Goal: Task Accomplishment & Management: Manage account settings

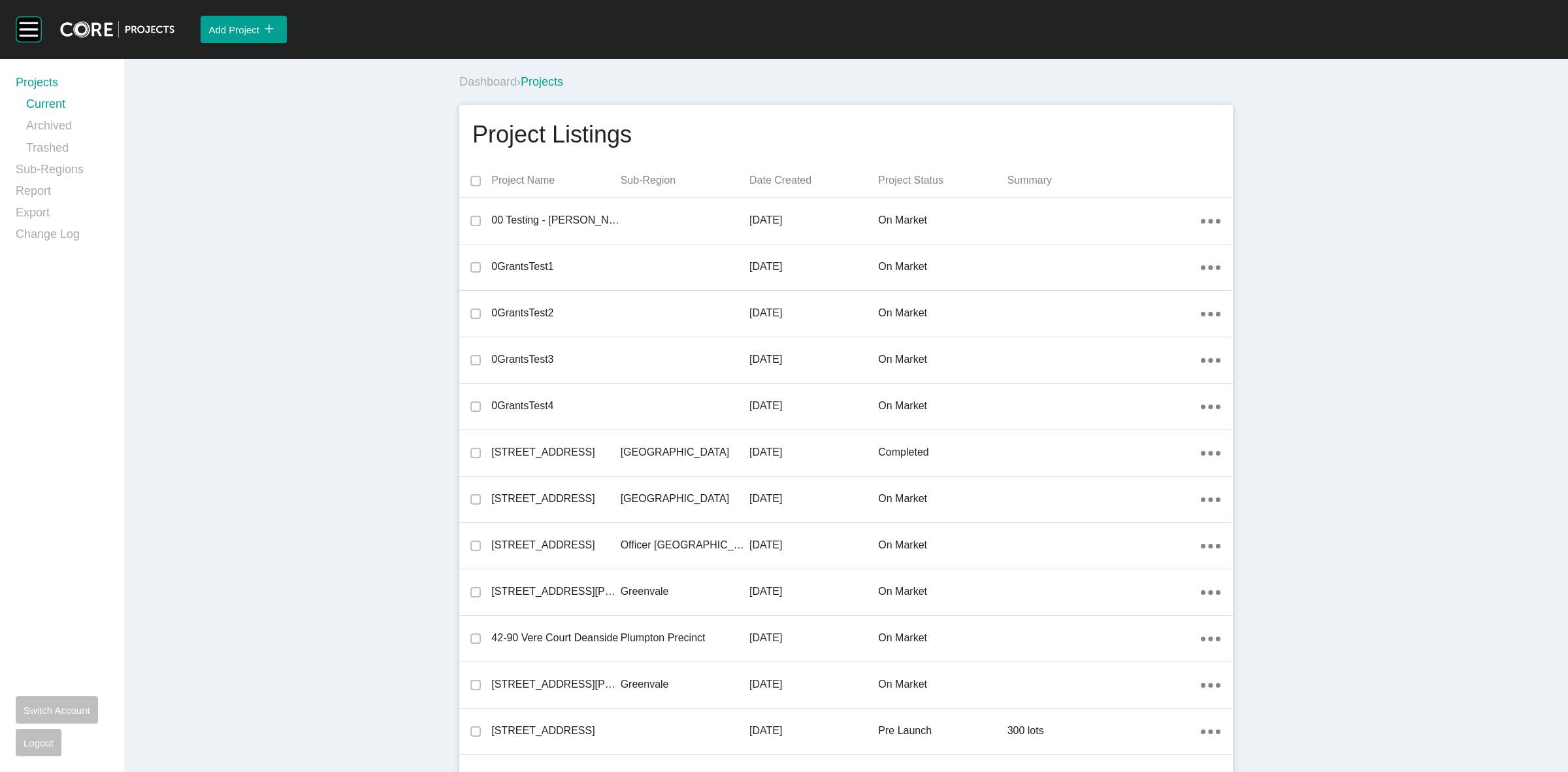
scroll to position [23216, 0]
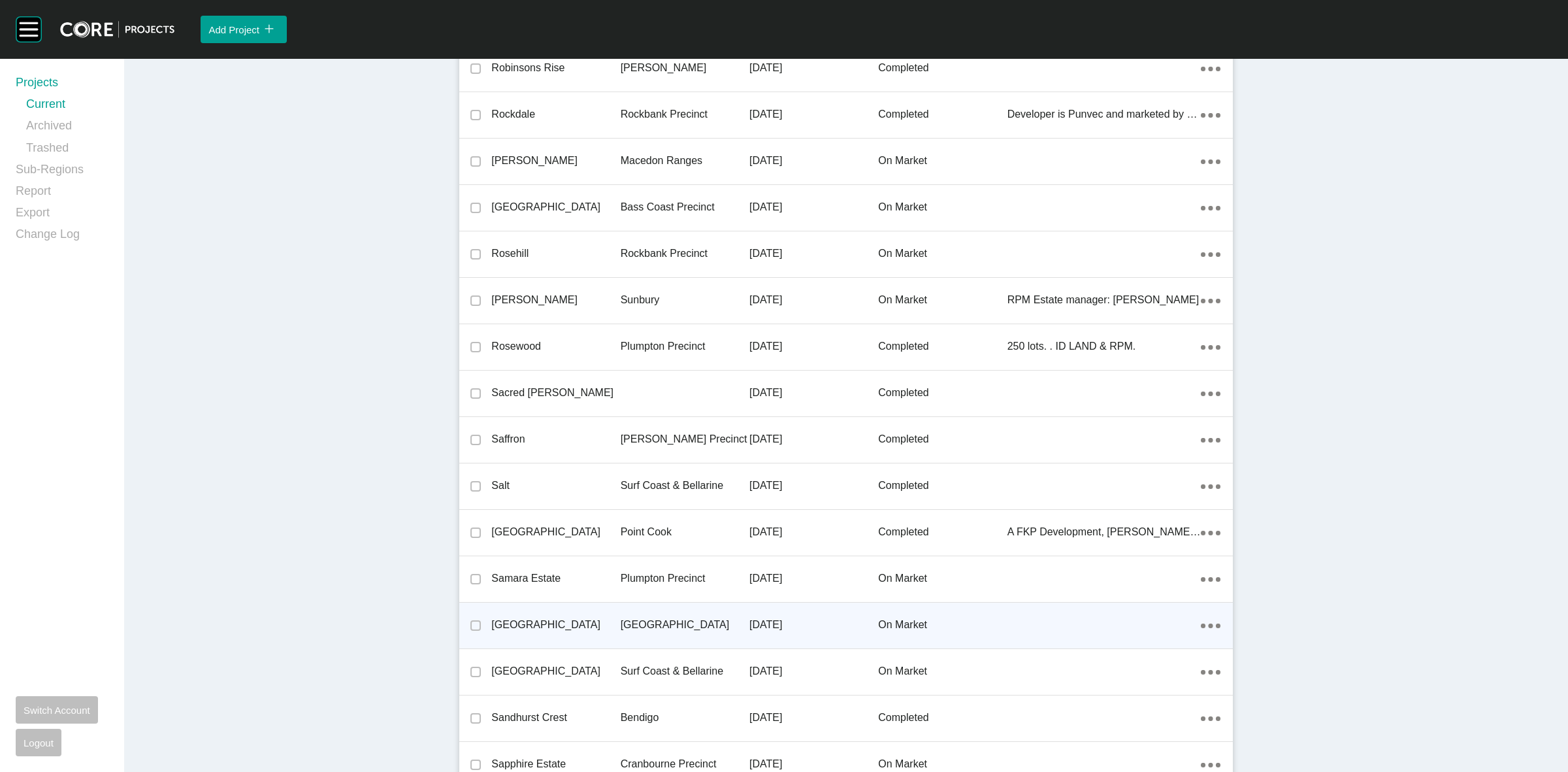
click at [671, 607] on div "[GEOGRAPHIC_DATA]" at bounding box center [685, 625] width 129 height 40
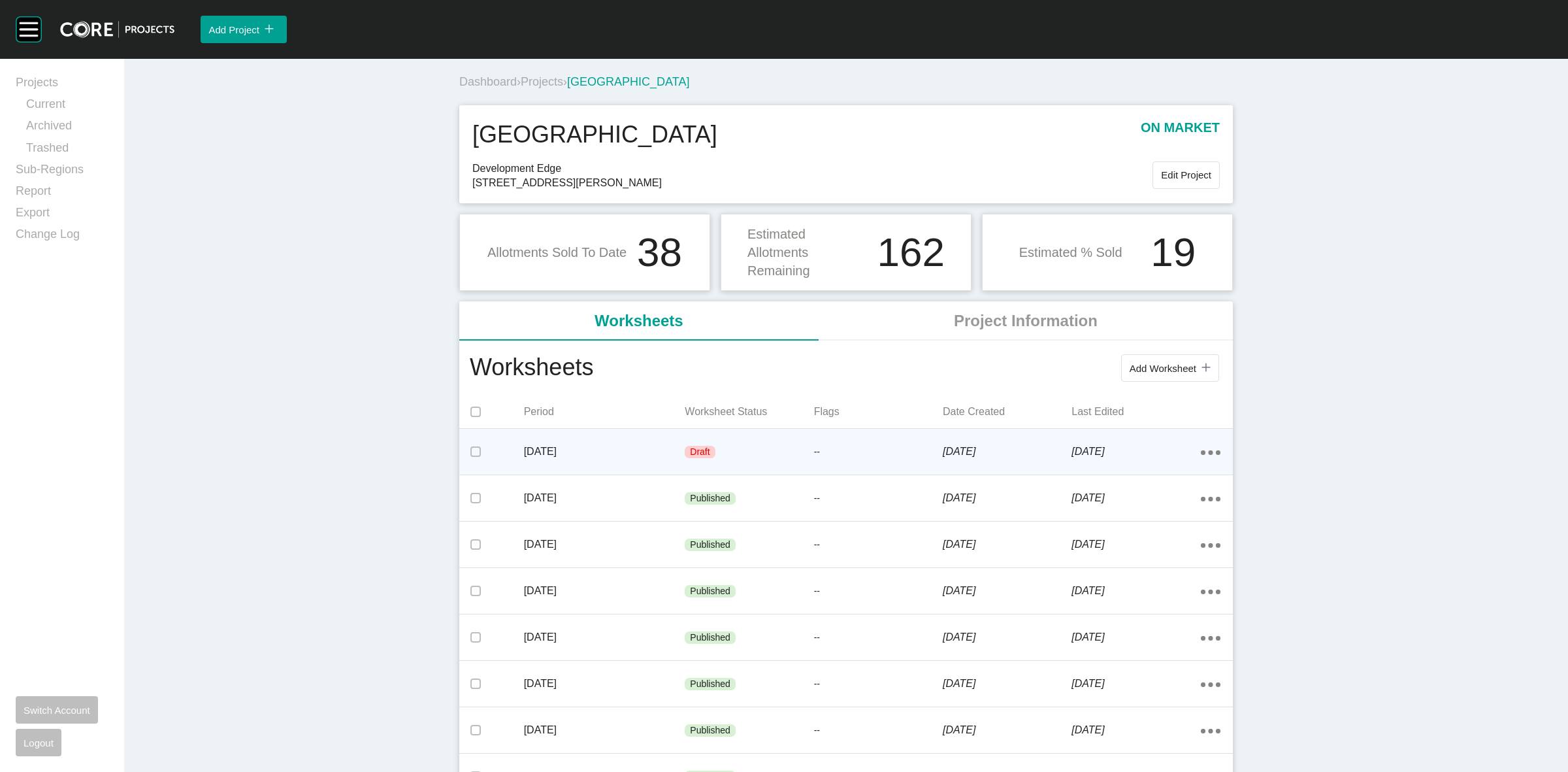
click at [902, 438] on div "--" at bounding box center [879, 452] width 129 height 39
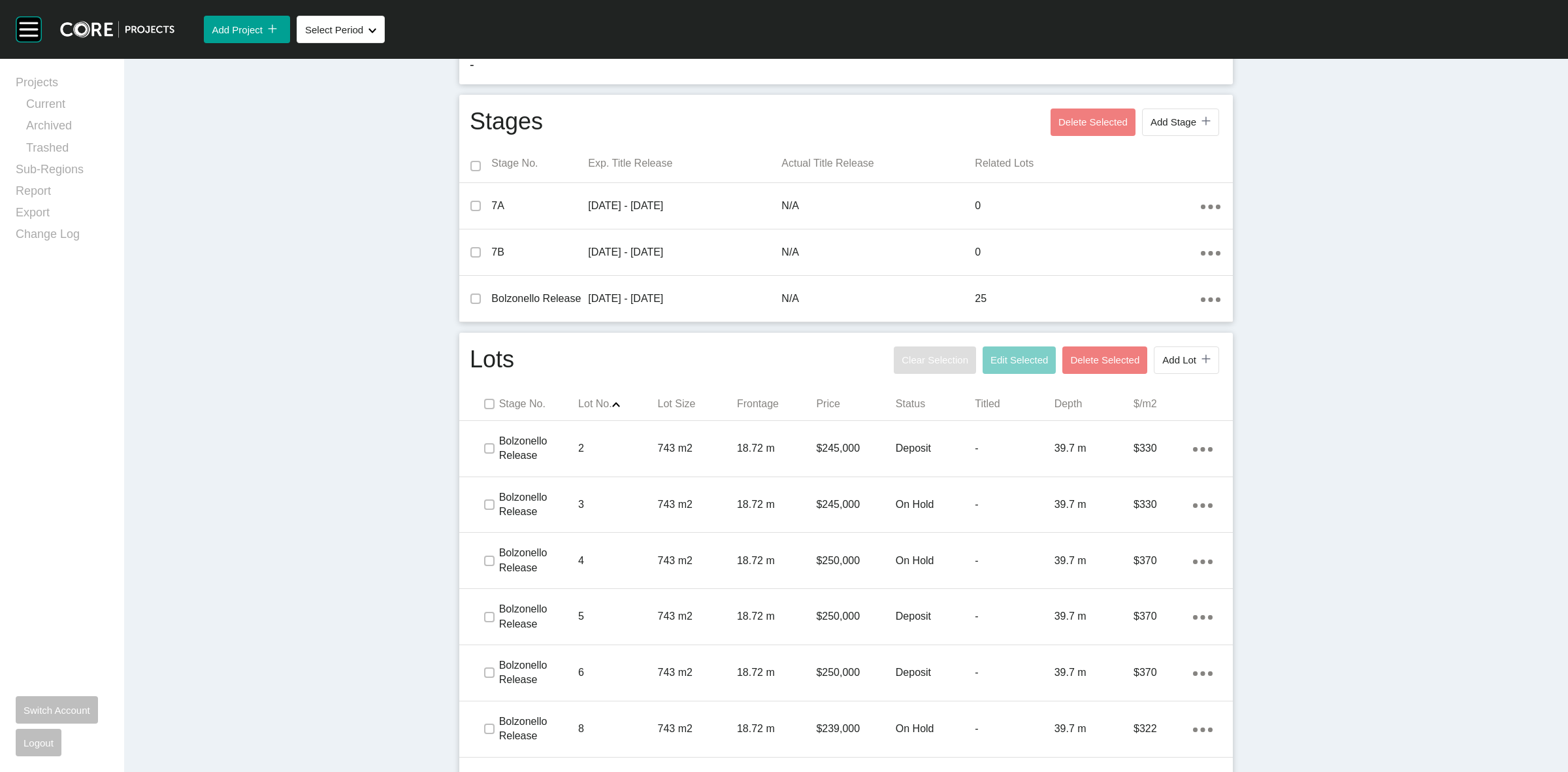
scroll to position [572, 0]
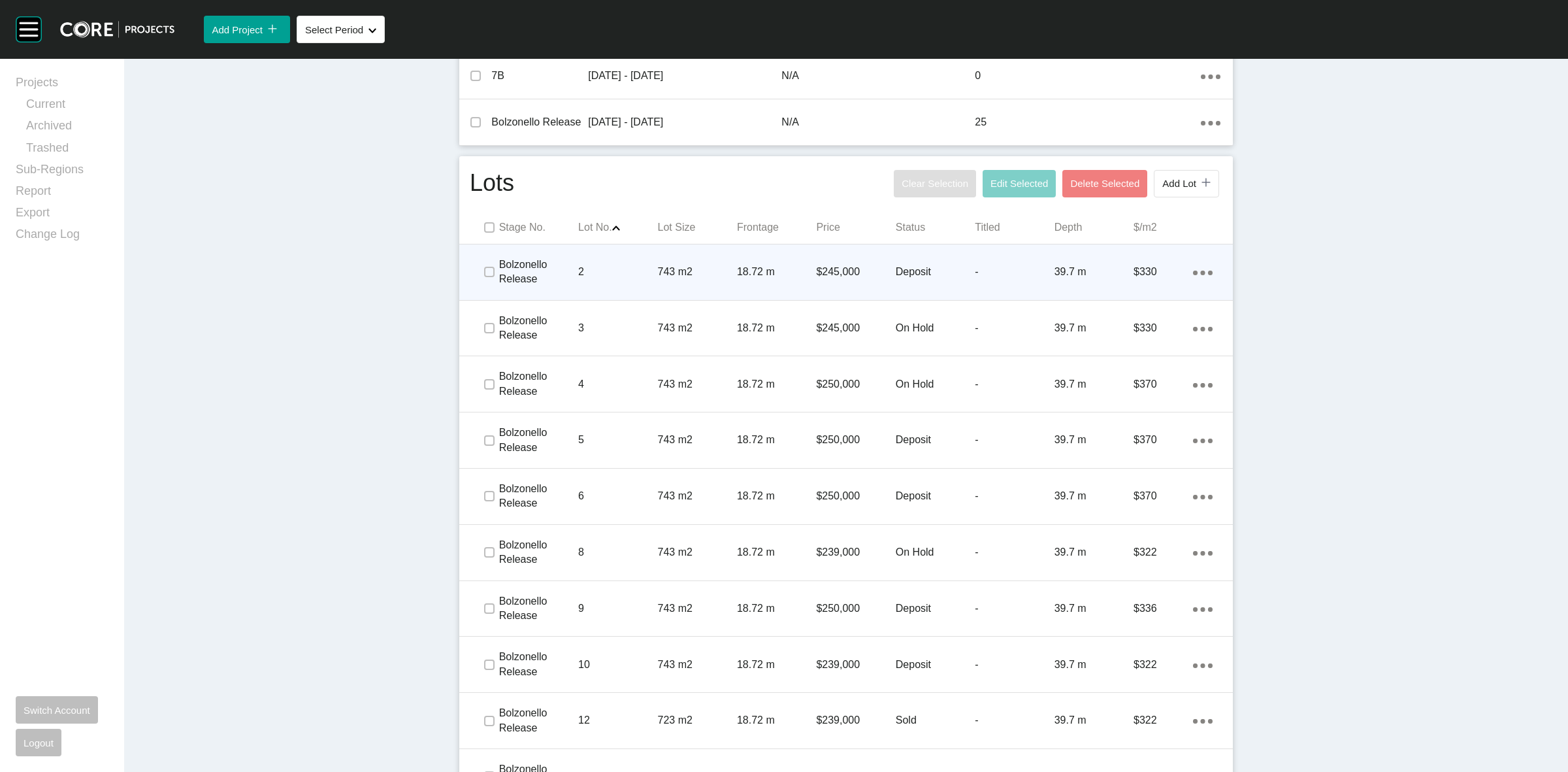
click at [610, 278] on p "2" at bounding box center [618, 272] width 79 height 15
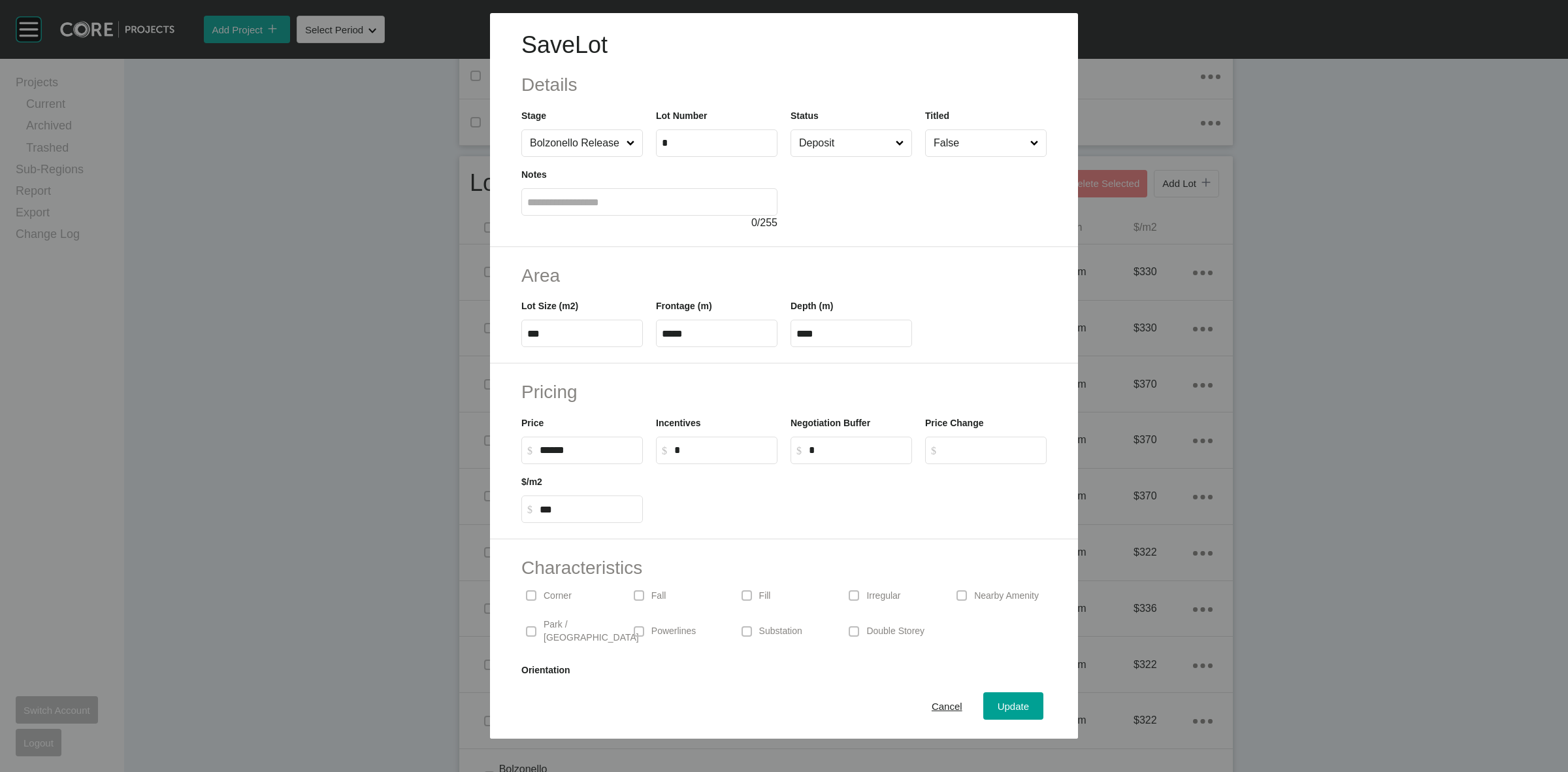
click at [554, 446] on input "******" at bounding box center [588, 450] width 97 height 11
type input "*******"
type input "******"
type input "***"
click at [817, 144] on input "Deposit" at bounding box center [845, 143] width 97 height 26
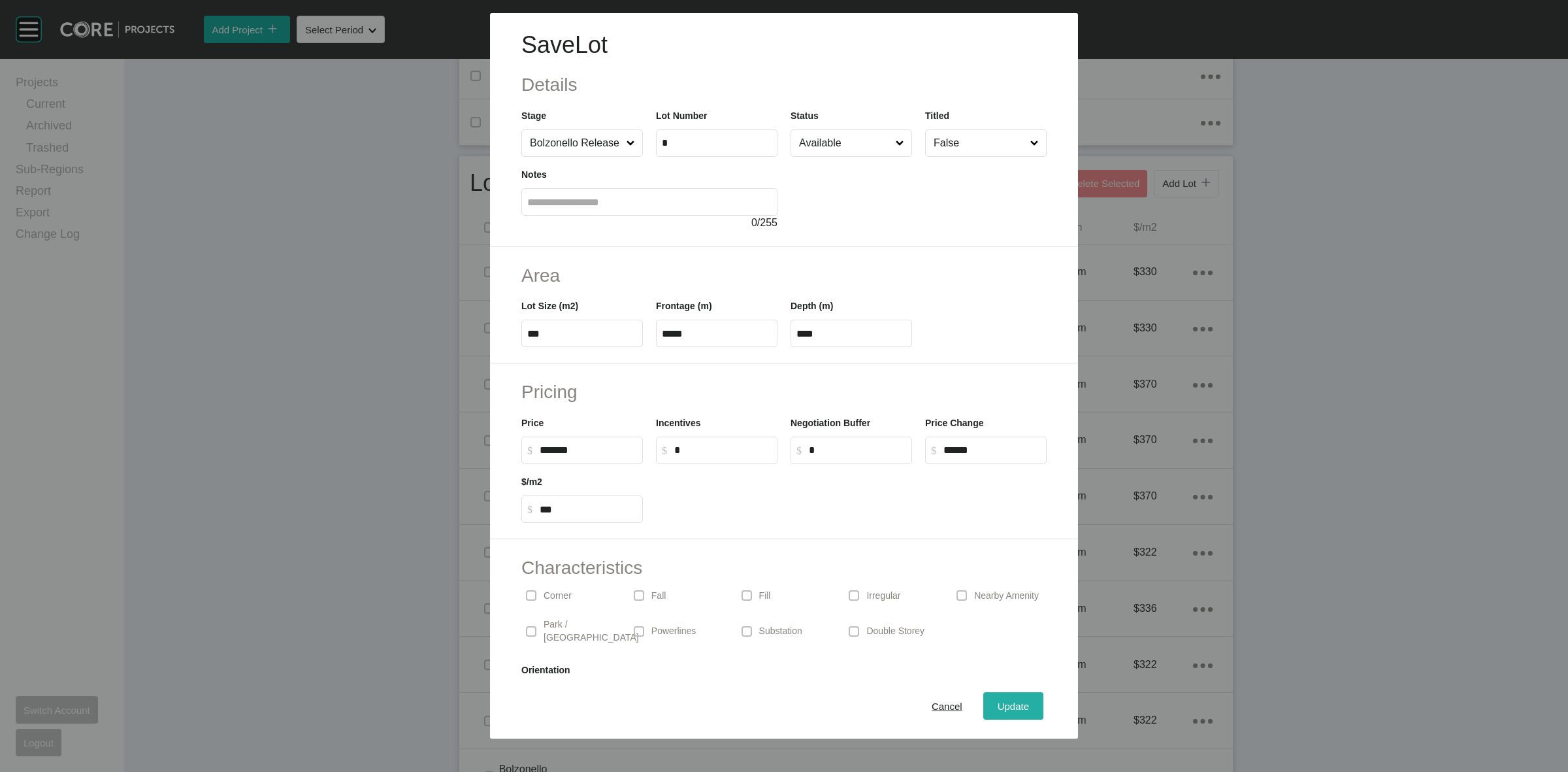
click at [994, 714] on div "Update" at bounding box center [1012, 706] width 38 height 18
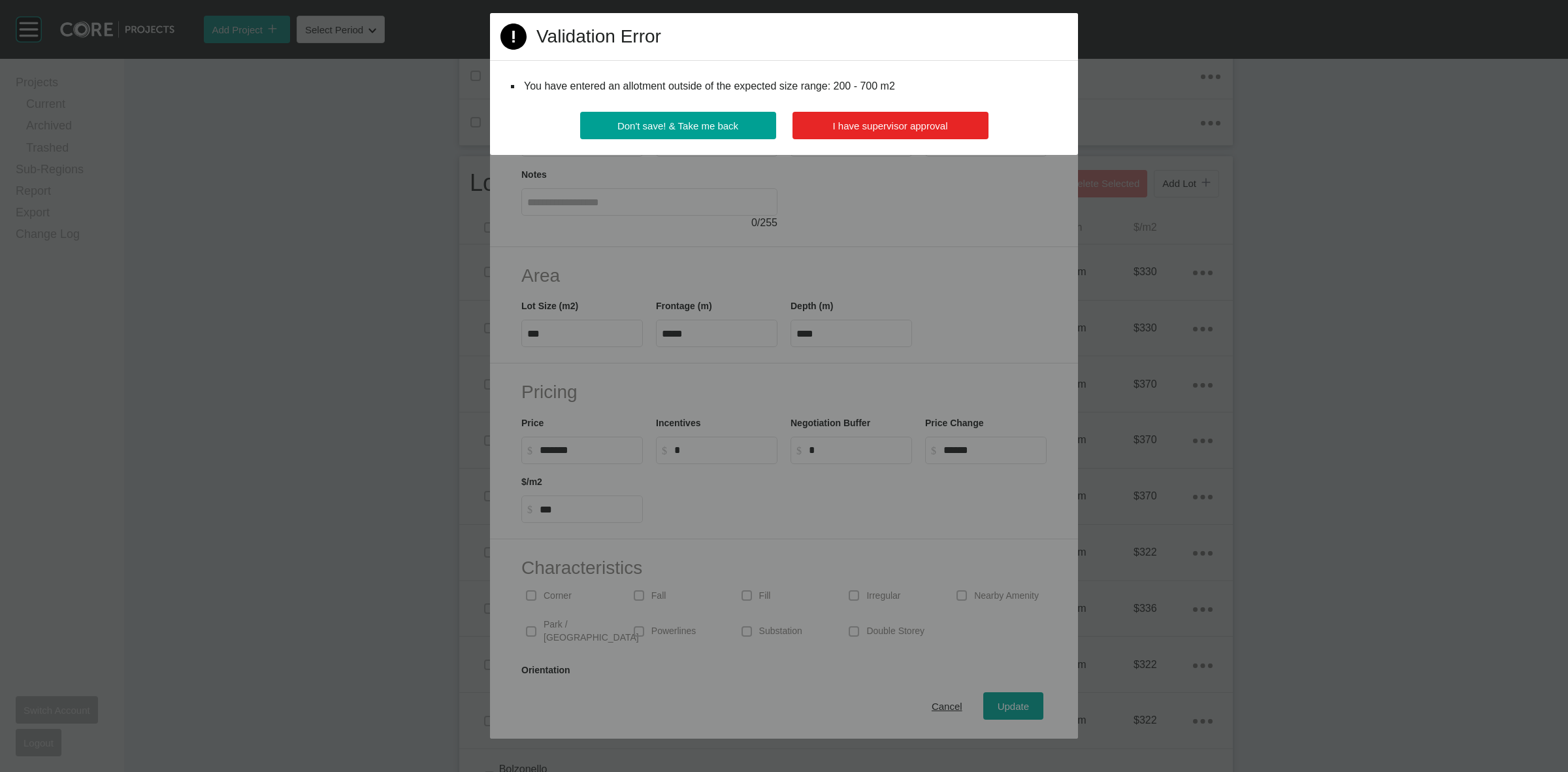
click at [935, 127] on span "I have supervisor approval" at bounding box center [890, 126] width 115 height 11
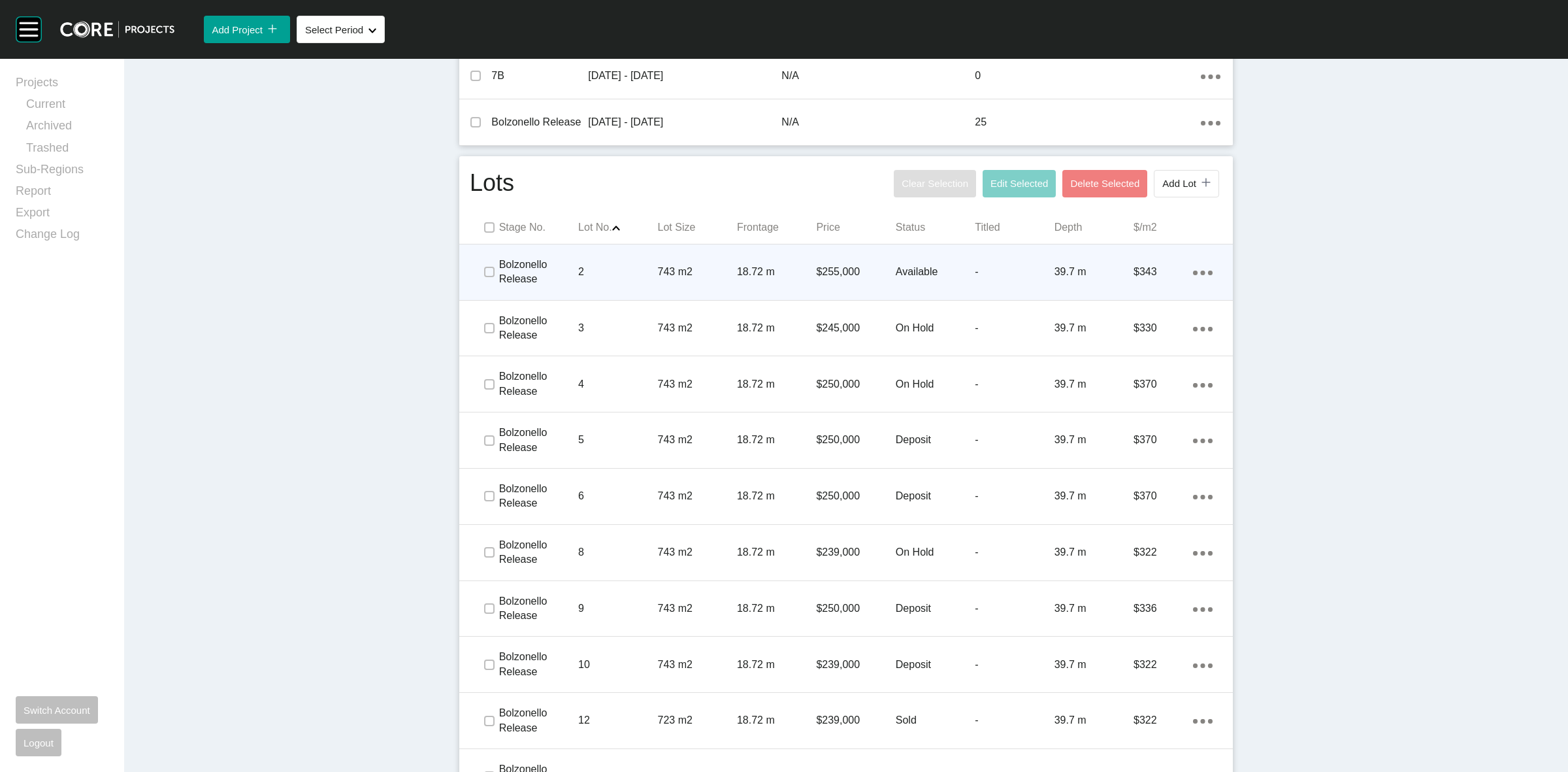
drag, startPoint x: 475, startPoint y: 272, endPoint x: 502, endPoint y: 318, distance: 53.3
click at [479, 275] on span at bounding box center [489, 272] width 19 height 19
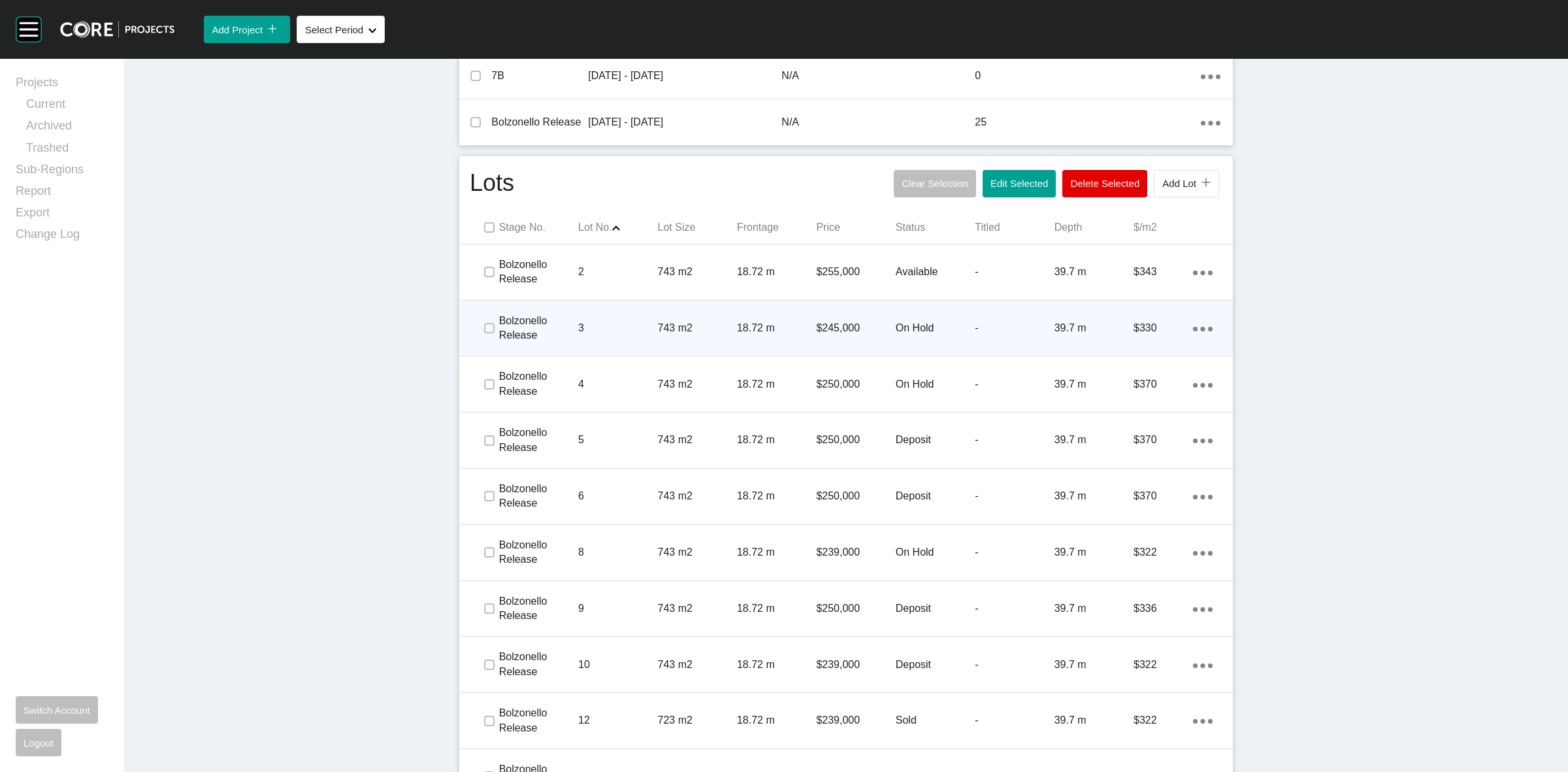
click at [491, 315] on div at bounding box center [489, 328] width 19 height 46
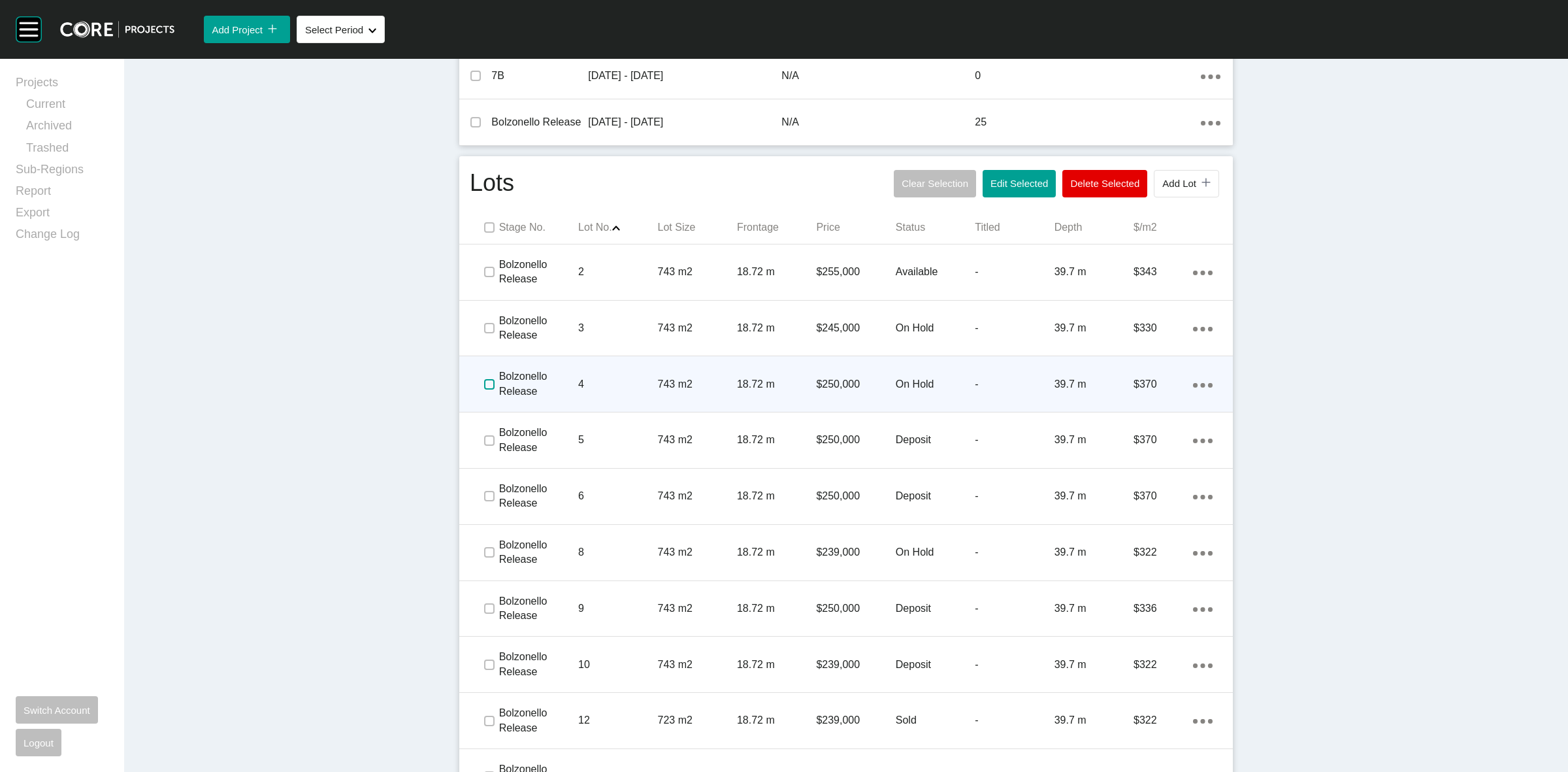
click at [484, 379] on label at bounding box center [489, 384] width 10 height 10
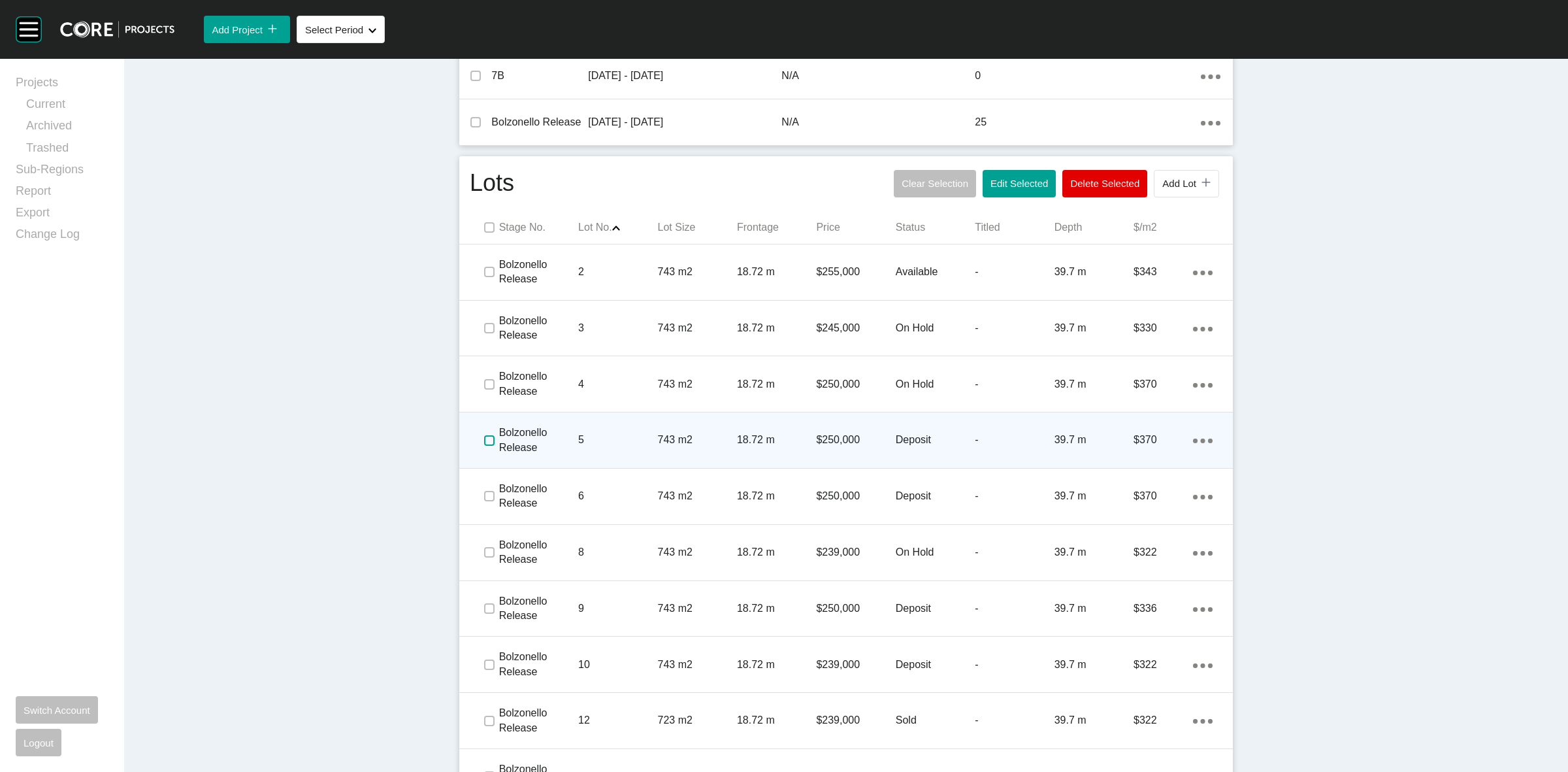
click at [484, 437] on label at bounding box center [489, 440] width 10 height 10
click at [596, 445] on p "5" at bounding box center [618, 440] width 79 height 15
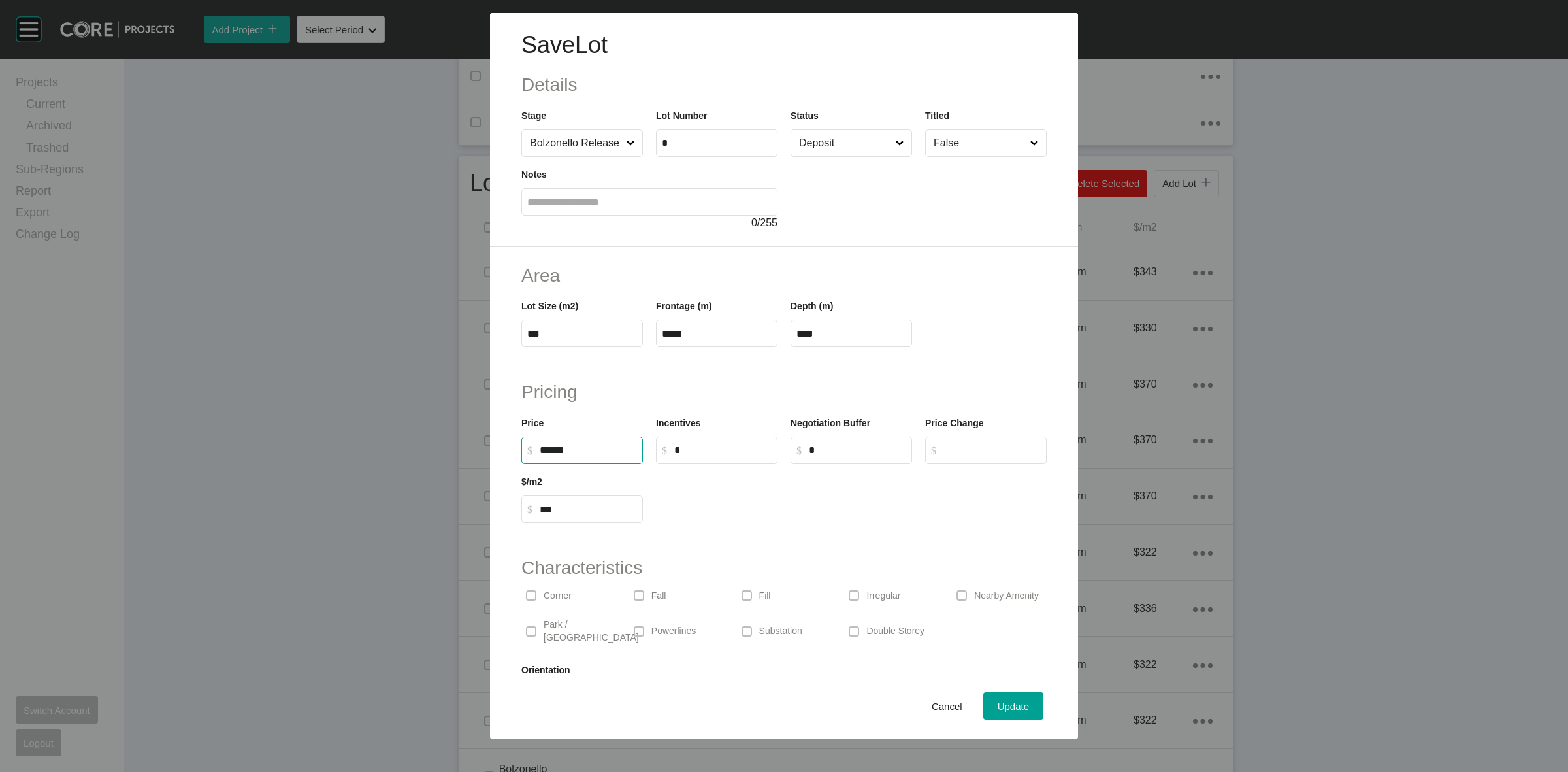
click at [558, 451] on input "******" at bounding box center [588, 450] width 97 height 11
type input "*******"
type input "*****"
type input "***"
click at [844, 142] on input "Deposit" at bounding box center [845, 143] width 97 height 26
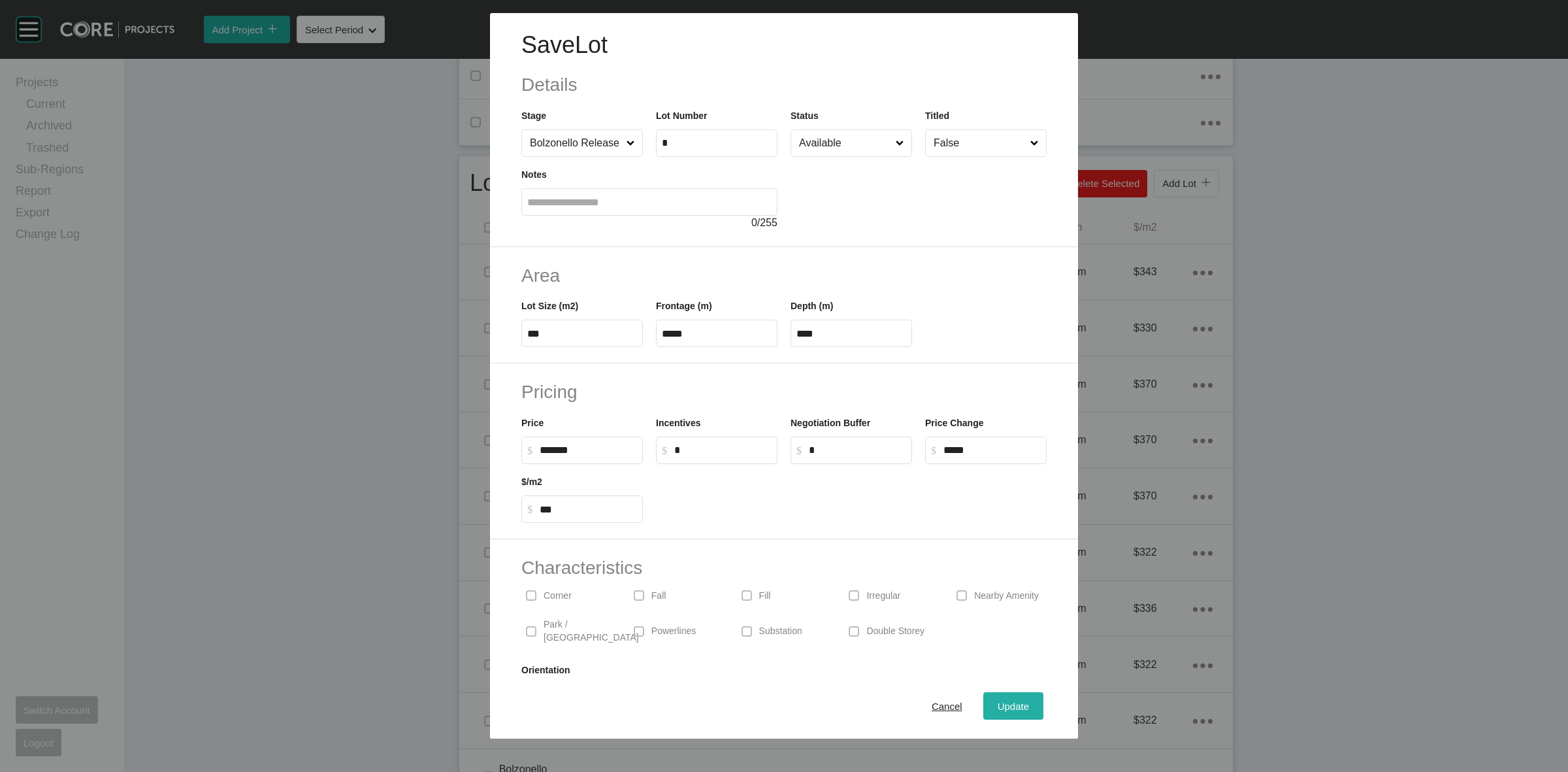
click at [997, 704] on span "Update" at bounding box center [1012, 706] width 31 height 11
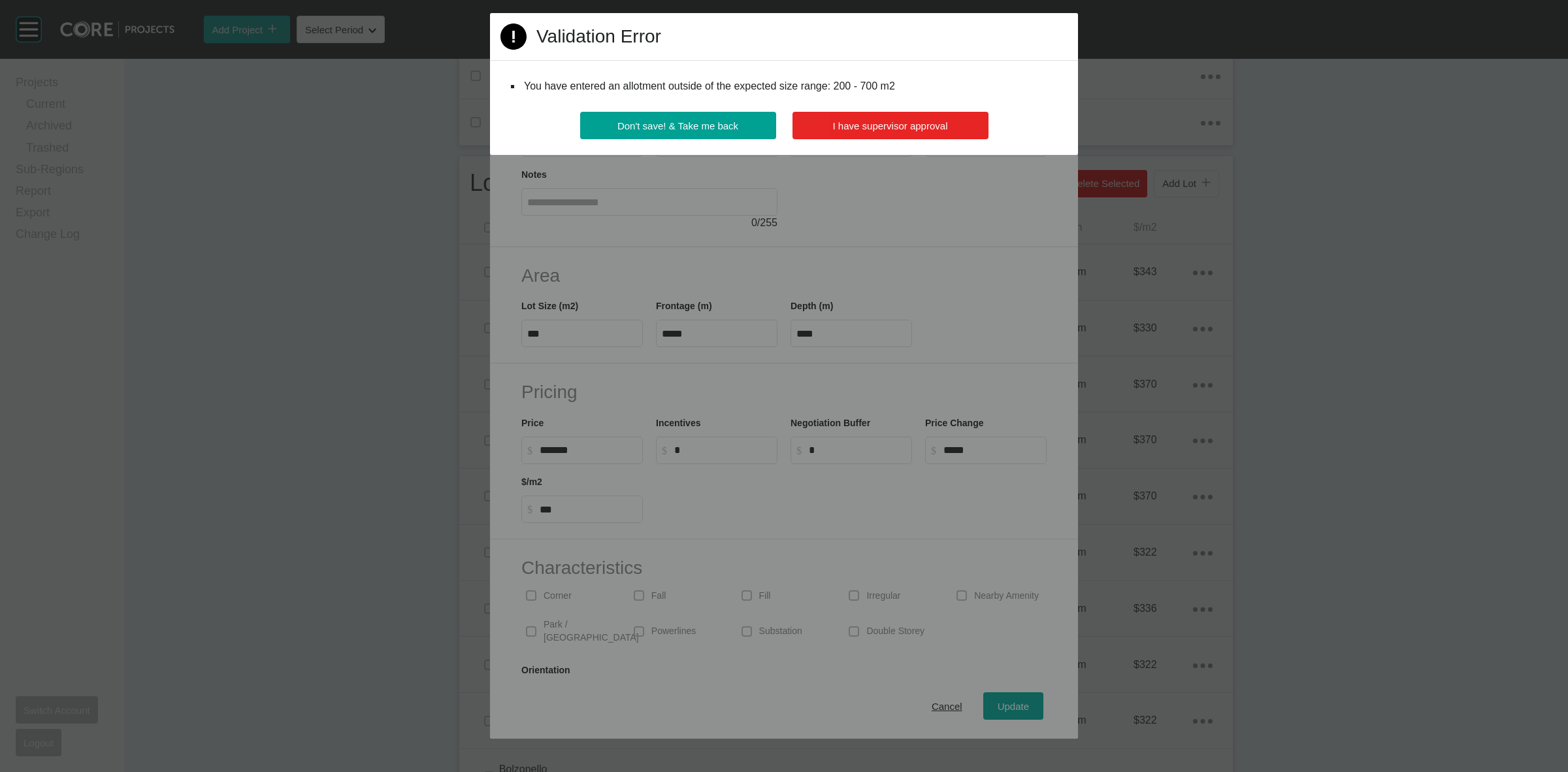
click at [918, 134] on button "I have supervisor approval" at bounding box center [890, 126] width 196 height 27
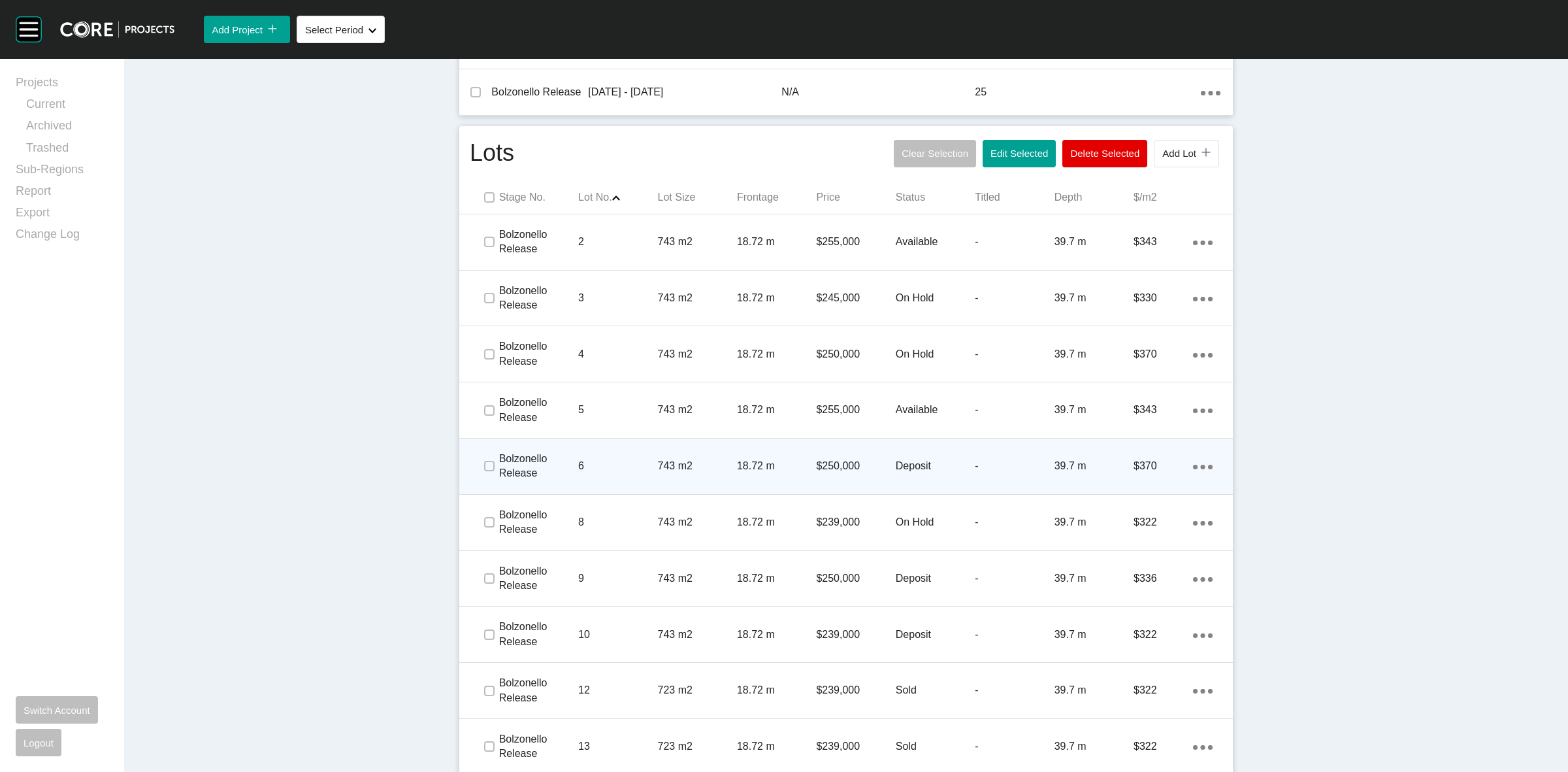
scroll to position [654, 0]
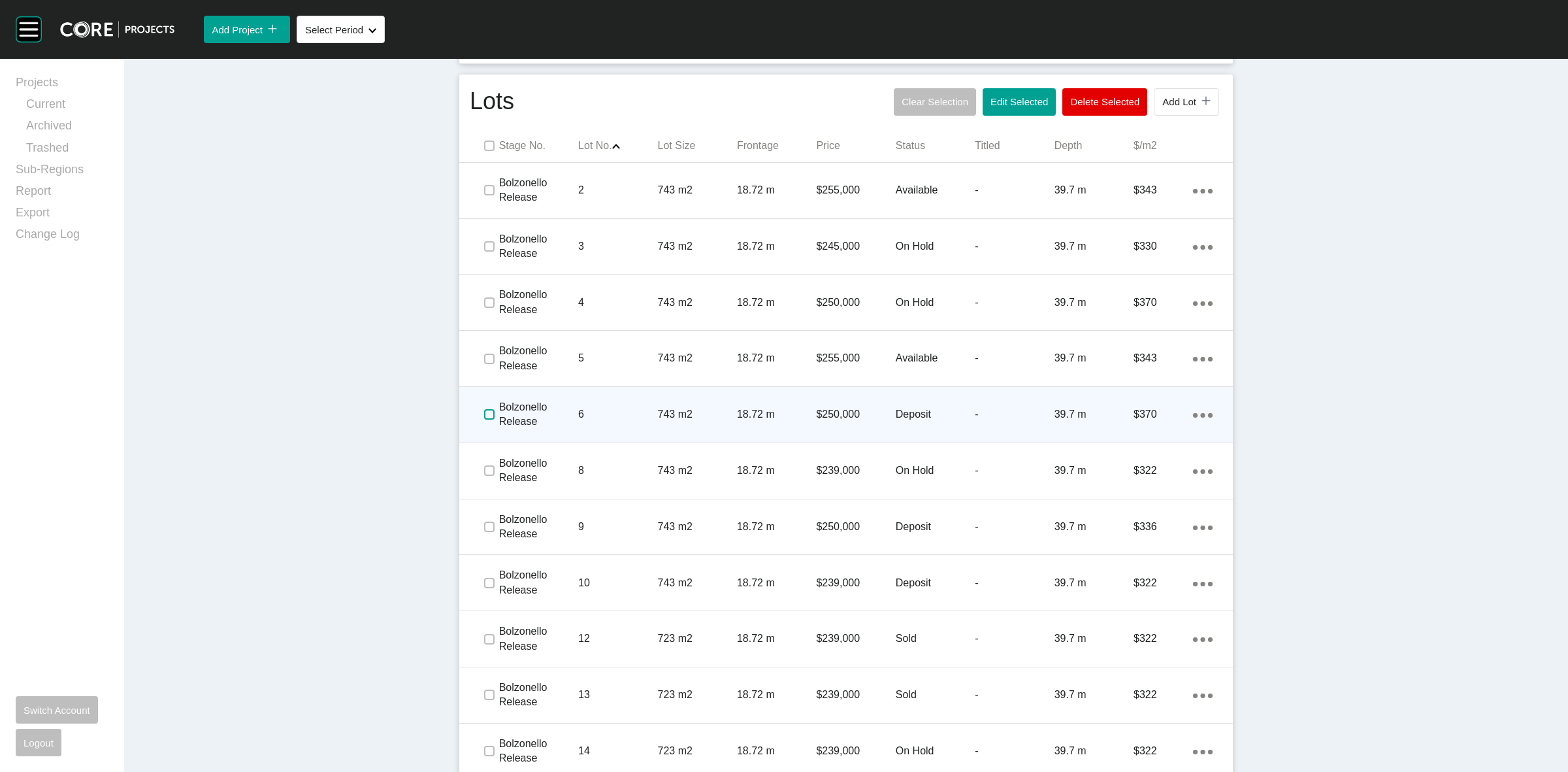
click at [484, 417] on label at bounding box center [489, 414] width 10 height 10
click at [523, 421] on p "Bolzonello Release" at bounding box center [539, 414] width 79 height 29
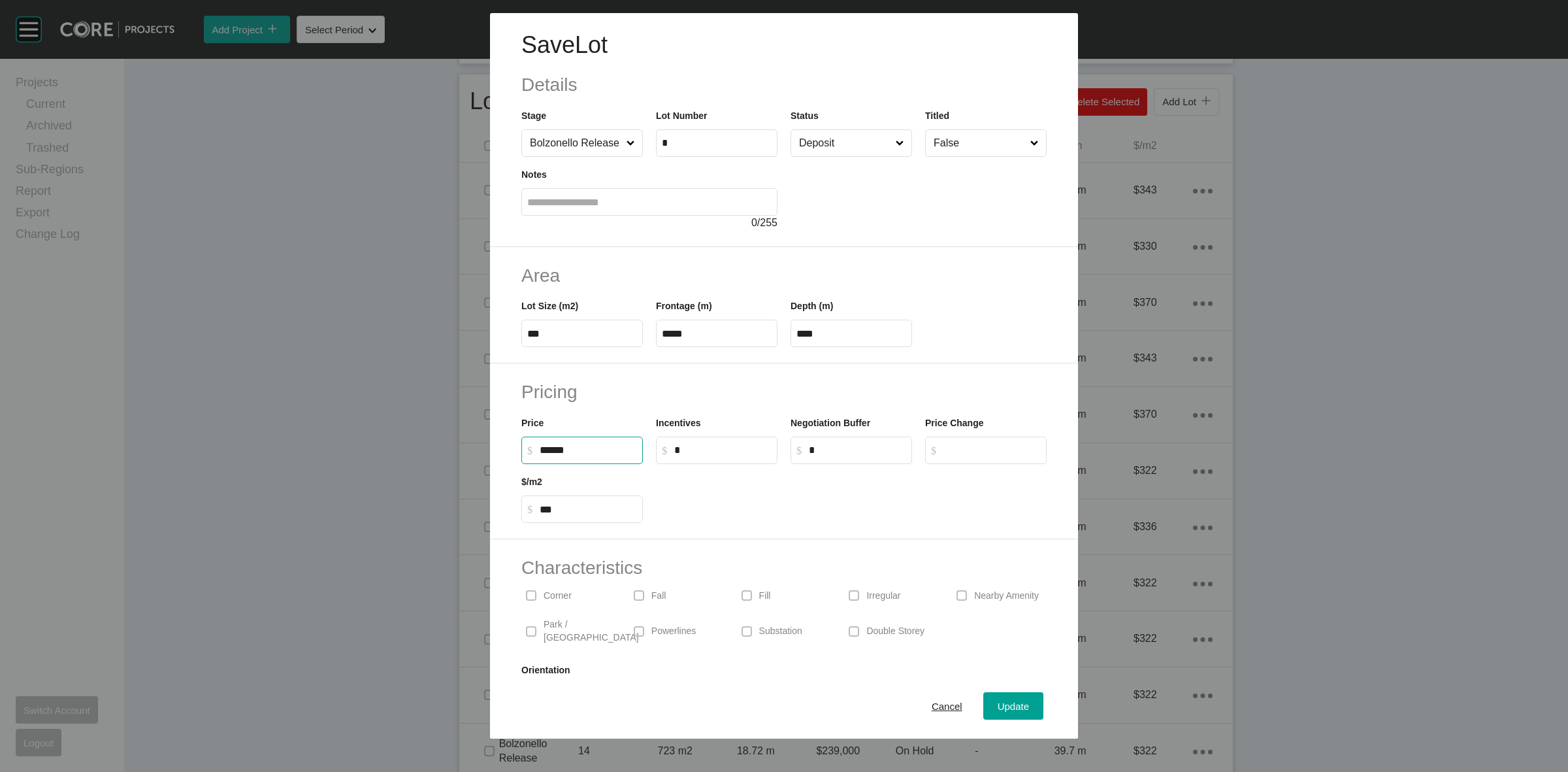
click at [554, 445] on input "******" at bounding box center [588, 450] width 97 height 11
type input "*******"
type input "*****"
type input "***"
click at [861, 146] on input "Deposit" at bounding box center [845, 143] width 97 height 26
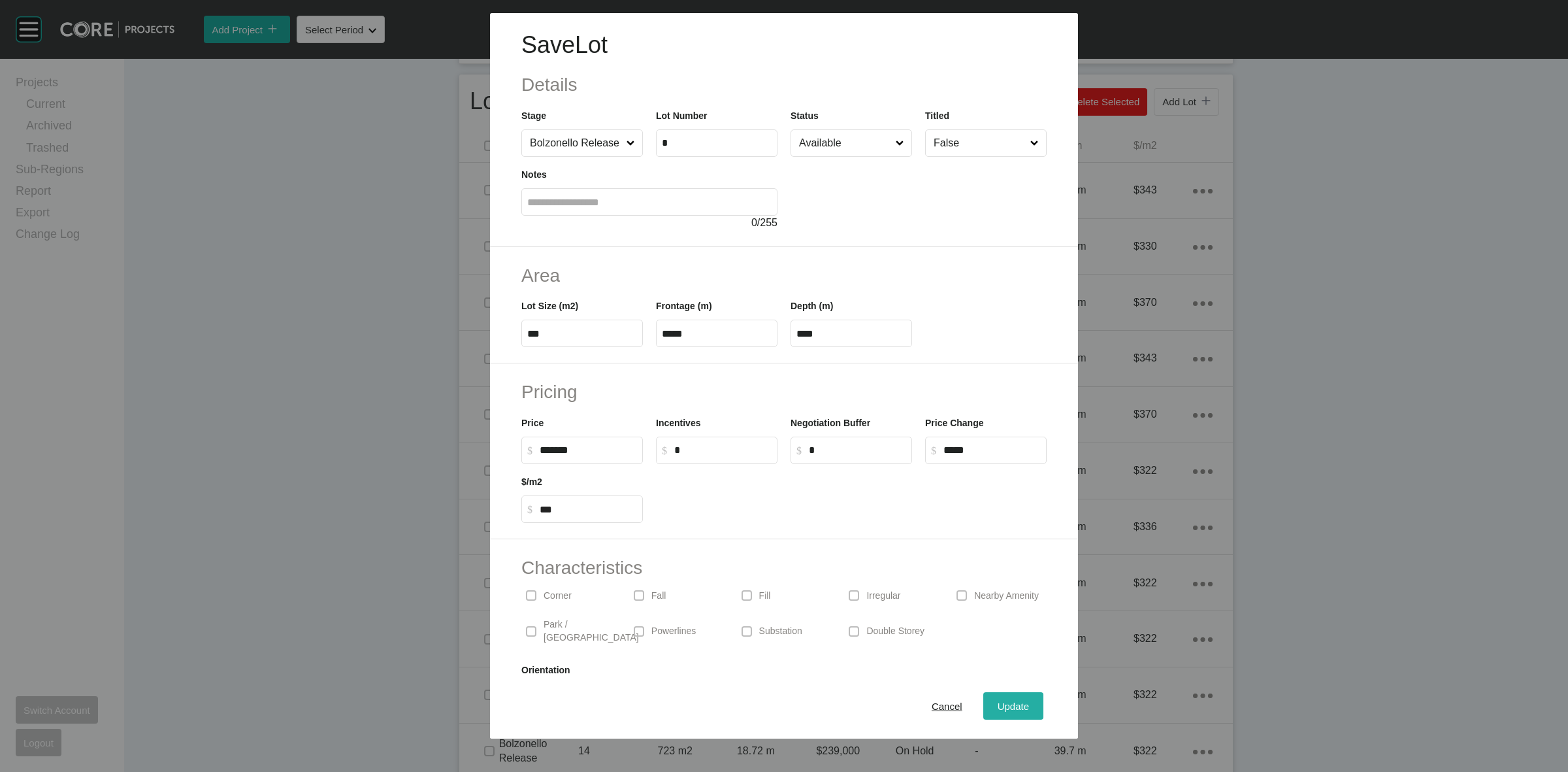
click at [995, 694] on button "Update" at bounding box center [1013, 706] width 60 height 27
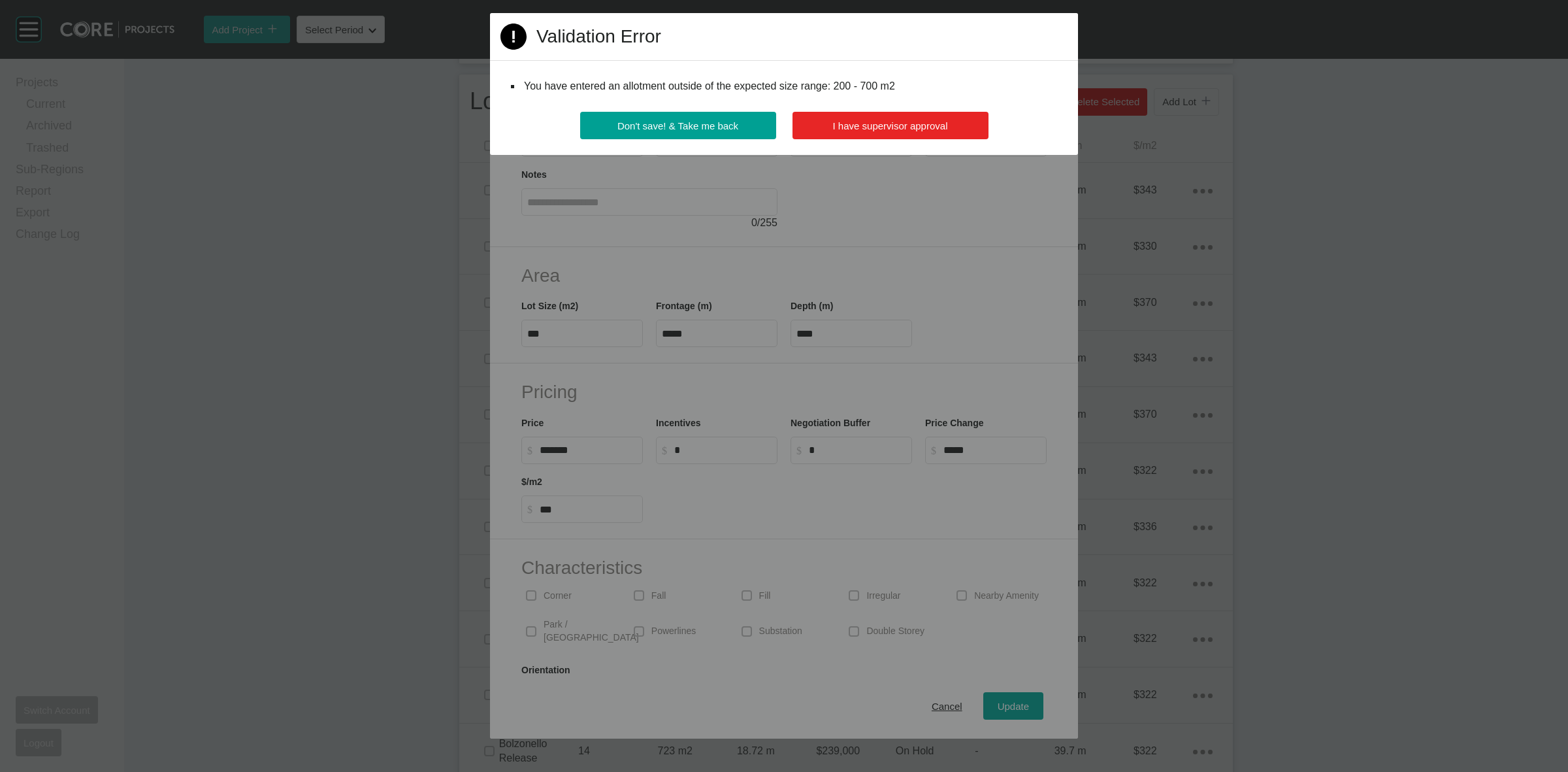
click at [863, 118] on button "I have supervisor approval" at bounding box center [890, 126] width 196 height 27
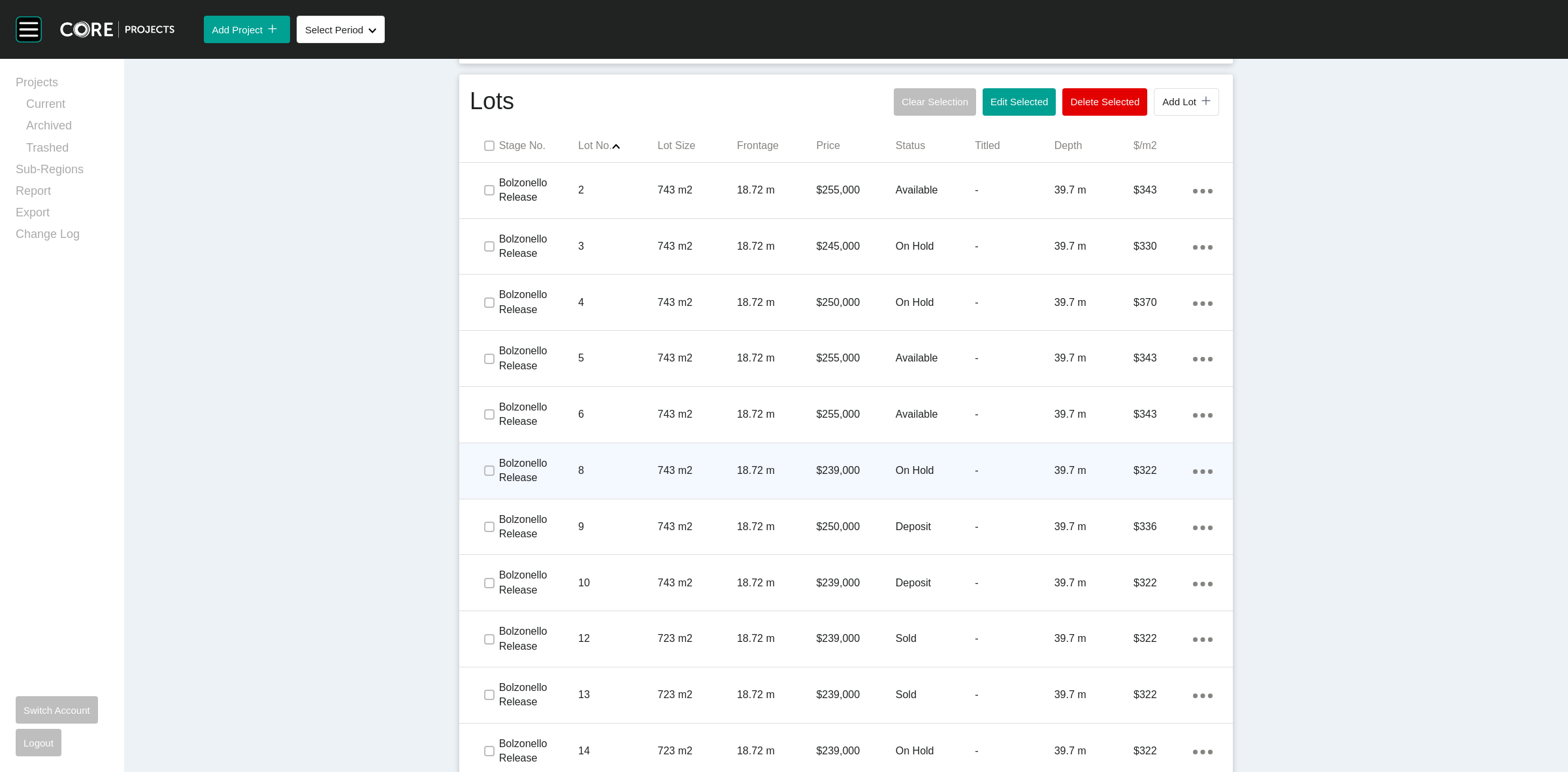
click at [470, 471] on div at bounding box center [469, 471] width 19 height 26
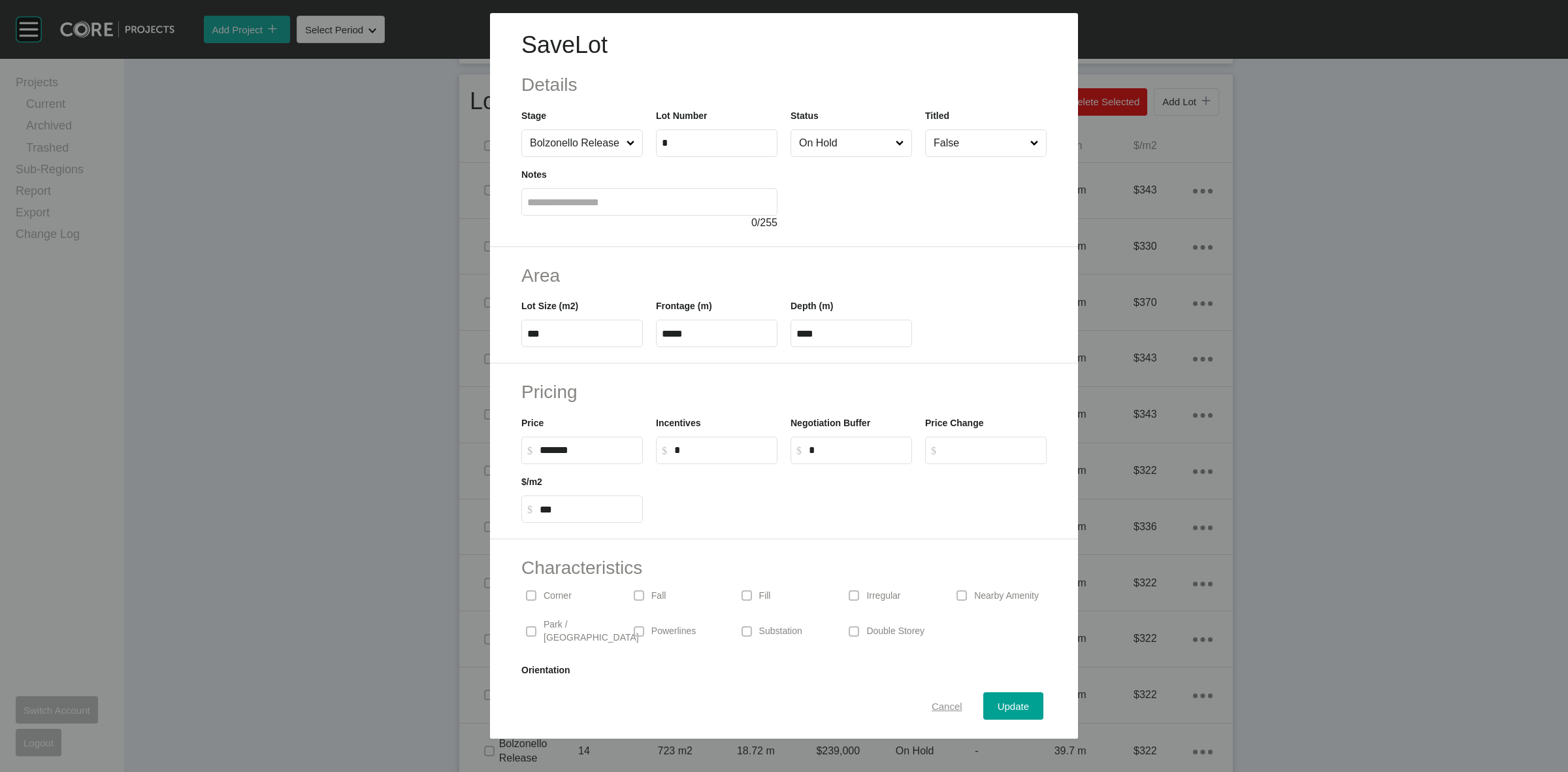
click at [932, 706] on span "Cancel" at bounding box center [947, 706] width 31 height 11
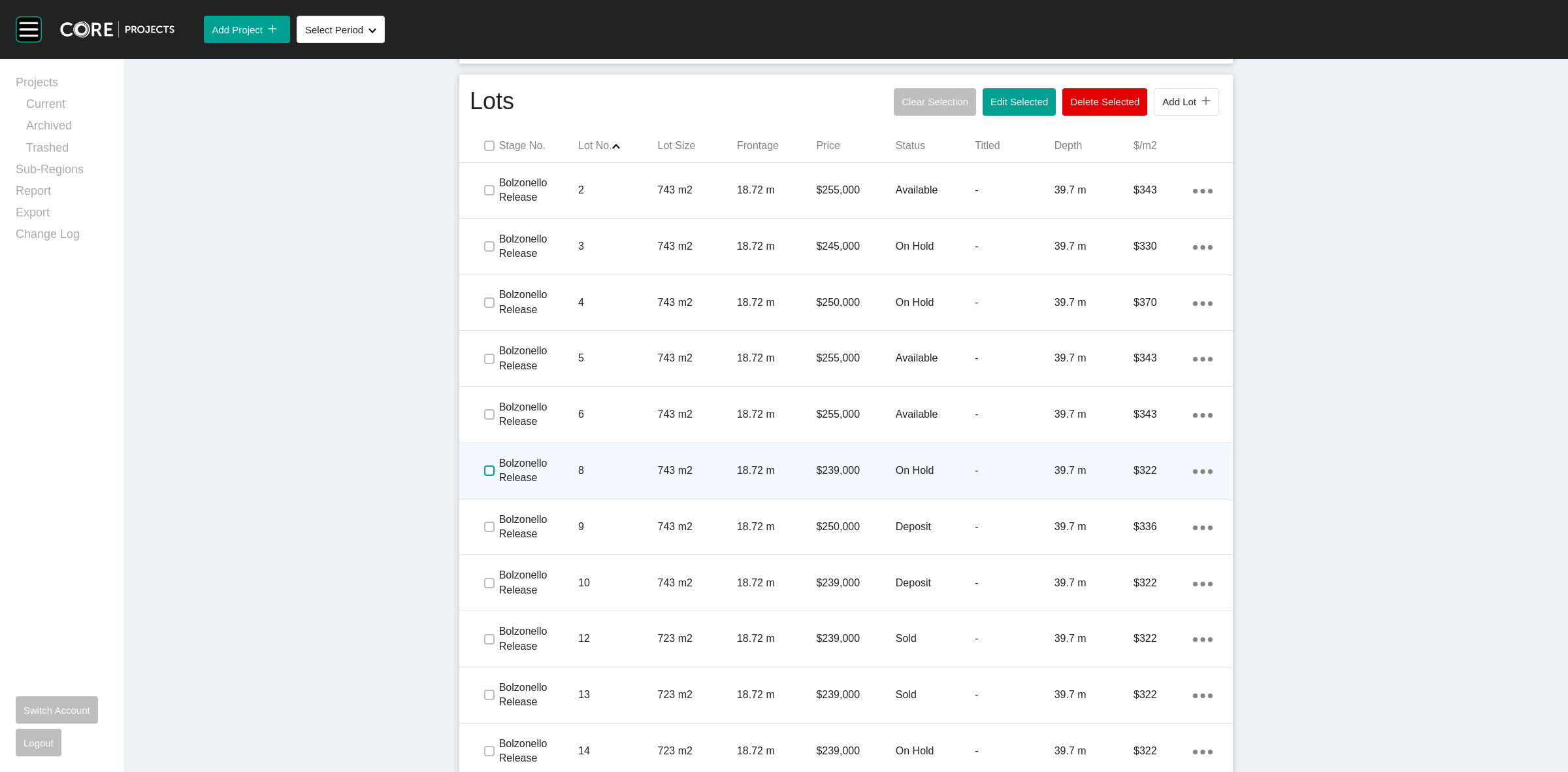
click at [484, 465] on label at bounding box center [489, 470] width 10 height 10
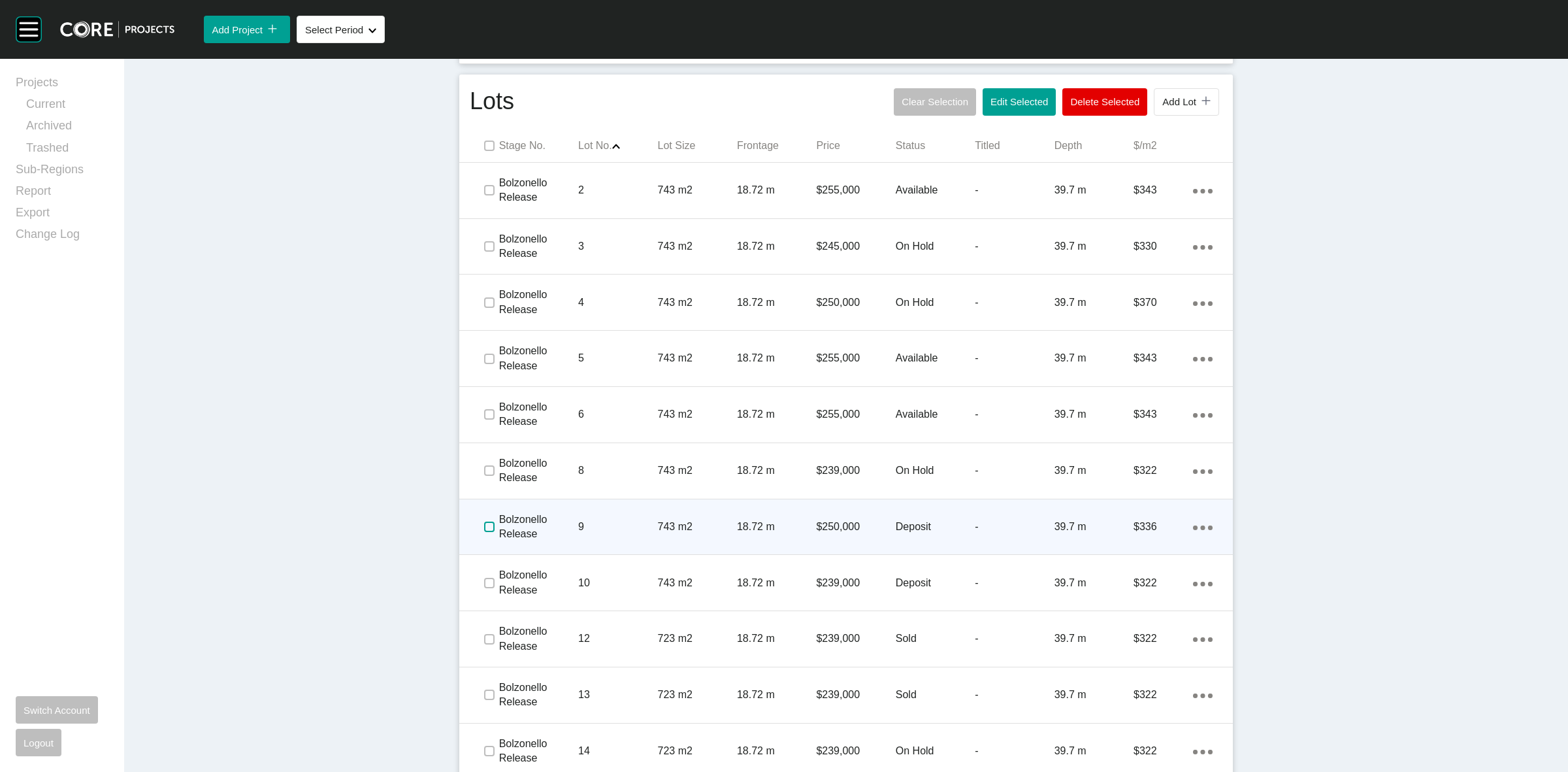
click at [484, 524] on label at bounding box center [489, 526] width 10 height 10
click at [613, 539] on div "9" at bounding box center [618, 527] width 79 height 40
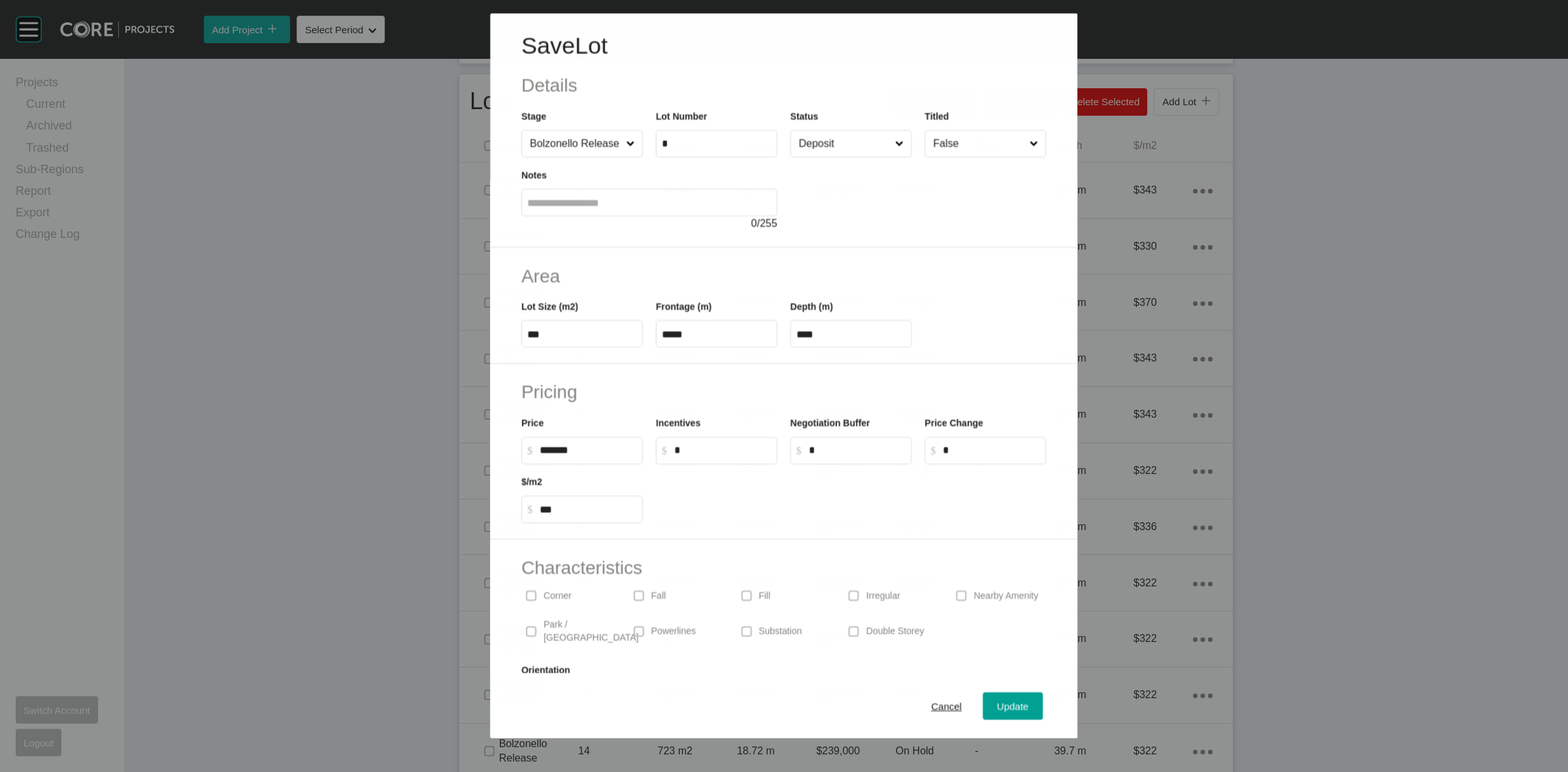
click at [817, 162] on div at bounding box center [918, 194] width 256 height 74
click at [817, 149] on input "Deposit" at bounding box center [845, 143] width 97 height 26
click at [559, 451] on input "******" at bounding box center [588, 450] width 97 height 11
type input "*******"
type input "*****"
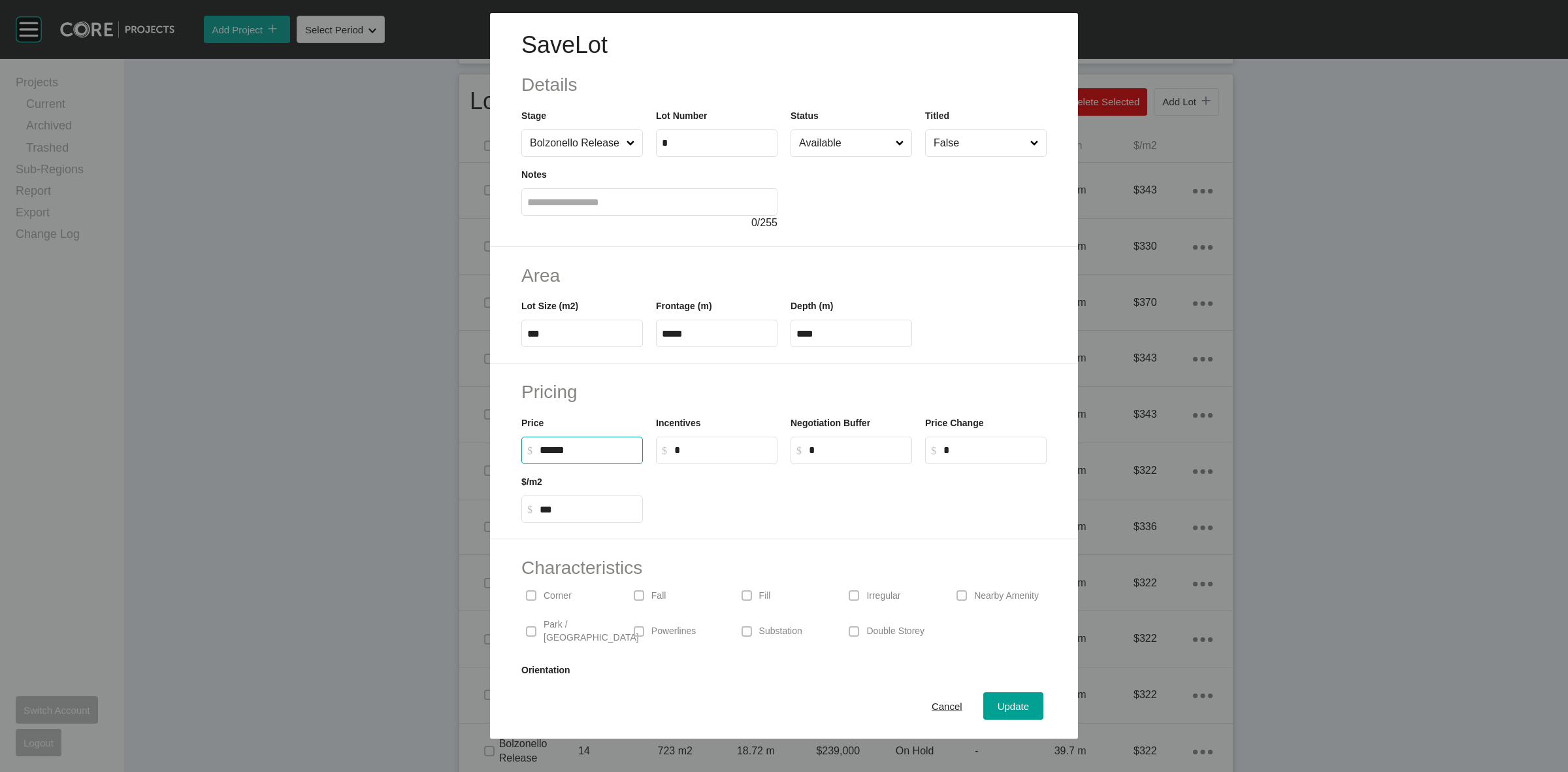
type input "***"
click at [993, 694] on button "Update" at bounding box center [1013, 706] width 60 height 27
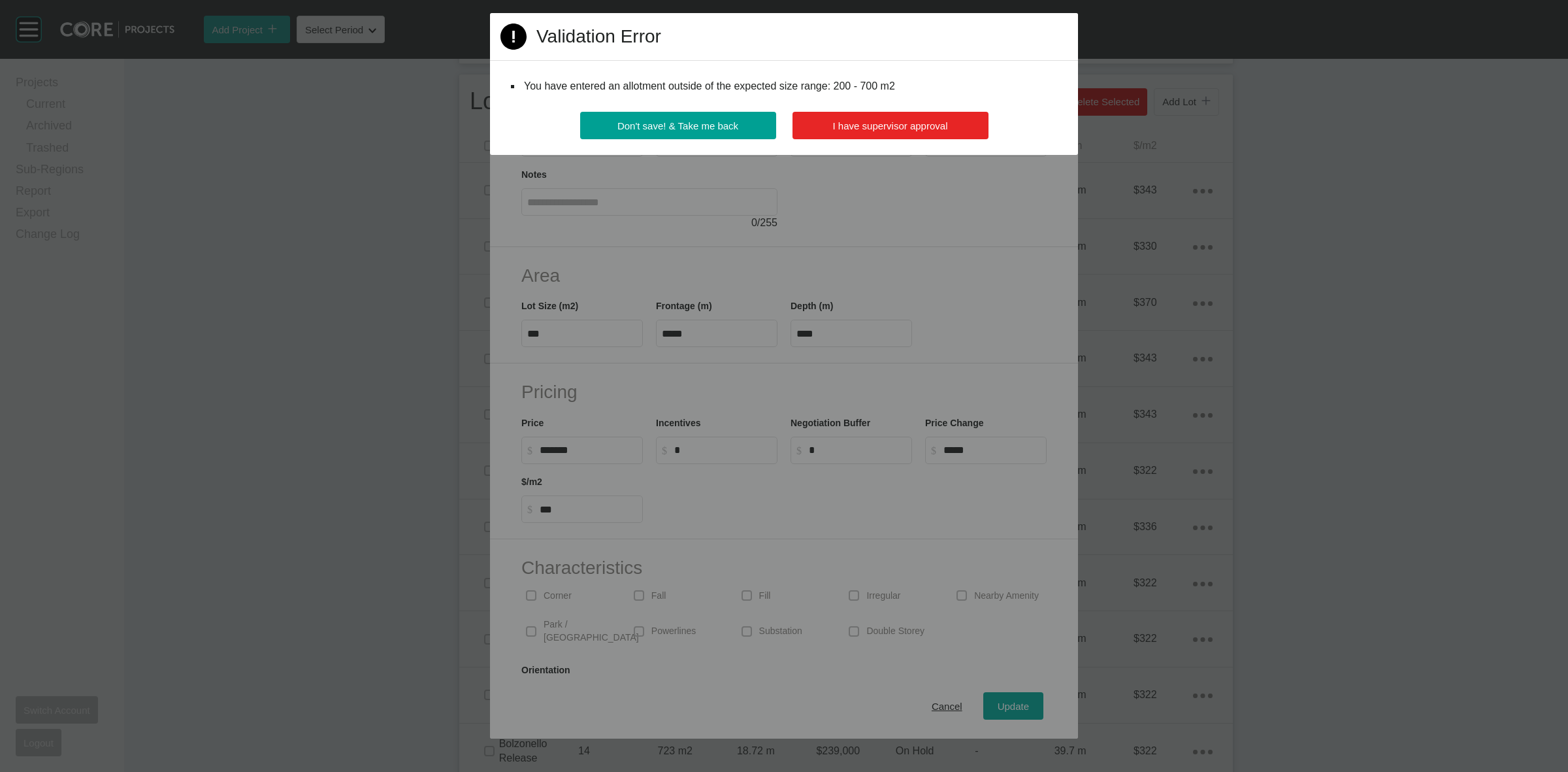
click at [870, 130] on span "I have supervisor approval" at bounding box center [890, 126] width 115 height 11
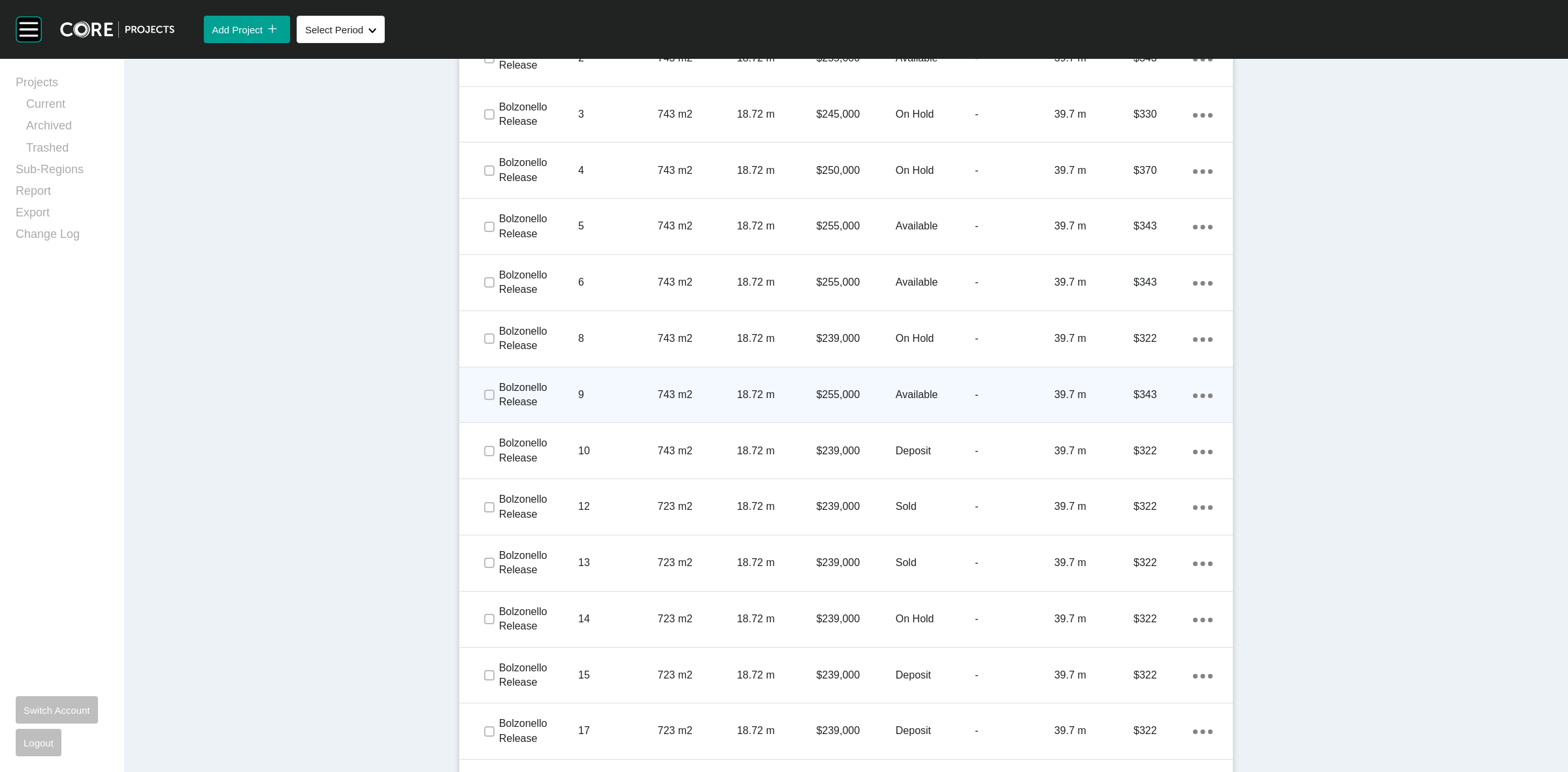
scroll to position [899, 0]
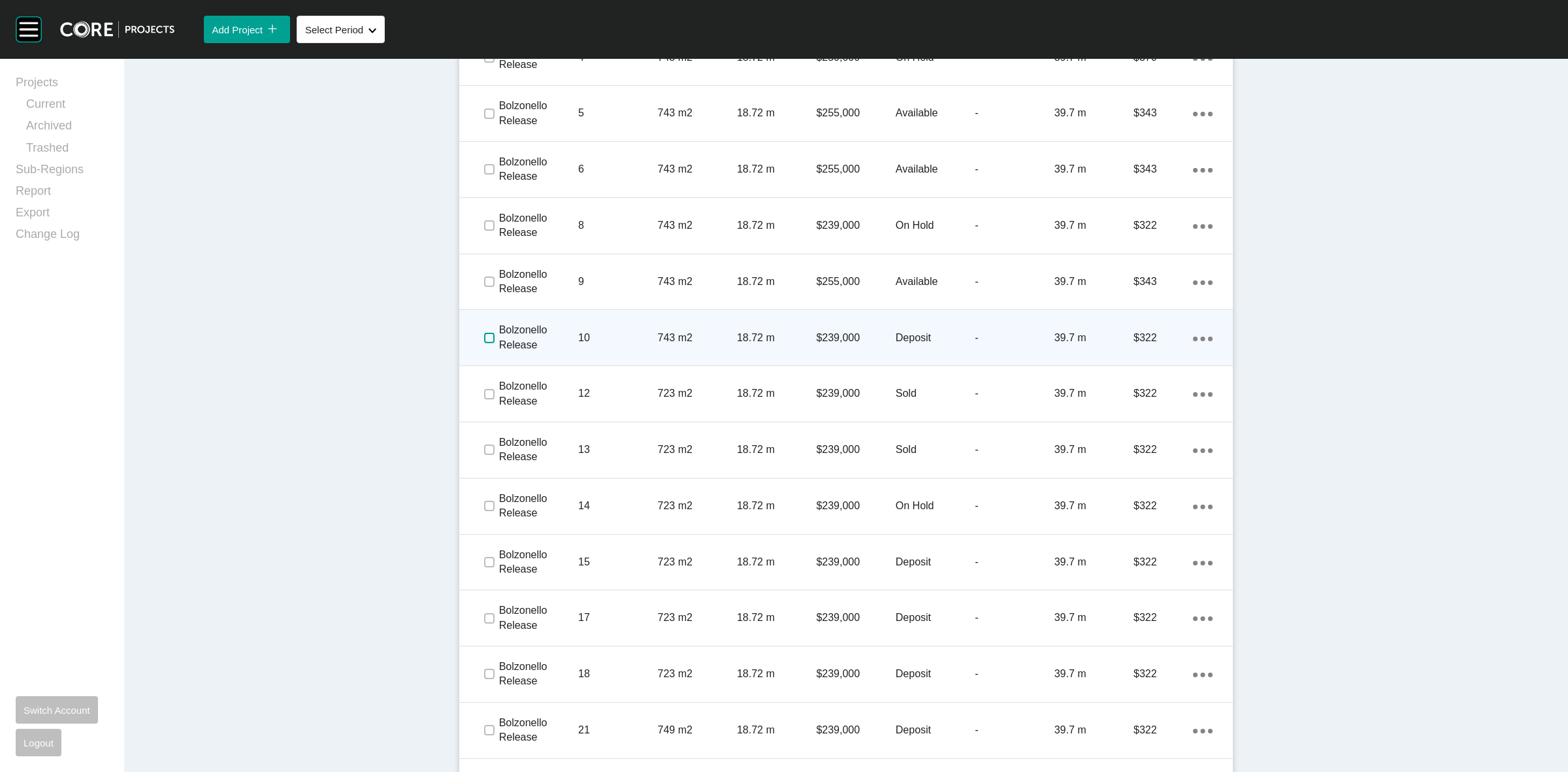
click at [484, 338] on label at bounding box center [489, 338] width 10 height 10
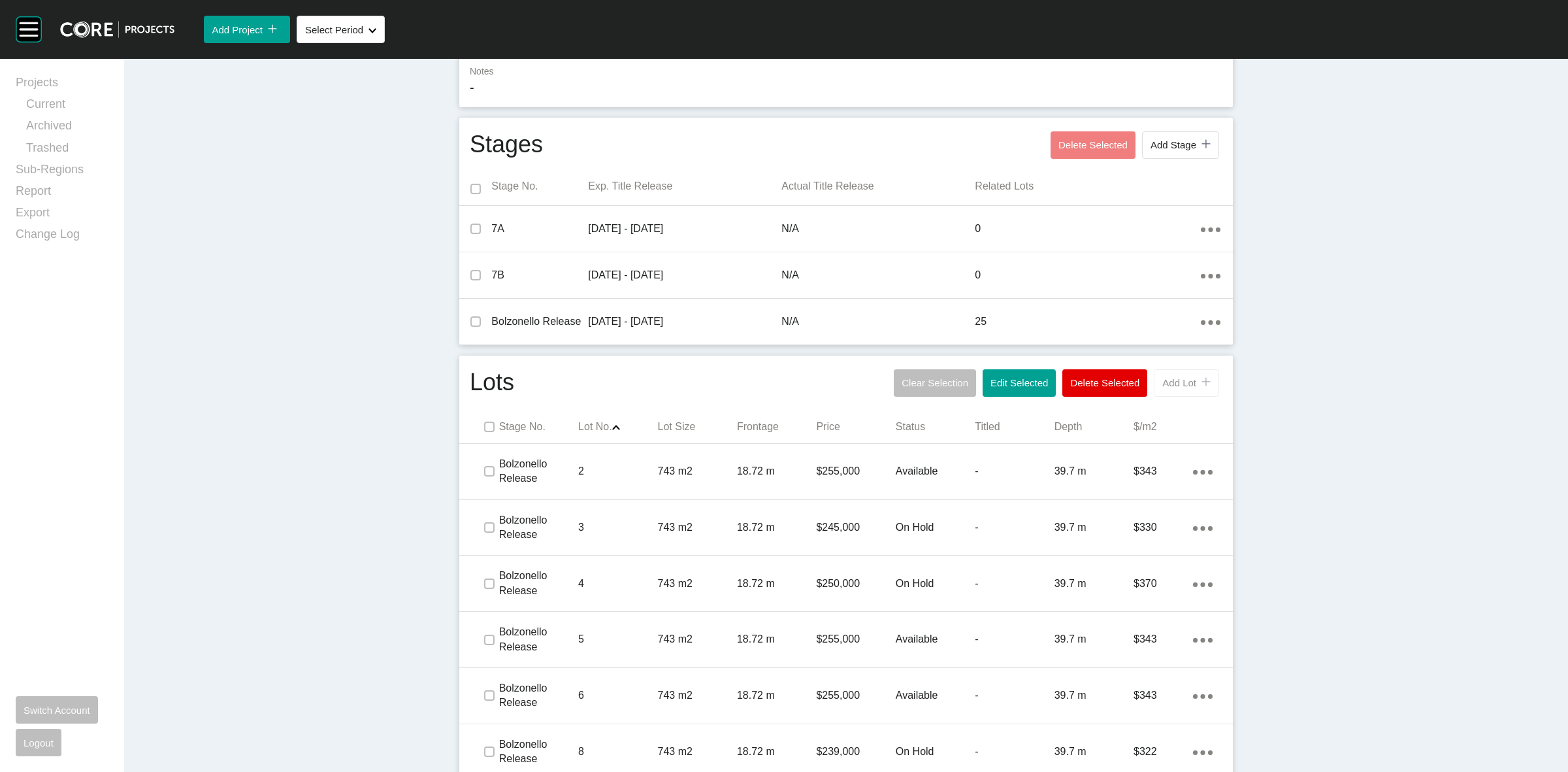
scroll to position [409, 0]
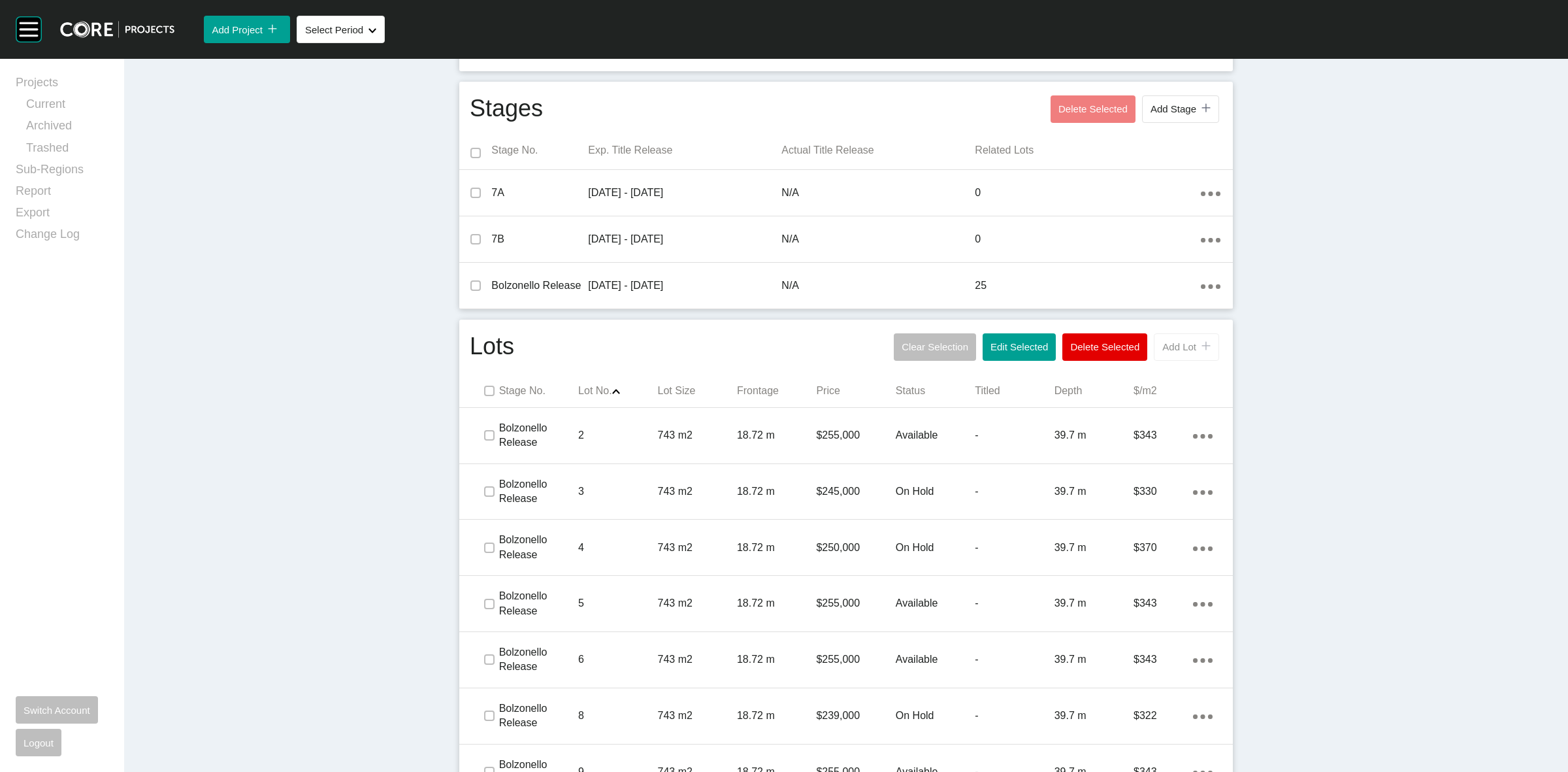
click at [1173, 344] on span "Add Lot" at bounding box center [1179, 347] width 34 height 11
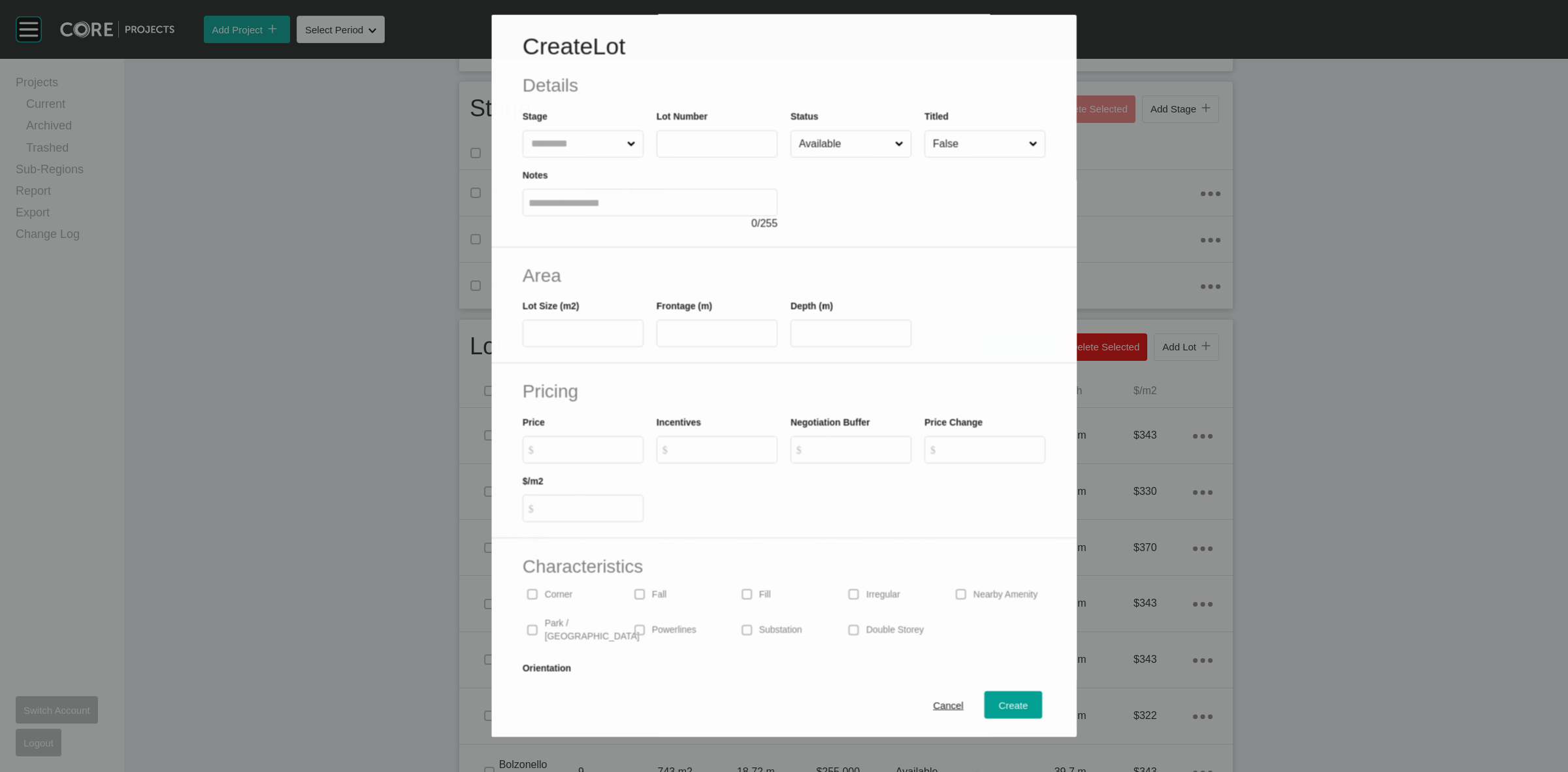
click at [593, 136] on input "text" at bounding box center [576, 144] width 96 height 26
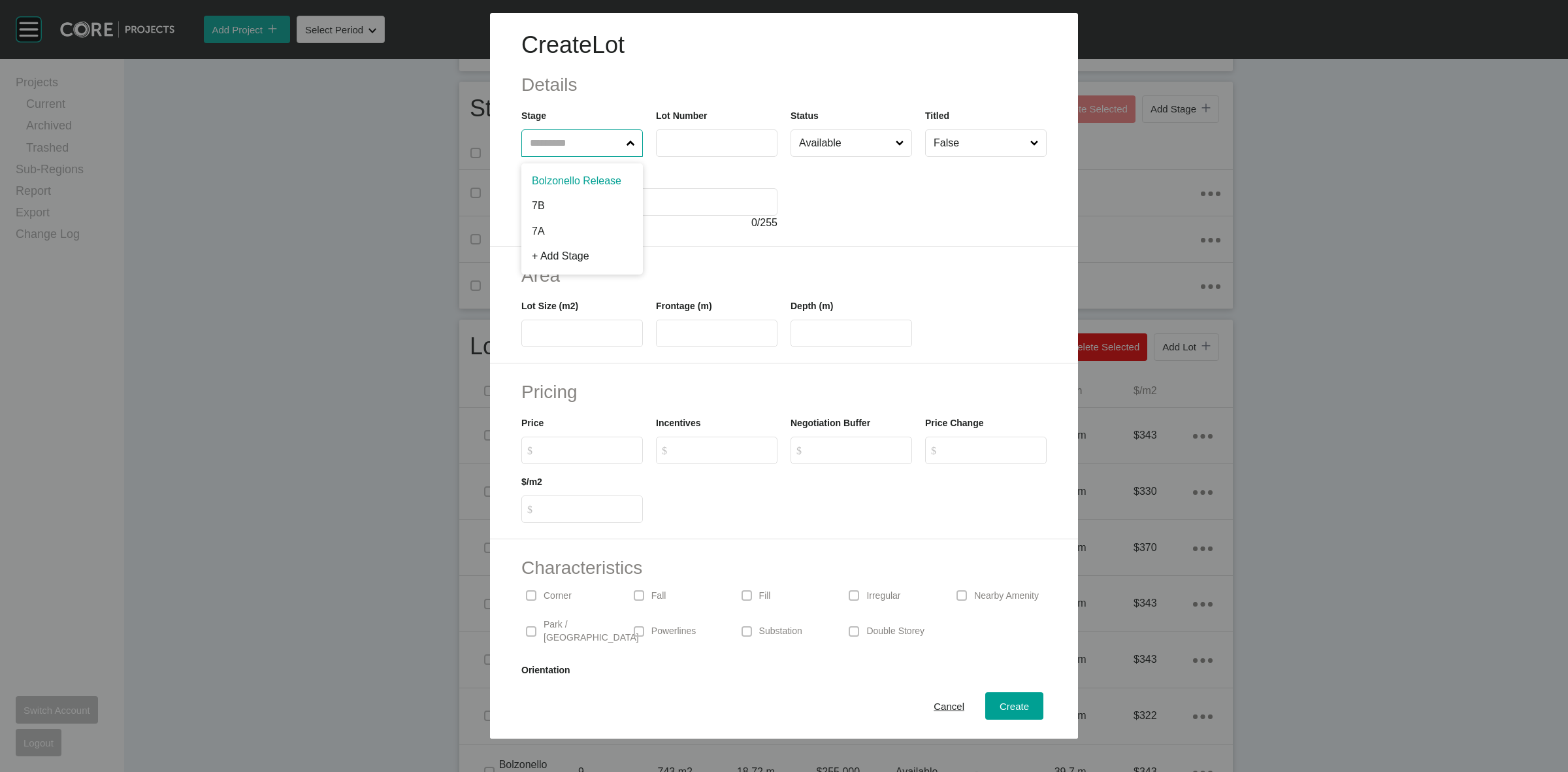
click at [363, 192] on div "Create Lot Details Stage Bolzonello Release 7B 7A + Add Stage Lot Number Status…" at bounding box center [784, 369] width 1568 height 738
click at [933, 704] on span "Cancel" at bounding box center [949, 706] width 31 height 11
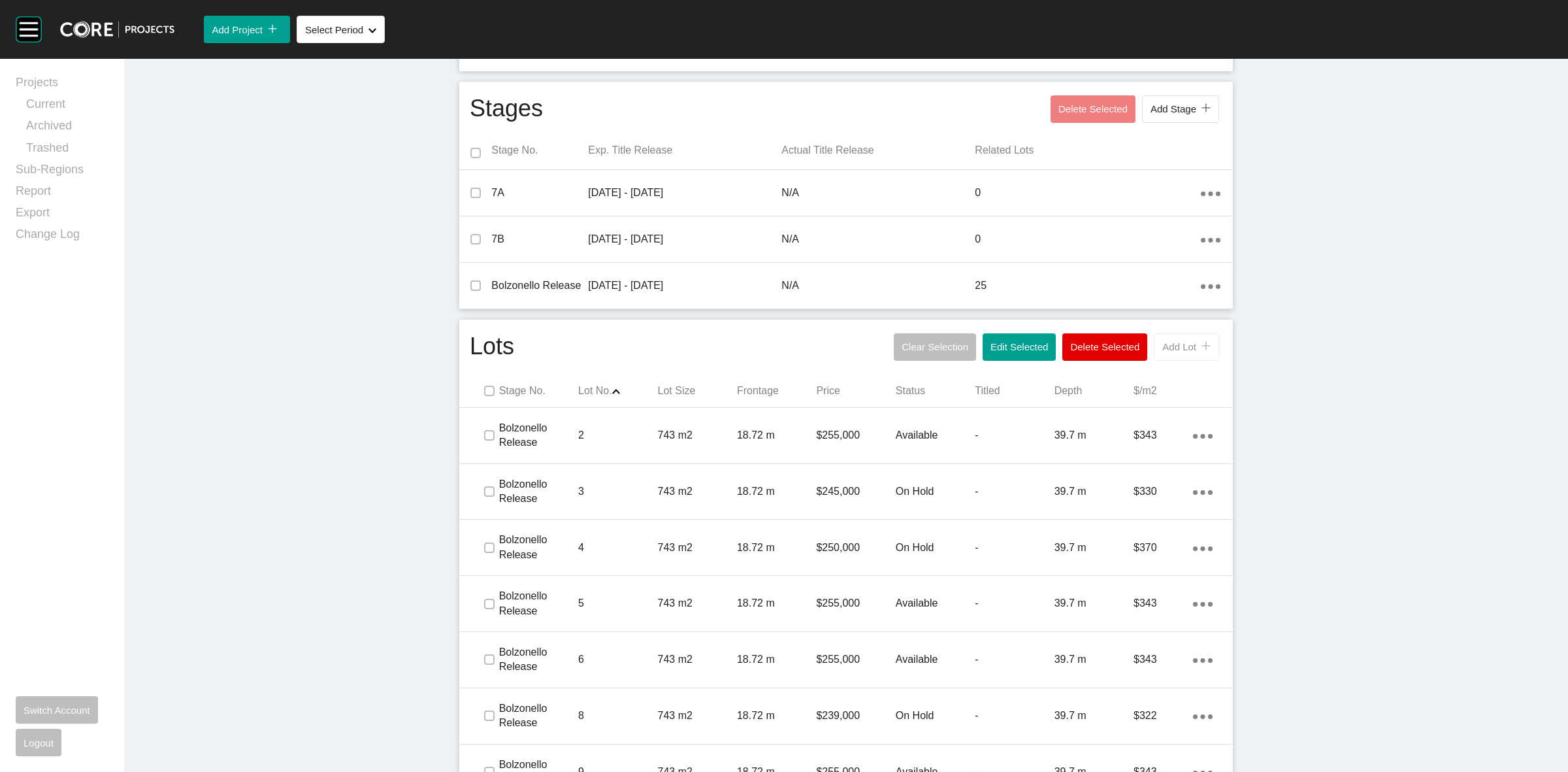
click at [1157, 355] on button "Add Lot icon/tick copy 11 Created with Sketch." at bounding box center [1185, 347] width 65 height 27
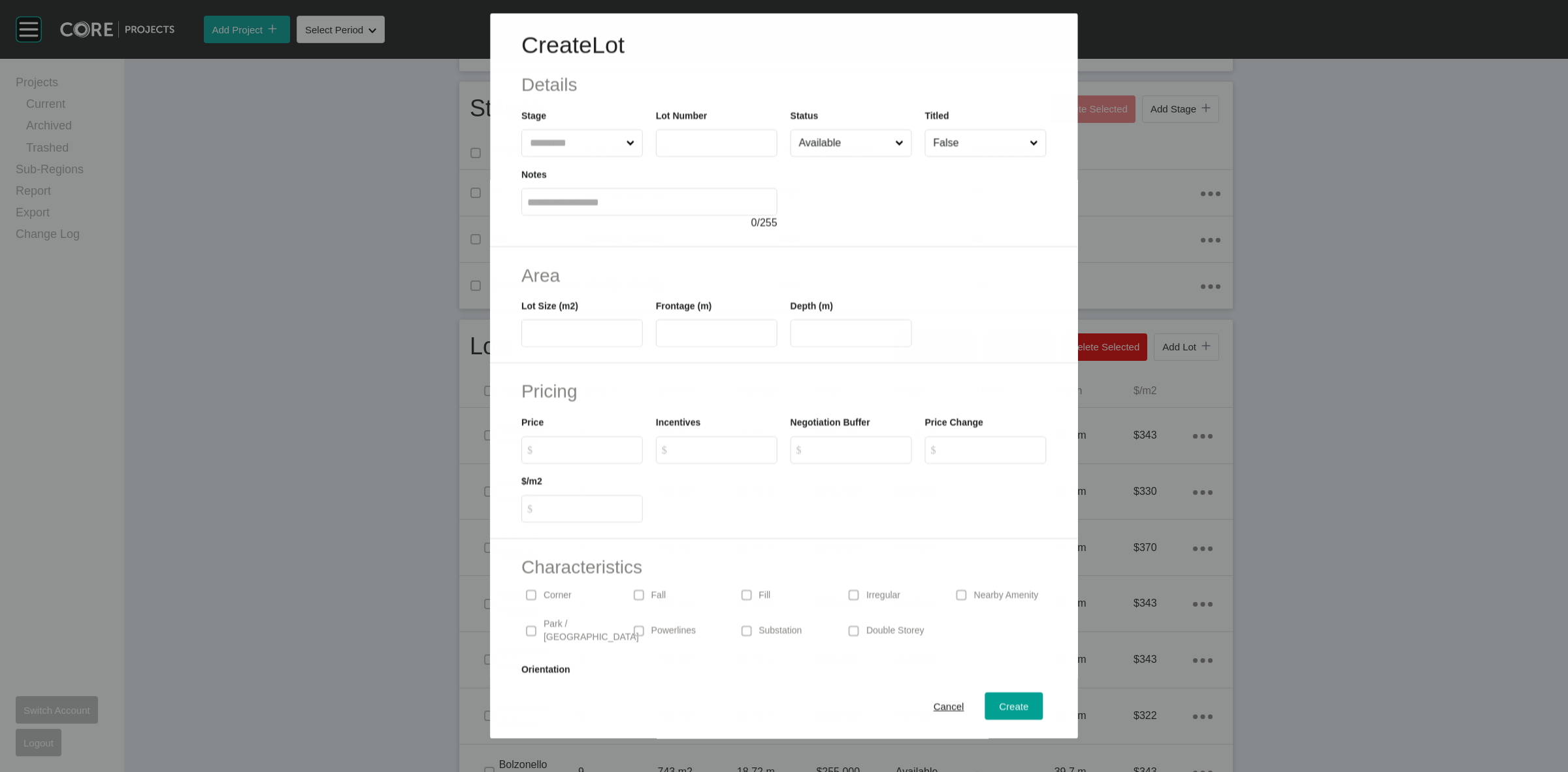
click at [573, 144] on input "text" at bounding box center [575, 143] width 96 height 26
click at [710, 144] on input "text" at bounding box center [717, 143] width 110 height 11
type input "**"
type input "***"
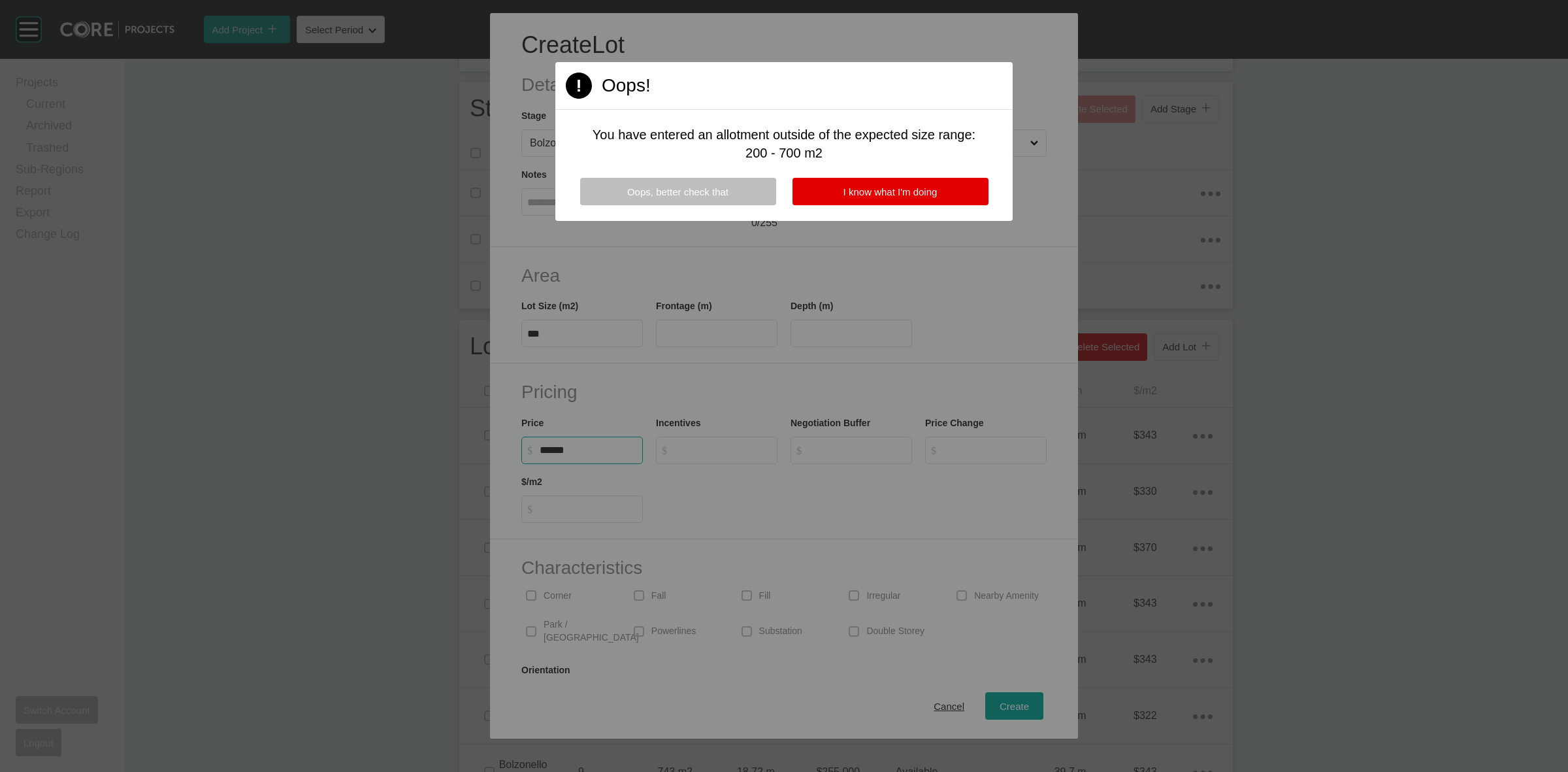
type input "*******"
type input "***"
type input "*"
click at [932, 183] on button "I know what I'm doing" at bounding box center [890, 192] width 196 height 27
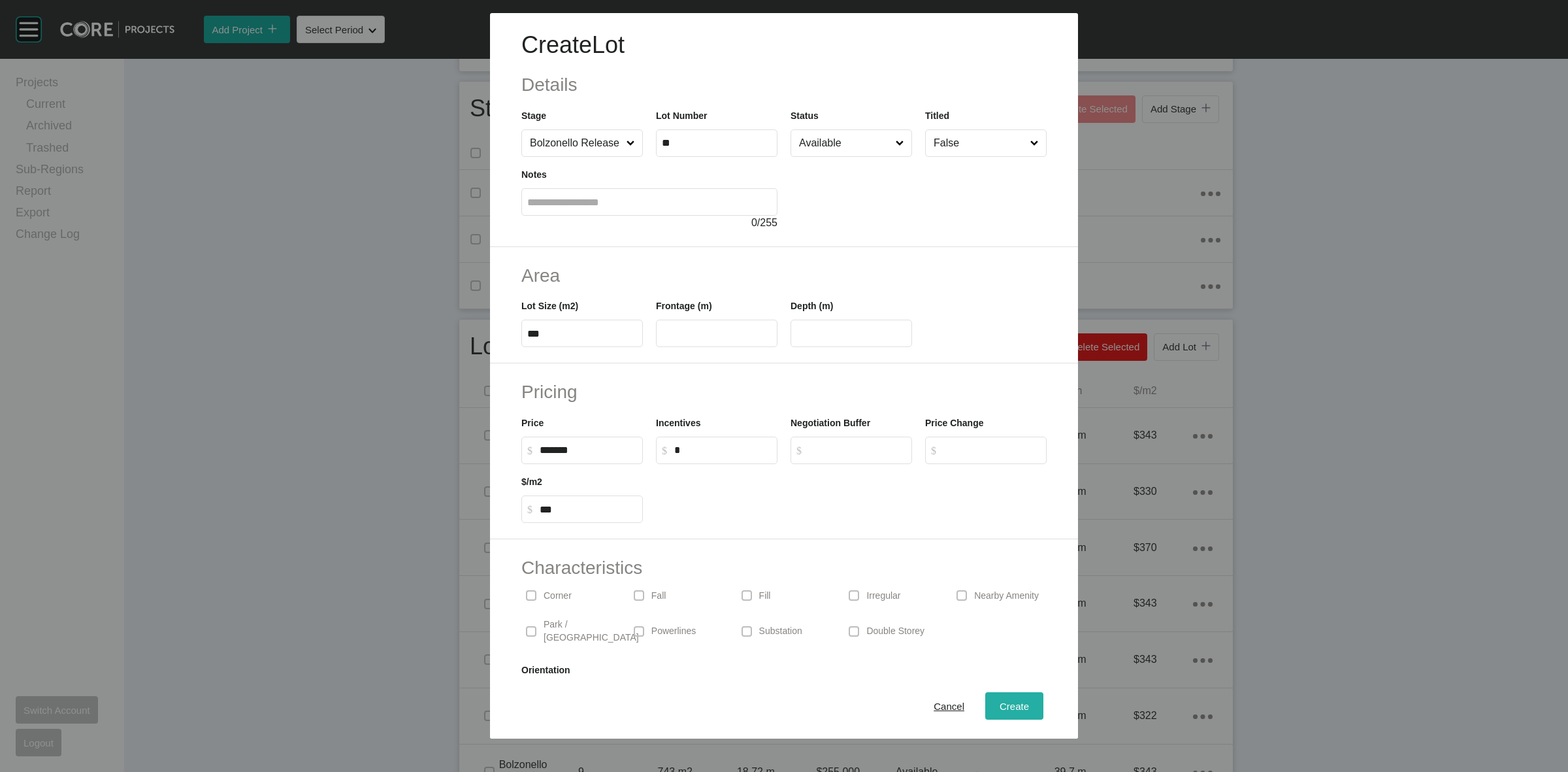
click at [1004, 714] on div "Create" at bounding box center [1014, 706] width 36 height 18
type input "*"
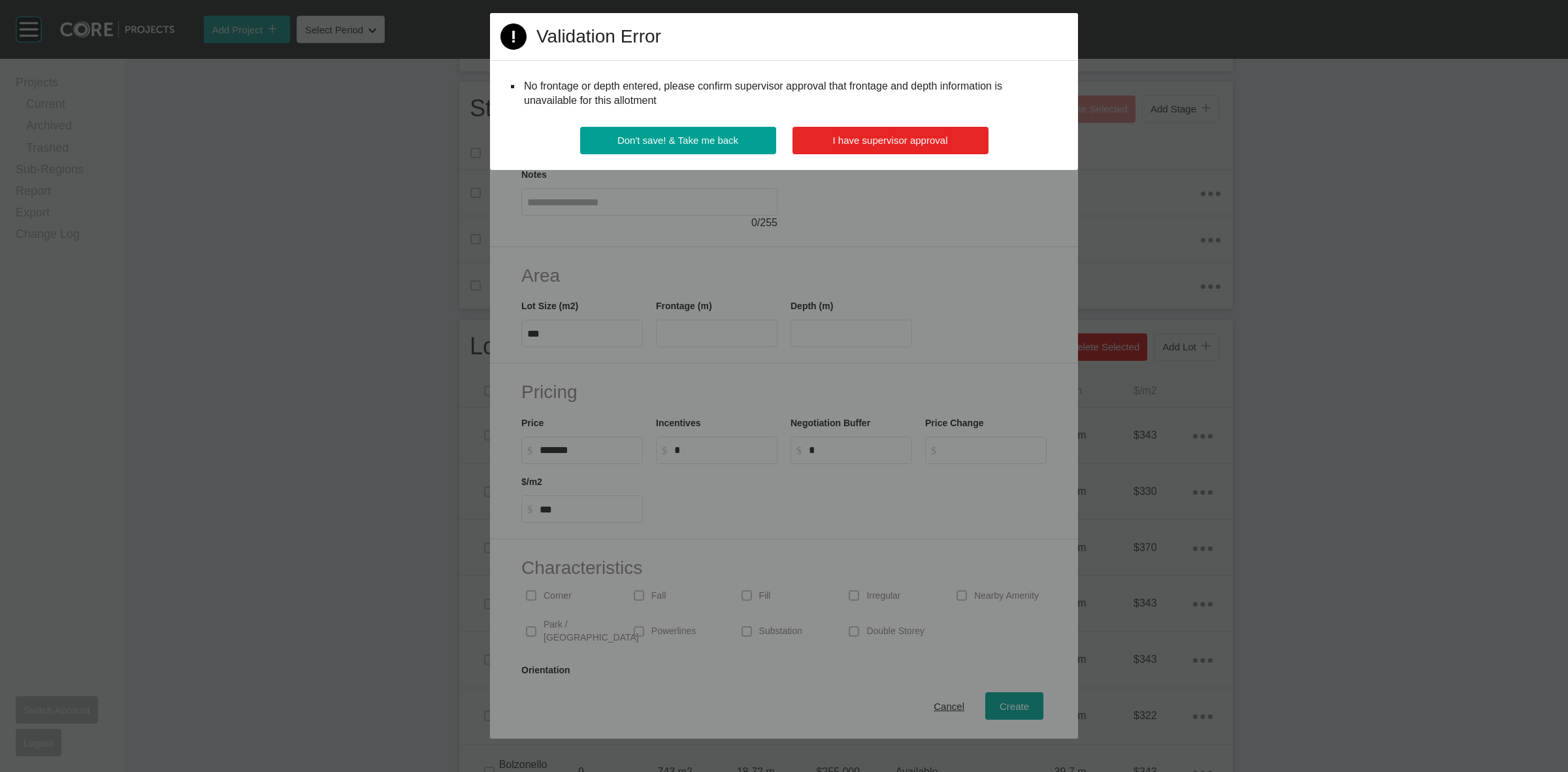
click at [902, 137] on span "I have supervisor approval" at bounding box center [890, 140] width 115 height 11
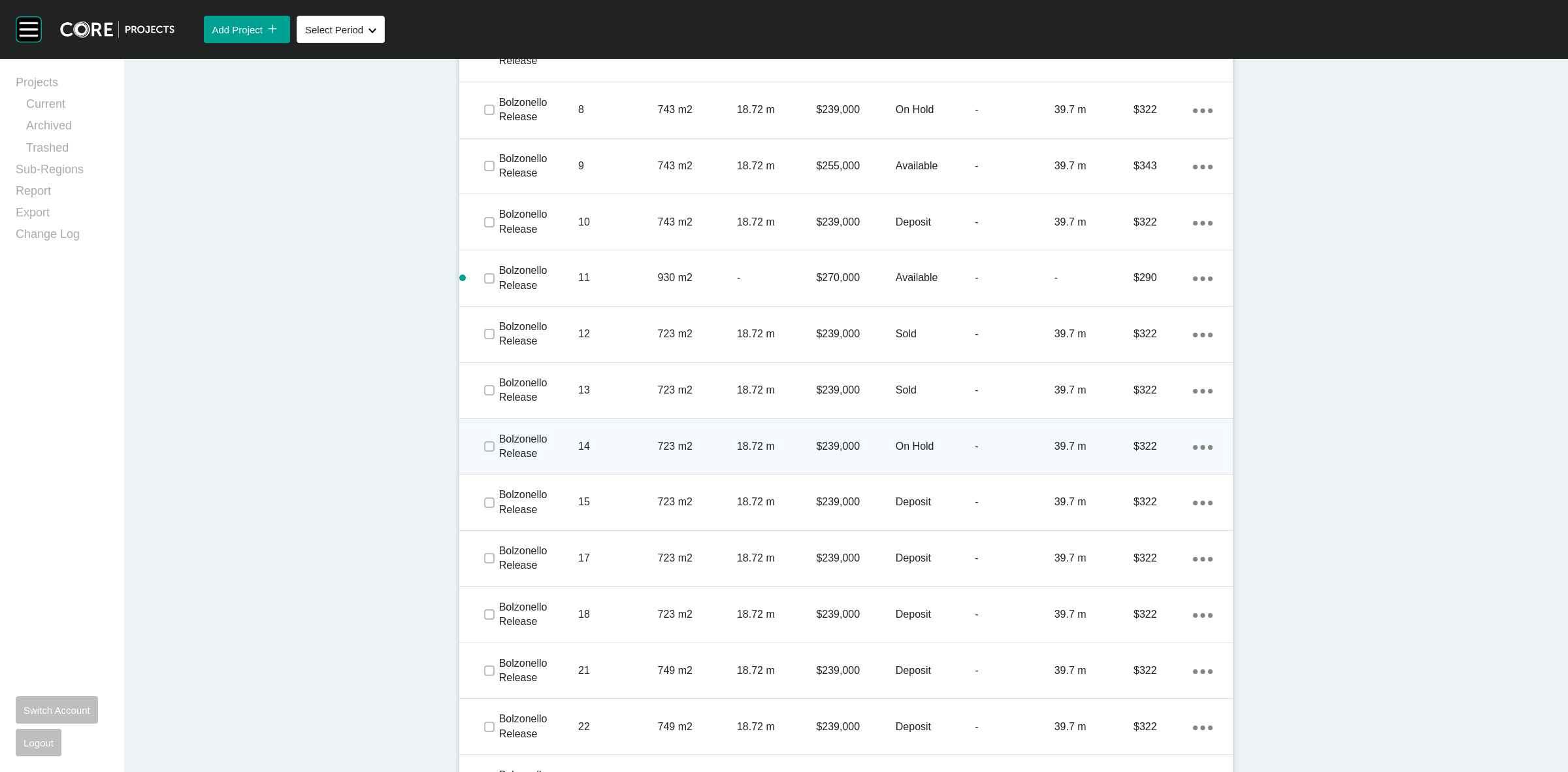
scroll to position [936, 0]
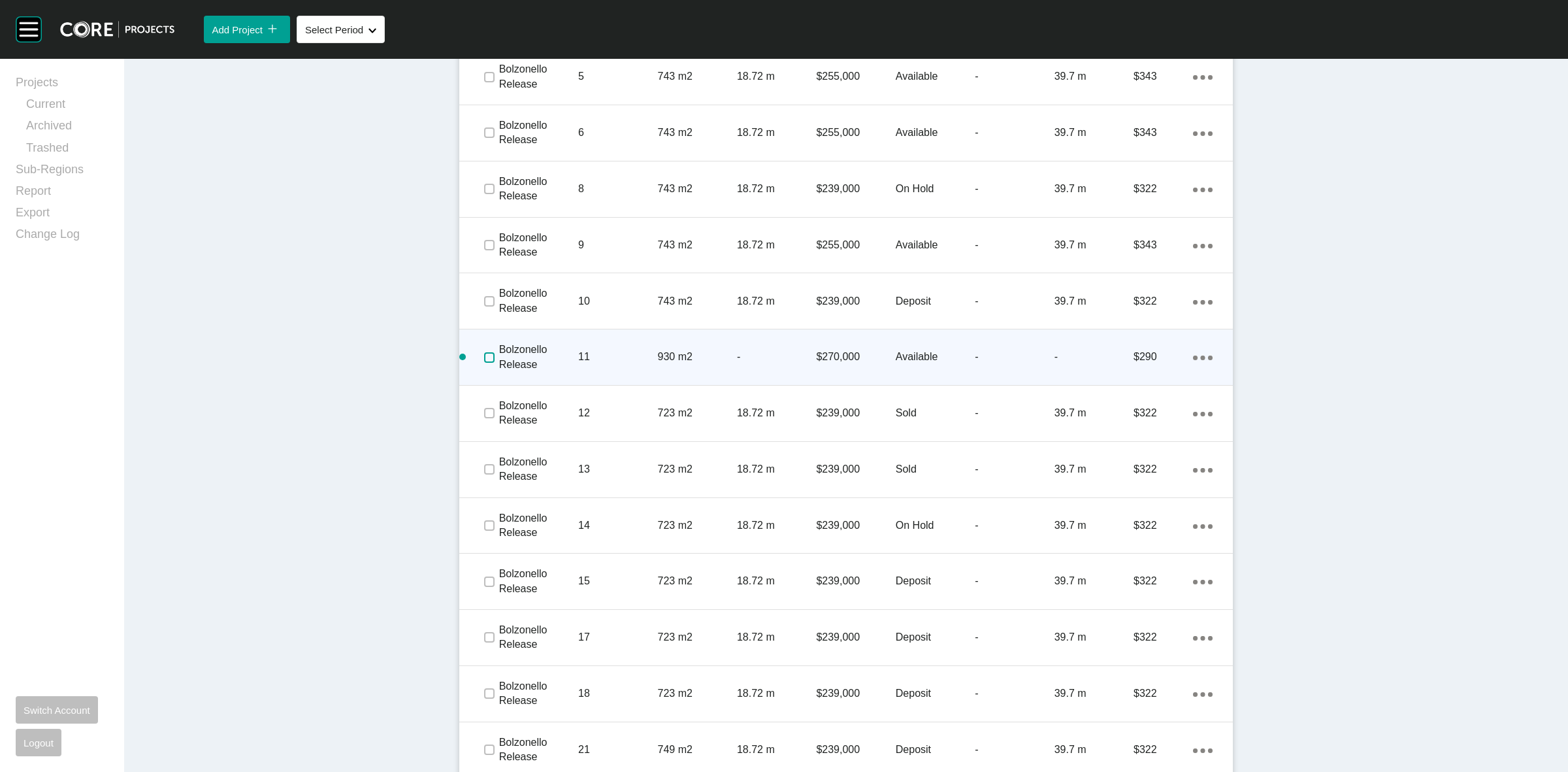
click at [484, 355] on label at bounding box center [489, 357] width 10 height 10
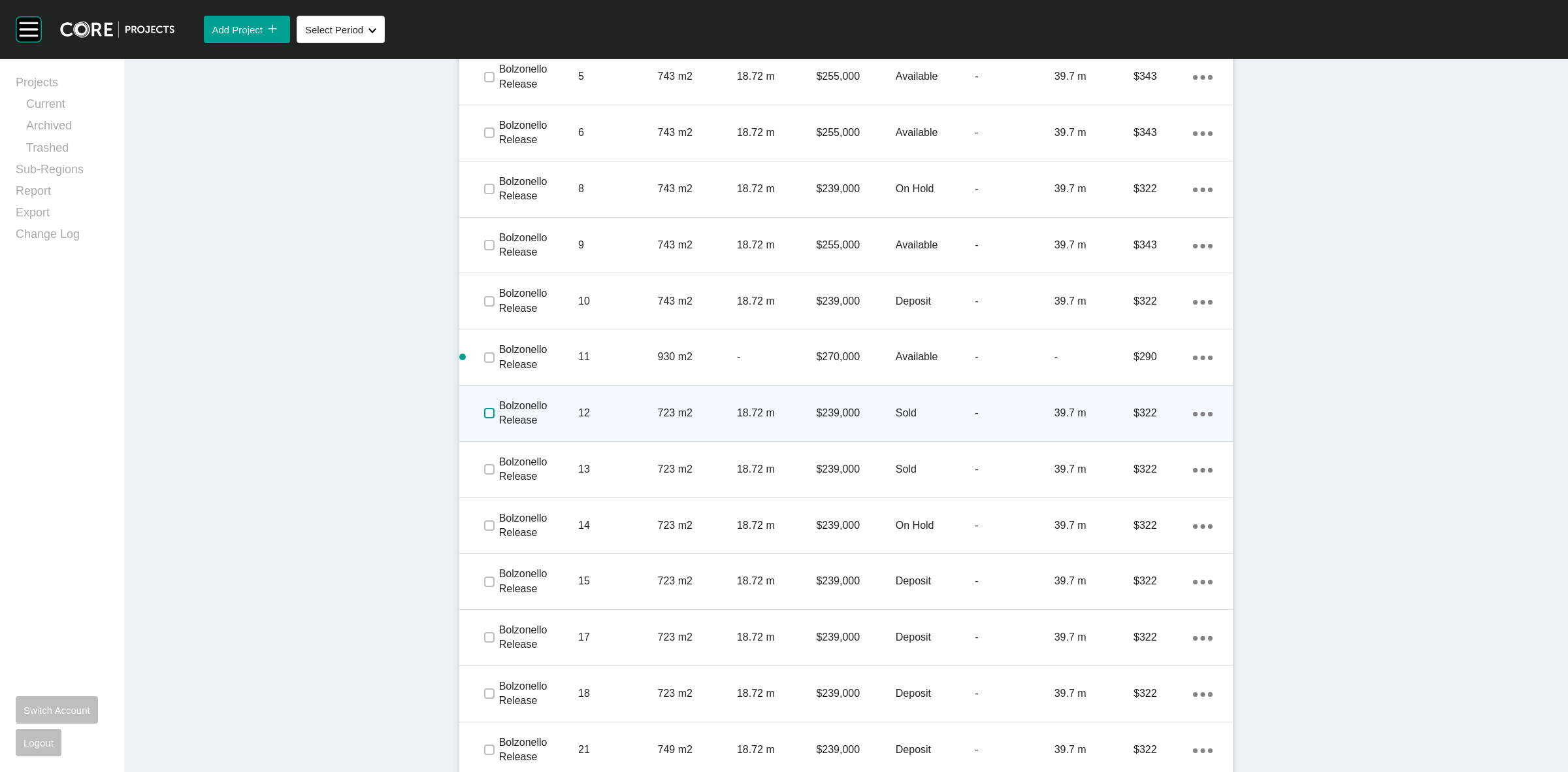
click at [484, 409] on label at bounding box center [489, 413] width 10 height 10
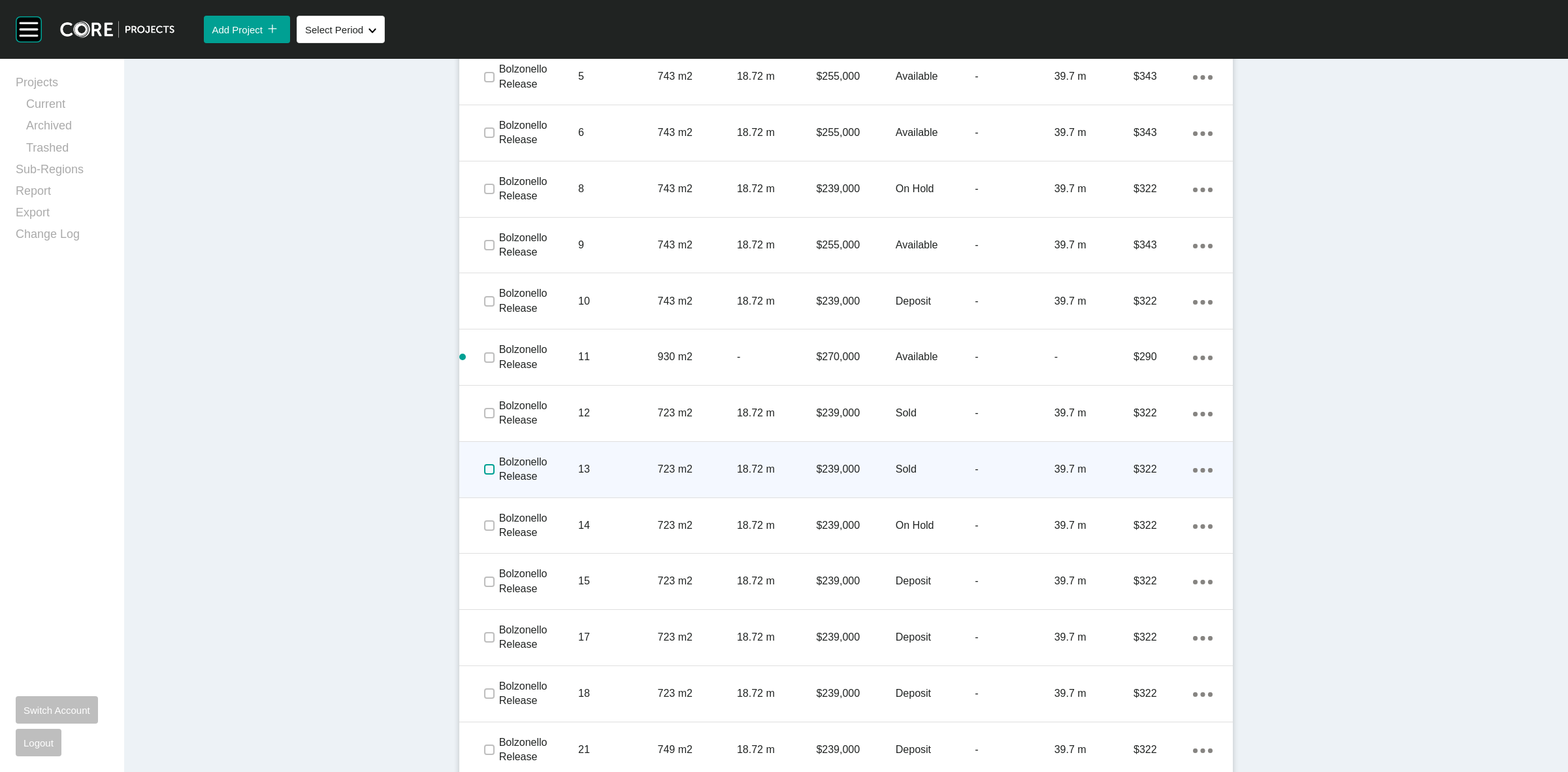
click at [484, 467] on label at bounding box center [489, 469] width 10 height 10
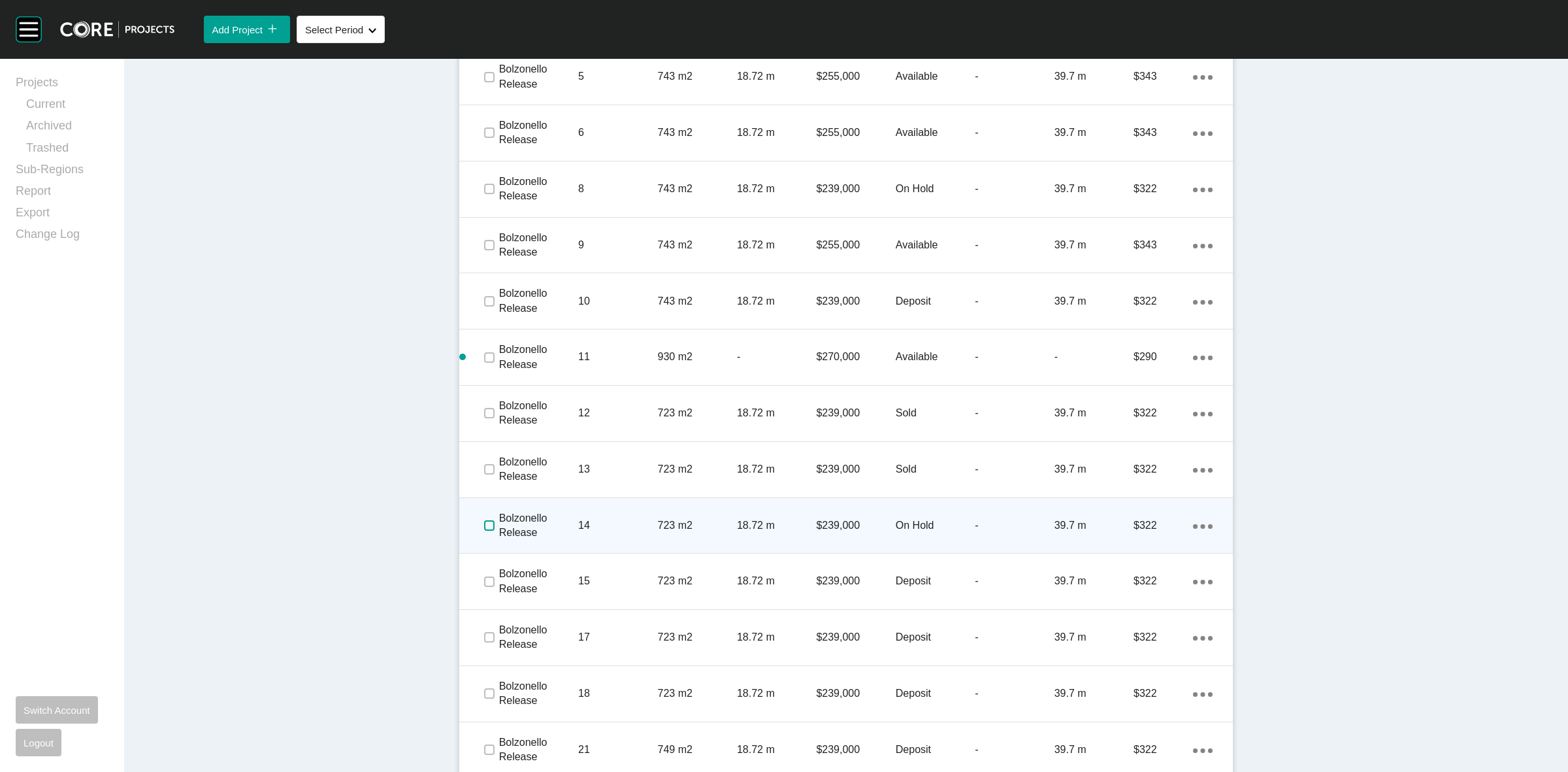
click at [484, 528] on label at bounding box center [489, 525] width 10 height 10
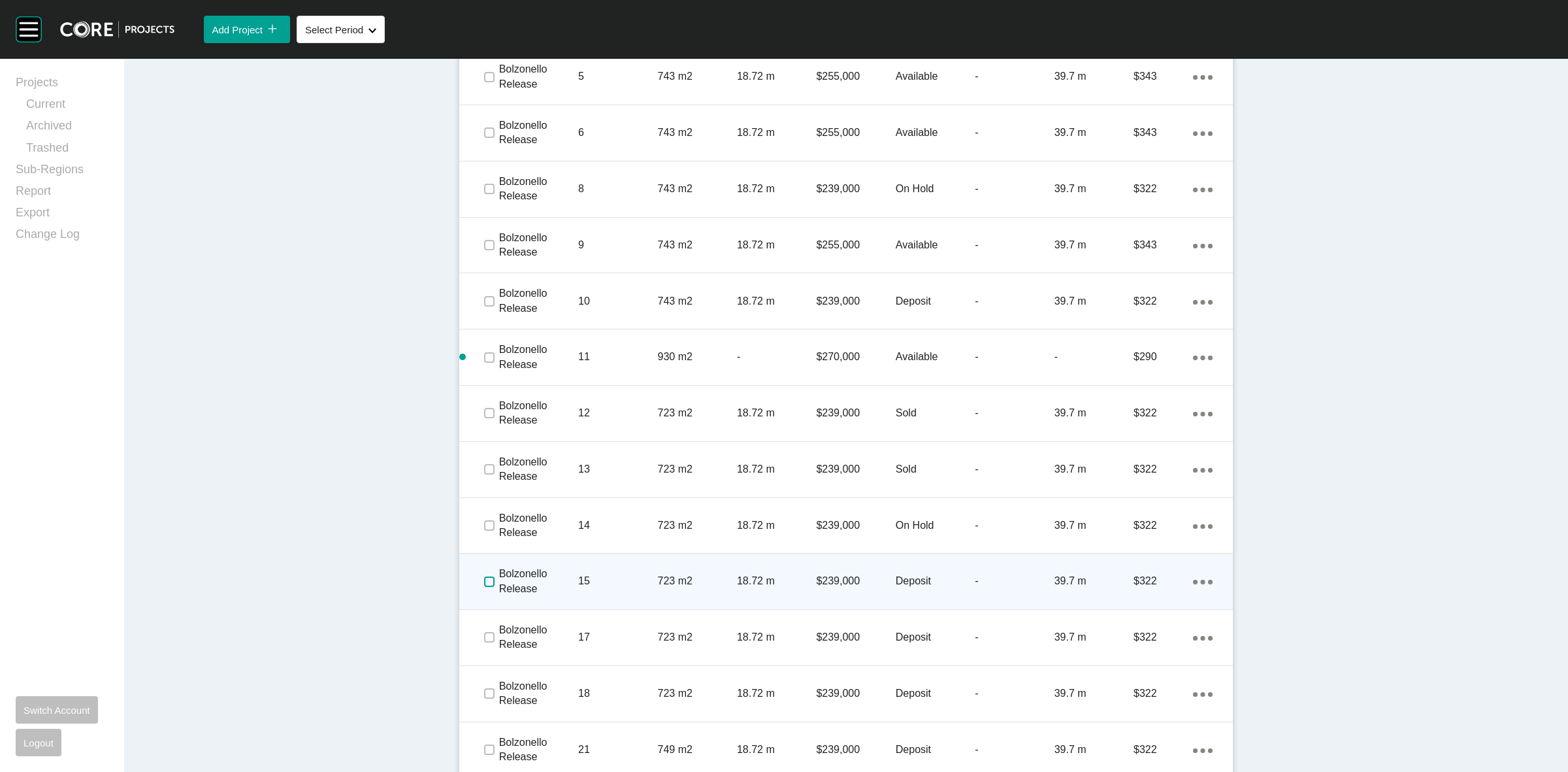
click at [486, 576] on label at bounding box center [489, 581] width 10 height 10
click at [1201, 582] on icon "Action Menu Dots Copy 6 Created with Sketch." at bounding box center [1202, 582] width 19 height 5
click at [1147, 587] on link "Duplicate" at bounding box center [1143, 583] width 49 height 19
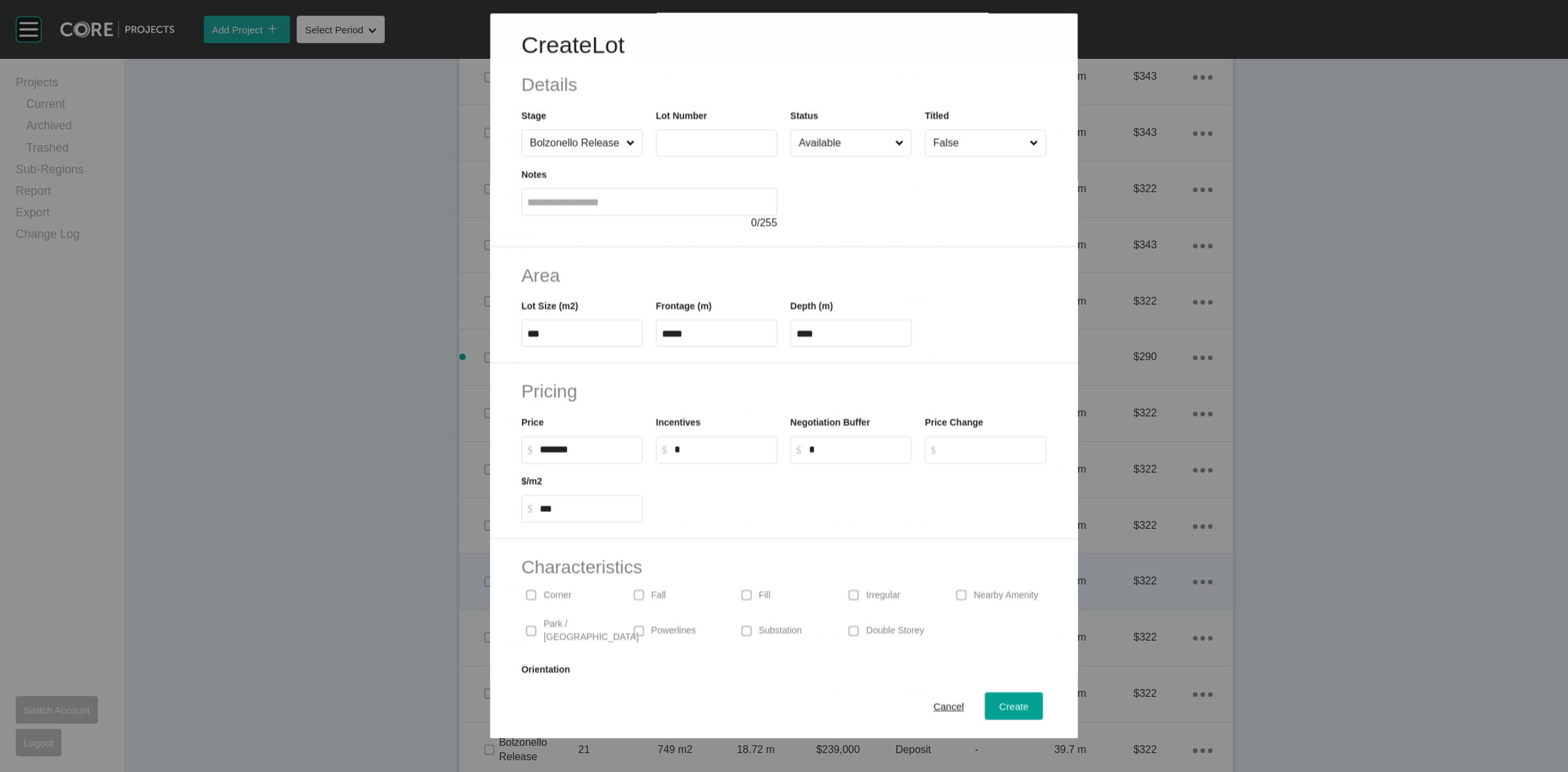
click at [717, 139] on input "text" at bounding box center [717, 143] width 110 height 11
type input "**"
click at [561, 452] on input "******" at bounding box center [588, 450] width 97 height 11
type input "*******"
type input "***"
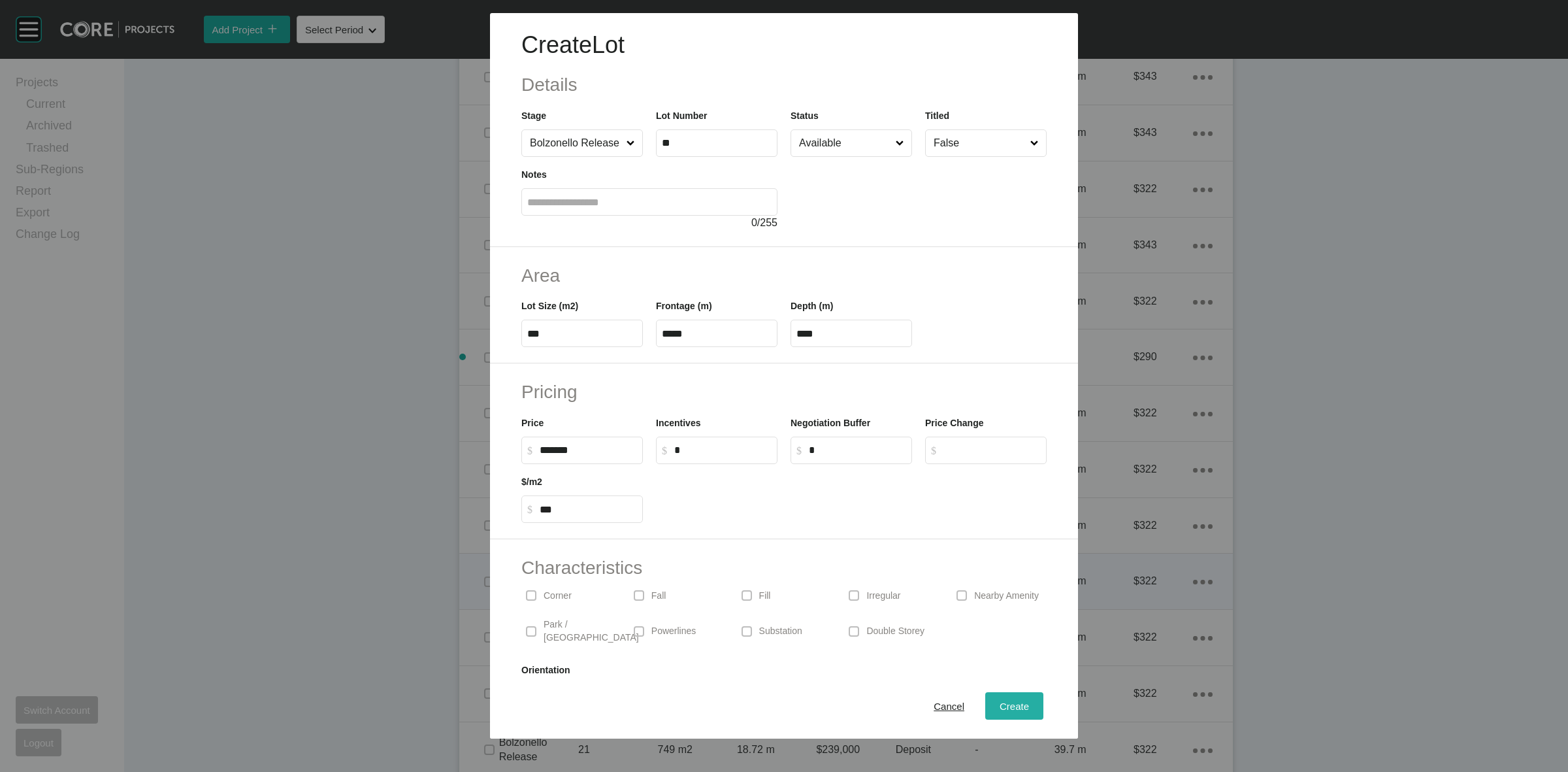
click at [1007, 707] on span "Create" at bounding box center [1014, 706] width 29 height 11
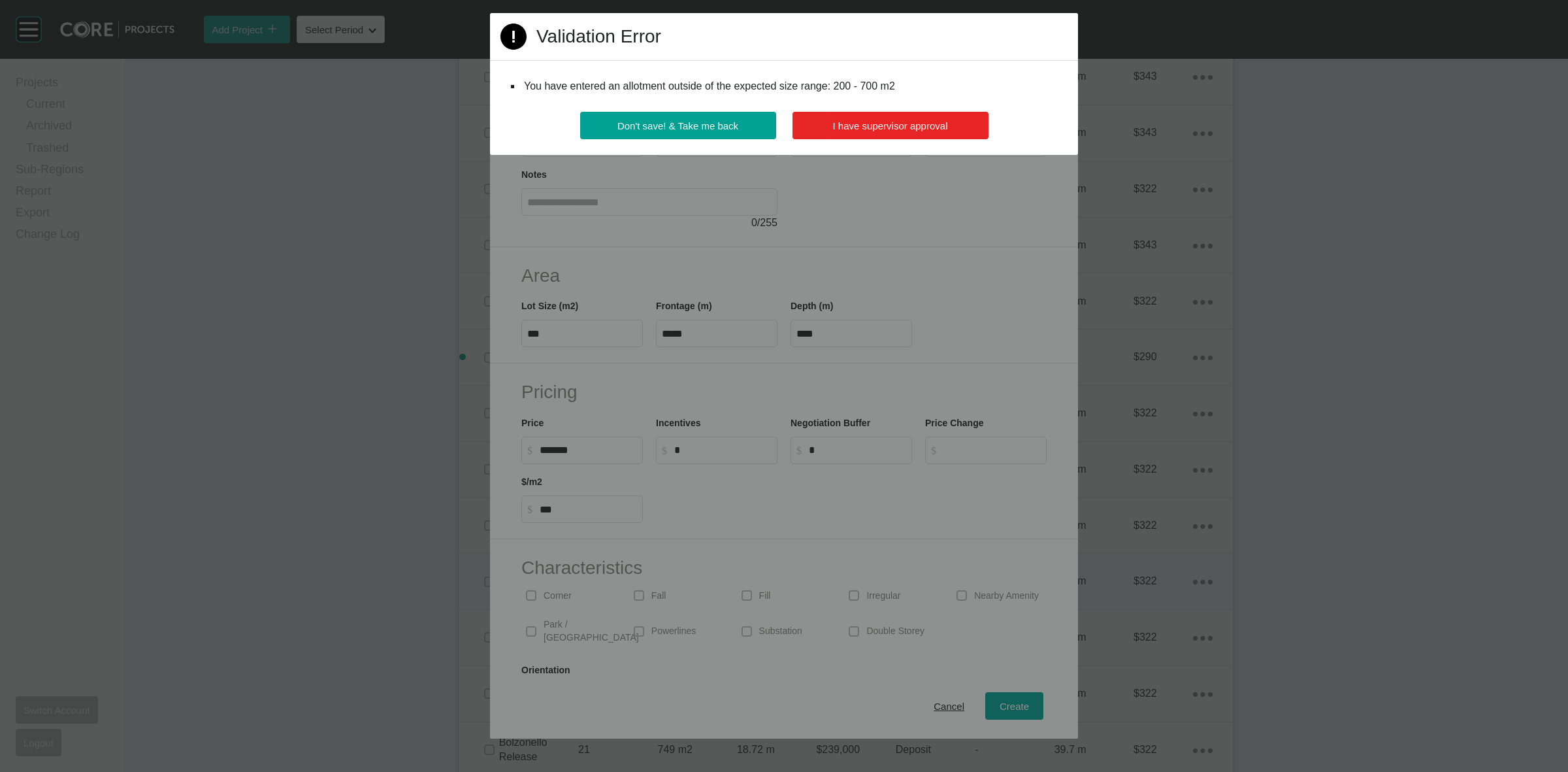
click at [826, 131] on button "I have supervisor approval" at bounding box center [890, 126] width 196 height 27
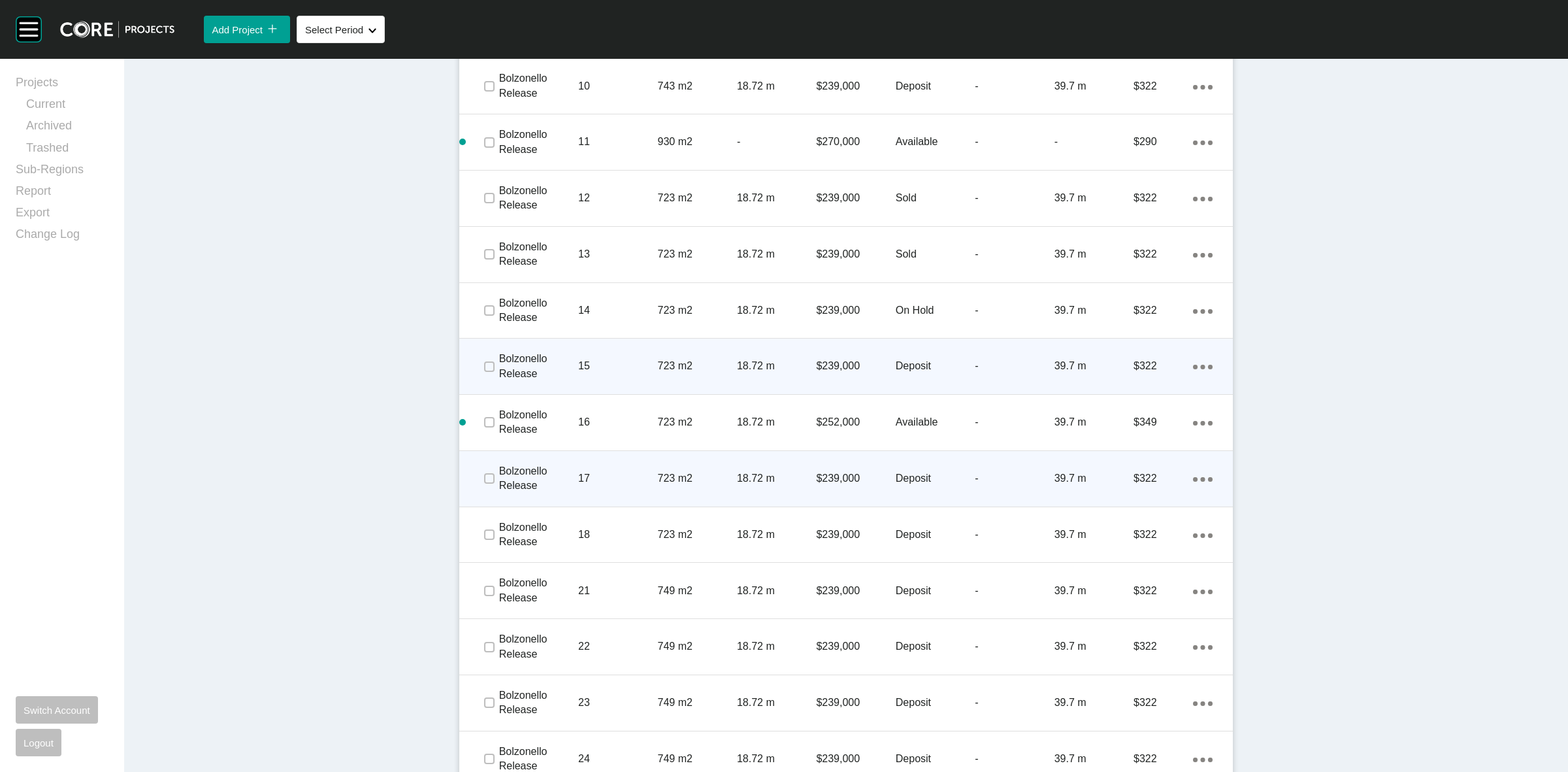
scroll to position [1181, 0]
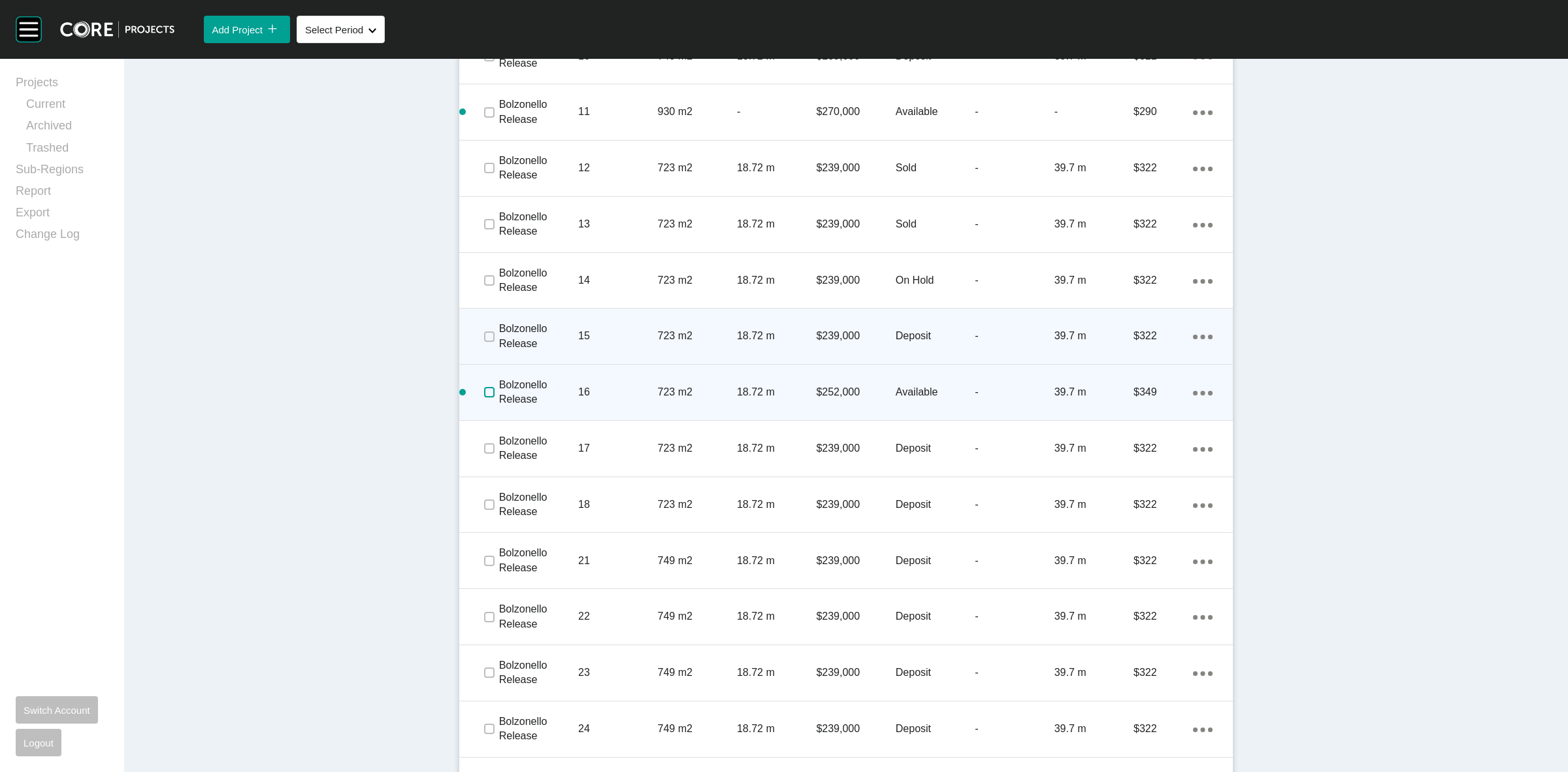
click at [484, 389] on label at bounding box center [489, 392] width 10 height 10
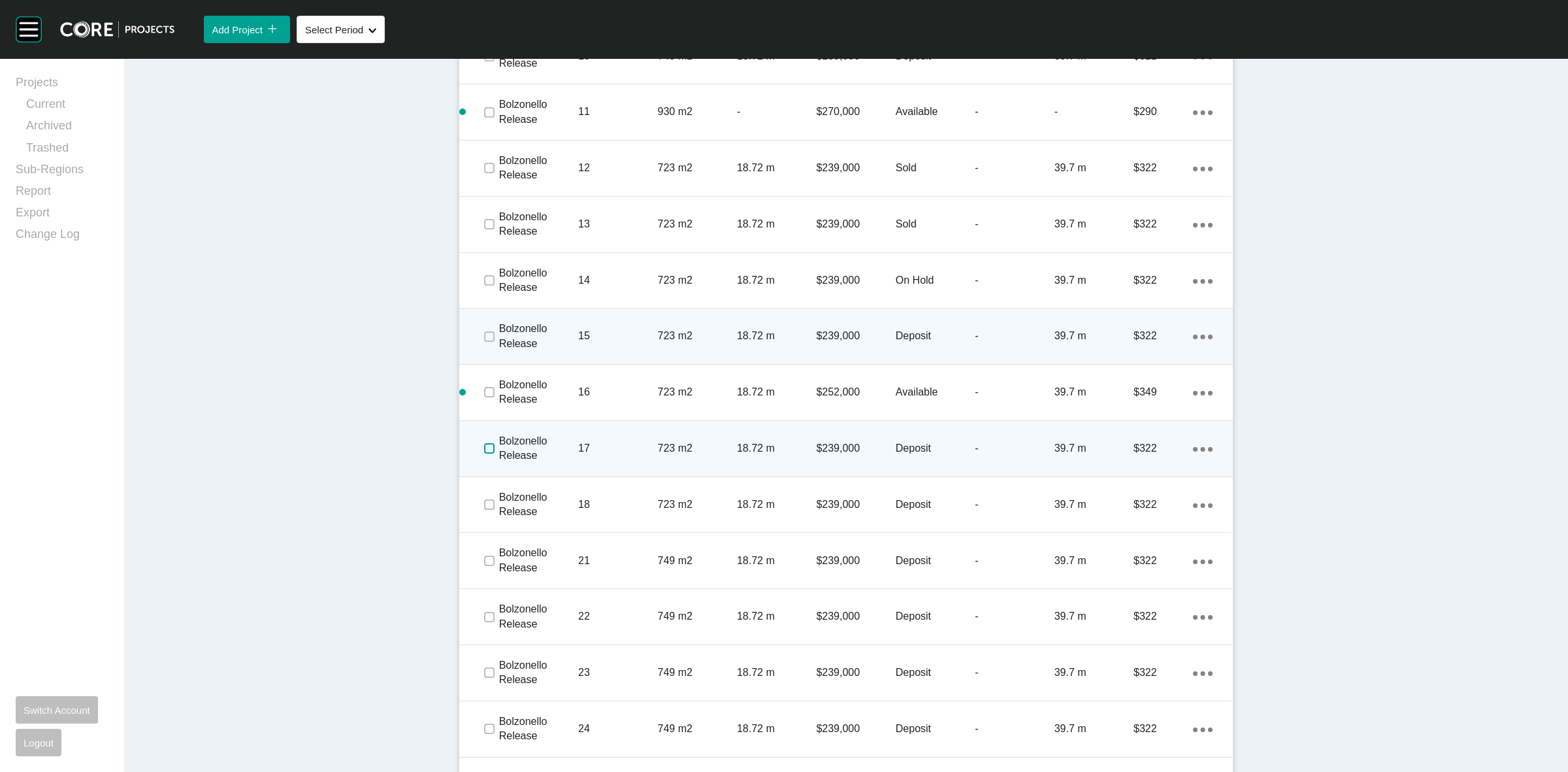
click at [484, 448] on label at bounding box center [489, 448] width 10 height 10
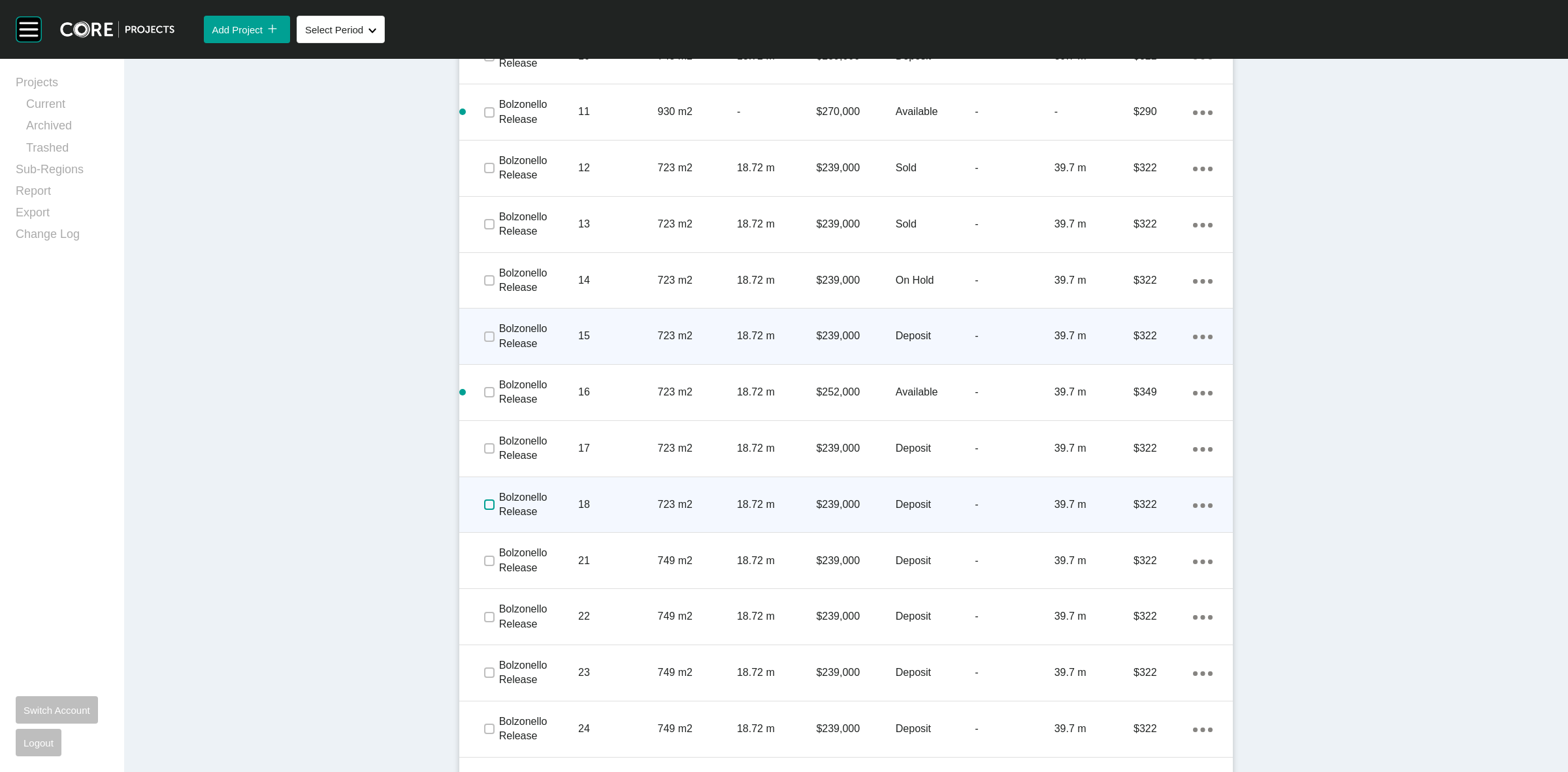
click at [485, 504] on label at bounding box center [489, 504] width 10 height 10
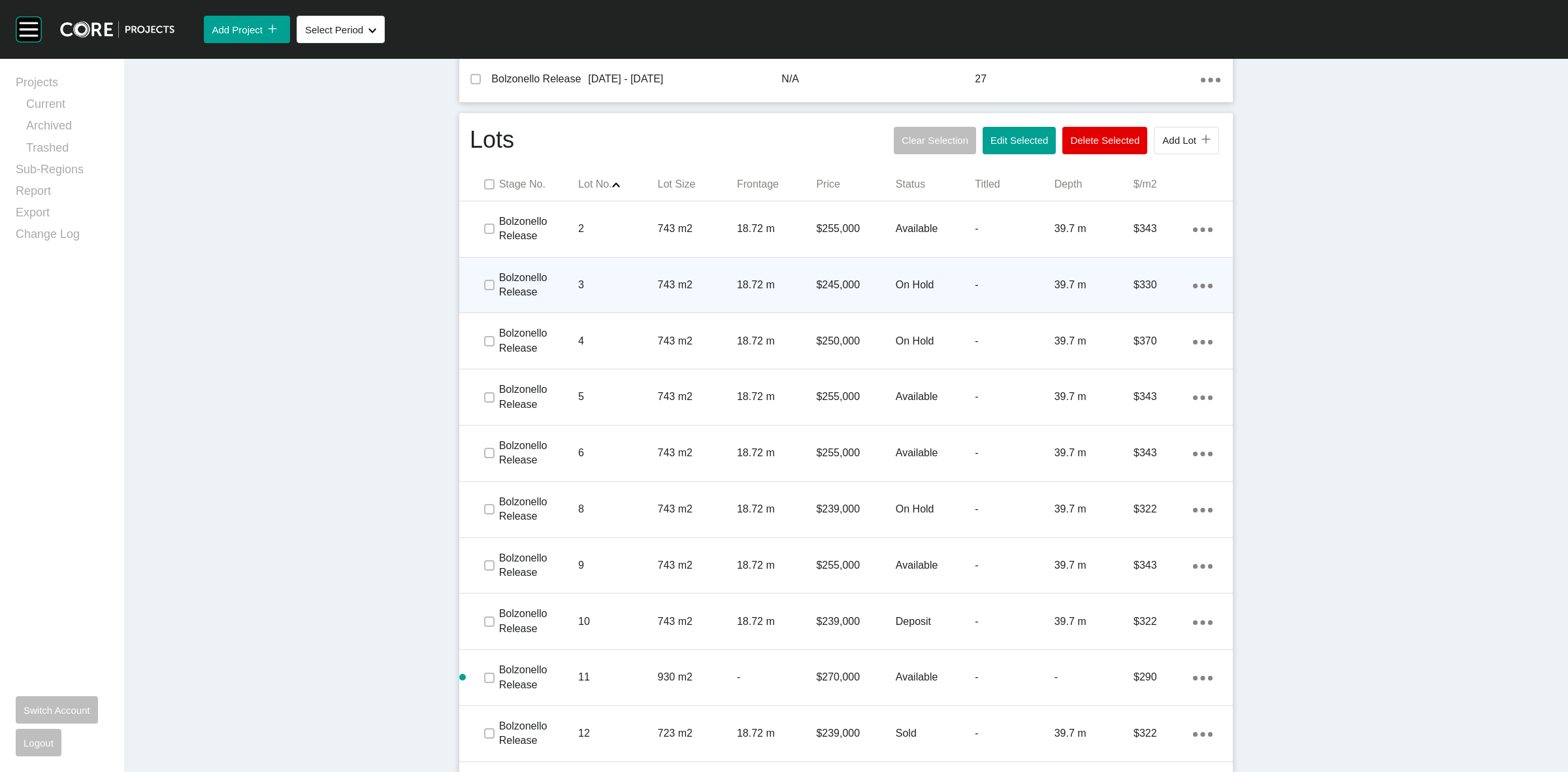
scroll to position [527, 0]
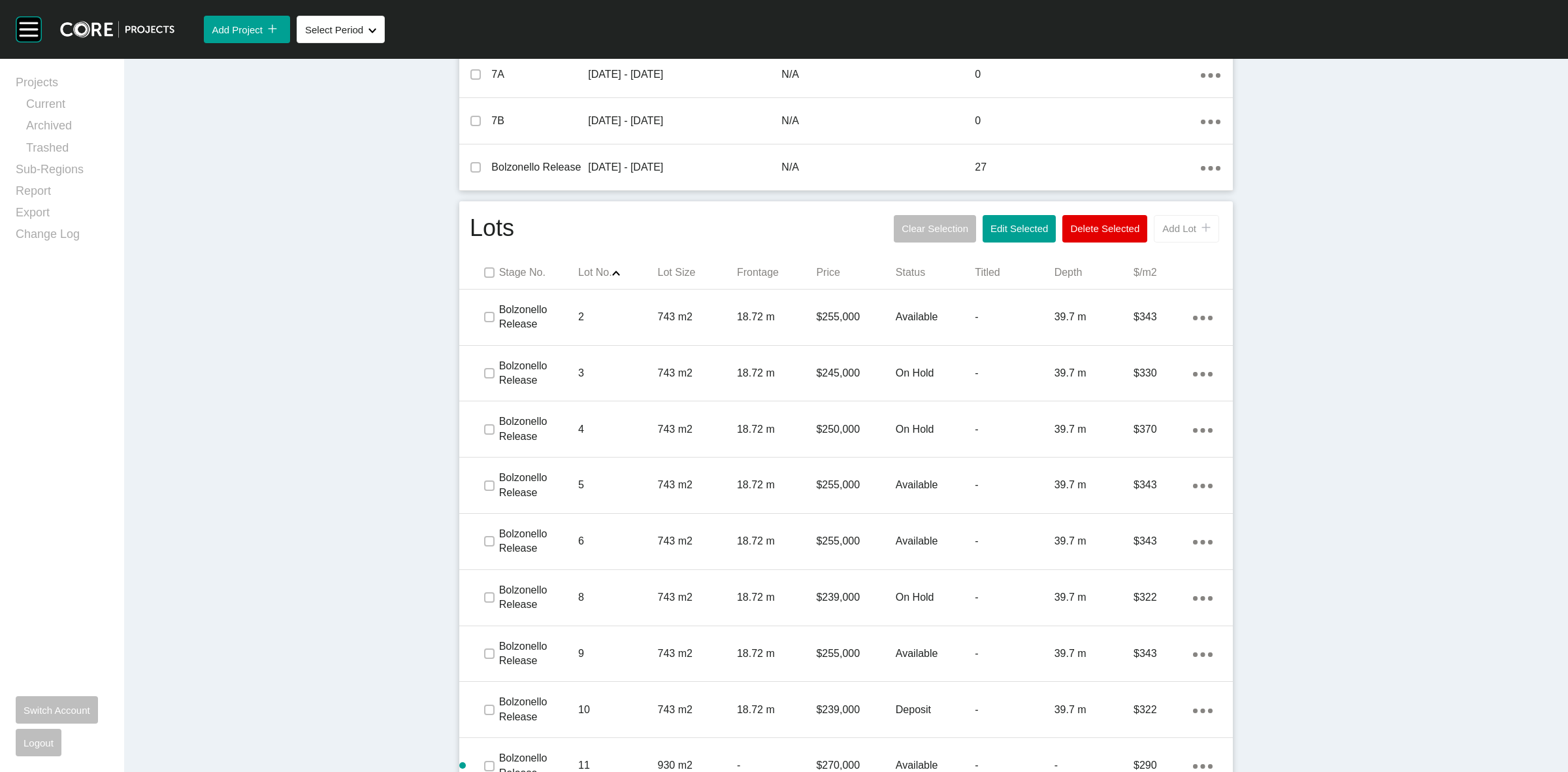
click at [1173, 234] on button "Add Lot icon/tick copy 11 Created with Sketch." at bounding box center [1185, 229] width 65 height 27
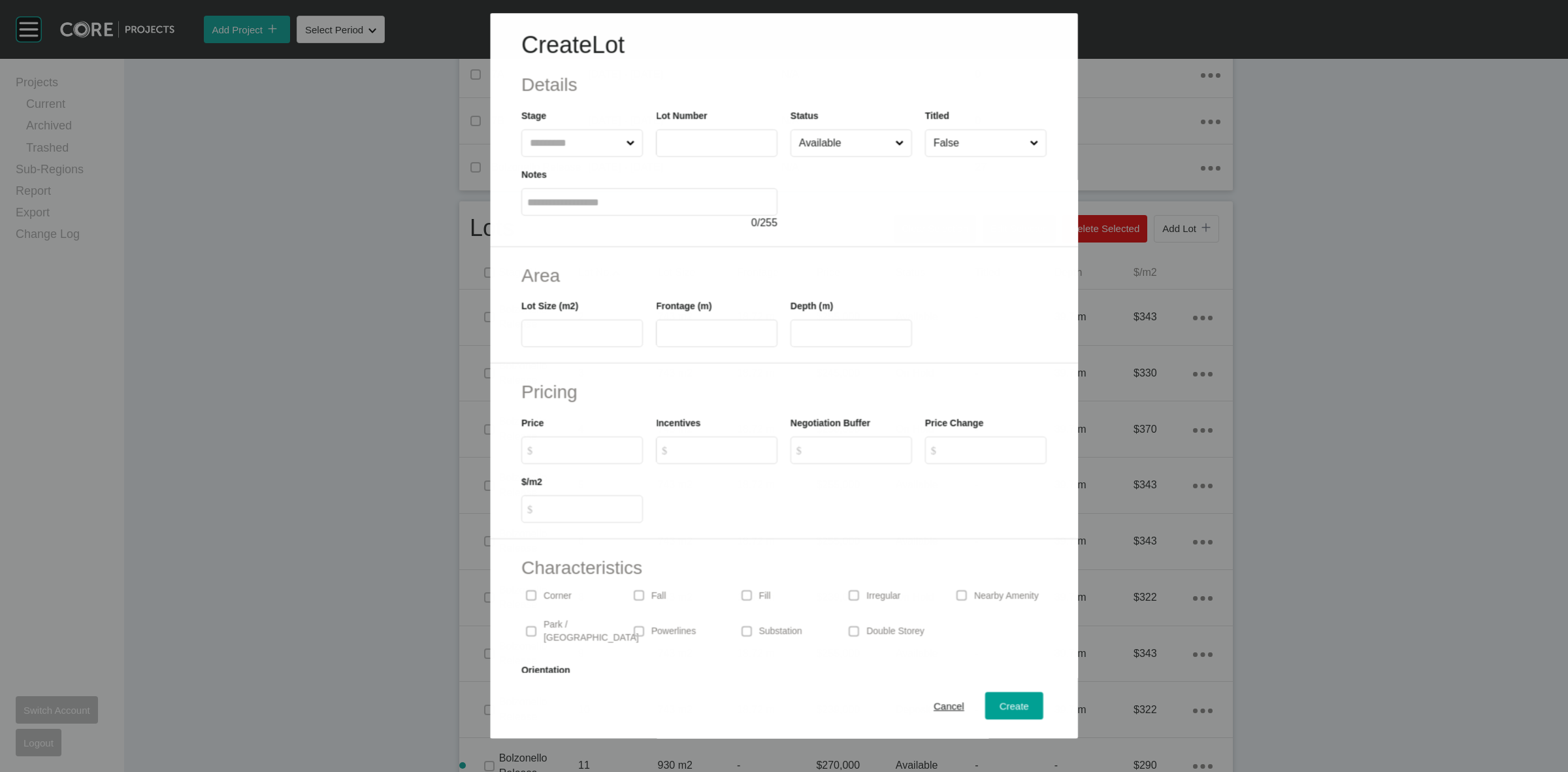
click at [582, 151] on input "text" at bounding box center [575, 143] width 96 height 26
click at [688, 143] on input "text" at bounding box center [717, 143] width 110 height 11
type input "**"
type input "***"
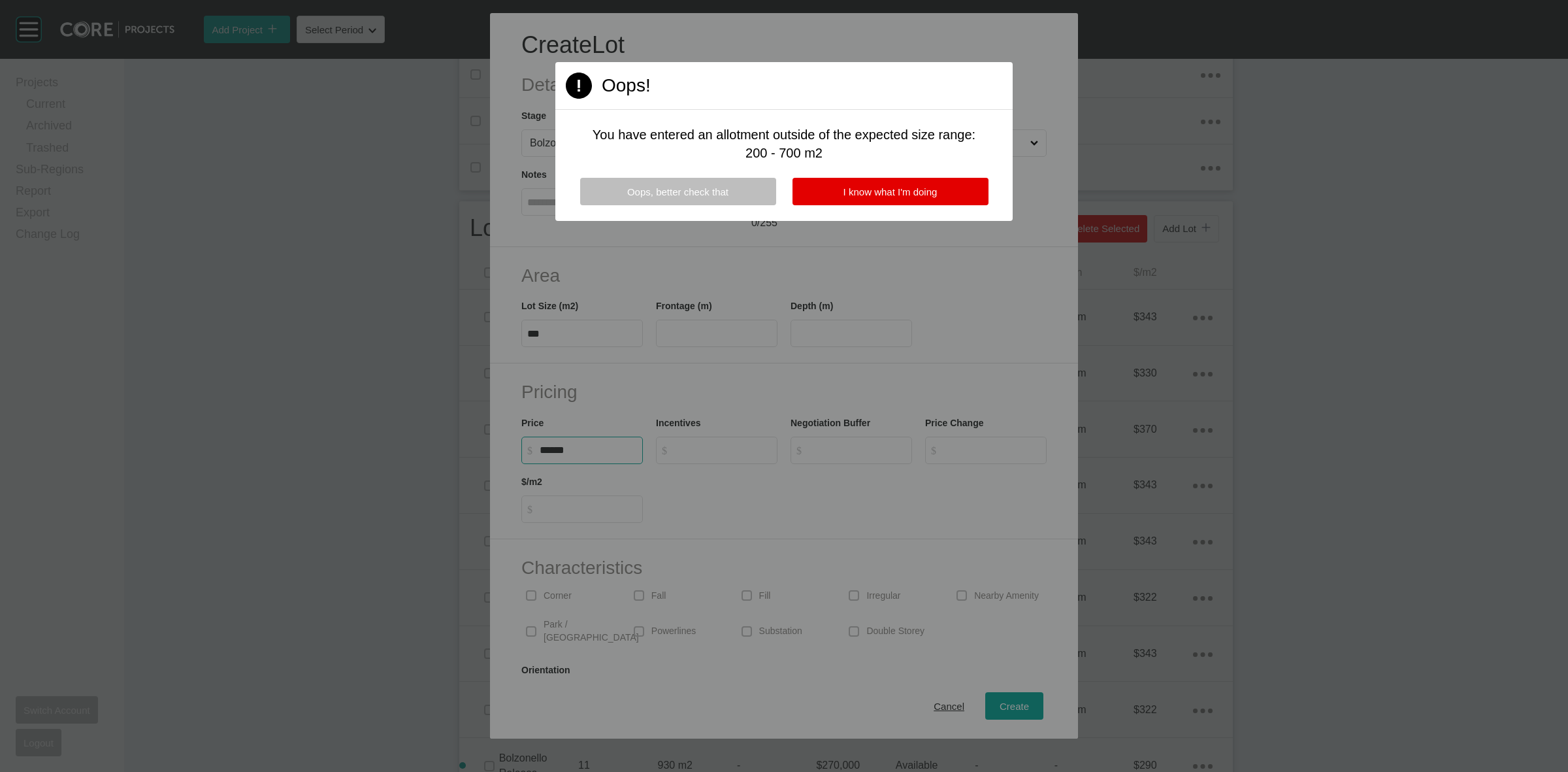
type input "*******"
type input "***"
type input "*"
click at [834, 193] on button "I know what I'm doing" at bounding box center [890, 192] width 196 height 27
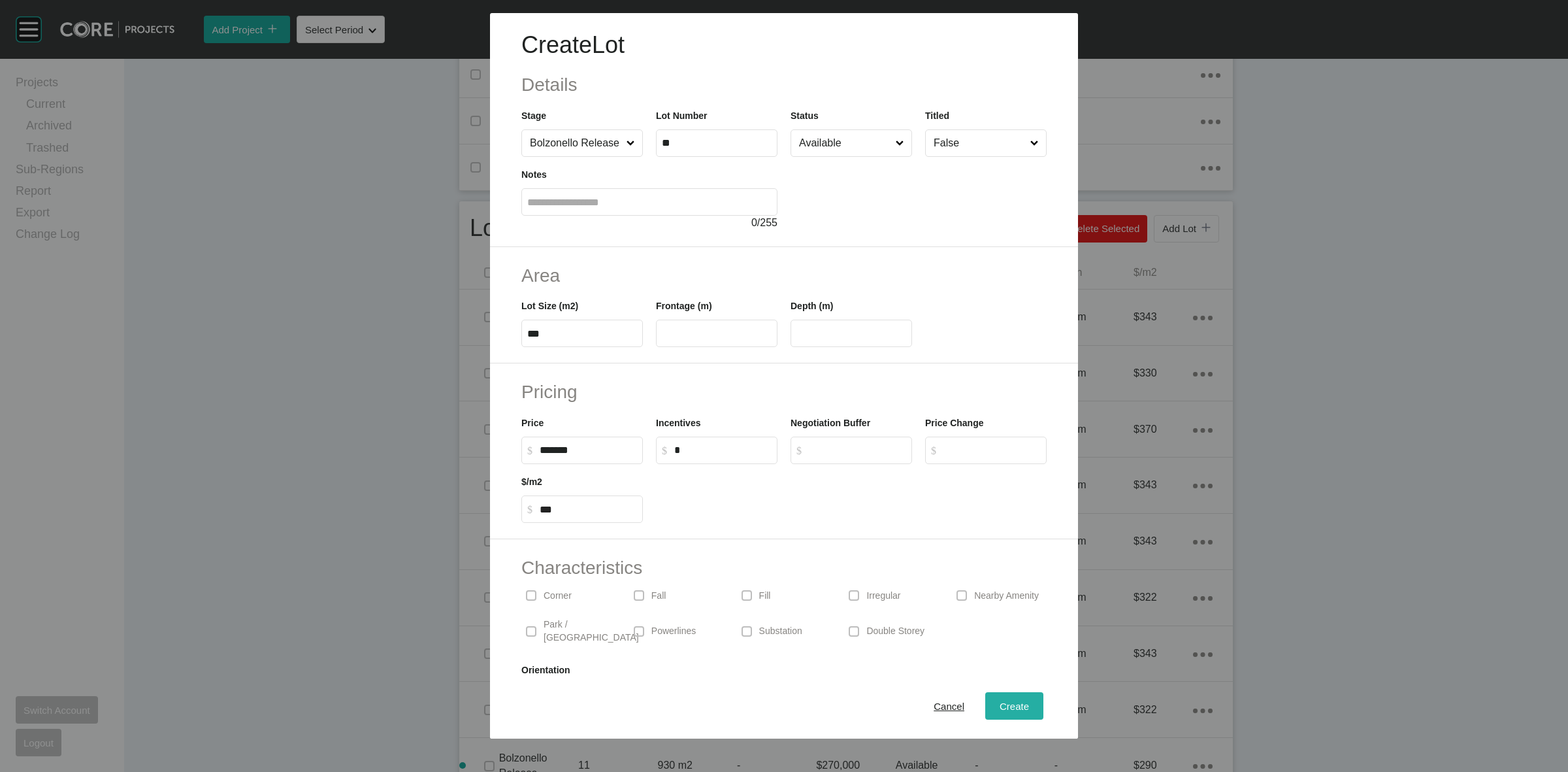
click at [999, 704] on span "Create" at bounding box center [1014, 706] width 29 height 11
type input "*"
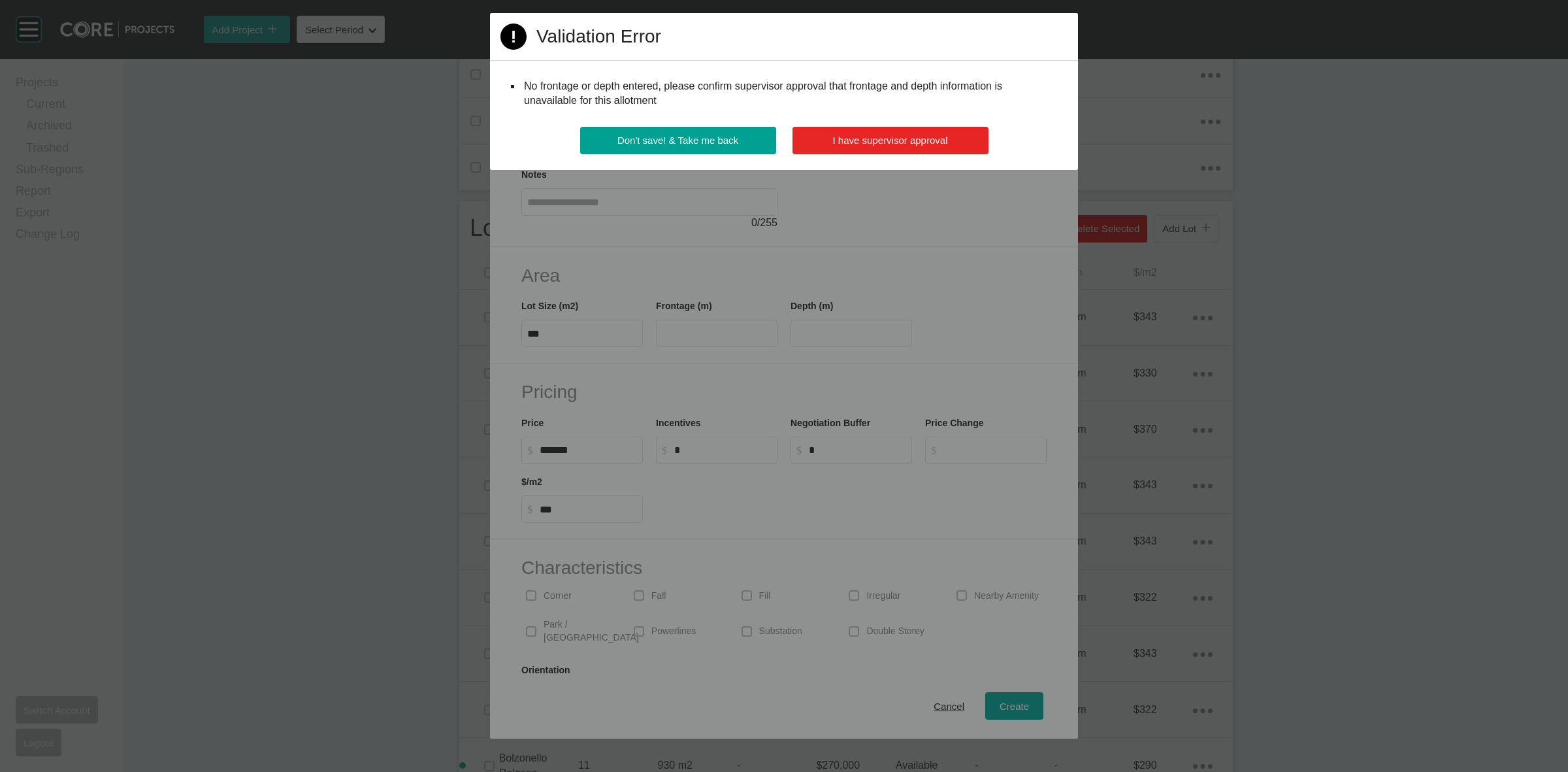
click at [950, 135] on button "I have supervisor approval" at bounding box center [890, 140] width 196 height 27
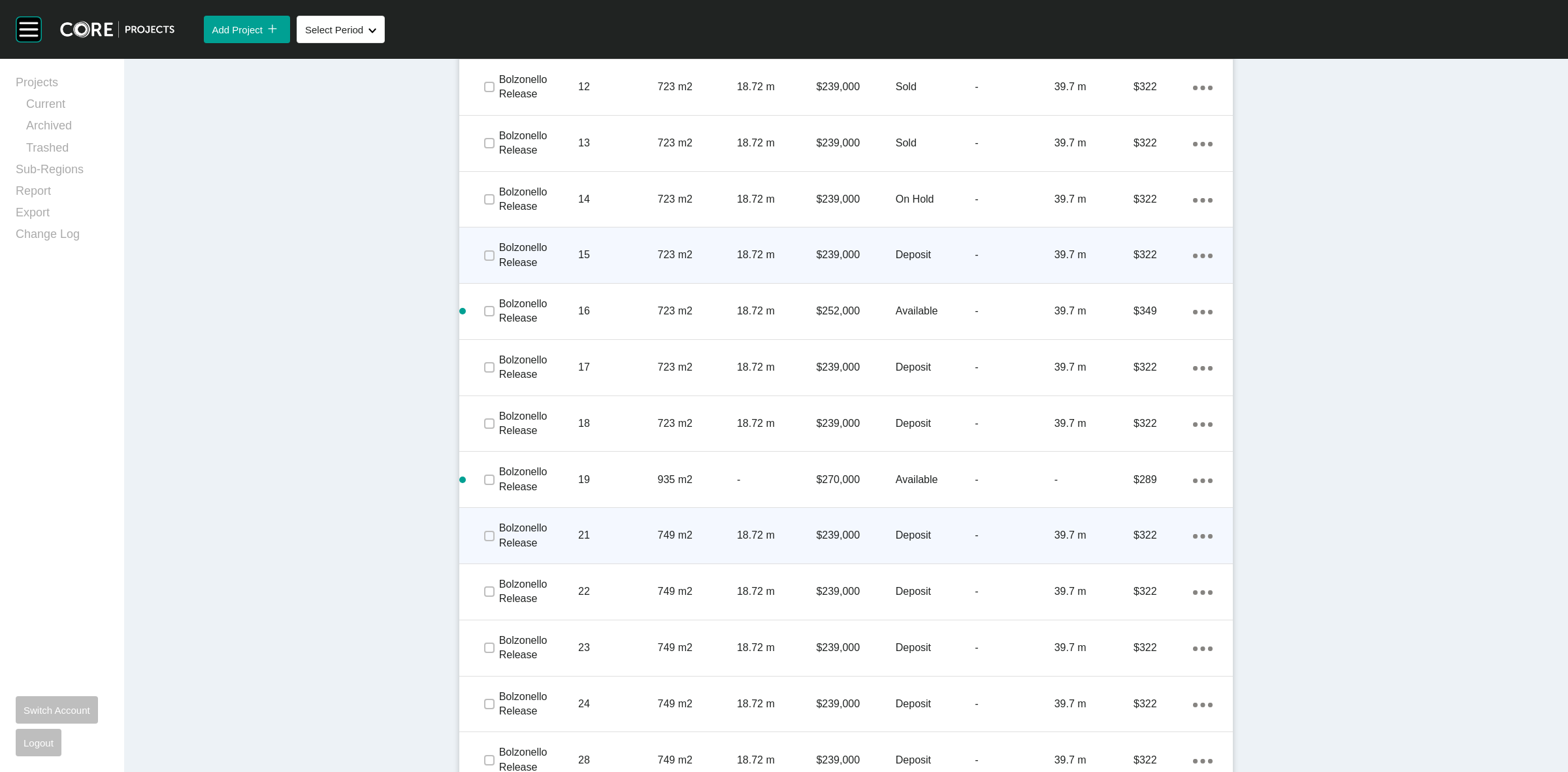
scroll to position [1262, 0]
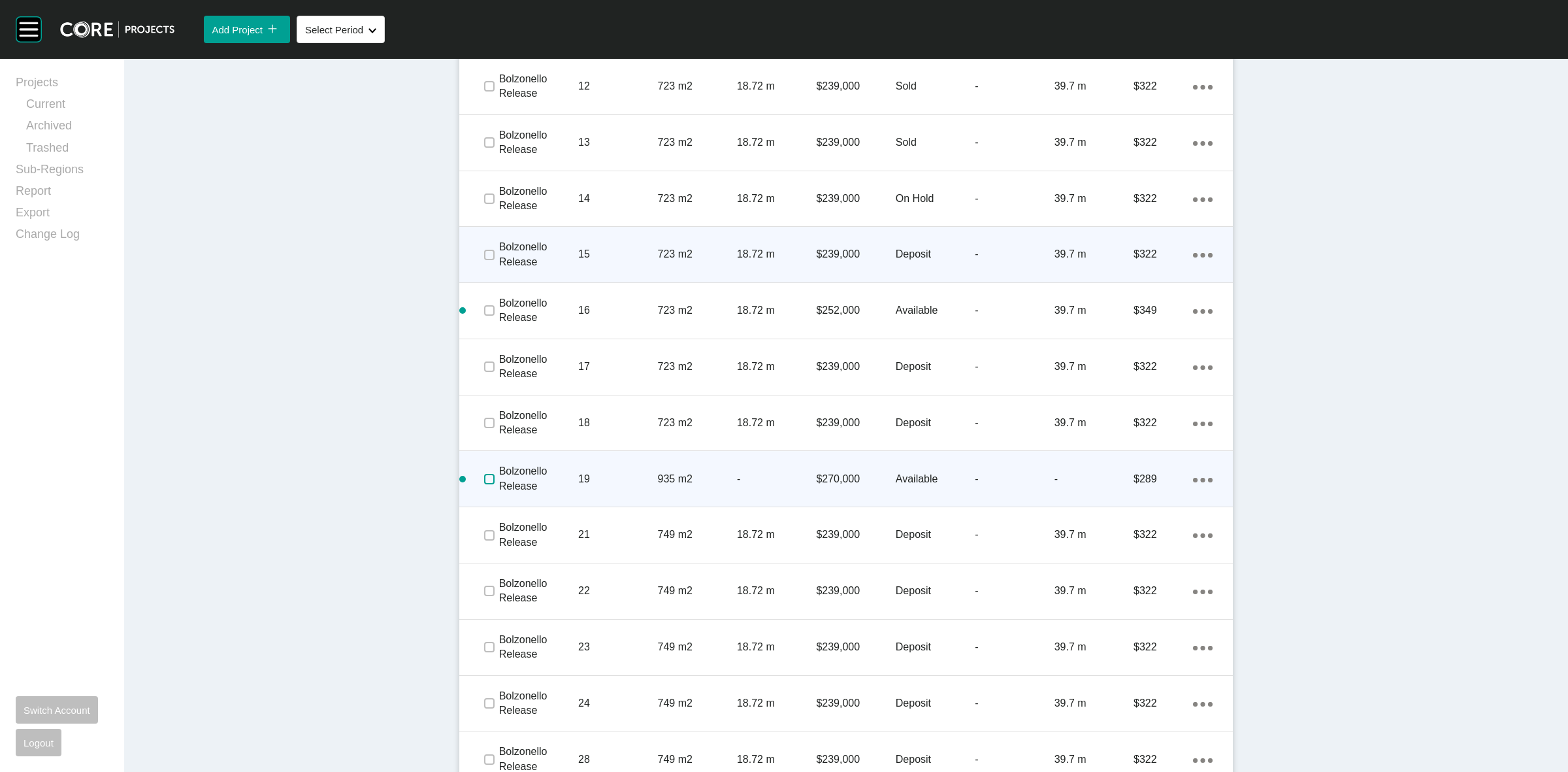
click at [484, 477] on label at bounding box center [489, 479] width 10 height 10
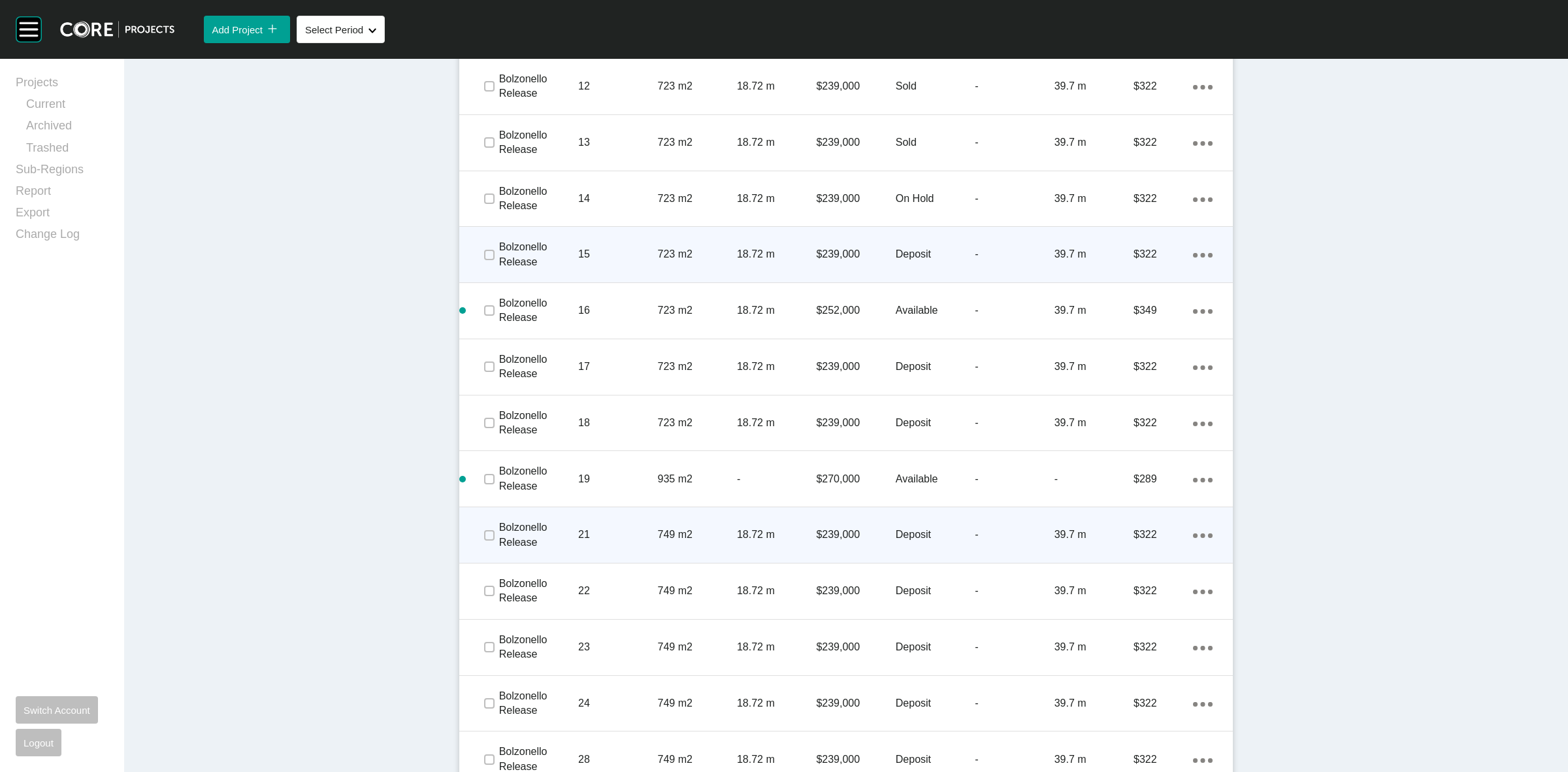
click at [1195, 531] on div "Action Menu Dots Copy 6 Created with Sketch." at bounding box center [1202, 535] width 19 height 15
click at [1163, 533] on link "Duplicate" at bounding box center [1143, 537] width 49 height 19
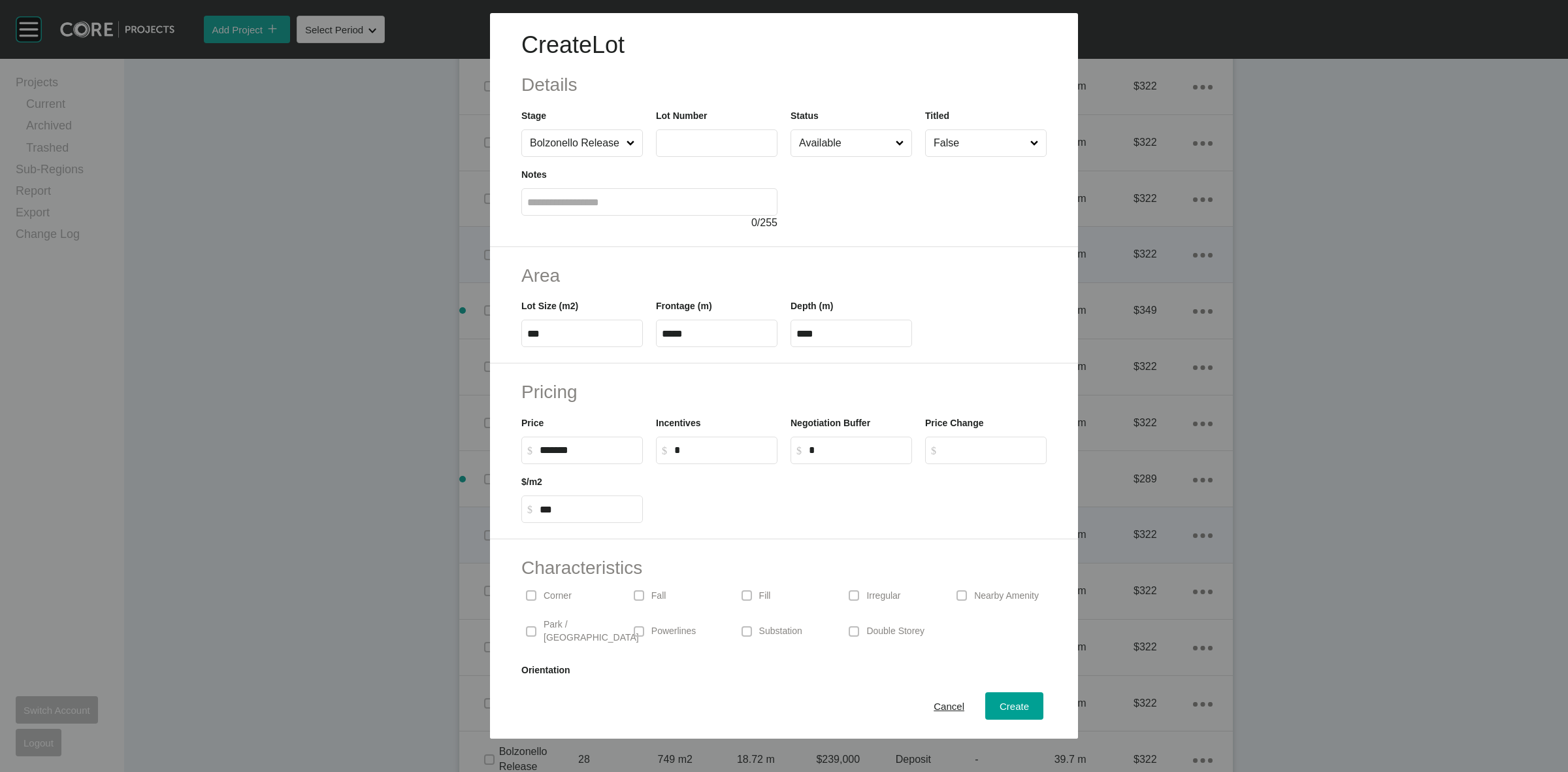
click at [689, 137] on input "text" at bounding box center [717, 143] width 110 height 11
type input "**"
click at [810, 142] on input "Available" at bounding box center [845, 143] width 97 height 26
click at [999, 706] on span "Create" at bounding box center [1014, 706] width 29 height 11
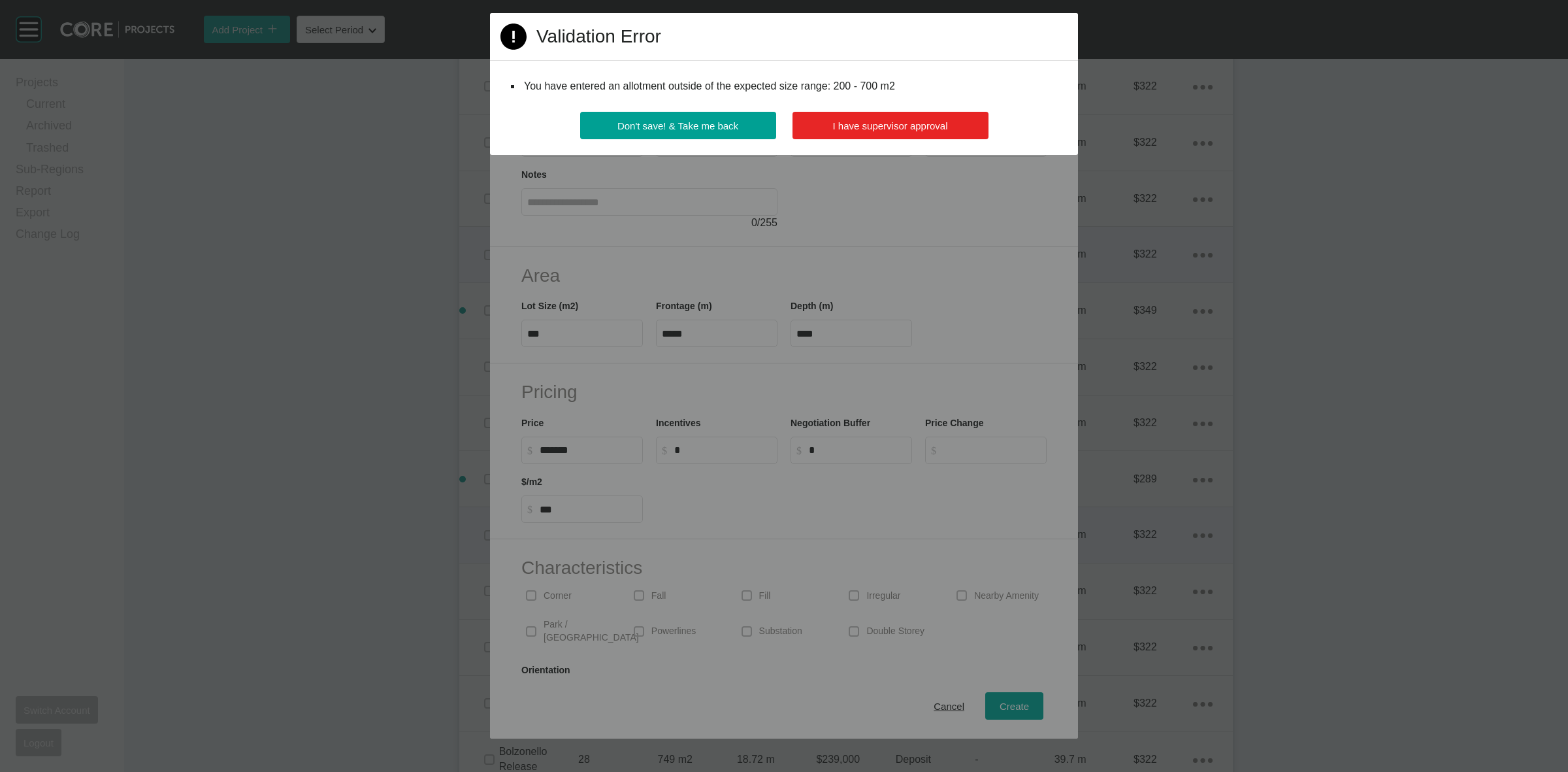
click at [869, 119] on button "I have supervisor approval" at bounding box center [890, 126] width 196 height 27
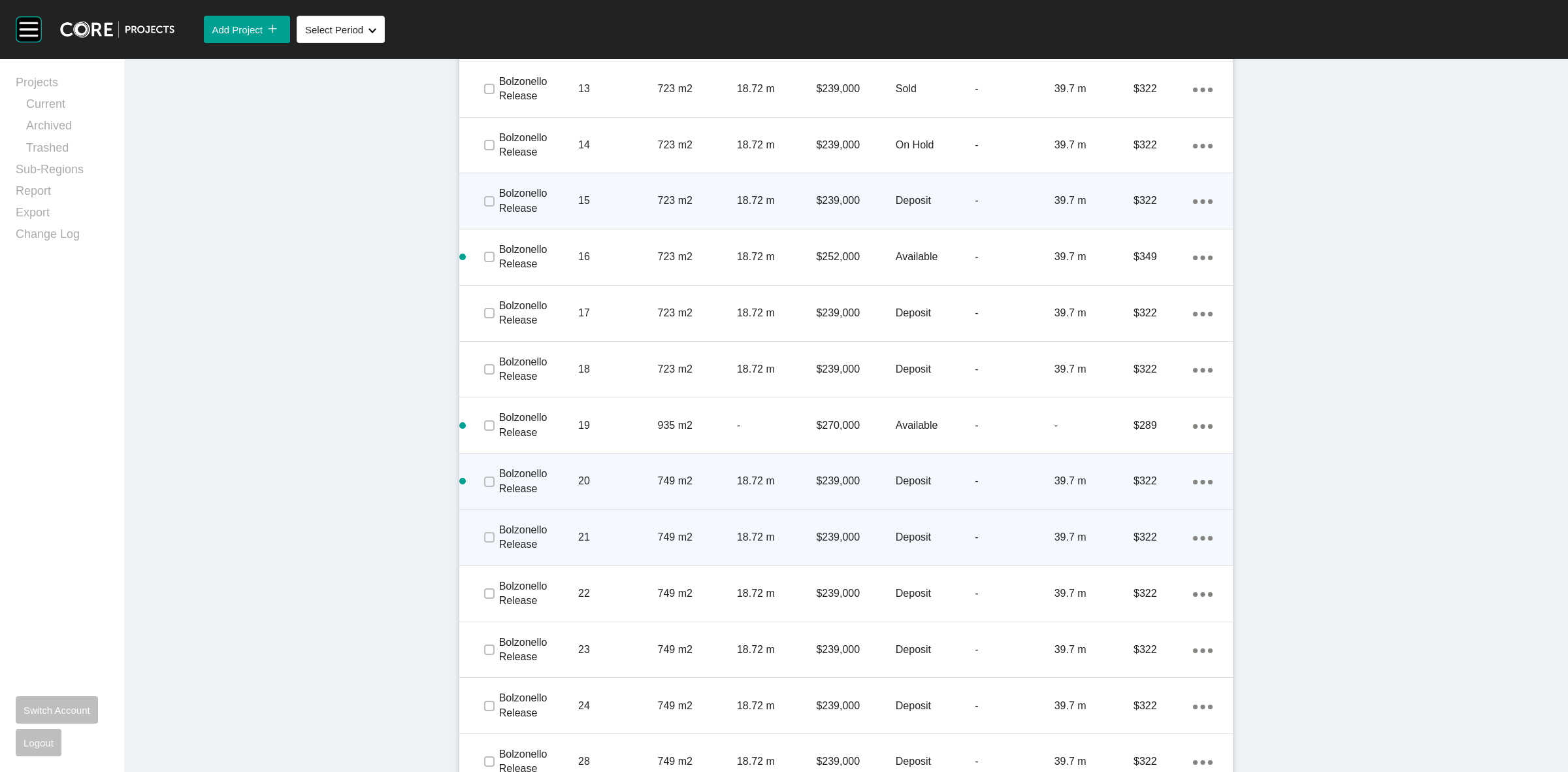
scroll to position [1344, 0]
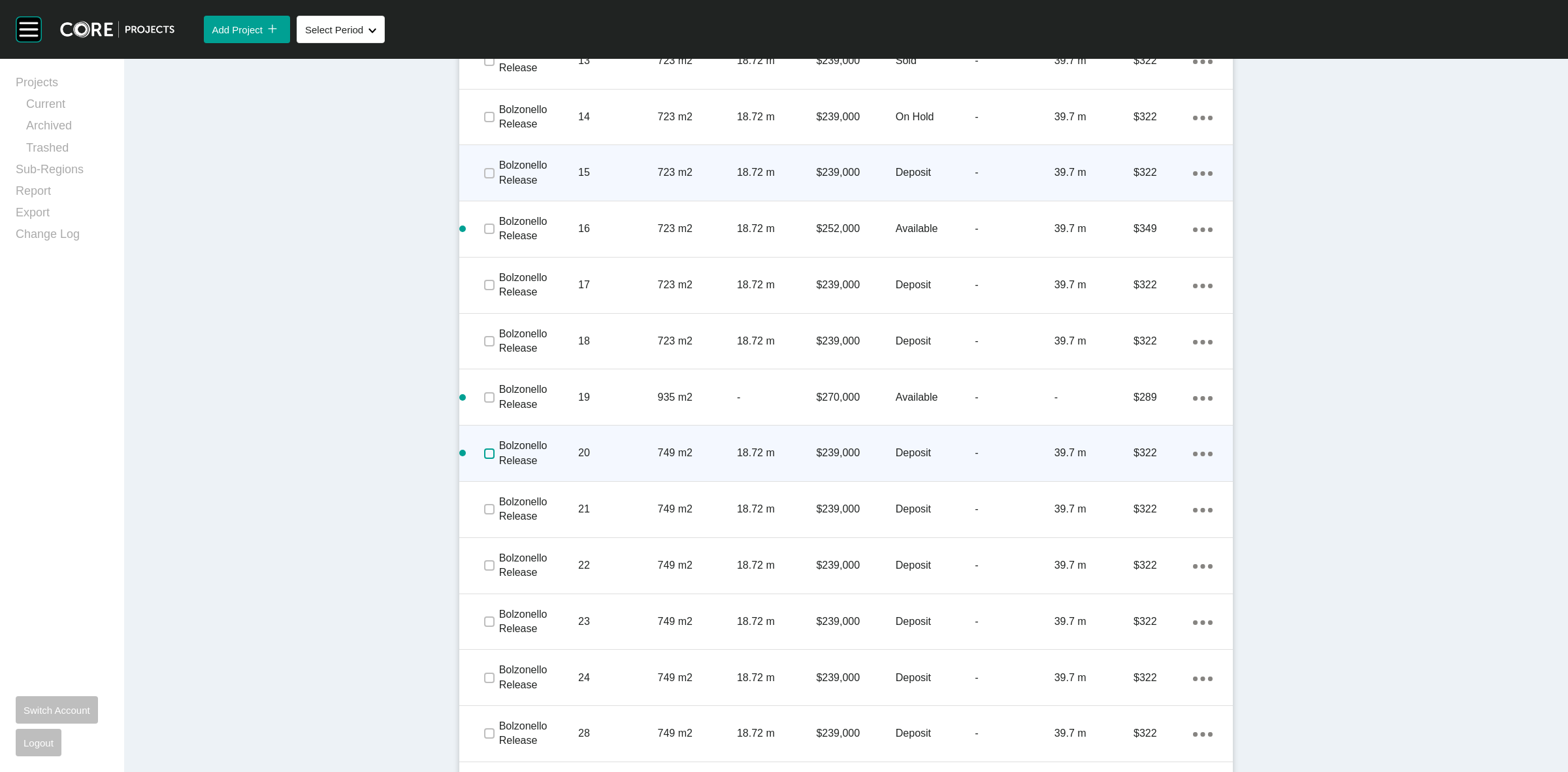
click at [485, 452] on label at bounding box center [489, 453] width 10 height 10
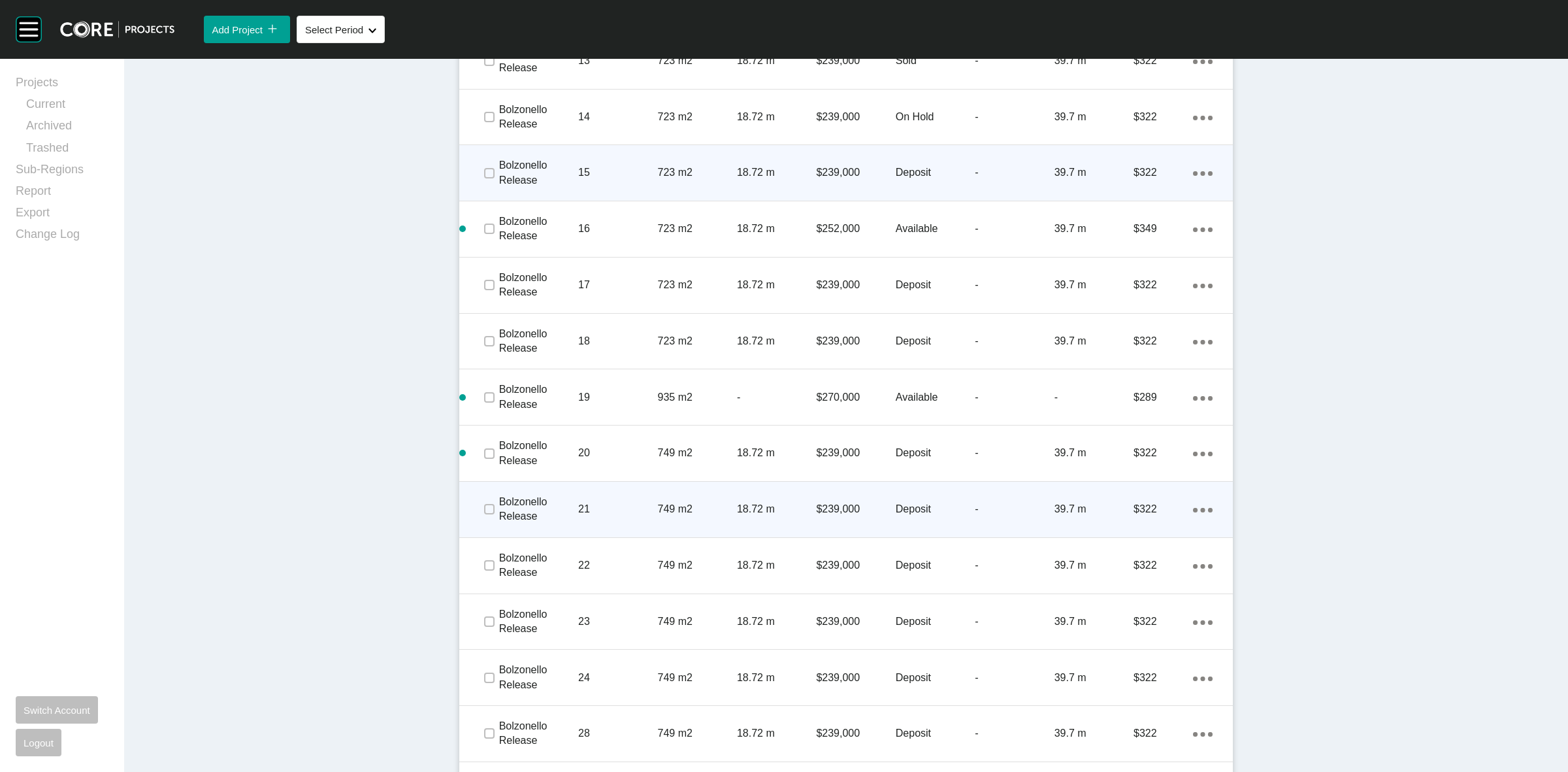
click at [484, 498] on div at bounding box center [489, 508] width 19 height 46
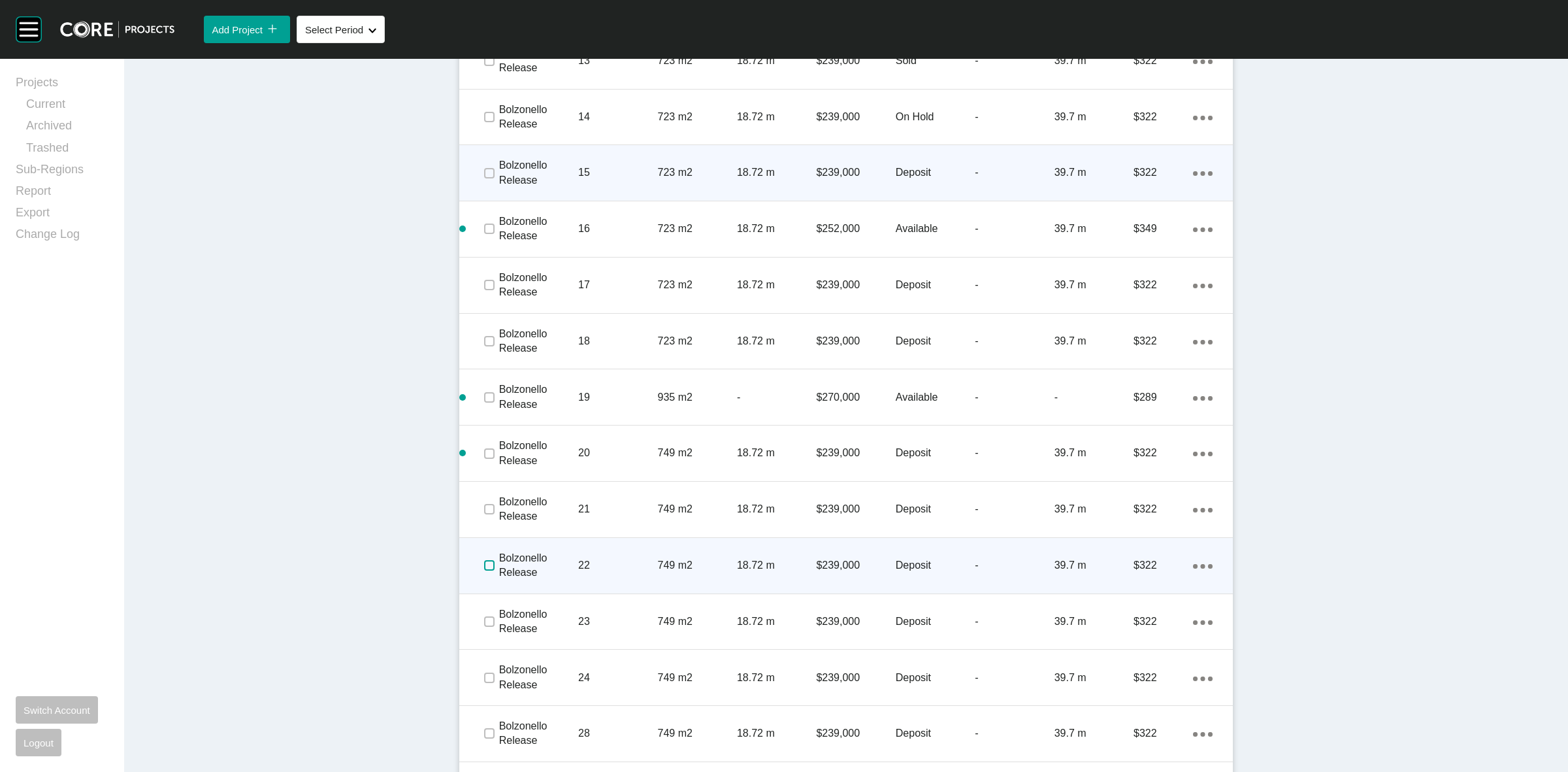
click at [484, 566] on label at bounding box center [489, 565] width 10 height 10
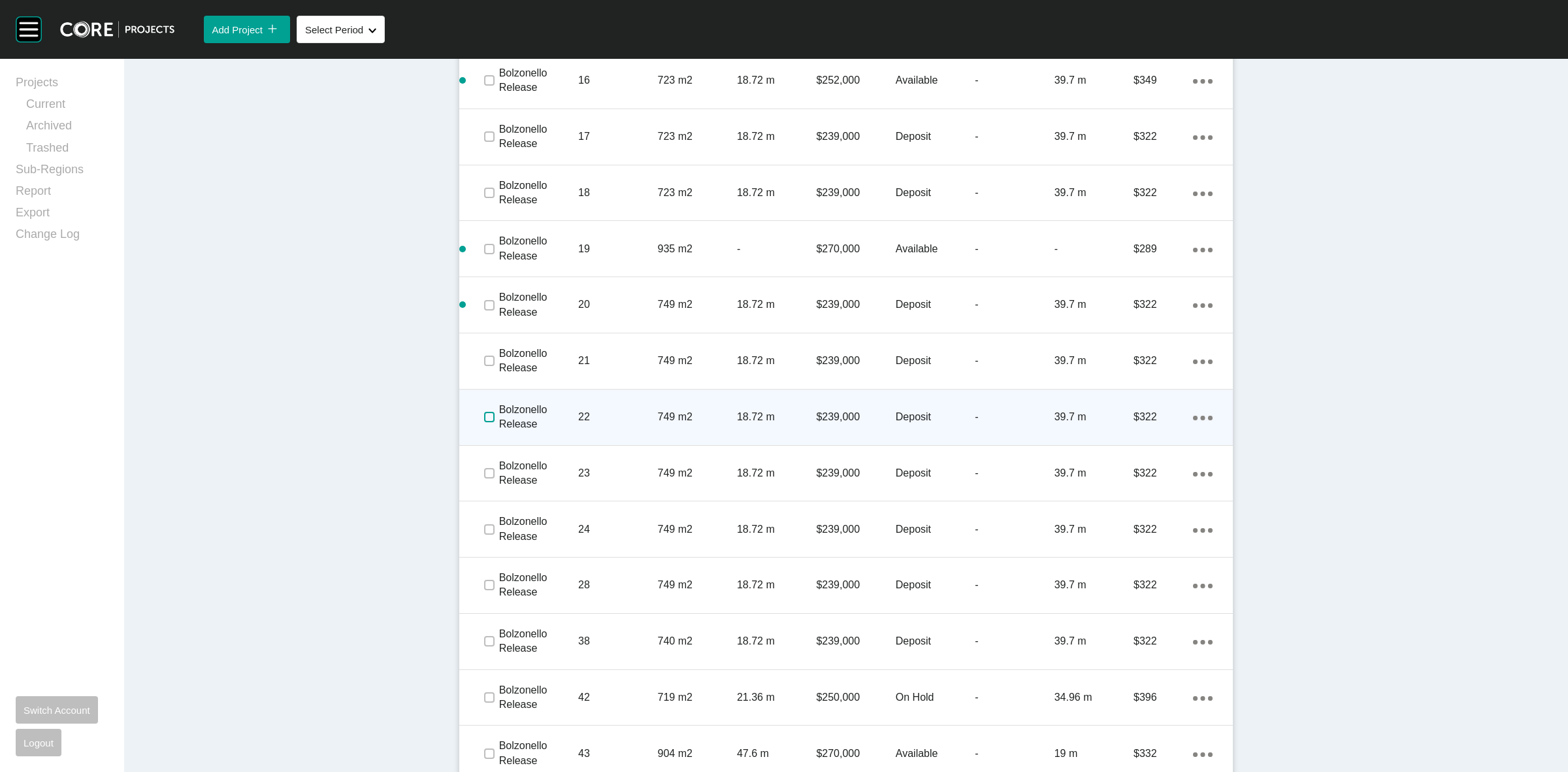
scroll to position [1589, 0]
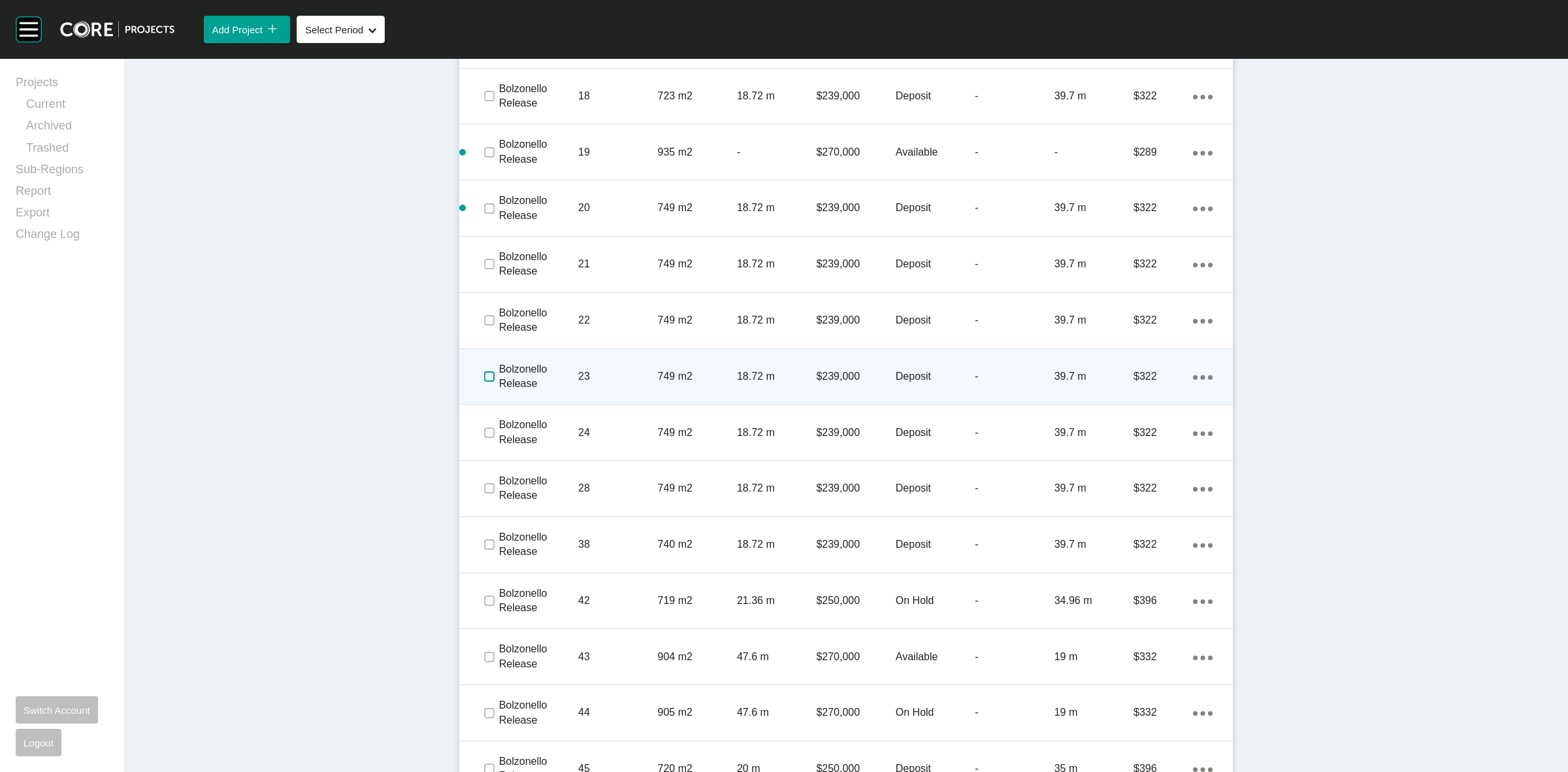
click at [484, 382] on label at bounding box center [489, 376] width 10 height 10
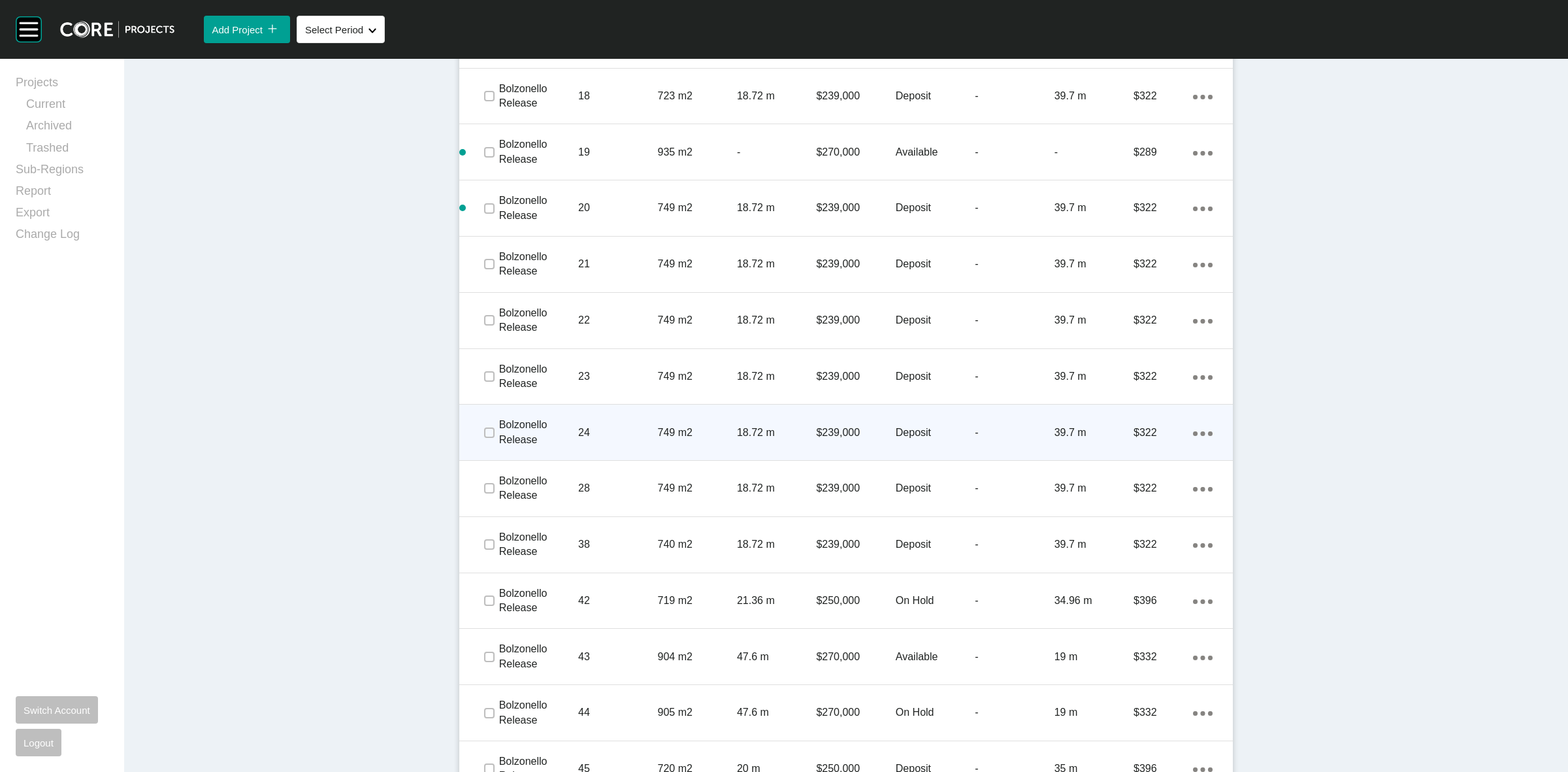
click at [479, 439] on span at bounding box center [489, 433] width 19 height 19
click at [1201, 434] on ellipse at bounding box center [1203, 433] width 5 height 5
click at [1136, 433] on link "Duplicate" at bounding box center [1143, 434] width 49 height 19
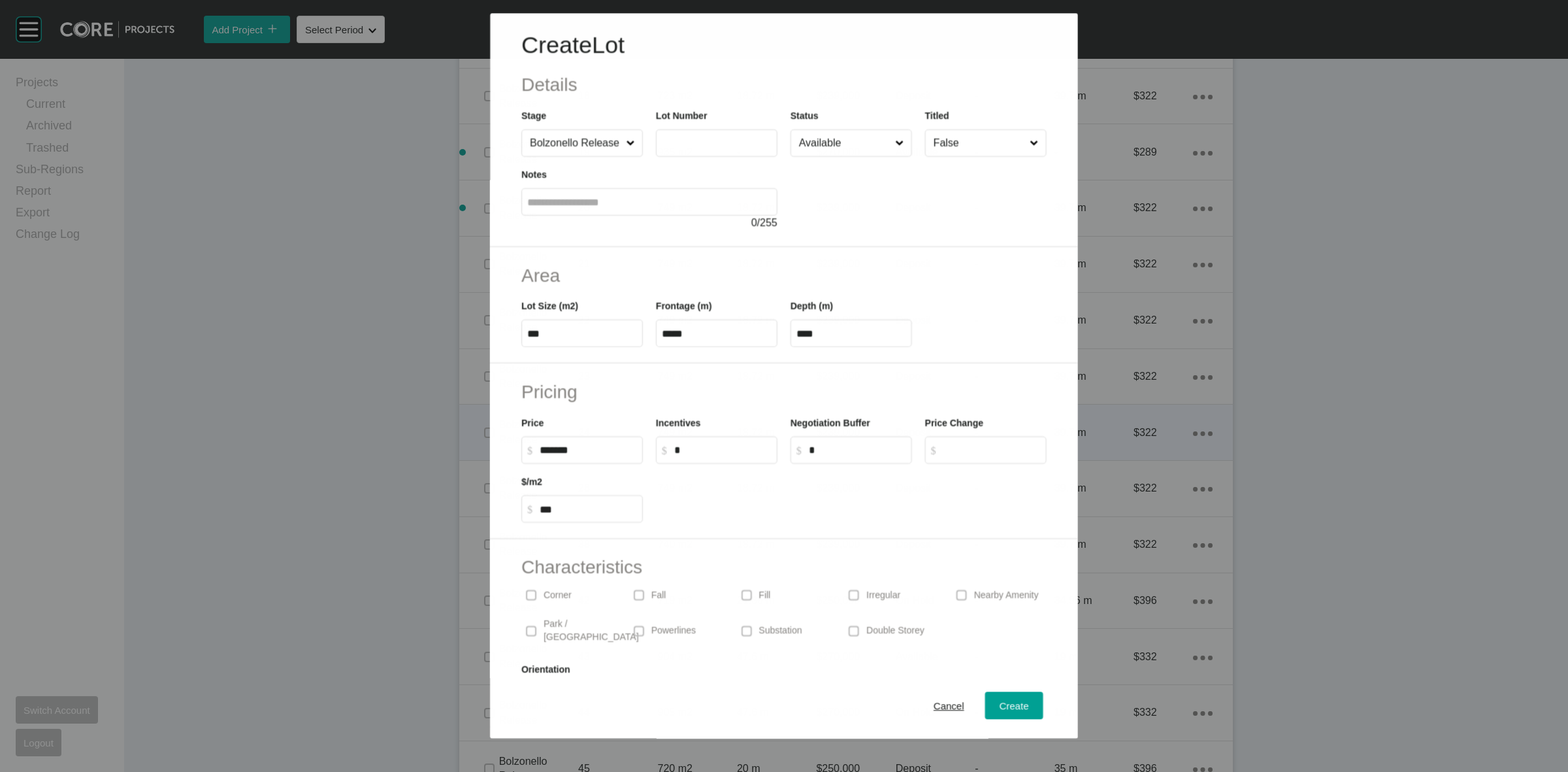
click at [705, 141] on input "text" at bounding box center [717, 143] width 110 height 11
type input "**"
click at [804, 148] on input "Available" at bounding box center [845, 143] width 97 height 26
type input "*"
click at [985, 700] on button "Create" at bounding box center [1014, 706] width 58 height 27
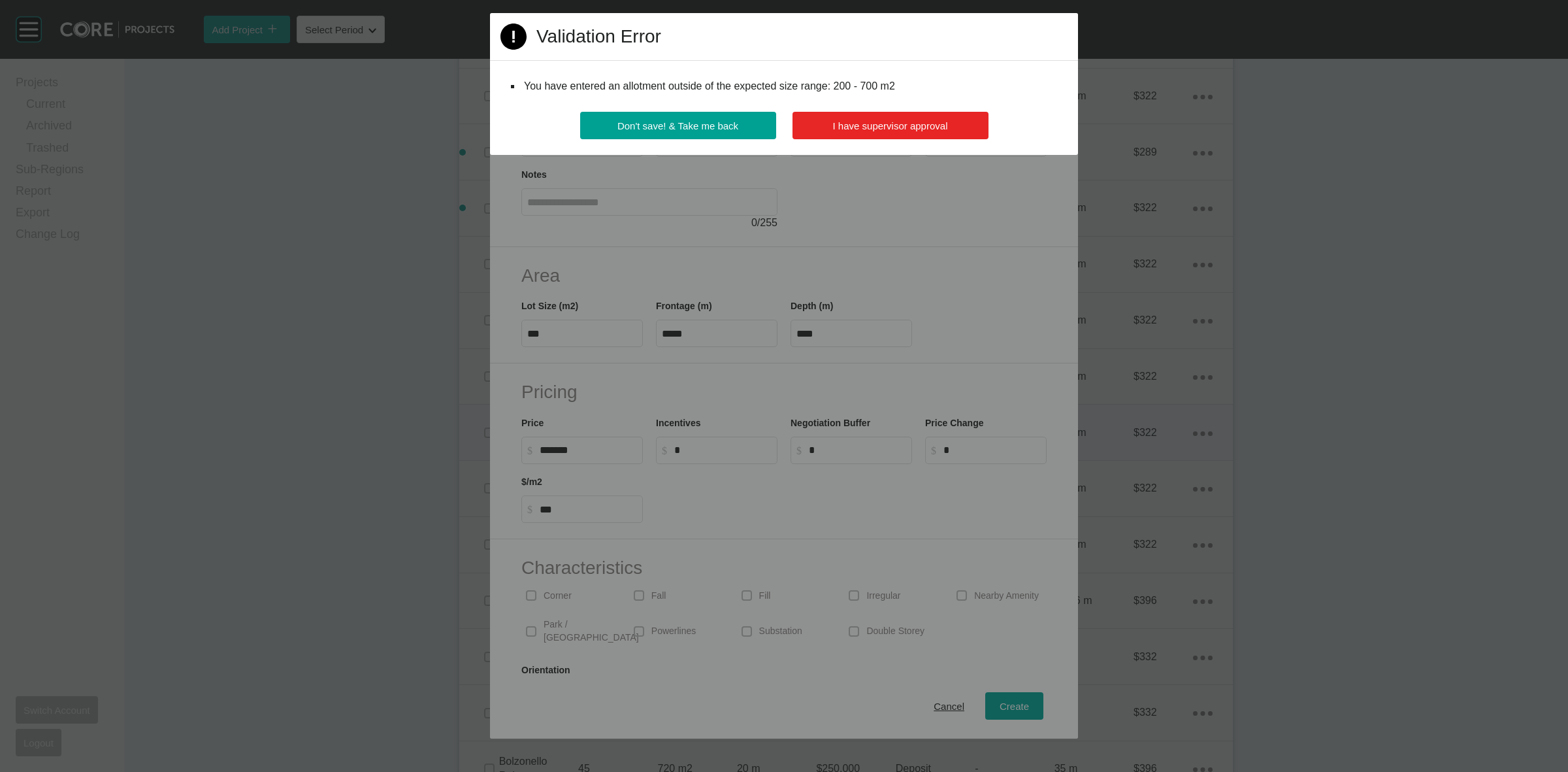
click at [925, 126] on span "I have supervisor approval" at bounding box center [890, 126] width 115 height 11
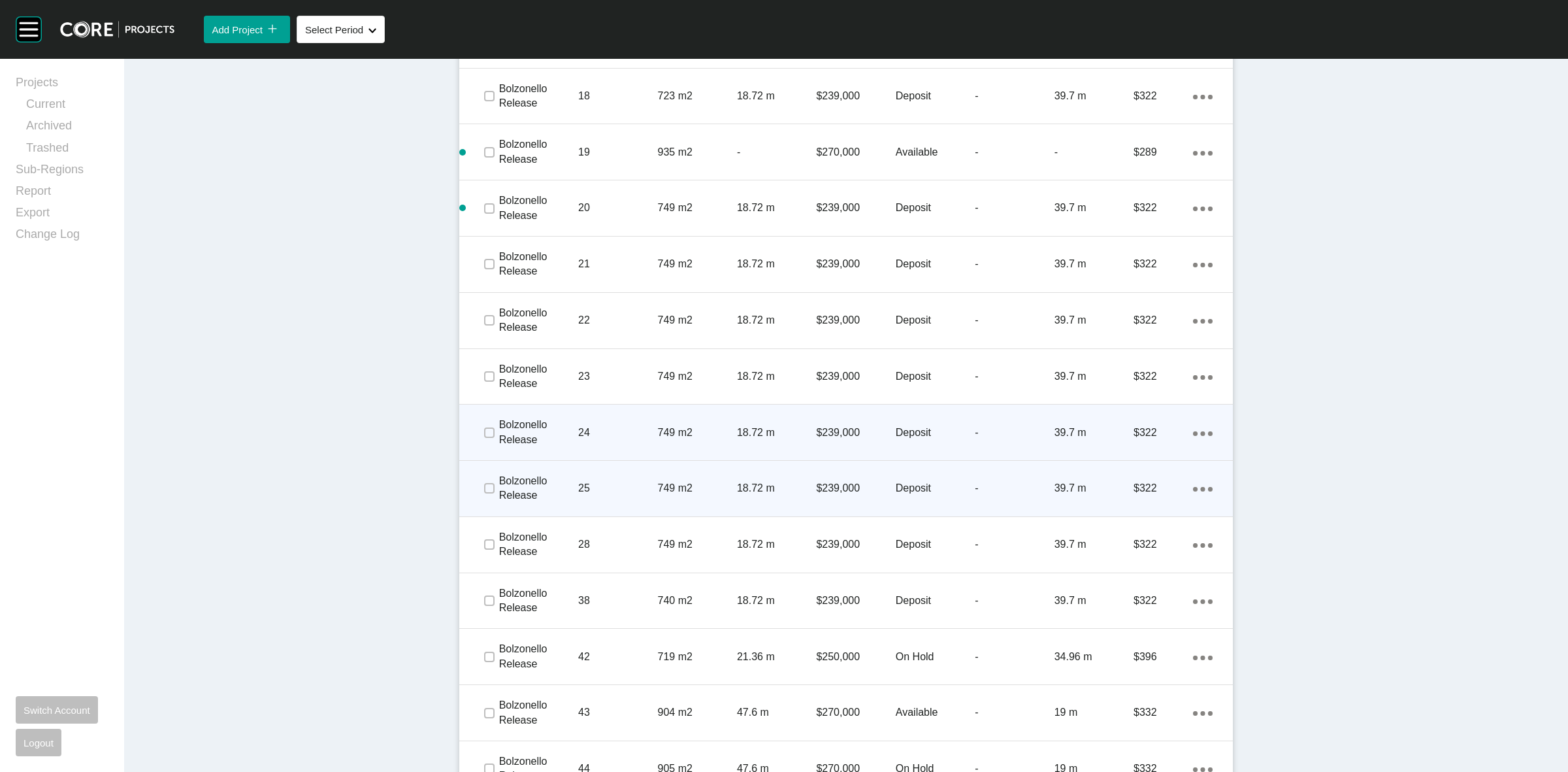
click at [1194, 489] on icon "Action Menu Dots Copy 6 Created with Sketch." at bounding box center [1202, 489] width 19 height 5
click at [1153, 488] on link "Duplicate" at bounding box center [1143, 491] width 49 height 19
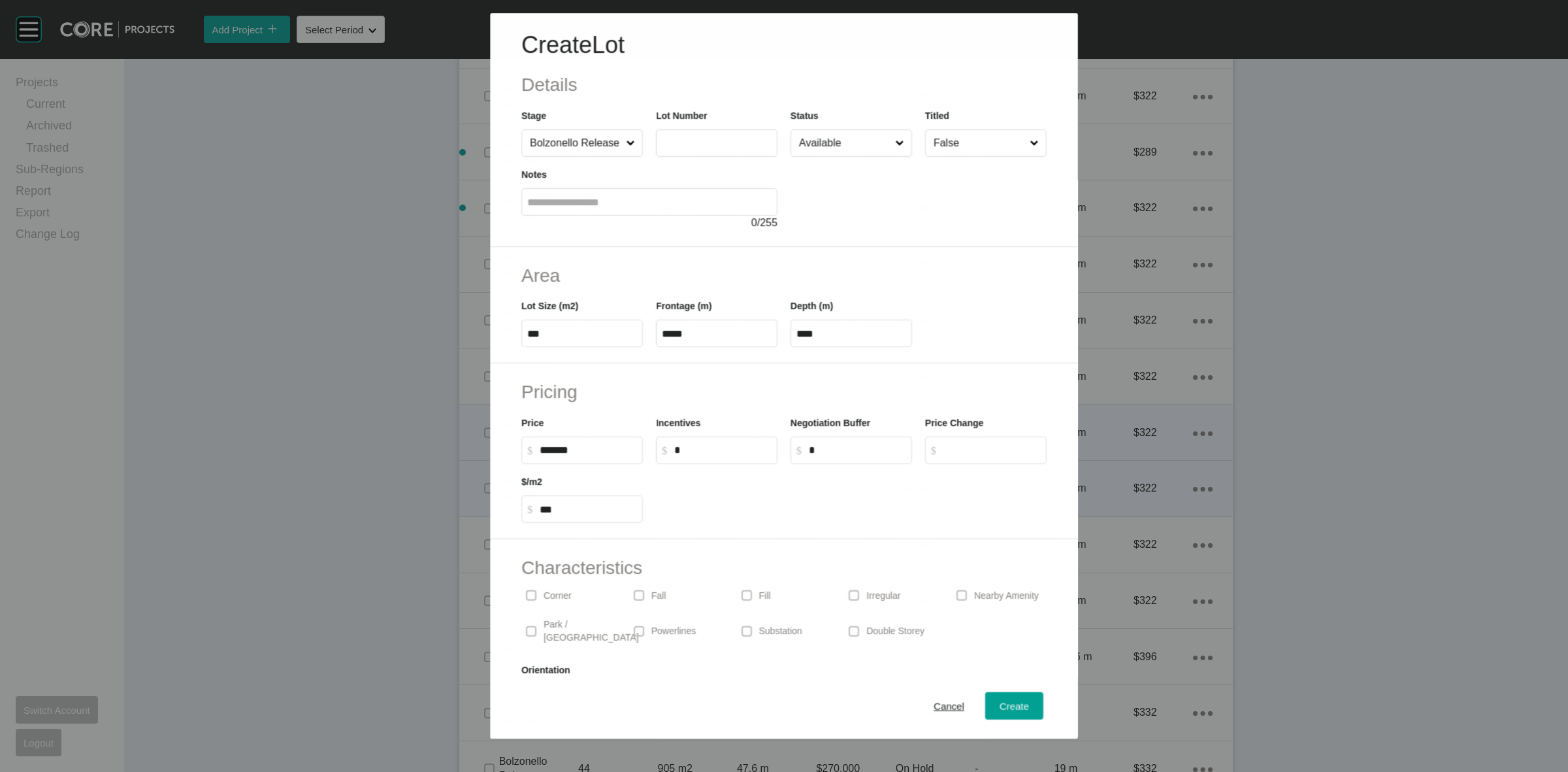
click at [710, 141] on input "text" at bounding box center [717, 143] width 110 height 11
type input "**"
click at [796, 144] on input "Available" at bounding box center [845, 143] width 97 height 26
click at [1001, 704] on span "Create" at bounding box center [1014, 706] width 29 height 11
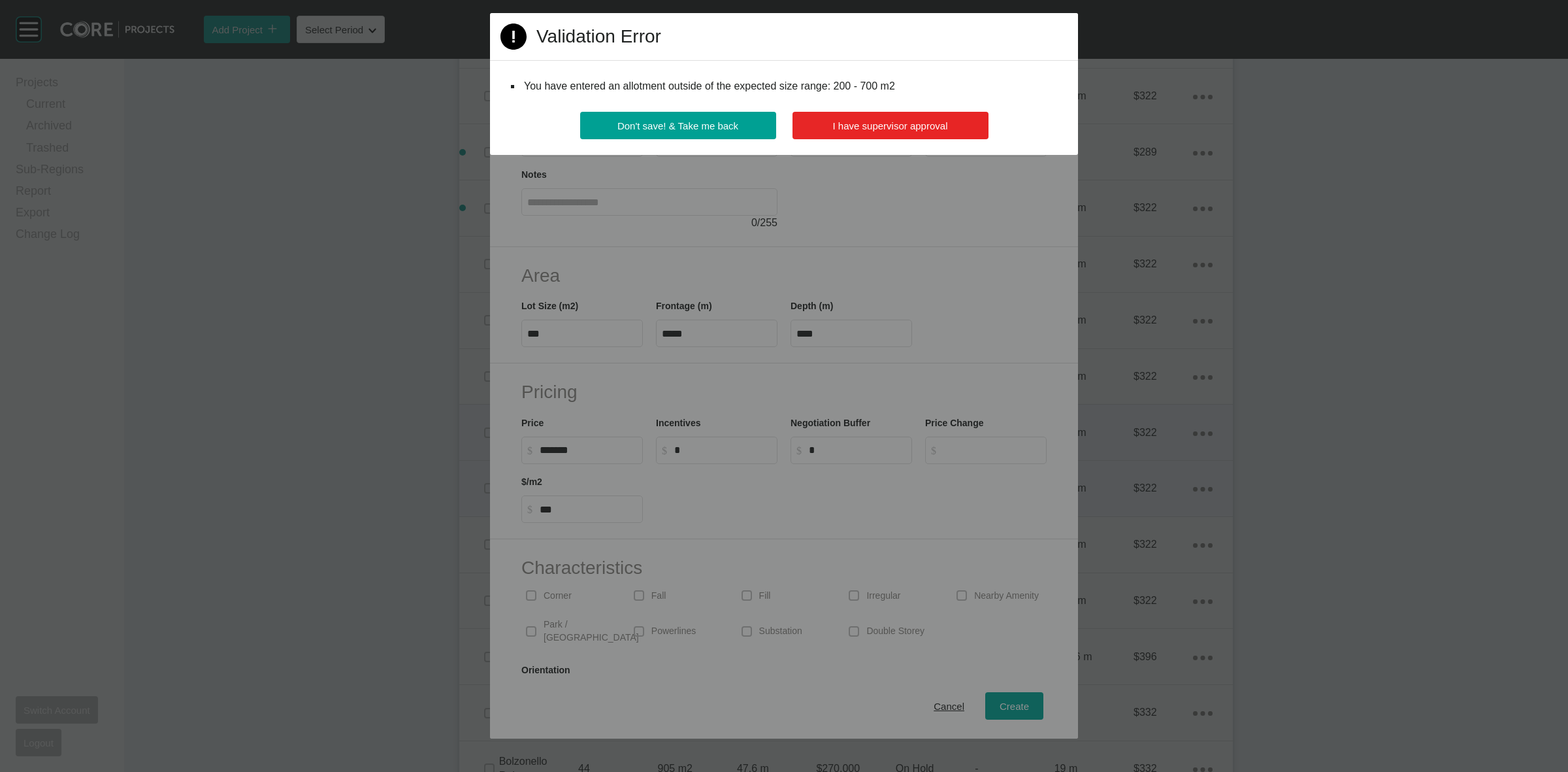
click at [938, 122] on span "I have supervisor approval" at bounding box center [890, 126] width 115 height 11
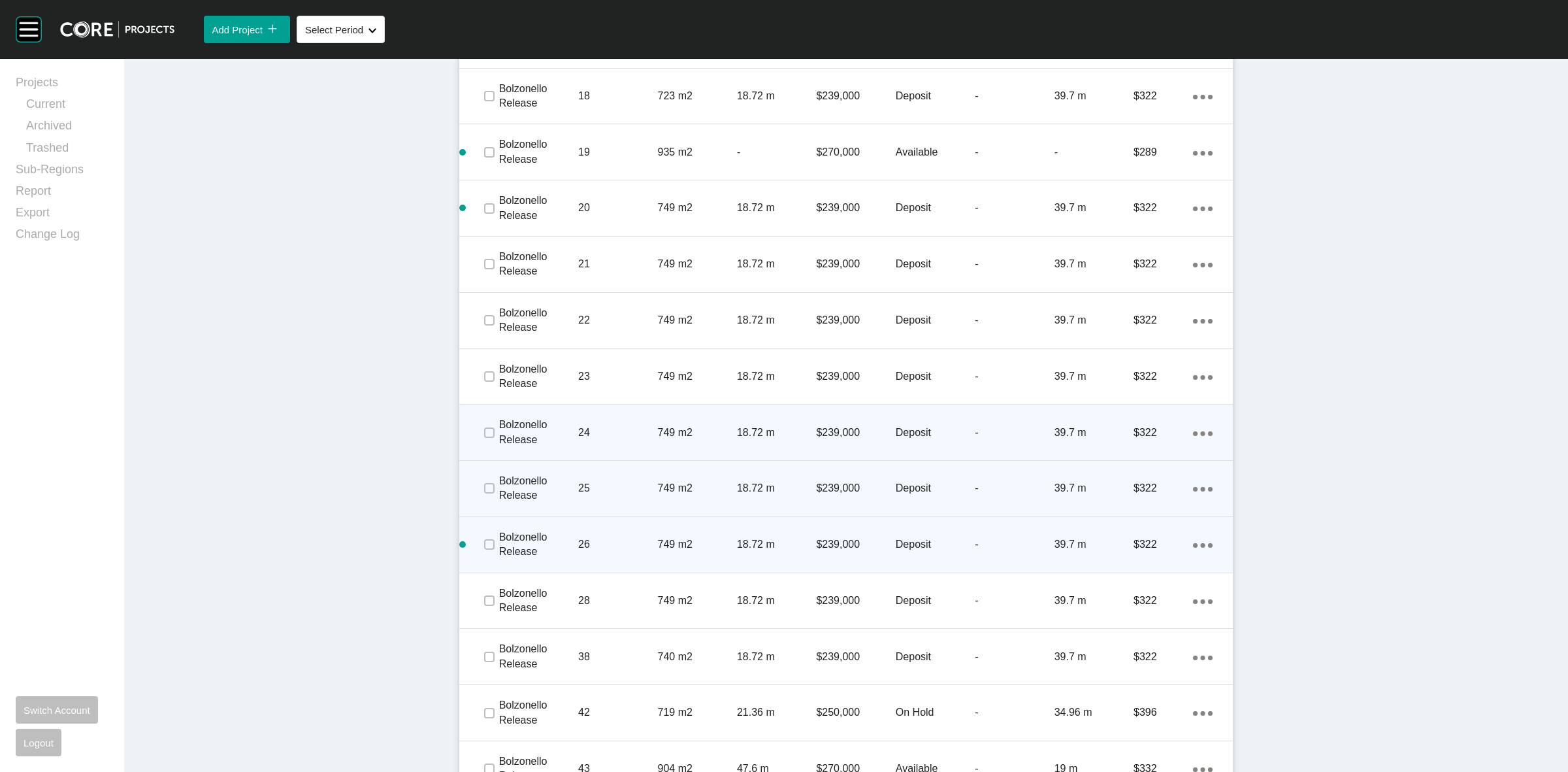
click at [1194, 543] on icon "Action Menu Dots Copy 6 Created with Sketch." at bounding box center [1202, 546] width 19 height 5
click at [1157, 549] on link "Duplicate" at bounding box center [1143, 547] width 49 height 19
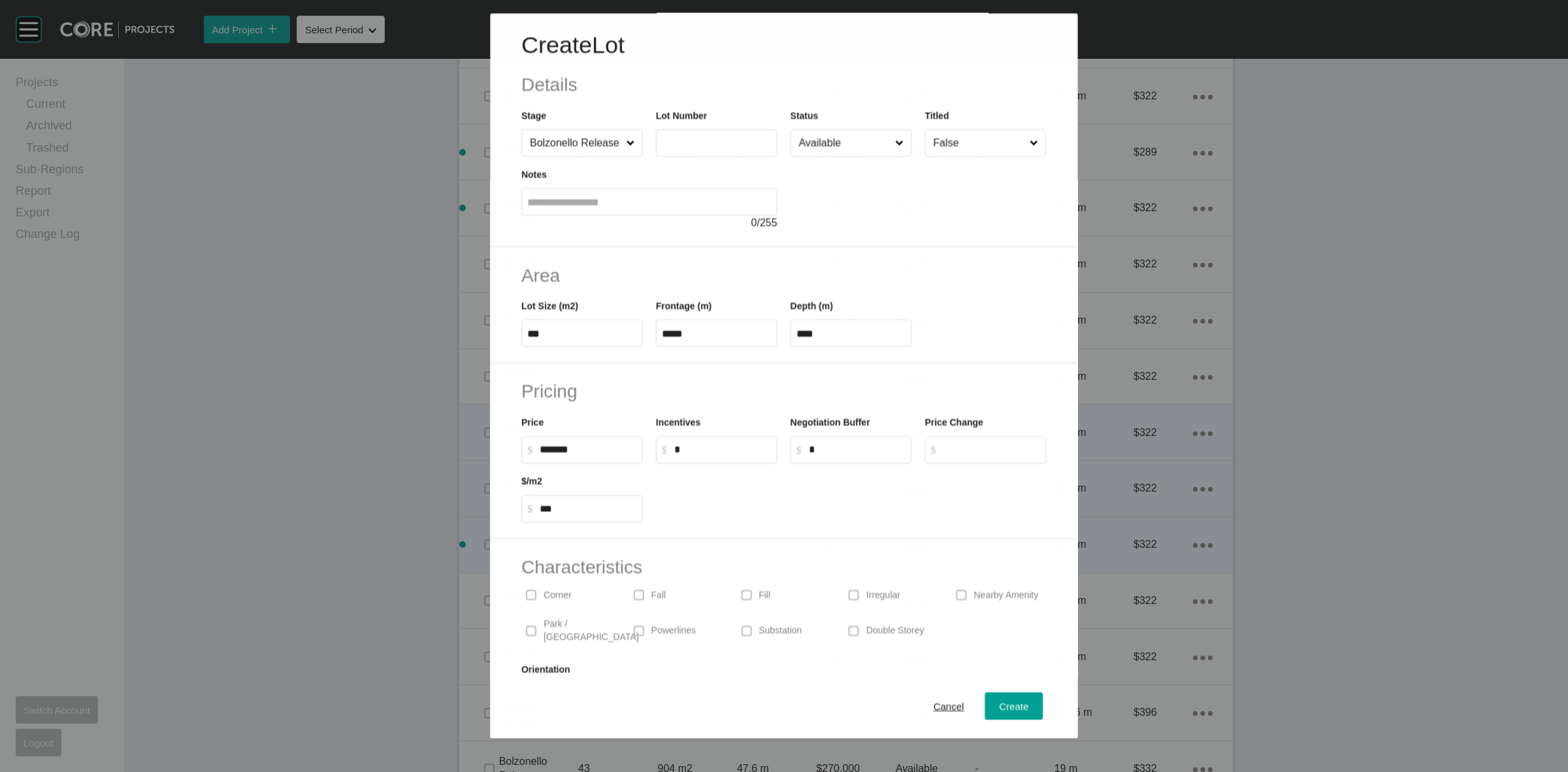
click at [688, 138] on input "text" at bounding box center [717, 143] width 110 height 11
type input "**"
click at [814, 143] on input "Available" at bounding box center [845, 143] width 97 height 26
type input "*"
click at [999, 710] on span "Create" at bounding box center [1014, 706] width 29 height 11
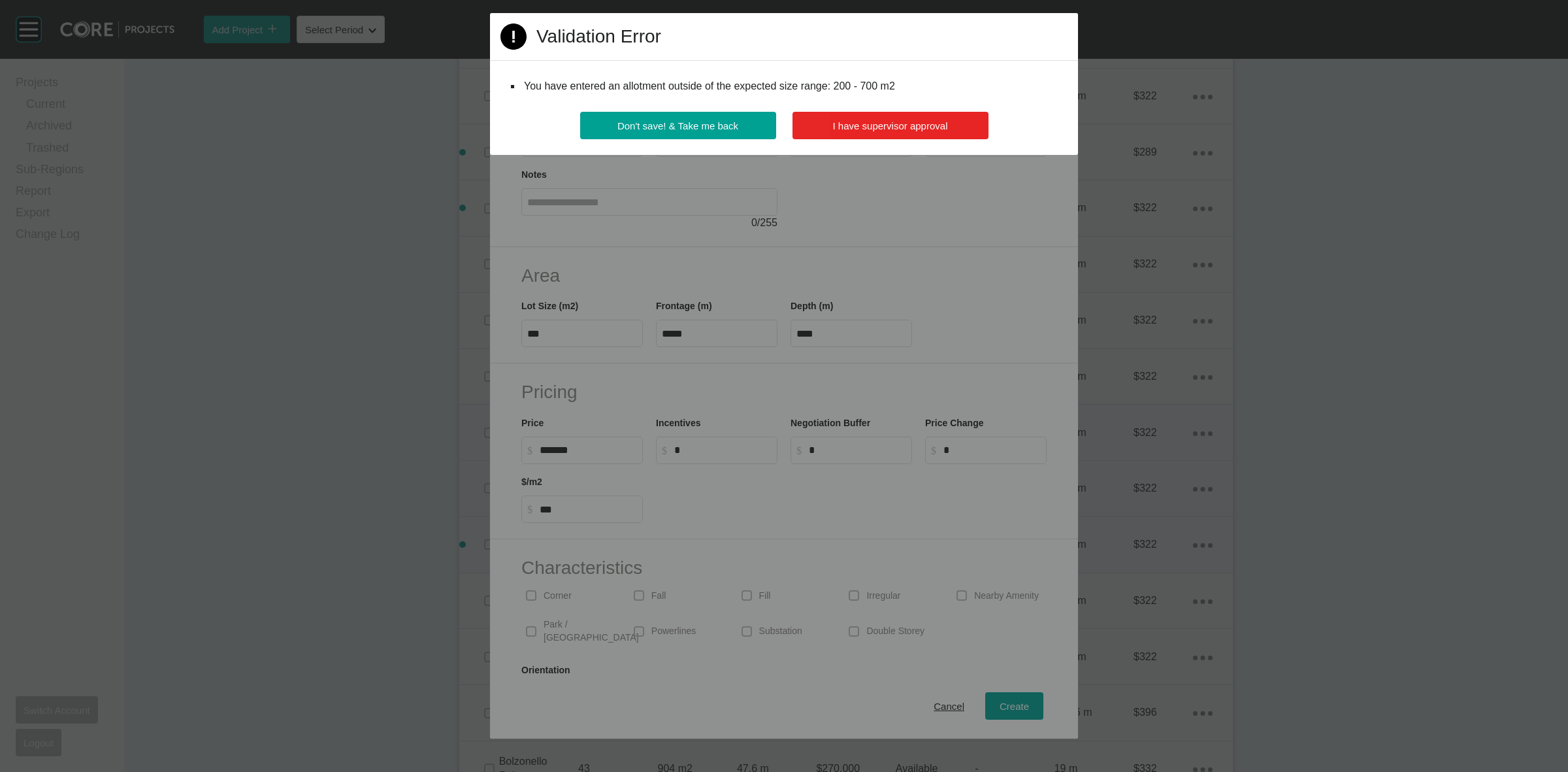
click at [916, 122] on span "I have supervisor approval" at bounding box center [890, 126] width 115 height 11
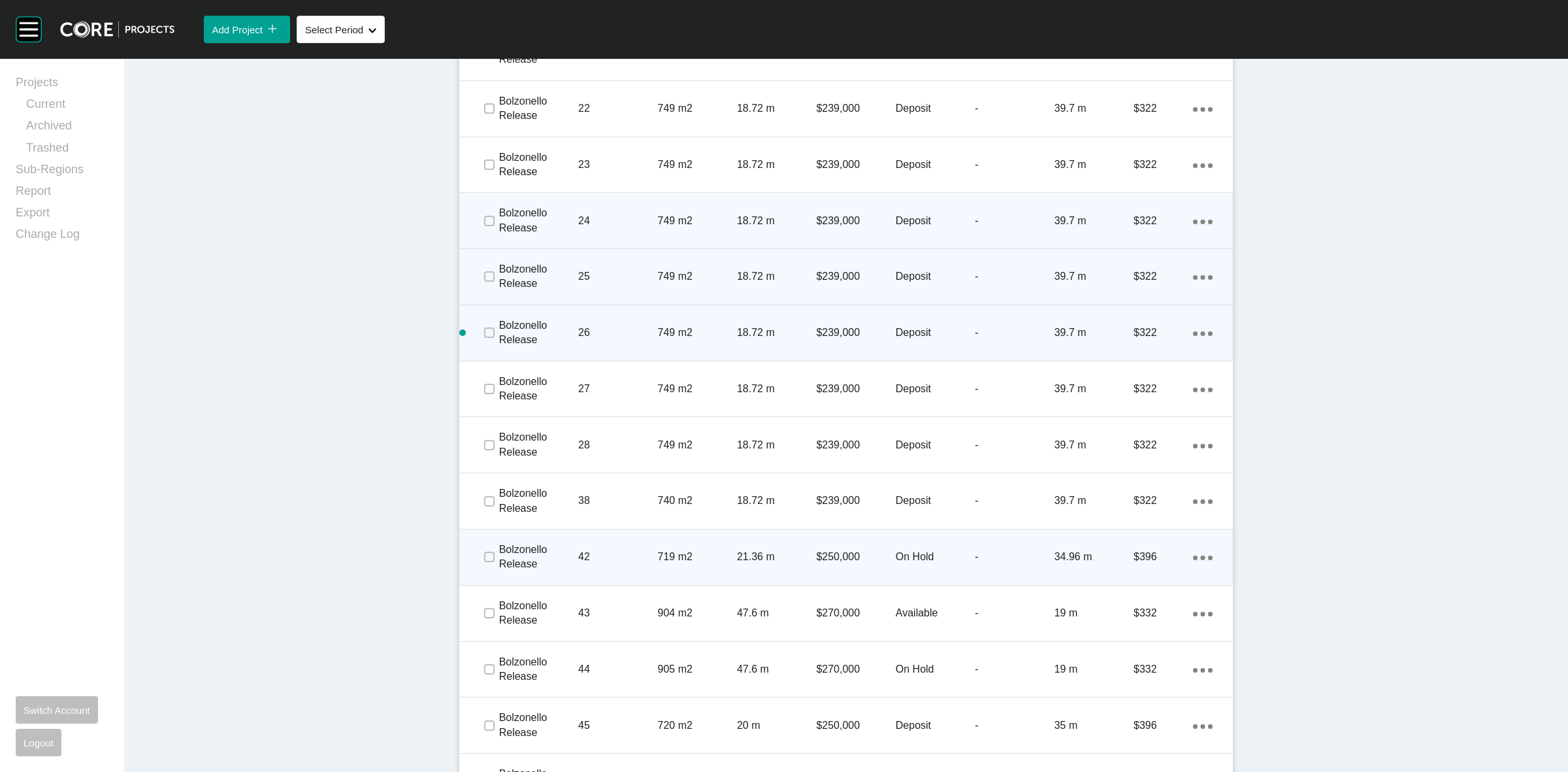
scroll to position [1834, 0]
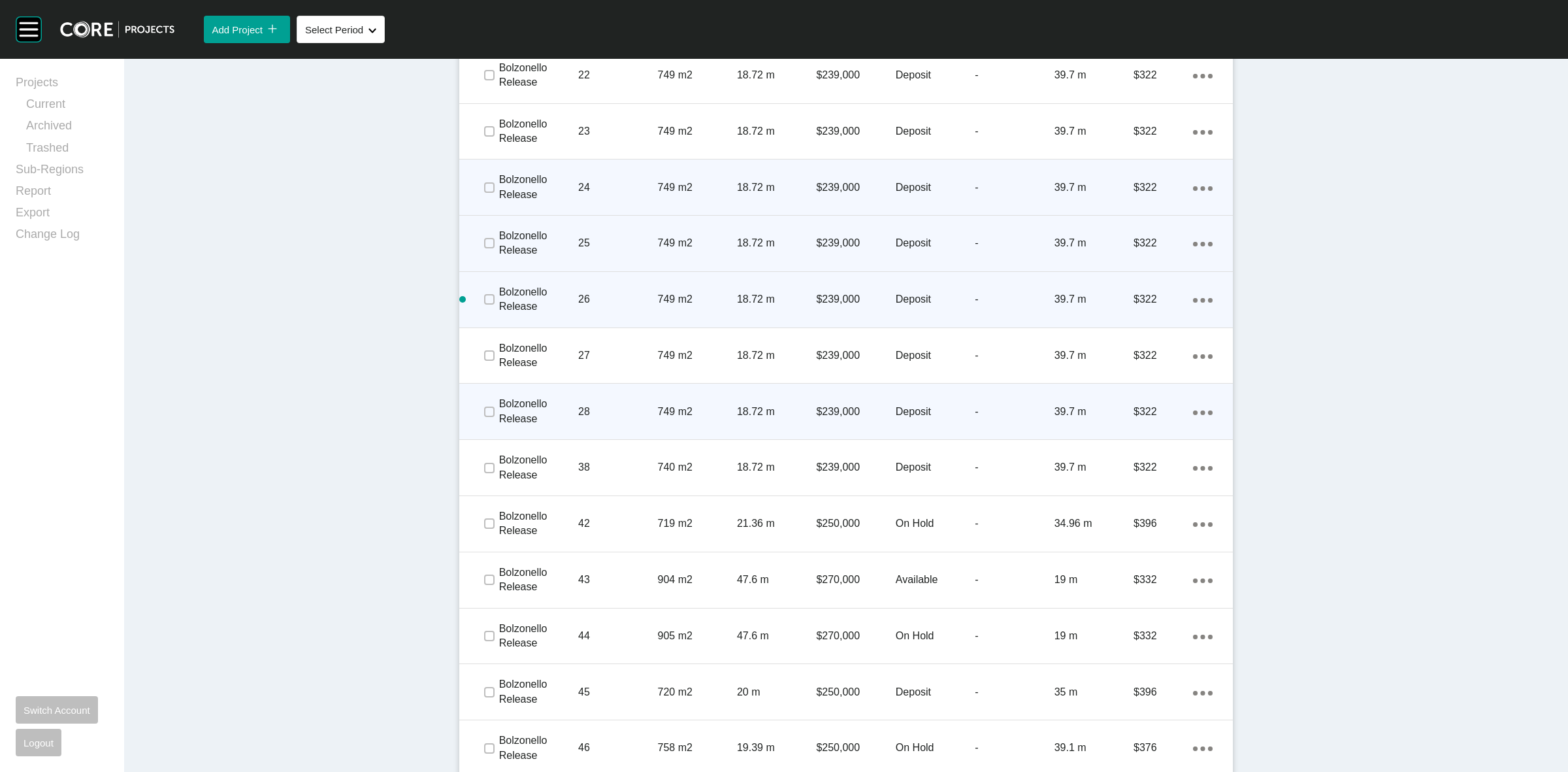
click at [1194, 410] on icon "Action Menu Dots Copy 6 Created with Sketch." at bounding box center [1202, 413] width 19 height 5
click at [1148, 413] on link "Duplicate" at bounding box center [1143, 413] width 49 height 19
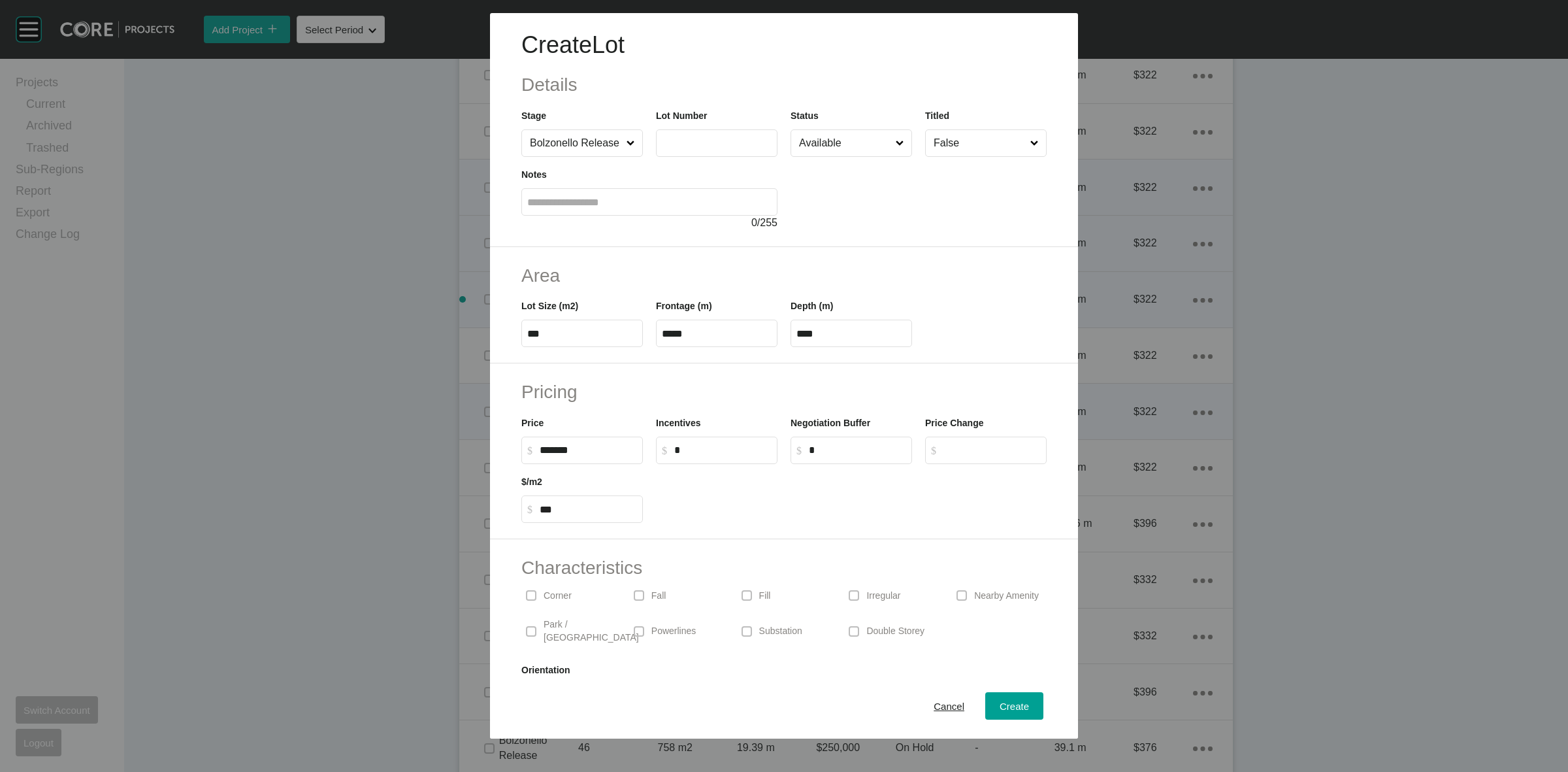
click at [722, 137] on input "text" at bounding box center [717, 143] width 110 height 11
type input "**"
drag, startPoint x: 570, startPoint y: 330, endPoint x: 523, endPoint y: 341, distance: 48.3
click at [540, 335] on input "***" at bounding box center [582, 334] width 110 height 11
type input "*"
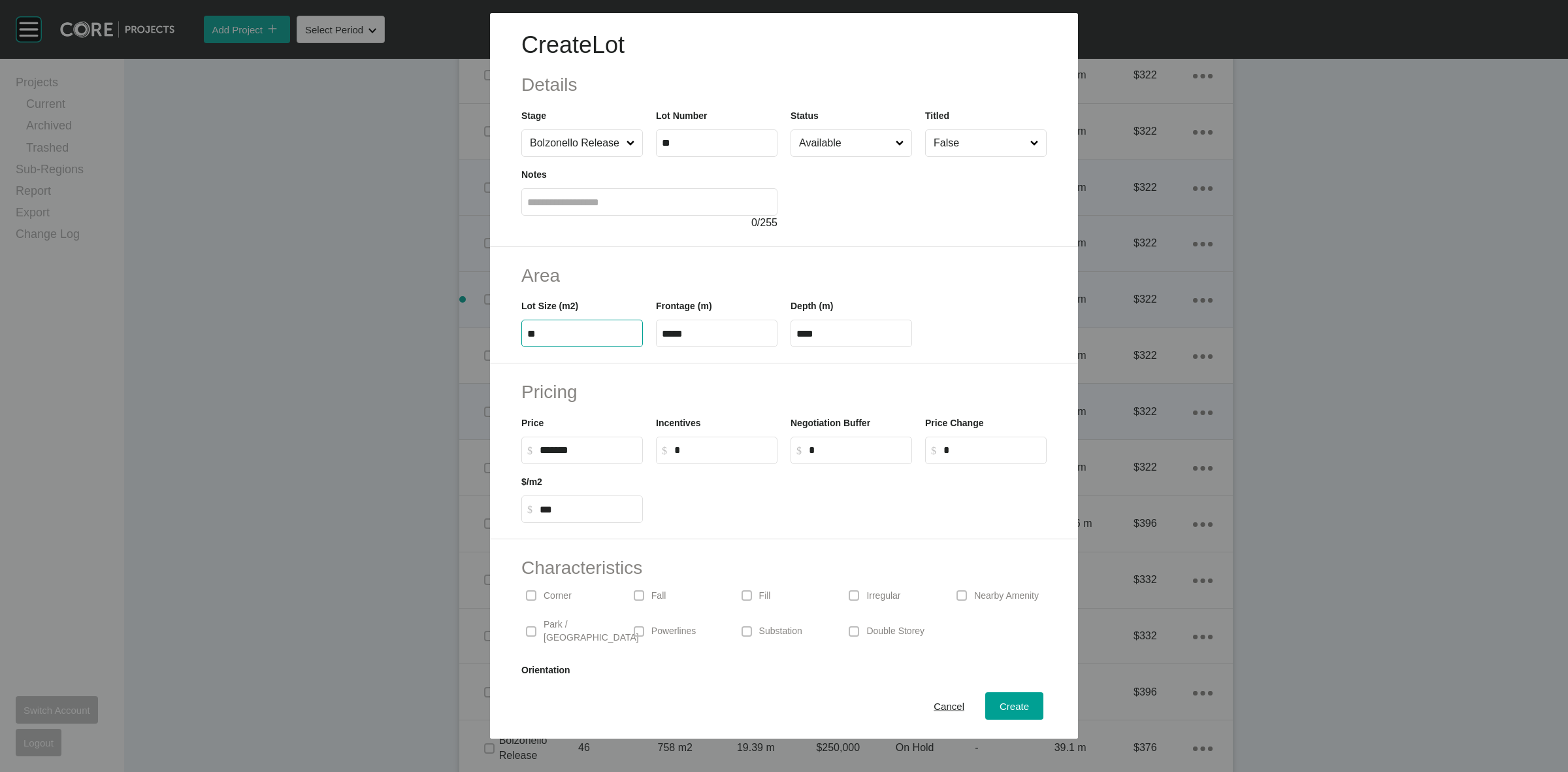
type input "*"
type input "***"
click at [759, 340] on div "Create Lot Details Stage Bolzonello Release Lot Number ** Status Available Titl…" at bounding box center [784, 386] width 1568 height 772
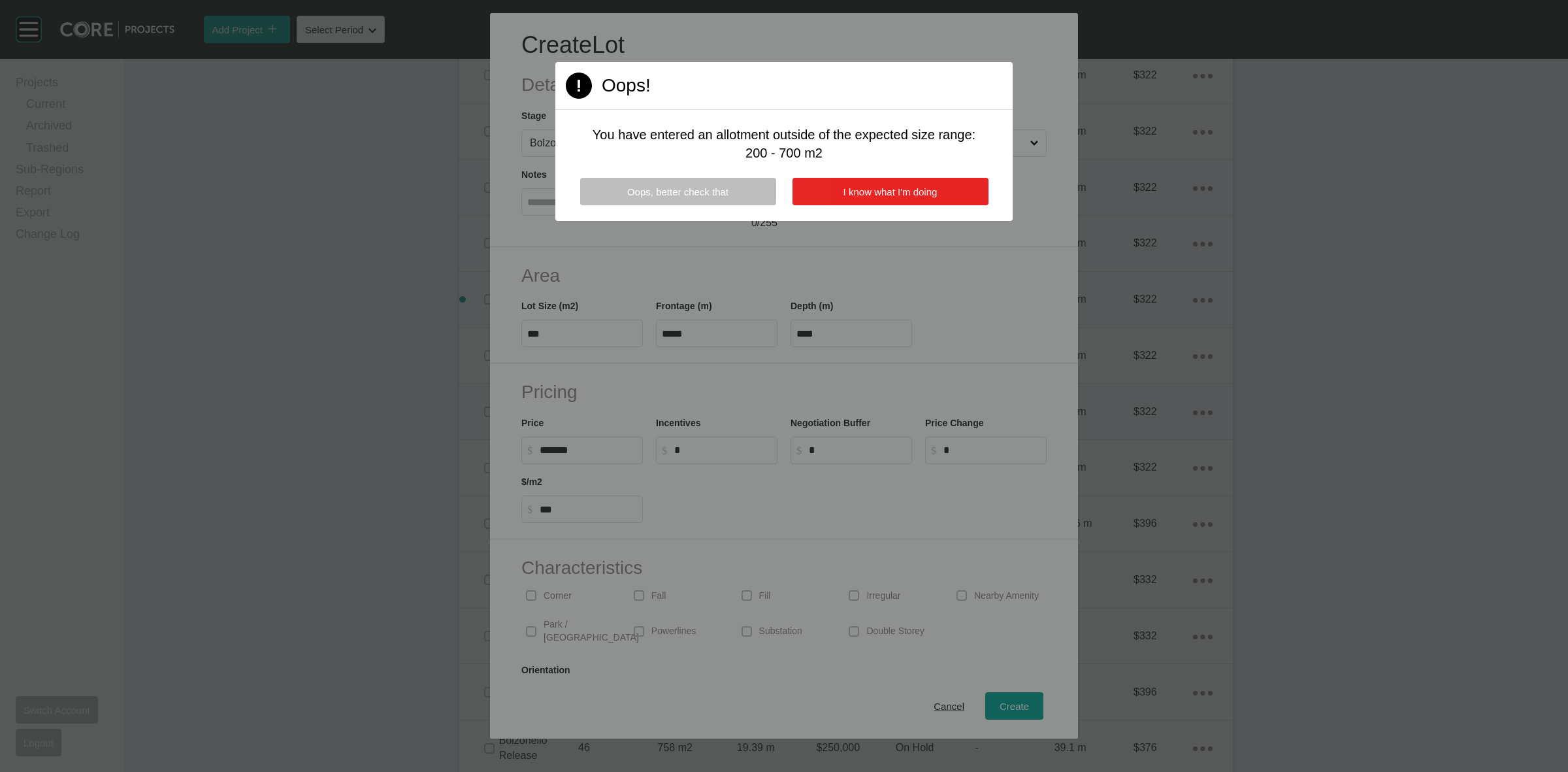
click at [844, 191] on span "I know what I'm doing" at bounding box center [890, 192] width 94 height 11
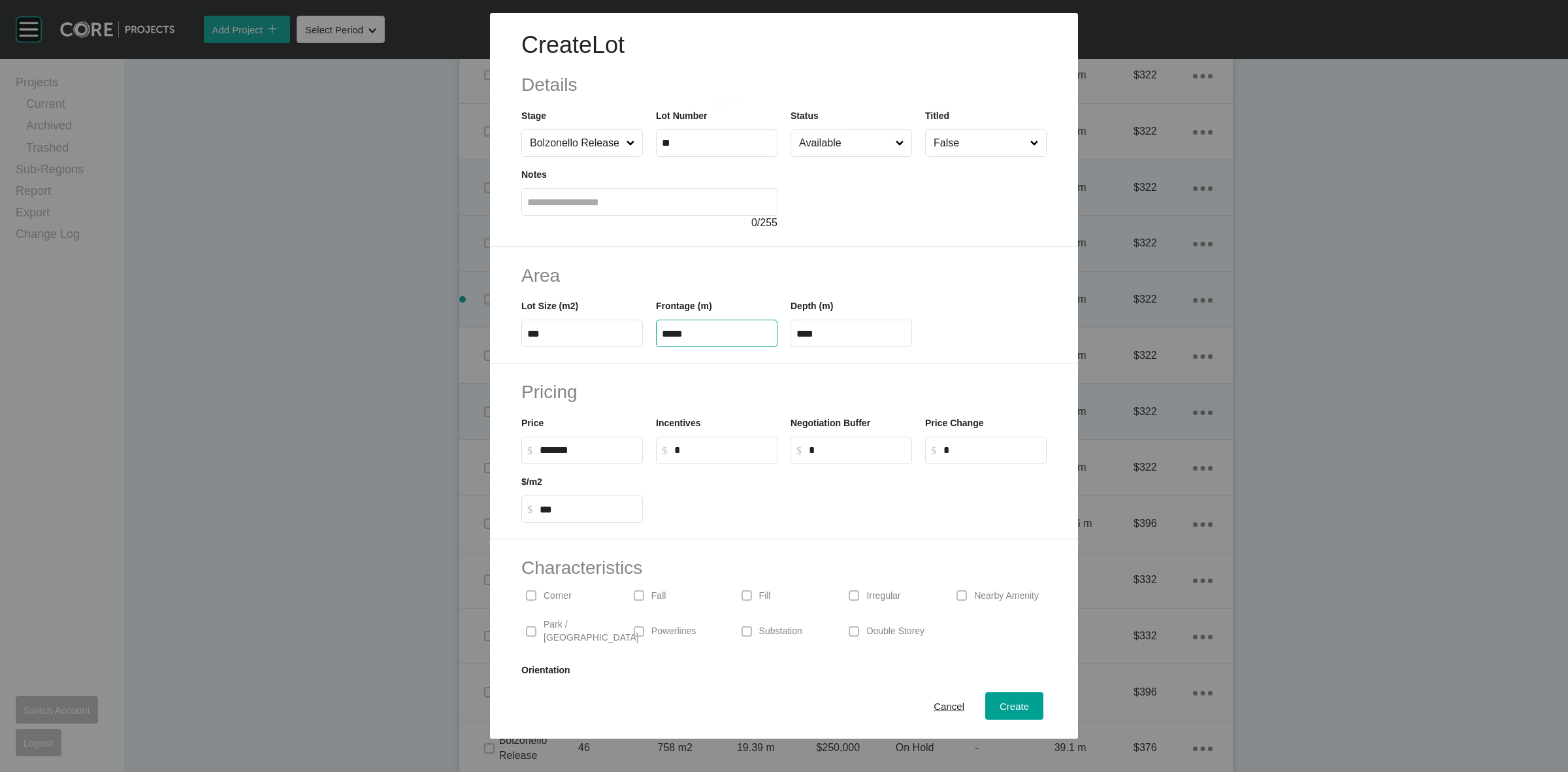
click at [761, 337] on input "*****" at bounding box center [717, 334] width 110 height 11
type input "*"
click at [842, 337] on input "text" at bounding box center [851, 334] width 110 height 11
click at [843, 146] on input "Available" at bounding box center [845, 143] width 97 height 26
click at [999, 708] on span "Create" at bounding box center [1014, 706] width 29 height 11
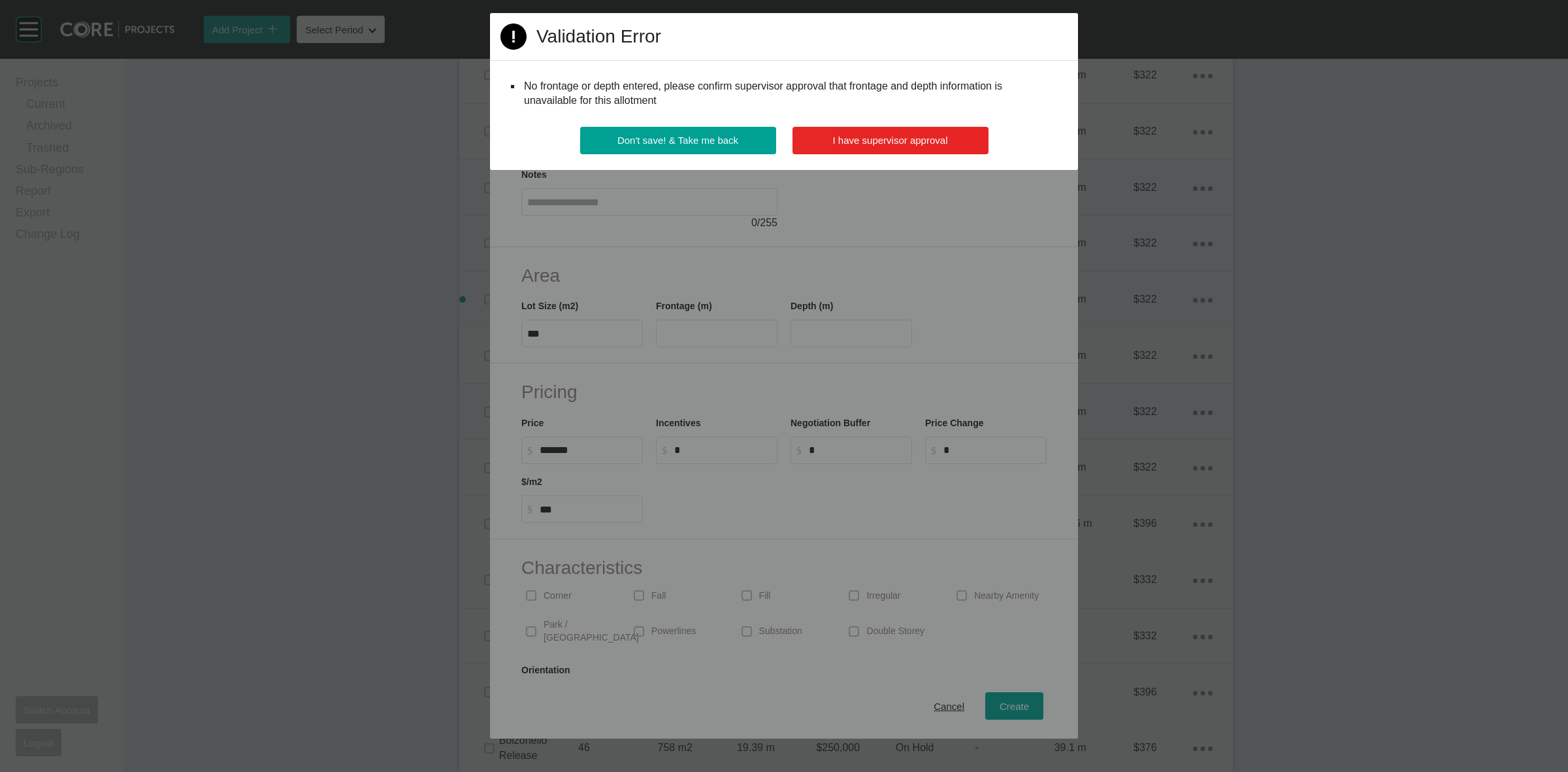
click at [883, 143] on span "I have supervisor approval" at bounding box center [890, 140] width 115 height 11
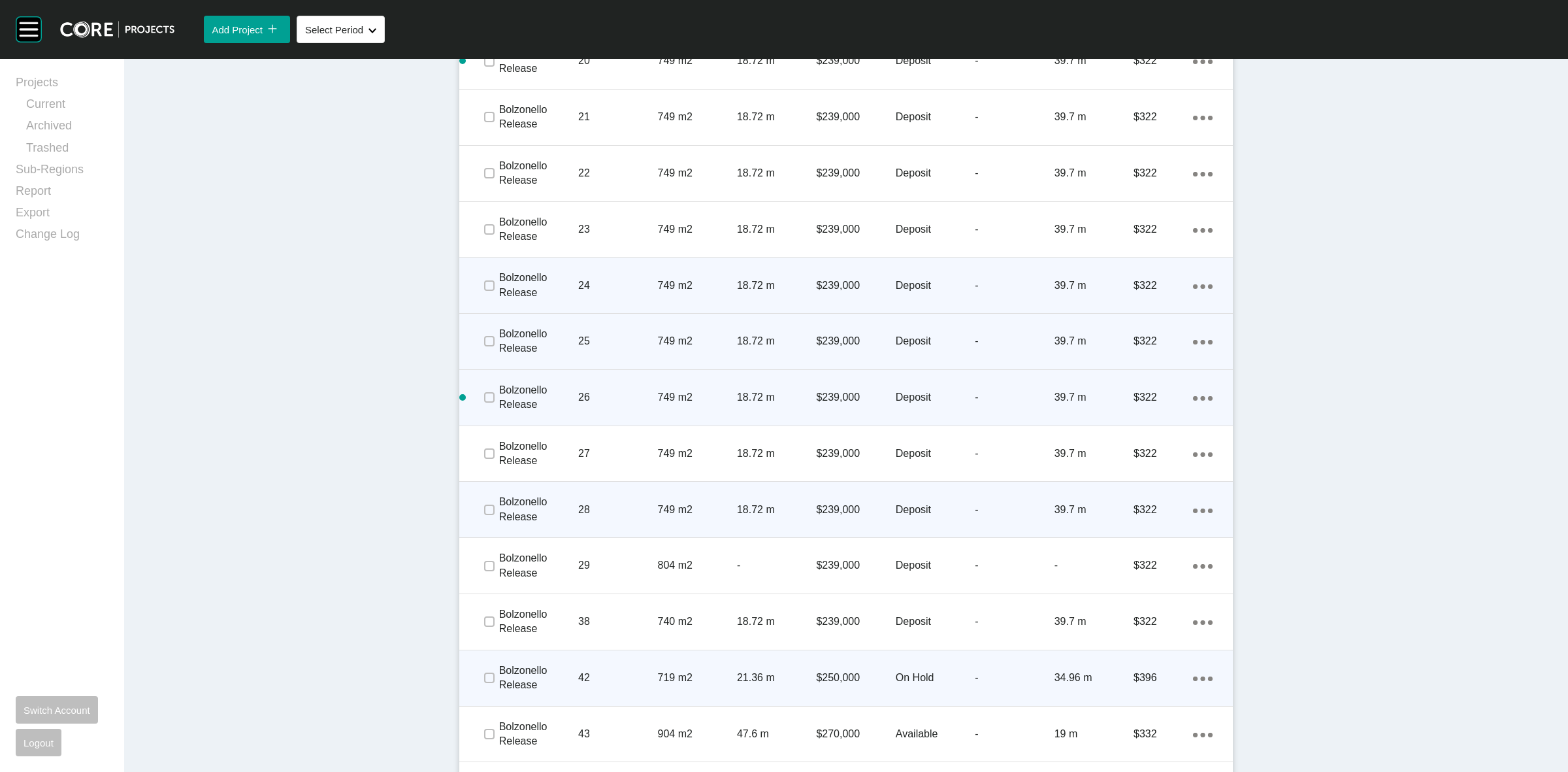
scroll to position [1899, 0]
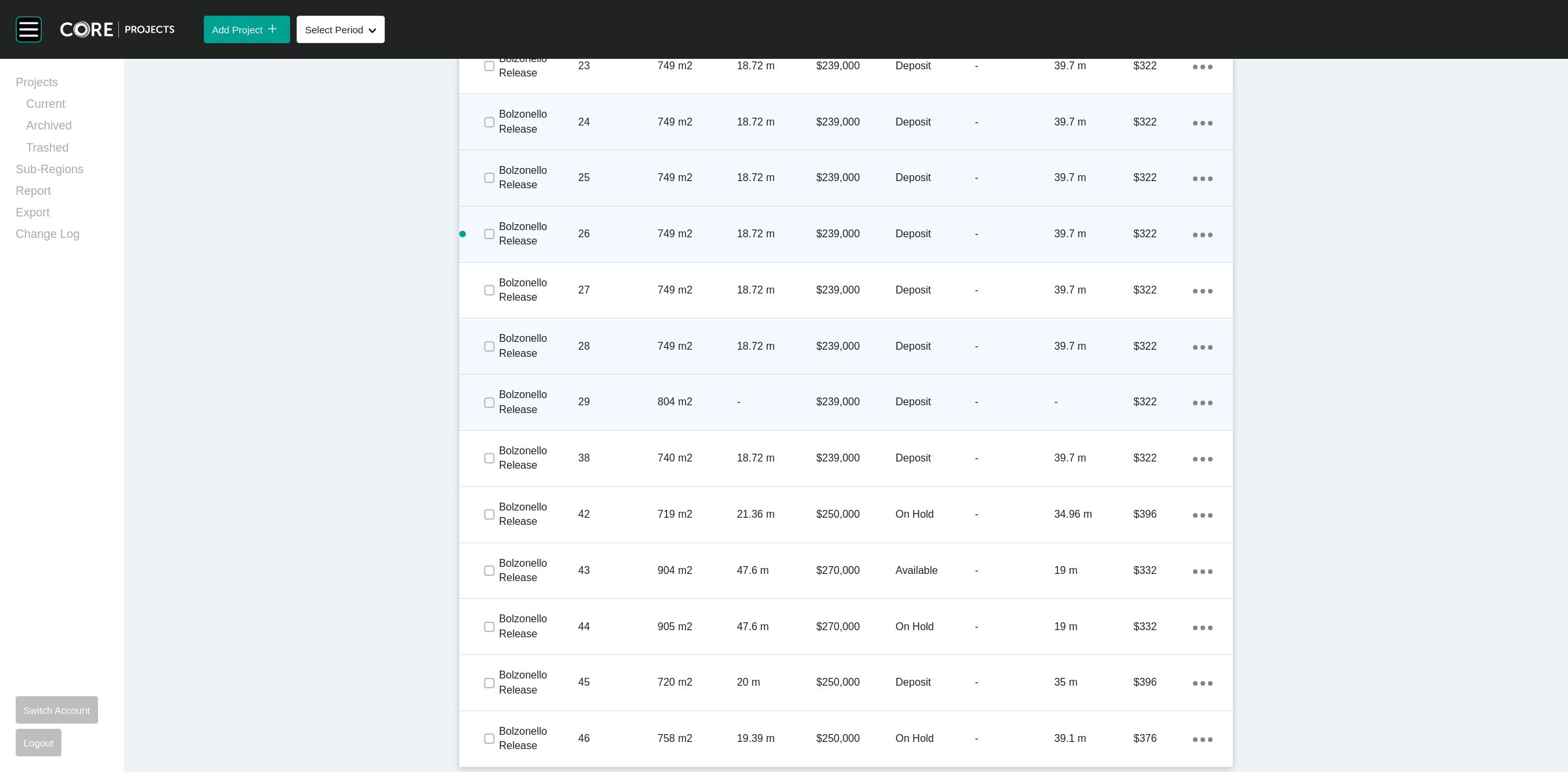
click at [684, 399] on p "804 m2" at bounding box center [697, 402] width 79 height 15
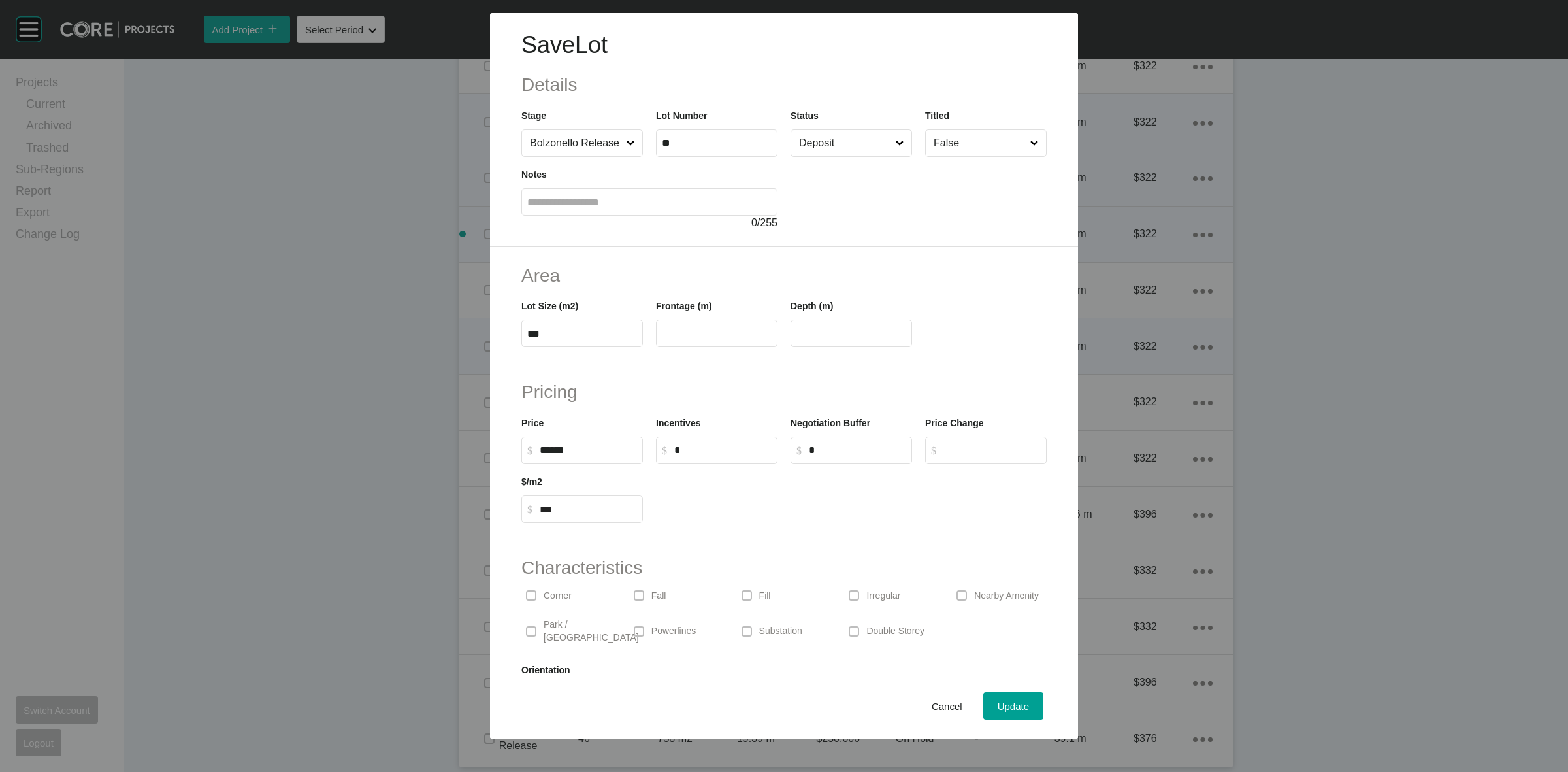
click at [557, 451] on input "******" at bounding box center [588, 450] width 97 height 11
type input "*******"
type input "******"
click at [720, 497] on div at bounding box center [850, 493] width 403 height 59
click at [556, 448] on input "******" at bounding box center [588, 450] width 97 height 11
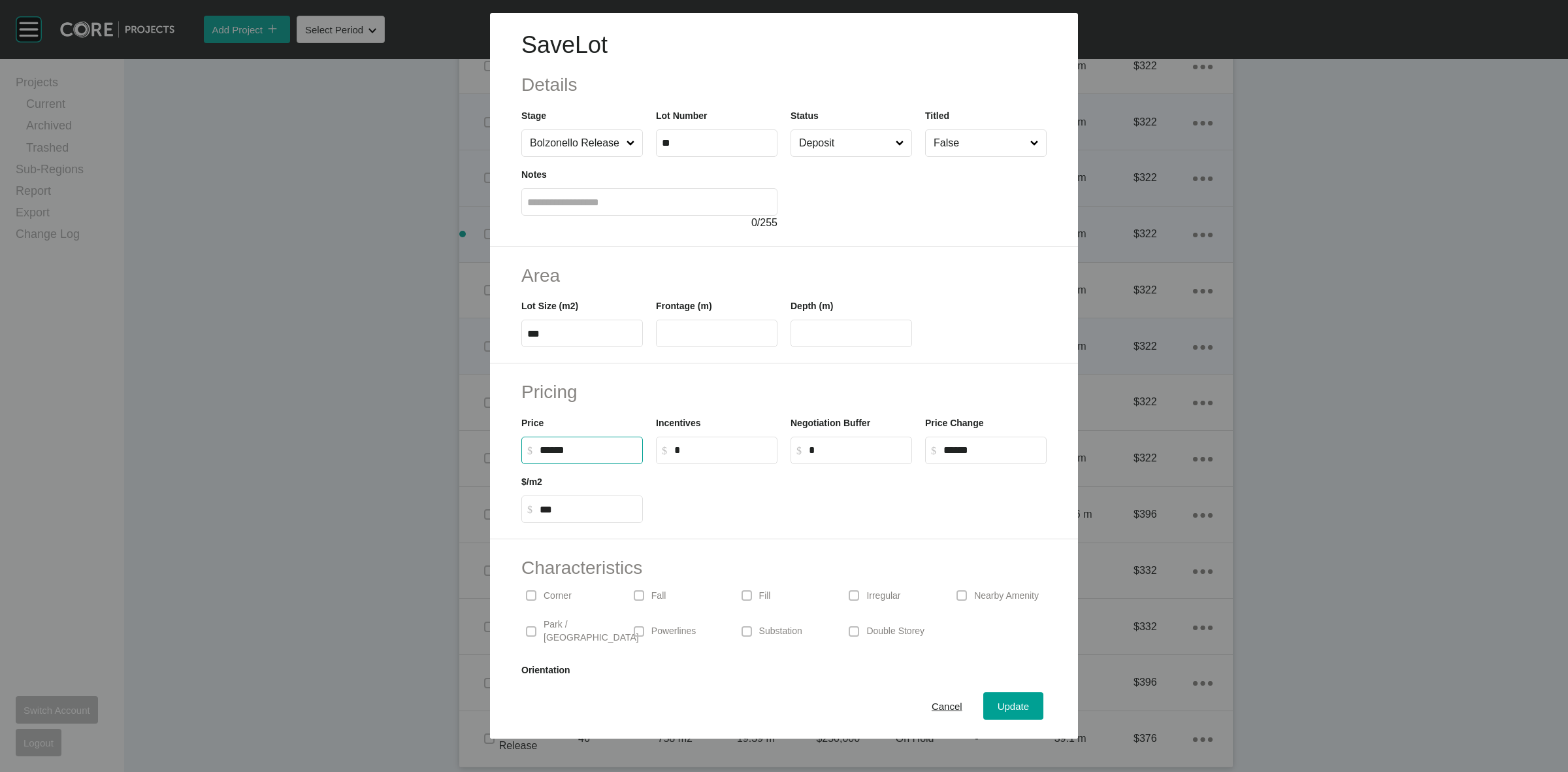
type input "*******"
type input "*****"
drag, startPoint x: 991, startPoint y: 449, endPoint x: 839, endPoint y: 454, distance: 152.1
click at [863, 453] on div "Price $ Created with Sketch. $ ******* Incentives $ Created with Sketch. $ * Ne…" at bounding box center [784, 434] width 538 height 59
click at [875, 463] on label "$ Created with Sketch. $ *" at bounding box center [850, 450] width 122 height 27
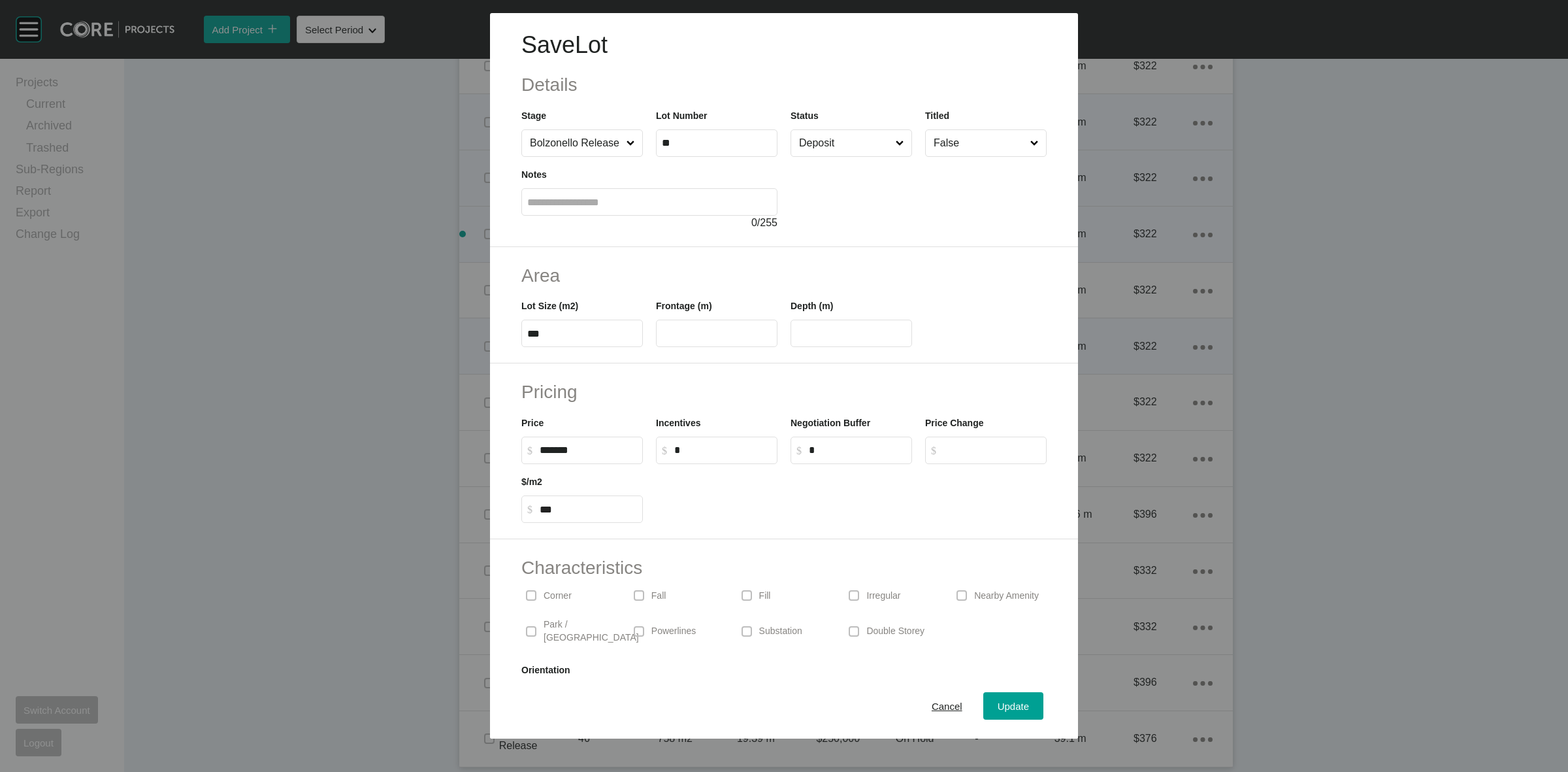
click at [875, 455] on input "*" at bounding box center [857, 450] width 97 height 11
click at [1004, 708] on span "Update" at bounding box center [1012, 706] width 31 height 11
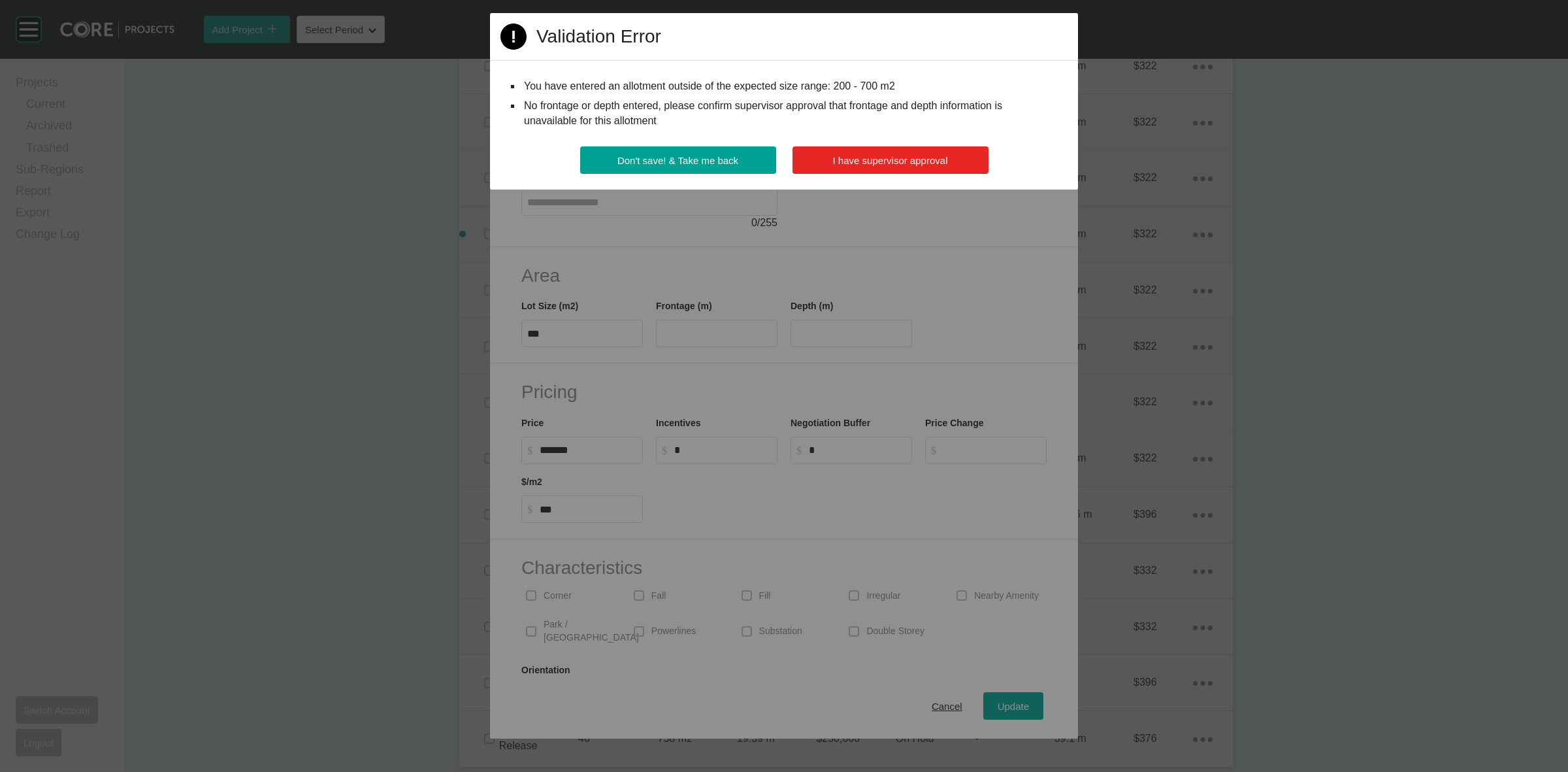
click at [834, 159] on span "I have supervisor approval" at bounding box center [890, 160] width 115 height 11
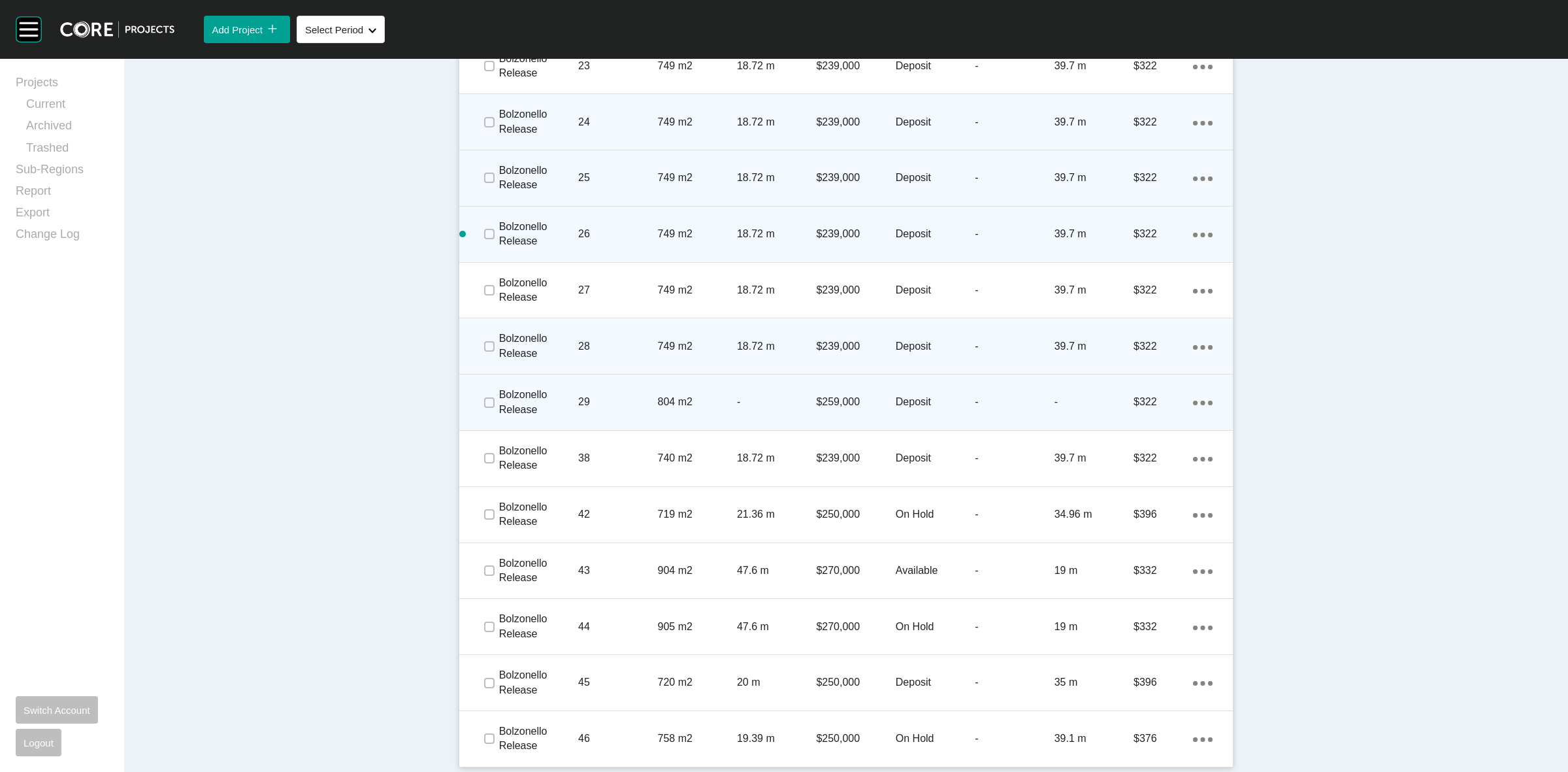
click at [1201, 403] on ellipse at bounding box center [1203, 403] width 5 height 5
click at [1136, 410] on link "Duplicate" at bounding box center [1143, 405] width 49 height 19
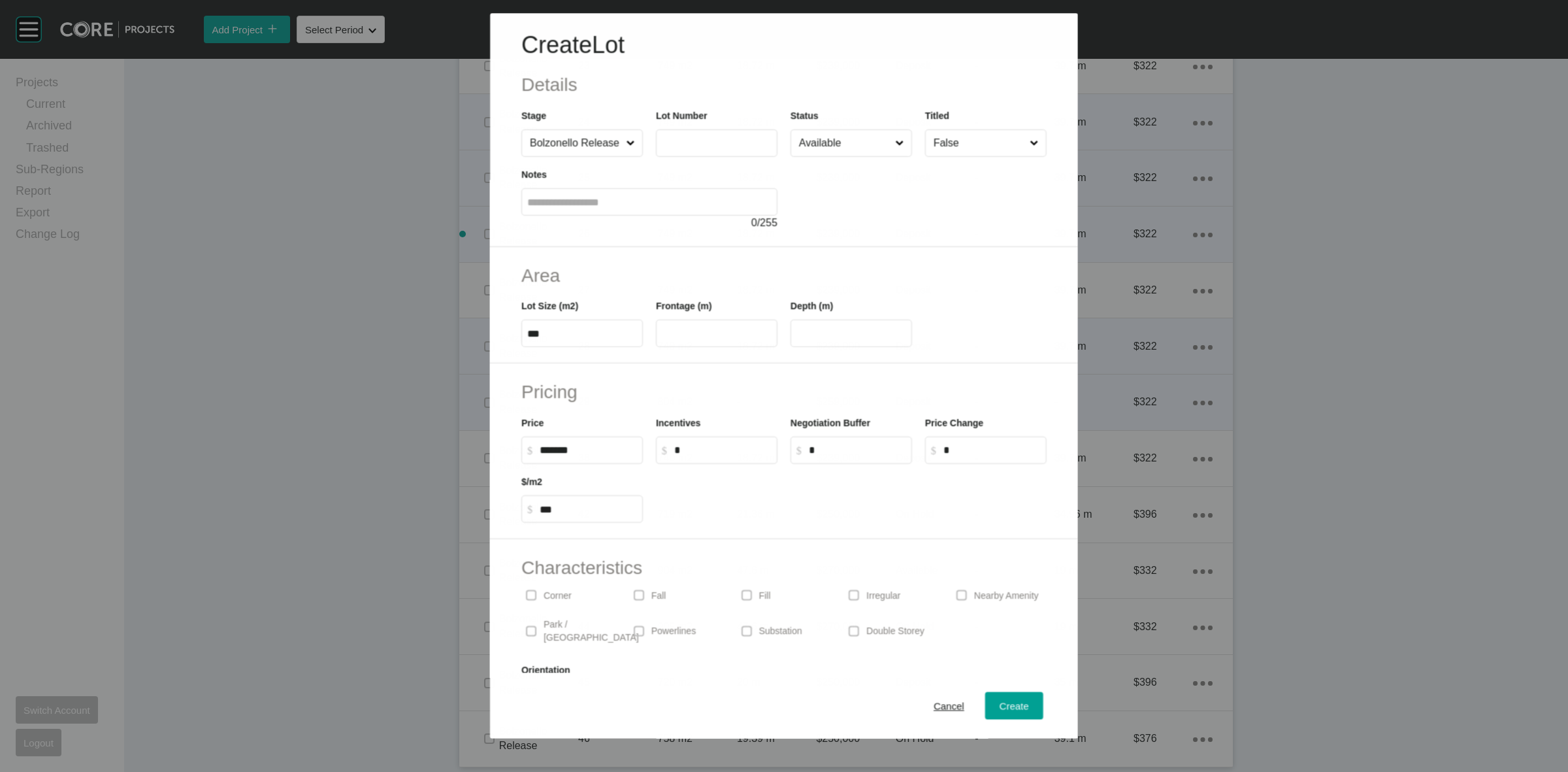
click at [694, 148] on input "text" at bounding box center [717, 143] width 110 height 11
type input "**"
click at [842, 133] on input "Available" at bounding box center [845, 143] width 97 height 26
click at [1012, 704] on span "Create" at bounding box center [1014, 706] width 29 height 11
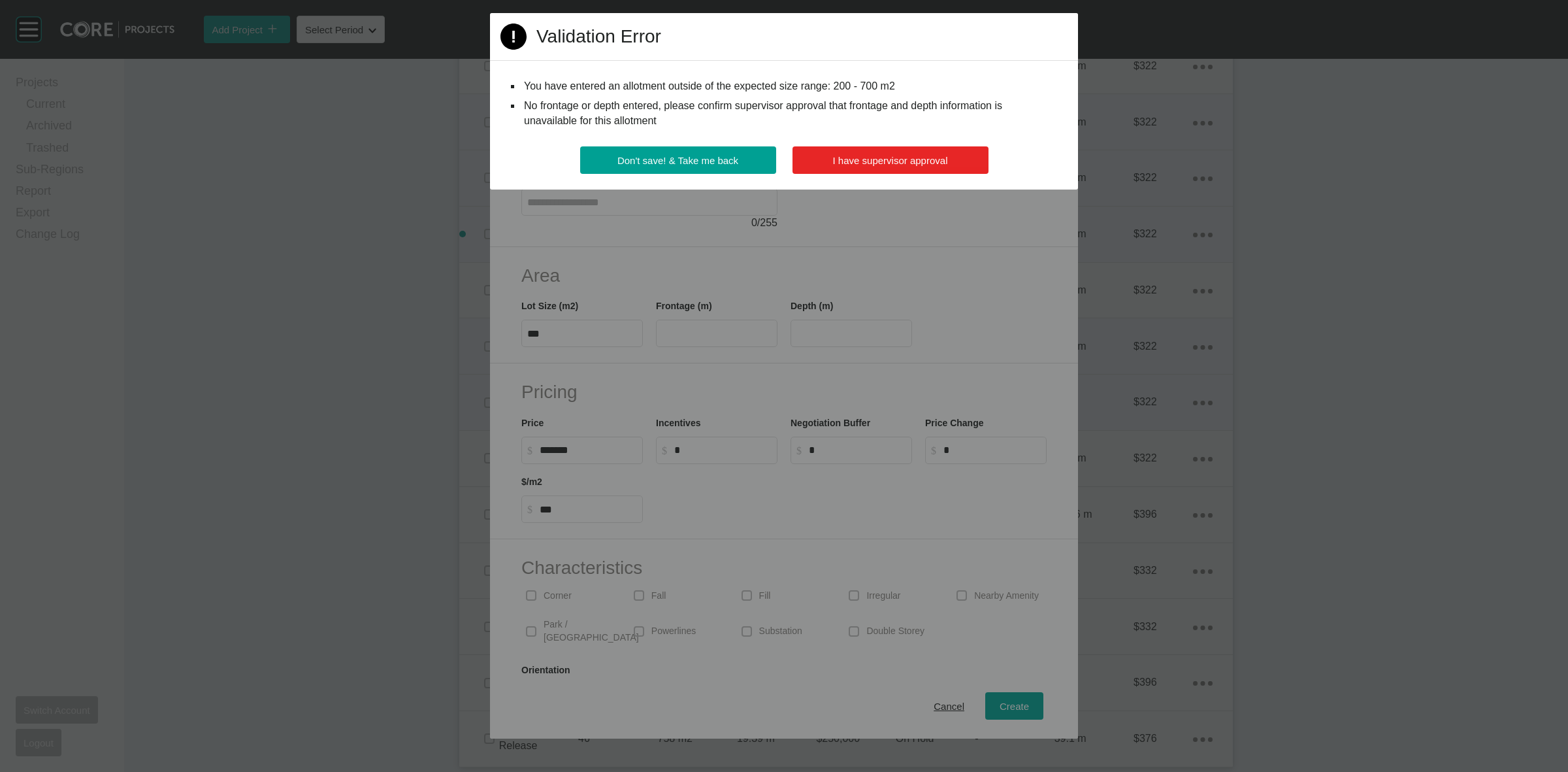
click at [887, 155] on span "I have supervisor approval" at bounding box center [890, 160] width 115 height 11
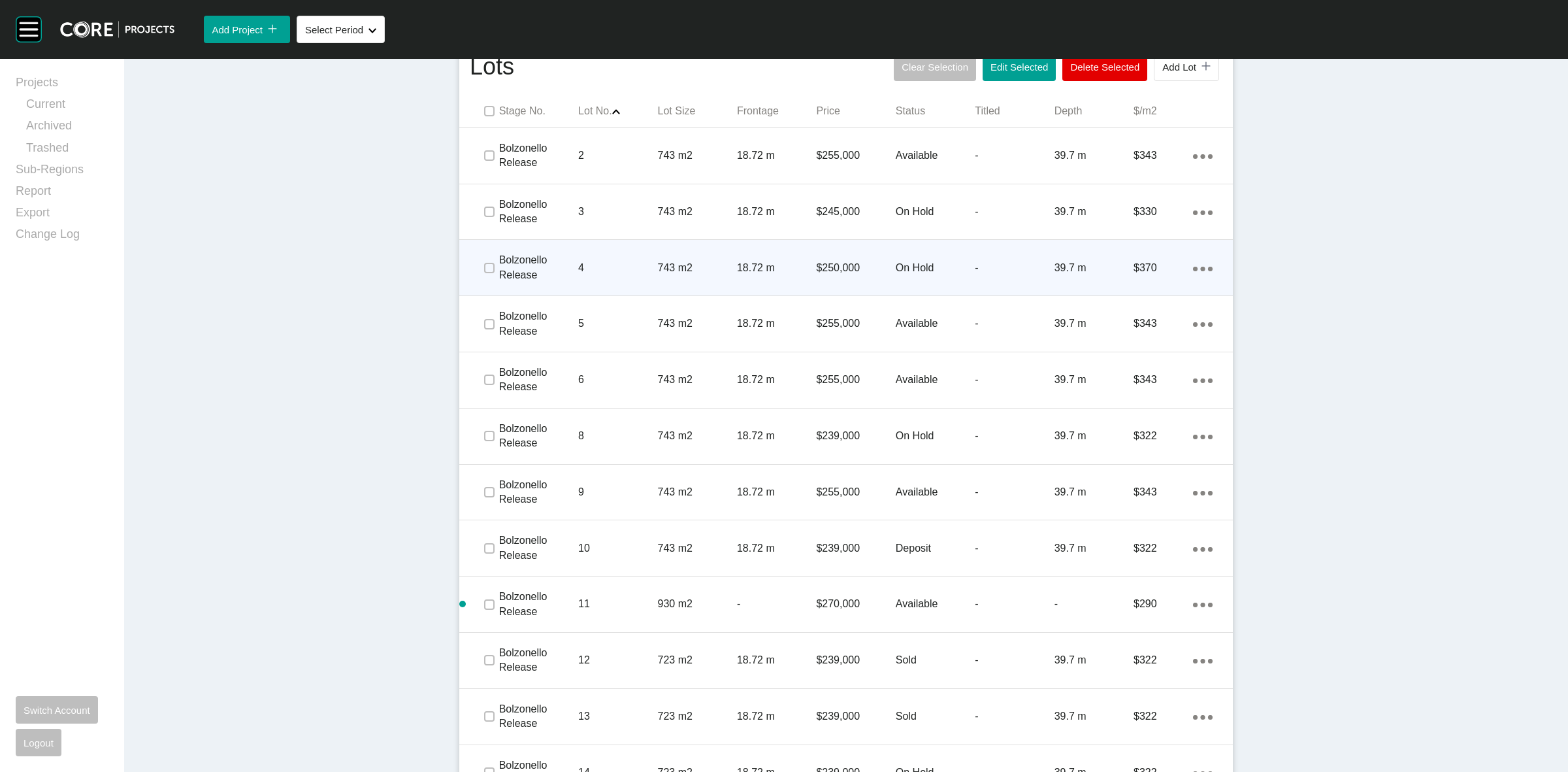
scroll to position [674, 0]
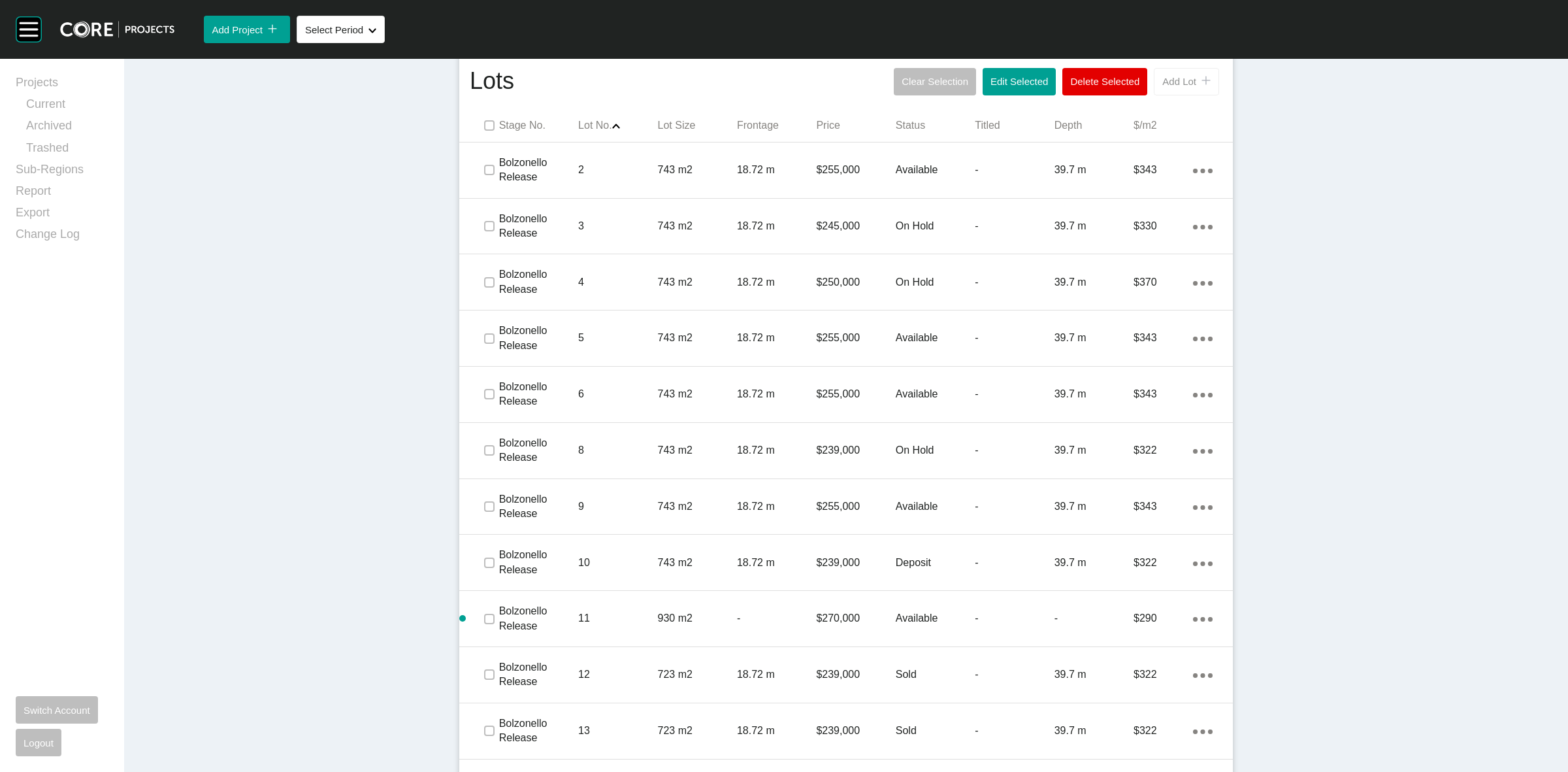
click at [1162, 82] on span "Add Lot" at bounding box center [1179, 81] width 34 height 11
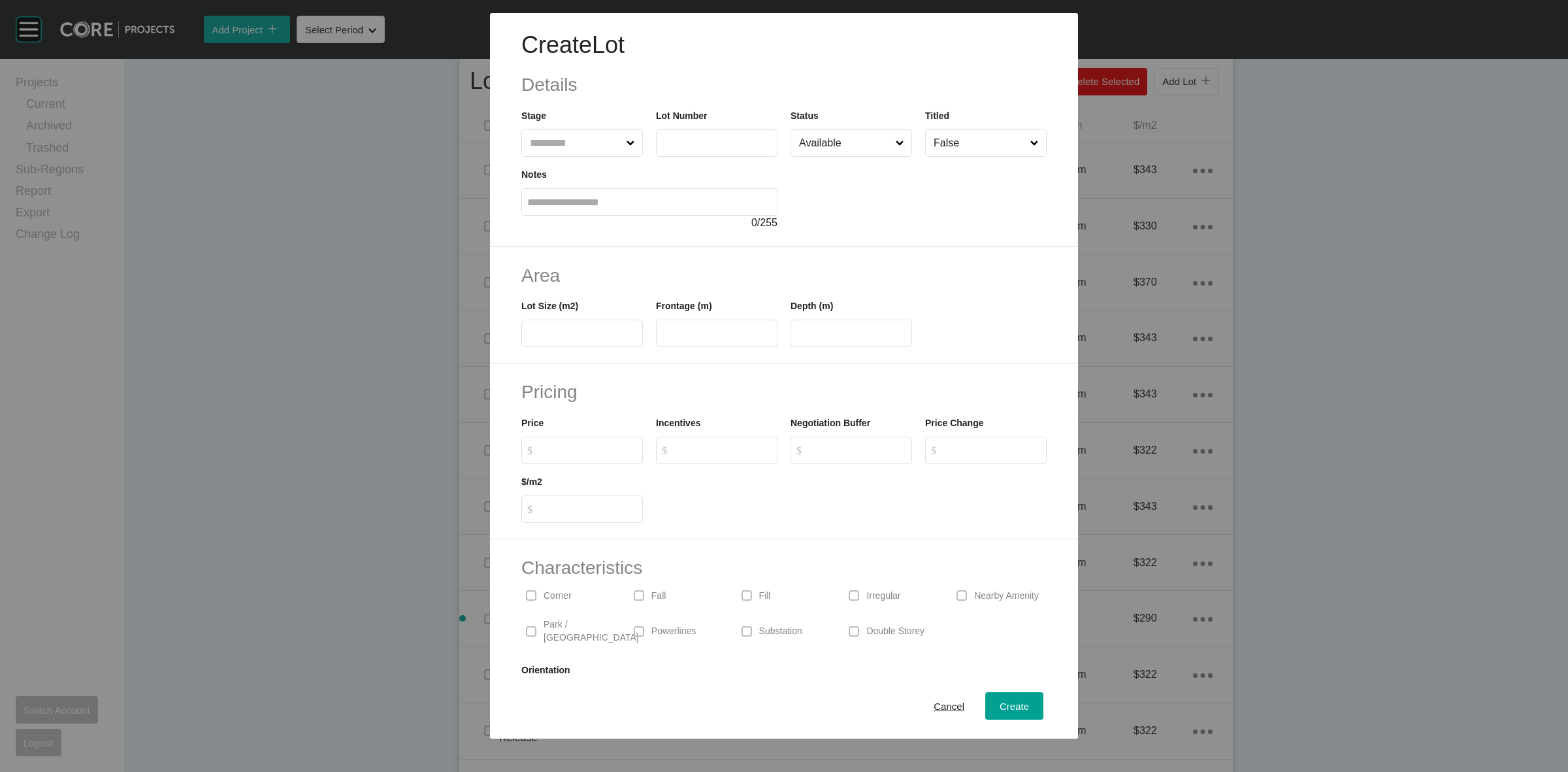
click at [585, 141] on input "text" at bounding box center [576, 143] width 97 height 26
type input "**"
type input "***"
type input "*"
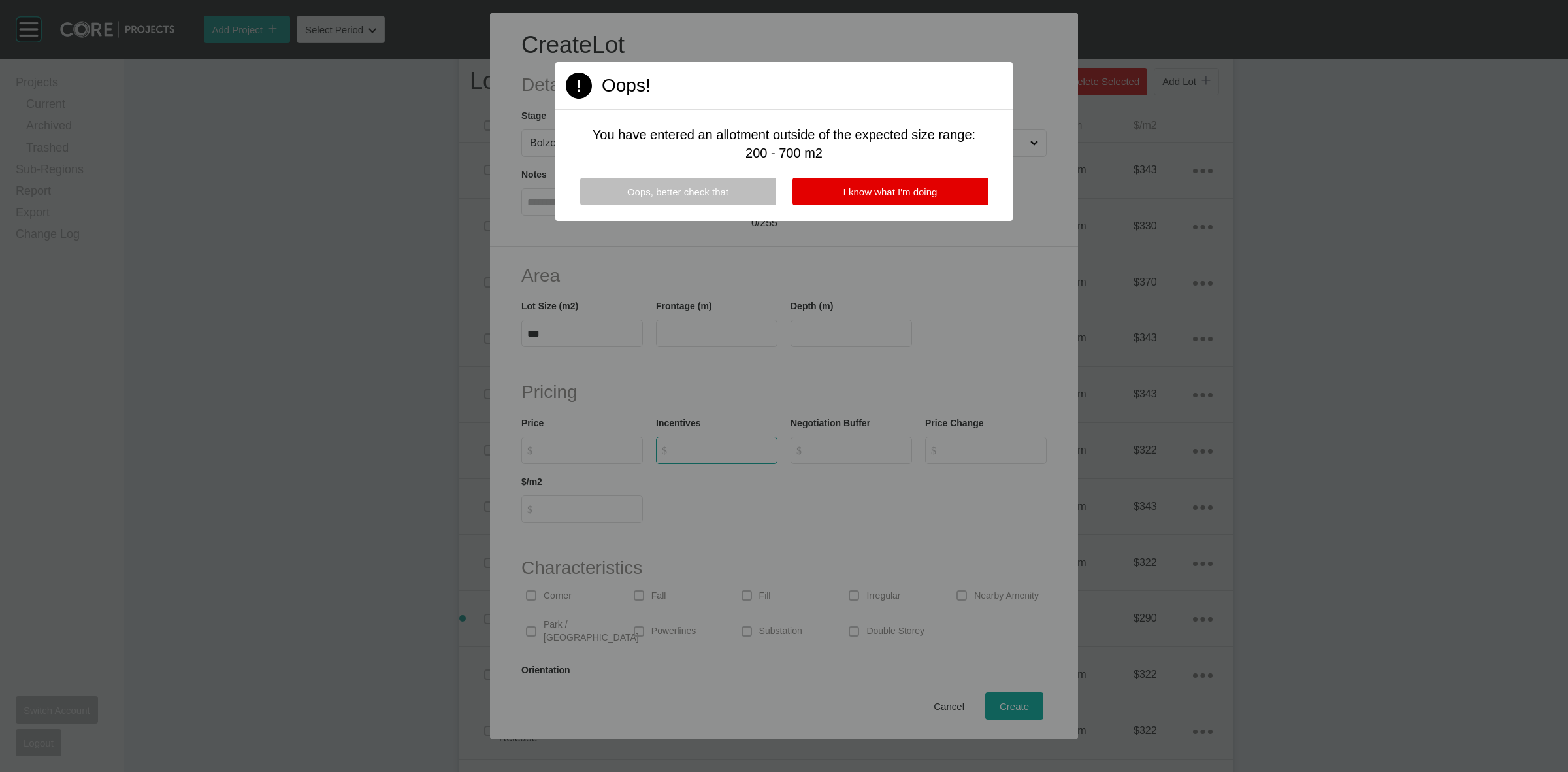
type input "*"
click at [586, 446] on div at bounding box center [784, 386] width 1568 height 772
click at [821, 190] on button "I know what I'm doing" at bounding box center [890, 192] width 196 height 27
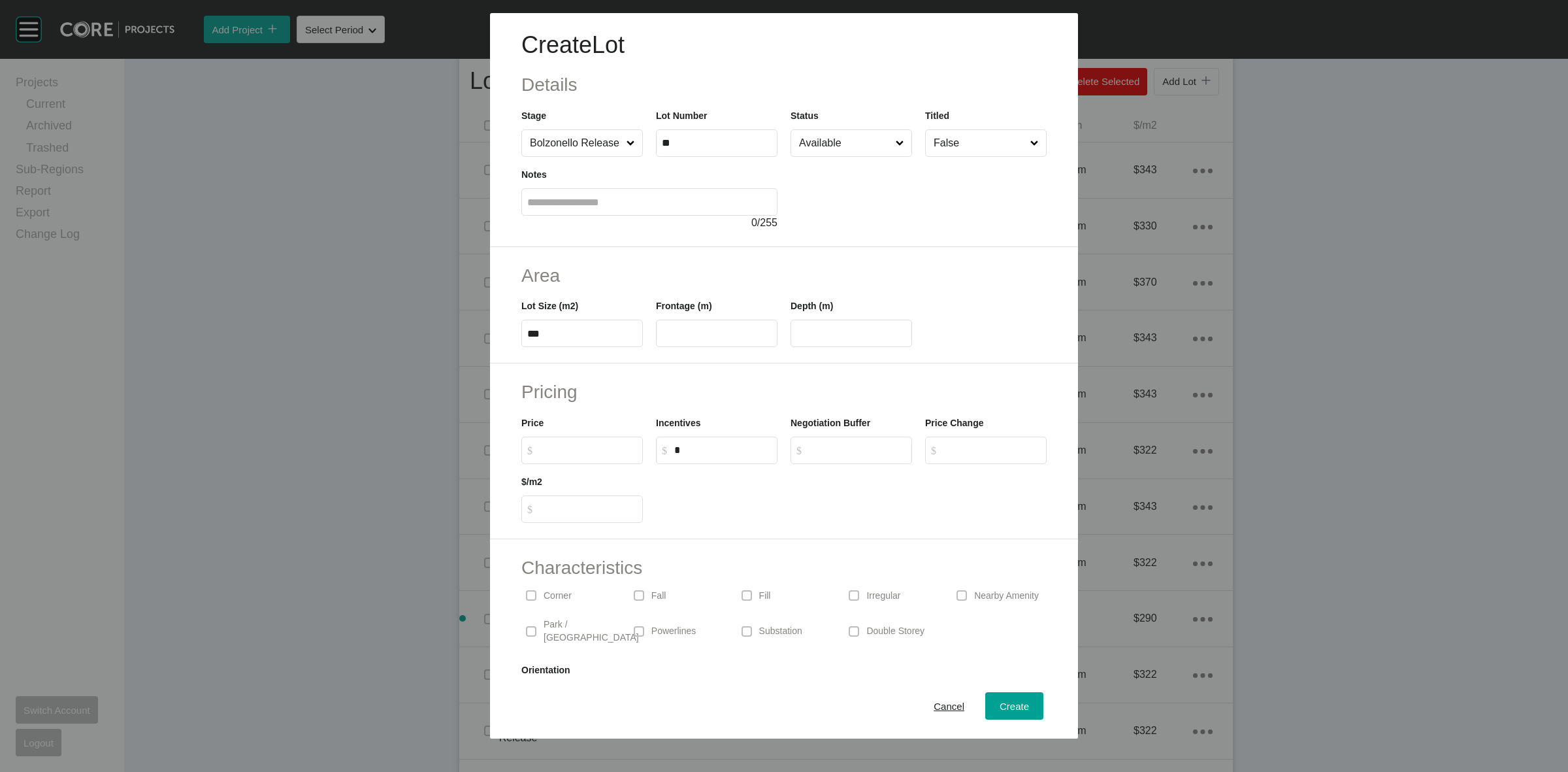
click at [598, 454] on input "$ Created with Sketch. $" at bounding box center [588, 450] width 97 height 11
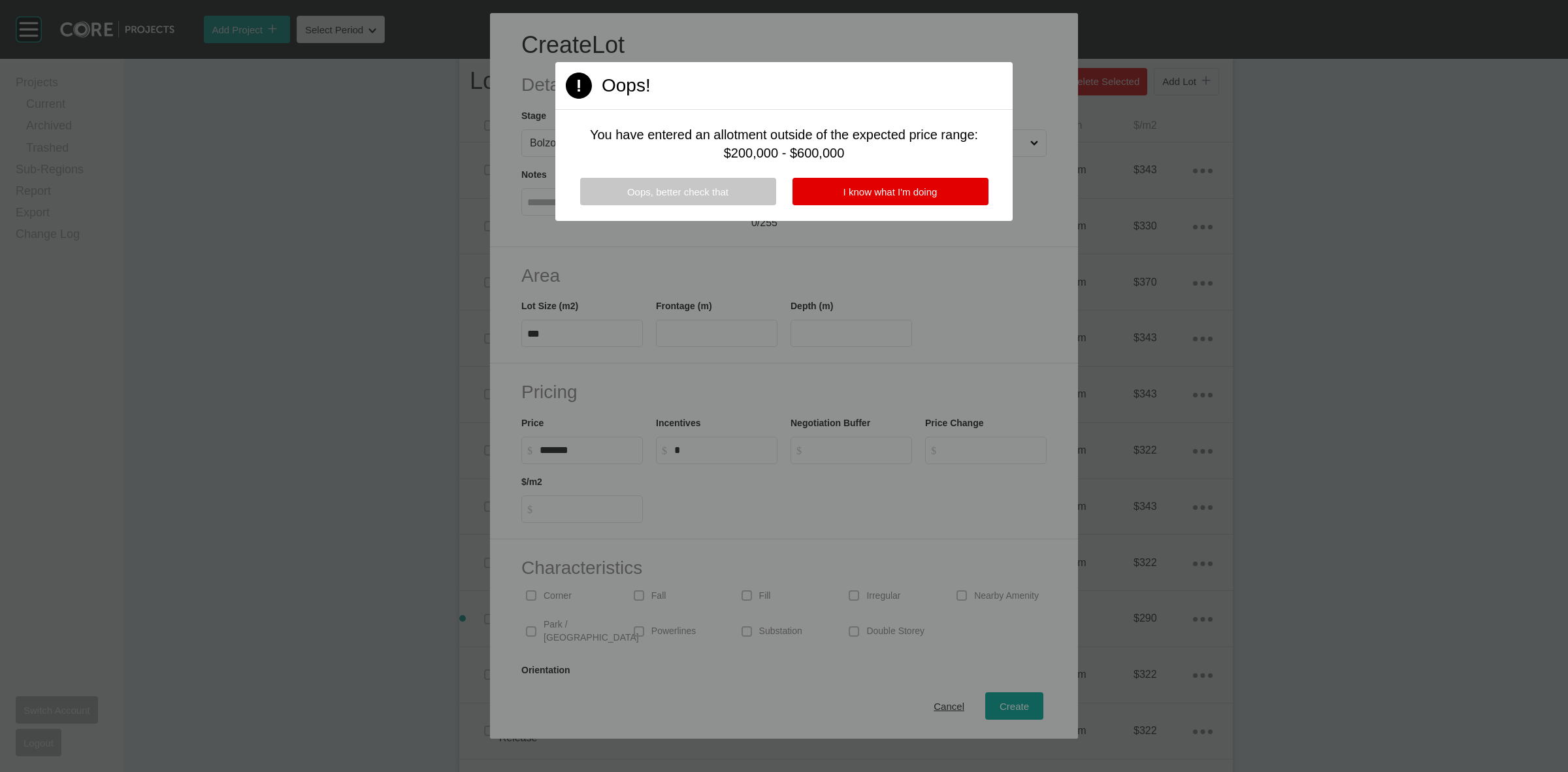
click at [740, 185] on button "Oops, better check that" at bounding box center [677, 192] width 196 height 27
type input "*********"
type input "*****"
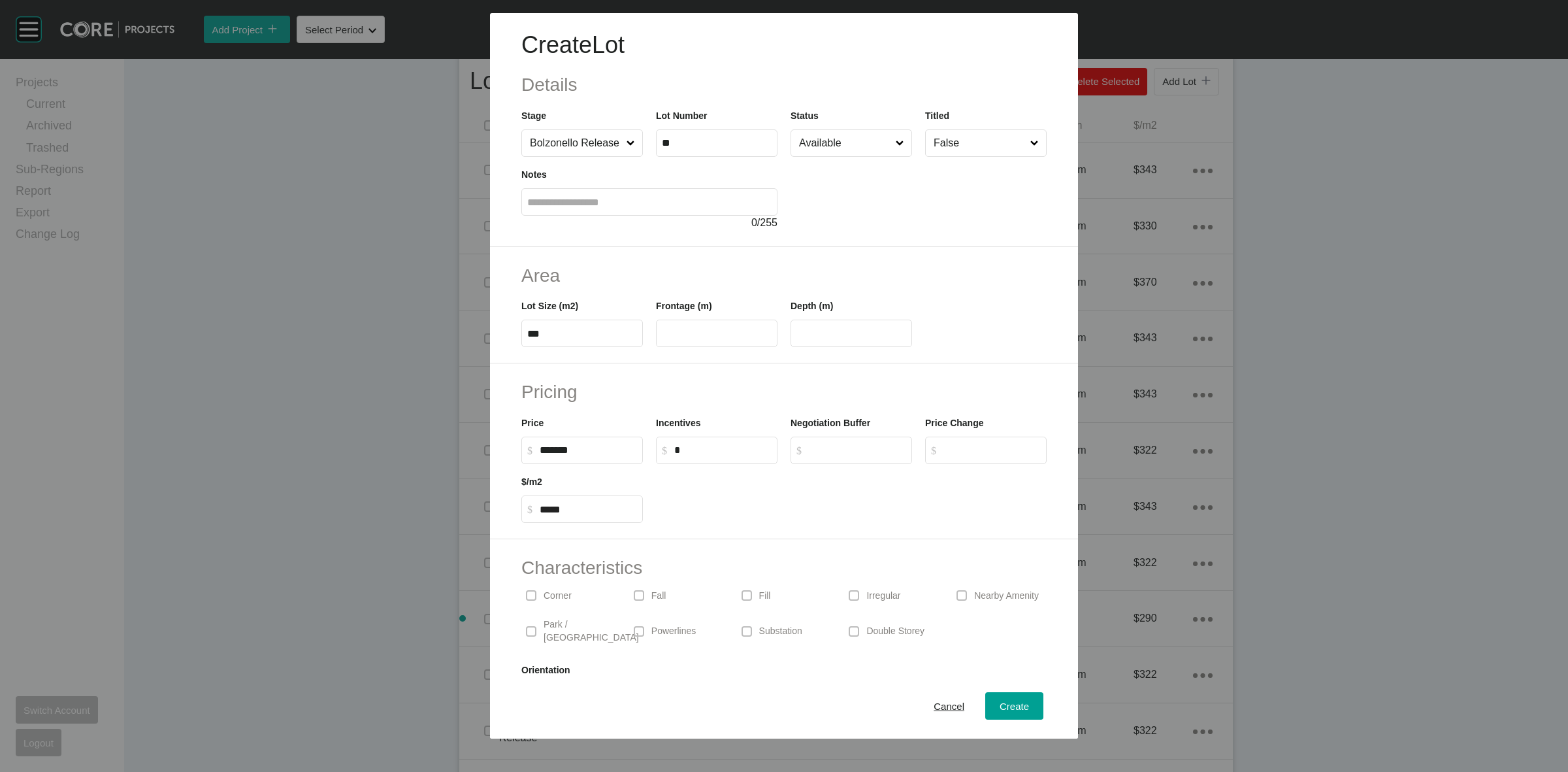
click at [617, 448] on input "*******" at bounding box center [588, 450] width 97 height 11
type input "*******"
type input "***"
click at [1003, 700] on span "Create" at bounding box center [1014, 706] width 29 height 11
type input "*"
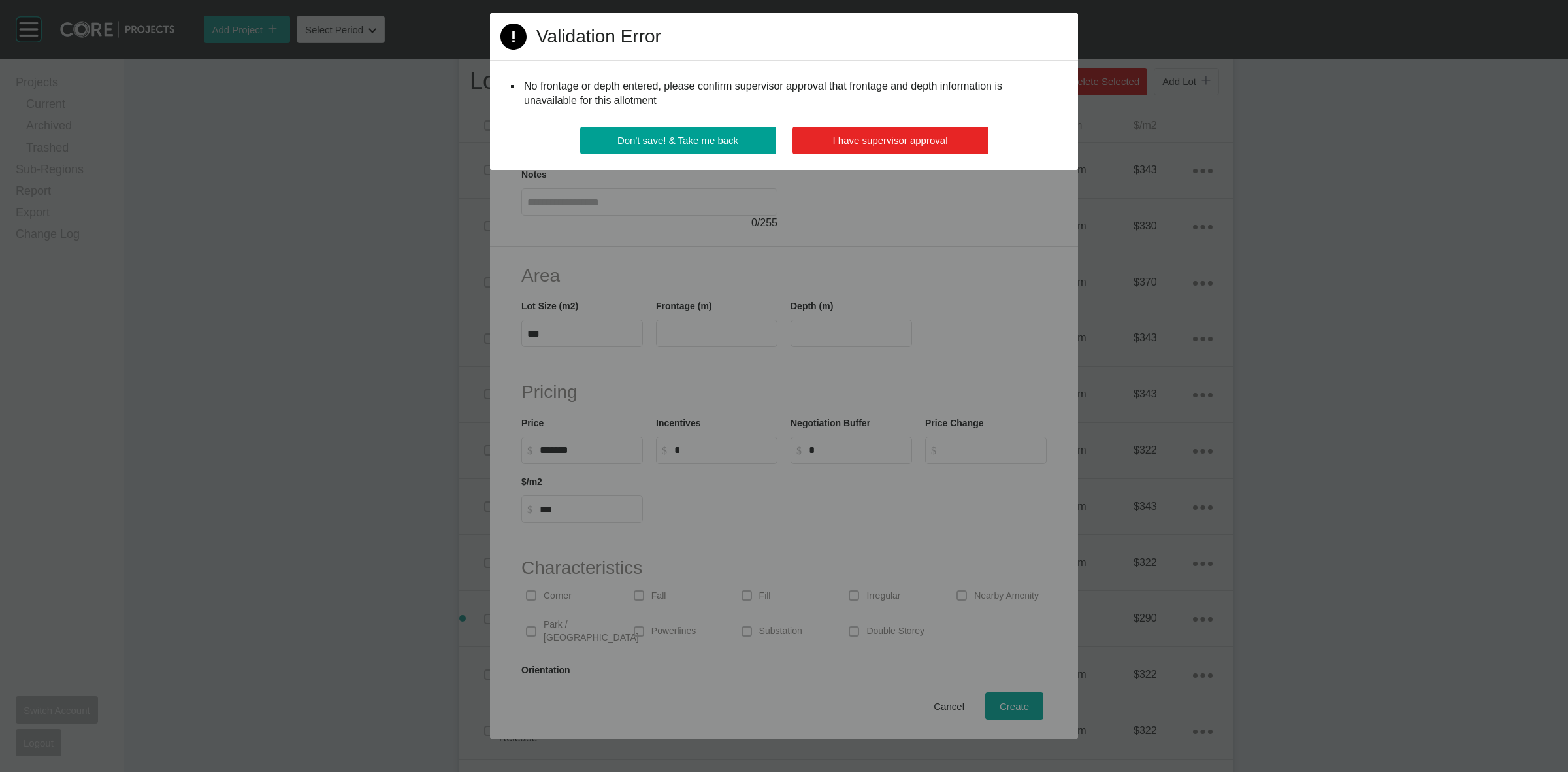
click at [935, 151] on button "I have supervisor approval" at bounding box center [890, 140] width 196 height 27
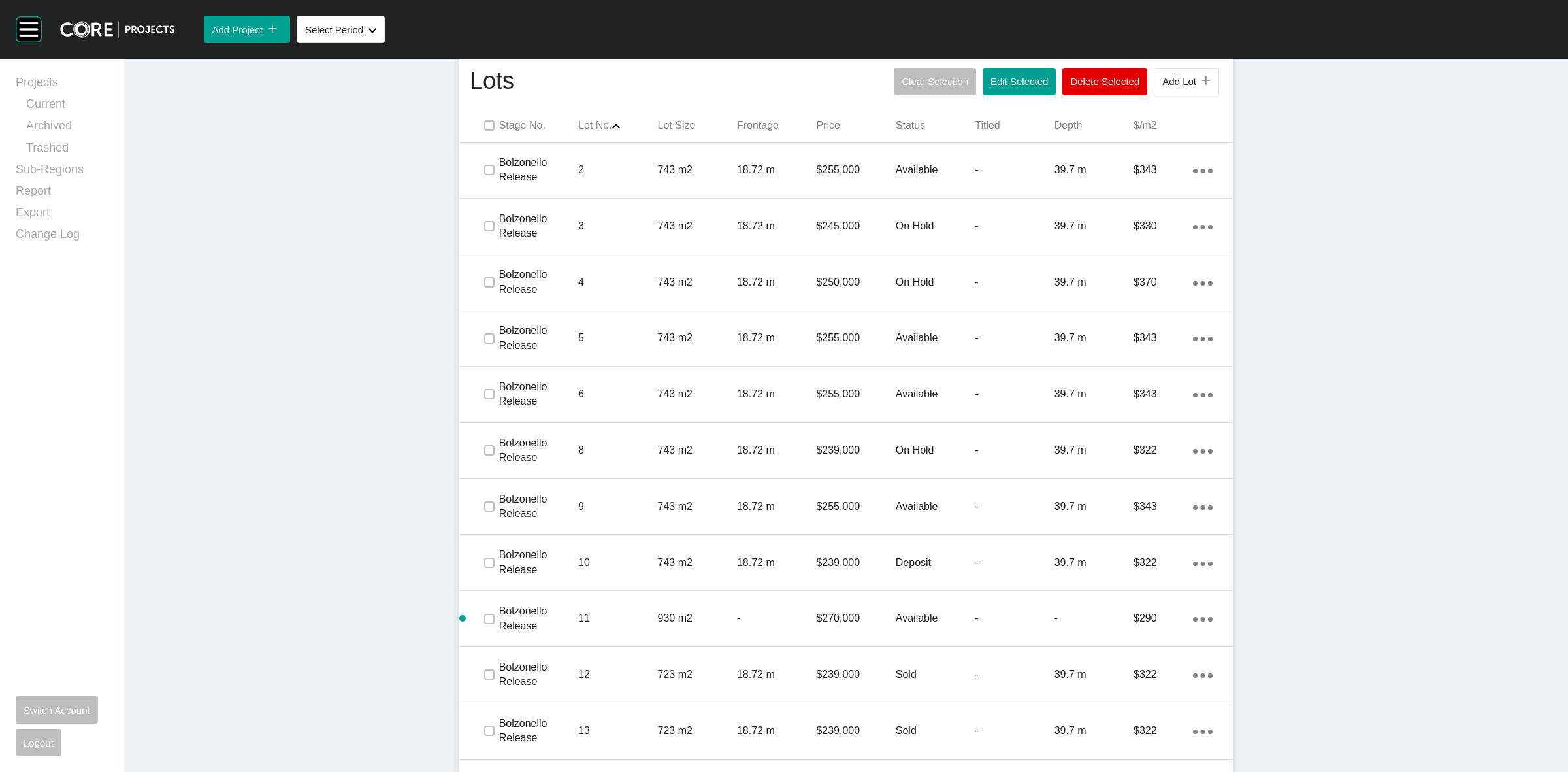
scroll to position [347, 0]
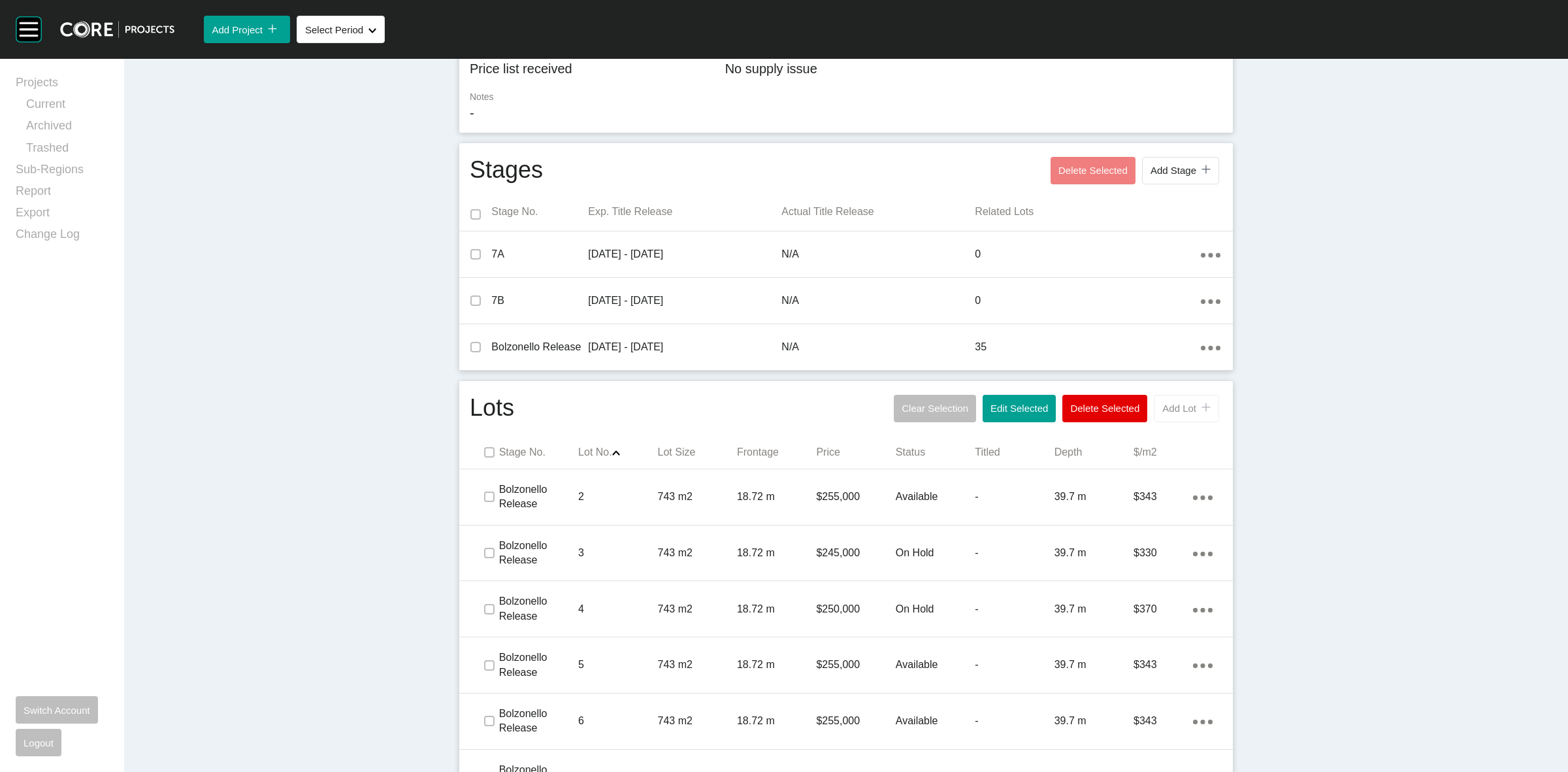
click at [1181, 407] on span "Add Lot" at bounding box center [1179, 409] width 34 height 11
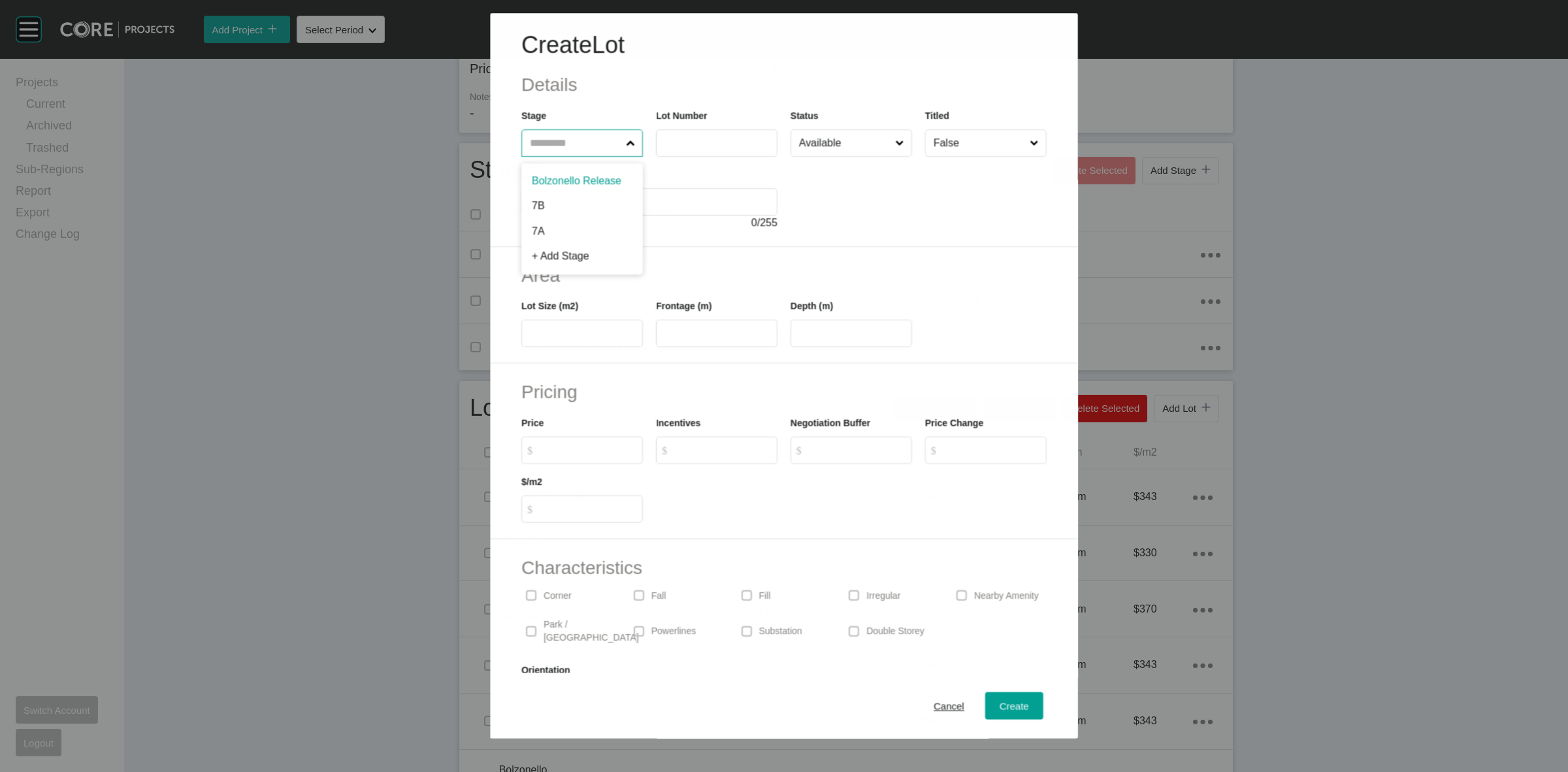
click at [595, 147] on input "text" at bounding box center [575, 143] width 96 height 26
click at [701, 130] on label "**" at bounding box center [716, 143] width 122 height 27
click at [701, 137] on input "**" at bounding box center [717, 143] width 110 height 11
type input "*"
type input "**"
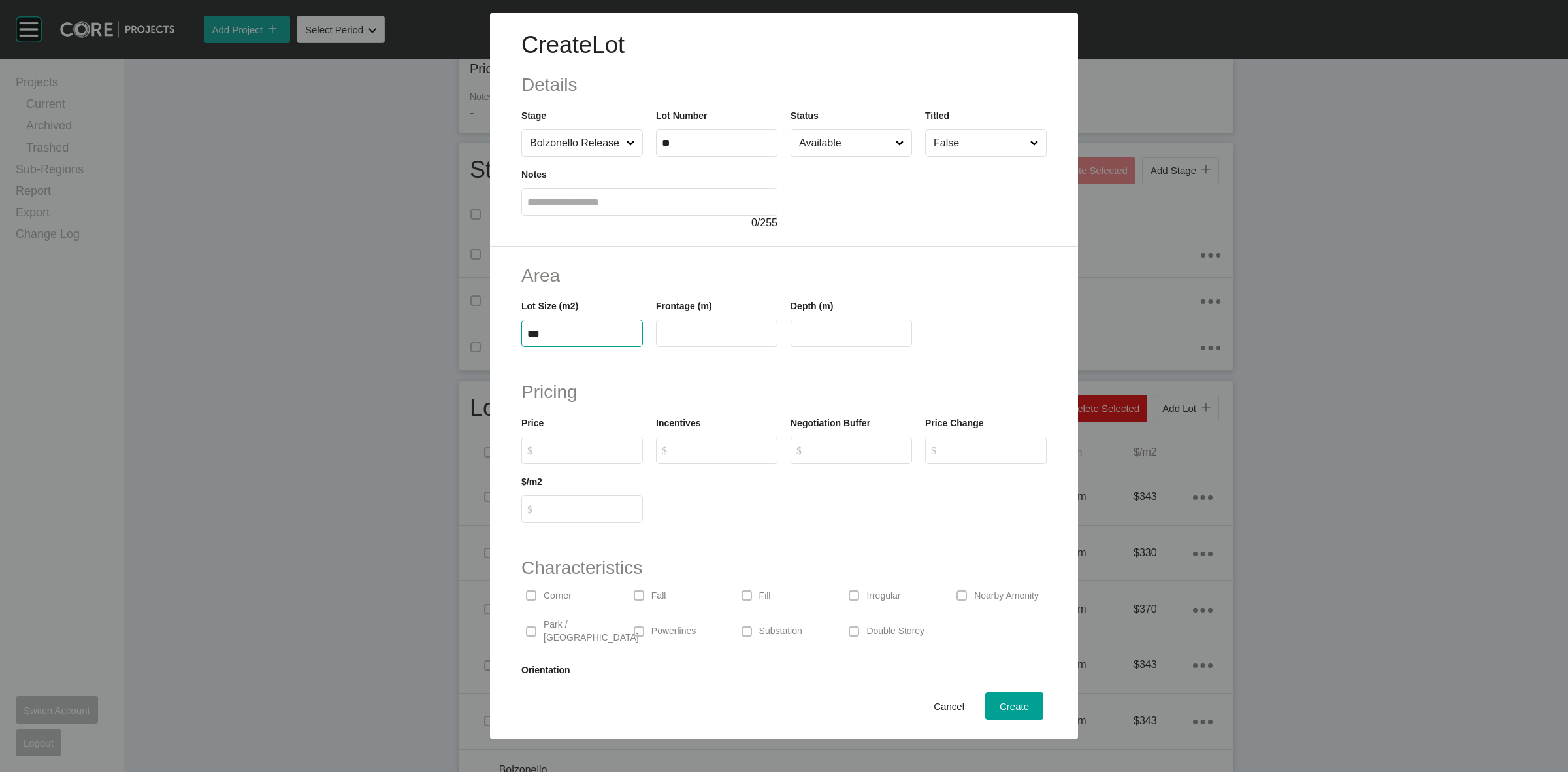
type input "***"
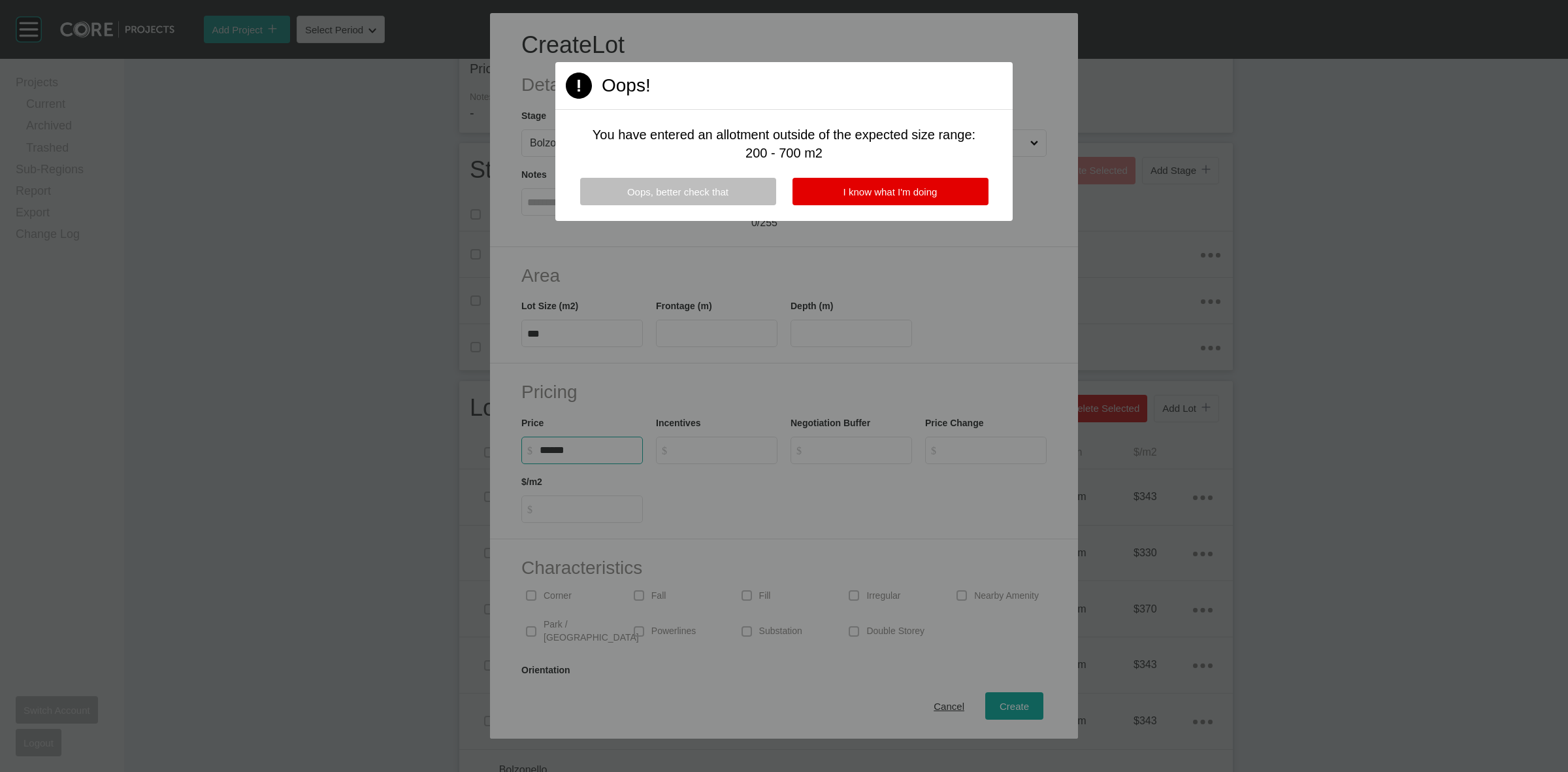
type input "*******"
type input "***"
type input "*"
click at [928, 195] on span "I know what I'm doing" at bounding box center [890, 192] width 94 height 11
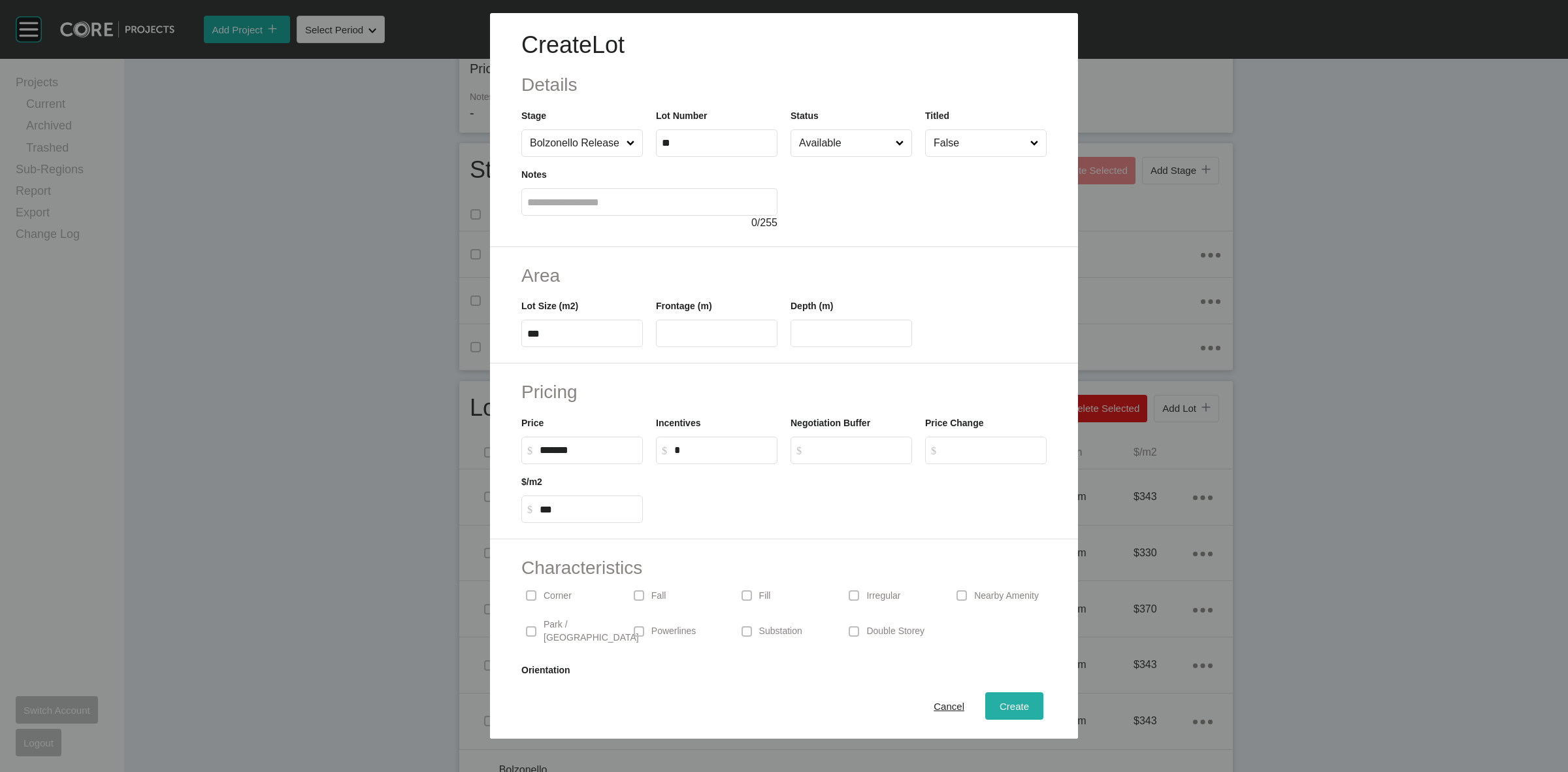
click at [1003, 707] on span "Create" at bounding box center [1014, 706] width 29 height 11
type input "*"
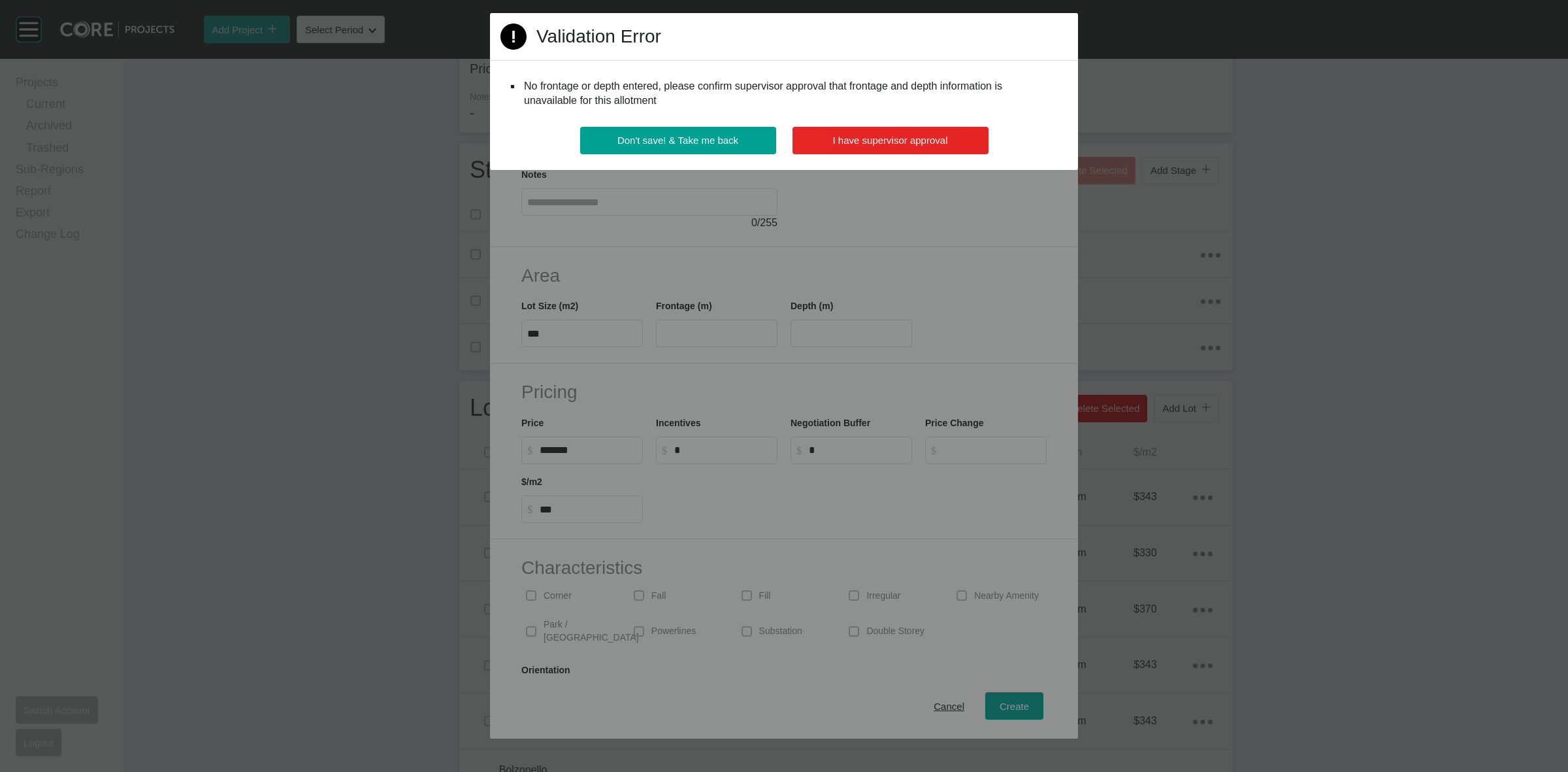
click at [895, 139] on span "I have supervisor approval" at bounding box center [890, 140] width 115 height 11
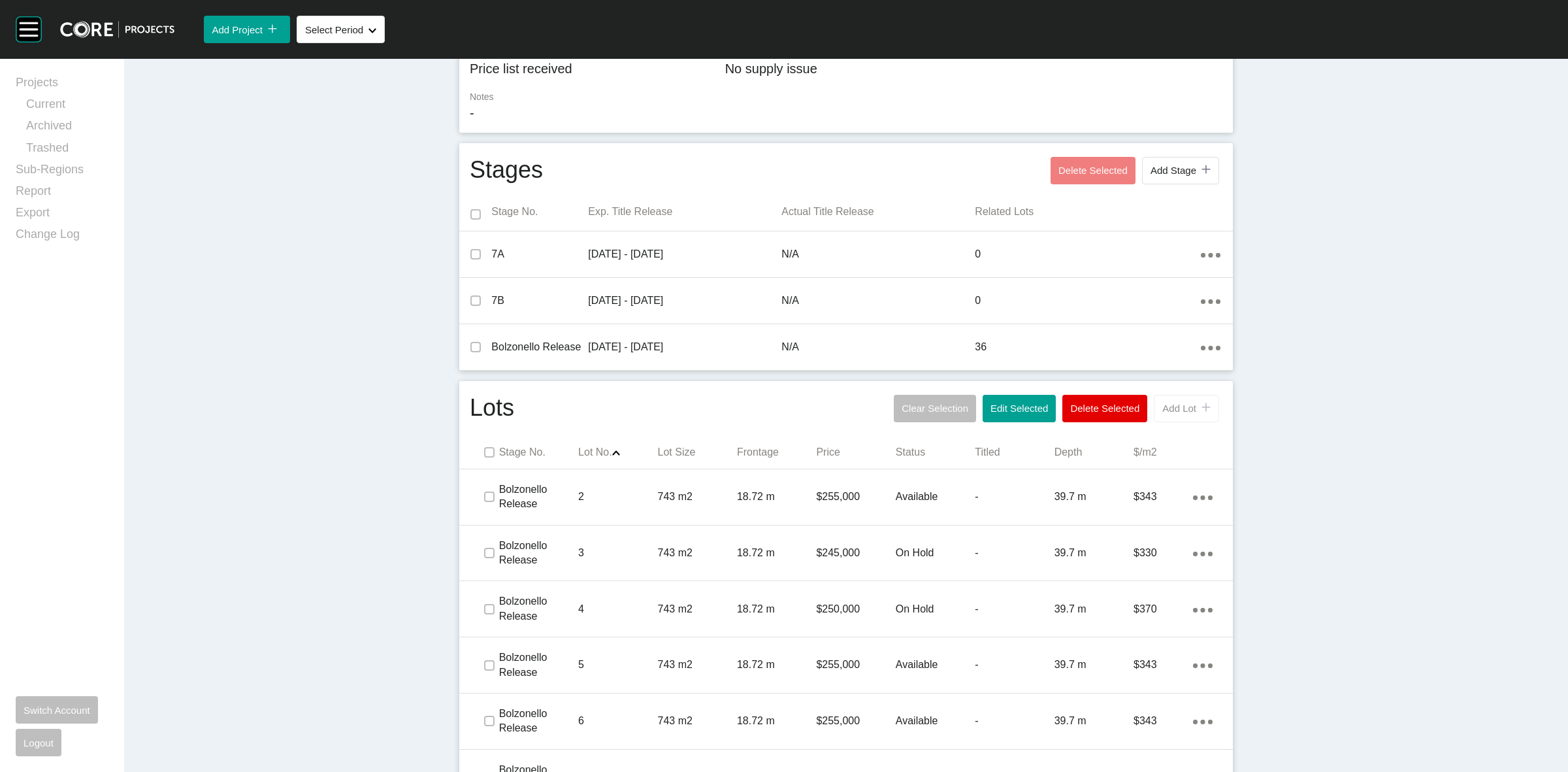
click at [1165, 403] on span "Add Lot" at bounding box center [1179, 409] width 34 height 11
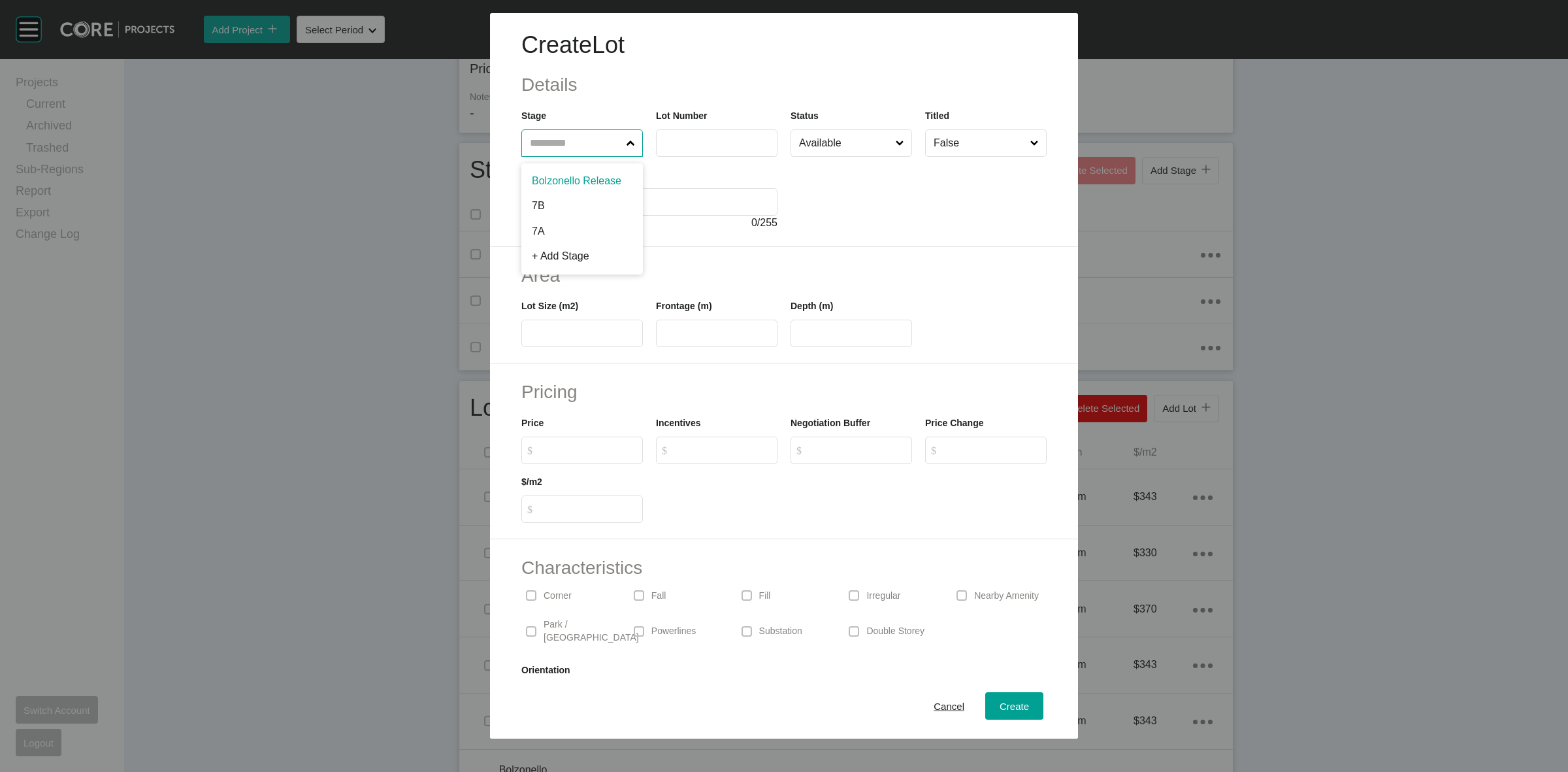
click at [569, 139] on input "text" at bounding box center [576, 143] width 97 height 26
type input "**"
type input "***"
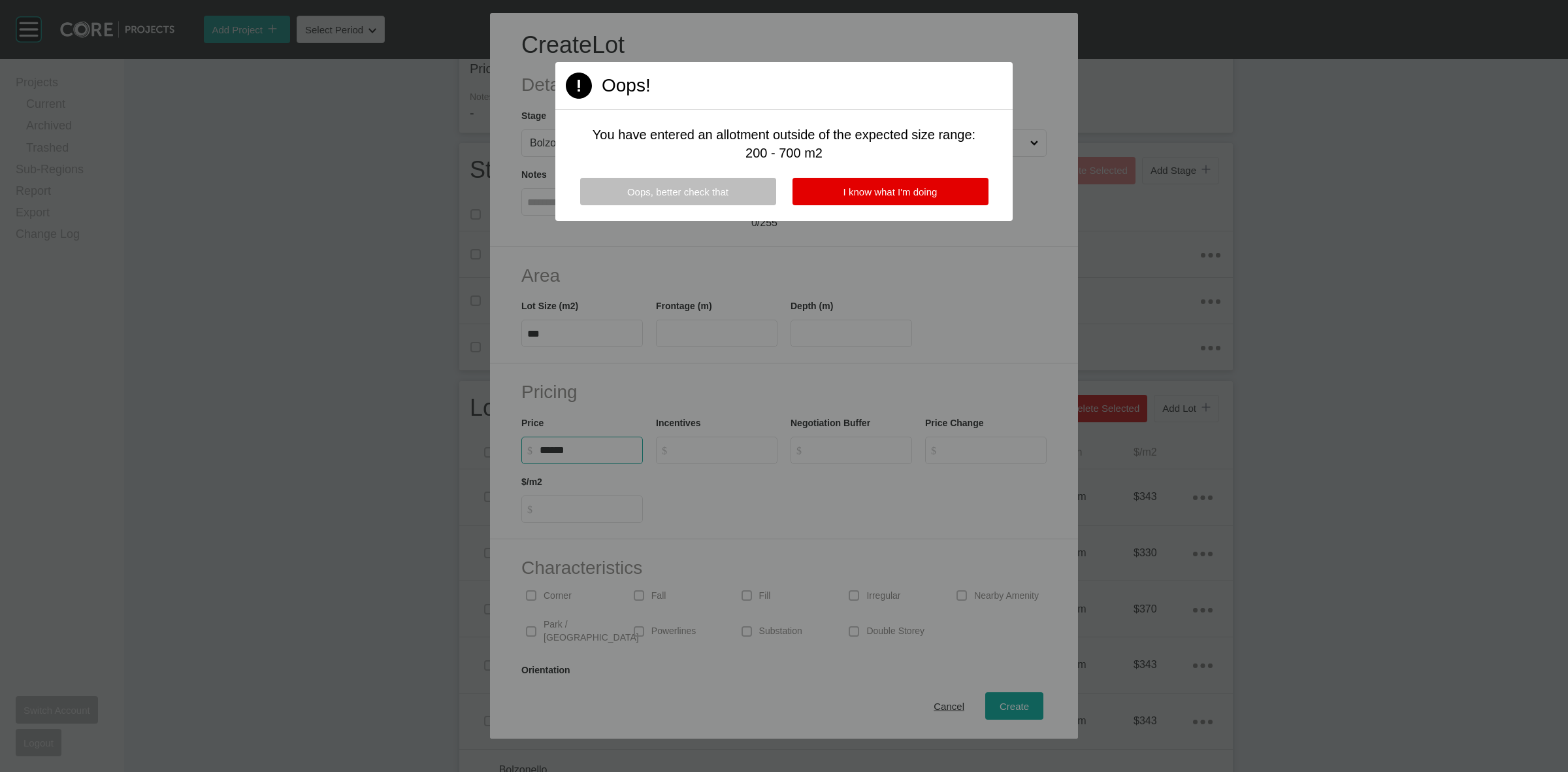
type input "*******"
type input "***"
type input "*"
click at [830, 189] on button "I know what I'm doing" at bounding box center [890, 192] width 196 height 27
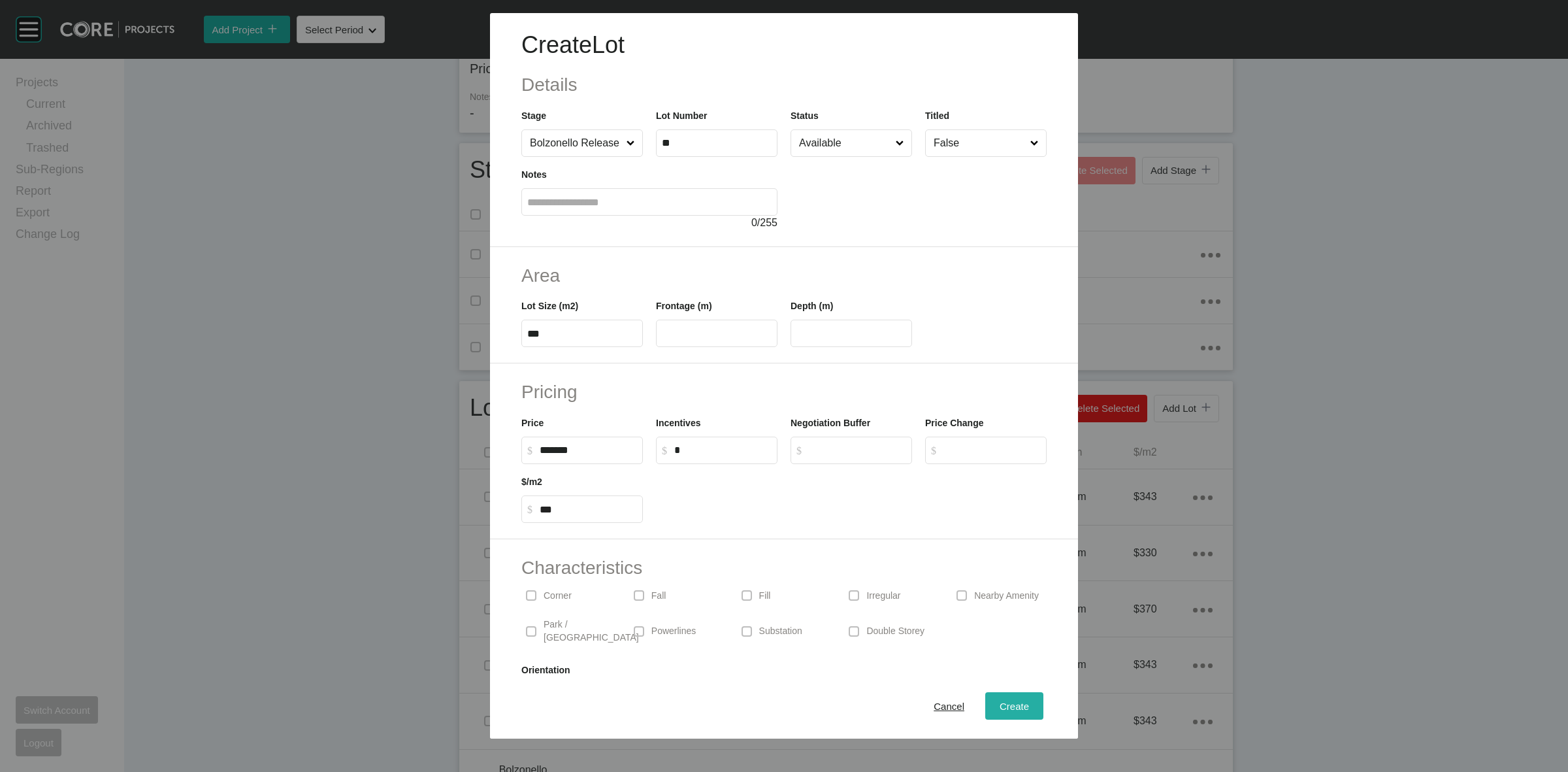
click at [1011, 703] on span "Create" at bounding box center [1014, 706] width 29 height 11
type input "*"
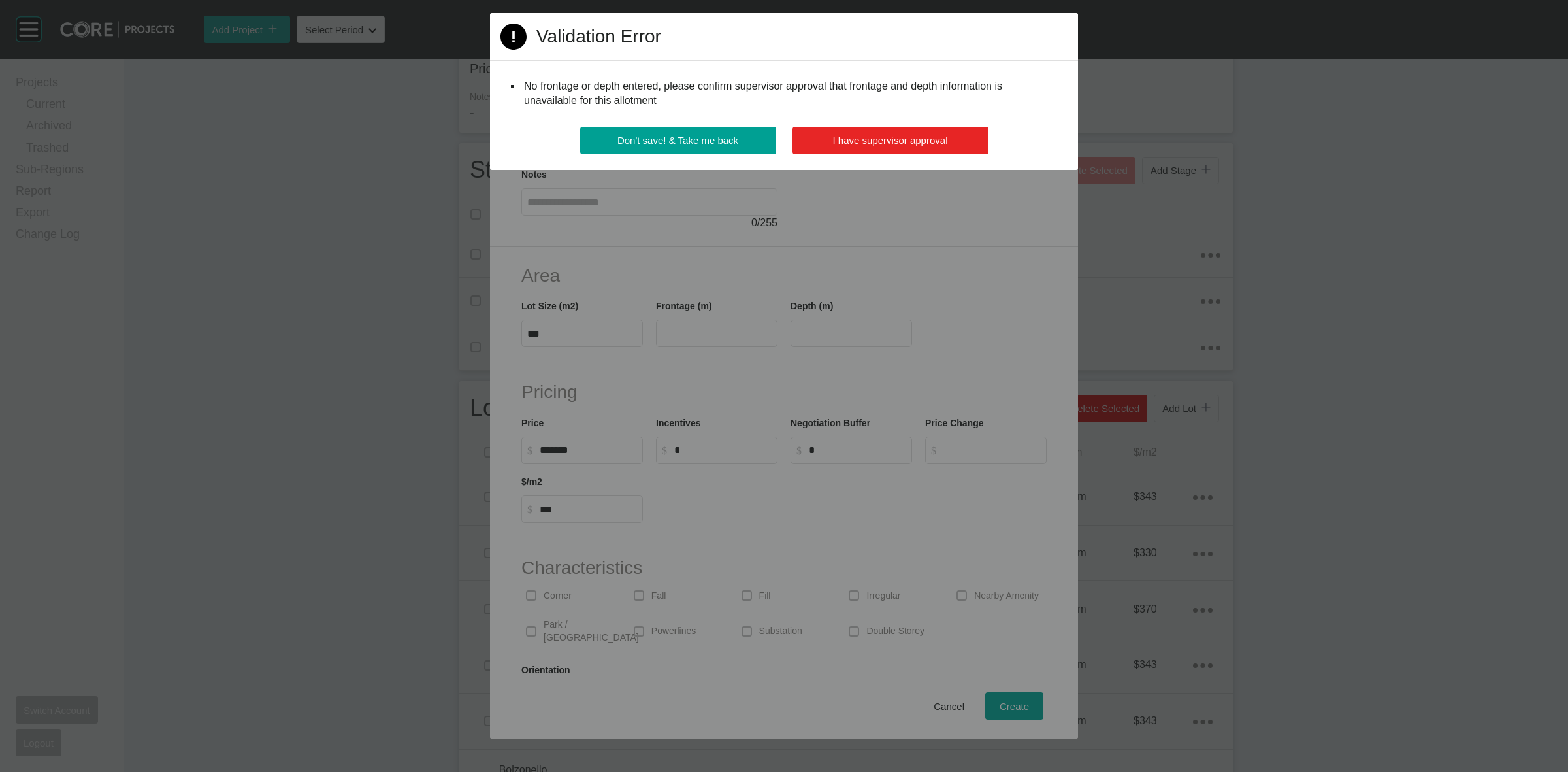
click at [912, 146] on button "I have supervisor approval" at bounding box center [890, 140] width 196 height 27
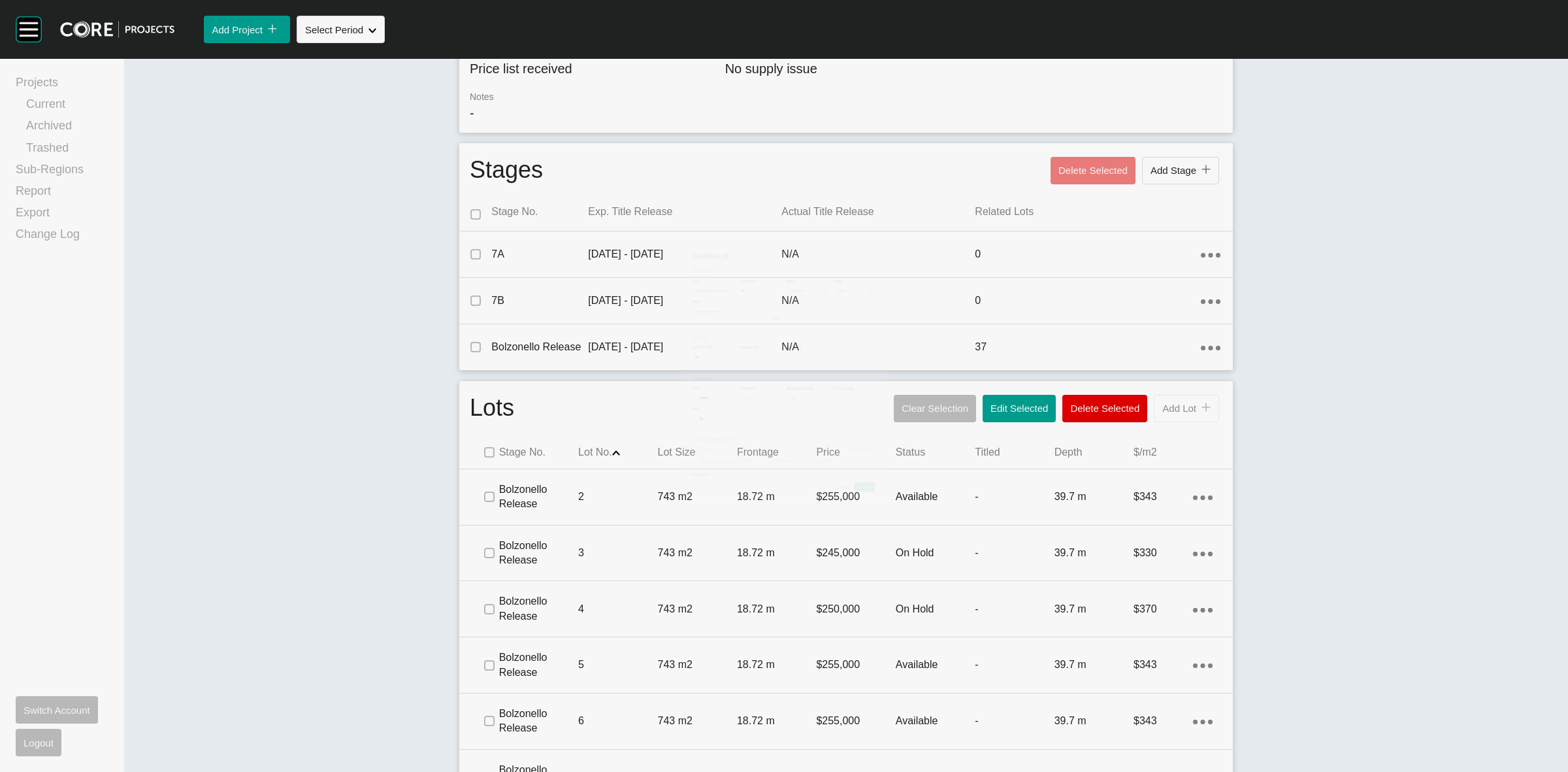
click at [1173, 417] on button "Add Lot icon/tick copy 11 Created with Sketch." at bounding box center [1185, 409] width 65 height 27
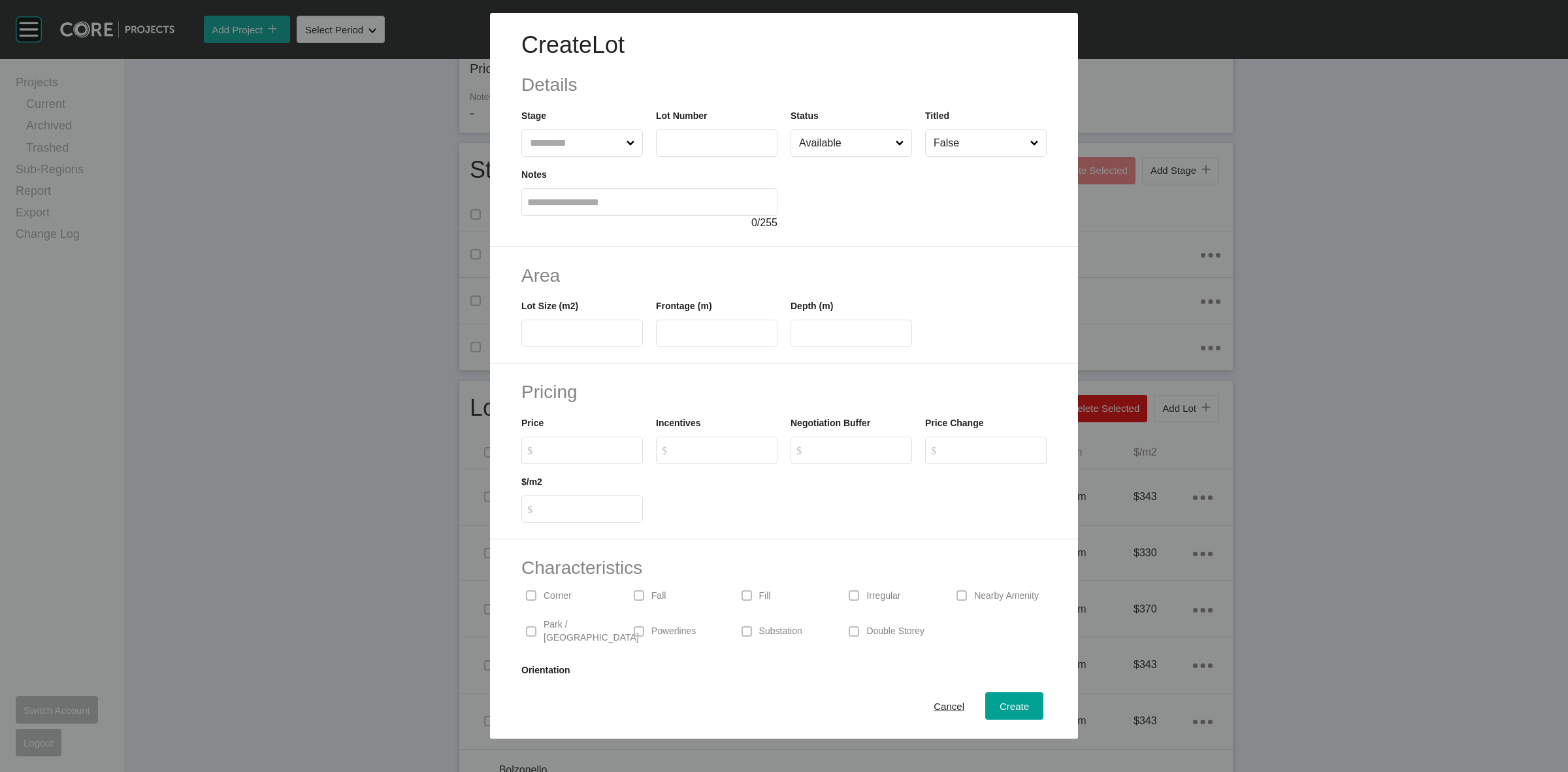
click at [542, 148] on input "text" at bounding box center [576, 143] width 97 height 26
type input "**"
type input "***"
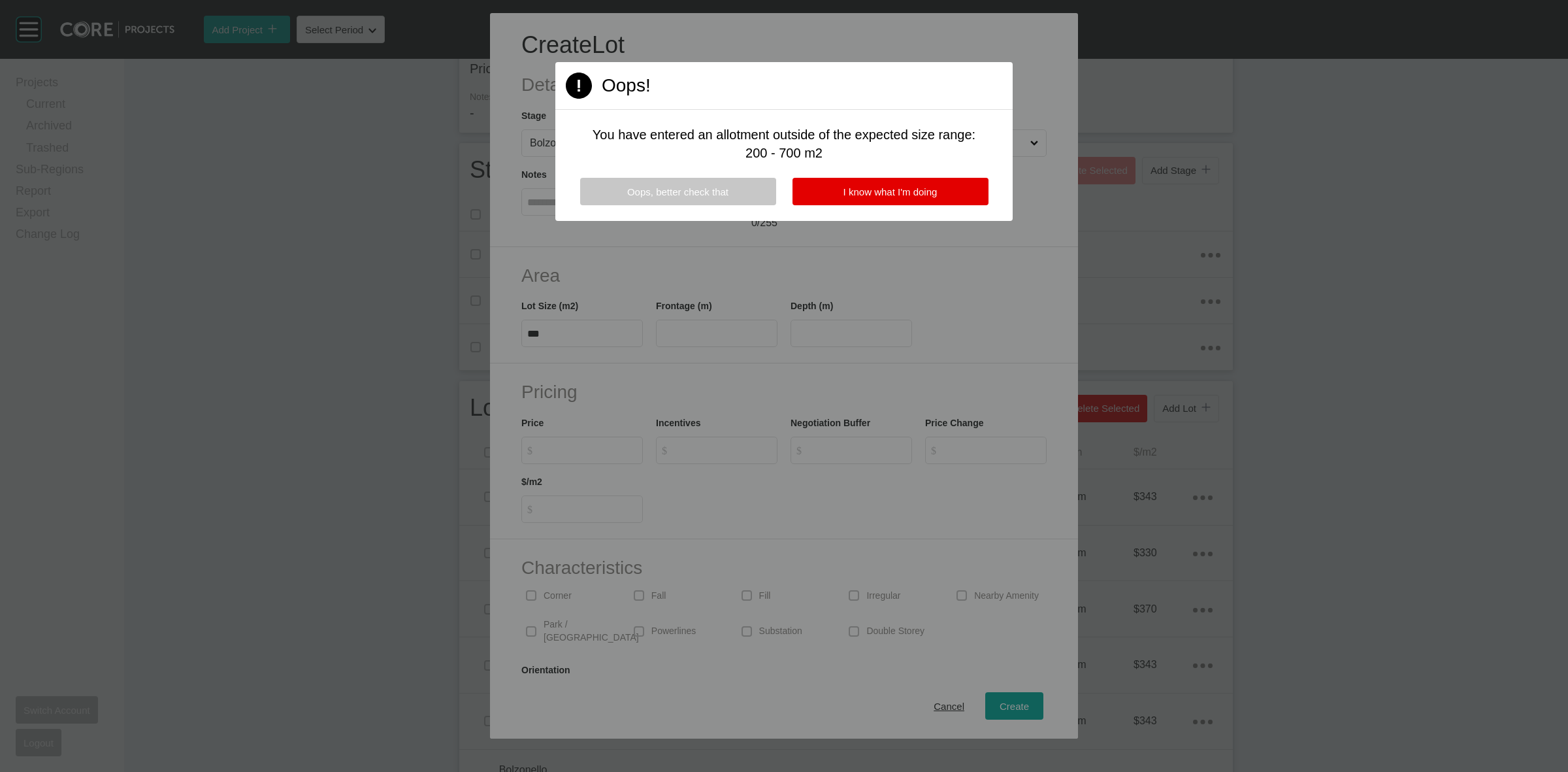
click at [728, 195] on span "Oops, better check that" at bounding box center [678, 192] width 101 height 11
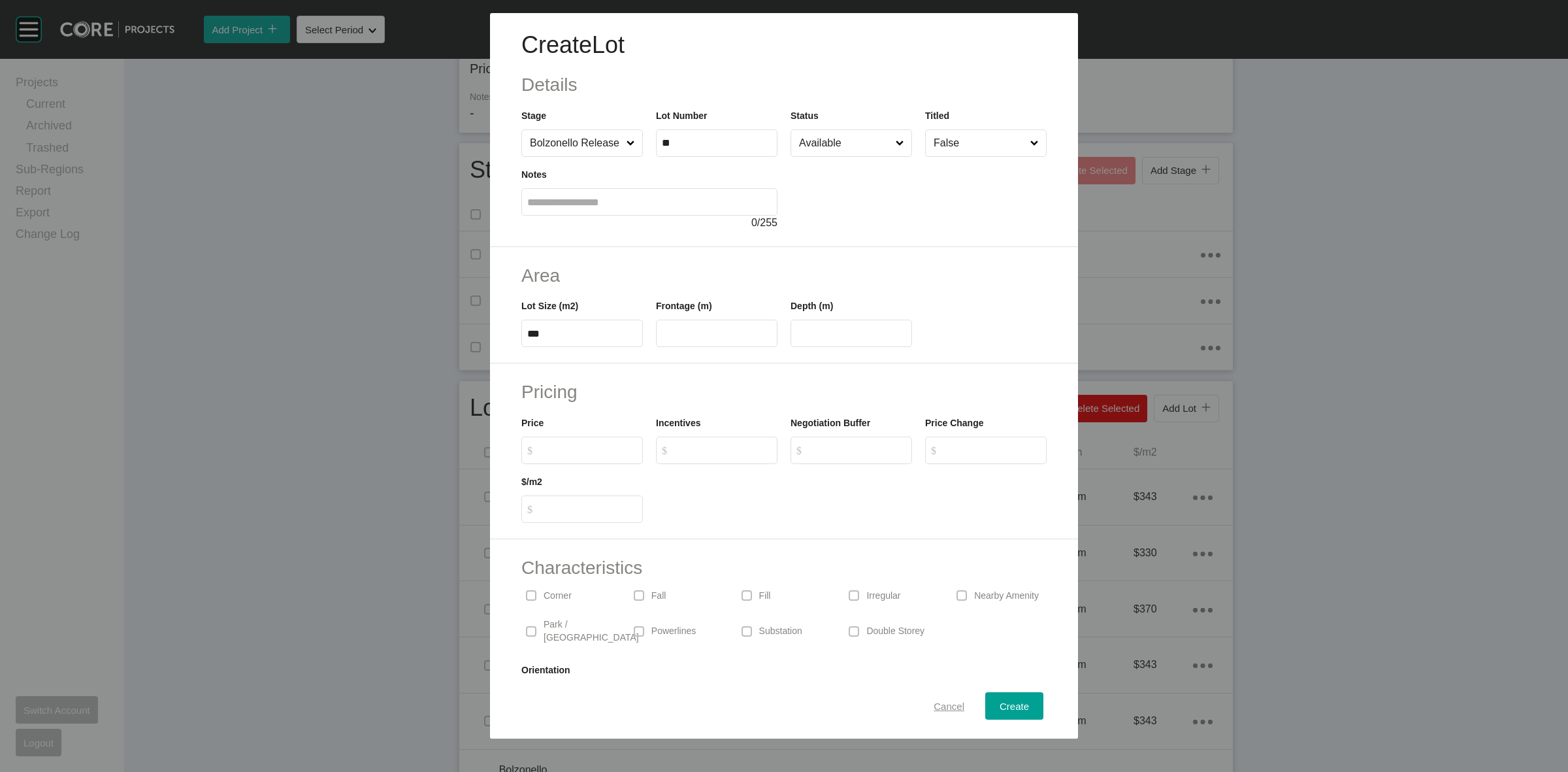
click at [941, 704] on span "Cancel" at bounding box center [949, 706] width 31 height 11
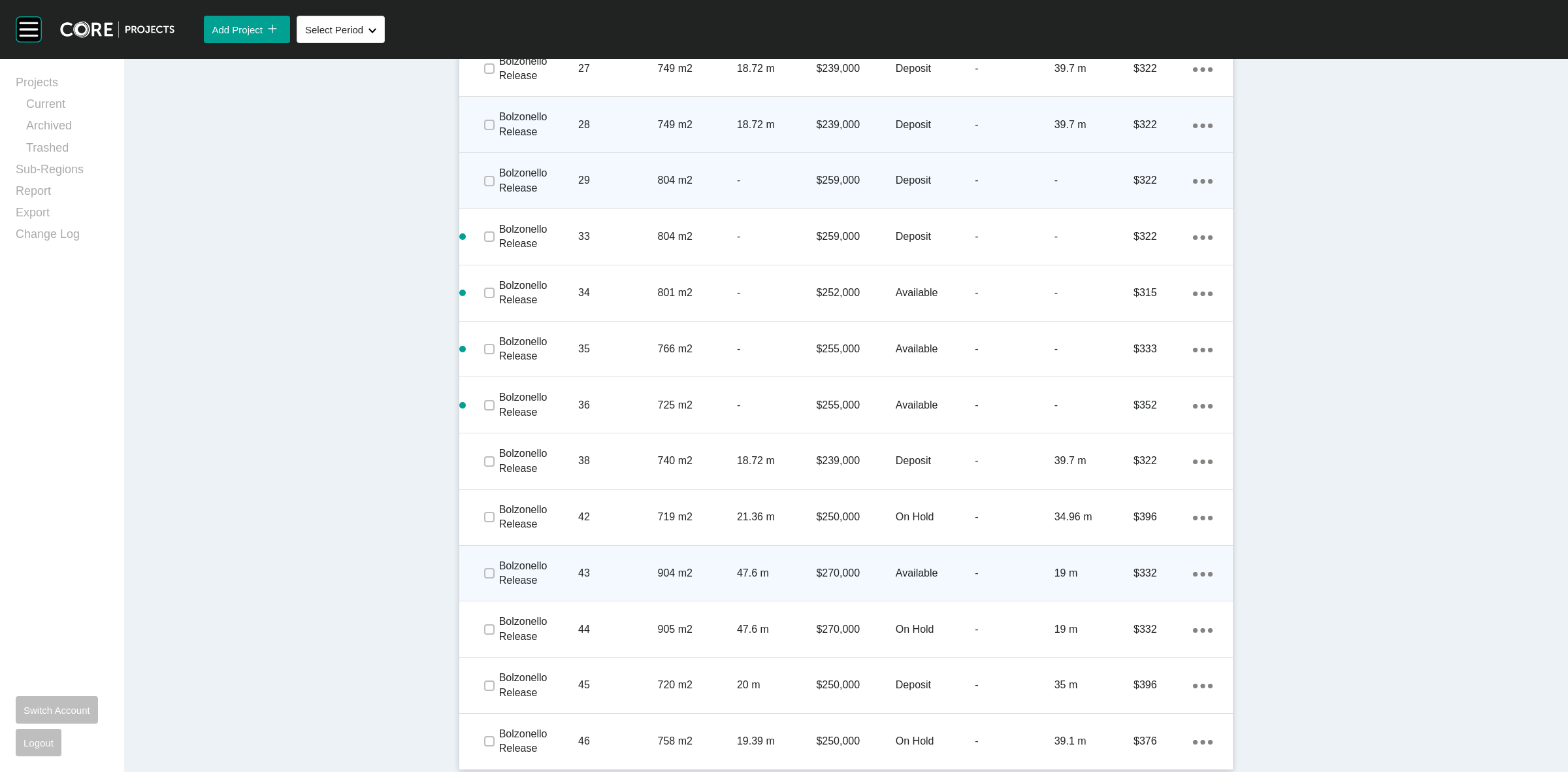
scroll to position [2124, 0]
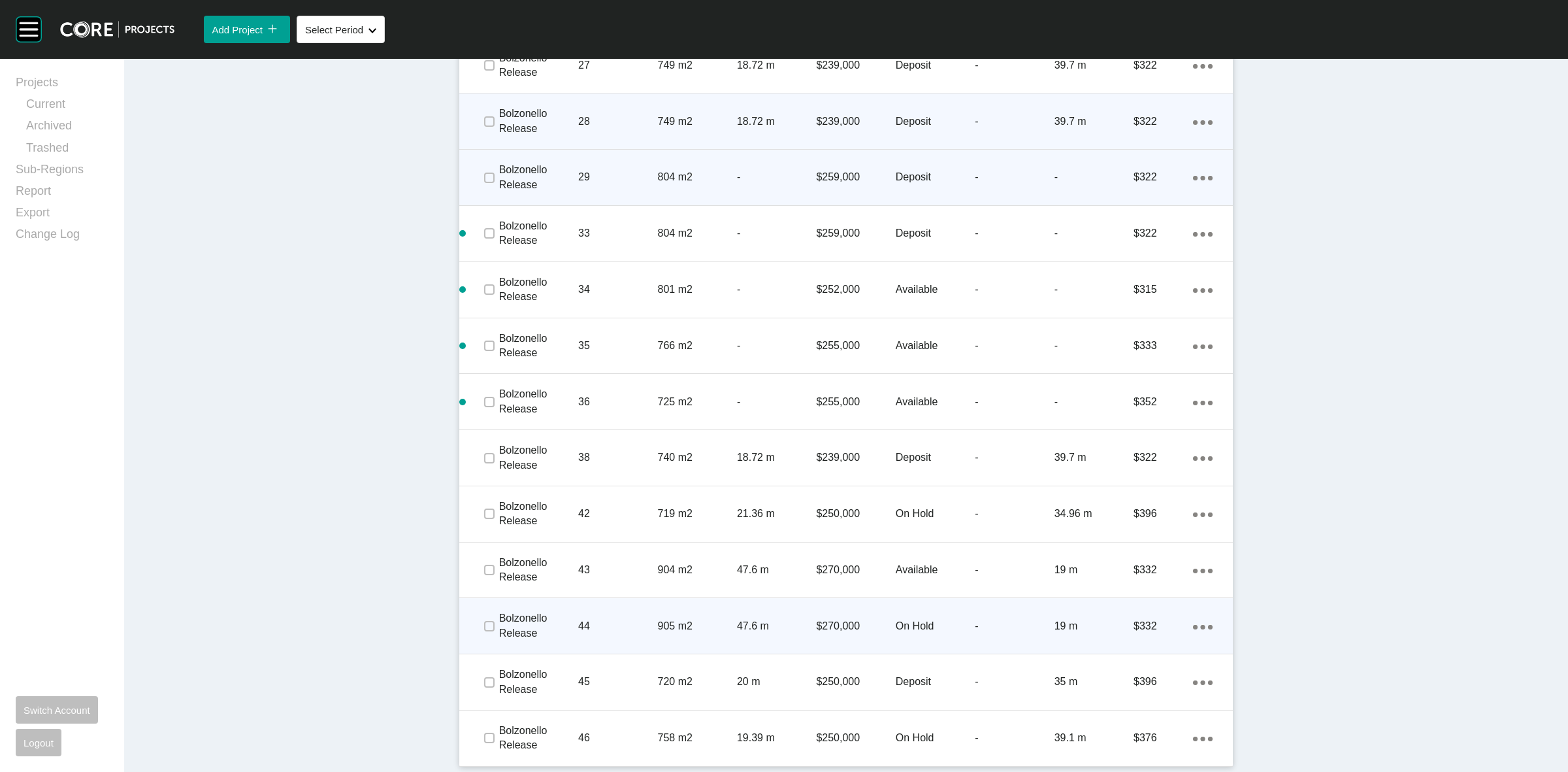
click at [627, 621] on p "44" at bounding box center [618, 626] width 79 height 15
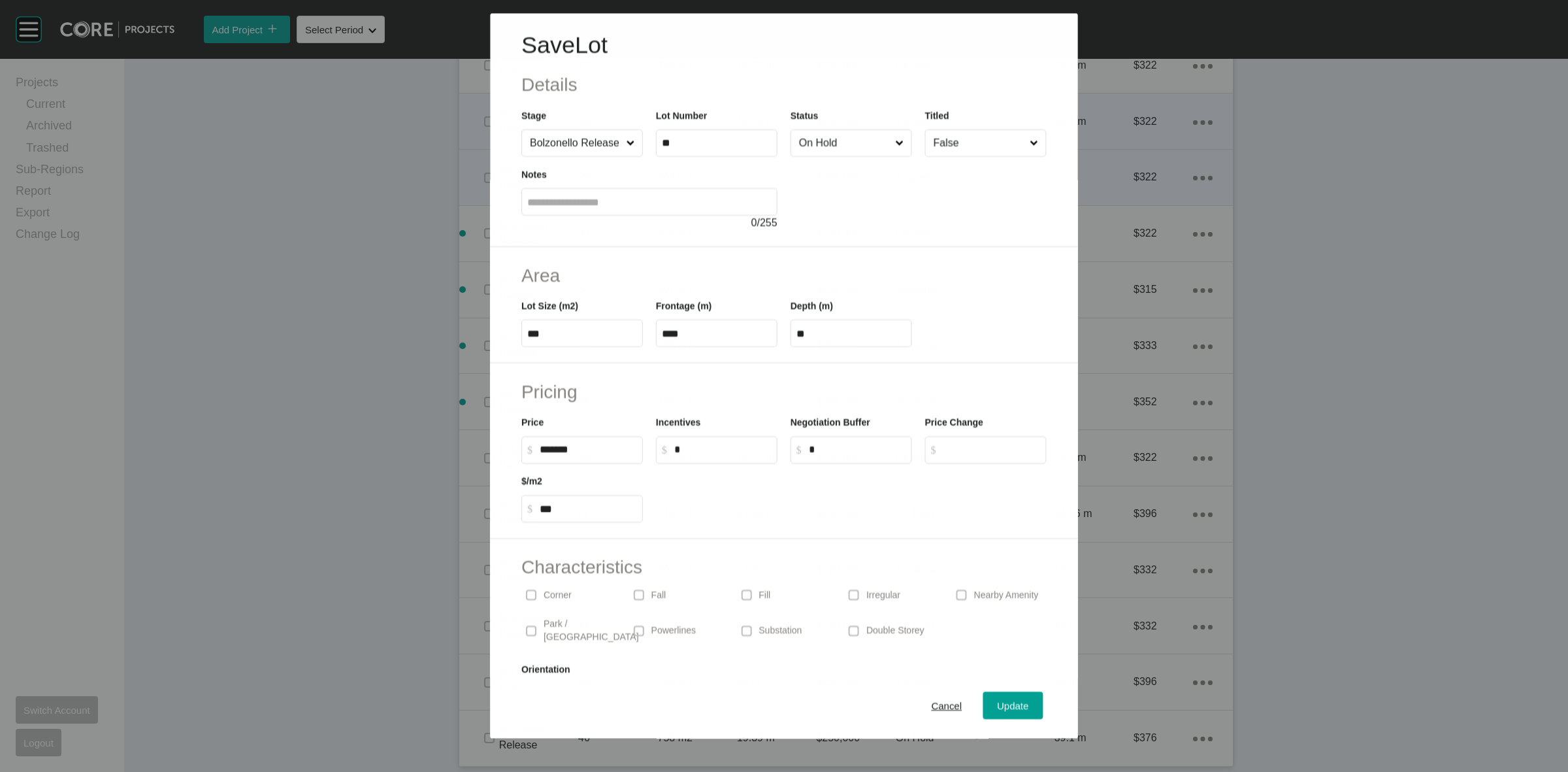
click at [831, 142] on input "On Hold" at bounding box center [844, 143] width 96 height 26
click at [1016, 712] on div "Update" at bounding box center [1012, 706] width 38 height 18
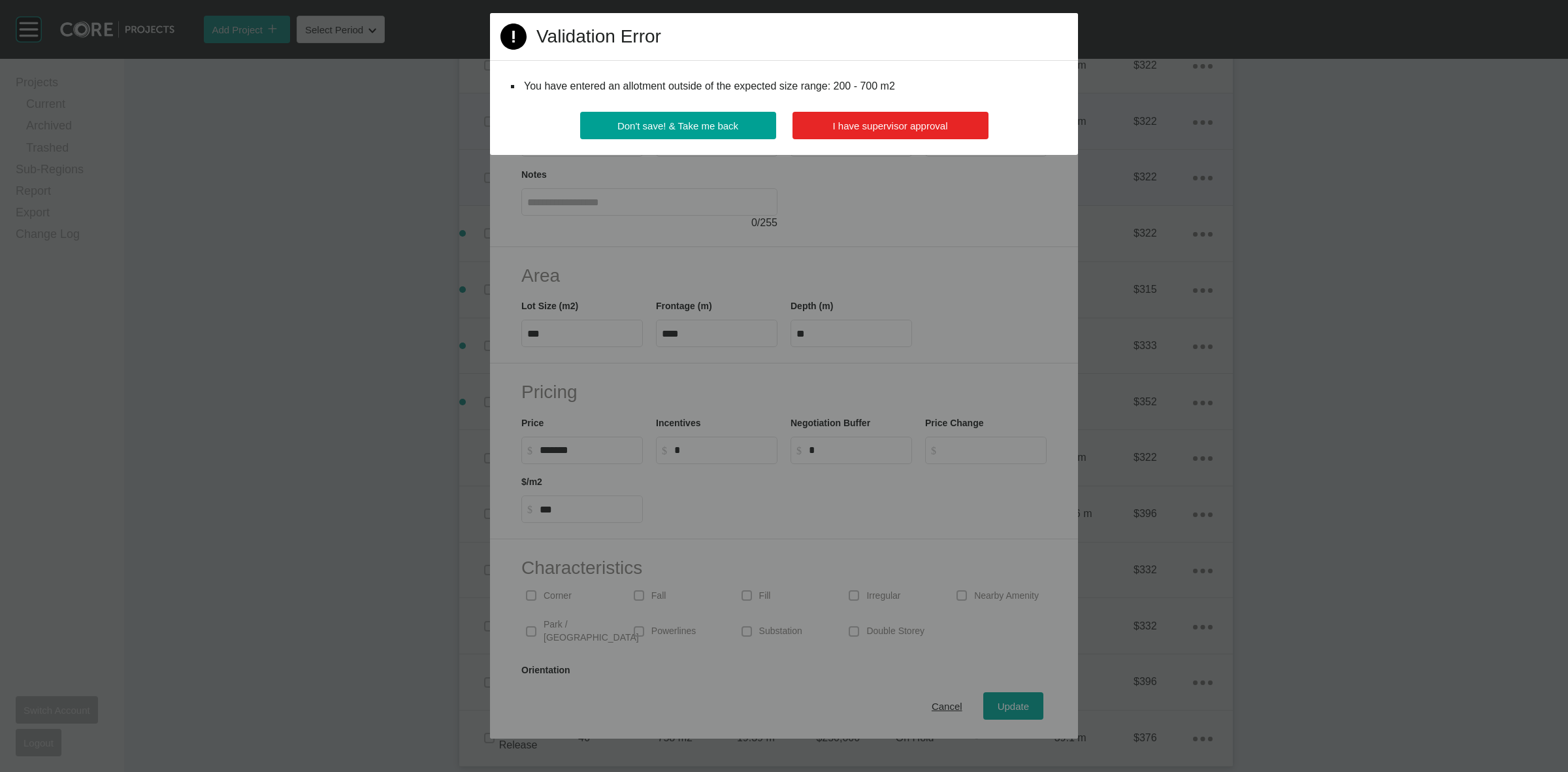
click at [887, 133] on button "I have supervisor approval" at bounding box center [890, 126] width 196 height 27
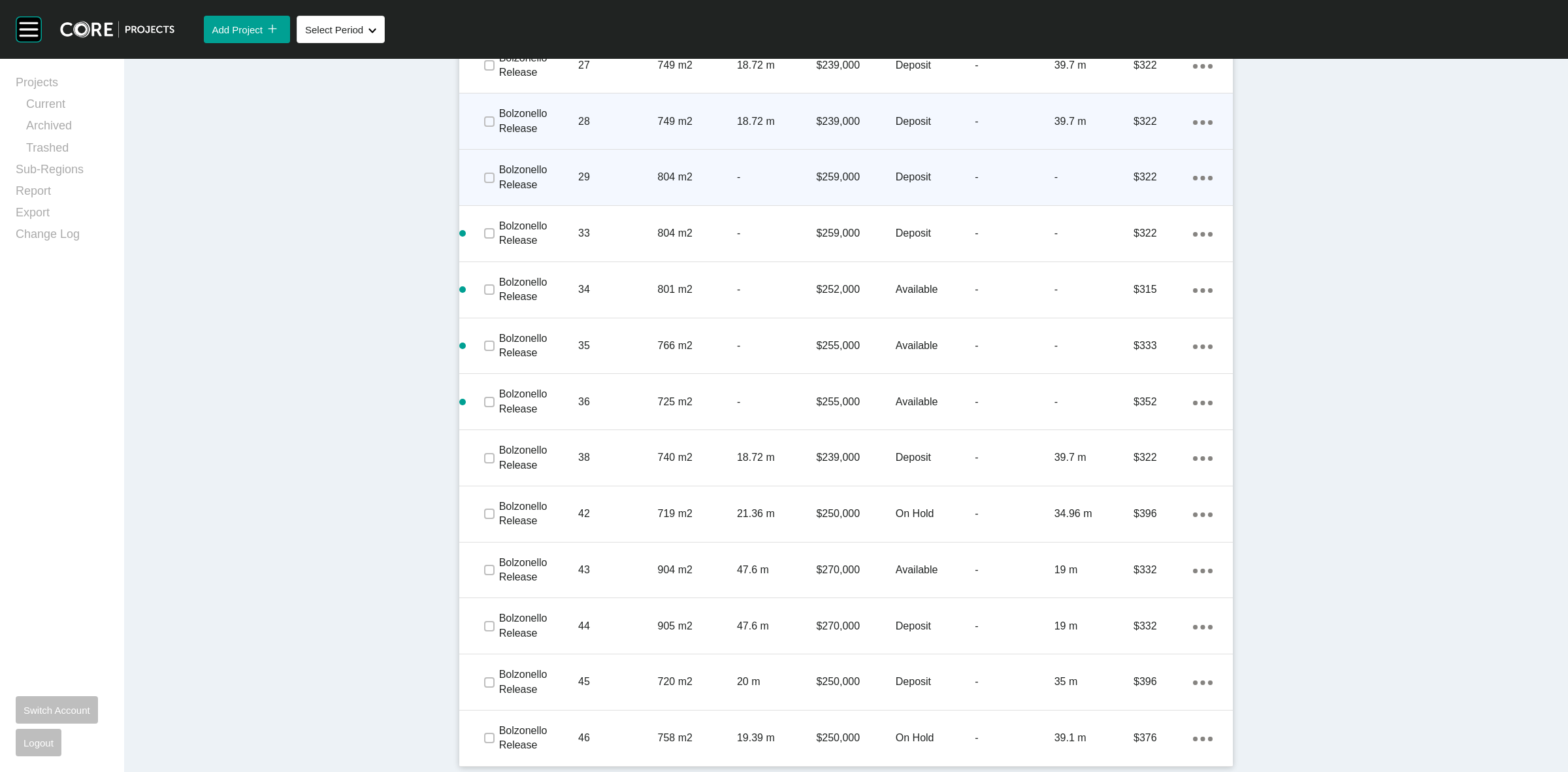
drag, startPoint x: 887, startPoint y: 133, endPoint x: 576, endPoint y: 674, distance: 624.0
click at [578, 674] on p "45" at bounding box center [618, 682] width 79 height 15
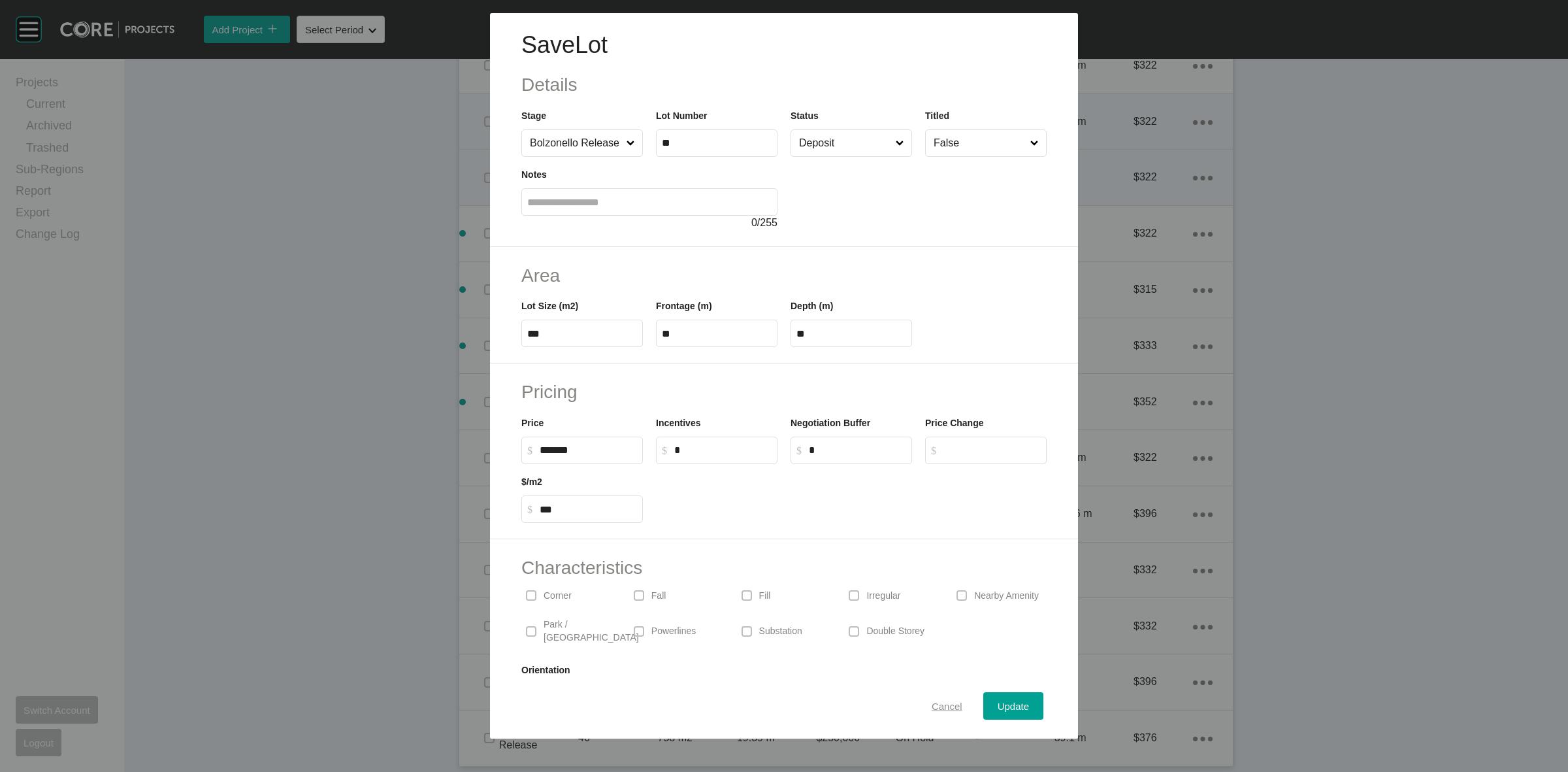
click at [941, 712] on div "Cancel" at bounding box center [947, 706] width 37 height 18
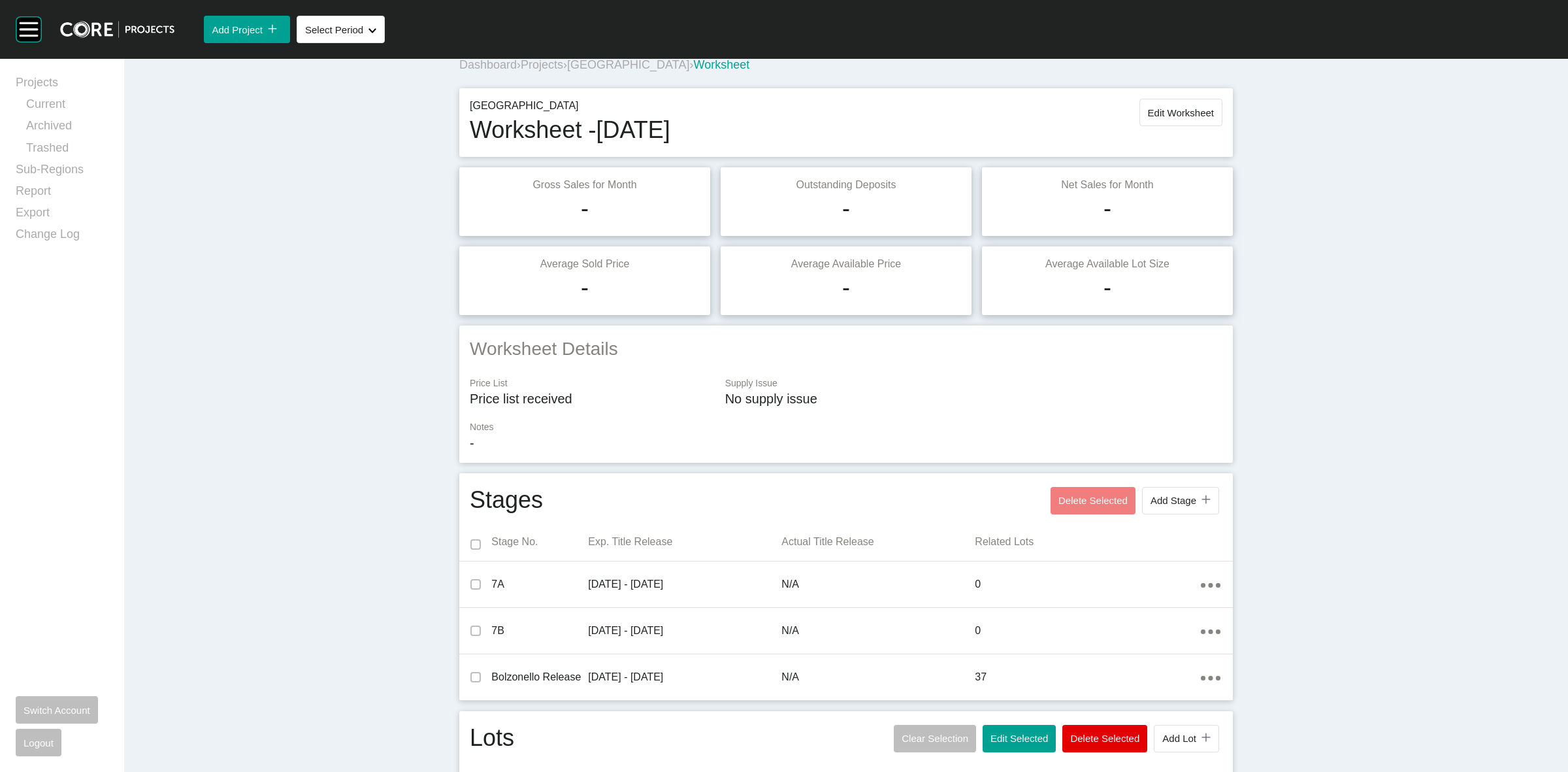
scroll to position [0, 0]
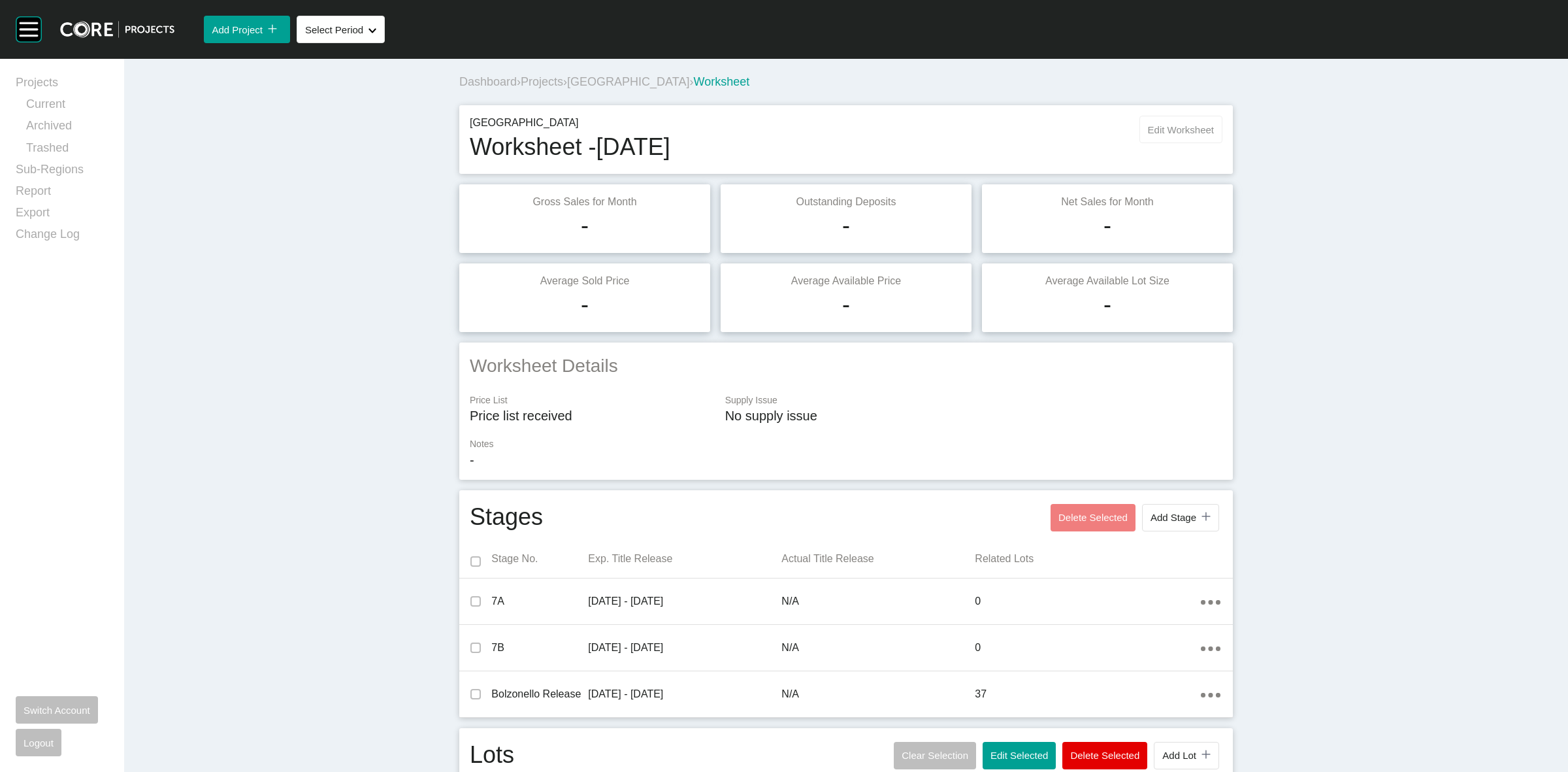
click at [1184, 125] on span "Edit Worksheet" at bounding box center [1181, 130] width 66 height 11
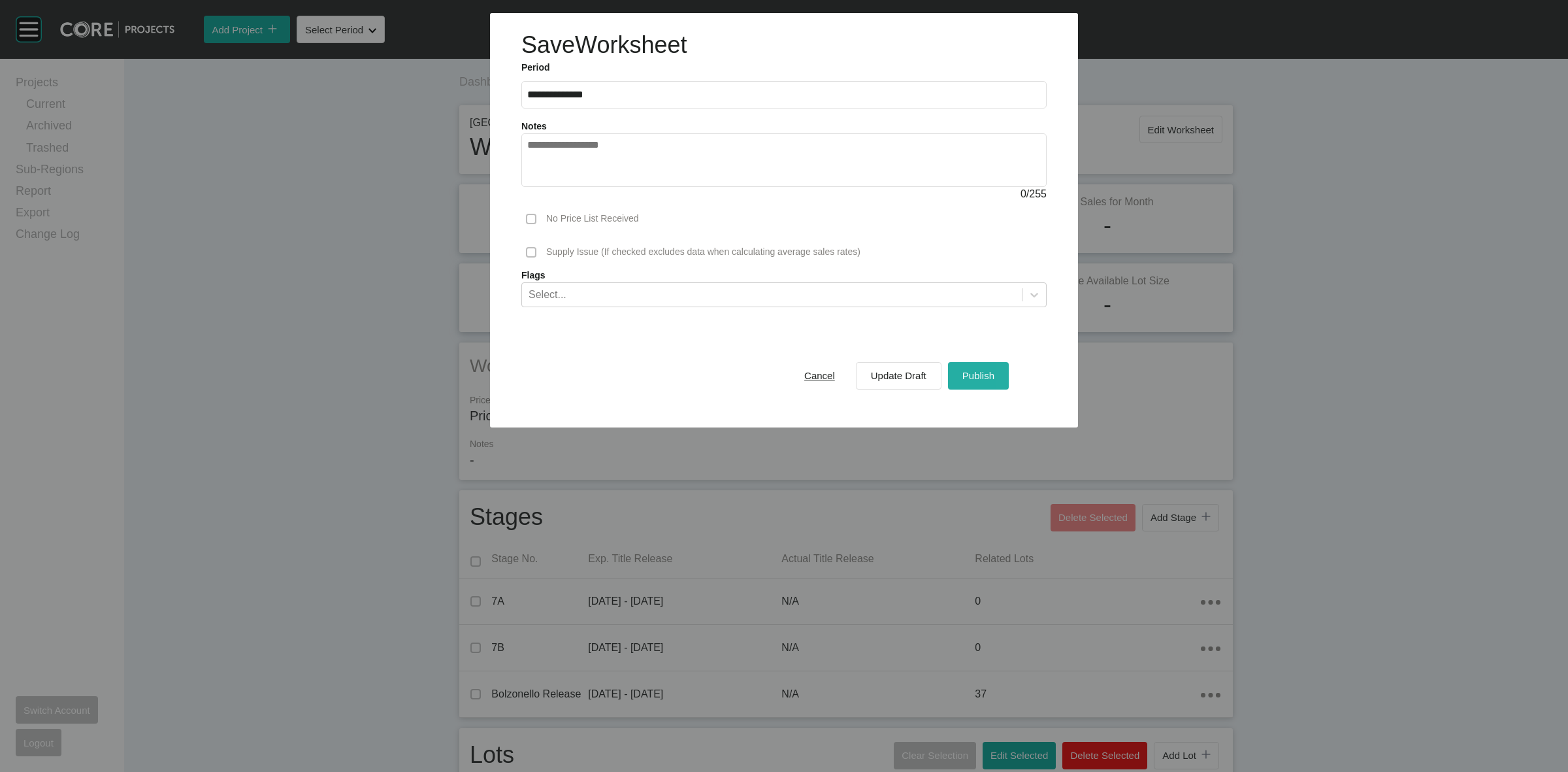
click at [988, 377] on span "Publish" at bounding box center [978, 376] width 32 height 11
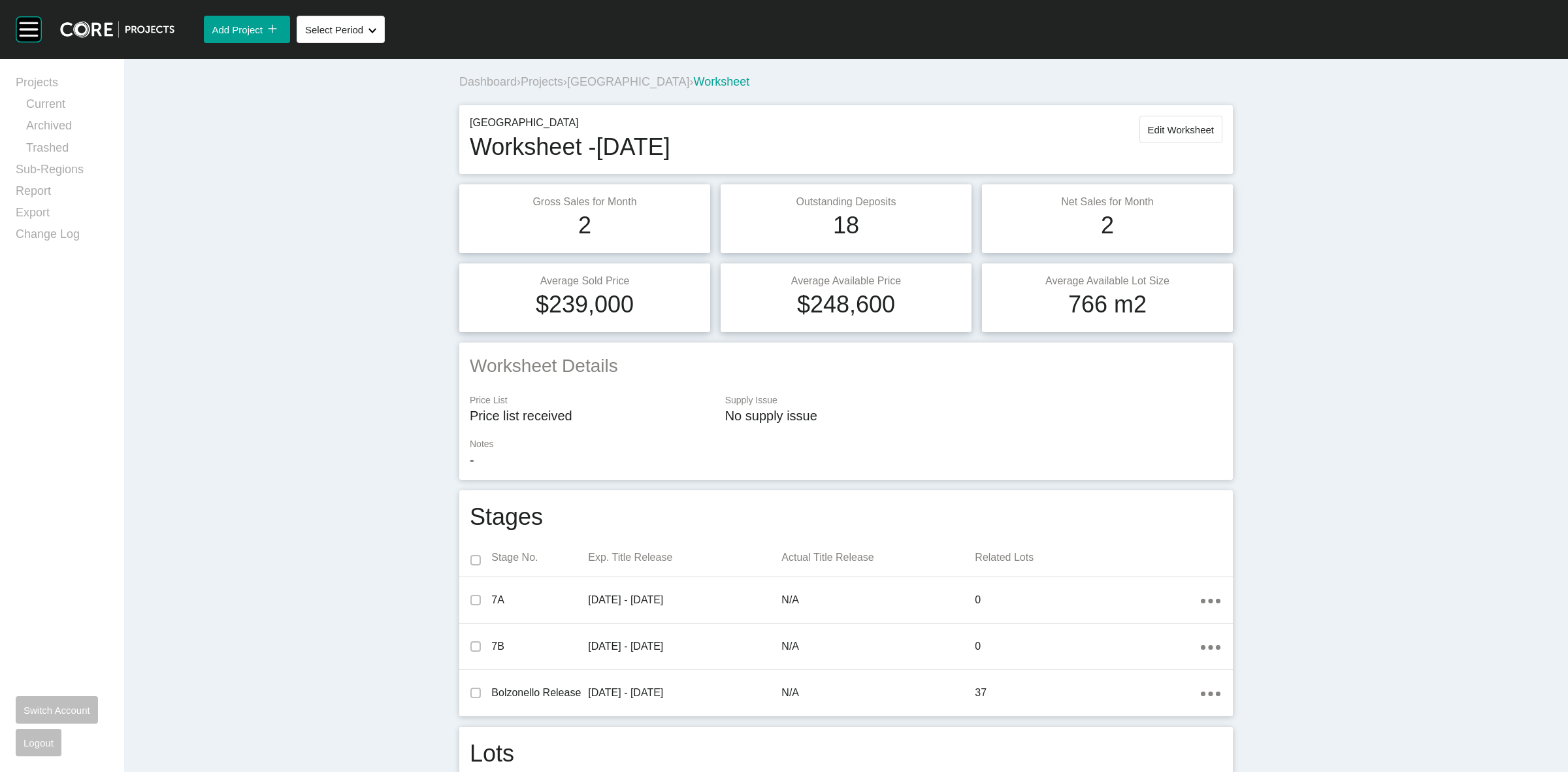
click at [627, 78] on span "[GEOGRAPHIC_DATA]" at bounding box center [628, 81] width 122 height 13
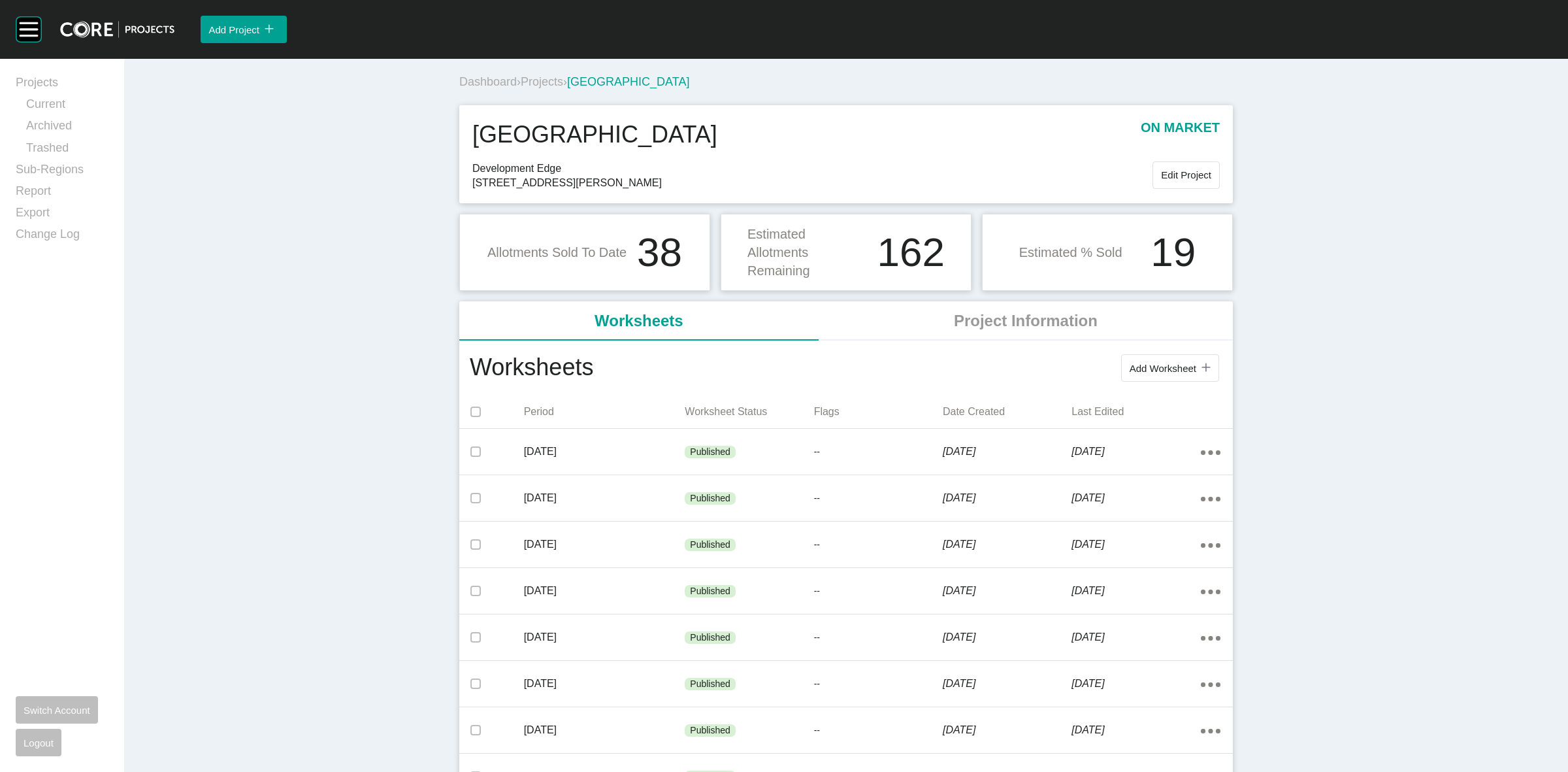
click at [557, 83] on span "Projects" at bounding box center [541, 81] width 43 height 13
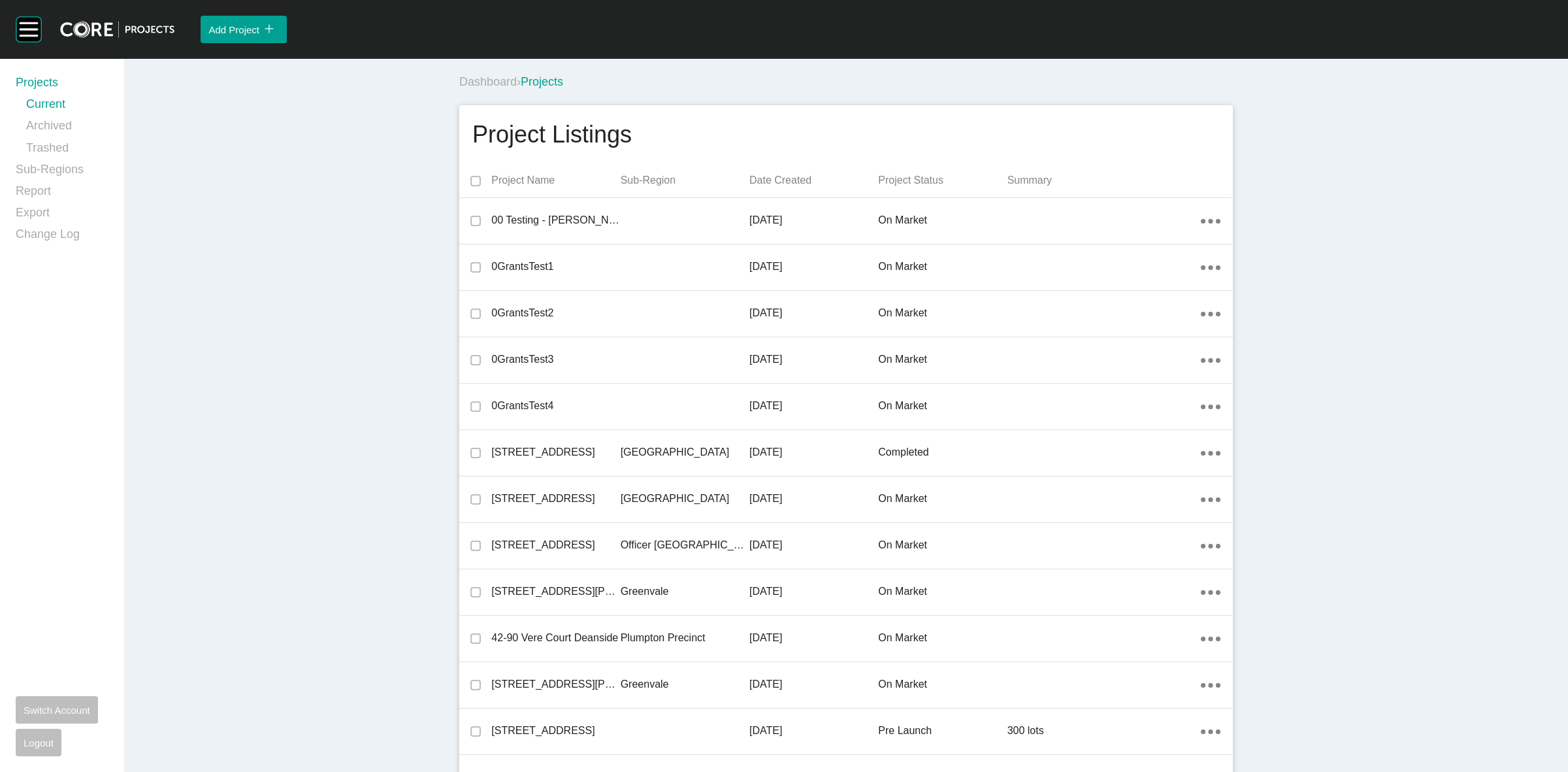
scroll to position [8788, 0]
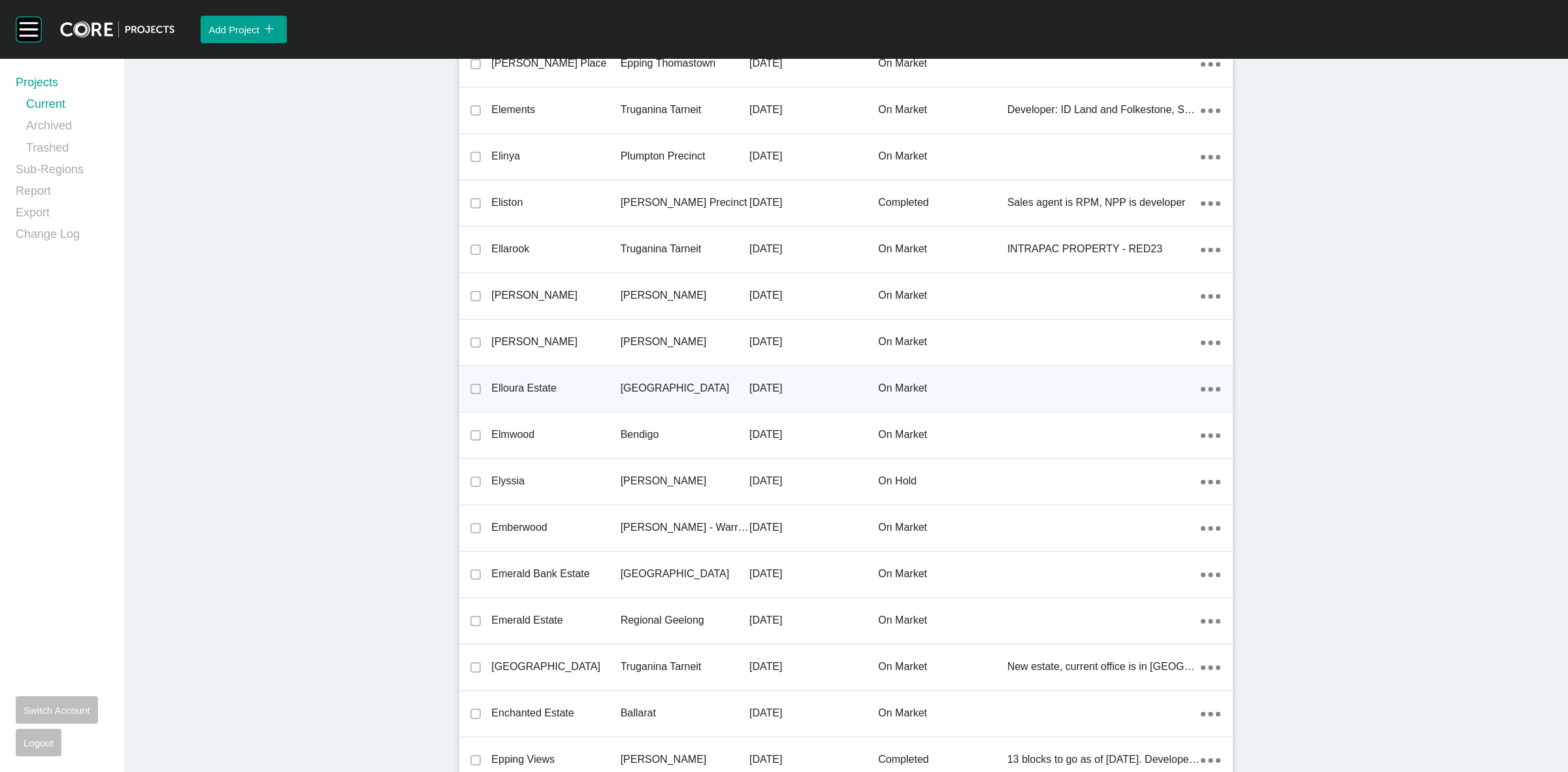
click at [817, 384] on p "[DATE]" at bounding box center [813, 388] width 129 height 15
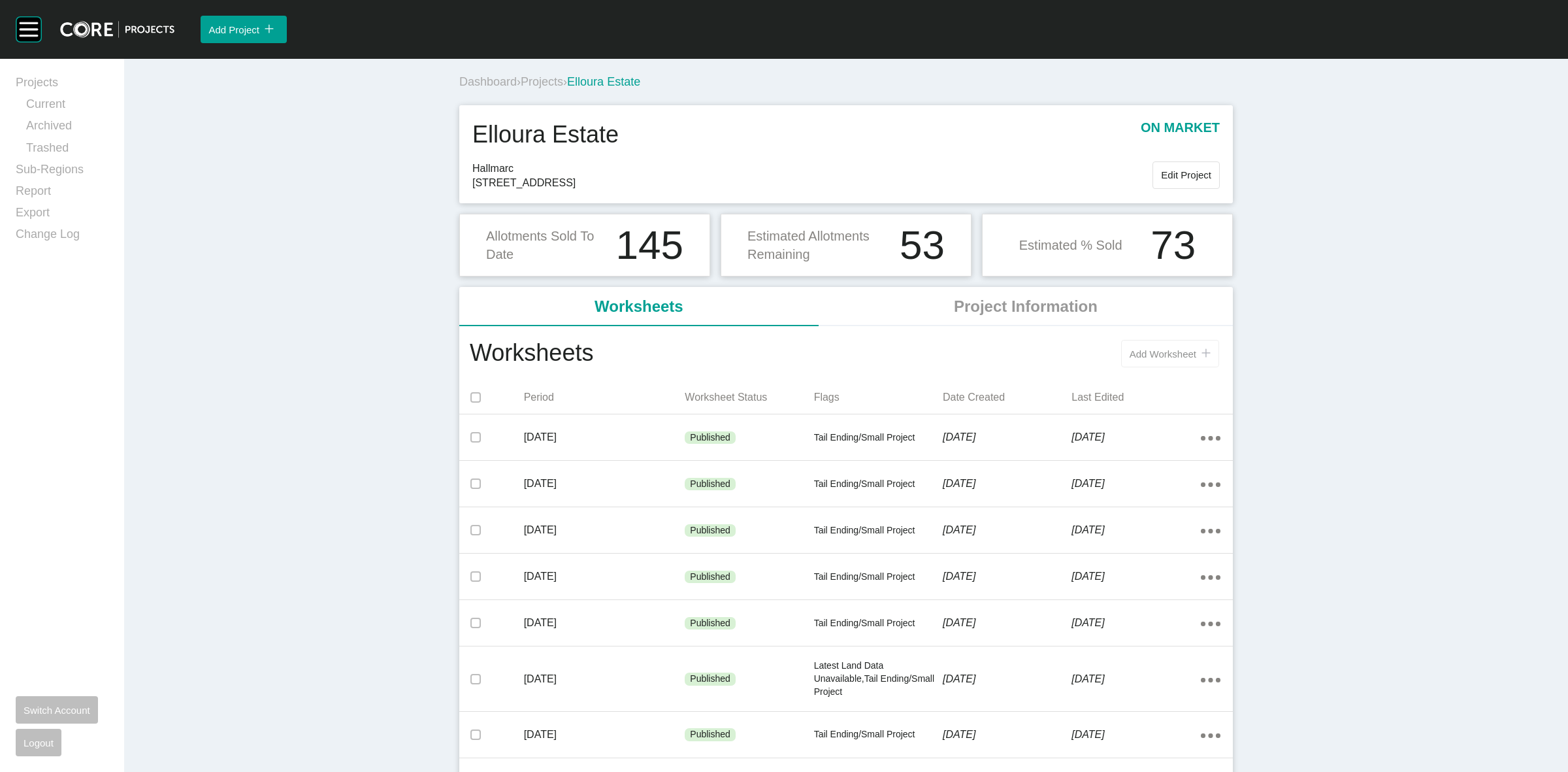
click at [1153, 357] on span "Add Worksheet" at bounding box center [1162, 354] width 67 height 11
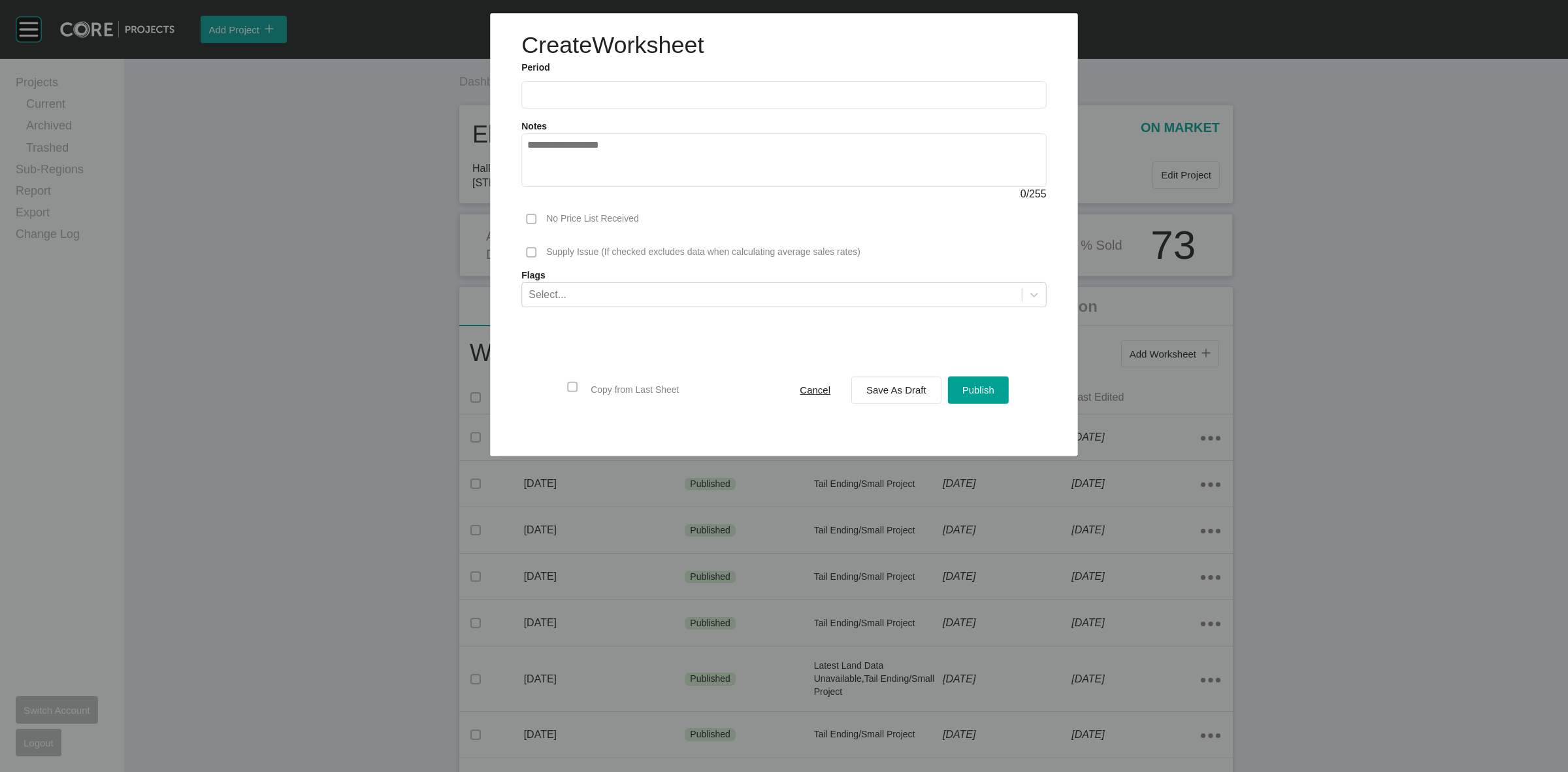
click at [732, 95] on input "text" at bounding box center [784, 95] width 513 height 11
click at [632, 189] on li "Sep" at bounding box center [633, 190] width 43 height 23
type input "**********"
click at [968, 389] on span "Publish" at bounding box center [978, 390] width 32 height 11
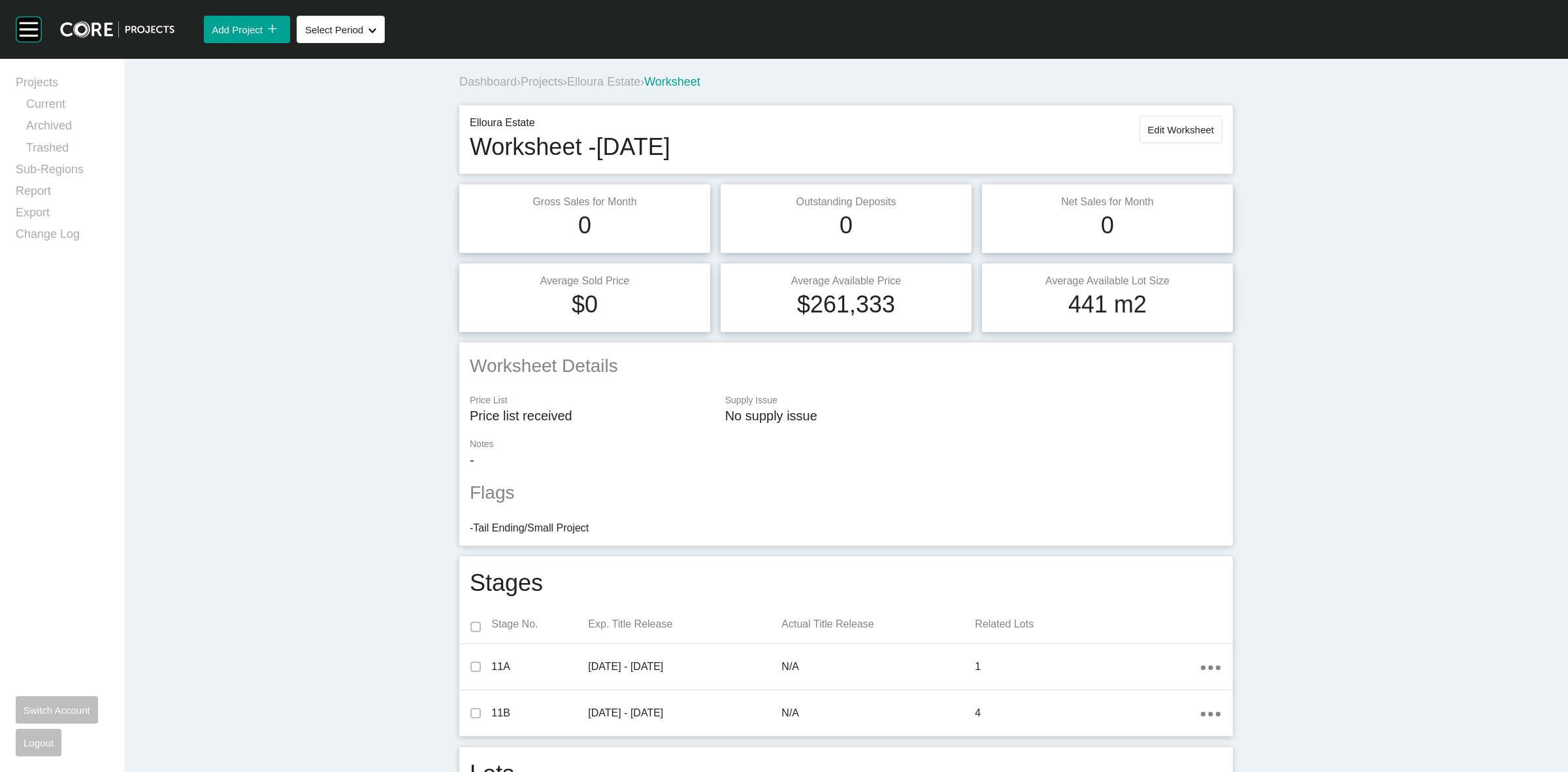
click at [591, 74] on div "Dashboard › Projects › Elloura Estate › Worksheet" at bounding box center [848, 82] width 779 height 16
click at [579, 84] on span "Elloura Estate" at bounding box center [603, 81] width 73 height 13
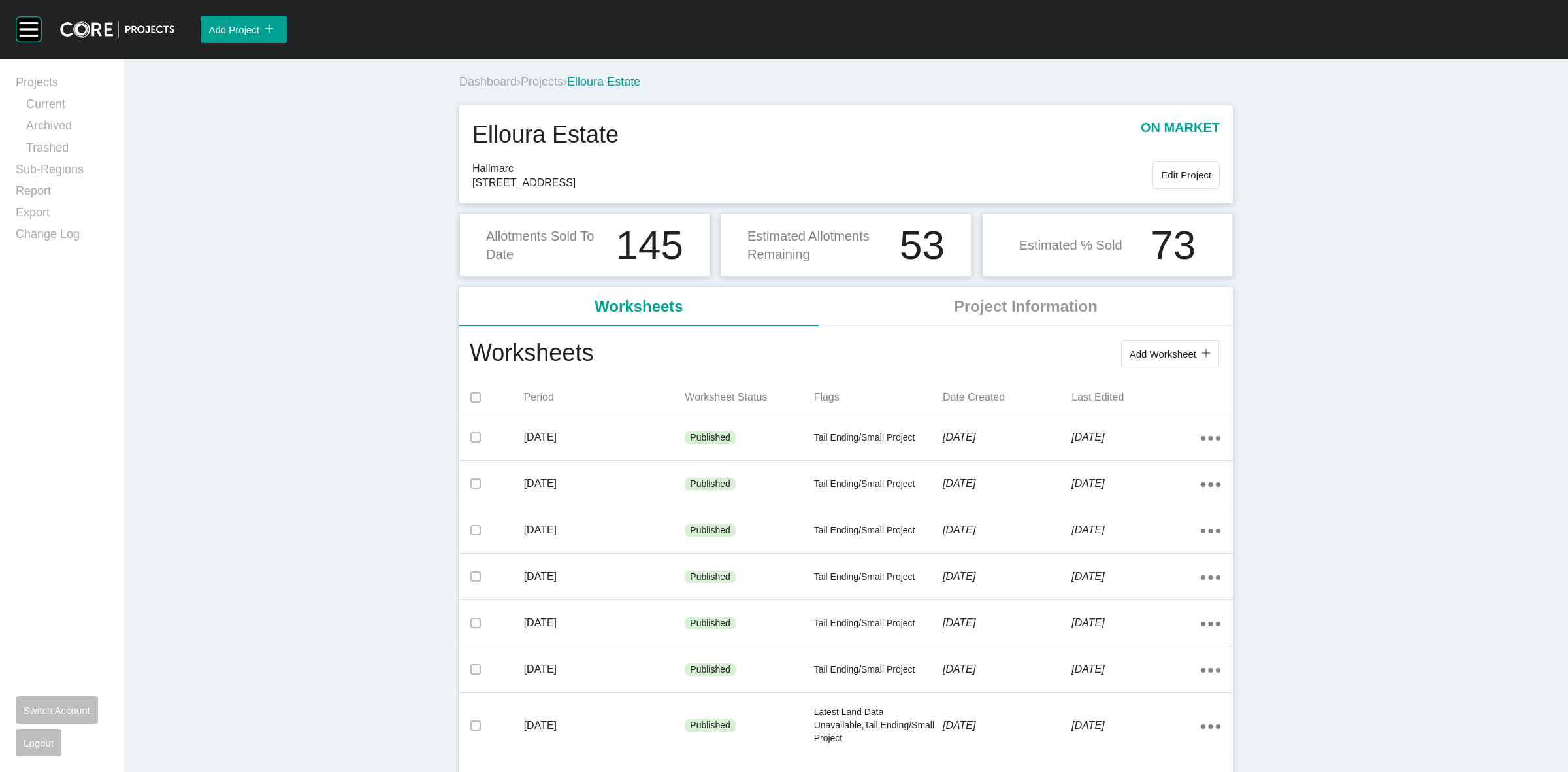
click at [543, 83] on span "Projects" at bounding box center [541, 81] width 43 height 13
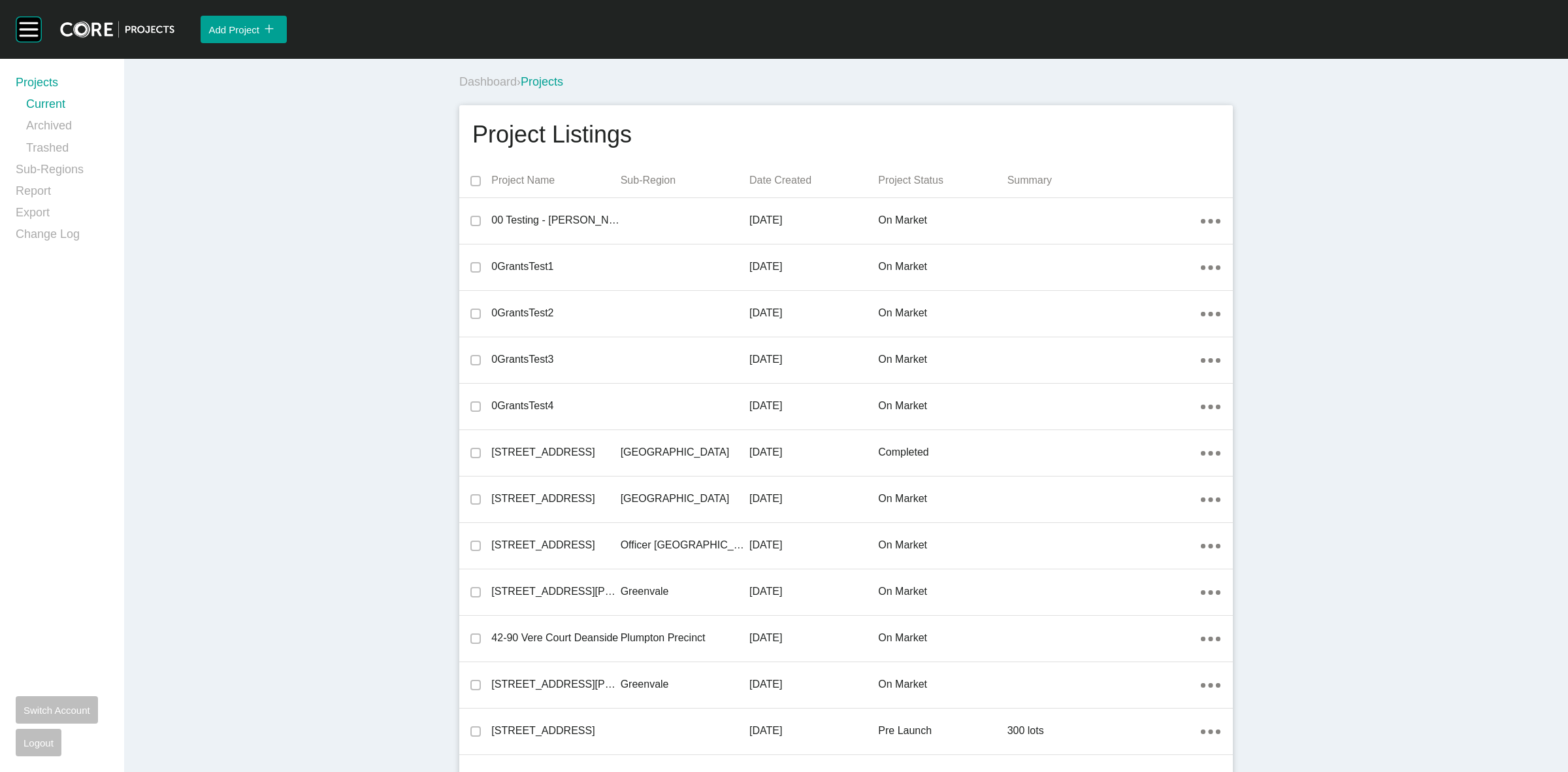
scroll to position [24096, 0]
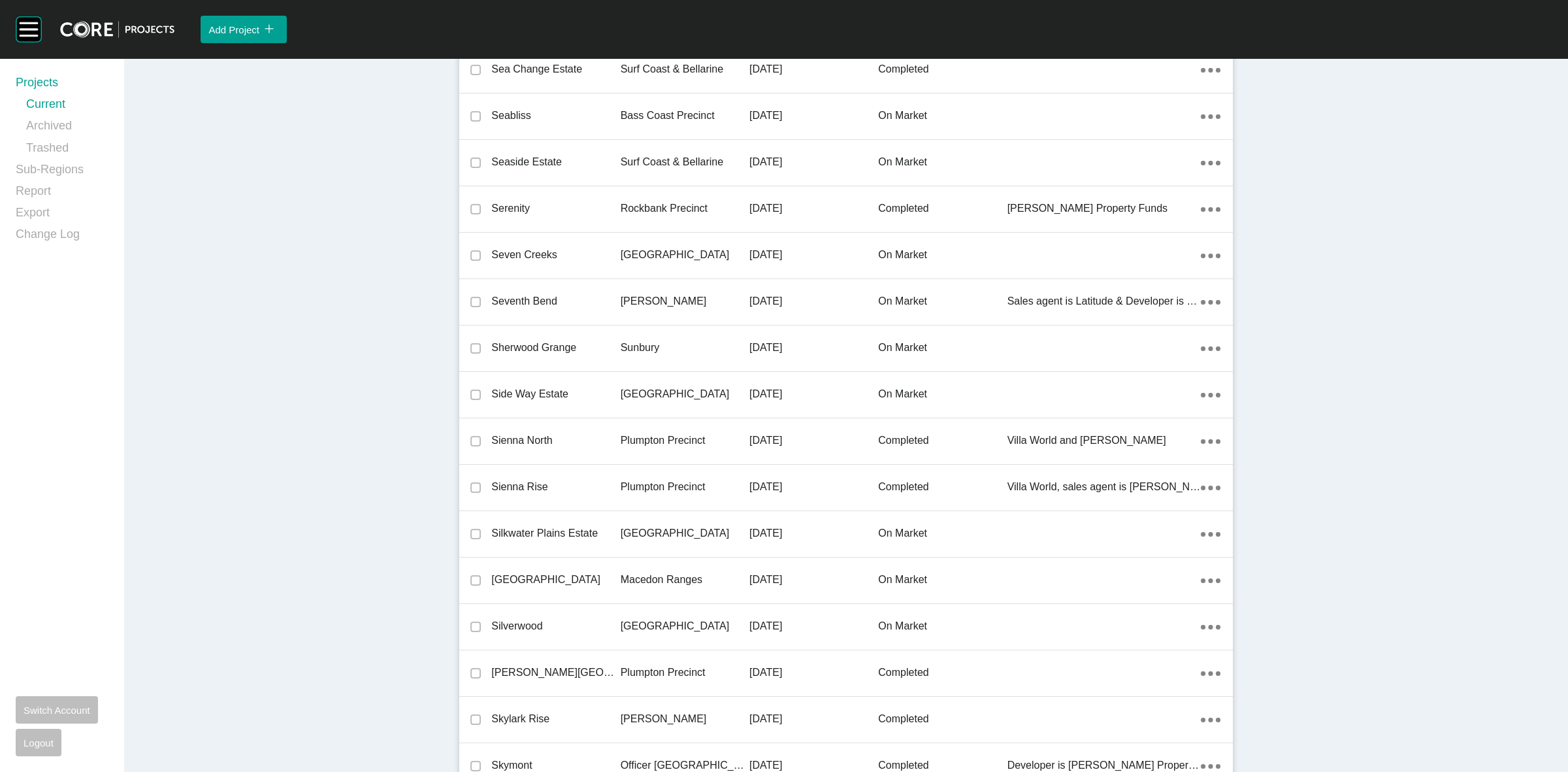
click at [664, 394] on div "[GEOGRAPHIC_DATA]" at bounding box center [685, 394] width 129 height 40
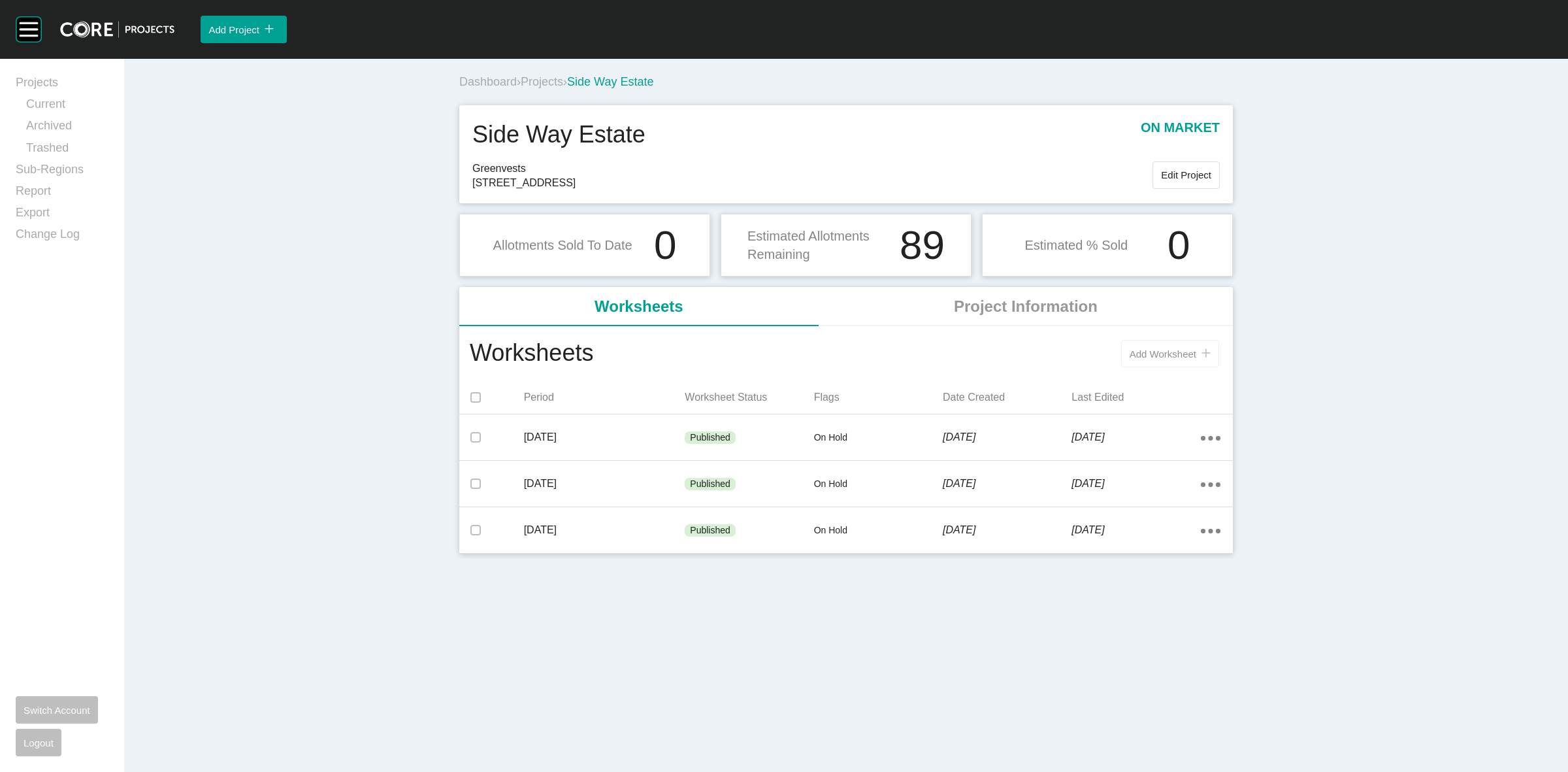
click at [1145, 355] on span "Add Worksheet" at bounding box center [1162, 354] width 67 height 11
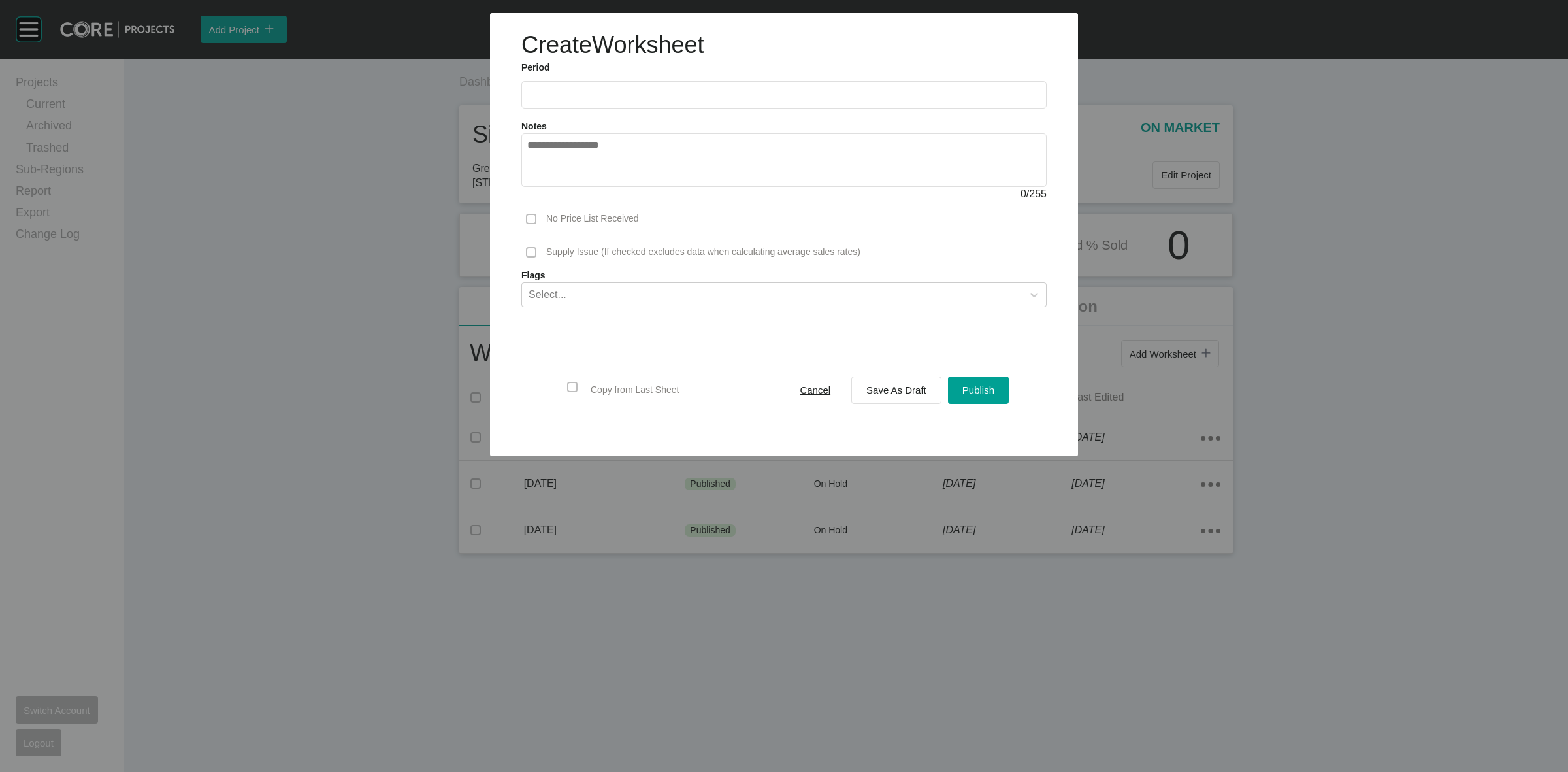
click at [598, 97] on input "text" at bounding box center [784, 94] width 513 height 11
click at [628, 191] on li "Sep" at bounding box center [633, 190] width 43 height 23
type input "**********"
click at [641, 297] on div "Select..." at bounding box center [772, 294] width 499 height 23
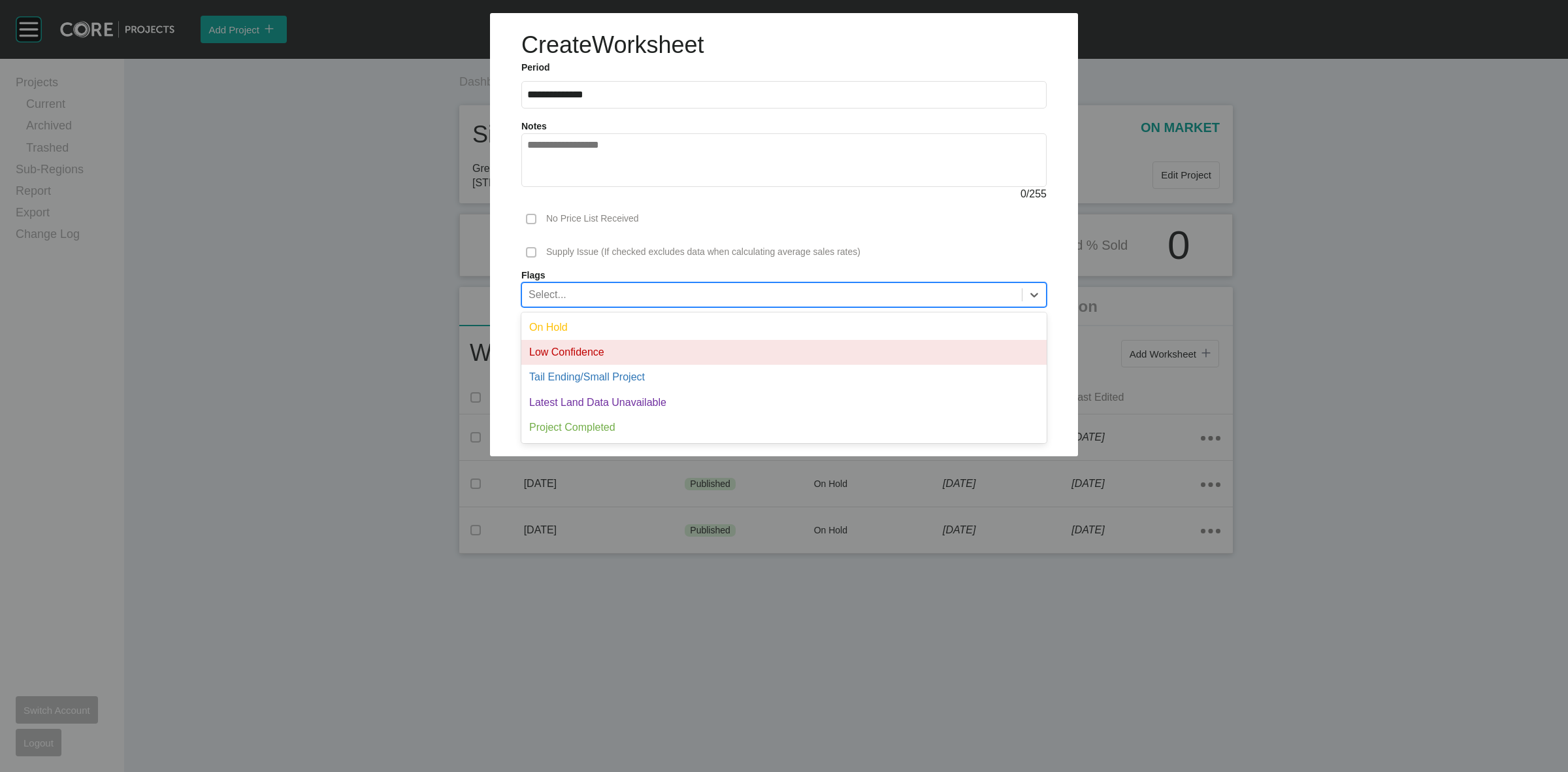
click at [582, 327] on div "On Hold" at bounding box center [784, 327] width 525 height 25
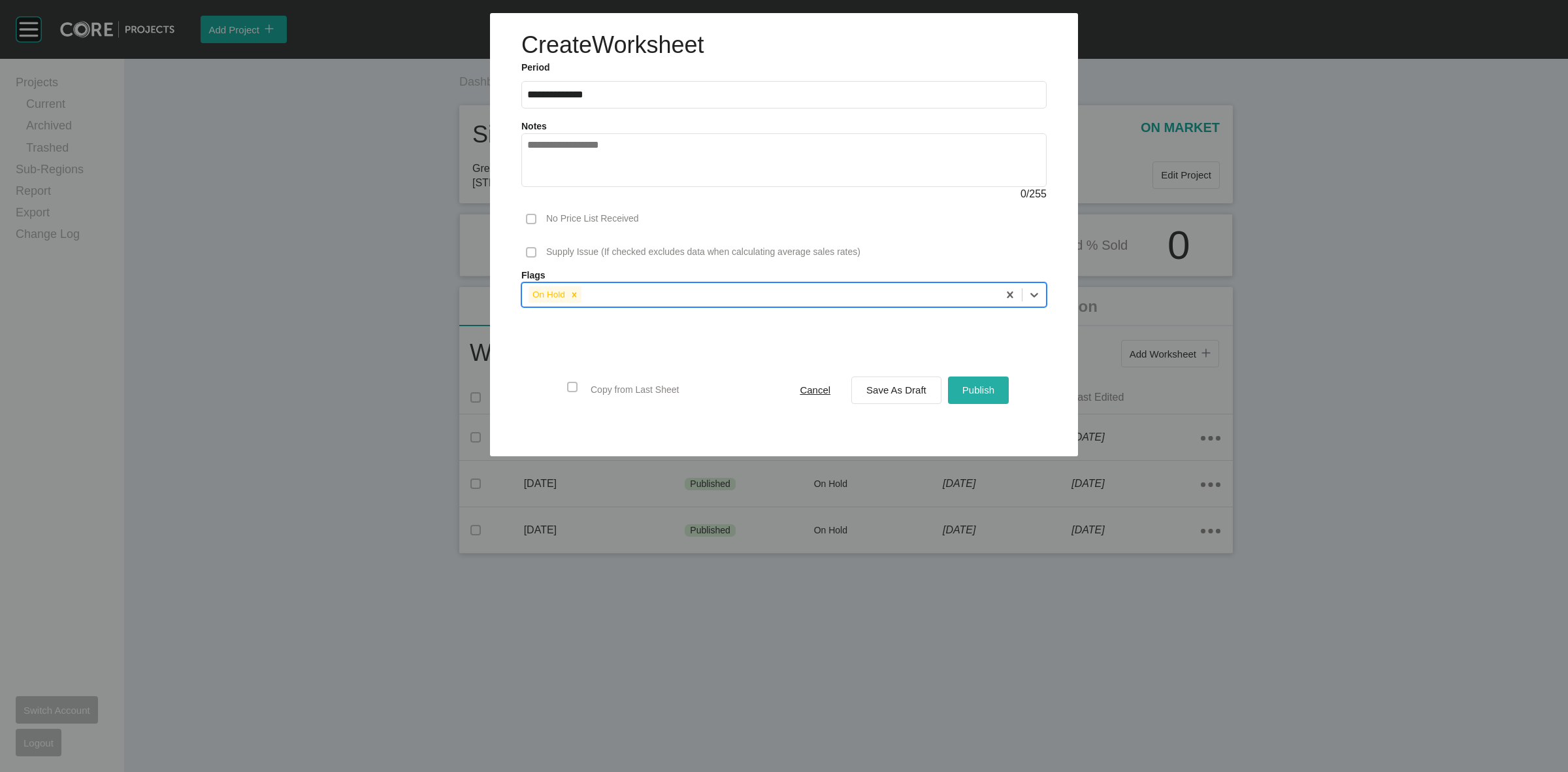
click at [970, 390] on span "Publish" at bounding box center [978, 390] width 32 height 11
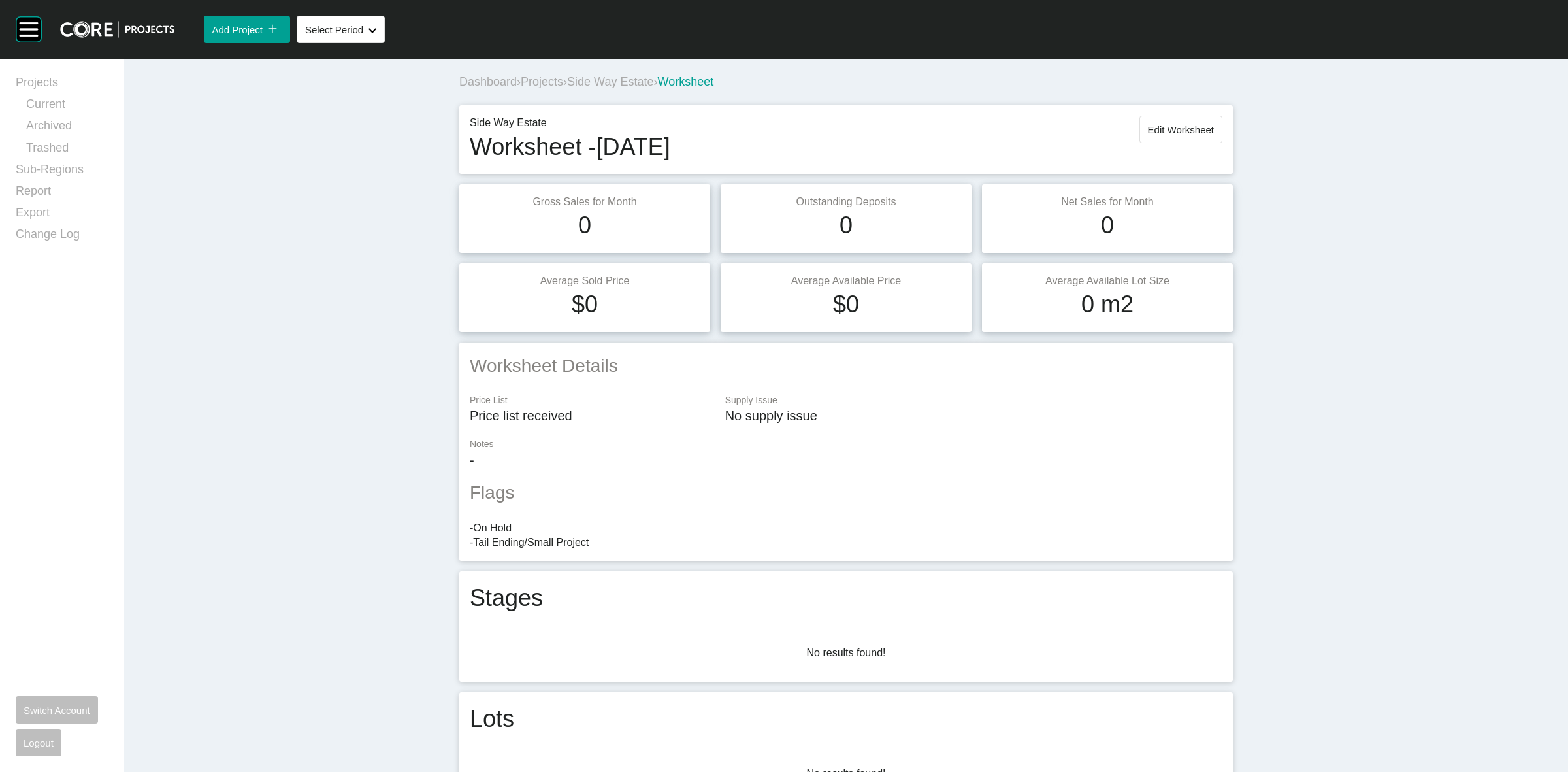
click at [616, 79] on span "Side Way Estate" at bounding box center [610, 81] width 86 height 13
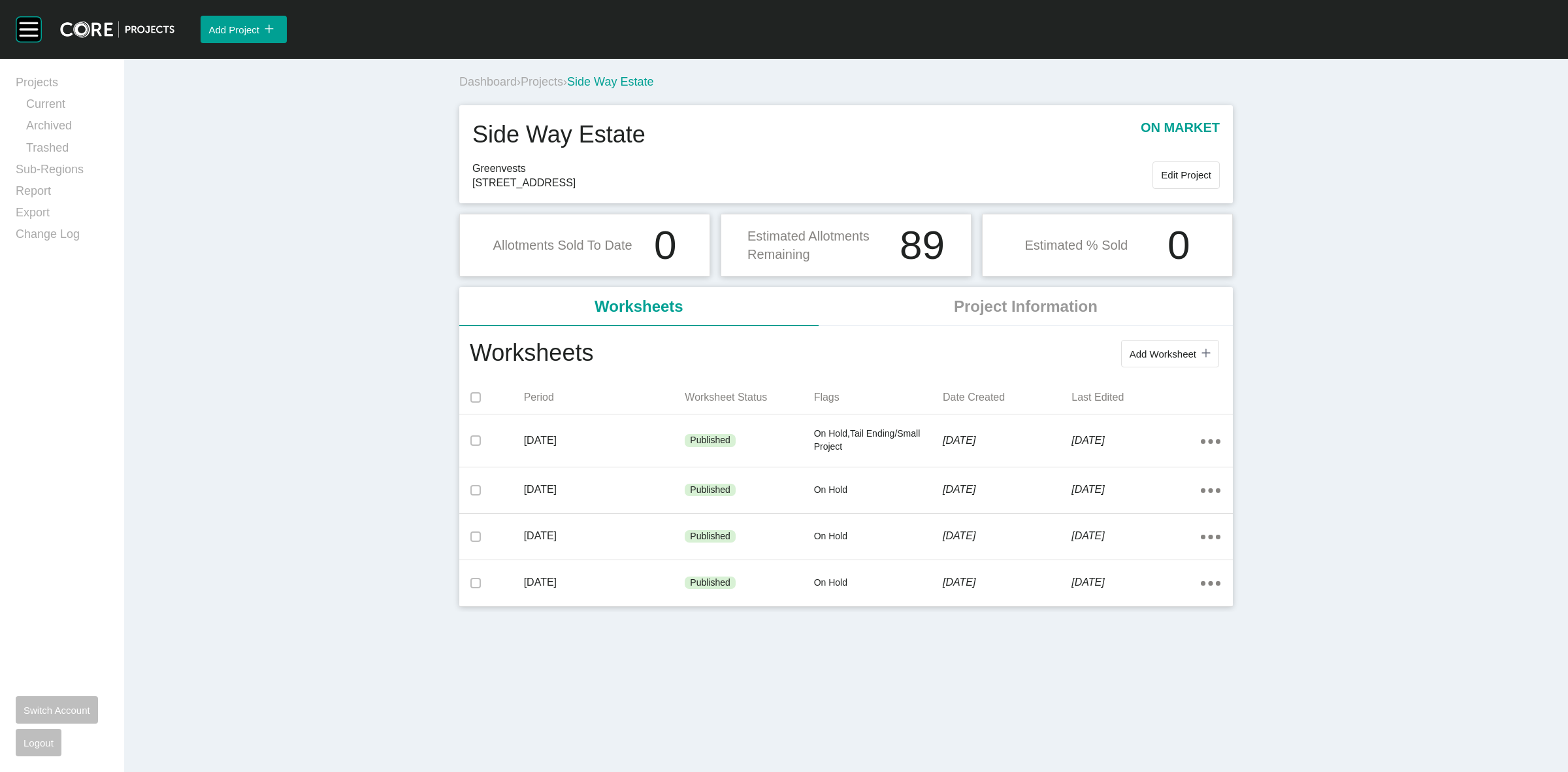
click at [544, 79] on span "Projects" at bounding box center [541, 81] width 43 height 13
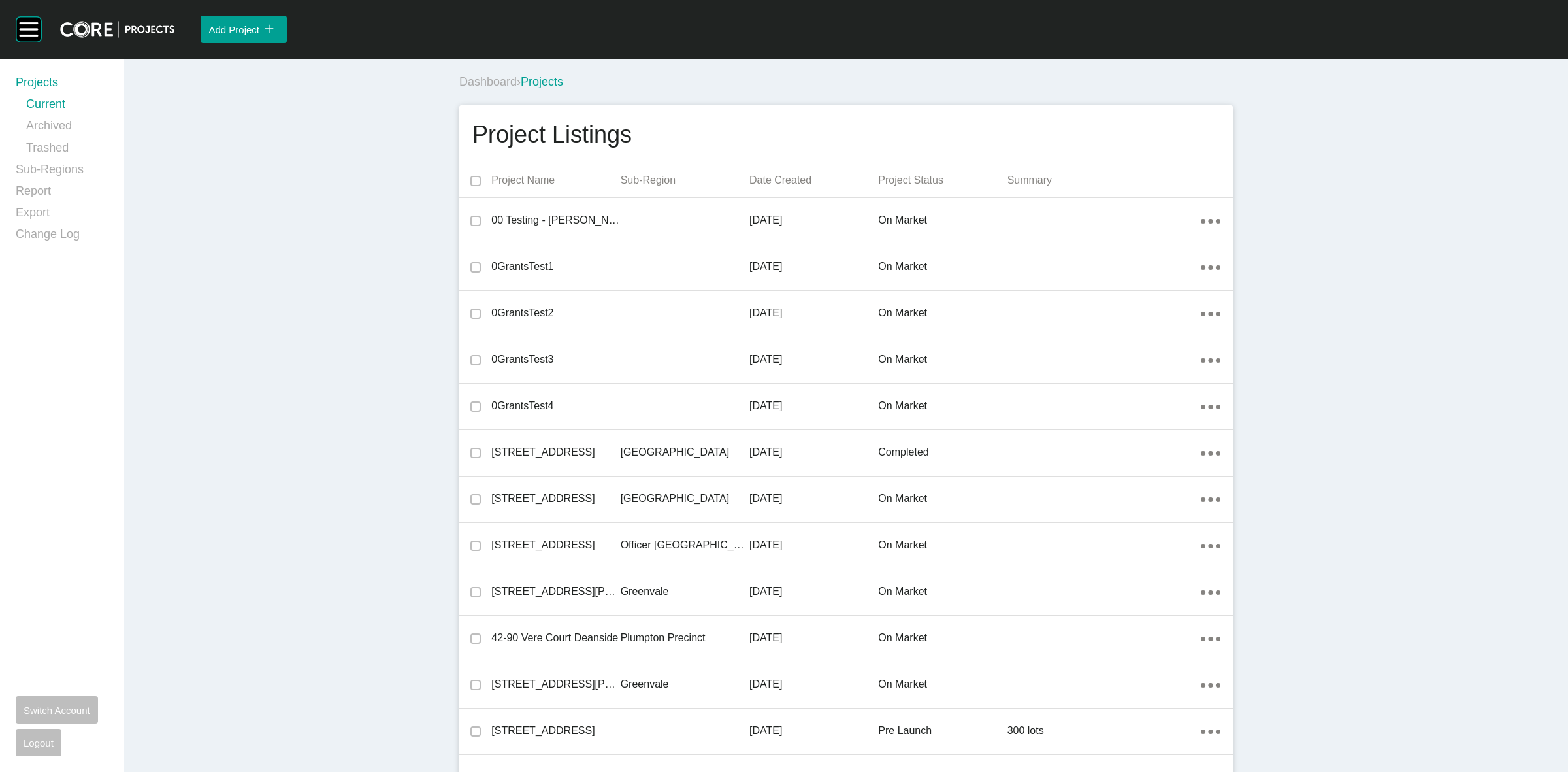
scroll to position [25812, 0]
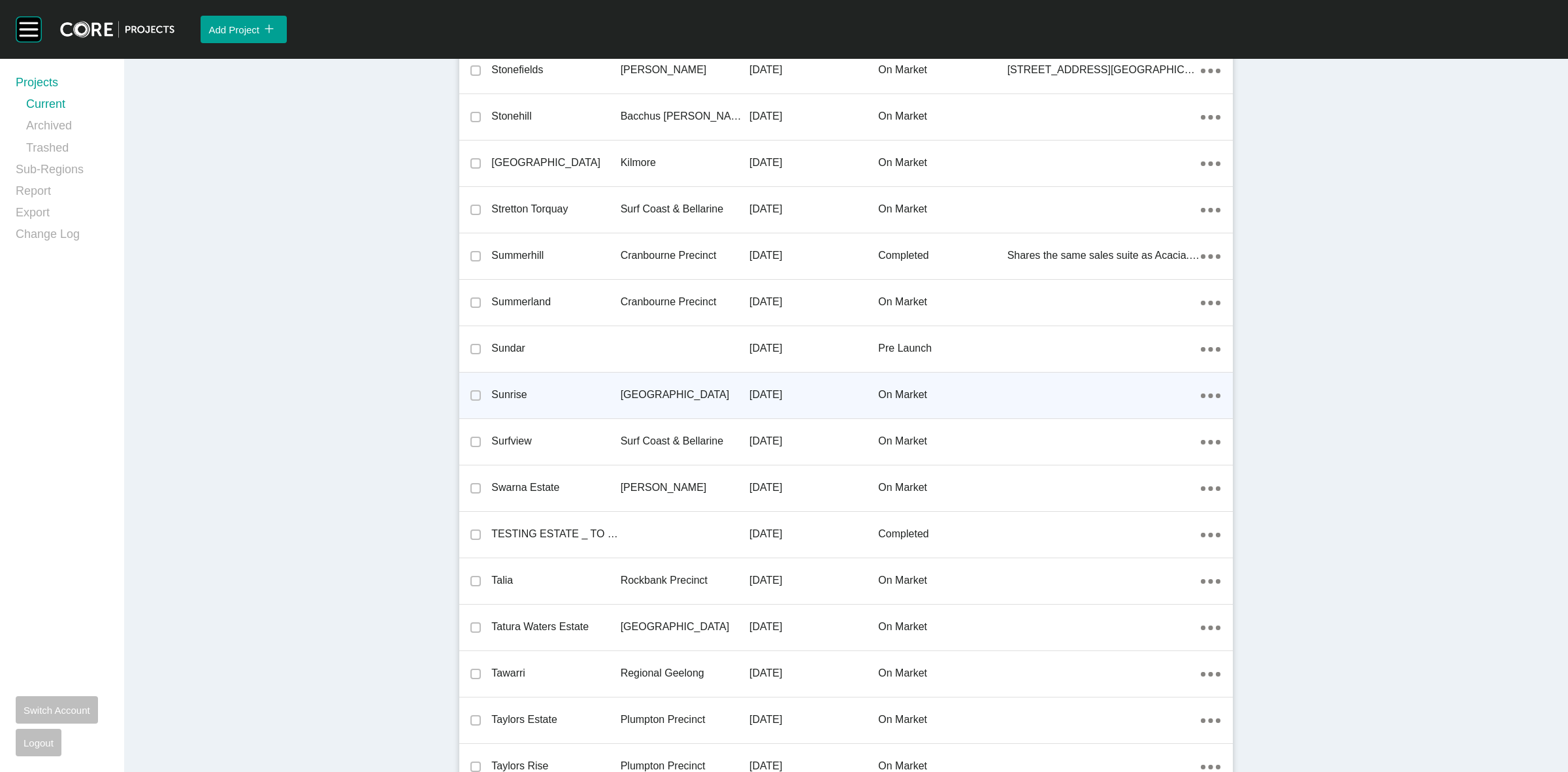
click at [624, 388] on p "[GEOGRAPHIC_DATA]" at bounding box center [685, 395] width 129 height 15
click at [639, 381] on div "Group 2 Created with Sketch. . Add Project icon/tick copy 11 Created with Sketc…" at bounding box center [784, 386] width 1568 height 772
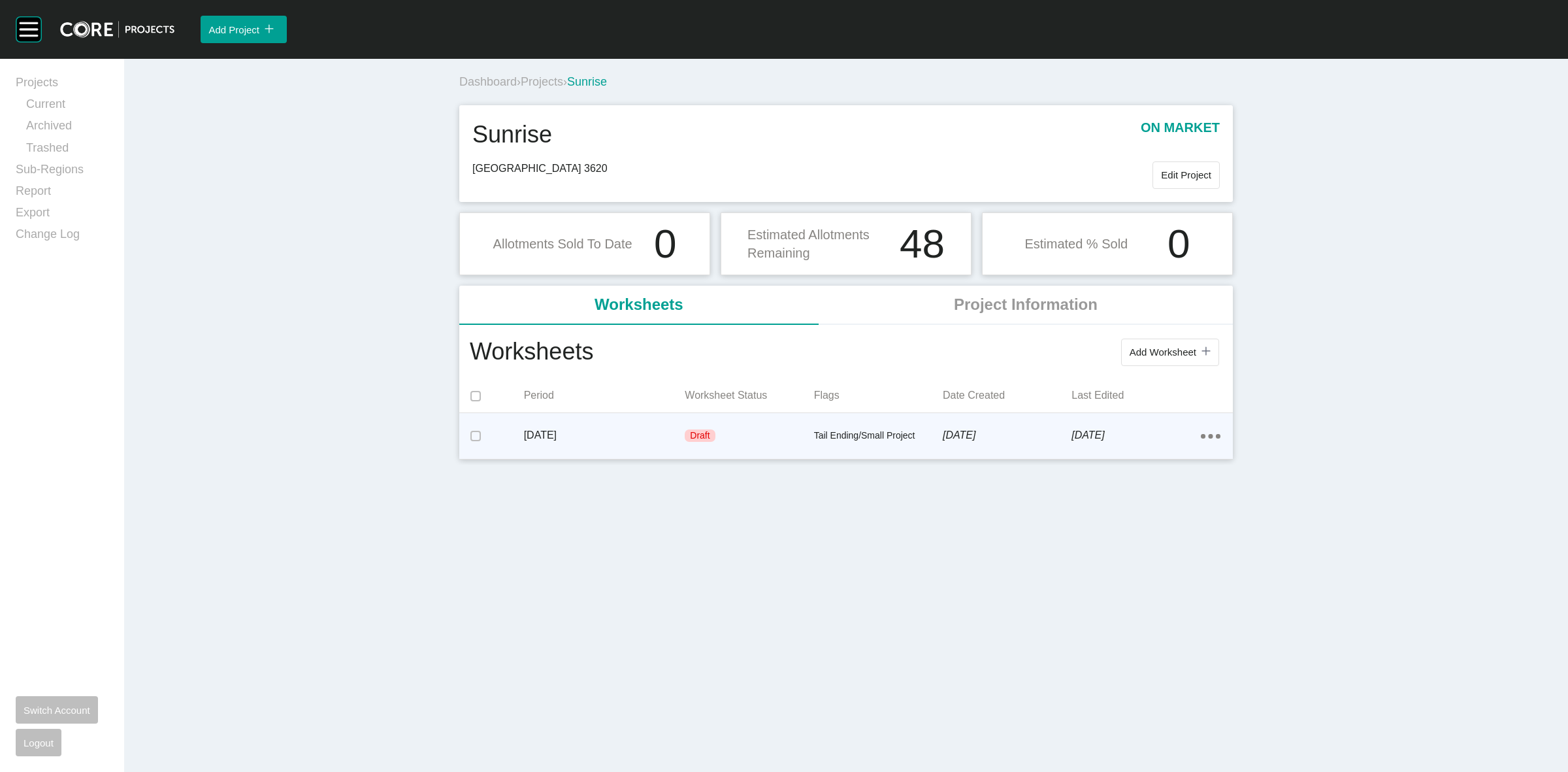
click at [742, 438] on div "Draft" at bounding box center [749, 436] width 129 height 39
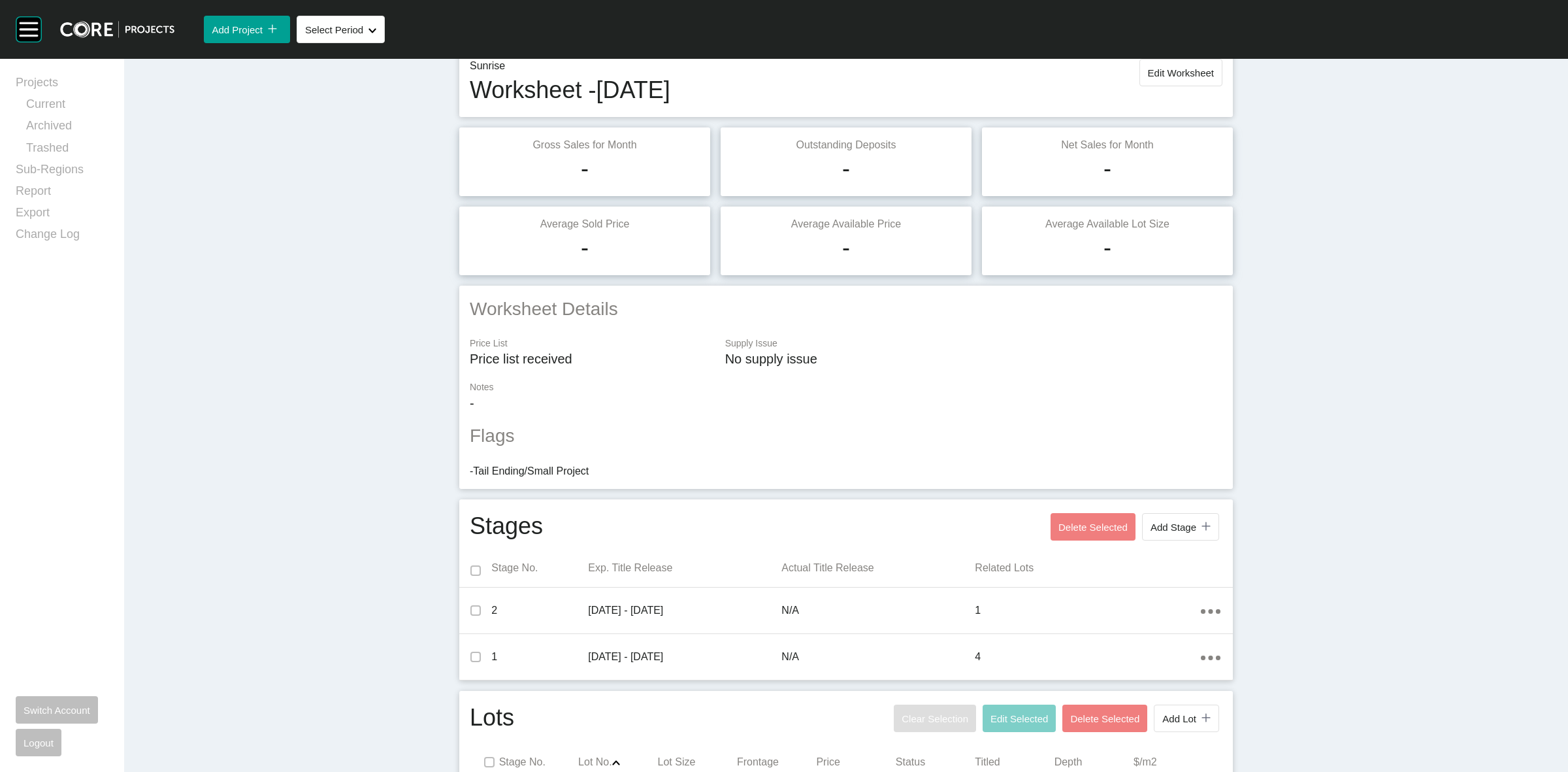
scroll to position [301, 0]
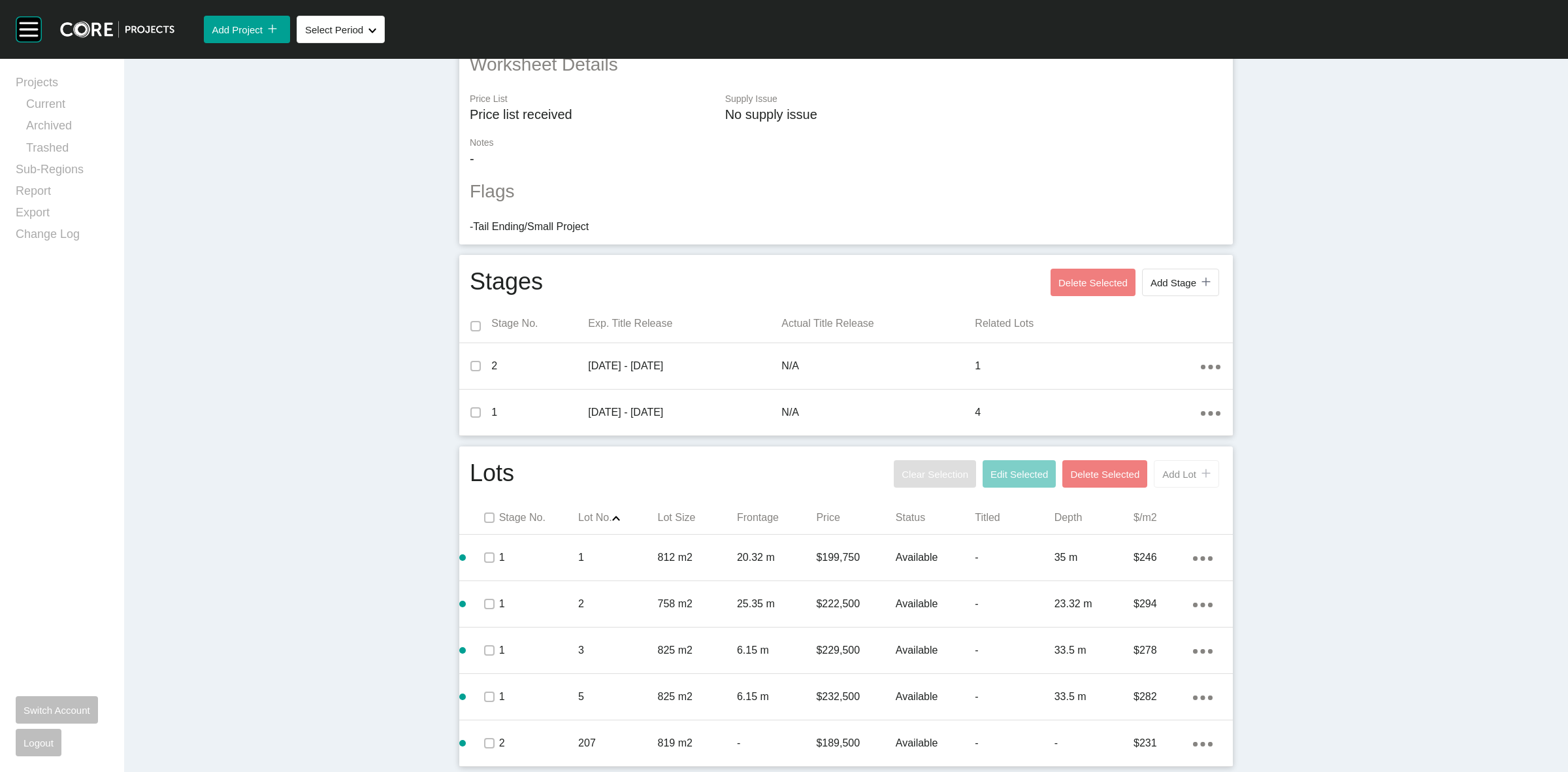
click at [1182, 484] on button "Add Lot icon/tick copy 11 Created with Sketch." at bounding box center [1185, 474] width 65 height 27
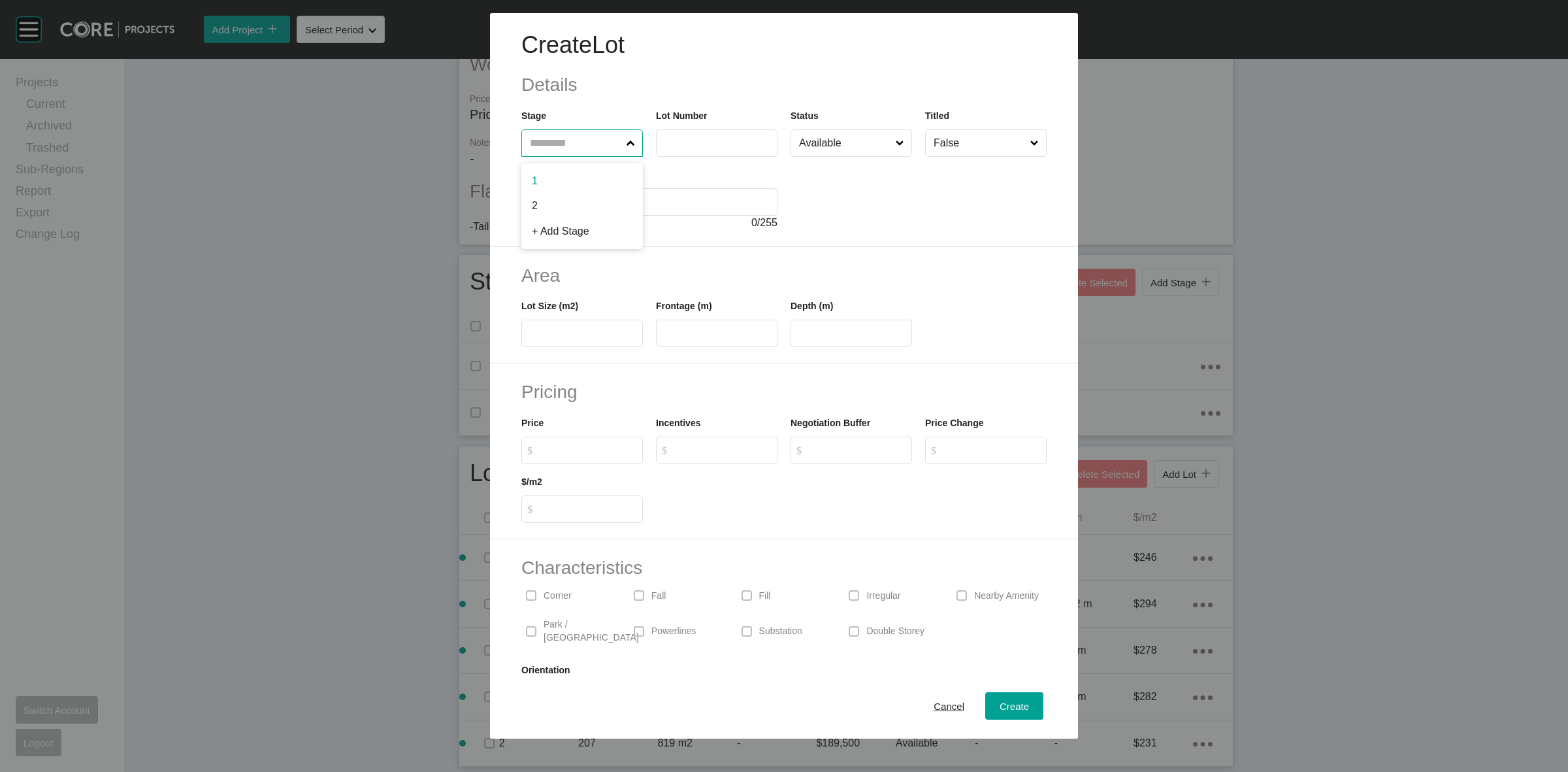
click at [558, 146] on input "text" at bounding box center [576, 143] width 97 height 26
type input "*"
type input "***"
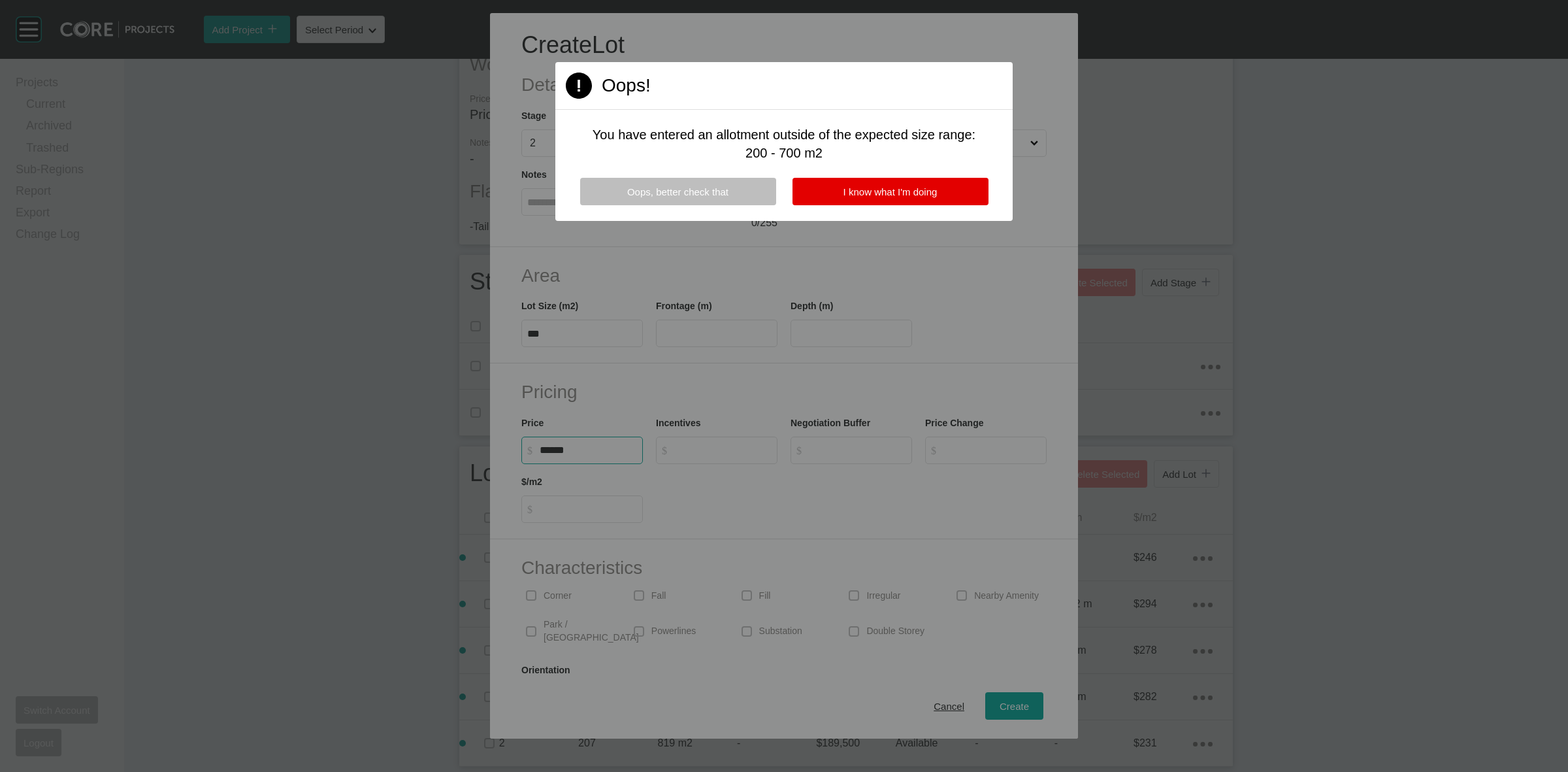
type input "******"
type input "*"
click at [866, 191] on span "I know what I'm doing" at bounding box center [890, 192] width 94 height 11
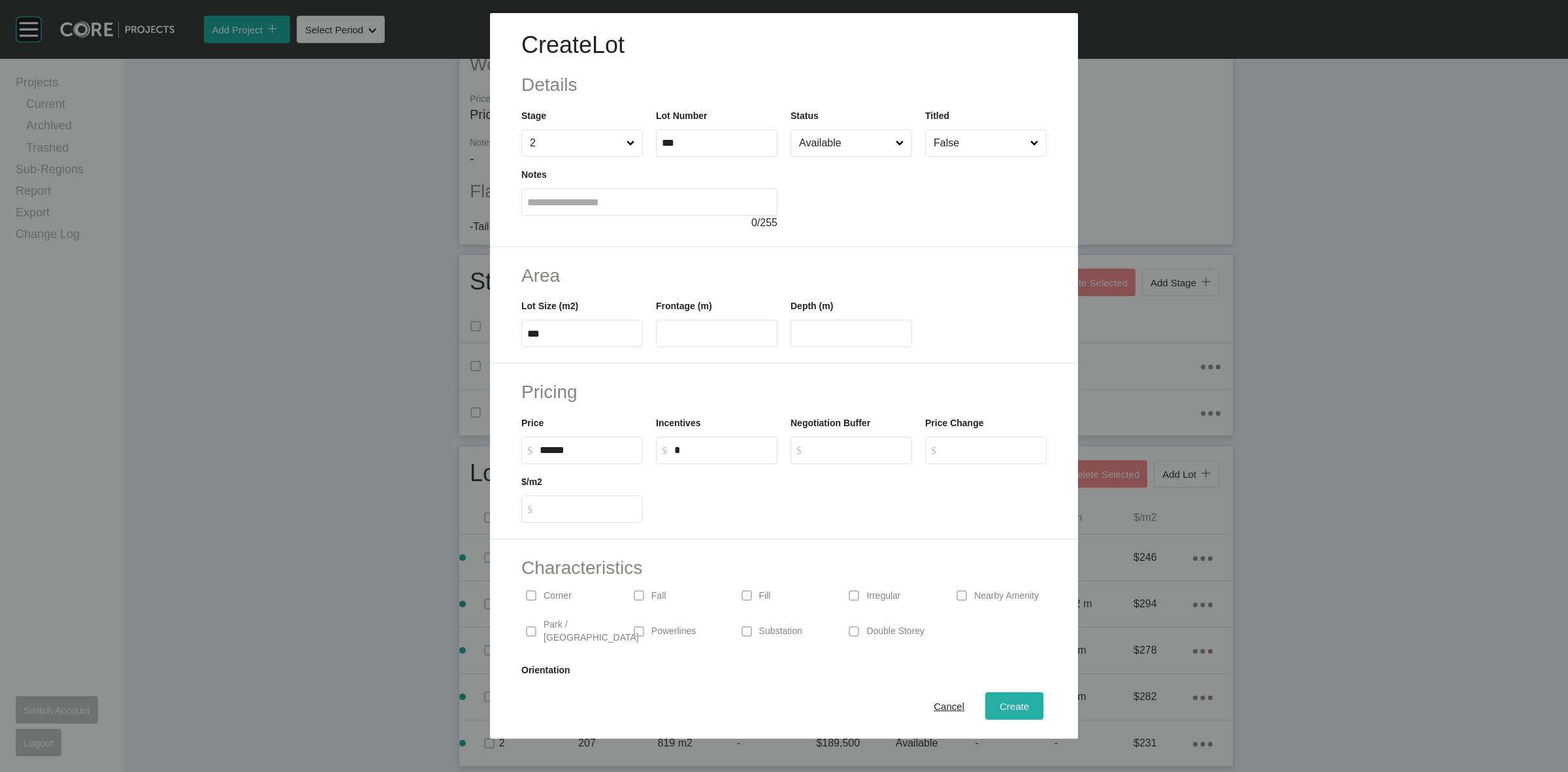
click at [999, 703] on span "Create" at bounding box center [1014, 706] width 29 height 11
type input "*"
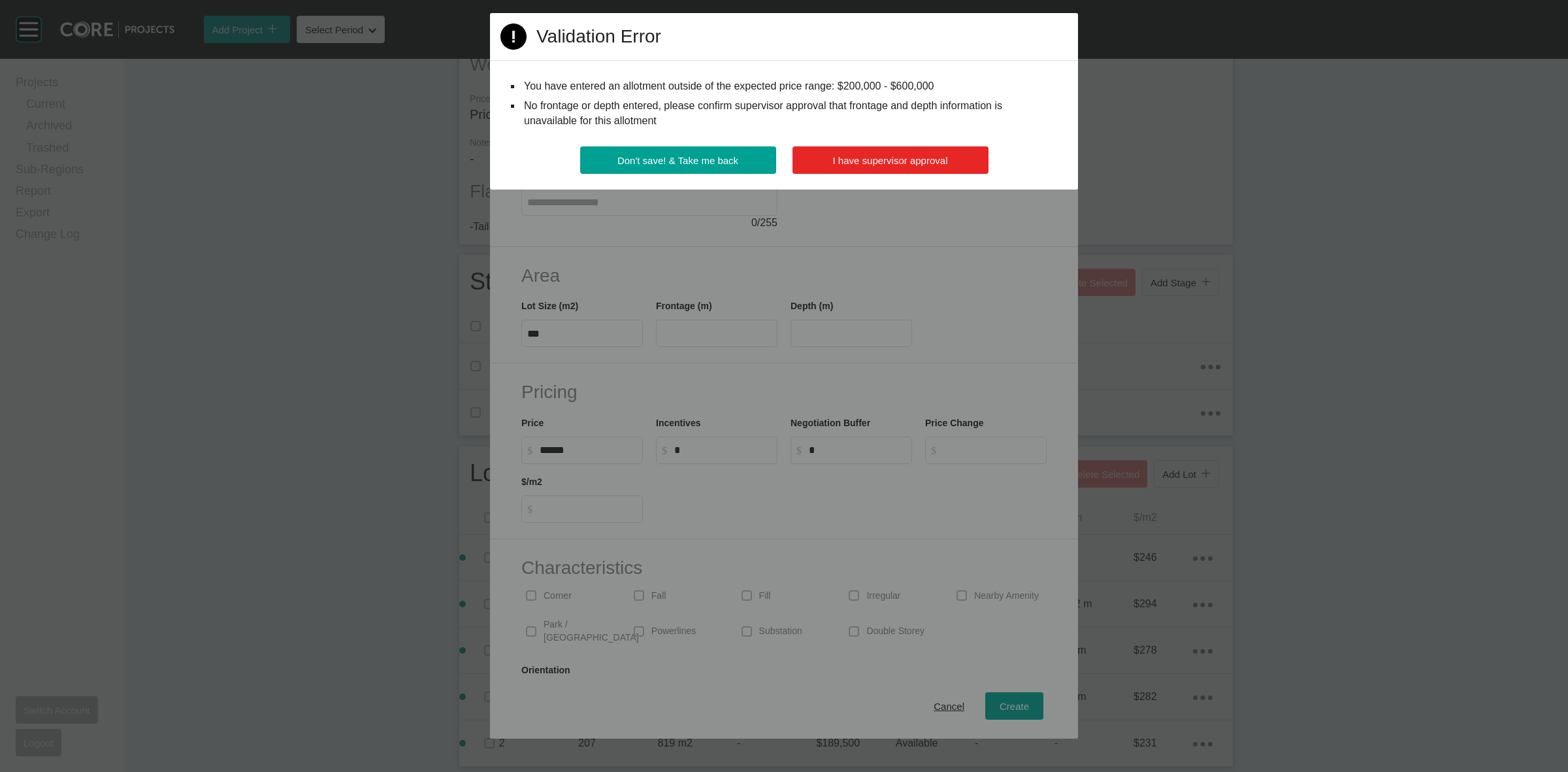
click at [945, 160] on span "I have supervisor approval" at bounding box center [890, 160] width 115 height 11
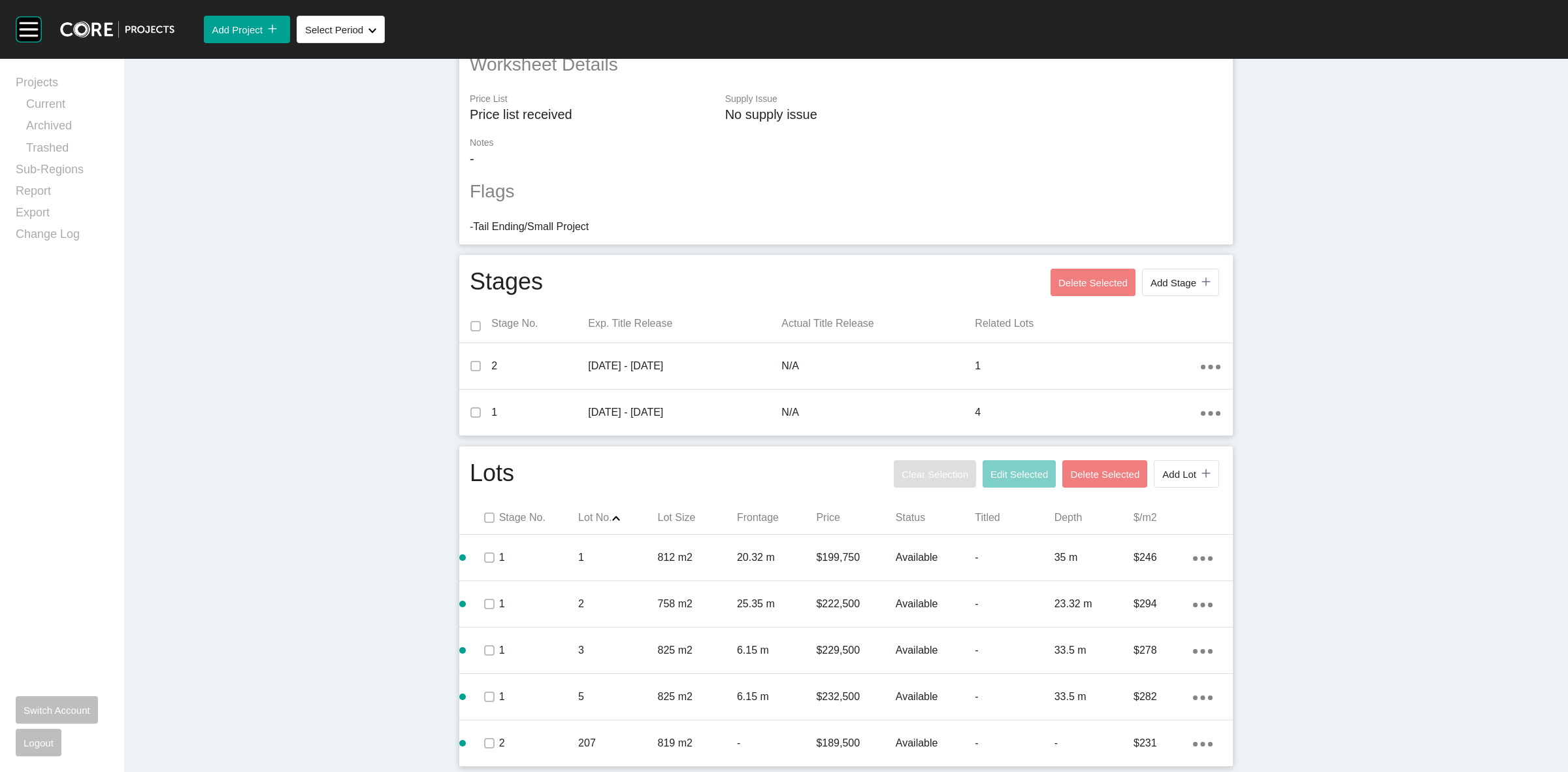
click at [1173, 491] on div "Clear Selection Edit Selected Delete Selected Add Lot icon/tick copy 11 Created…" at bounding box center [1056, 474] width 332 height 34
click at [1166, 472] on span "Add Lot" at bounding box center [1179, 475] width 34 height 11
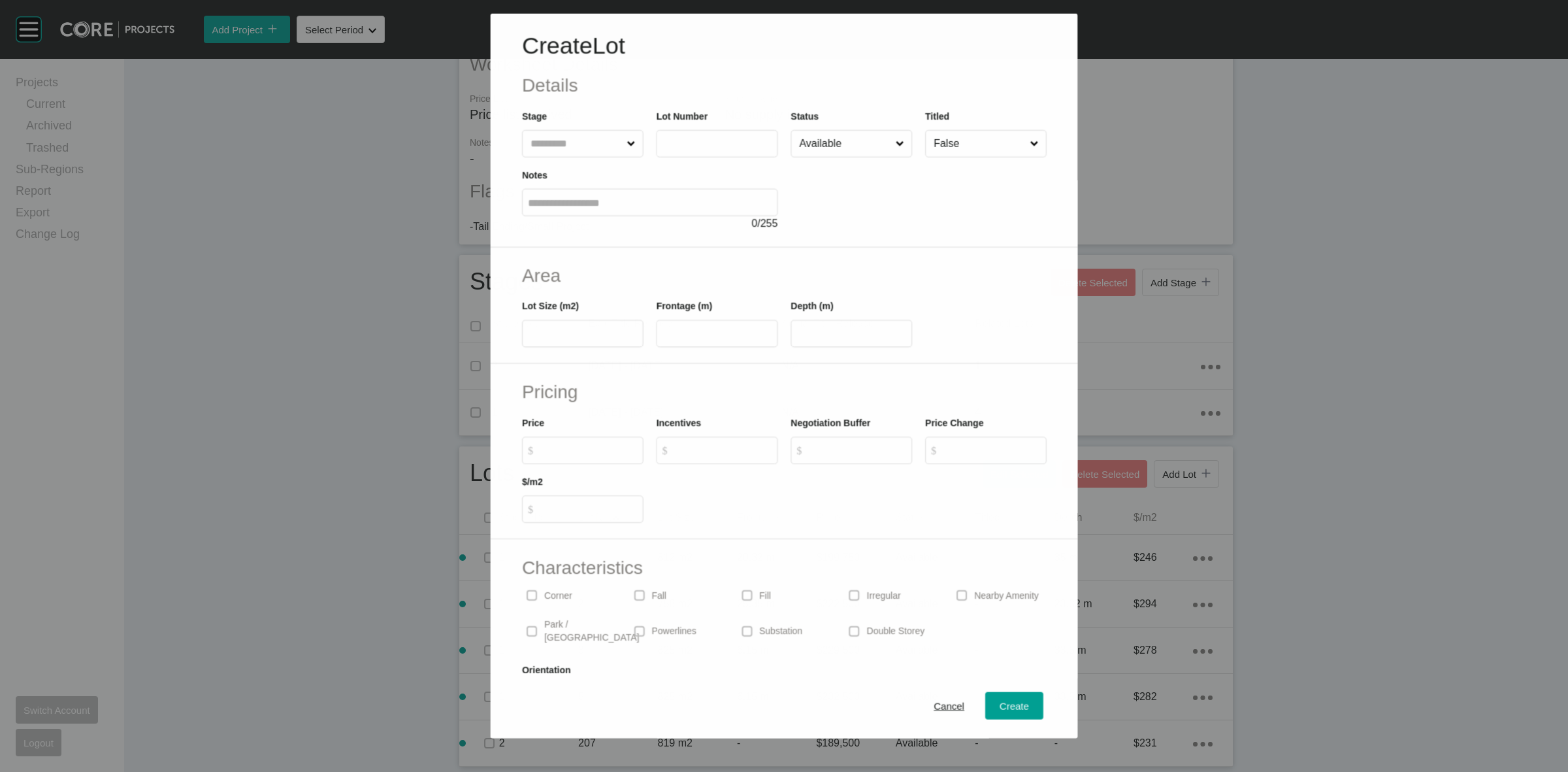
click at [572, 139] on input "text" at bounding box center [575, 143] width 96 height 26
type input "*"
type input "***"
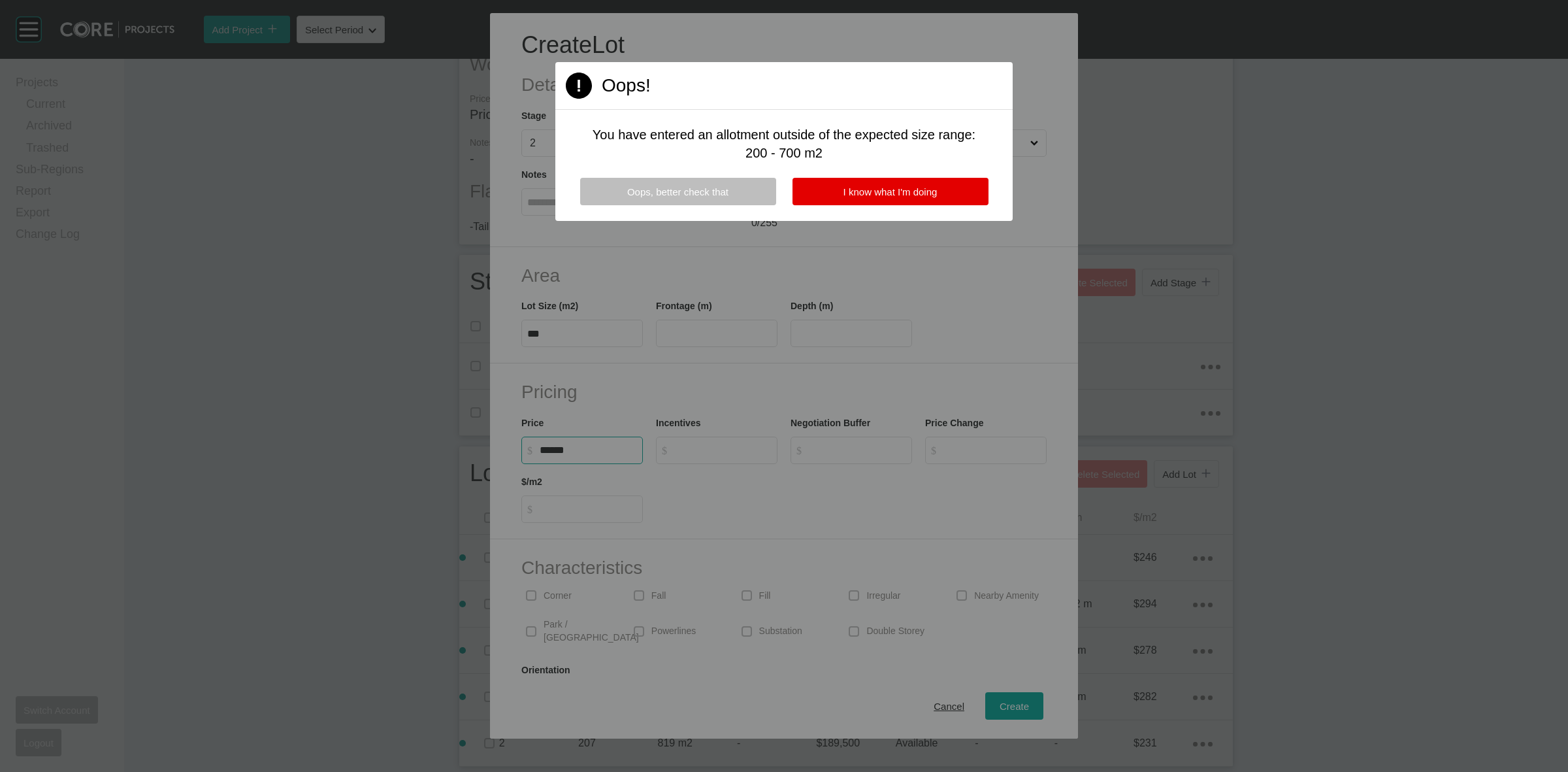
type input "******"
type input "*"
click at [896, 189] on span "I know what I'm doing" at bounding box center [890, 192] width 94 height 11
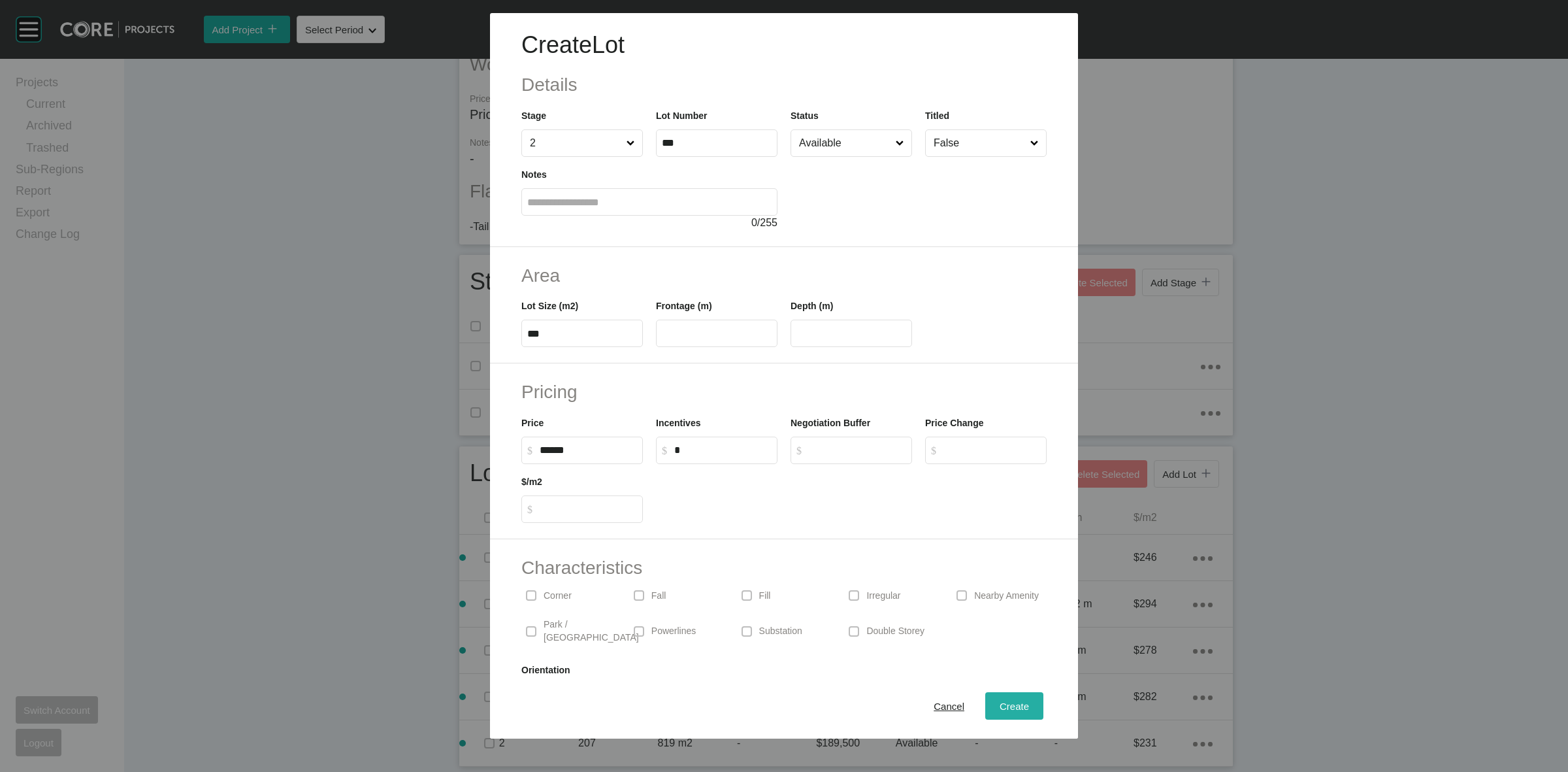
click at [1004, 701] on span "Create" at bounding box center [1014, 706] width 29 height 11
type input "*"
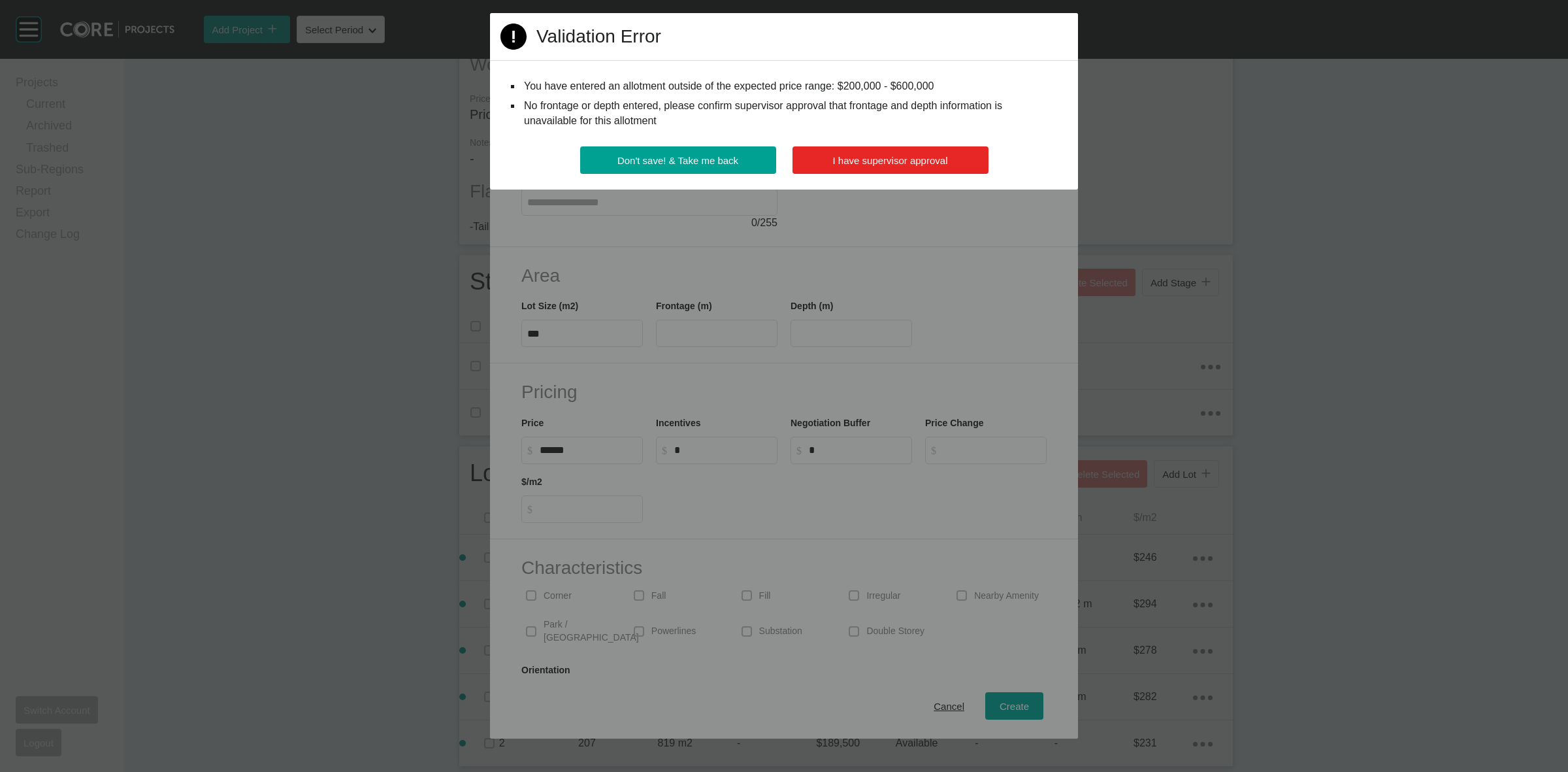
click at [858, 168] on button "I have supervisor approval" at bounding box center [890, 160] width 196 height 27
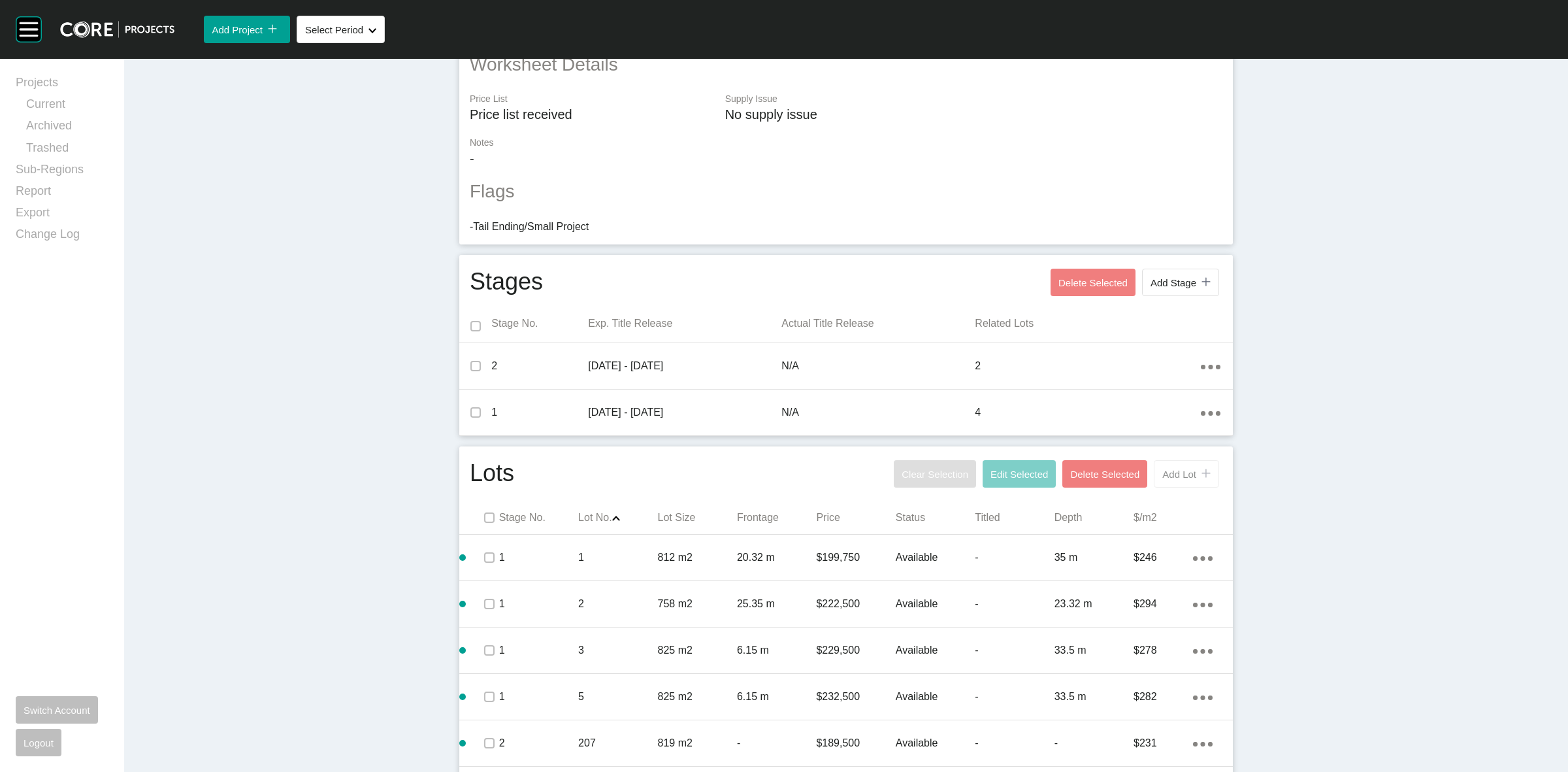
click at [1177, 474] on span "Add Lot" at bounding box center [1179, 475] width 34 height 11
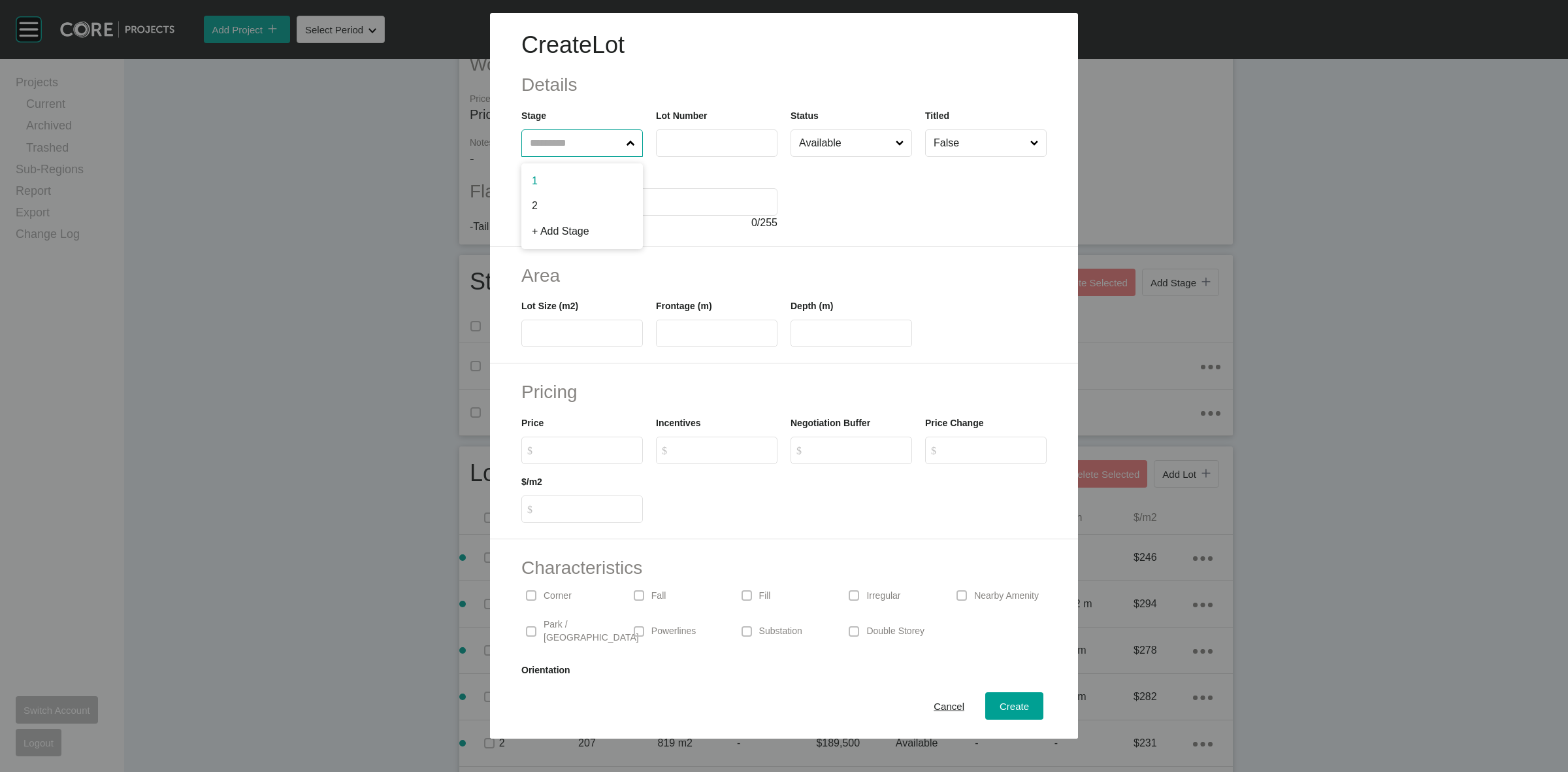
click at [588, 137] on input "text" at bounding box center [576, 143] width 97 height 26
type input "*"
click at [700, 149] on label "****" at bounding box center [716, 143] width 122 height 27
click at [700, 148] on input "****" at bounding box center [717, 143] width 110 height 11
type input "***"
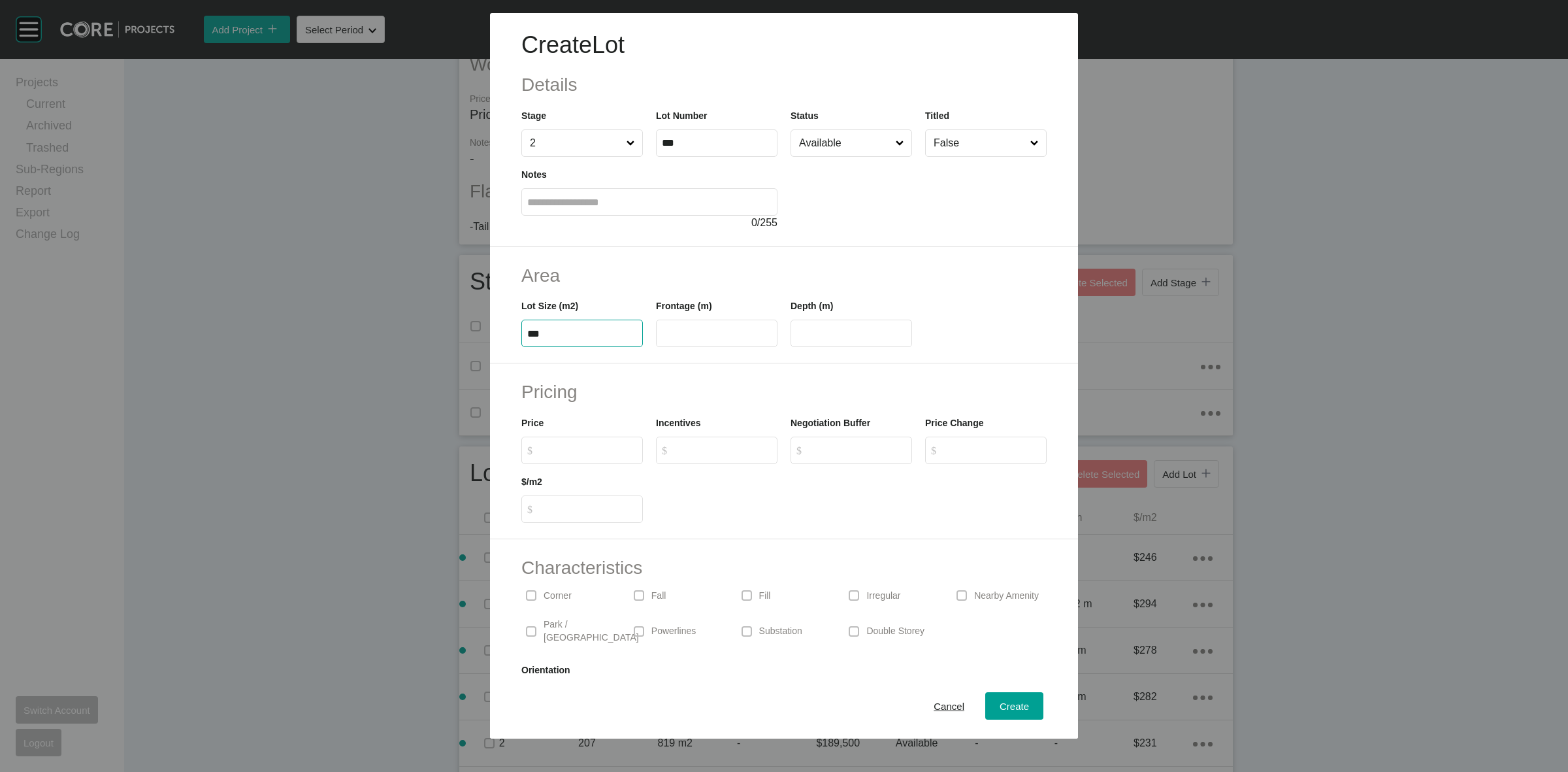
type input "***"
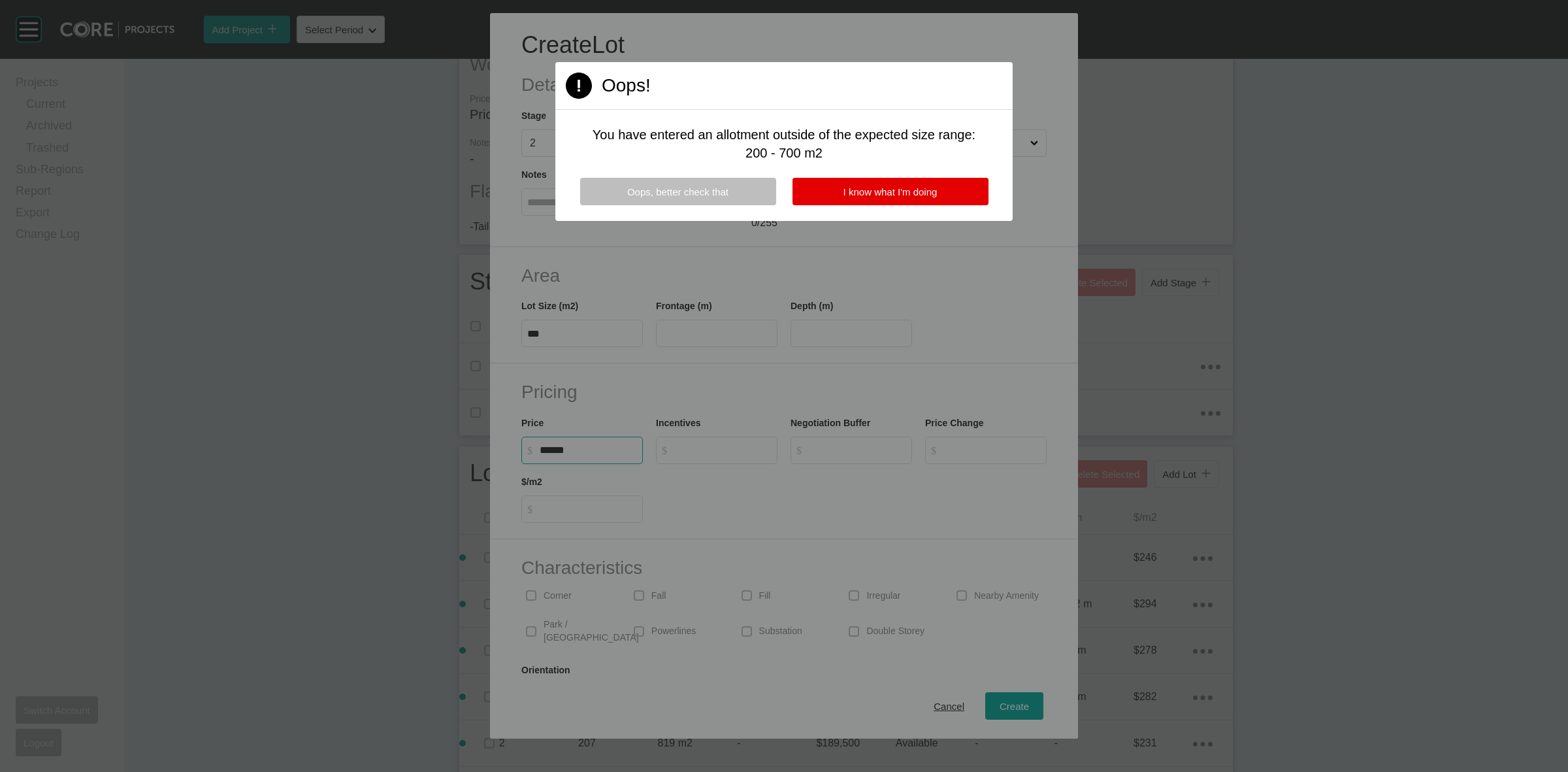
type input "******"
type input "*"
click at [911, 189] on span "I know what I'm doing" at bounding box center [890, 192] width 94 height 11
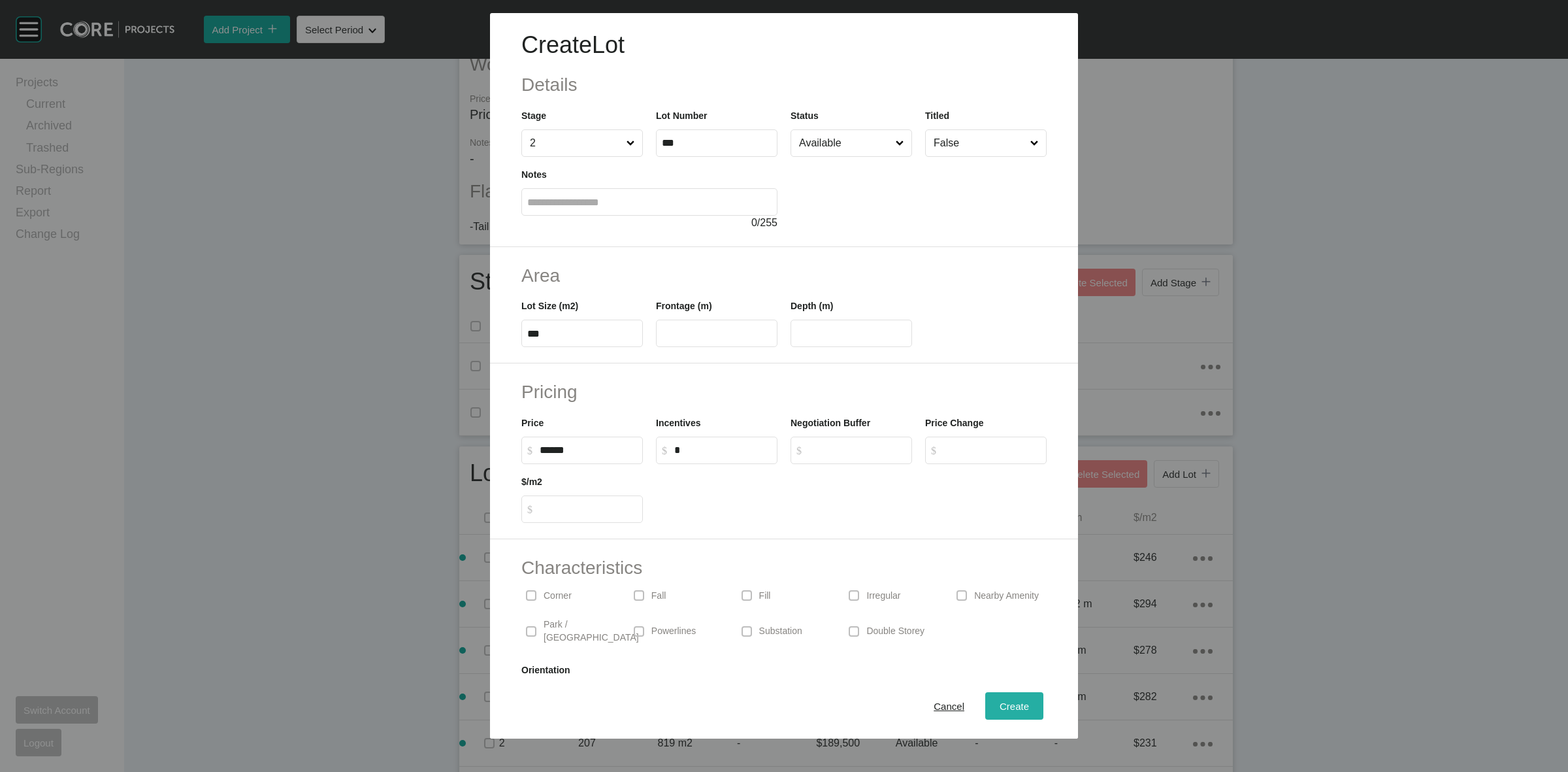
click at [999, 704] on span "Create" at bounding box center [1014, 706] width 29 height 11
type input "*"
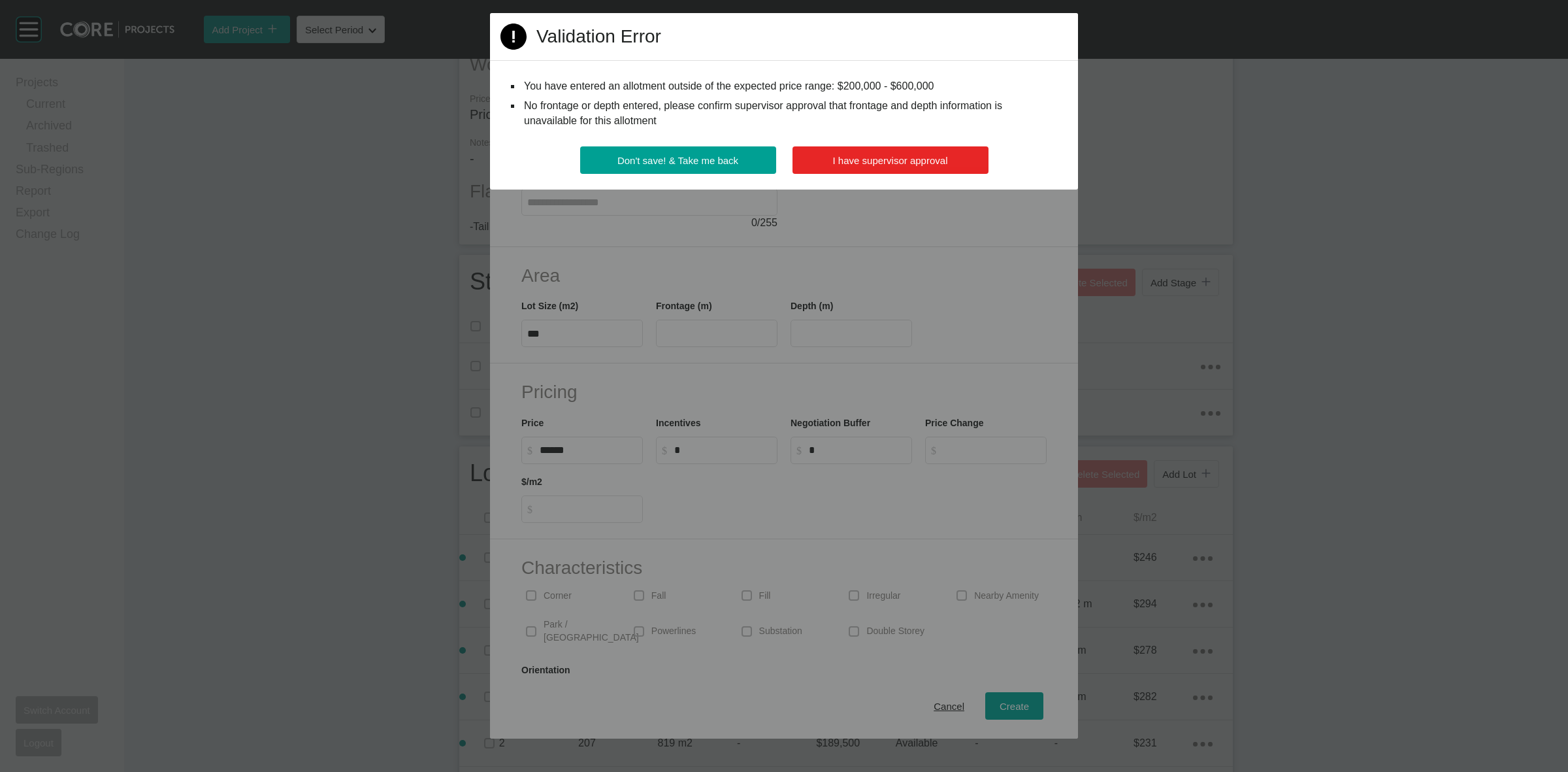
click at [908, 152] on button "I have supervisor approval" at bounding box center [890, 160] width 196 height 27
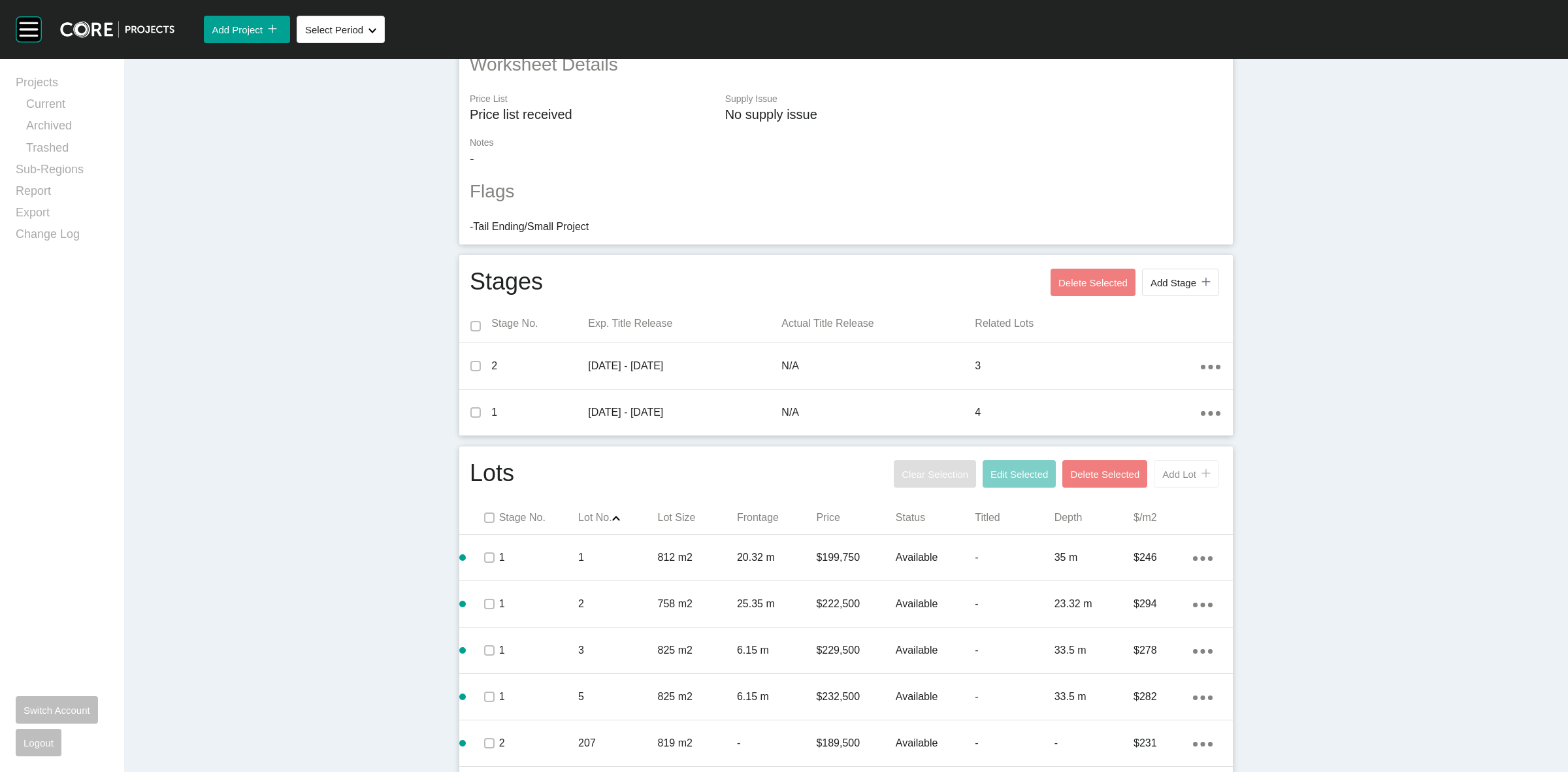
click at [1168, 477] on span "Add Lot" at bounding box center [1179, 475] width 34 height 11
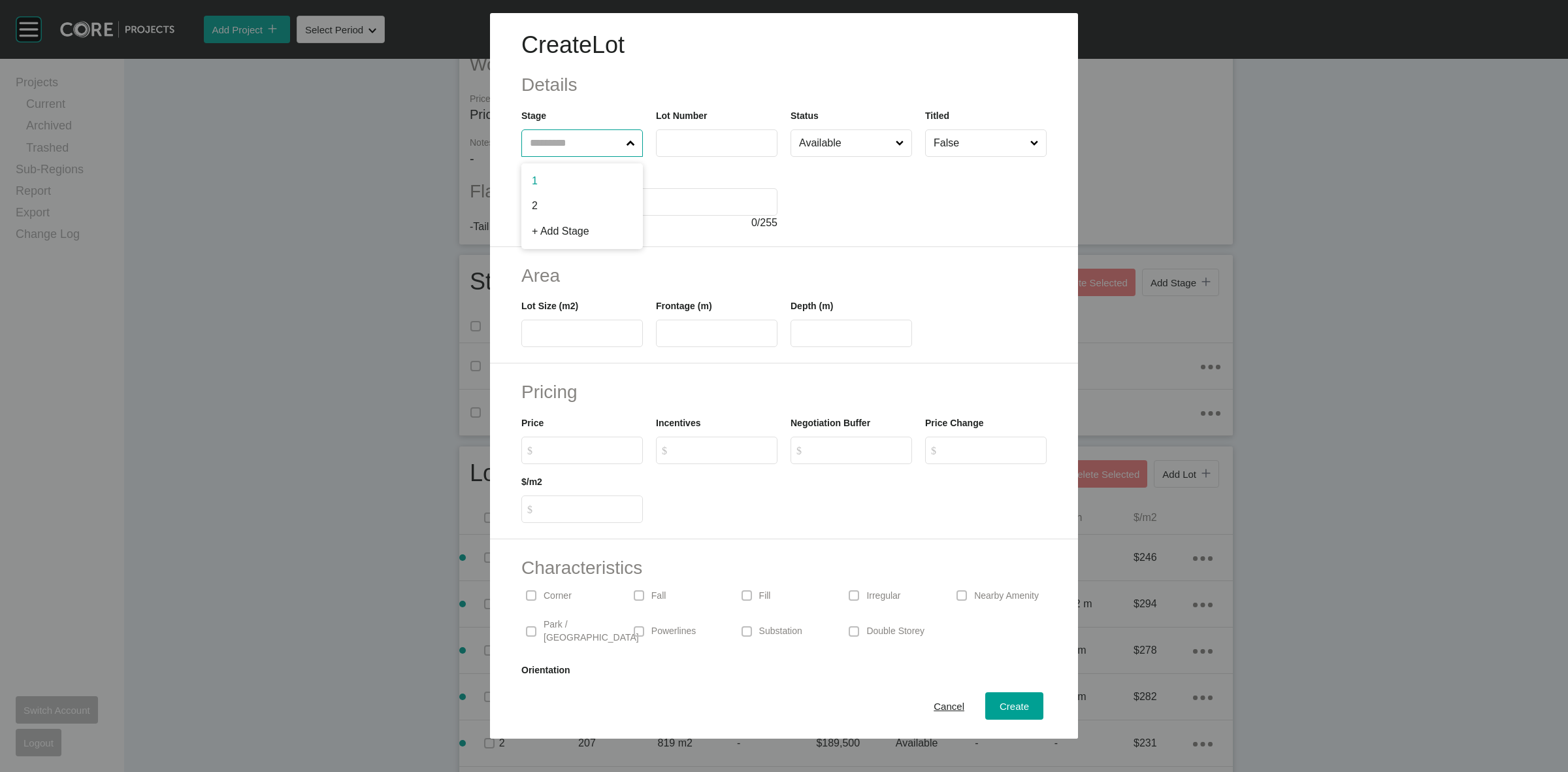
click at [550, 144] on input "text" at bounding box center [576, 143] width 97 height 26
type input "*"
type input "***"
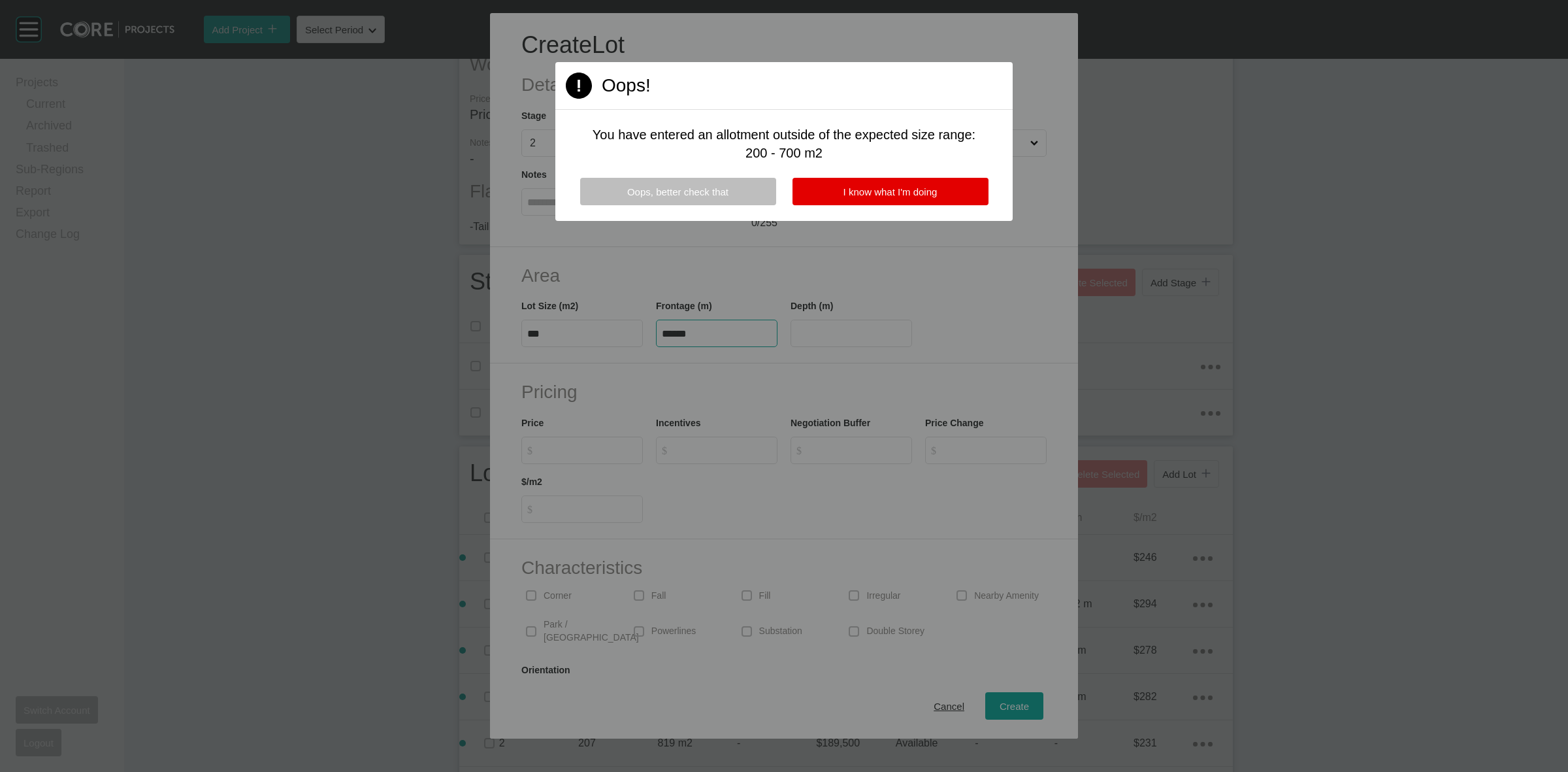
type input "*******"
type input "*"
drag, startPoint x: 726, startPoint y: 330, endPoint x: 639, endPoint y: 334, distance: 87.1
click at [639, 334] on div at bounding box center [784, 386] width 1568 height 772
click at [690, 181] on button "Oops, better check that" at bounding box center [677, 192] width 196 height 27
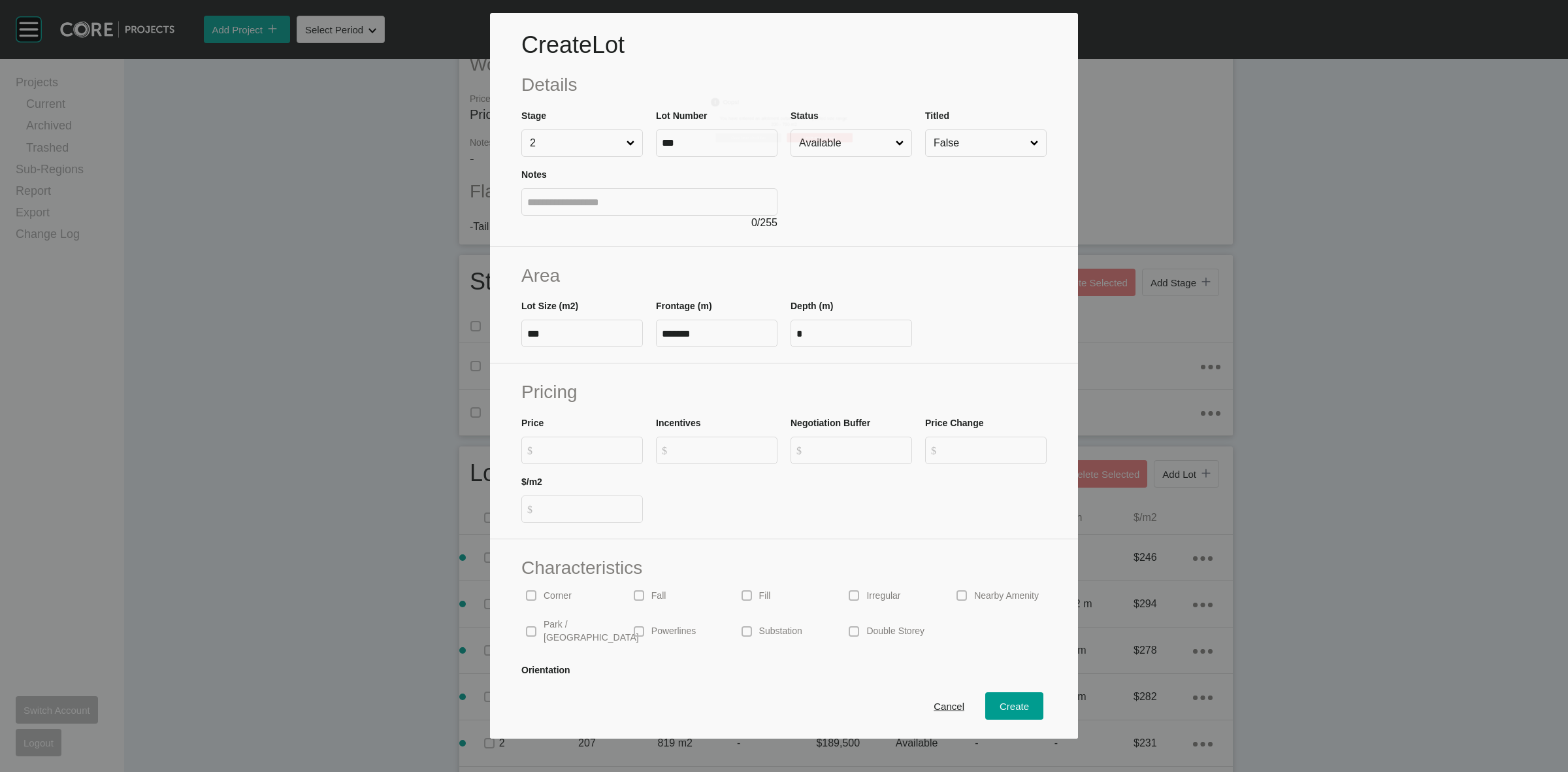
type input "******"
drag, startPoint x: 748, startPoint y: 330, endPoint x: 655, endPoint y: 338, distance: 93.3
click at [656, 338] on label "******" at bounding box center [716, 334] width 122 height 27
type input "*"
click at [593, 448] on input "$ Created with Sketch. $" at bounding box center [588, 450] width 97 height 11
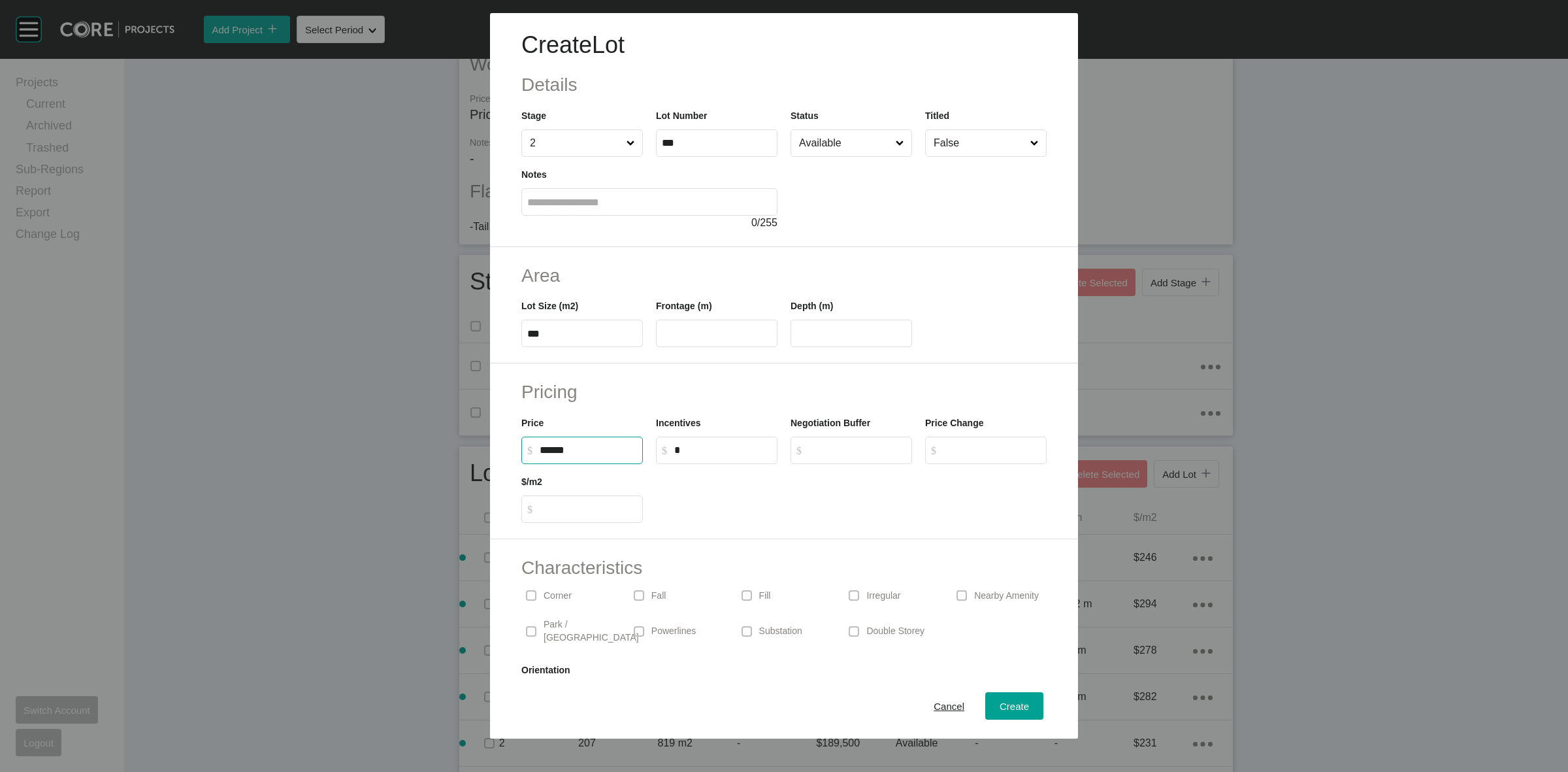
type input "******"
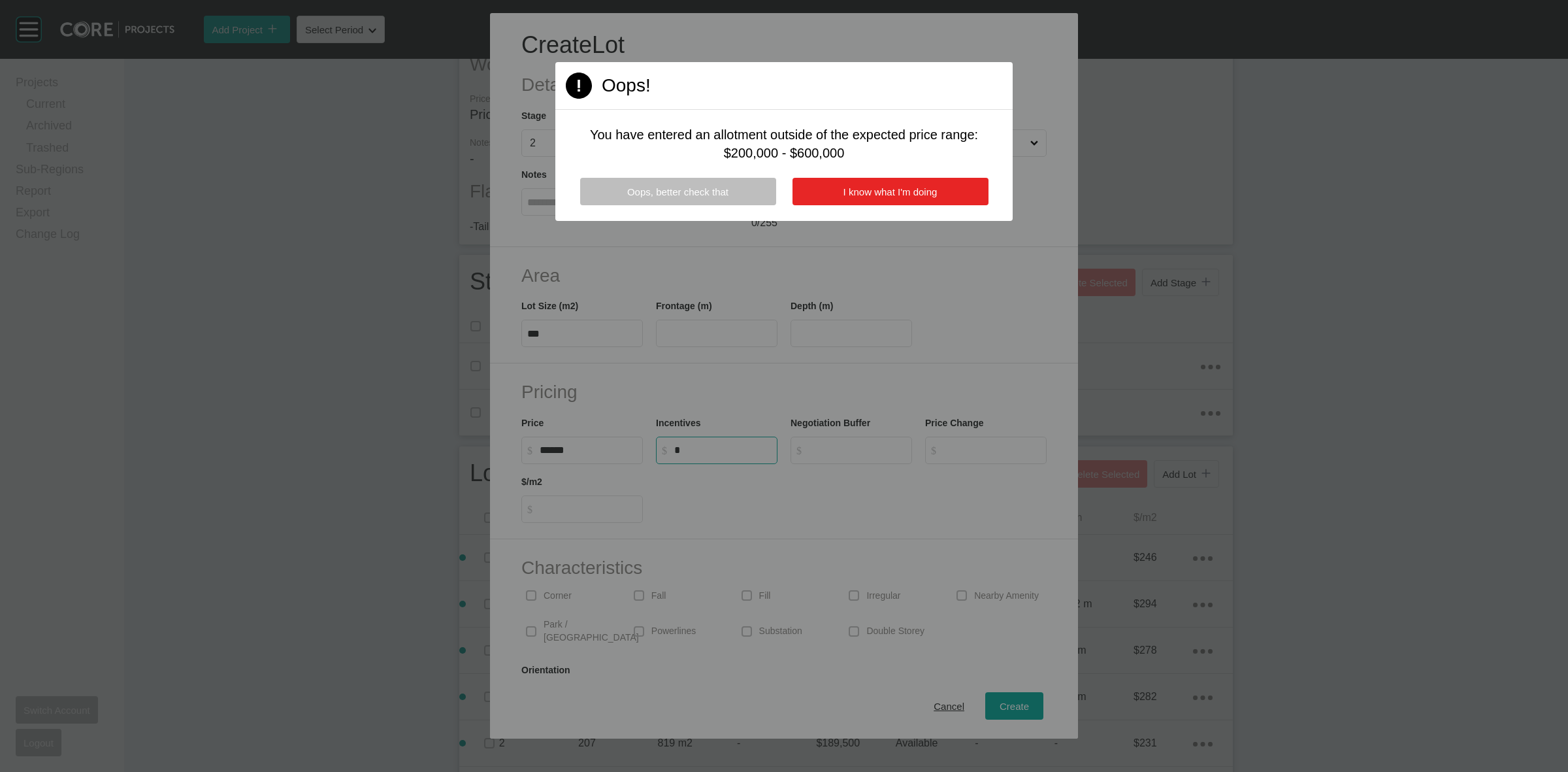
click at [866, 197] on span "I know what I'm doing" at bounding box center [890, 192] width 94 height 11
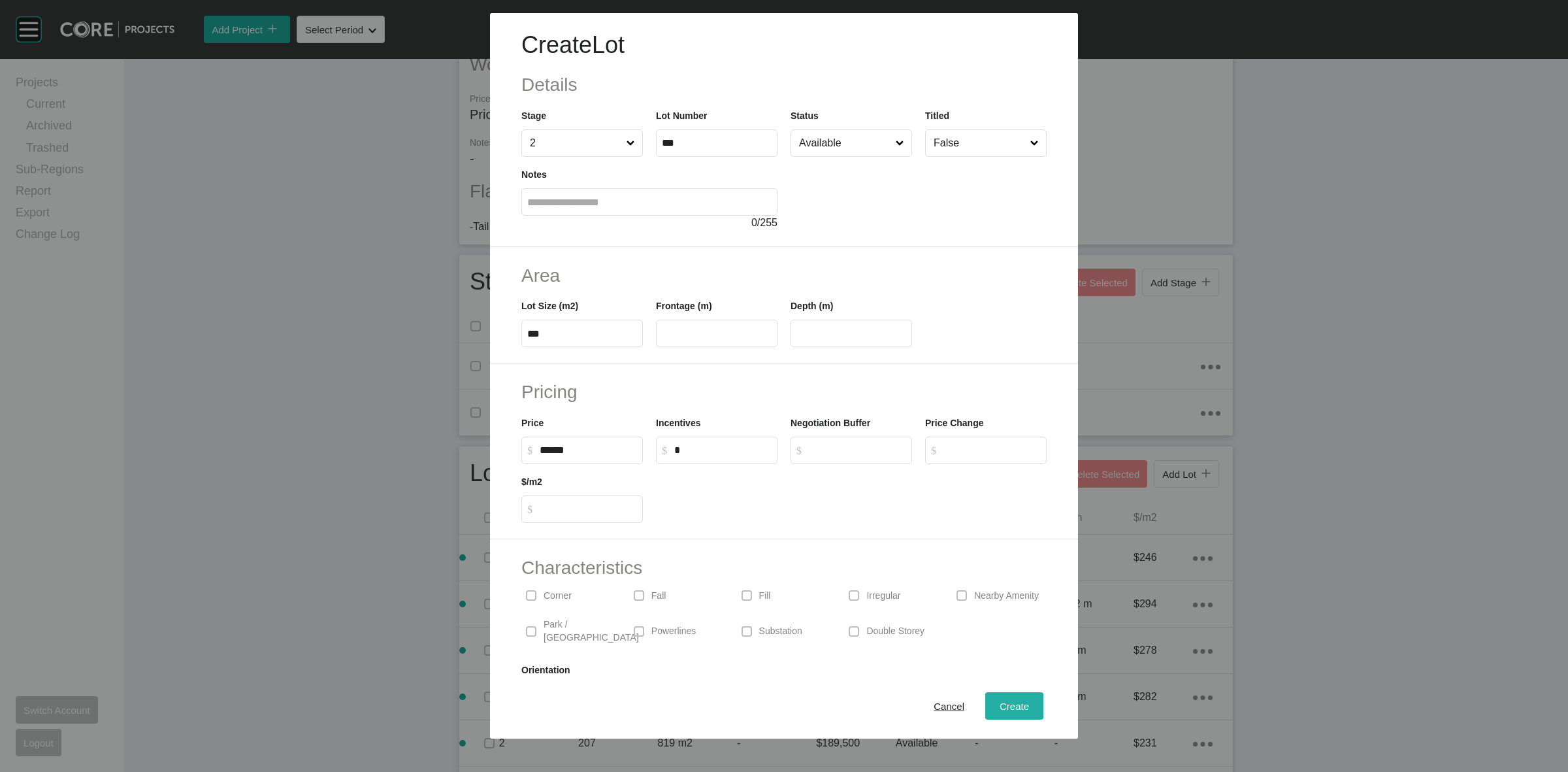
click at [1004, 711] on span "Create" at bounding box center [1014, 706] width 29 height 11
type input "*"
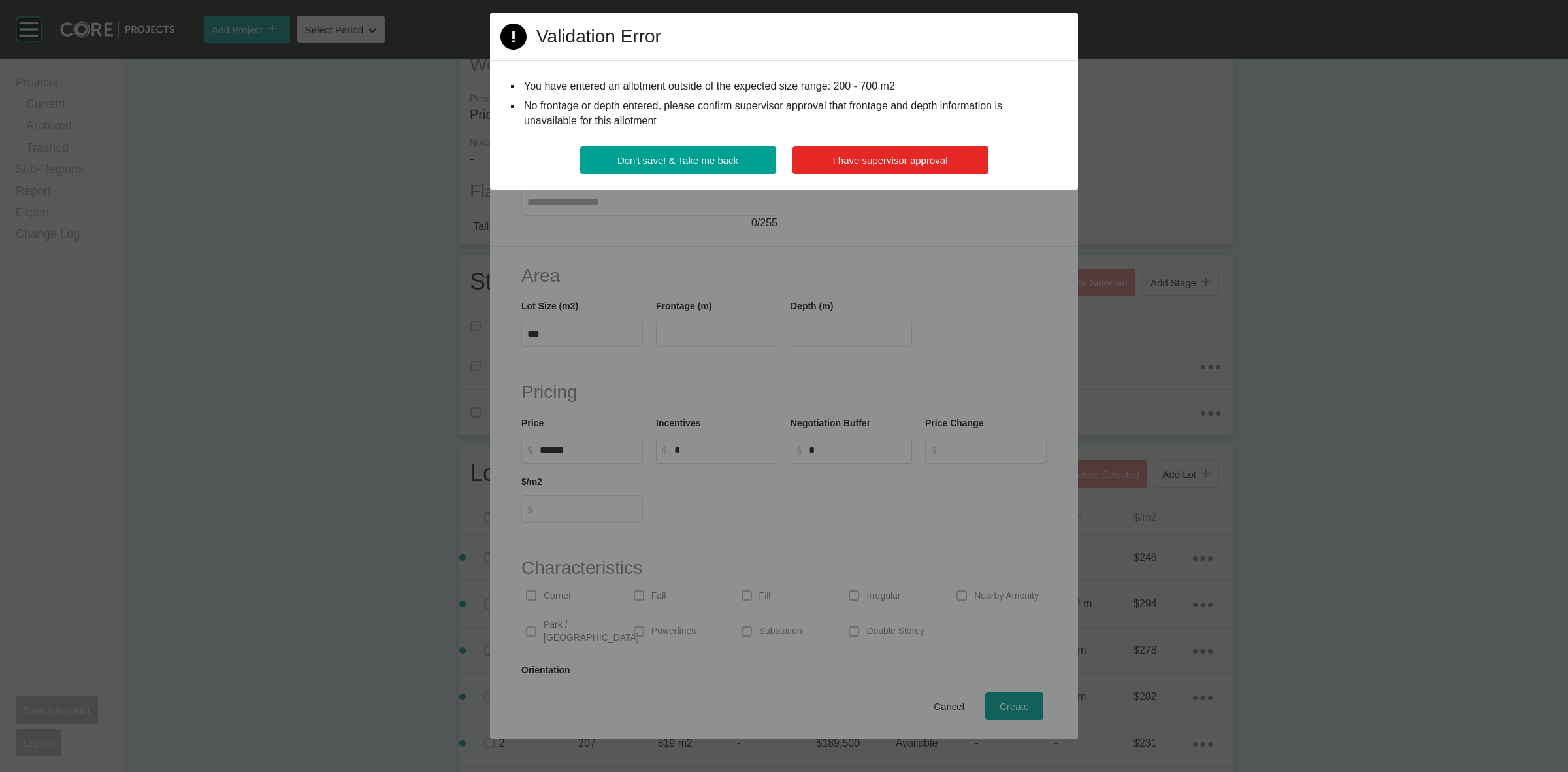
click at [907, 155] on span "I have supervisor approval" at bounding box center [890, 160] width 115 height 11
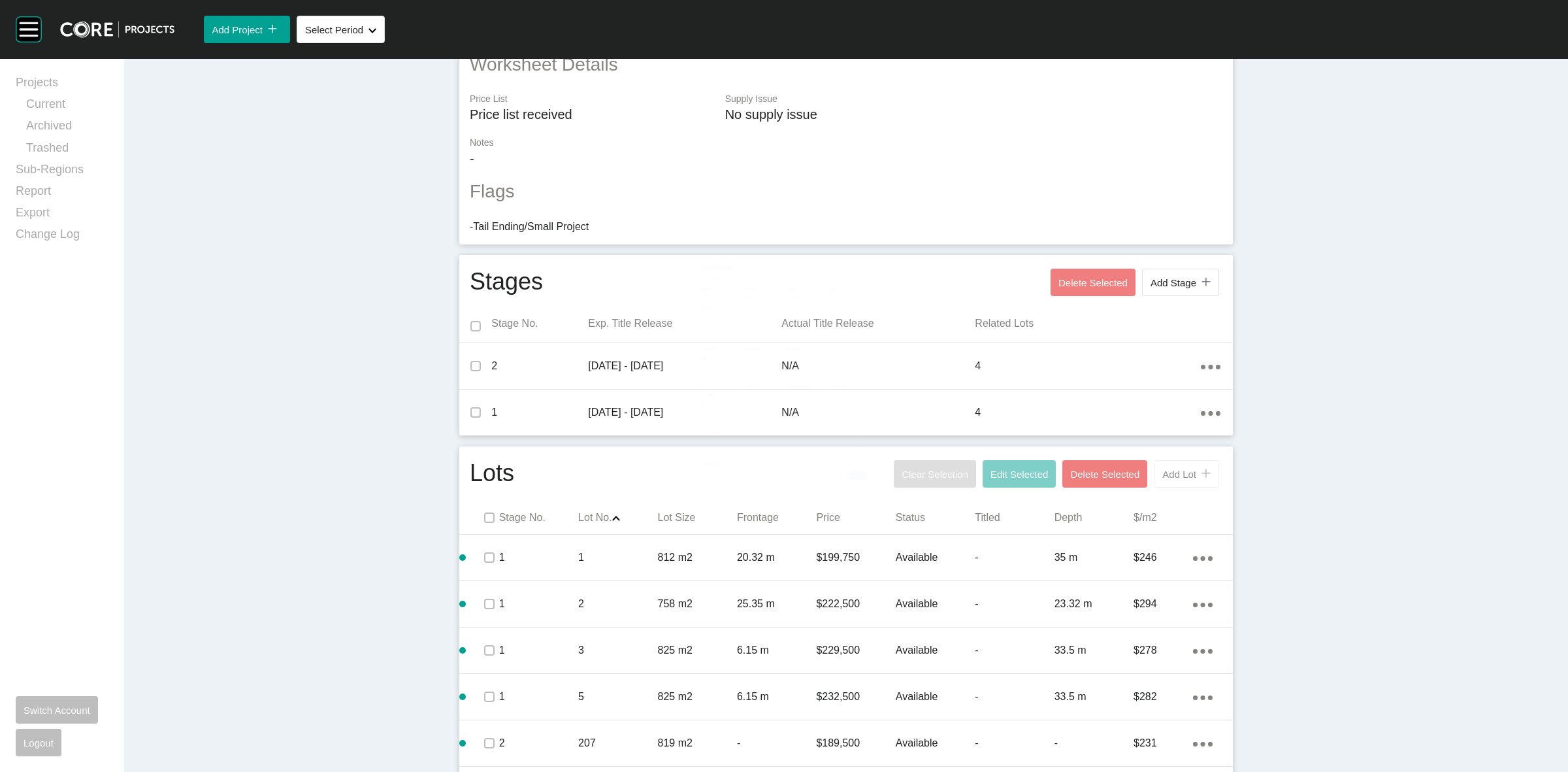
click at [1168, 478] on span "Add Lot" at bounding box center [1179, 475] width 34 height 11
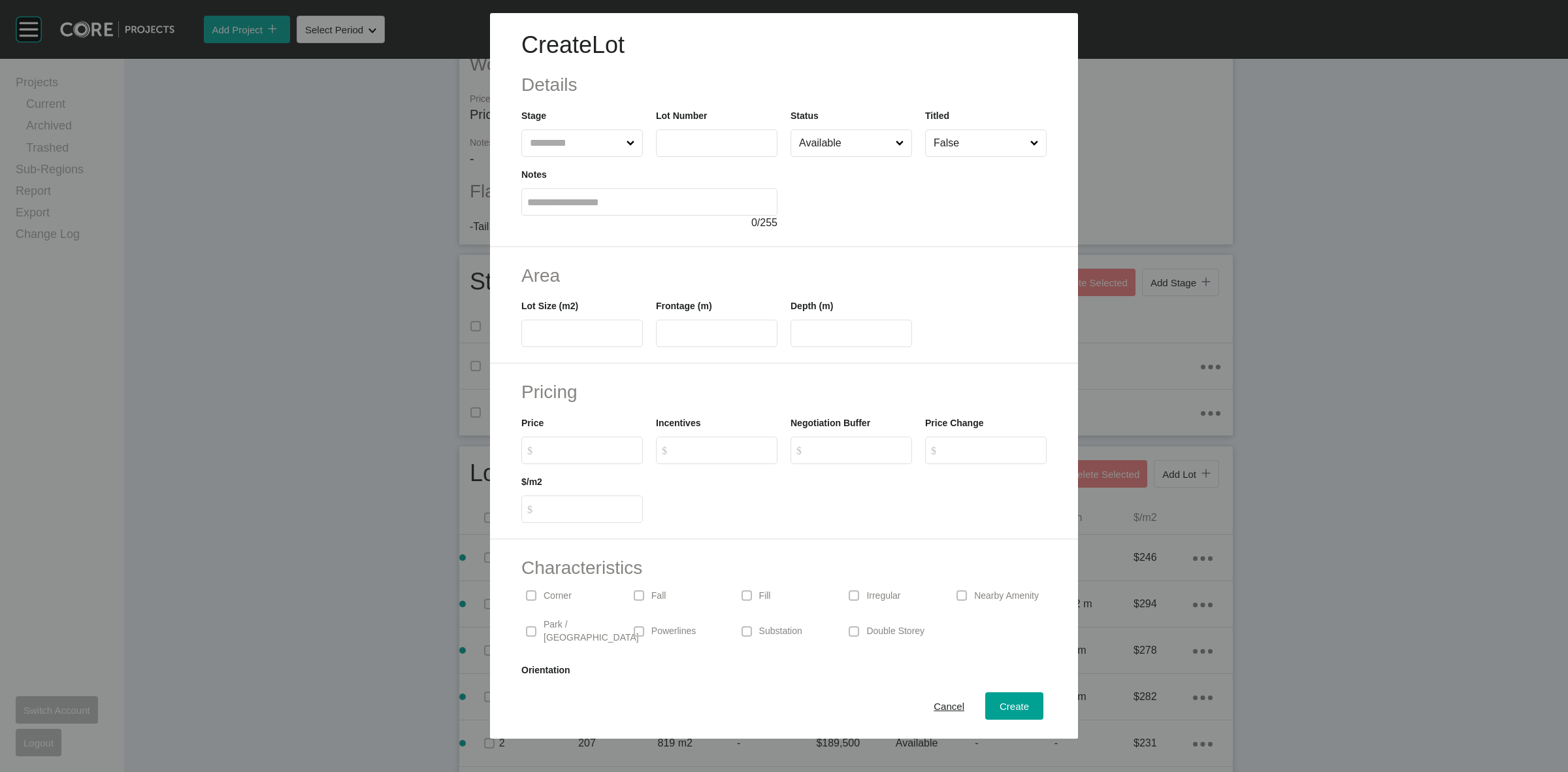
click at [565, 138] on input "text" at bounding box center [576, 143] width 97 height 26
type input "*"
type input "***"
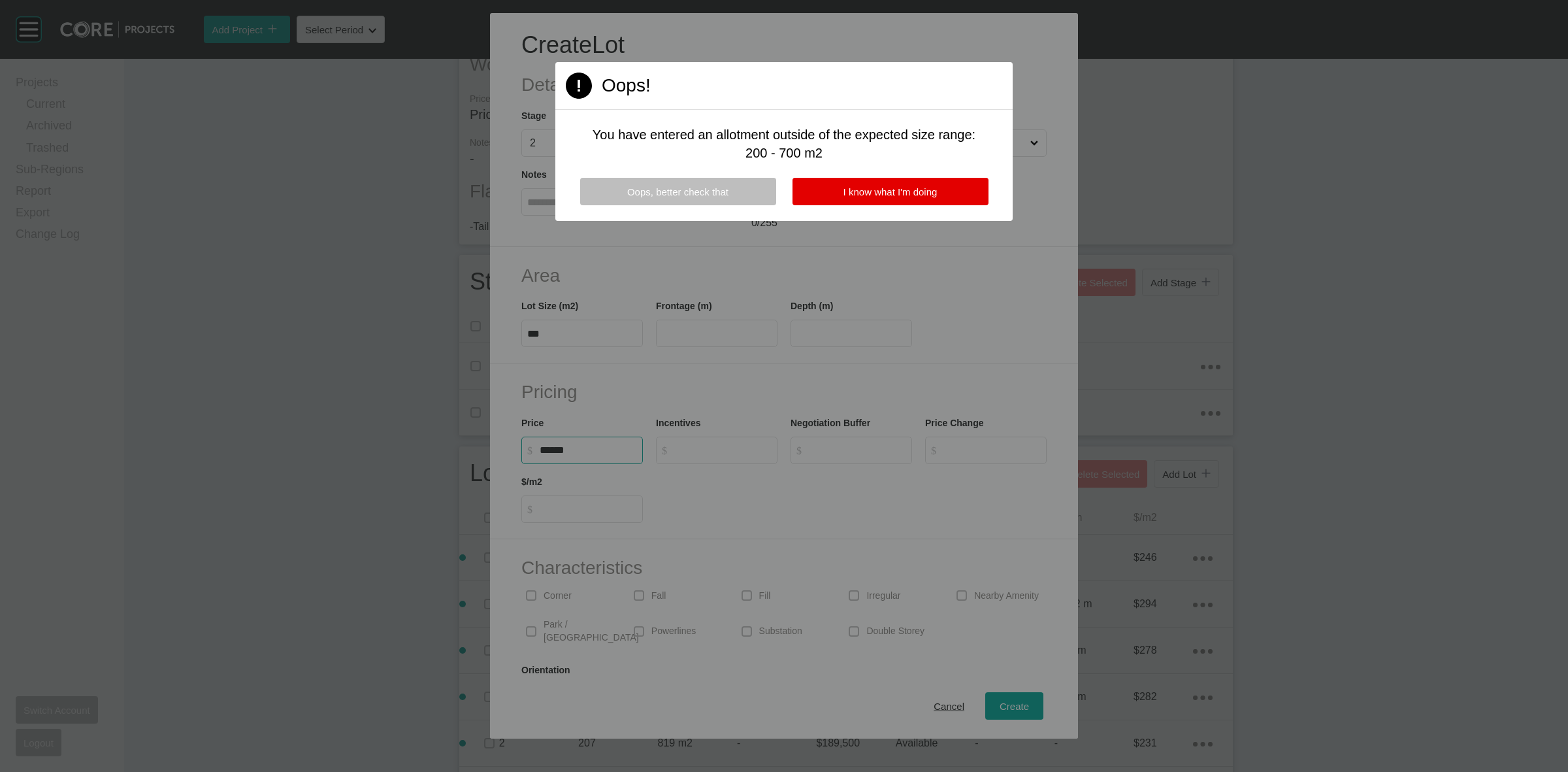
type input "******"
type input "*"
click at [926, 191] on span "I know what I'm doing" at bounding box center [890, 192] width 94 height 11
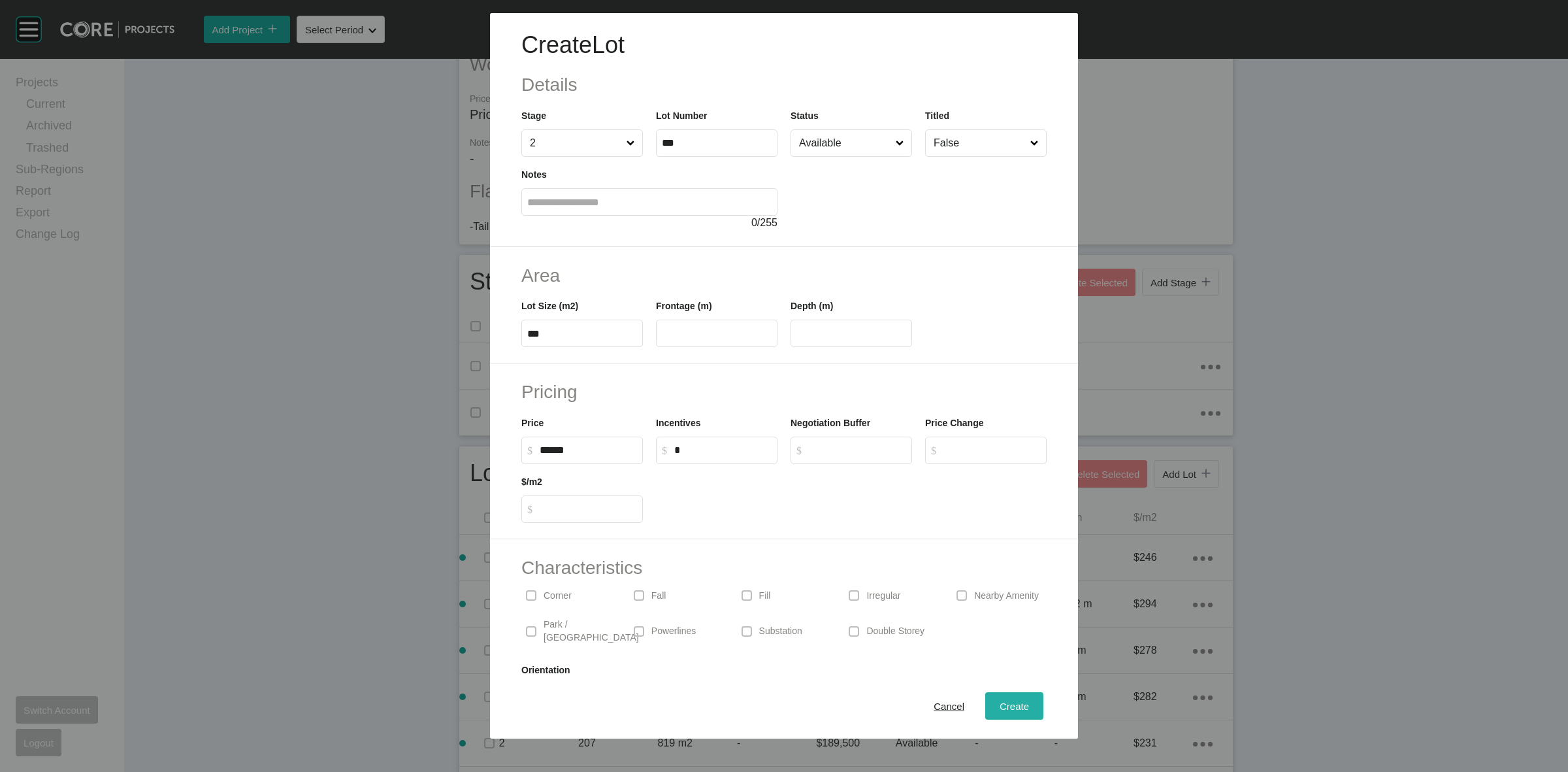
click at [1004, 703] on span "Create" at bounding box center [1014, 706] width 29 height 11
type input "*"
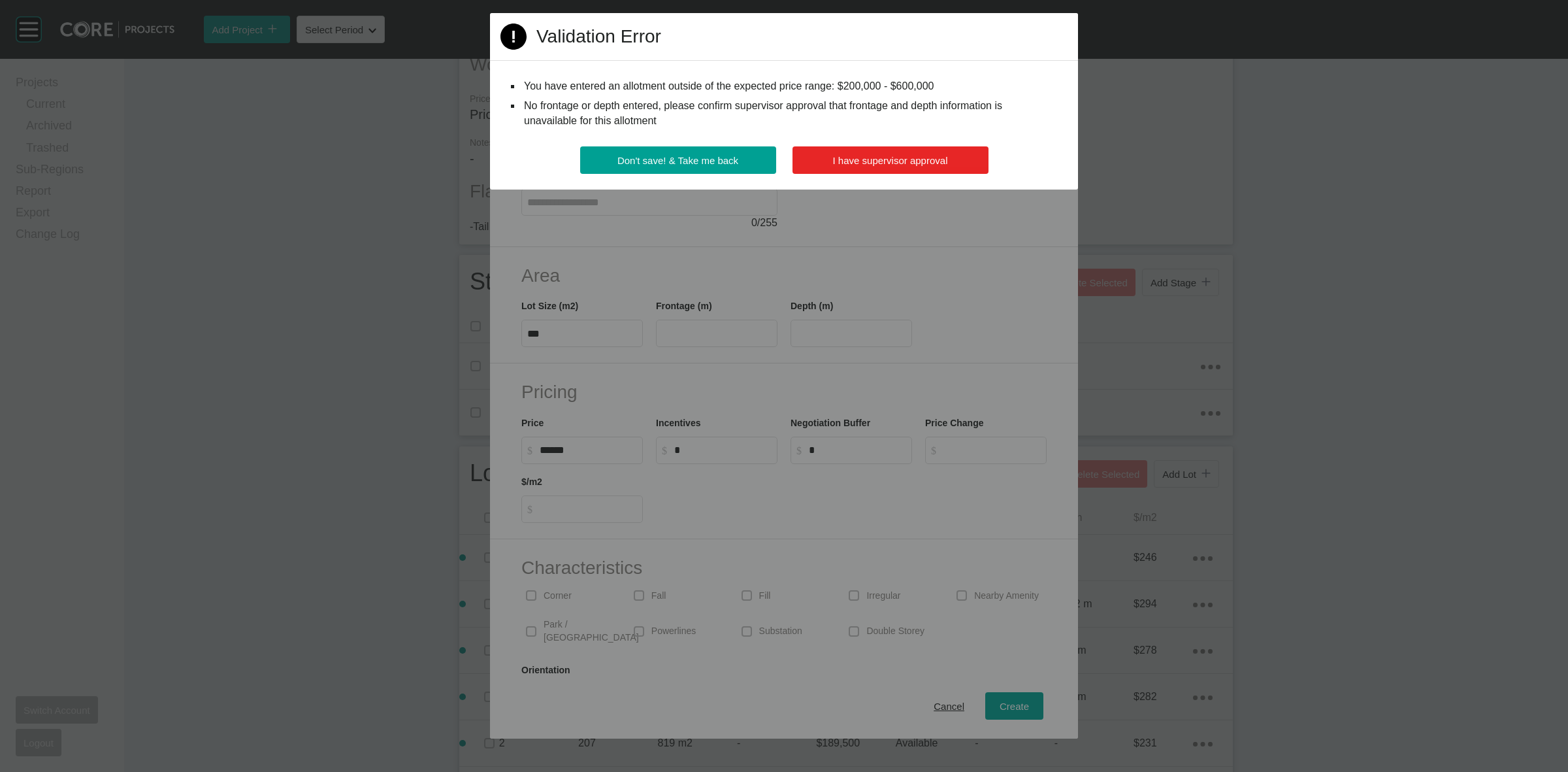
click at [887, 161] on span "I have supervisor approval" at bounding box center [890, 160] width 115 height 11
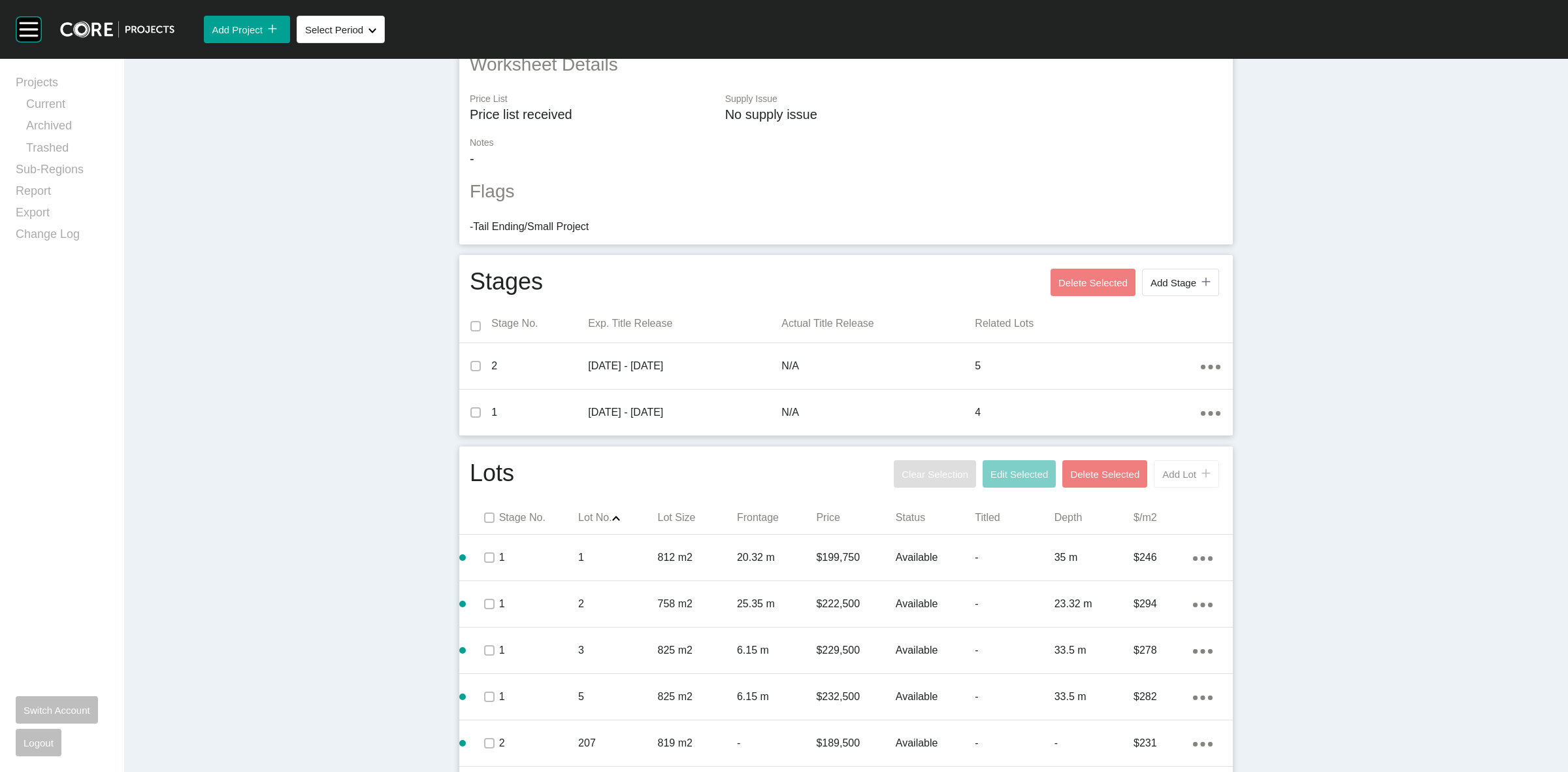
click at [1177, 477] on span "Add Lot" at bounding box center [1179, 475] width 34 height 11
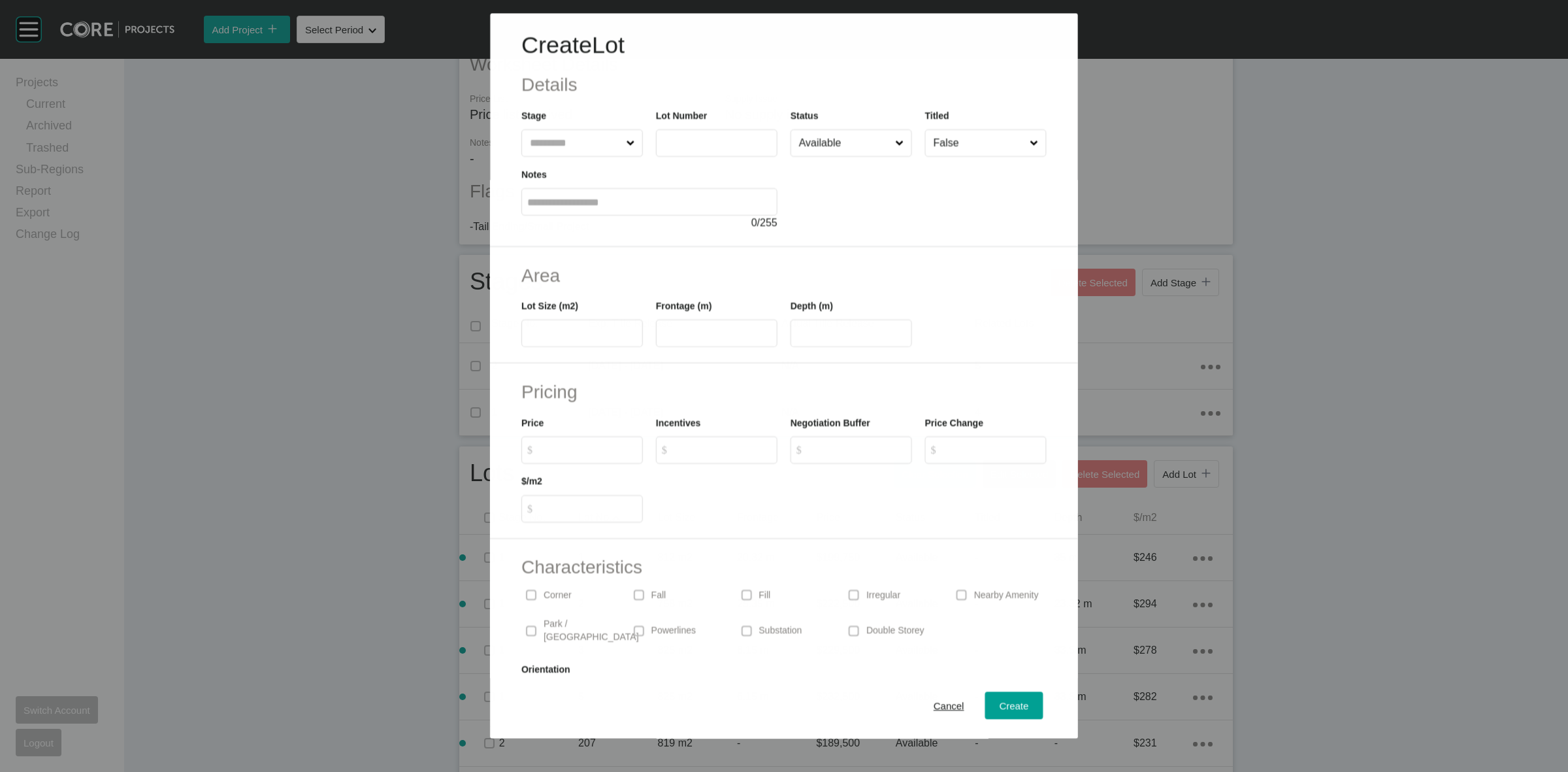
click at [572, 136] on input "text" at bounding box center [575, 143] width 96 height 26
type input "*"
type input "***"
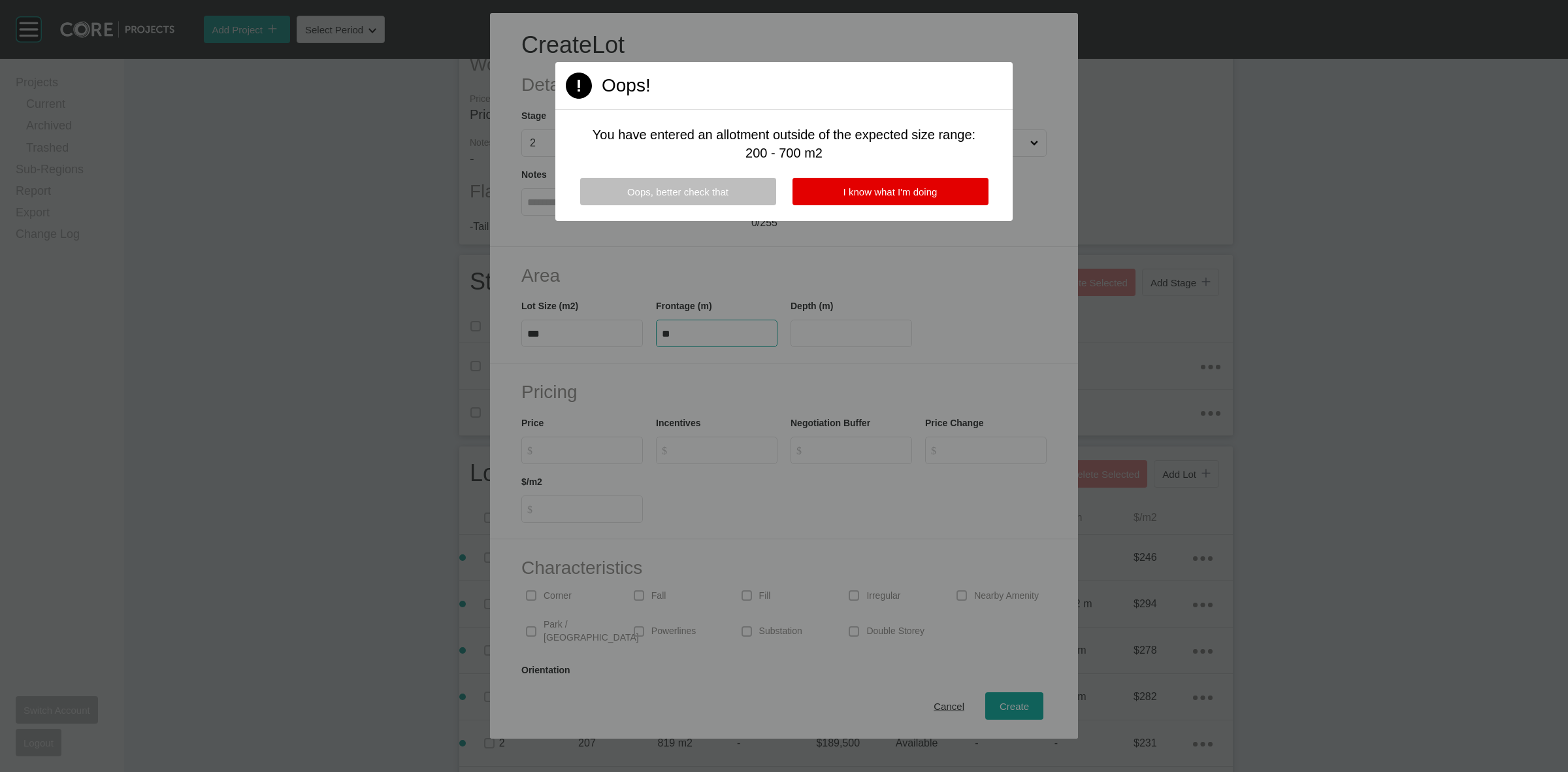
type input "*"
type input "******"
type input "*"
click at [727, 191] on span "Oops, better check that" at bounding box center [678, 192] width 101 height 11
type input "***"
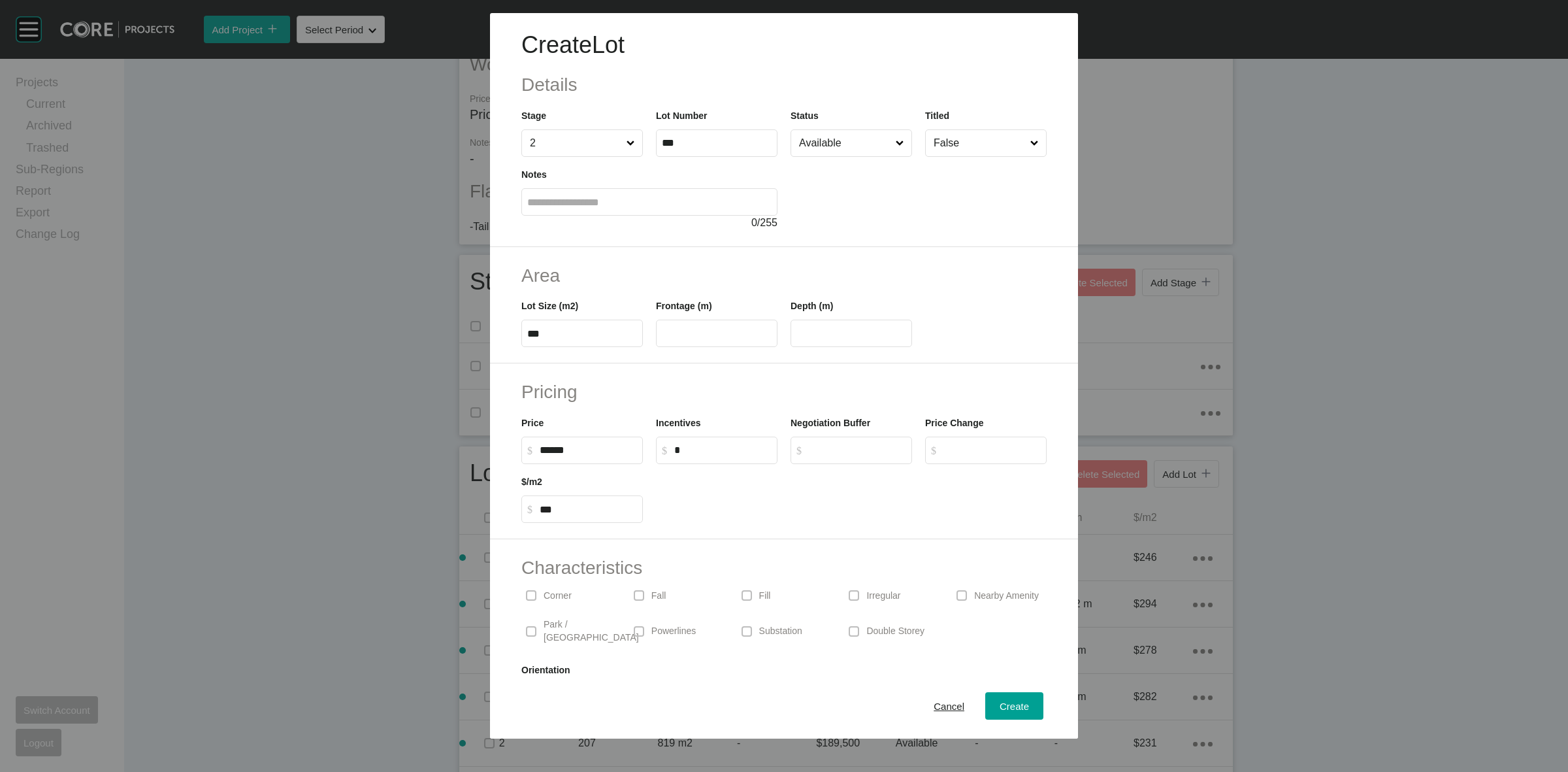
drag, startPoint x: 593, startPoint y: 442, endPoint x: 452, endPoint y: 469, distance: 143.6
click at [465, 469] on div "Create Lot Details Stage 2 Lot Number *** Status Available Titled False Notes 0…" at bounding box center [784, 369] width 1568 height 738
click at [593, 450] on input "******" at bounding box center [588, 450] width 97 height 11
drag, startPoint x: 594, startPoint y: 450, endPoint x: 486, endPoint y: 422, distance: 111.6
click at [494, 427] on div "Pricing Price $ Created with Sketch. $ ****** Incentives $ Created with Sketch.…" at bounding box center [784, 451] width 588 height 176
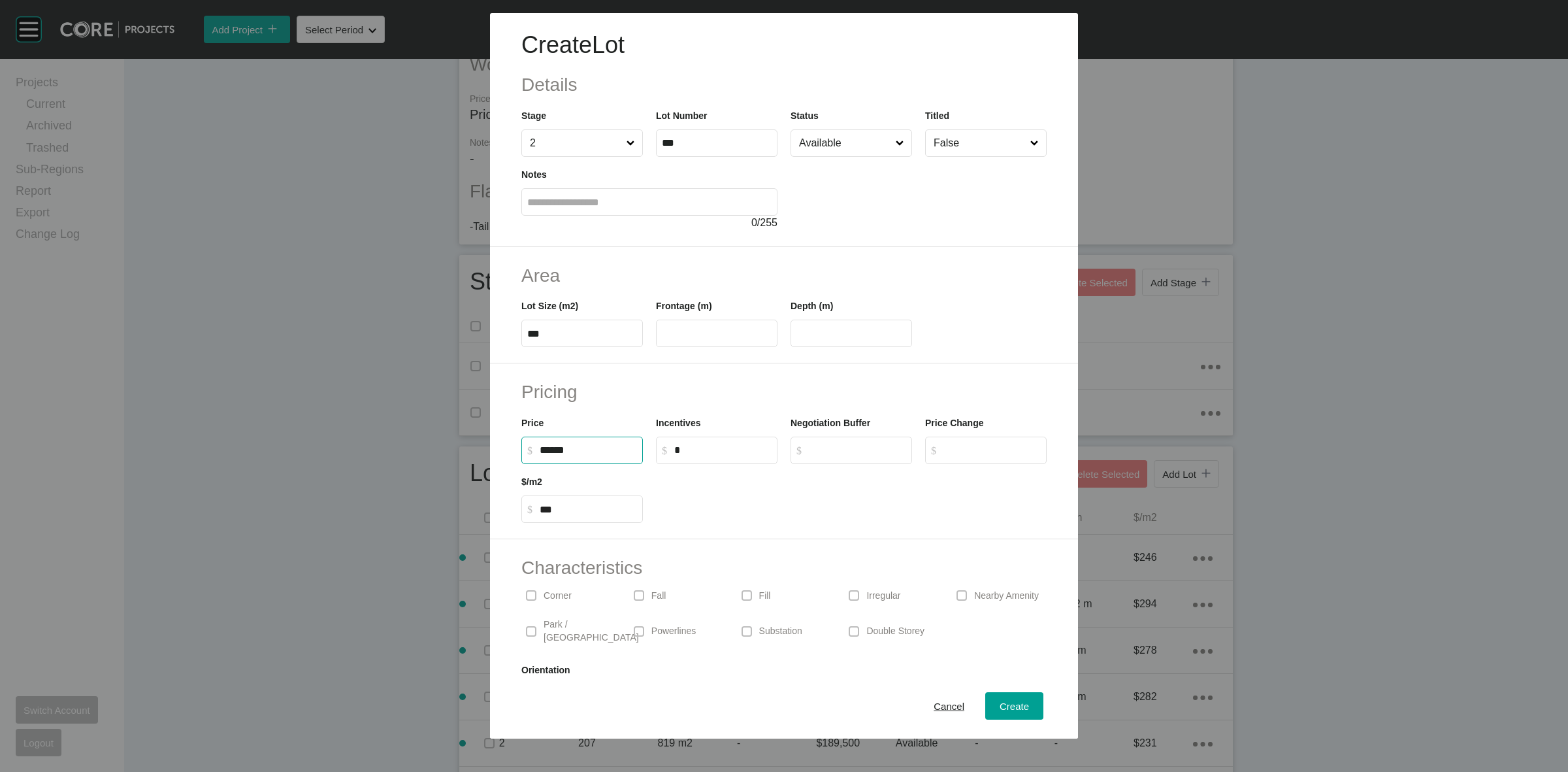
type input "******"
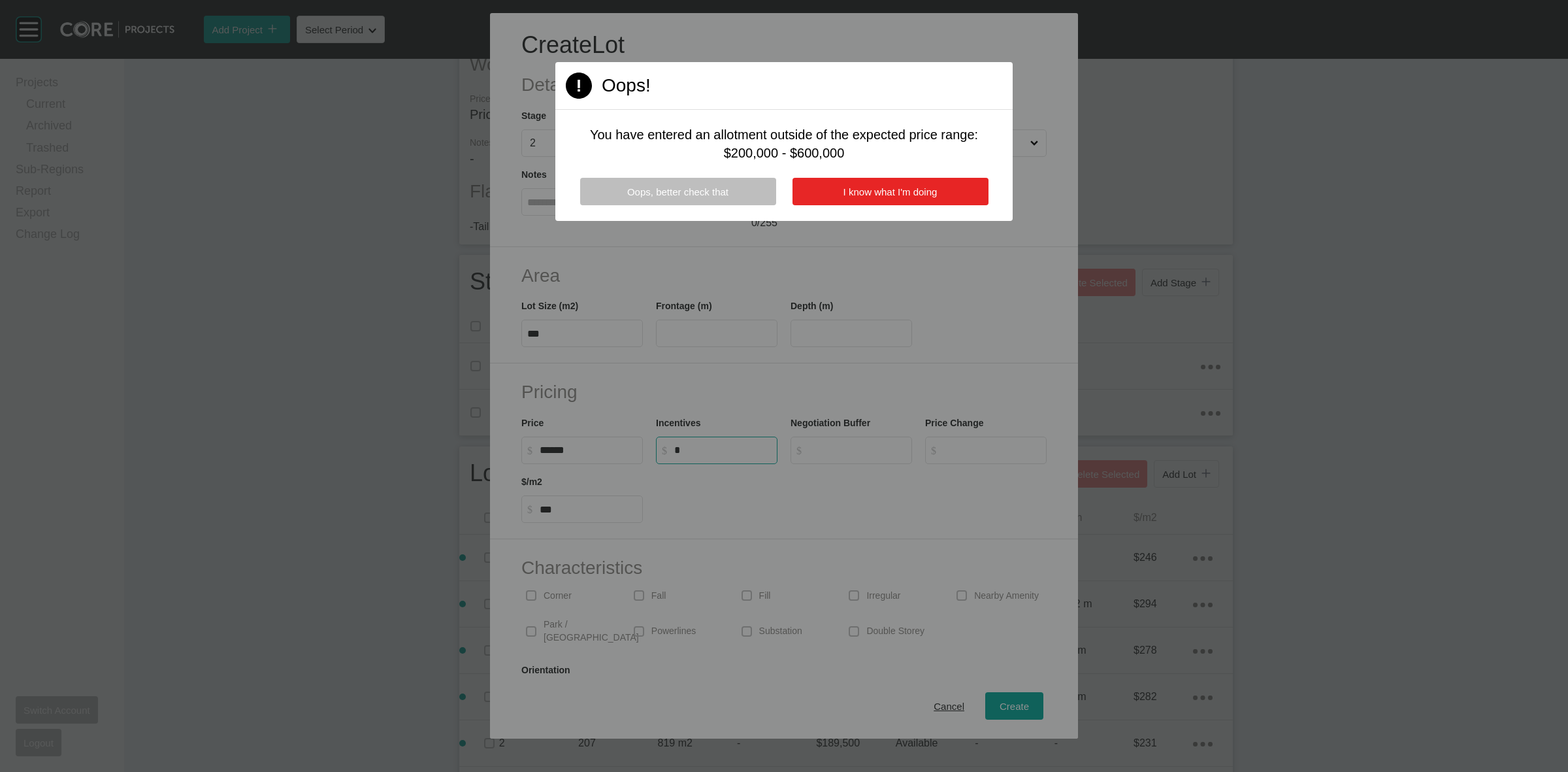
click at [911, 193] on span "I know what I'm doing" at bounding box center [890, 192] width 94 height 11
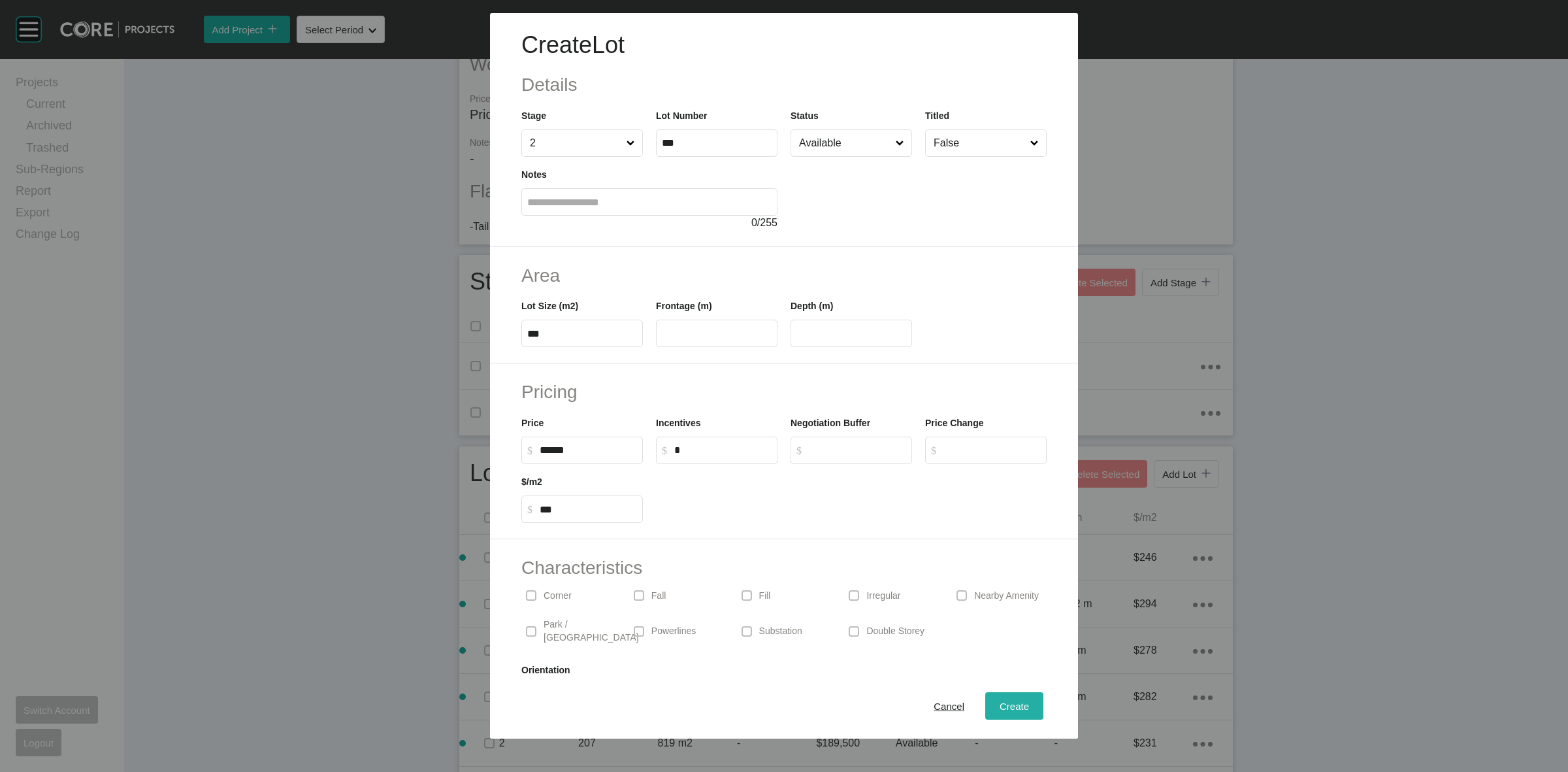
click at [991, 695] on button "Create" at bounding box center [1014, 706] width 58 height 27
type input "*"
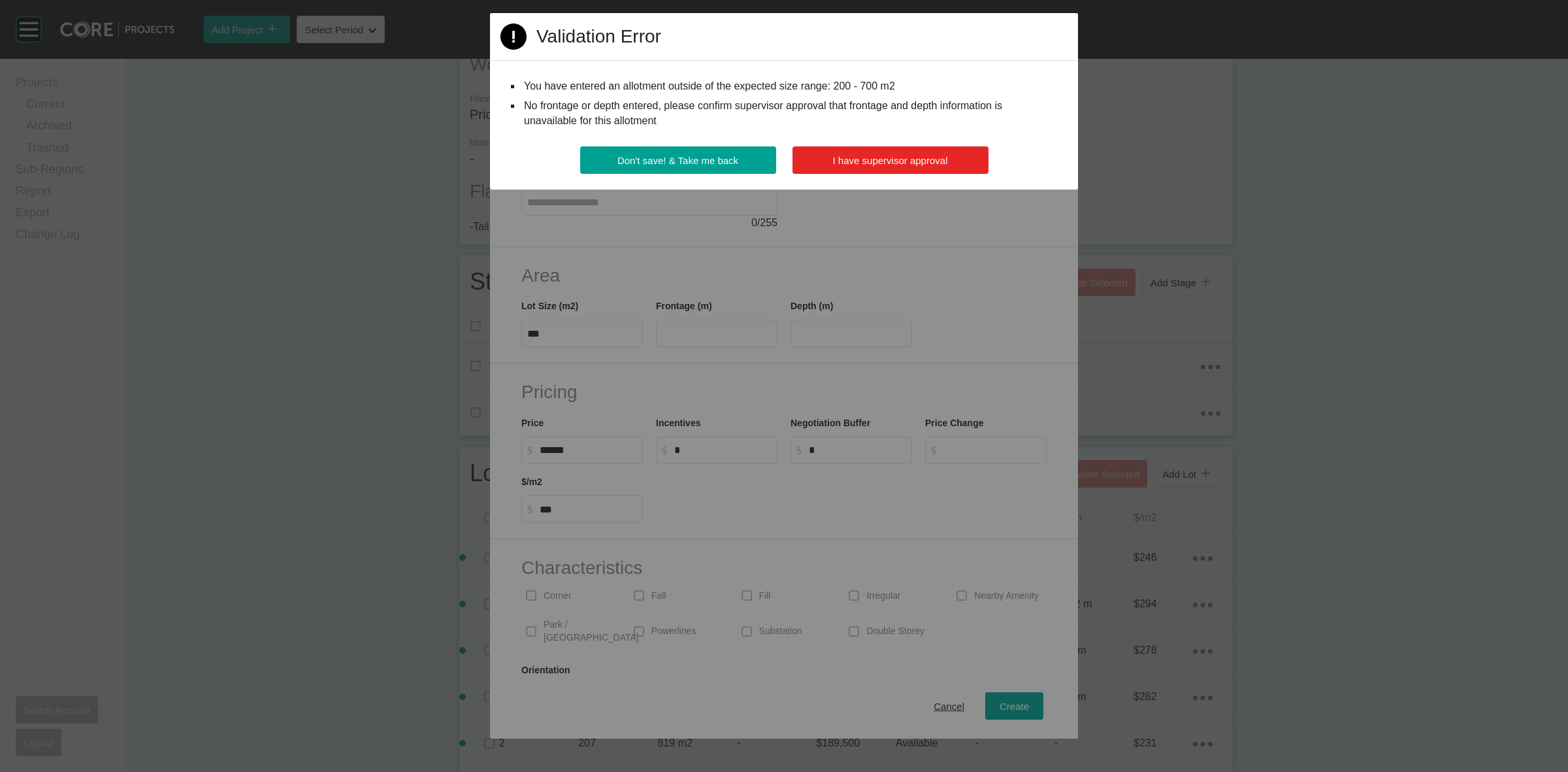
click at [921, 151] on button "I have supervisor approval" at bounding box center [890, 160] width 196 height 27
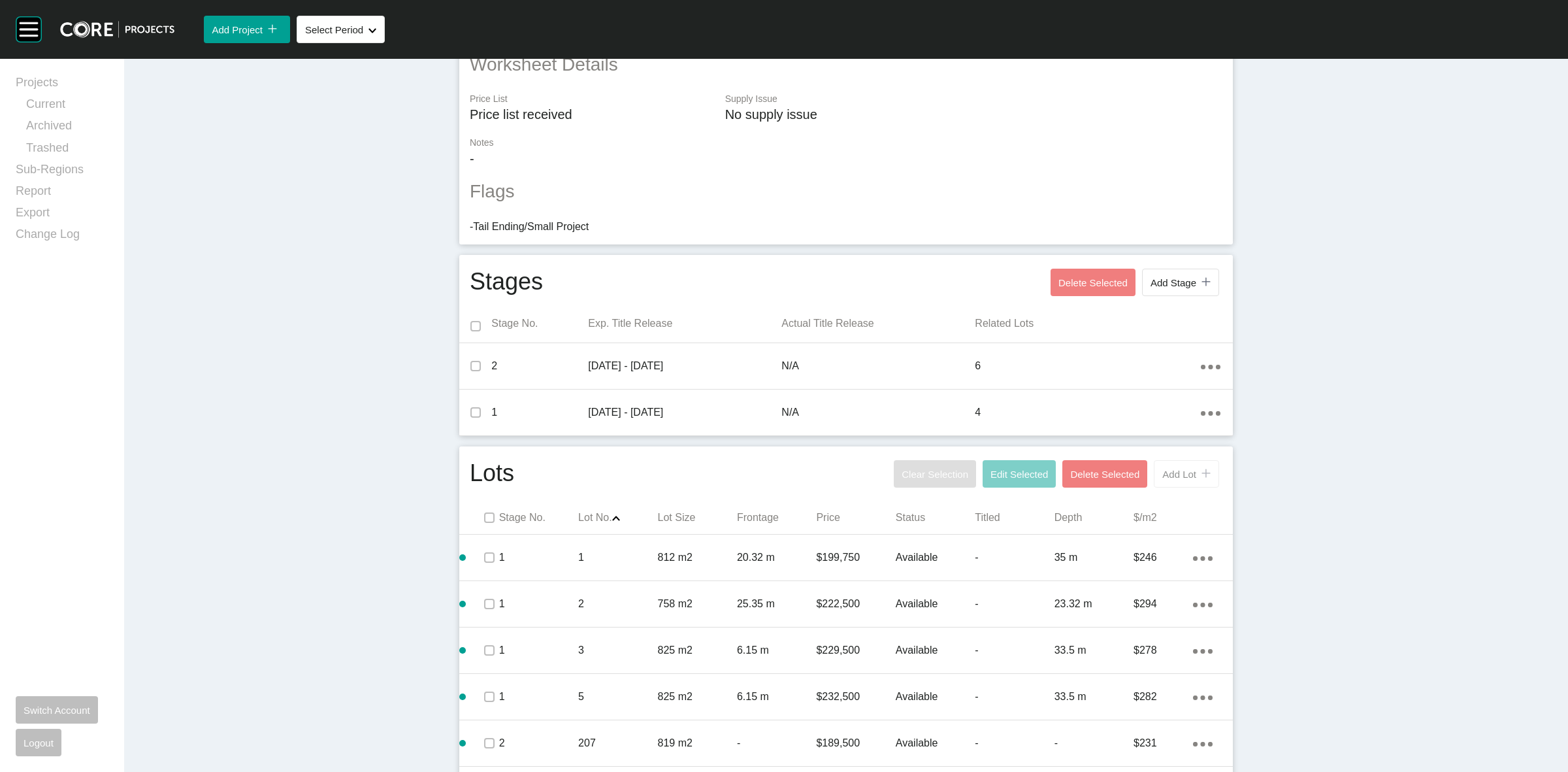
click at [1182, 471] on span "Add Lot" at bounding box center [1179, 475] width 34 height 11
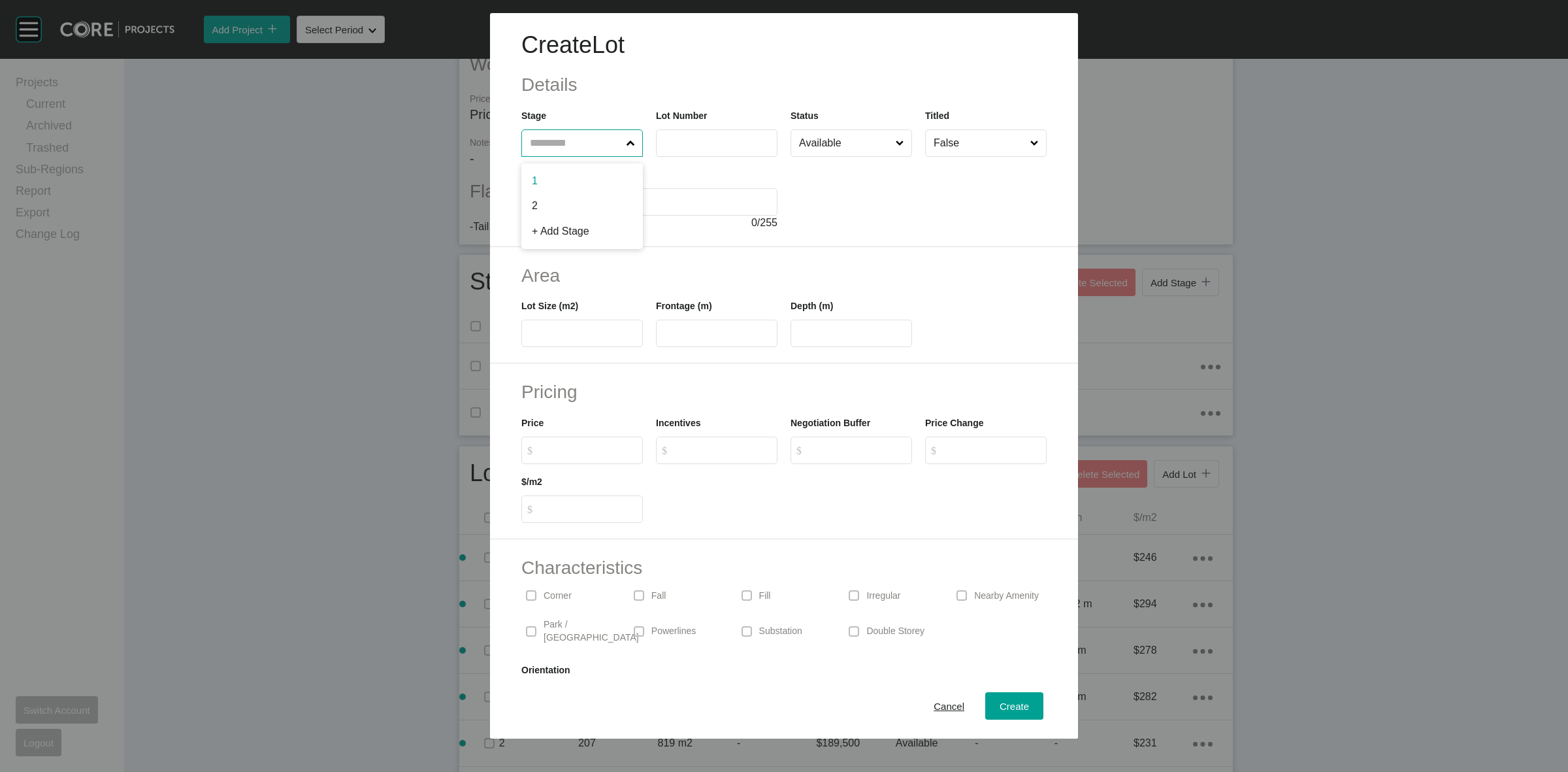
click at [544, 143] on input "text" at bounding box center [576, 143] width 97 height 26
type input "*"
type input "***"
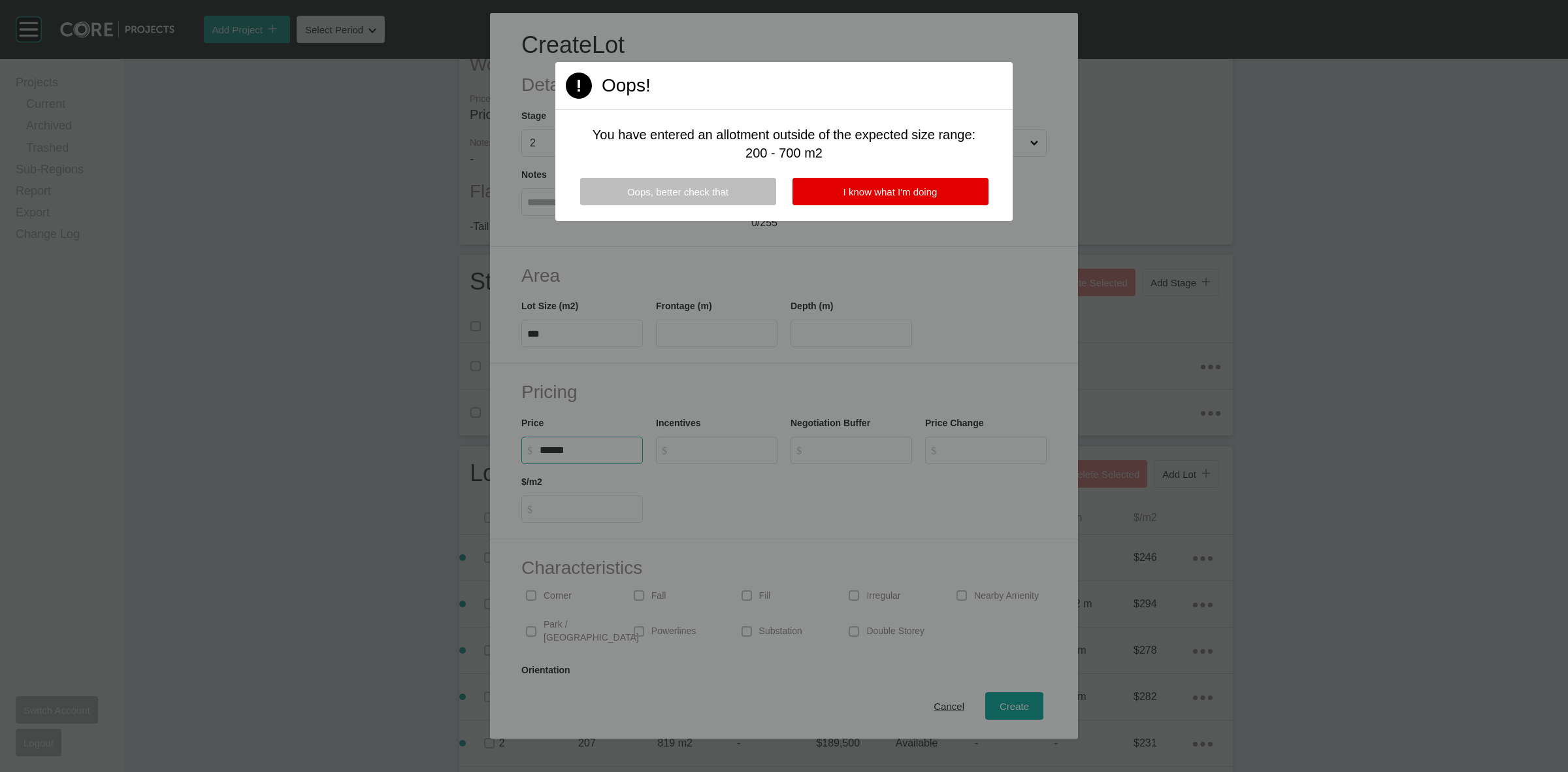
type input "******"
type input "*"
click at [830, 193] on button "I know what I'm doing" at bounding box center [890, 192] width 196 height 27
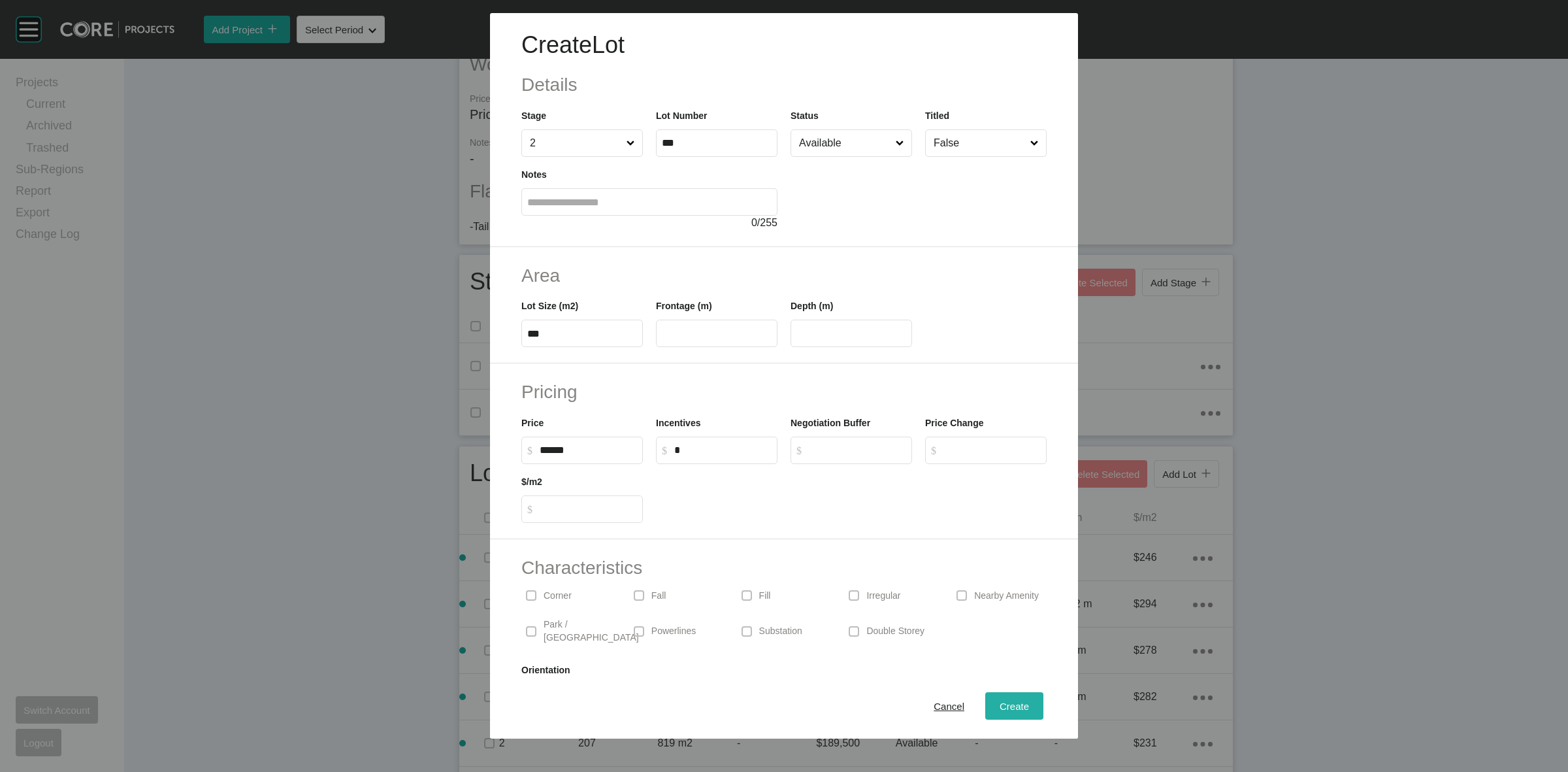
click at [996, 714] on div "Create" at bounding box center [1014, 706] width 36 height 18
type input "*"
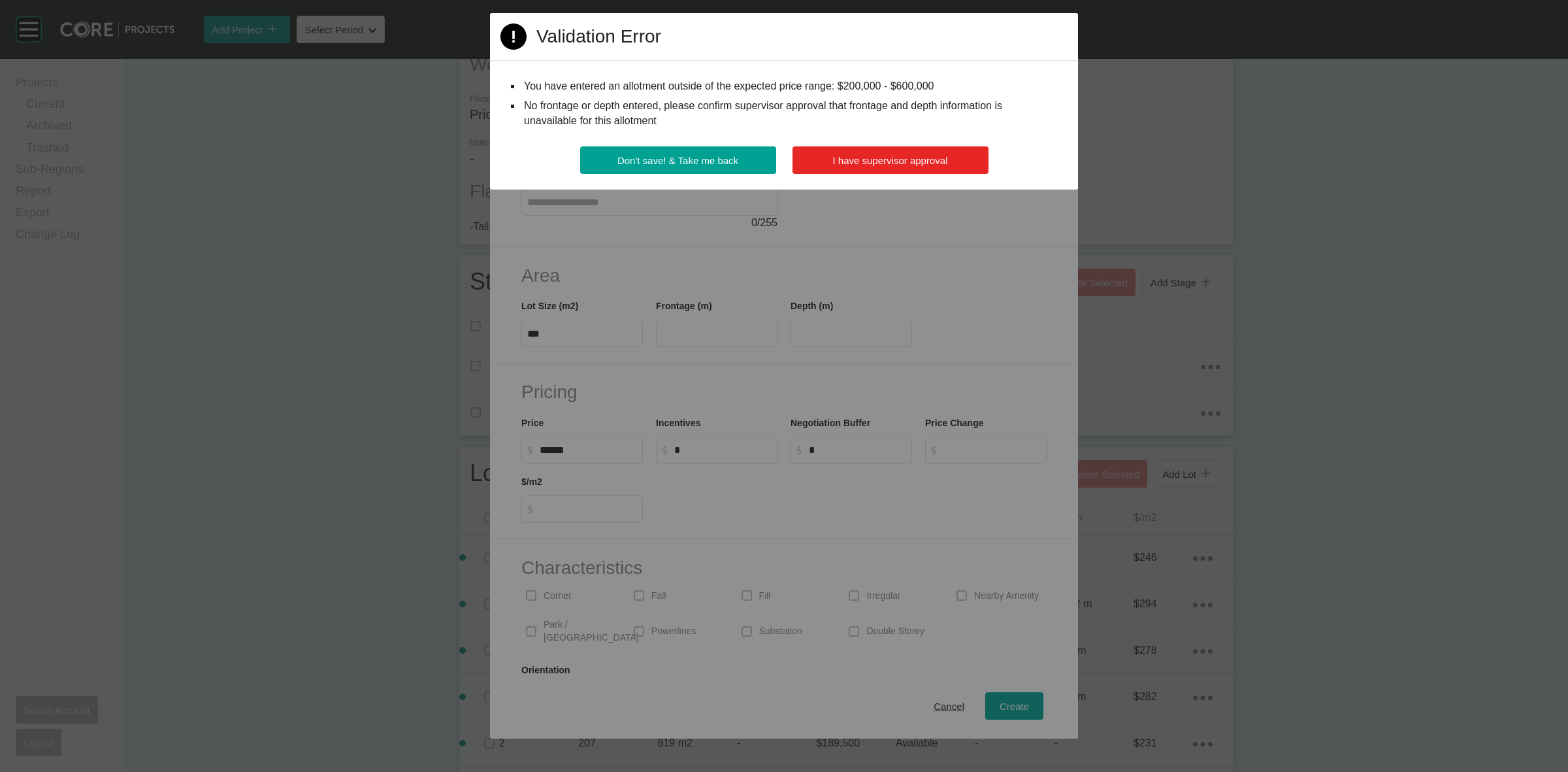
click at [947, 155] on span "I have supervisor approval" at bounding box center [890, 160] width 115 height 11
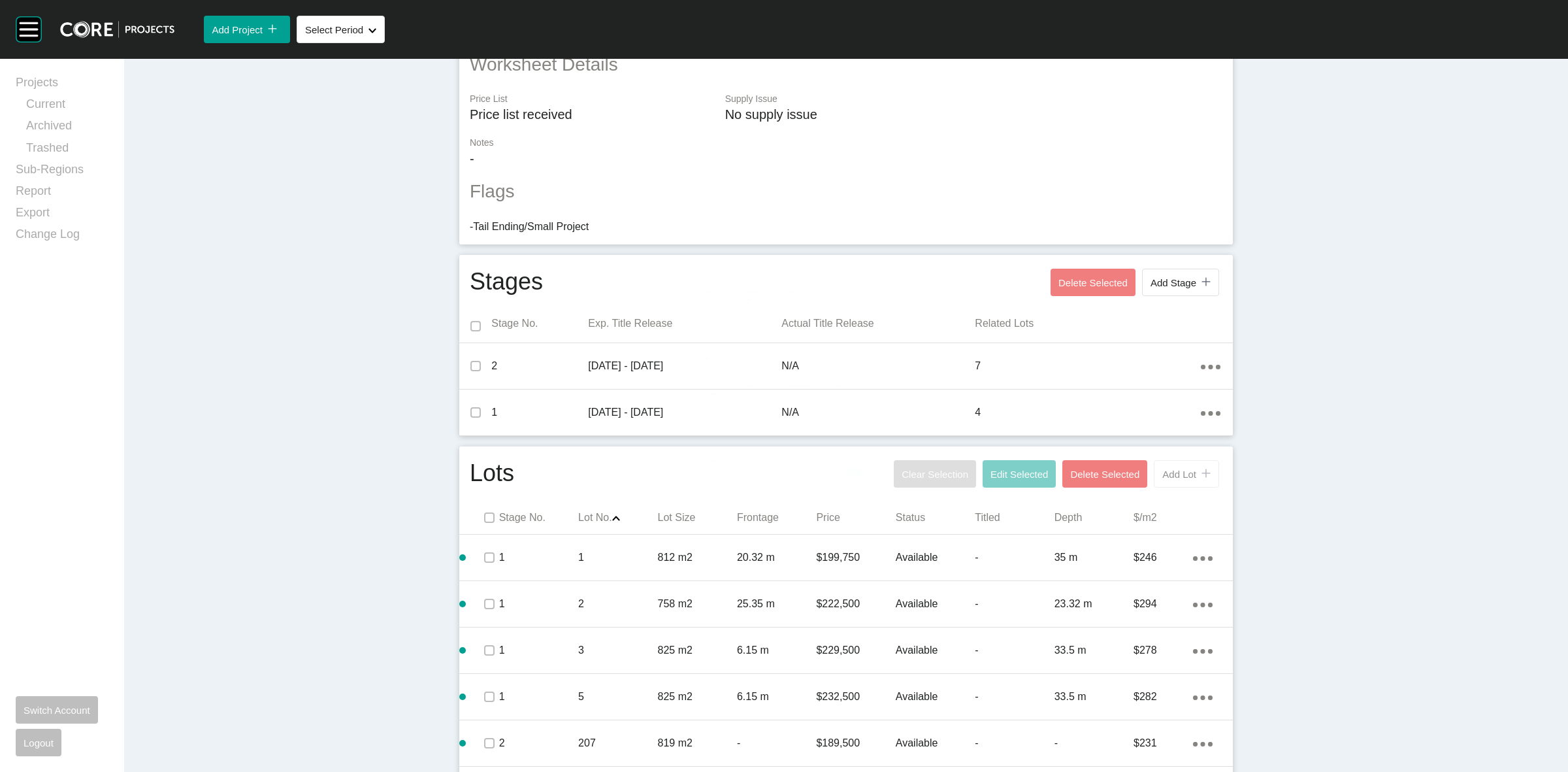
click at [1173, 483] on button "Add Lot icon/tick copy 11 Created with Sketch." at bounding box center [1185, 474] width 65 height 27
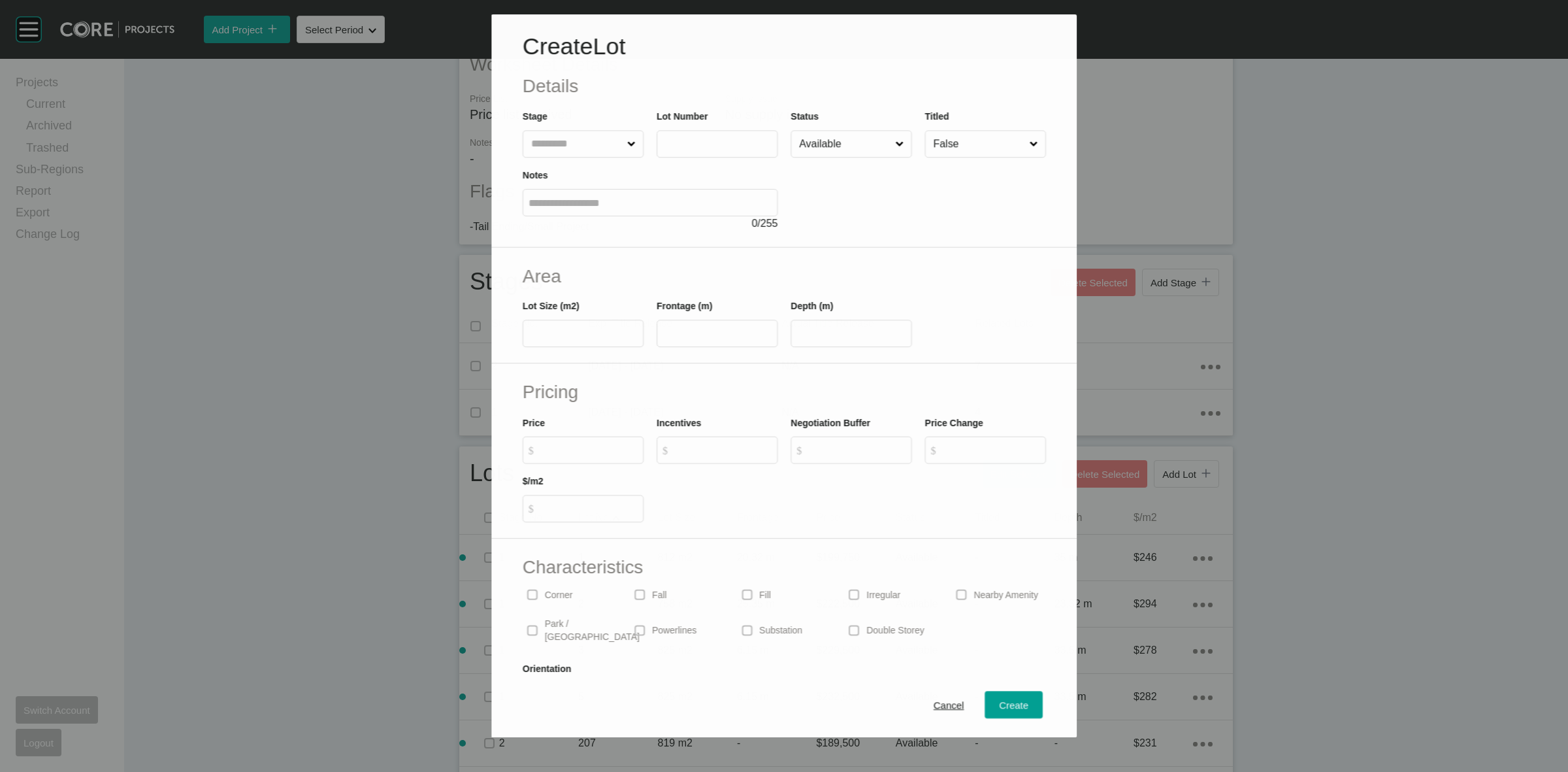
click at [531, 131] on input "text" at bounding box center [575, 143] width 96 height 26
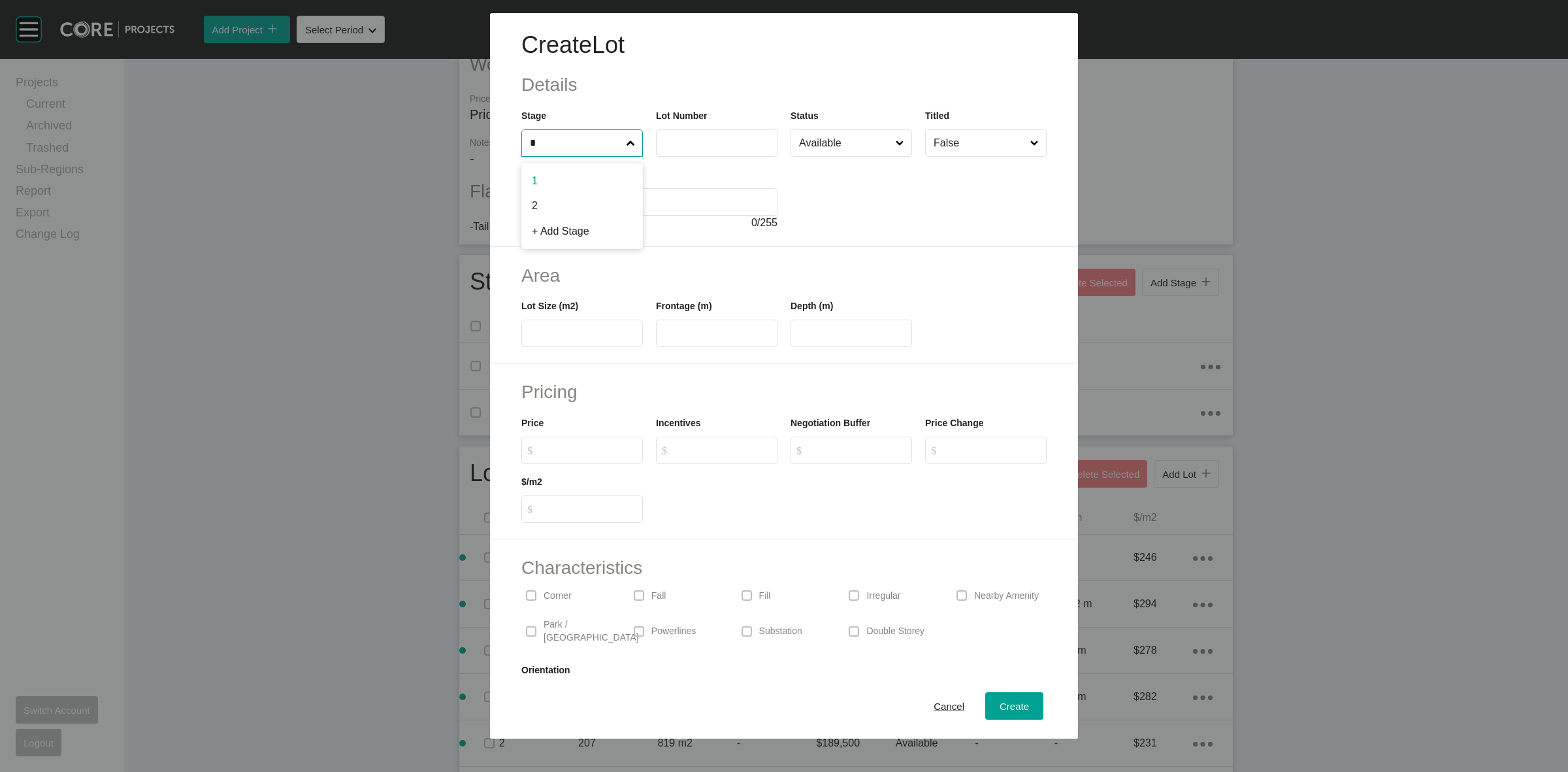
type input "*"
type input "***"
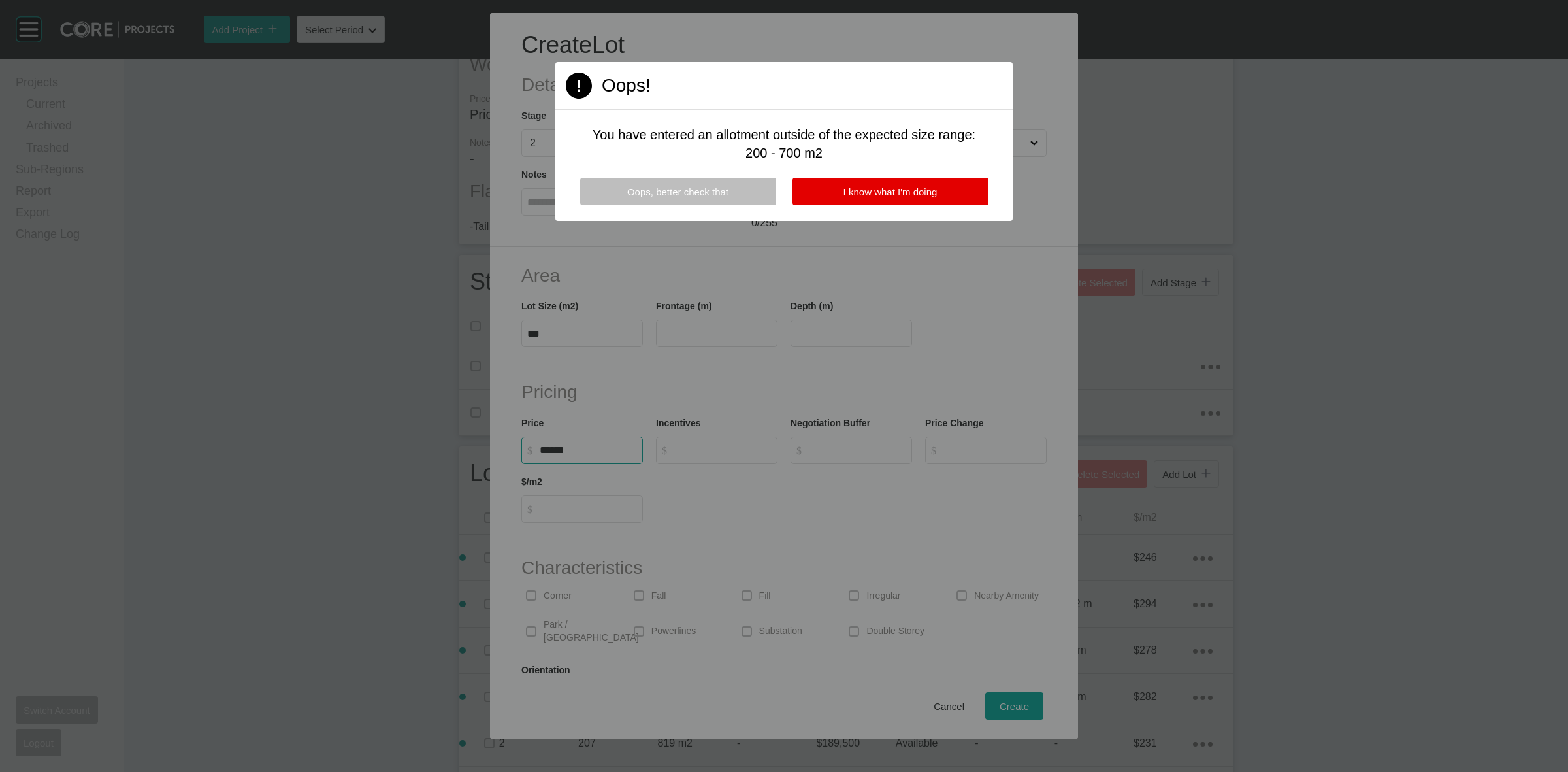
type input "******"
type input "*"
click at [870, 192] on span "I know what I'm doing" at bounding box center [890, 192] width 94 height 11
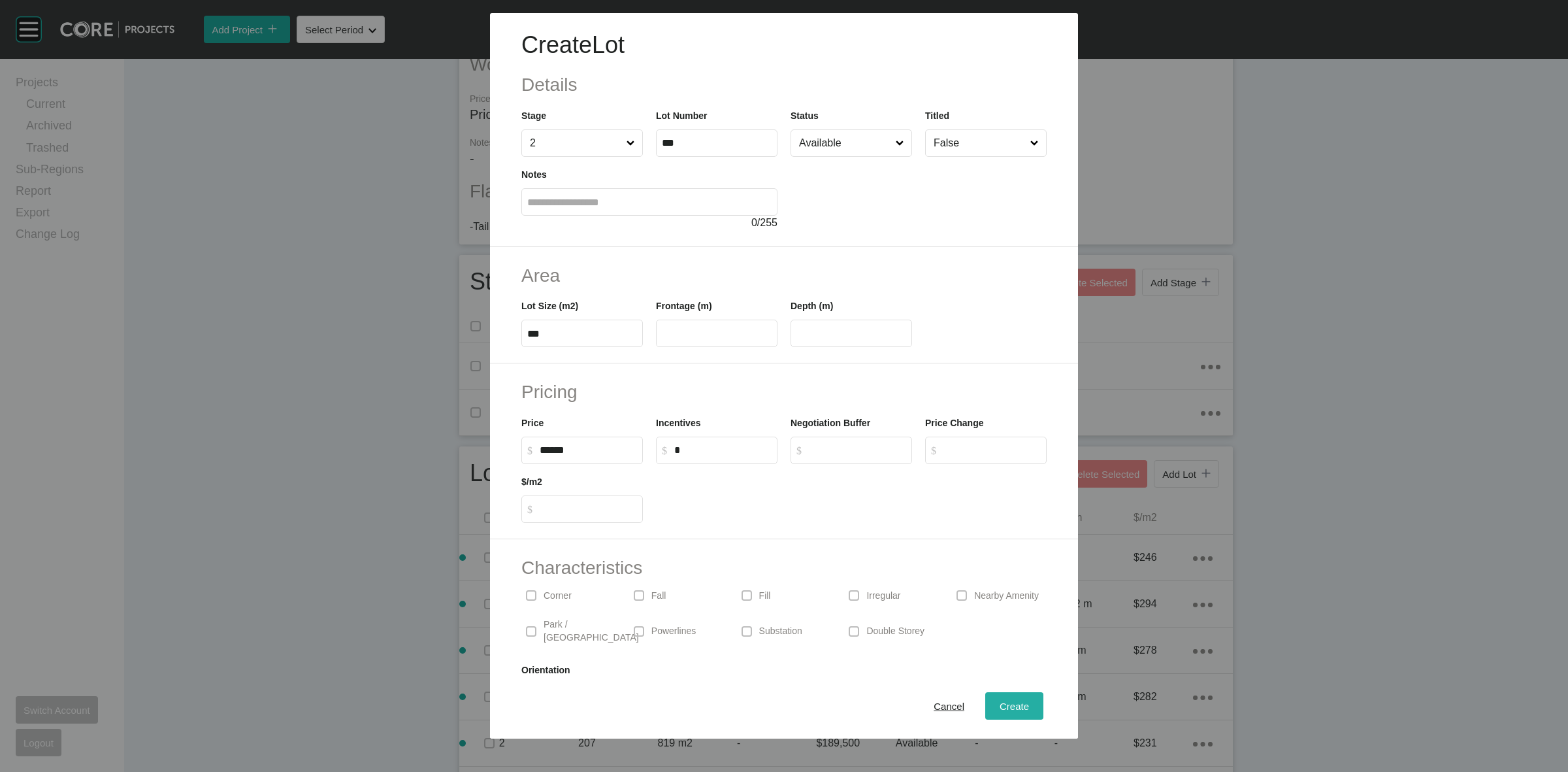
click at [1000, 700] on span "Create" at bounding box center [1014, 706] width 29 height 11
type input "*"
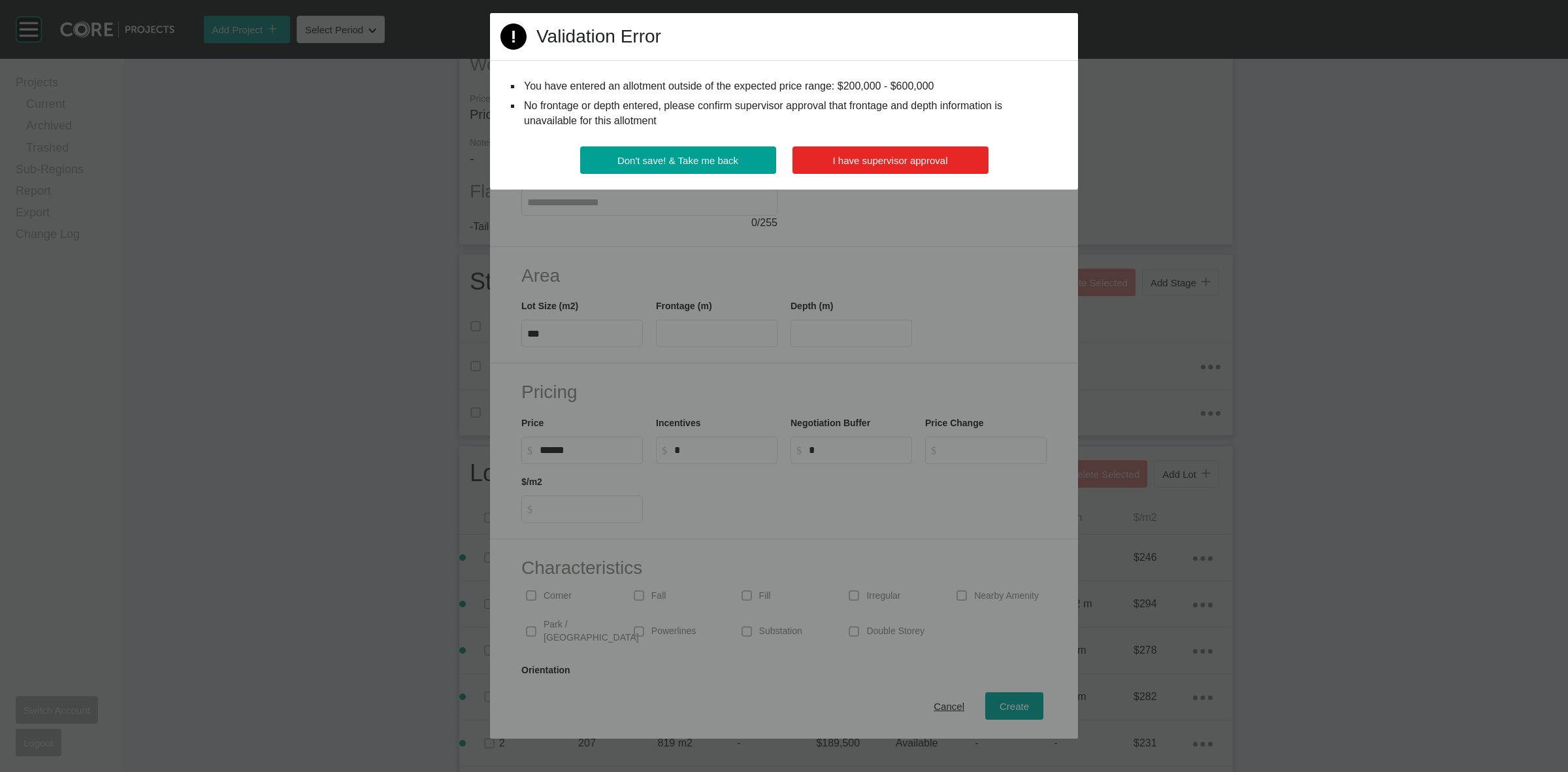
click at [902, 157] on span "I have supervisor approval" at bounding box center [890, 160] width 115 height 11
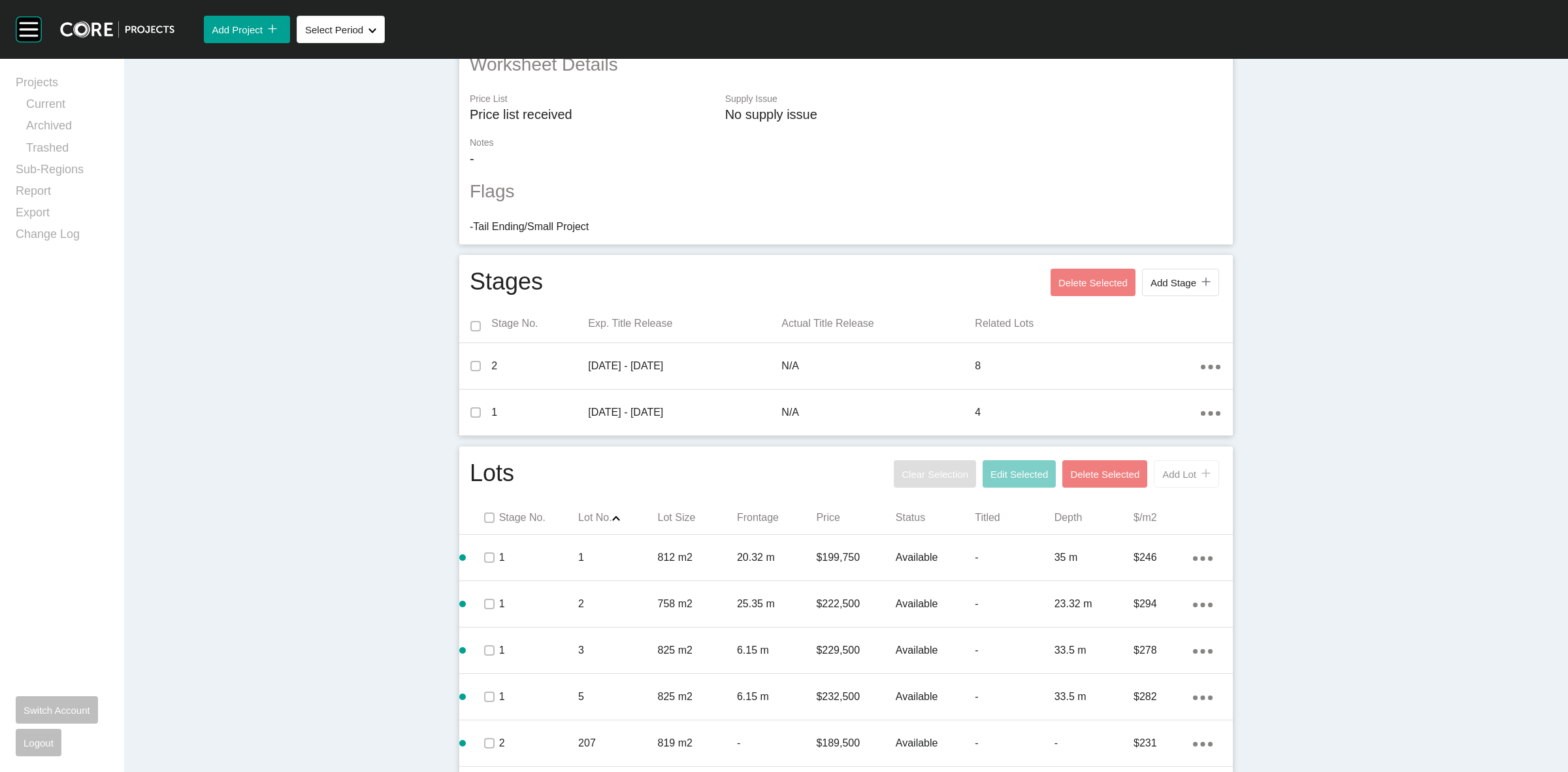
click at [1182, 465] on button "Add Lot icon/tick copy 11 Created with Sketch." at bounding box center [1185, 474] width 65 height 27
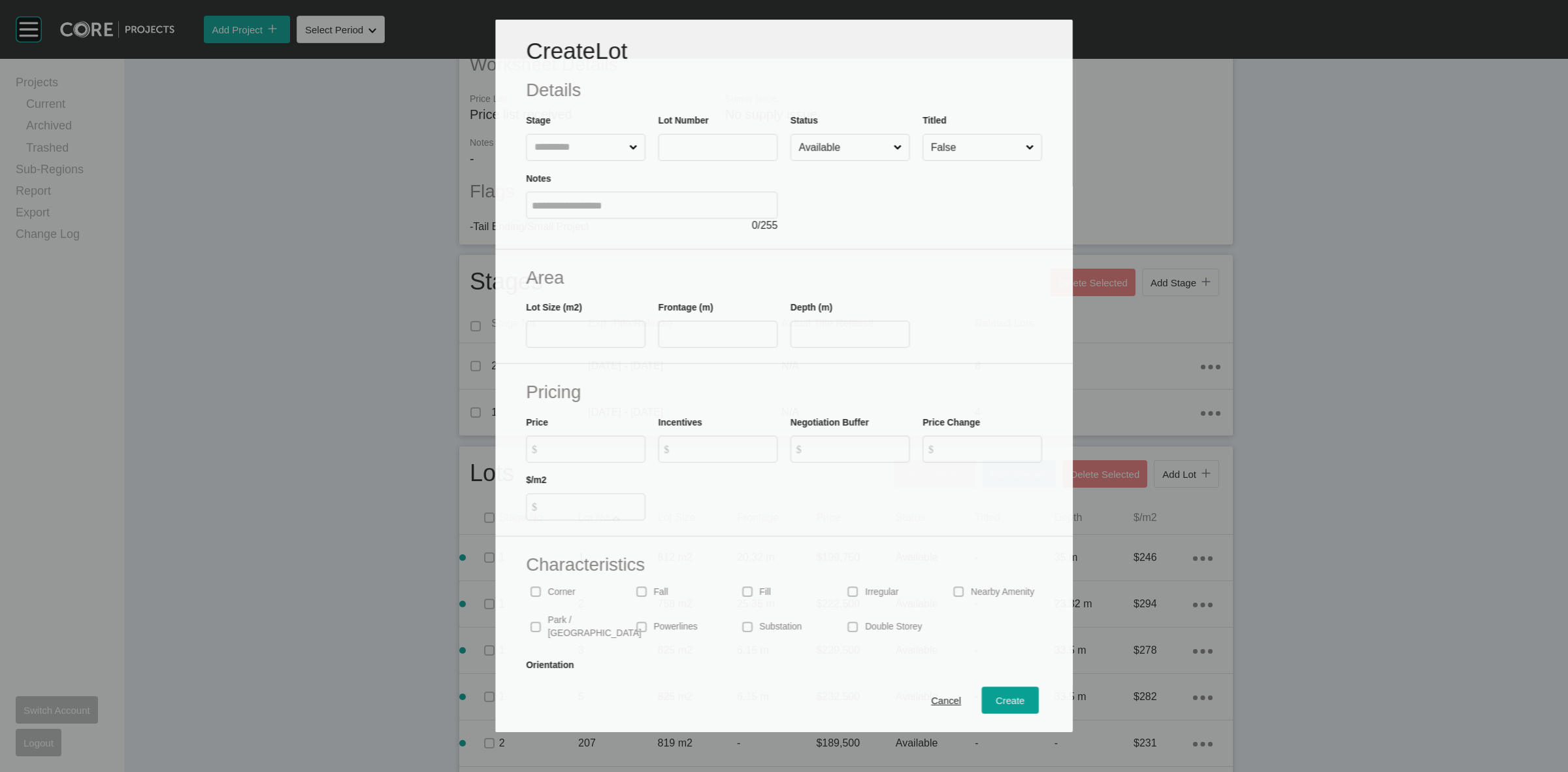
drag, startPoint x: 581, startPoint y: 148, endPoint x: 576, endPoint y: 143, distance: 7.1
click at [580, 148] on input "text" at bounding box center [579, 147] width 95 height 26
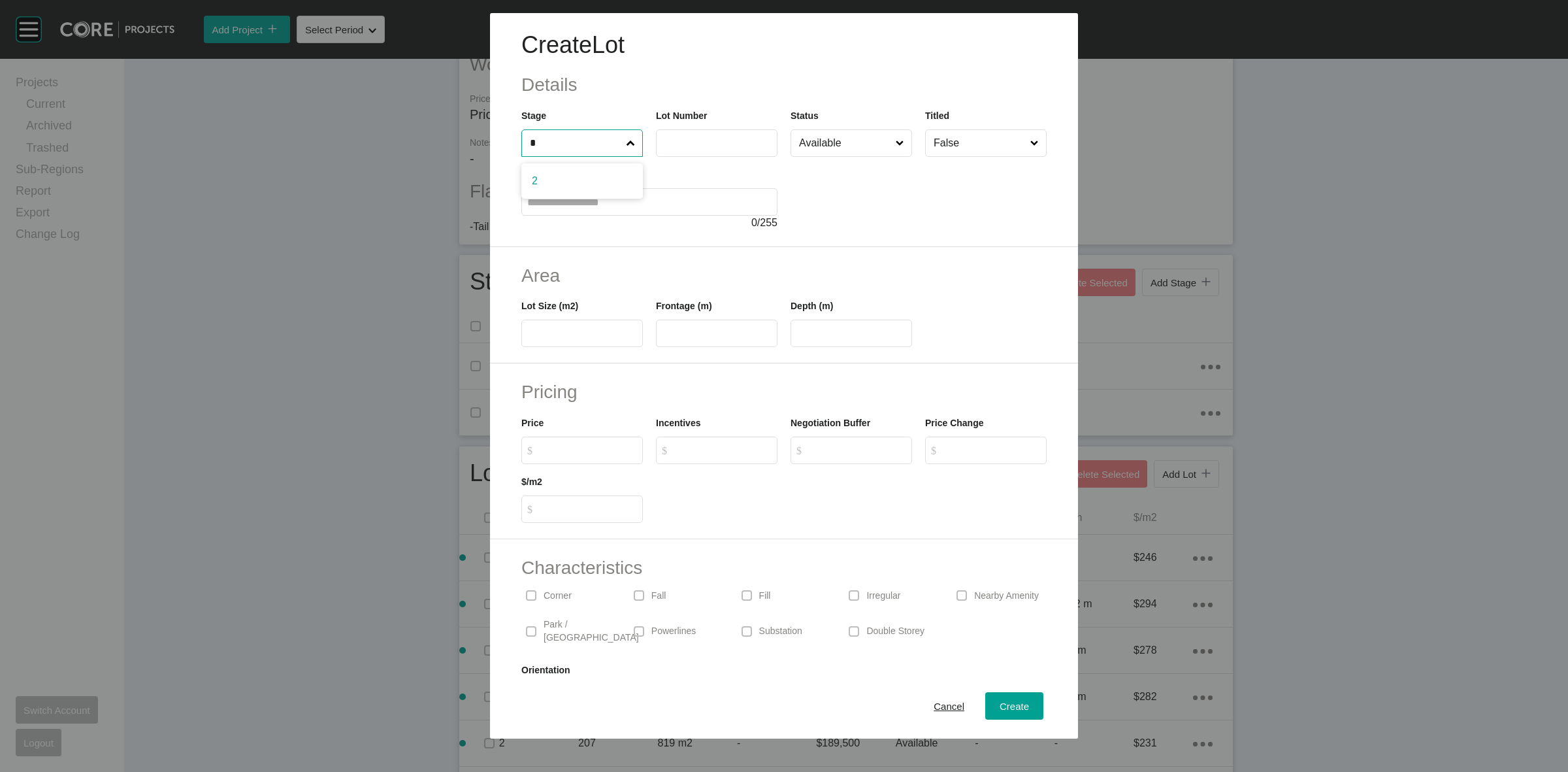
type input "*"
type input "***"
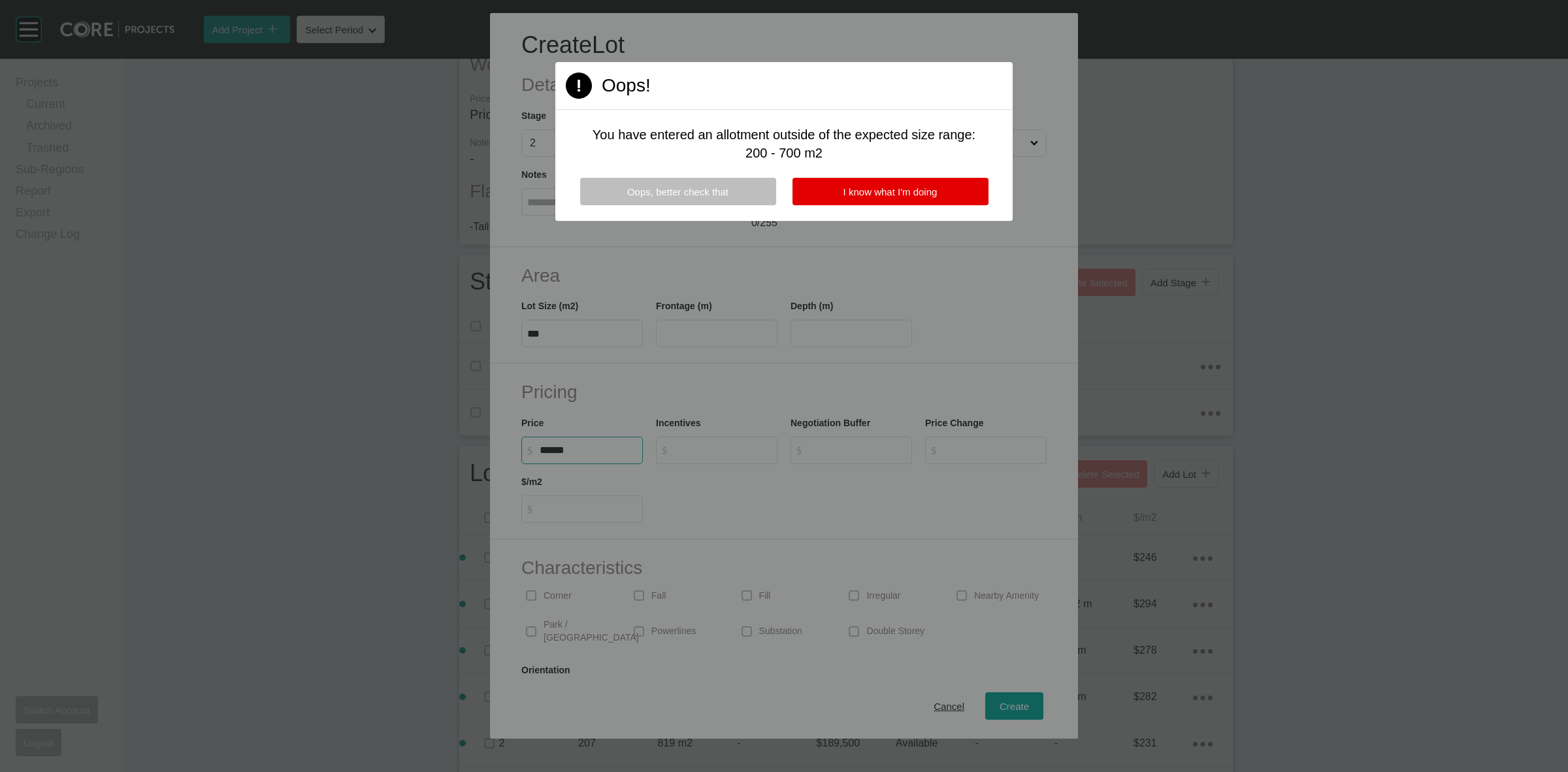
type input "******"
type input "*"
click at [892, 191] on span "I know what I'm doing" at bounding box center [890, 192] width 94 height 11
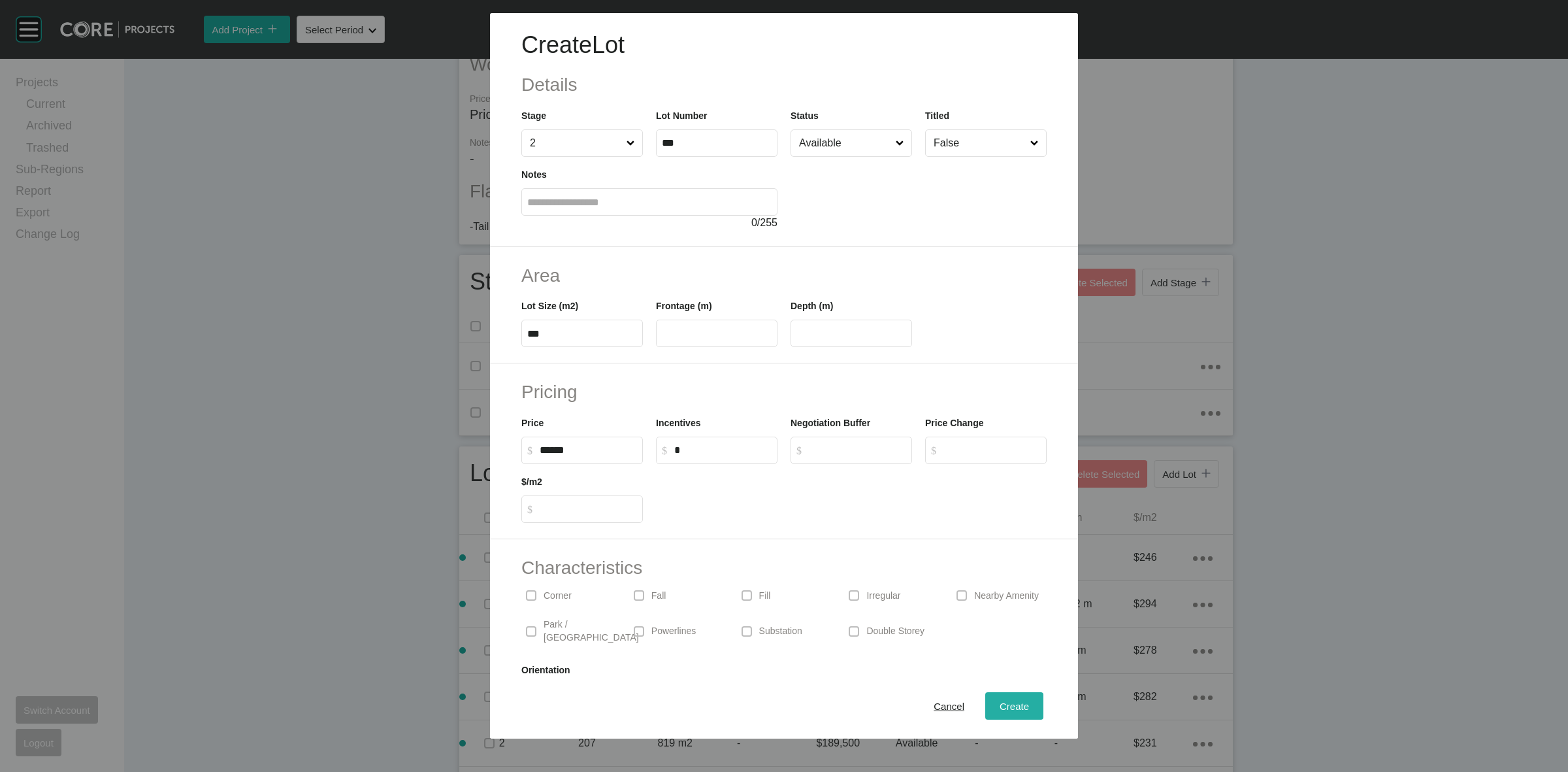
click at [1011, 700] on span "Create" at bounding box center [1014, 706] width 29 height 11
type input "*"
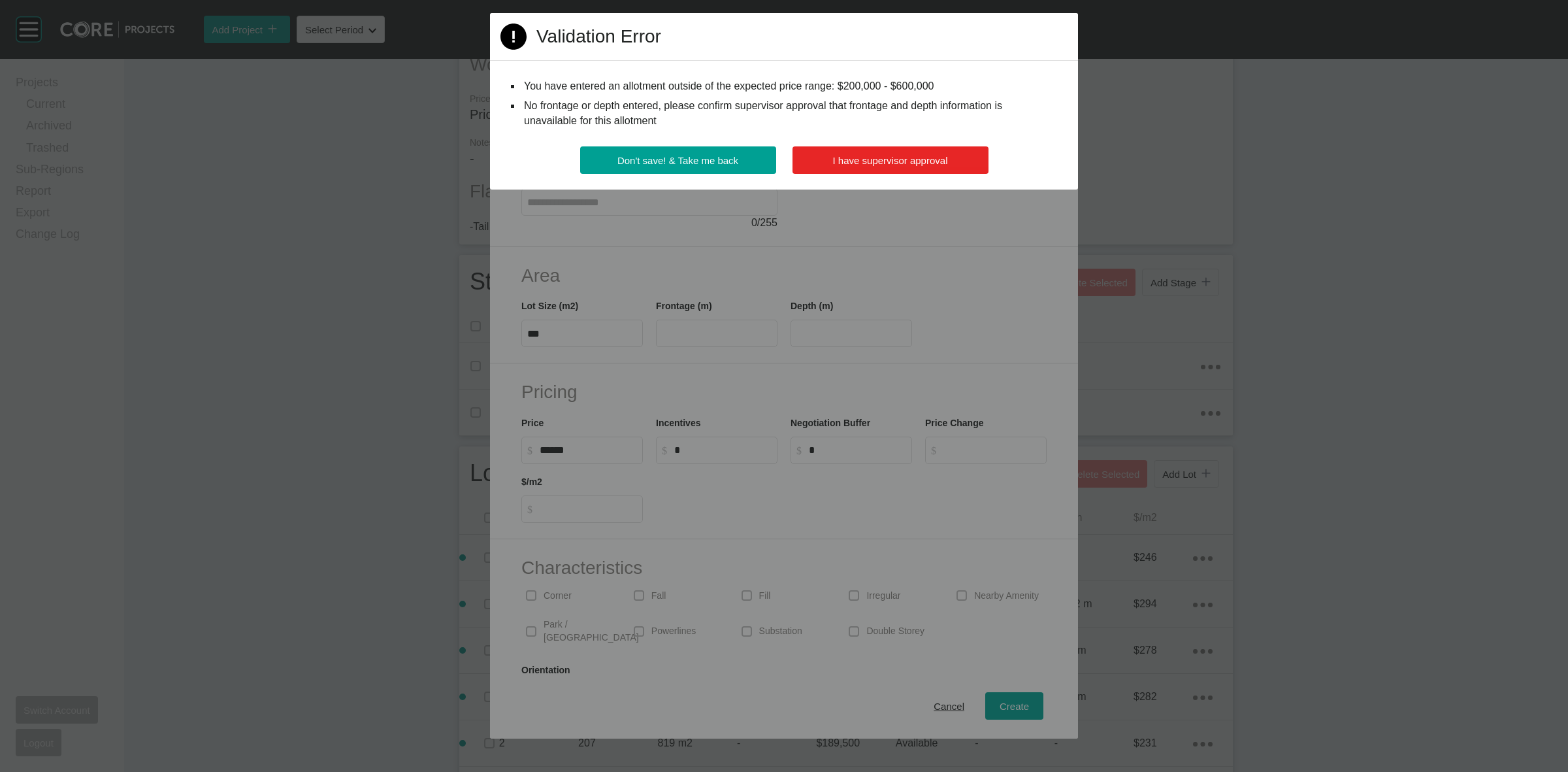
click at [932, 152] on button "I have supervisor approval" at bounding box center [890, 160] width 196 height 27
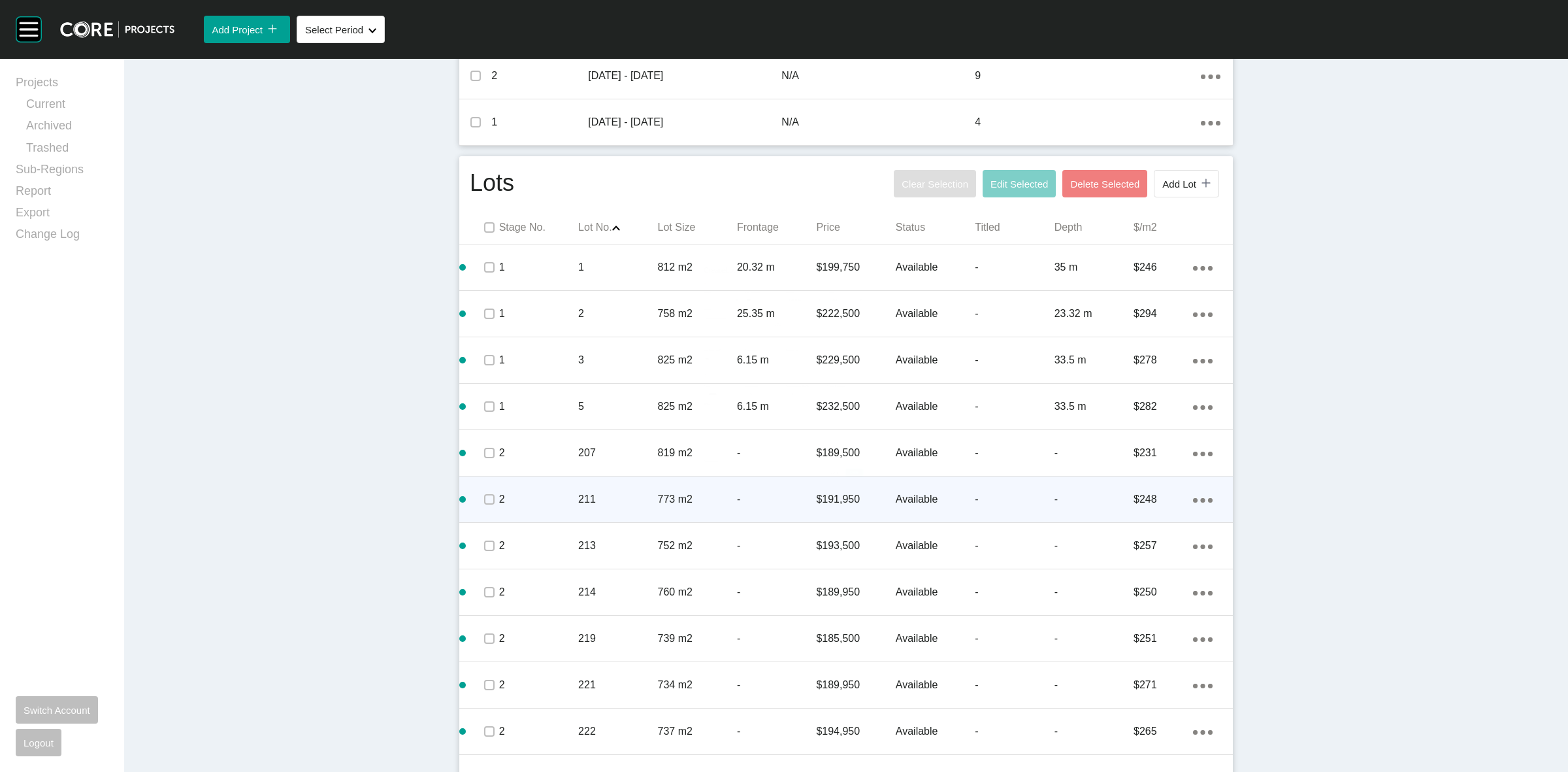
scroll to position [673, 0]
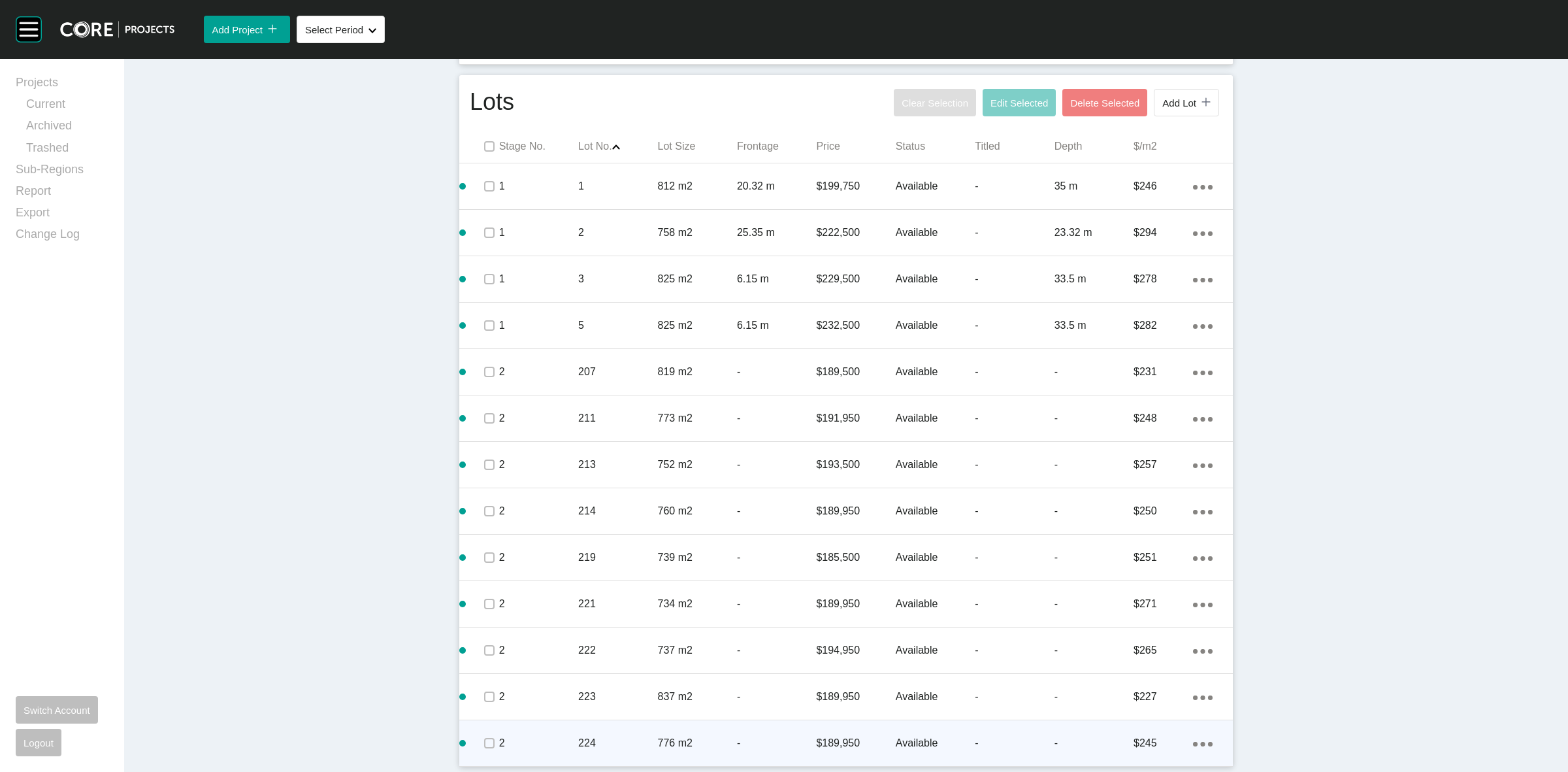
click at [1201, 743] on ellipse at bounding box center [1203, 745] width 5 height 5
click at [1145, 731] on link "Duplicate" at bounding box center [1143, 732] width 49 height 19
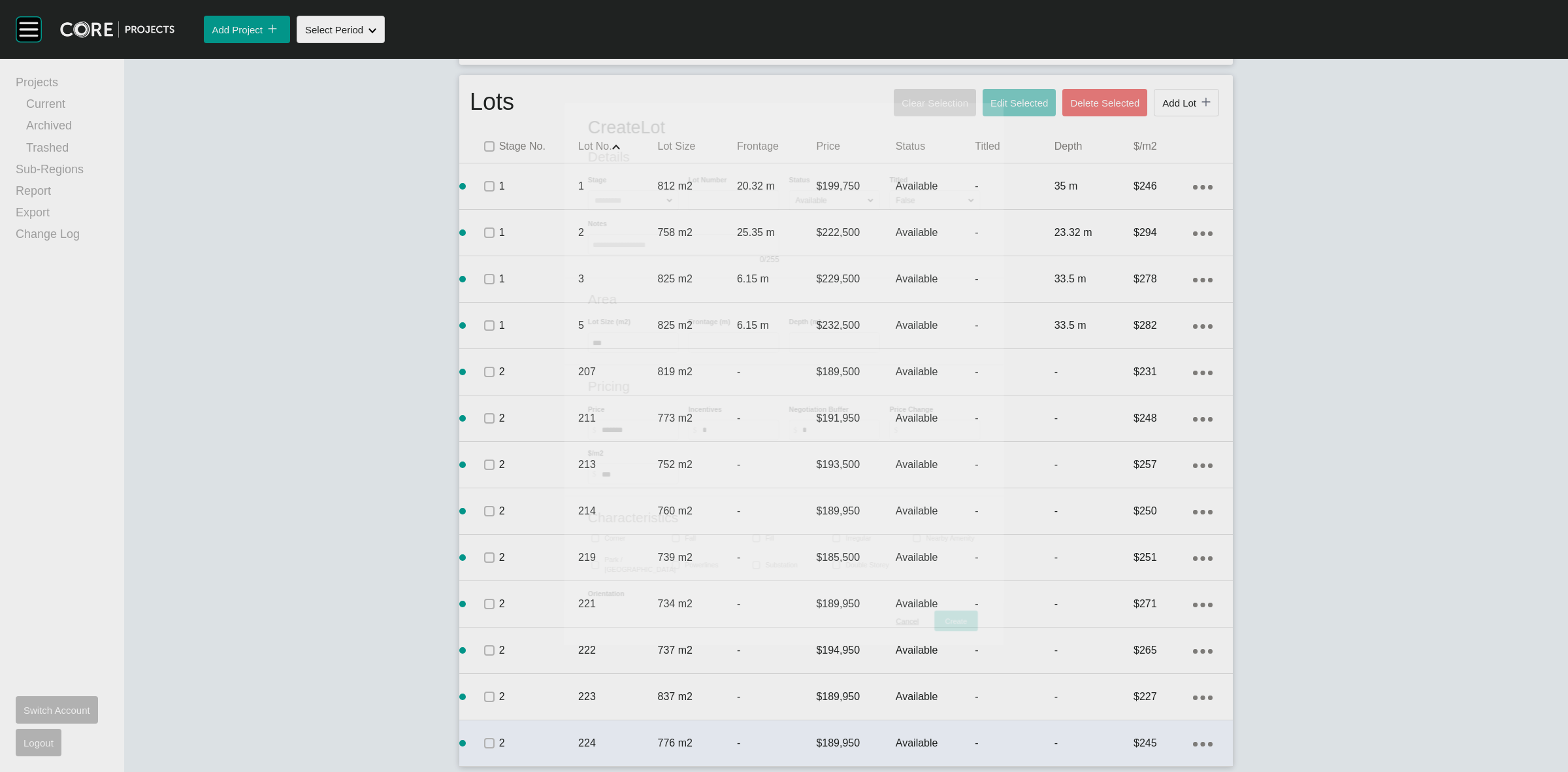
scroll to position [672, 0]
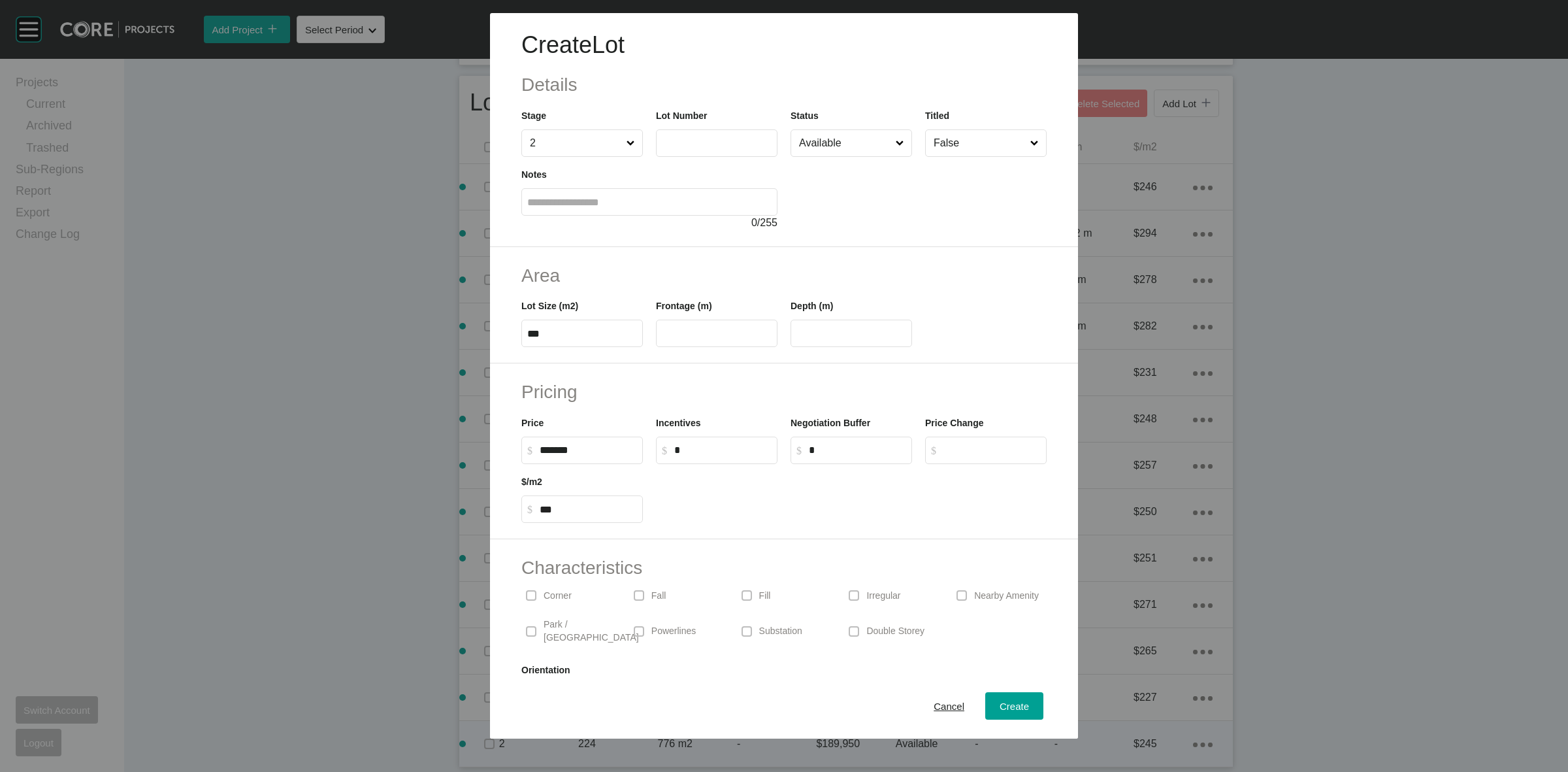
click at [689, 139] on input "text" at bounding box center [717, 143] width 110 height 11
type input "***"
click at [999, 704] on span "Create" at bounding box center [1014, 706] width 29 height 11
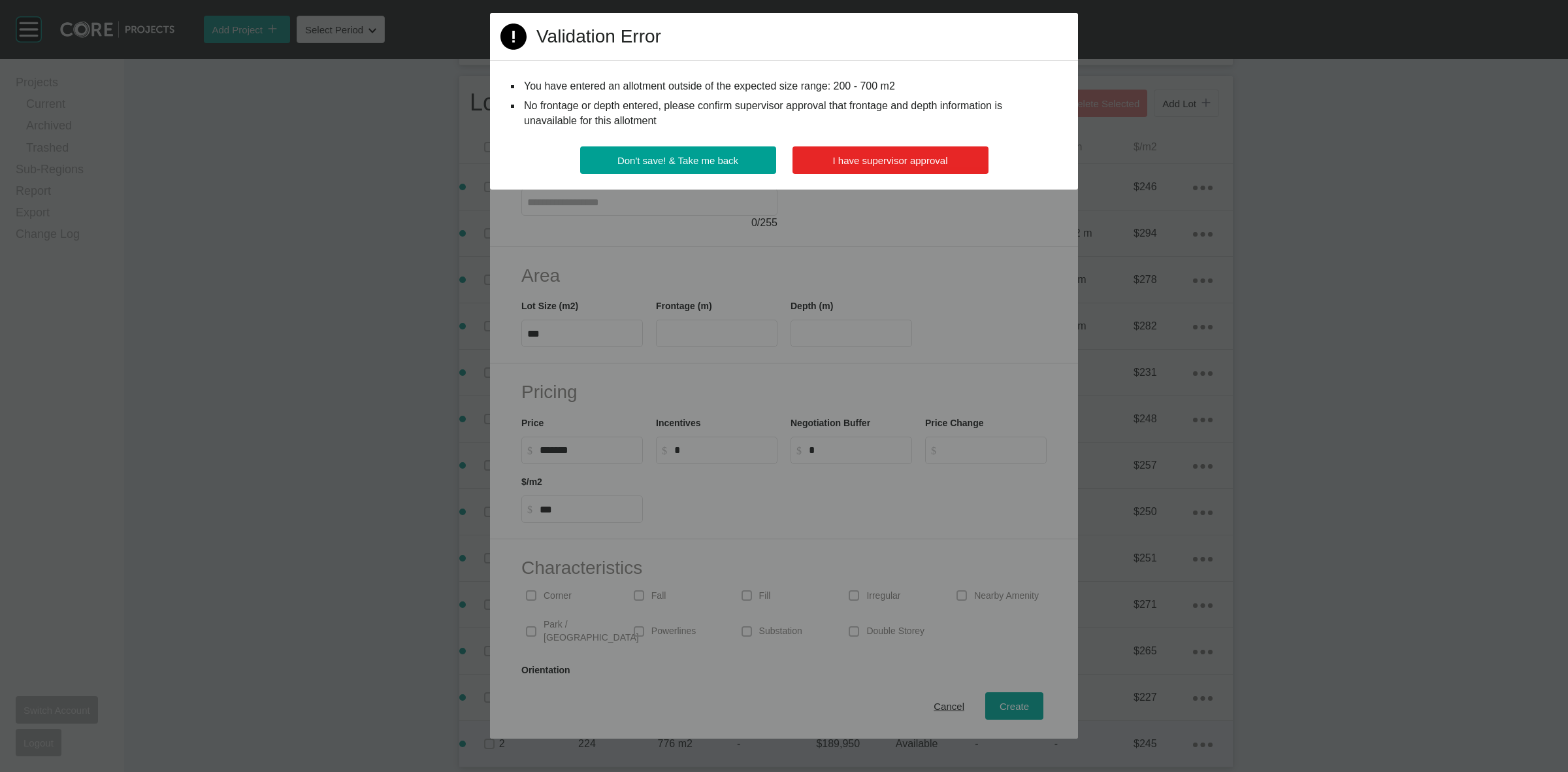
click at [937, 161] on span "I have supervisor approval" at bounding box center [890, 160] width 115 height 11
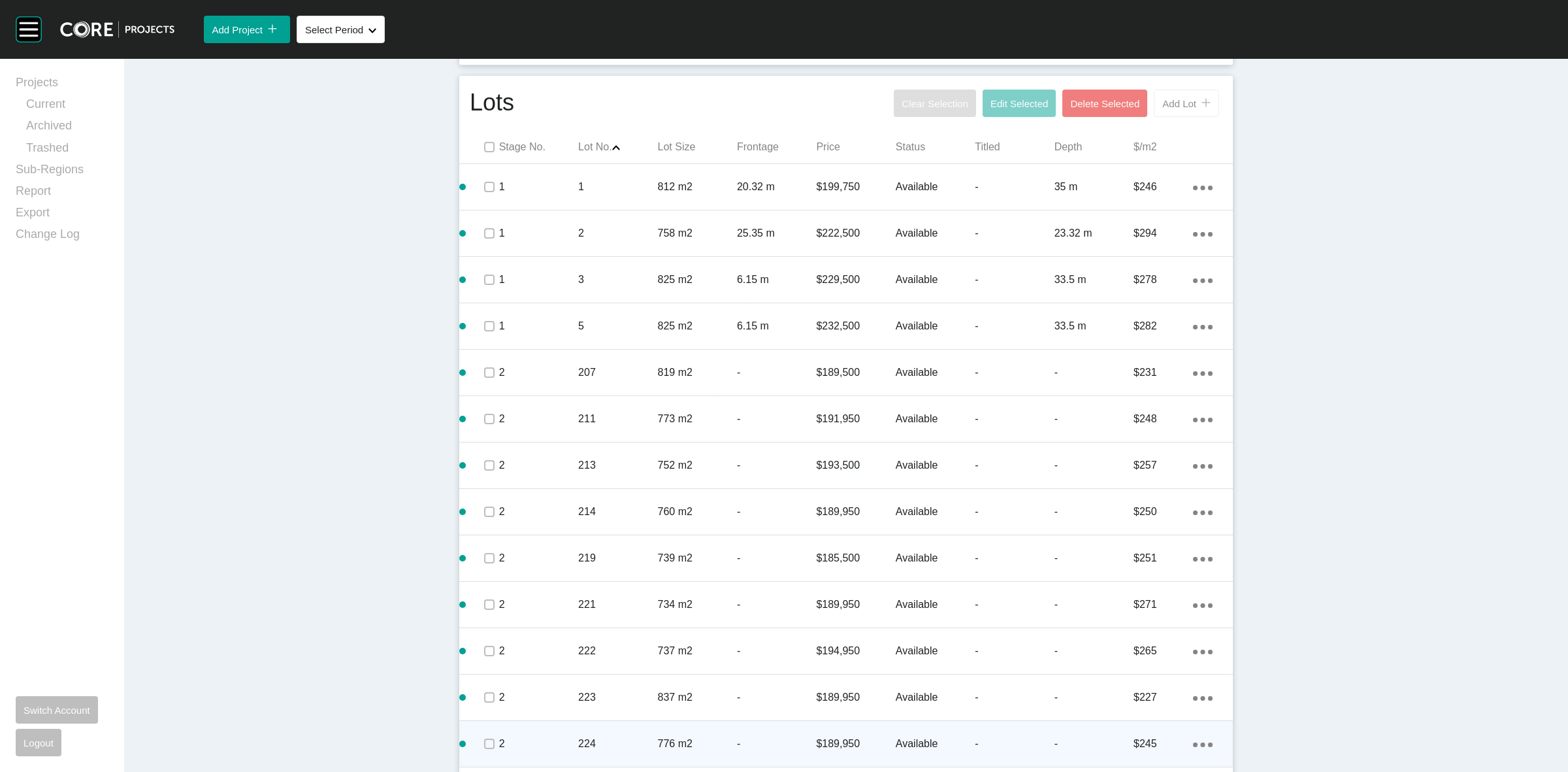
click at [1166, 102] on span "Add Lot" at bounding box center [1179, 104] width 34 height 11
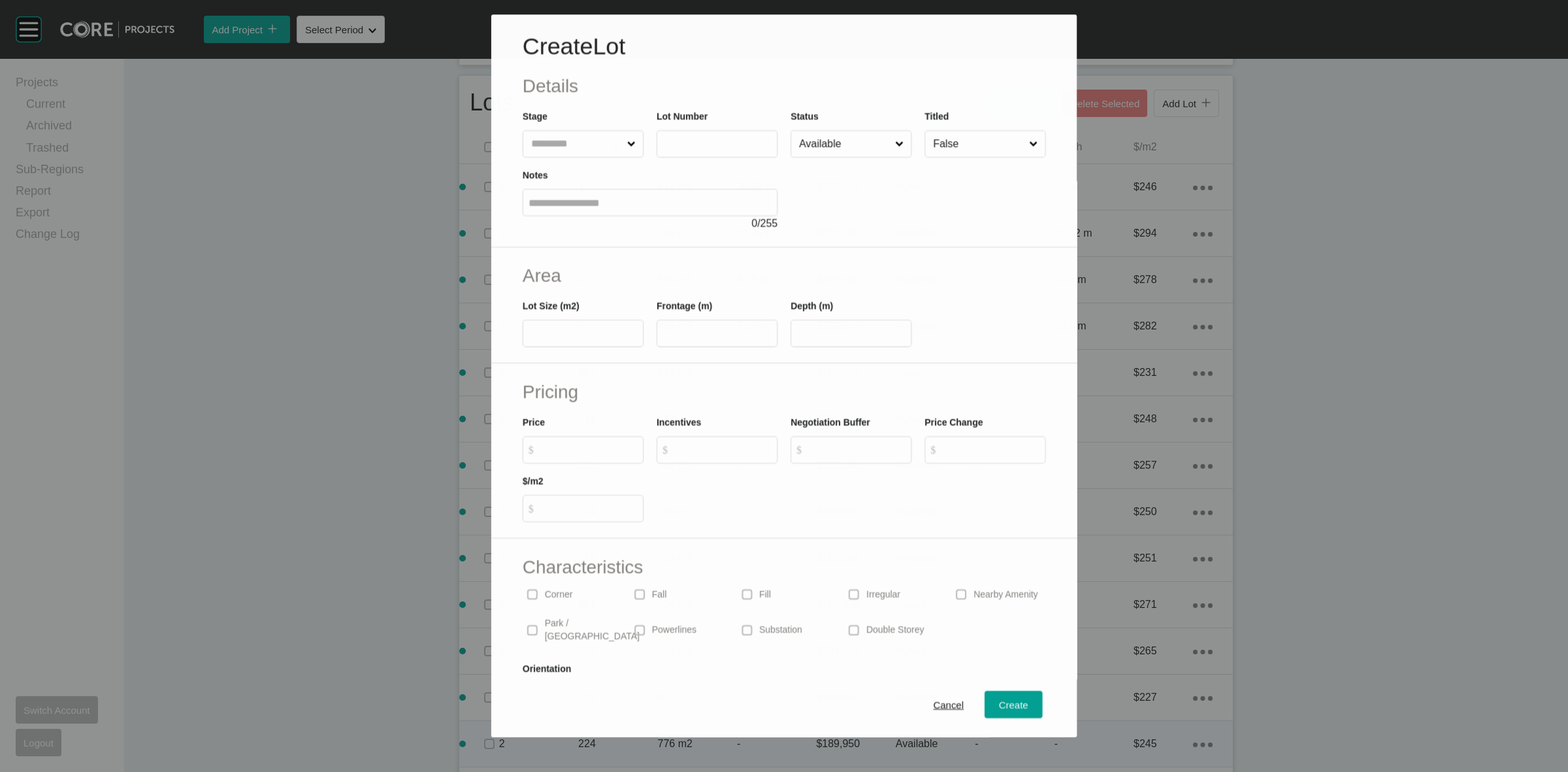
click at [563, 151] on input "text" at bounding box center [576, 143] width 96 height 26
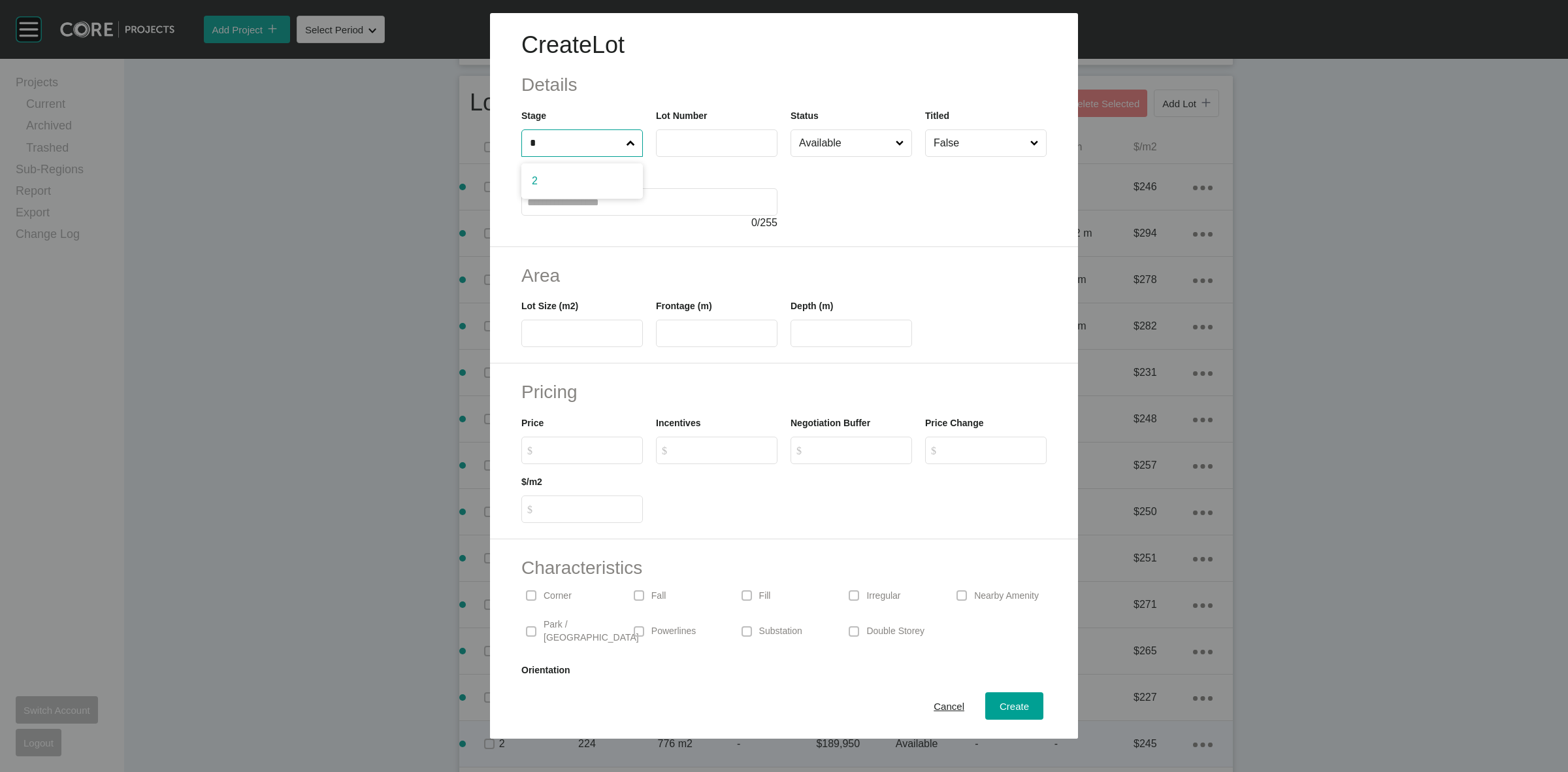
type input "*"
type input "***"
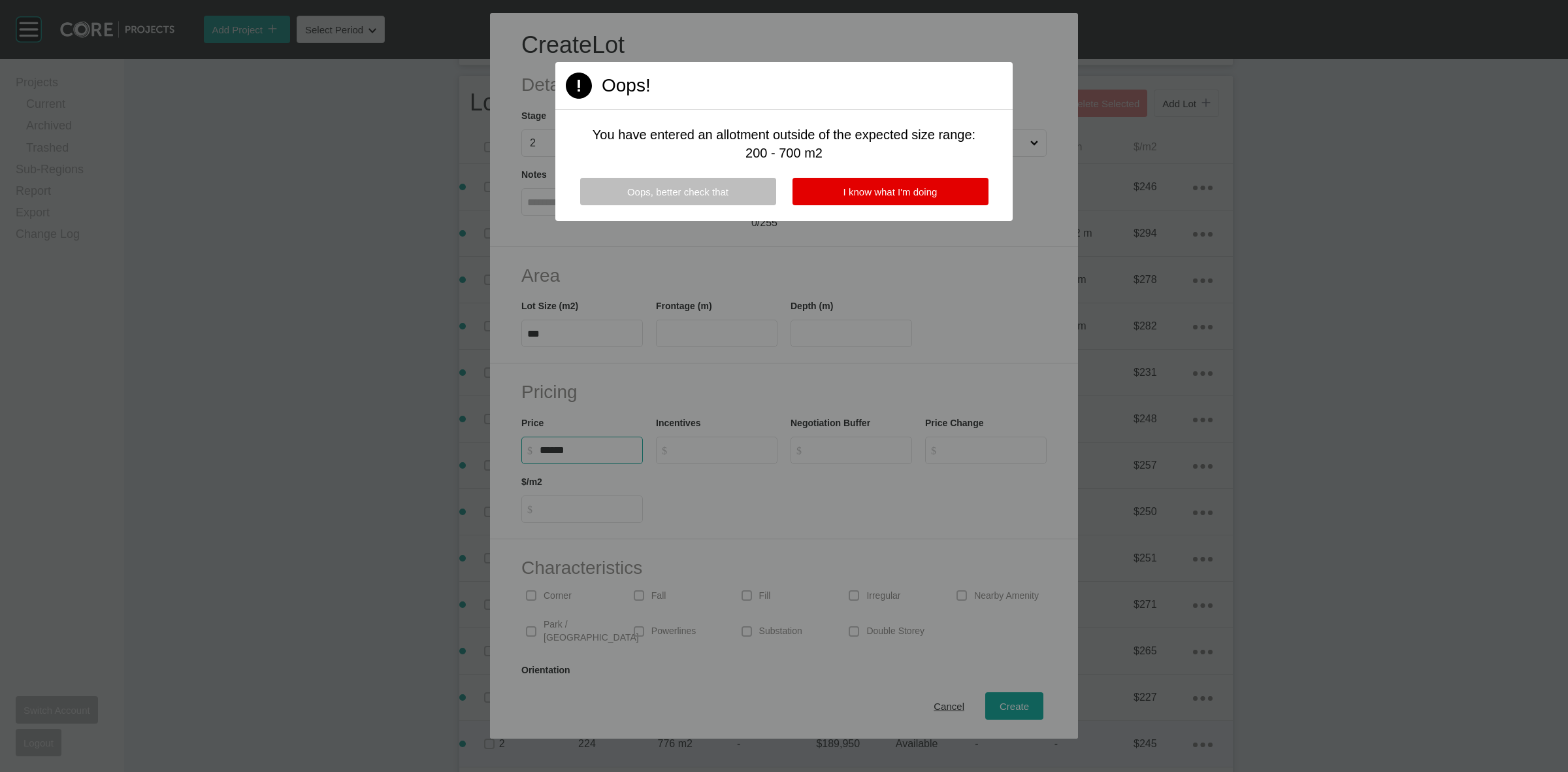
type input "******"
type input "*"
click at [895, 189] on span "I know what I'm doing" at bounding box center [890, 192] width 94 height 11
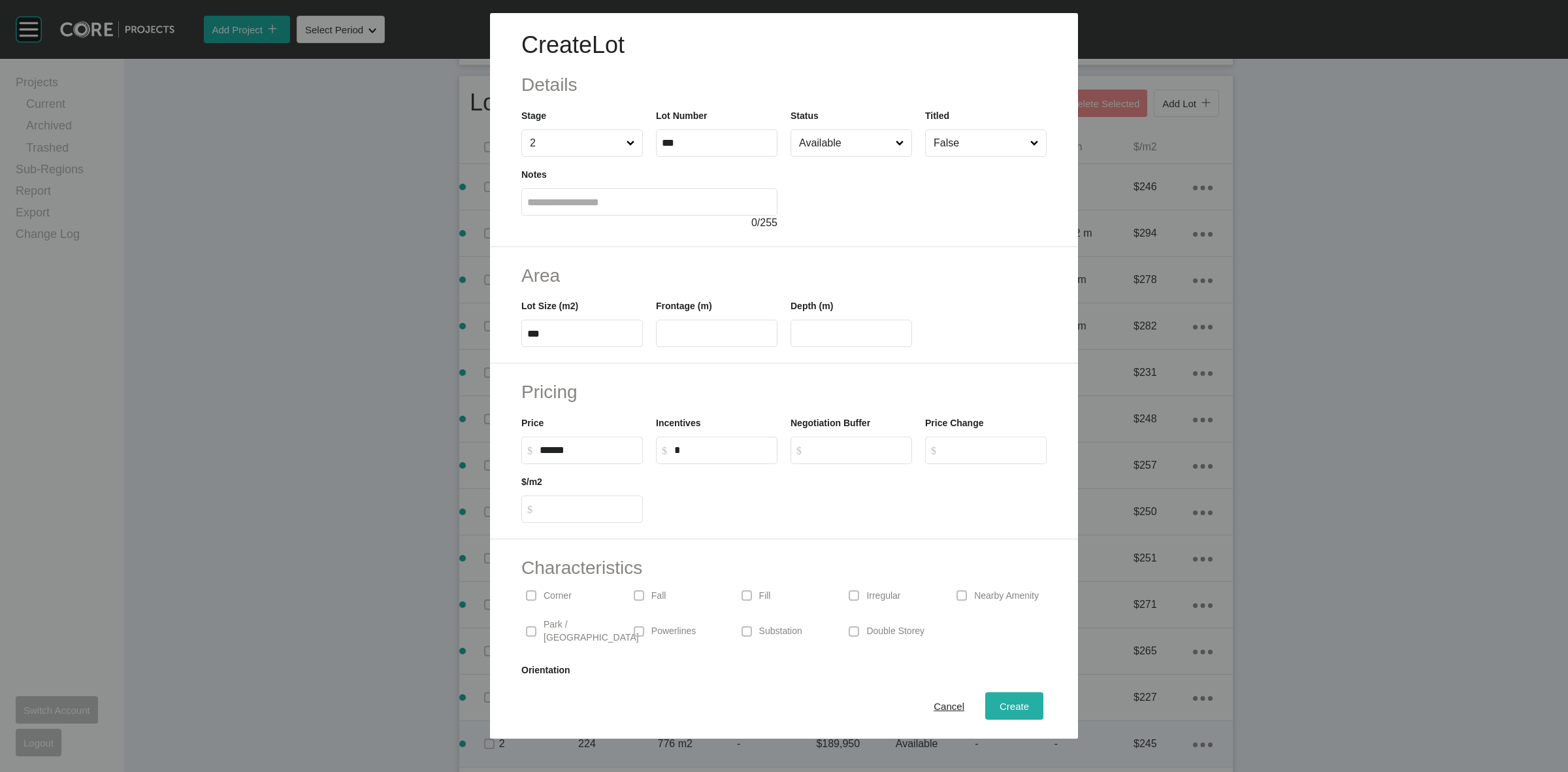
click at [999, 698] on div "Create" at bounding box center [1014, 706] width 36 height 18
type input "*"
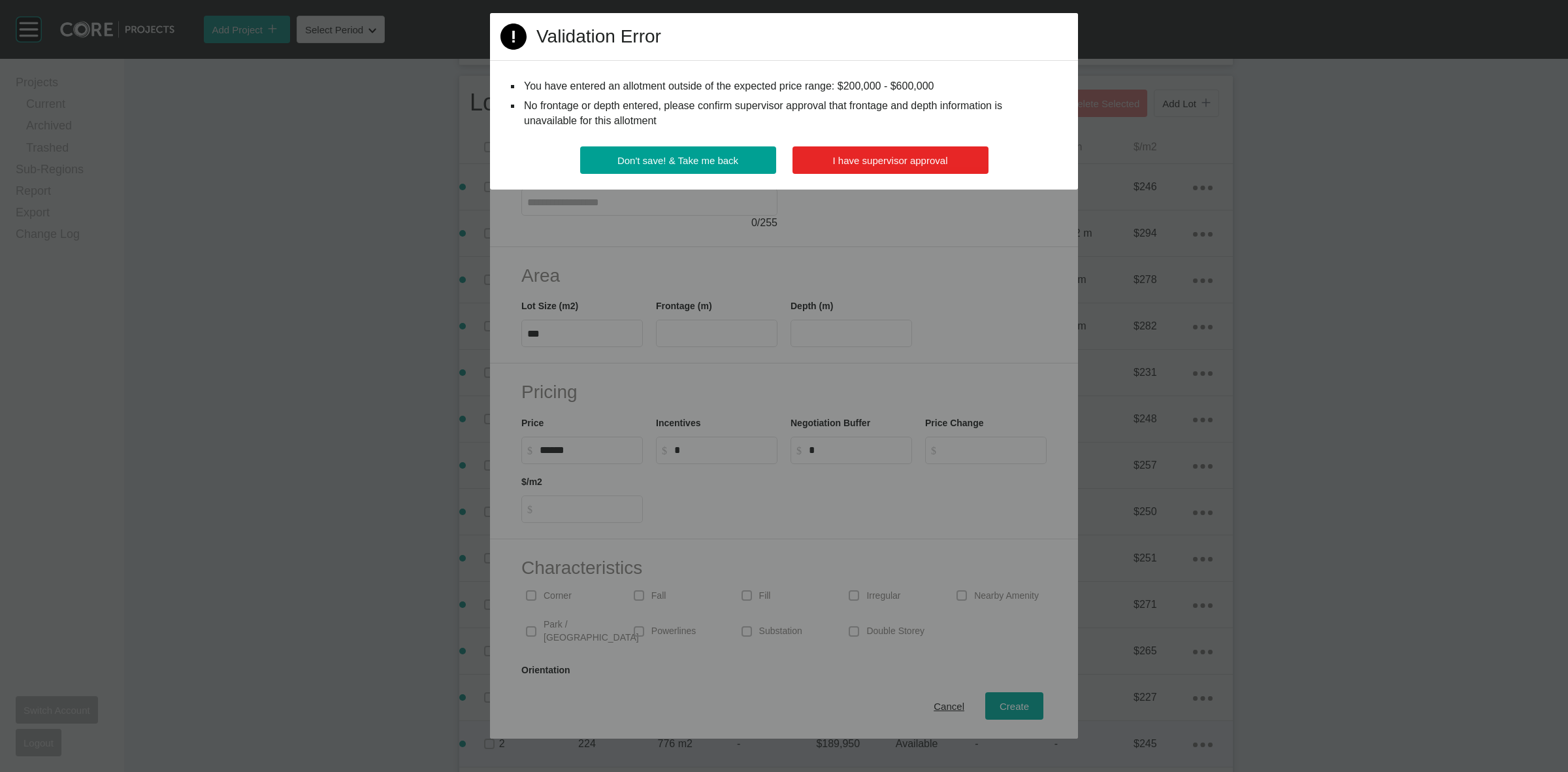
click at [935, 164] on span "I have supervisor approval" at bounding box center [890, 160] width 115 height 11
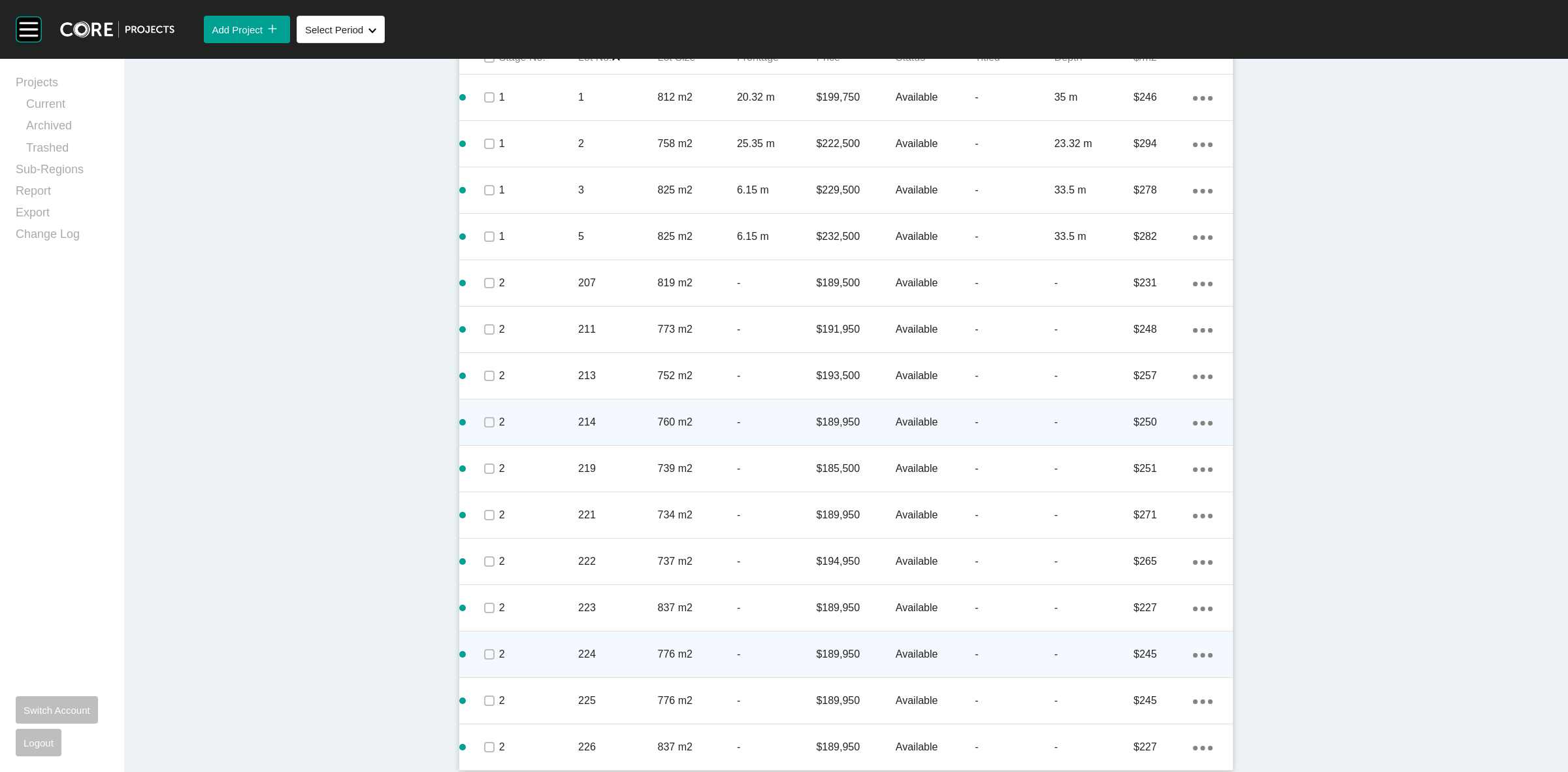
scroll to position [766, 0]
click at [600, 409] on div "214" at bounding box center [618, 418] width 79 height 40
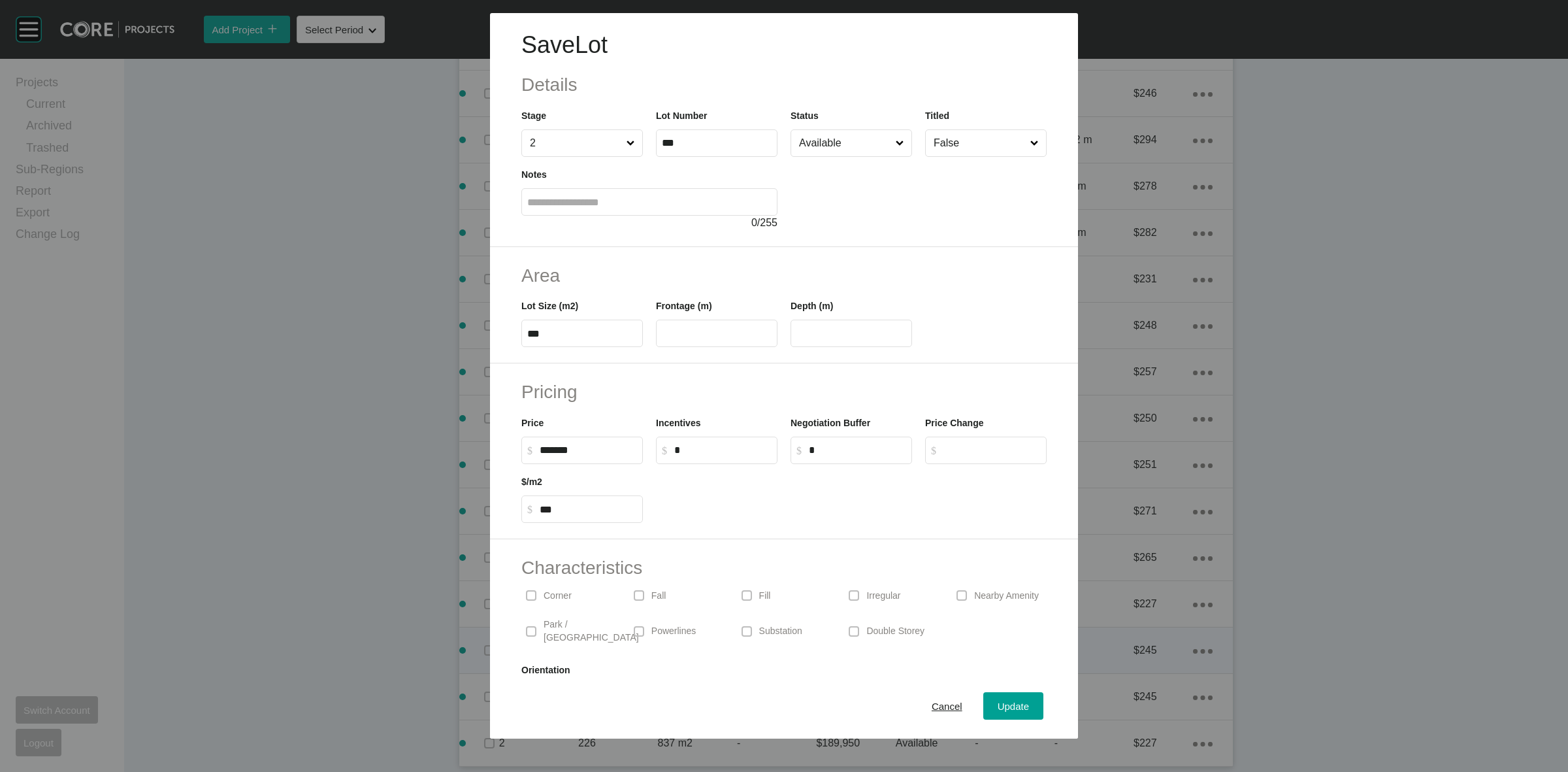
click at [559, 593] on p "Corner" at bounding box center [557, 596] width 28 height 13
click at [1004, 704] on span "Update" at bounding box center [1012, 706] width 31 height 11
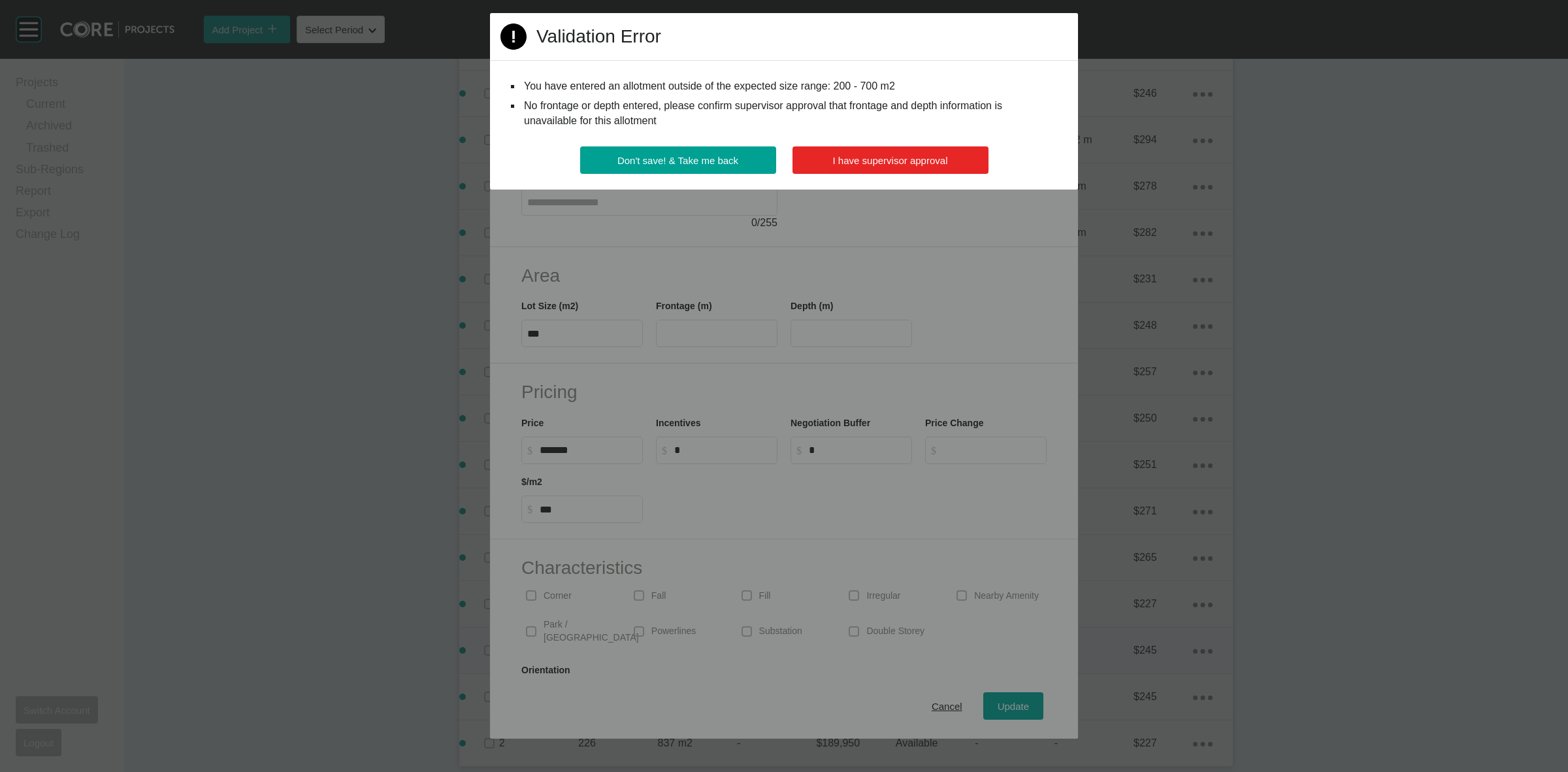
click at [843, 151] on button "I have supervisor approval" at bounding box center [890, 160] width 196 height 27
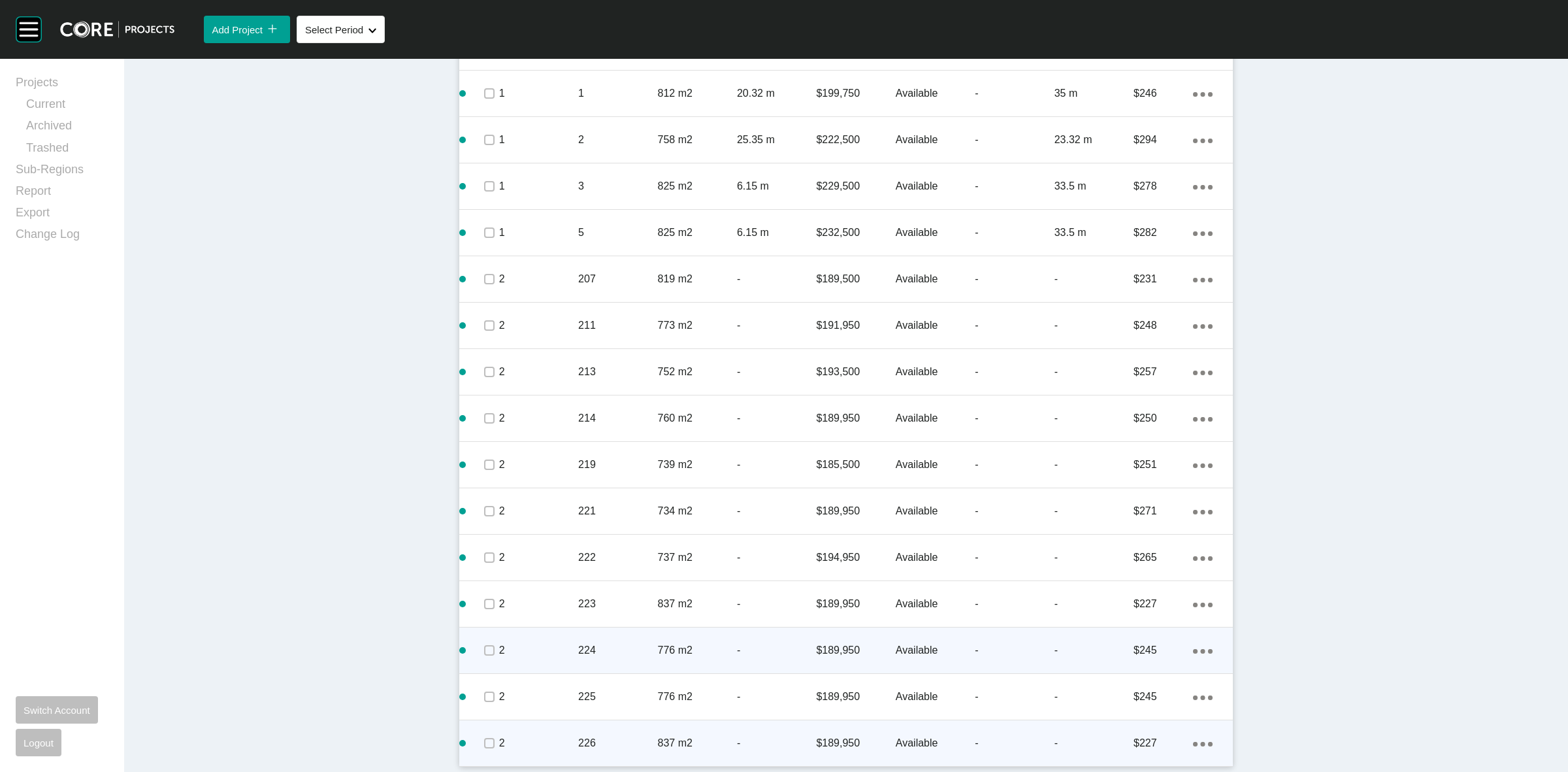
click at [759, 742] on p "-" at bounding box center [776, 743] width 79 height 15
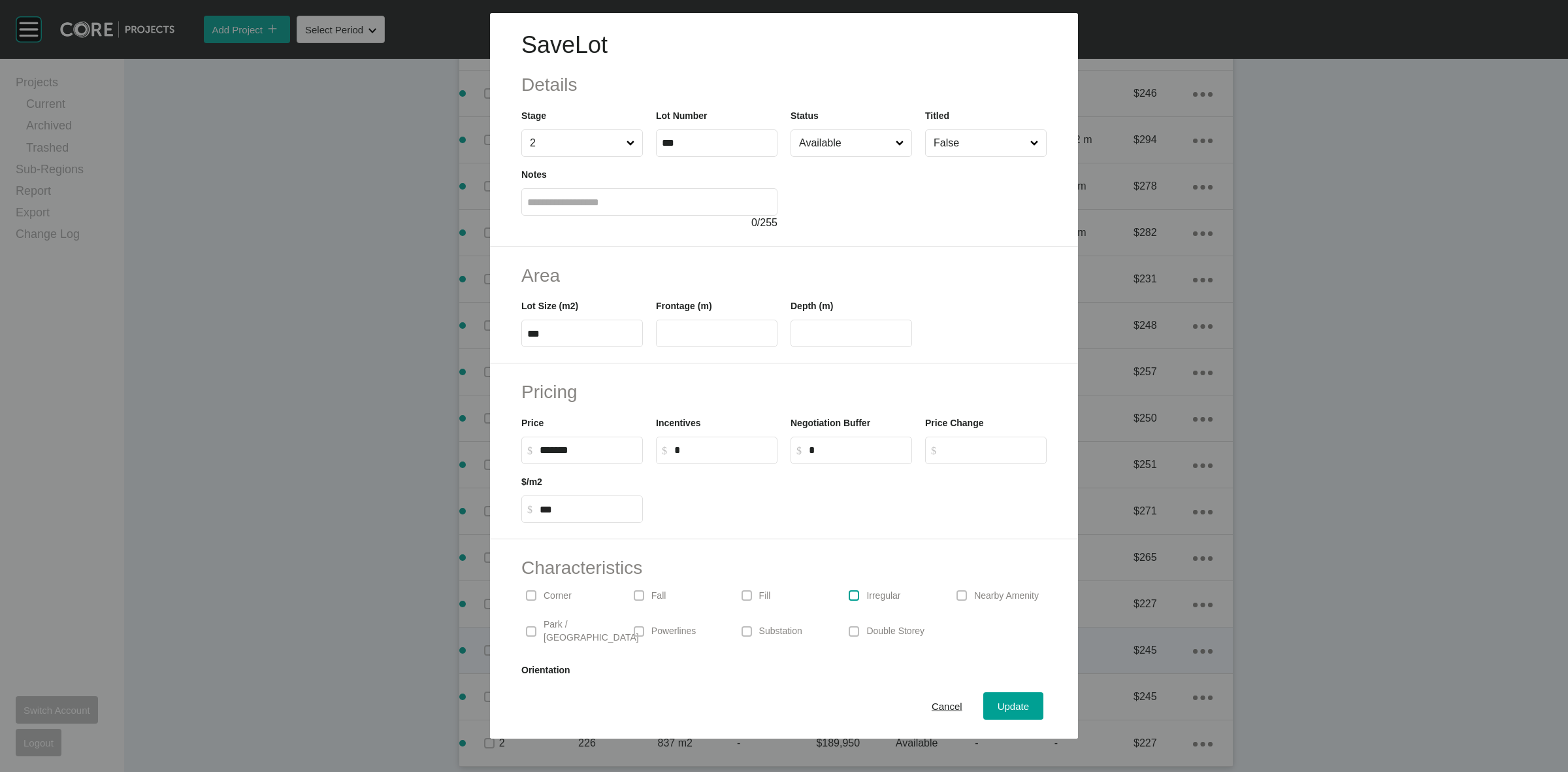
click at [849, 592] on label at bounding box center [854, 595] width 10 height 10
click at [997, 710] on span "Update" at bounding box center [1012, 706] width 31 height 11
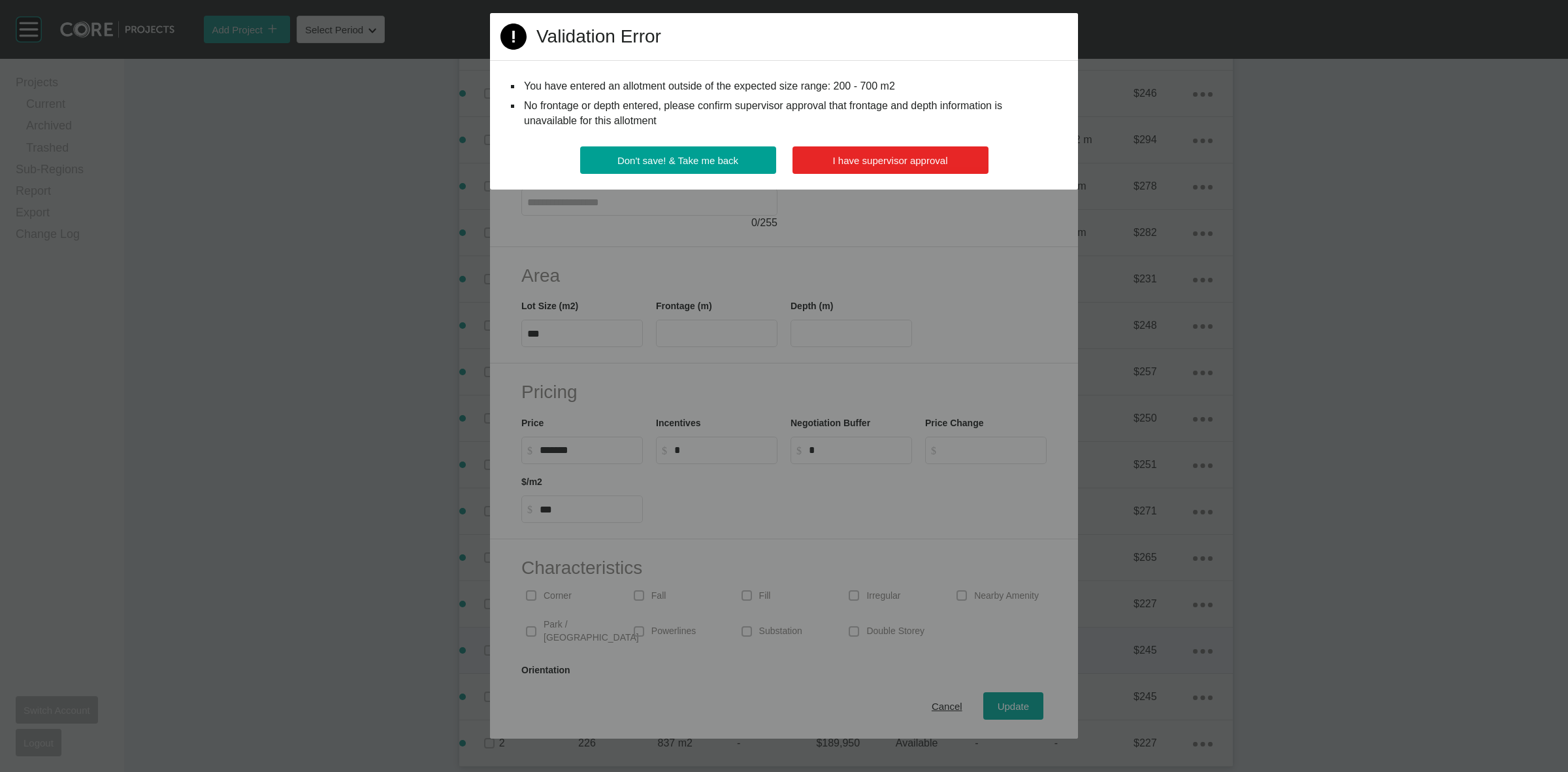
click at [866, 157] on span "I have supervisor approval" at bounding box center [890, 160] width 115 height 11
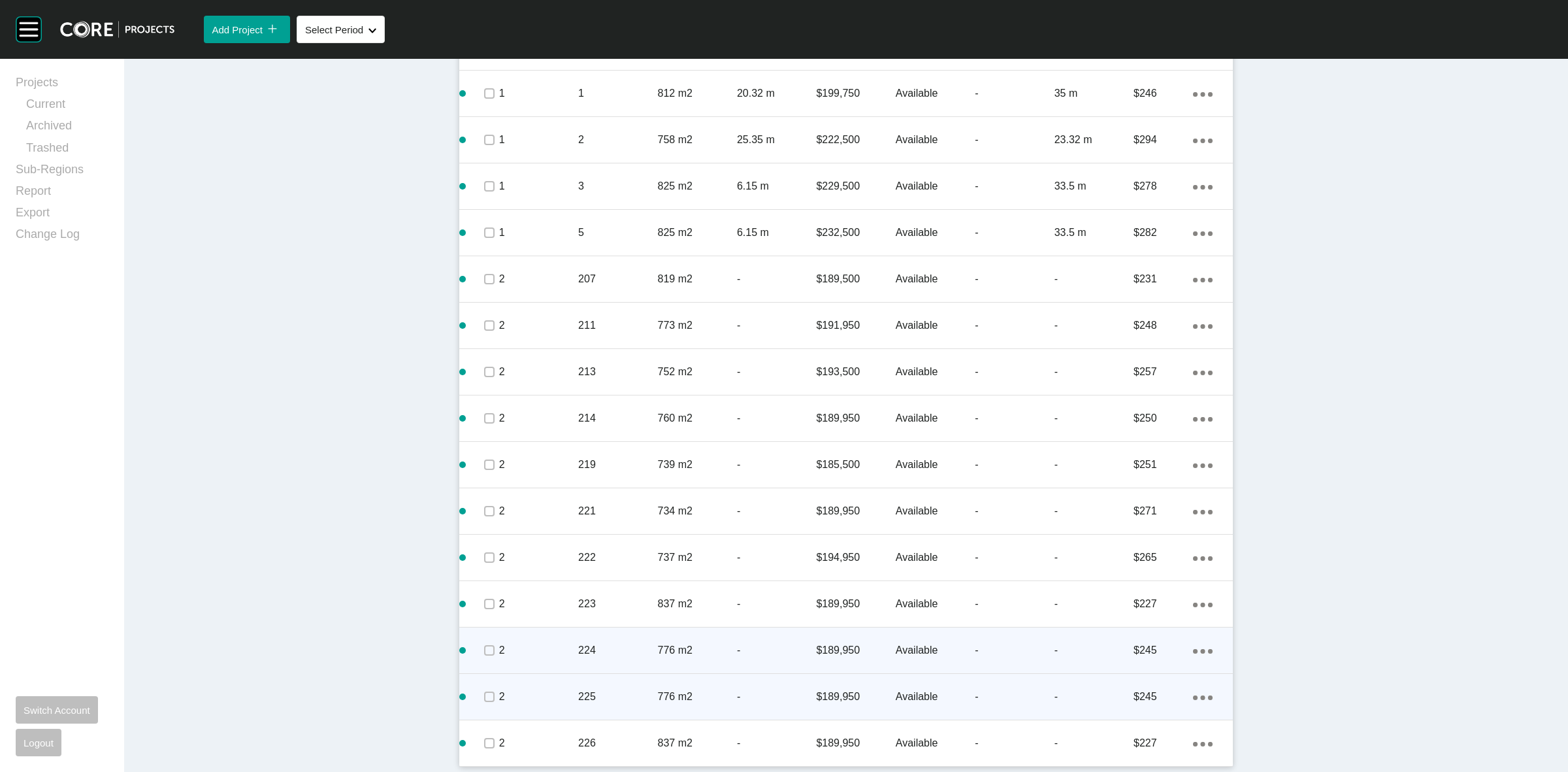
drag, startPoint x: 610, startPoint y: 685, endPoint x: 618, endPoint y: 678, distance: 10.6
click at [610, 685] on div "225" at bounding box center [618, 696] width 79 height 40
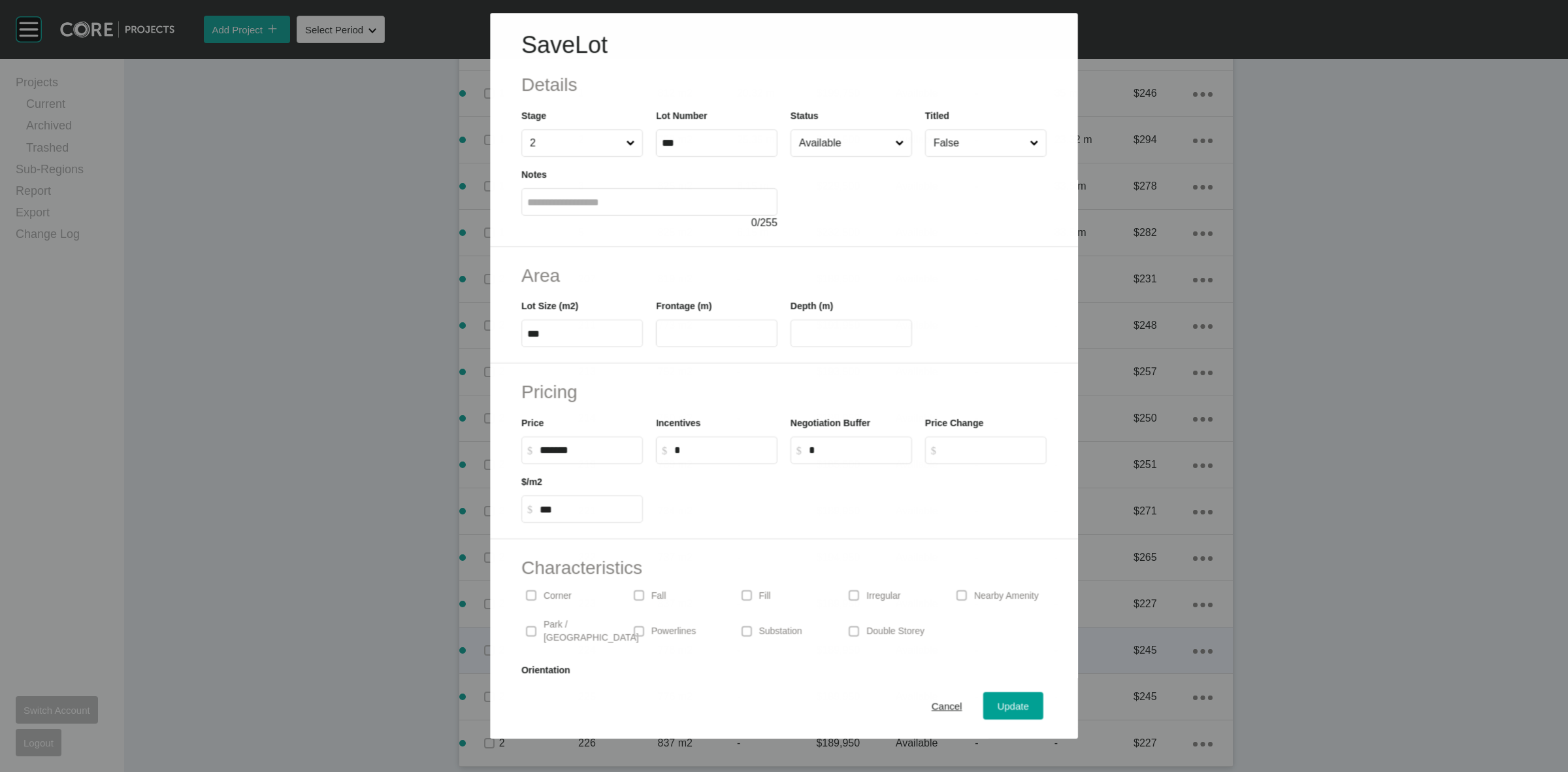
click at [857, 599] on div "Irregular" at bounding box center [892, 595] width 95 height 30
click at [997, 707] on span "Update" at bounding box center [1012, 706] width 31 height 11
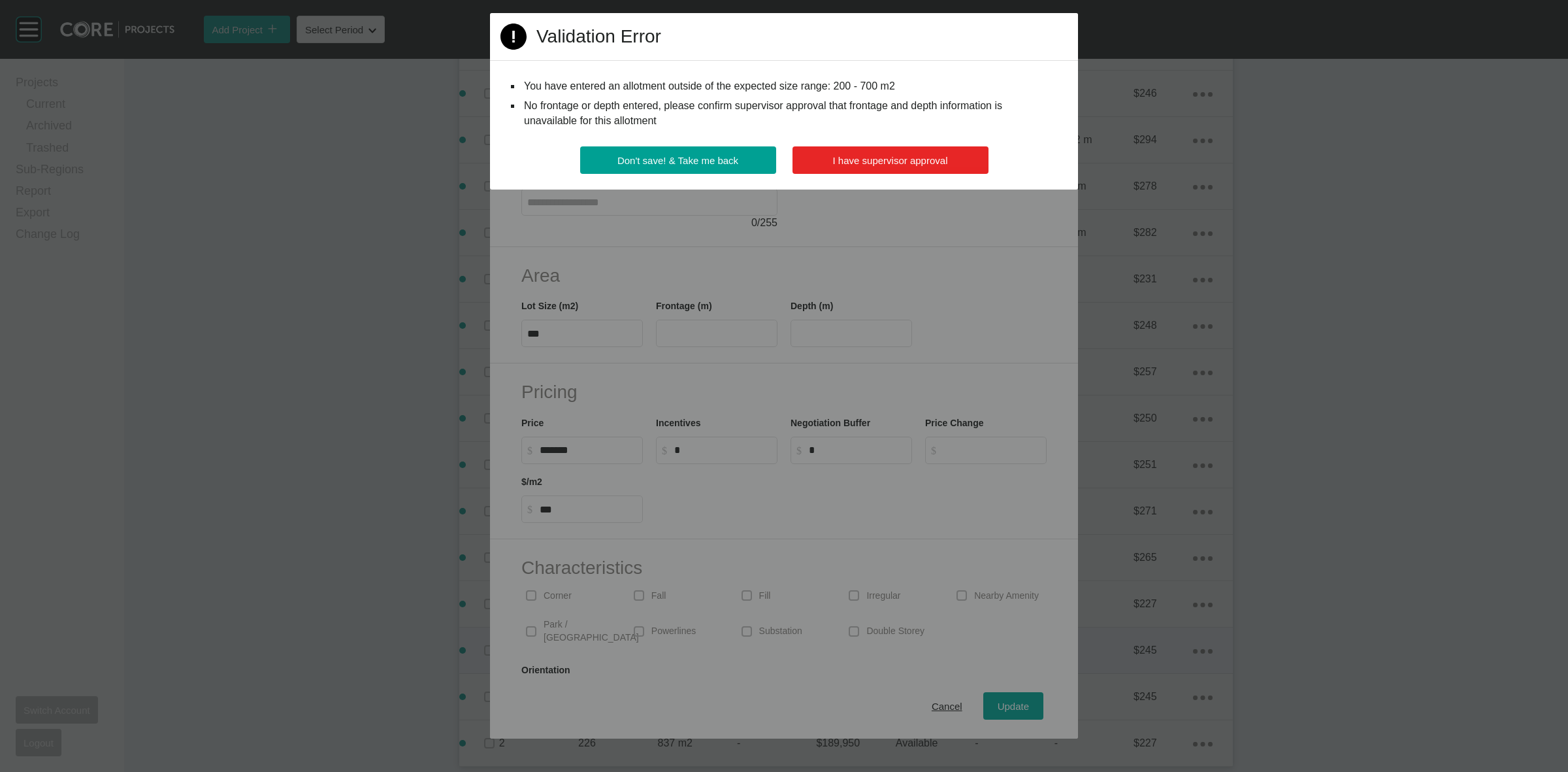
click at [849, 147] on button "I have supervisor approval" at bounding box center [890, 160] width 196 height 27
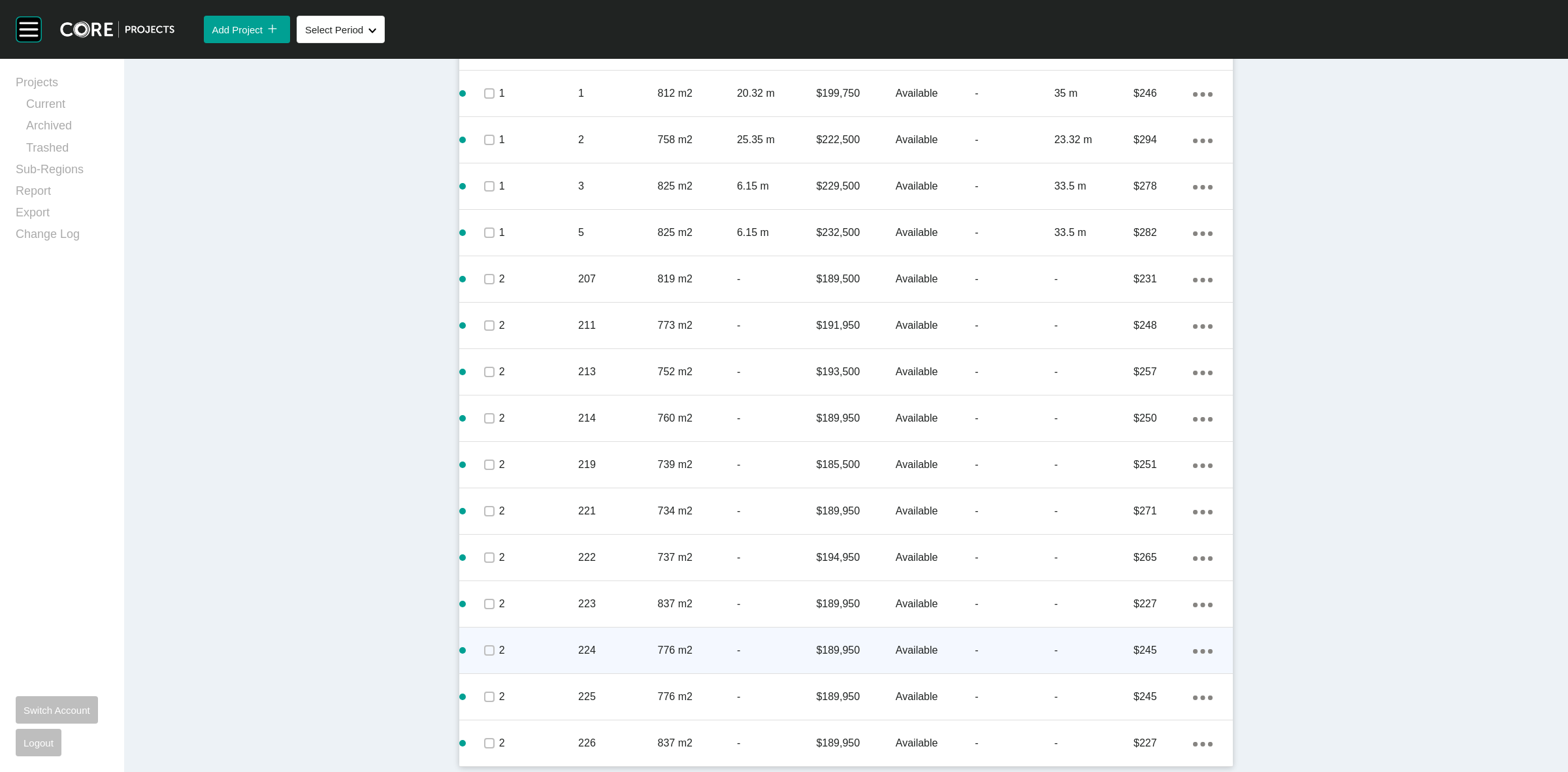
click at [631, 644] on p "224" at bounding box center [618, 650] width 79 height 15
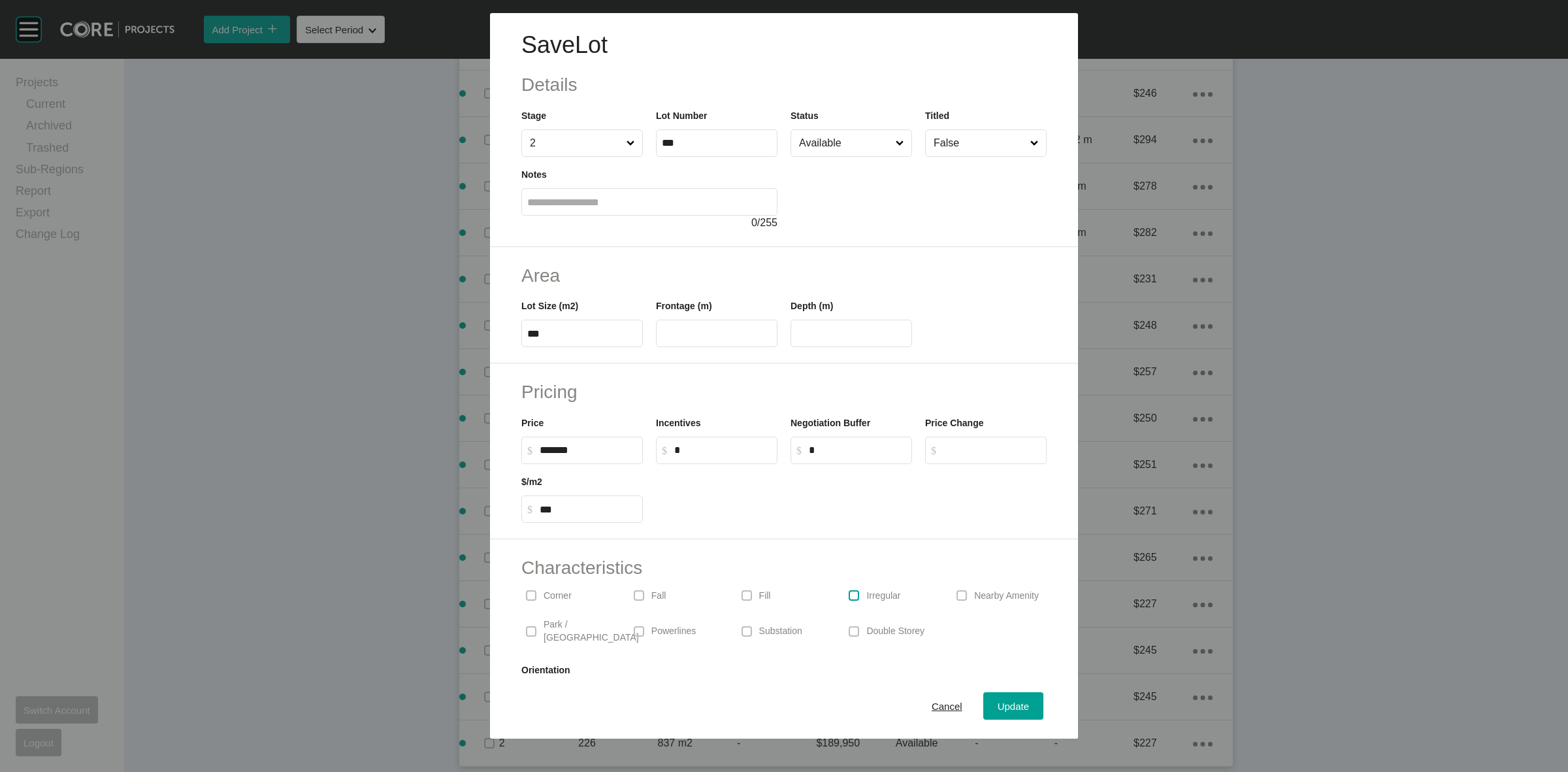
click at [849, 596] on label at bounding box center [854, 595] width 10 height 10
click at [997, 701] on span "Update" at bounding box center [1012, 706] width 31 height 11
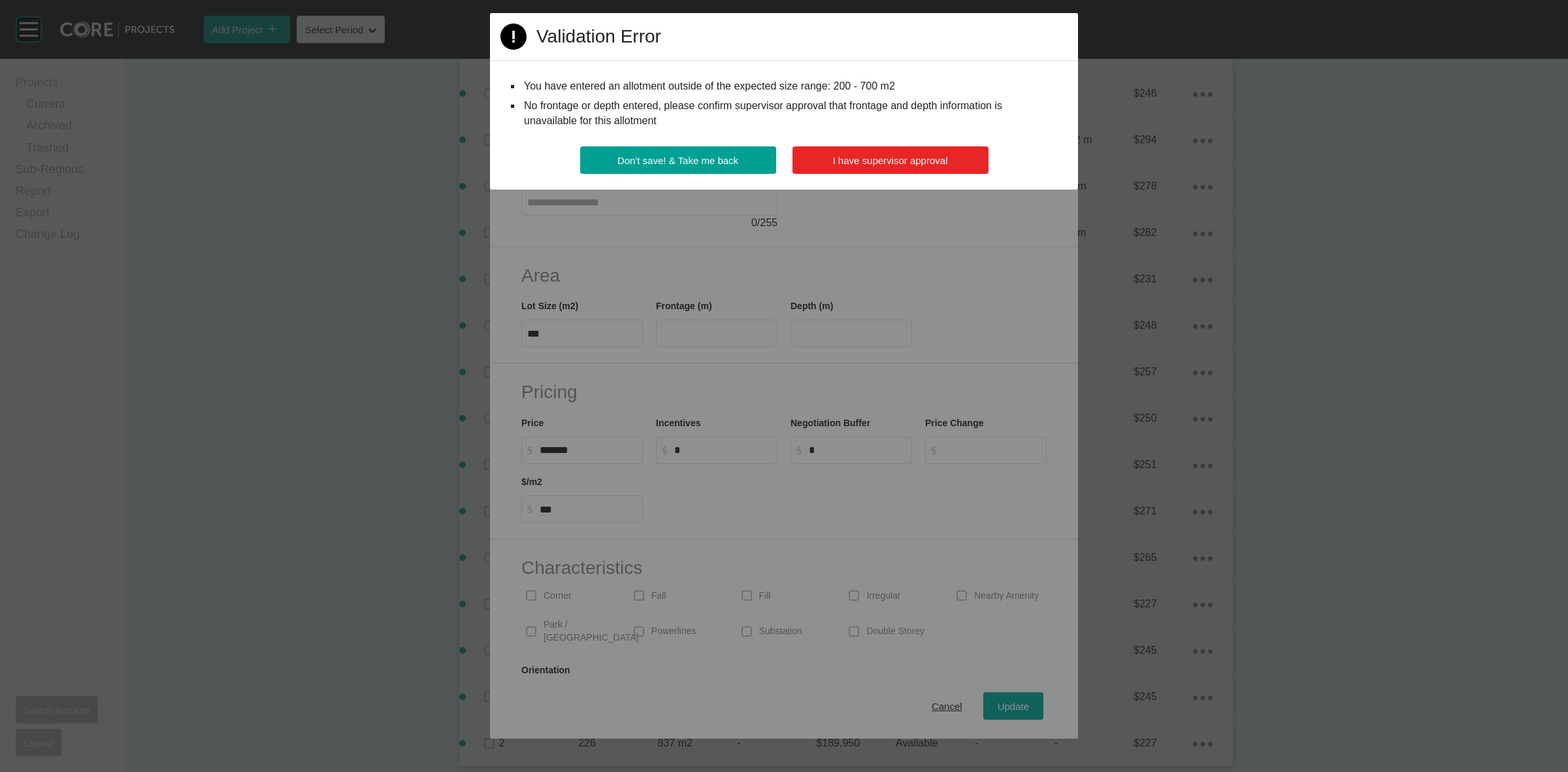
click at [810, 164] on button "I have supervisor approval" at bounding box center [890, 160] width 196 height 27
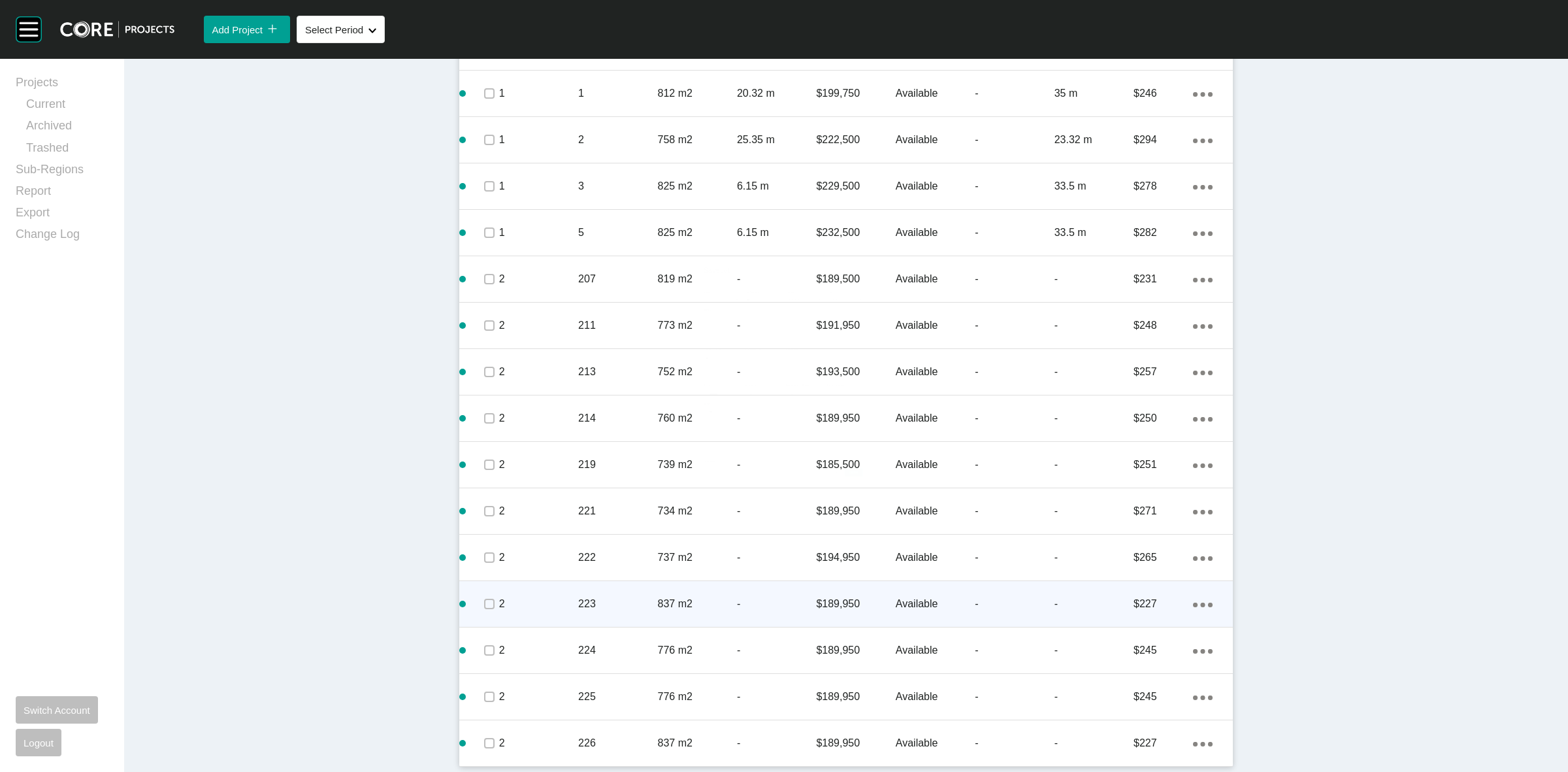
click at [625, 604] on p "223" at bounding box center [618, 604] width 79 height 15
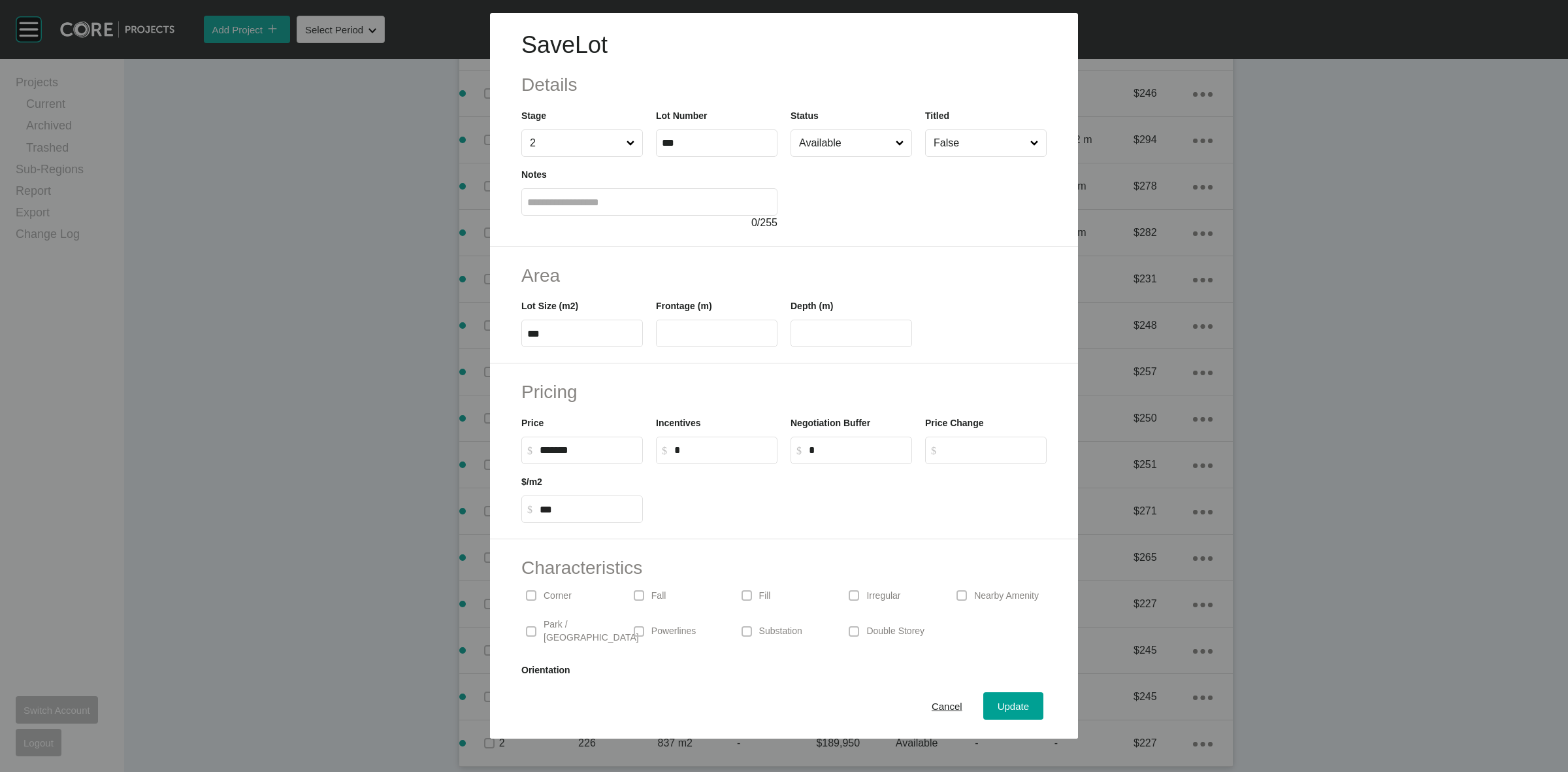
click at [870, 603] on div "Irregular" at bounding box center [892, 595] width 95 height 30
click at [997, 703] on span "Update" at bounding box center [1012, 706] width 31 height 11
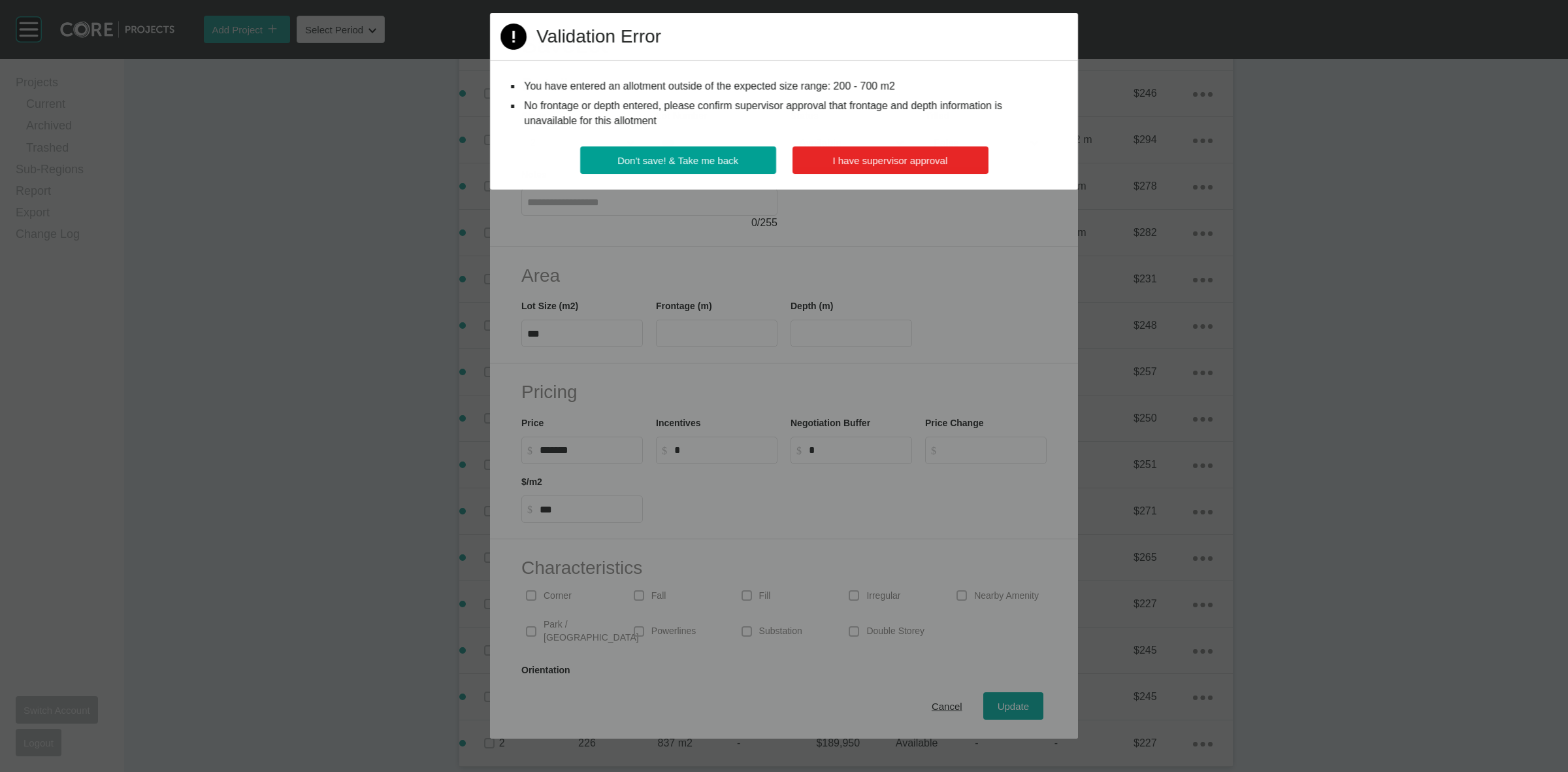
click at [863, 161] on span "I have supervisor approval" at bounding box center [890, 160] width 115 height 11
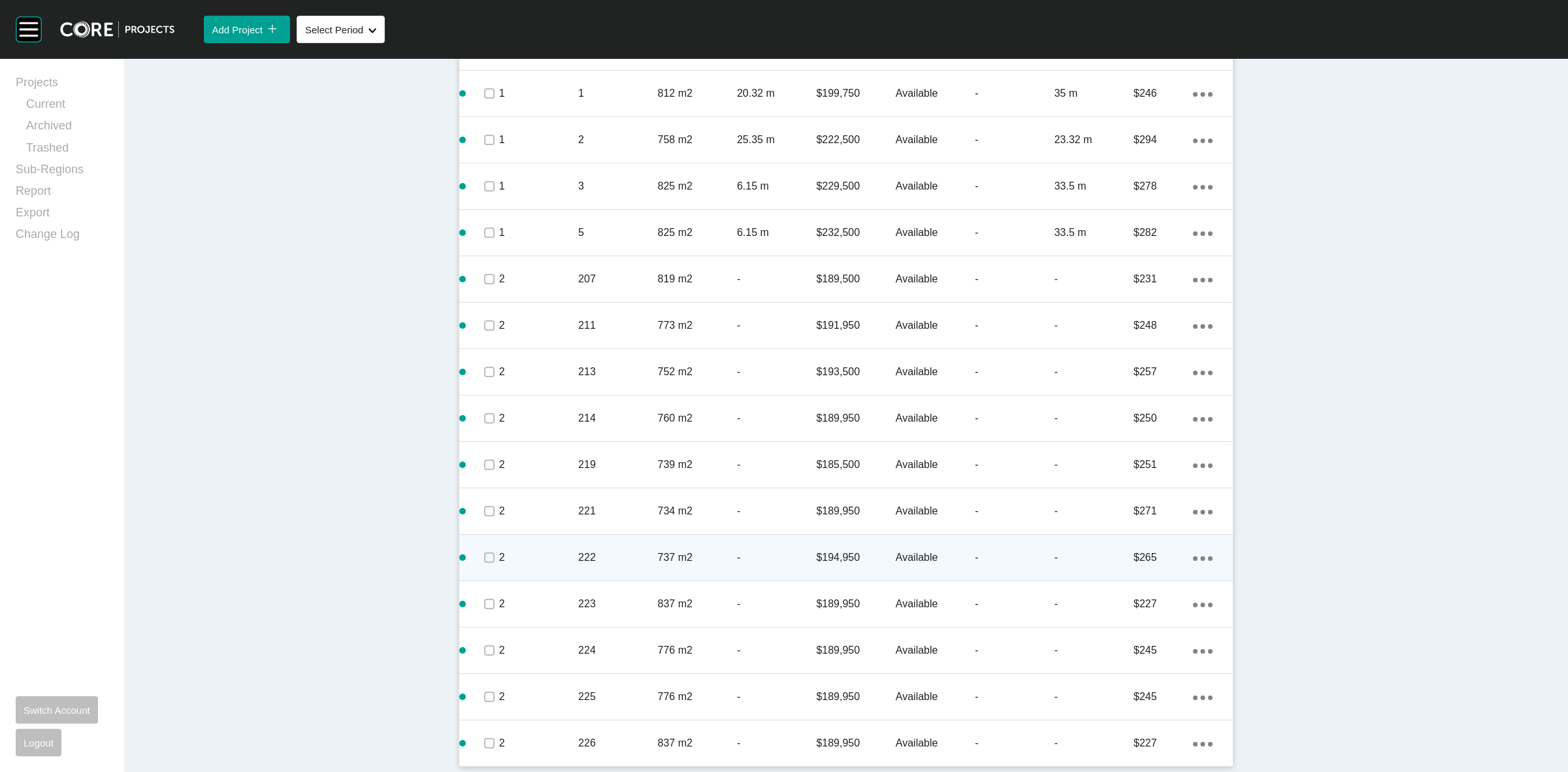
click at [620, 550] on p "222" at bounding box center [618, 558] width 79 height 15
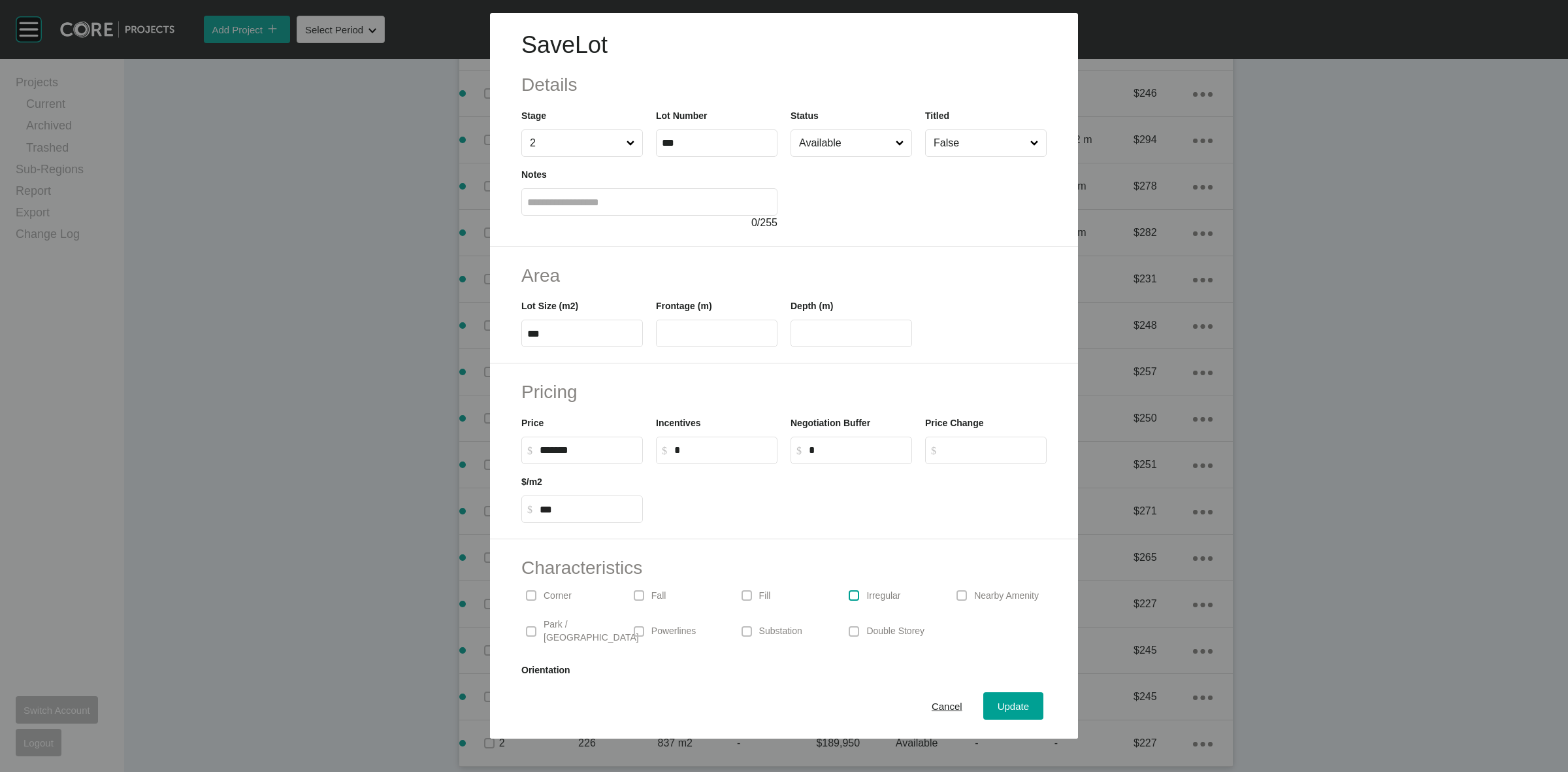
drag, startPoint x: 850, startPoint y: 590, endPoint x: 953, endPoint y: 662, distance: 125.7
click at [851, 590] on label at bounding box center [854, 595] width 10 height 10
click at [997, 708] on span "Update" at bounding box center [1012, 706] width 31 height 11
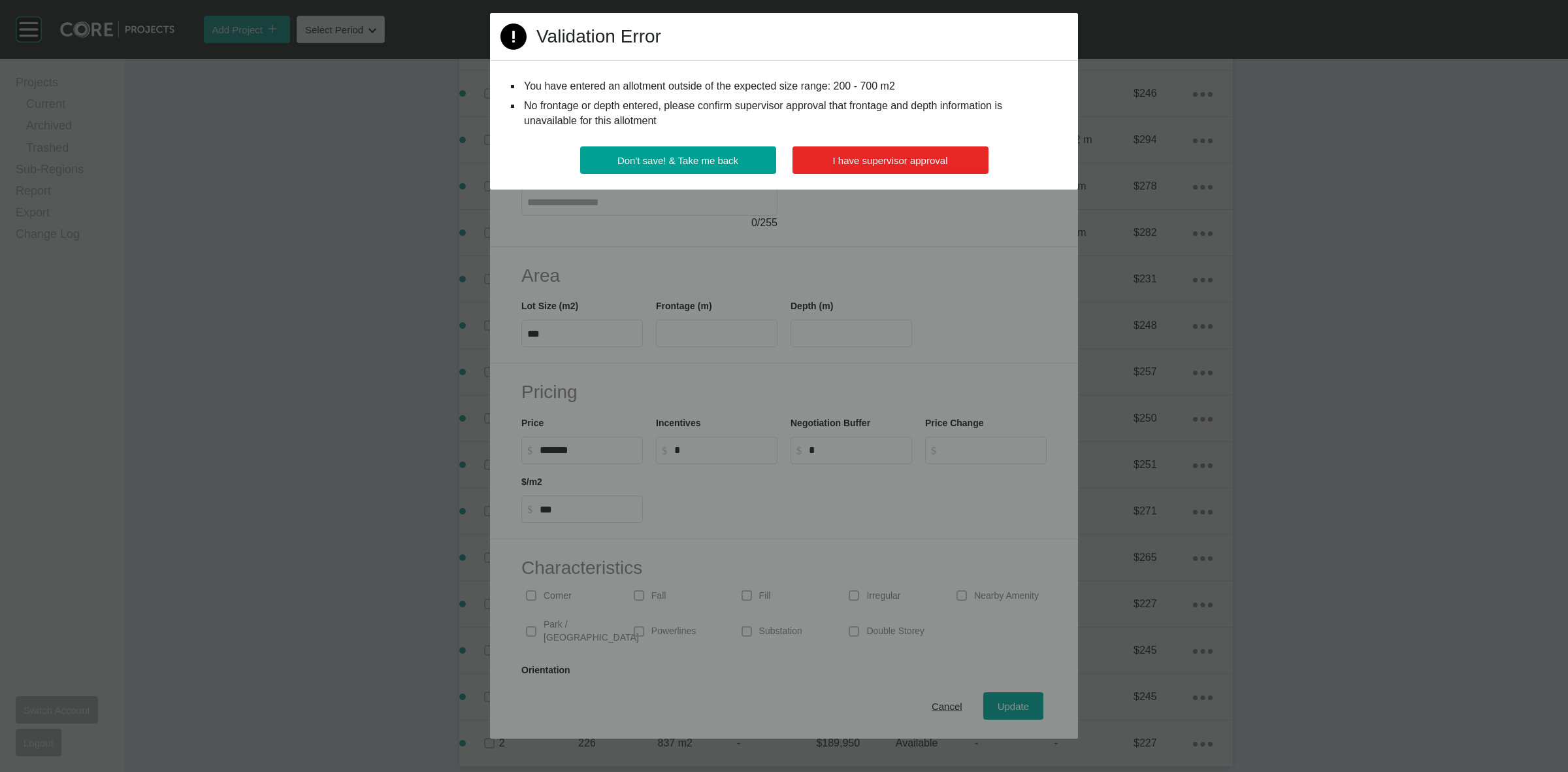
click at [883, 161] on span "I have supervisor approval" at bounding box center [890, 160] width 115 height 11
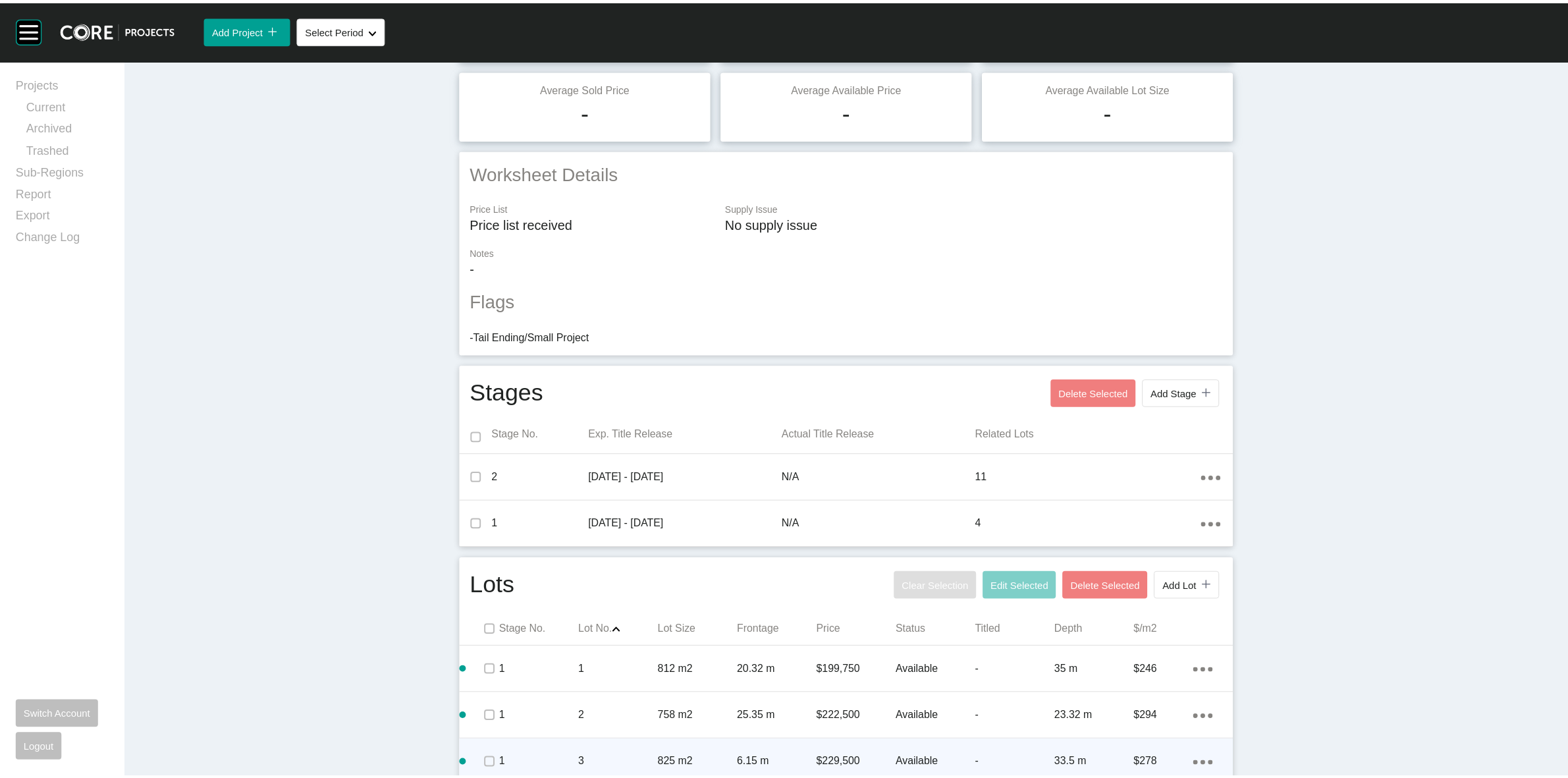
scroll to position [0, 0]
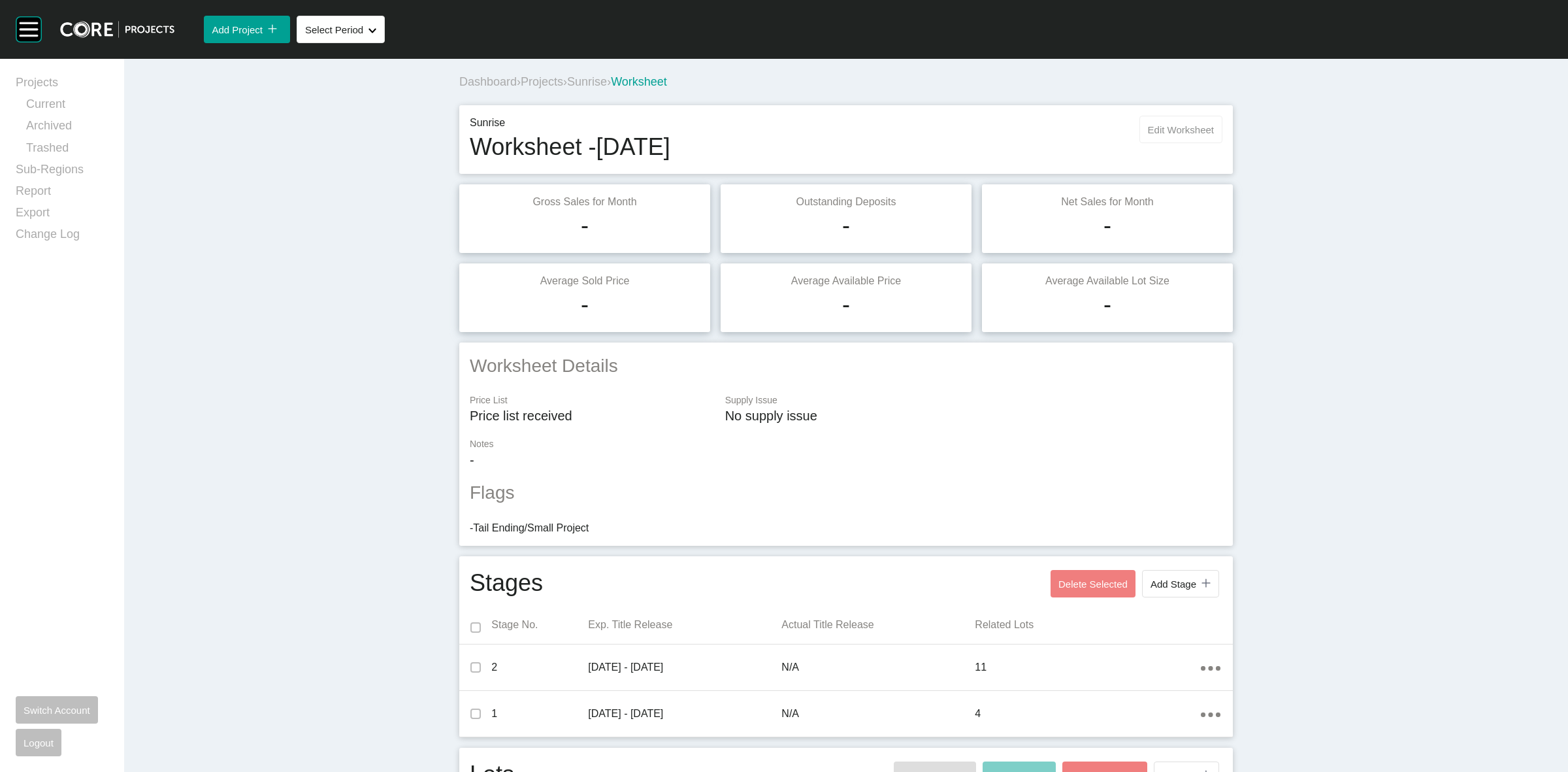
click at [1180, 125] on span "Edit Worksheet" at bounding box center [1181, 130] width 66 height 11
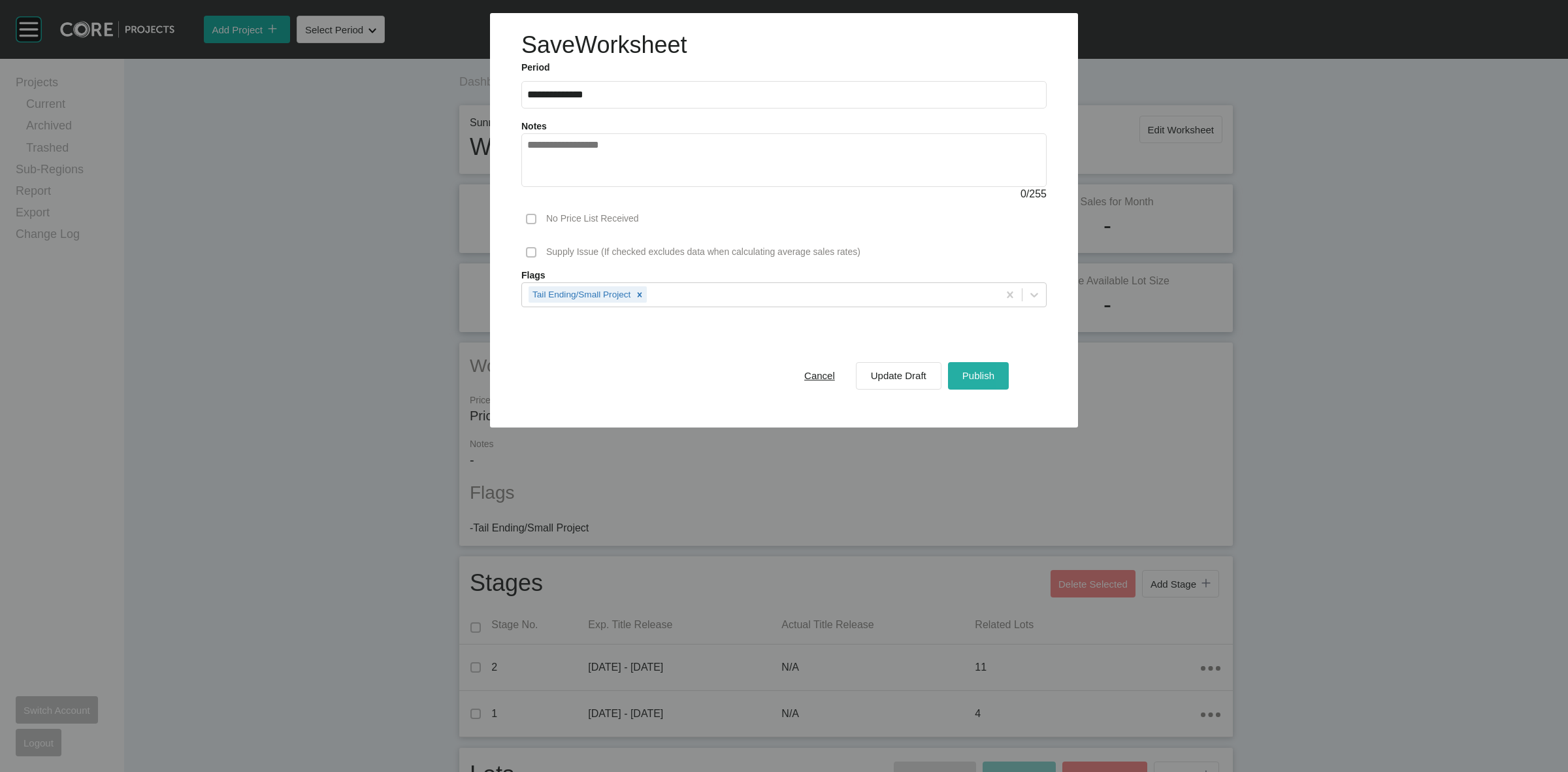
click at [985, 381] on span "Publish" at bounding box center [978, 376] width 32 height 11
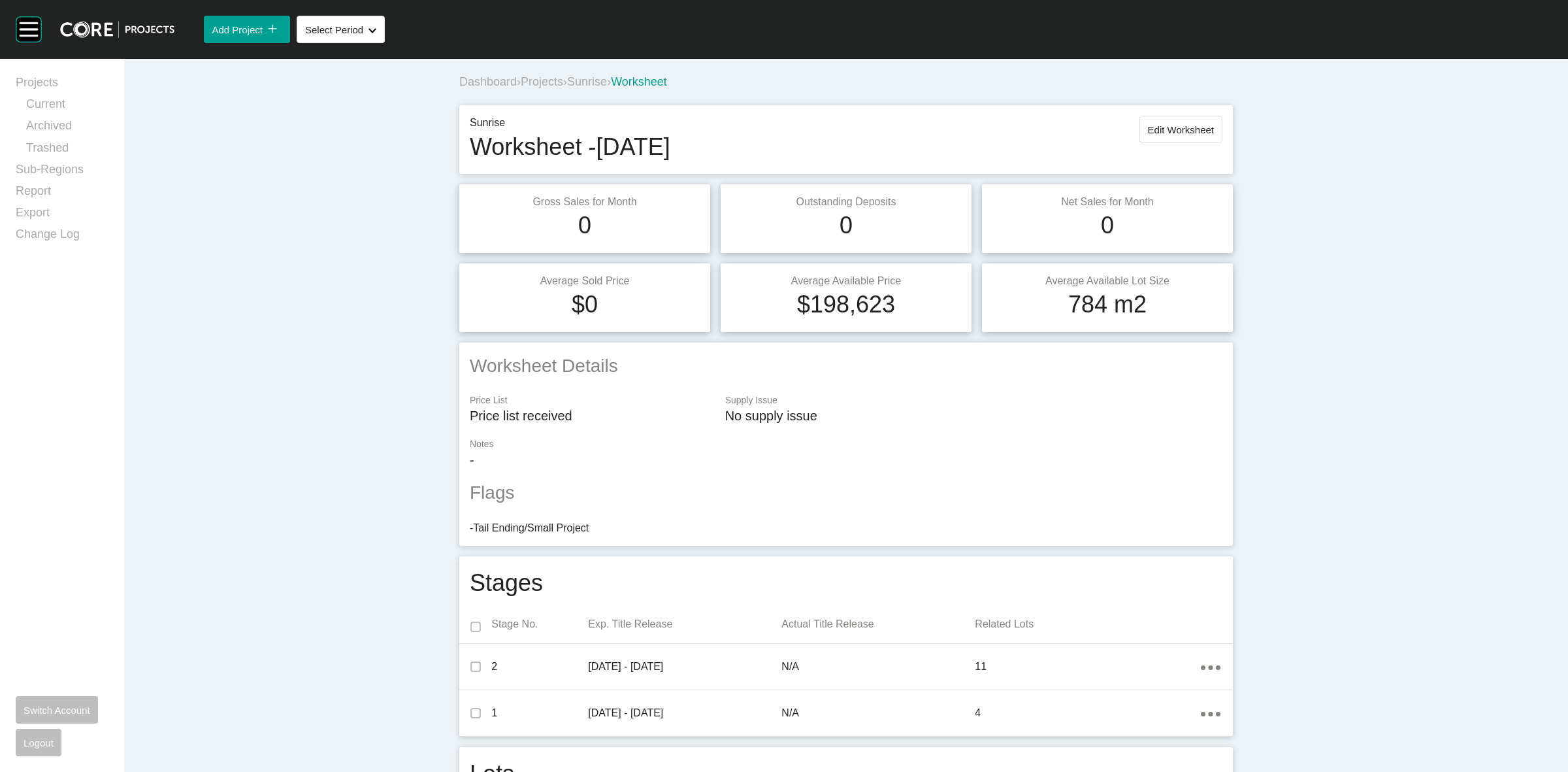
click at [544, 85] on span "Projects" at bounding box center [541, 81] width 43 height 13
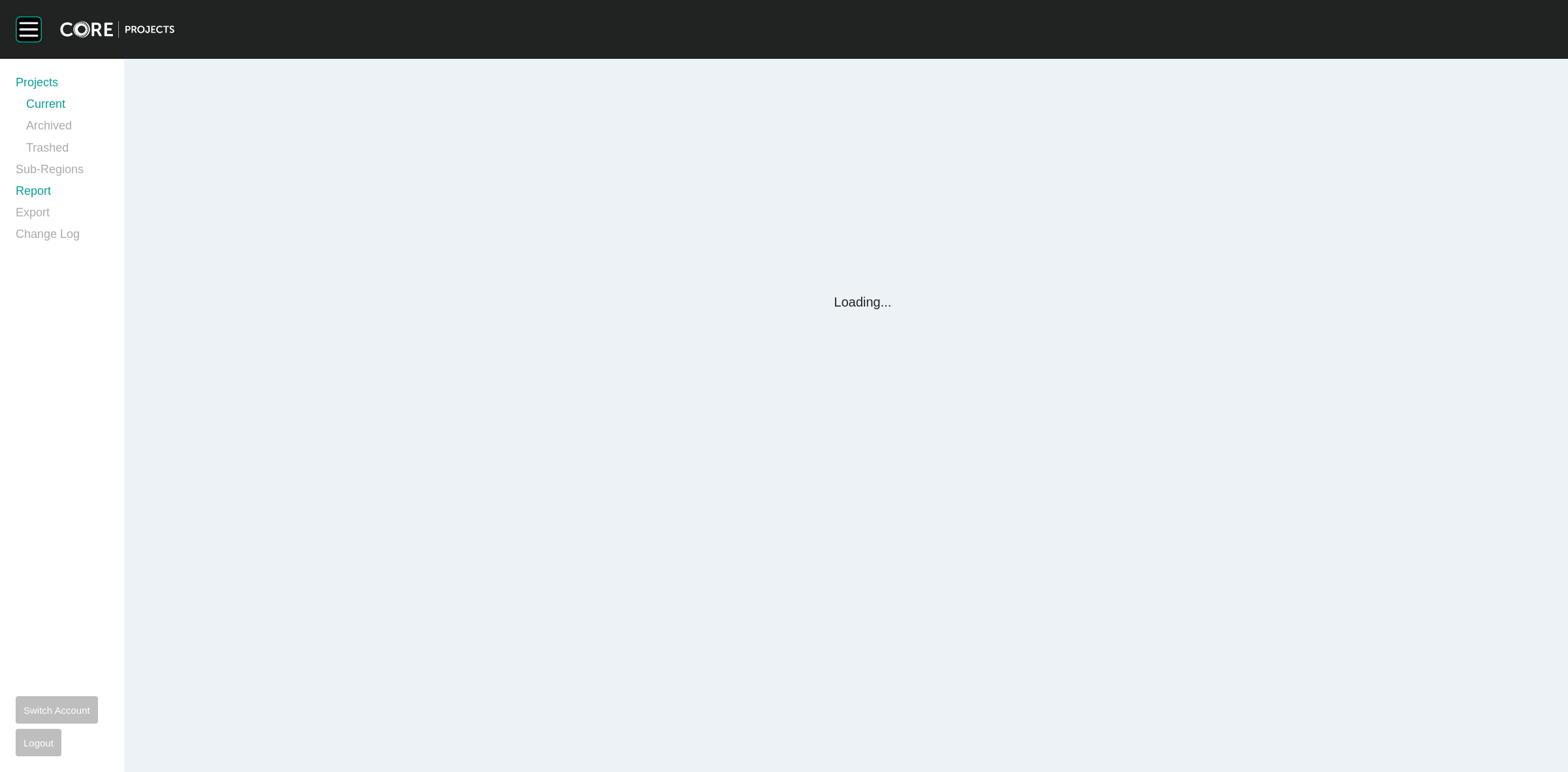
click at [33, 193] on link "Report" at bounding box center [61, 193] width 93 height 22
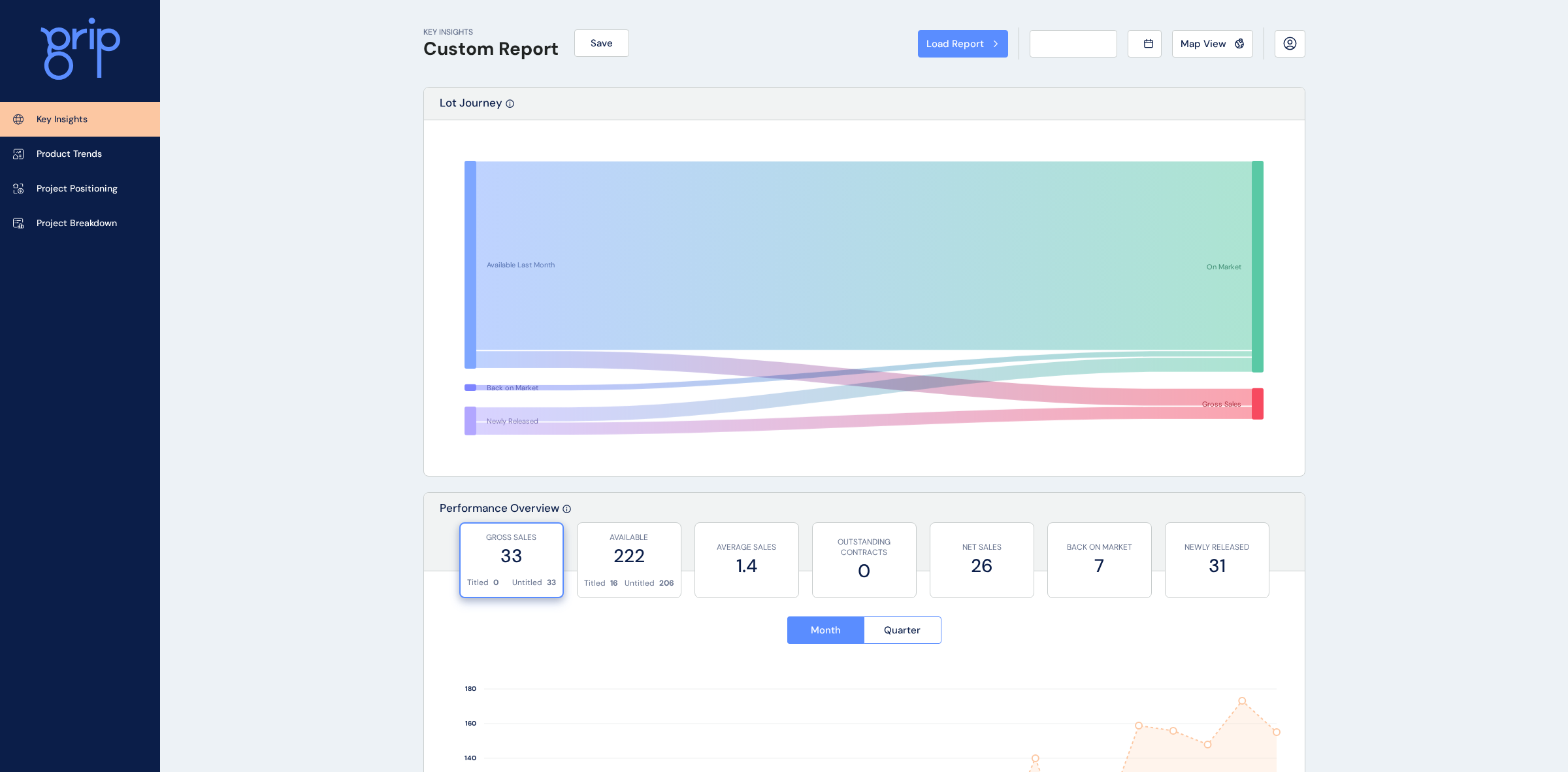
click at [31, 192] on div "Load Report Select from a previously saved report or search for a subregion bel…" at bounding box center [784, 386] width 1568 height 772
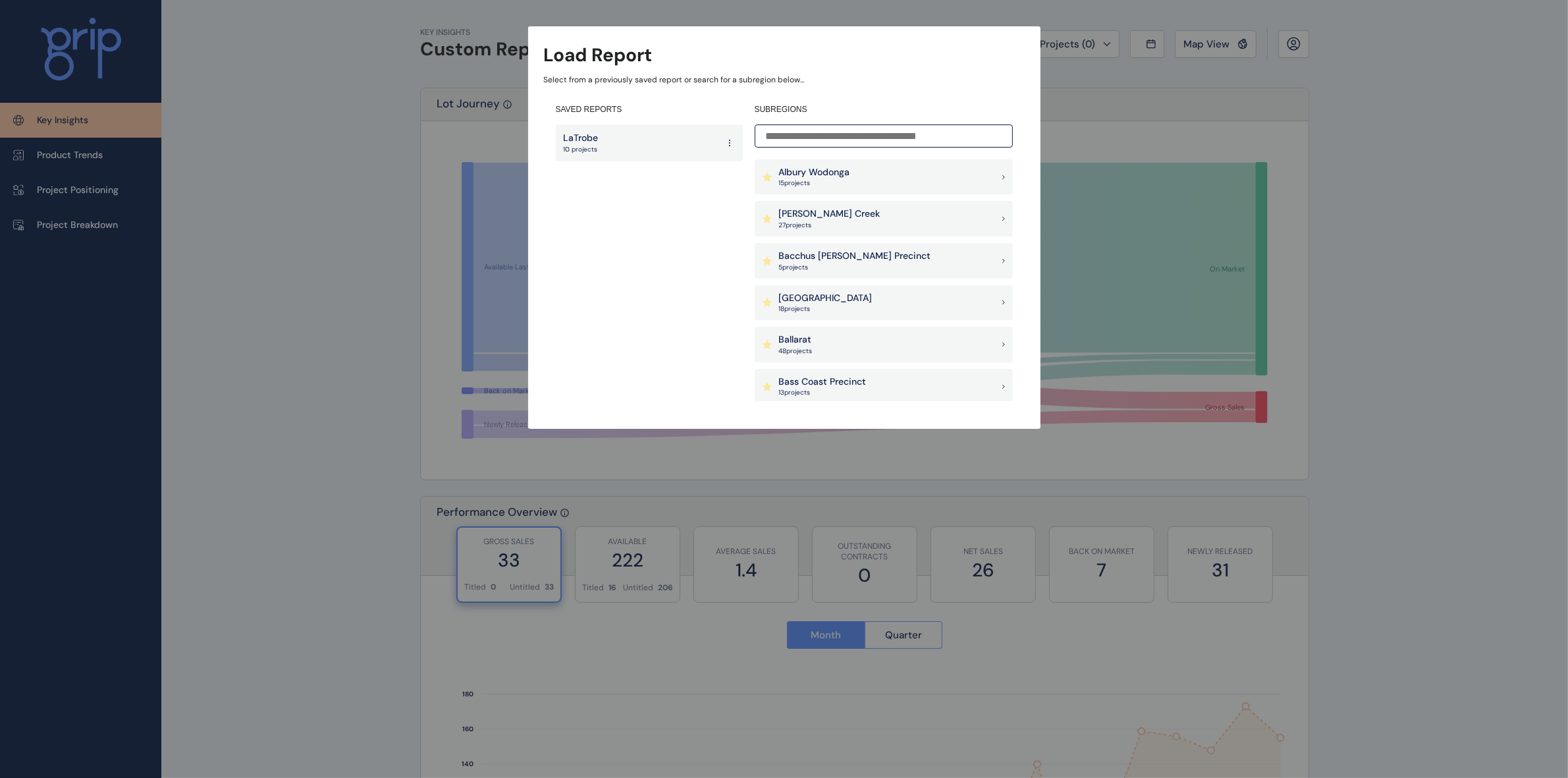
click at [843, 138] on input at bounding box center [883, 136] width 258 height 23
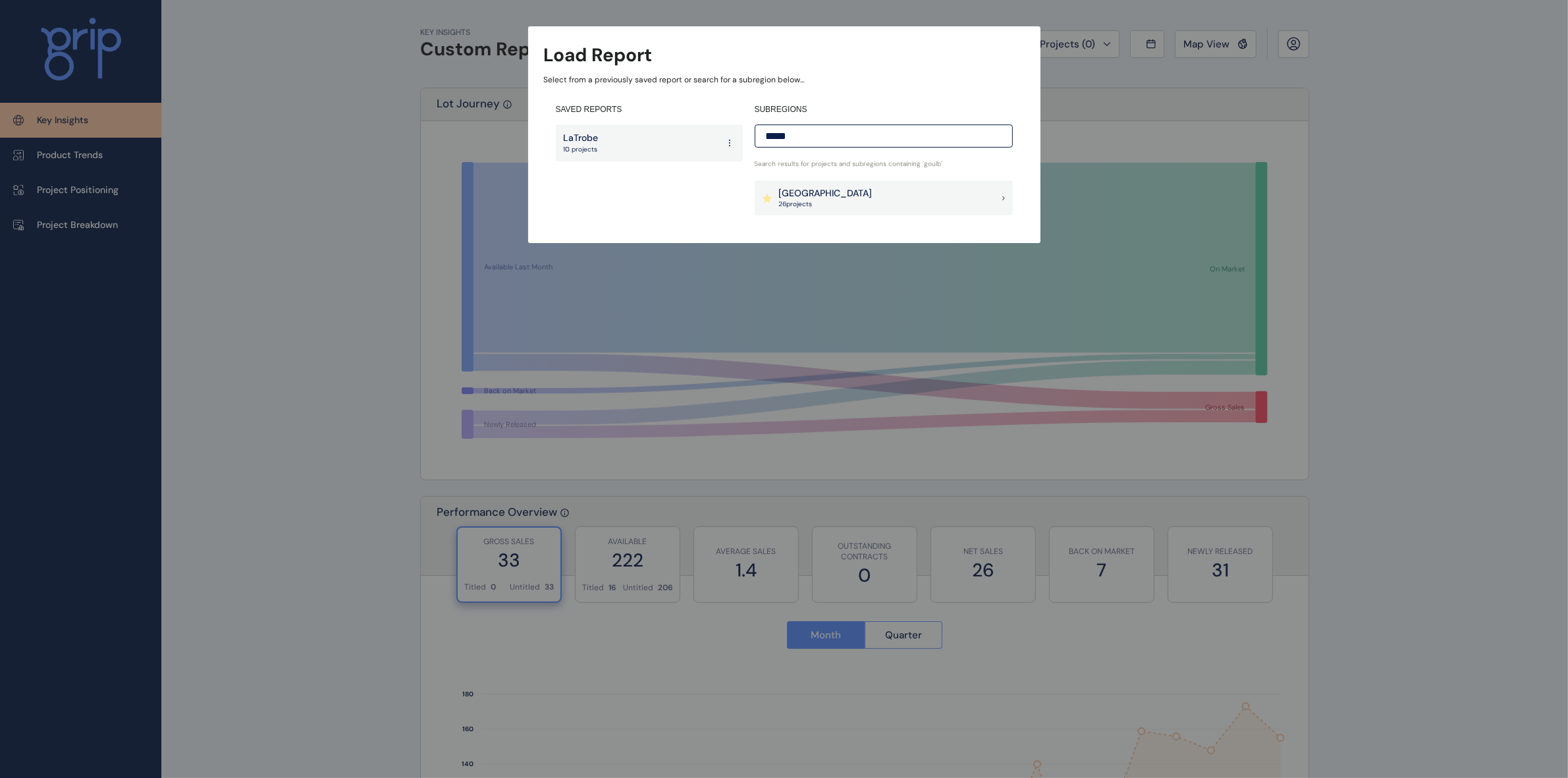
type input "*****"
click at [840, 193] on p "[GEOGRAPHIC_DATA]" at bounding box center [825, 193] width 93 height 13
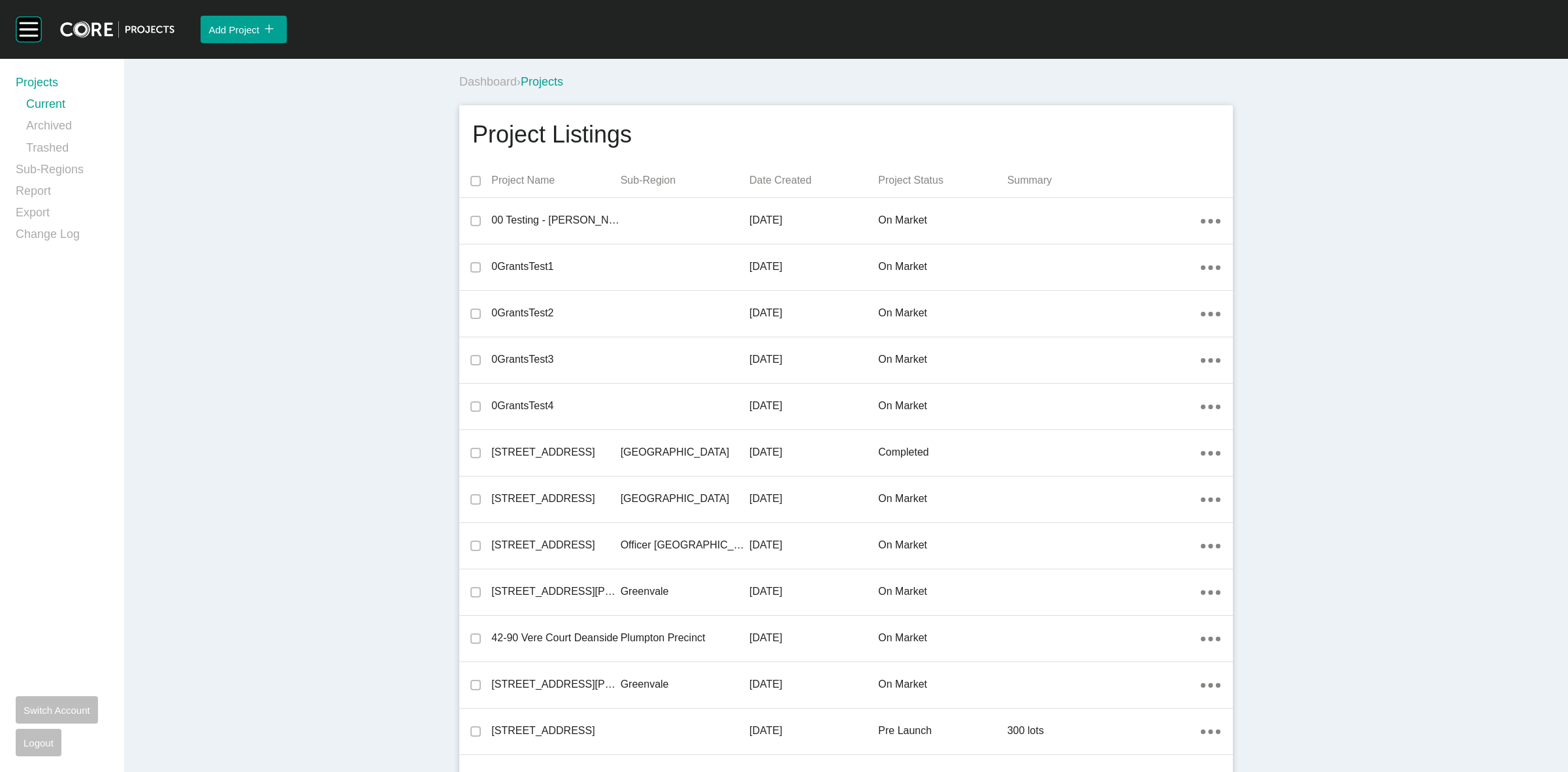
scroll to position [29060, 0]
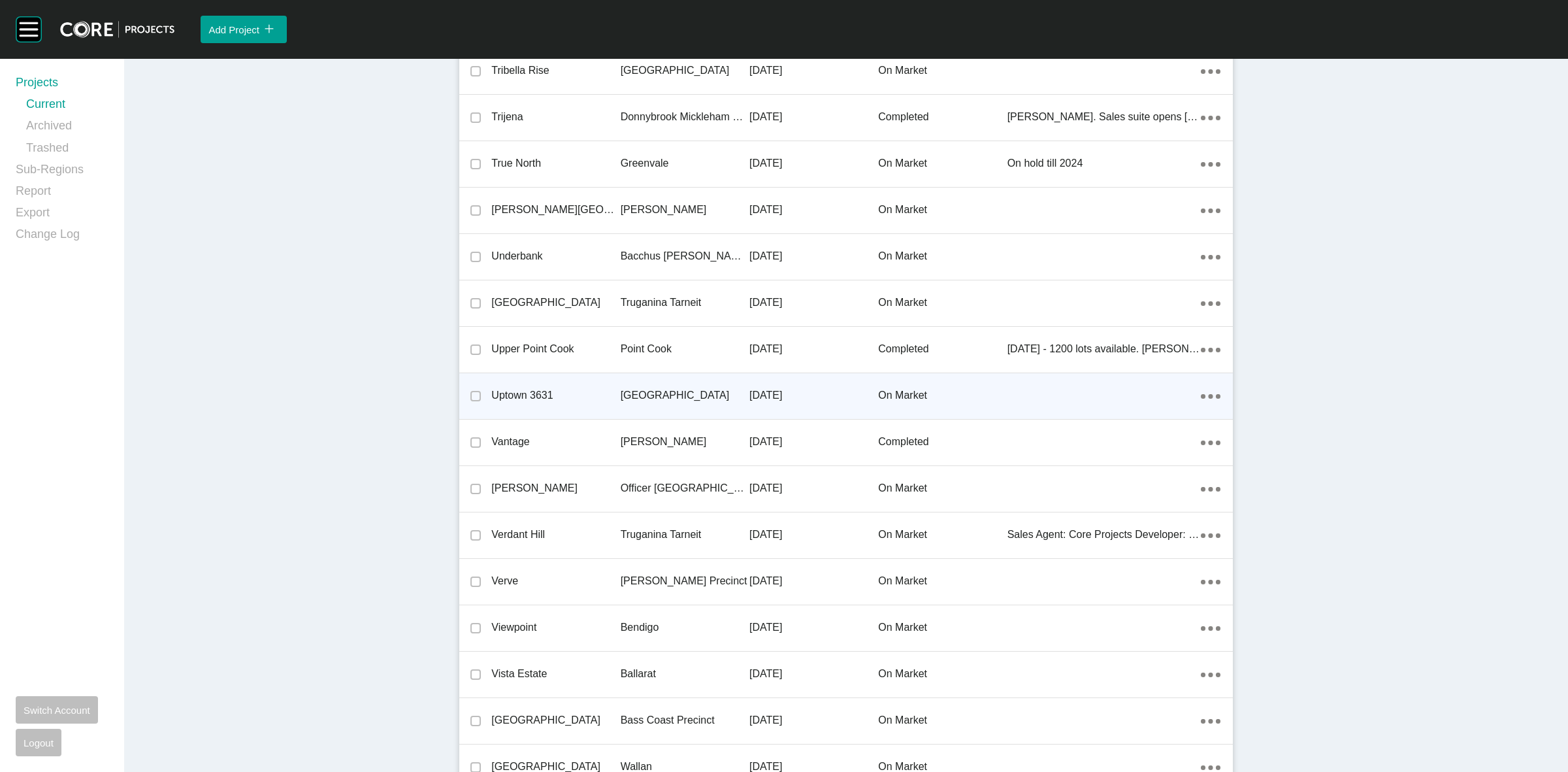
click at [668, 390] on p "[GEOGRAPHIC_DATA]" at bounding box center [685, 396] width 129 height 15
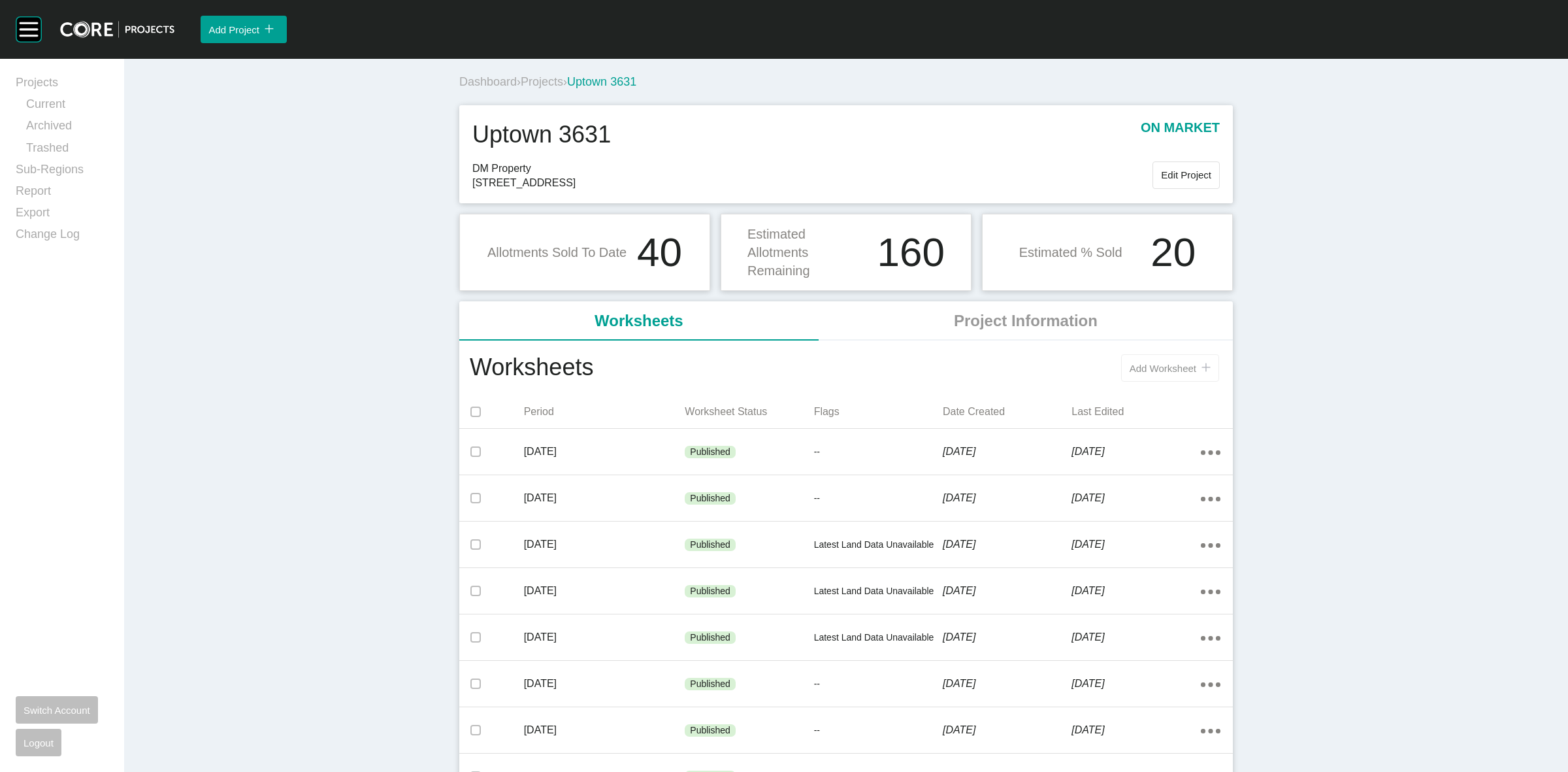
drag, startPoint x: 1136, startPoint y: 363, endPoint x: 1031, endPoint y: 399, distance: 111.0
click at [1136, 363] on span "Add Worksheet" at bounding box center [1162, 368] width 67 height 11
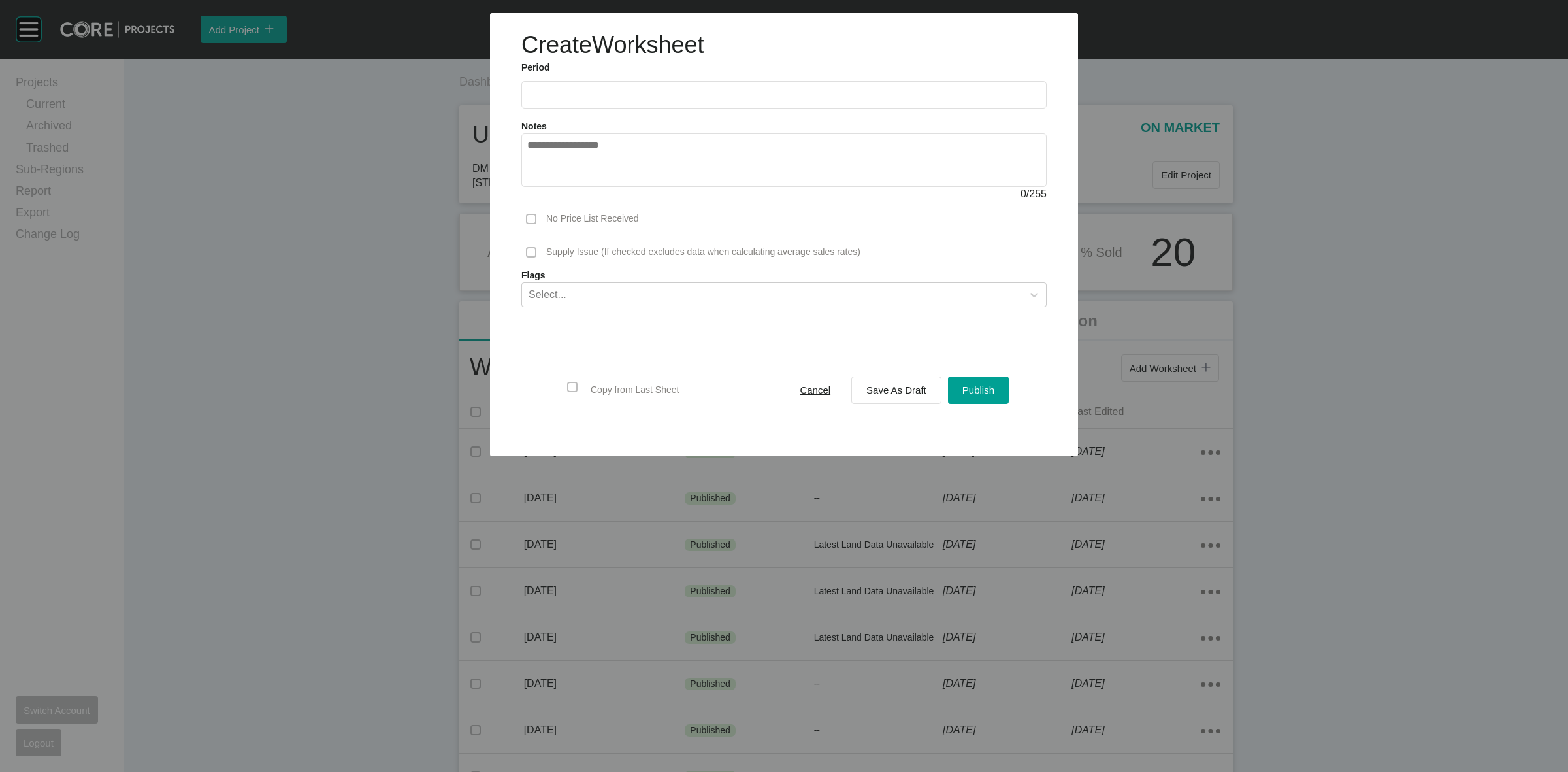
click at [647, 93] on input "text" at bounding box center [784, 94] width 513 height 11
click at [631, 186] on li "Sep" at bounding box center [633, 190] width 43 height 23
type input "**********"
drag, startPoint x: 880, startPoint y: 386, endPoint x: 883, endPoint y: 660, distance: 274.0
click at [880, 388] on span "Save As Draft" at bounding box center [896, 390] width 60 height 11
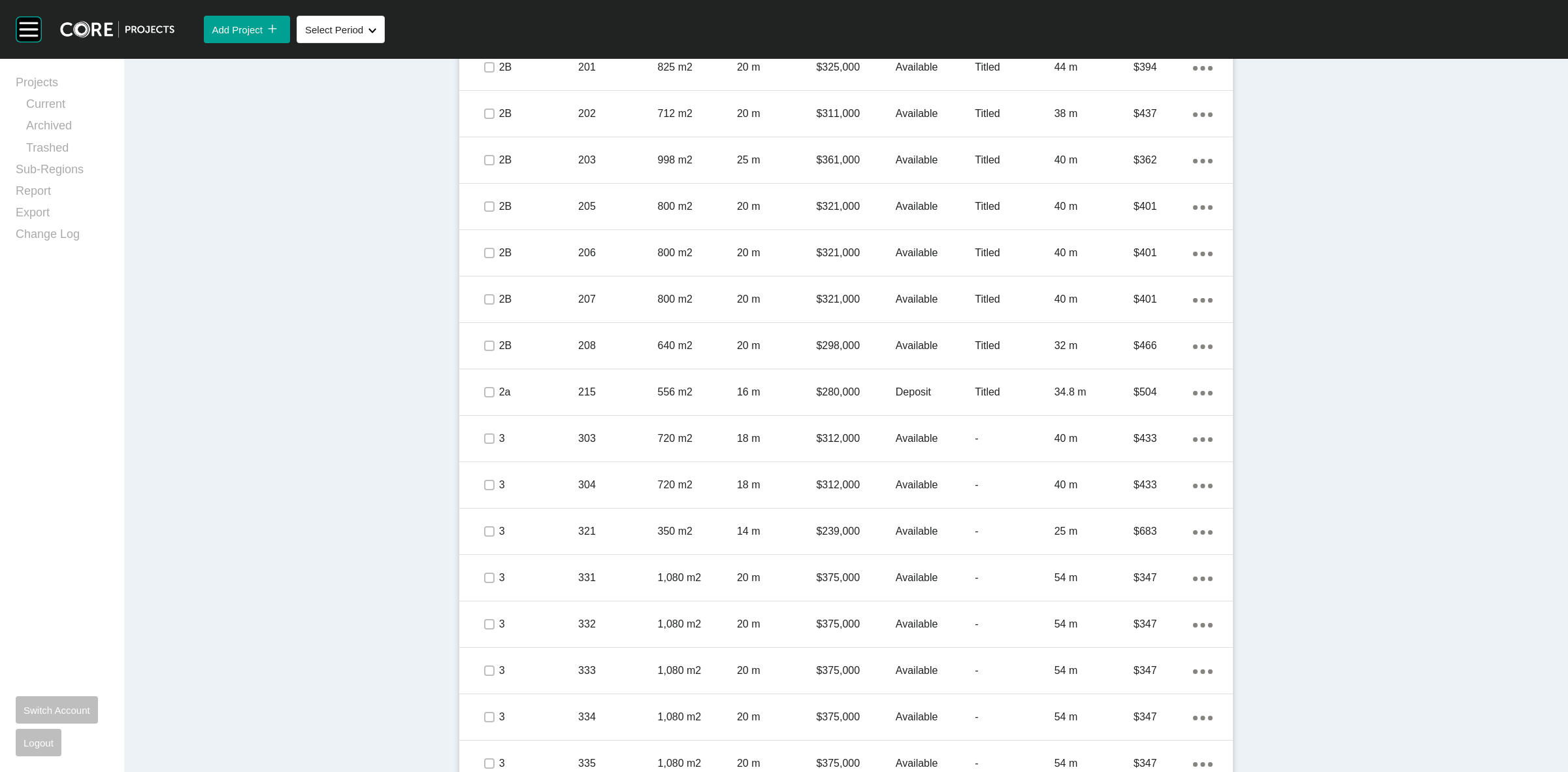
scroll to position [1879, 0]
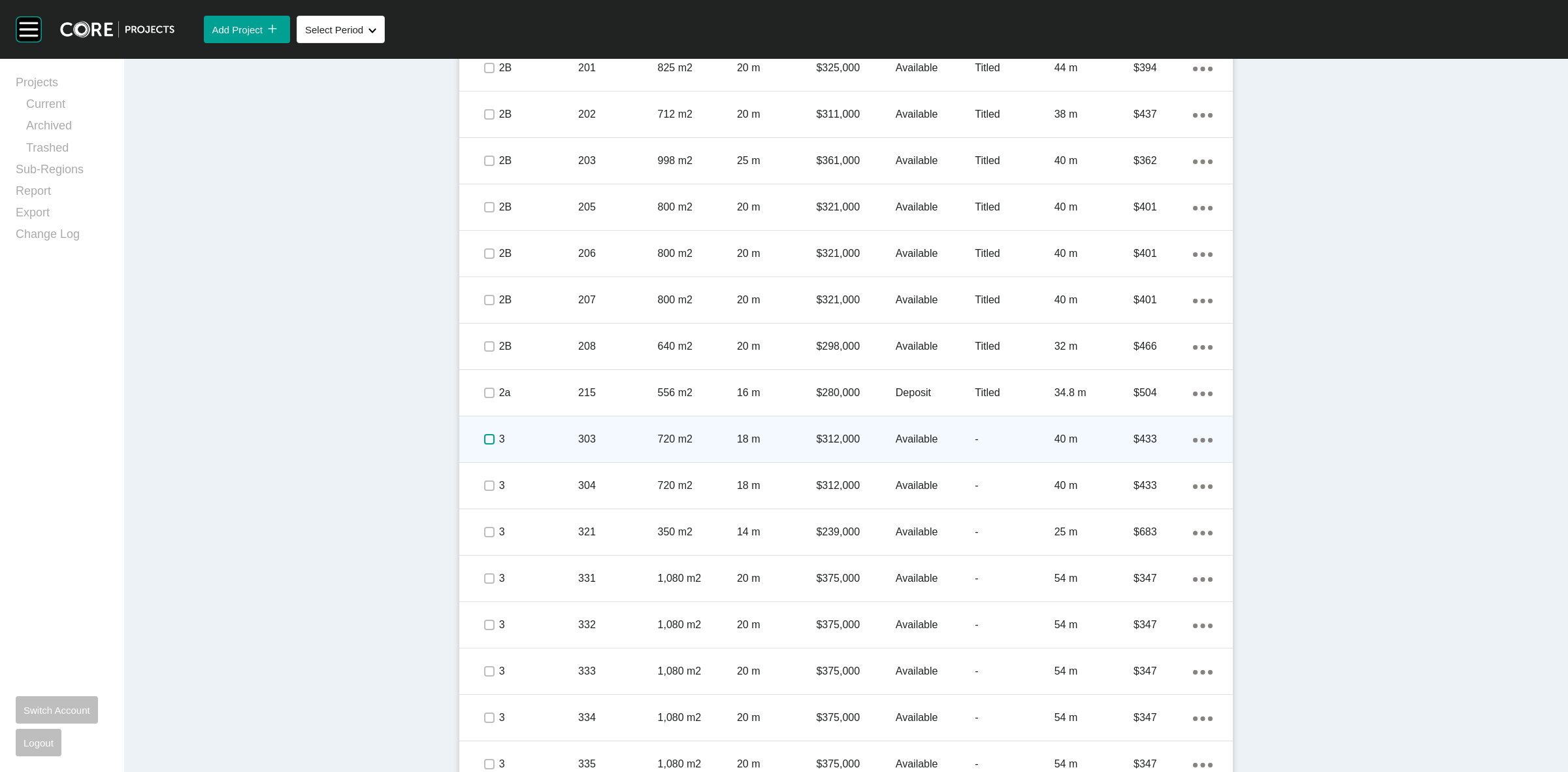
click at [484, 442] on label at bounding box center [489, 439] width 10 height 10
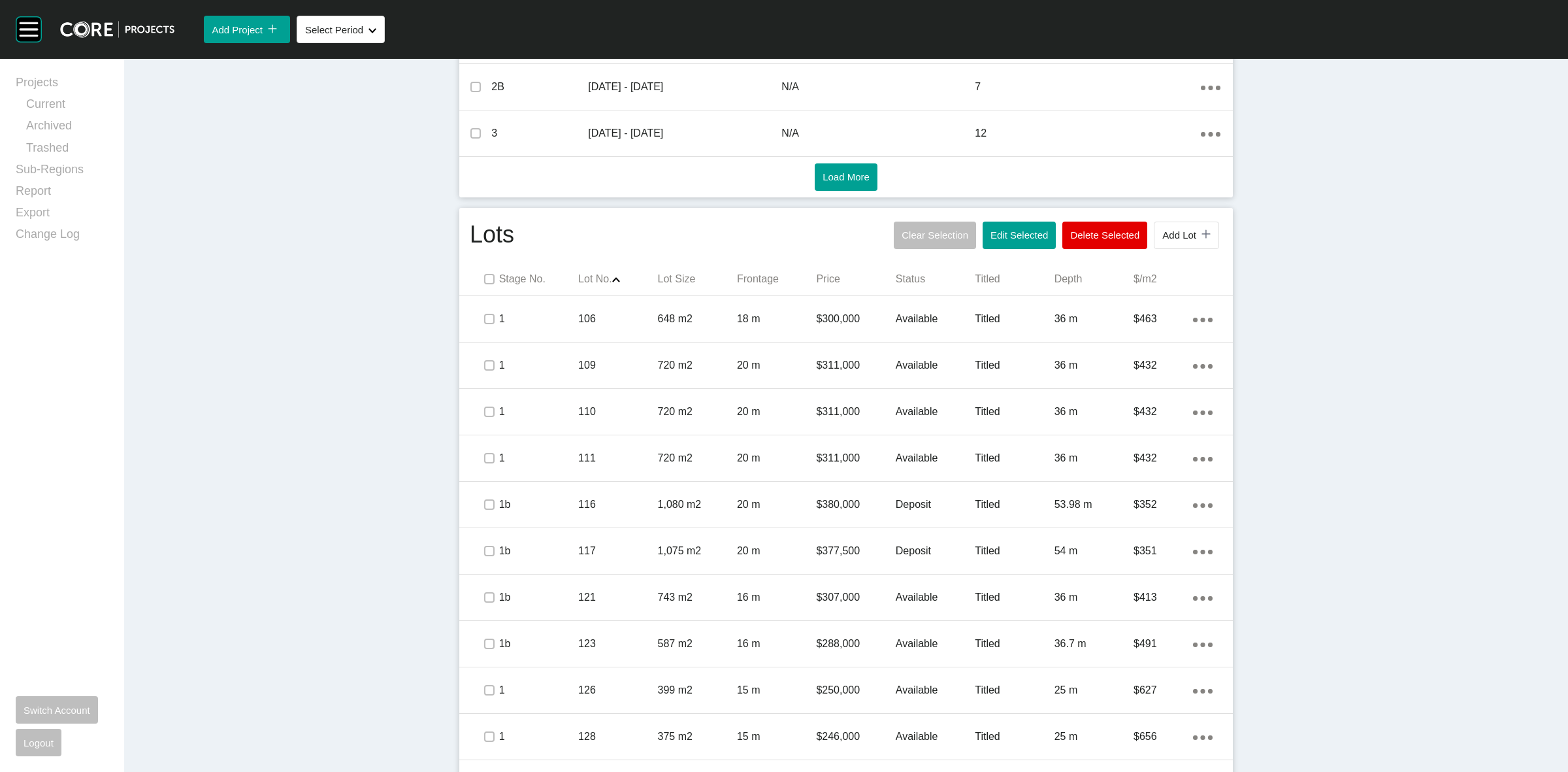
scroll to position [490, 0]
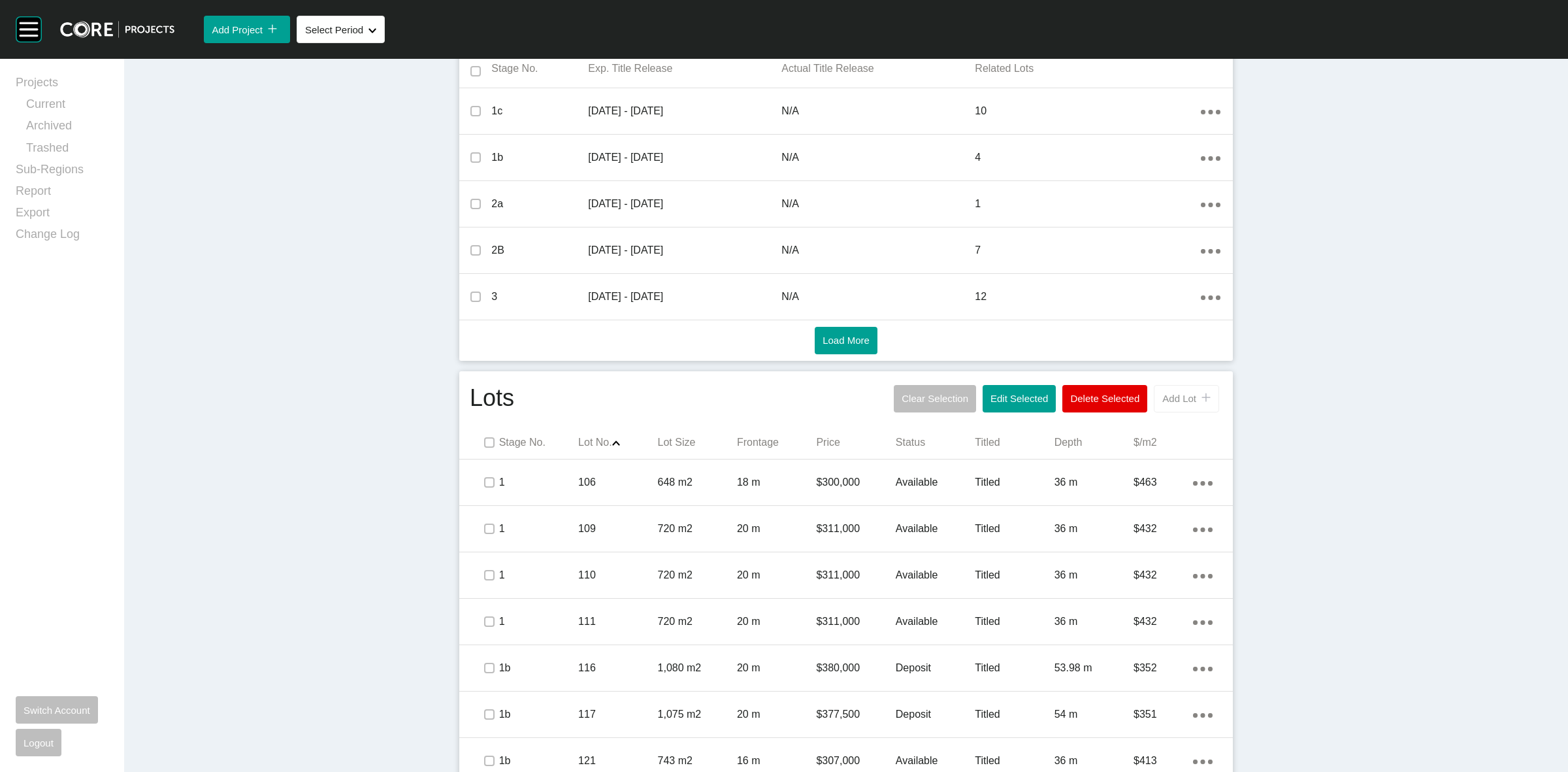
click at [1196, 392] on div "icon/tick copy 11 Created with Sketch." at bounding box center [1203, 398] width 14 height 11
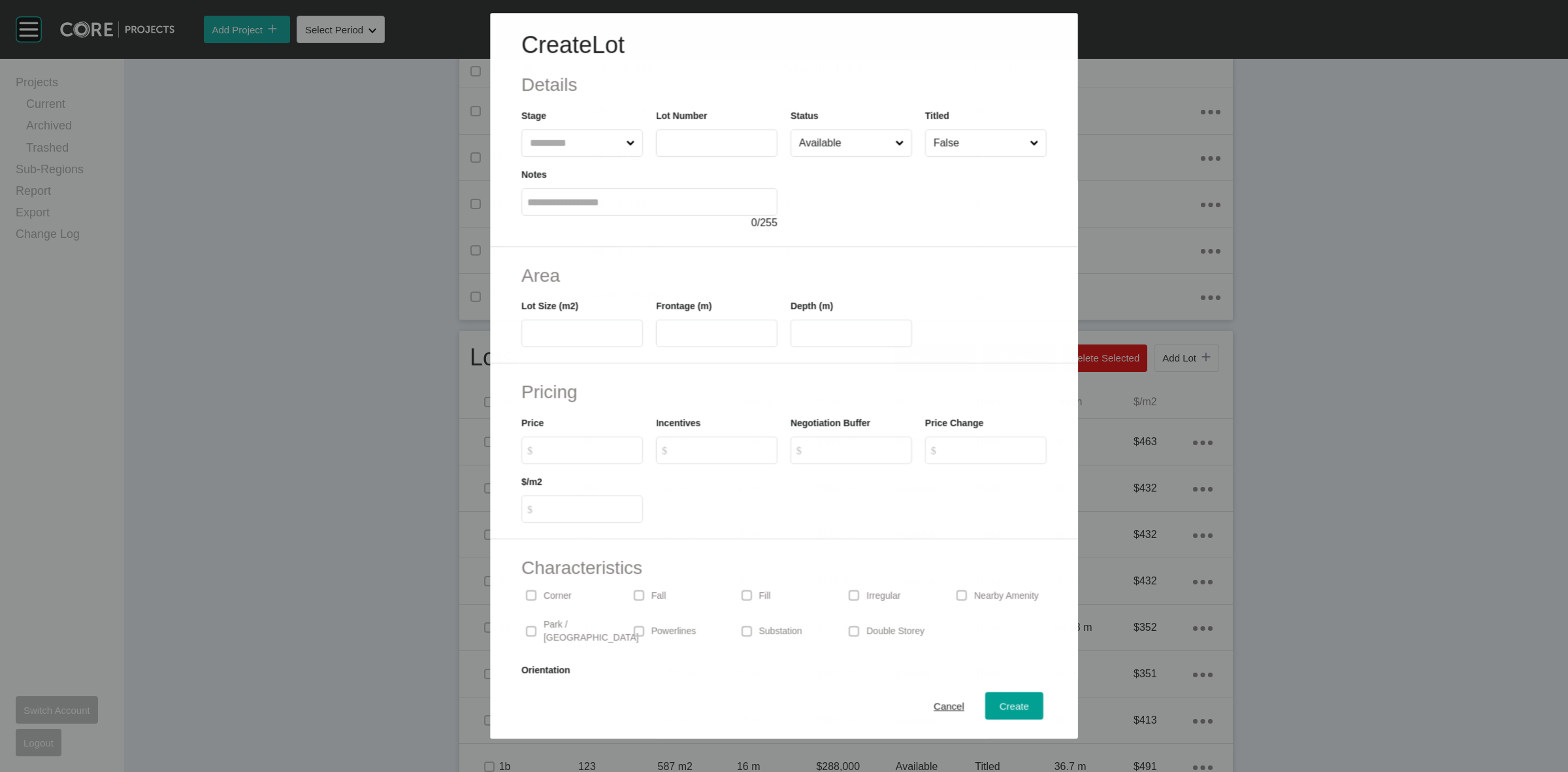
click at [576, 139] on input "text" at bounding box center [575, 143] width 96 height 26
type input "*"
type input "***"
type input "**"
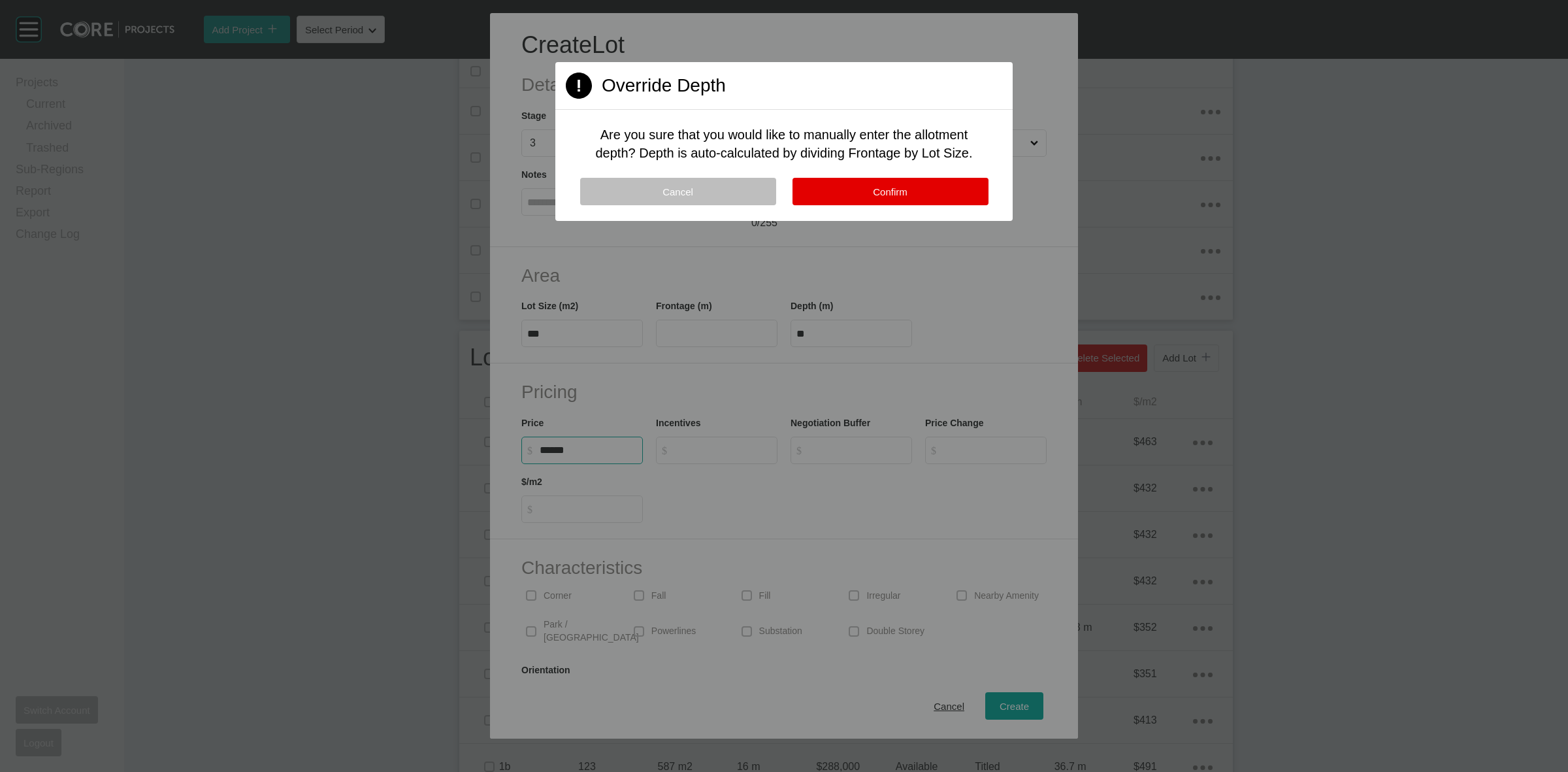
type input "*******"
type input "***"
type input "*"
click at [858, 185] on button "Confirm" at bounding box center [890, 192] width 196 height 27
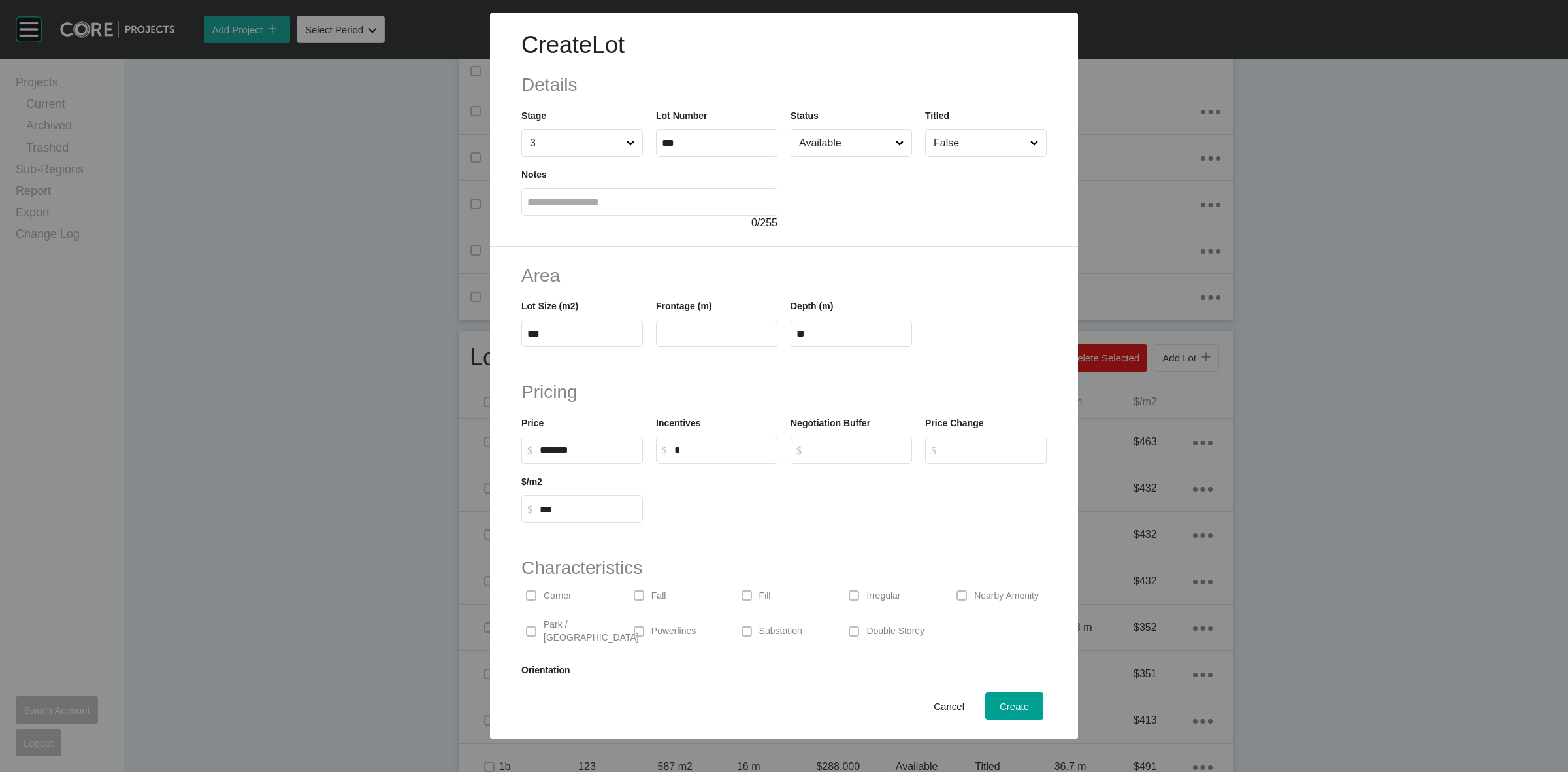
click at [553, 596] on p "Corner" at bounding box center [557, 596] width 28 height 13
click at [830, 458] on label "$ Created with Sketch. $" at bounding box center [850, 450] width 122 height 27
click at [830, 455] on input "$ Created with Sketch. $" at bounding box center [857, 450] width 97 height 11
type input "*****"
click at [1003, 706] on span "Create" at bounding box center [1014, 706] width 29 height 11
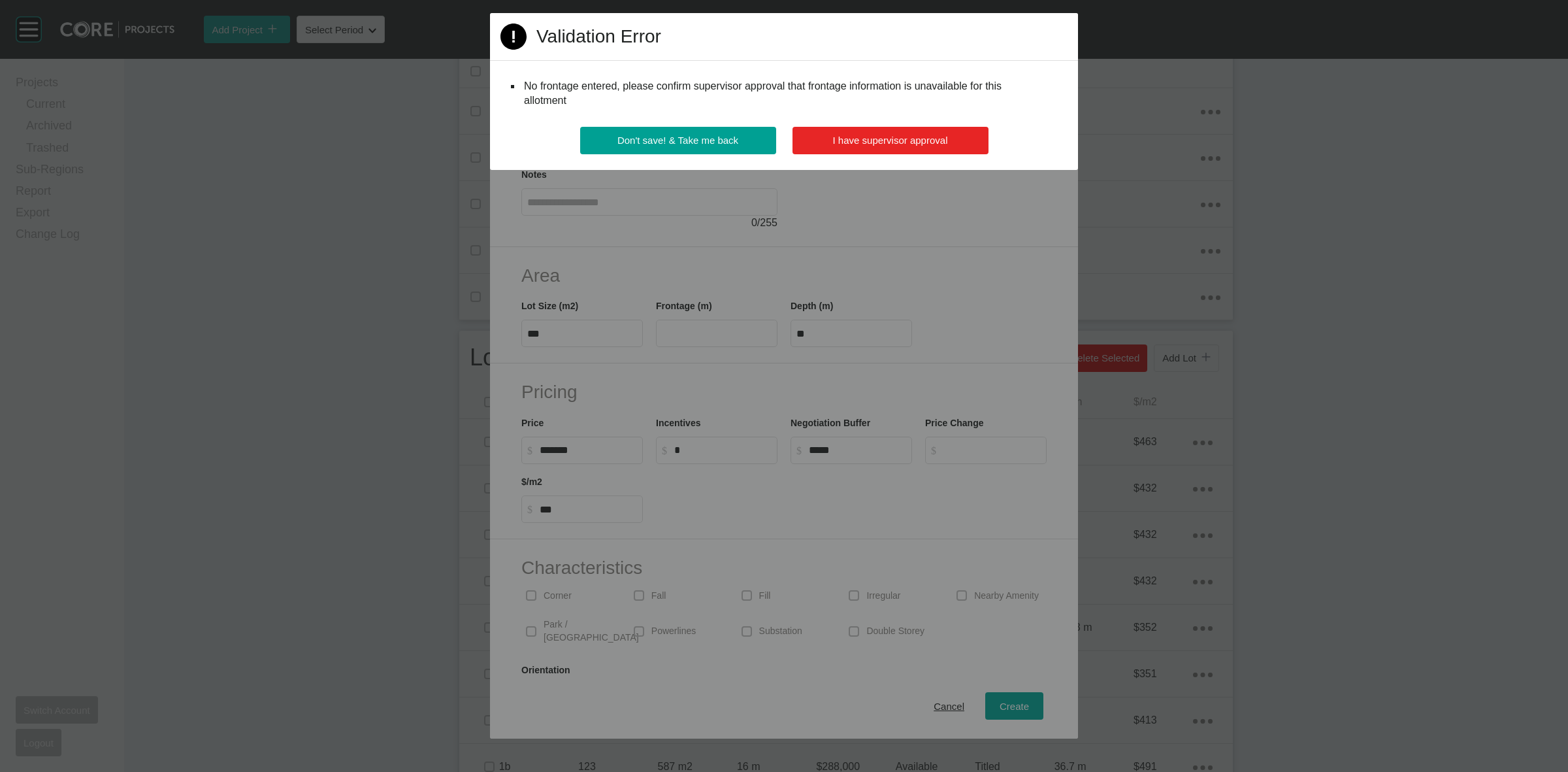
click at [900, 139] on span "I have supervisor approval" at bounding box center [890, 140] width 115 height 11
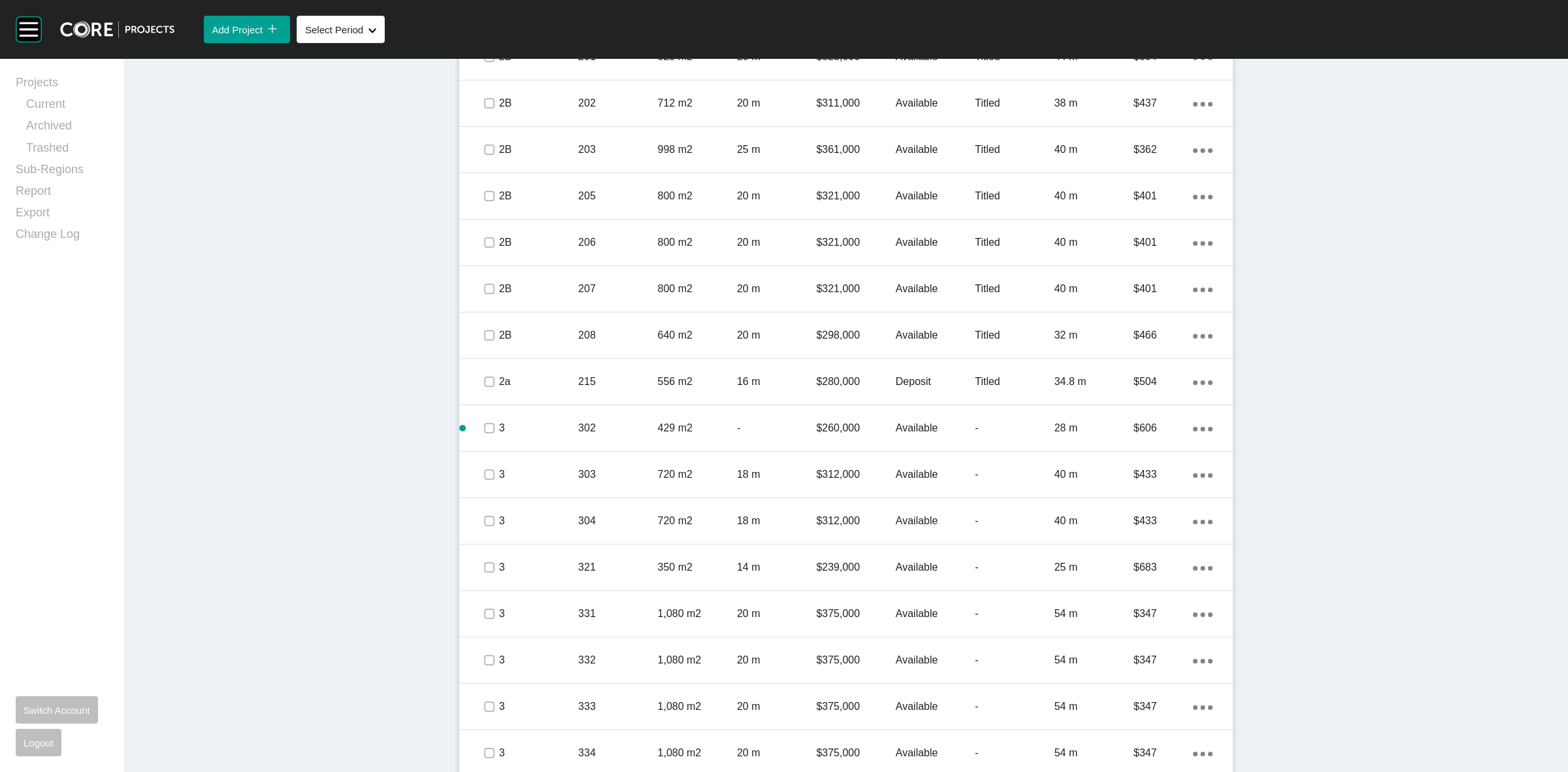
scroll to position [1961, 0]
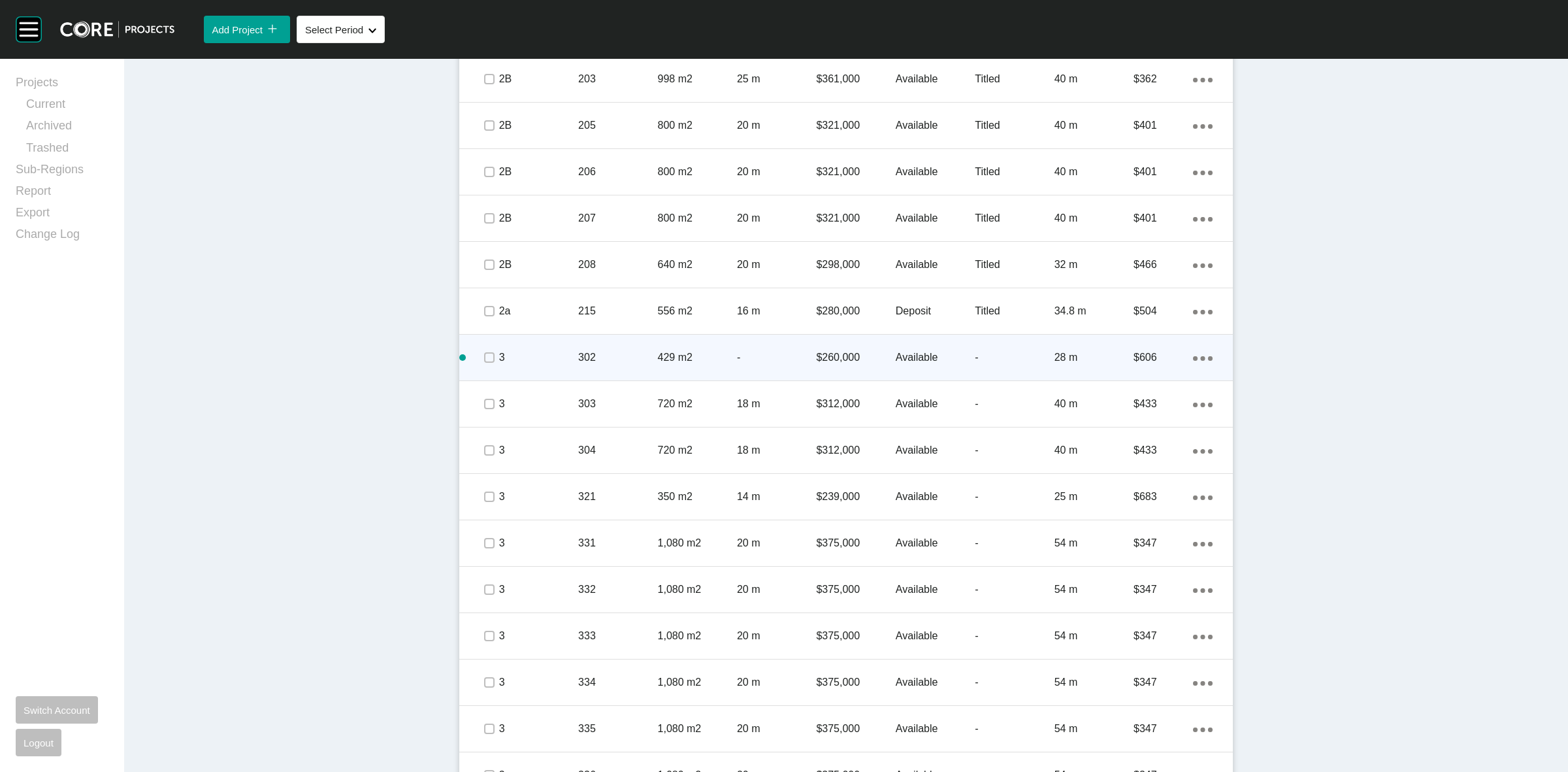
click at [623, 369] on div "302" at bounding box center [618, 358] width 79 height 40
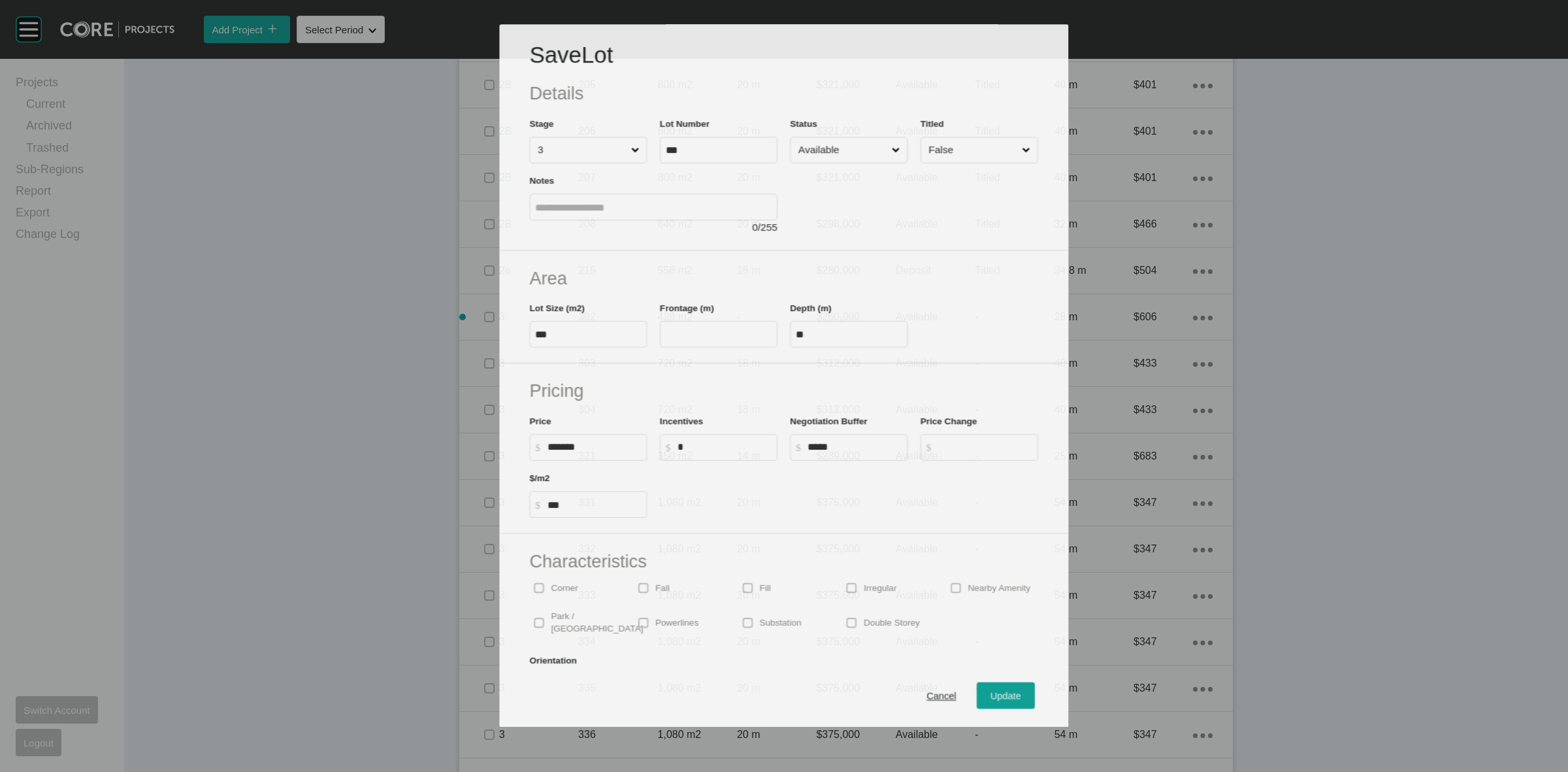
scroll to position [1920, 0]
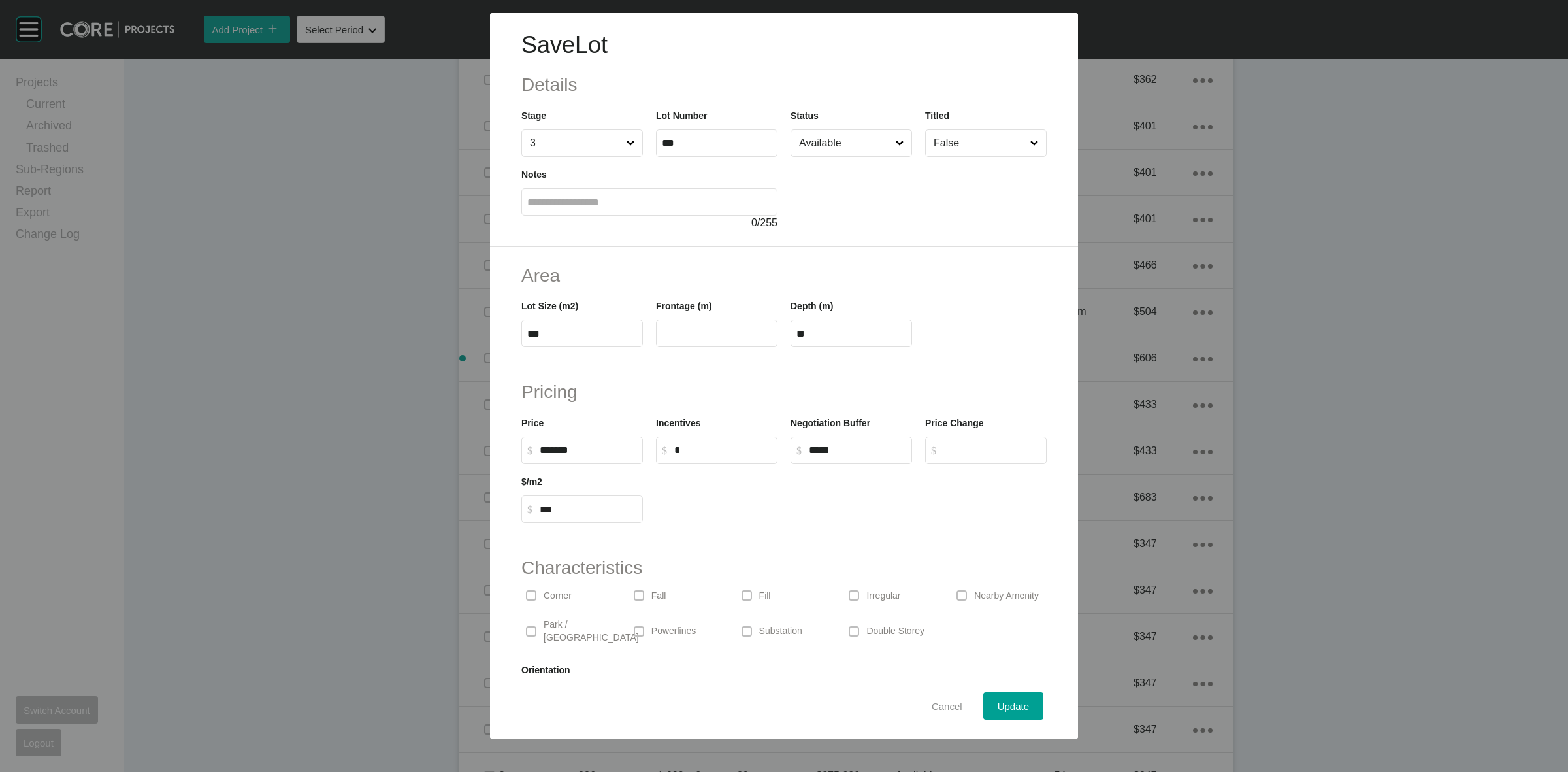
click at [936, 700] on span "Cancel" at bounding box center [947, 706] width 31 height 11
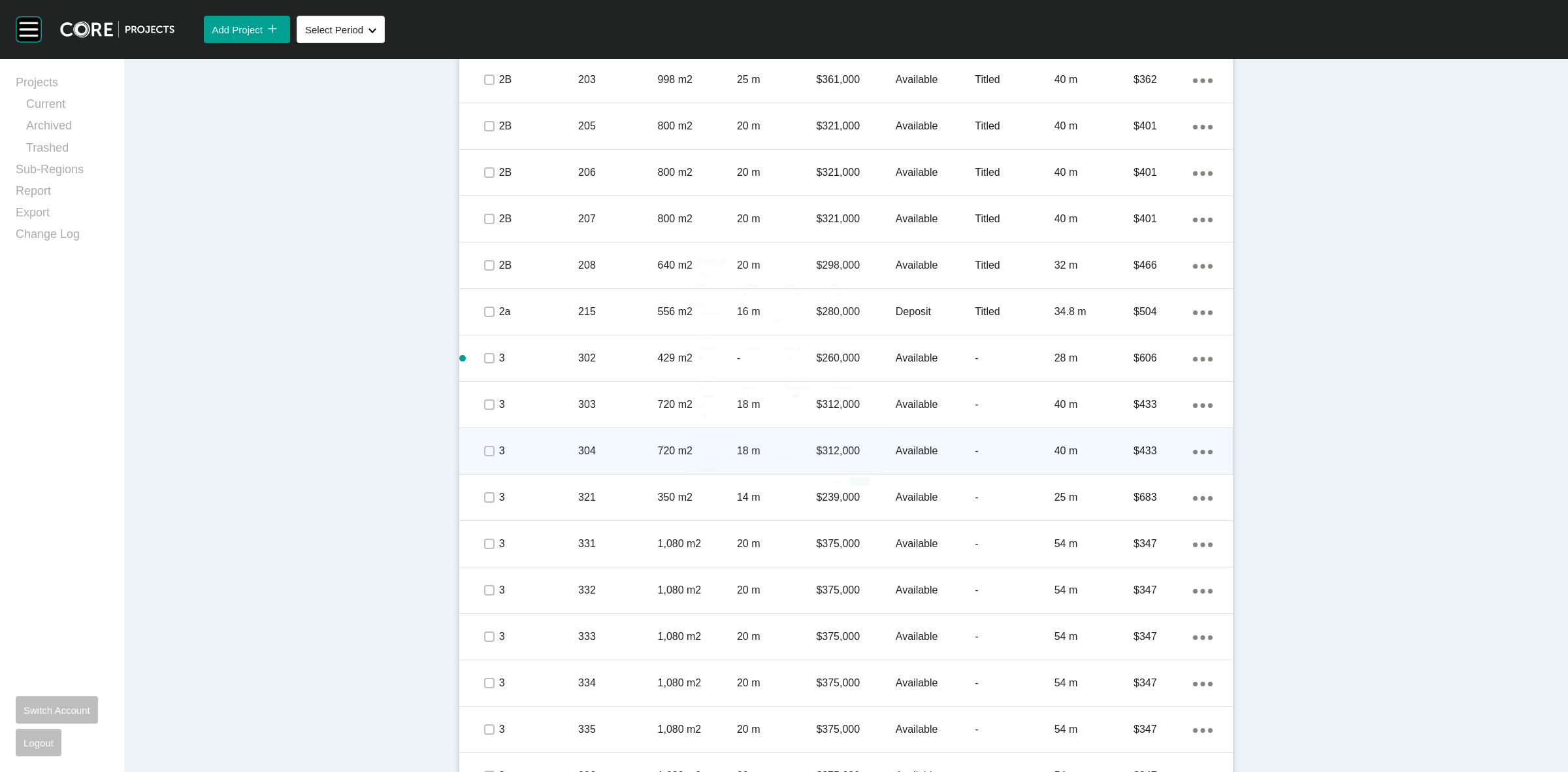
click at [616, 446] on p "304" at bounding box center [618, 451] width 79 height 15
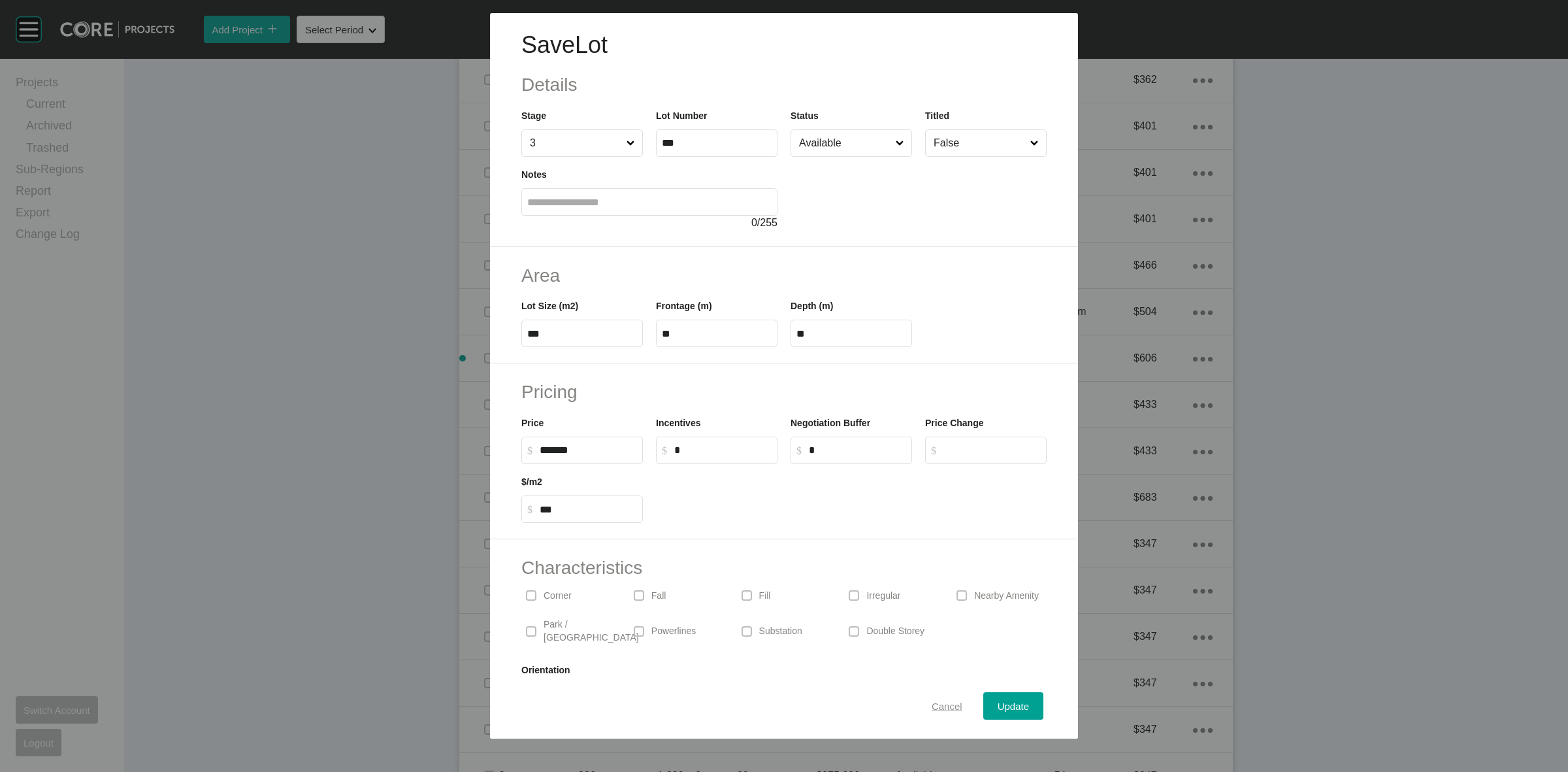
click at [945, 711] on span "Cancel" at bounding box center [947, 706] width 31 height 11
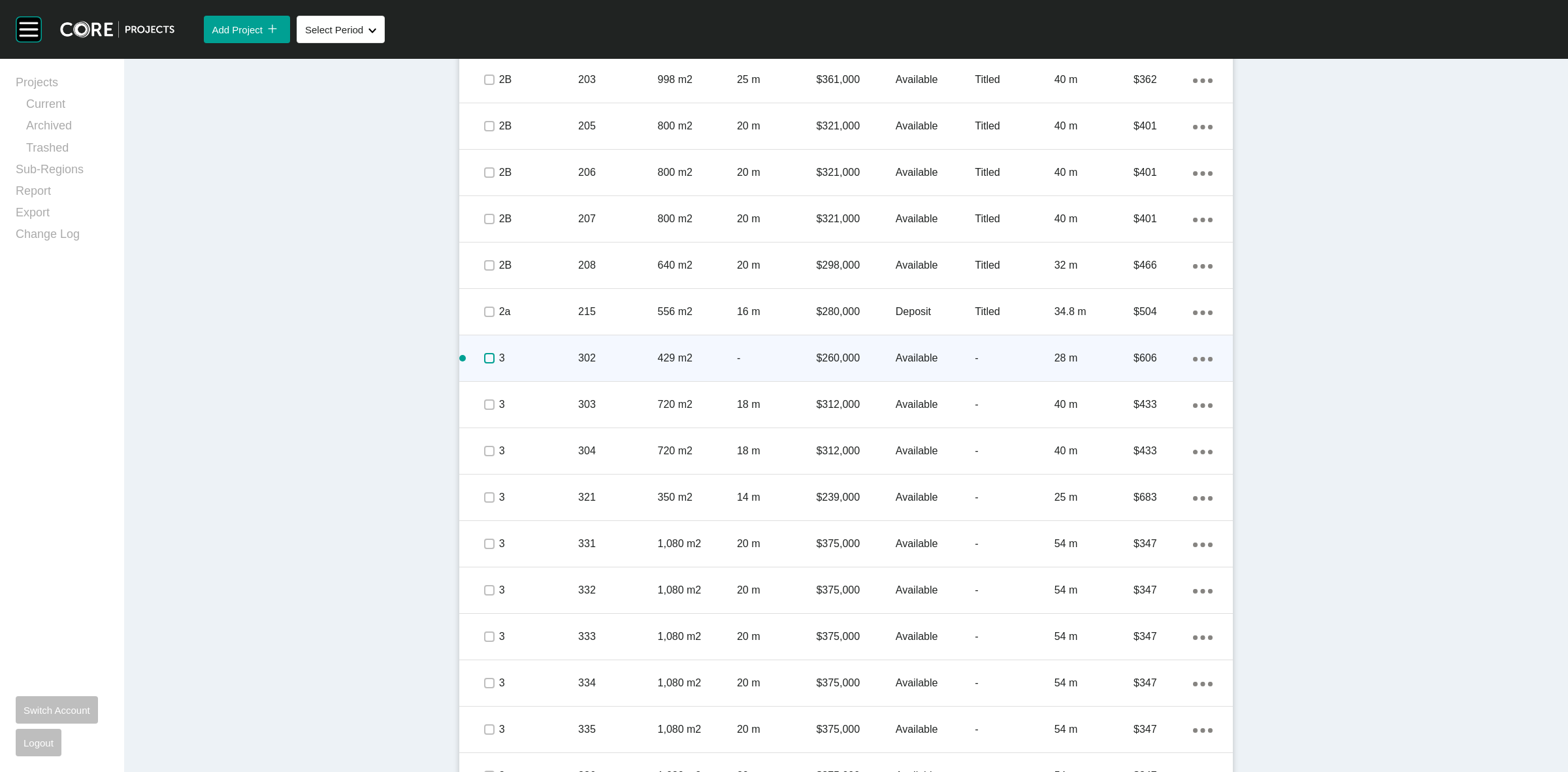
click at [484, 355] on label at bounding box center [489, 358] width 10 height 10
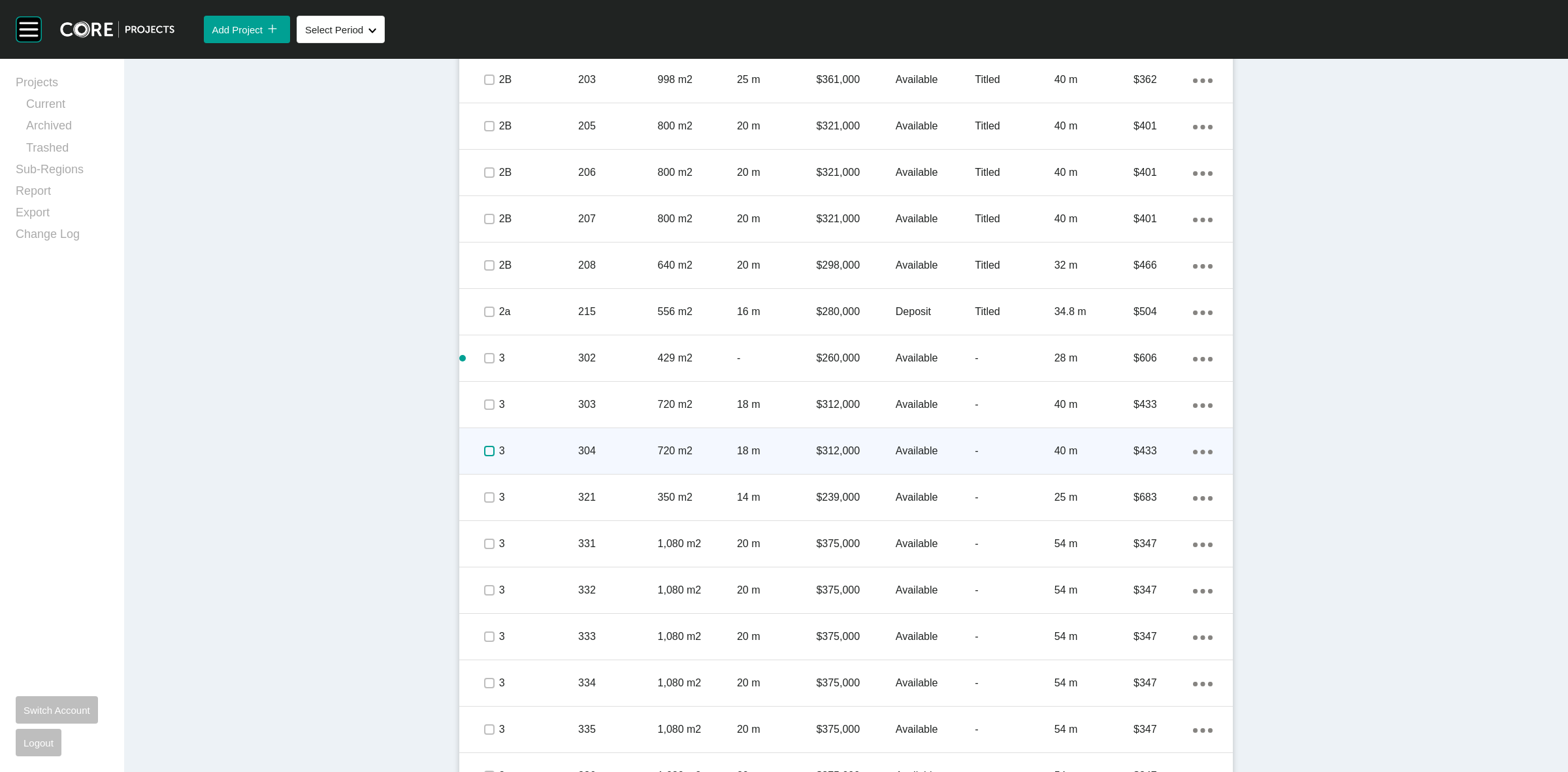
click at [484, 451] on label at bounding box center [489, 450] width 10 height 10
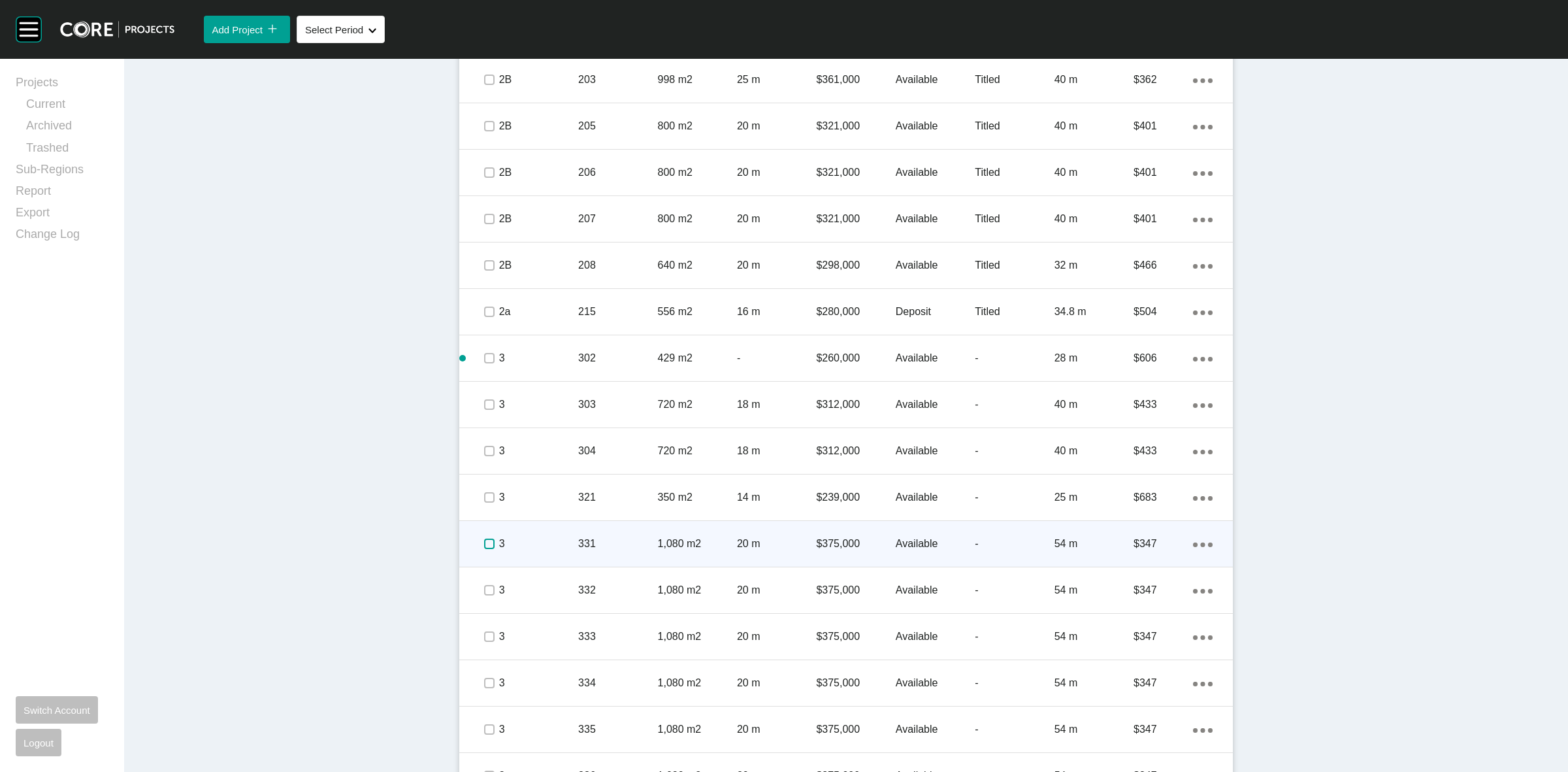
click at [484, 542] on label at bounding box center [489, 543] width 10 height 10
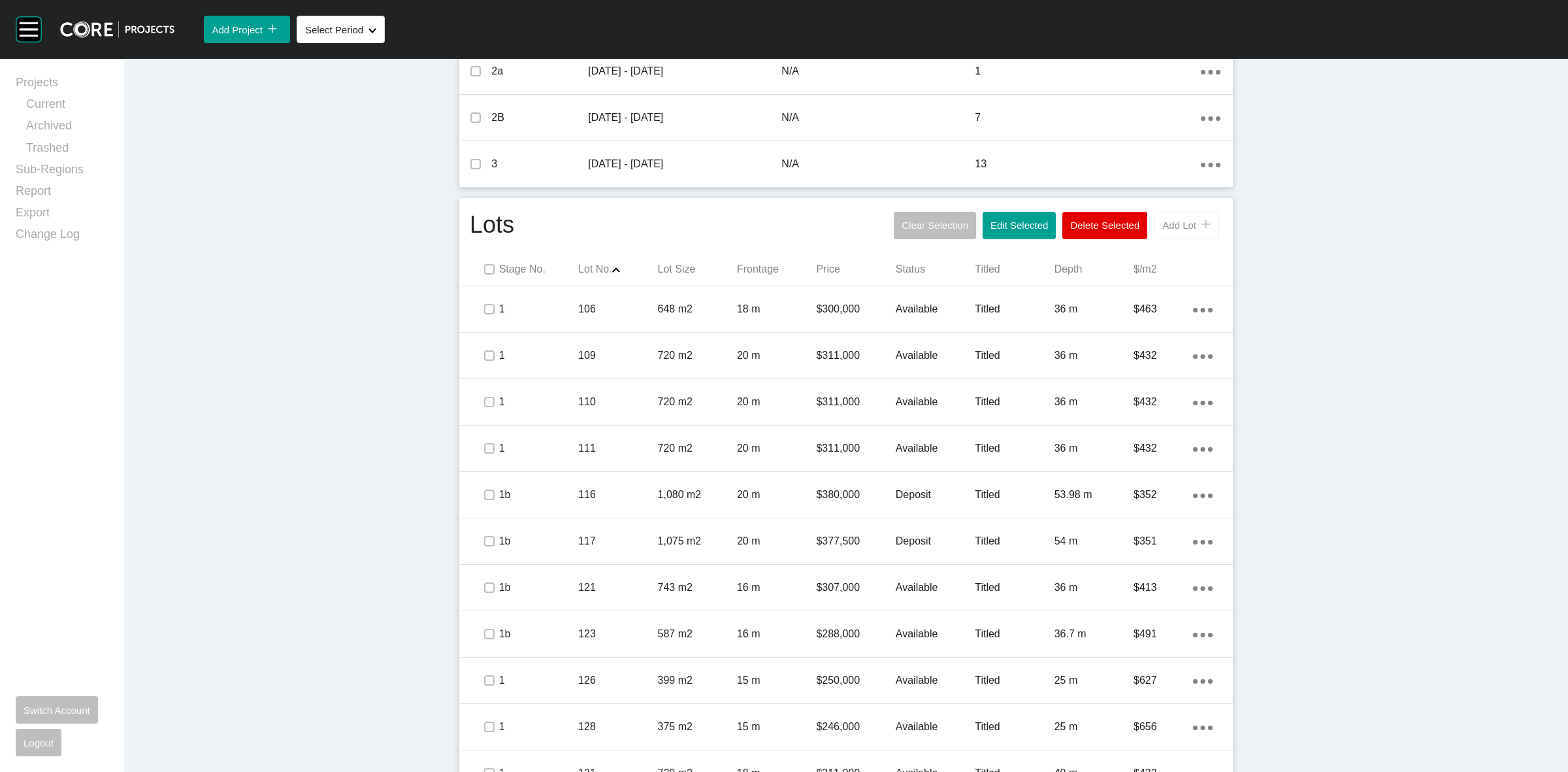
scroll to position [531, 0]
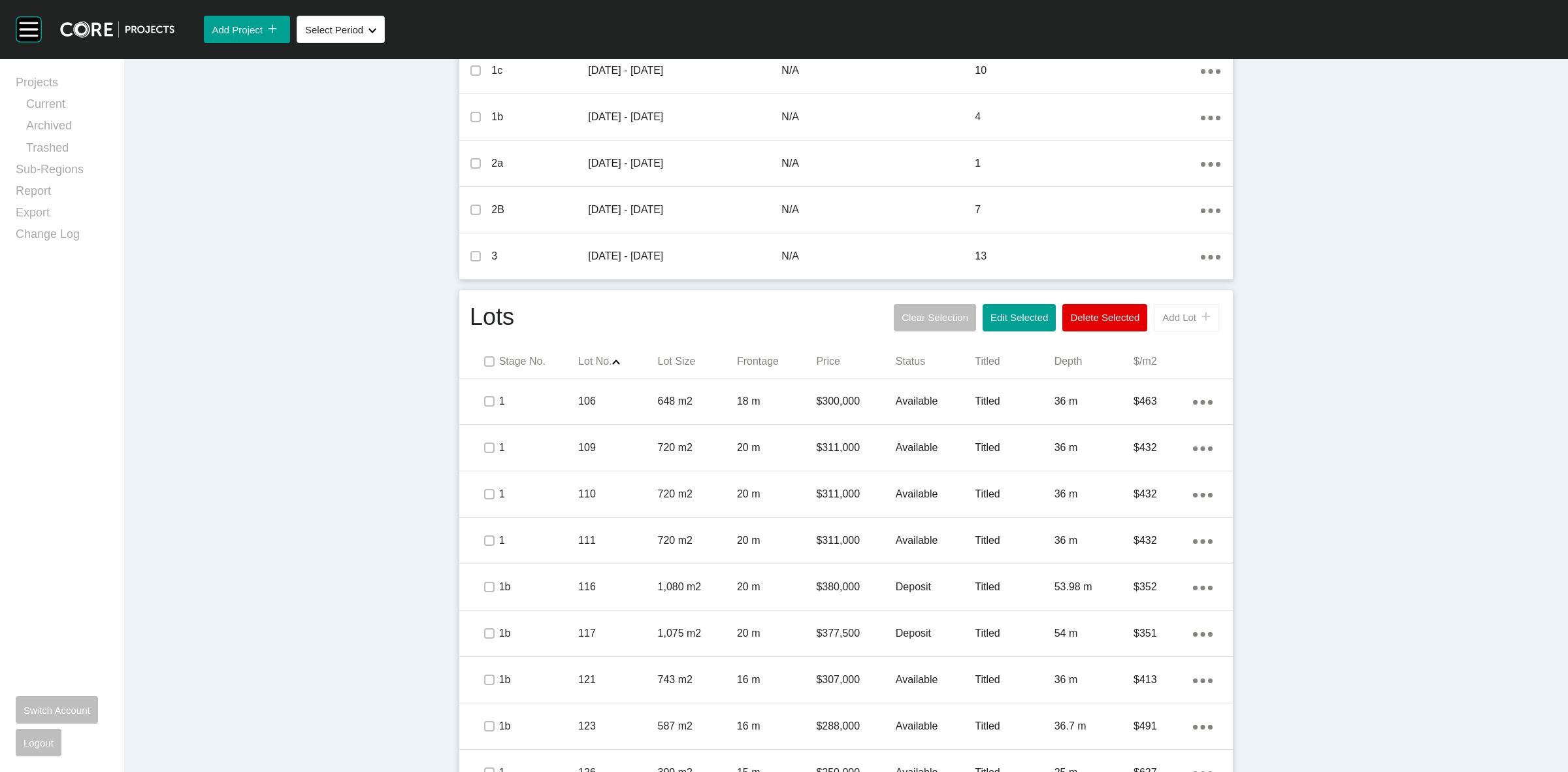
click at [1156, 310] on button "Add Lot icon/tick copy 11 Created with Sketch." at bounding box center [1185, 318] width 65 height 27
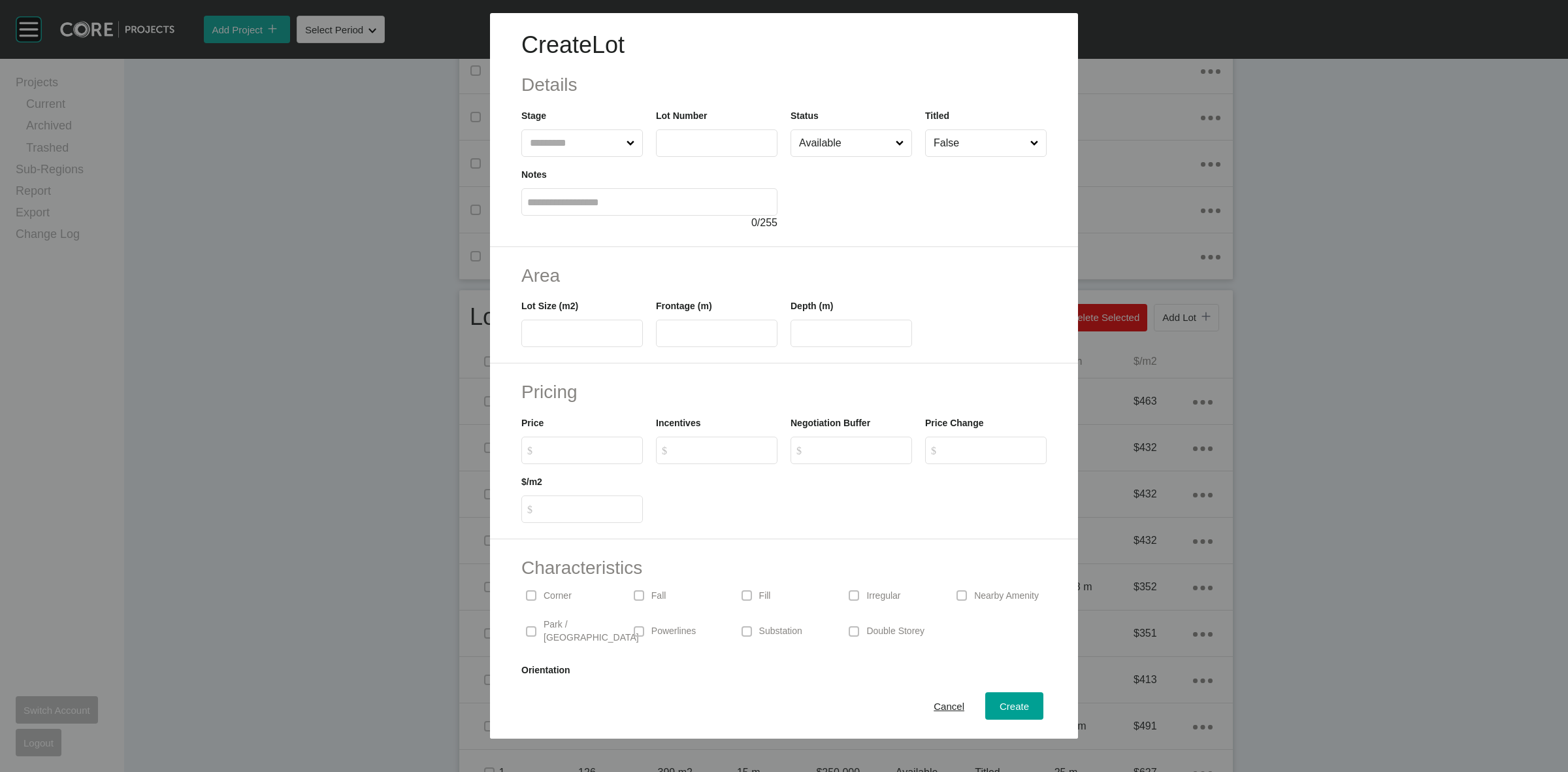
click at [526, 151] on label at bounding box center [581, 143] width 122 height 27
click at [527, 151] on input "text" at bounding box center [576, 143] width 97 height 26
type input "*"
type input "***"
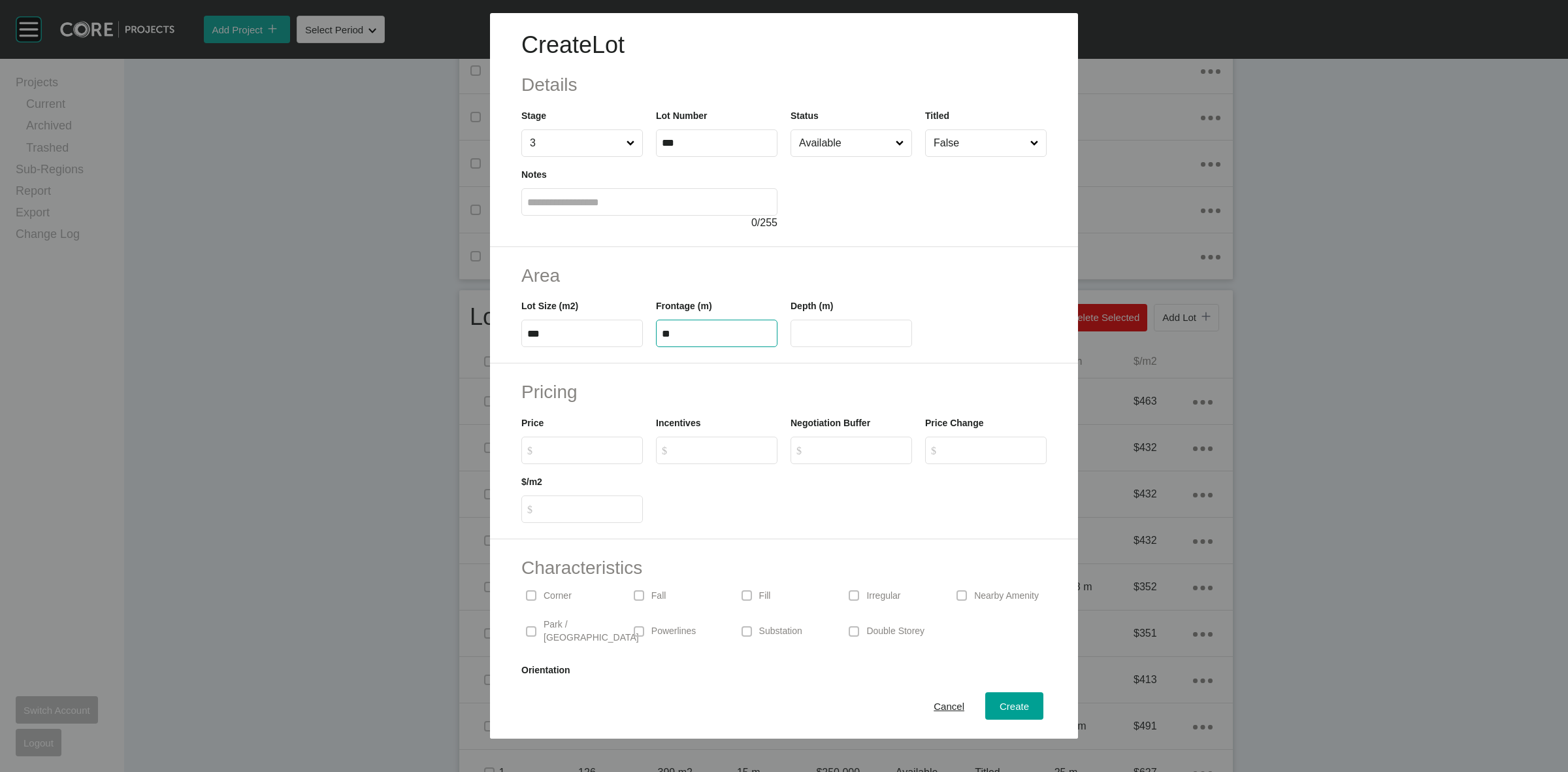
type input "**"
type input "*******"
type input "***"
type input "*"
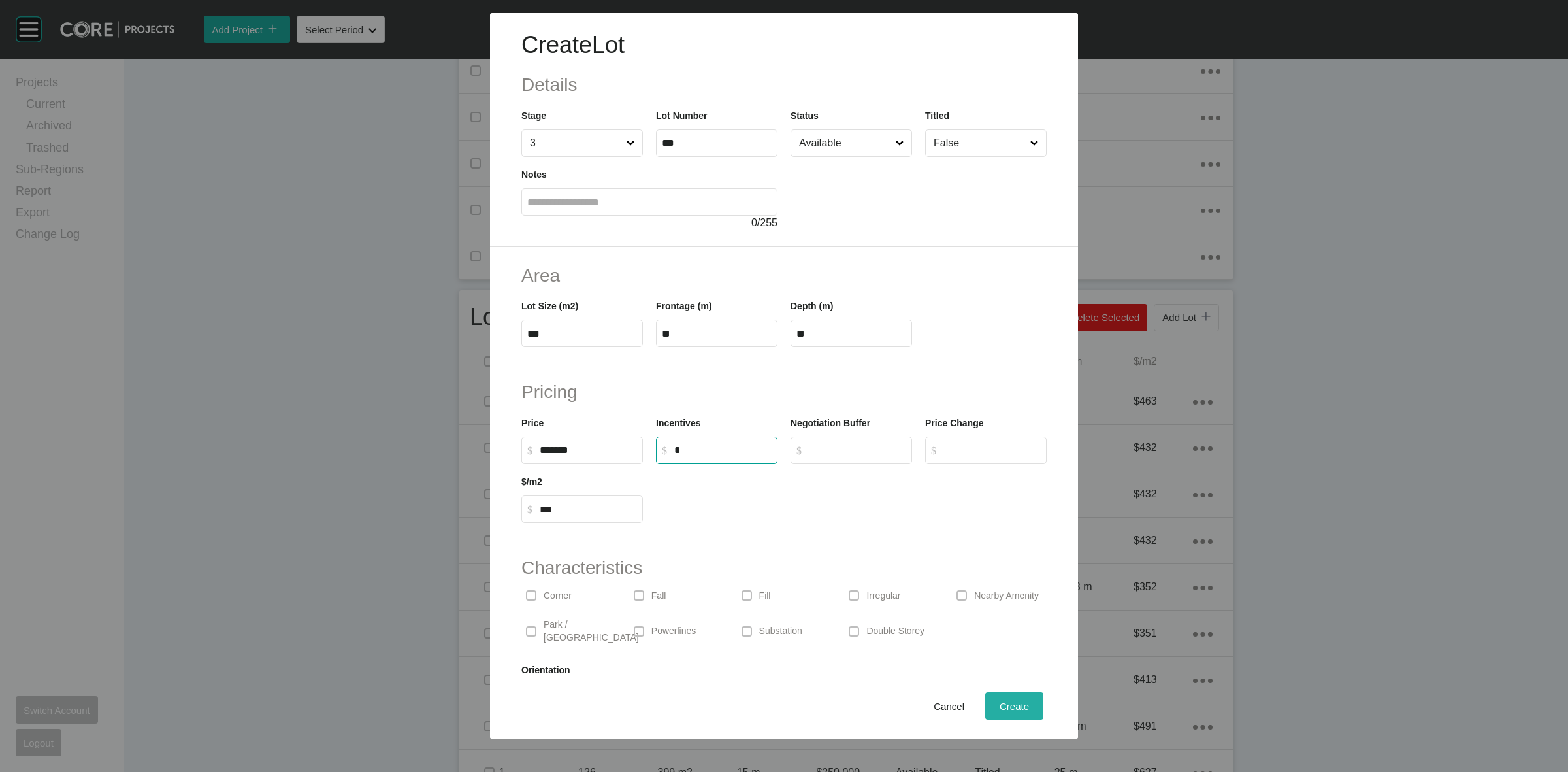
click at [1011, 708] on span "Create" at bounding box center [1014, 706] width 29 height 11
type input "*"
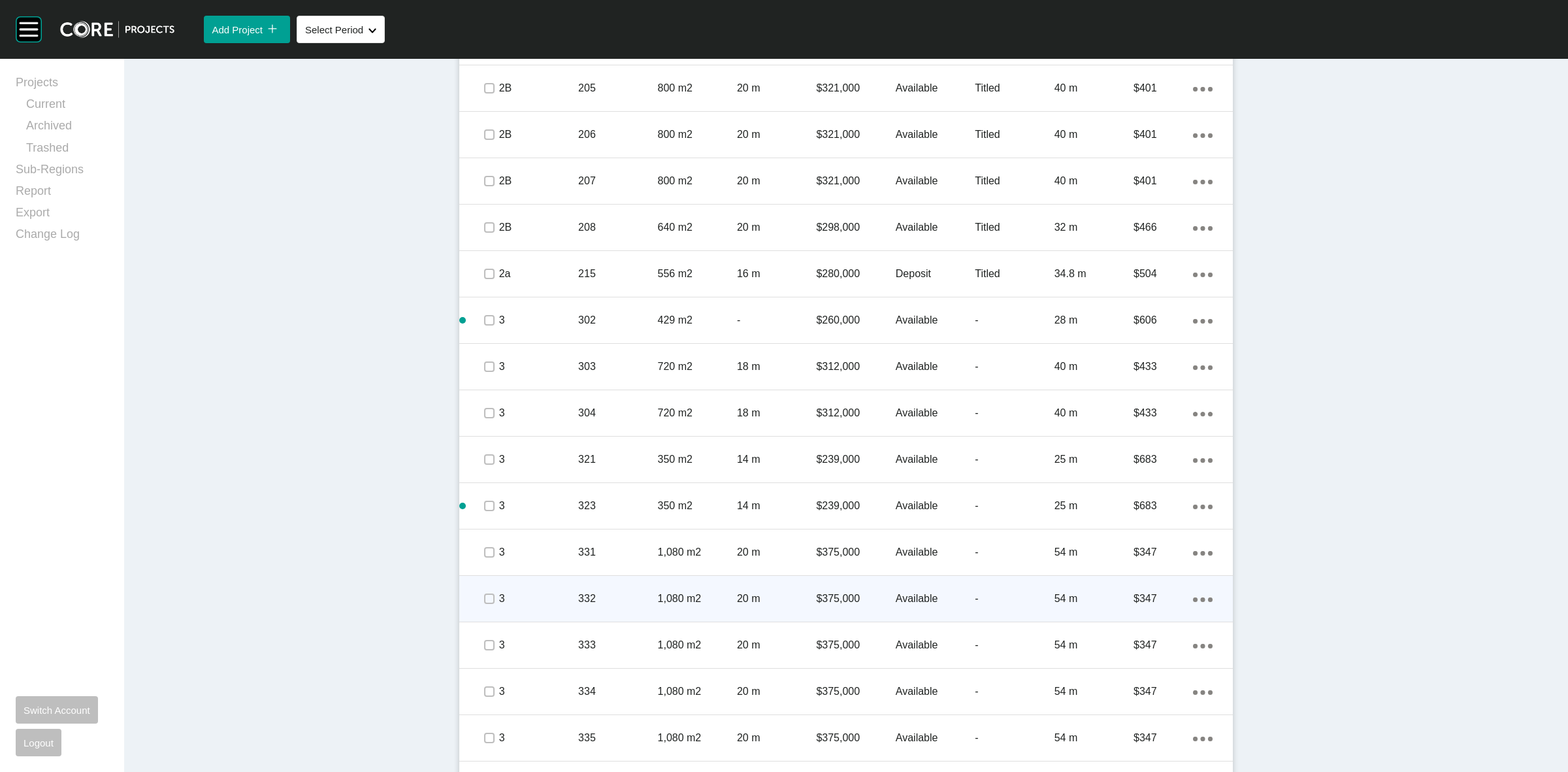
scroll to position [2001, 0]
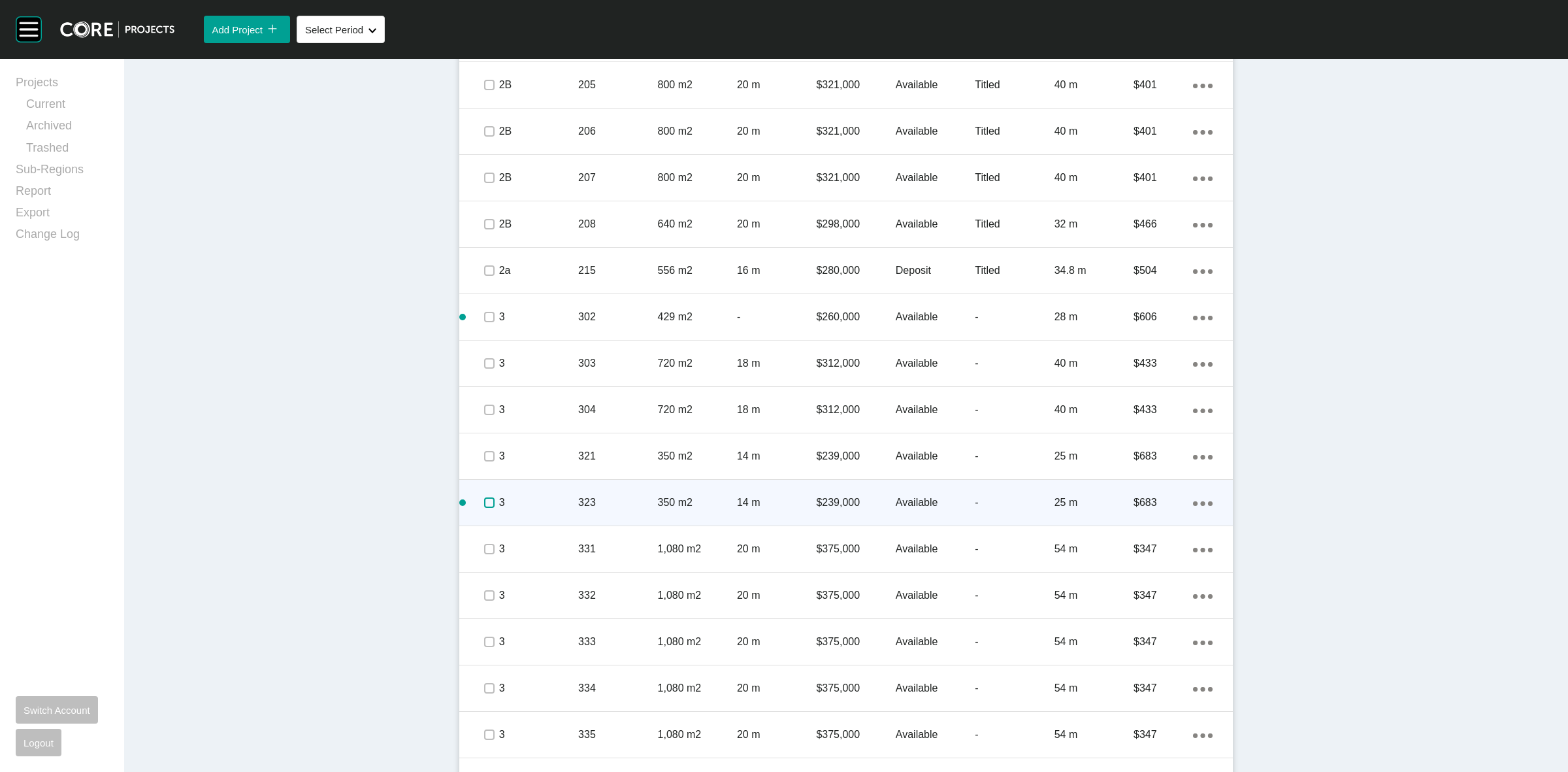
click at [484, 500] on label at bounding box center [489, 502] width 10 height 10
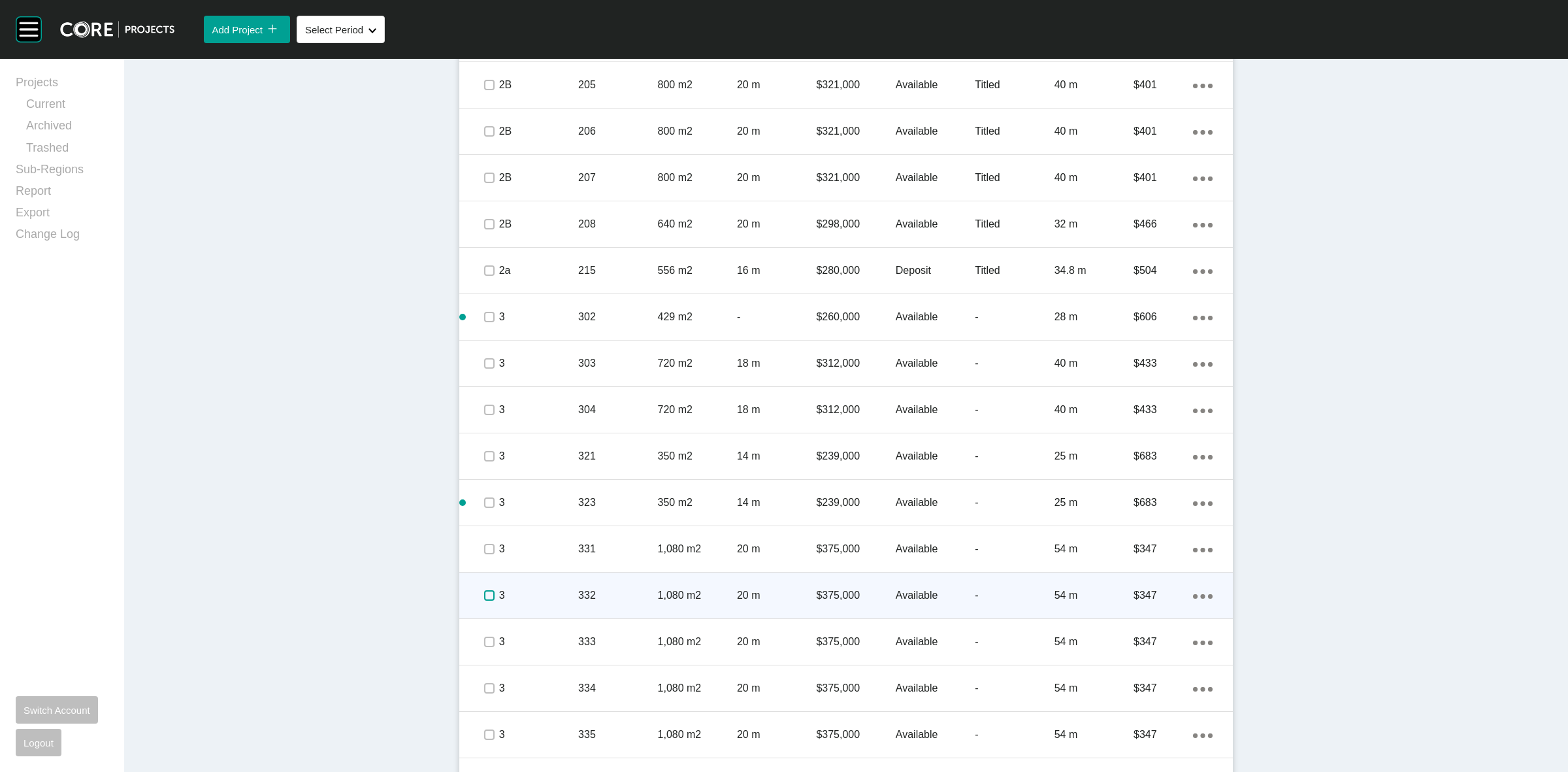
click at [484, 595] on label at bounding box center [489, 595] width 10 height 10
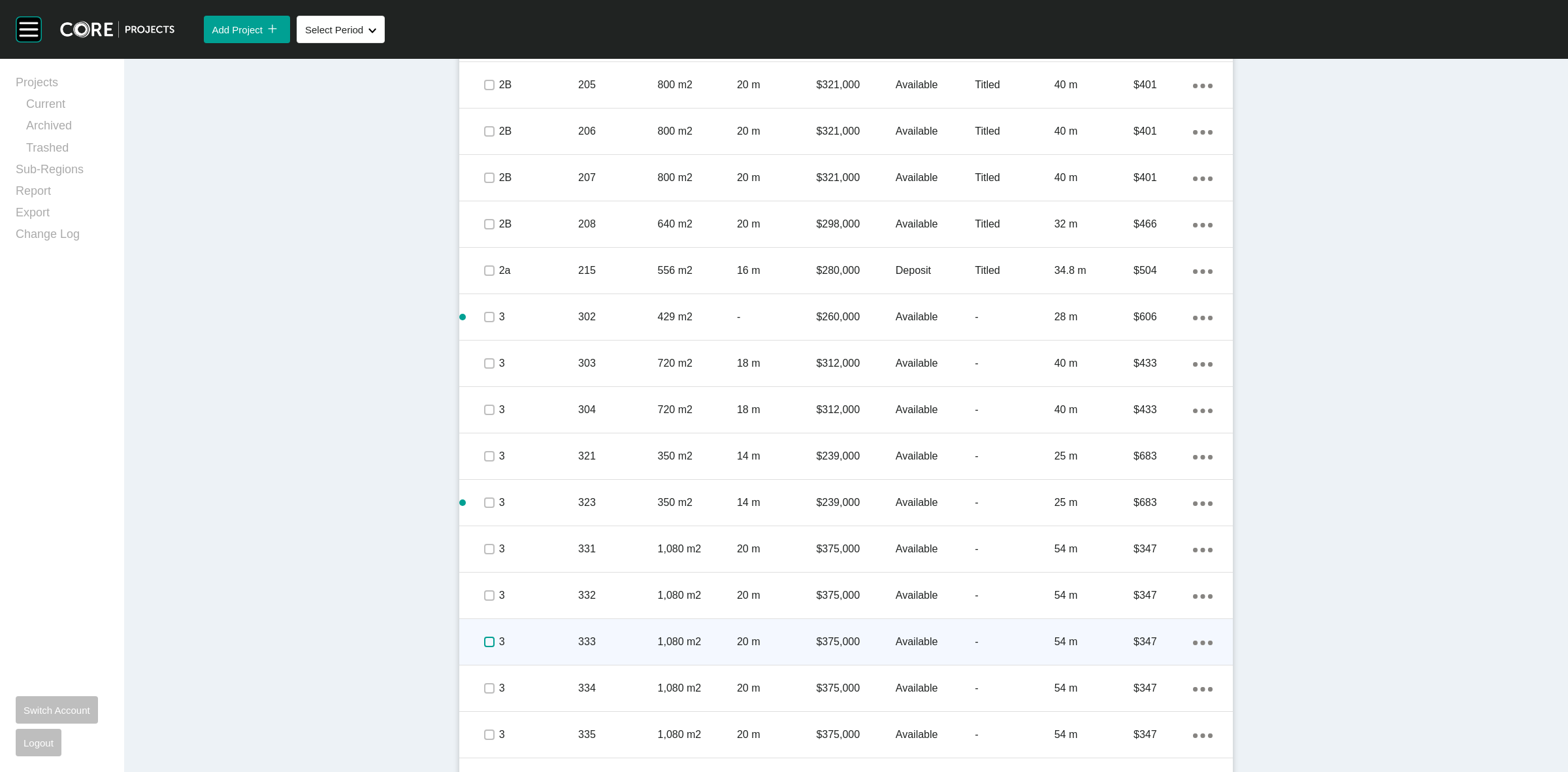
click at [484, 638] on label at bounding box center [489, 641] width 10 height 10
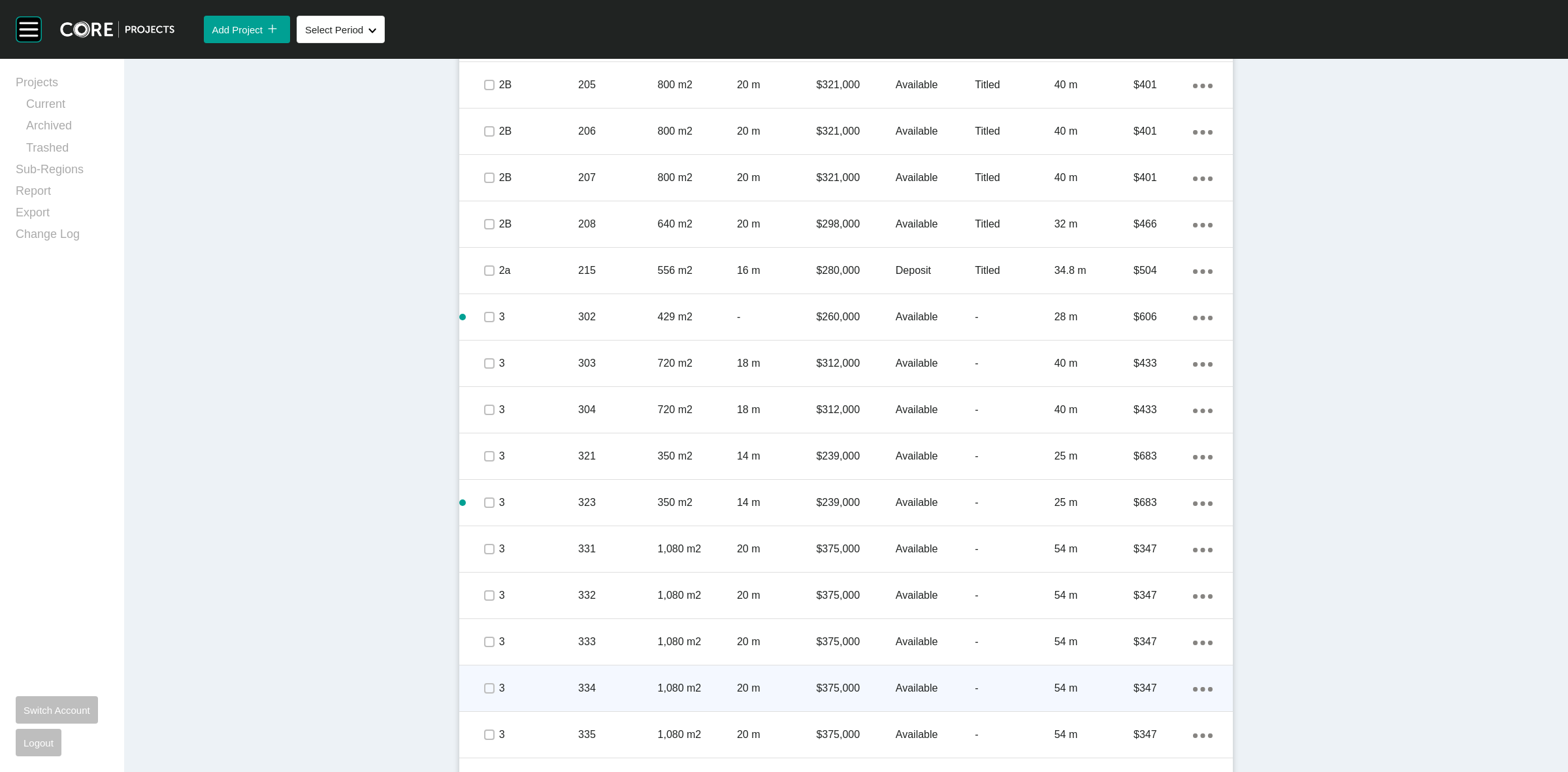
click at [483, 679] on span at bounding box center [489, 688] width 19 height 19
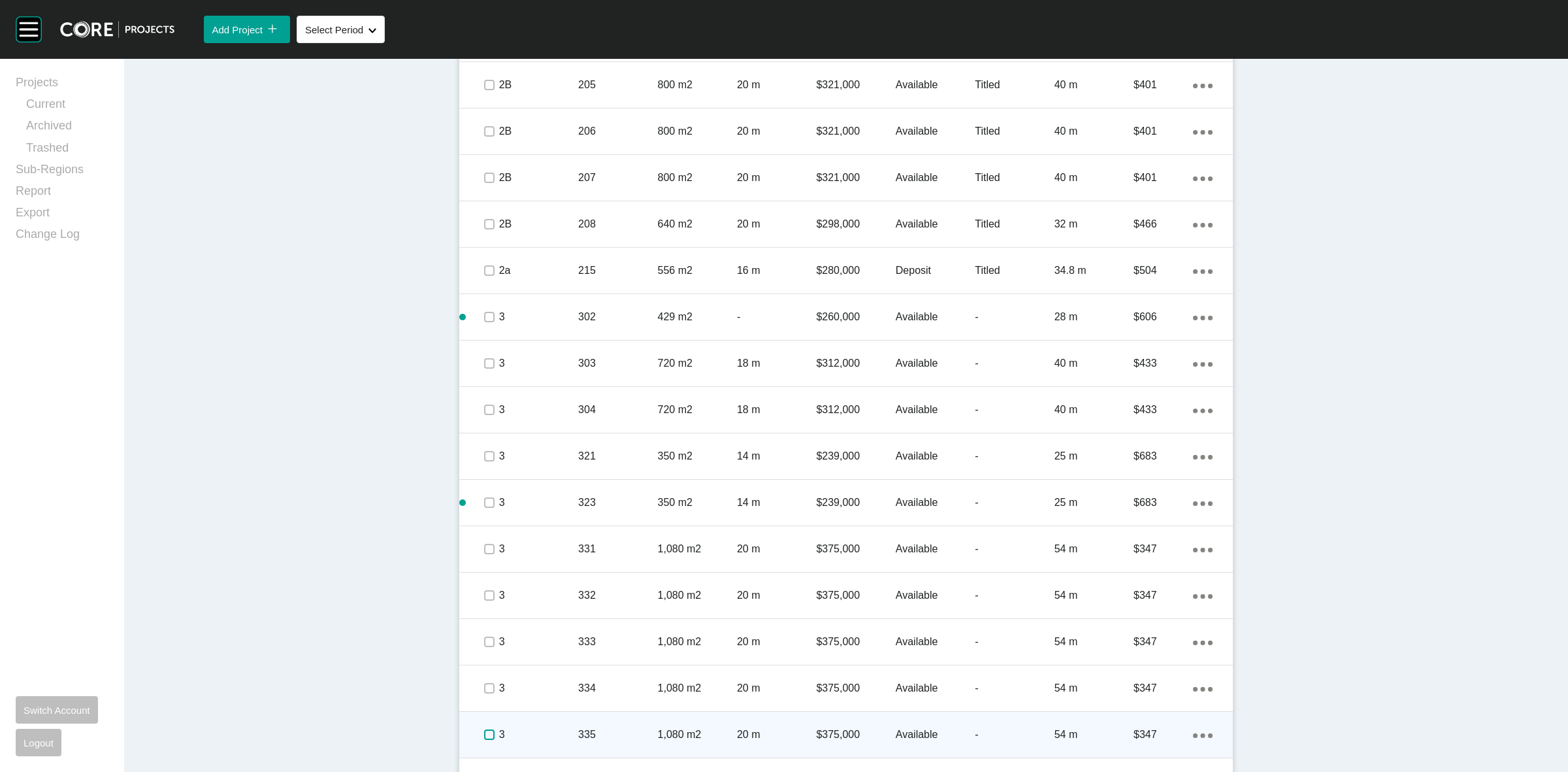
click at [484, 733] on label at bounding box center [489, 734] width 10 height 10
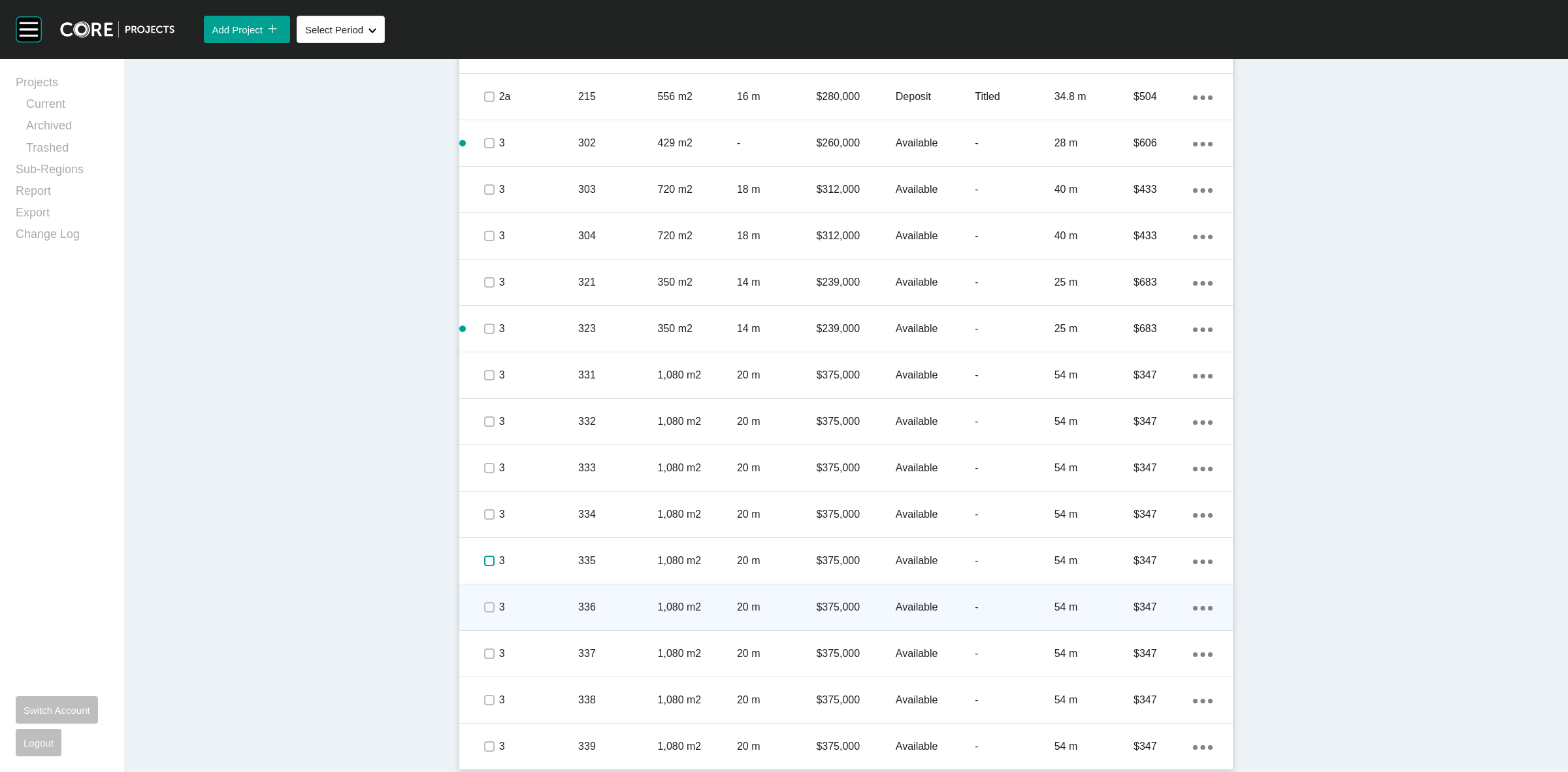
scroll to position [2177, 0]
click at [486, 610] on label at bounding box center [489, 604] width 10 height 10
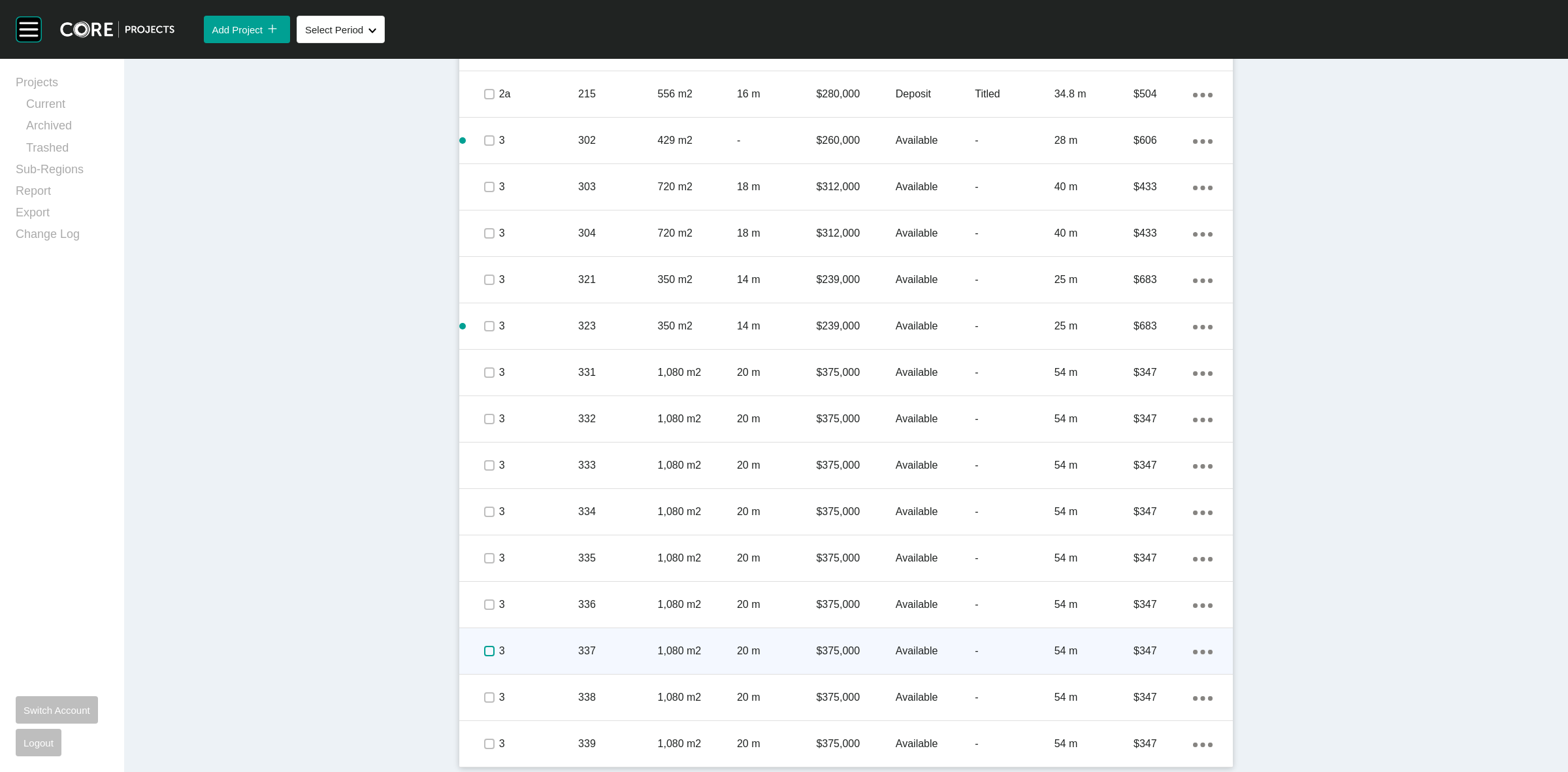
click at [486, 654] on label at bounding box center [489, 650] width 10 height 10
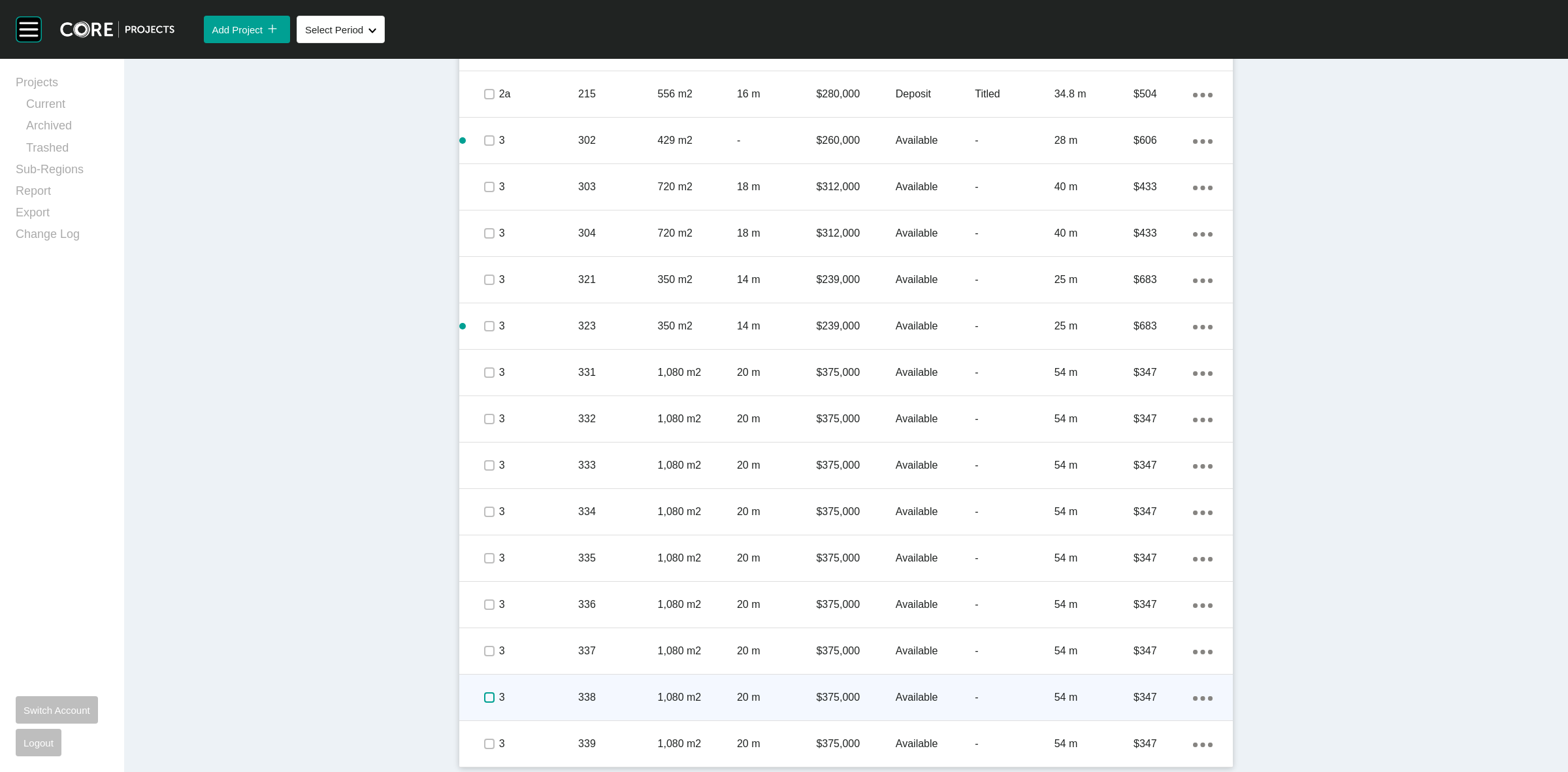
click at [484, 697] on label at bounding box center [489, 697] width 10 height 10
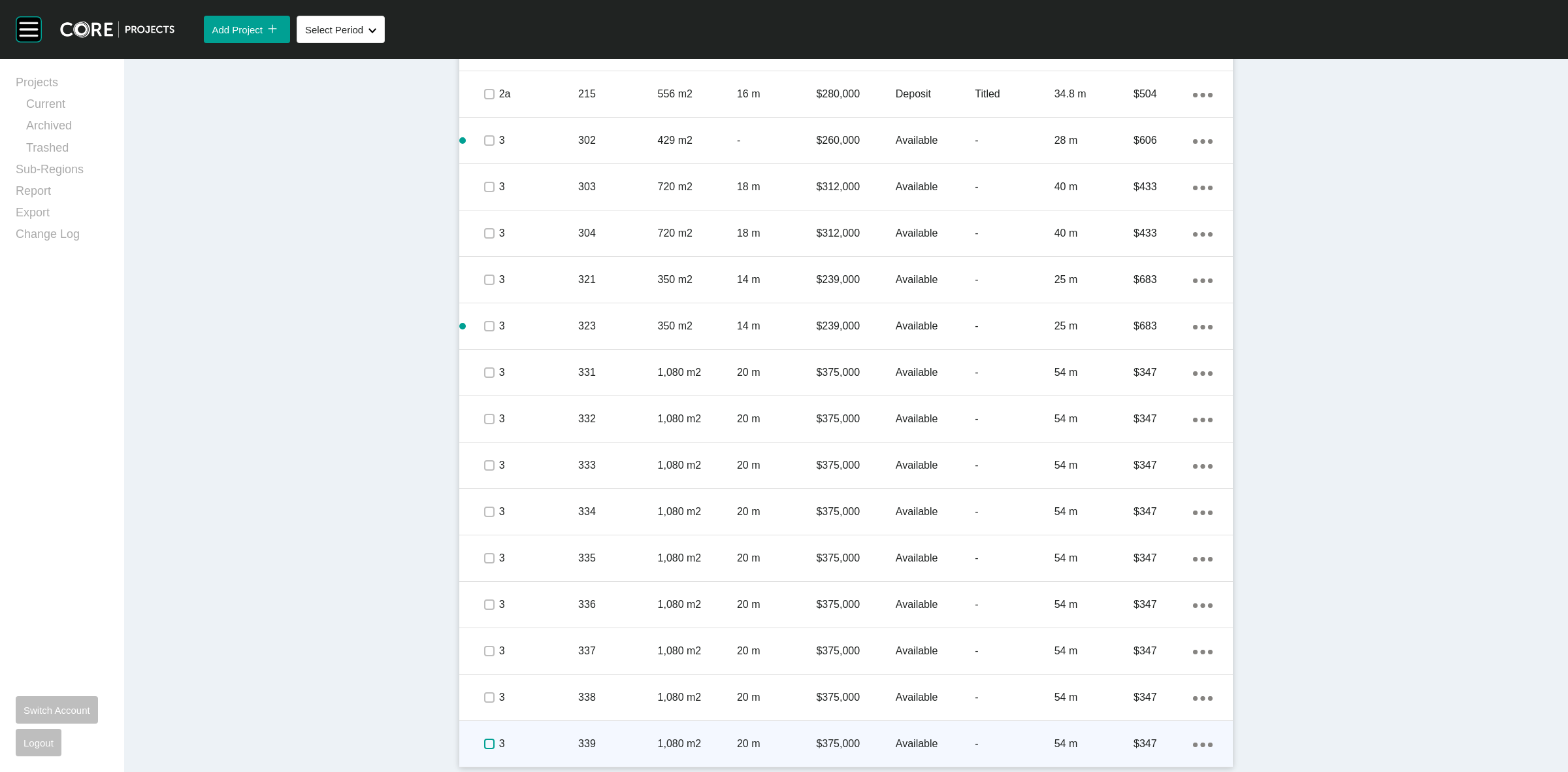
click at [484, 745] on label at bounding box center [489, 743] width 10 height 10
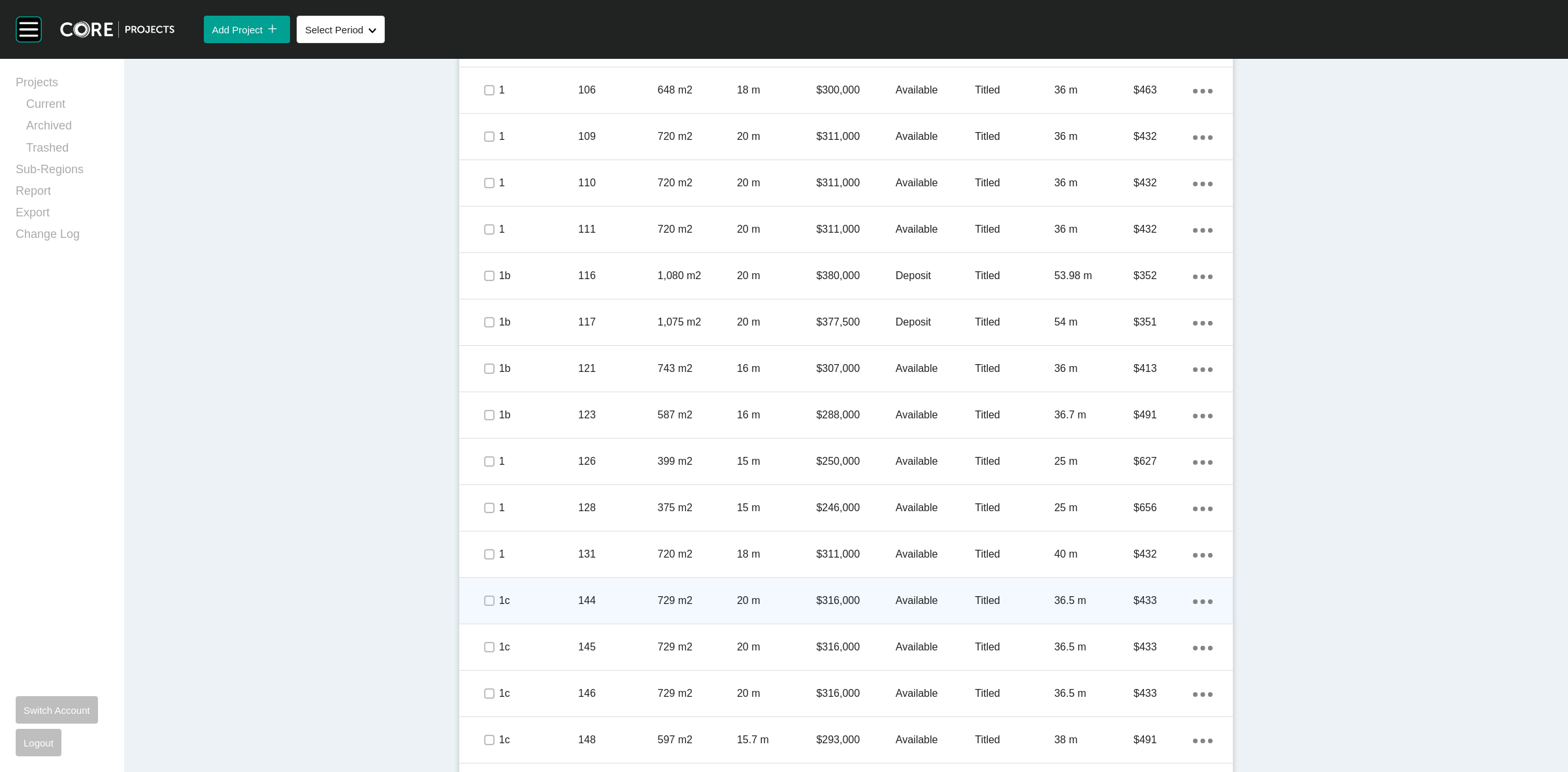
scroll to position [789, 0]
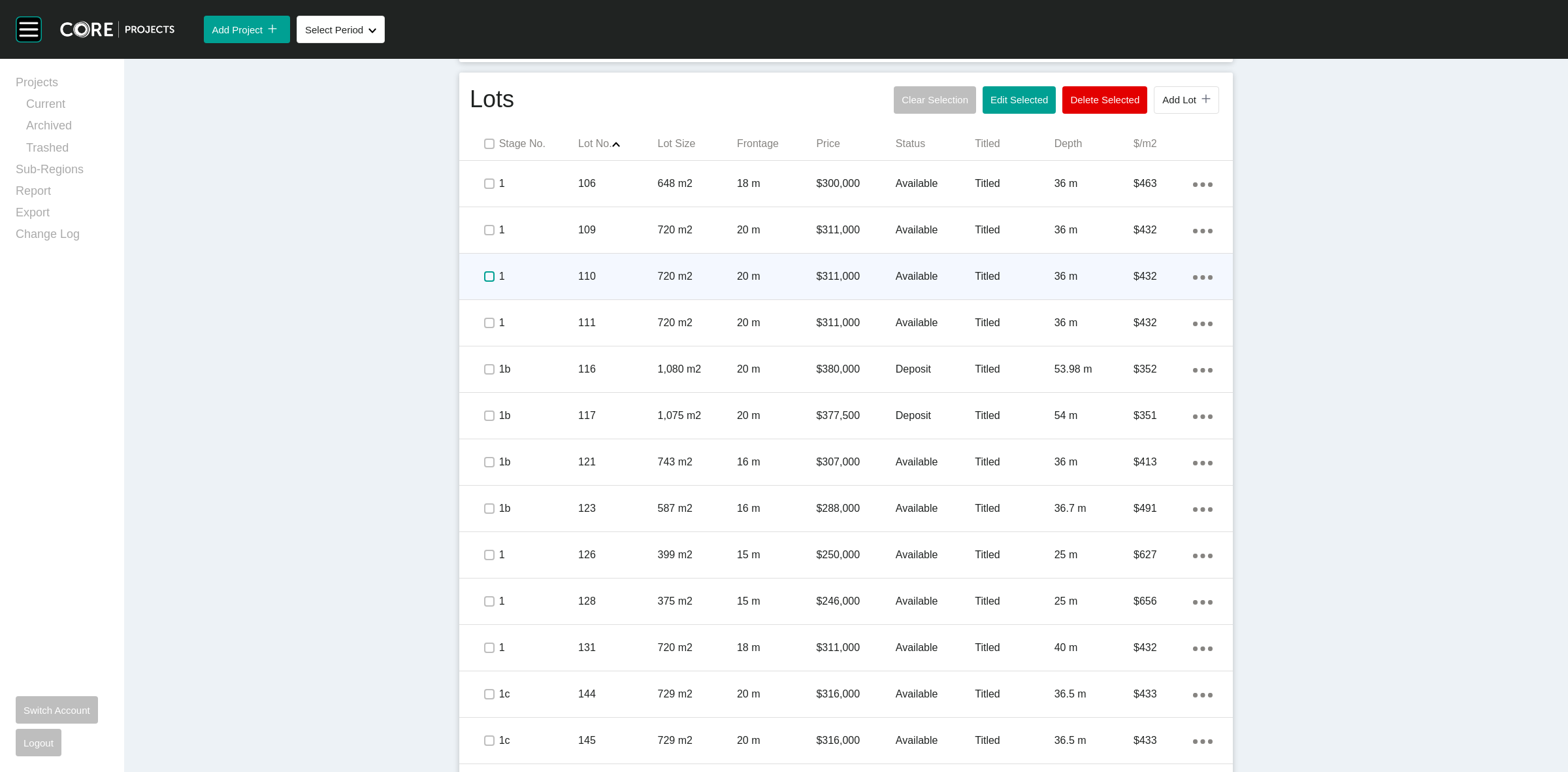
click at [484, 272] on label at bounding box center [489, 276] width 10 height 10
click at [552, 275] on p "1" at bounding box center [539, 276] width 79 height 15
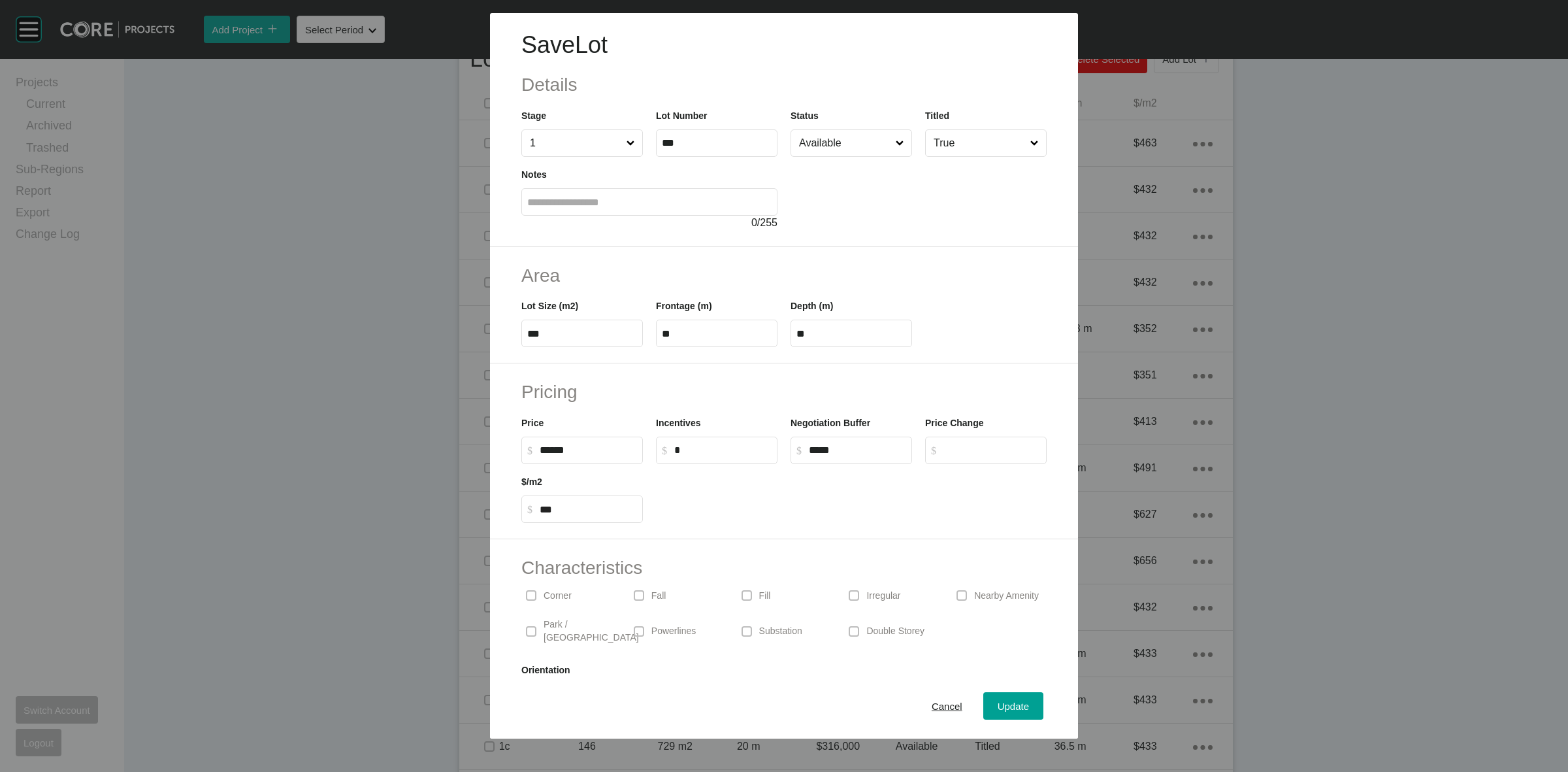
click at [439, 449] on div "Save Lot Details Stage 1 Lot Number *** Status Available Titled True Notes 0 / …" at bounding box center [784, 369] width 1568 height 738
type input "*******"
type input "******"
type input "***"
click at [1000, 704] on span "Update" at bounding box center [1012, 706] width 31 height 11
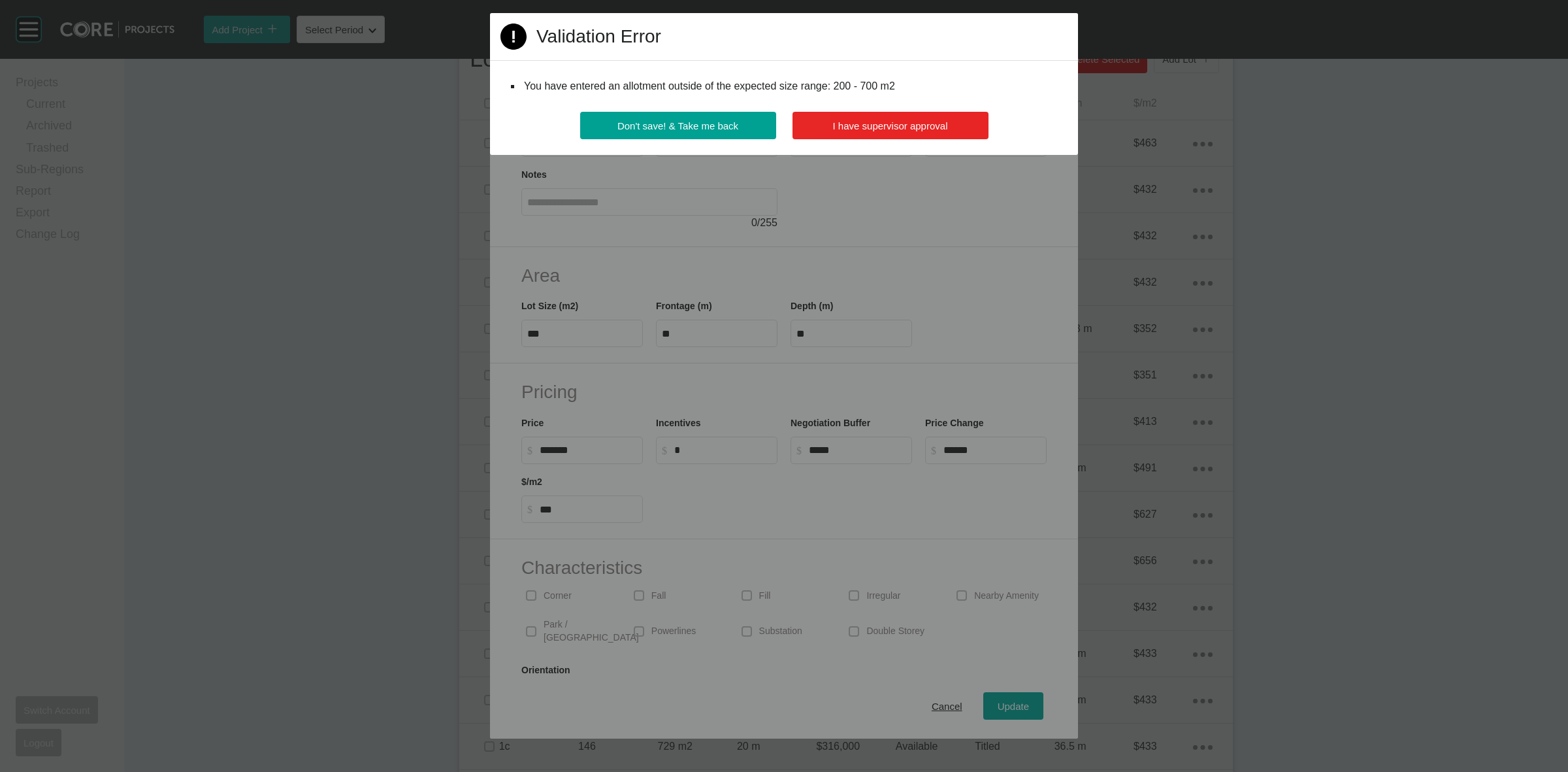
click at [897, 118] on button "I have supervisor approval" at bounding box center [890, 126] width 196 height 27
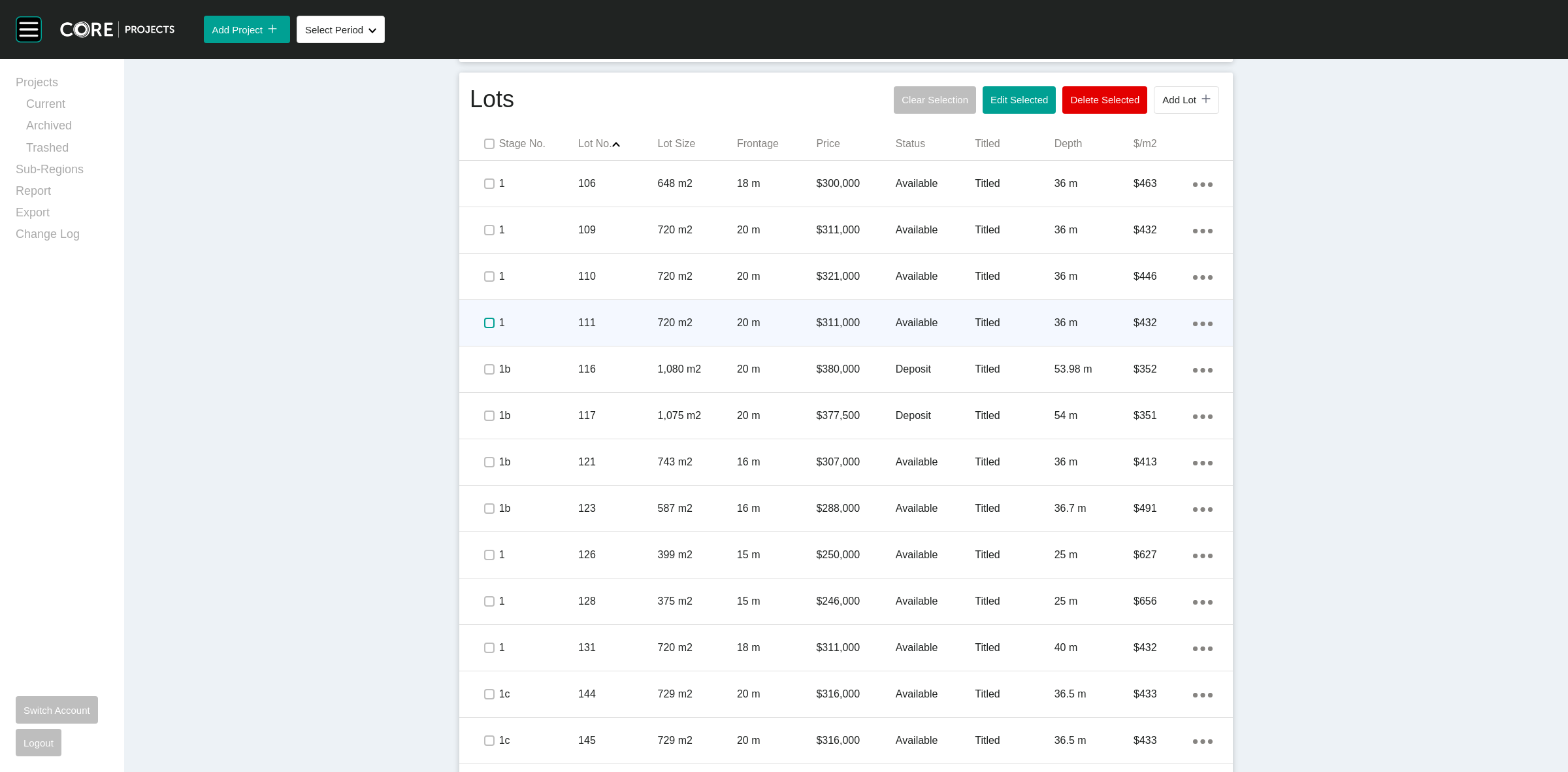
click at [485, 318] on label at bounding box center [489, 322] width 10 height 10
click at [578, 318] on p "111" at bounding box center [618, 323] width 79 height 15
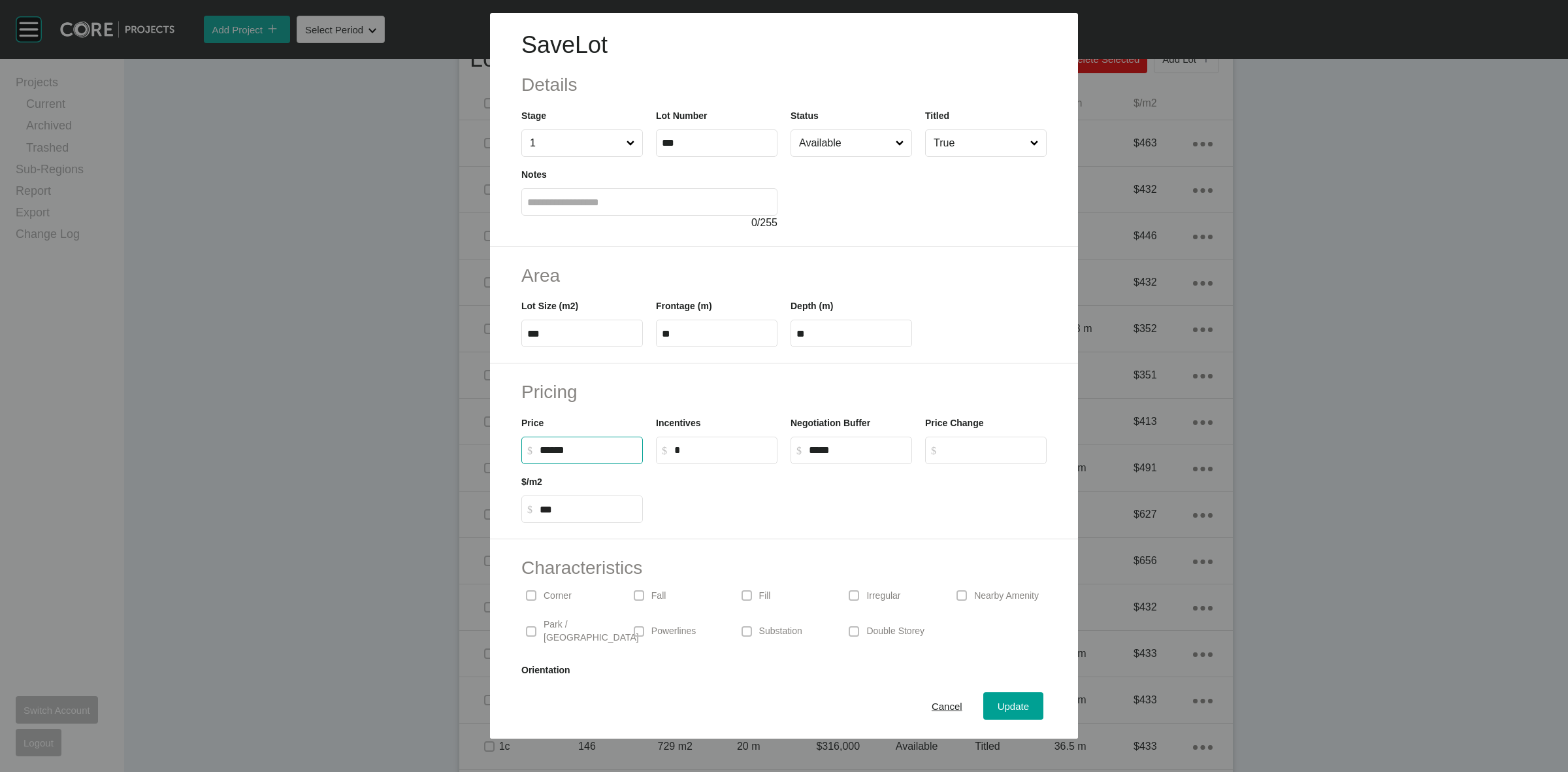
drag, startPoint x: 590, startPoint y: 446, endPoint x: 347, endPoint y: 403, distance: 246.8
click at [480, 445] on div "Save Lot Details Stage 1 Lot Number *** Status Available Titled True Notes 0 / …" at bounding box center [784, 369] width 1568 height 738
type input "*******"
type input "******"
type input "***"
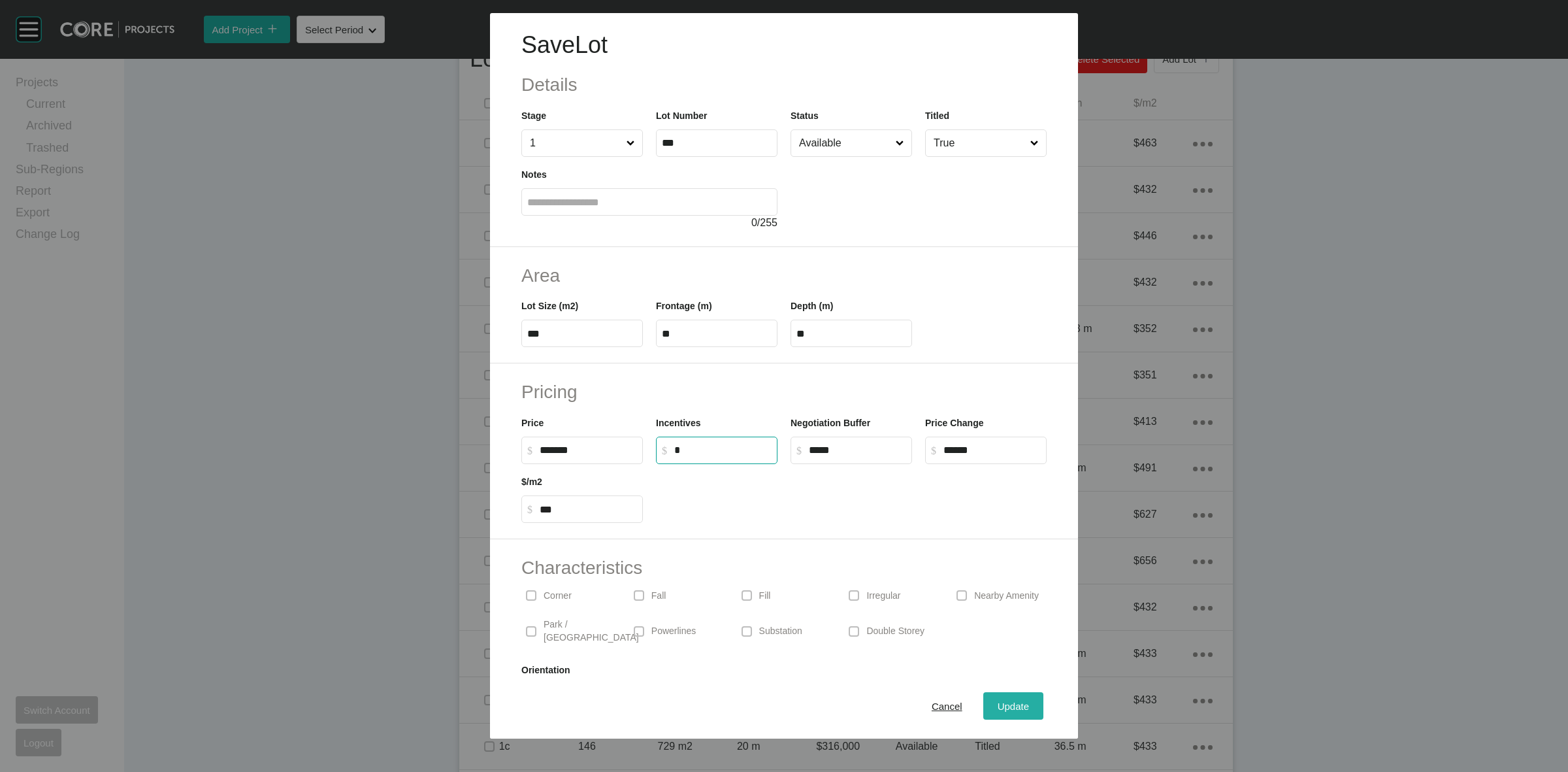
click at [1001, 701] on span "Update" at bounding box center [1012, 706] width 31 height 11
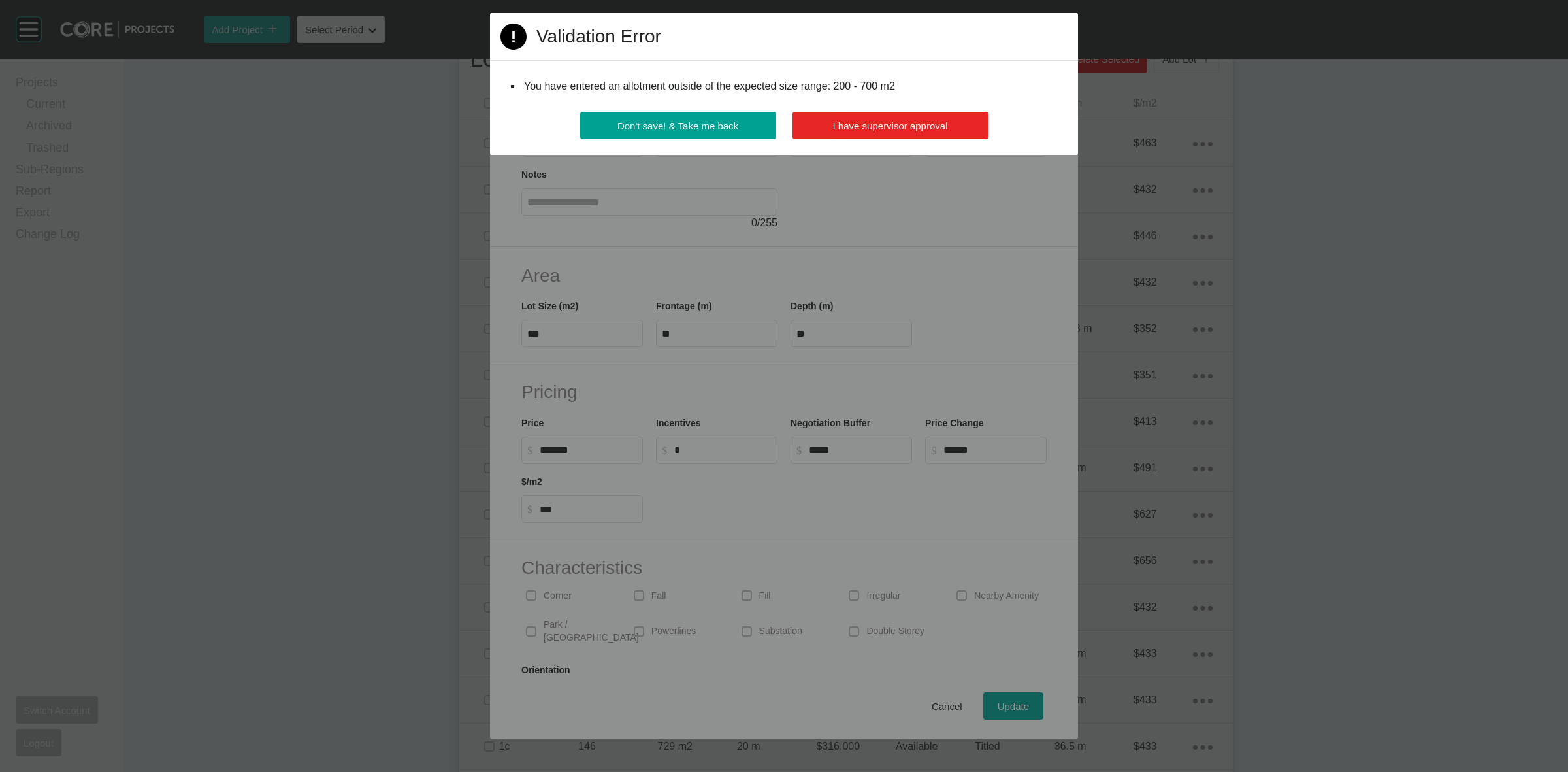
click at [856, 135] on button "I have supervisor approval" at bounding box center [890, 126] width 196 height 27
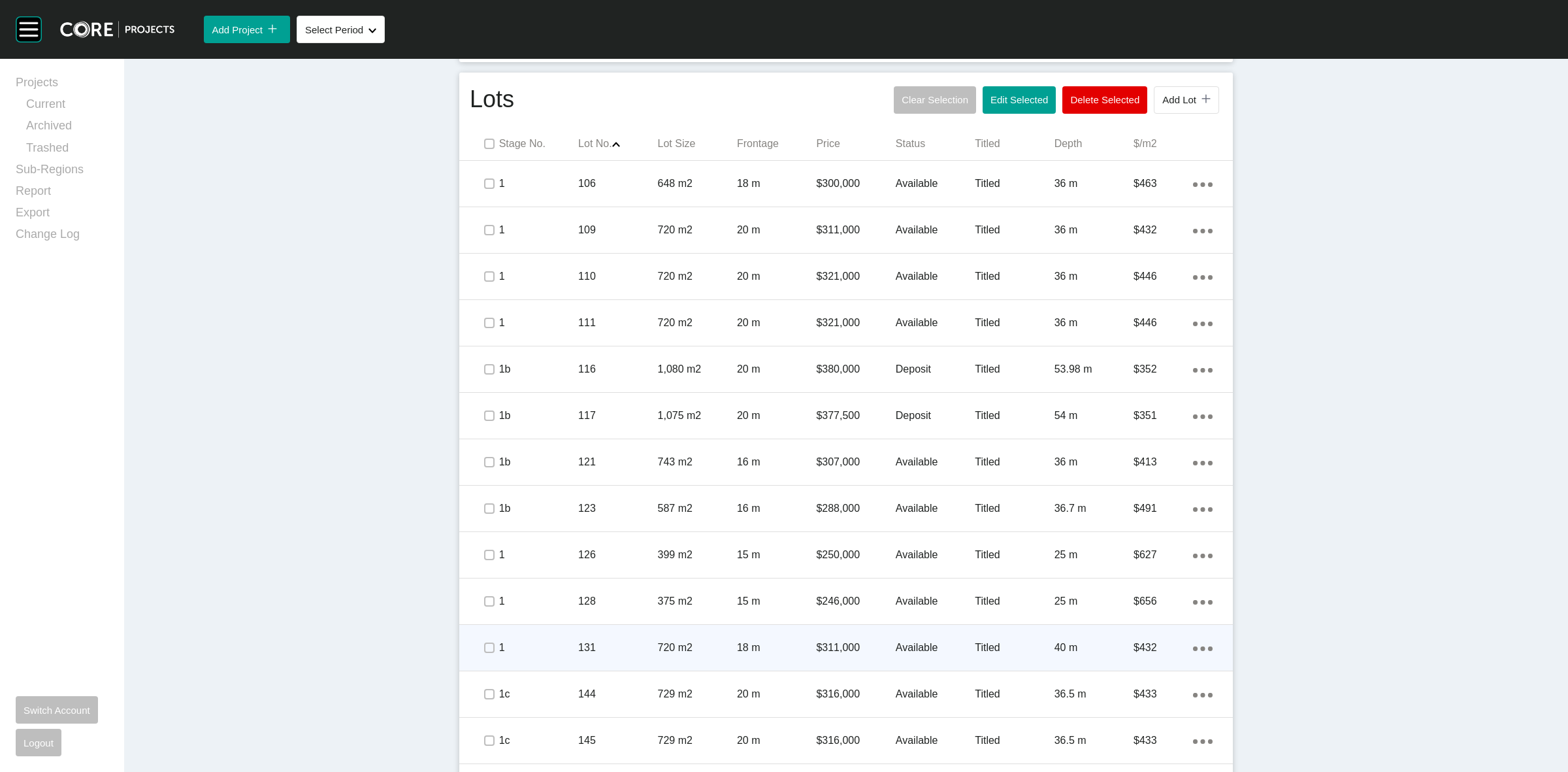
click at [490, 647] on span at bounding box center [489, 648] width 19 height 19
click at [540, 645] on p "1" at bounding box center [539, 648] width 79 height 15
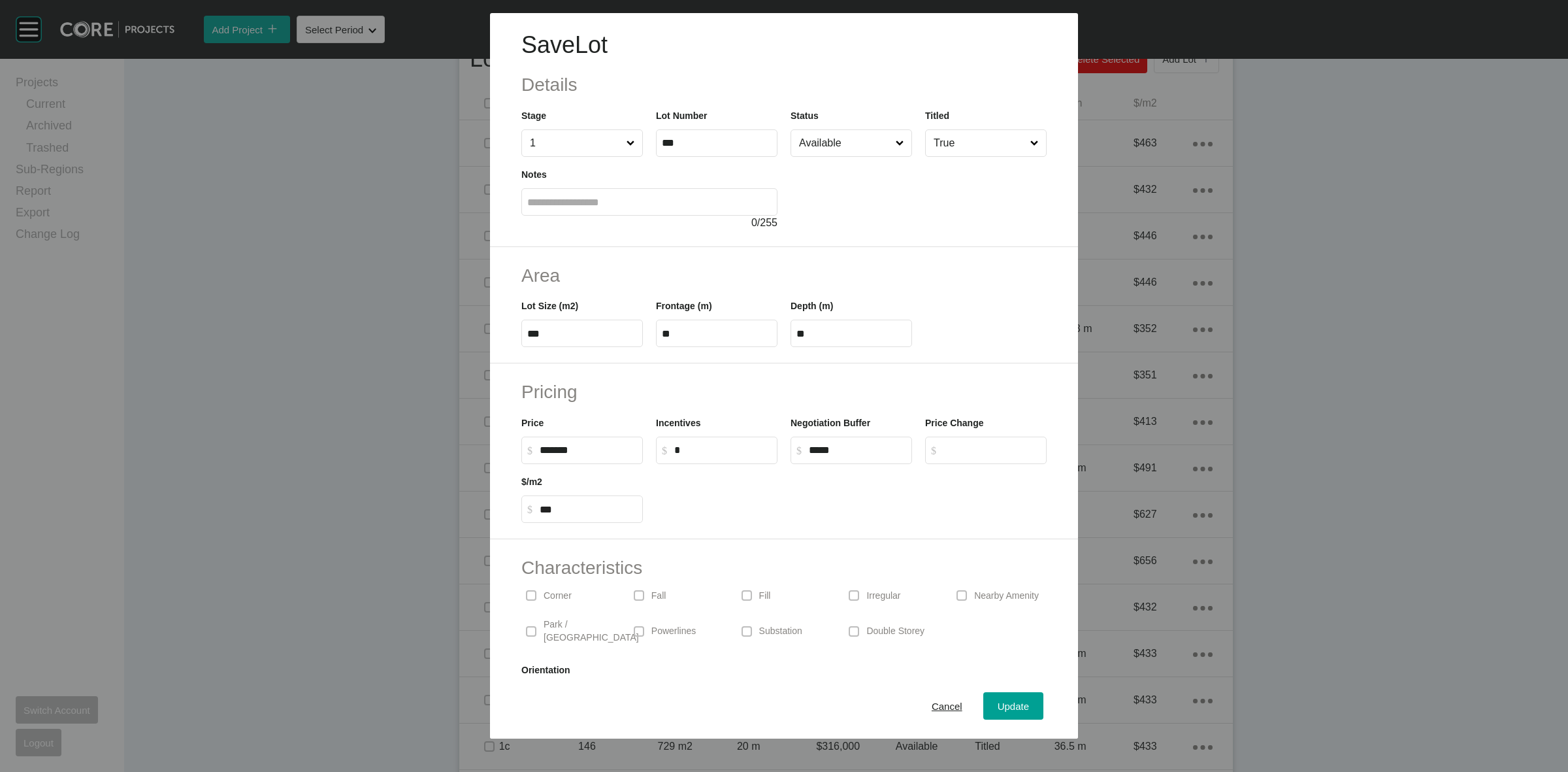
drag, startPoint x: 600, startPoint y: 456, endPoint x: 347, endPoint y: 381, distance: 263.9
click at [457, 458] on div "Save Lot Details Stage 1 Lot Number *** Status Available Titled True Notes 0 / …" at bounding box center [784, 369] width 1568 height 738
click at [595, 440] on label "$ Created with Sketch. $ *******" at bounding box center [581, 450] width 122 height 27
click at [595, 445] on input "*******" at bounding box center [588, 450] width 97 height 11
click at [531, 458] on label "$ Created with Sketch. $ ******" at bounding box center [581, 450] width 122 height 27
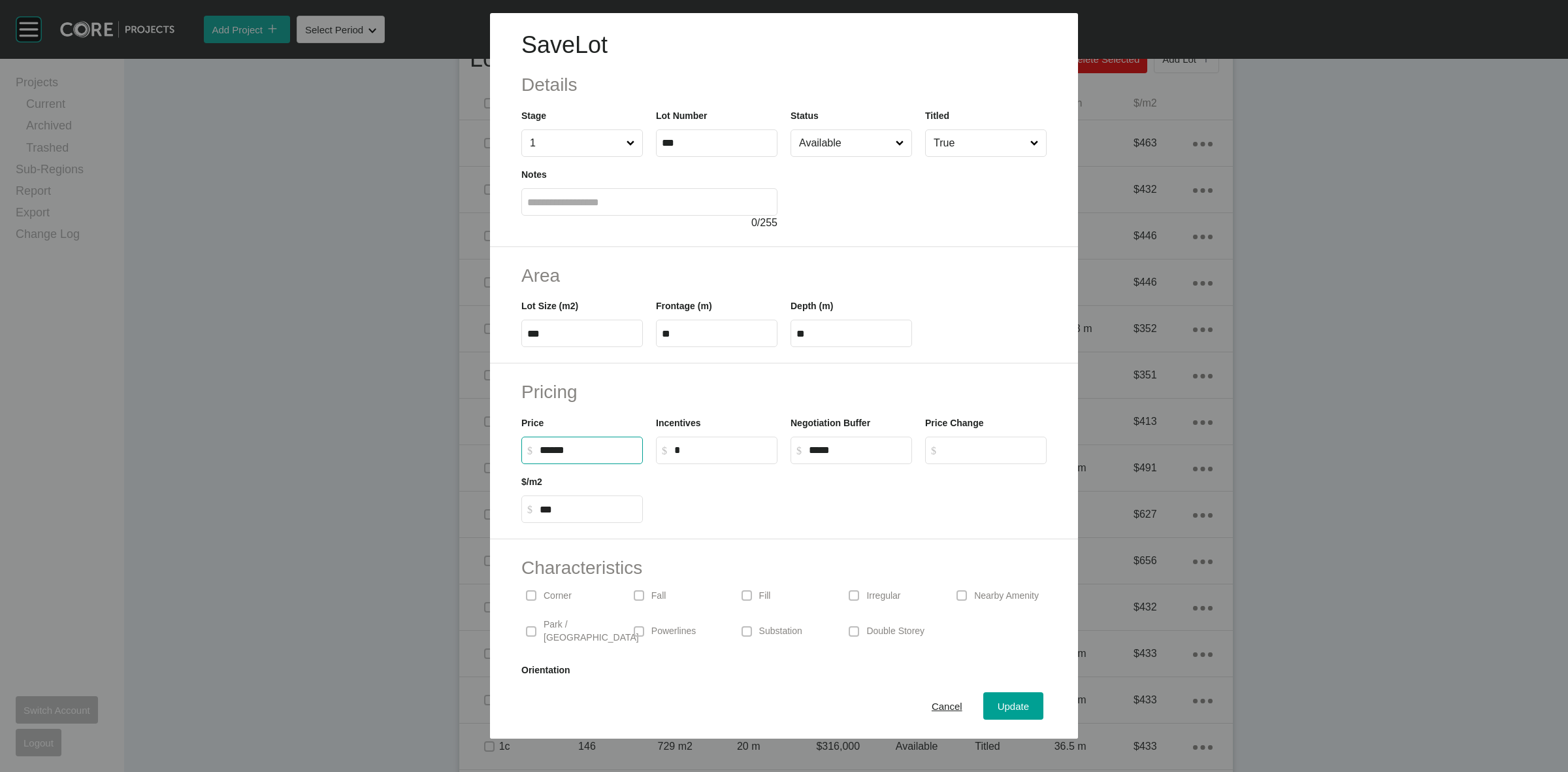
type input "*******"
type input "******"
type input "***"
click at [1007, 712] on div "Update" at bounding box center [1012, 706] width 38 height 18
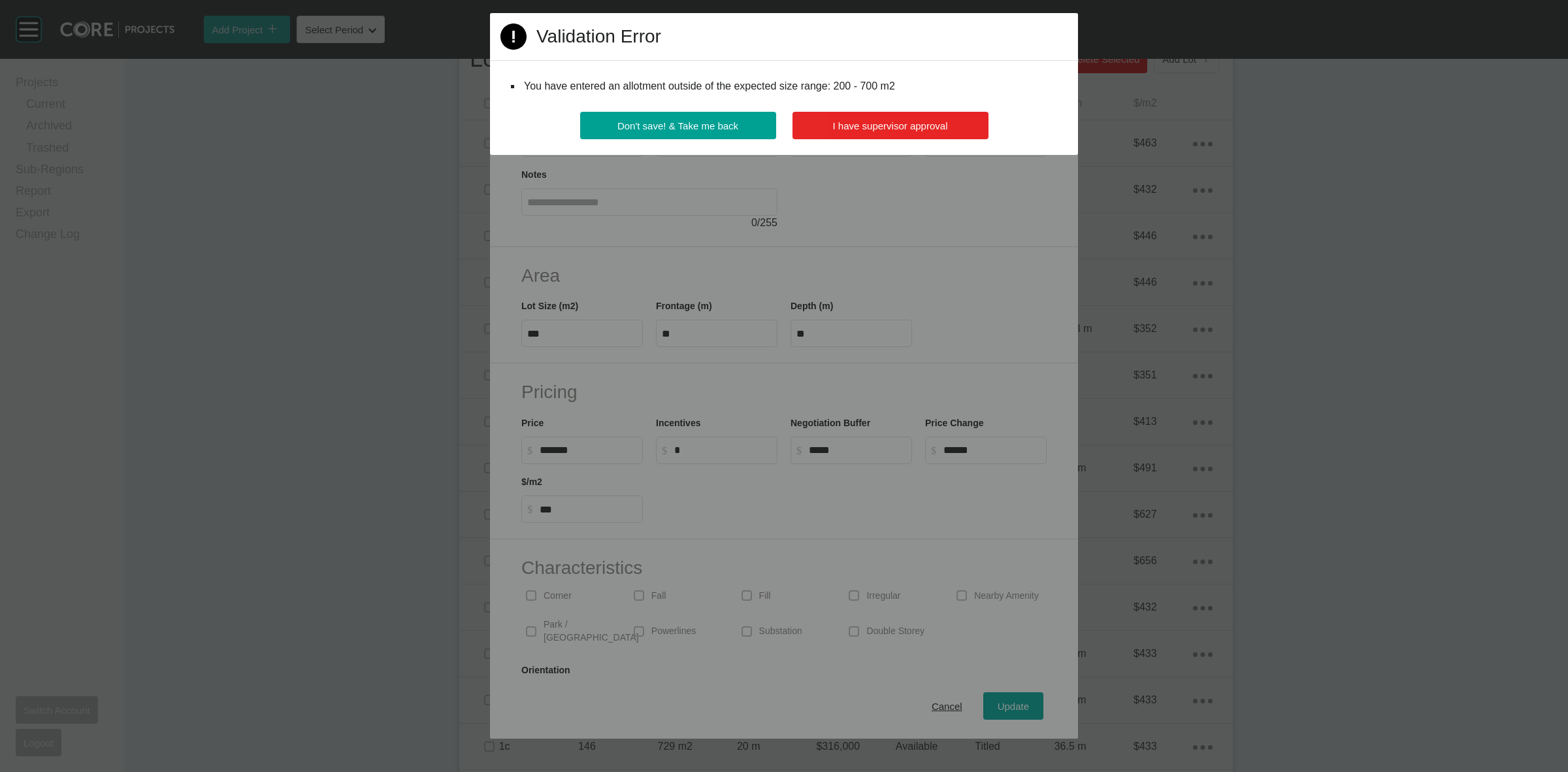
click at [921, 131] on span "I have supervisor approval" at bounding box center [890, 126] width 115 height 11
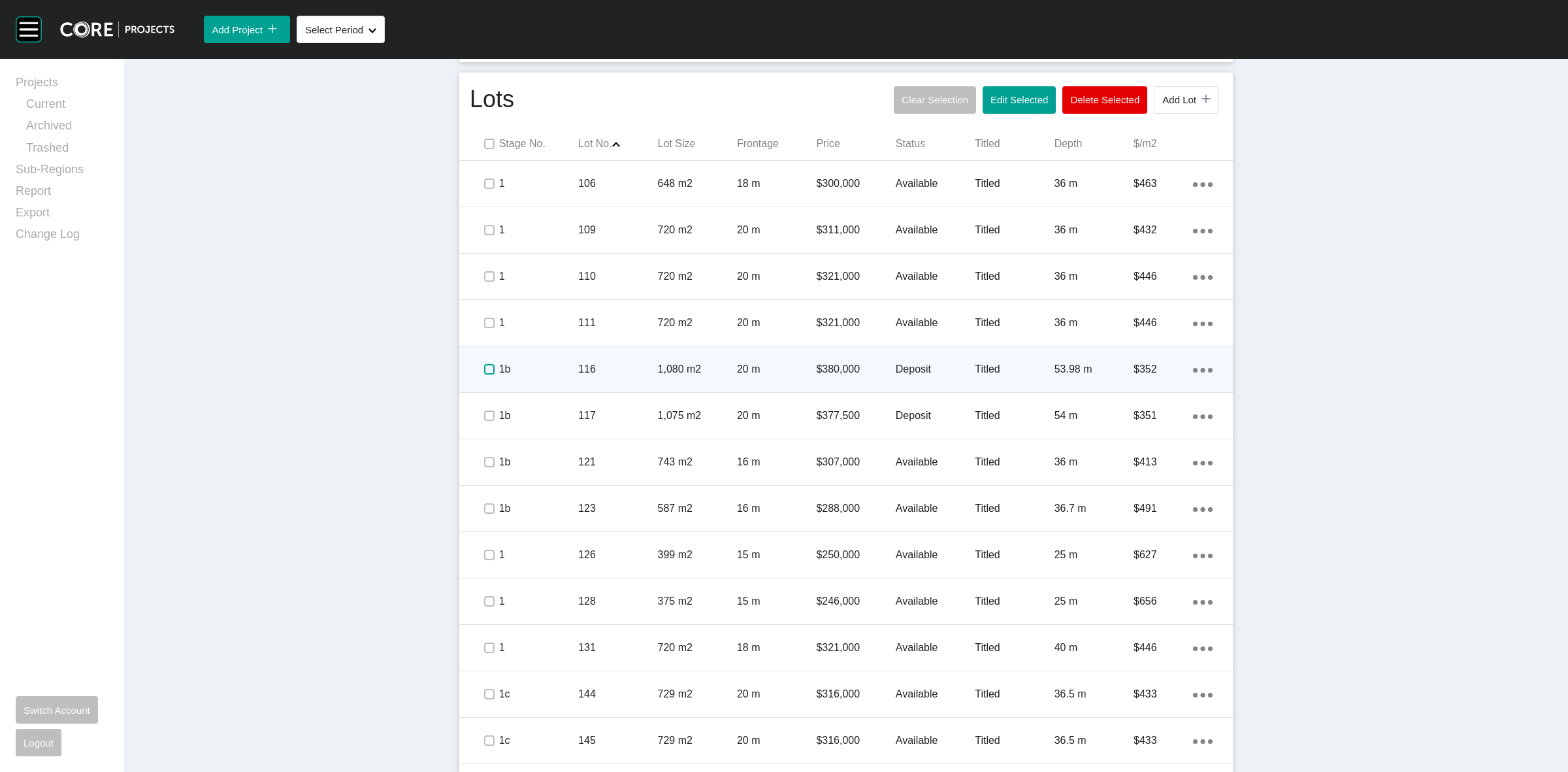
click at [485, 367] on label at bounding box center [489, 369] width 10 height 10
click at [562, 367] on p "1b" at bounding box center [539, 369] width 79 height 15
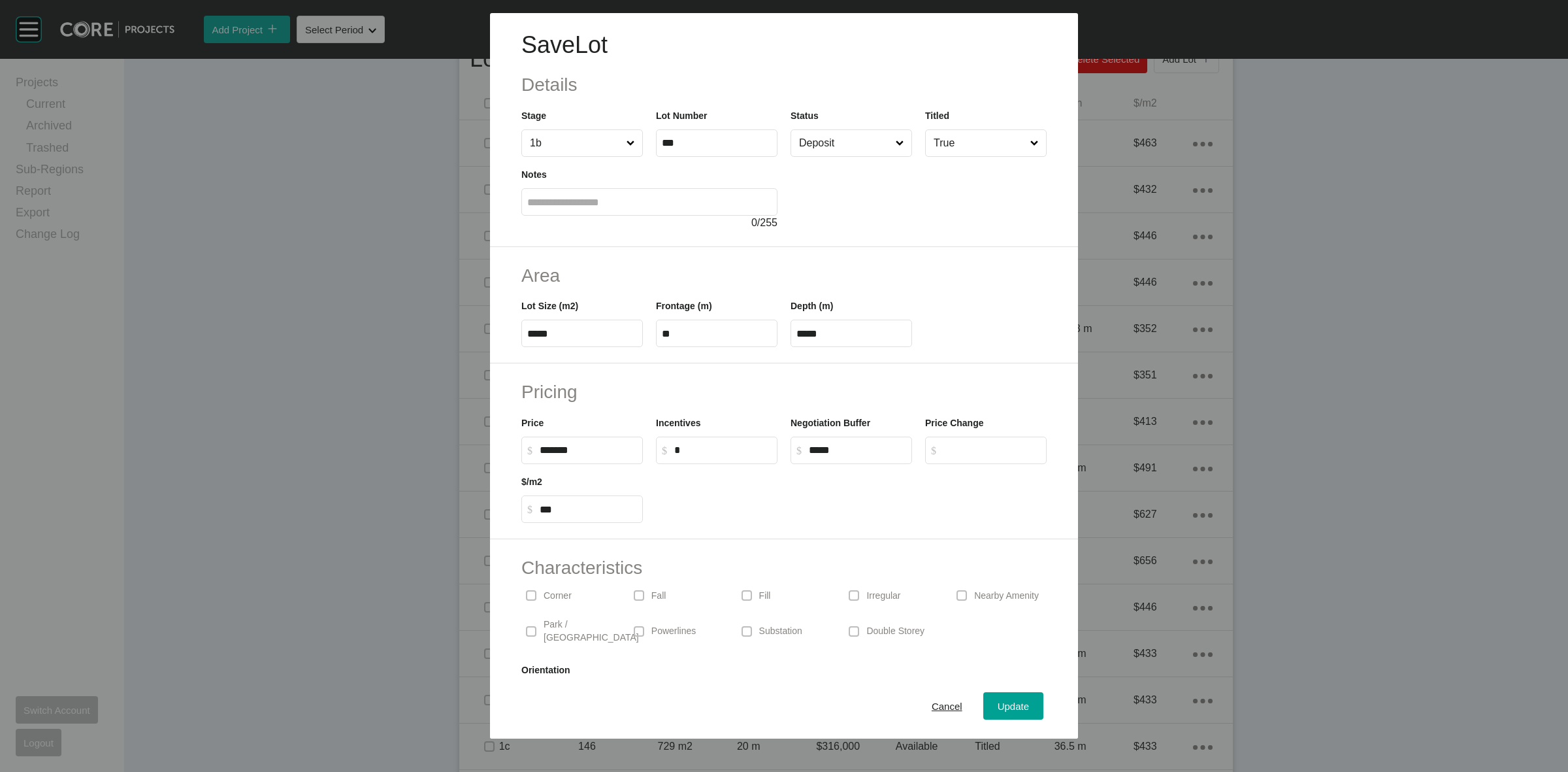
click at [811, 147] on input "Deposit" at bounding box center [845, 143] width 97 height 26
click at [997, 701] on span "Update" at bounding box center [1012, 706] width 31 height 11
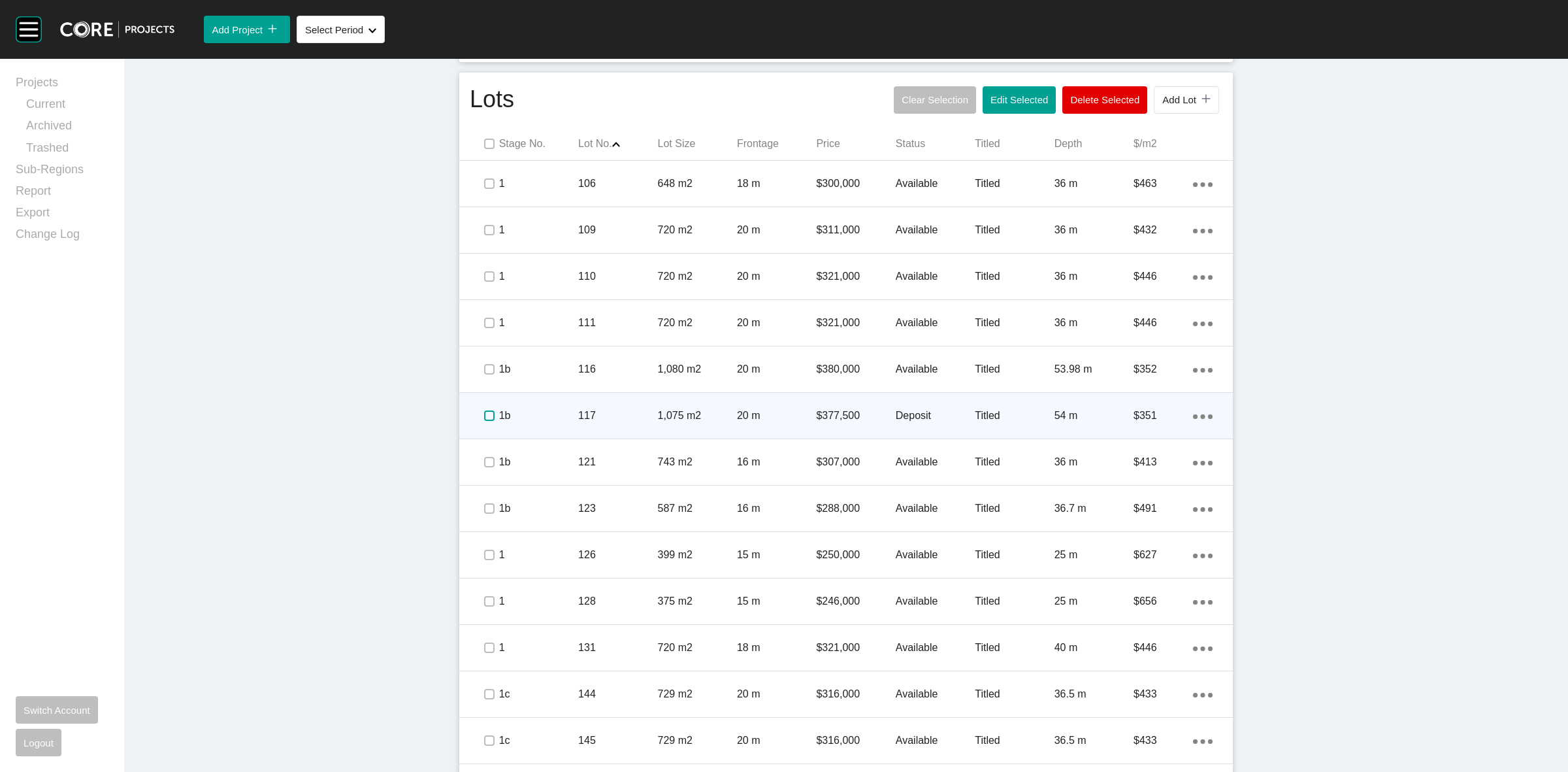
drag, startPoint x: 481, startPoint y: 413, endPoint x: 543, endPoint y: 412, distance: 62.0
click at [484, 413] on label at bounding box center [489, 415] width 10 height 10
drag, startPoint x: 573, startPoint y: 409, endPoint x: 579, endPoint y: 403, distance: 8.5
click at [579, 403] on div "117" at bounding box center [618, 416] width 79 height 40
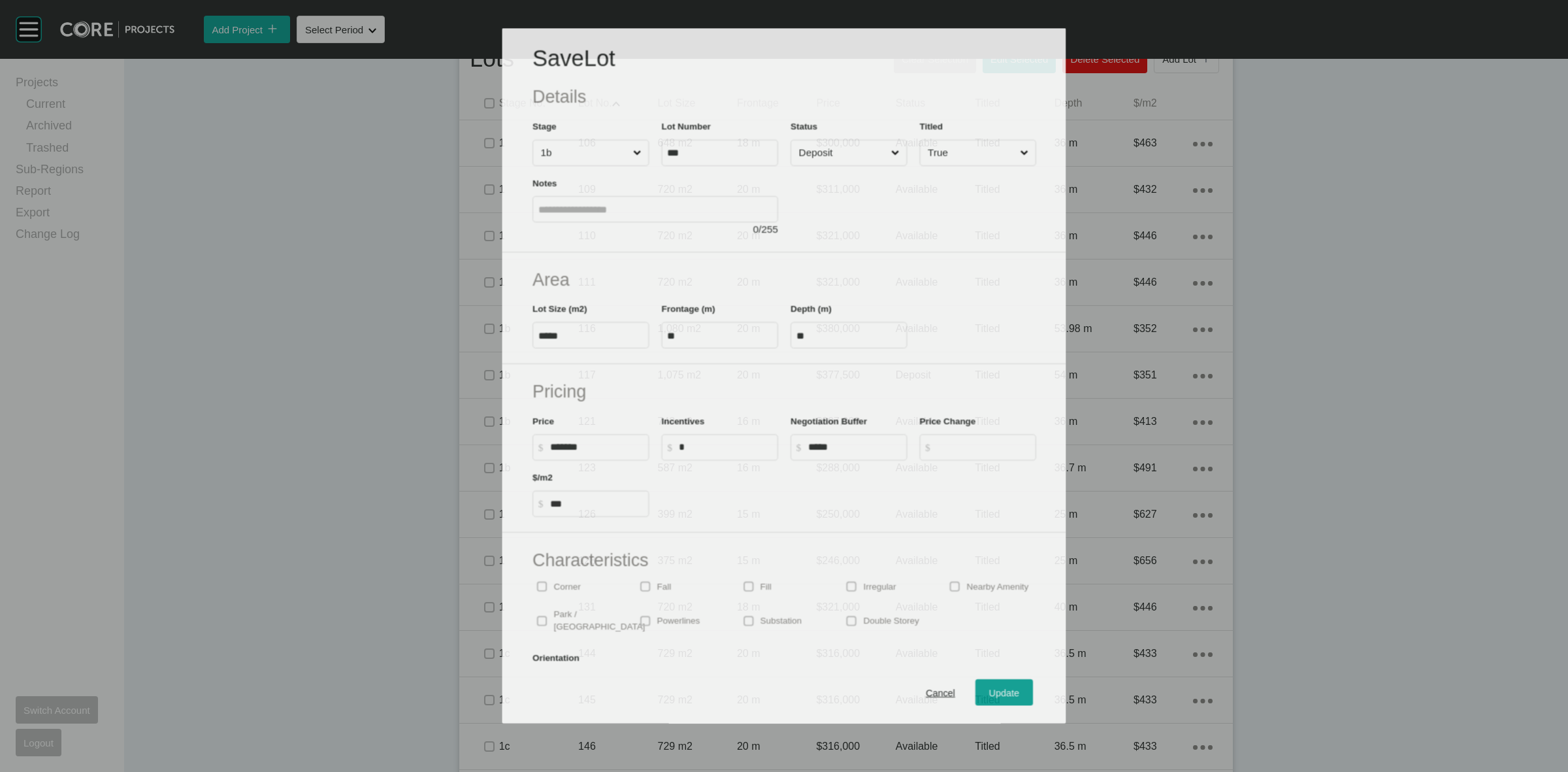
click at [836, 134] on div "Status Deposit" at bounding box center [848, 143] width 116 height 47
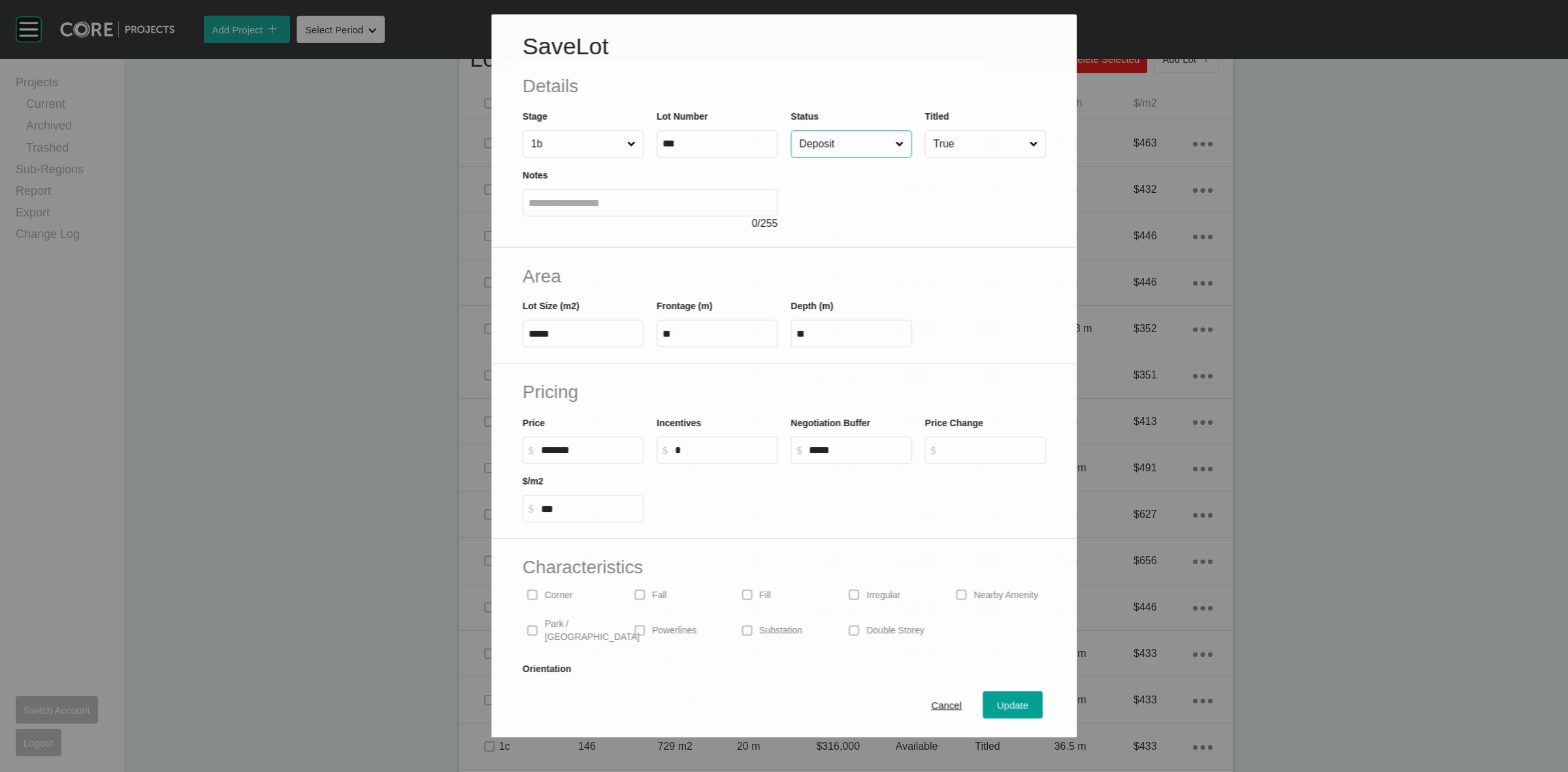
click at [834, 146] on input "Deposit" at bounding box center [844, 143] width 96 height 26
click at [997, 701] on span "Update" at bounding box center [1012, 706] width 31 height 11
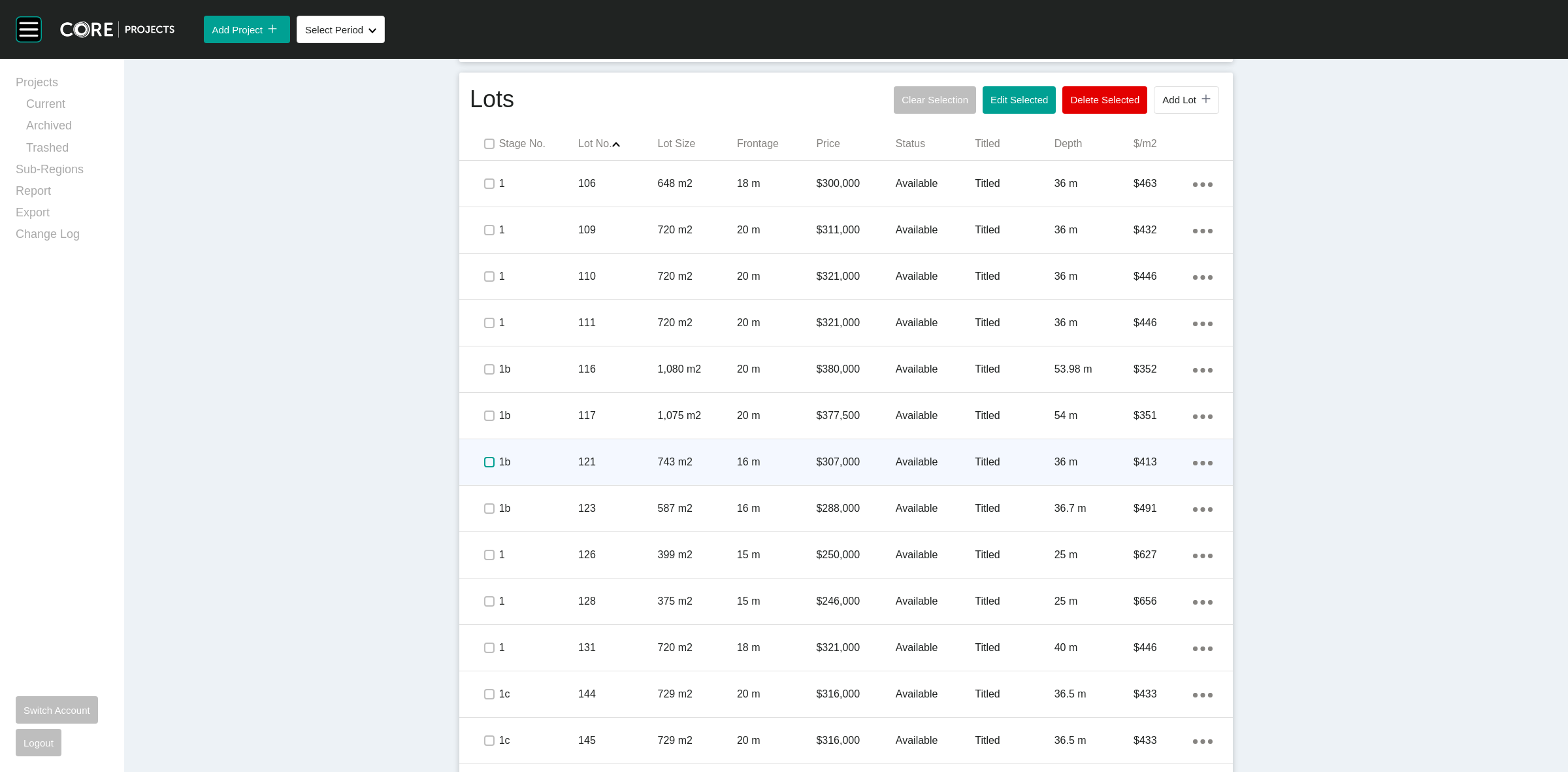
click at [484, 462] on label at bounding box center [489, 462] width 10 height 10
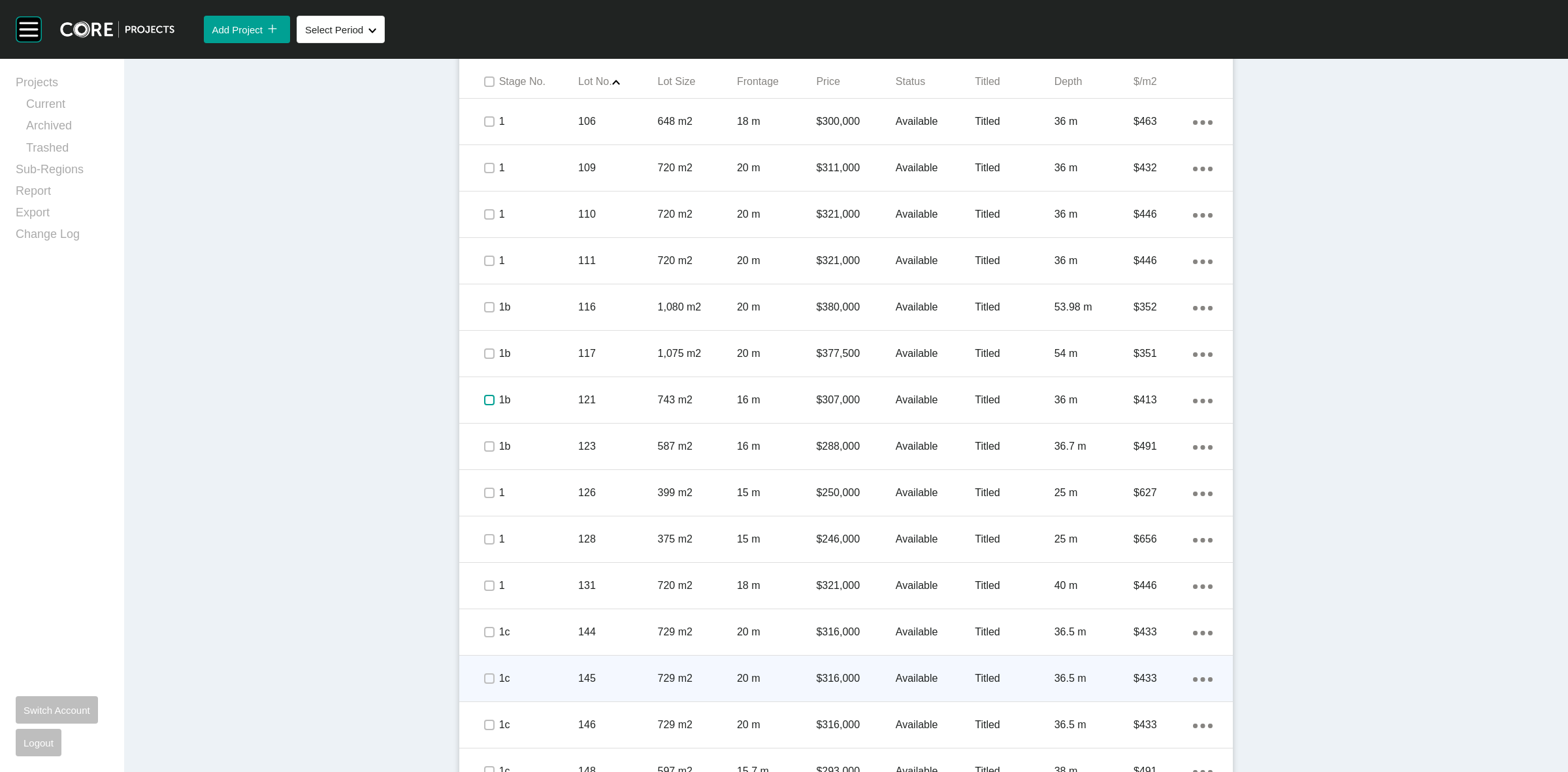
scroll to position [953, 0]
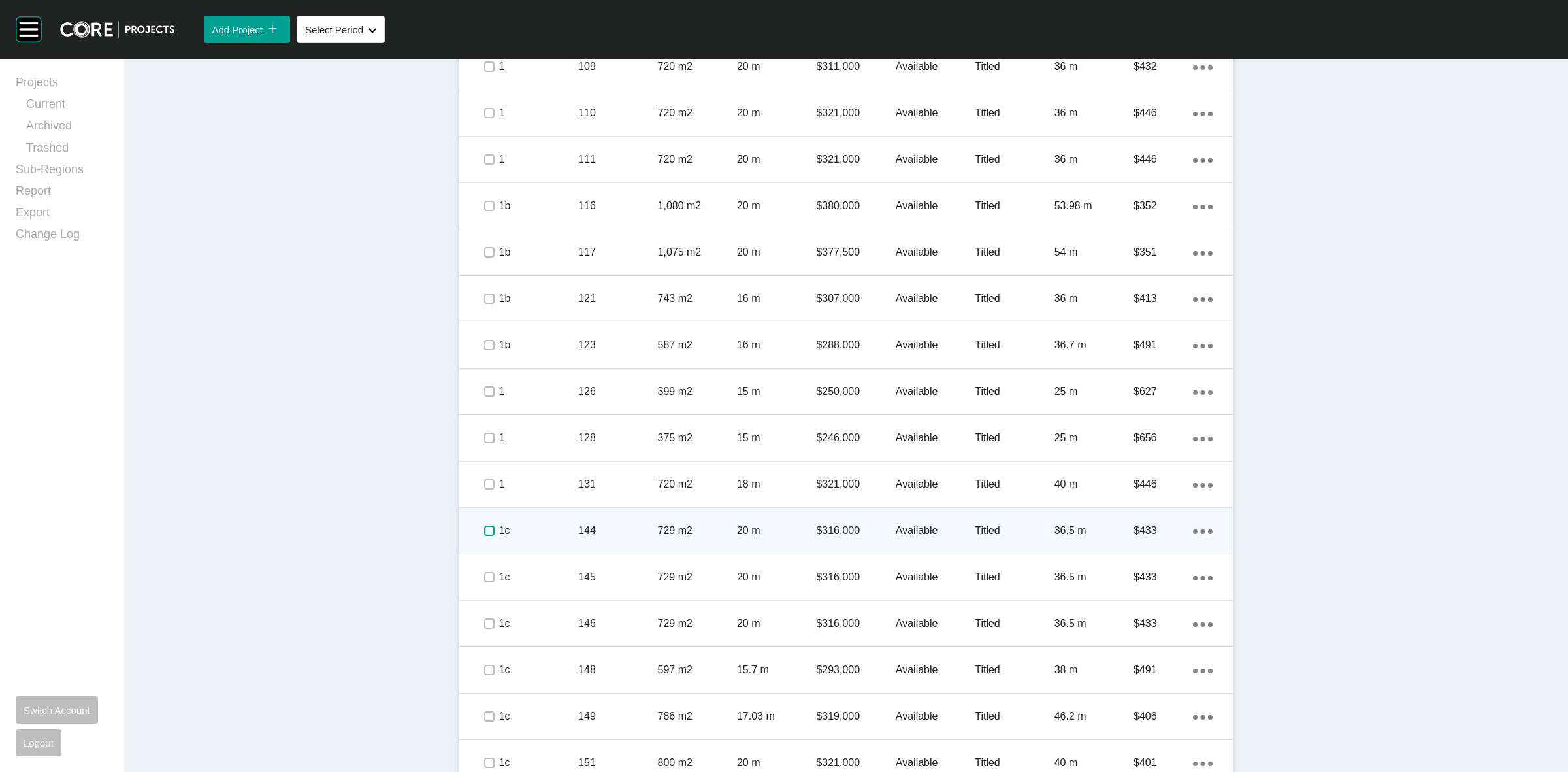
click at [484, 529] on label at bounding box center [489, 530] width 10 height 10
click at [513, 531] on p "1c" at bounding box center [539, 531] width 79 height 15
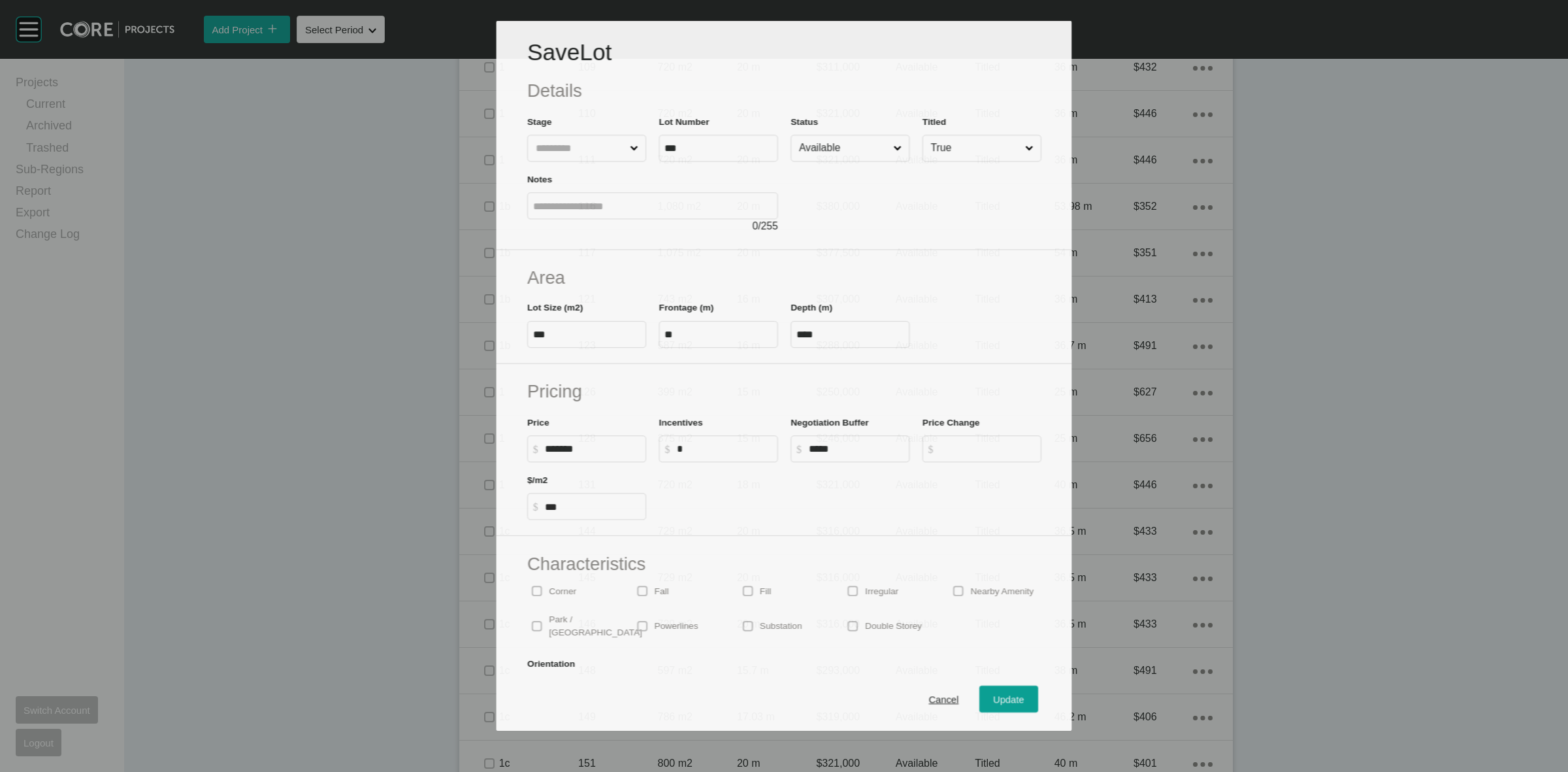
scroll to position [911, 0]
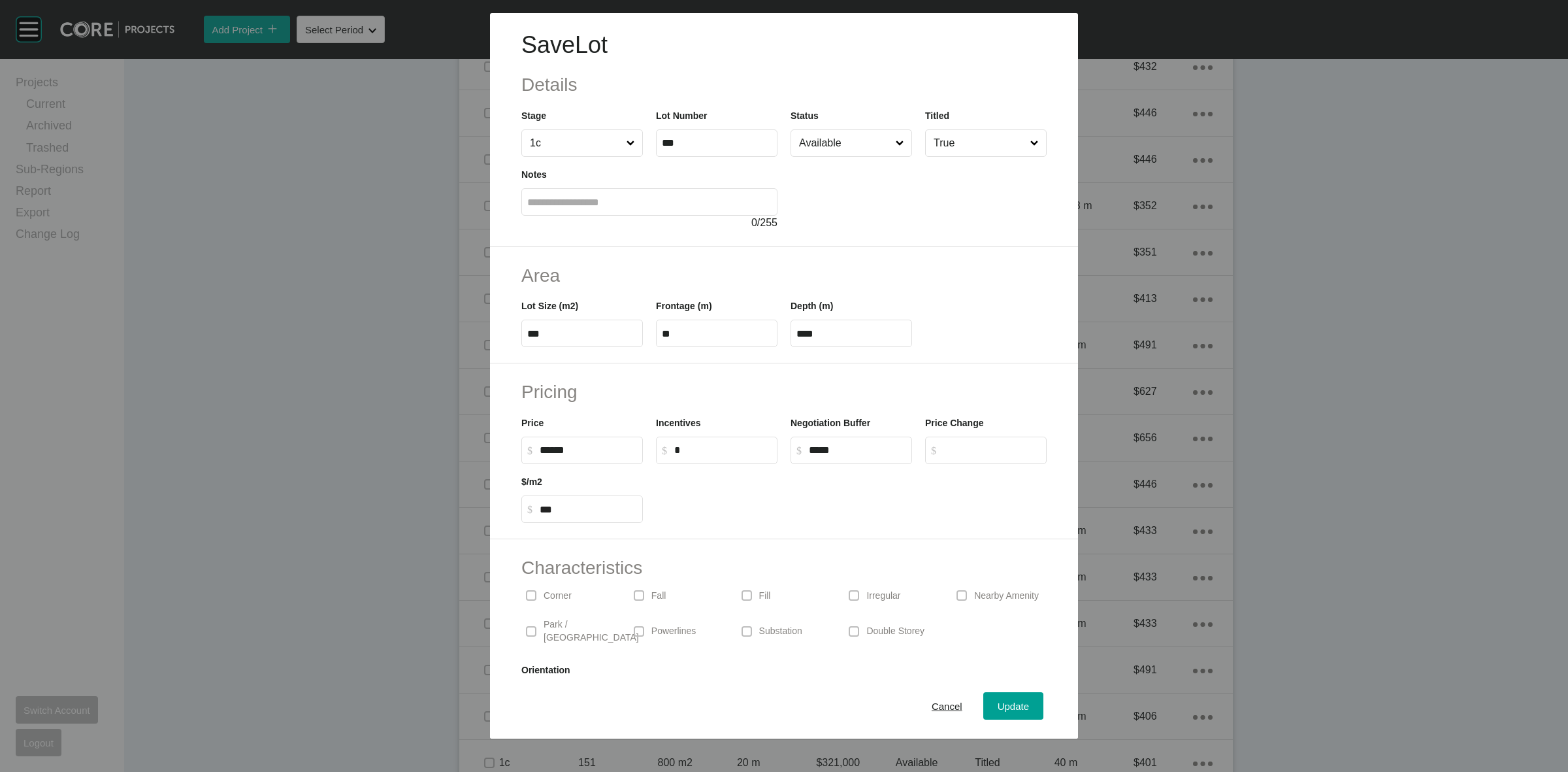
click at [416, 448] on div "Save Lot Details Stage 1c Lot Number *** Status Available Titled True Notes 0 /…" at bounding box center [784, 369] width 1568 height 738
type input "*******"
type input "*****"
type input "***"
click at [1007, 699] on div "Update" at bounding box center [1012, 706] width 38 height 18
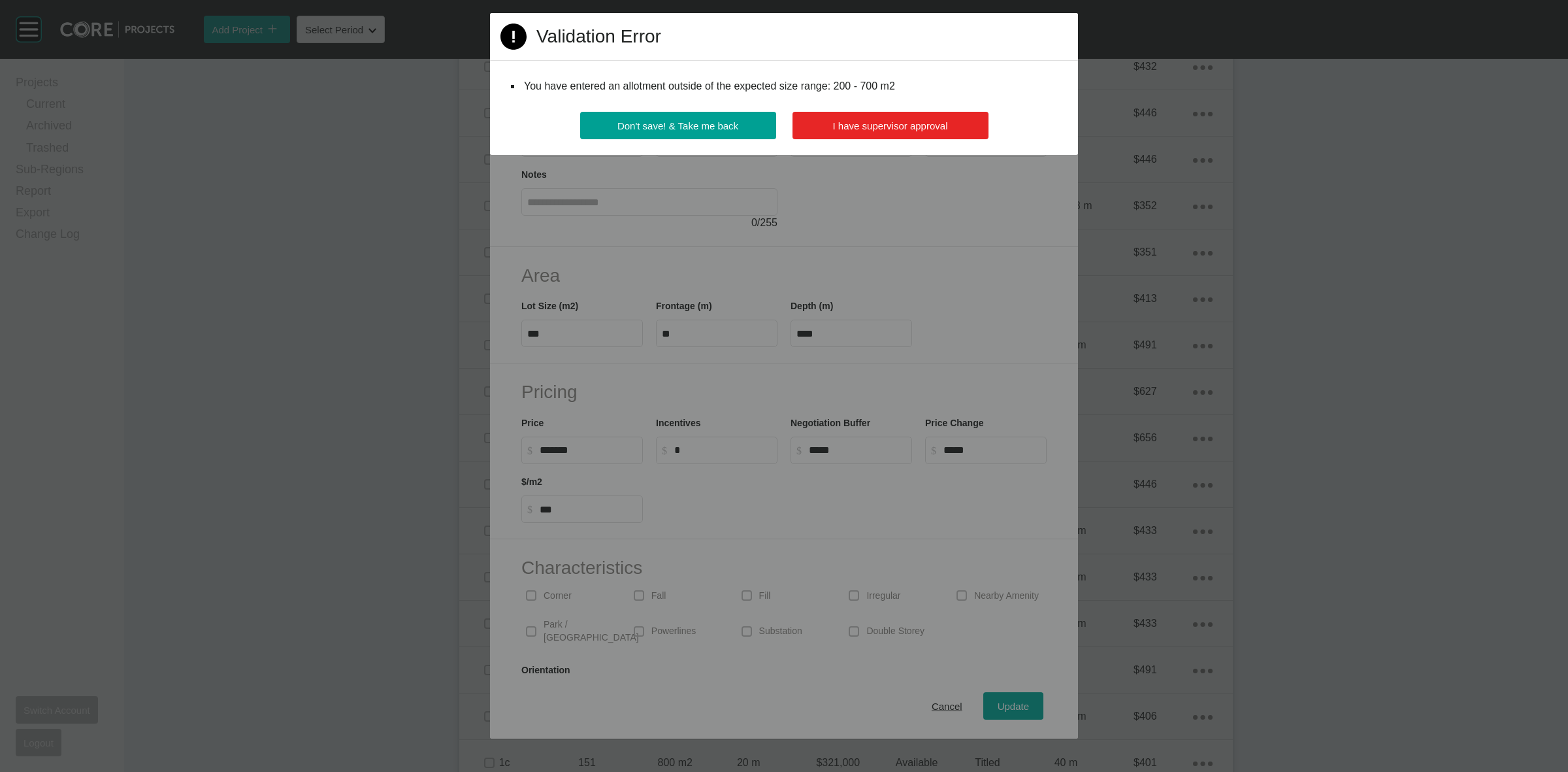
click at [882, 120] on span "I have supervisor approval" at bounding box center [890, 126] width 115 height 11
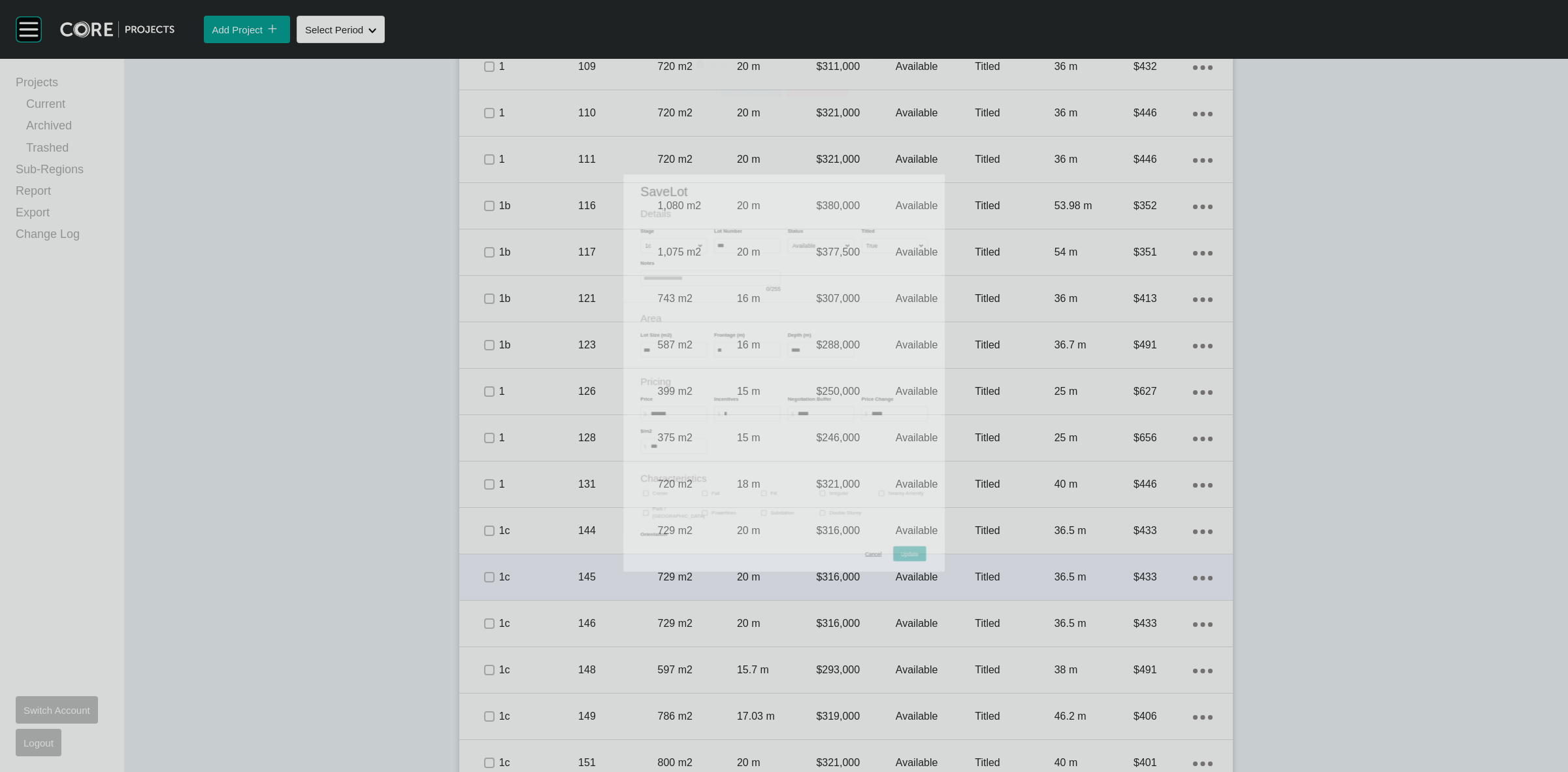
scroll to position [953, 0]
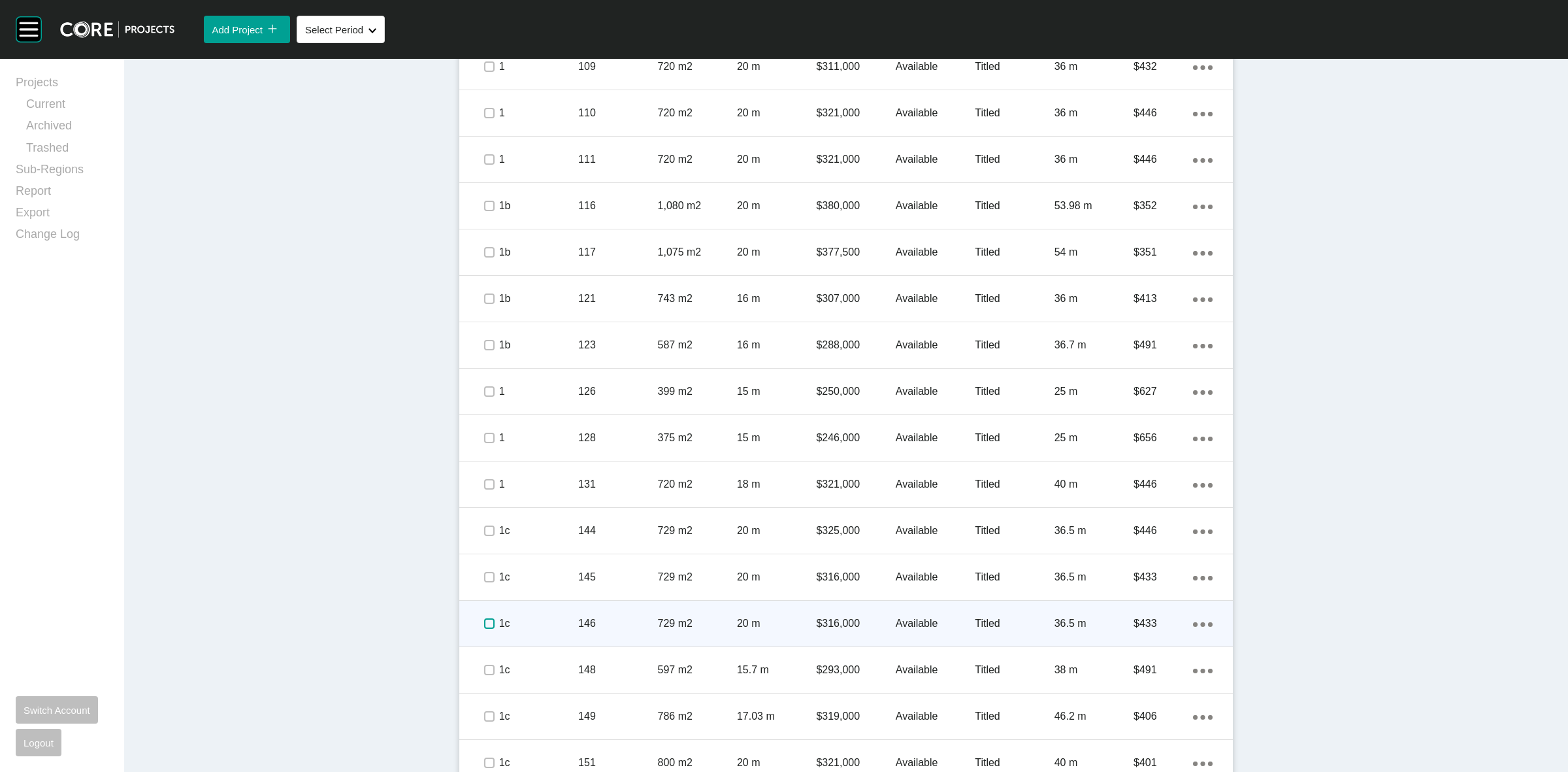
click at [484, 623] on label at bounding box center [489, 623] width 10 height 10
click at [550, 619] on p "1c" at bounding box center [539, 624] width 79 height 15
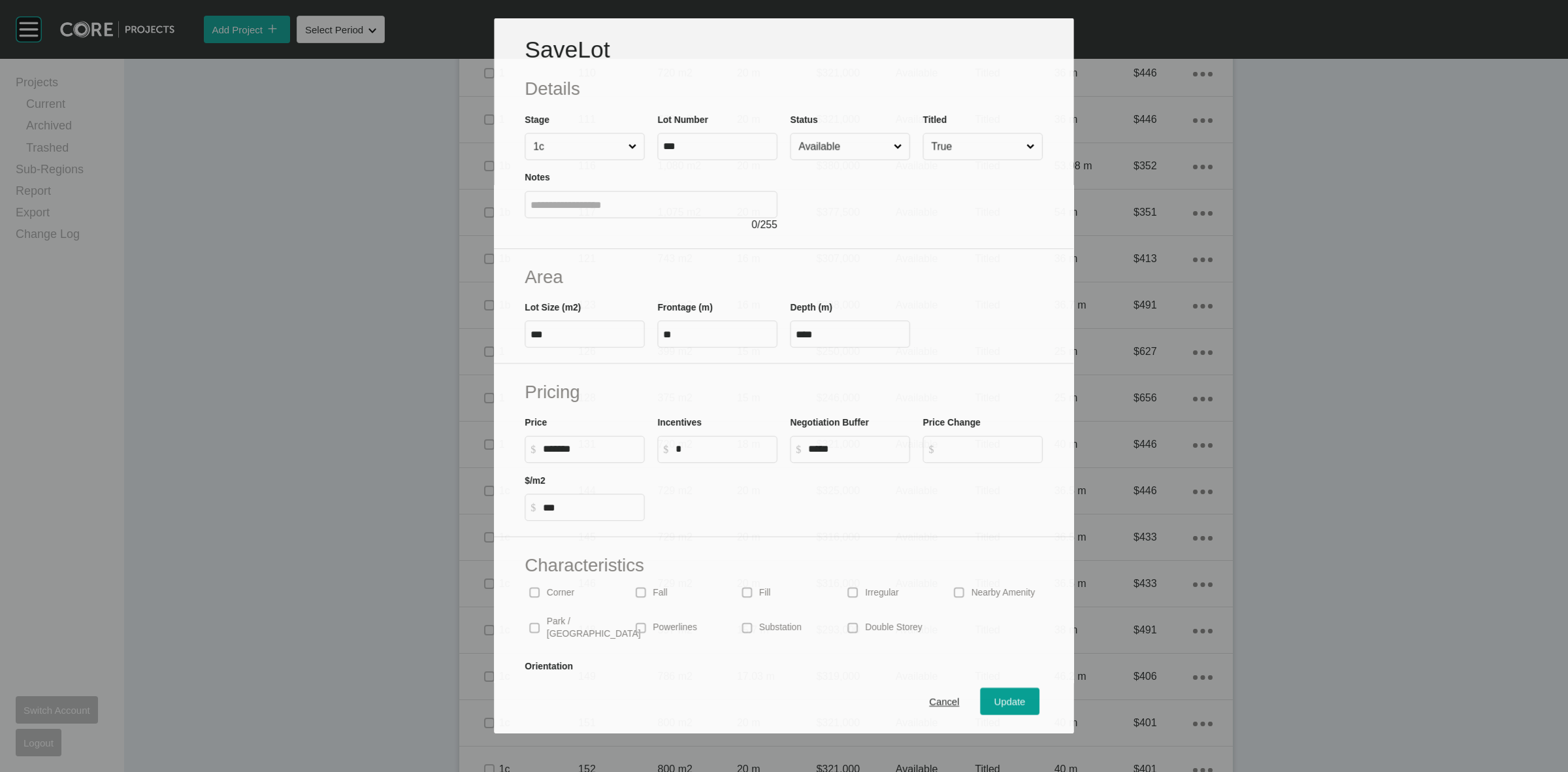
scroll to position [911, 0]
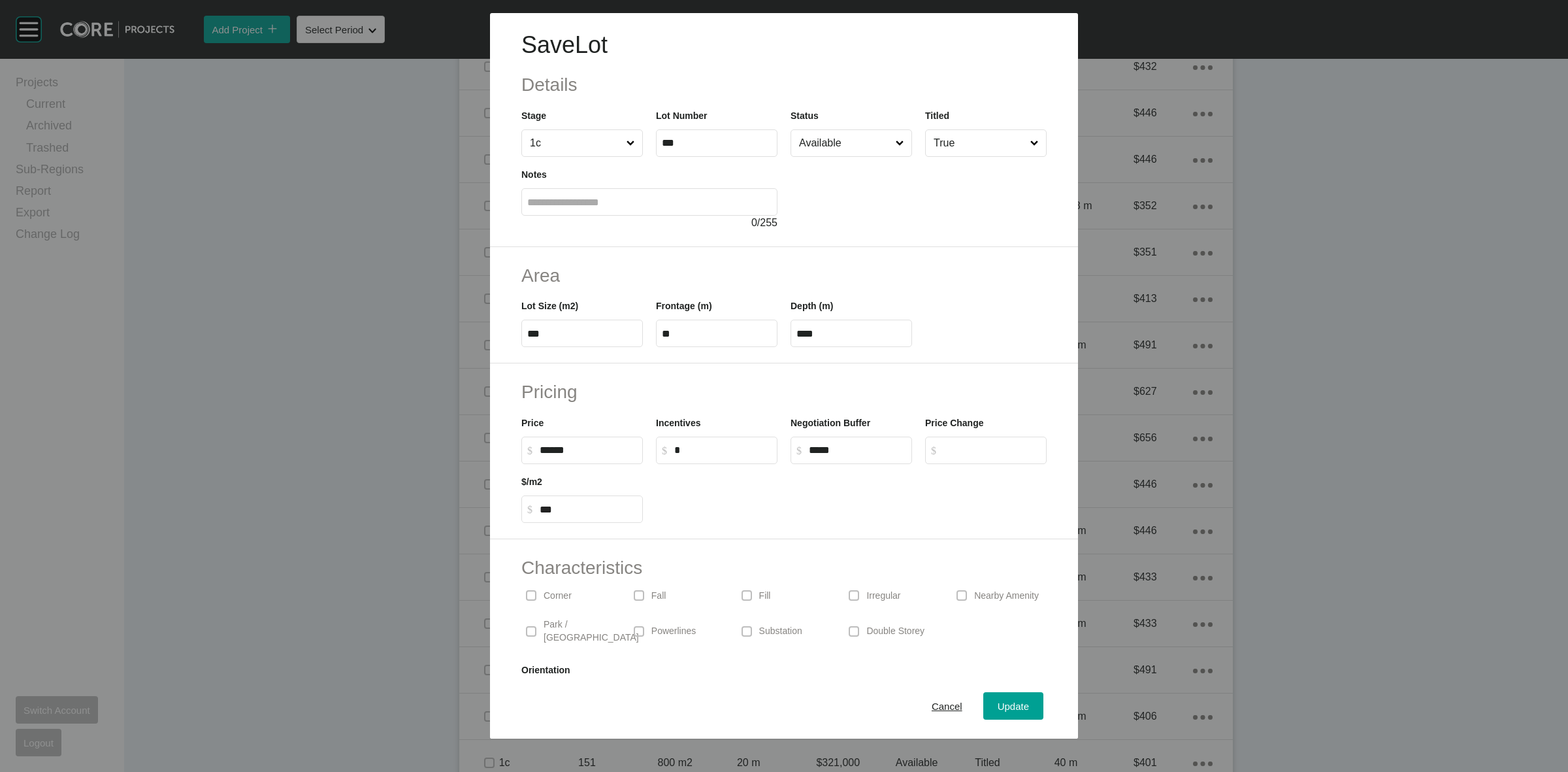
drag, startPoint x: 582, startPoint y: 448, endPoint x: 391, endPoint y: 428, distance: 192.0
click at [475, 441] on div "Save Lot Details Stage 1c Lot Number *** Status Available Titled True Notes 0 /…" at bounding box center [784, 369] width 1568 height 738
type input "*******"
type input "*****"
type input "***"
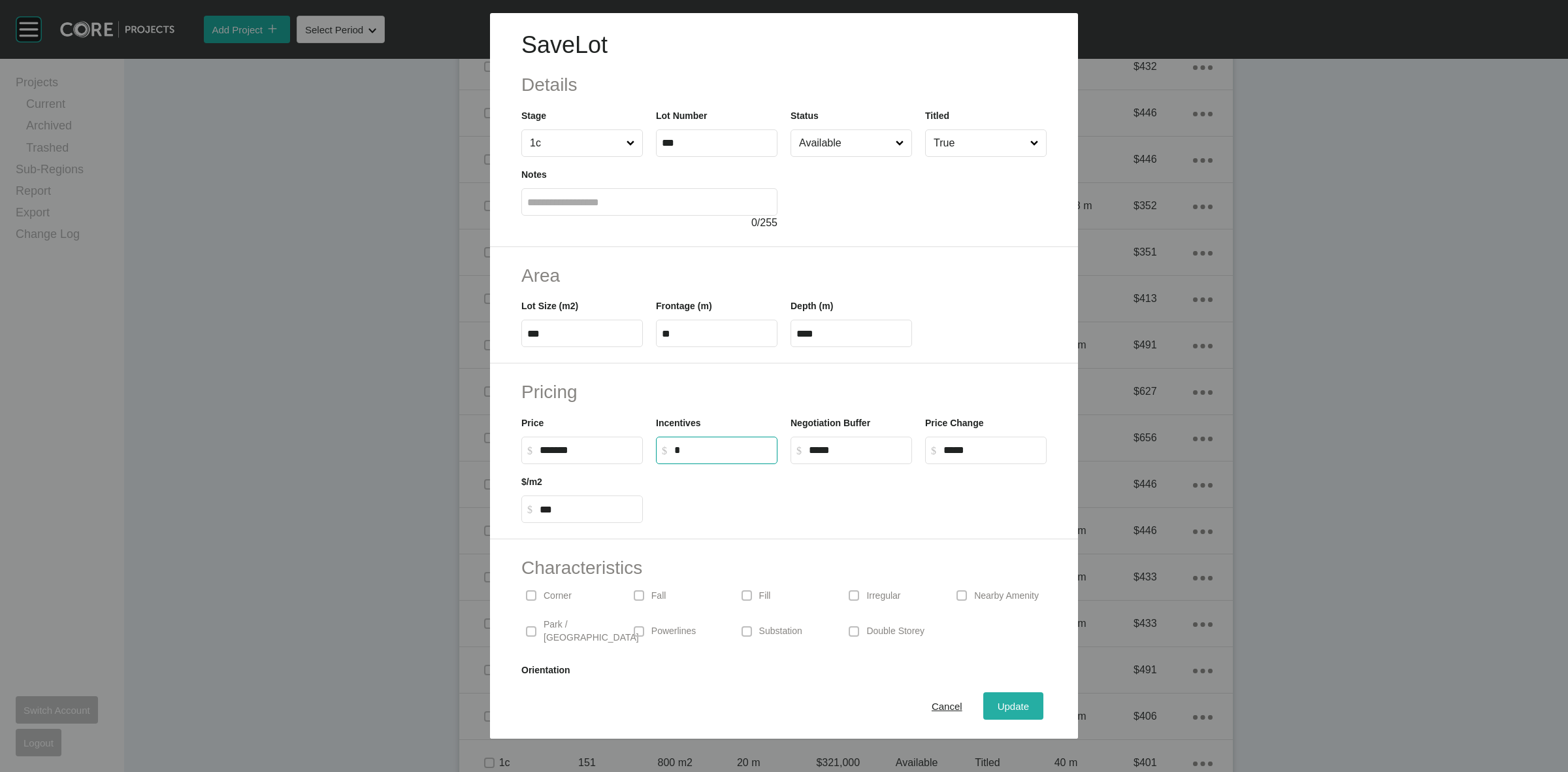
click at [1010, 706] on span "Update" at bounding box center [1012, 706] width 31 height 11
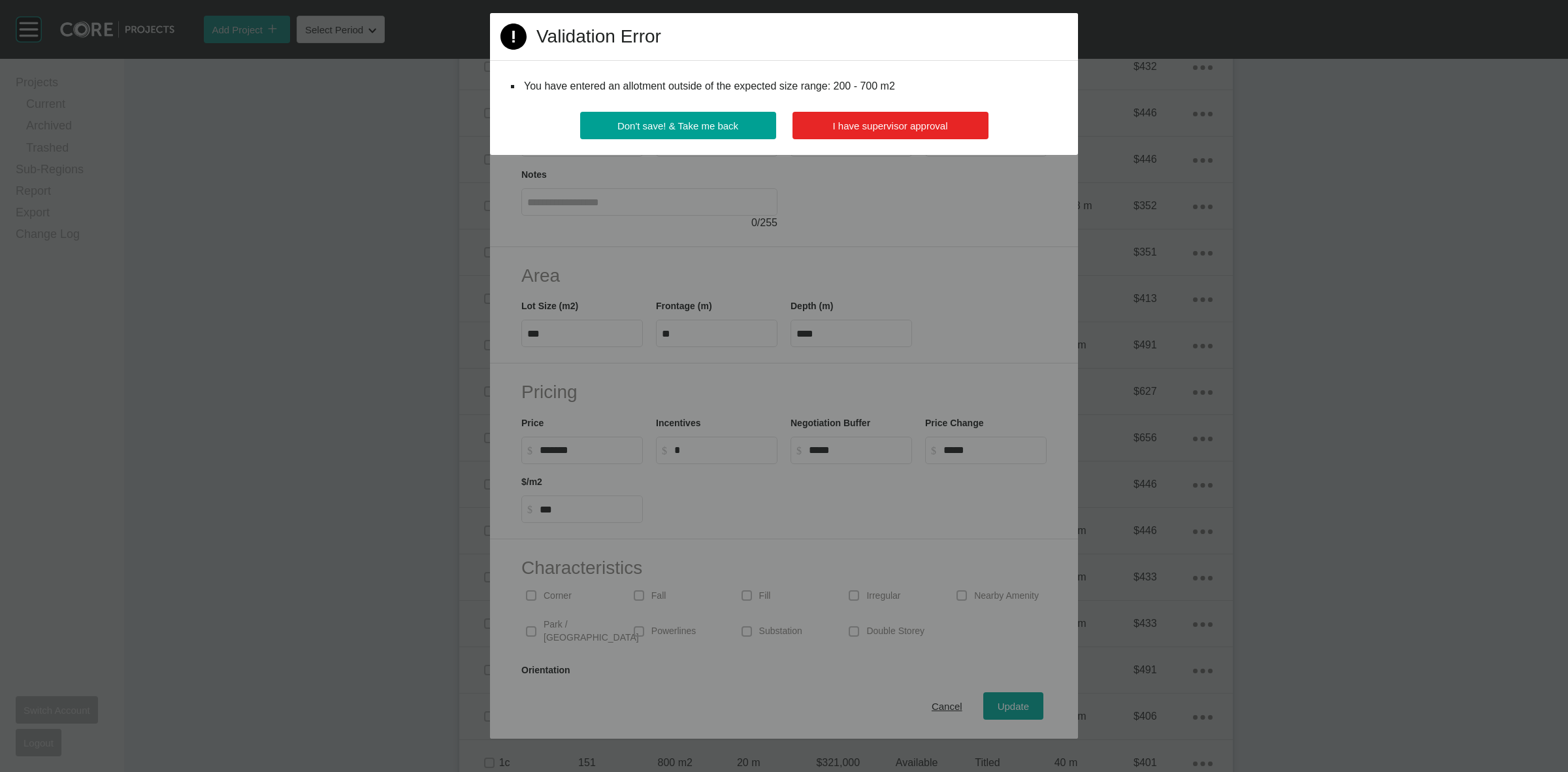
click at [867, 122] on span "I have supervisor approval" at bounding box center [890, 126] width 115 height 11
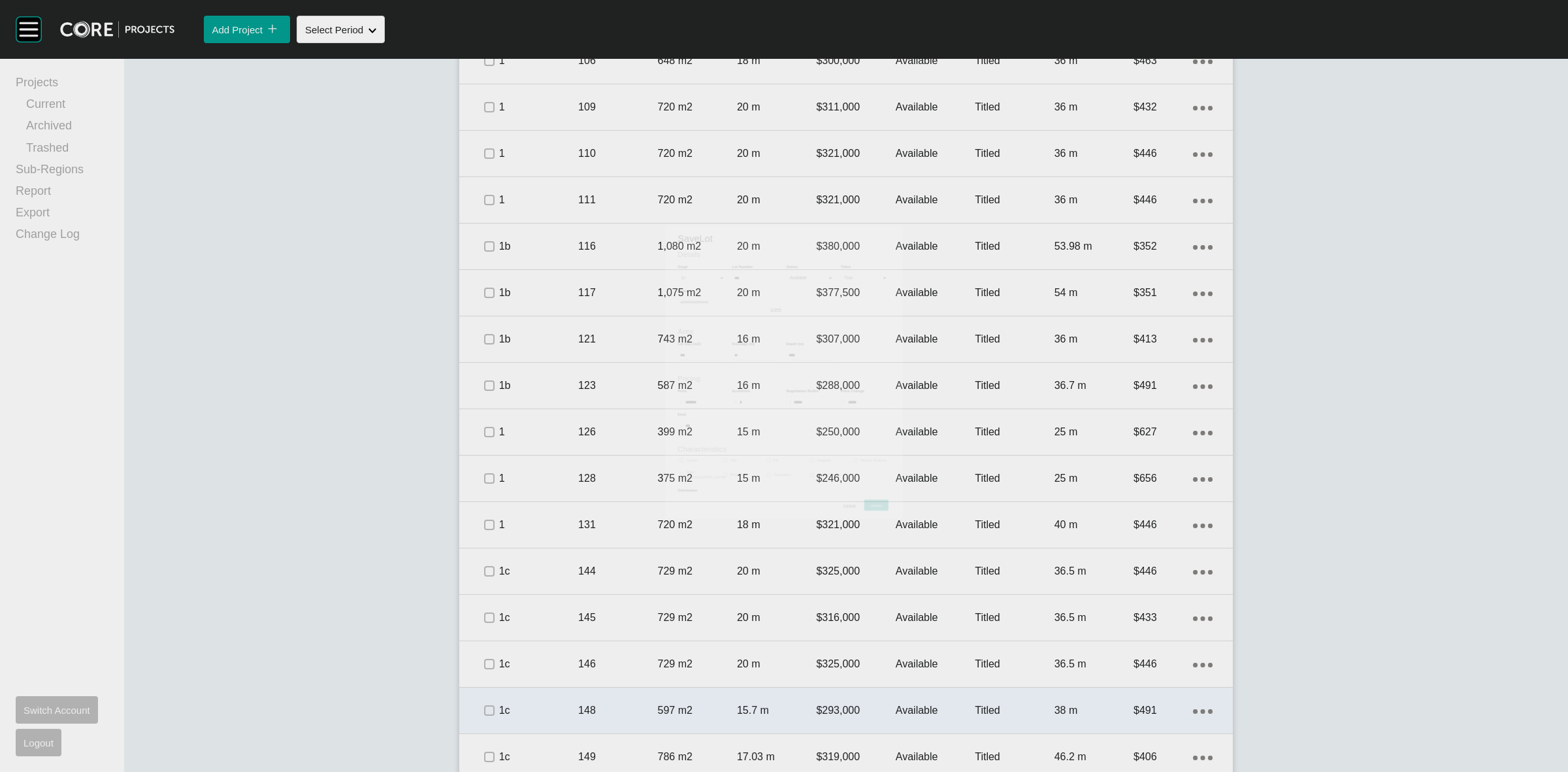
scroll to position [953, 0]
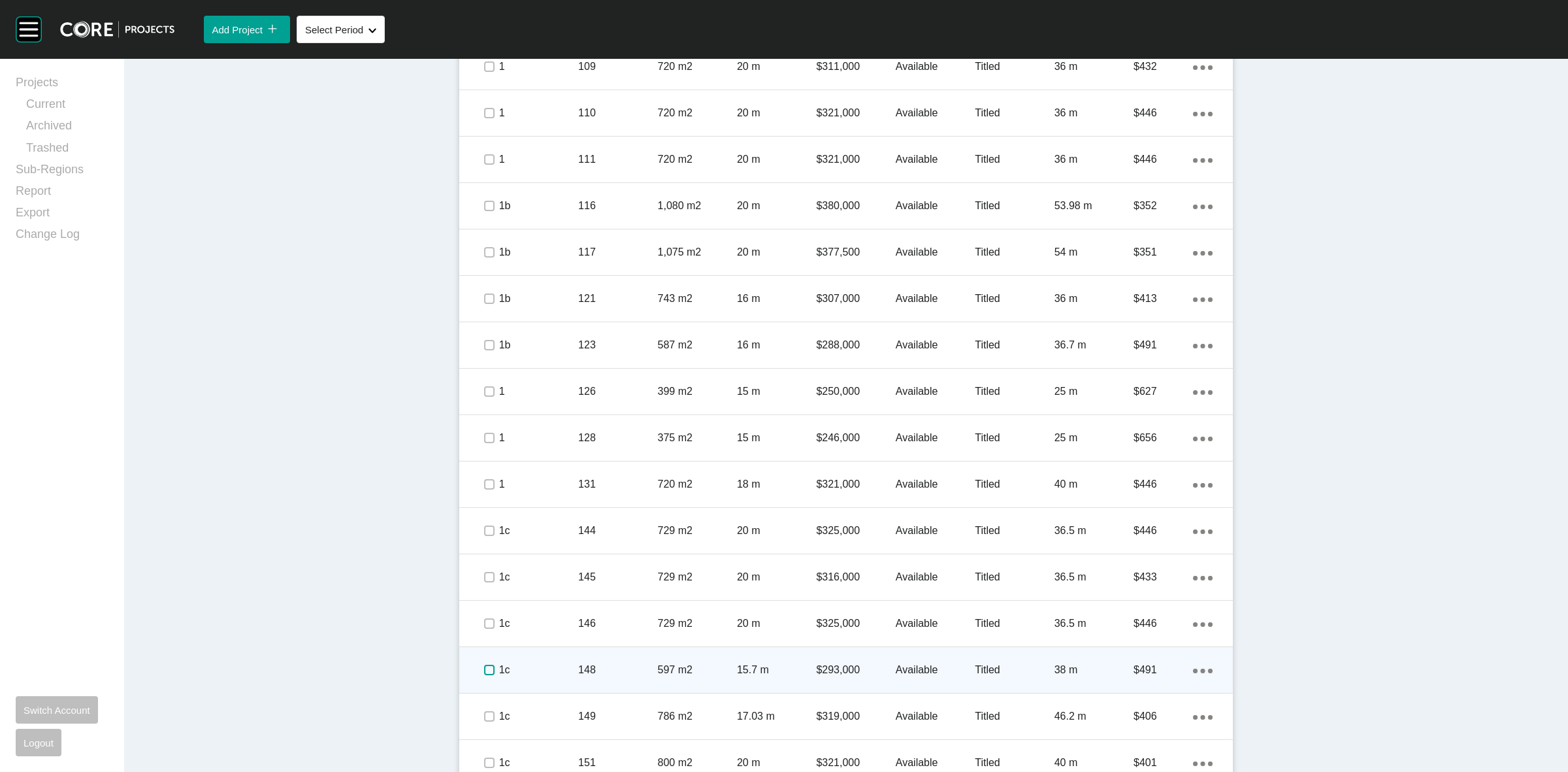
drag, startPoint x: 478, startPoint y: 664, endPoint x: 490, endPoint y: 670, distance: 13.4
click at [484, 667] on label at bounding box center [489, 670] width 10 height 10
click at [542, 670] on p "1c" at bounding box center [539, 670] width 79 height 15
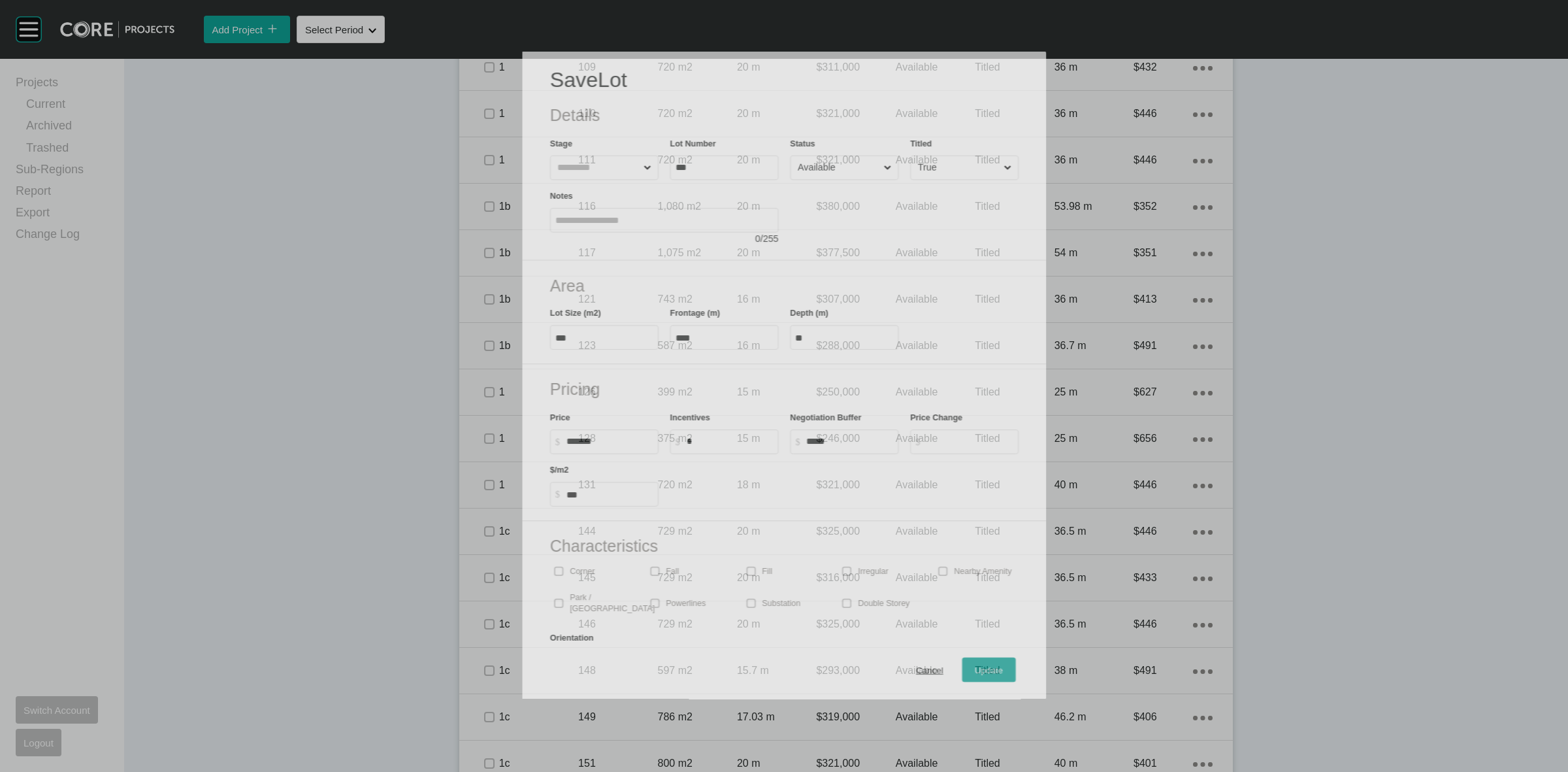
scroll to position [911, 0]
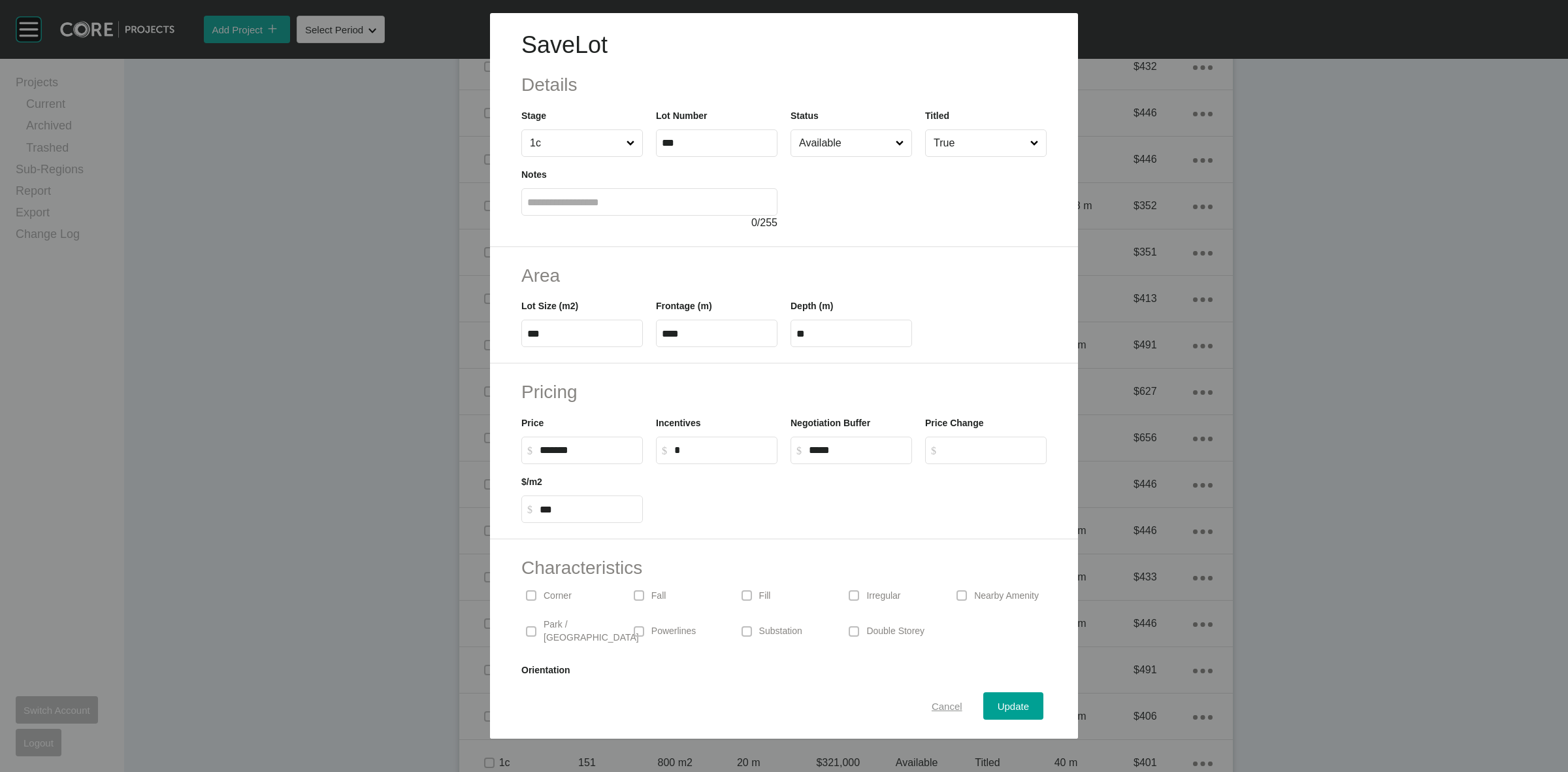
click at [935, 704] on span "Cancel" at bounding box center [947, 706] width 31 height 11
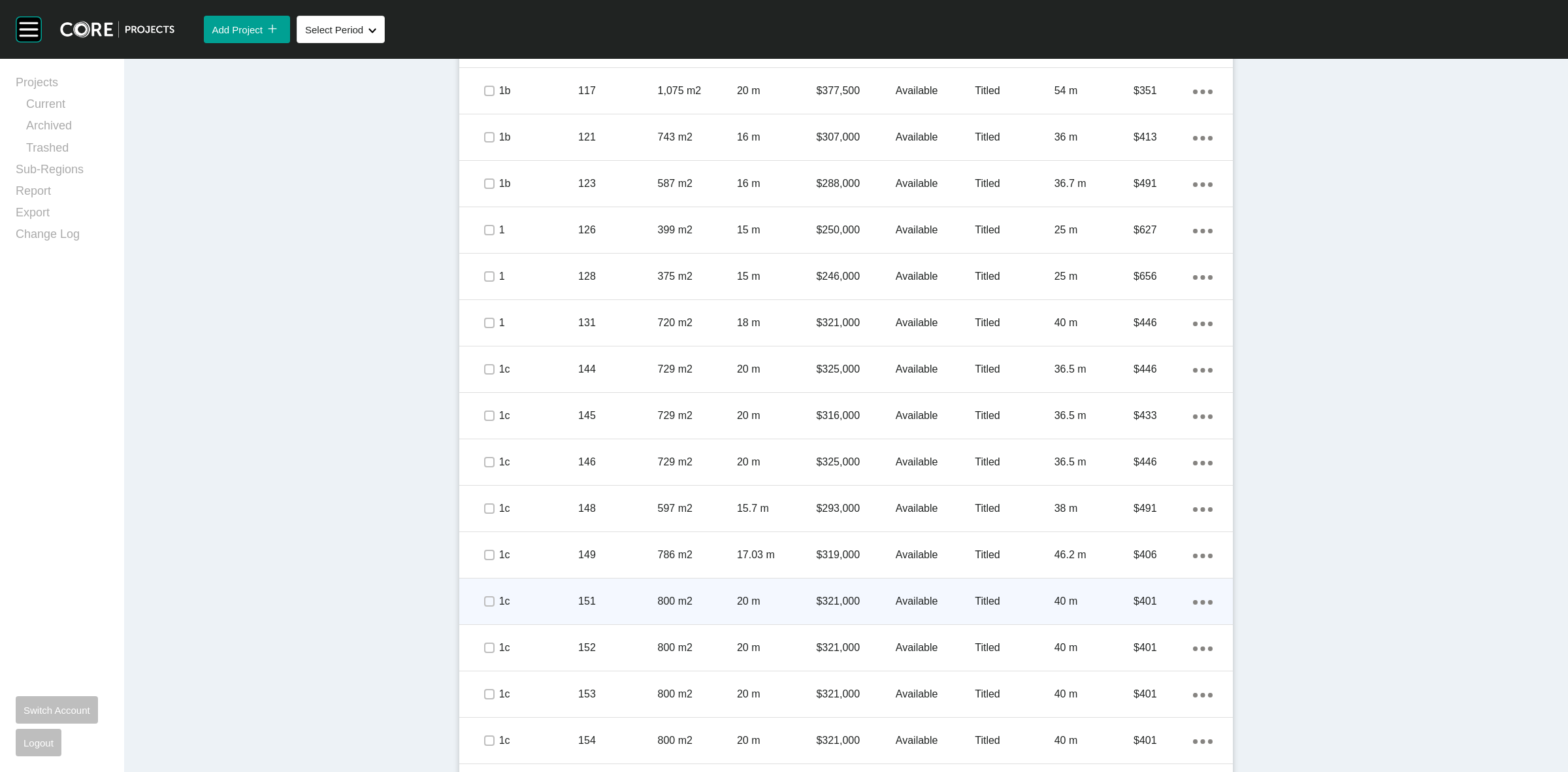
scroll to position [1075, 0]
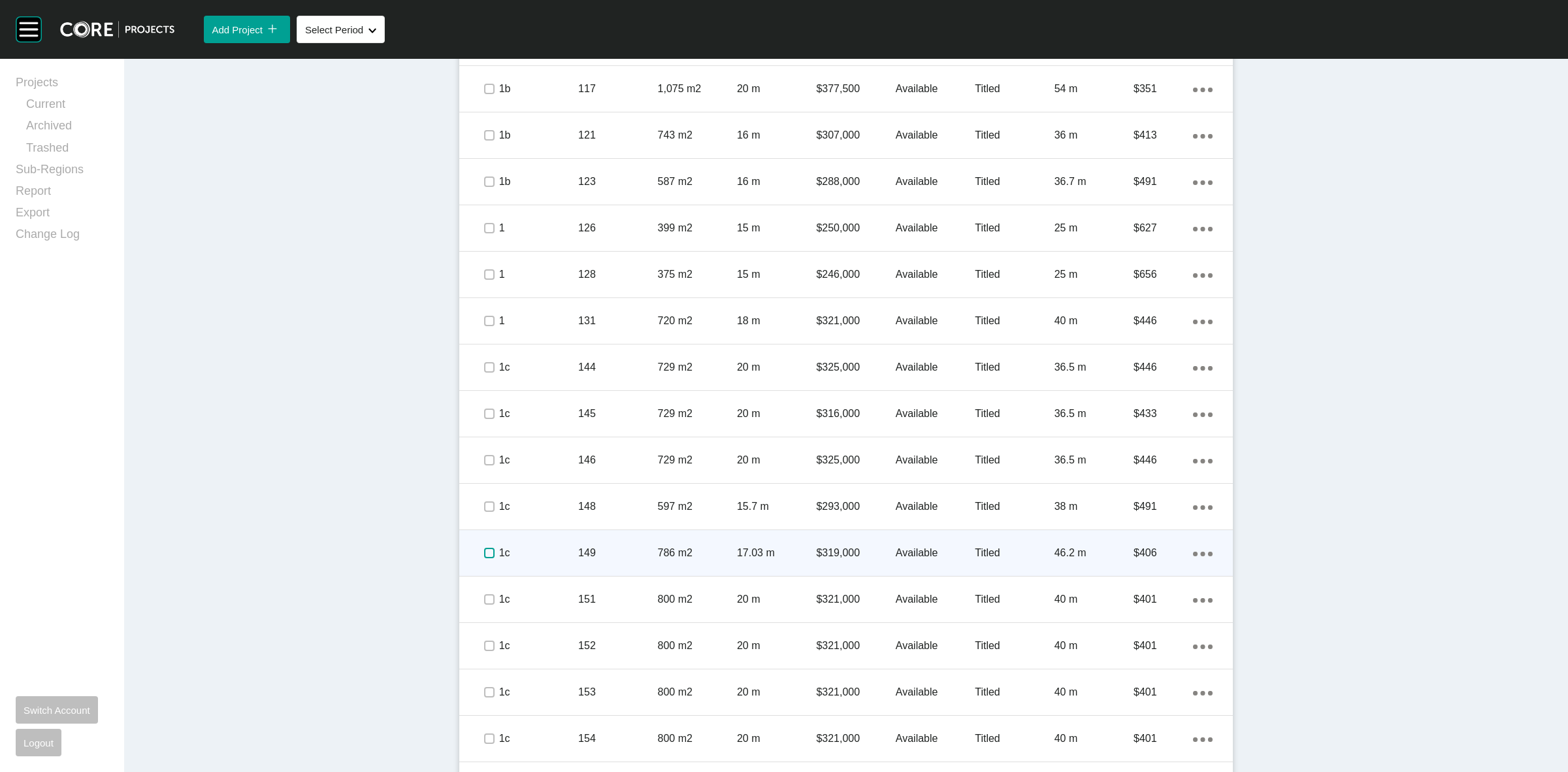
click at [484, 550] on label at bounding box center [489, 553] width 10 height 10
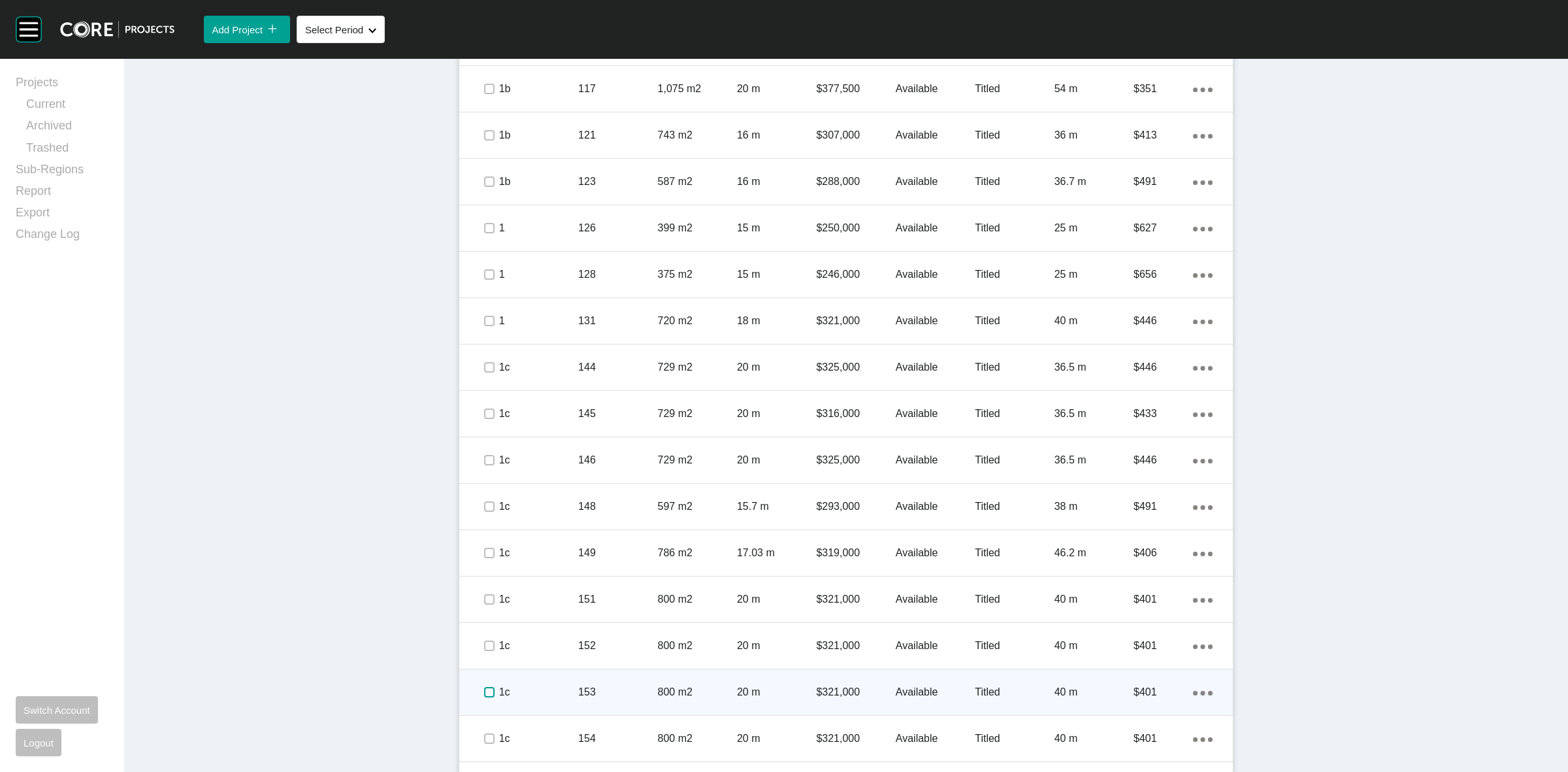
click at [484, 694] on label at bounding box center [489, 691] width 10 height 10
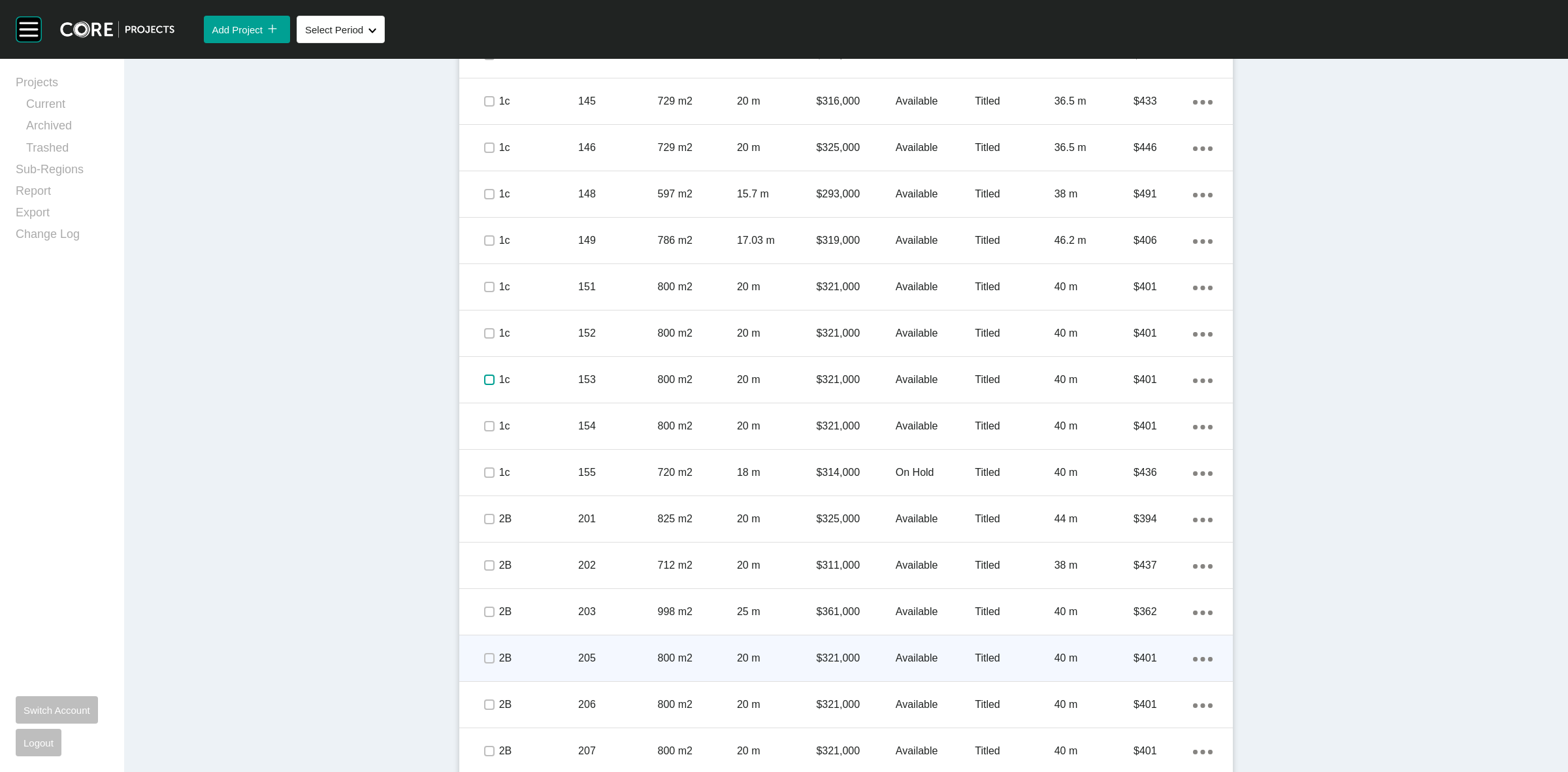
scroll to position [1402, 0]
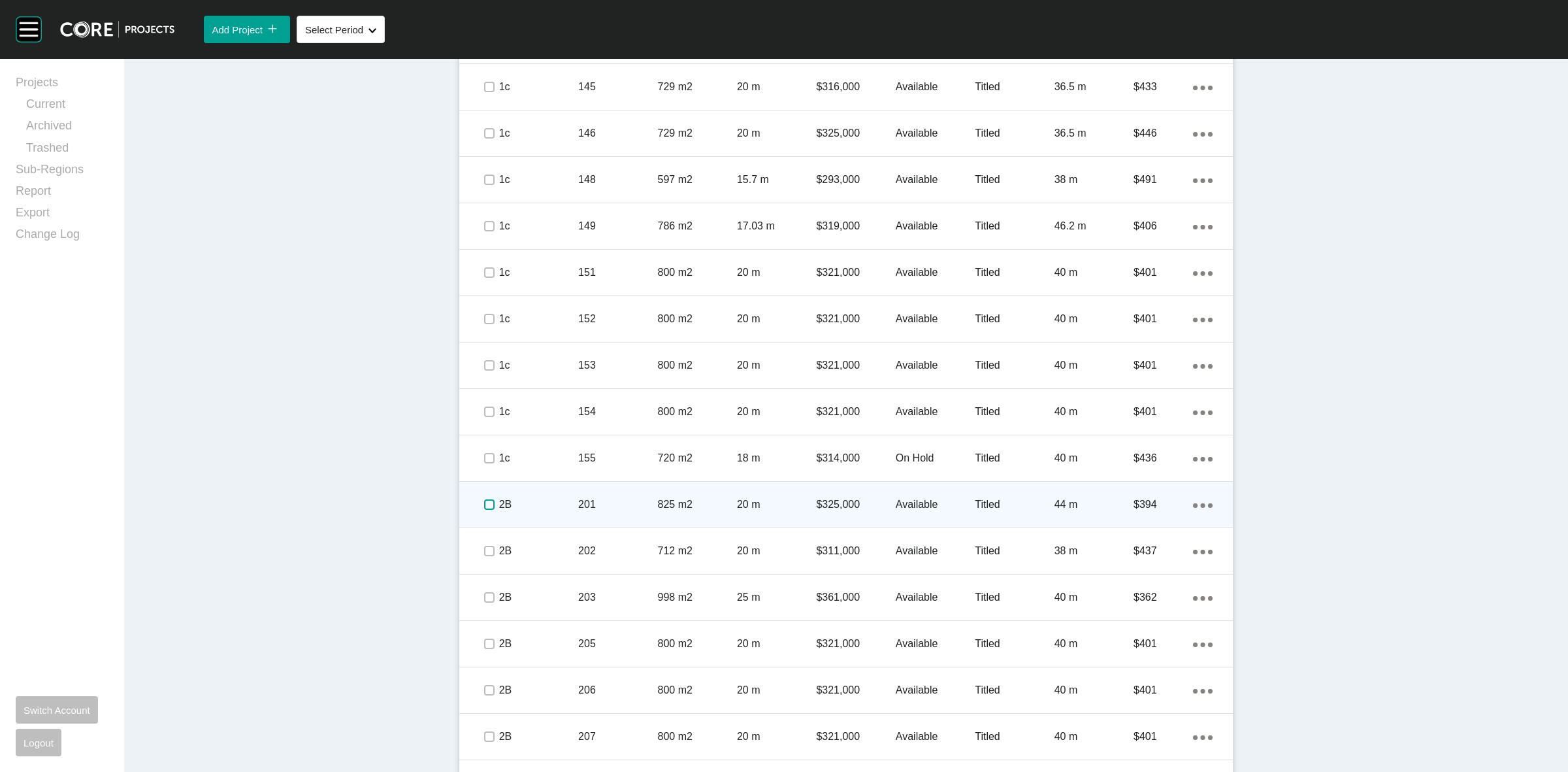
click at [484, 500] on label at bounding box center [489, 504] width 10 height 10
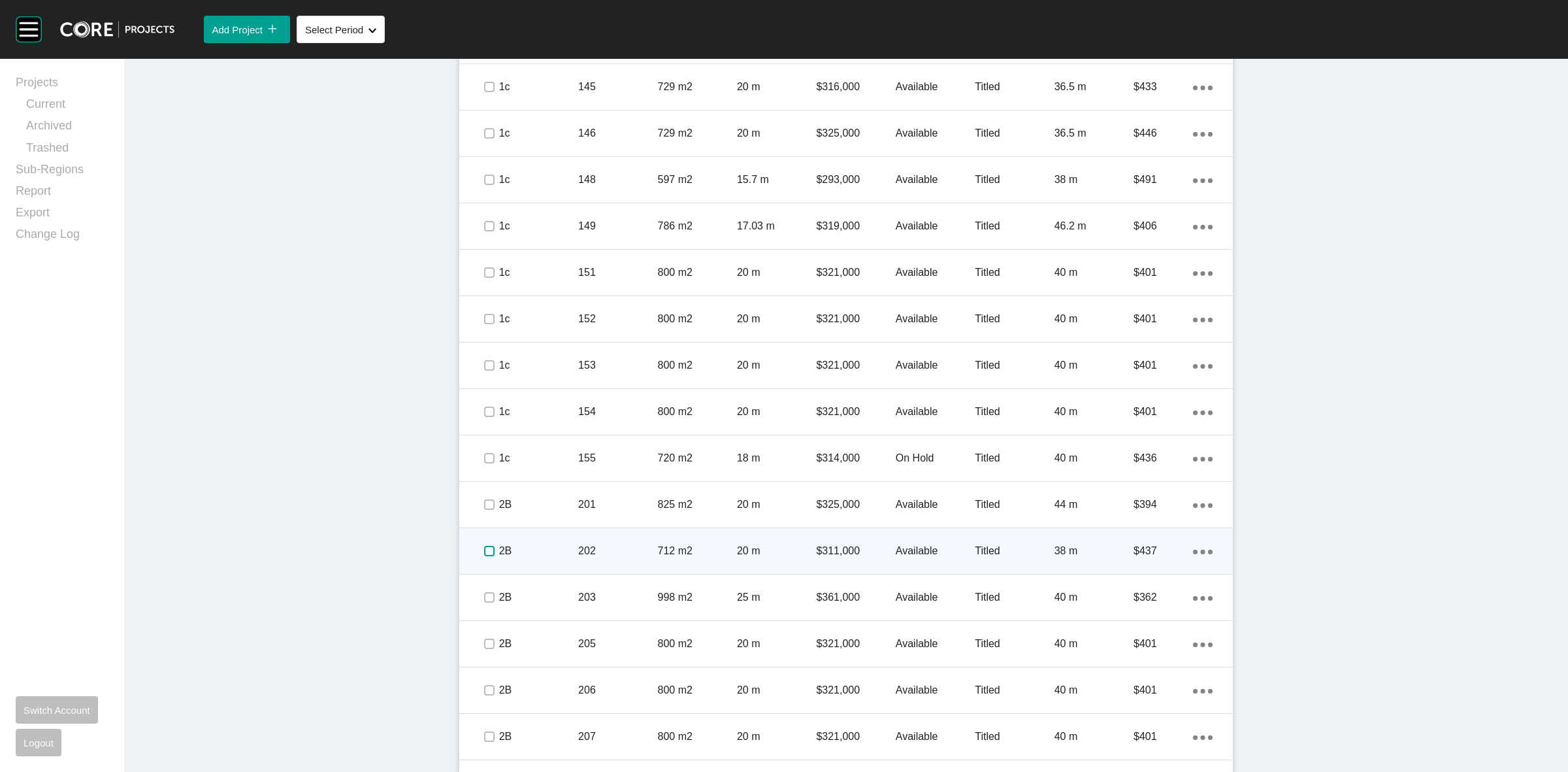
click at [484, 548] on label at bounding box center [489, 550] width 10 height 10
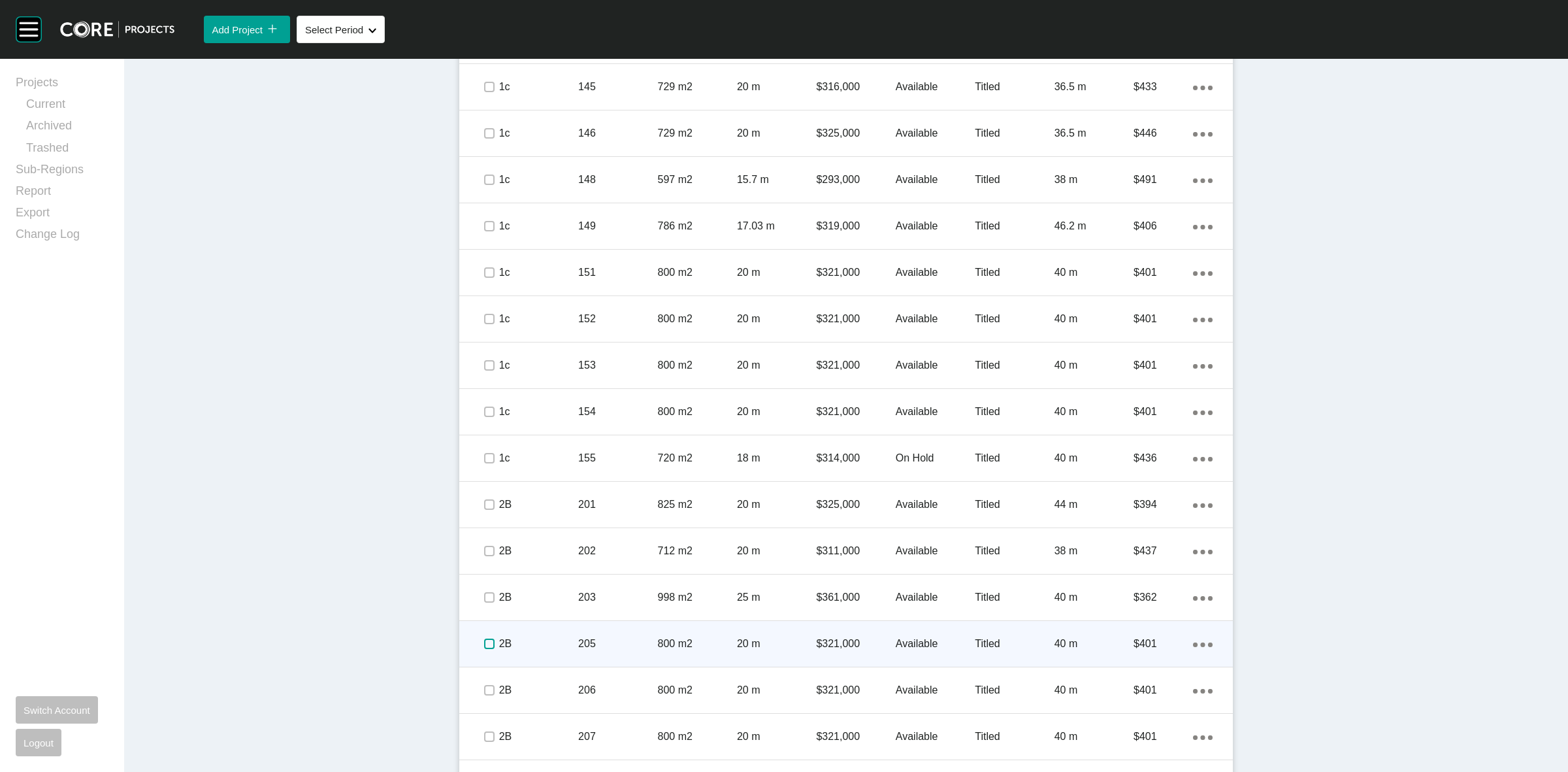
click at [486, 645] on label at bounding box center [489, 643] width 10 height 10
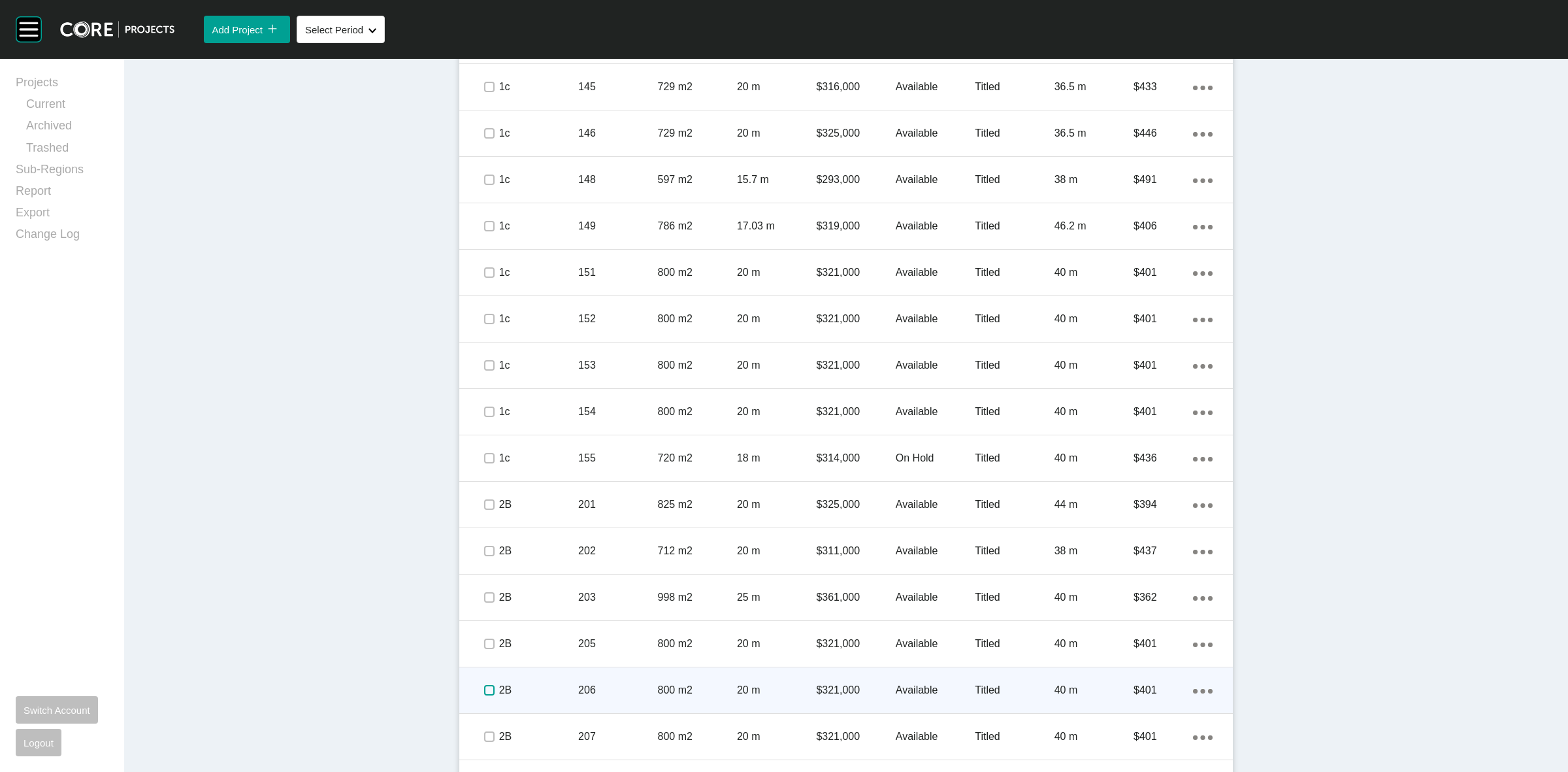
click at [484, 685] on label at bounding box center [489, 690] width 10 height 10
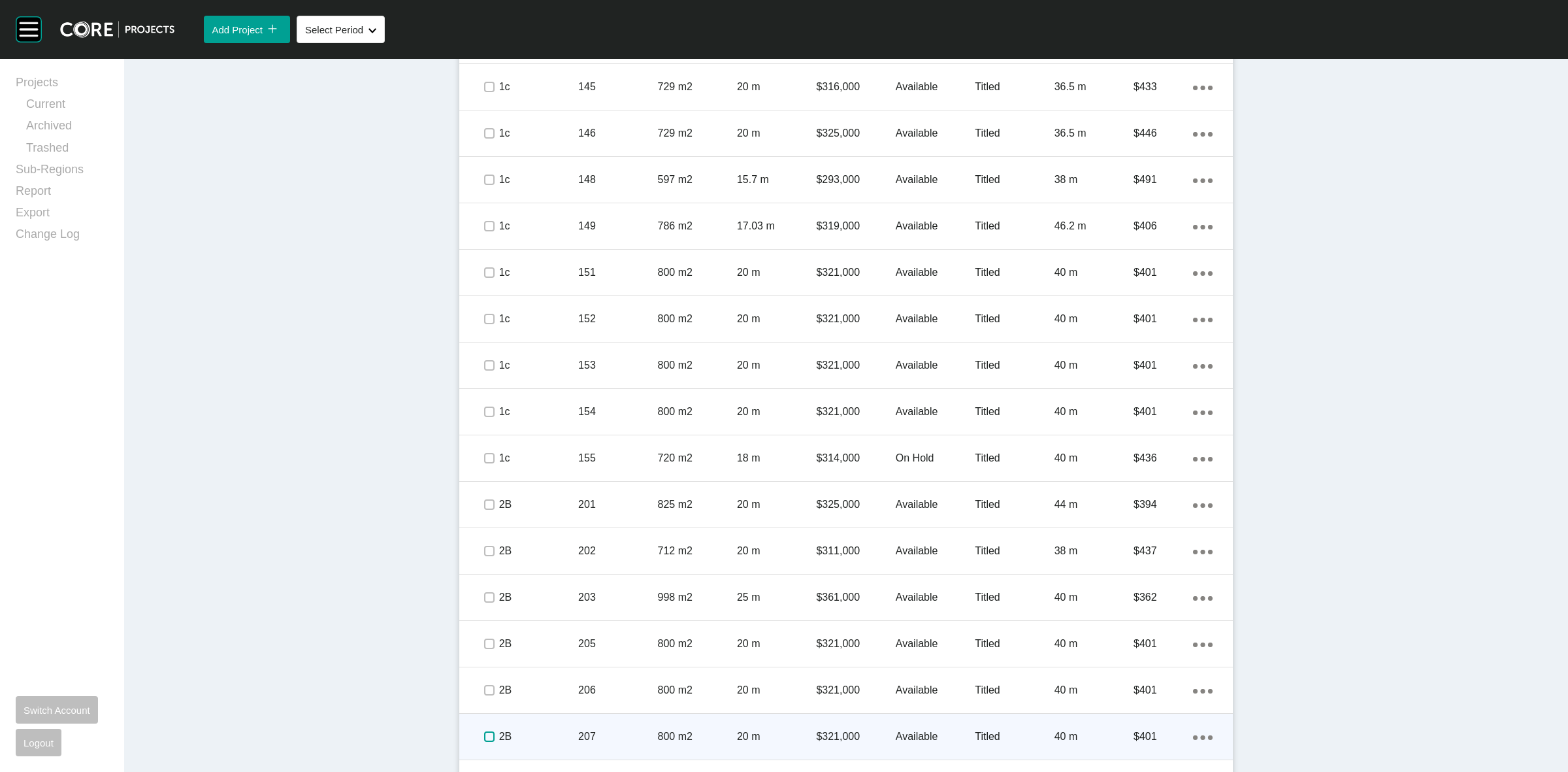
click at [484, 735] on label at bounding box center [489, 737] width 10 height 10
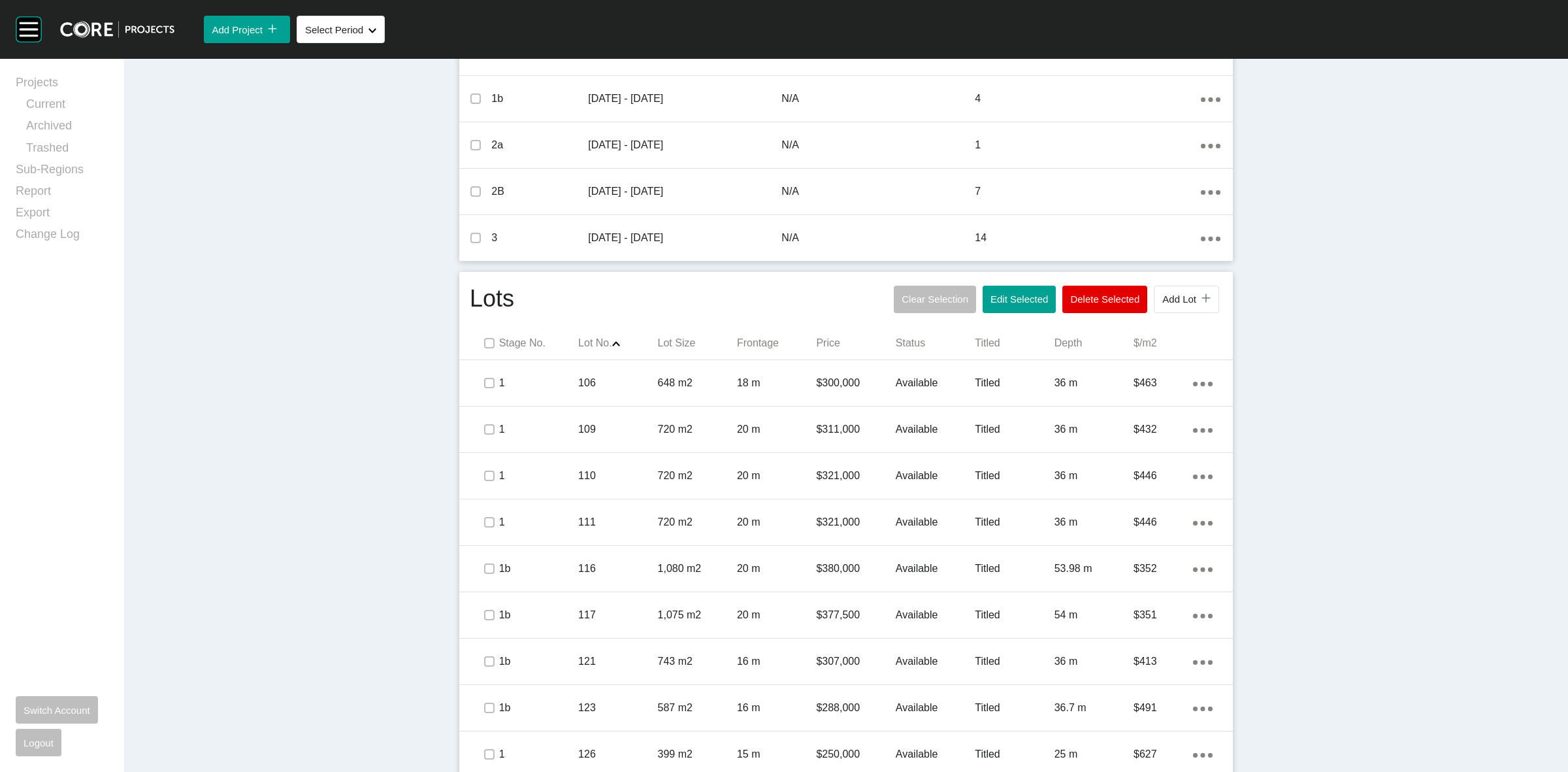
scroll to position [421, 0]
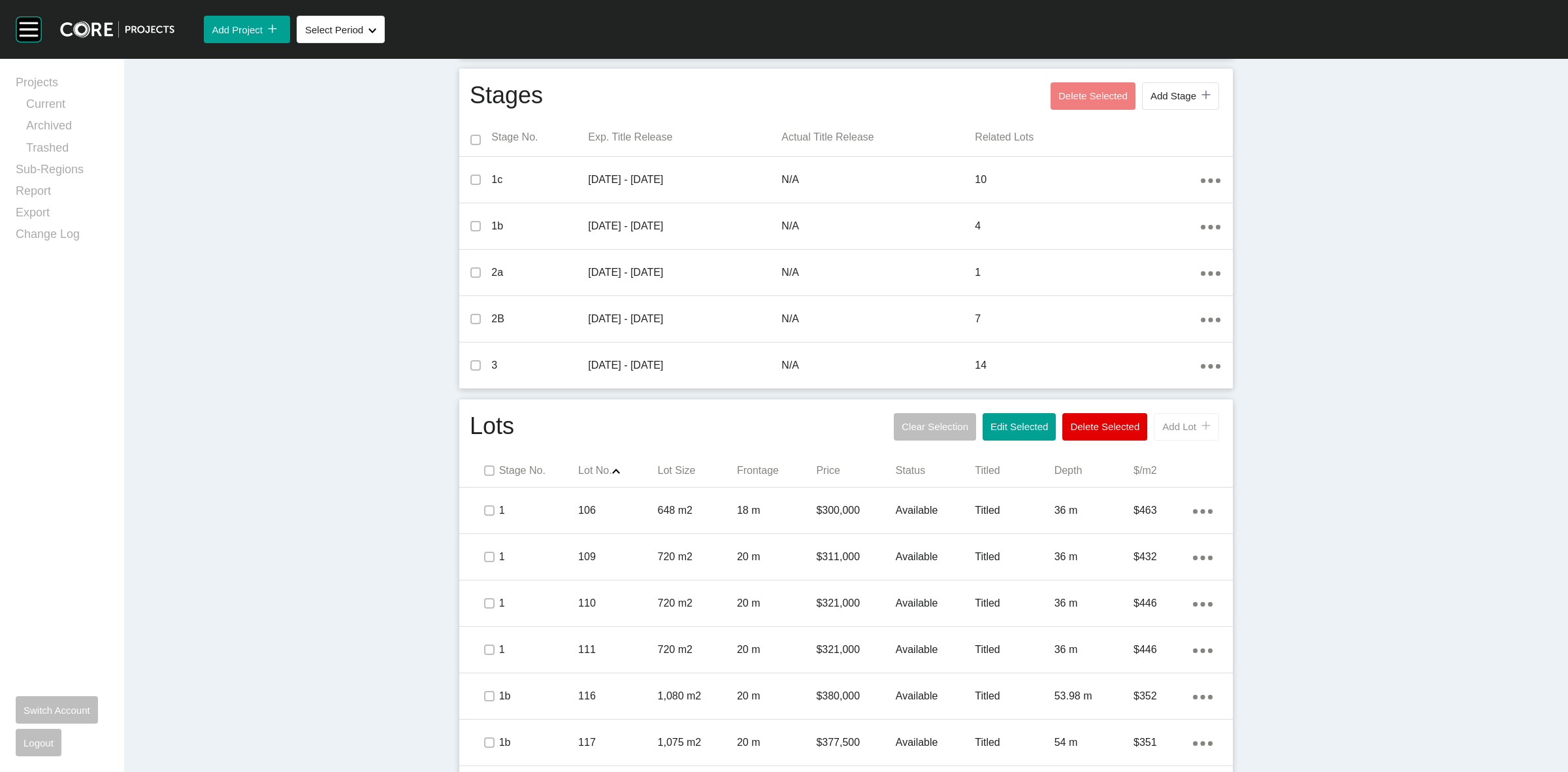
click at [1163, 429] on span "Add Lot" at bounding box center [1179, 426] width 34 height 11
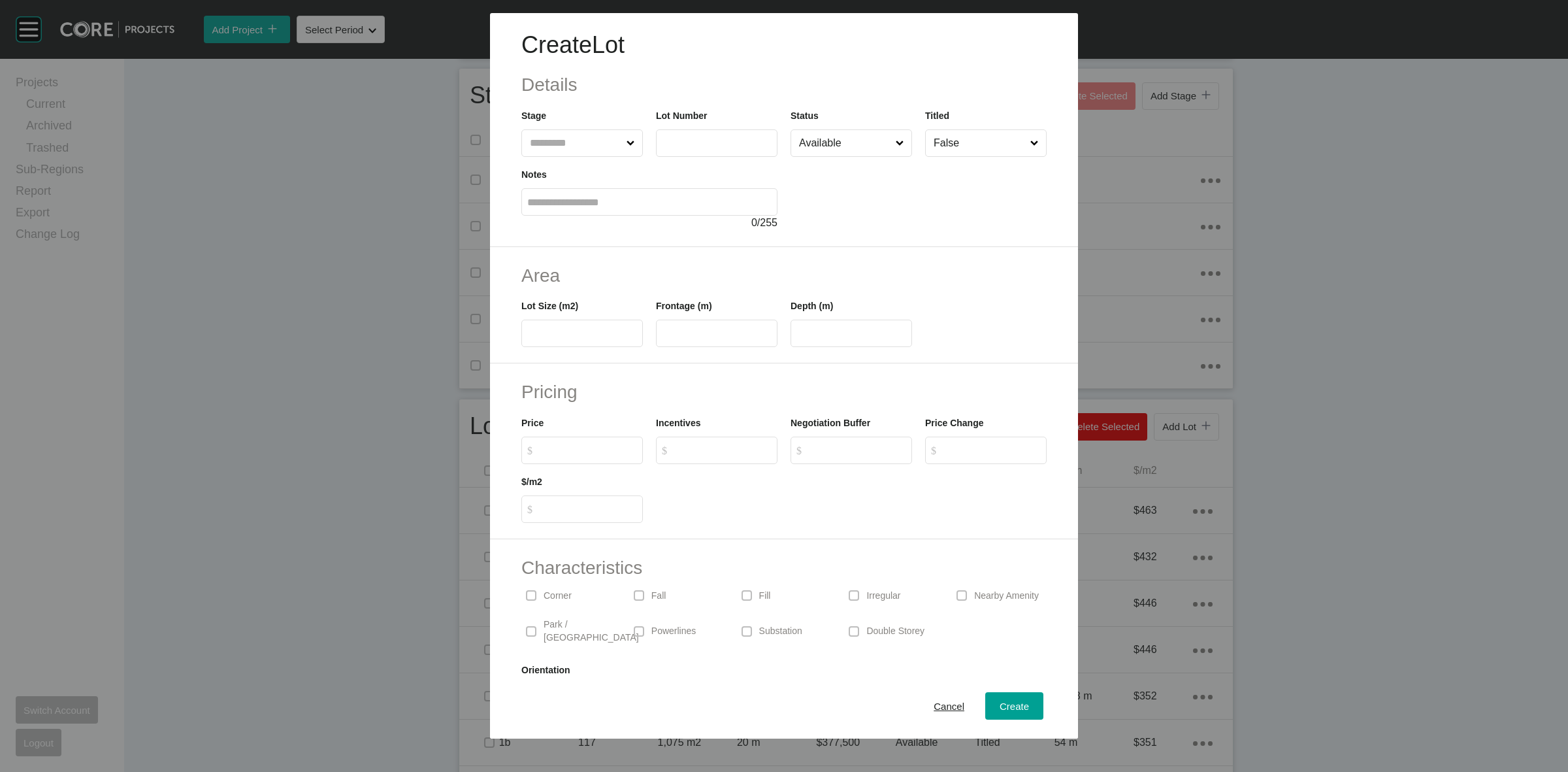
click at [569, 145] on input "text" at bounding box center [576, 143] width 97 height 26
type input "*"
type input "***"
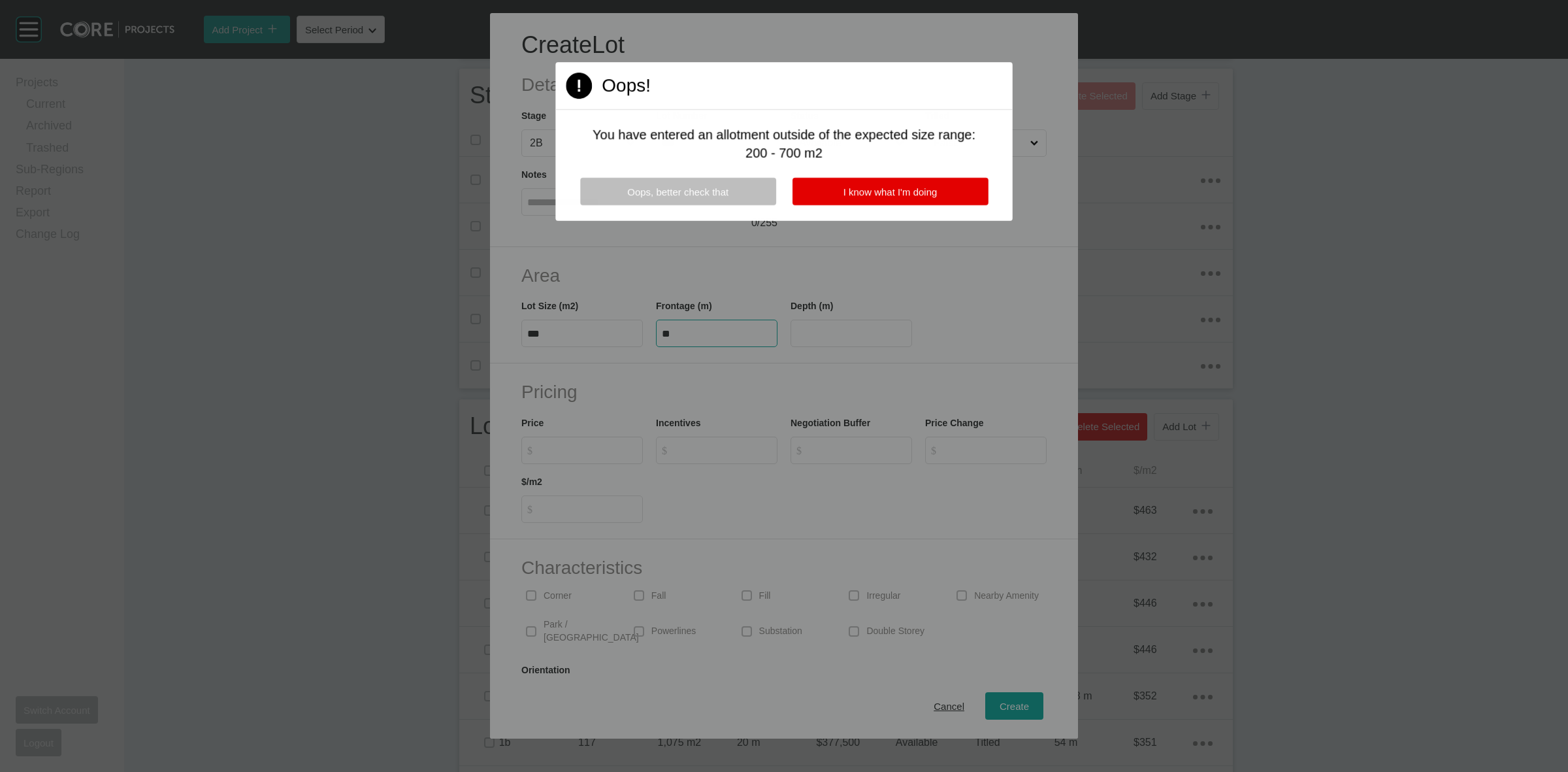
type input "**"
type input "****"
type input "*******"
type input "***"
type input "*"
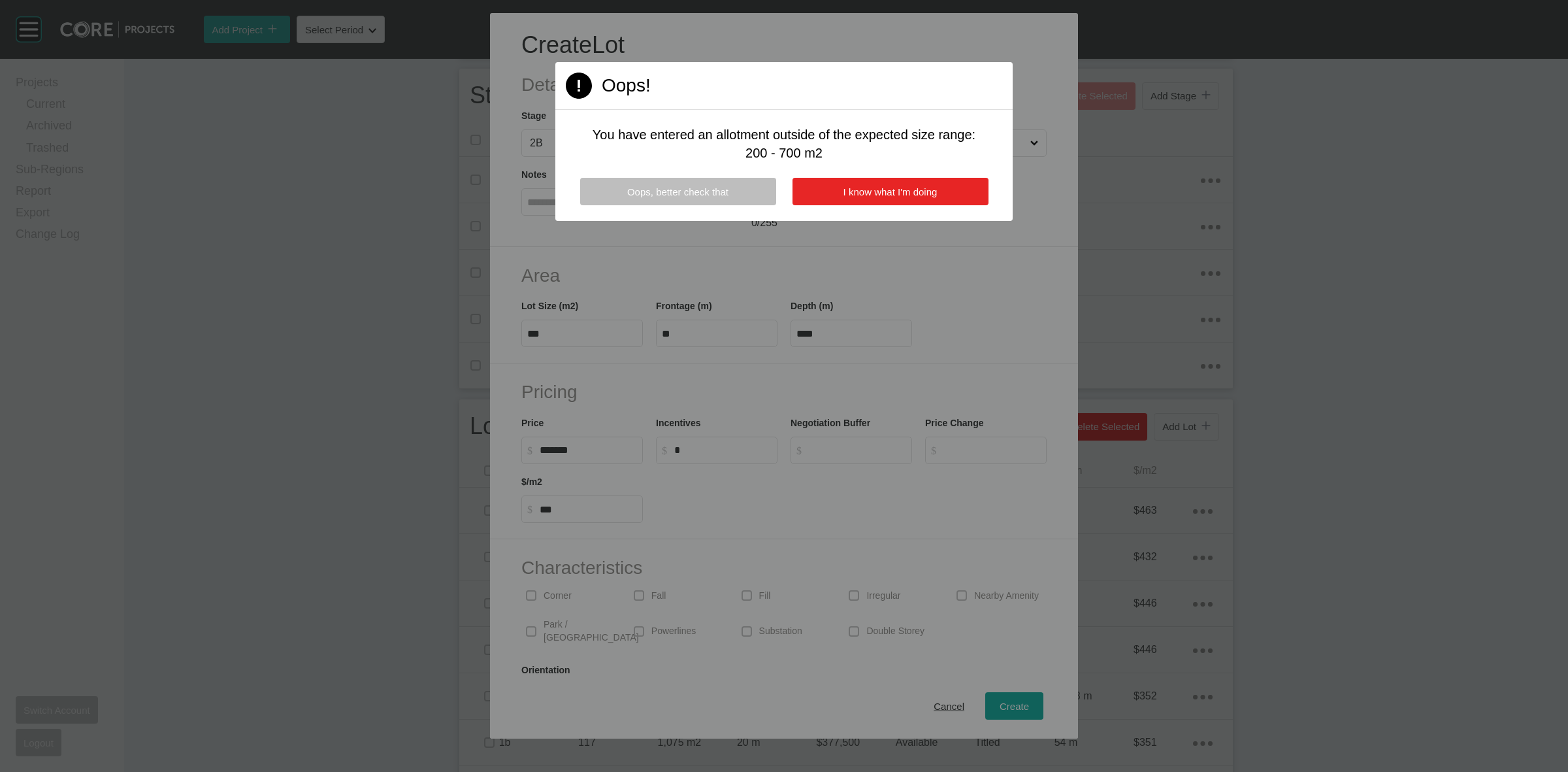
click at [907, 186] on span "I know what I'm doing" at bounding box center [890, 192] width 94 height 11
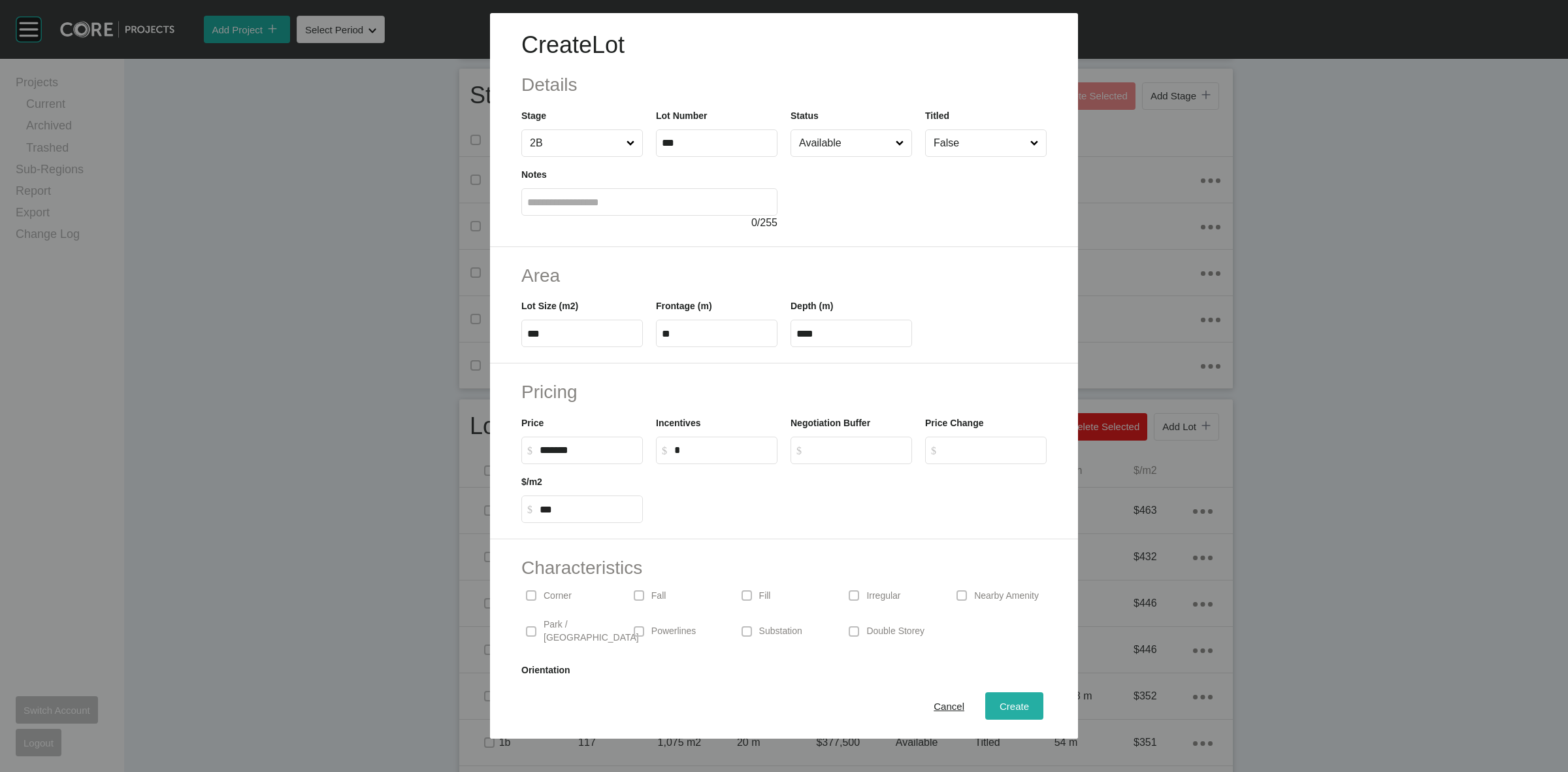
click at [999, 701] on span "Create" at bounding box center [1014, 706] width 29 height 11
type input "*"
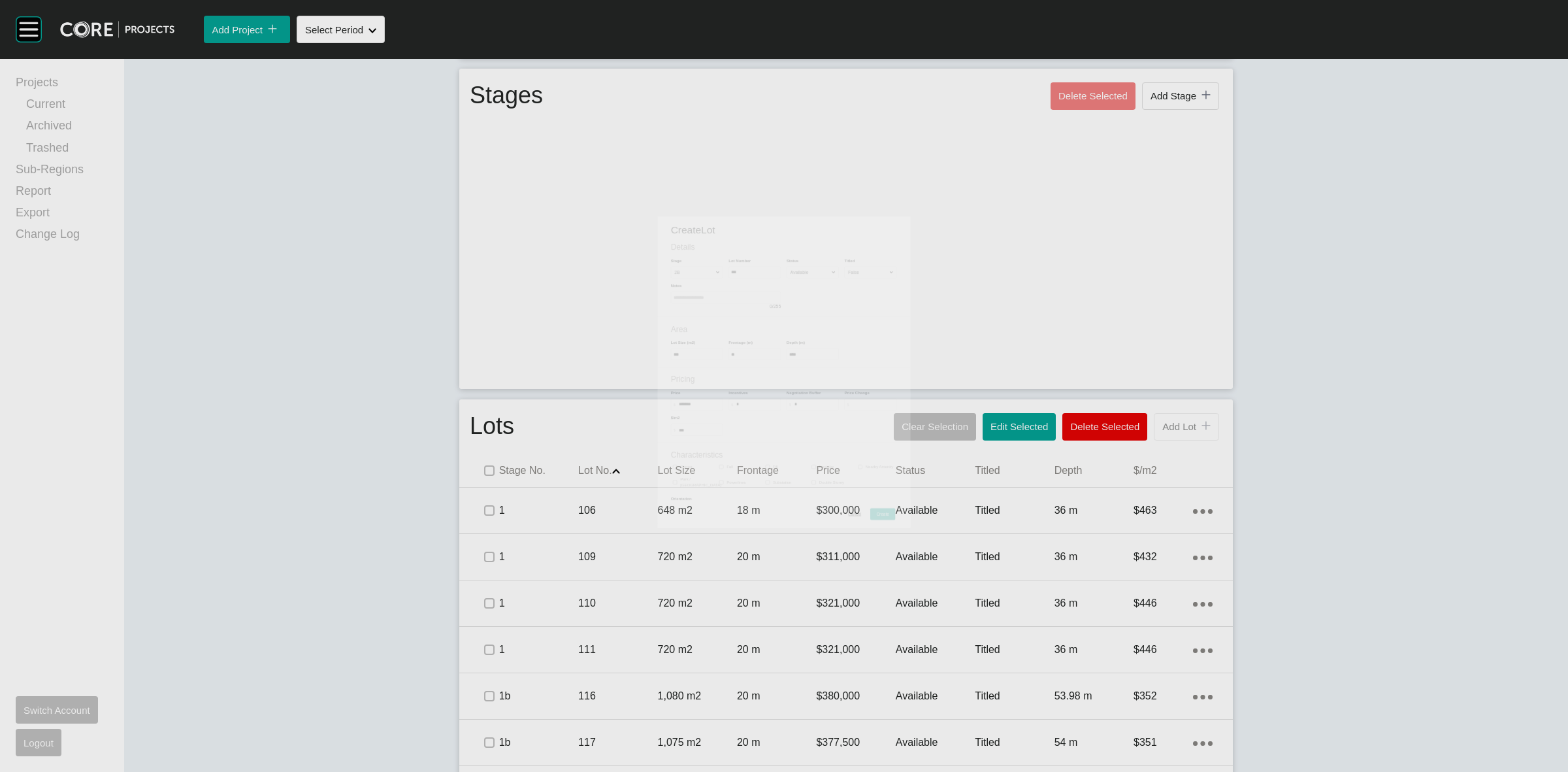
click at [1163, 434] on button "Add Lot icon/tick copy 11 Created with Sketch." at bounding box center [1185, 427] width 65 height 27
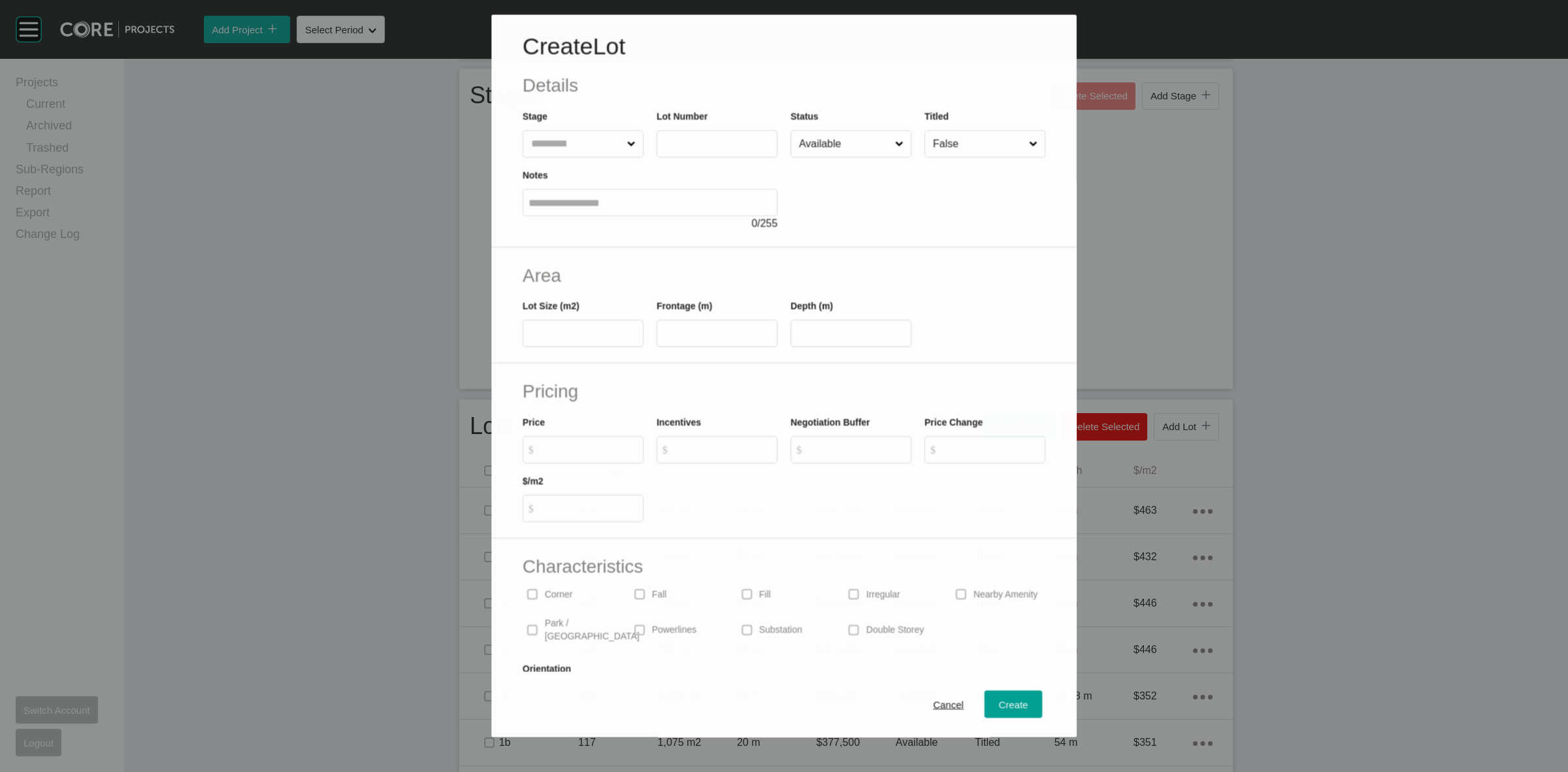
click at [581, 139] on input "text" at bounding box center [576, 144] width 96 height 26
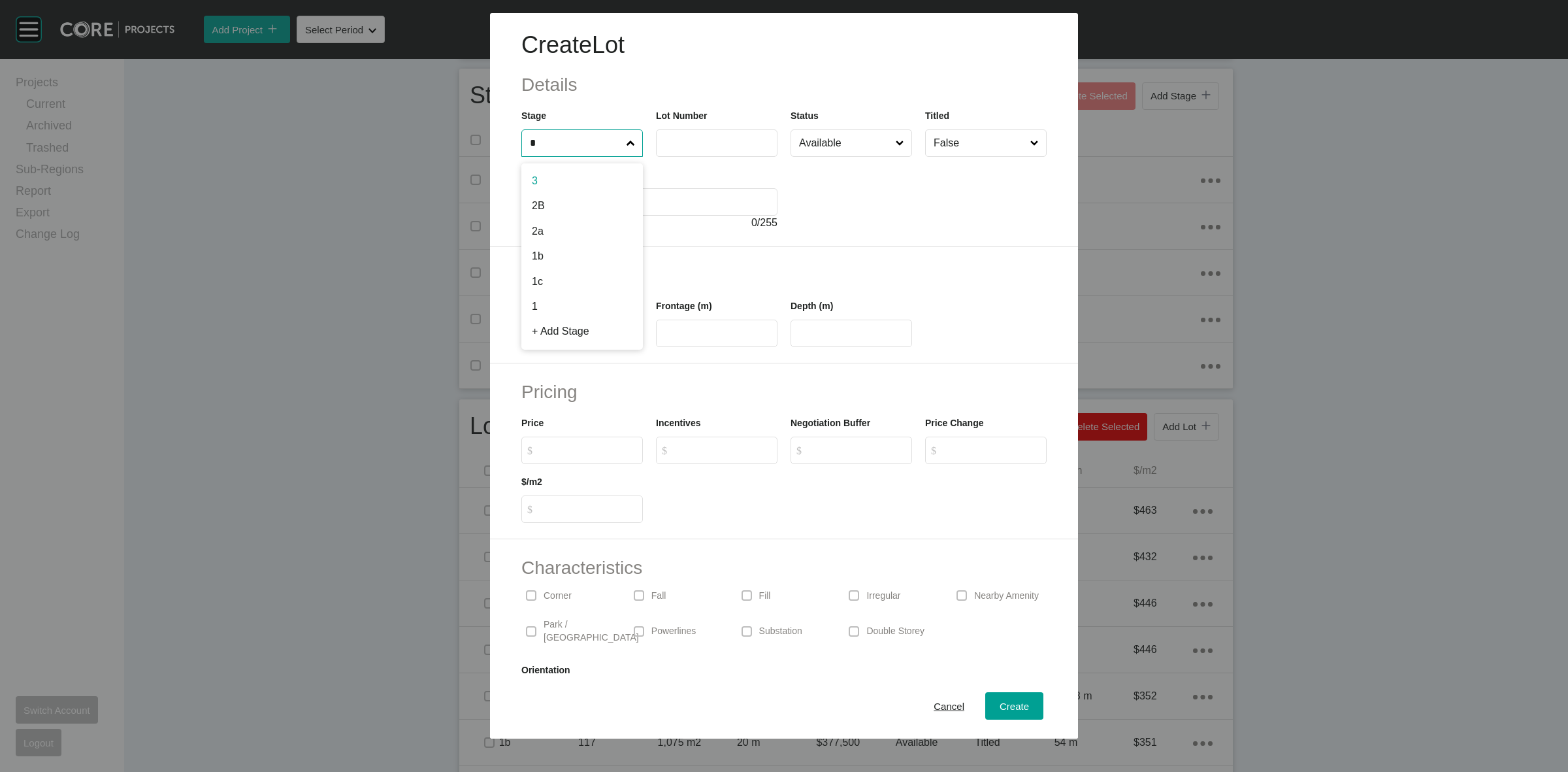
type input "*"
type input "***"
type input "****"
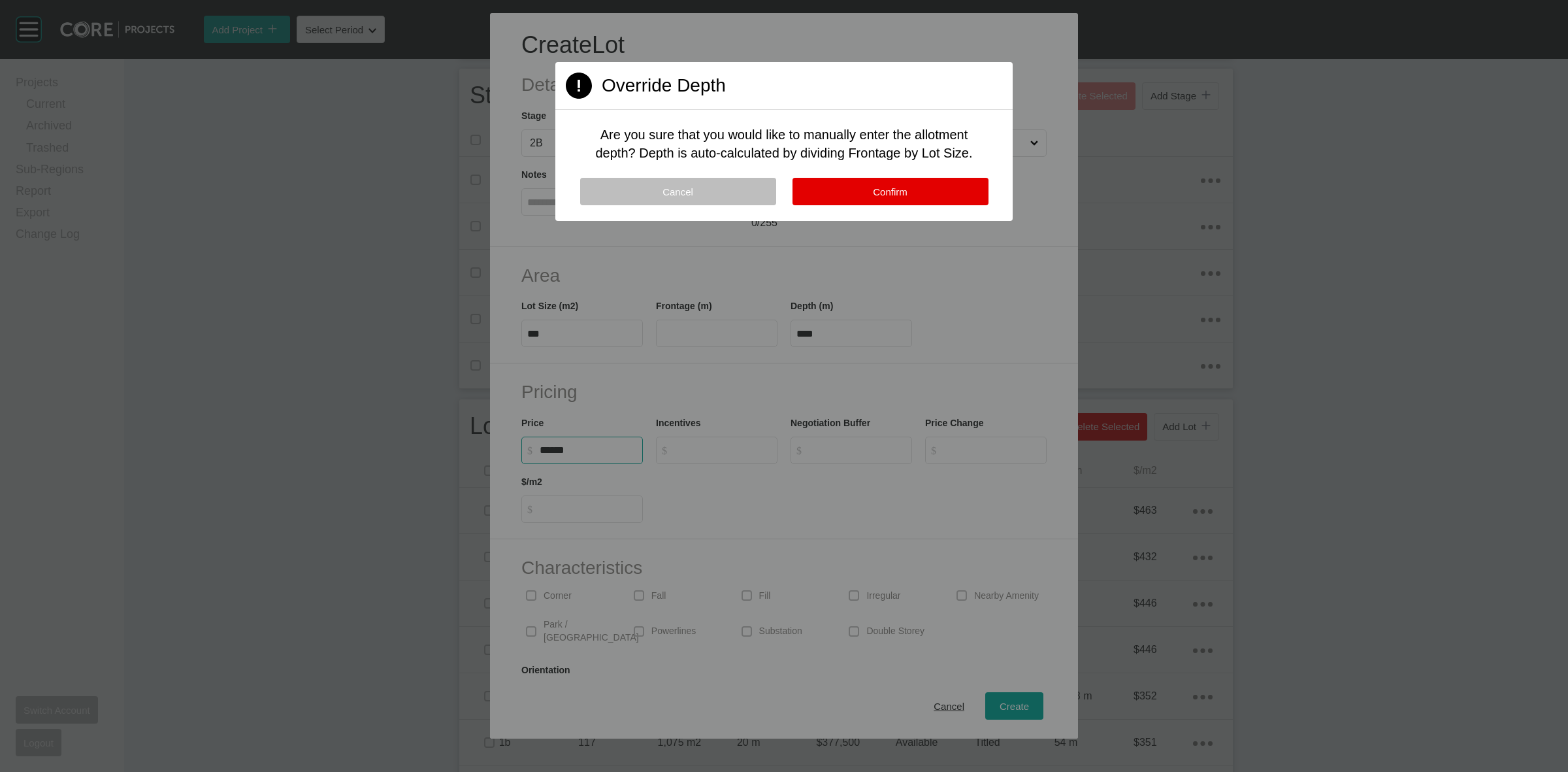
type input "*******"
type input "*"
type input "***"
type input "*"
click at [959, 198] on button "Confirm" at bounding box center [890, 192] width 196 height 27
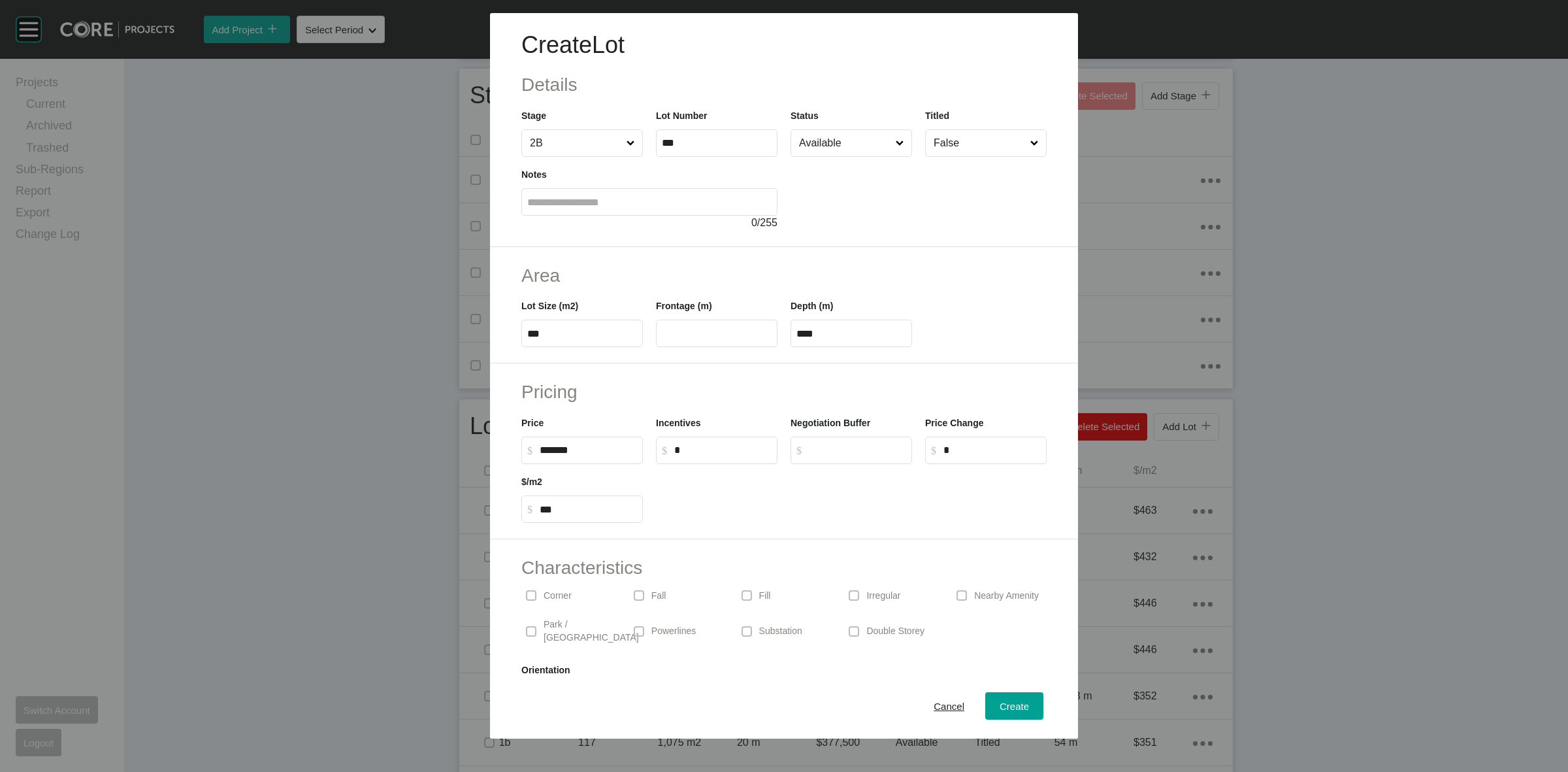
click at [546, 604] on div "Corner" at bounding box center [569, 595] width 95 height 30
click at [1012, 706] on span "Create" at bounding box center [1014, 706] width 29 height 11
type input "*"
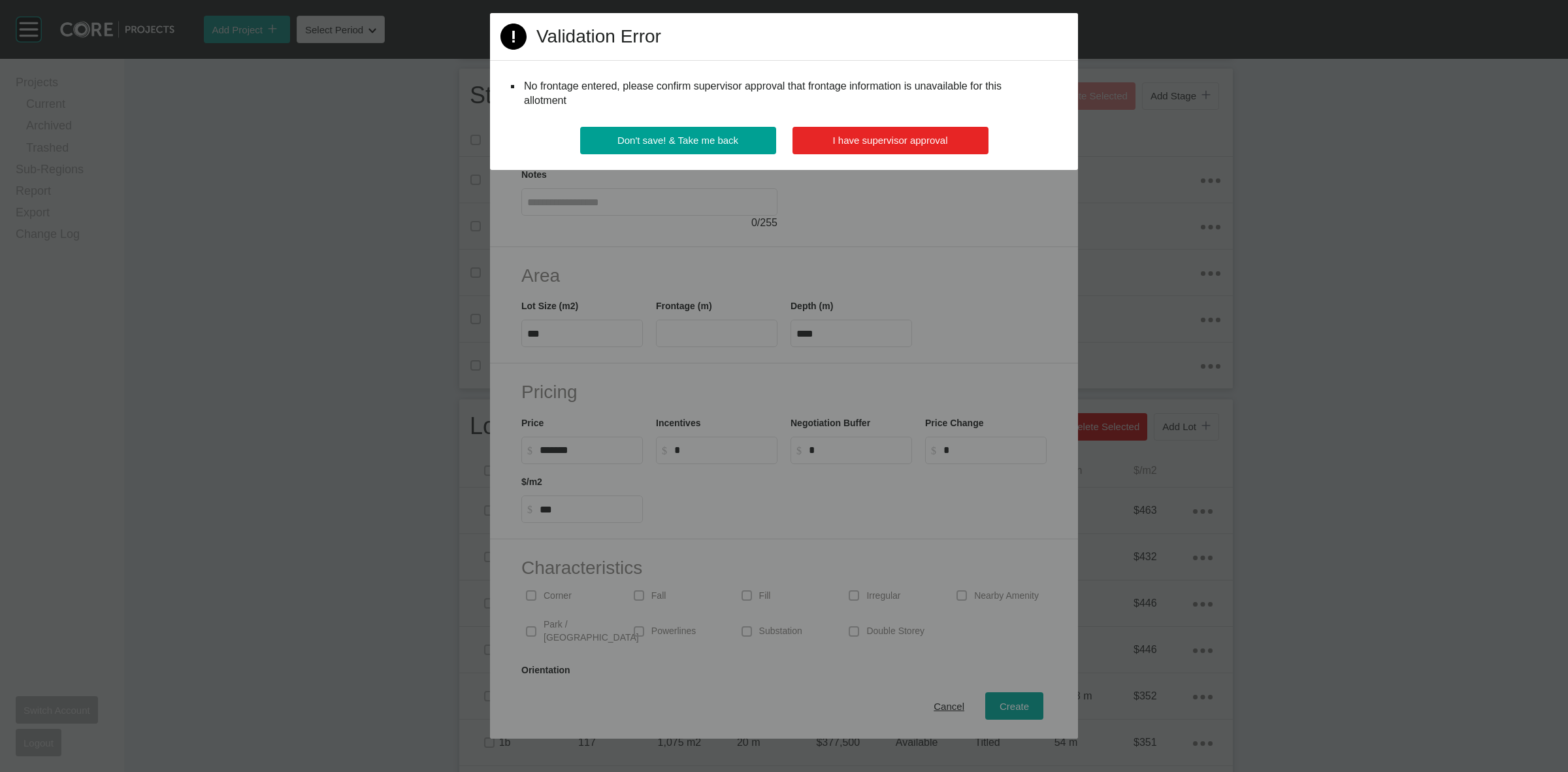
click at [900, 138] on span "I have supervisor approval" at bounding box center [890, 140] width 115 height 11
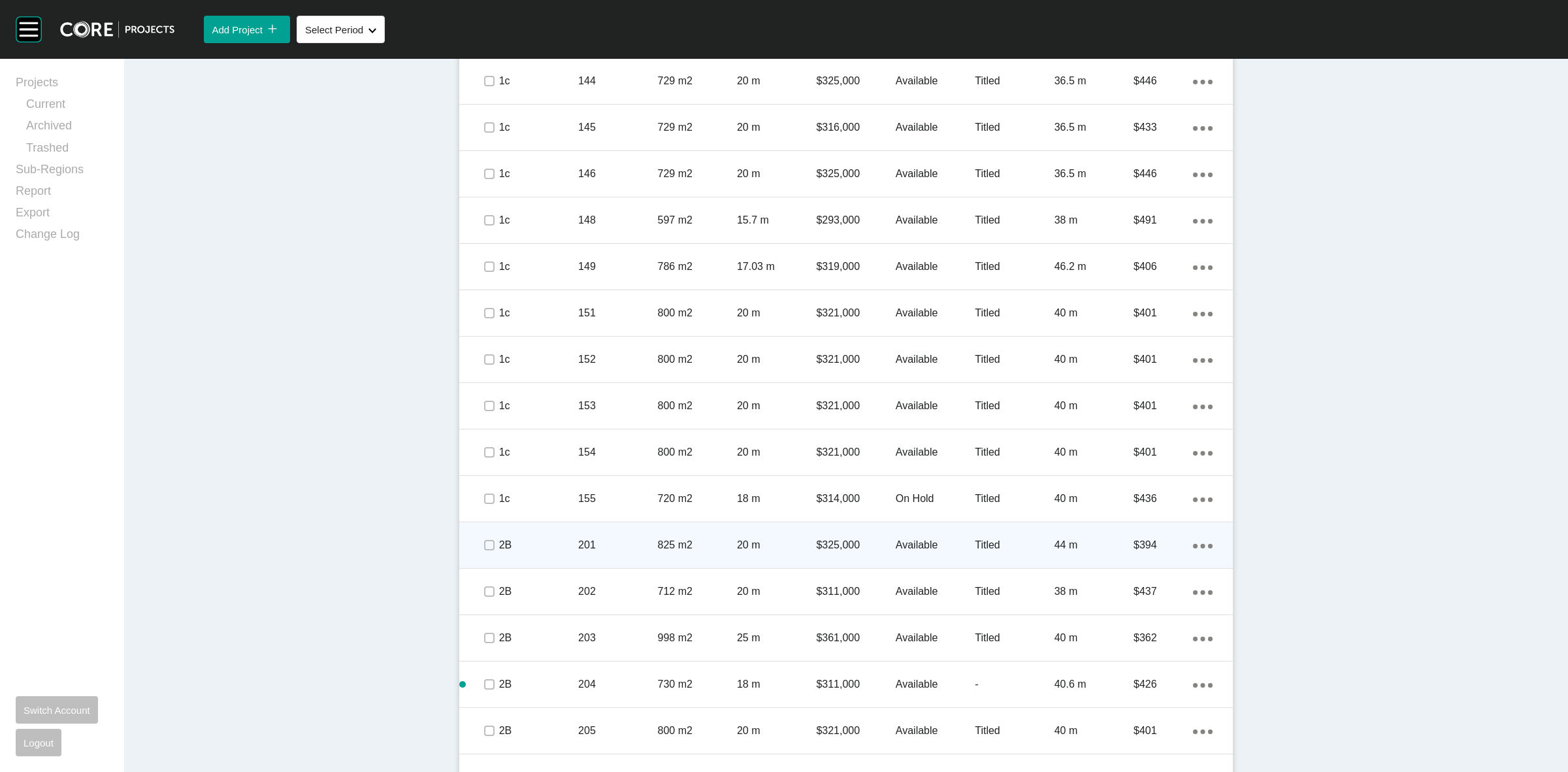
scroll to position [1565, 0]
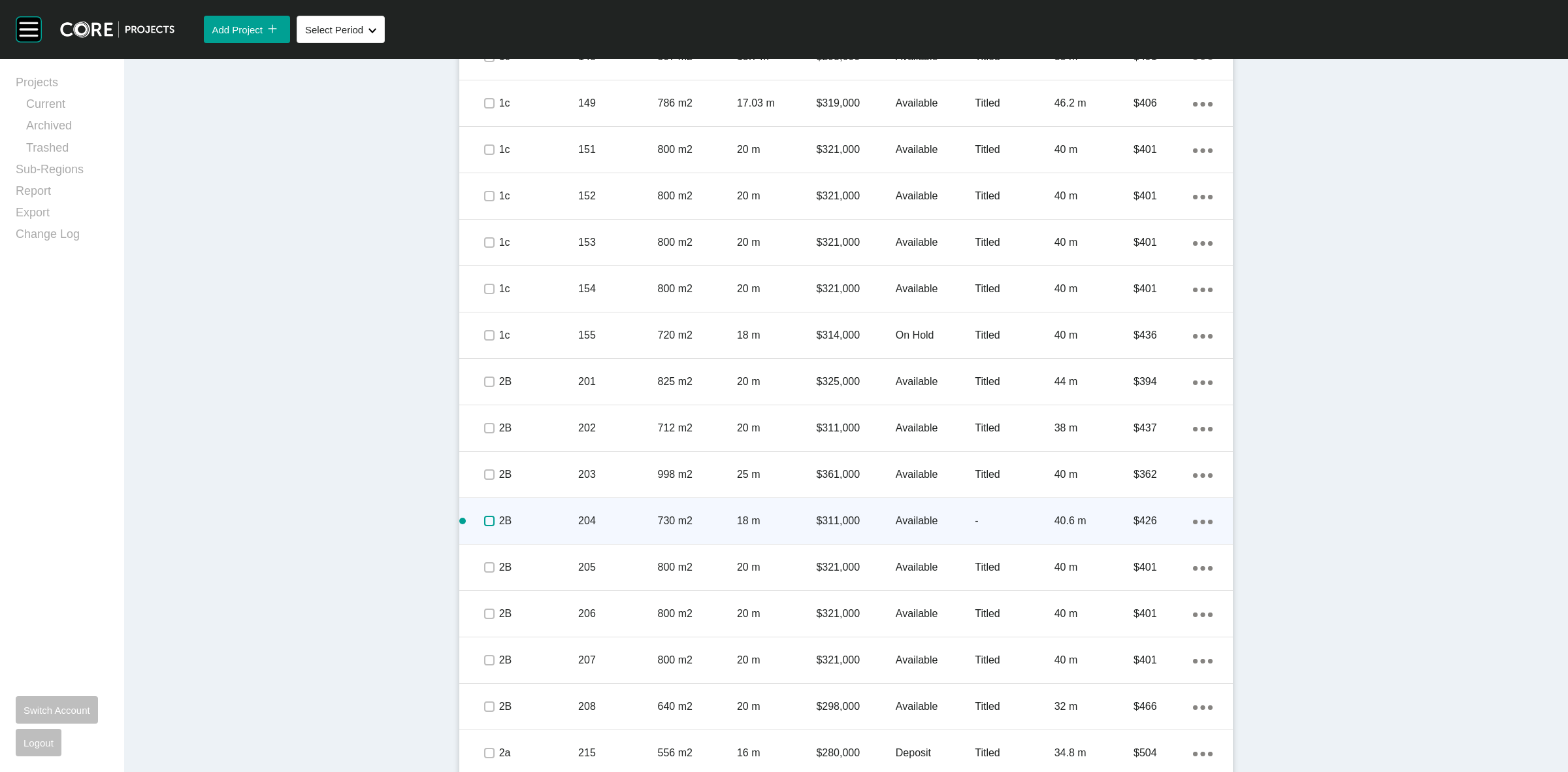
drag, startPoint x: 487, startPoint y: 524, endPoint x: 485, endPoint y: 533, distance: 9.2
click at [486, 523] on label at bounding box center [489, 521] width 10 height 10
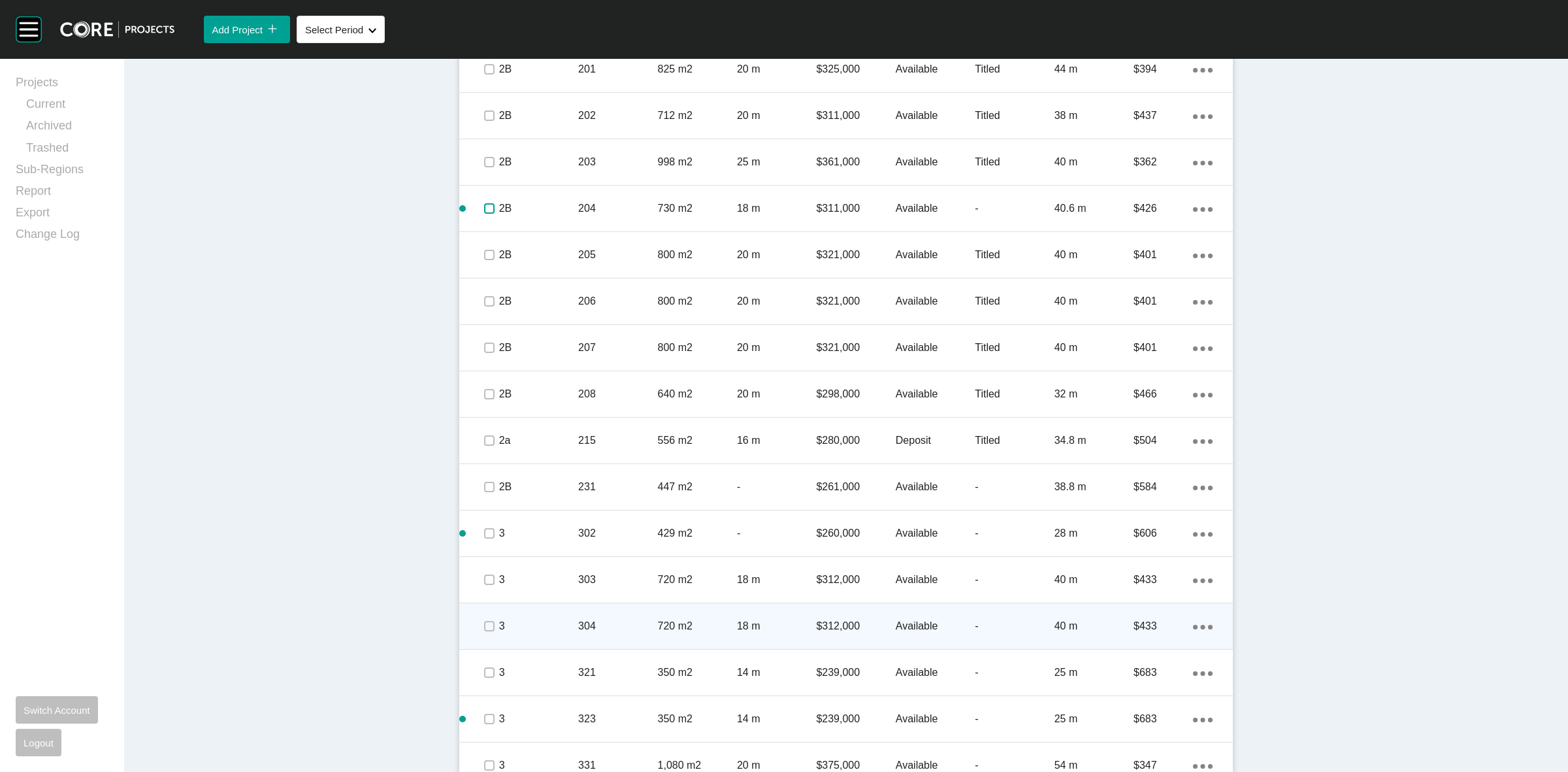
scroll to position [1892, 0]
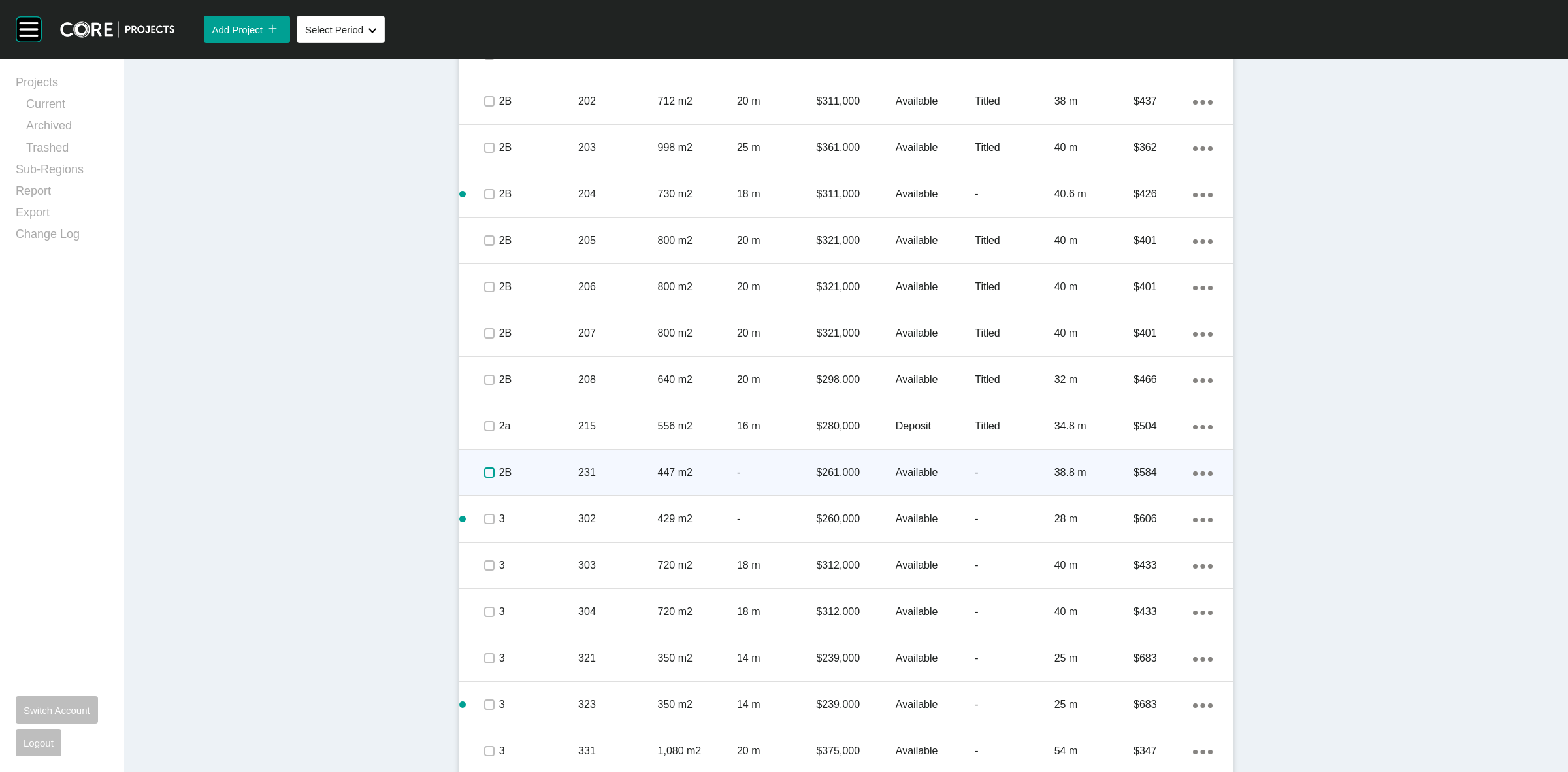
click at [484, 474] on label at bounding box center [489, 472] width 10 height 10
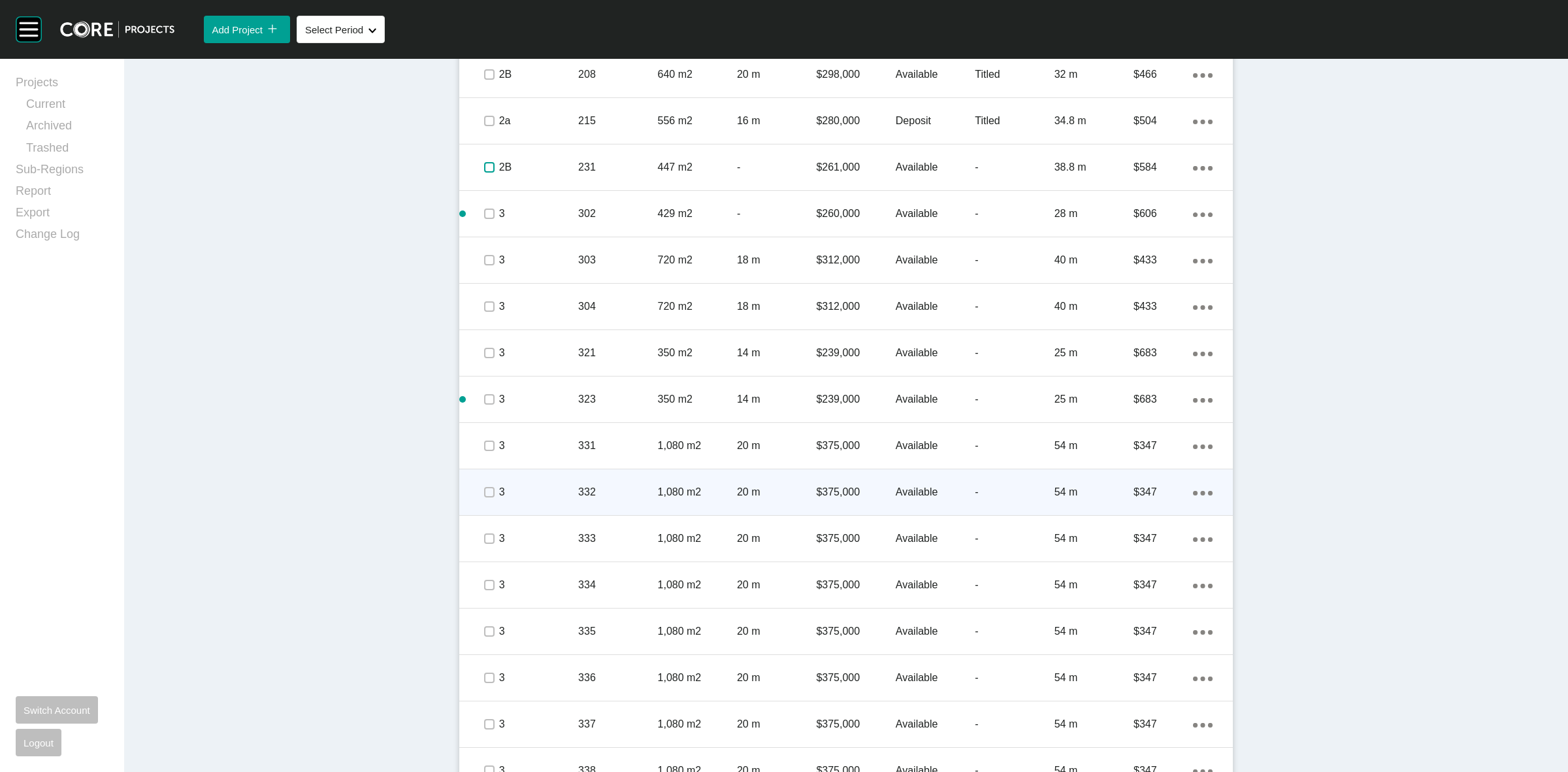
scroll to position [2270, 0]
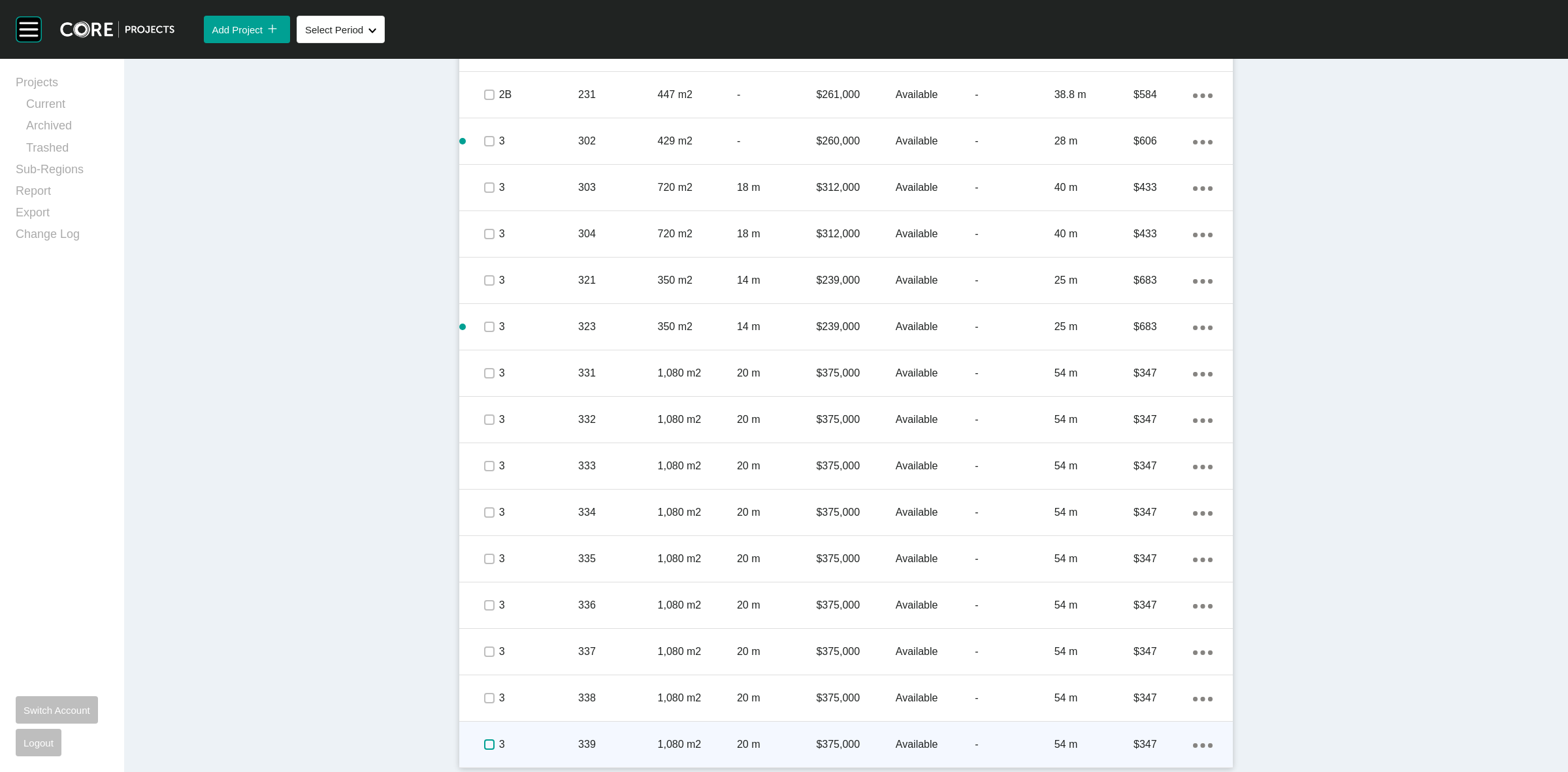
click at [484, 741] on label at bounding box center [489, 744] width 10 height 10
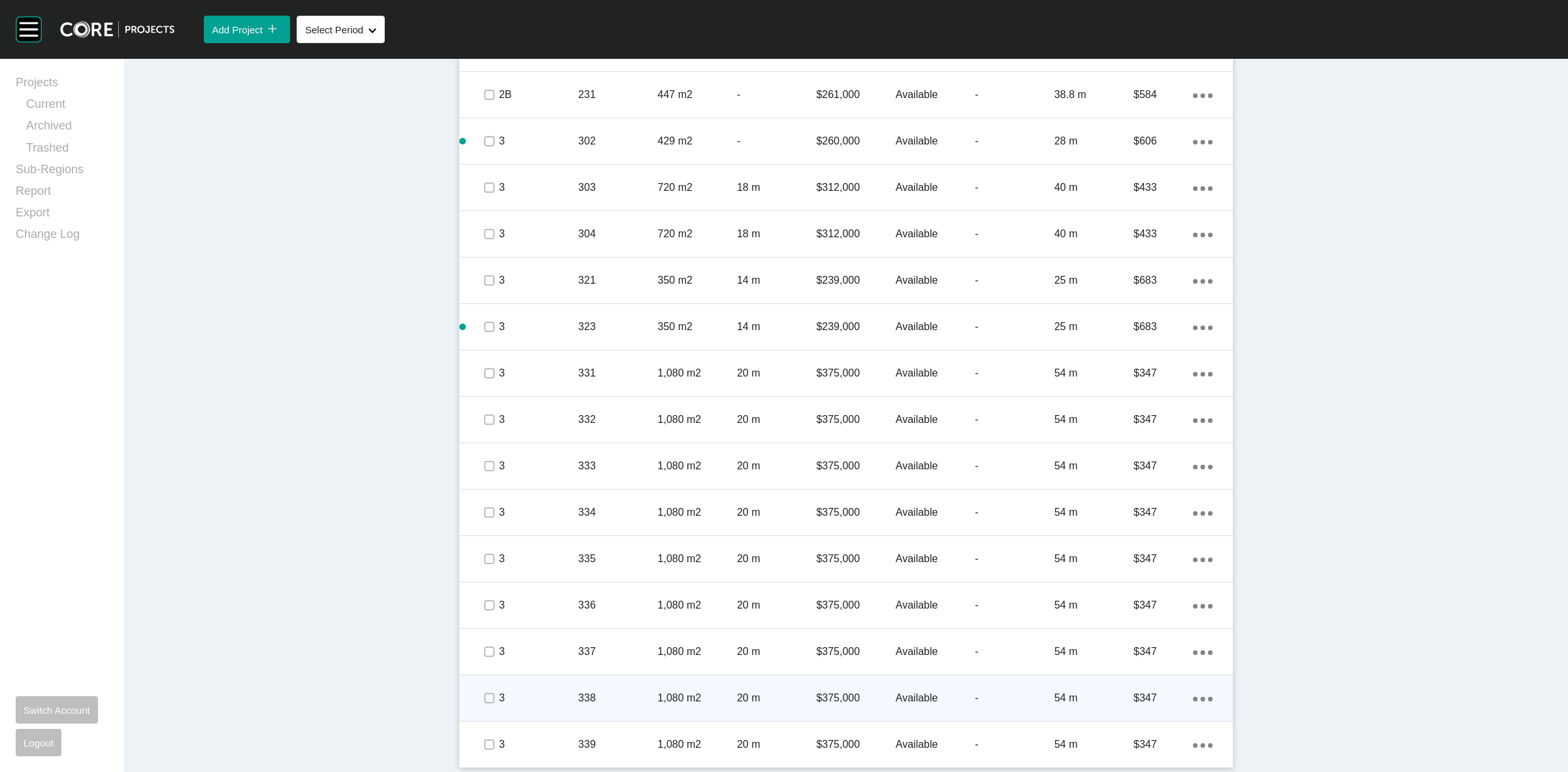
click at [479, 683] on div at bounding box center [489, 698] width 19 height 46
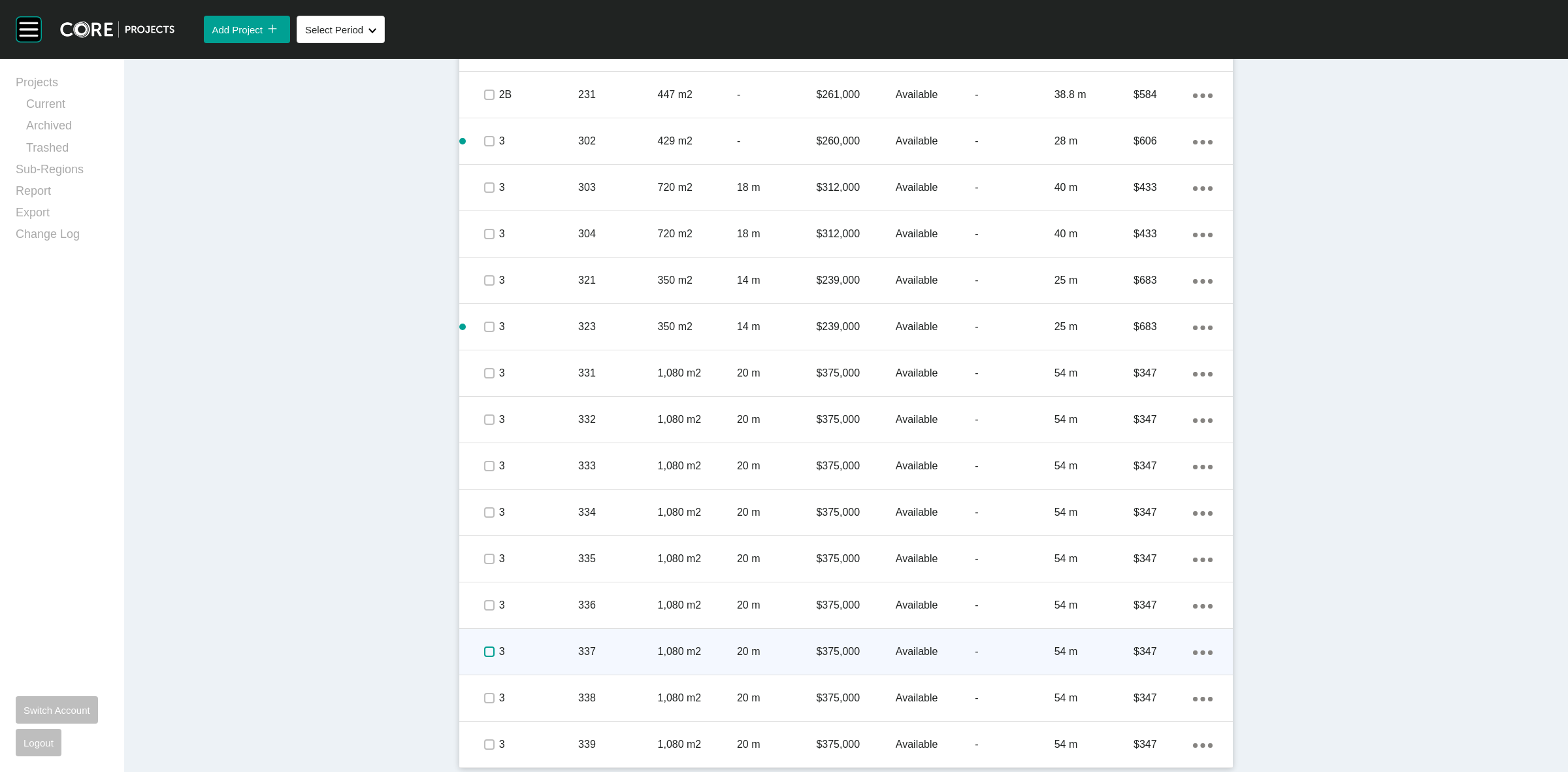
click at [484, 655] on label at bounding box center [489, 651] width 10 height 10
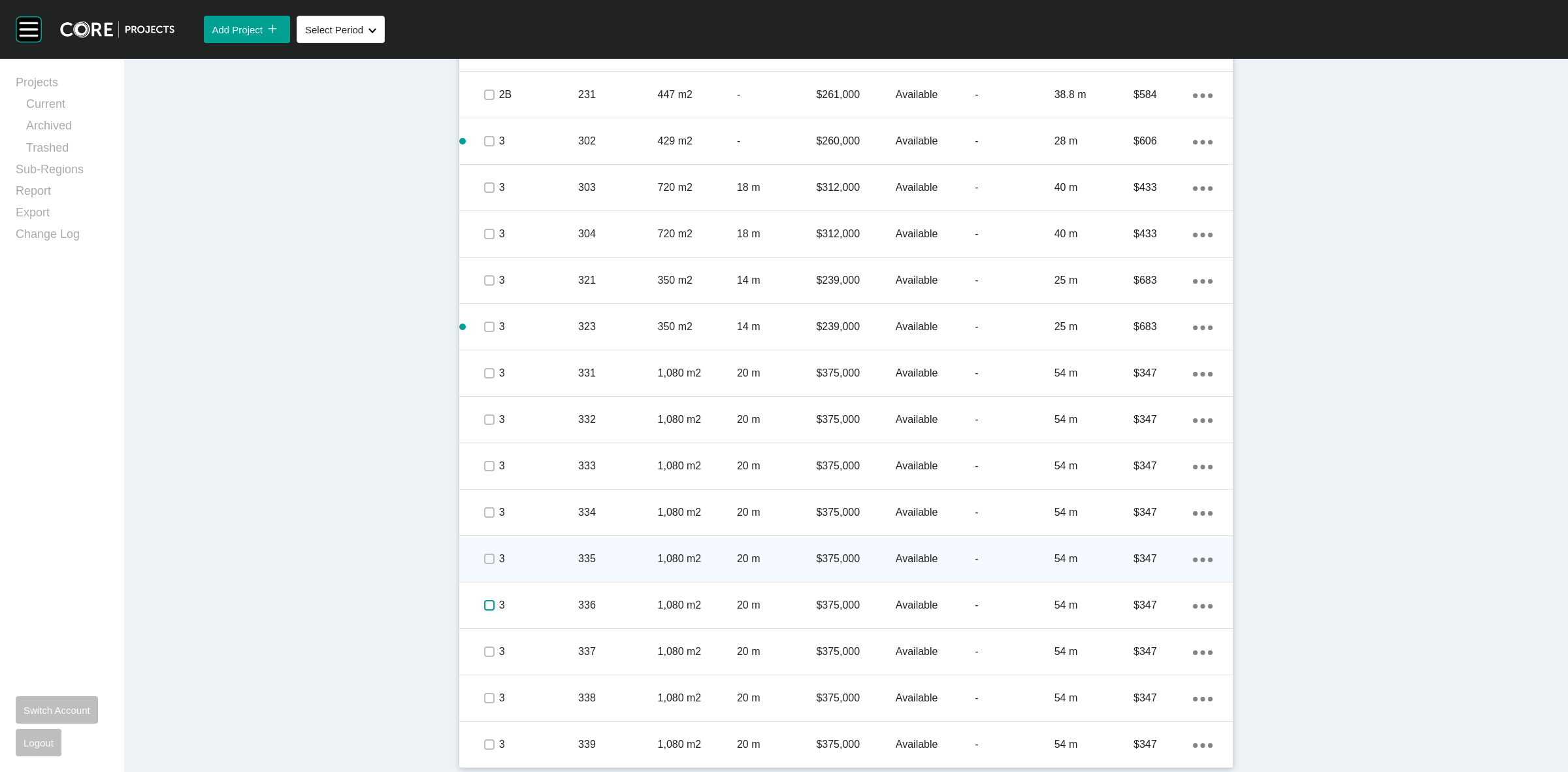
drag, startPoint x: 478, startPoint y: 600, endPoint x: 478, endPoint y: 576, distance: 24.0
click at [484, 600] on label at bounding box center [489, 605] width 10 height 10
drag, startPoint x: 478, startPoint y: 561, endPoint x: 477, endPoint y: 550, distance: 11.0
click at [484, 557] on label at bounding box center [489, 558] width 10 height 10
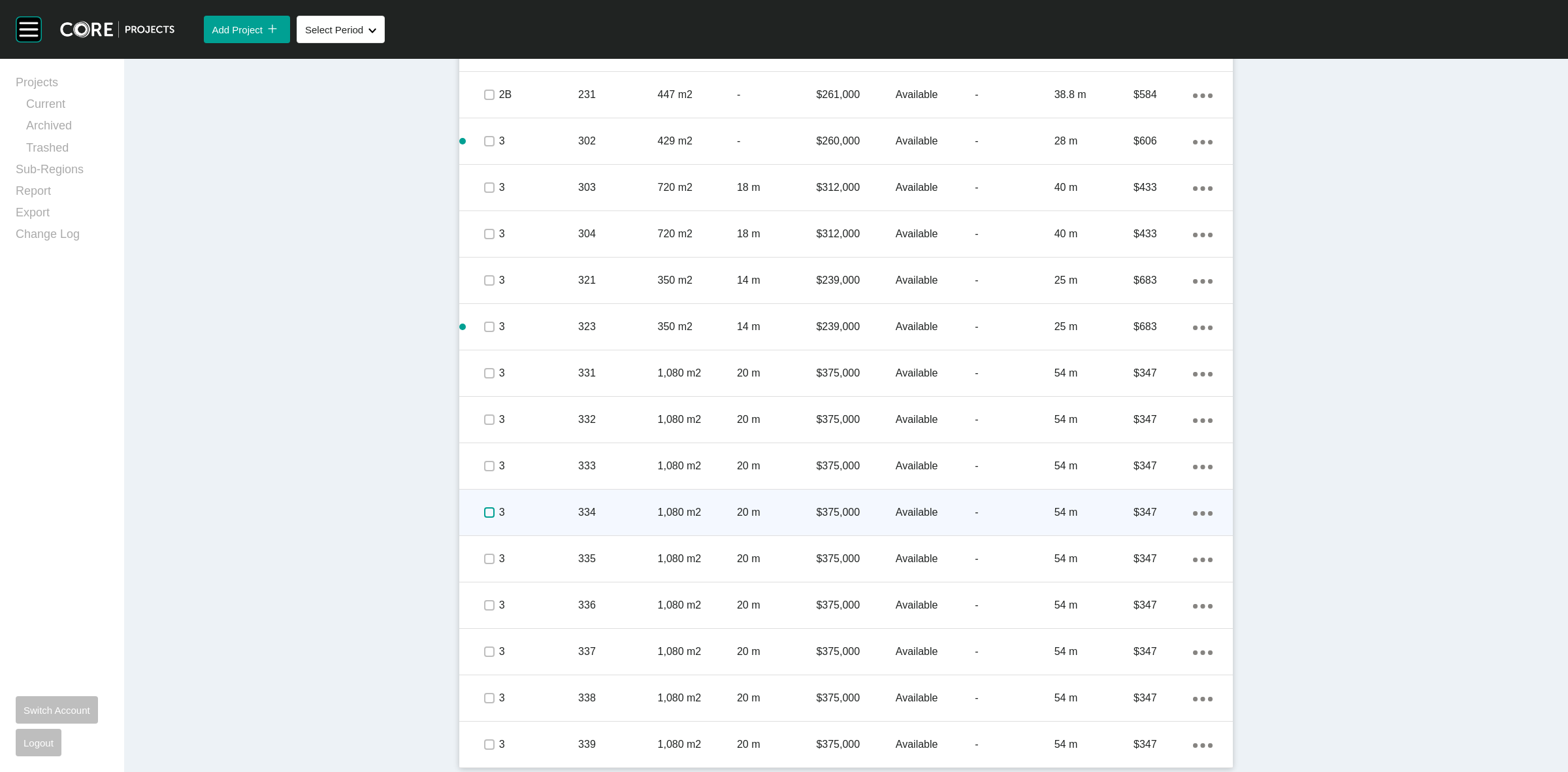
drag, startPoint x: 479, startPoint y: 508, endPoint x: 486, endPoint y: 465, distance: 43.6
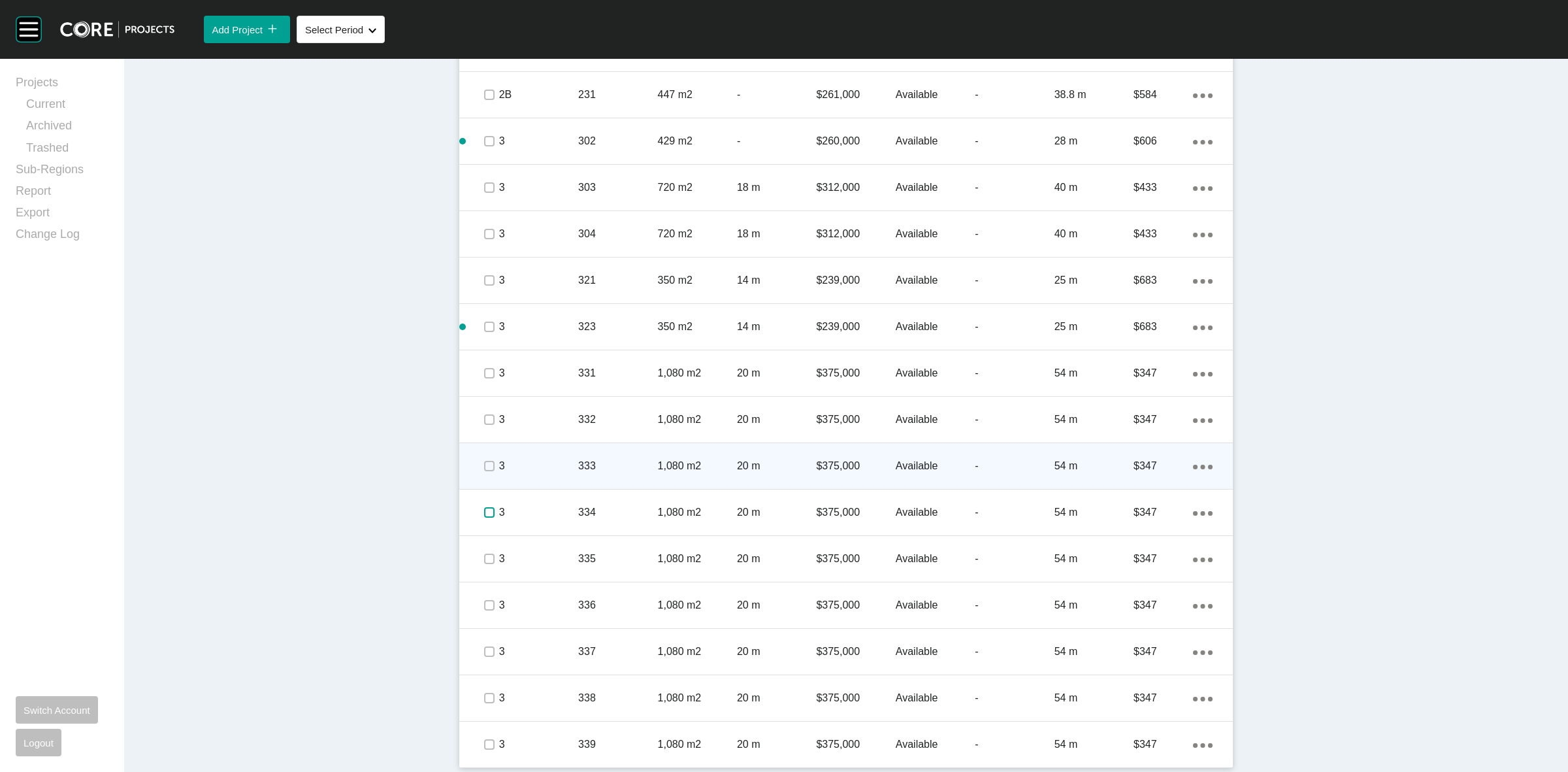
click at [484, 507] on label at bounding box center [489, 512] width 10 height 10
click at [486, 464] on label at bounding box center [489, 466] width 10 height 10
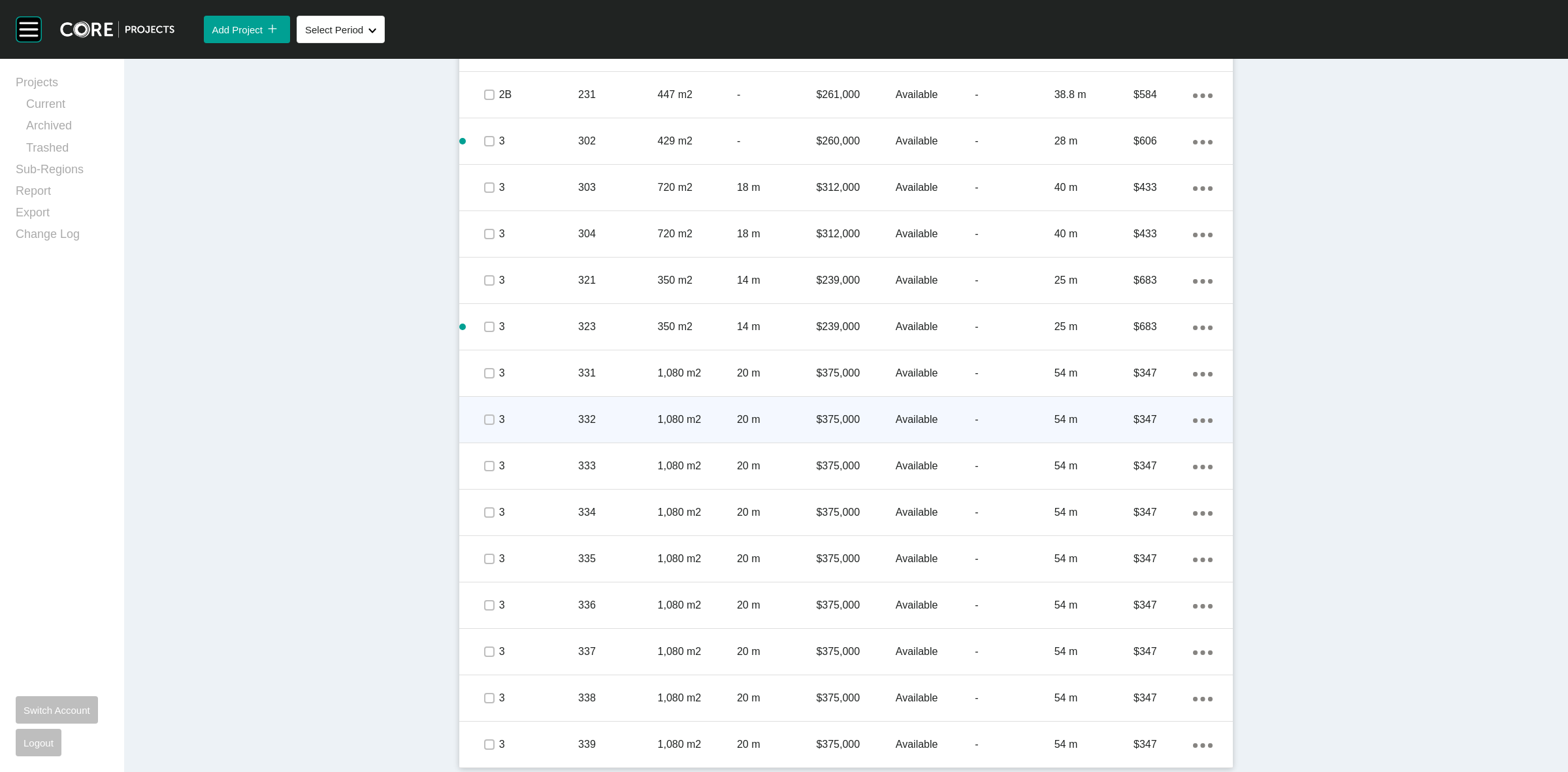
click at [490, 418] on span at bounding box center [489, 420] width 19 height 19
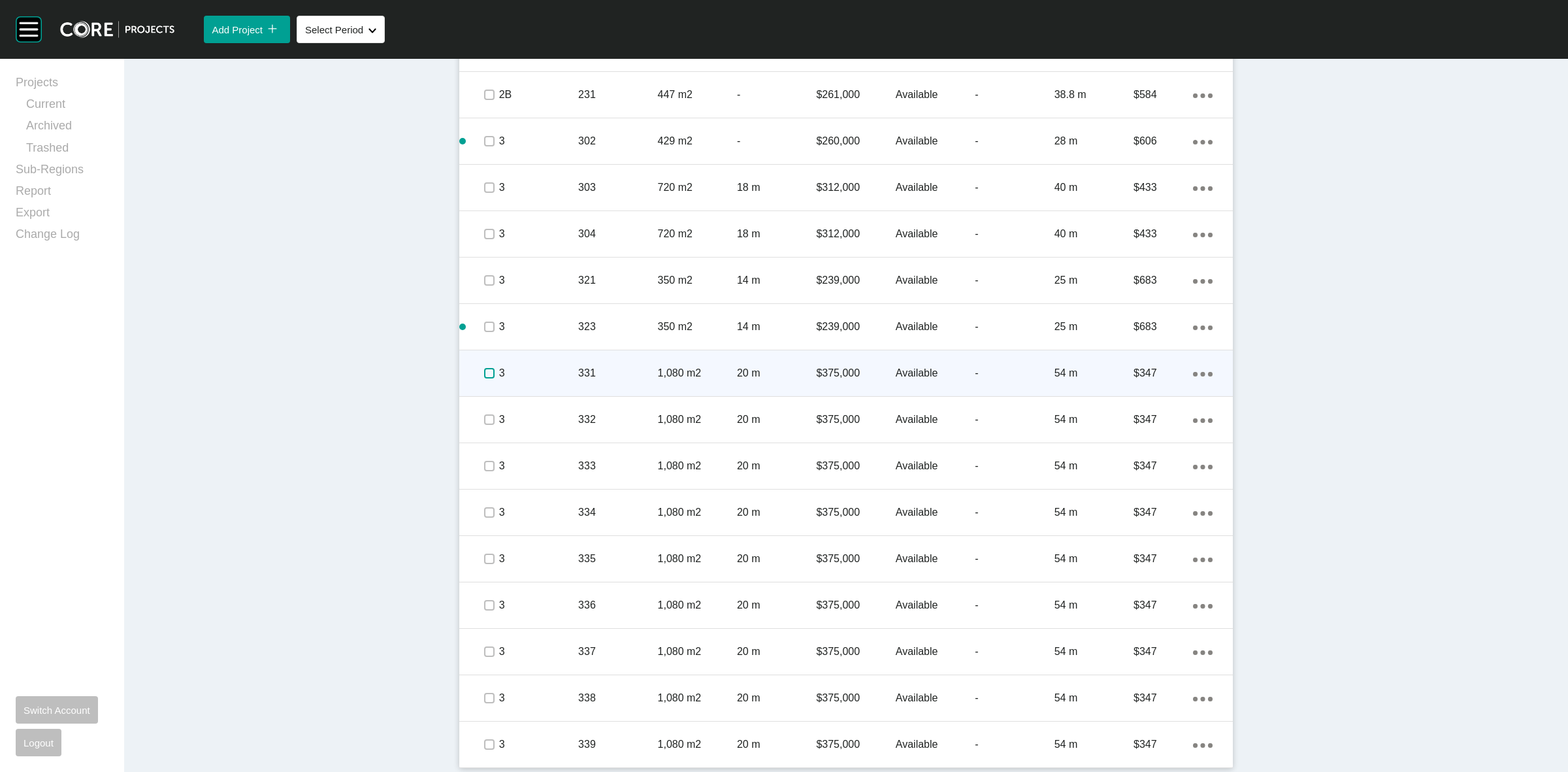
click at [484, 369] on label at bounding box center [489, 373] width 10 height 10
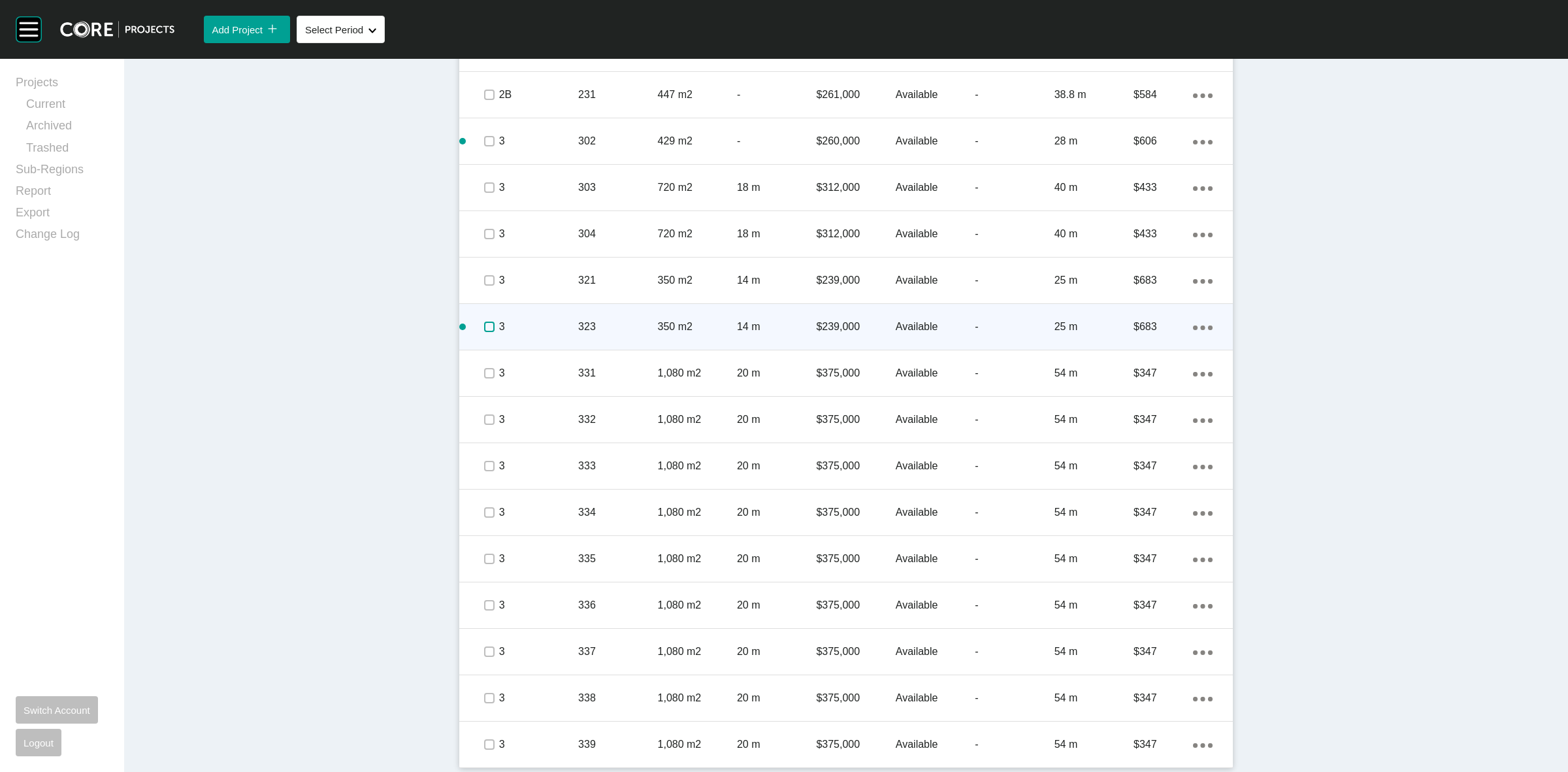
click at [484, 322] on label at bounding box center [489, 326] width 10 height 10
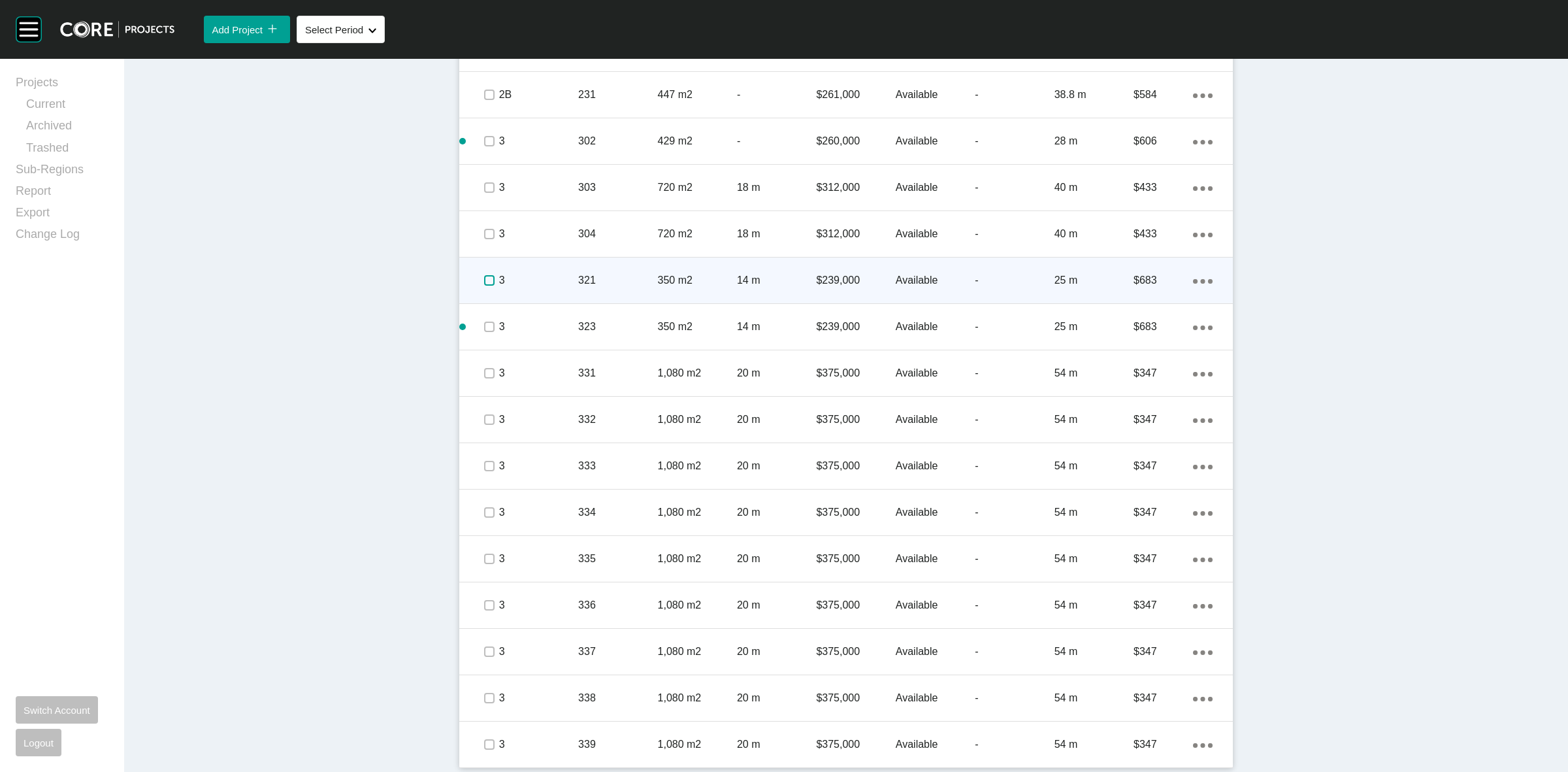
click at [484, 279] on label at bounding box center [489, 280] width 10 height 10
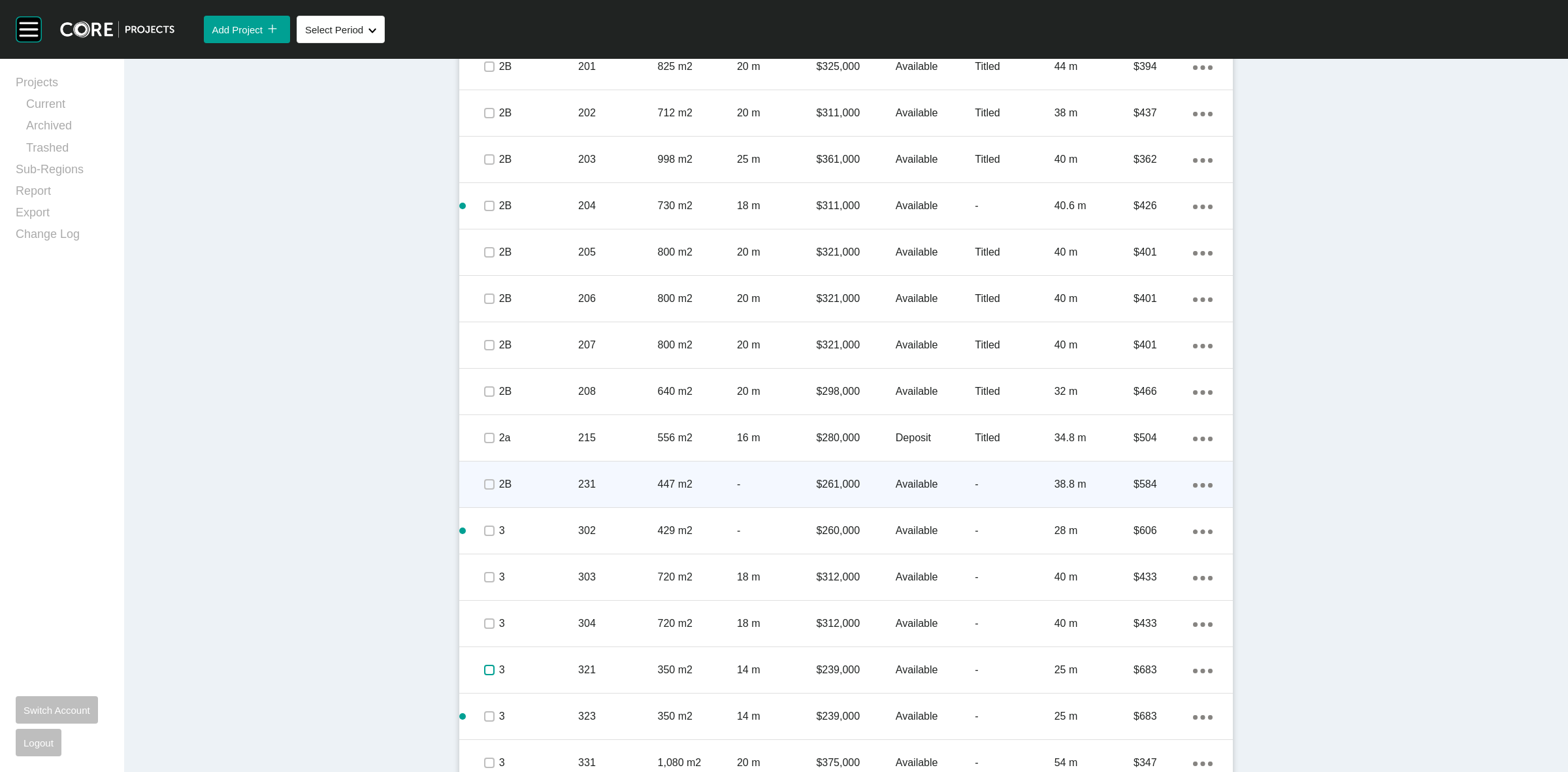
scroll to position [1862, 0]
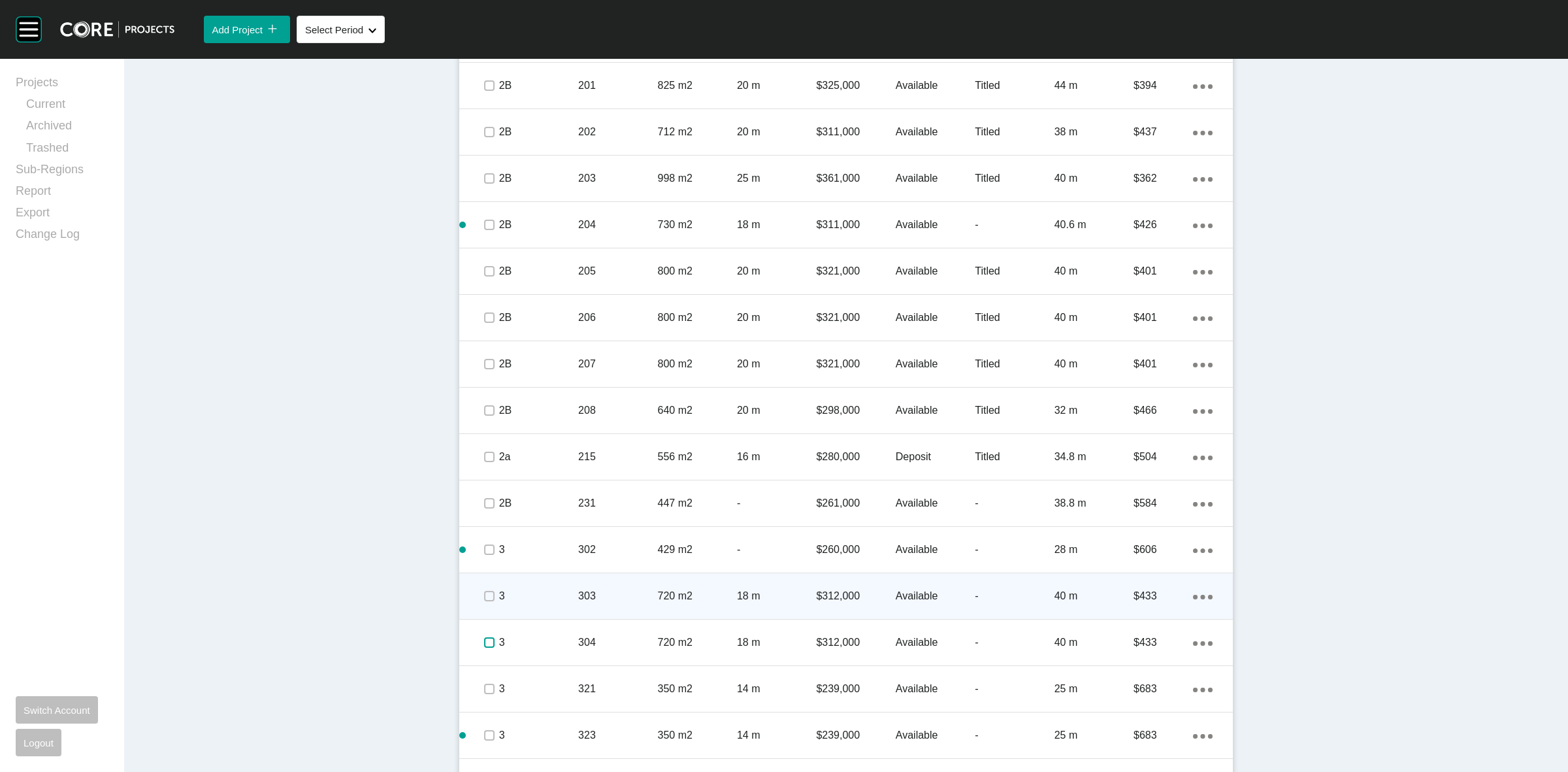
drag, startPoint x: 484, startPoint y: 645, endPoint x: 480, endPoint y: 606, distance: 39.2
click at [484, 638] on label at bounding box center [489, 642] width 10 height 10
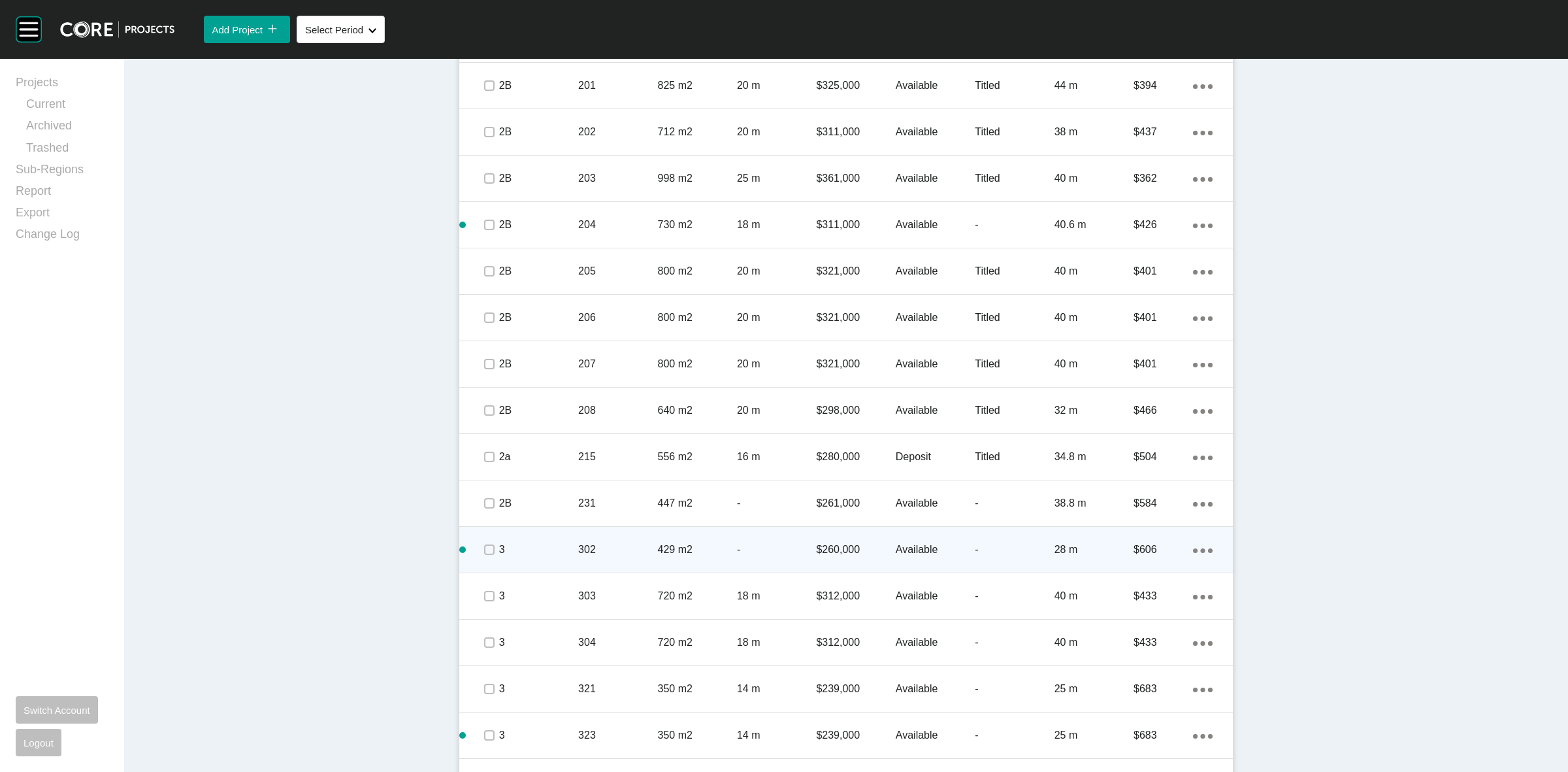
click at [482, 580] on div at bounding box center [489, 596] width 19 height 46
drag, startPoint x: 479, startPoint y: 546, endPoint x: 475, endPoint y: 504, distance: 42.2
click at [484, 545] on label at bounding box center [489, 550] width 10 height 10
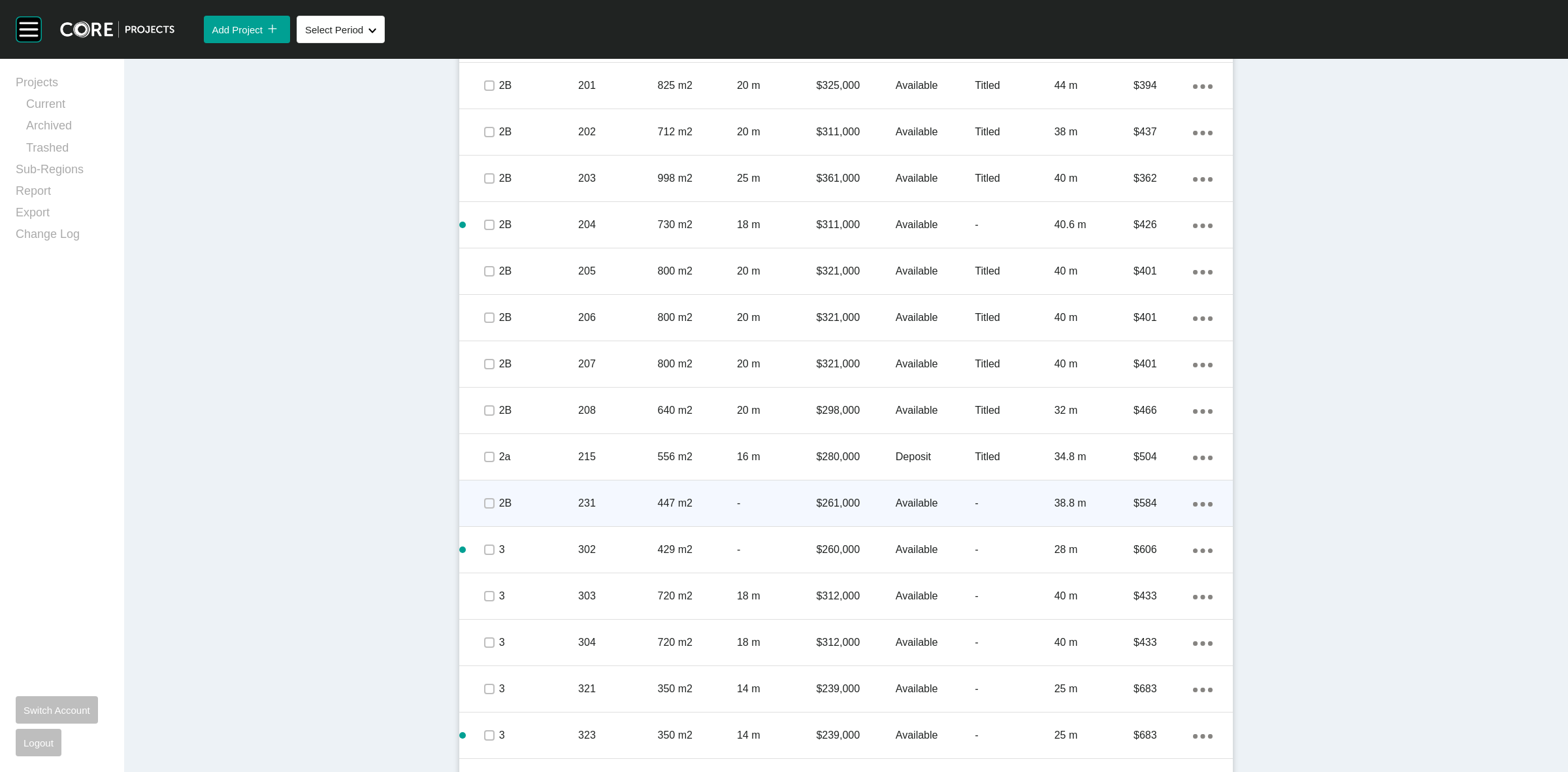
click at [479, 501] on span at bounding box center [489, 503] width 19 height 19
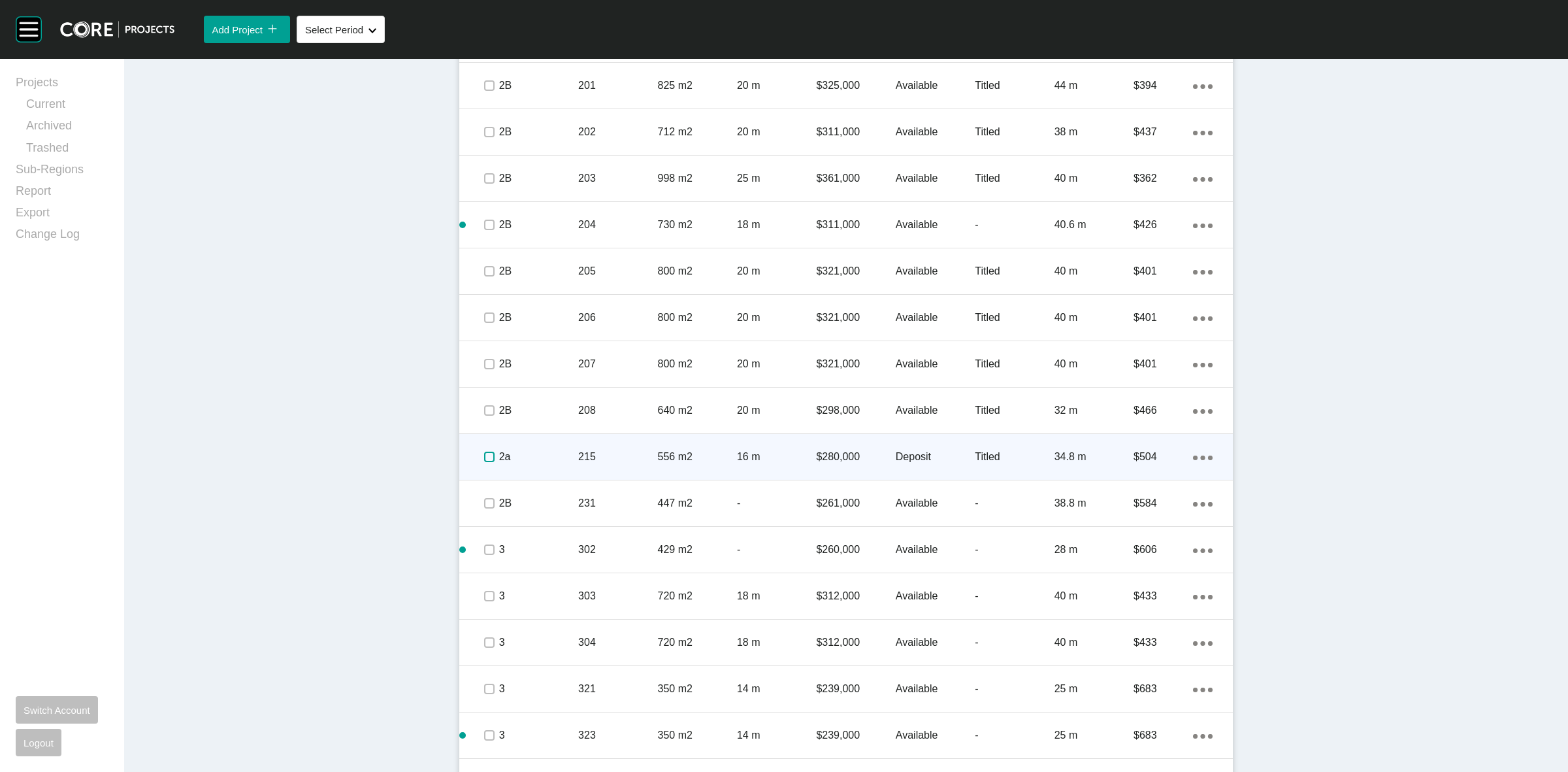
click at [484, 455] on label at bounding box center [489, 456] width 10 height 10
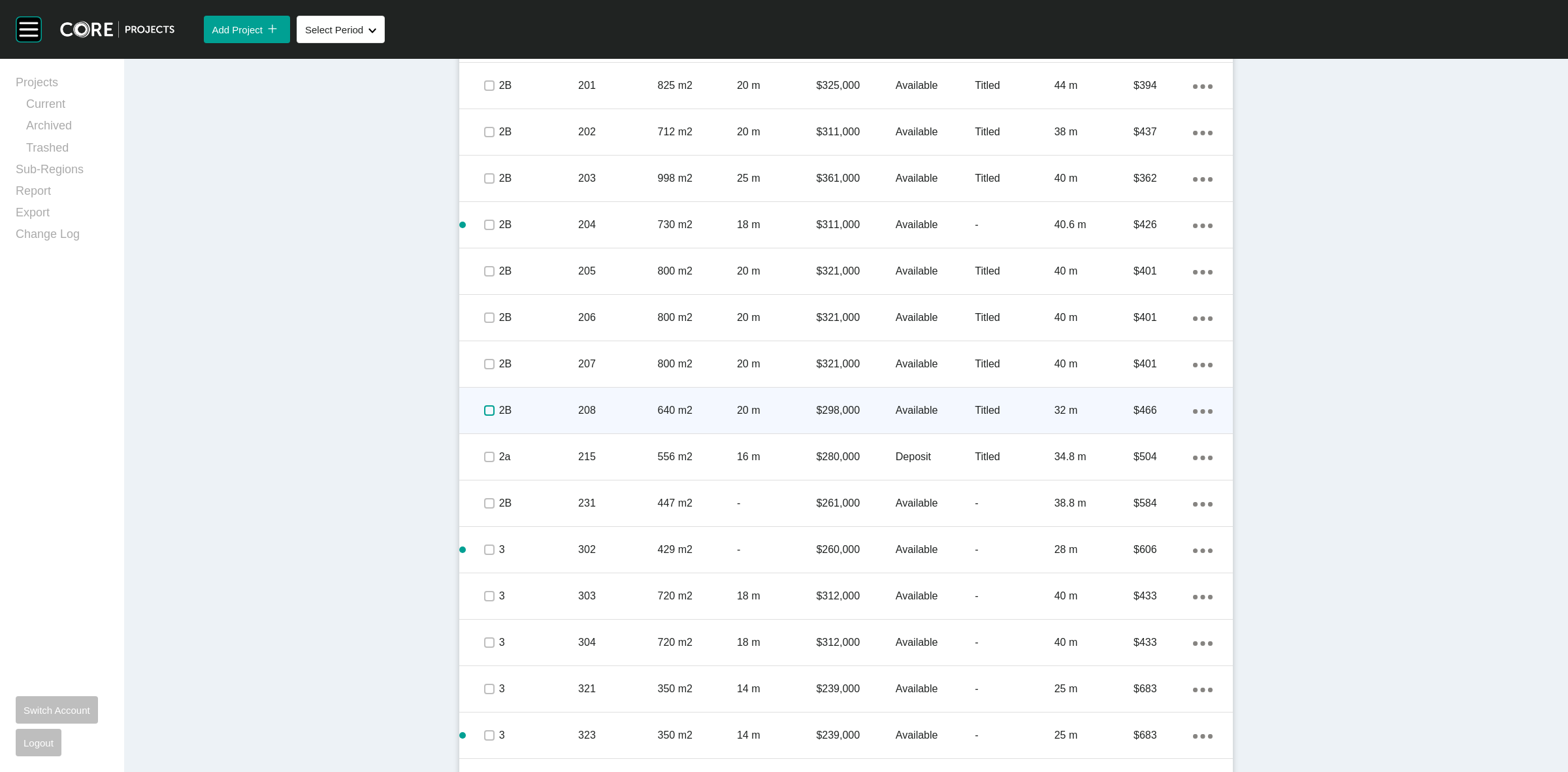
click at [480, 402] on span at bounding box center [489, 410] width 19 height 19
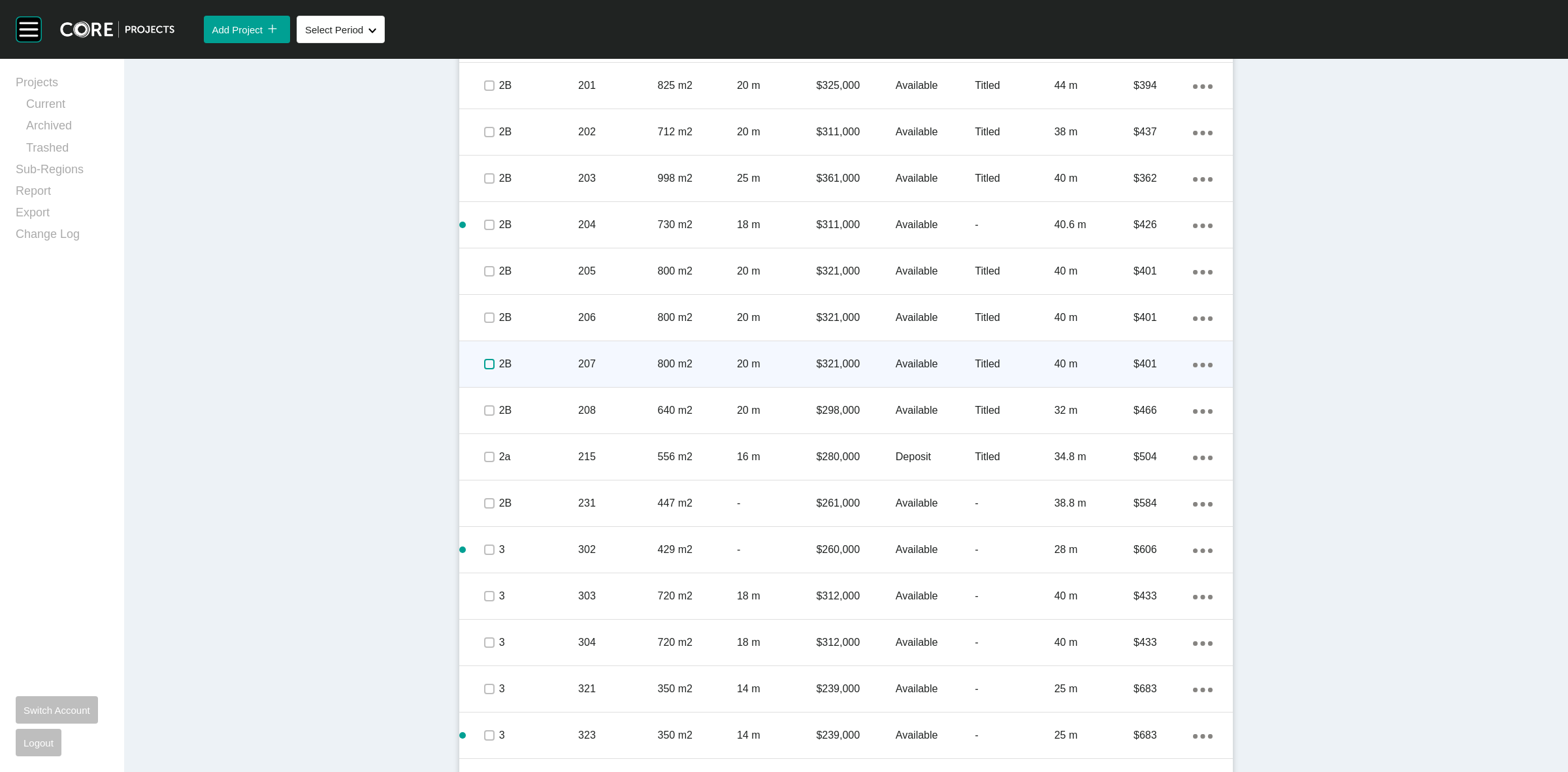
click at [484, 359] on label at bounding box center [489, 363] width 10 height 10
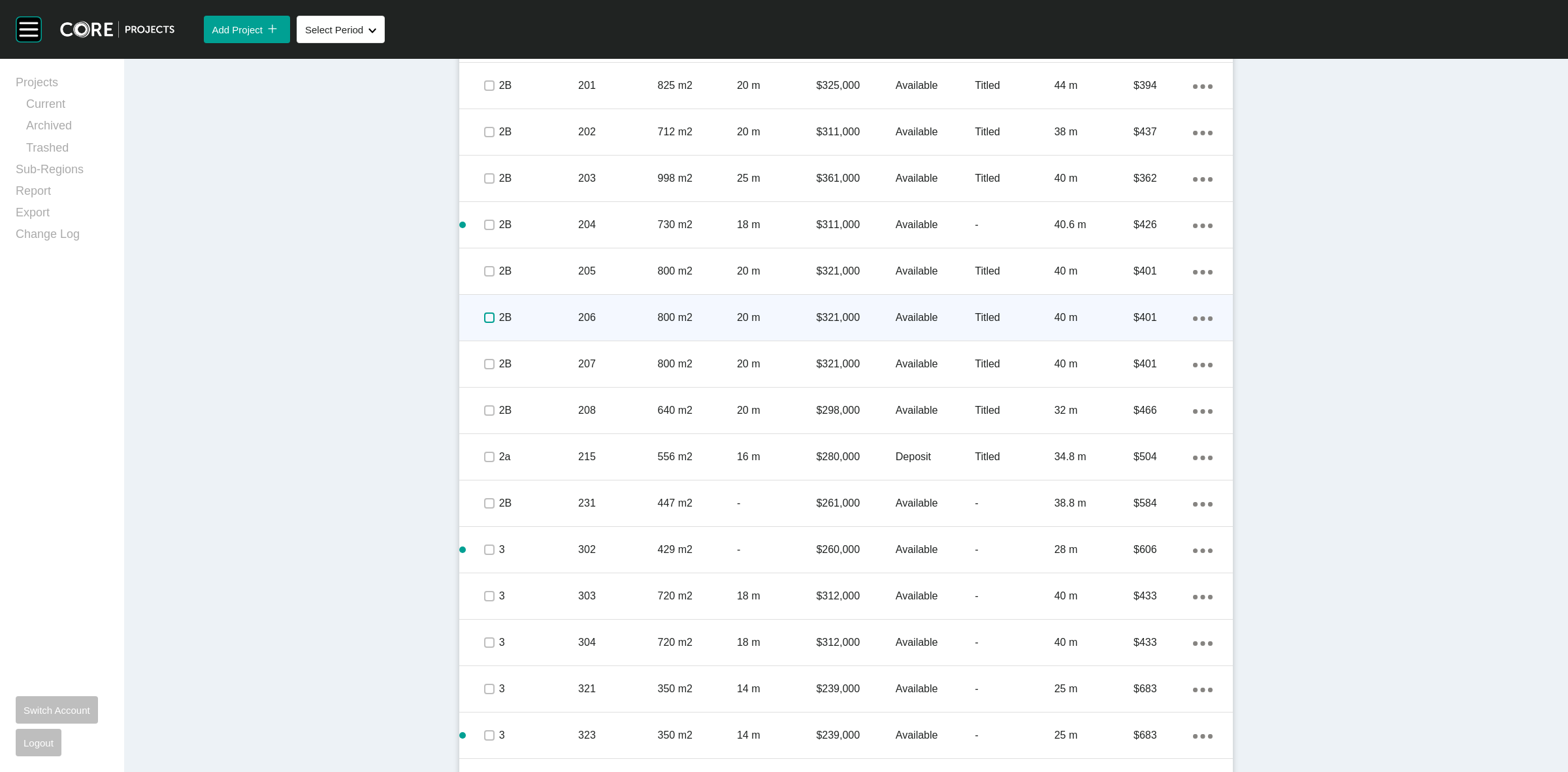
click at [484, 313] on label at bounding box center [489, 318] width 10 height 10
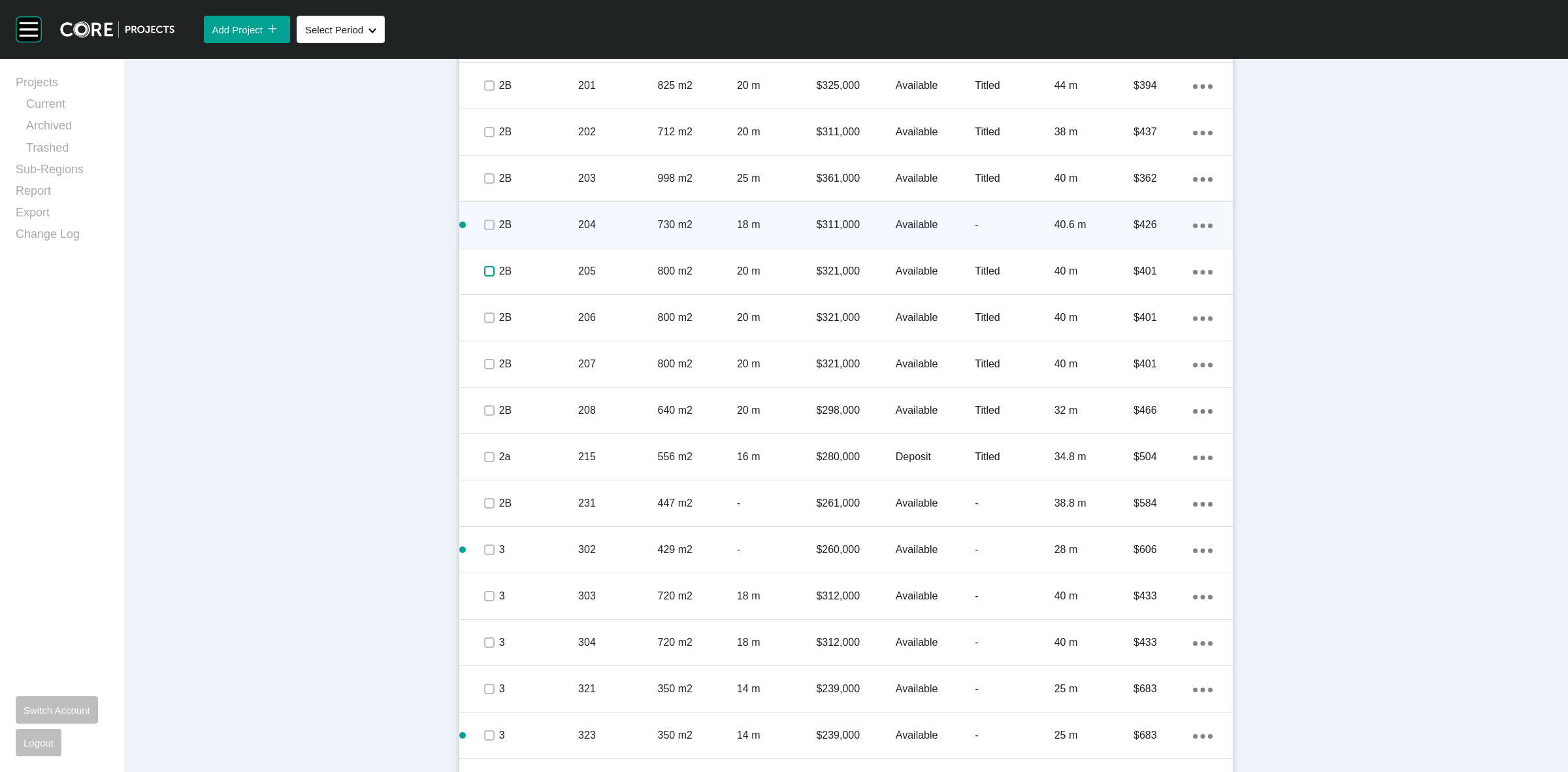
drag, startPoint x: 480, startPoint y: 275, endPoint x: 480, endPoint y: 223, distance: 52.0
click at [484, 270] on label at bounding box center [489, 271] width 10 height 10
click at [479, 216] on span at bounding box center [489, 225] width 19 height 19
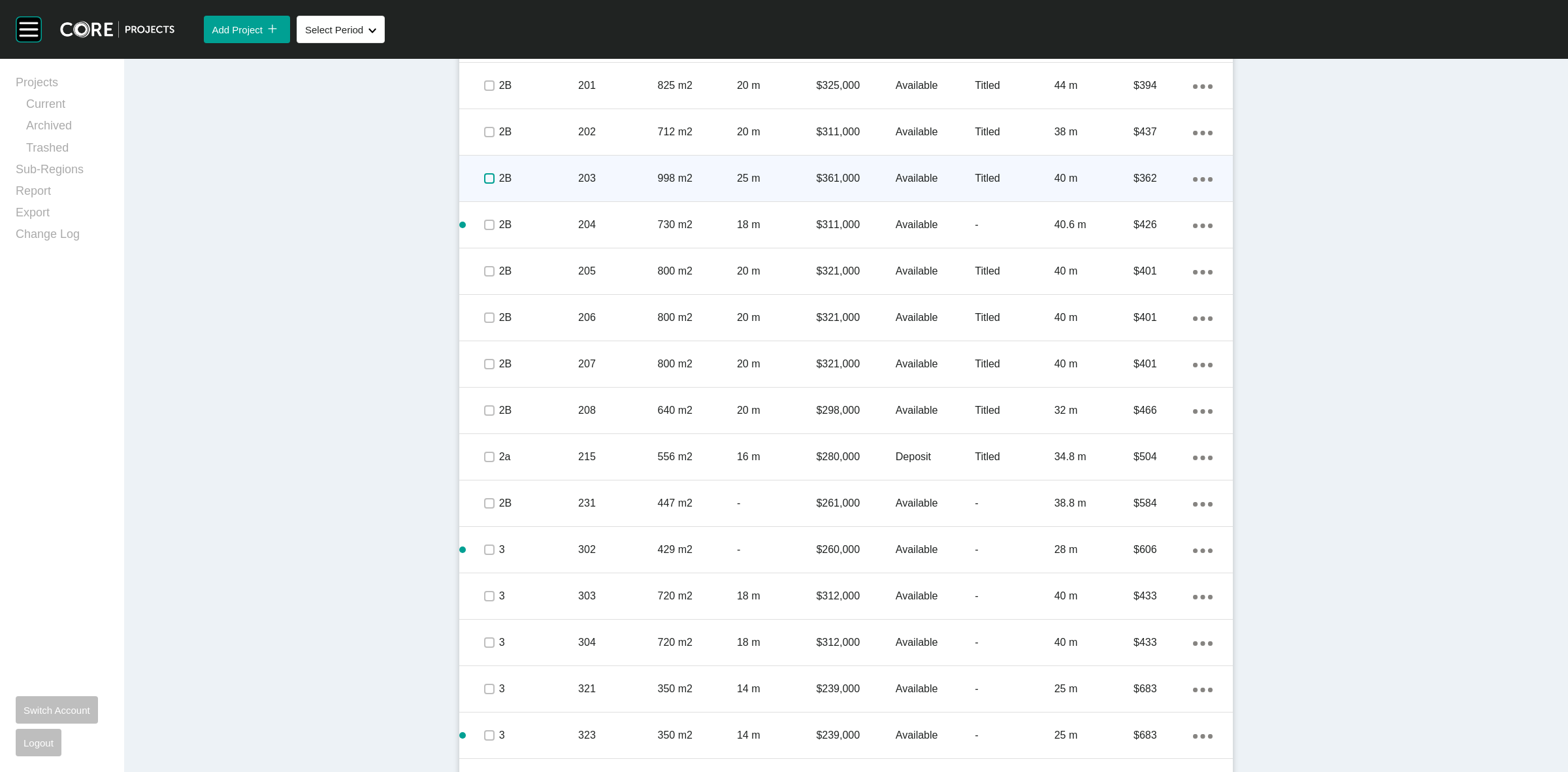
click at [484, 183] on label at bounding box center [489, 178] width 10 height 10
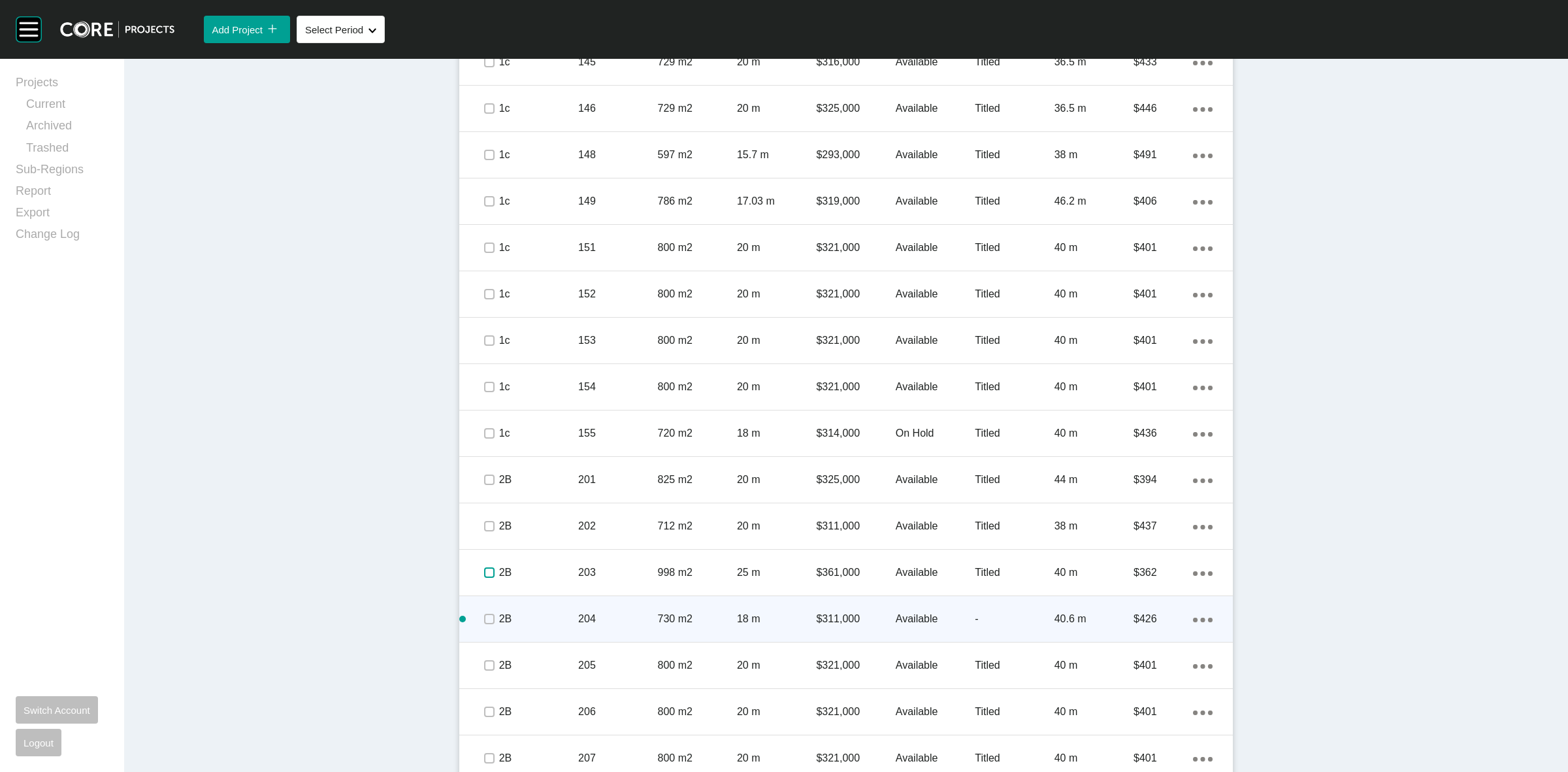
scroll to position [1453, 0]
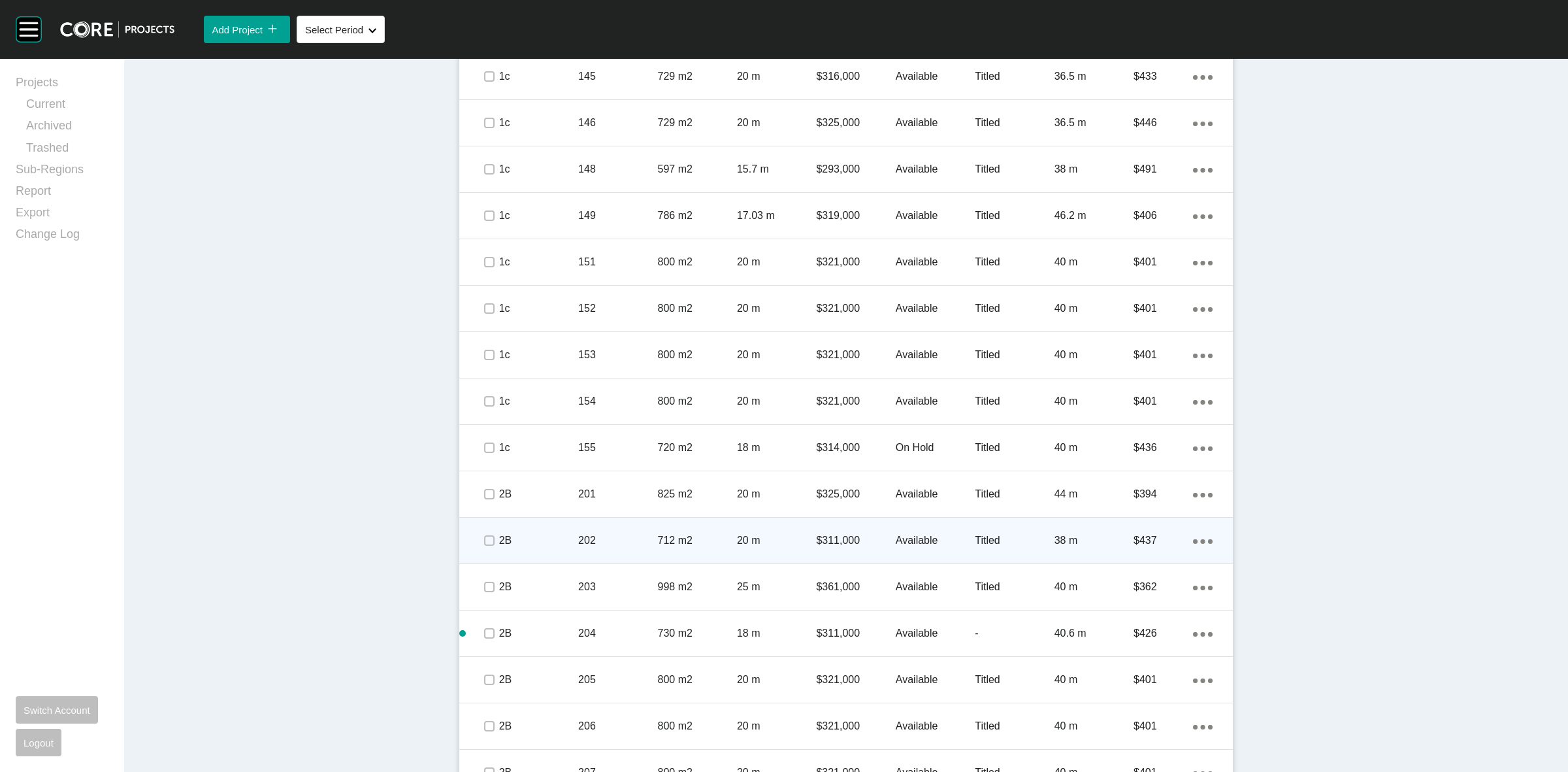
drag, startPoint x: 479, startPoint y: 531, endPoint x: 483, endPoint y: 495, distance: 36.2
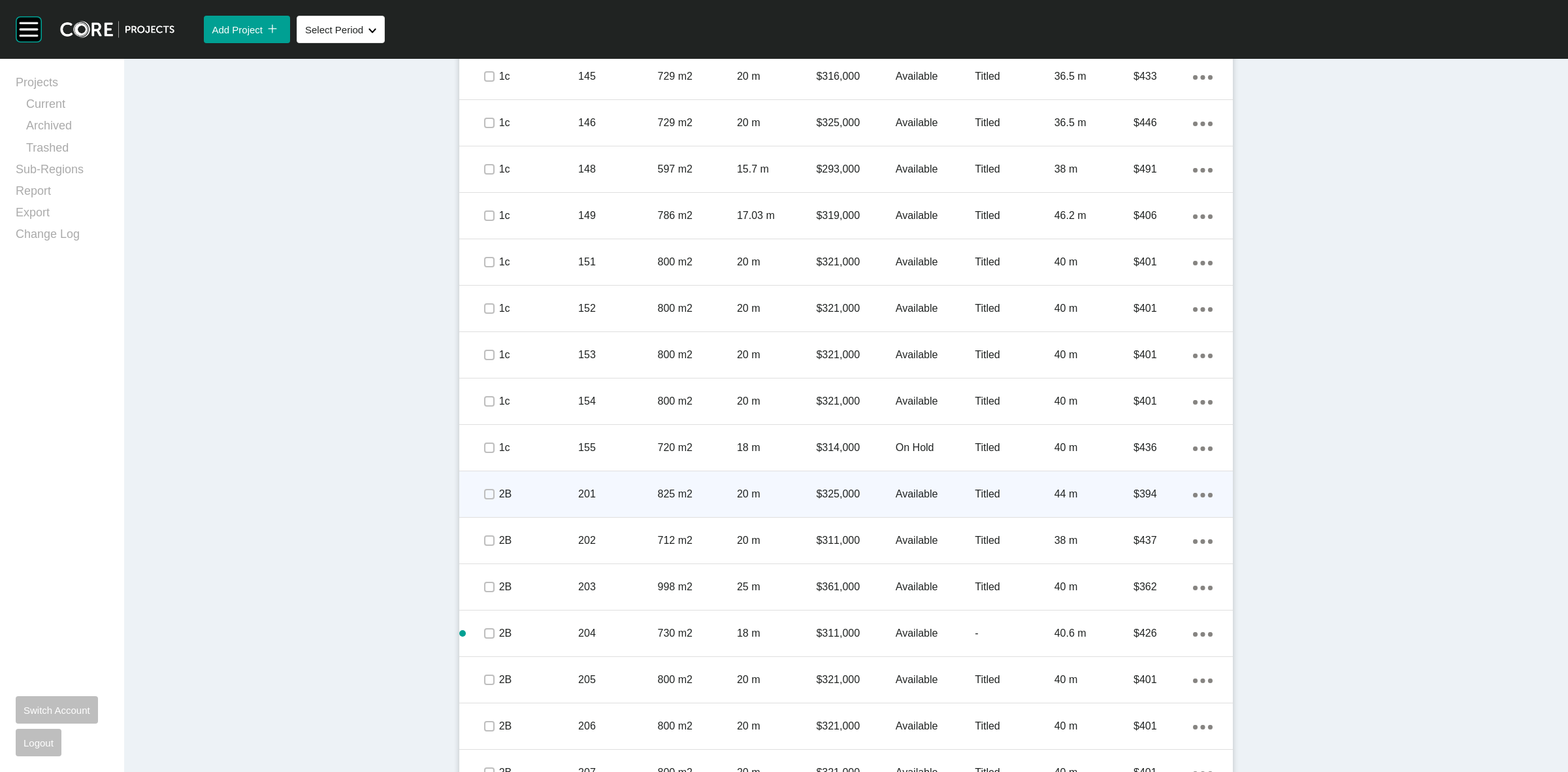
click at [479, 531] on span at bounding box center [489, 541] width 19 height 19
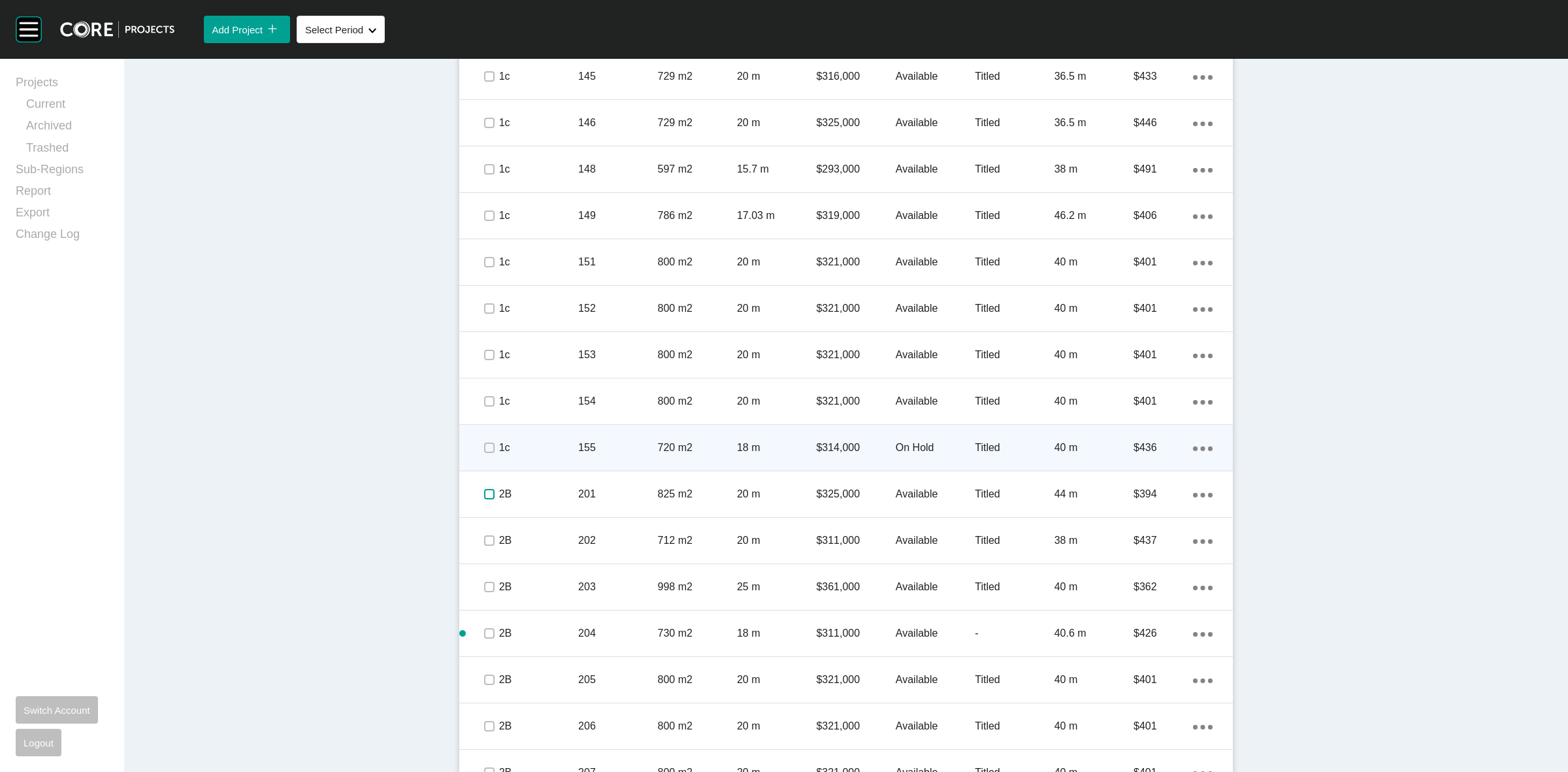
drag, startPoint x: 482, startPoint y: 488, endPoint x: 485, endPoint y: 448, distance: 40.1
click at [481, 482] on div at bounding box center [489, 494] width 19 height 46
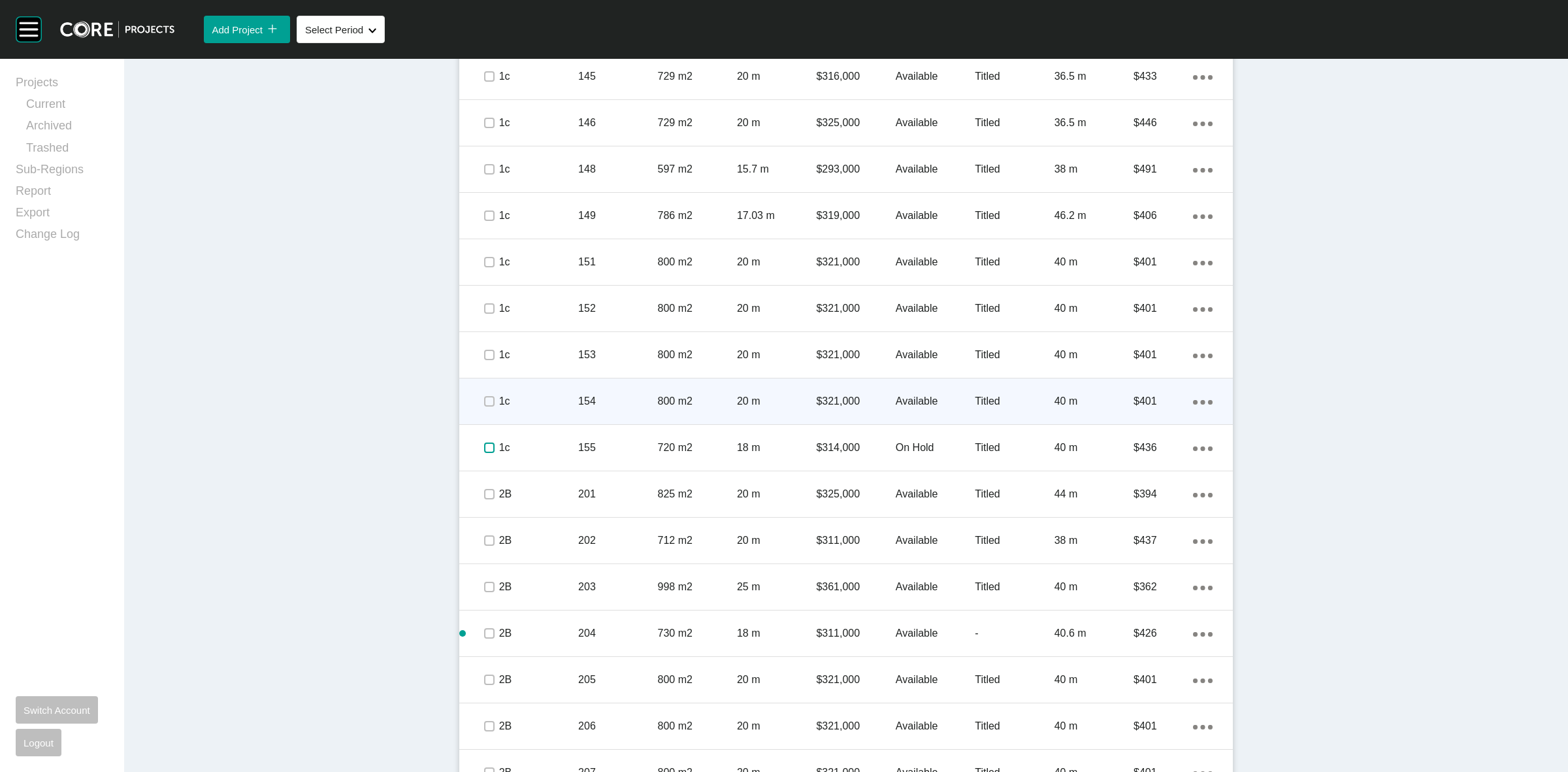
drag, startPoint x: 483, startPoint y: 442, endPoint x: 479, endPoint y: 406, distance: 36.2
click at [482, 436] on div at bounding box center [489, 447] width 19 height 46
click at [479, 389] on div at bounding box center [489, 401] width 19 height 46
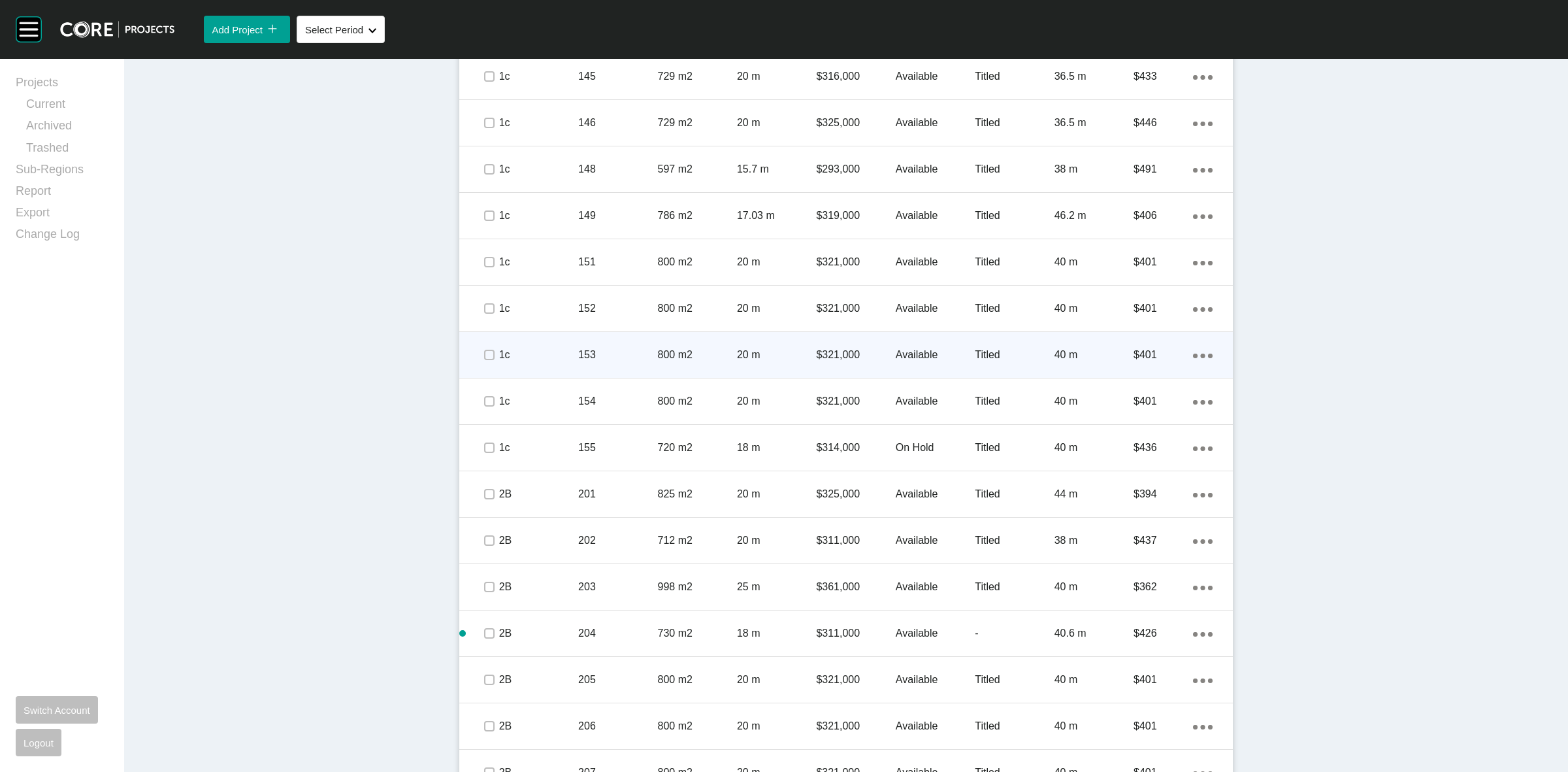
drag, startPoint x: 474, startPoint y: 354, endPoint x: 474, endPoint y: 332, distance: 22.0
click at [479, 351] on span at bounding box center [489, 355] width 19 height 19
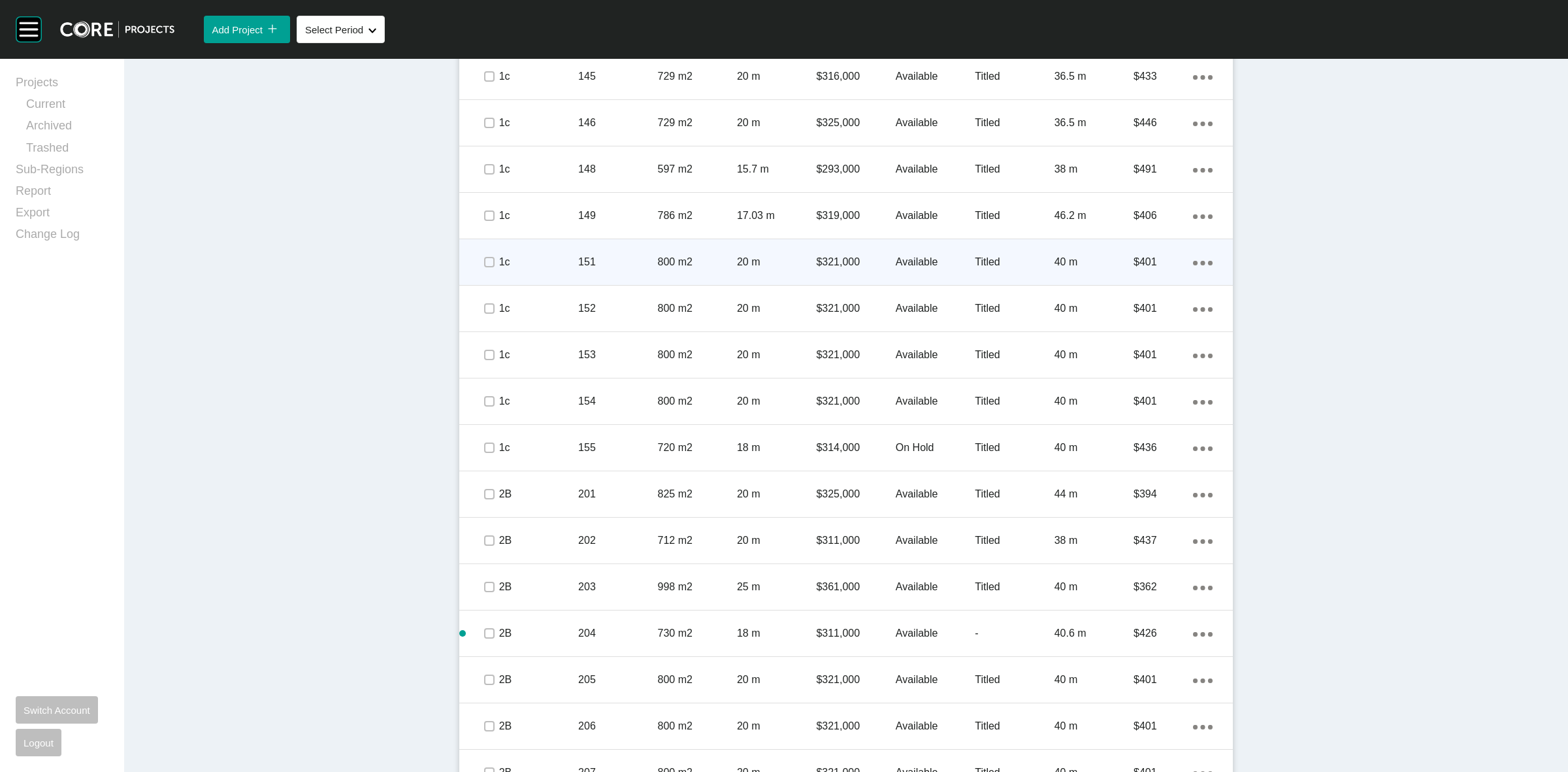
drag, startPoint x: 472, startPoint y: 298, endPoint x: 480, endPoint y: 259, distance: 39.8
click at [479, 299] on span at bounding box center [489, 309] width 19 height 19
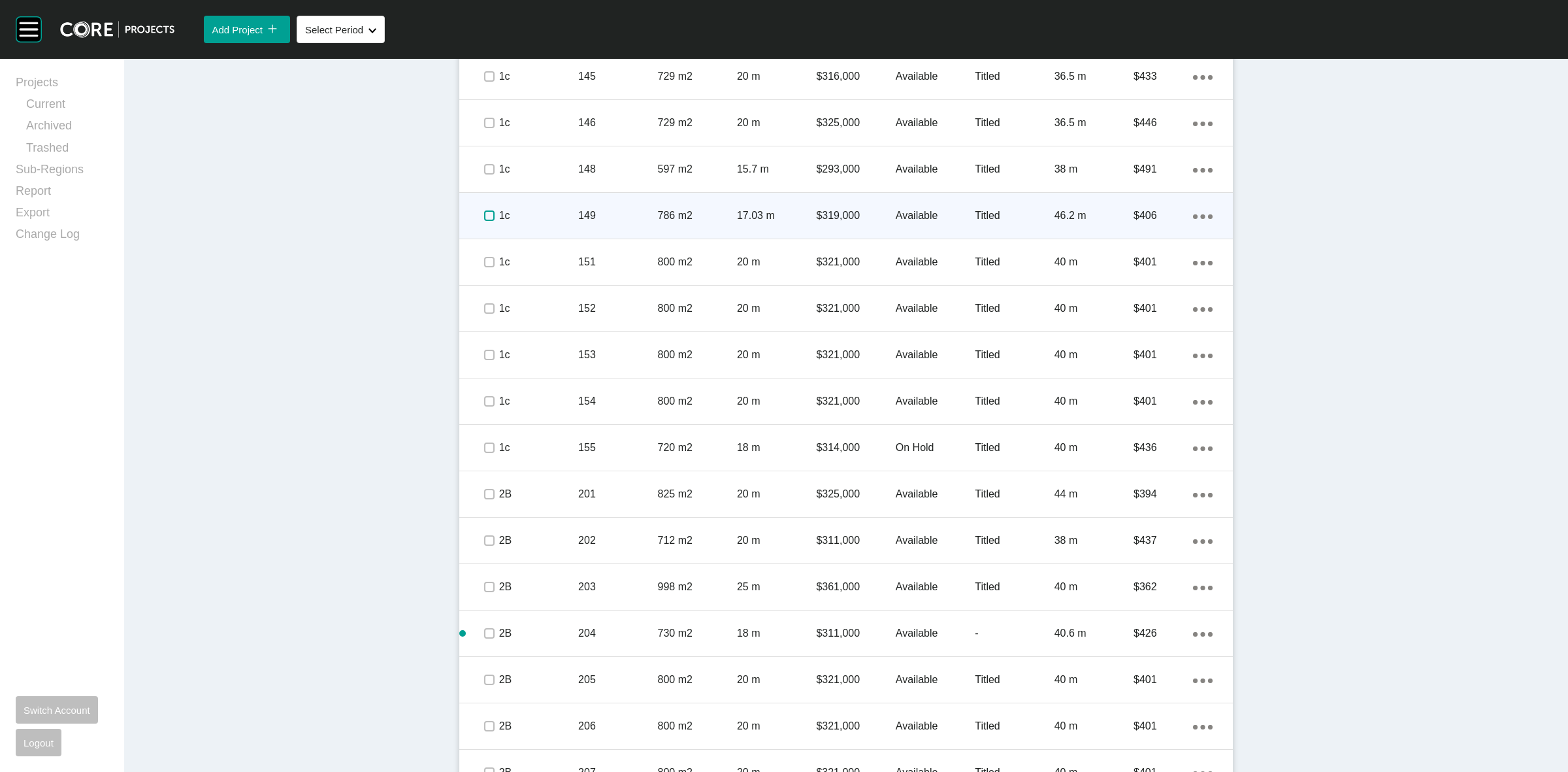
drag, startPoint x: 482, startPoint y: 216, endPoint x: 482, endPoint y: 200, distance: 16.0
click at [484, 216] on label at bounding box center [489, 215] width 10 height 10
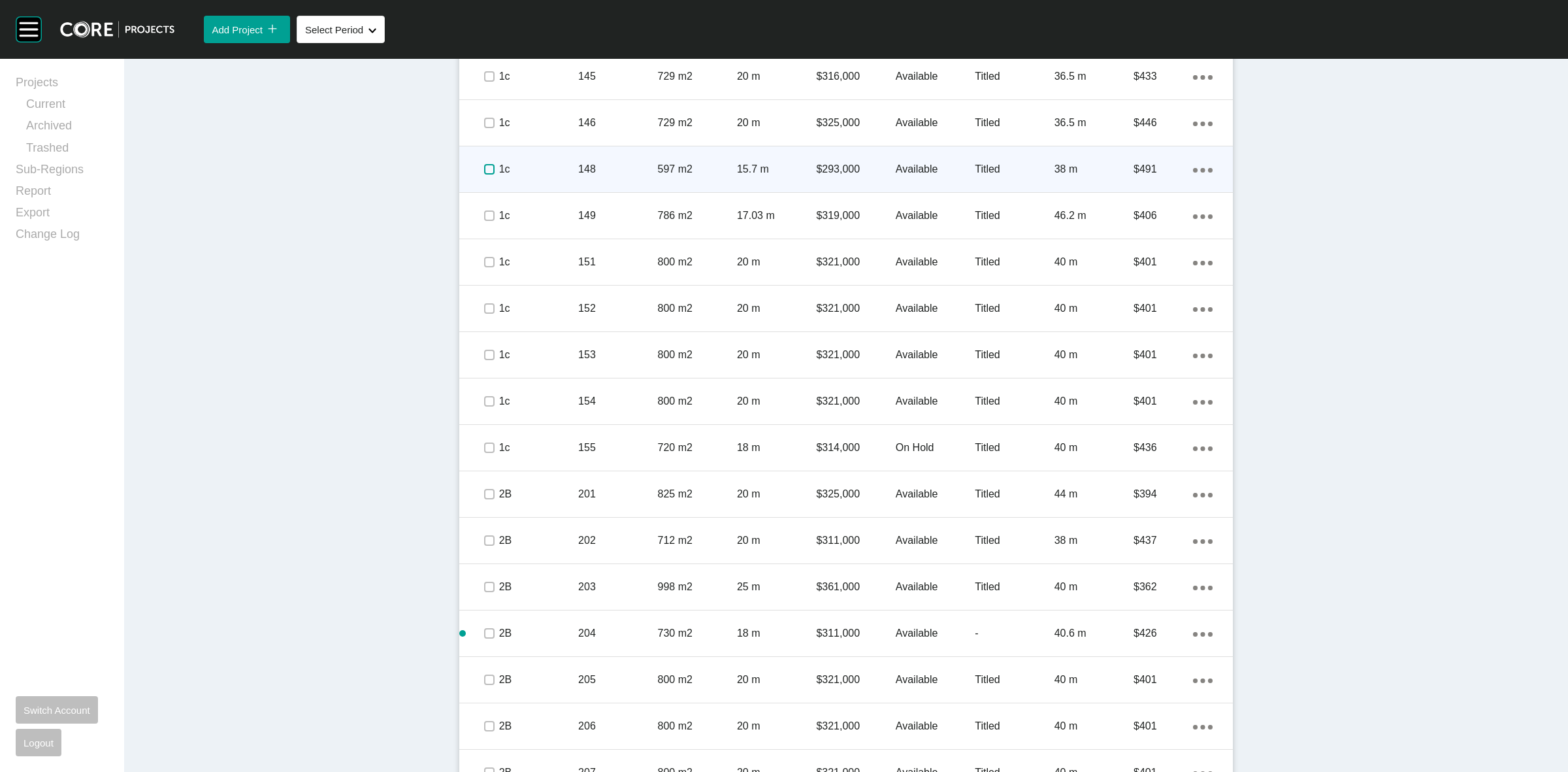
click at [484, 168] on label at bounding box center [489, 169] width 10 height 10
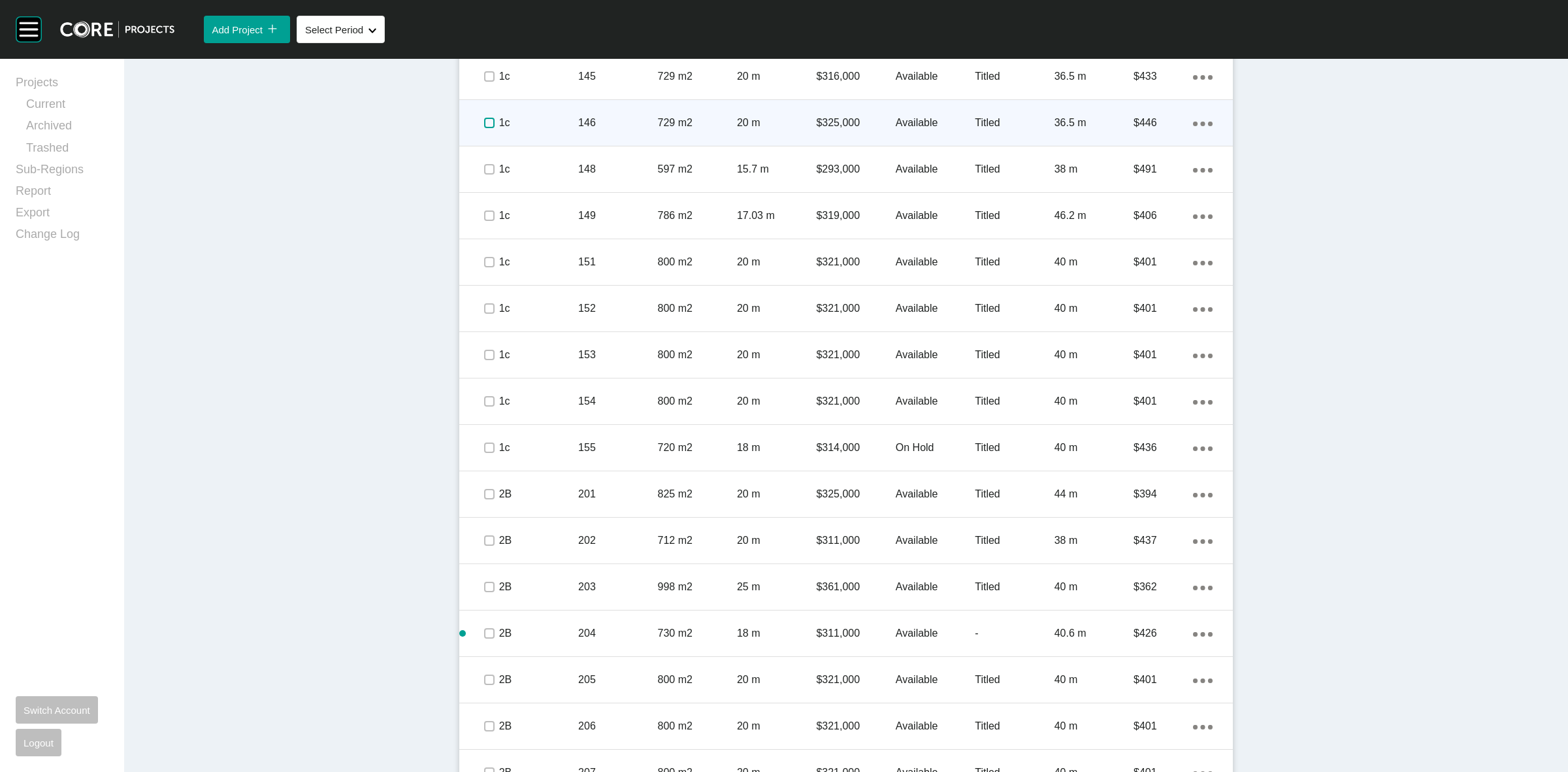
click at [484, 122] on label at bounding box center [489, 122] width 10 height 10
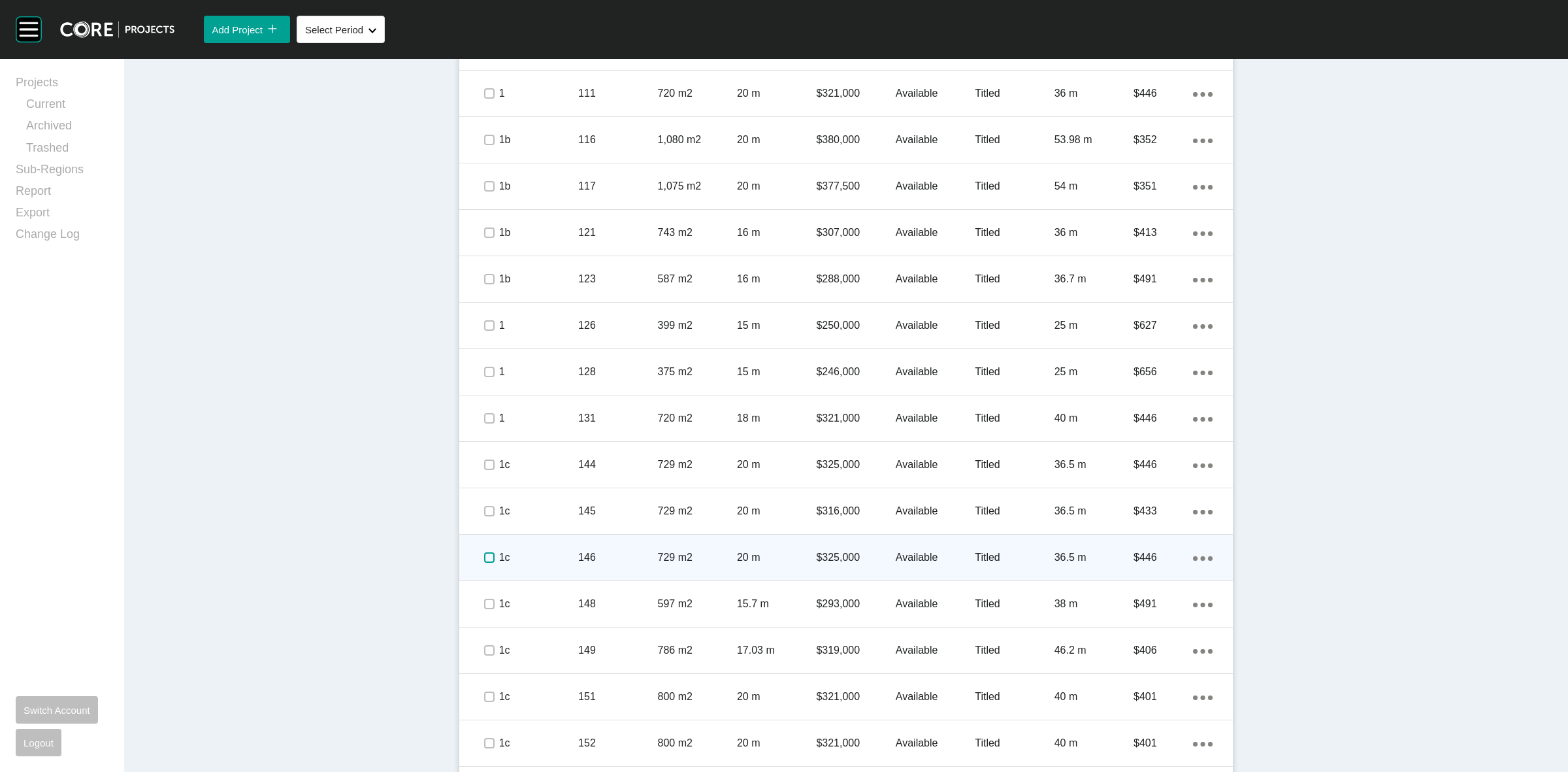
scroll to position [963, 0]
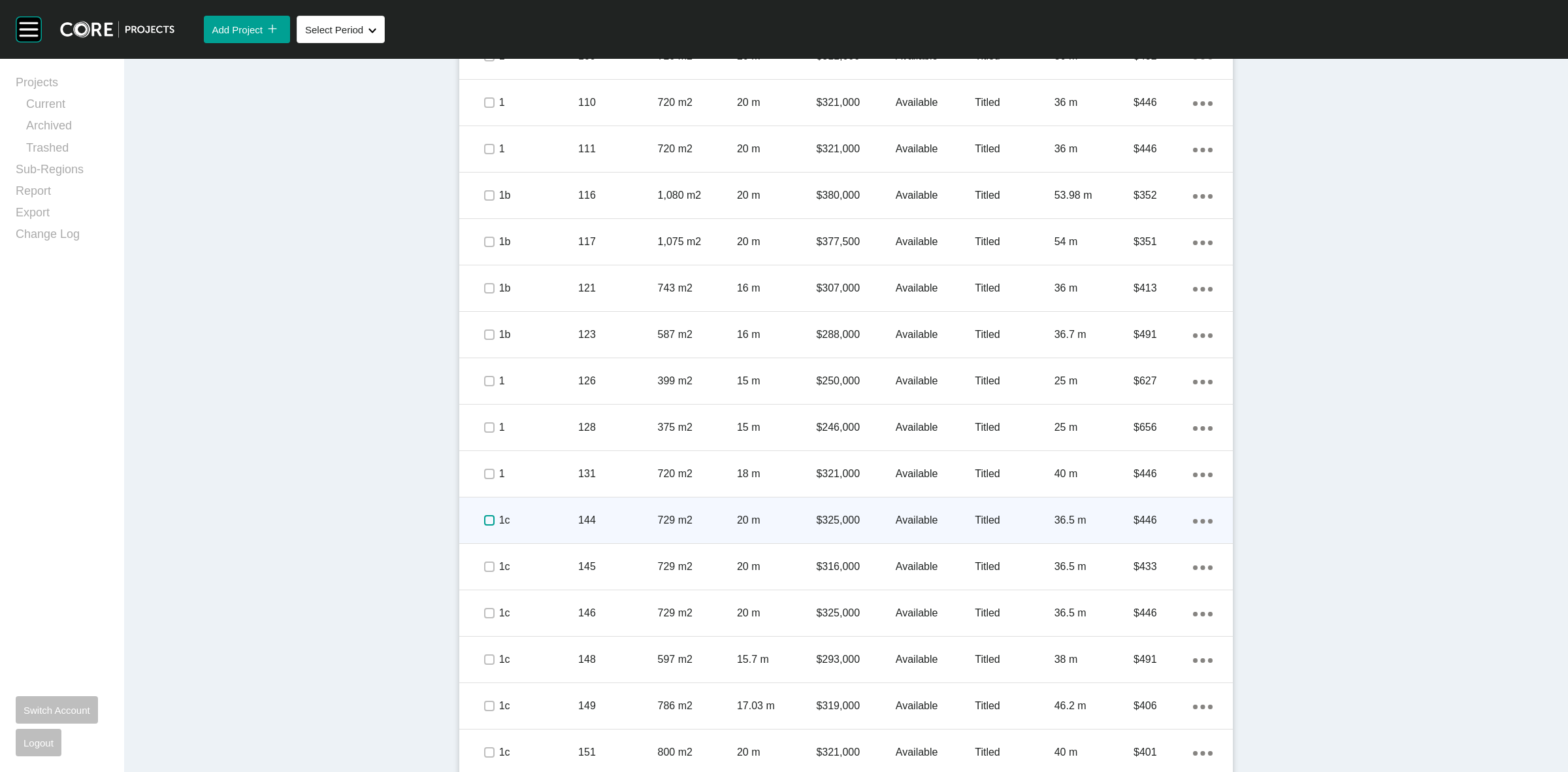
click at [484, 517] on label at bounding box center [489, 520] width 10 height 10
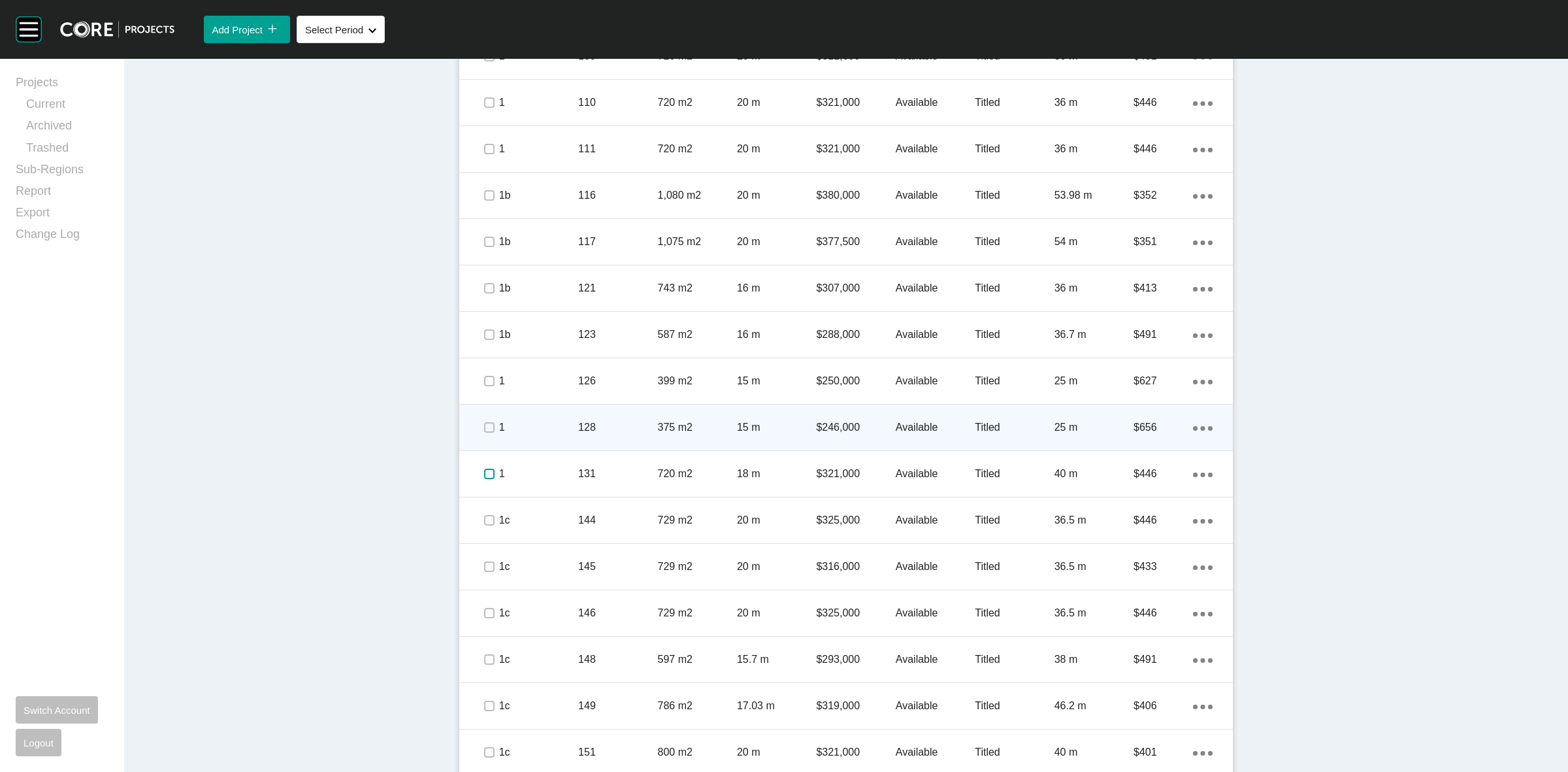
drag, startPoint x: 484, startPoint y: 479, endPoint x: 480, endPoint y: 424, distance: 55.1
click at [484, 477] on label at bounding box center [489, 474] width 10 height 10
click at [479, 409] on div at bounding box center [489, 427] width 19 height 46
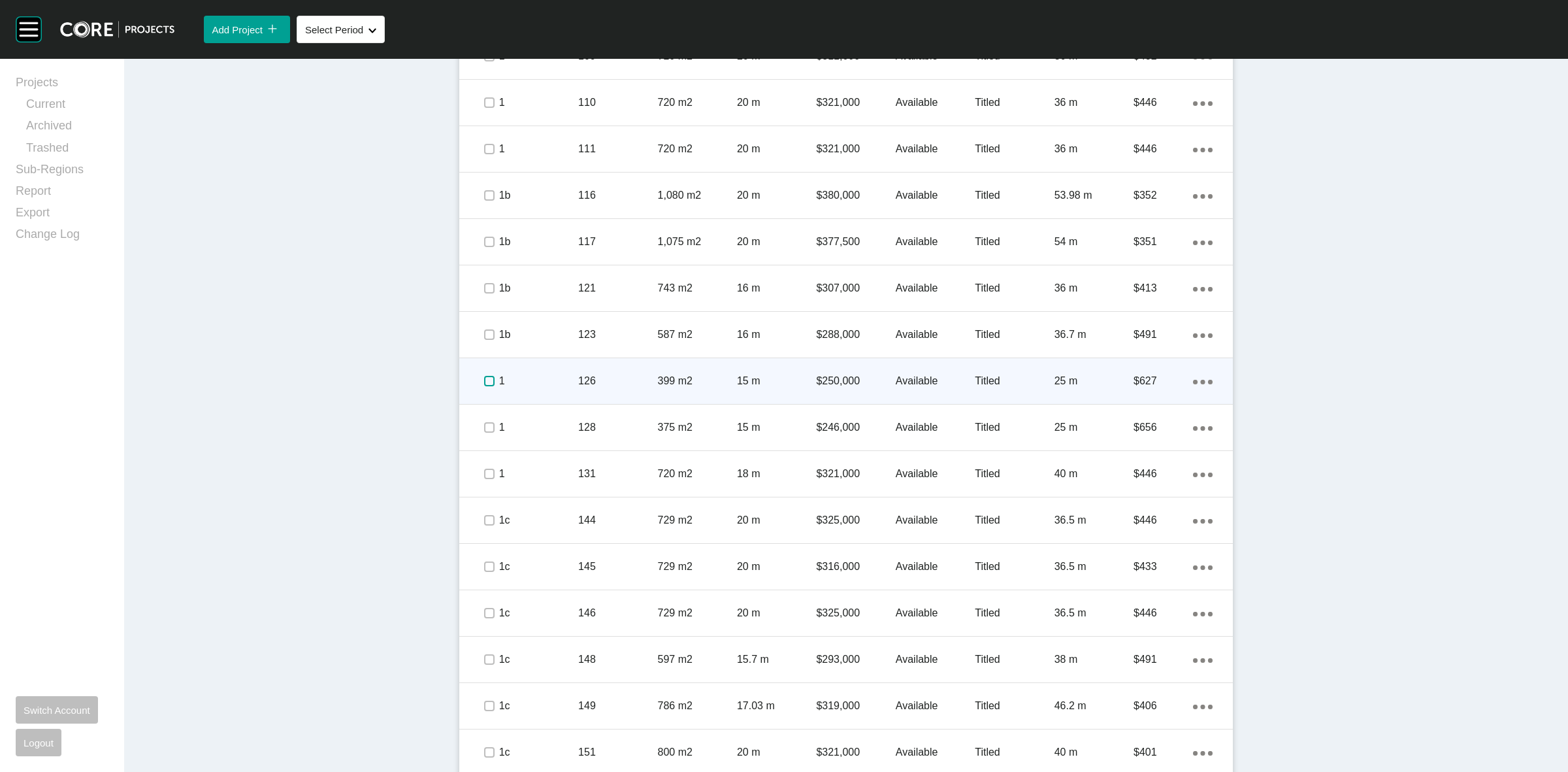
click at [484, 376] on label at bounding box center [489, 380] width 10 height 10
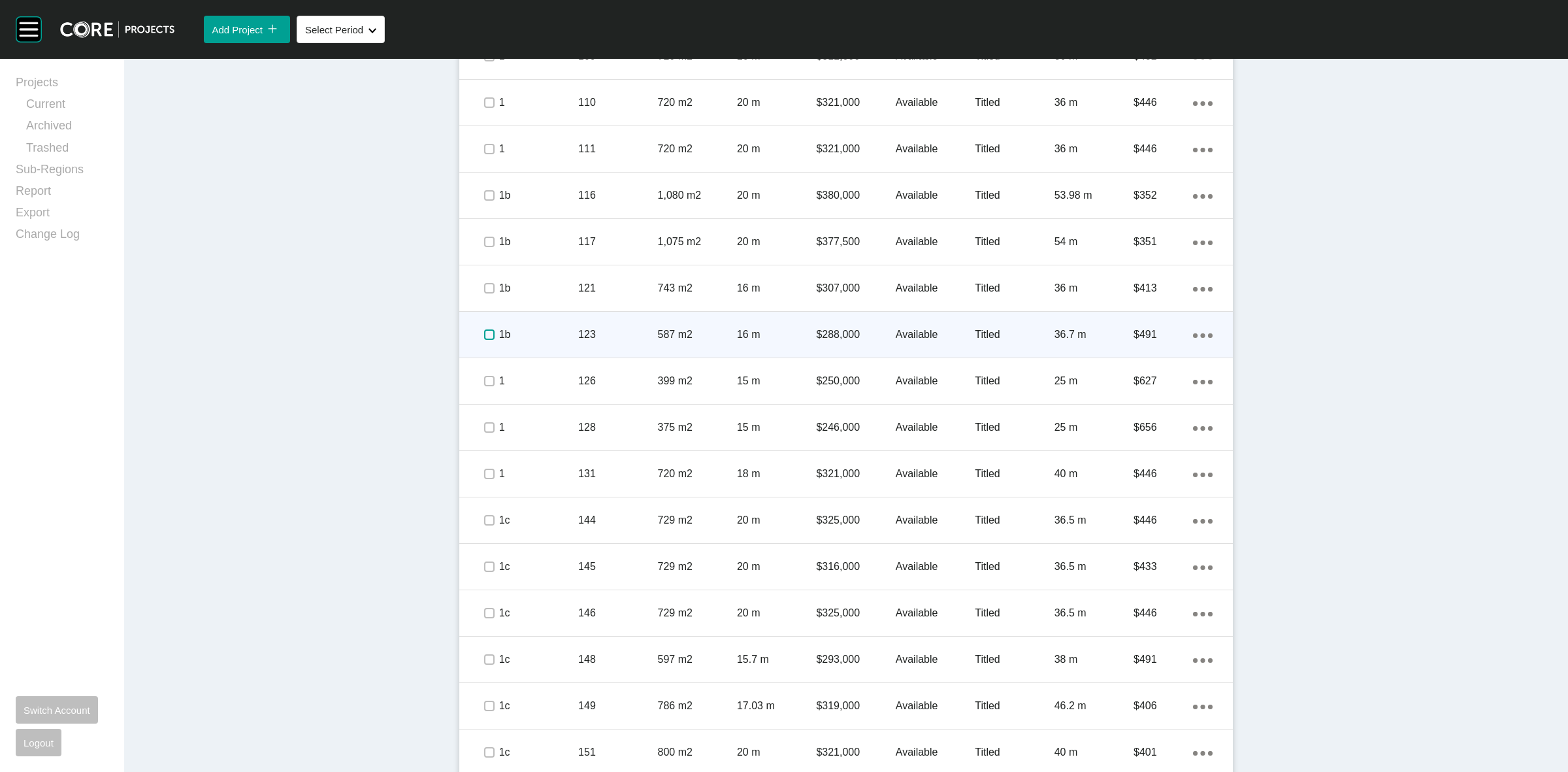
drag, startPoint x: 480, startPoint y: 334, endPoint x: 480, endPoint y: 324, distance: 10.0
click at [484, 330] on label at bounding box center [489, 334] width 10 height 10
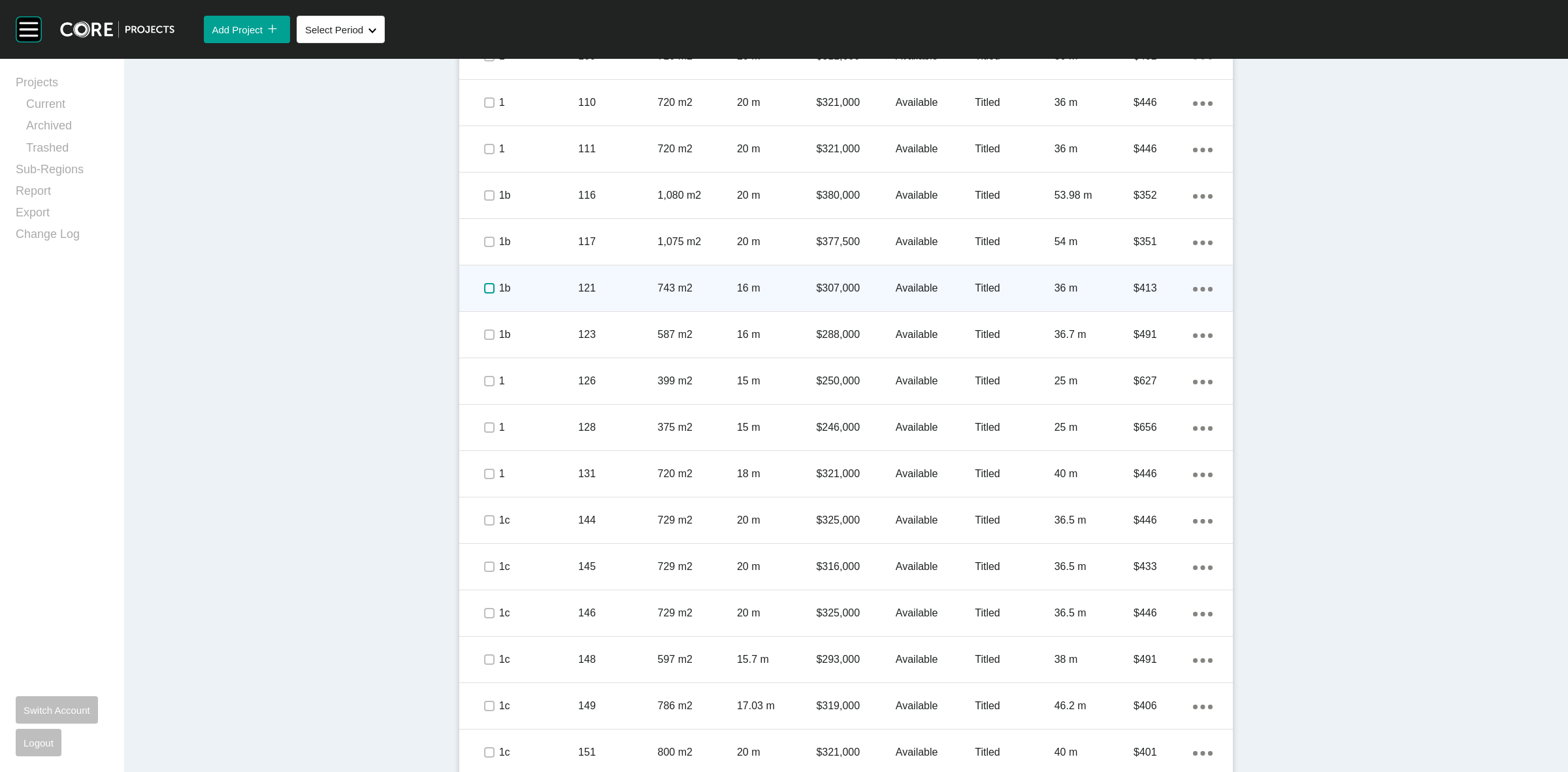
click at [484, 288] on label at bounding box center [489, 288] width 10 height 10
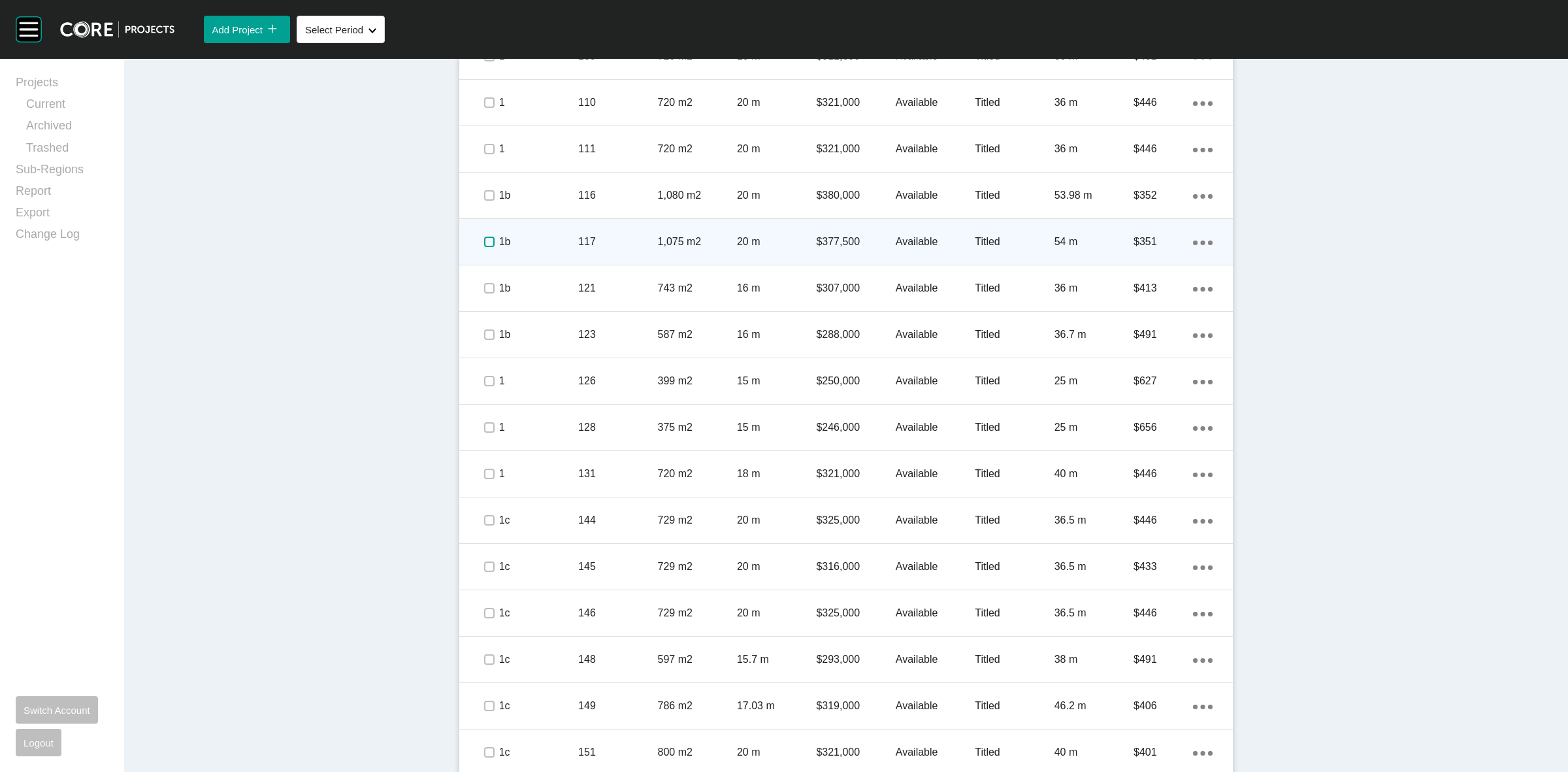
click at [484, 239] on label at bounding box center [489, 242] width 10 height 10
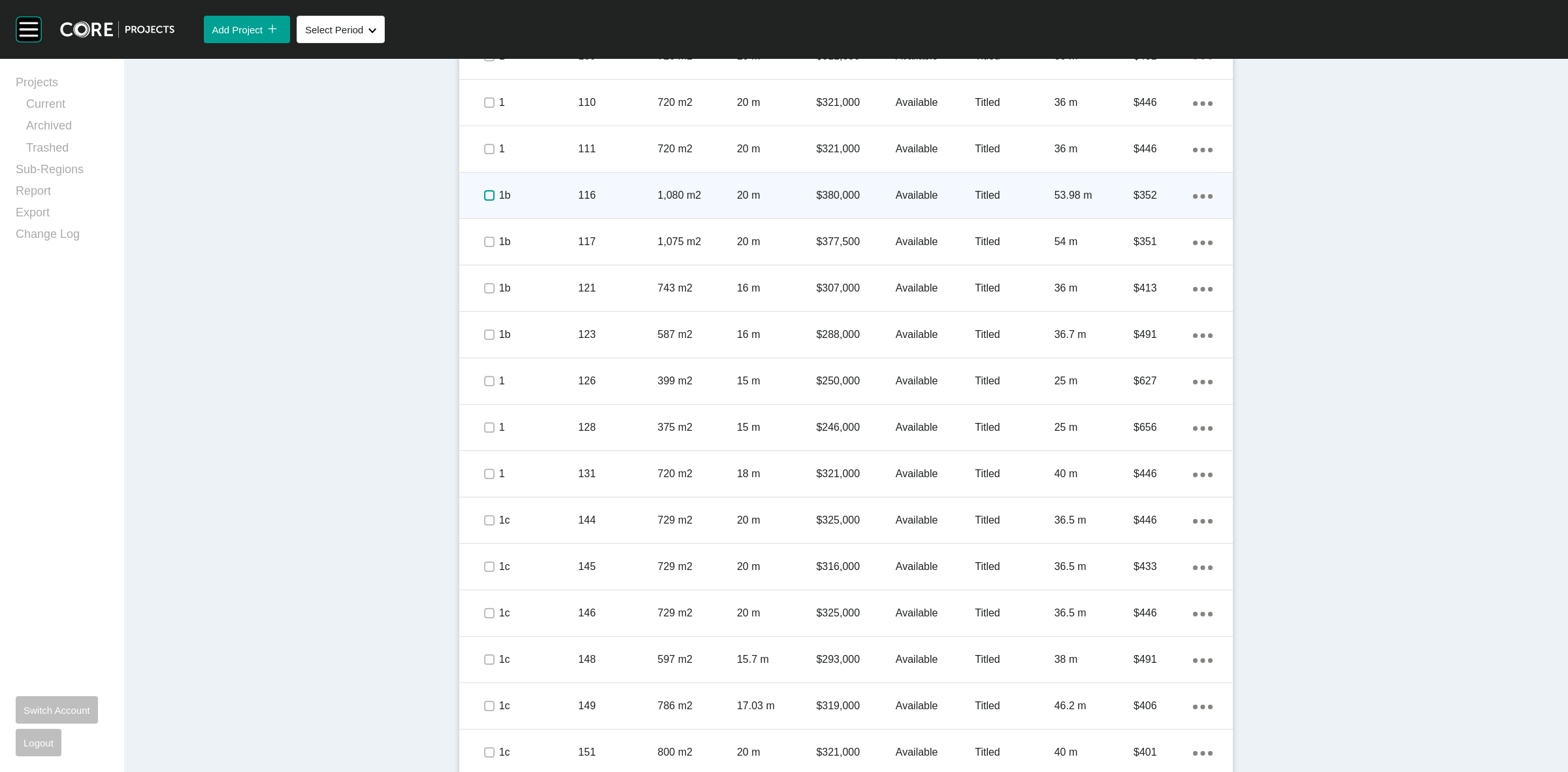
click at [484, 193] on label at bounding box center [489, 195] width 10 height 10
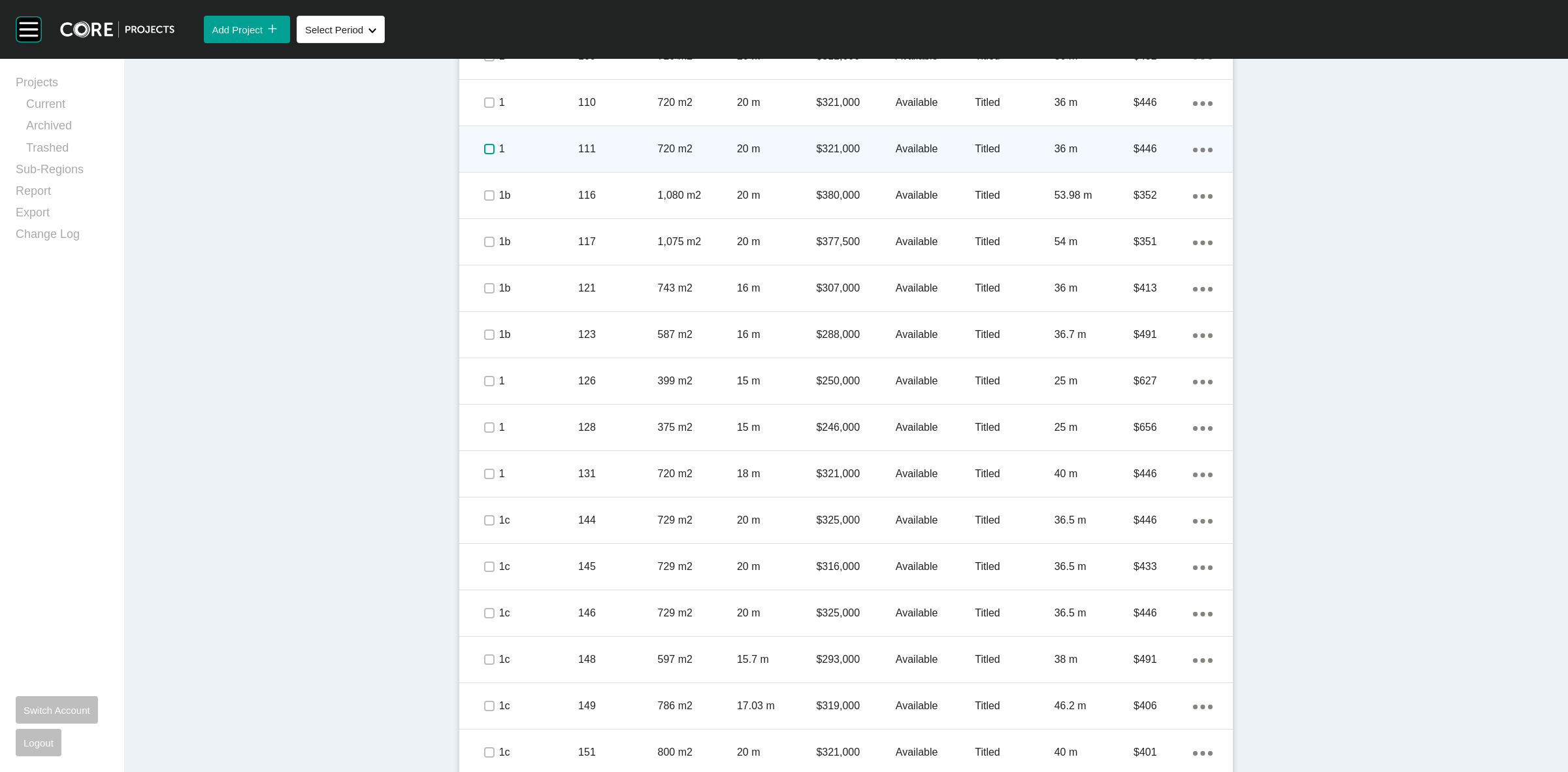
click at [484, 151] on label at bounding box center [489, 148] width 10 height 10
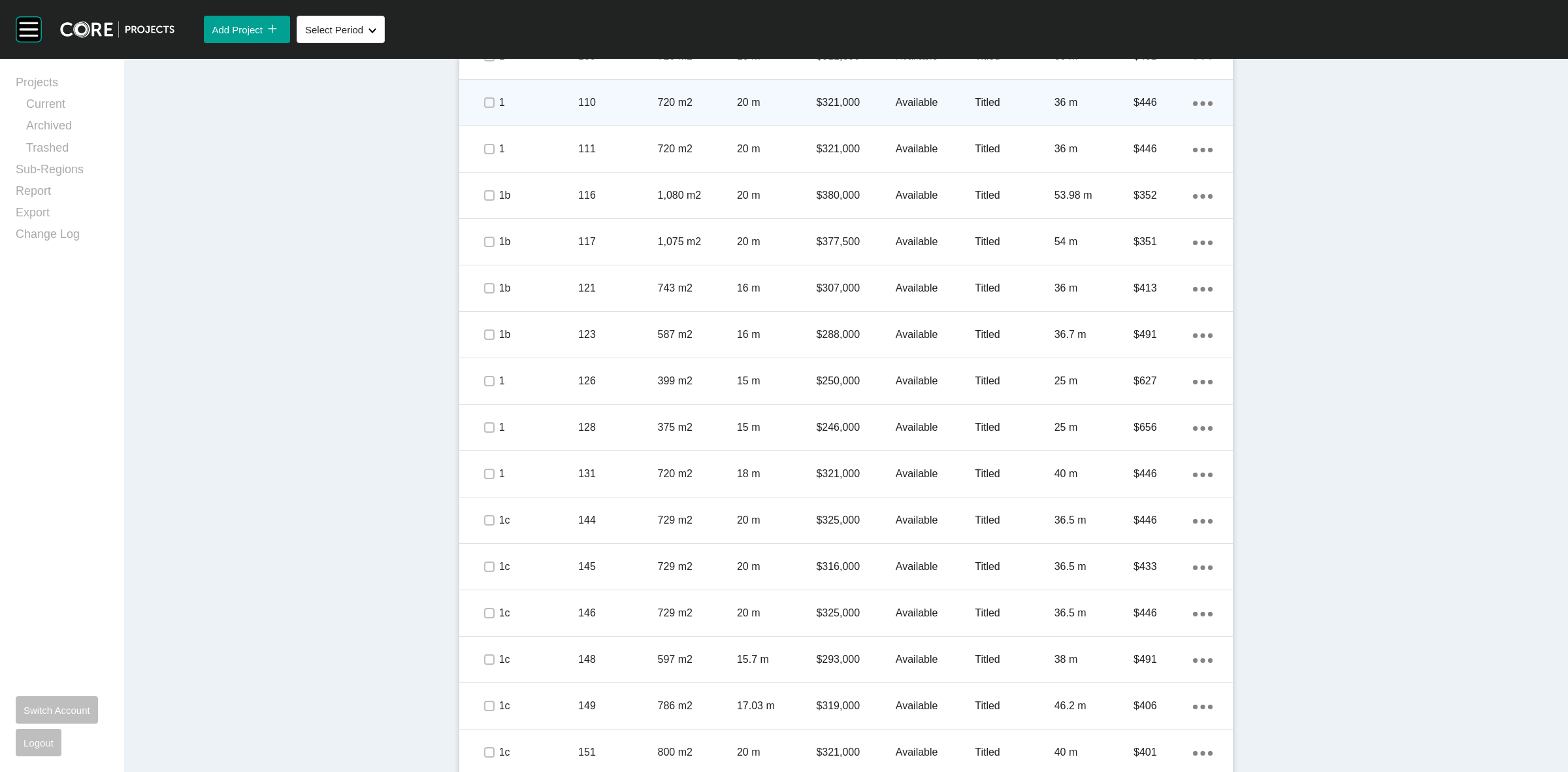
click at [479, 103] on span at bounding box center [489, 102] width 19 height 19
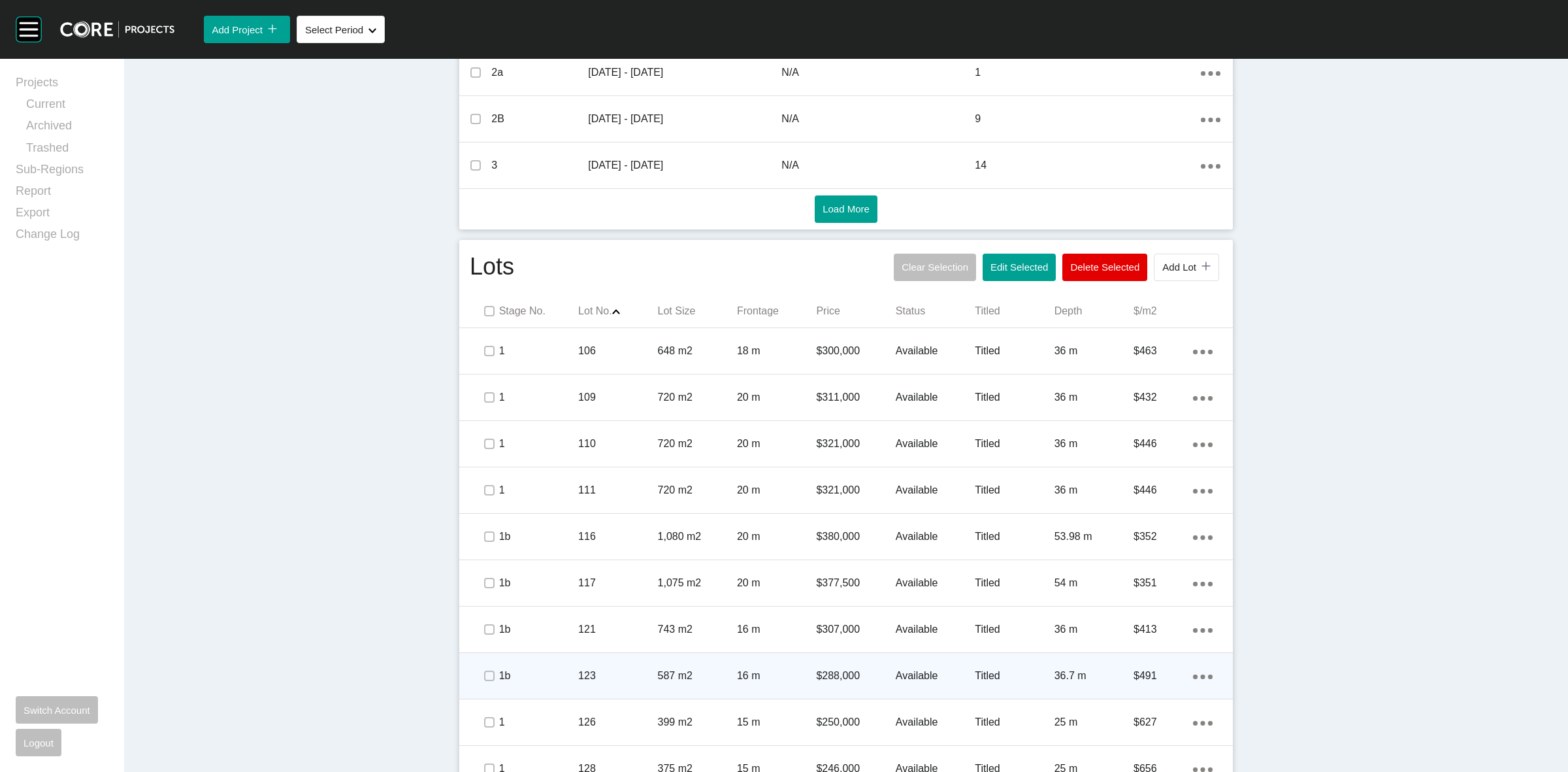
scroll to position [554, 0]
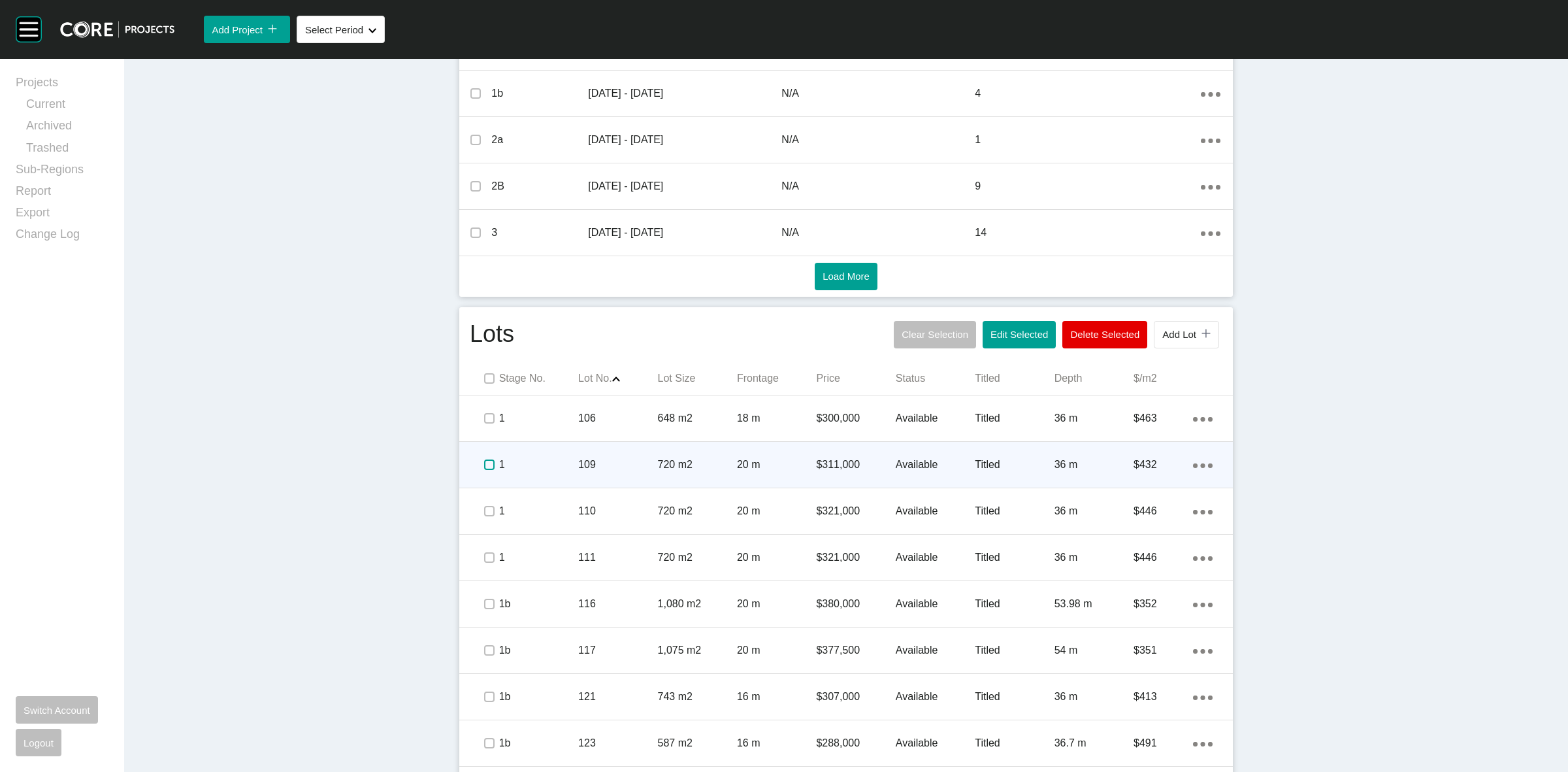
drag, startPoint x: 486, startPoint y: 465, endPoint x: 483, endPoint y: 430, distance: 35.1
click at [485, 465] on label at bounding box center [489, 464] width 10 height 10
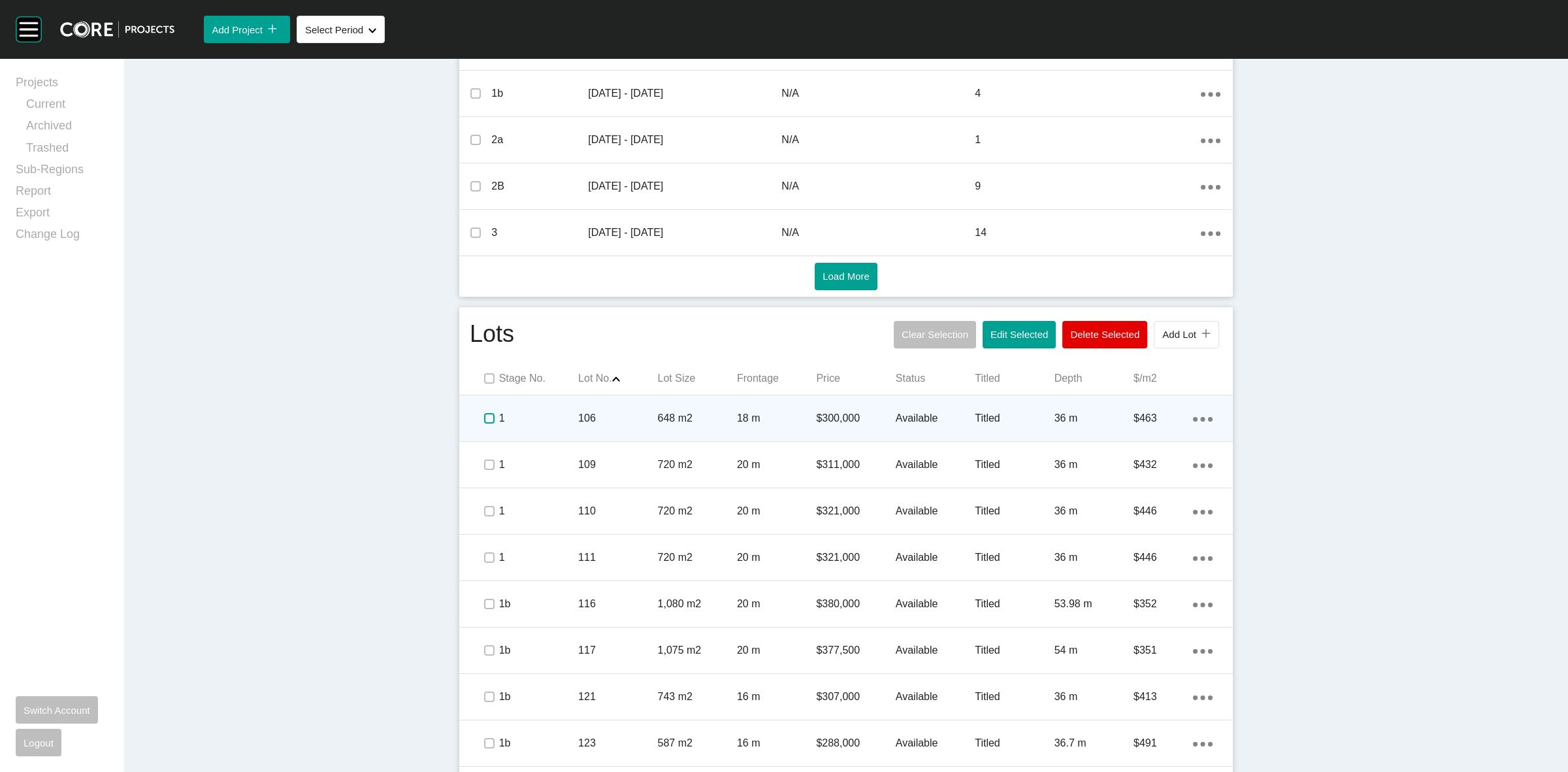
click at [484, 416] on label at bounding box center [489, 418] width 10 height 10
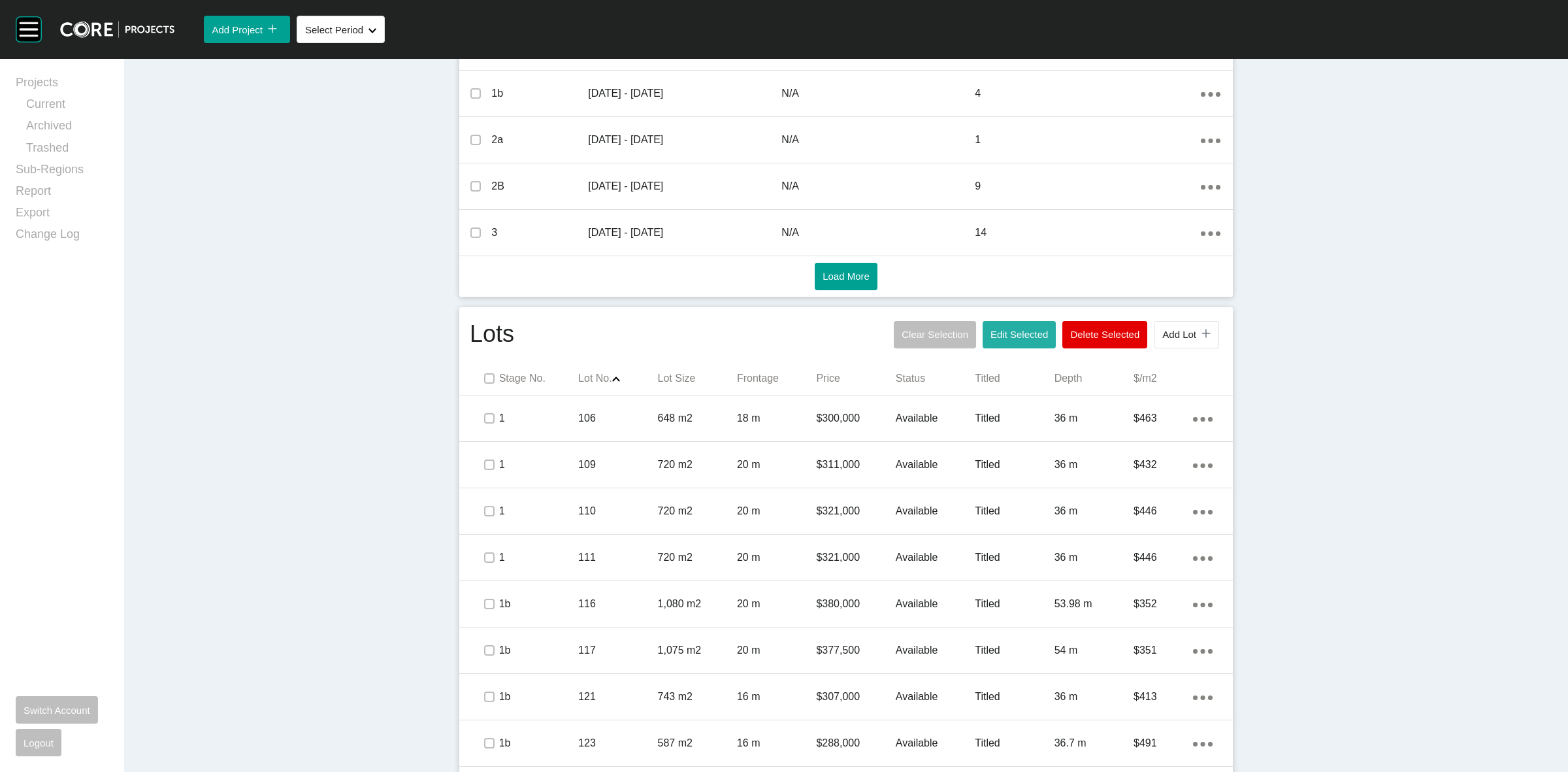
click at [1003, 332] on span "Edit Selected" at bounding box center [1019, 334] width 57 height 11
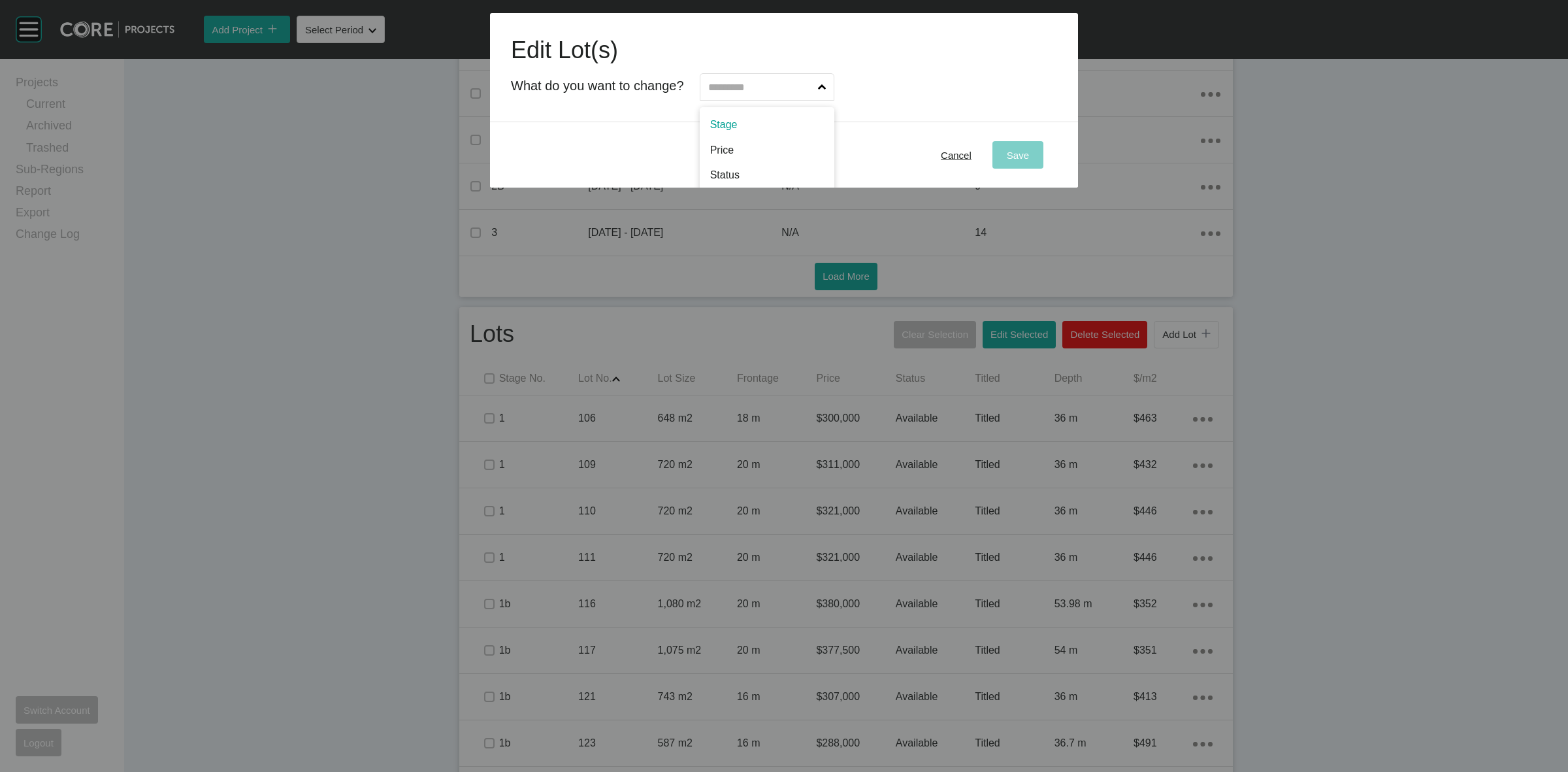
click at [718, 84] on input "text" at bounding box center [760, 87] width 110 height 26
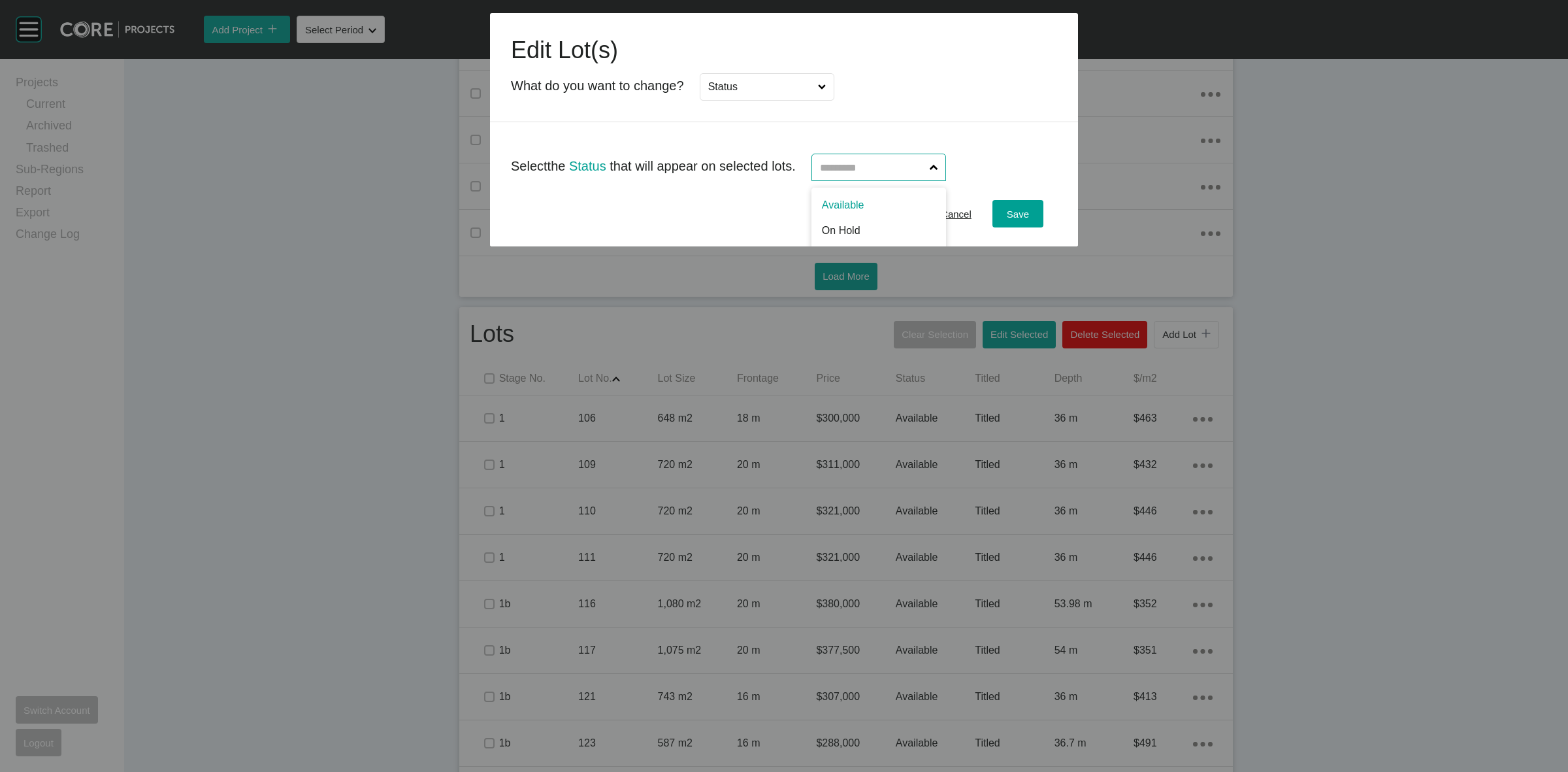
click at [859, 167] on input "text" at bounding box center [872, 167] width 110 height 26
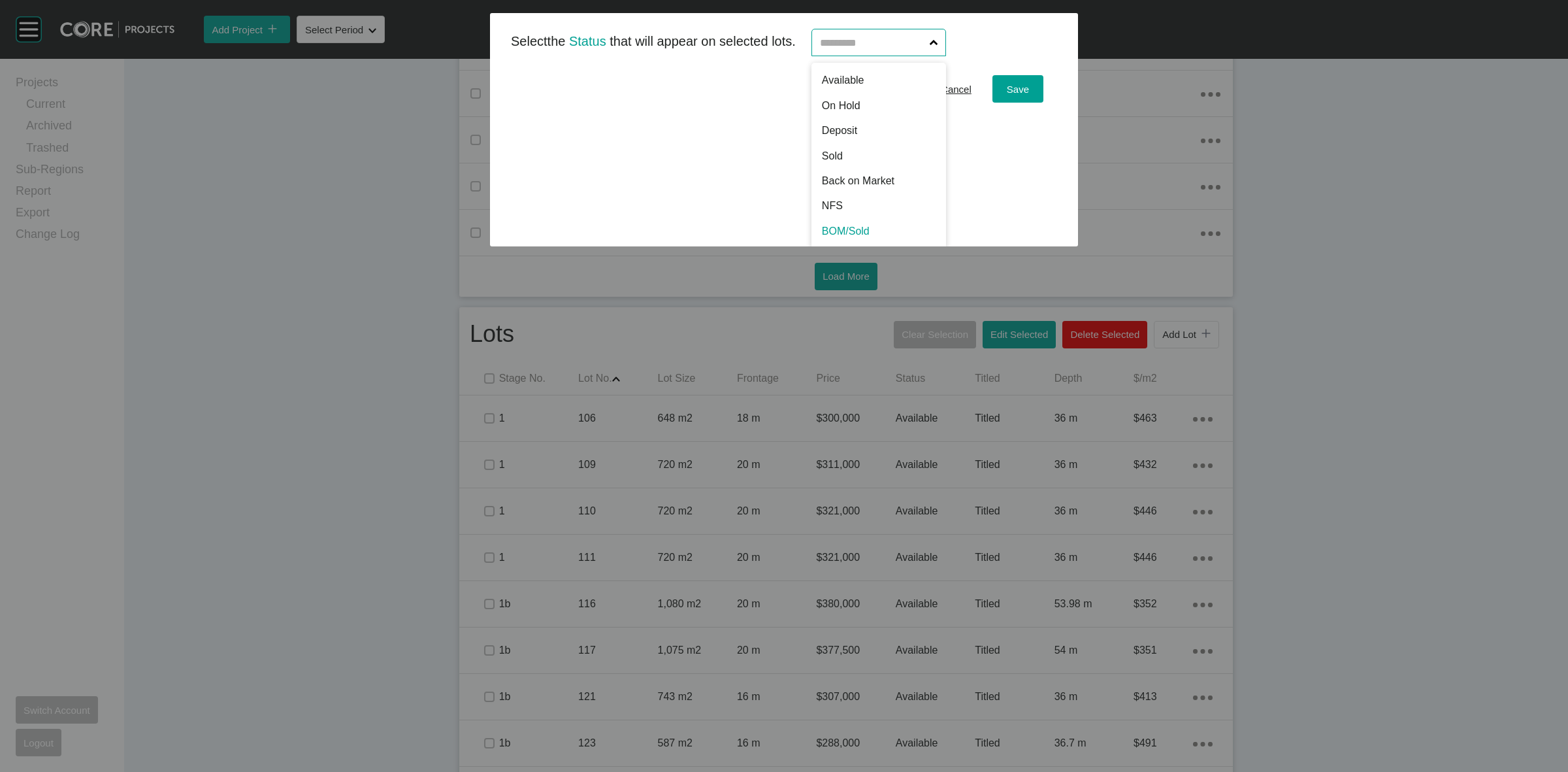
scroll to position [127, 0]
drag, startPoint x: 825, startPoint y: 151, endPoint x: 928, endPoint y: 154, distance: 103.0
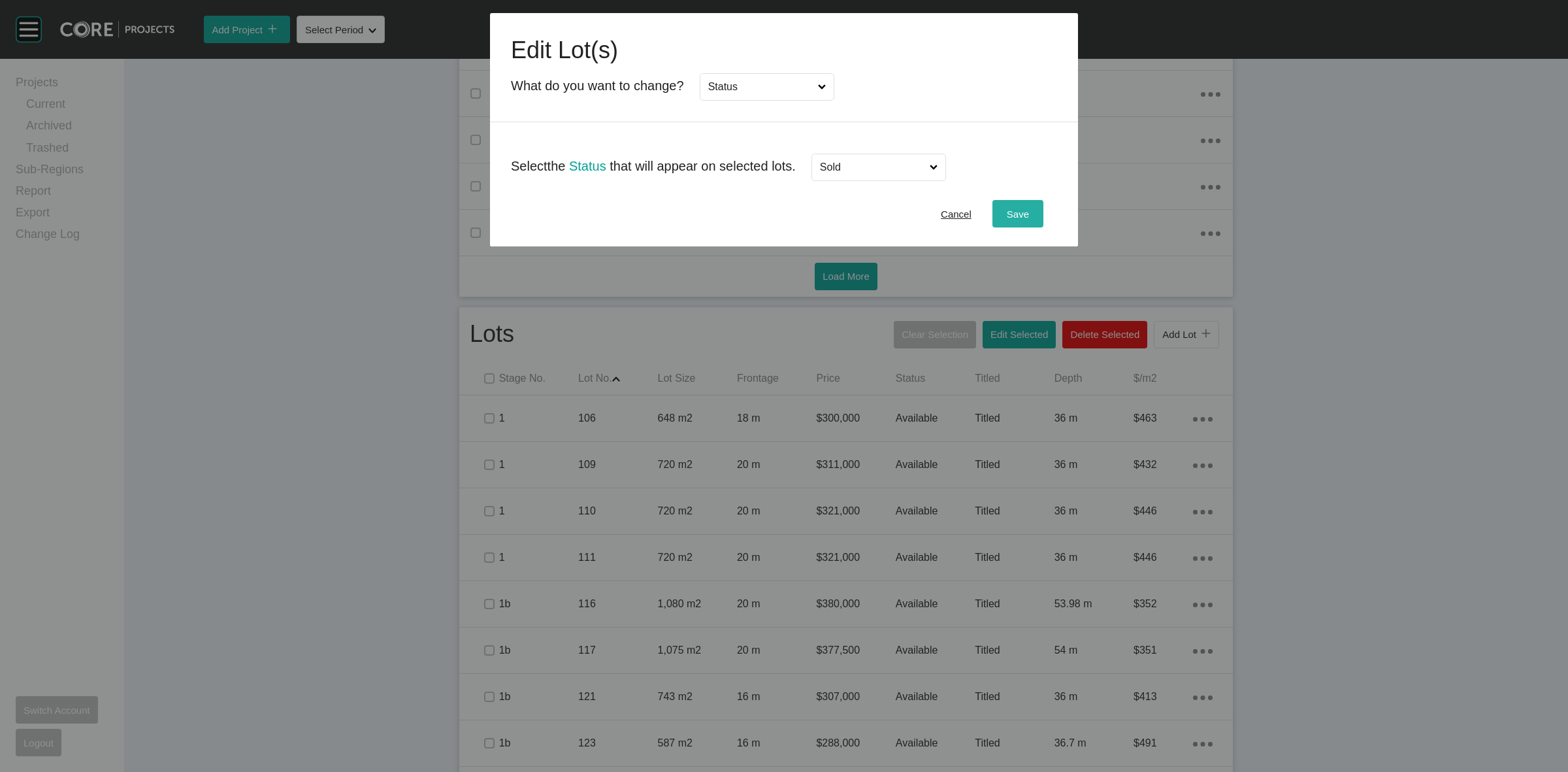
click at [1009, 216] on span "Save" at bounding box center [1018, 214] width 23 height 11
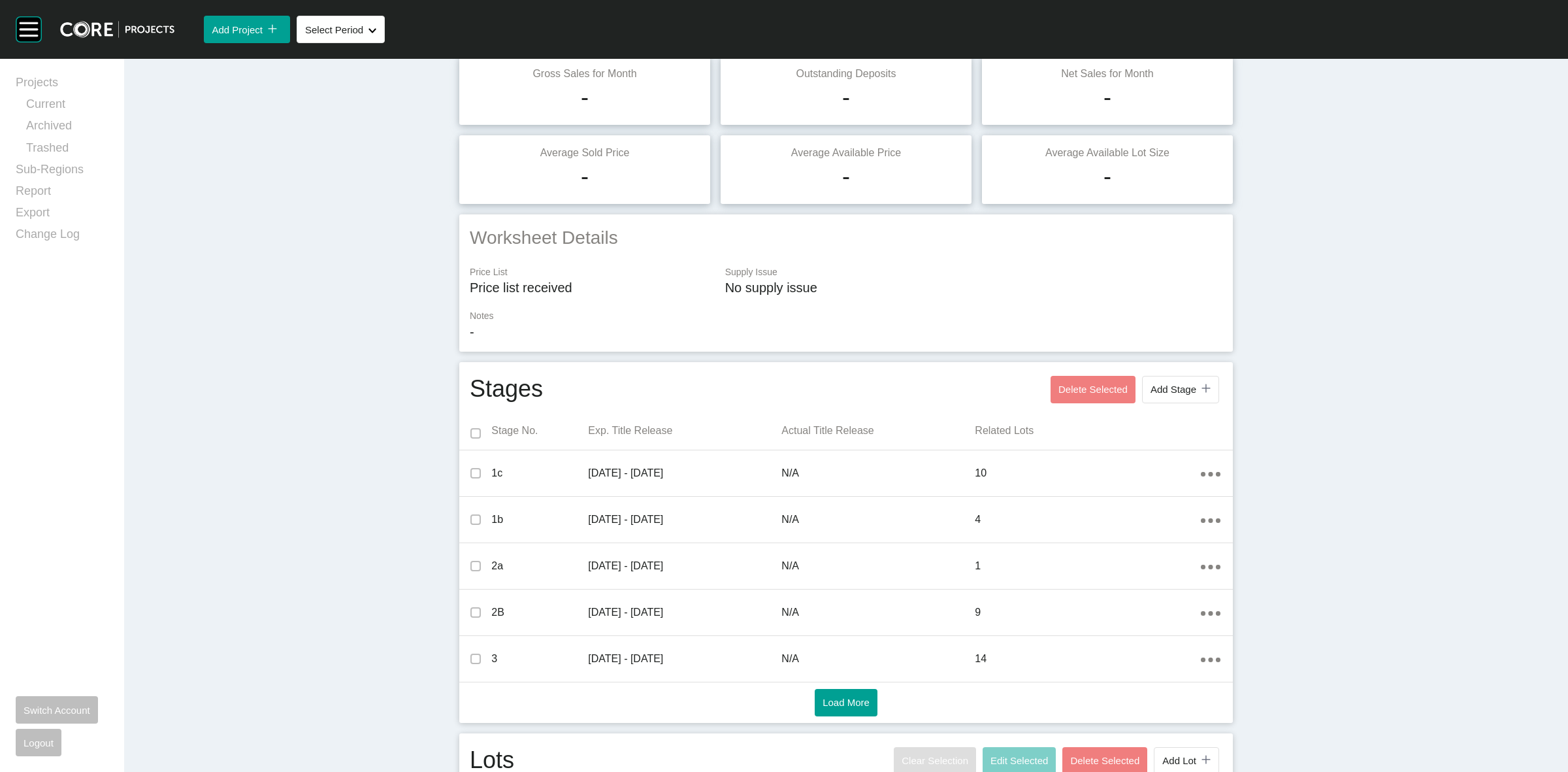
scroll to position [245, 0]
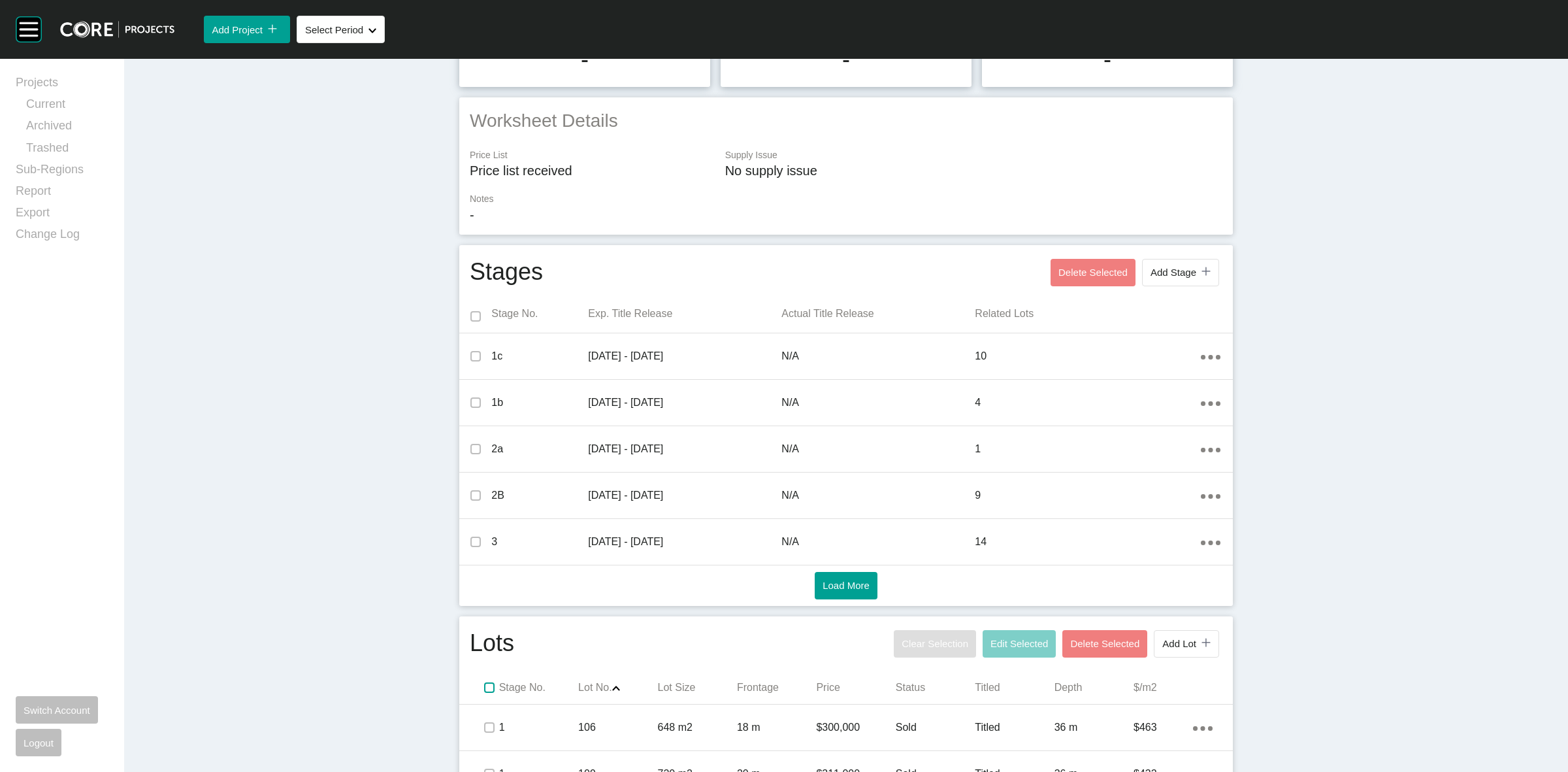
drag, startPoint x: 482, startPoint y: 690, endPoint x: 751, endPoint y: 681, distance: 269.2
click at [485, 687] on label at bounding box center [489, 687] width 10 height 10
click at [1004, 641] on span "Edit Selected" at bounding box center [1019, 644] width 57 height 11
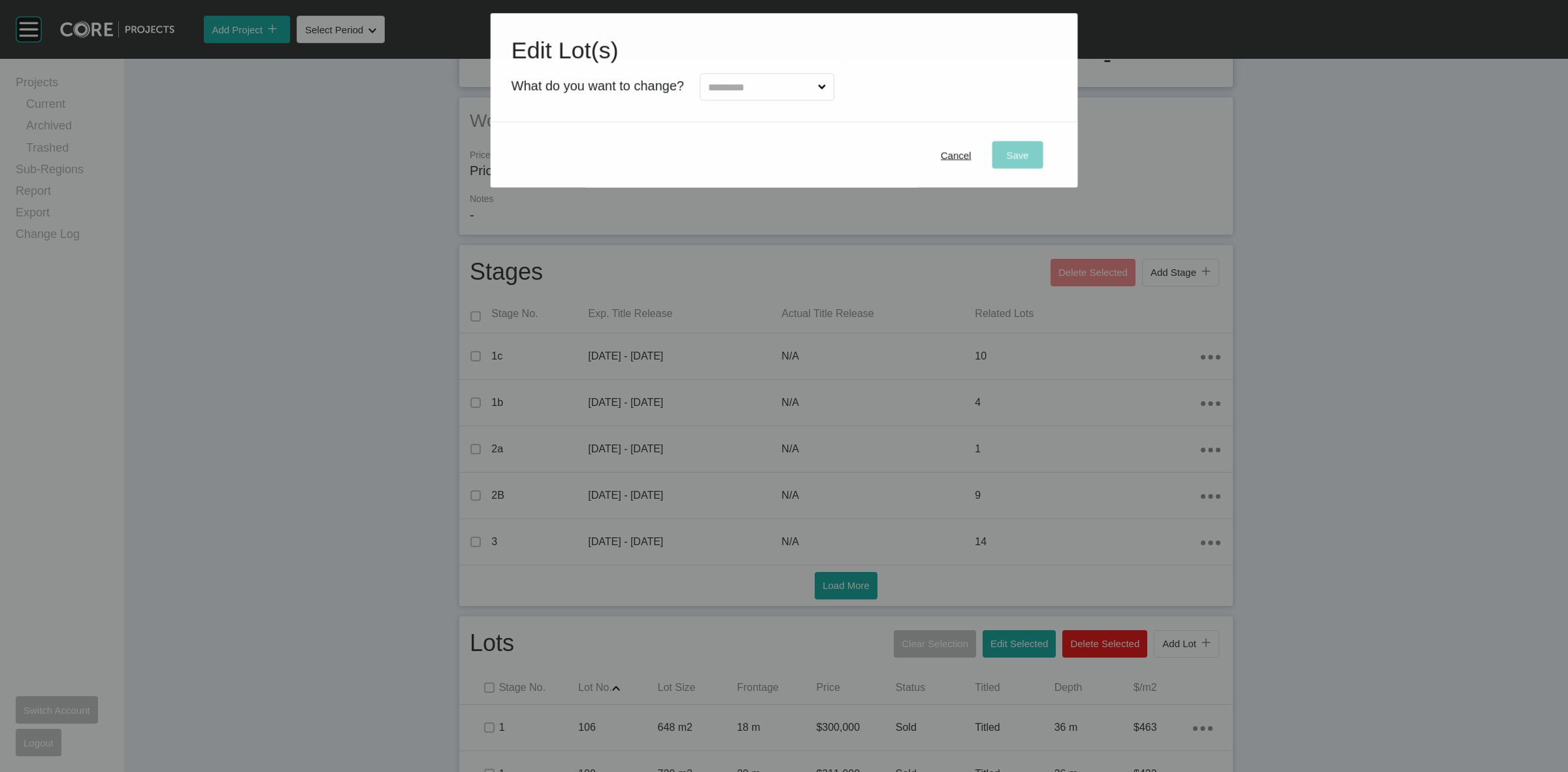
click at [762, 72] on div at bounding box center [759, 84] width 151 height 34
click at [759, 89] on input "text" at bounding box center [760, 87] width 110 height 26
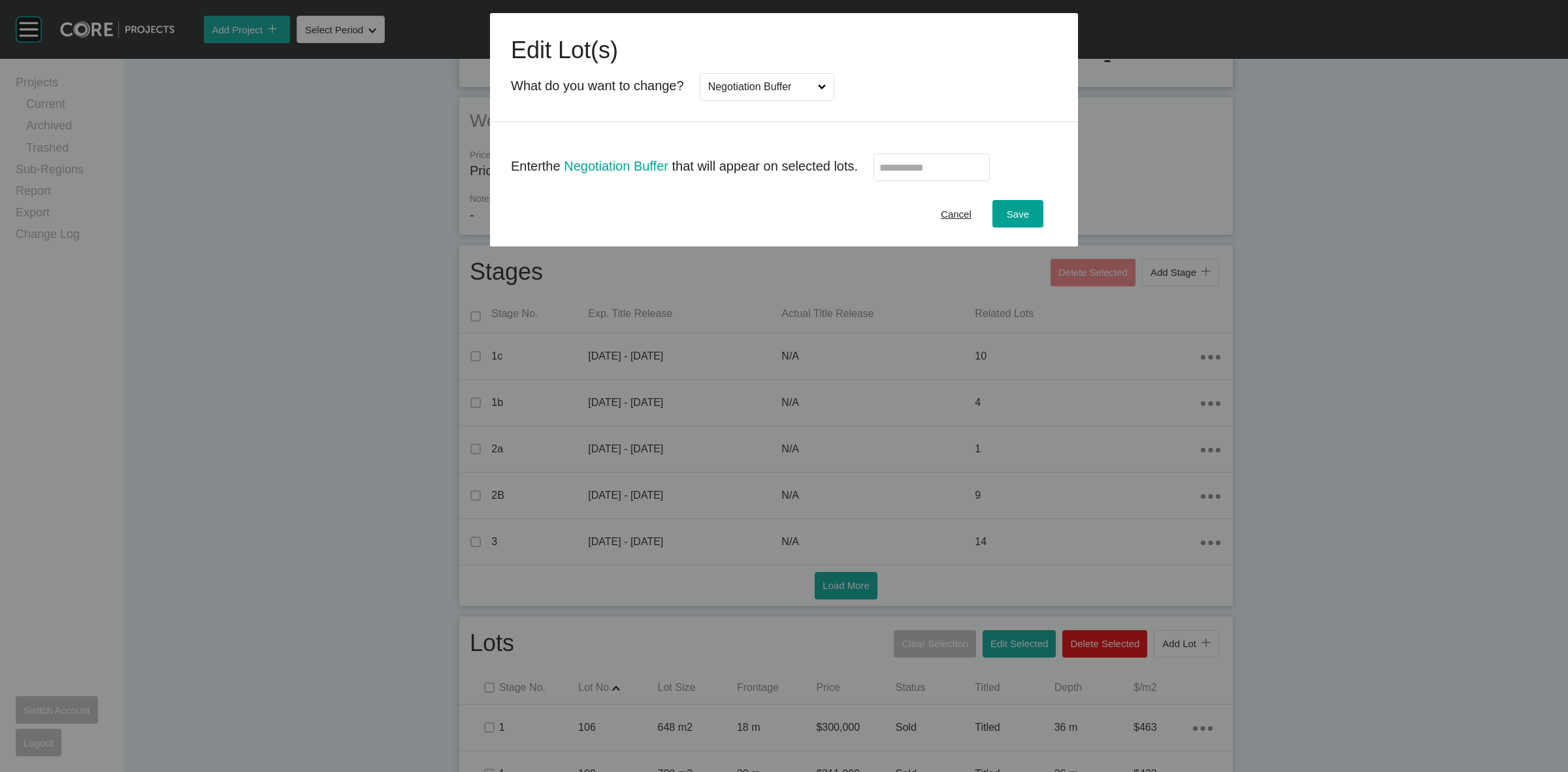
scroll to position [0, 0]
click at [920, 162] on input "text" at bounding box center [932, 168] width 105 height 11
type input "*****"
click at [1007, 220] on span "Save" at bounding box center [1018, 214] width 23 height 11
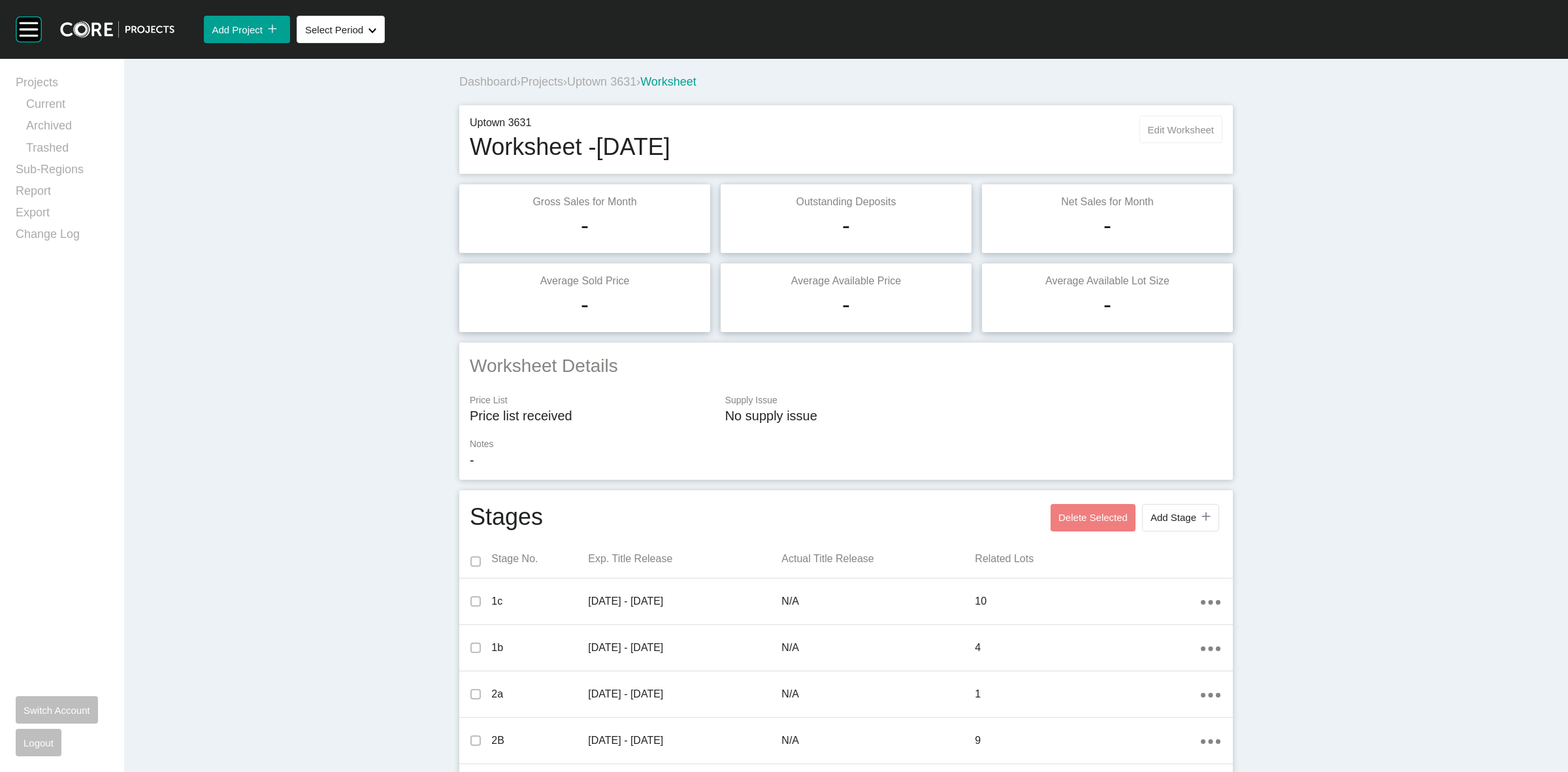
click at [1155, 131] on span "Edit Worksheet" at bounding box center [1181, 130] width 66 height 11
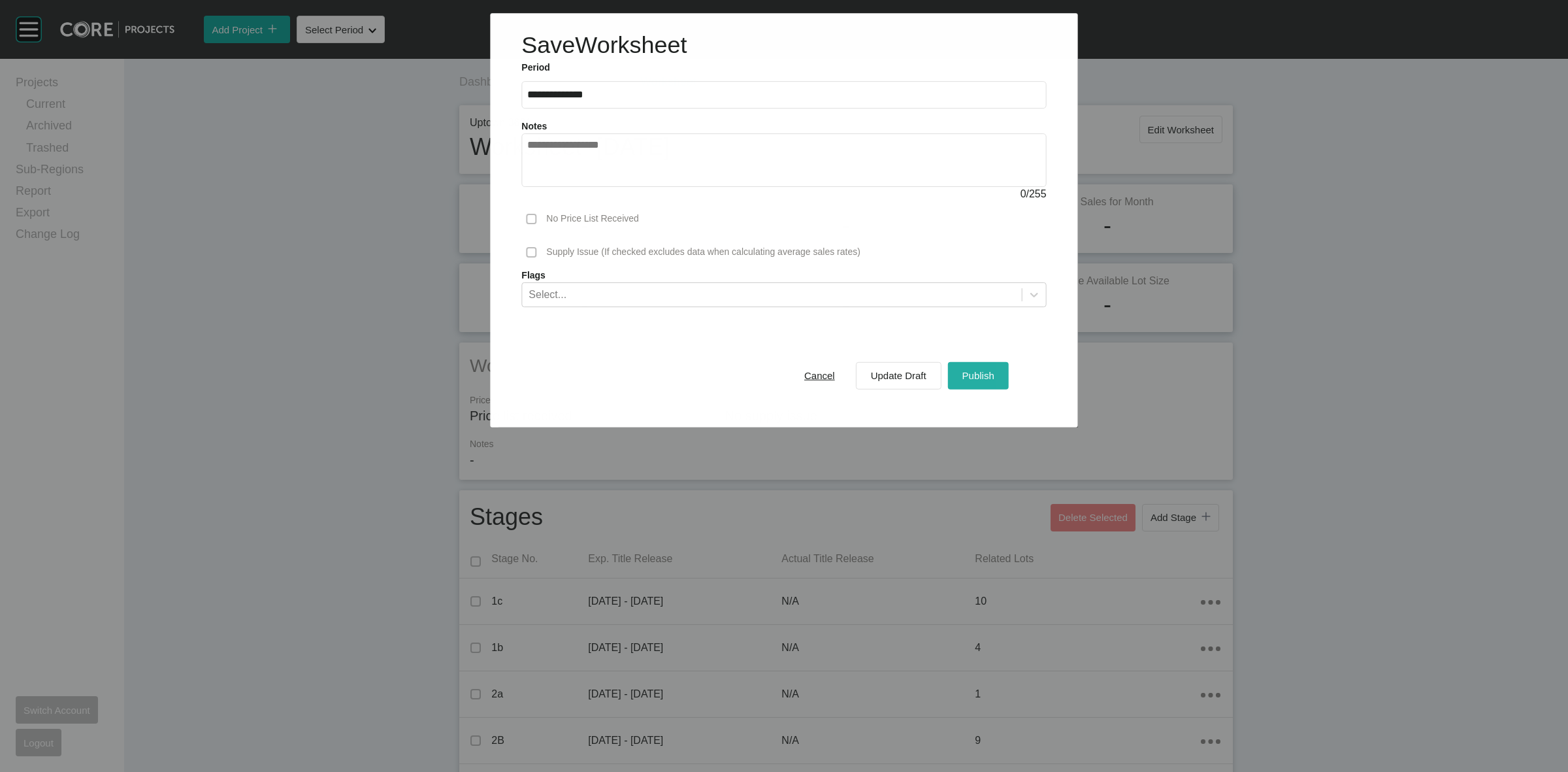
click at [967, 370] on span "Publish" at bounding box center [978, 376] width 32 height 11
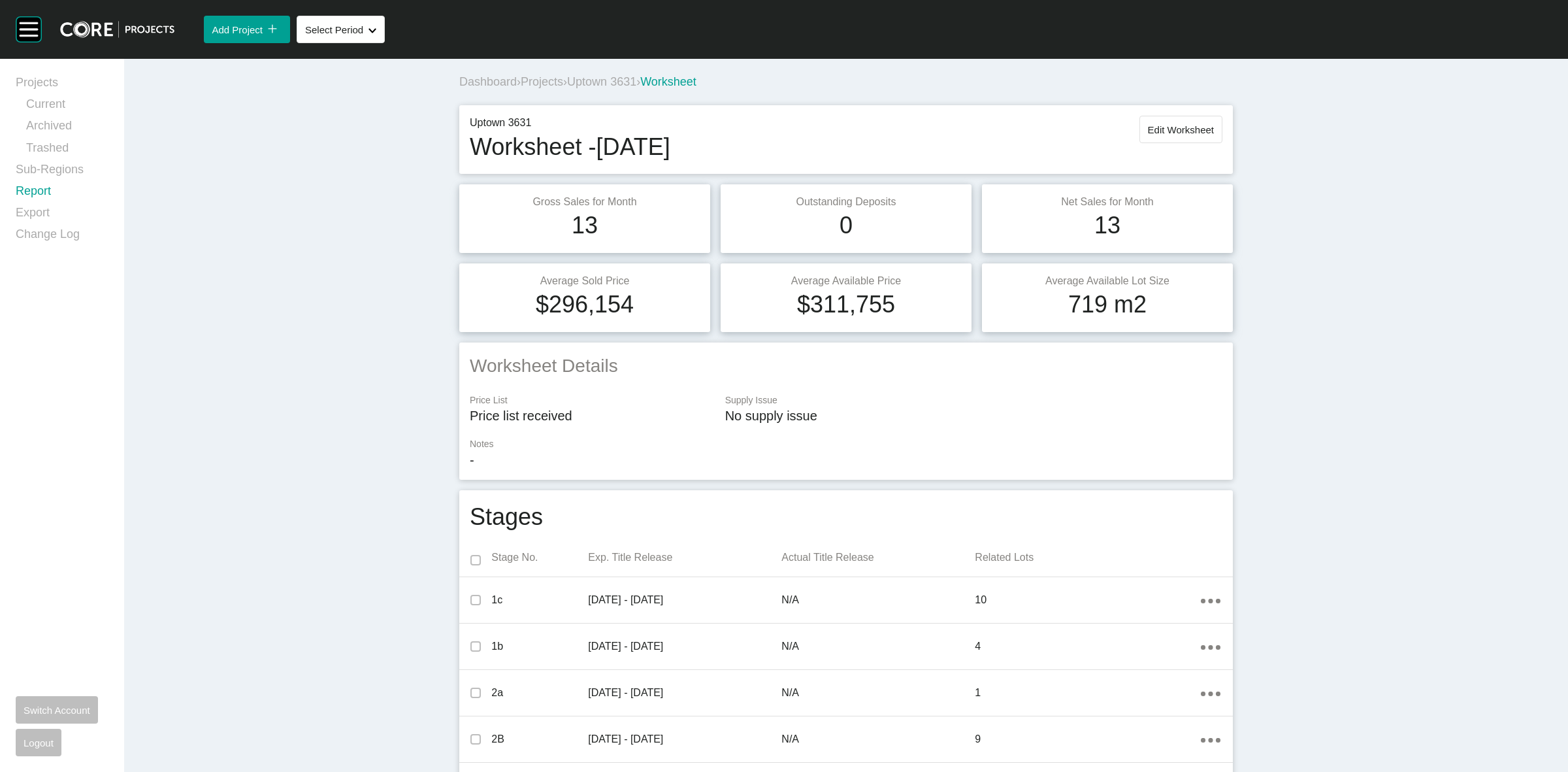
click at [33, 193] on link "Report" at bounding box center [61, 193] width 93 height 22
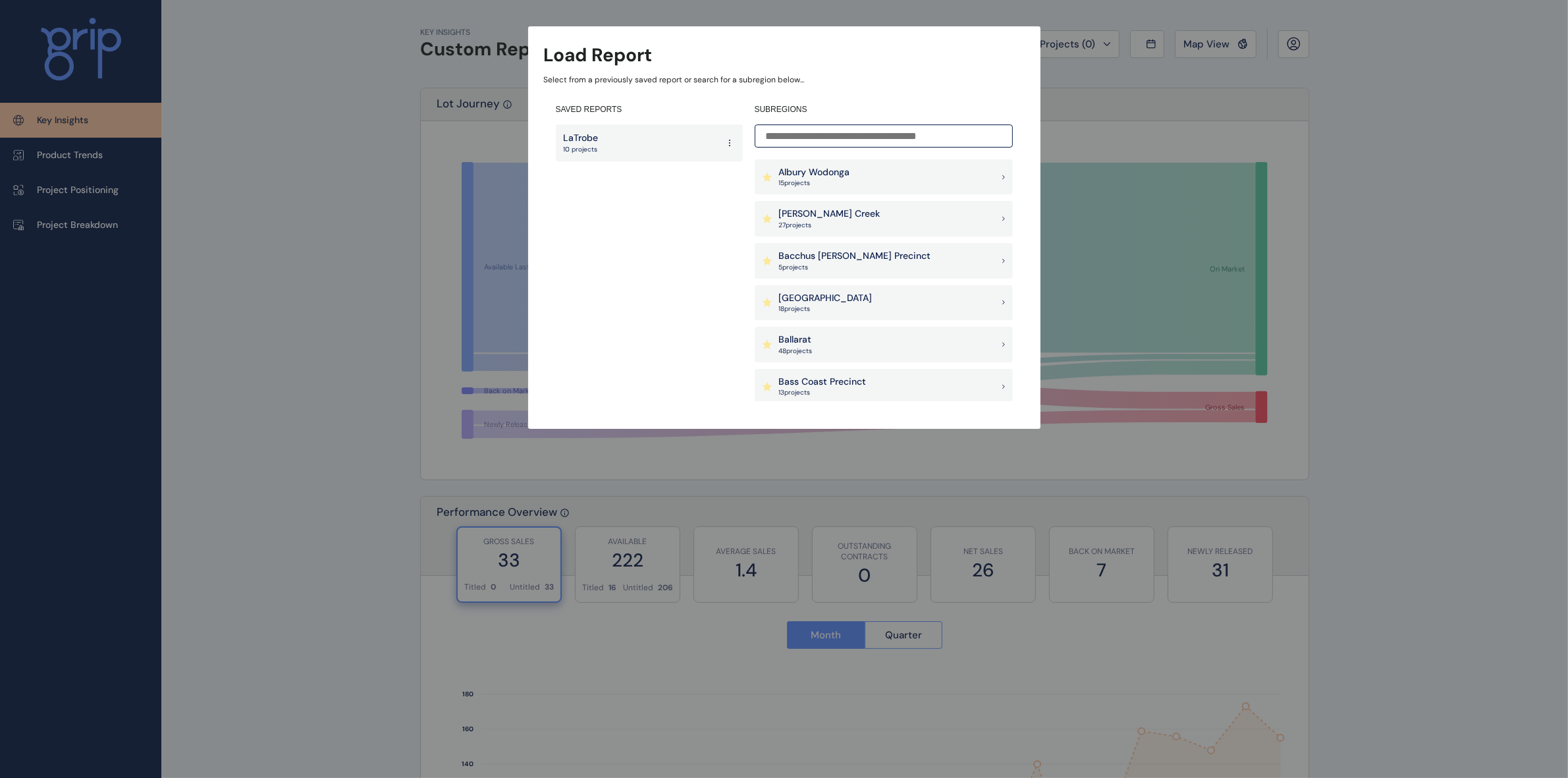
click at [804, 137] on input at bounding box center [883, 136] width 258 height 23
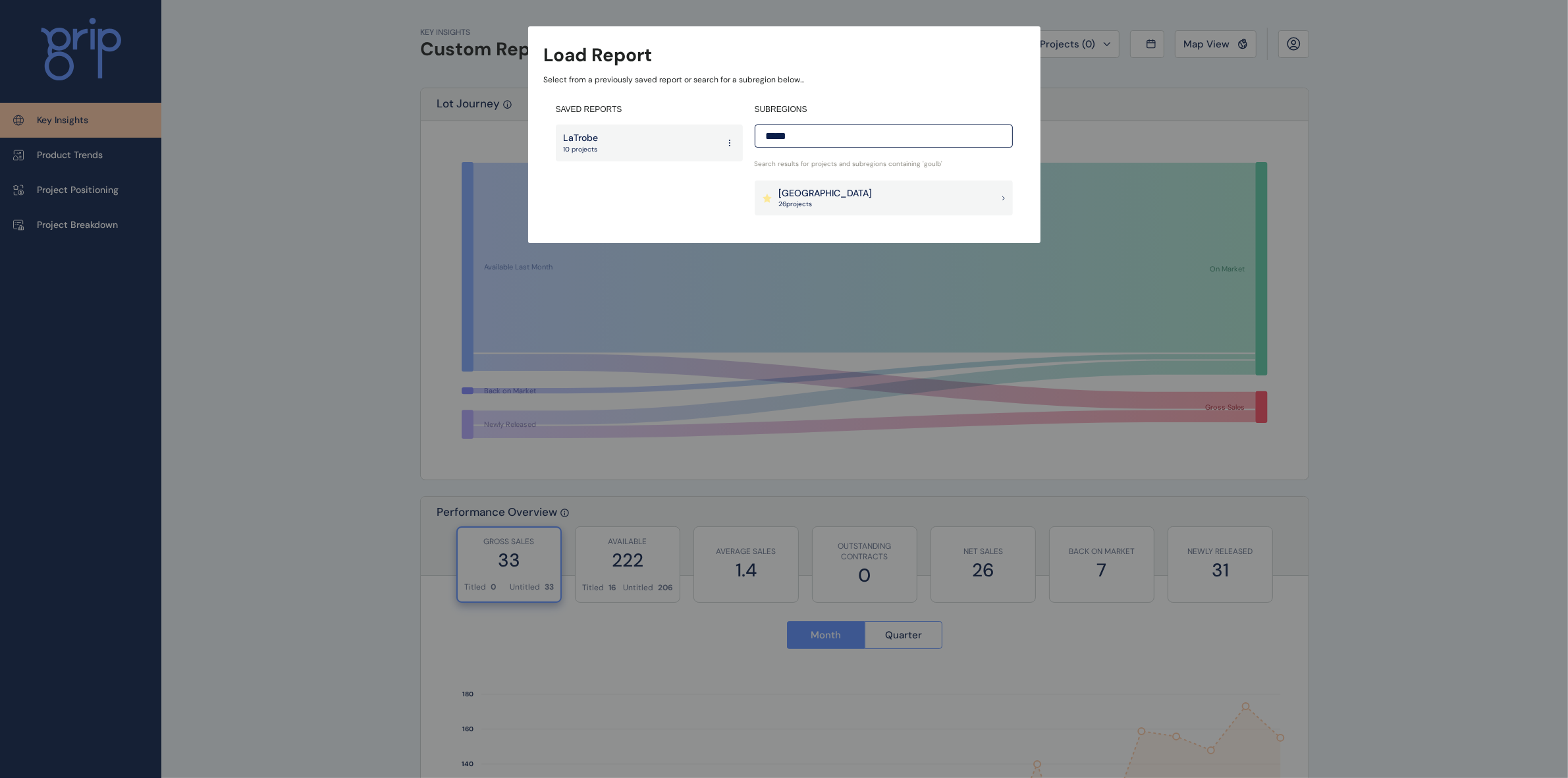
type input "*****"
click at [818, 196] on p "[GEOGRAPHIC_DATA]" at bounding box center [825, 193] width 93 height 13
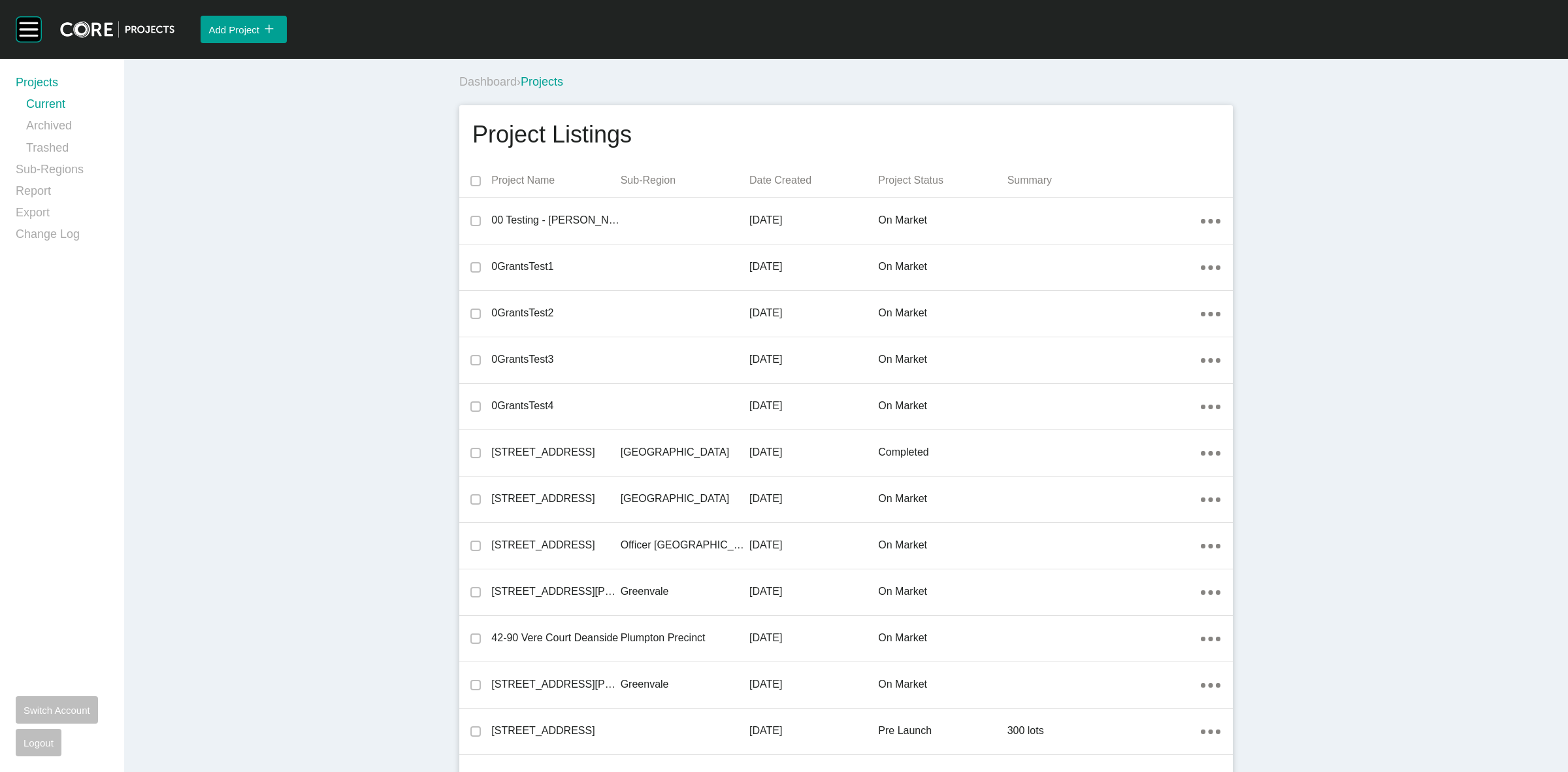
click at [834, 95] on div "Dashboard › Projects" at bounding box center [848, 81] width 779 height 36
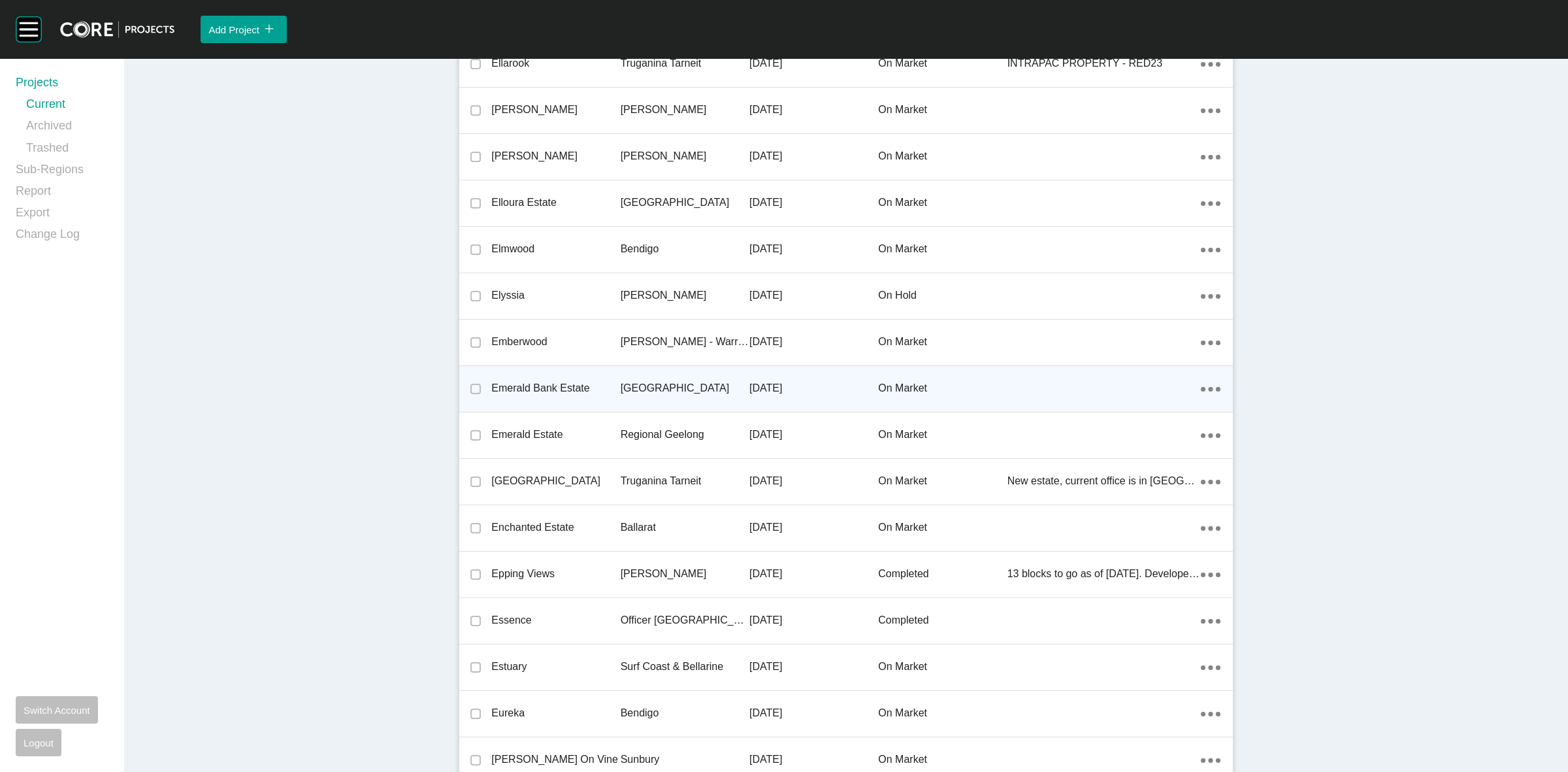
click at [656, 392] on p "[GEOGRAPHIC_DATA]" at bounding box center [685, 388] width 129 height 15
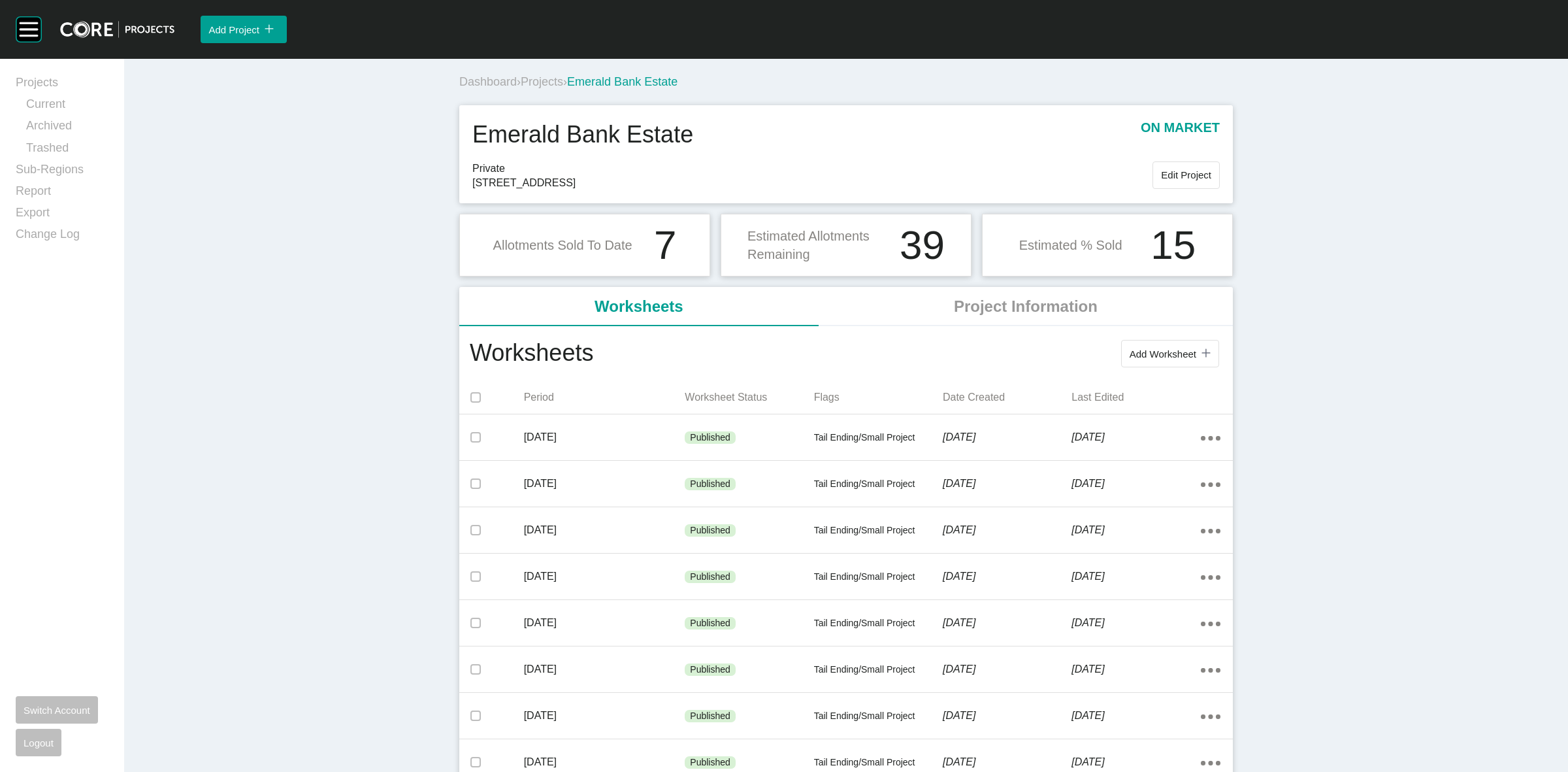
click at [540, 81] on span "Projects" at bounding box center [541, 81] width 43 height 13
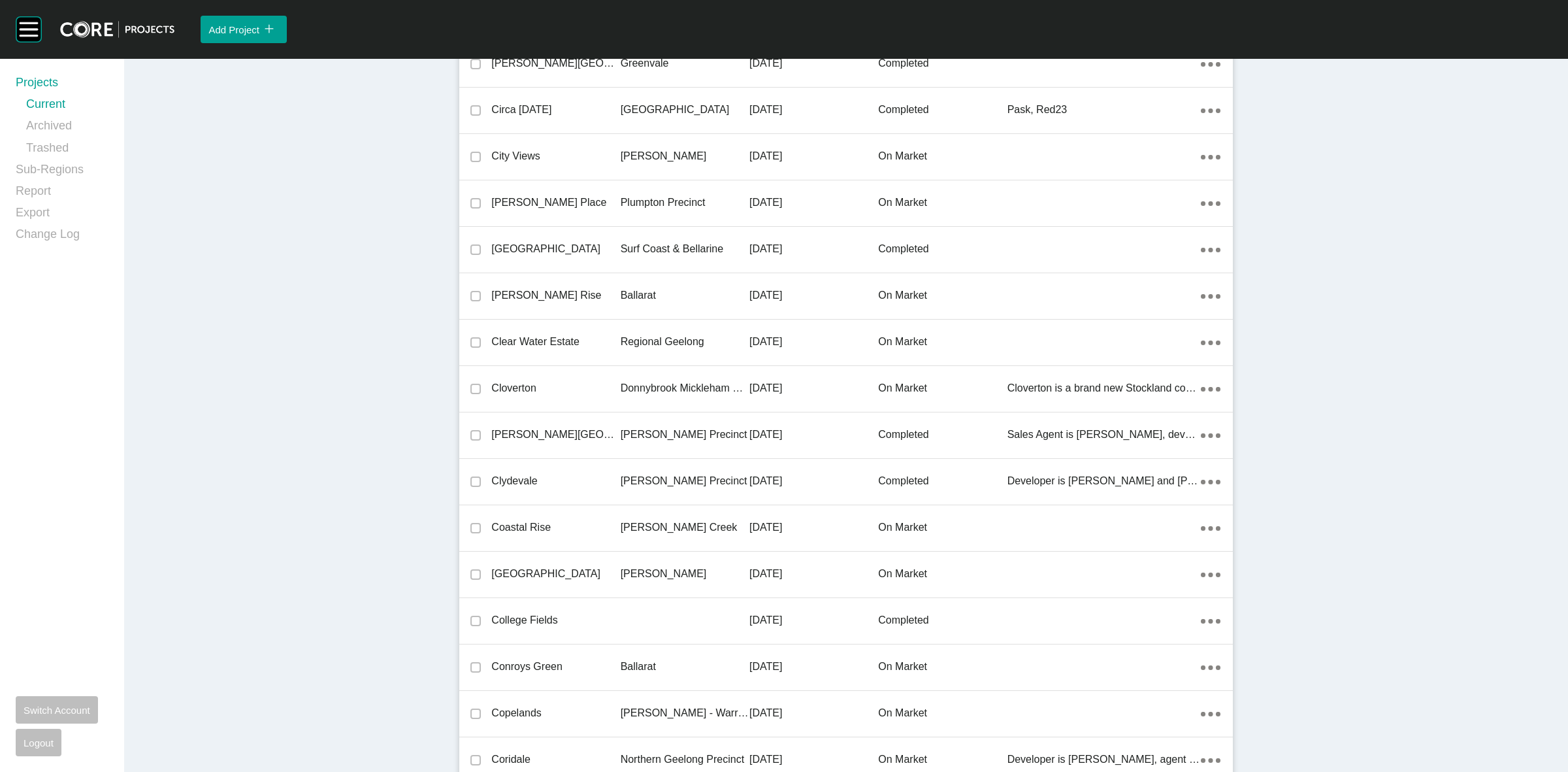
scroll to position [18808, 0]
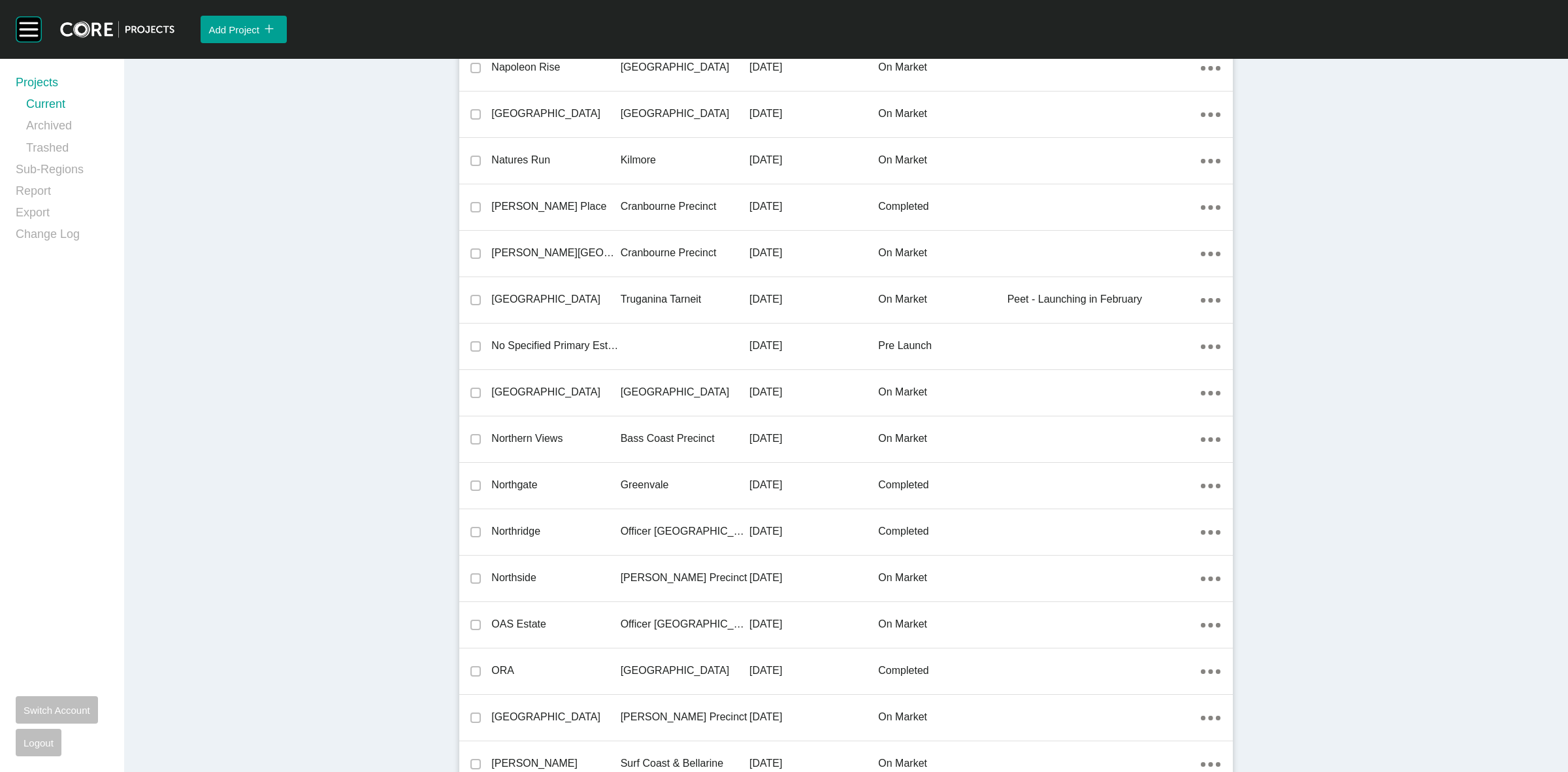
drag, startPoint x: 679, startPoint y: 389, endPoint x: 666, endPoint y: 386, distance: 13.3
click at [677, 388] on p "[GEOGRAPHIC_DATA]" at bounding box center [685, 392] width 129 height 15
click at [666, 386] on div "Group 2 Created with Sketch. . Add Project icon/tick copy 11 Created with Sketc…" at bounding box center [784, 386] width 1568 height 772
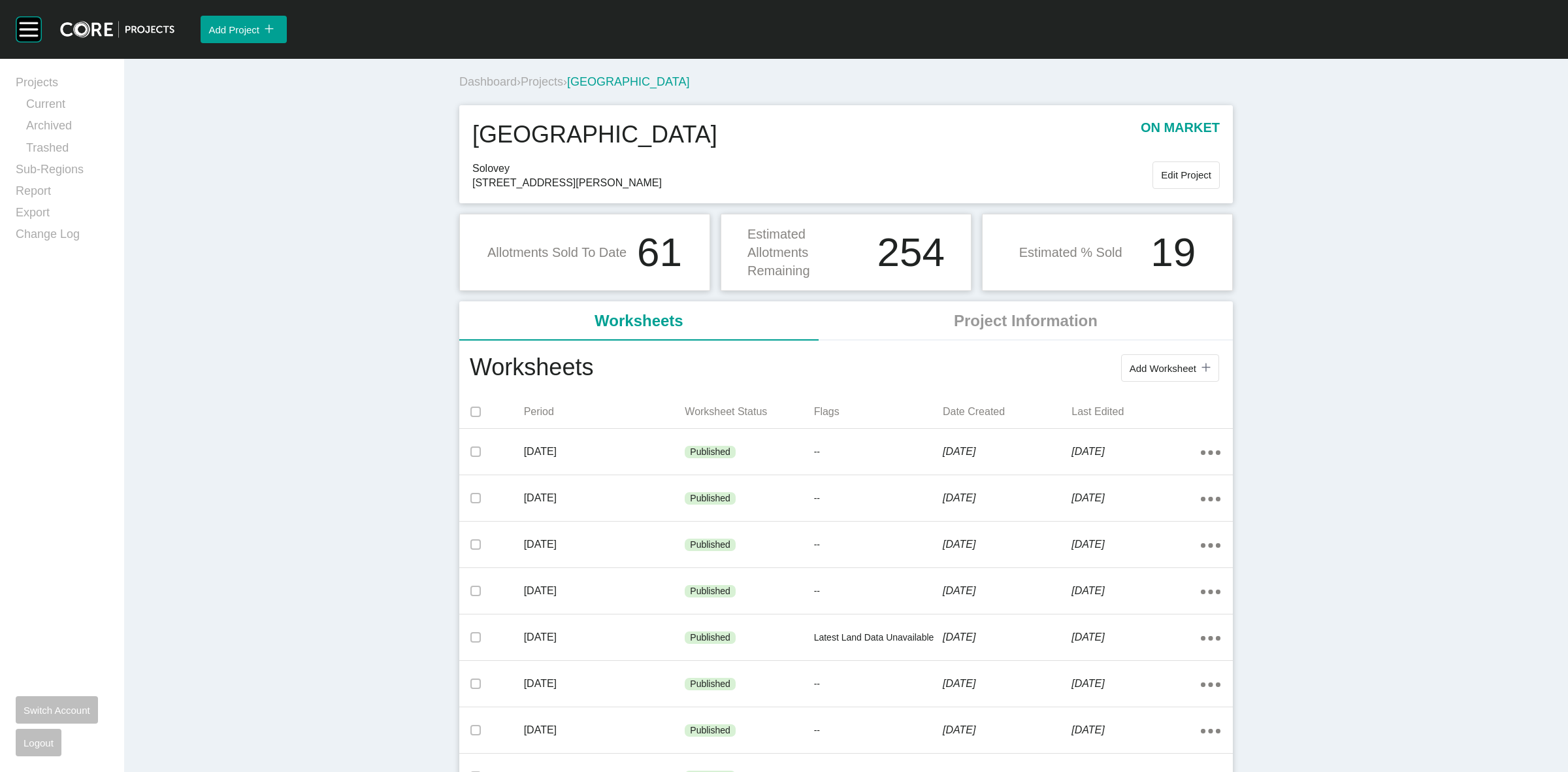
click at [537, 75] on span "Projects" at bounding box center [541, 81] width 43 height 13
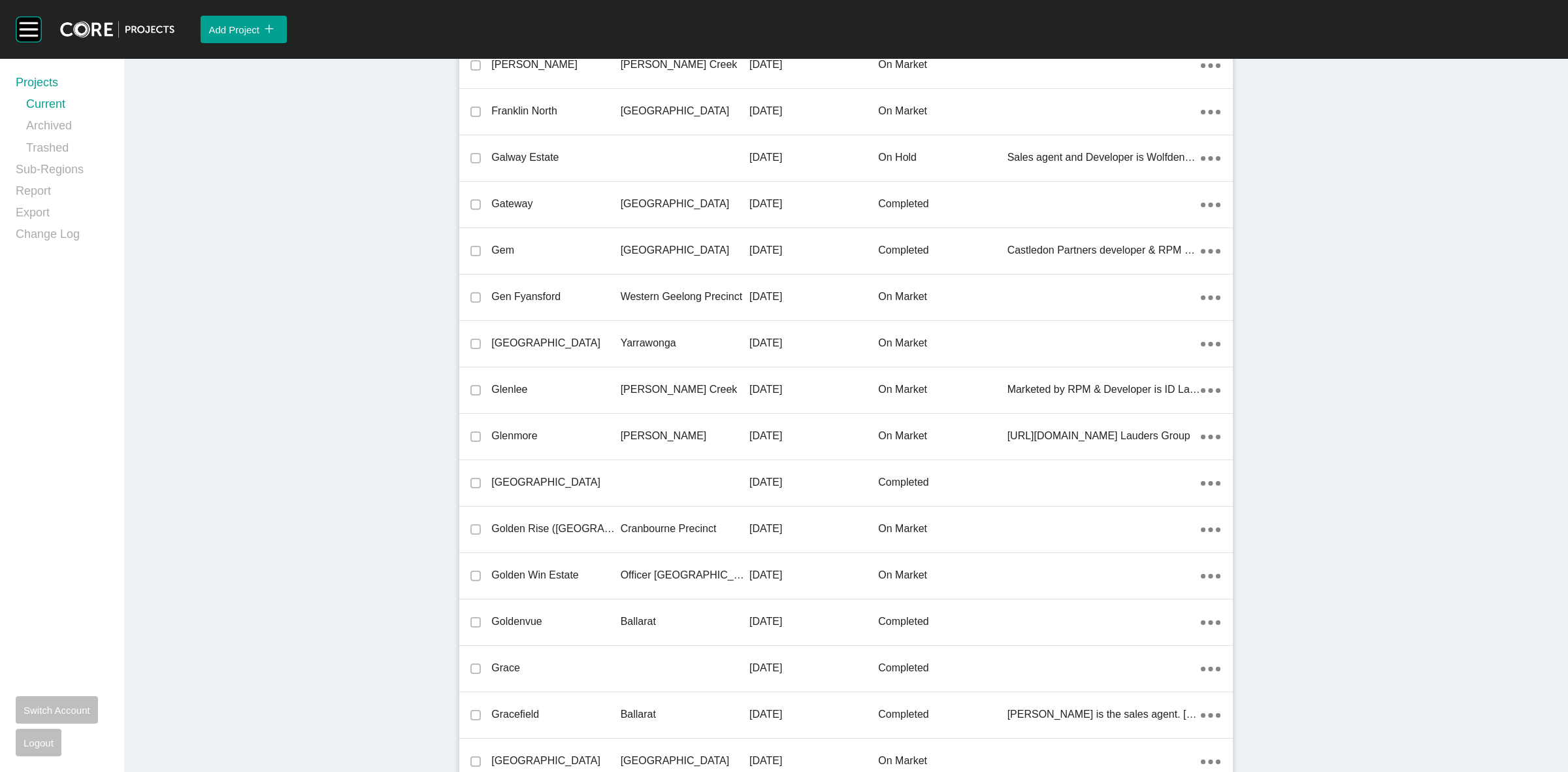
scroll to position [27622, 0]
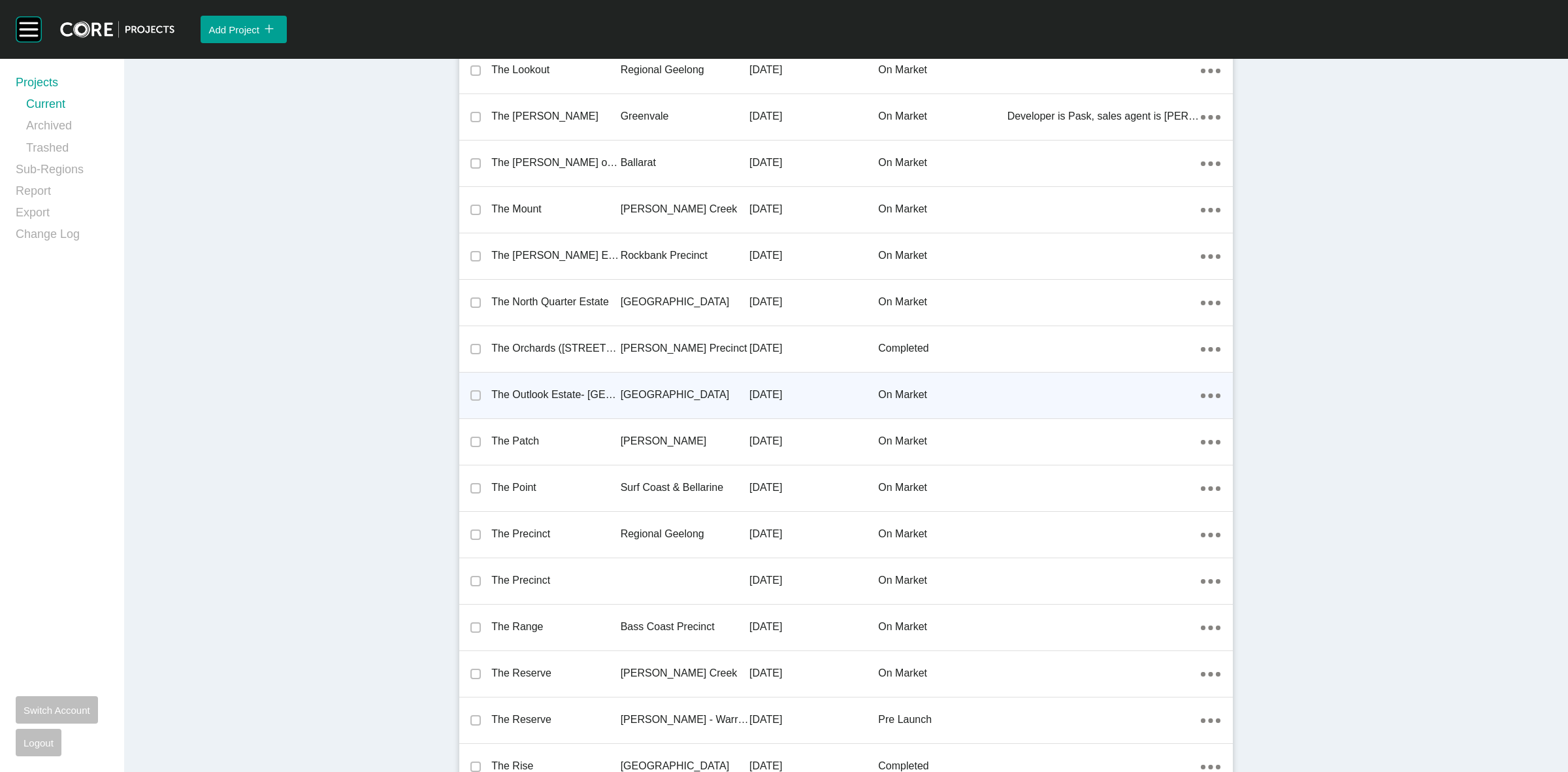
click at [672, 376] on div "[GEOGRAPHIC_DATA]" at bounding box center [685, 395] width 129 height 40
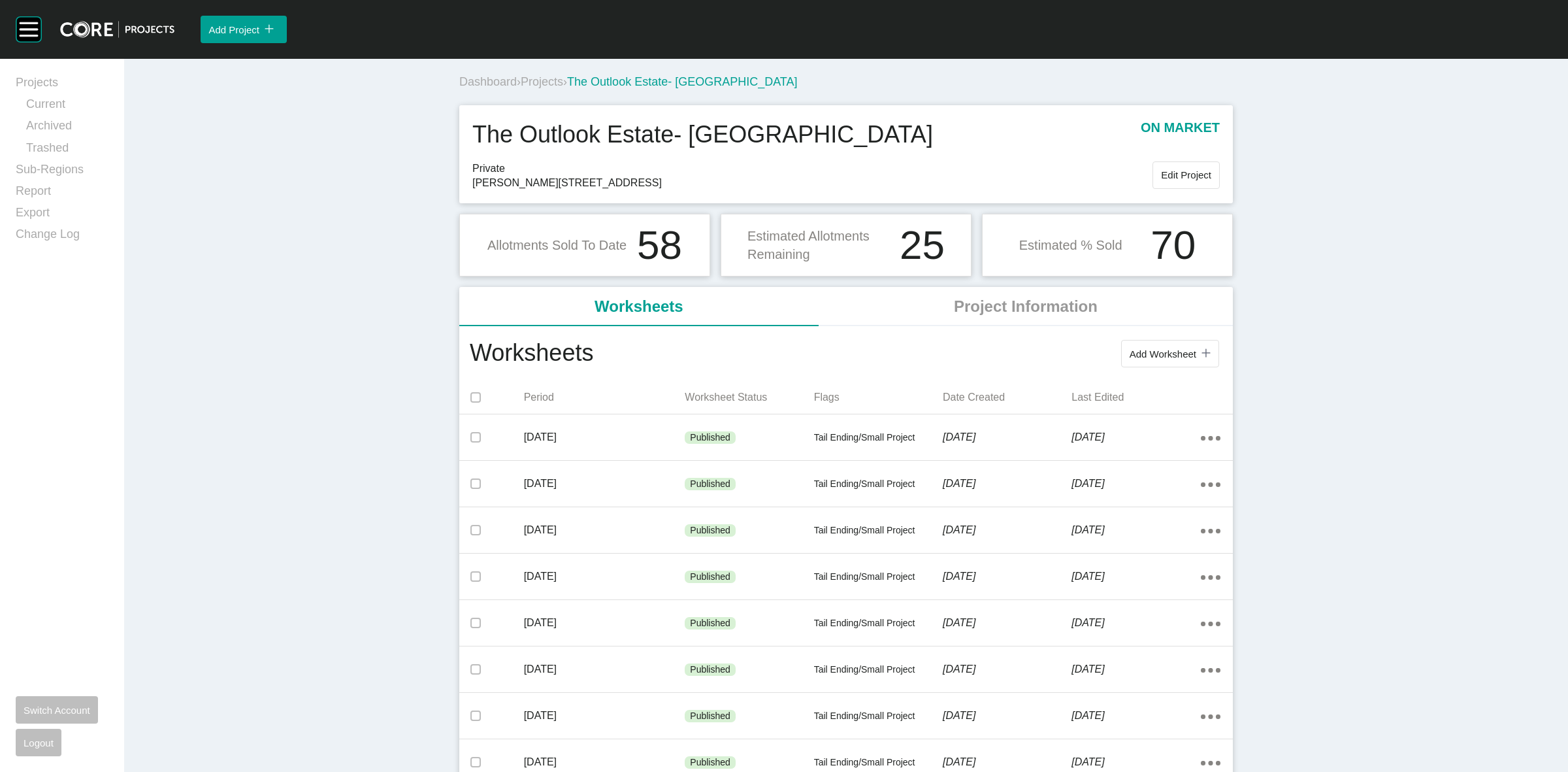
click at [523, 83] on span "Projects" at bounding box center [541, 81] width 43 height 13
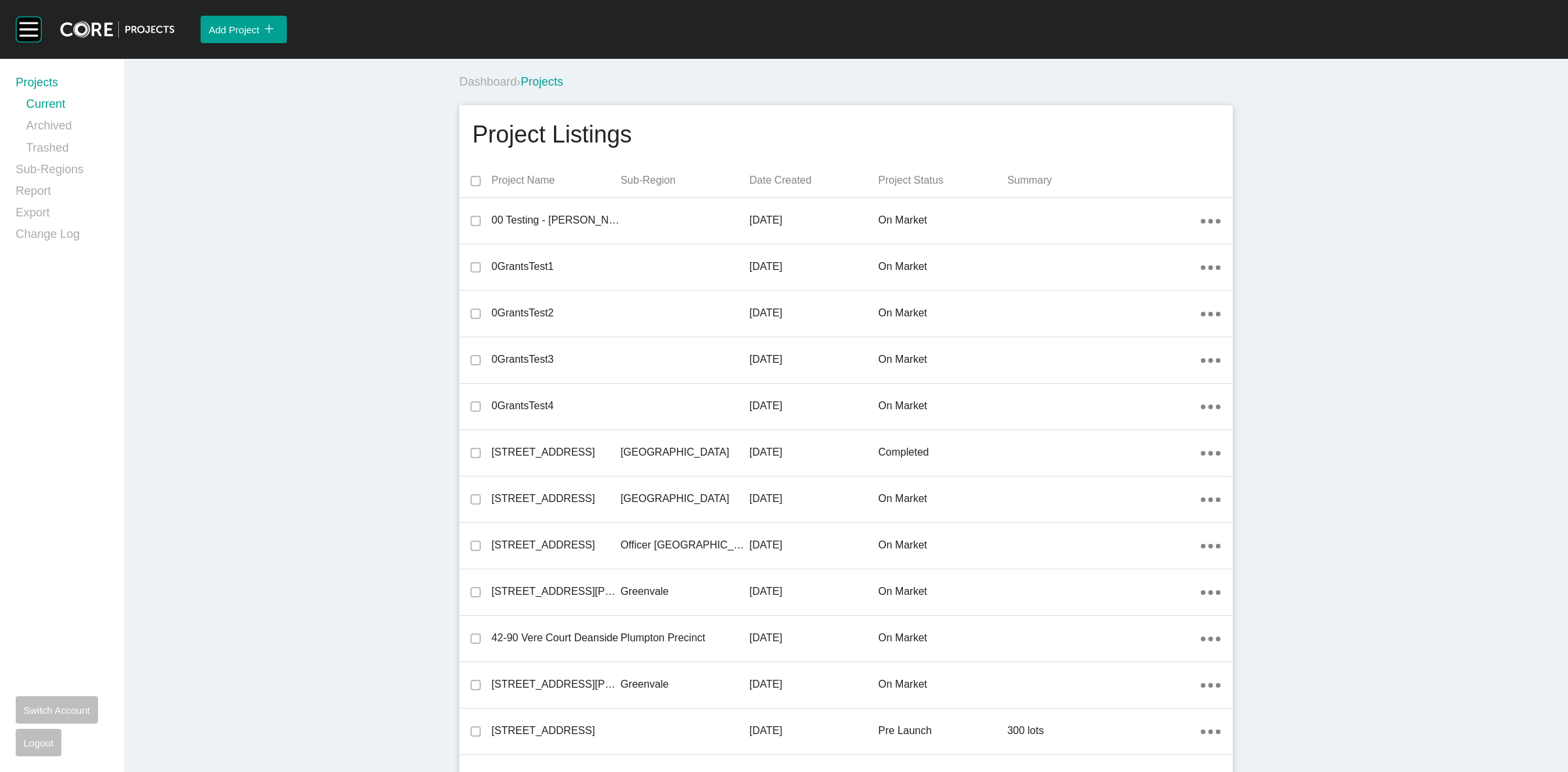
scroll to position [24236, 0]
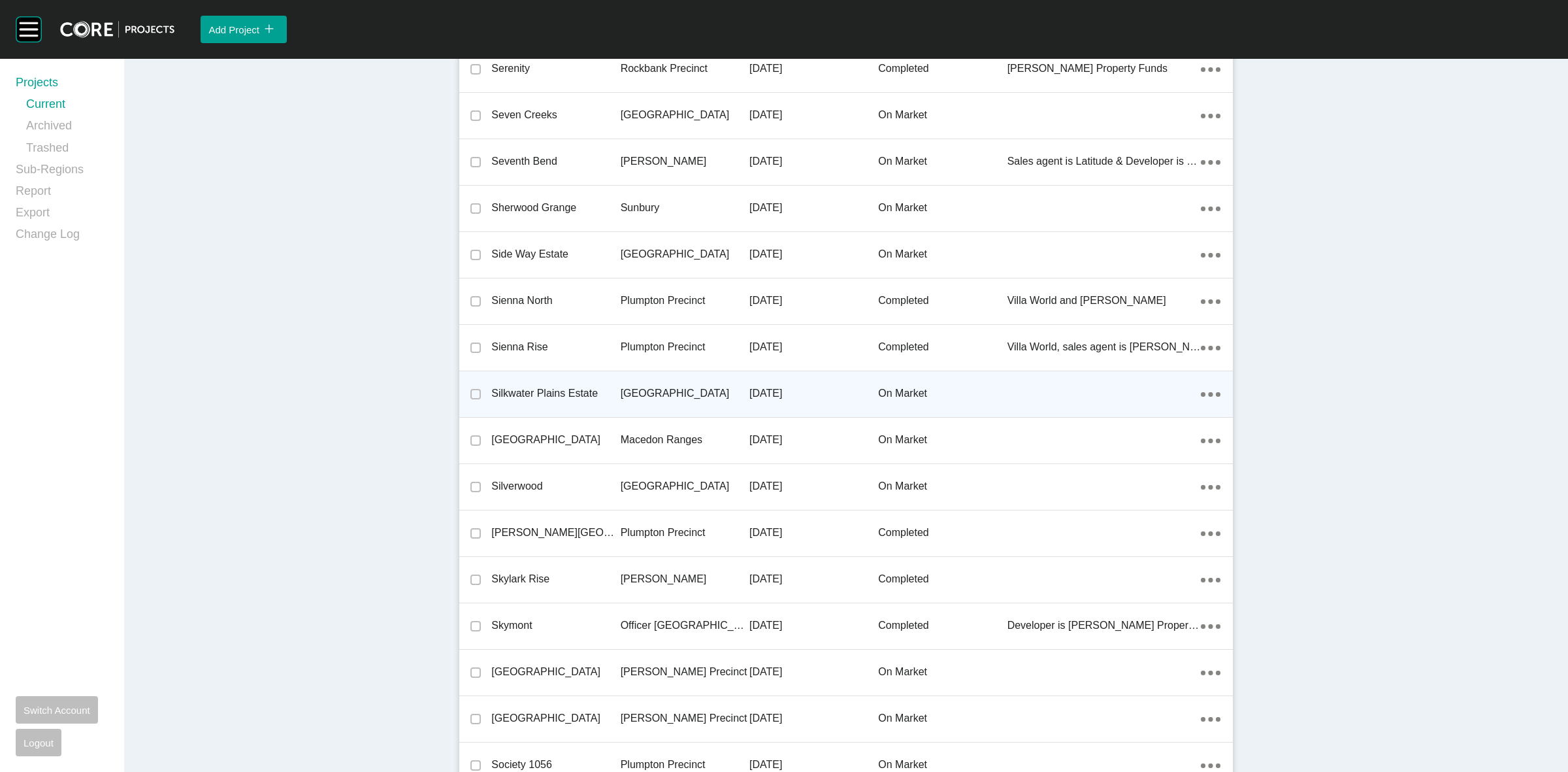
click at [662, 390] on p "[GEOGRAPHIC_DATA]" at bounding box center [685, 393] width 129 height 15
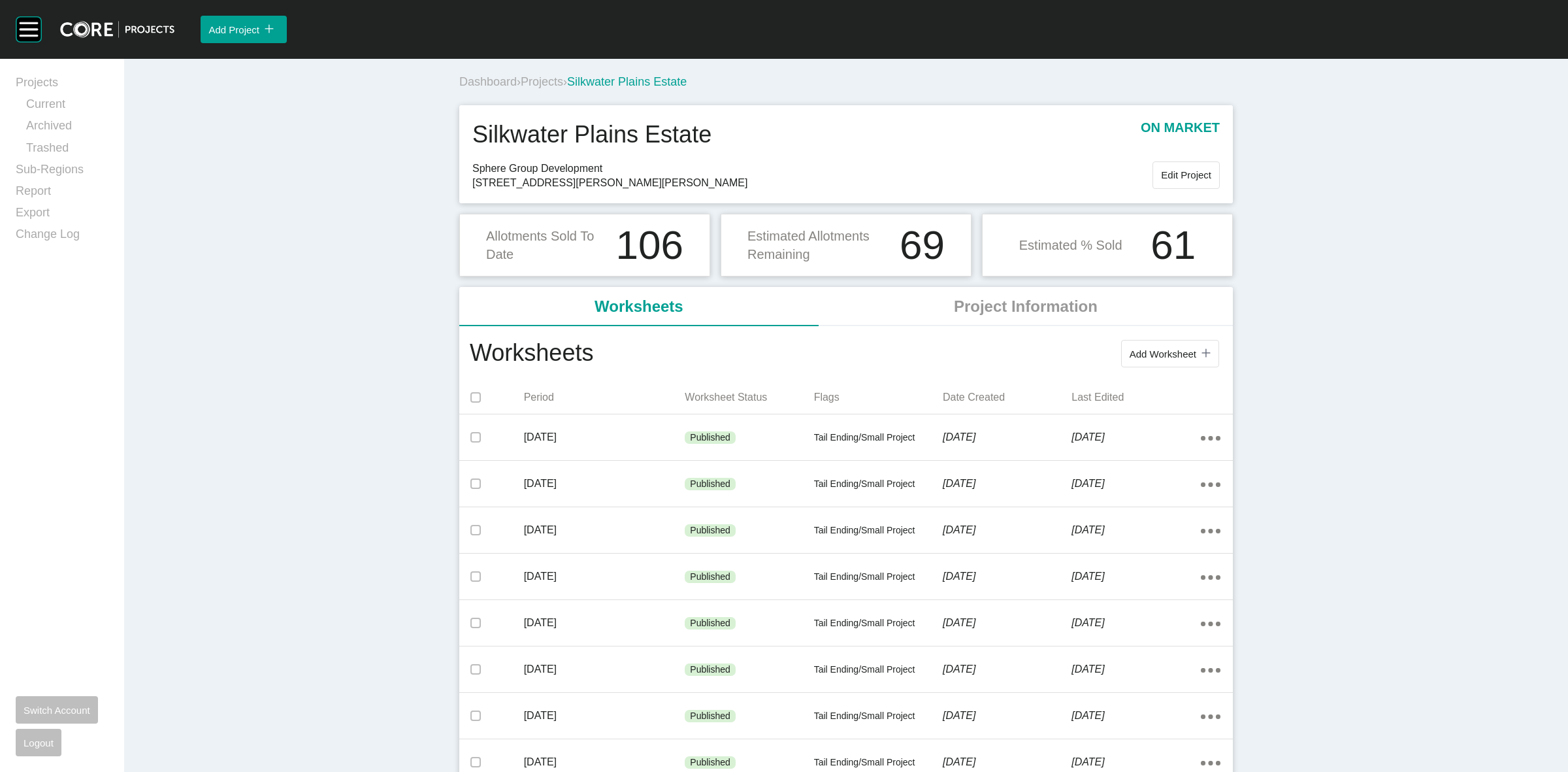
click at [534, 83] on span "Projects" at bounding box center [541, 81] width 43 height 13
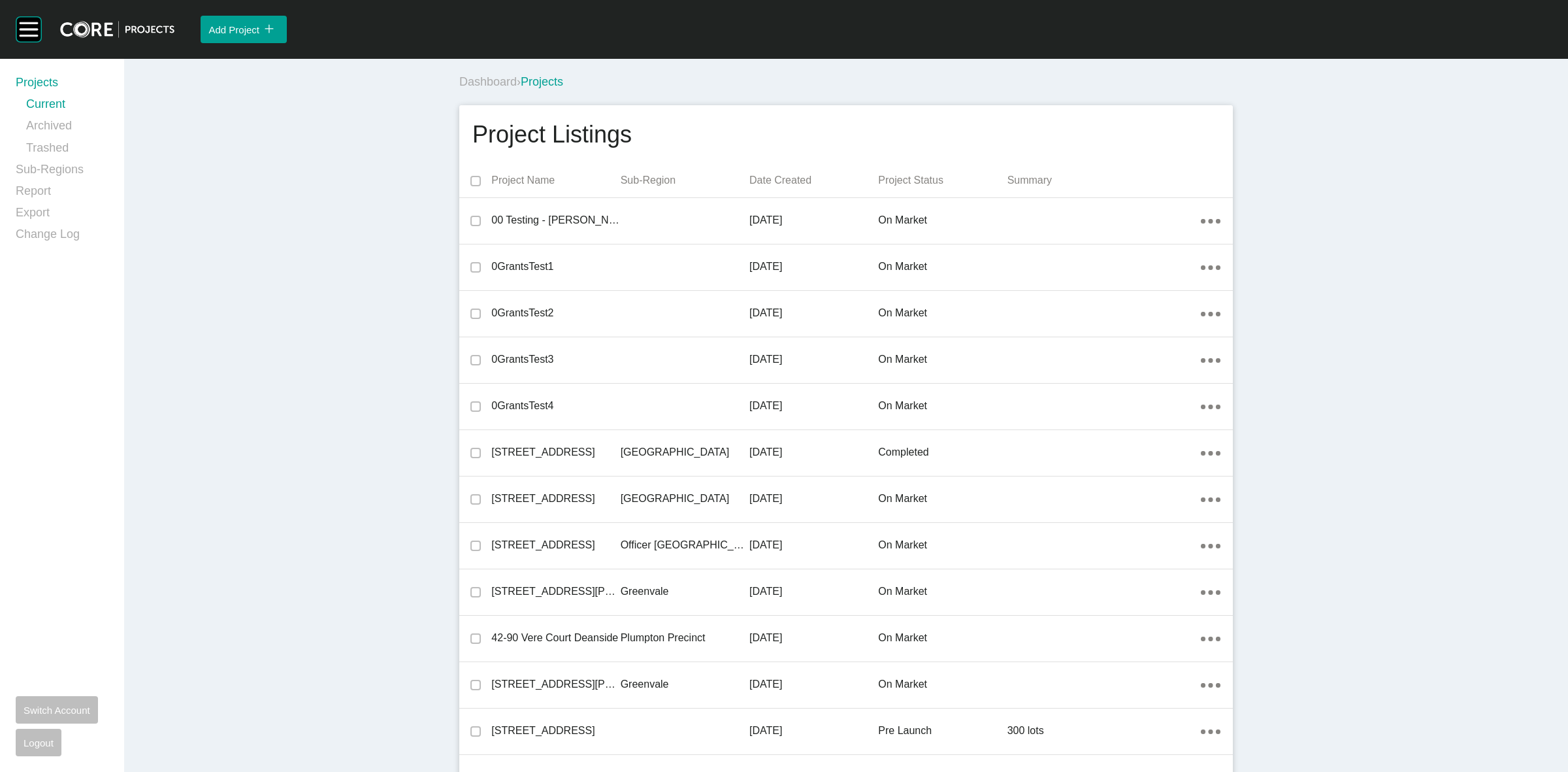
scroll to position [26044, 0]
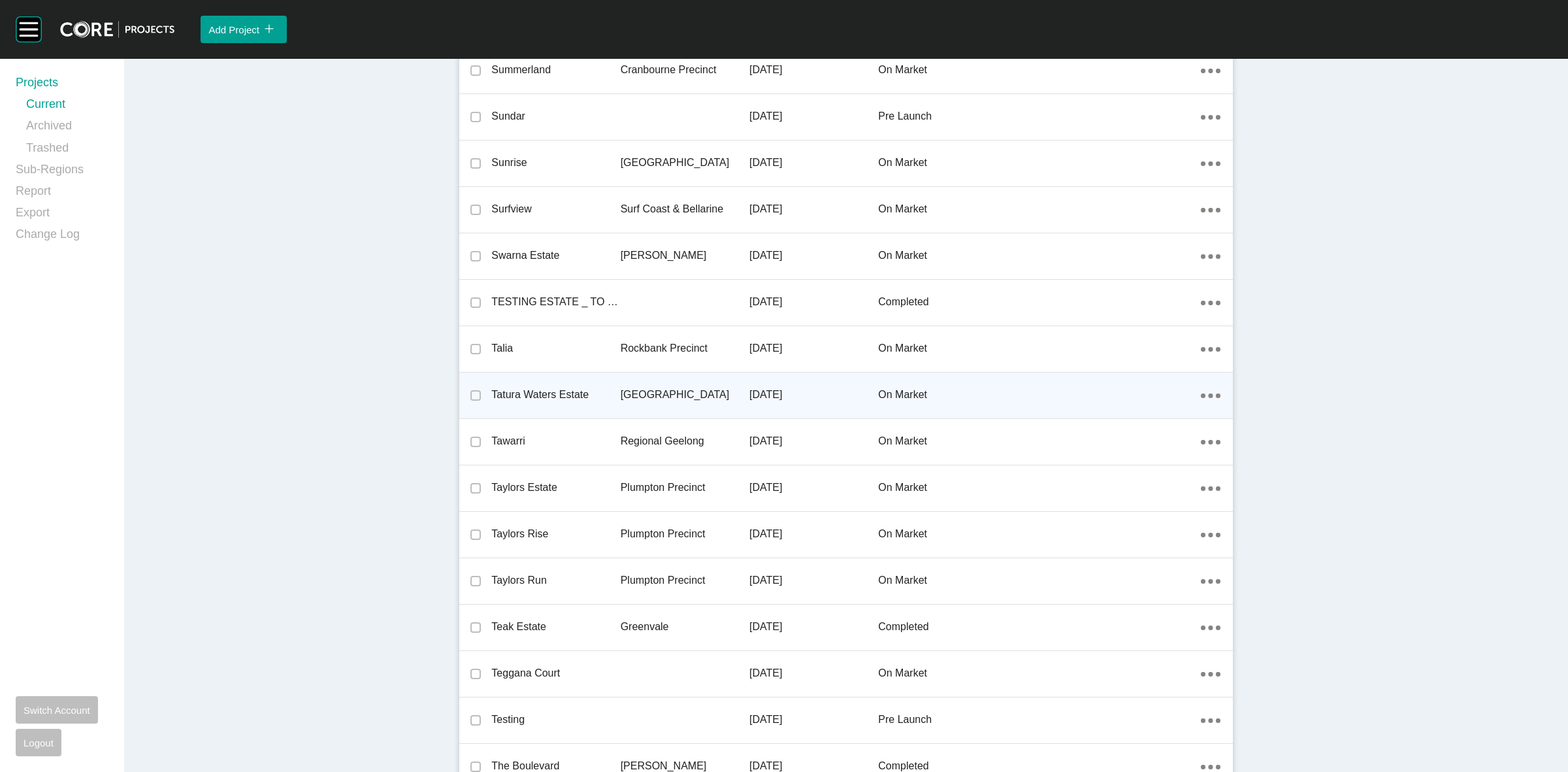
click at [640, 388] on p "[GEOGRAPHIC_DATA]" at bounding box center [685, 395] width 129 height 15
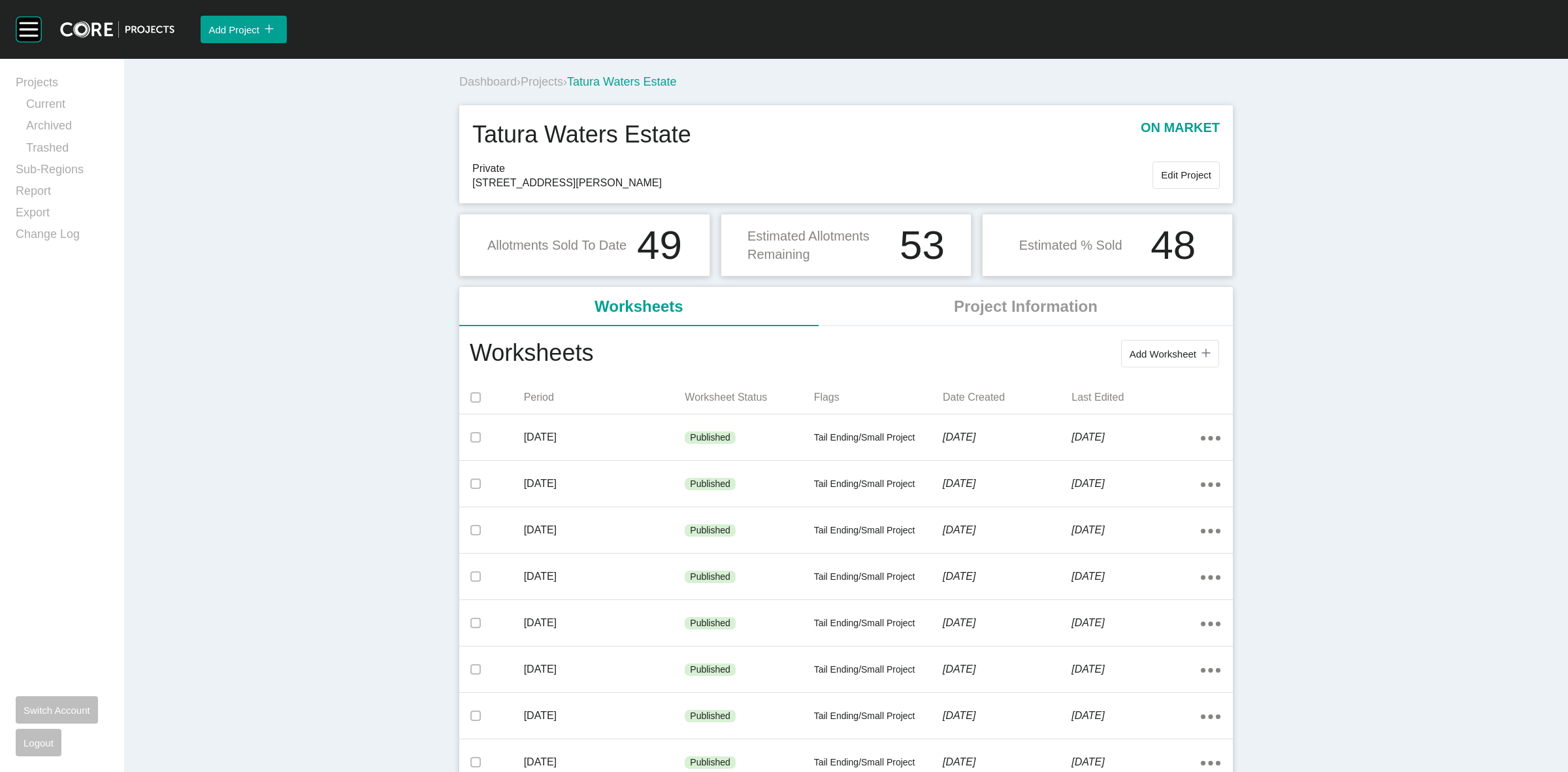
click at [547, 79] on span "Projects" at bounding box center [541, 81] width 43 height 13
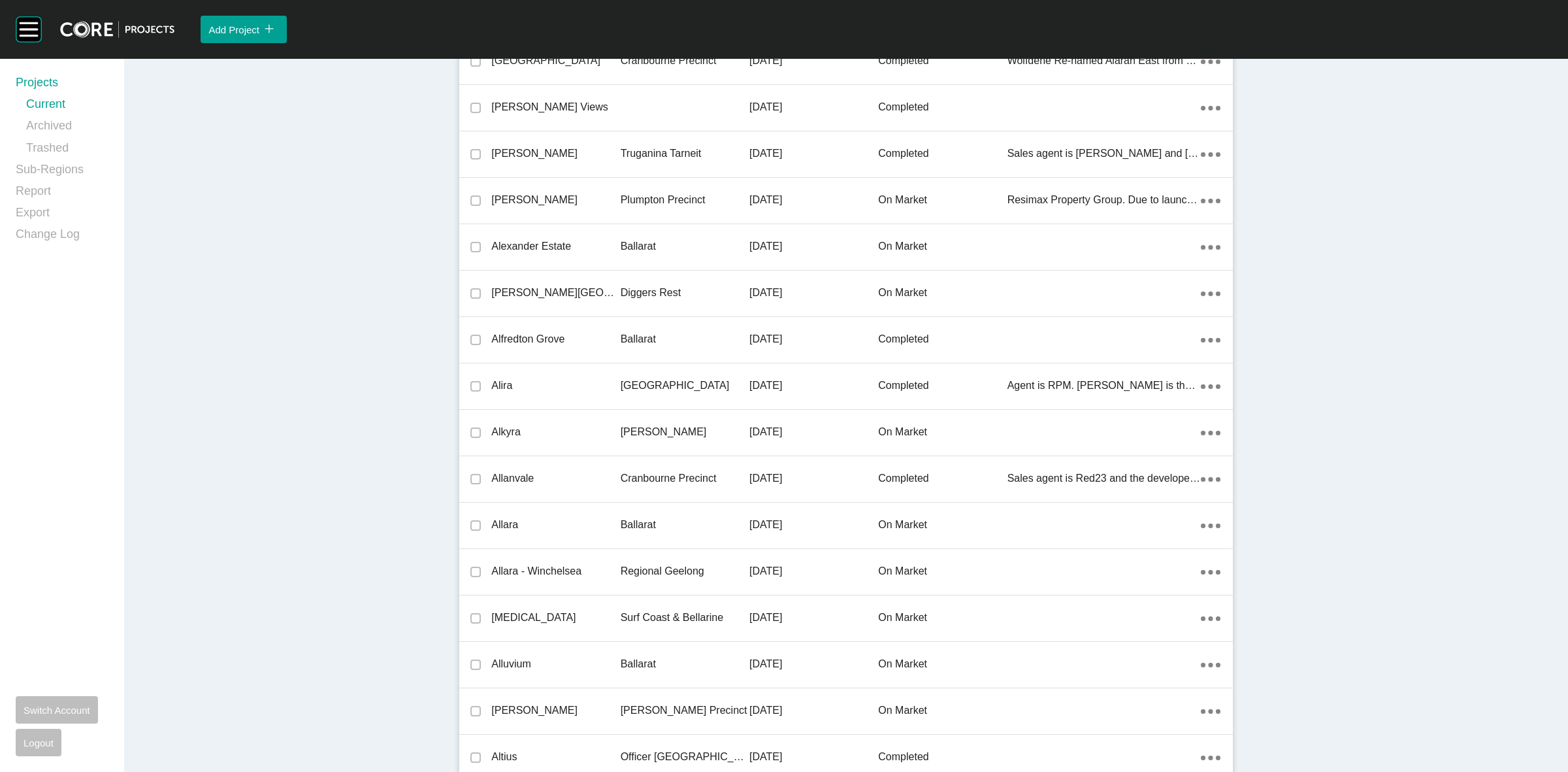
scroll to position [28178, 0]
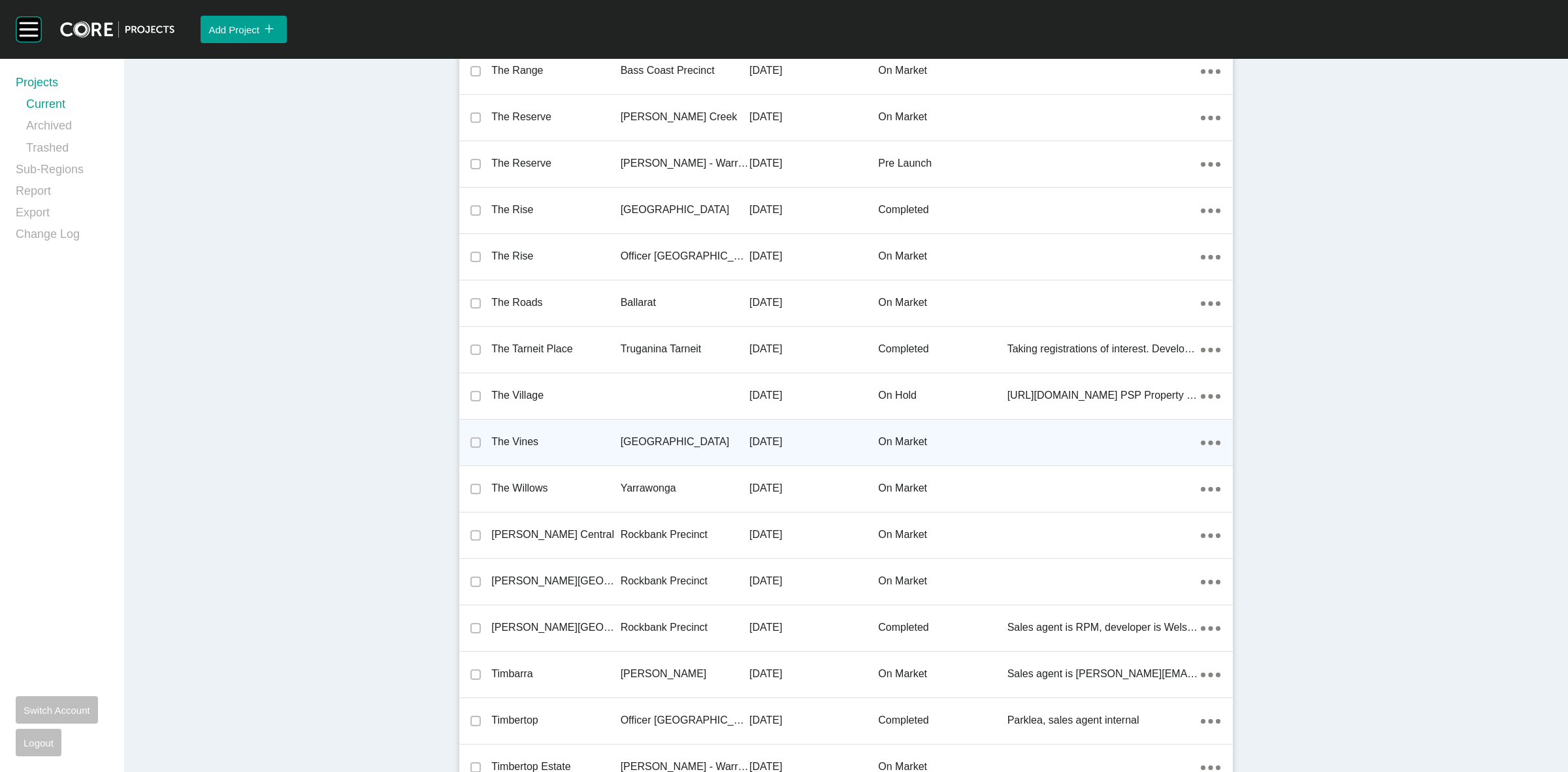
click at [661, 434] on p "[GEOGRAPHIC_DATA]" at bounding box center [685, 442] width 129 height 15
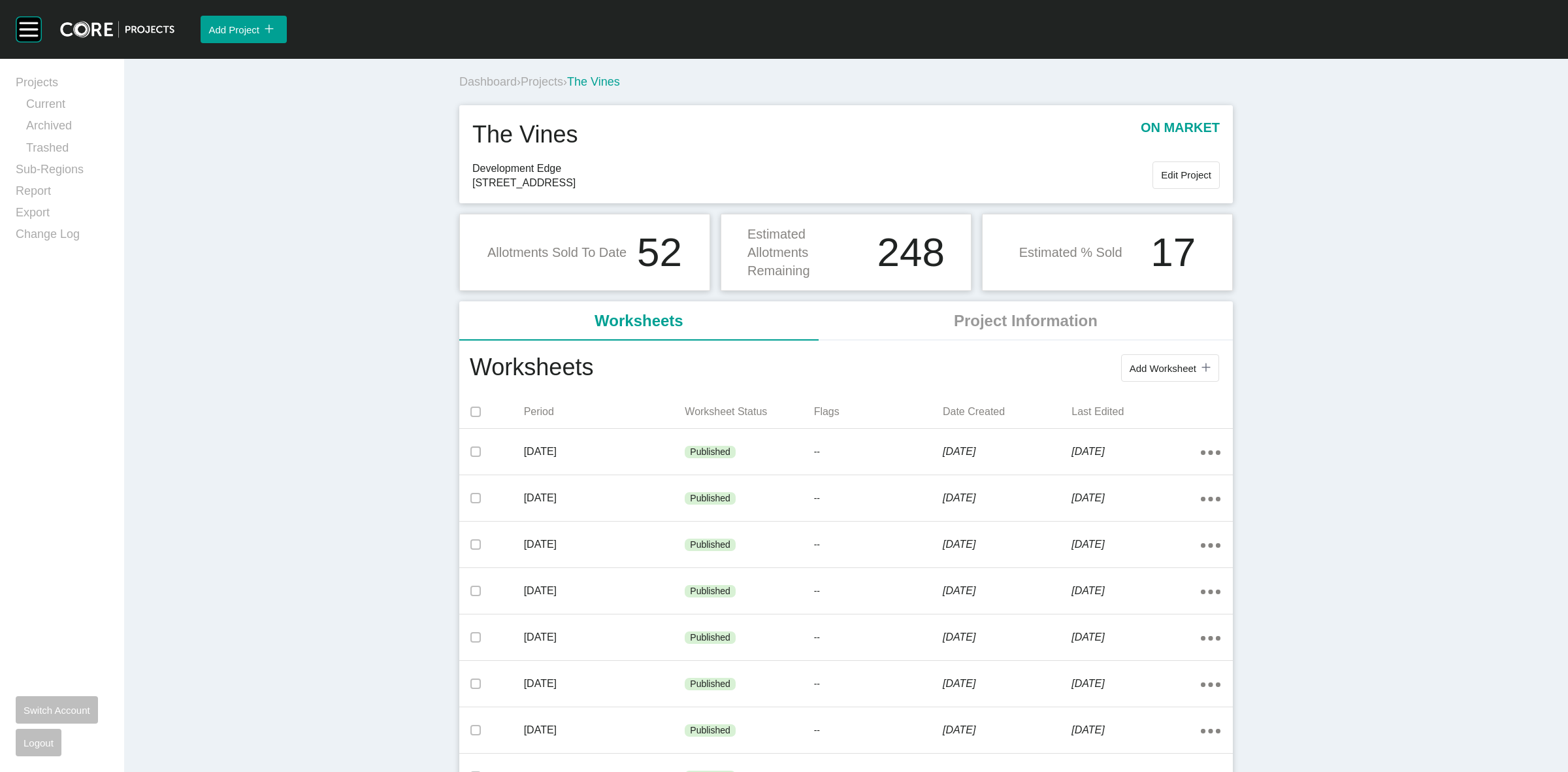
click at [544, 81] on span "Projects" at bounding box center [541, 81] width 43 height 13
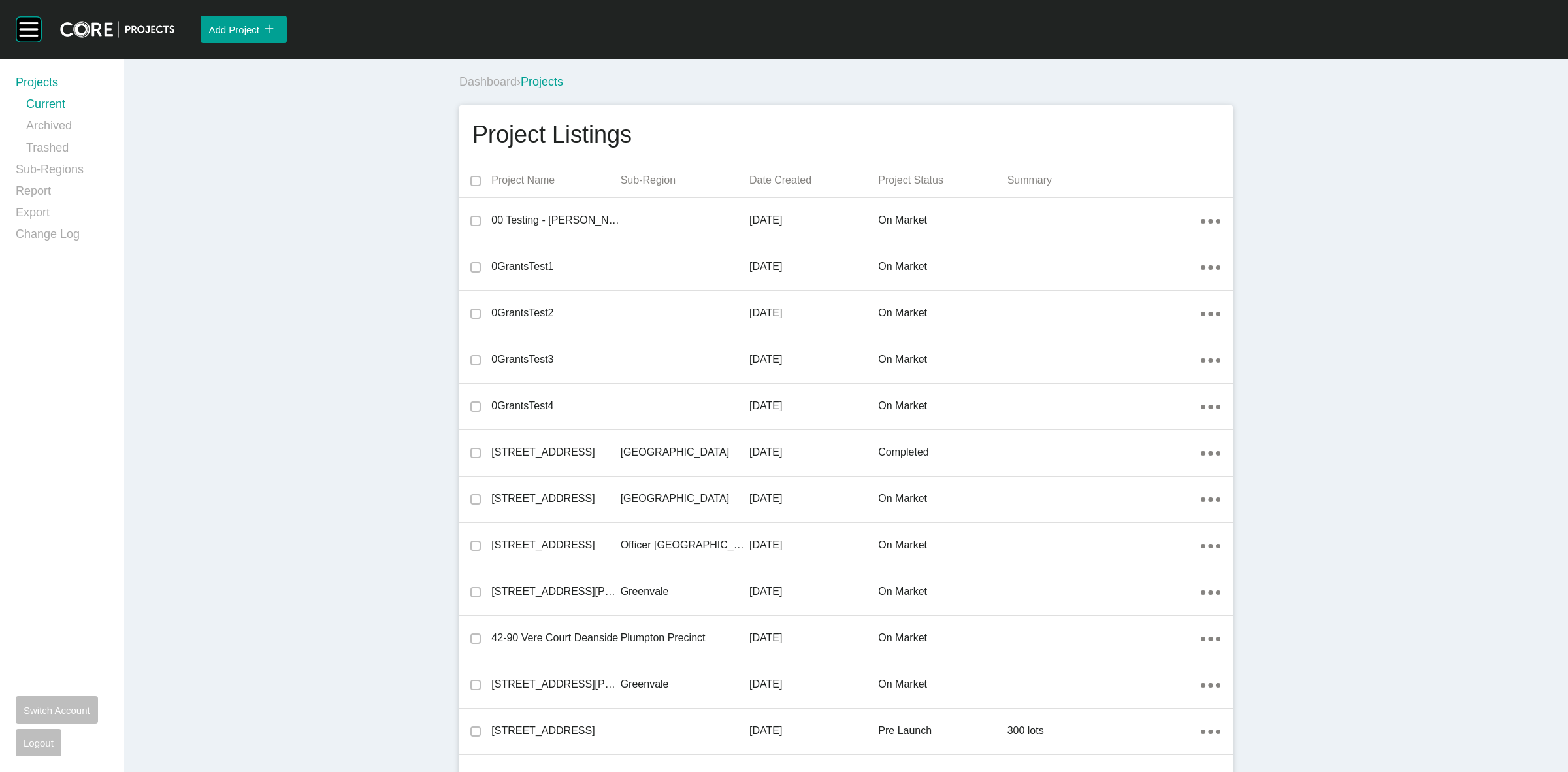
scroll to position [15235, 0]
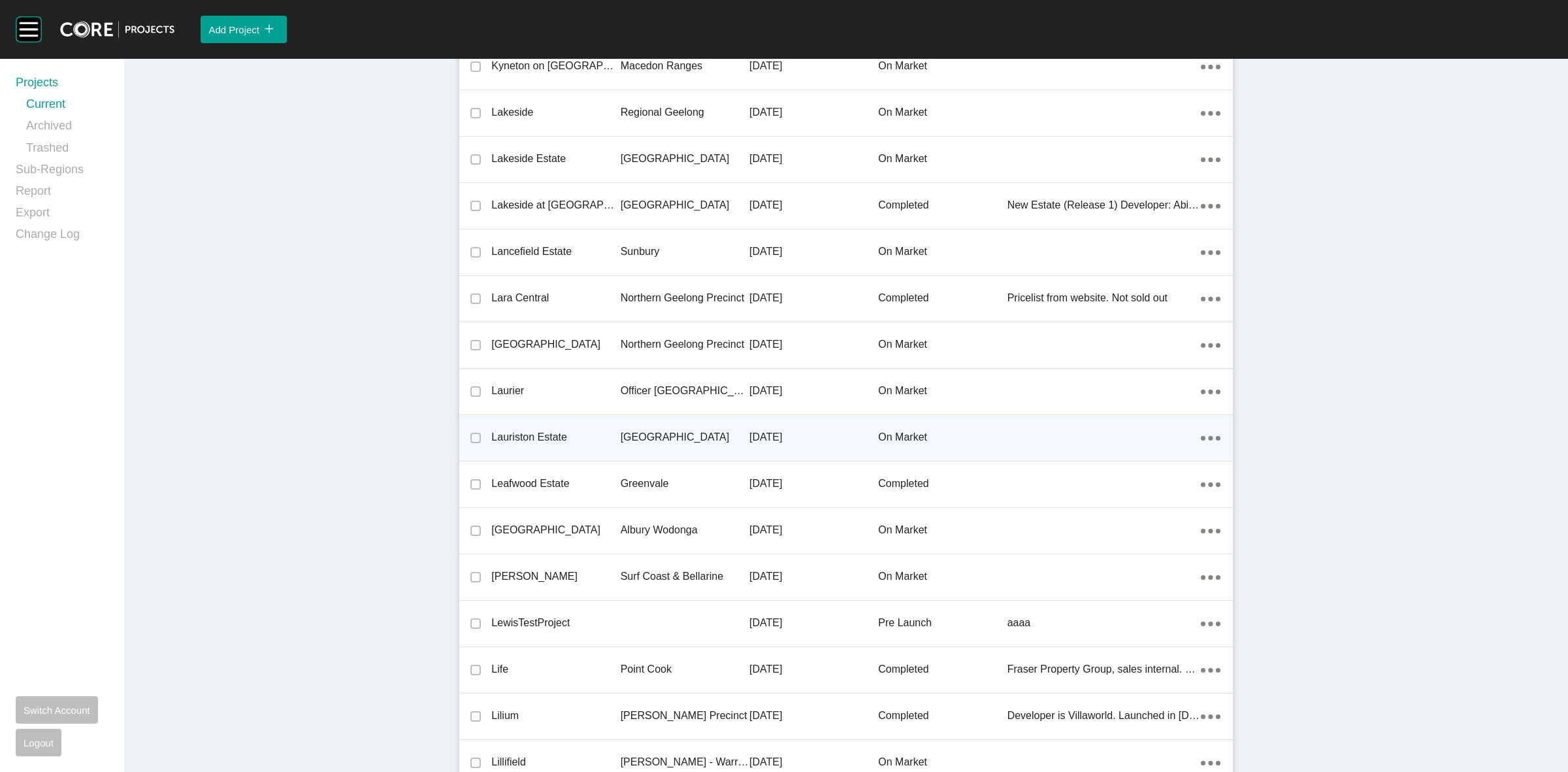
click at [674, 430] on p "[GEOGRAPHIC_DATA]" at bounding box center [685, 438] width 129 height 15
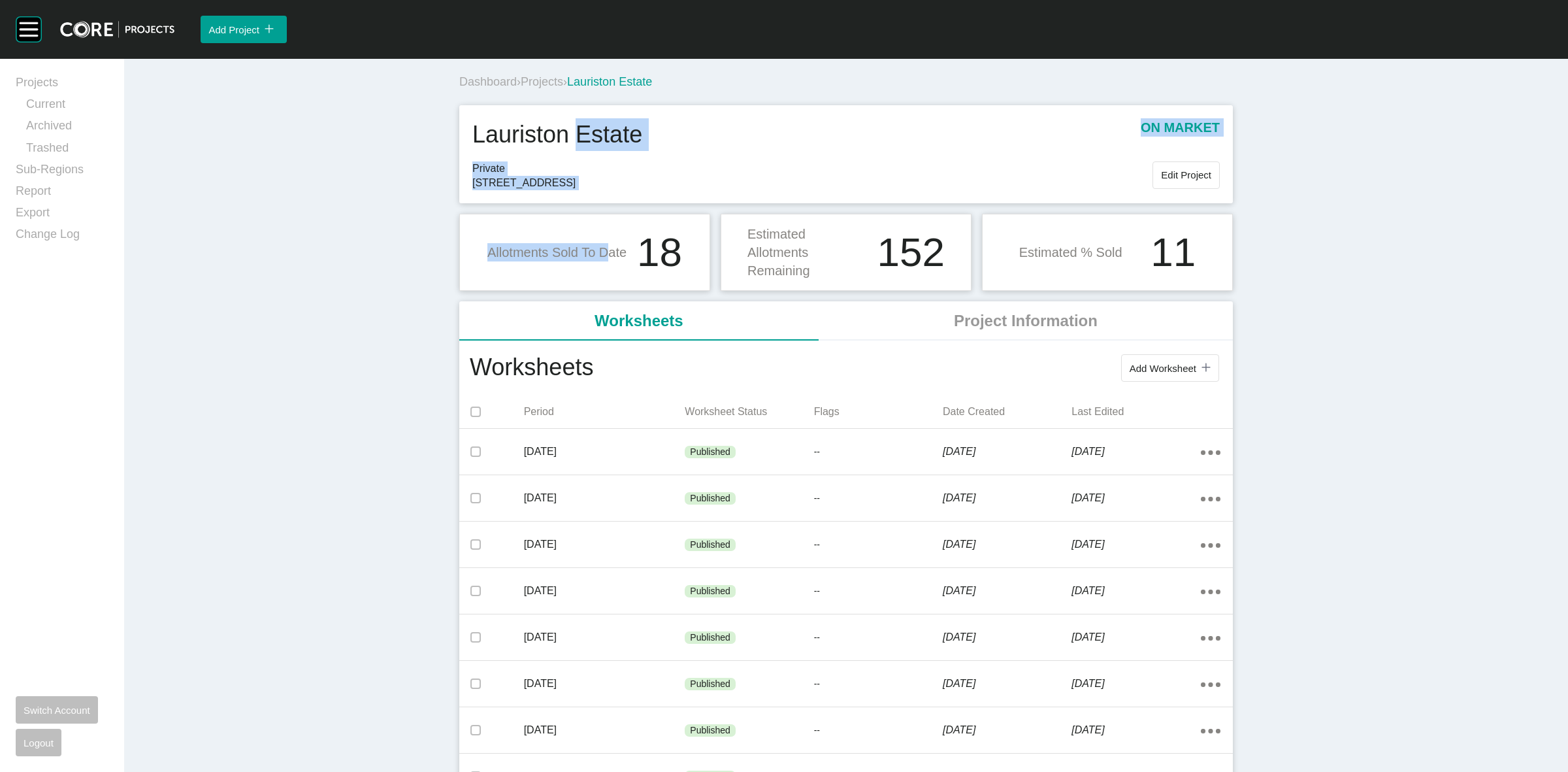
drag, startPoint x: 598, startPoint y: 216, endPoint x: 638, endPoint y: 213, distance: 40.1
click at [589, 164] on div "Dashboard › Projects › Lauriston Estate Lauriston Estate on market Private 50 G…" at bounding box center [846, 615] width 784 height 1112
click at [833, 375] on div "Add Worksheet icon/tick copy 11 Created with Sketch." at bounding box center [907, 368] width 629 height 34
click at [1160, 375] on button "Add Worksheet icon/tick copy 11 Created with Sketch." at bounding box center [1170, 368] width 98 height 27
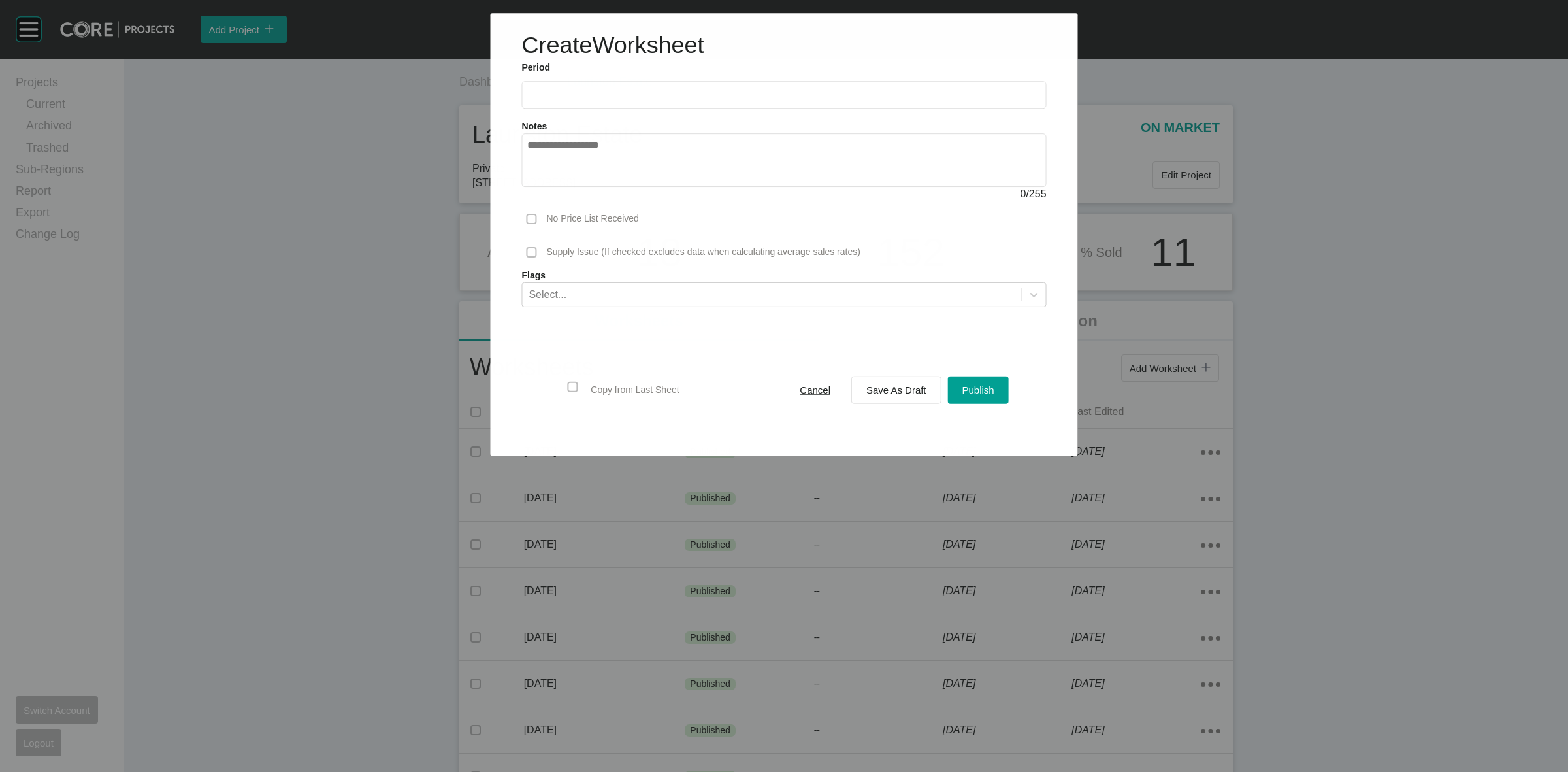
click at [670, 92] on input "text" at bounding box center [784, 95] width 513 height 11
click at [624, 190] on li "Sep" at bounding box center [633, 190] width 43 height 23
type input "**********"
click at [890, 381] on div "Save As Draft" at bounding box center [896, 390] width 67 height 18
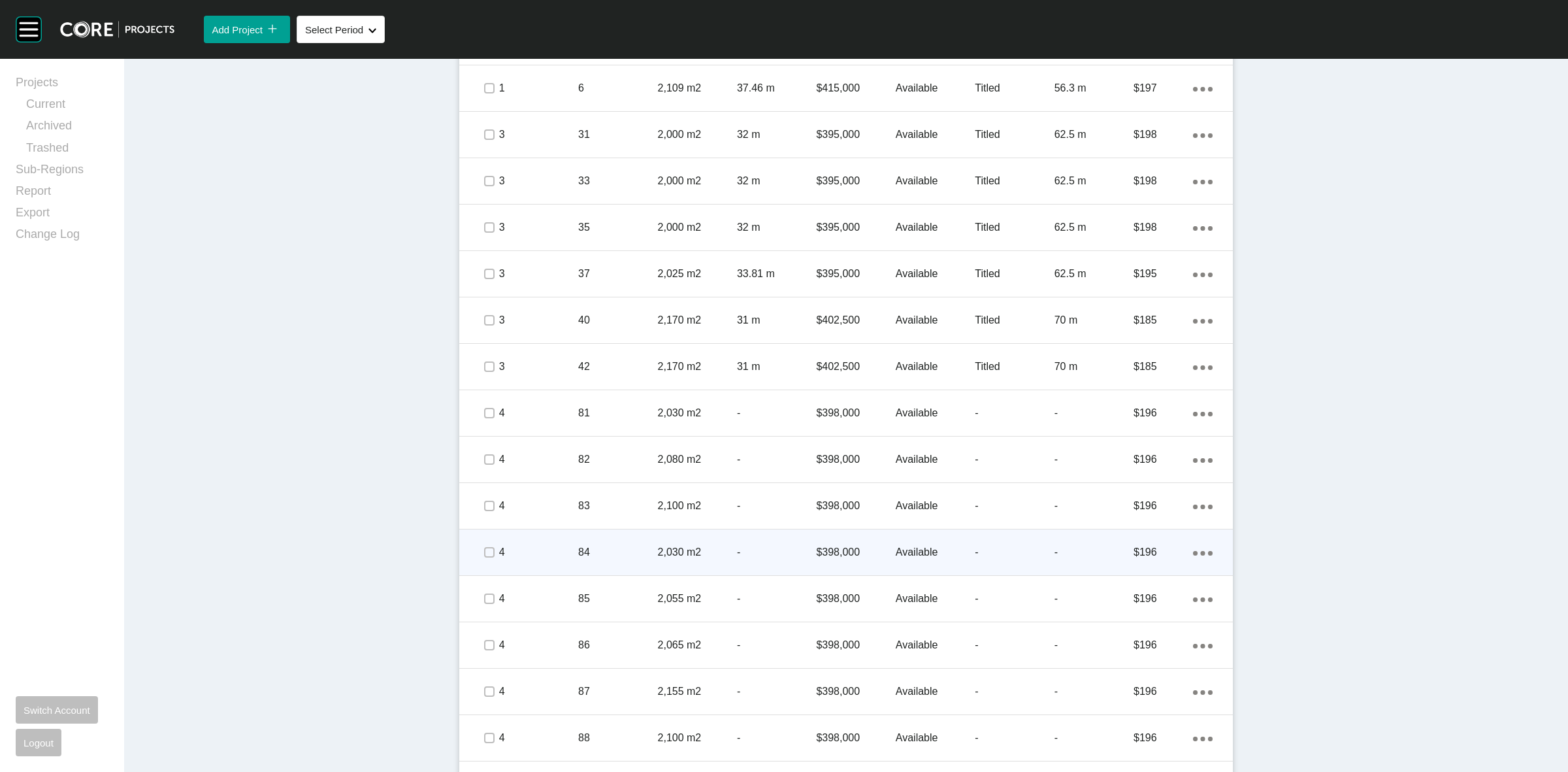
scroll to position [817, 0]
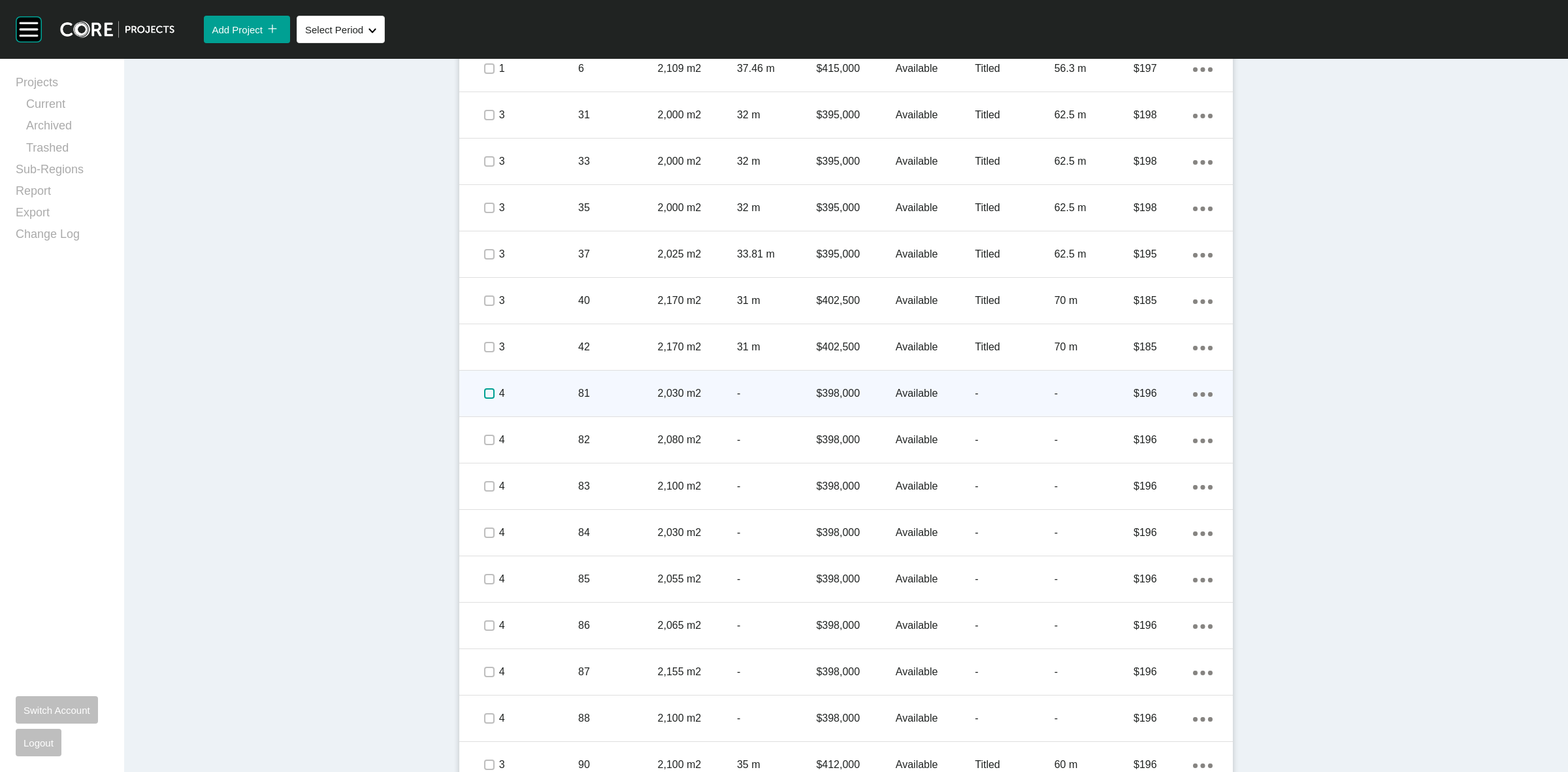
click at [484, 396] on label at bounding box center [489, 393] width 10 height 10
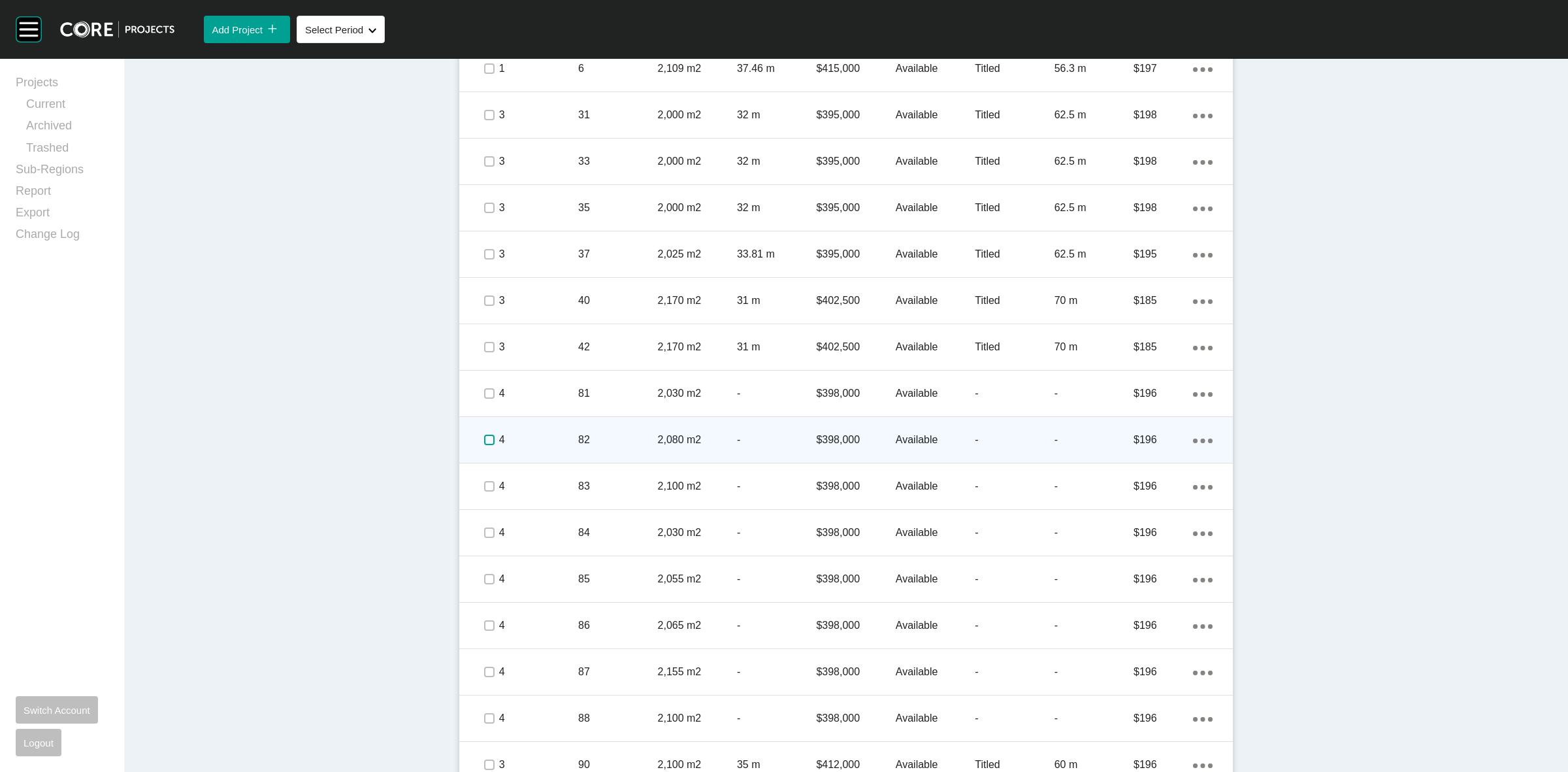
click at [484, 439] on label at bounding box center [489, 439] width 10 height 10
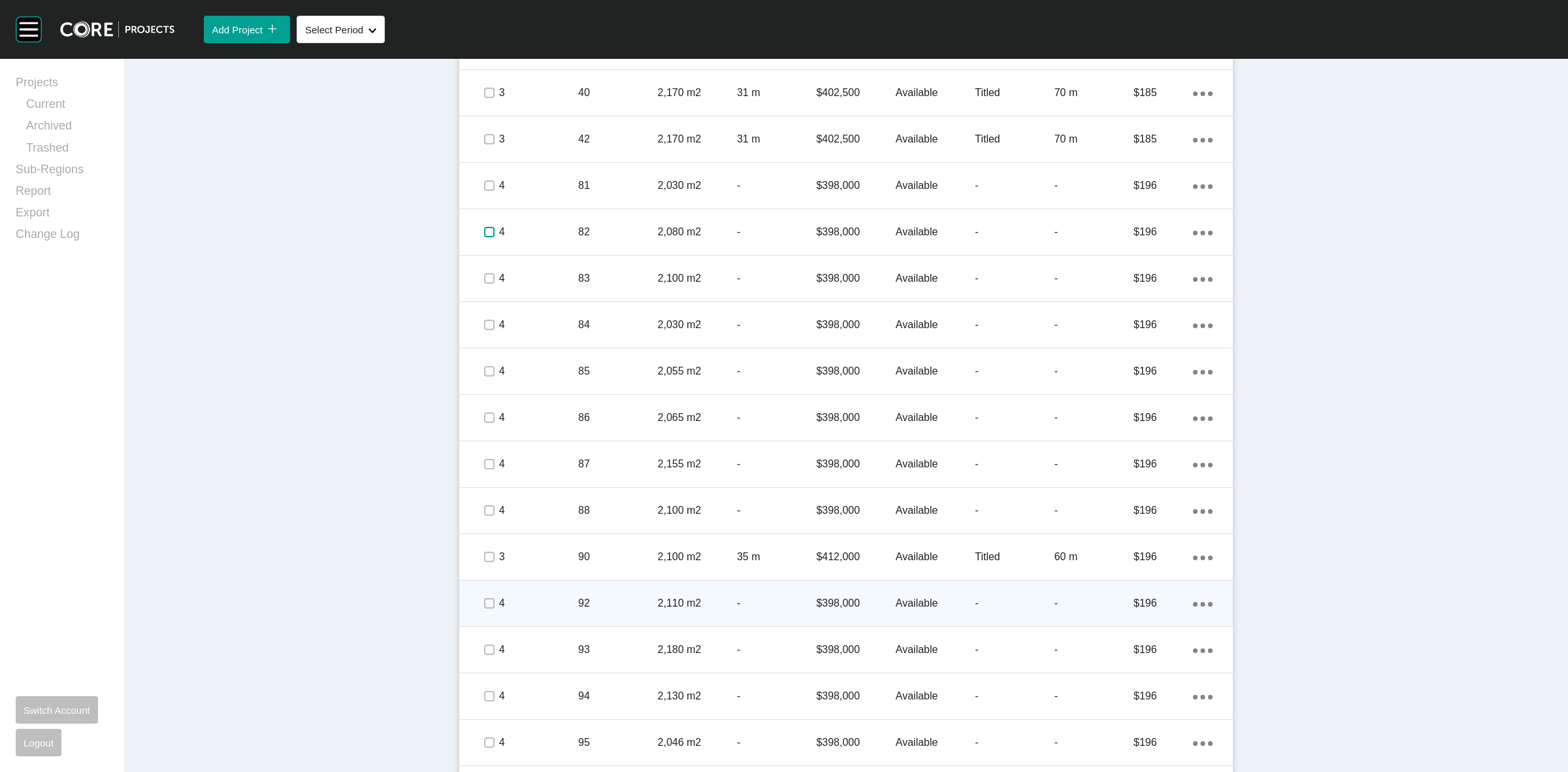
scroll to position [1062, 0]
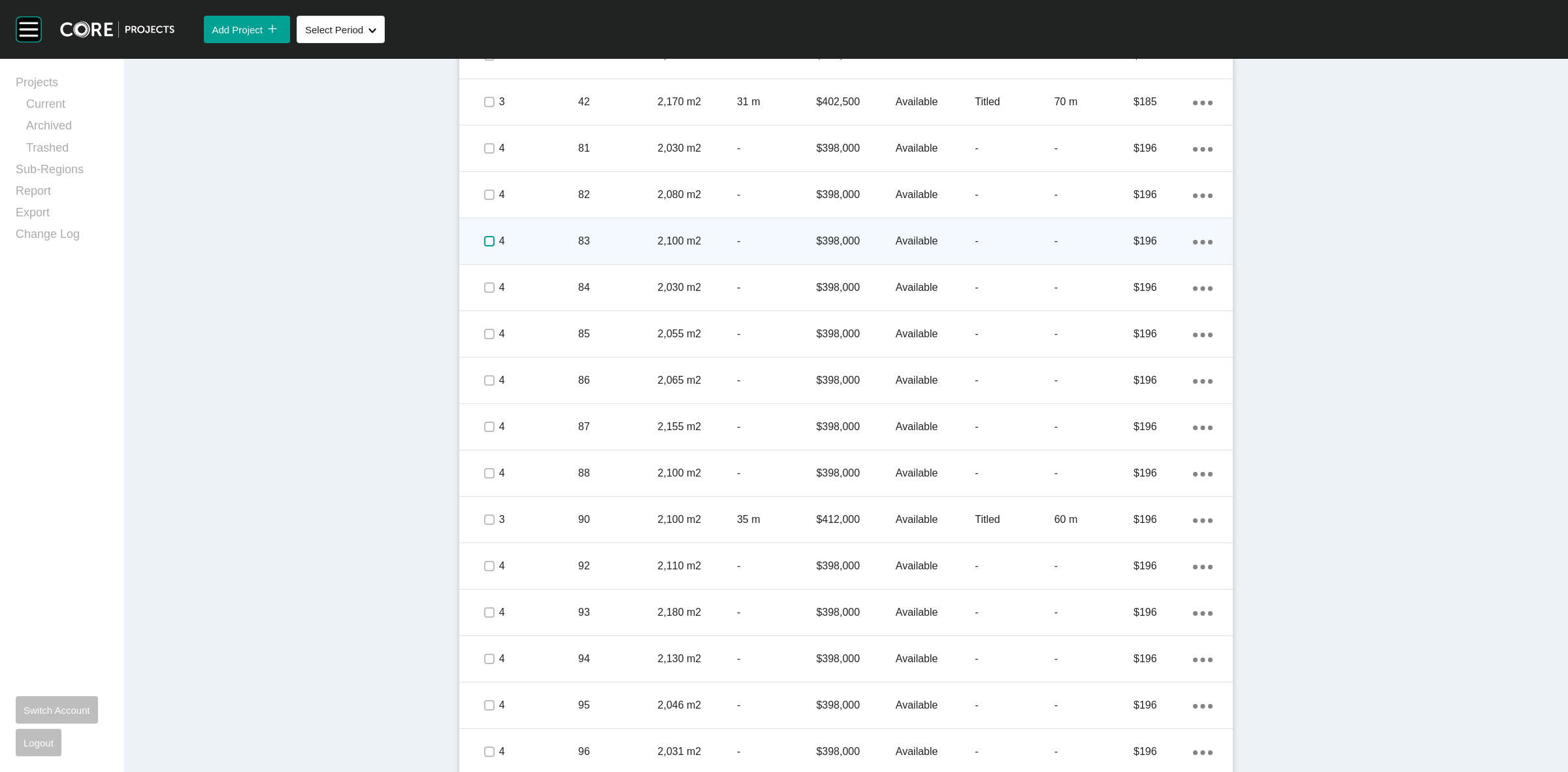
click at [484, 243] on label at bounding box center [489, 241] width 10 height 10
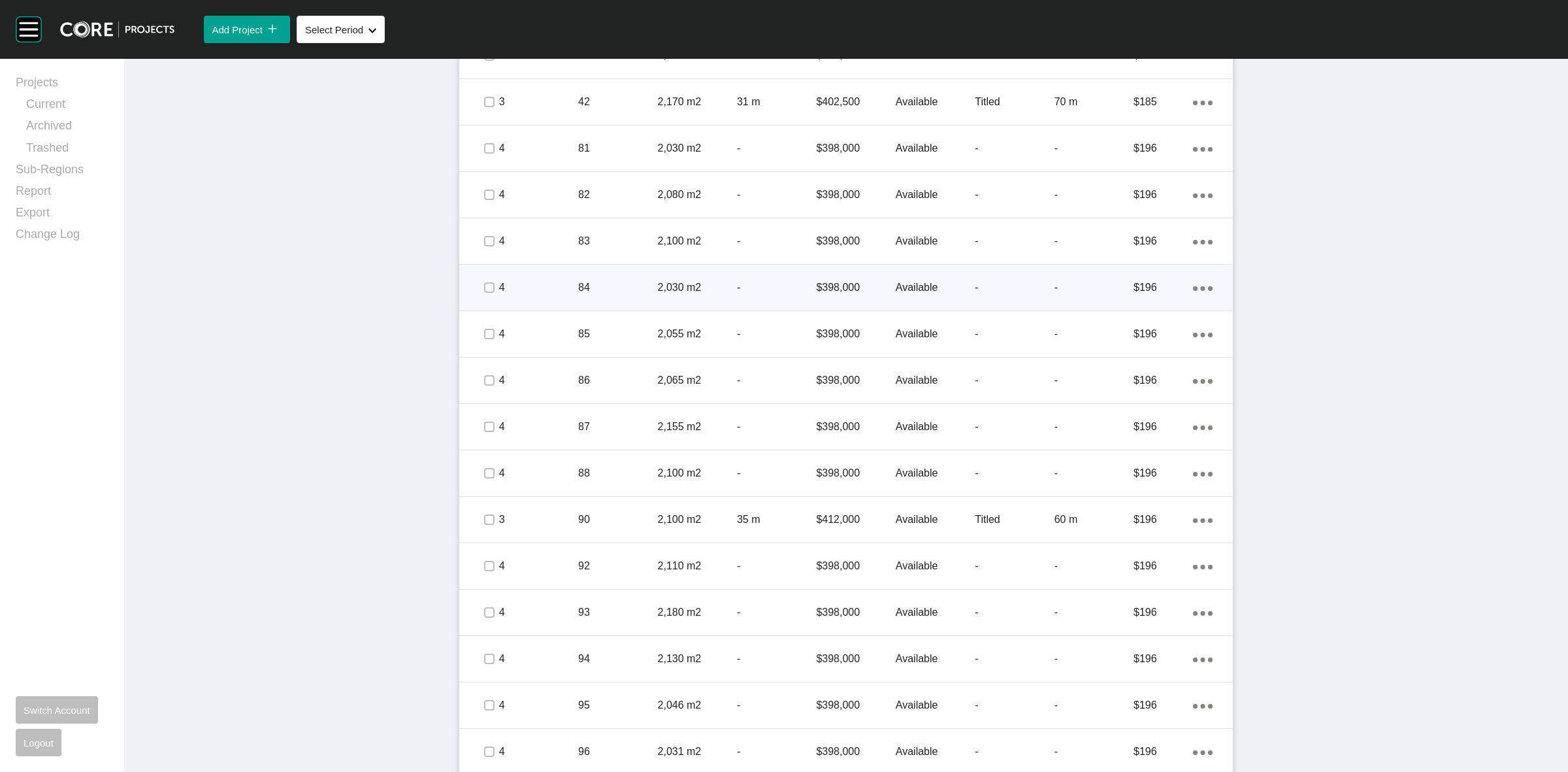
click at [472, 293] on div at bounding box center [469, 288] width 19 height 26
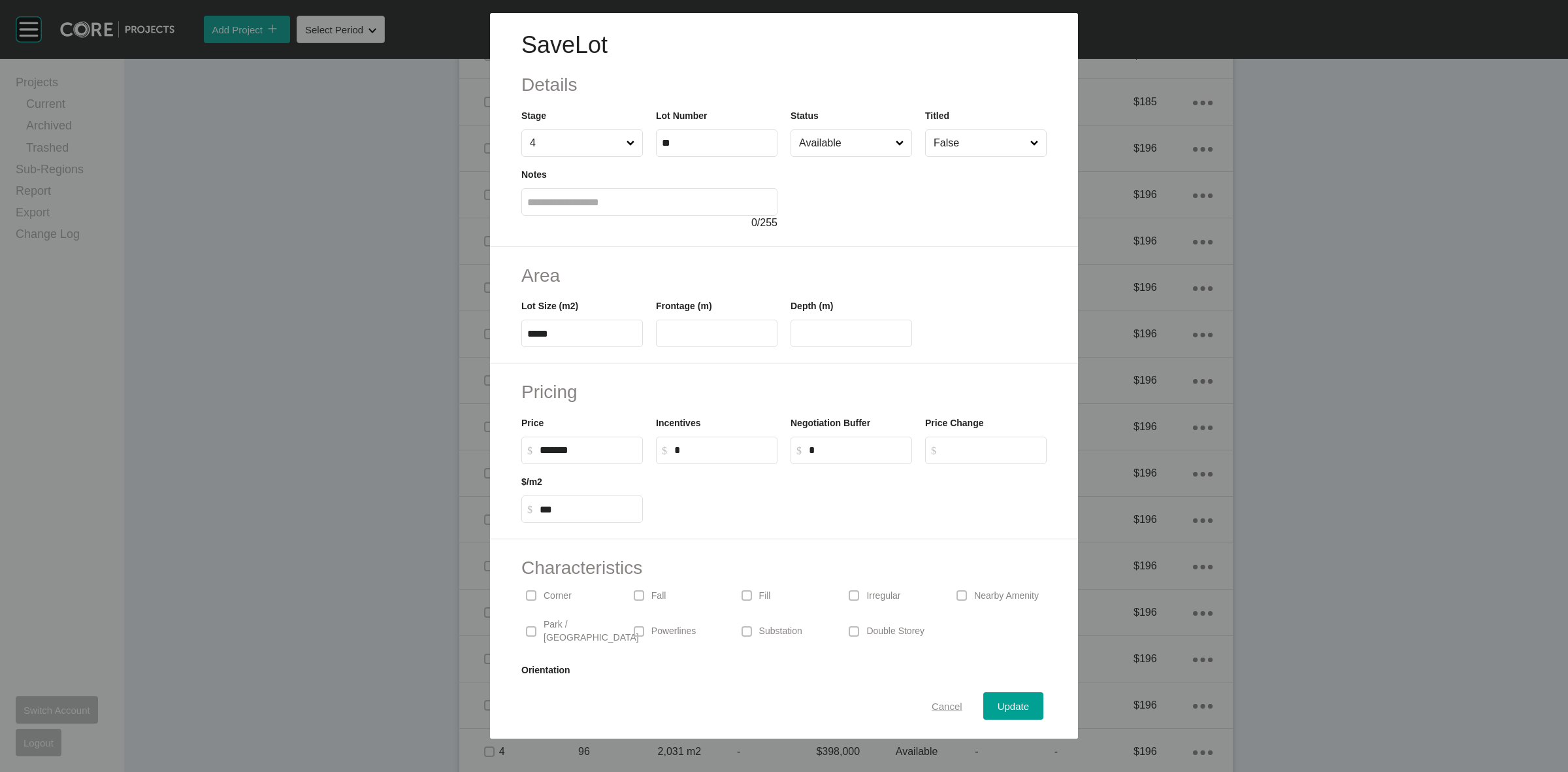
click at [932, 708] on span "Cancel" at bounding box center [947, 706] width 31 height 11
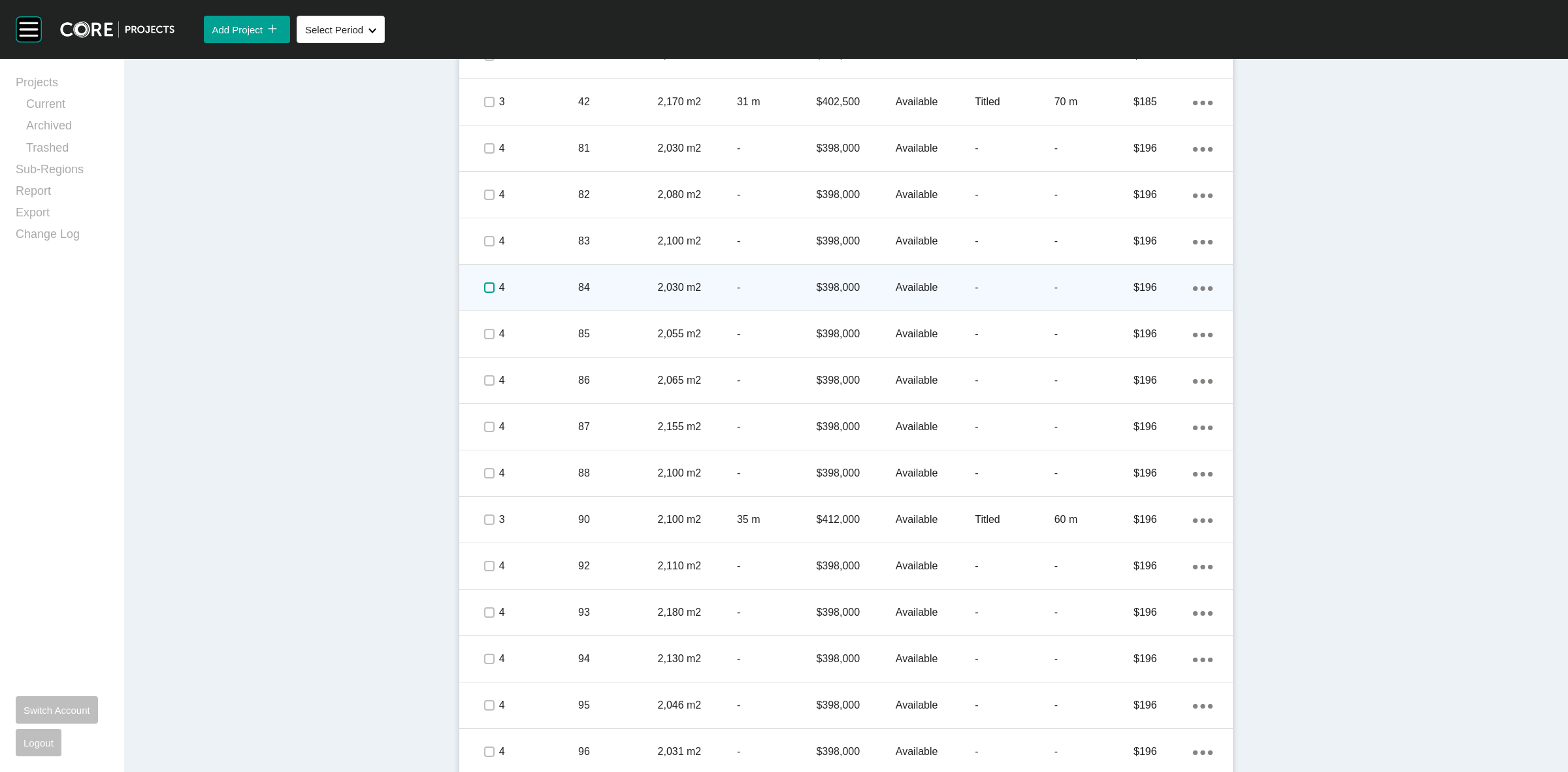
click at [484, 288] on label at bounding box center [489, 287] width 10 height 10
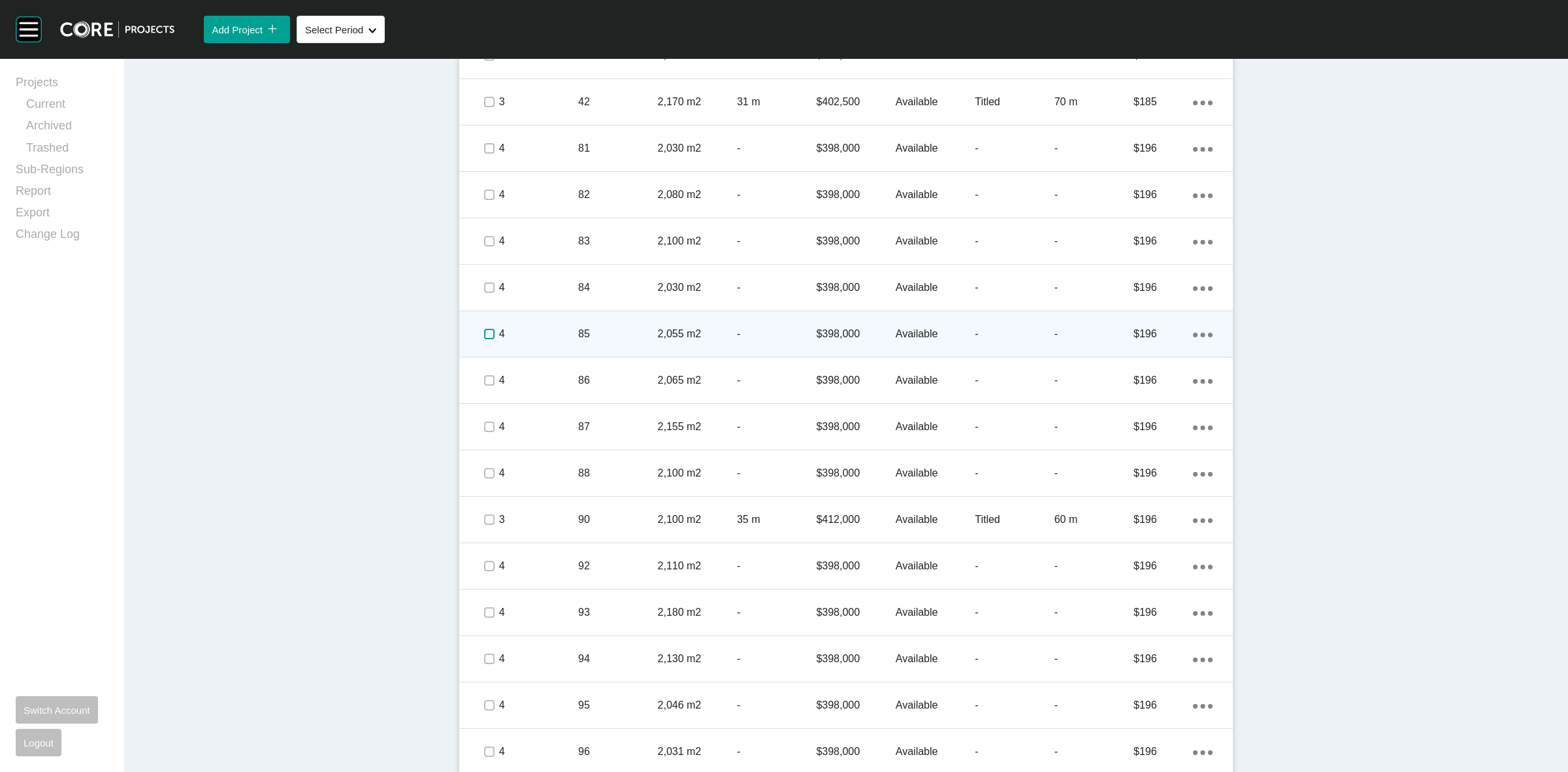
click at [484, 334] on label at bounding box center [489, 334] width 10 height 10
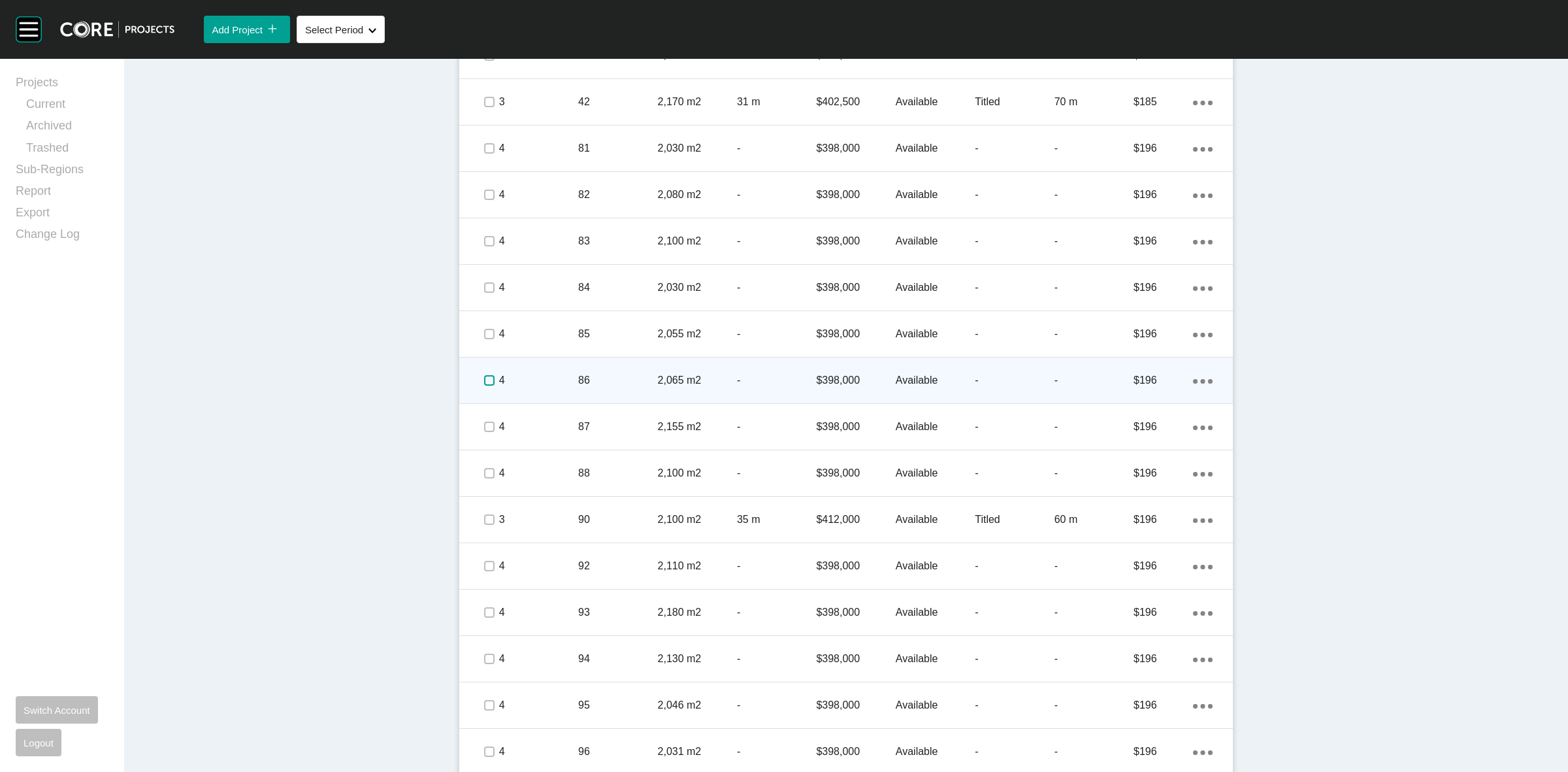
click at [484, 380] on label at bounding box center [489, 380] width 10 height 10
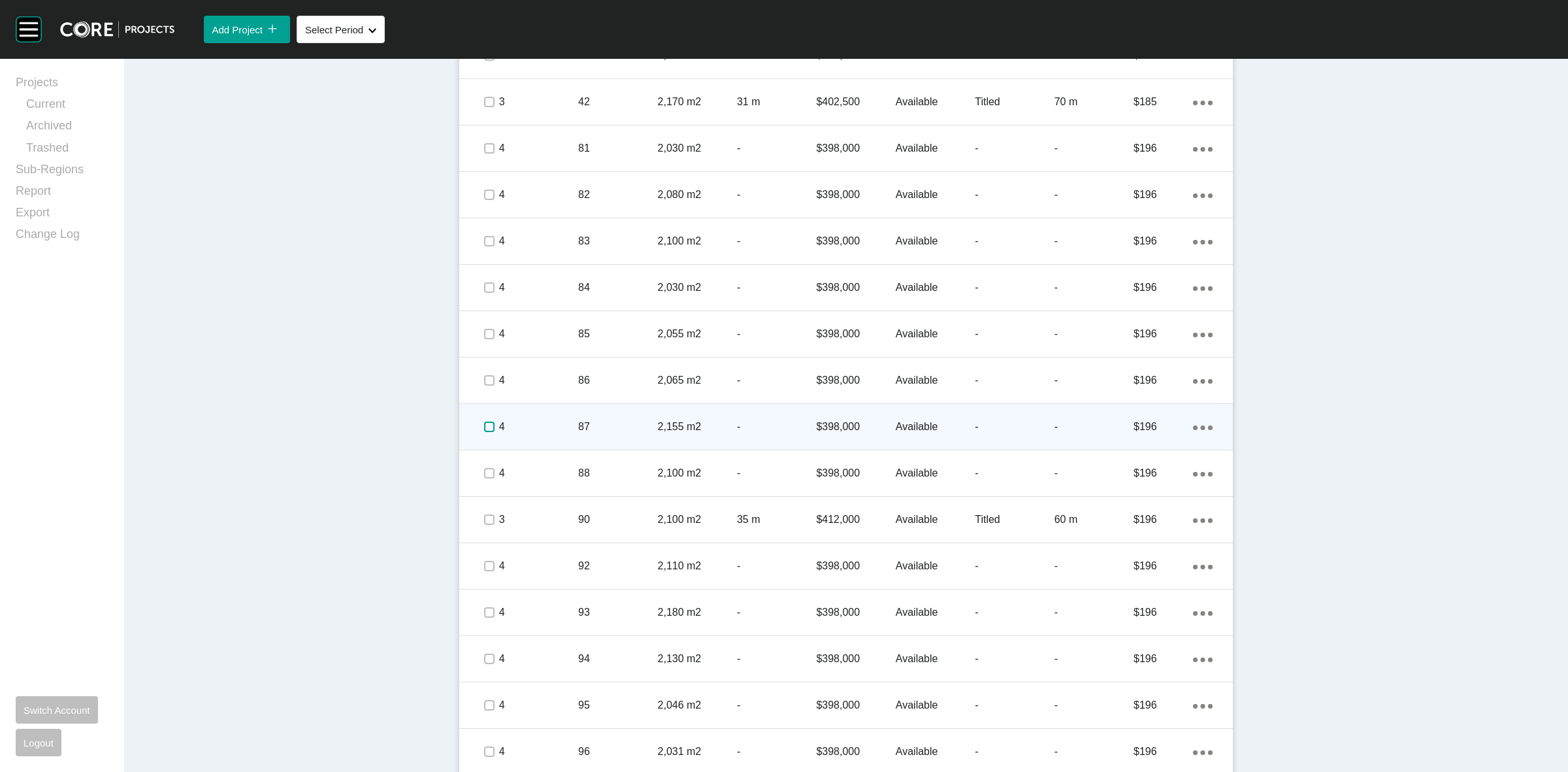
click at [486, 421] on label at bounding box center [489, 426] width 10 height 10
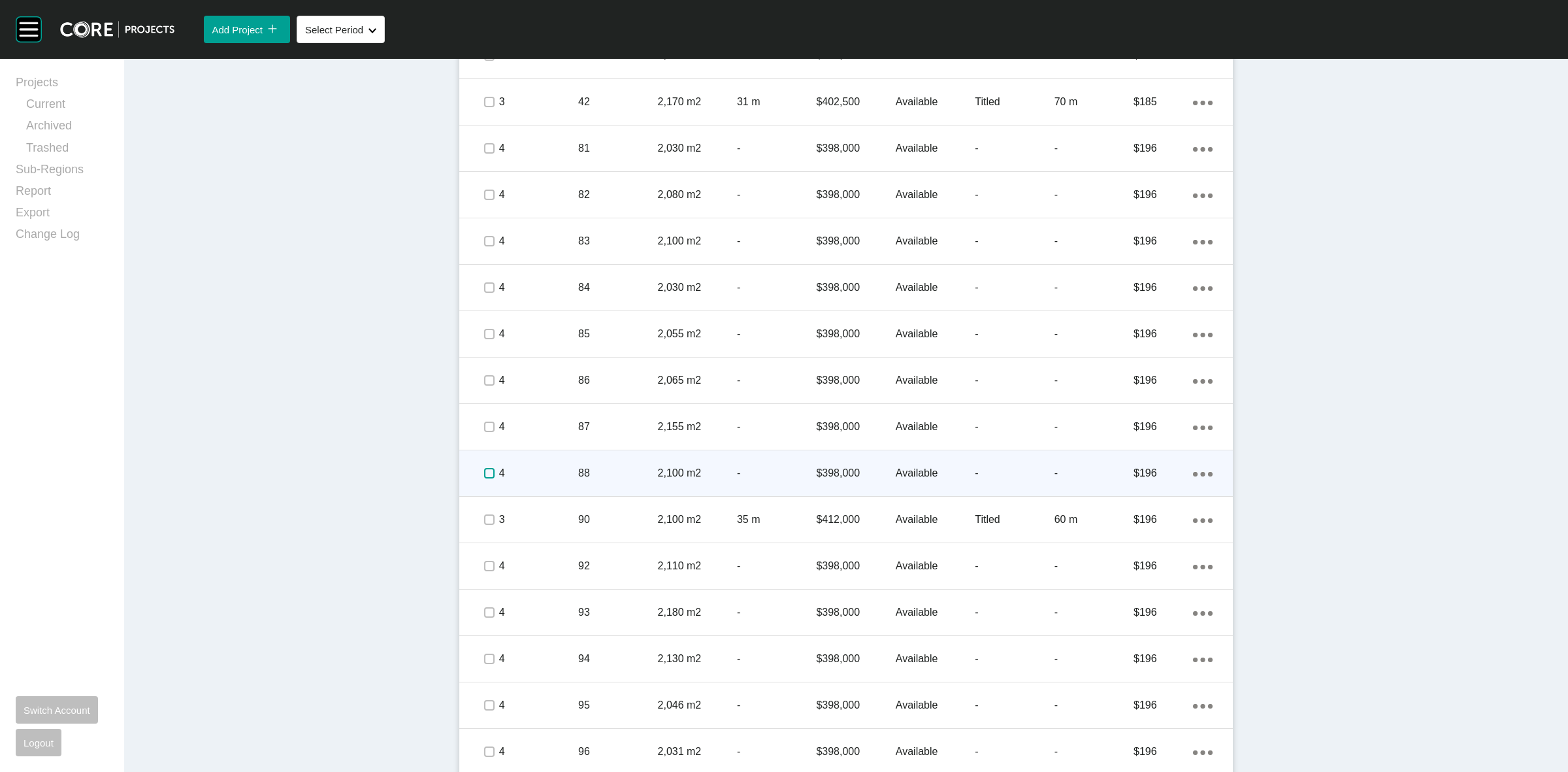
click at [484, 471] on label at bounding box center [489, 473] width 10 height 10
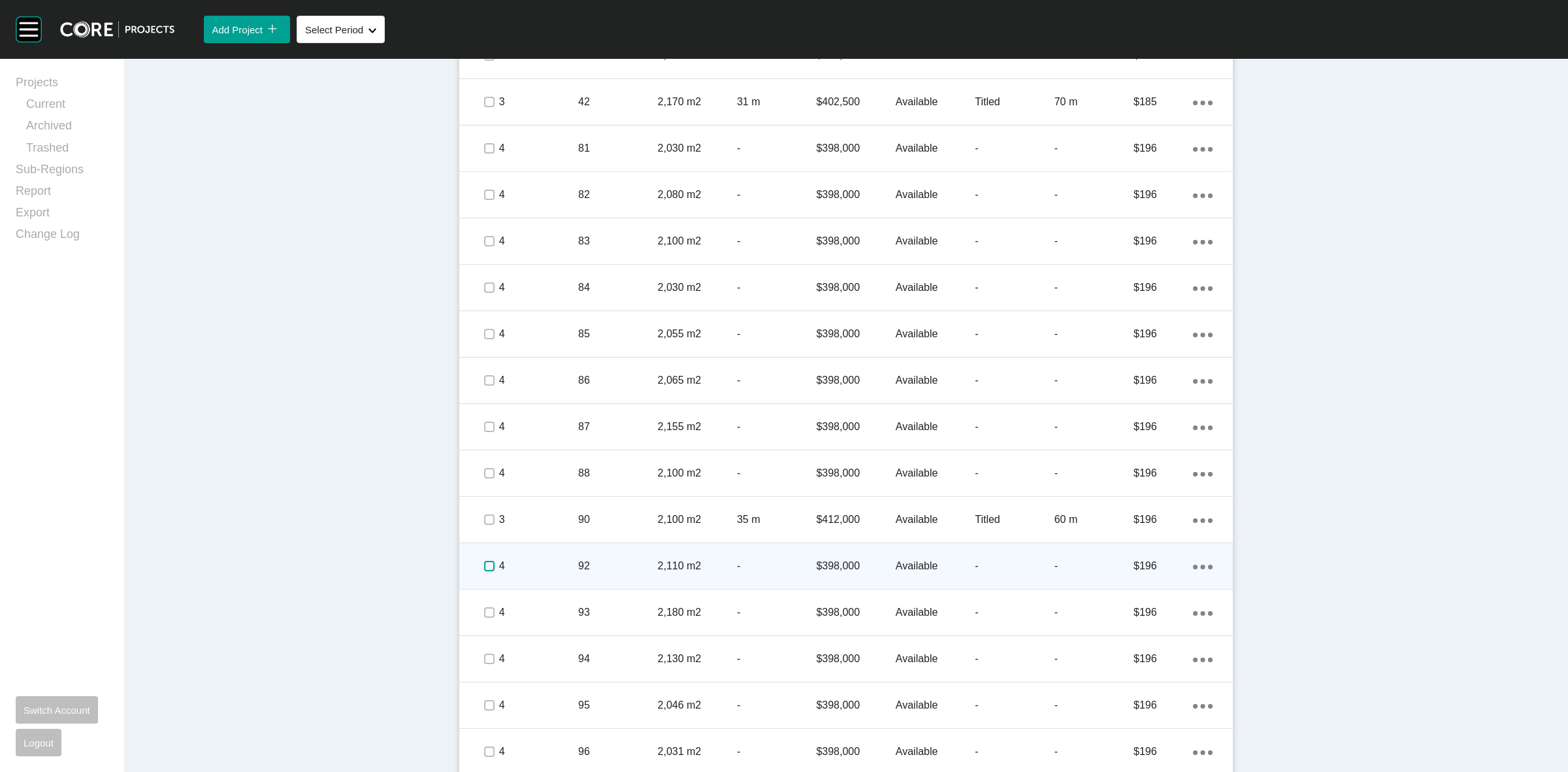
click at [484, 564] on label at bounding box center [489, 566] width 10 height 10
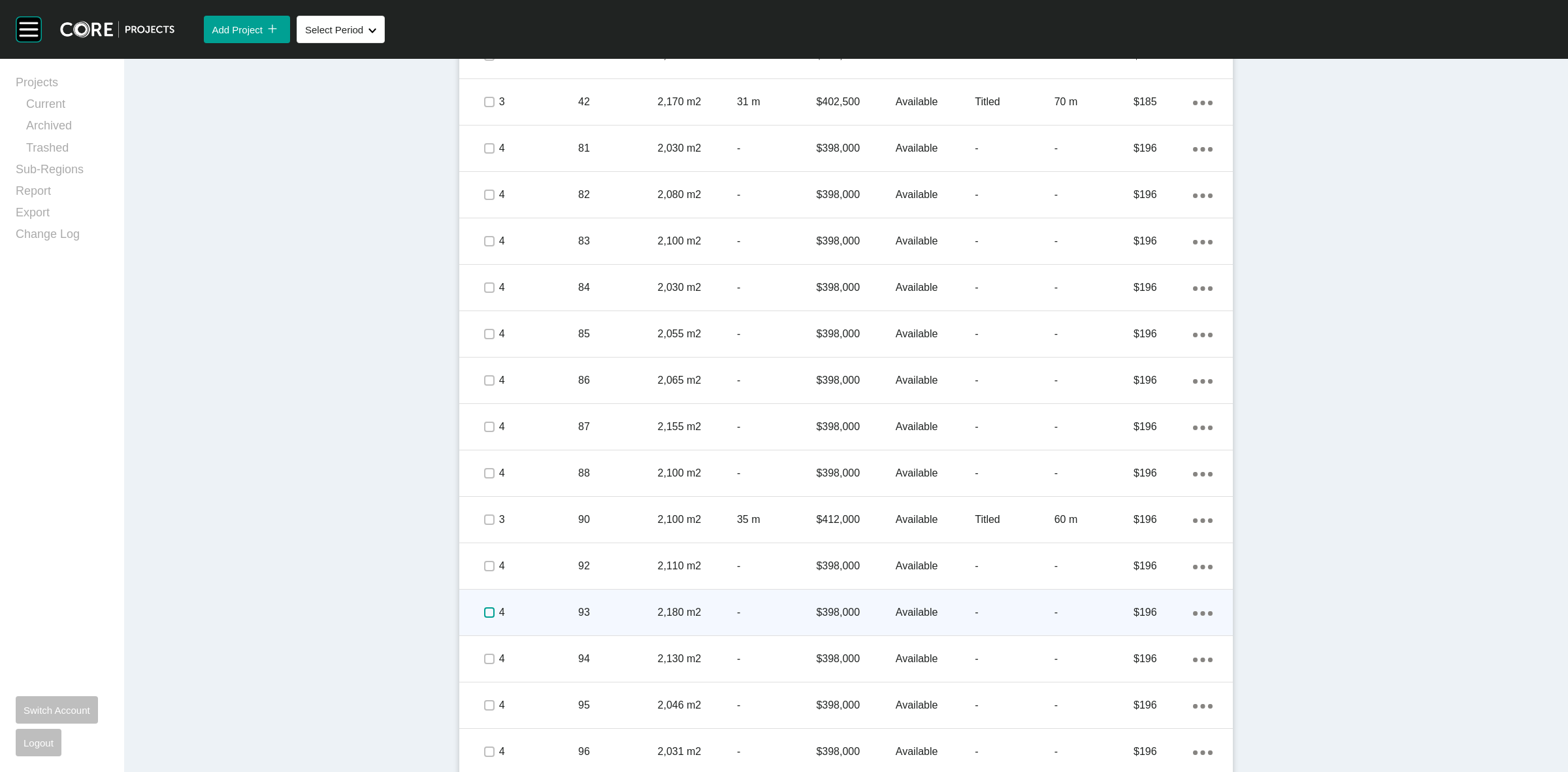
click at [484, 607] on label at bounding box center [489, 612] width 10 height 10
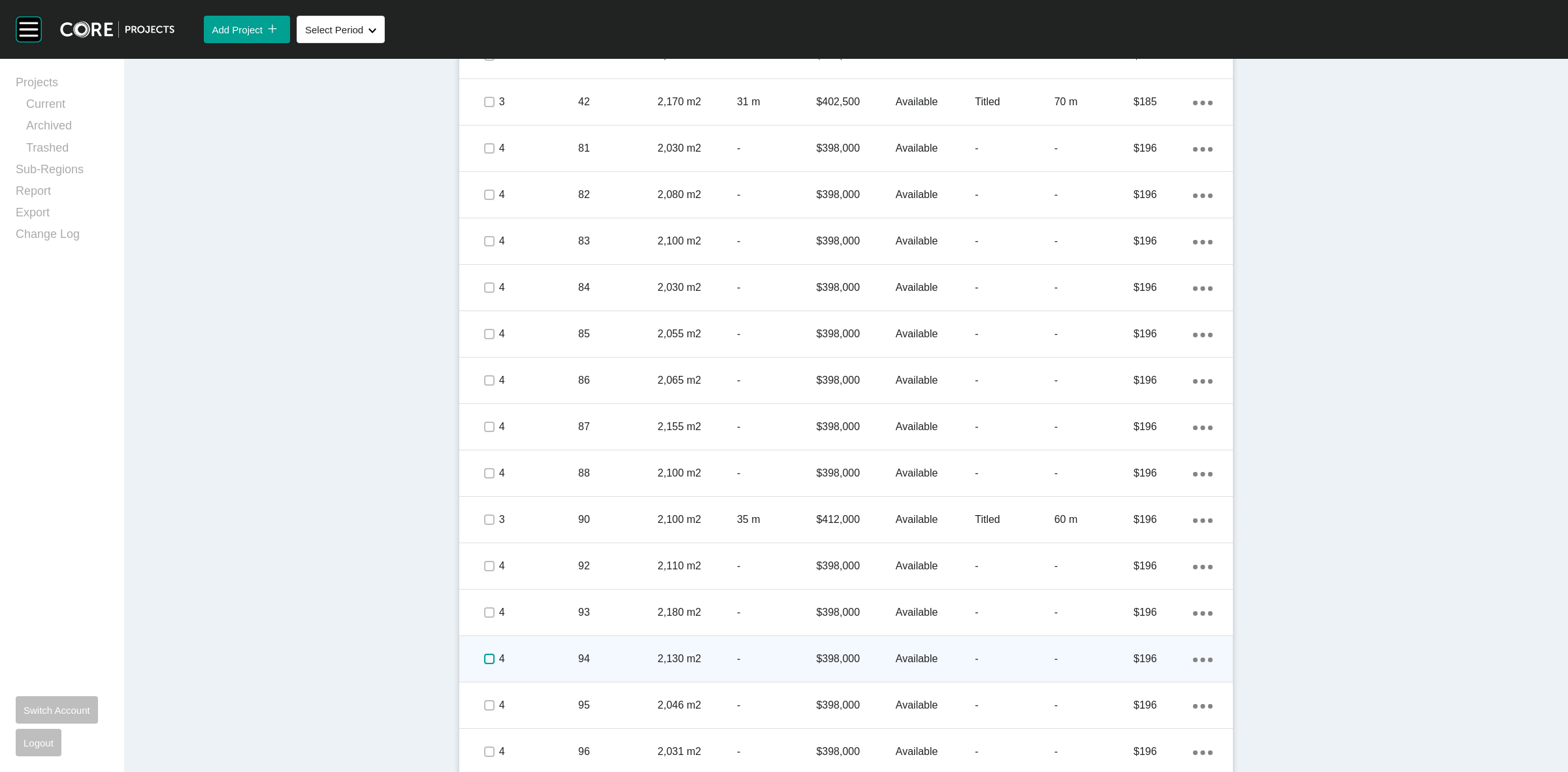
click at [484, 654] on label at bounding box center [489, 658] width 10 height 10
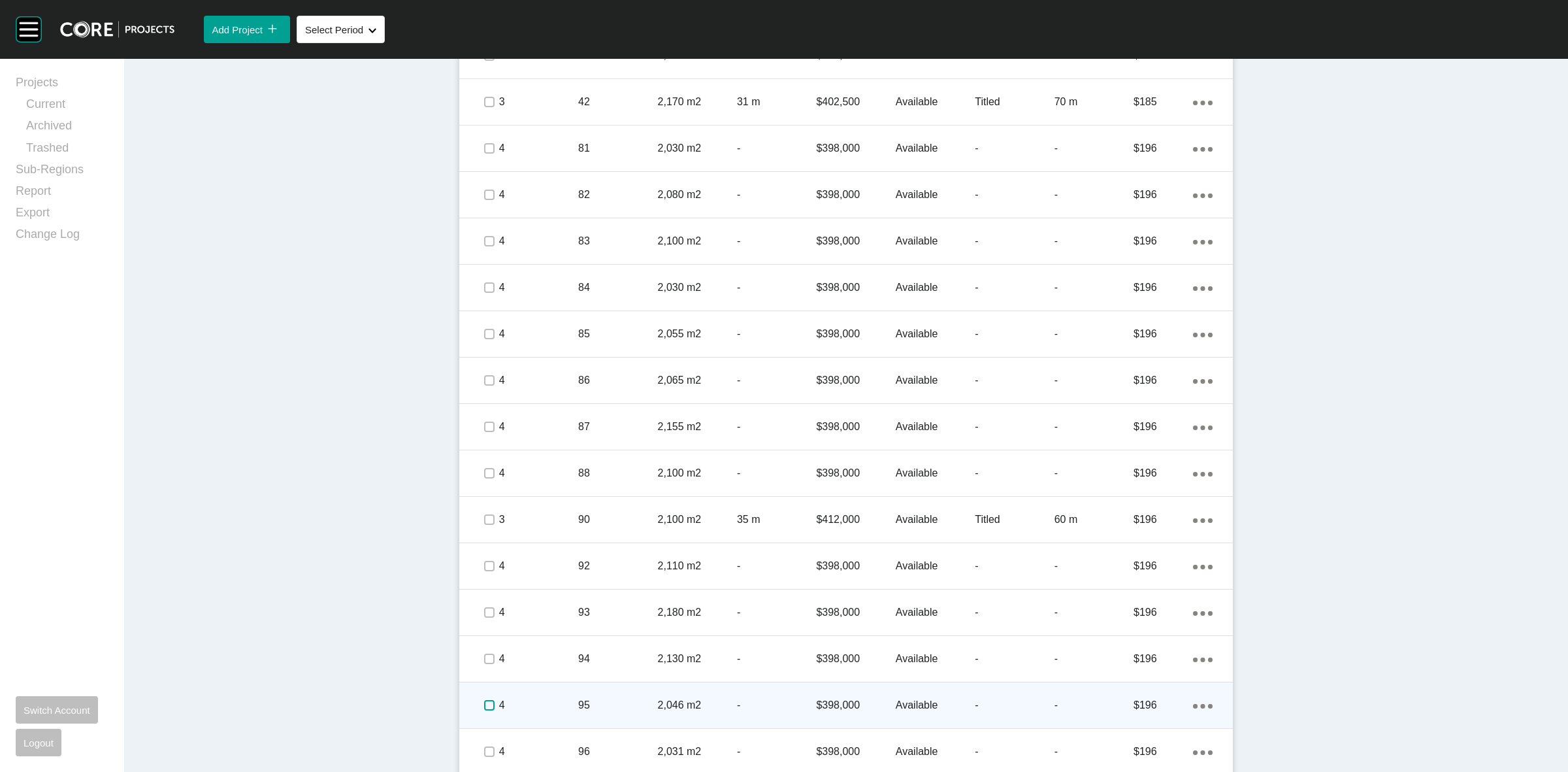
click at [484, 708] on label at bounding box center [489, 705] width 10 height 10
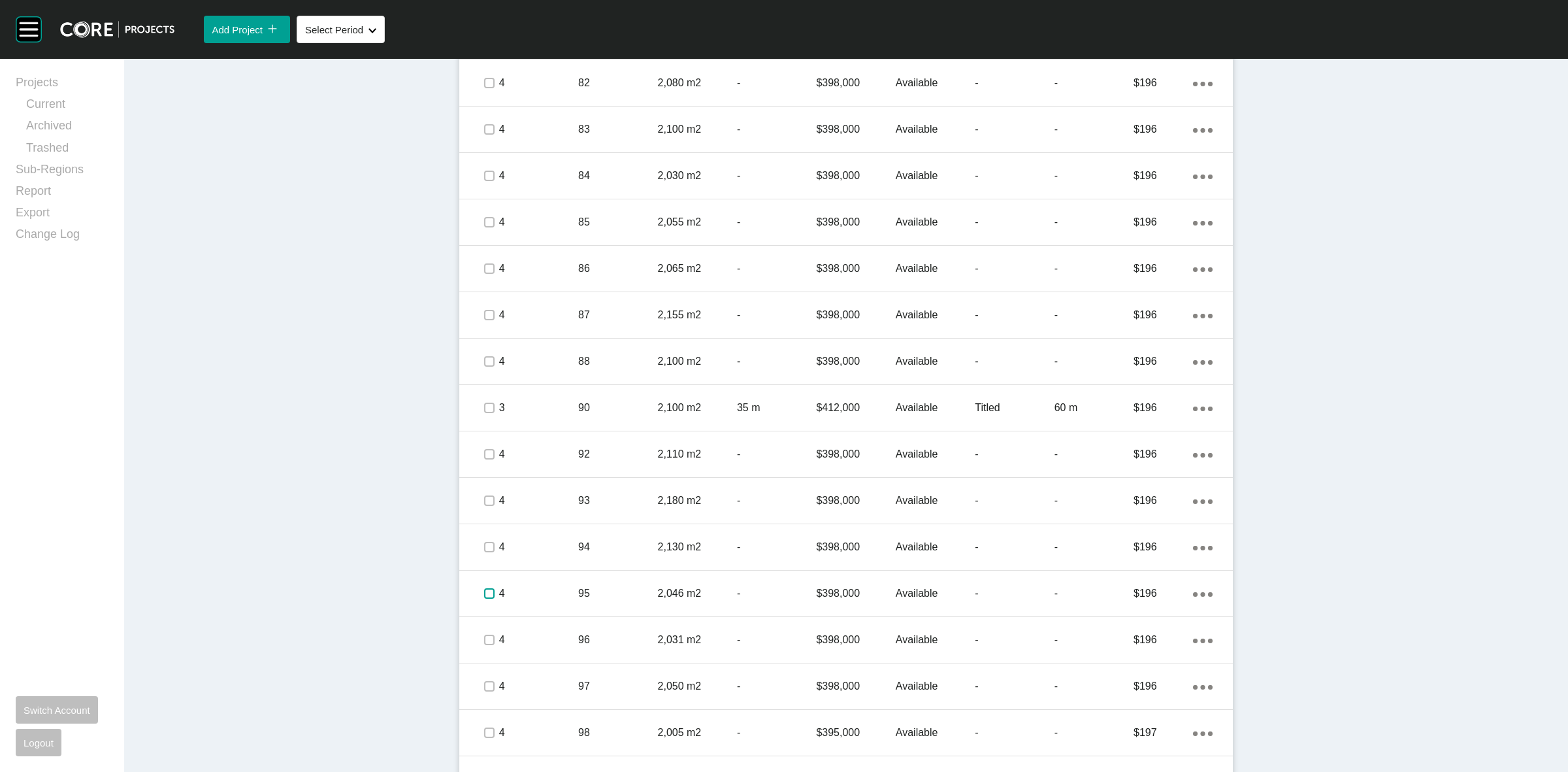
scroll to position [1471, 0]
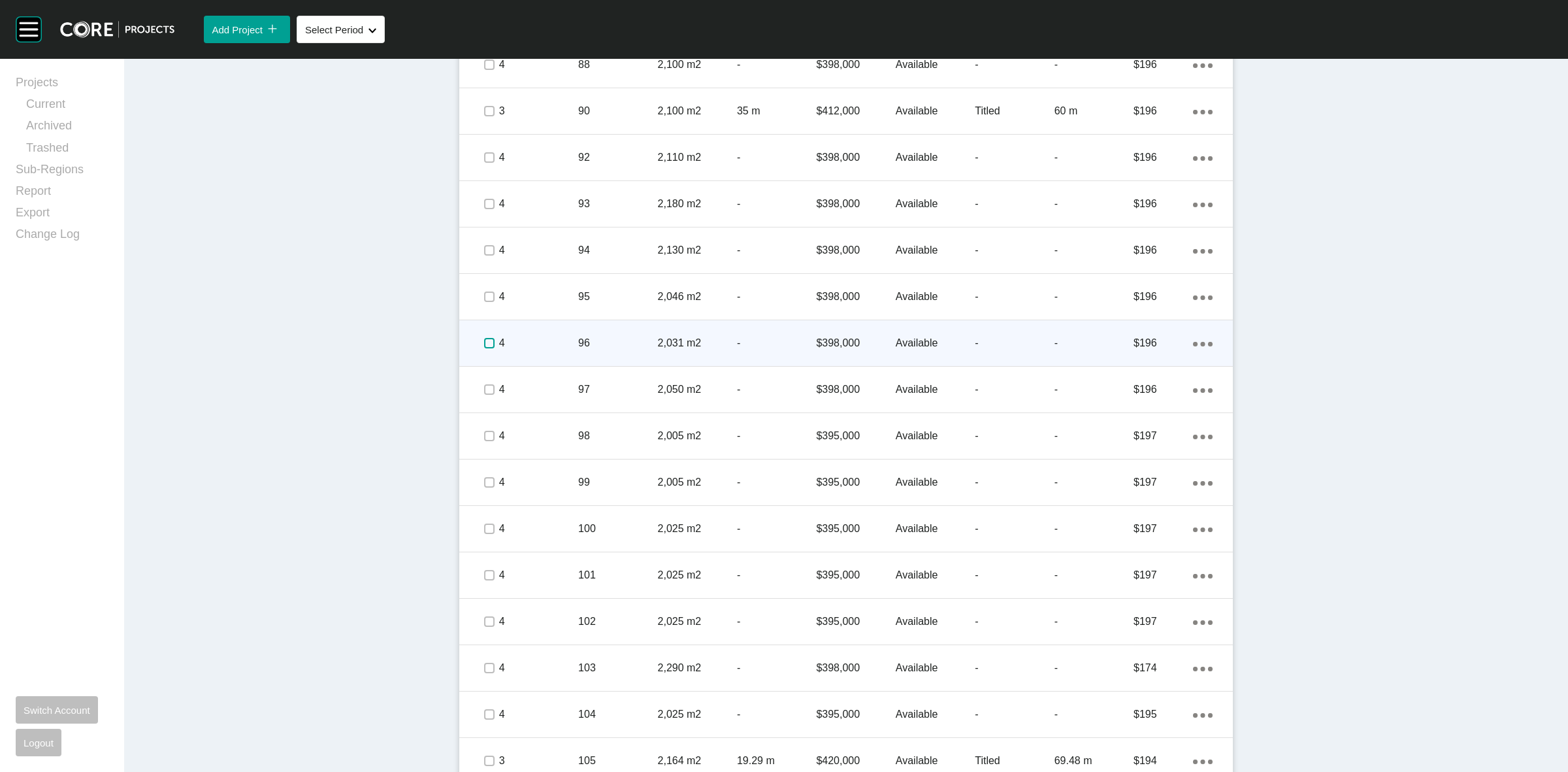
click at [484, 341] on label at bounding box center [489, 342] width 10 height 10
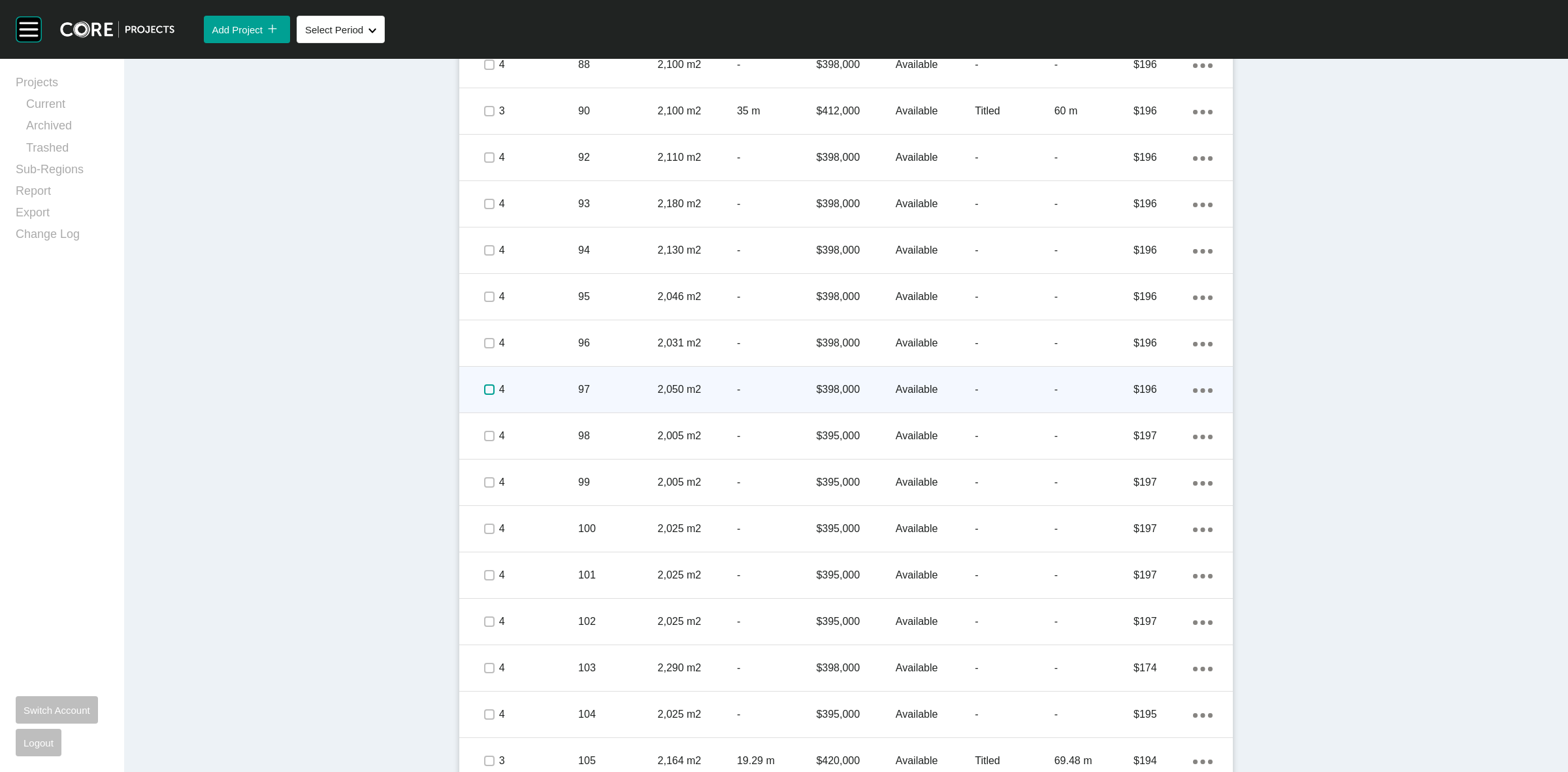
click at [484, 390] on label at bounding box center [489, 389] width 10 height 10
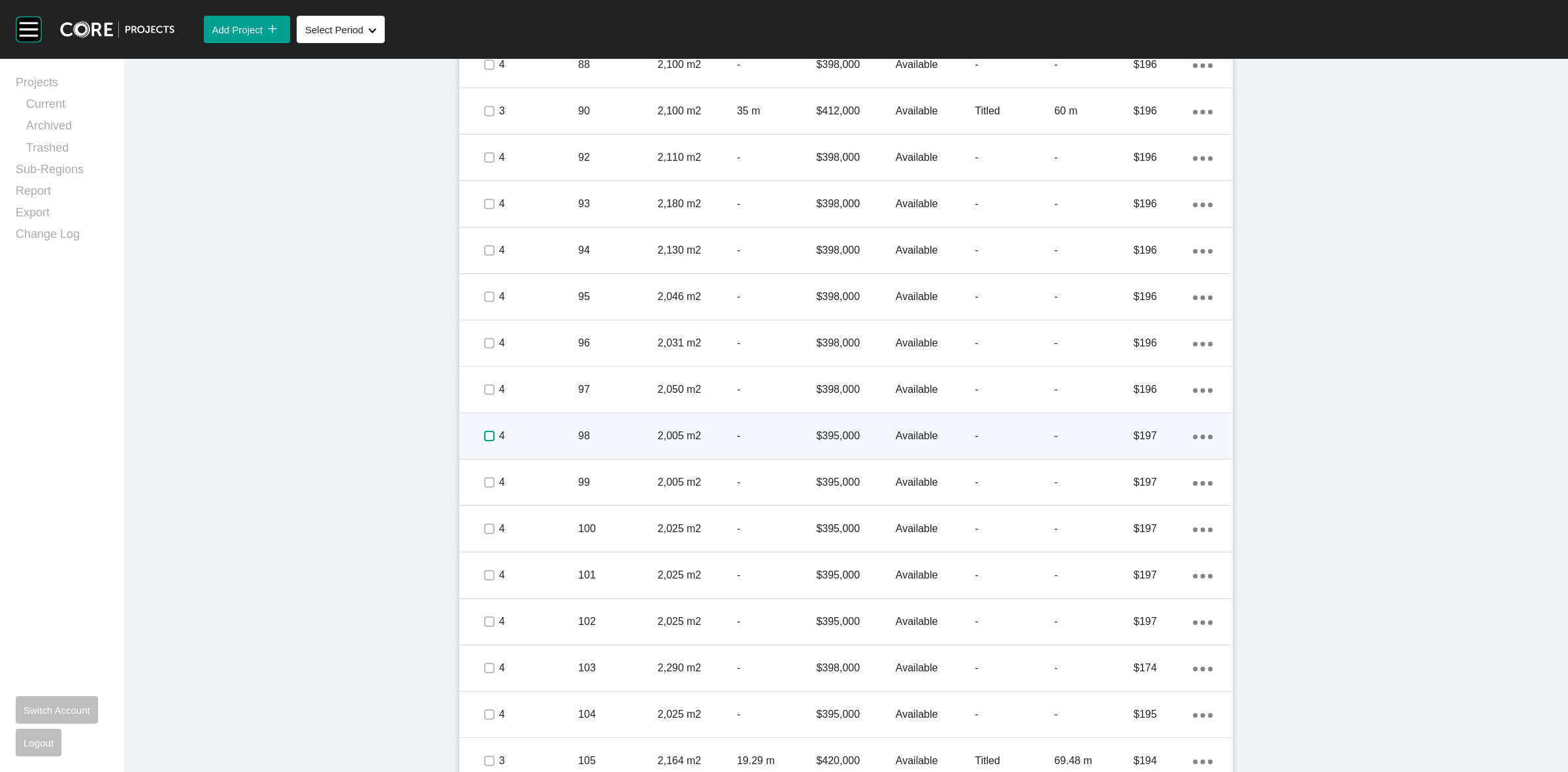
click at [484, 434] on label at bounding box center [489, 435] width 10 height 10
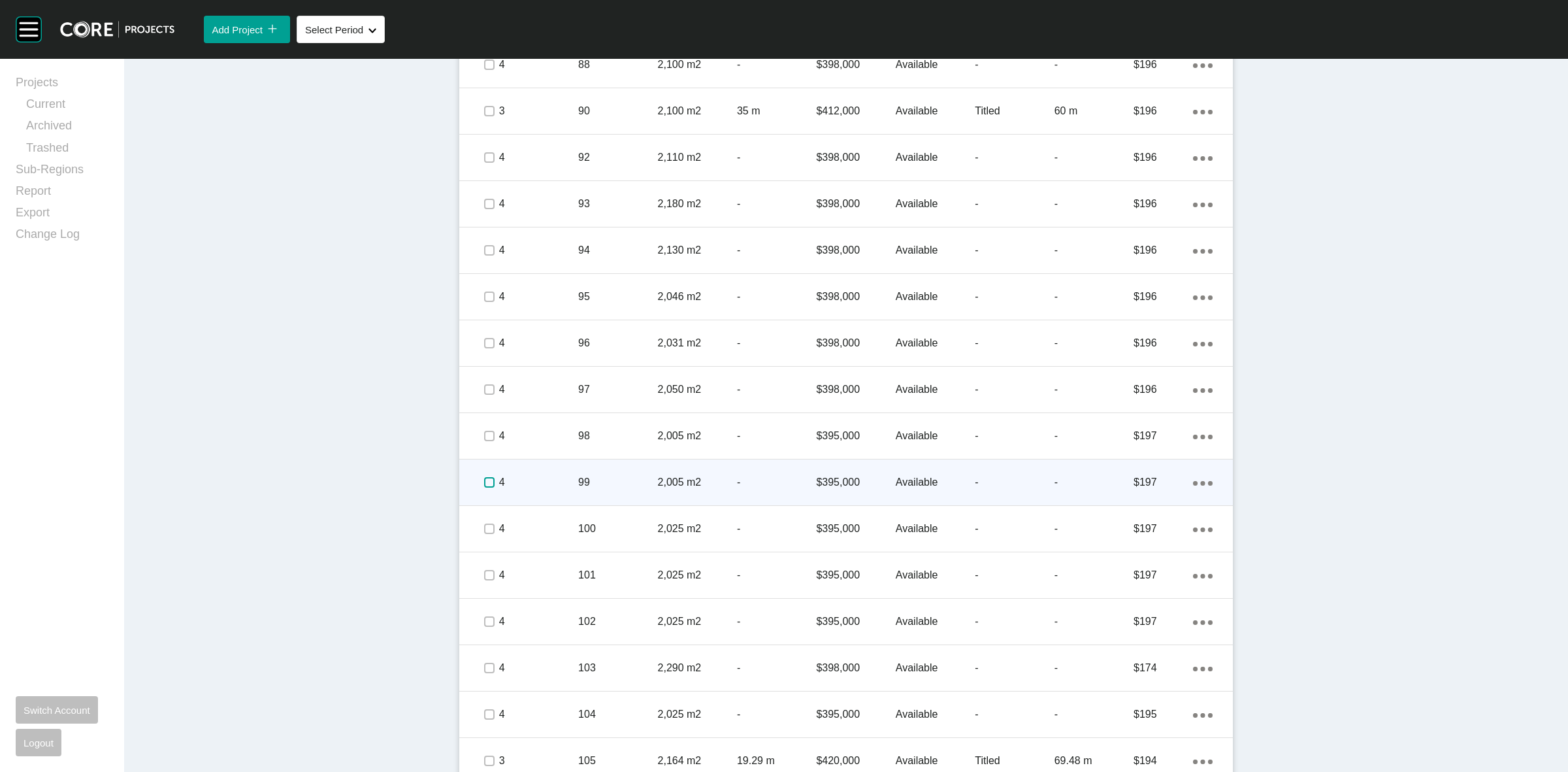
drag, startPoint x: 482, startPoint y: 478, endPoint x: 486, endPoint y: 513, distance: 35.2
click at [484, 479] on label at bounding box center [489, 482] width 10 height 10
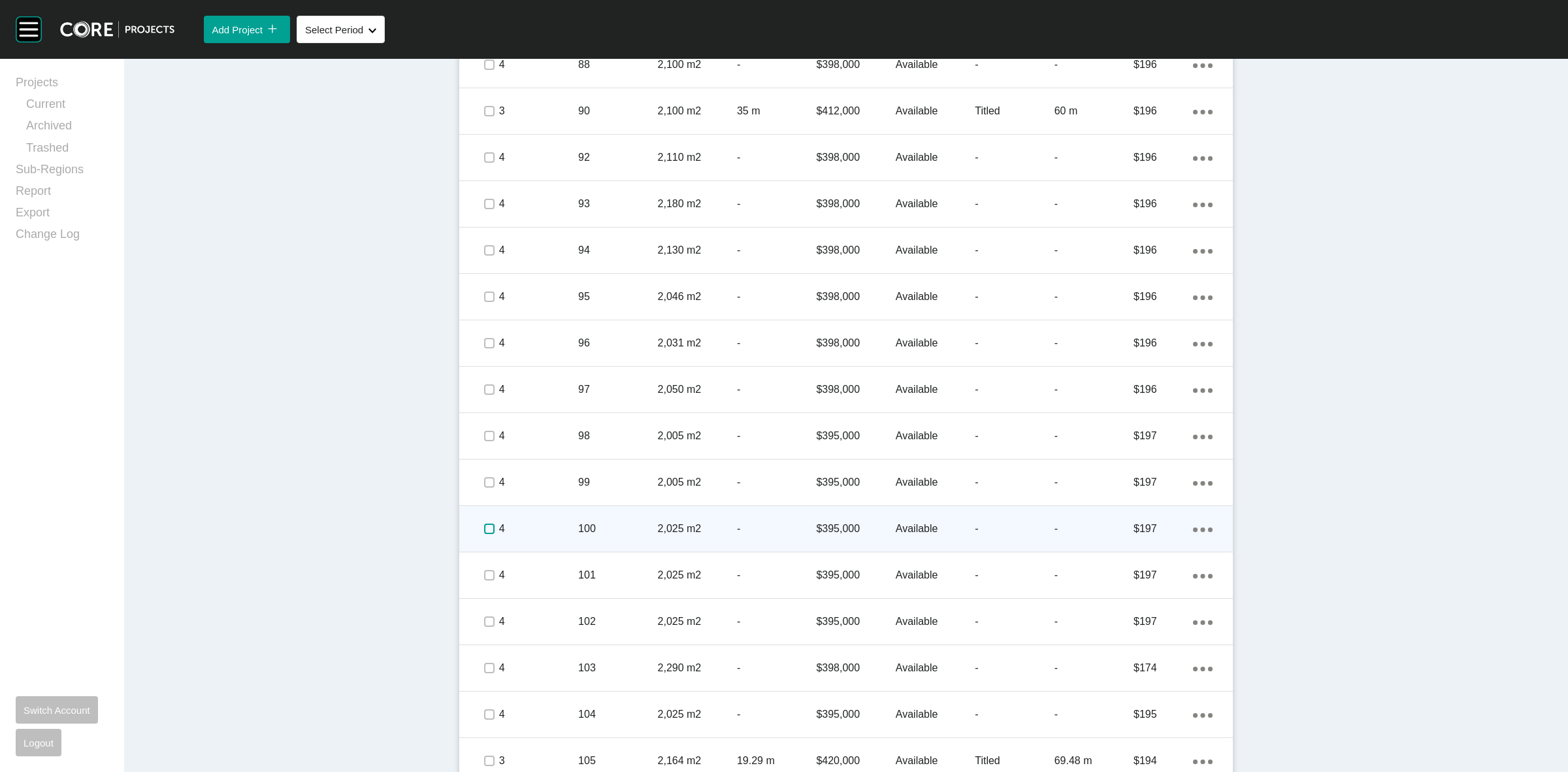
click at [484, 525] on label at bounding box center [489, 529] width 10 height 10
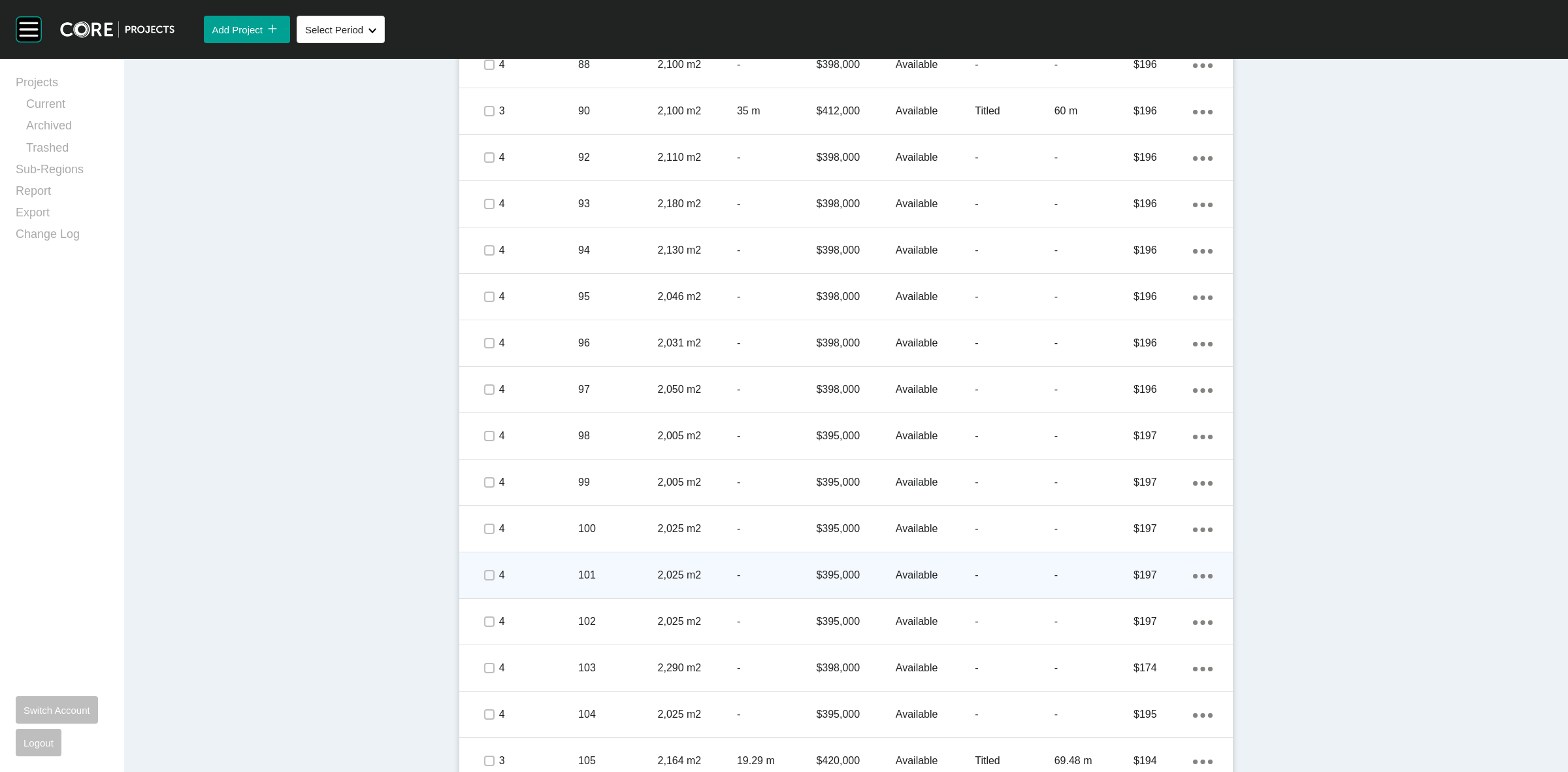
click at [484, 566] on div at bounding box center [489, 575] width 19 height 46
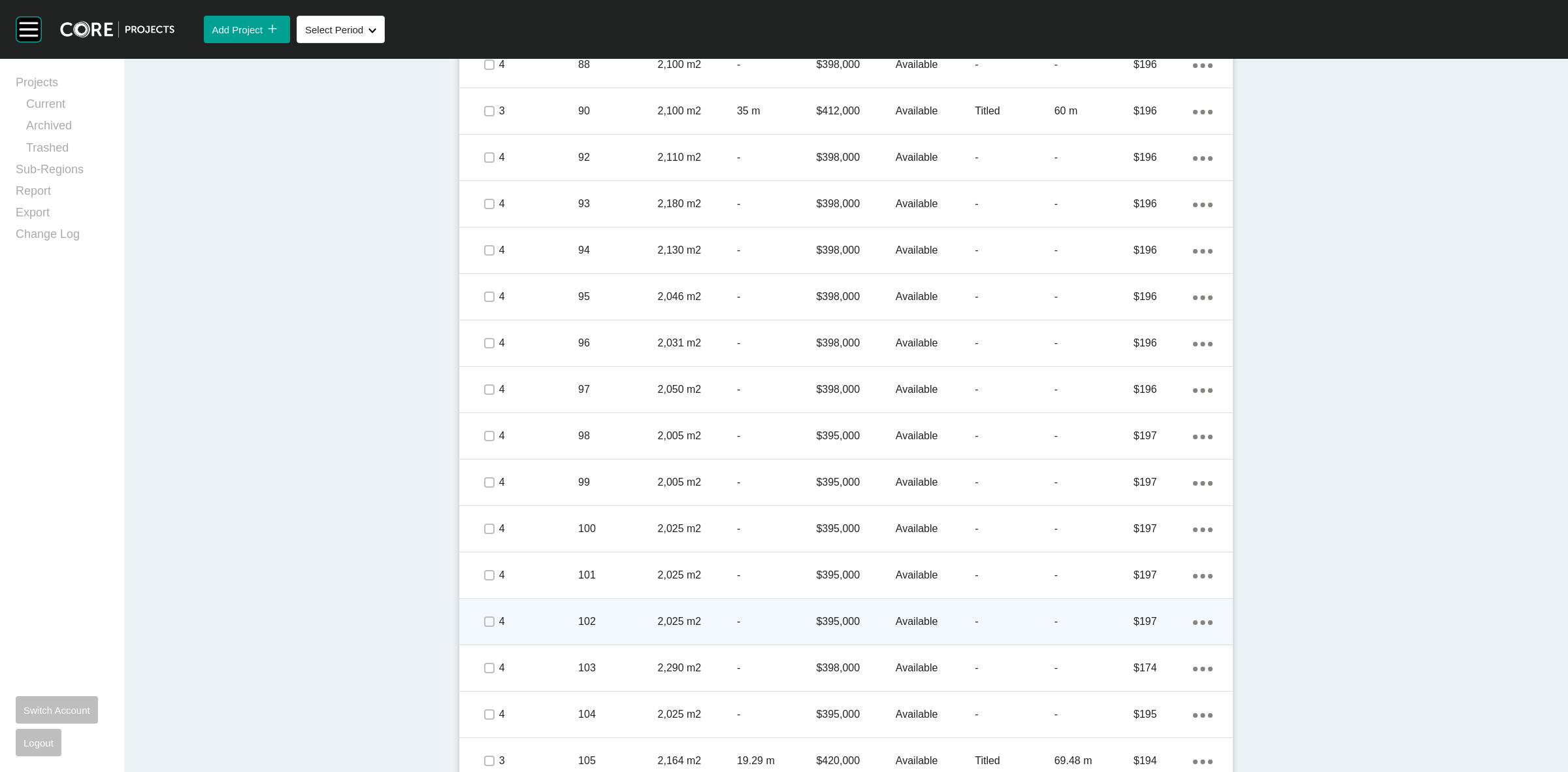
click at [482, 610] on div at bounding box center [489, 621] width 19 height 46
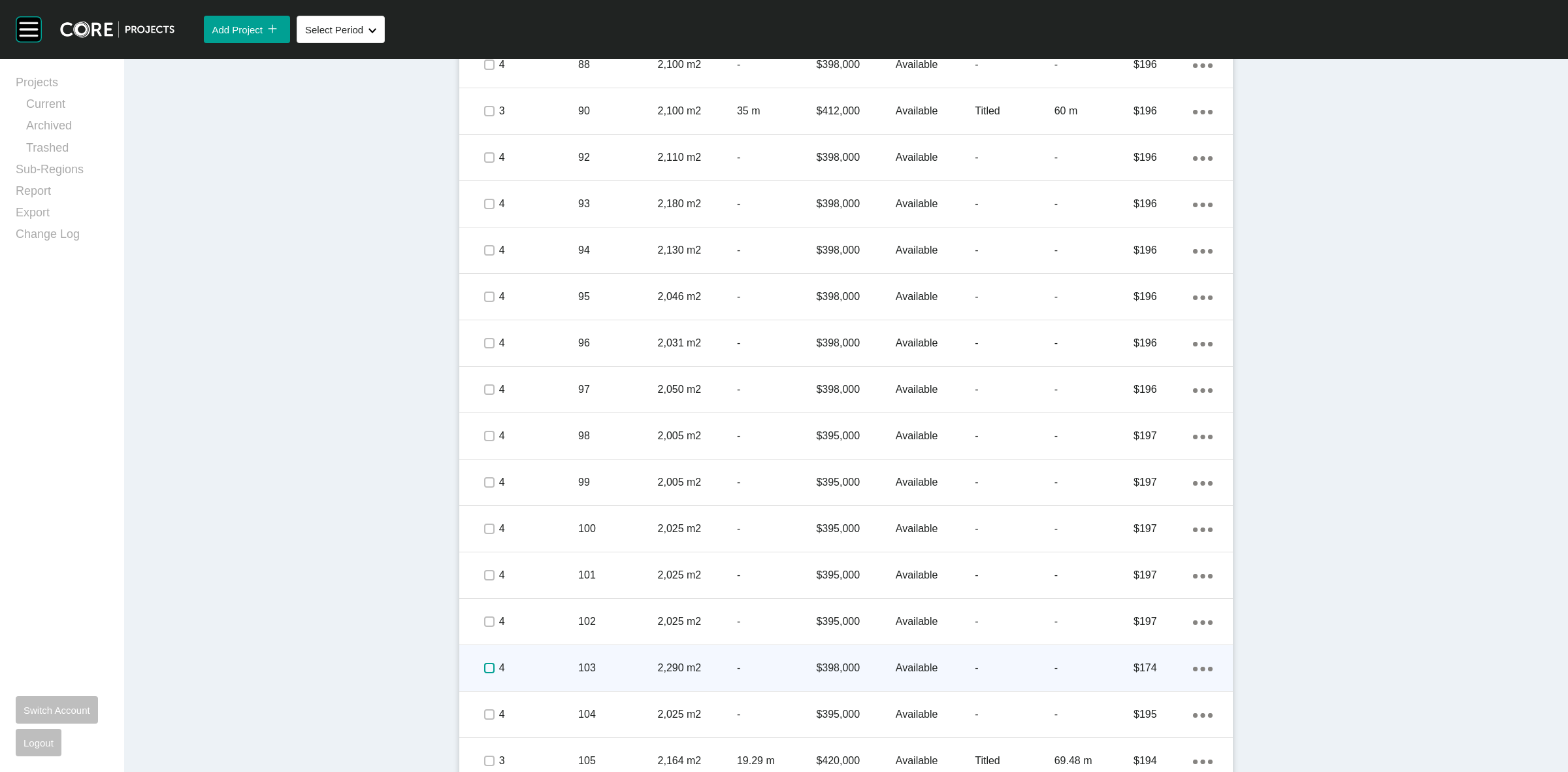
click at [484, 667] on label at bounding box center [489, 667] width 10 height 10
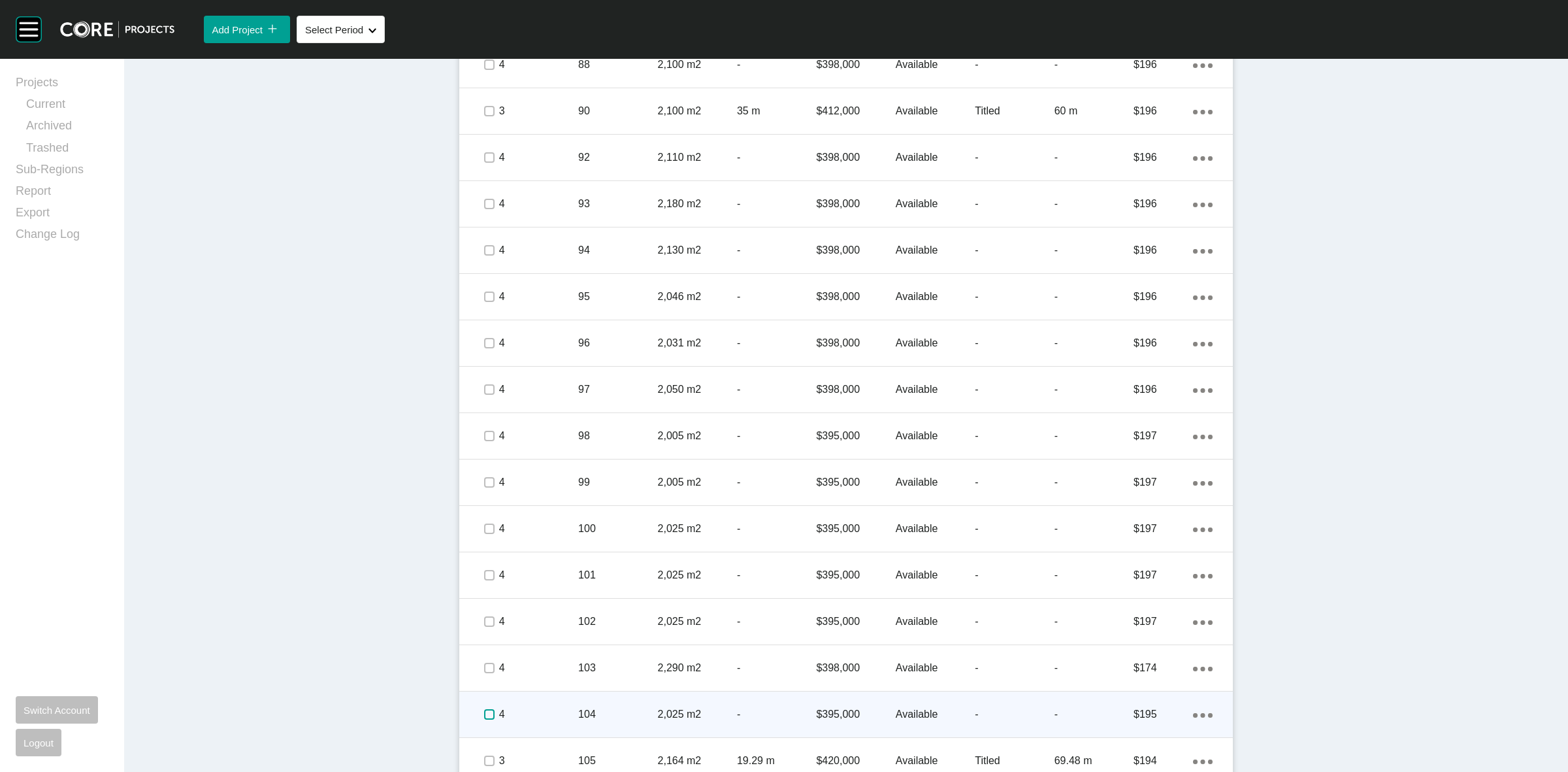
click at [484, 710] on label at bounding box center [489, 714] width 10 height 10
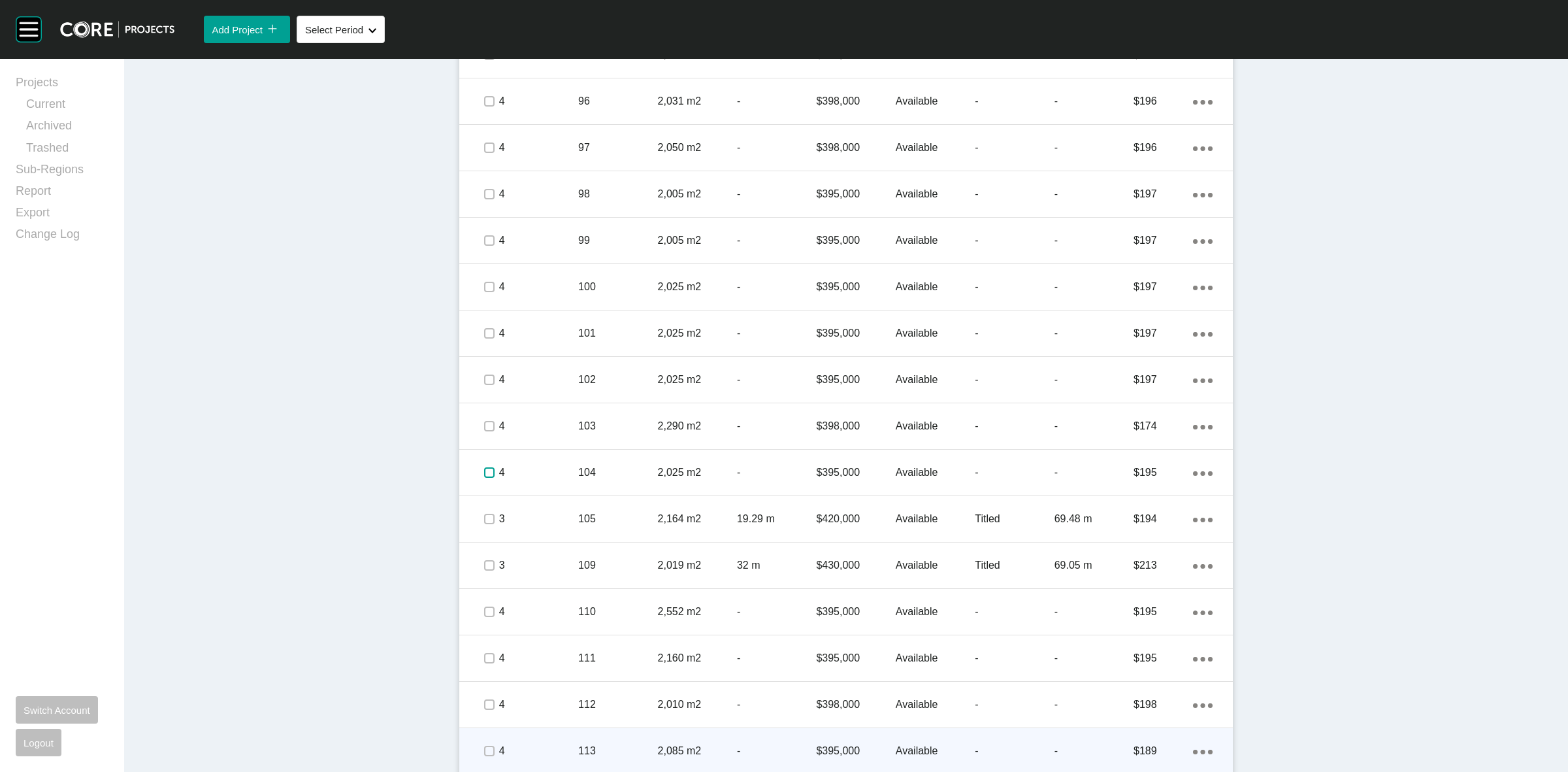
scroll to position [1797, 0]
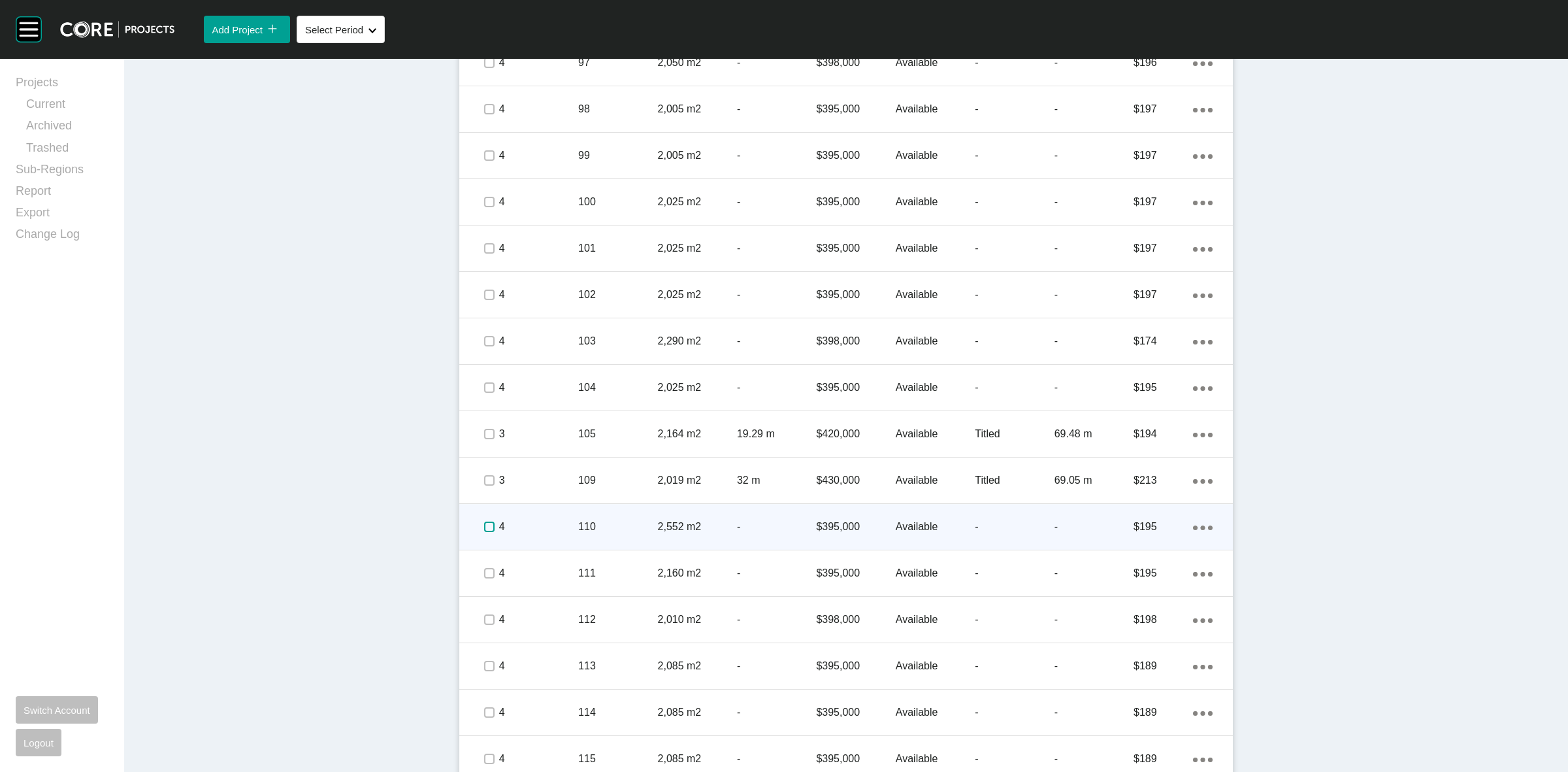
click at [487, 523] on label at bounding box center [489, 526] width 10 height 10
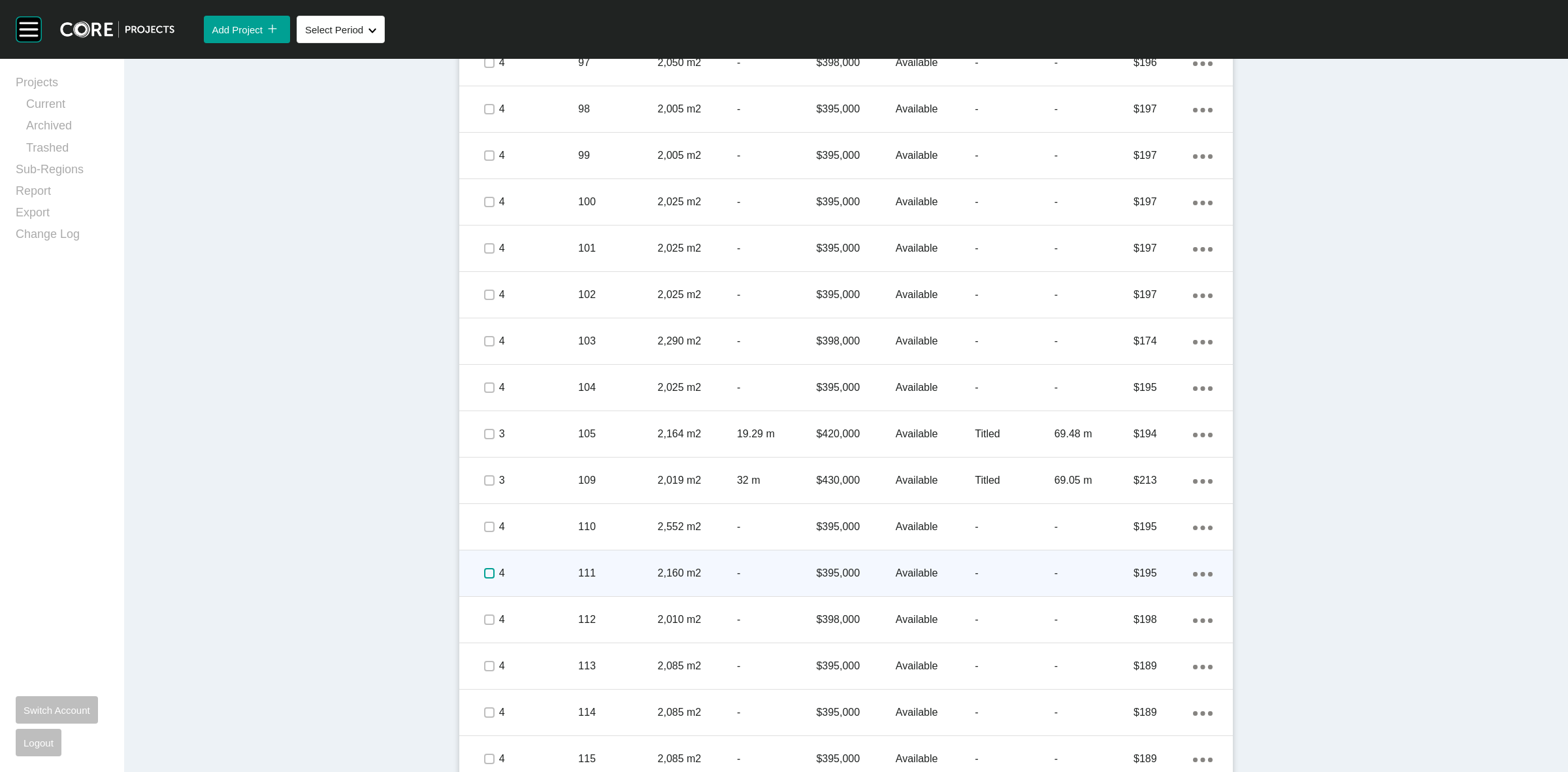
click at [484, 572] on label at bounding box center [489, 573] width 10 height 10
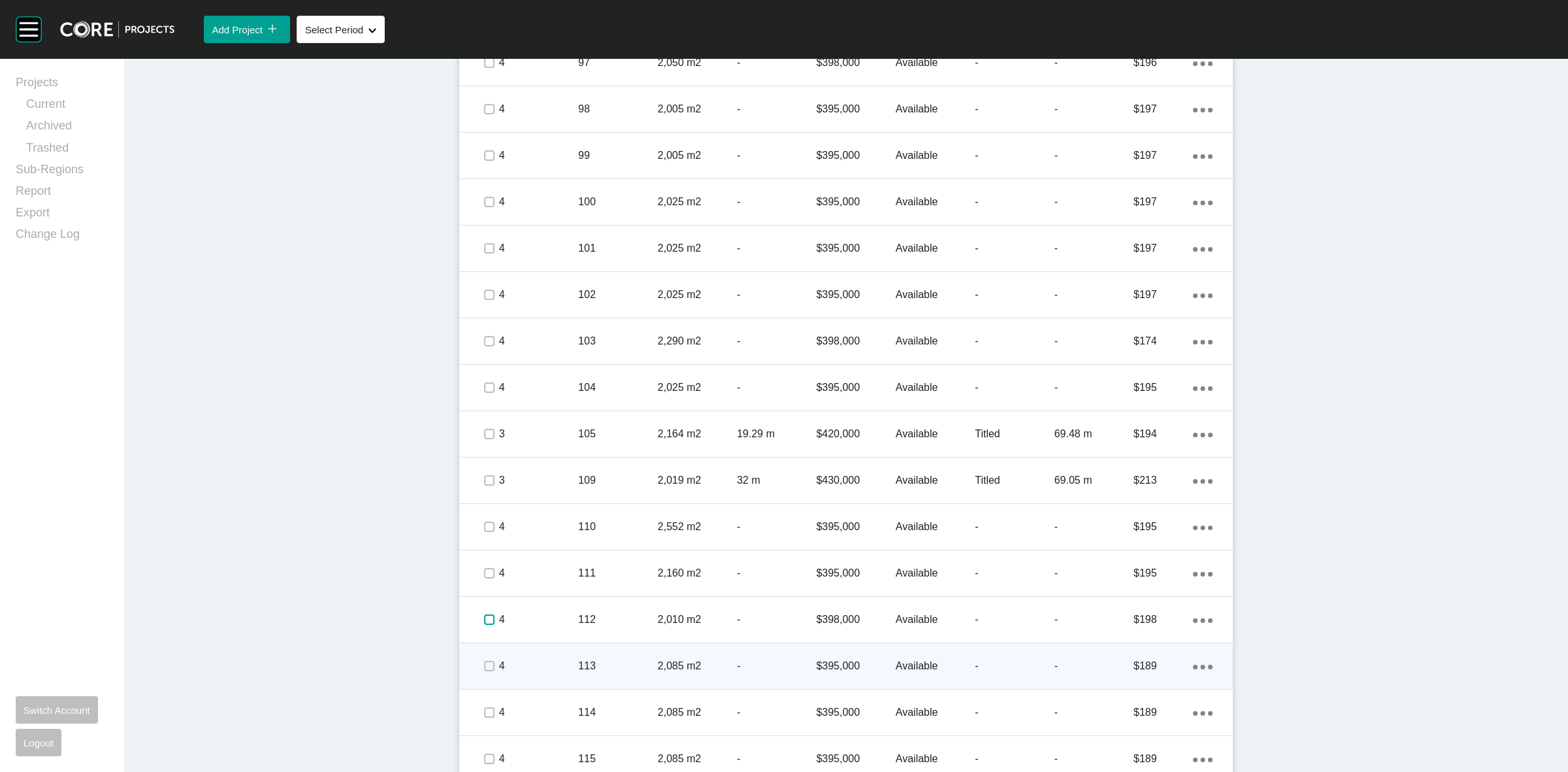
drag, startPoint x: 482, startPoint y: 621, endPoint x: 483, endPoint y: 670, distance: 49.0
click at [483, 629] on div at bounding box center [489, 619] width 19 height 46
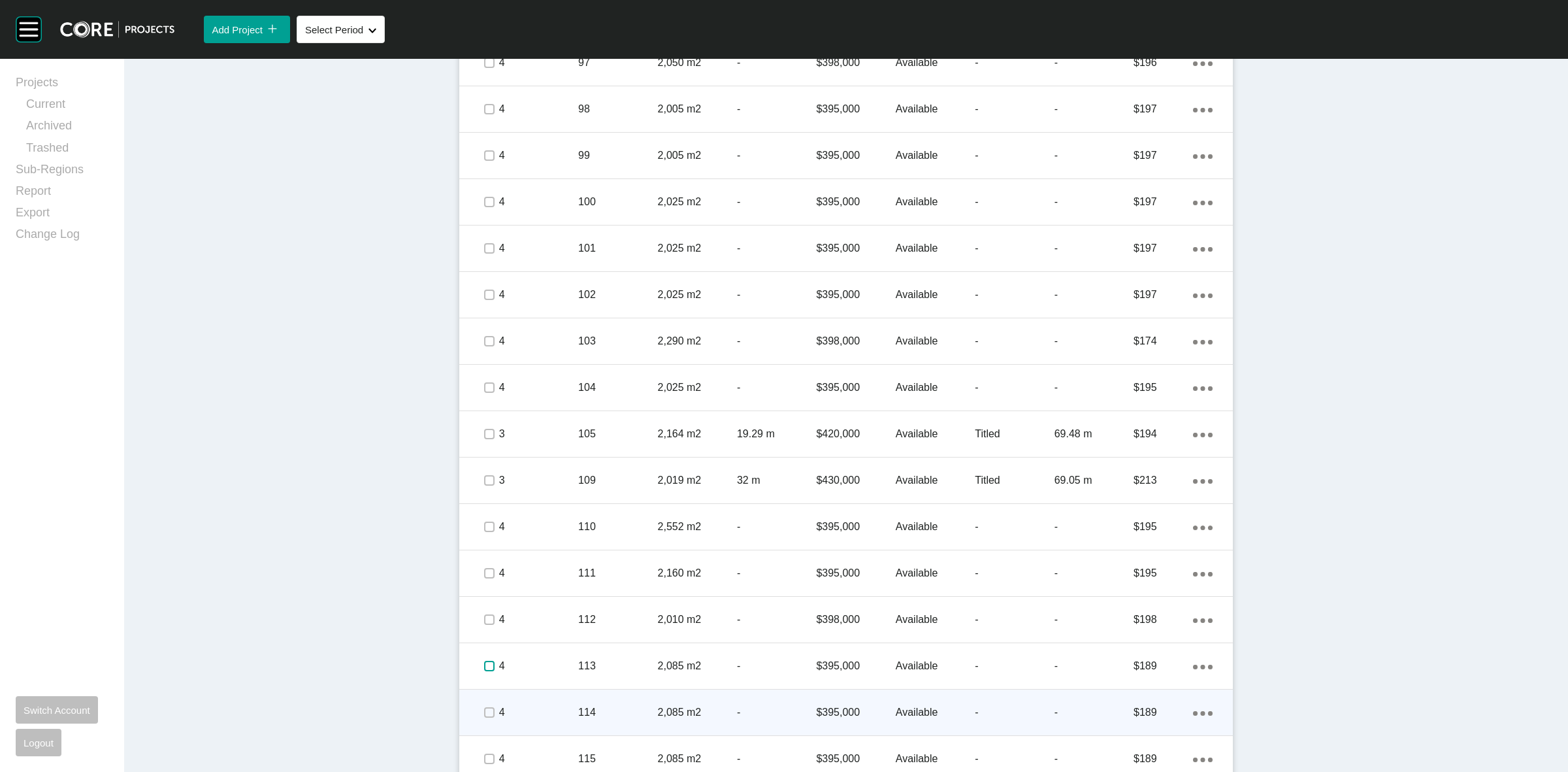
drag, startPoint x: 482, startPoint y: 662, endPoint x: 480, endPoint y: 714, distance: 52.0
click at [483, 674] on span at bounding box center [489, 666] width 19 height 19
click at [484, 714] on label at bounding box center [489, 712] width 10 height 10
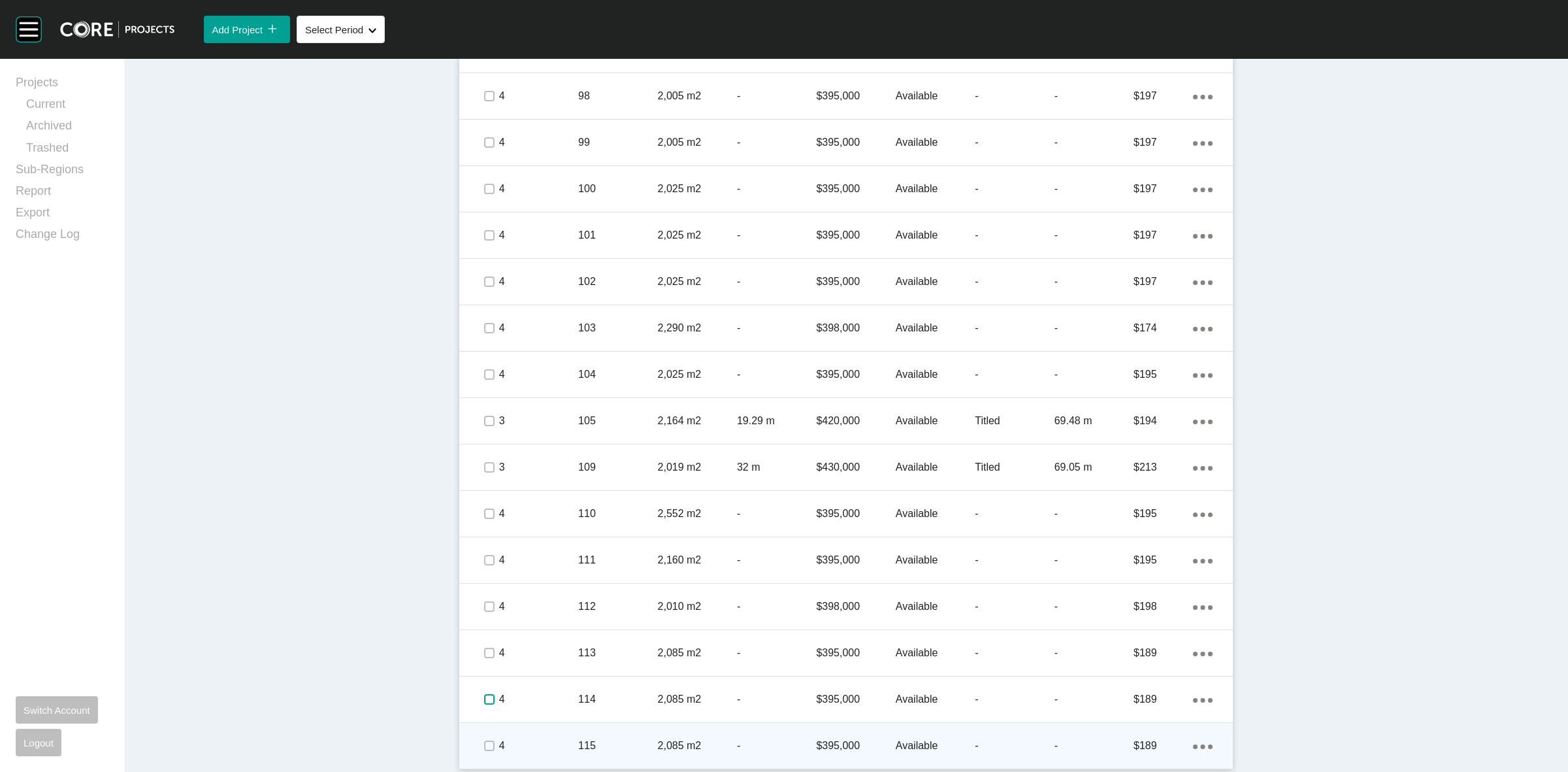
scroll to position [1812, 0]
click at [484, 741] on label at bounding box center [489, 743] width 10 height 10
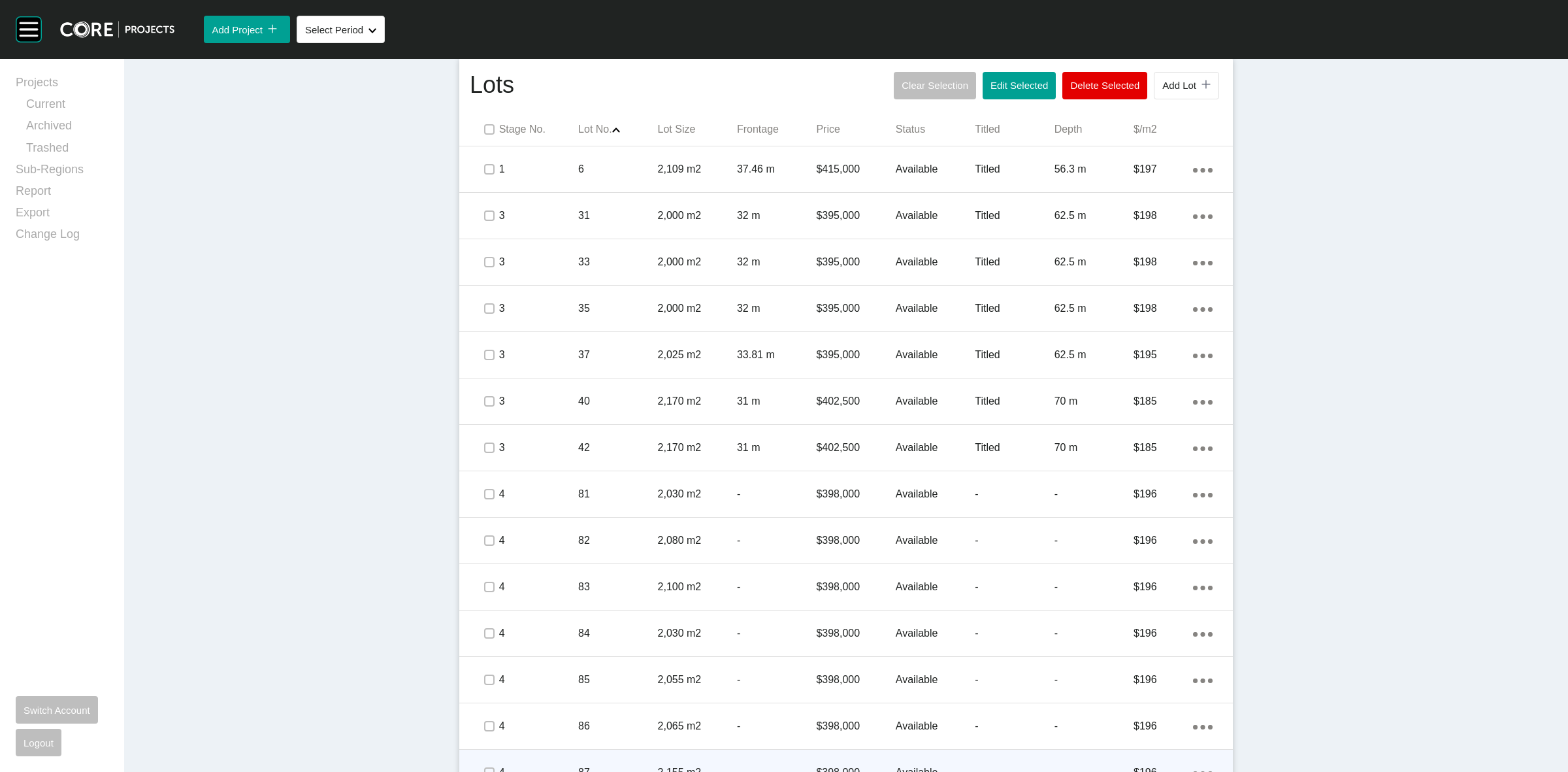
scroll to position [587, 0]
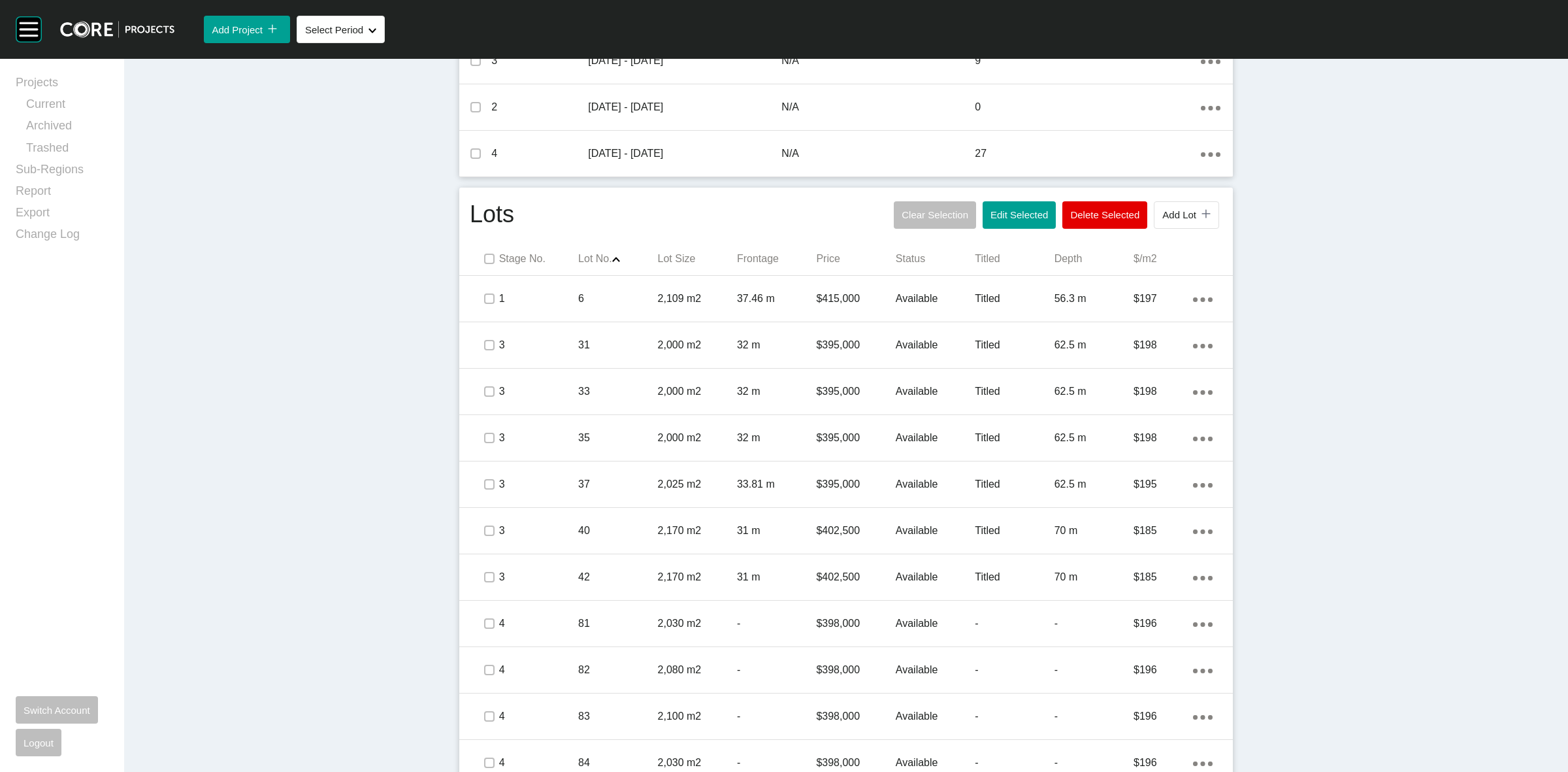
drag, startPoint x: 515, startPoint y: 347, endPoint x: 421, endPoint y: 337, distance: 94.5
click at [421, 337] on div "Dashboard › Projects › Lauriston Estate › Worksheet Lauriston Estate Worksheet …" at bounding box center [846, 735] width 1443 height 2526
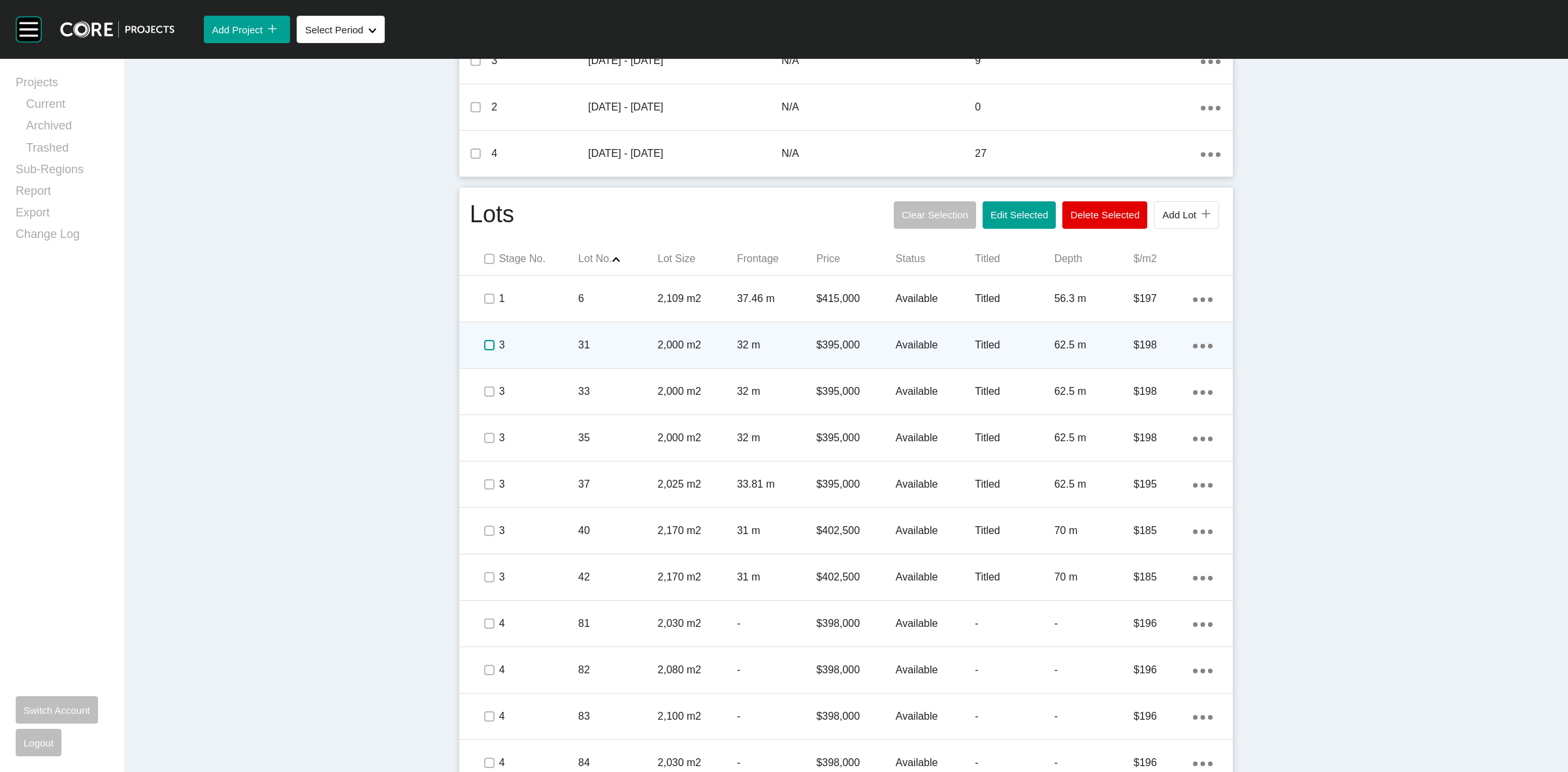
click at [487, 341] on label at bounding box center [489, 345] width 10 height 10
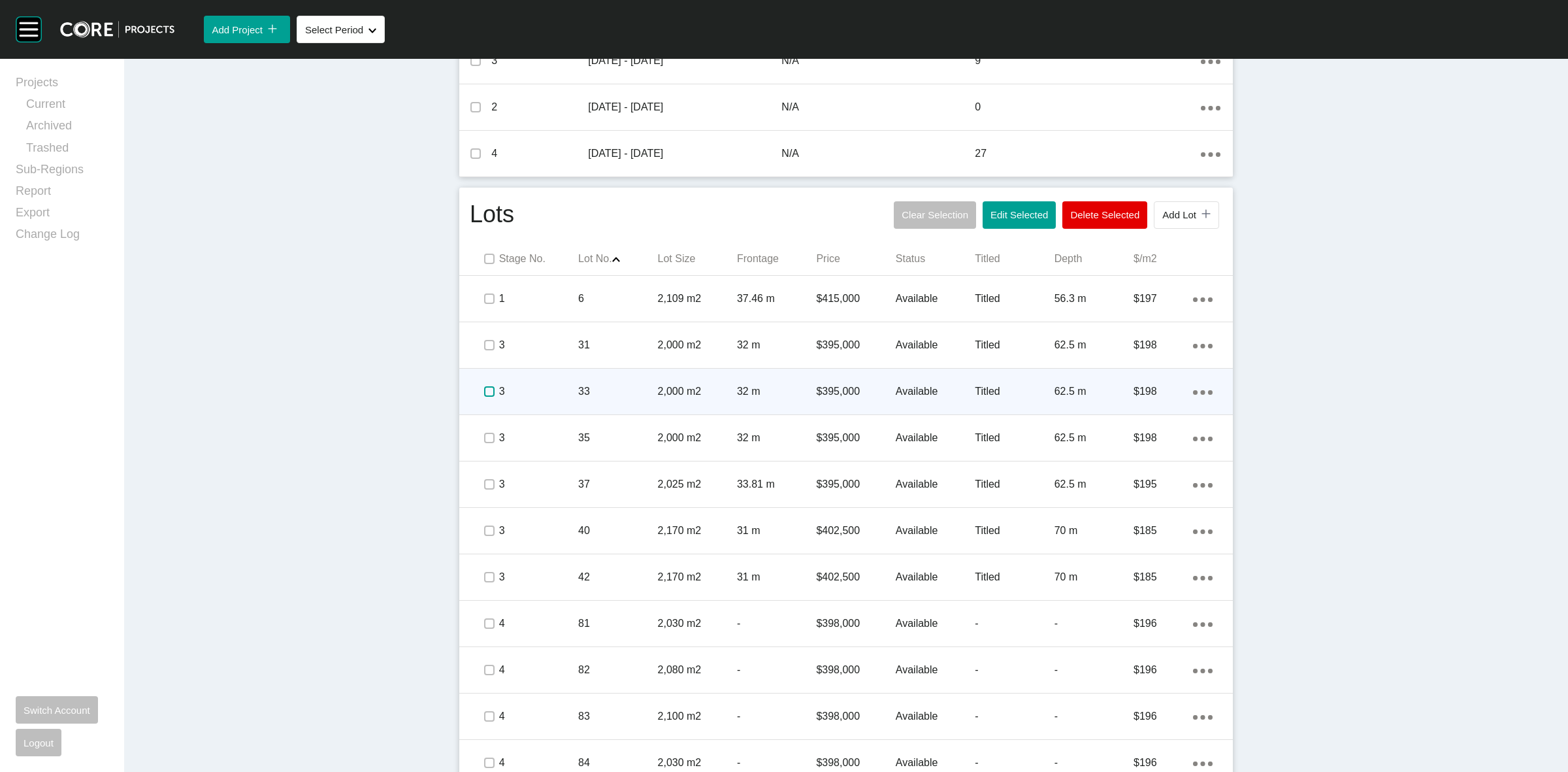
click at [486, 386] on label at bounding box center [489, 391] width 10 height 10
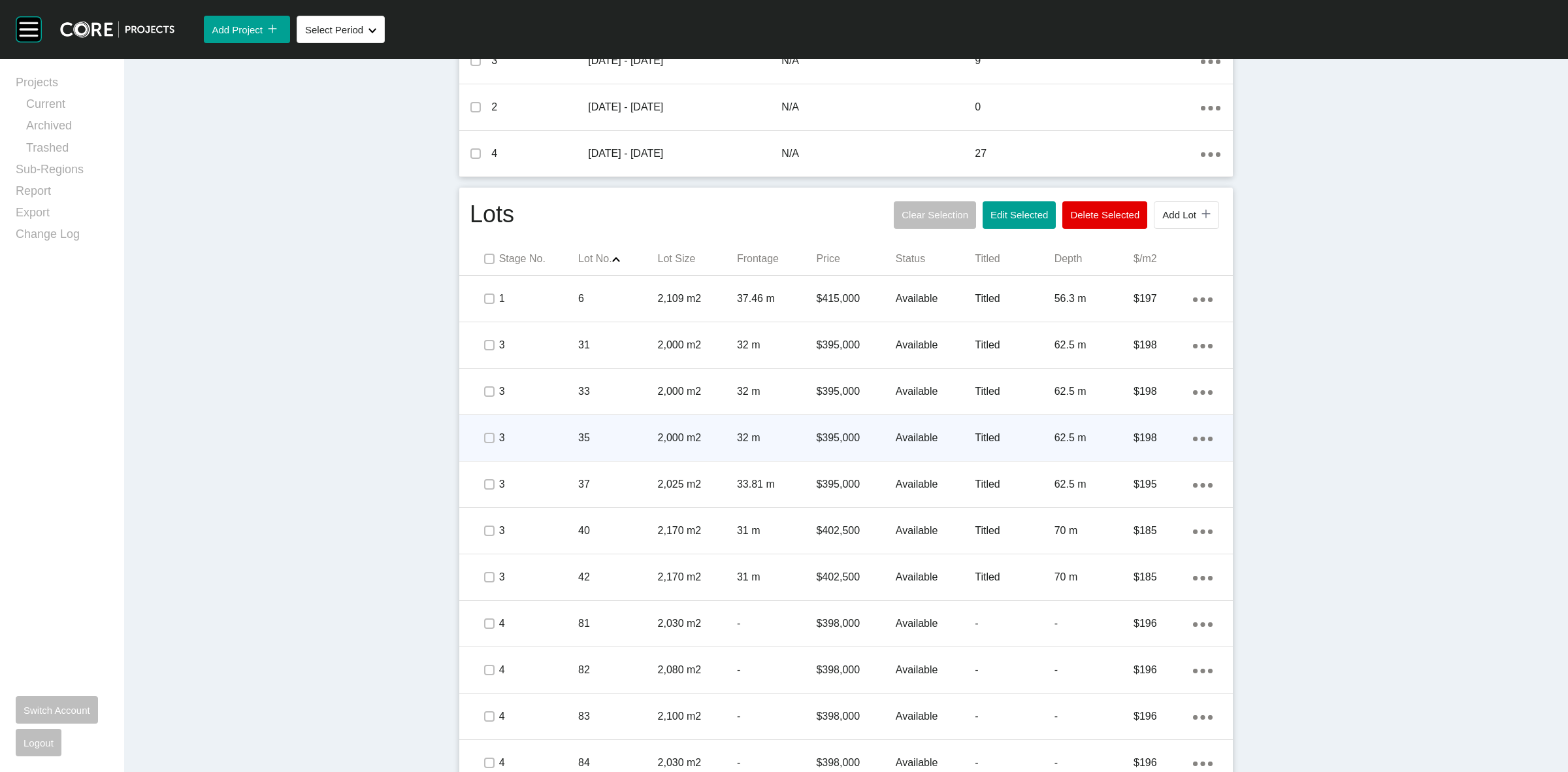
click at [486, 425] on div at bounding box center [489, 438] width 19 height 46
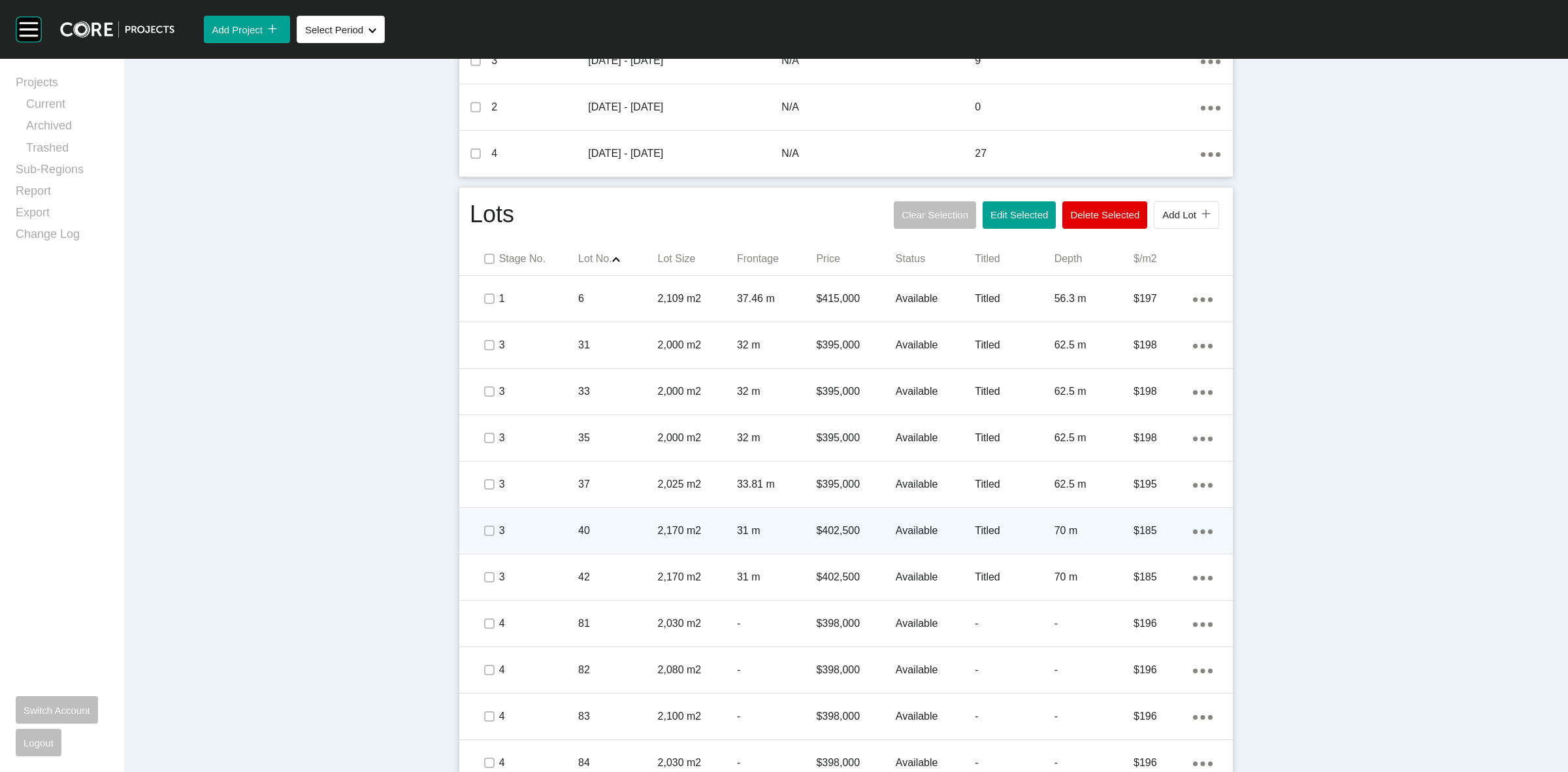
drag, startPoint x: 488, startPoint y: 474, endPoint x: 484, endPoint y: 517, distance: 43.2
click at [487, 478] on span at bounding box center [489, 484] width 19 height 19
click at [484, 525] on label at bounding box center [489, 530] width 10 height 10
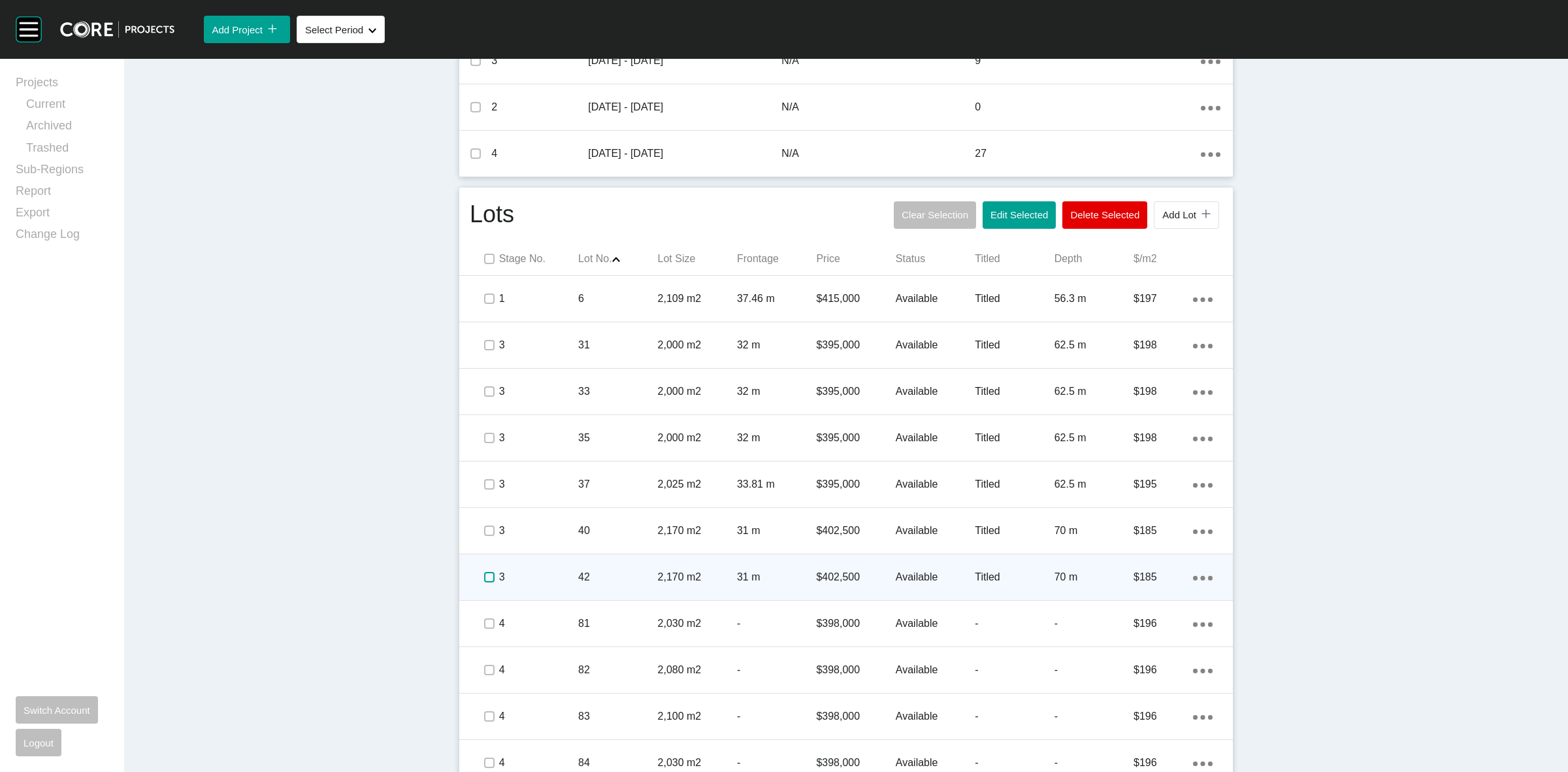
click at [484, 579] on label at bounding box center [489, 577] width 10 height 10
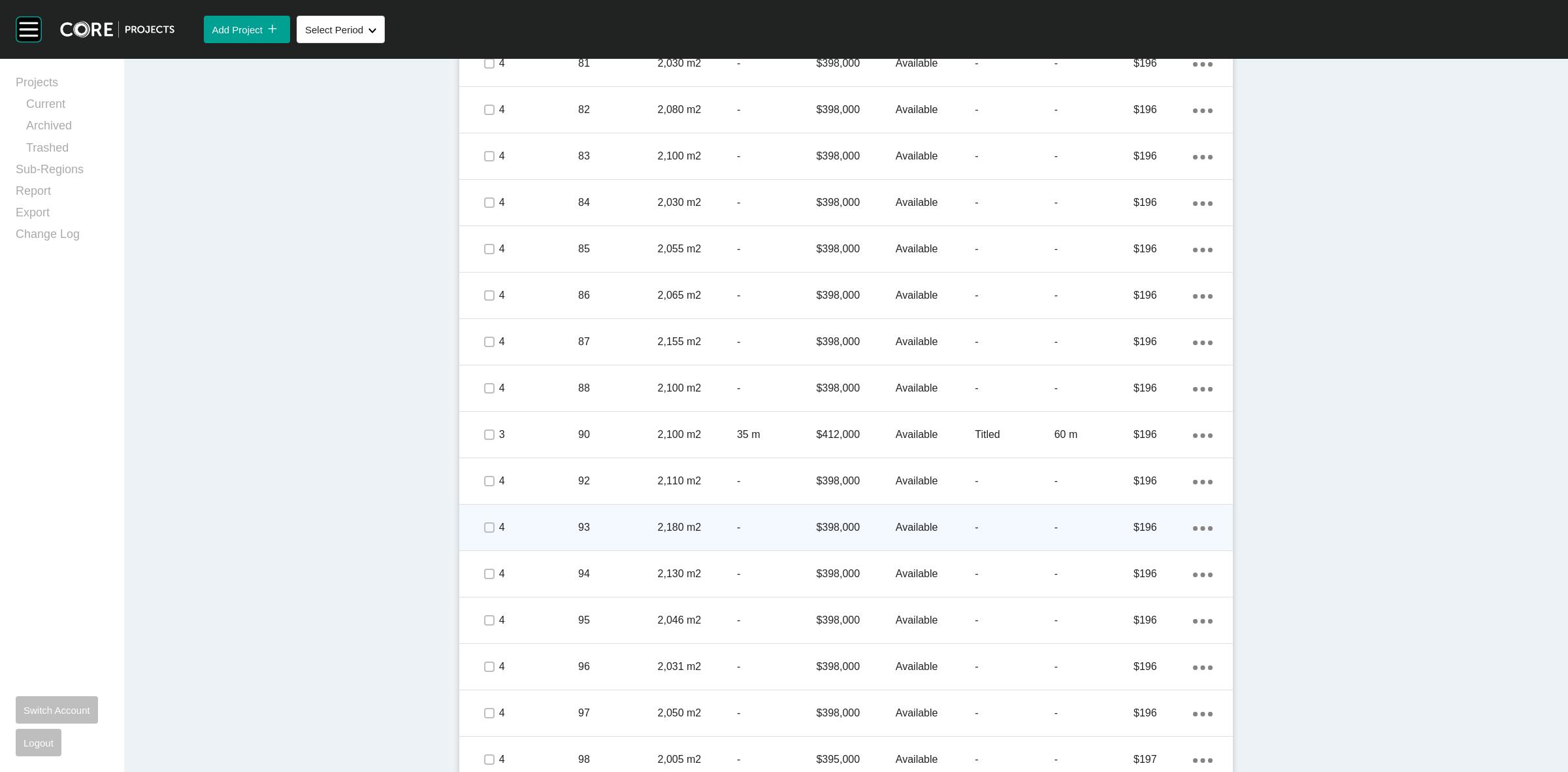
scroll to position [1159, 0]
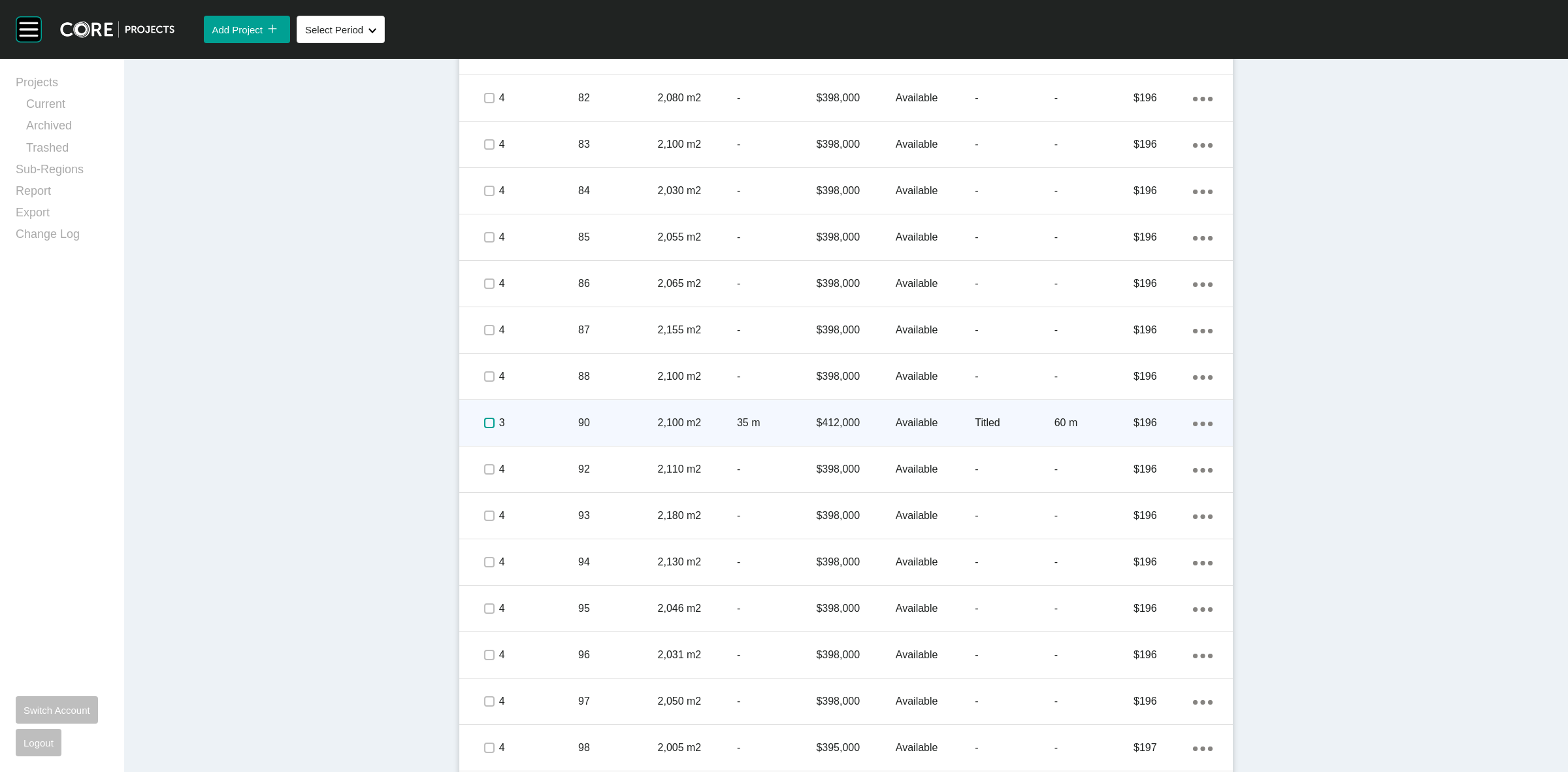
click at [484, 421] on label at bounding box center [489, 422] width 10 height 10
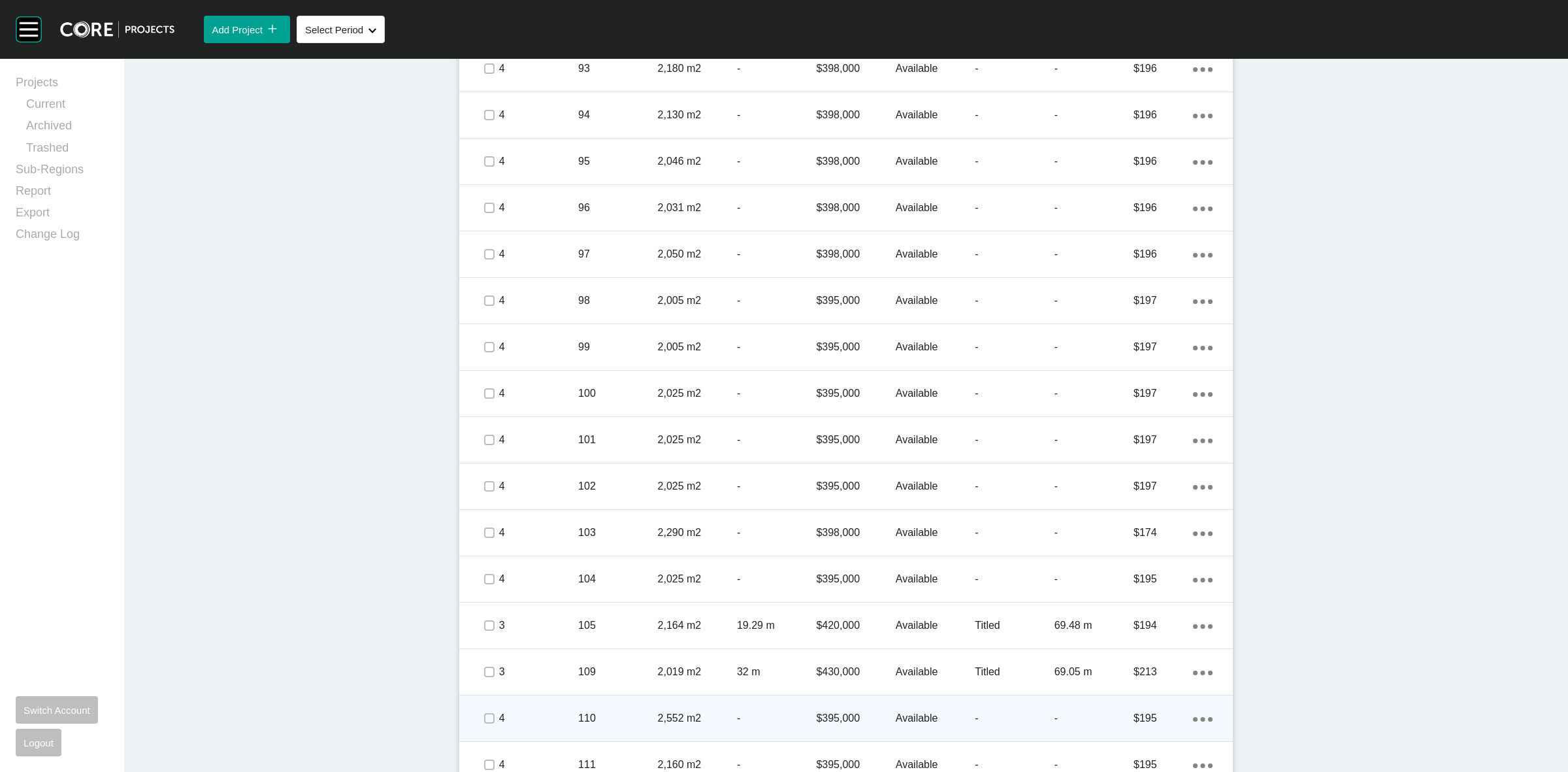
scroll to position [1812, 0]
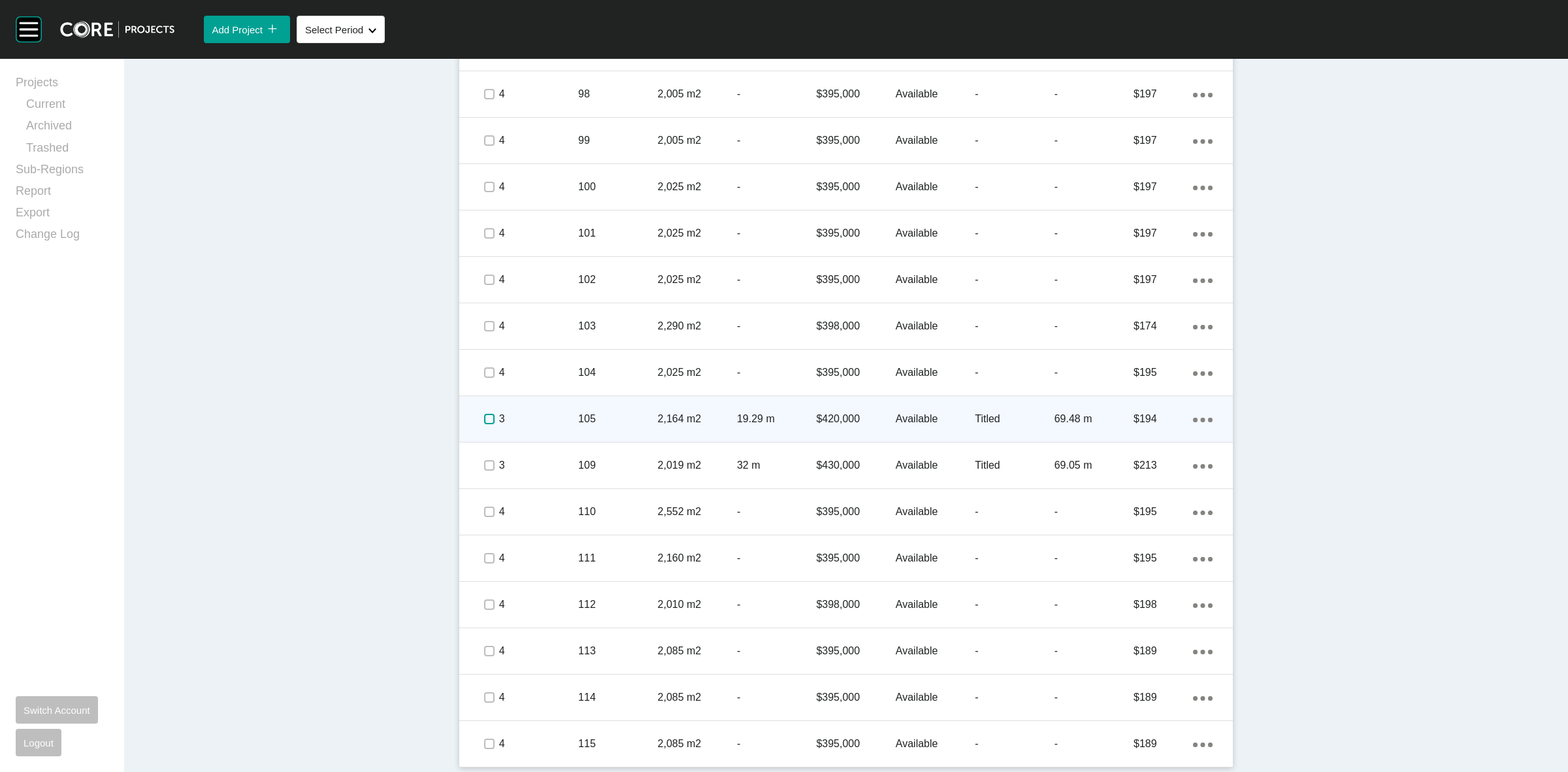
click at [484, 413] on label at bounding box center [489, 418] width 10 height 10
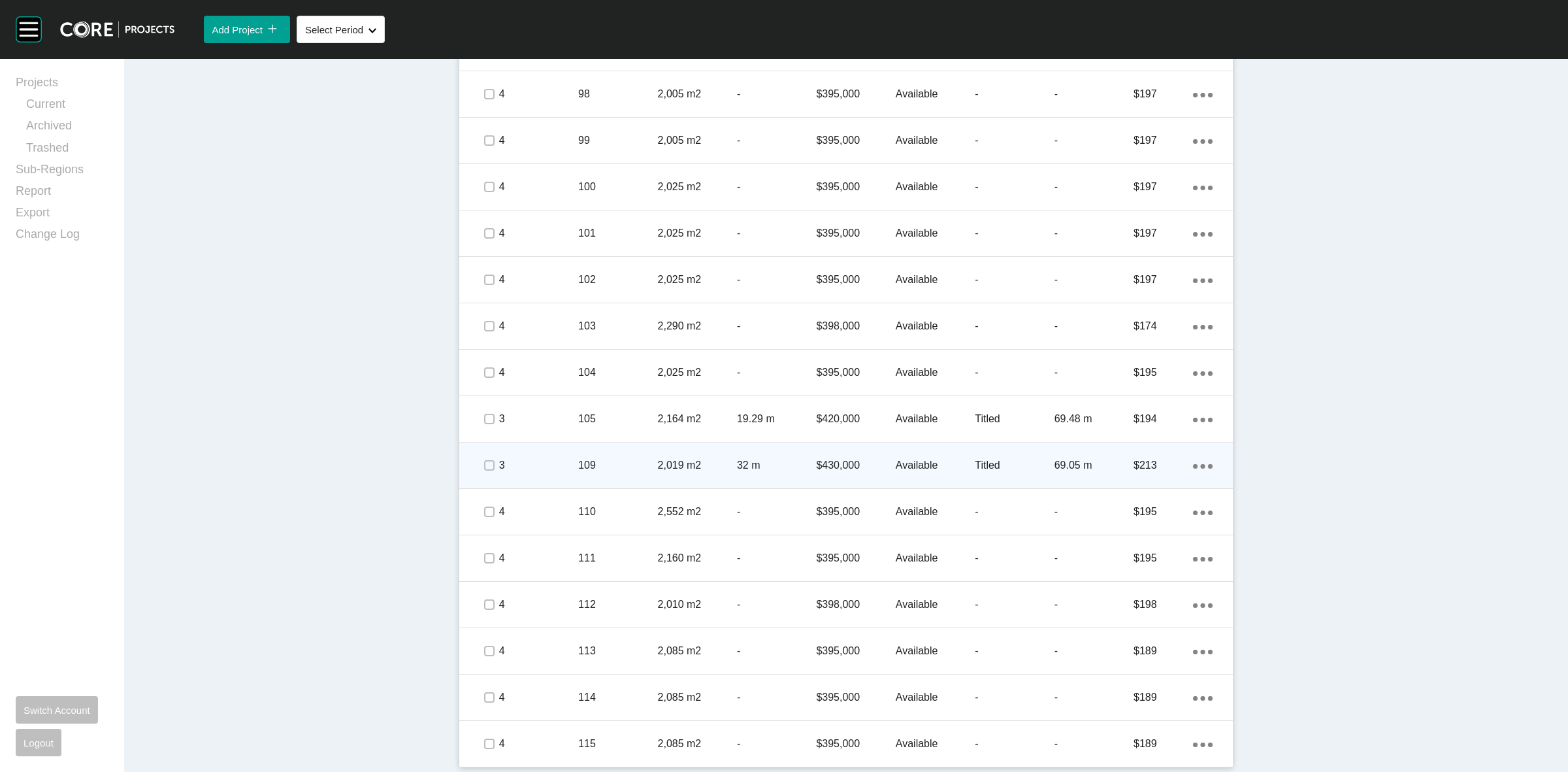
click at [482, 456] on span at bounding box center [489, 465] width 19 height 19
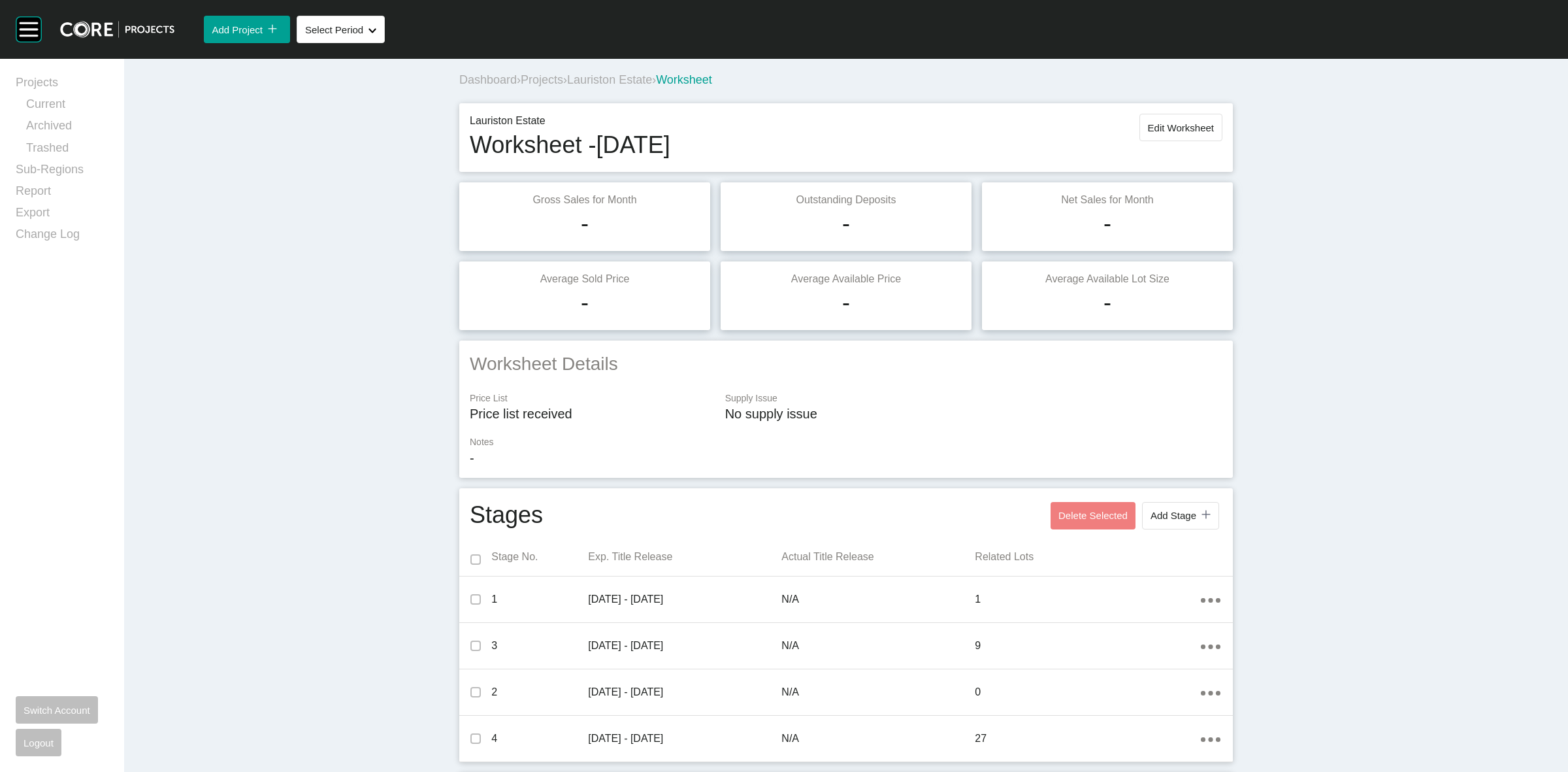
scroll to position [0, 0]
click at [1160, 126] on span "Edit Worksheet" at bounding box center [1181, 130] width 66 height 11
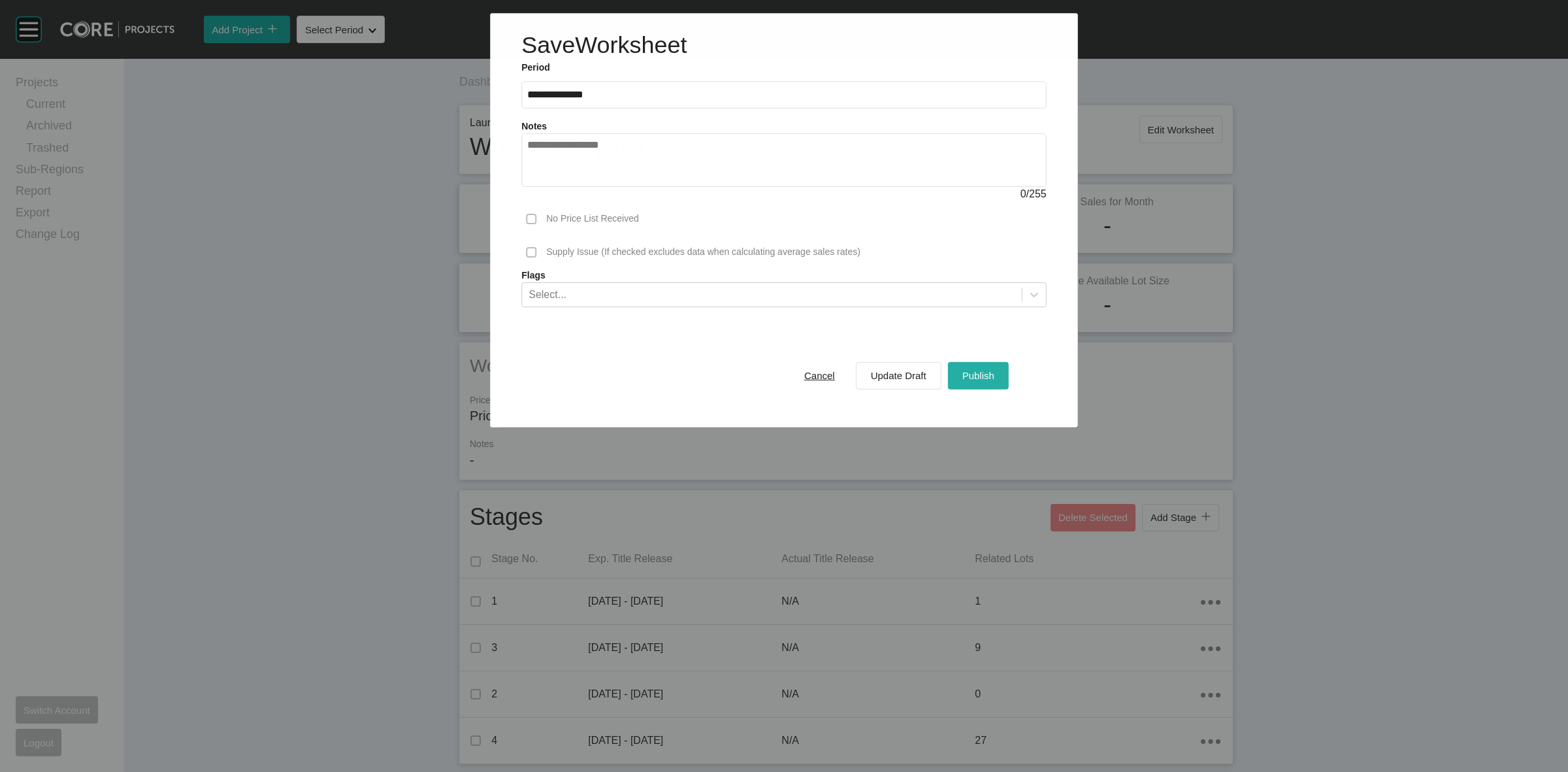
click at [974, 379] on span "Publish" at bounding box center [978, 376] width 32 height 11
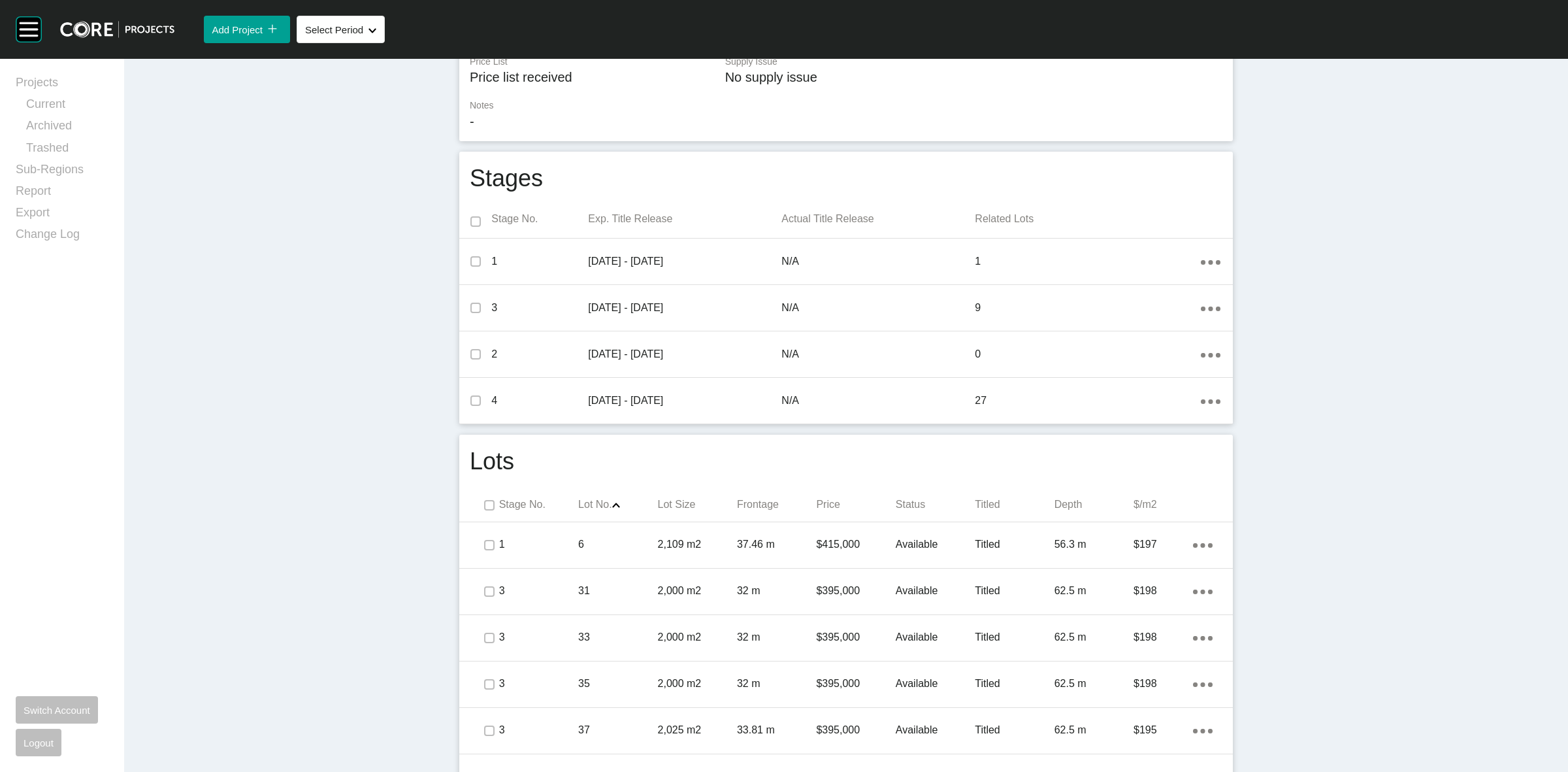
scroll to position [490, 0]
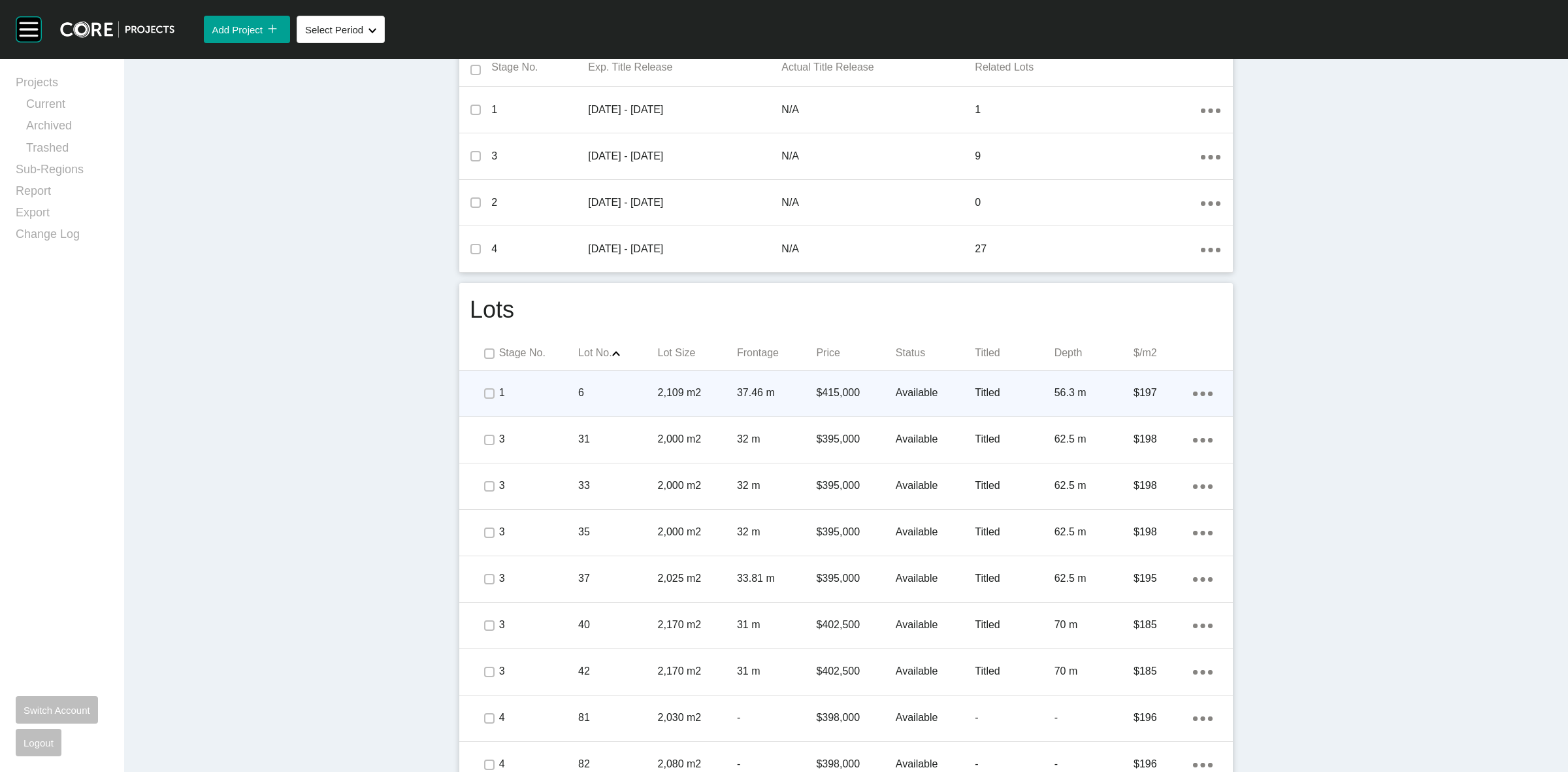
click at [612, 396] on p "6" at bounding box center [618, 393] width 79 height 15
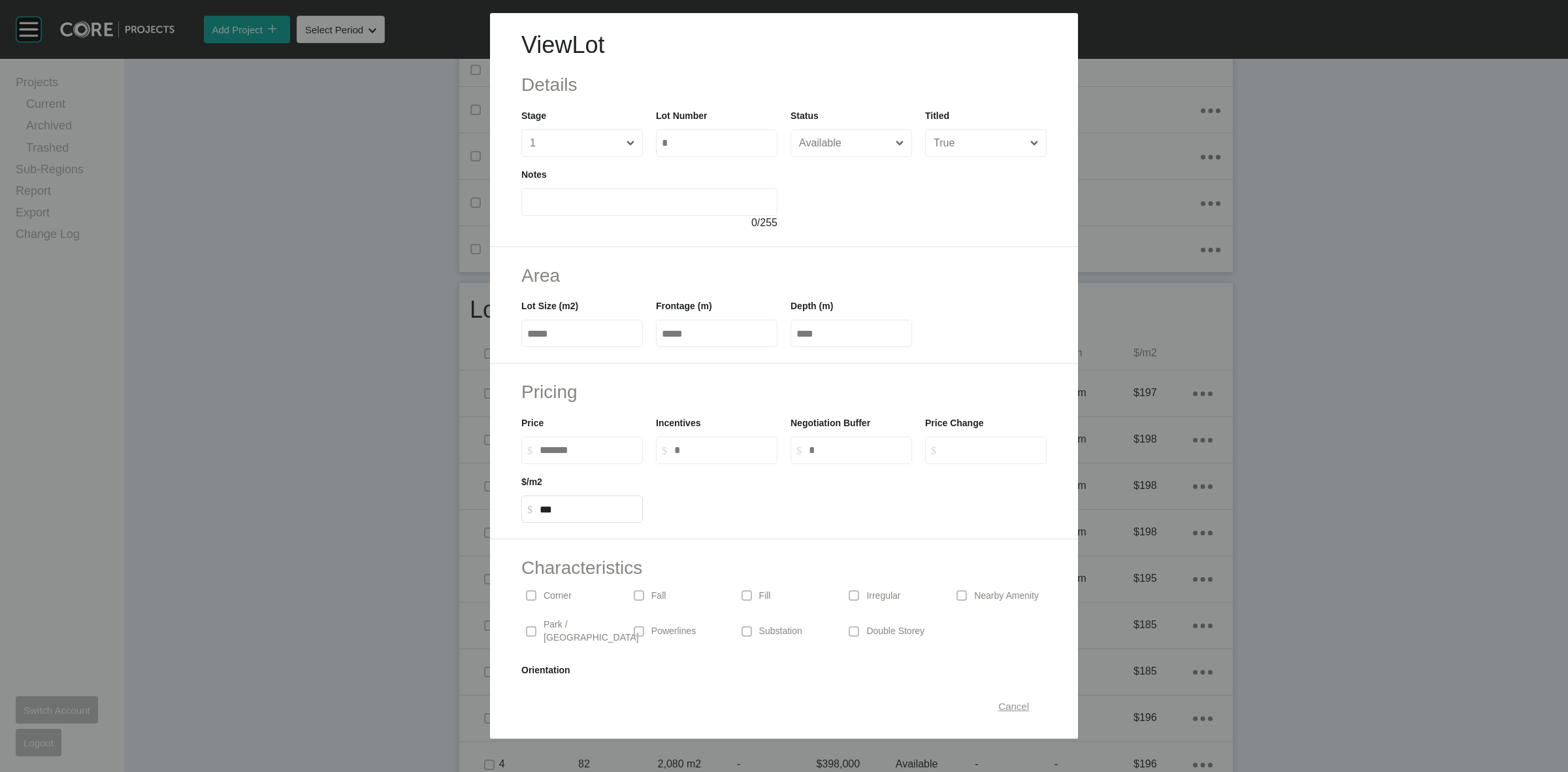
click at [998, 704] on span "Cancel" at bounding box center [1013, 706] width 31 height 11
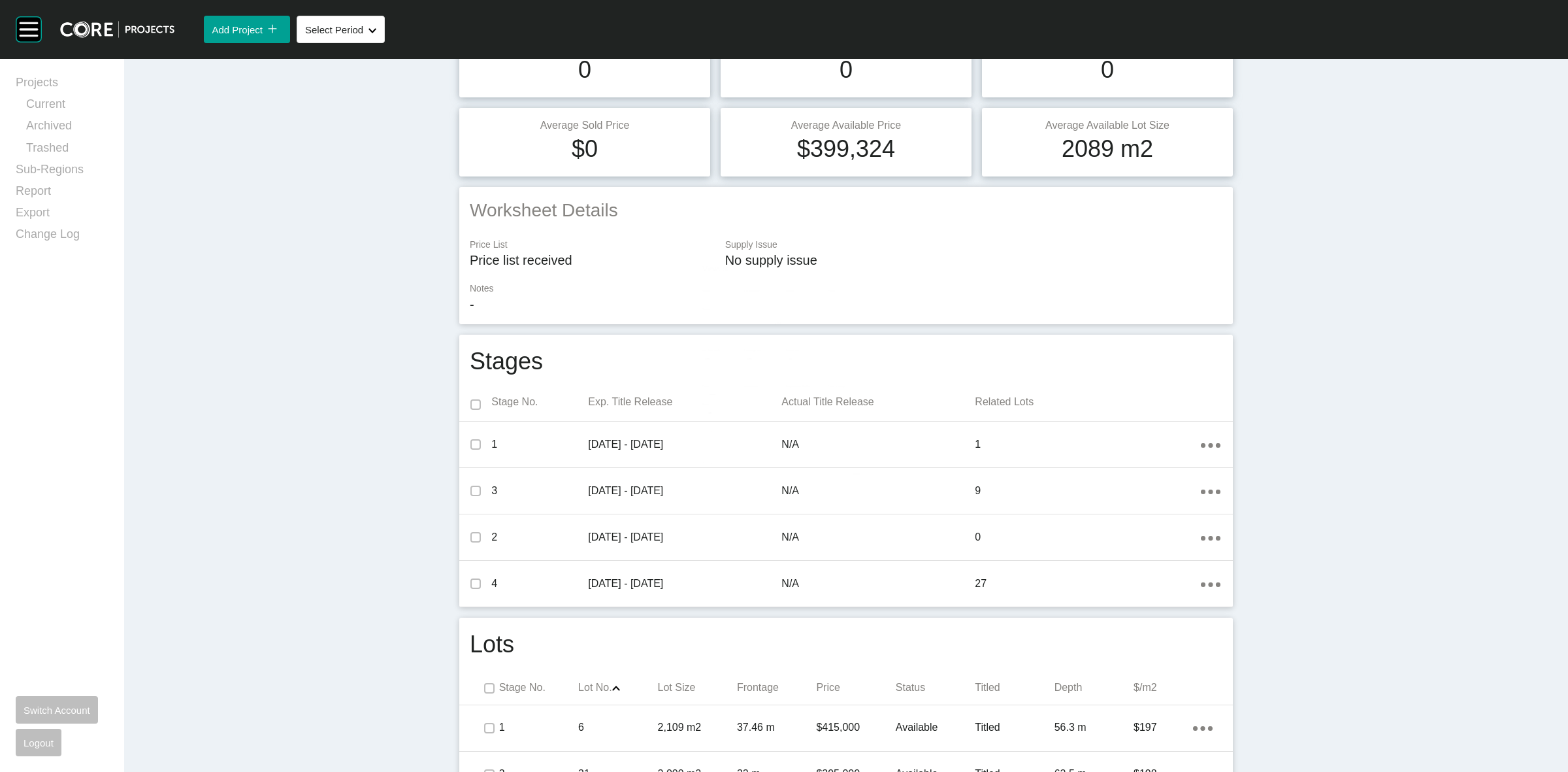
scroll to position [0, 0]
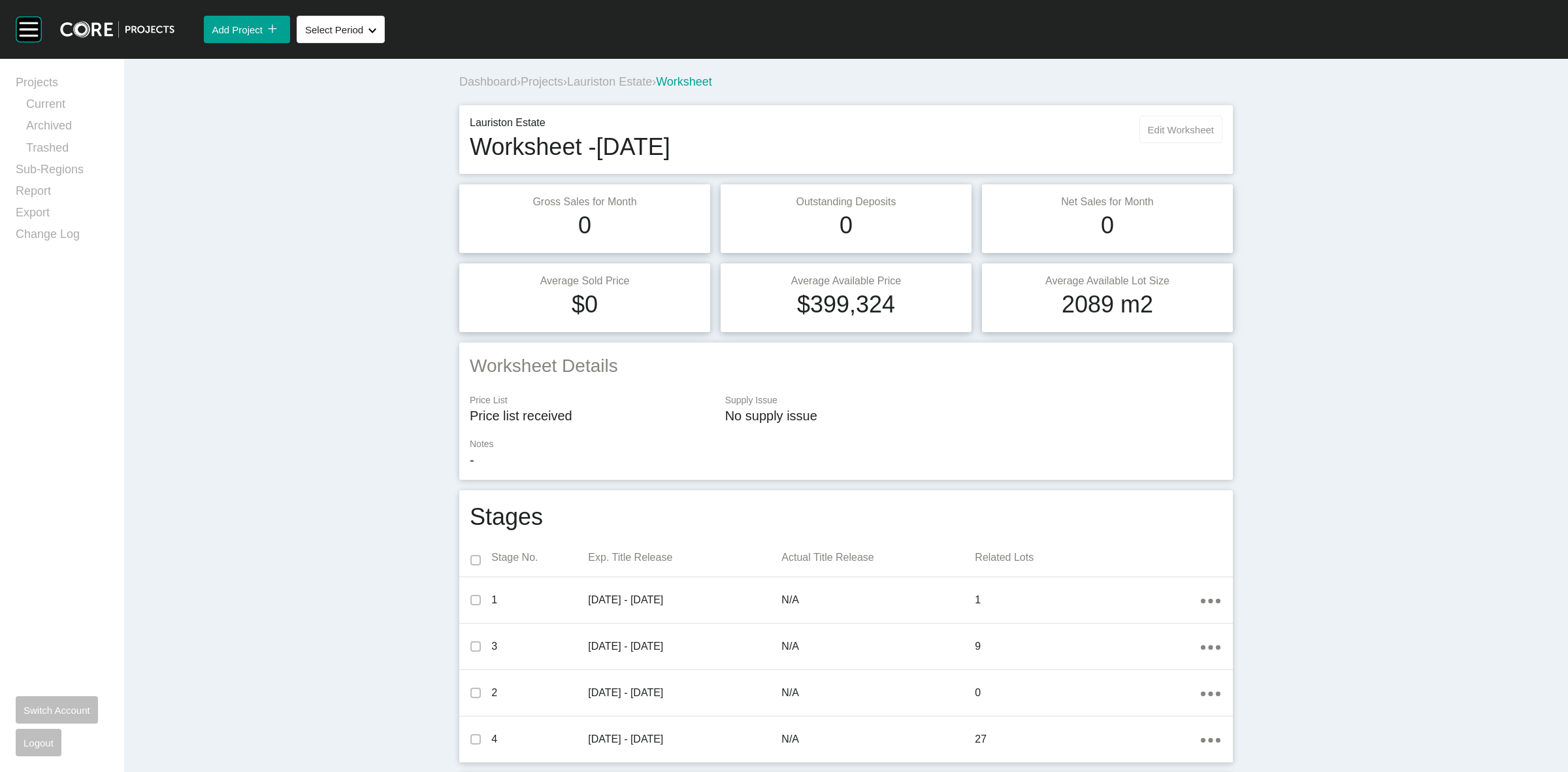
click at [1176, 134] on span "Edit Worksheet" at bounding box center [1181, 130] width 66 height 11
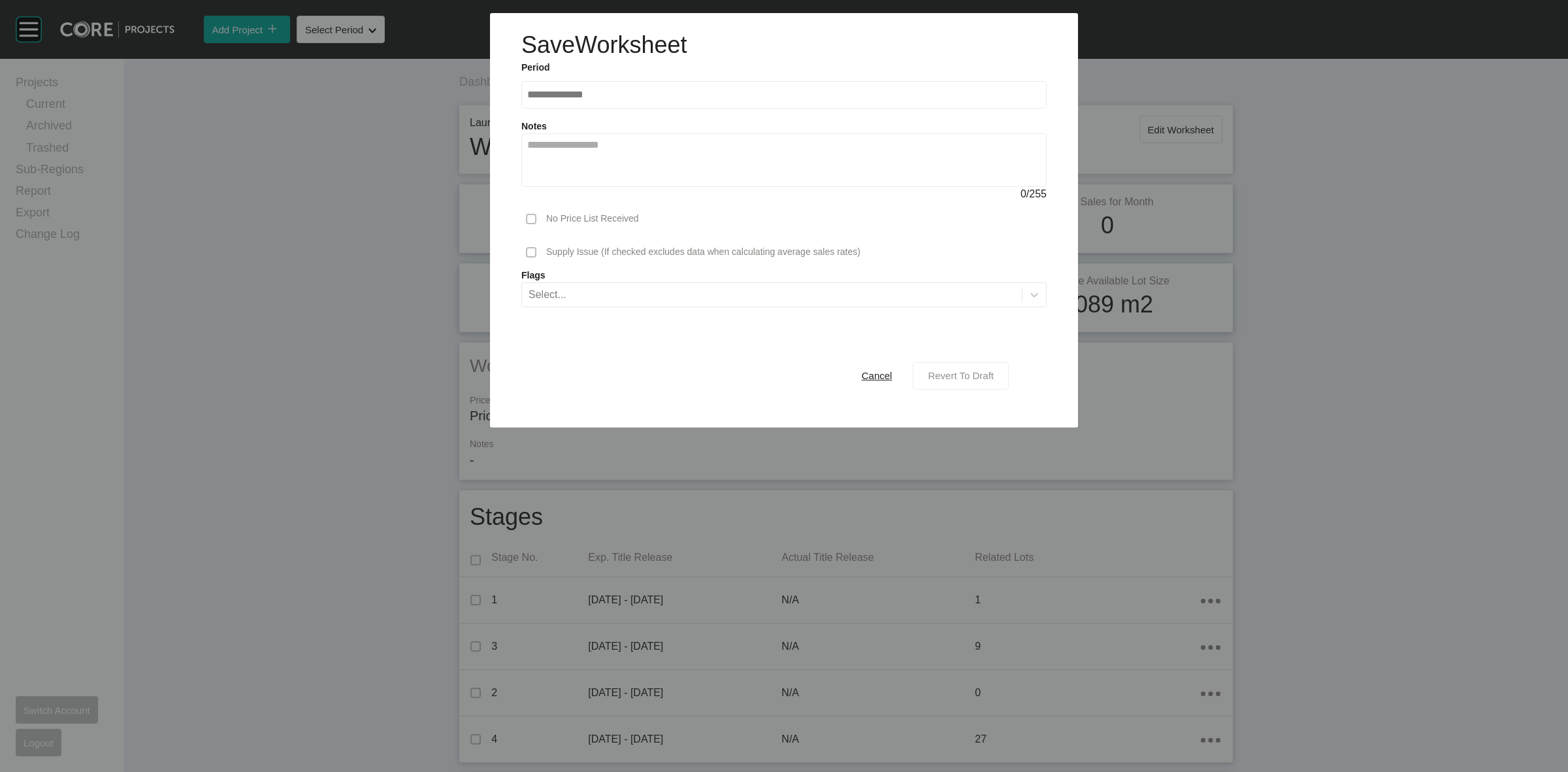
click at [962, 379] on span "Revert To Draft" at bounding box center [961, 376] width 66 height 11
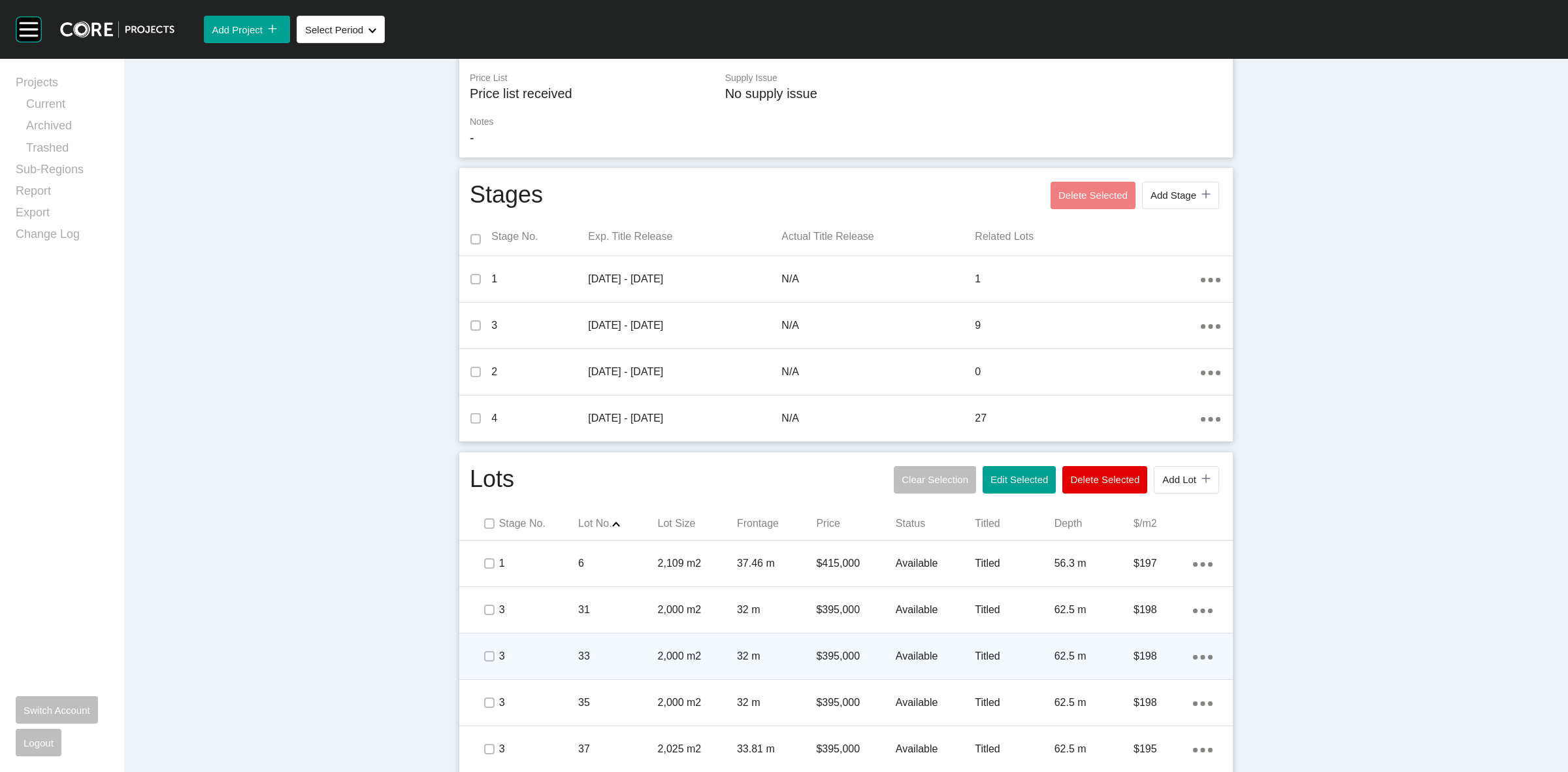
scroll to position [327, 0]
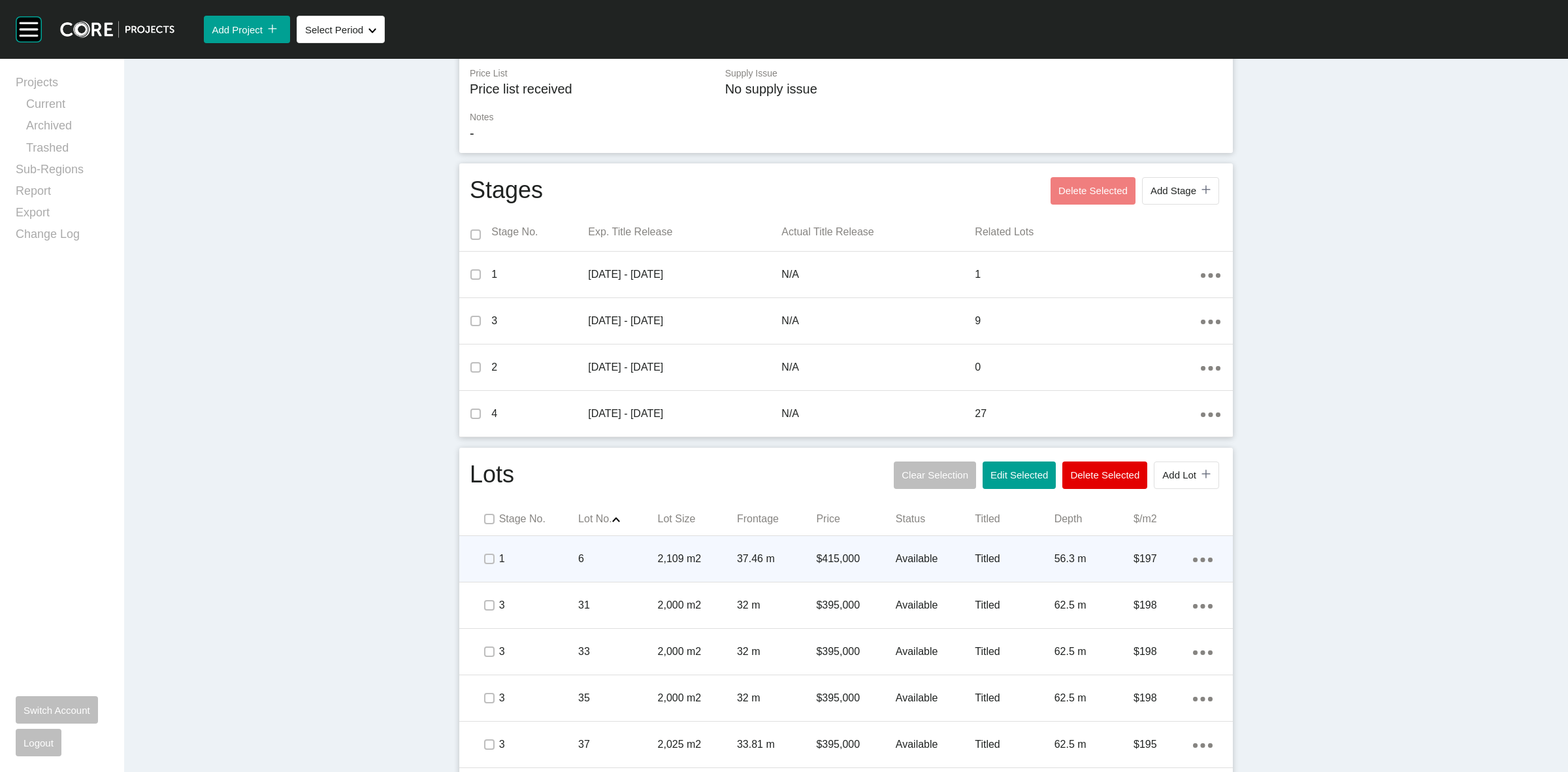
click at [616, 558] on p "6" at bounding box center [618, 559] width 79 height 15
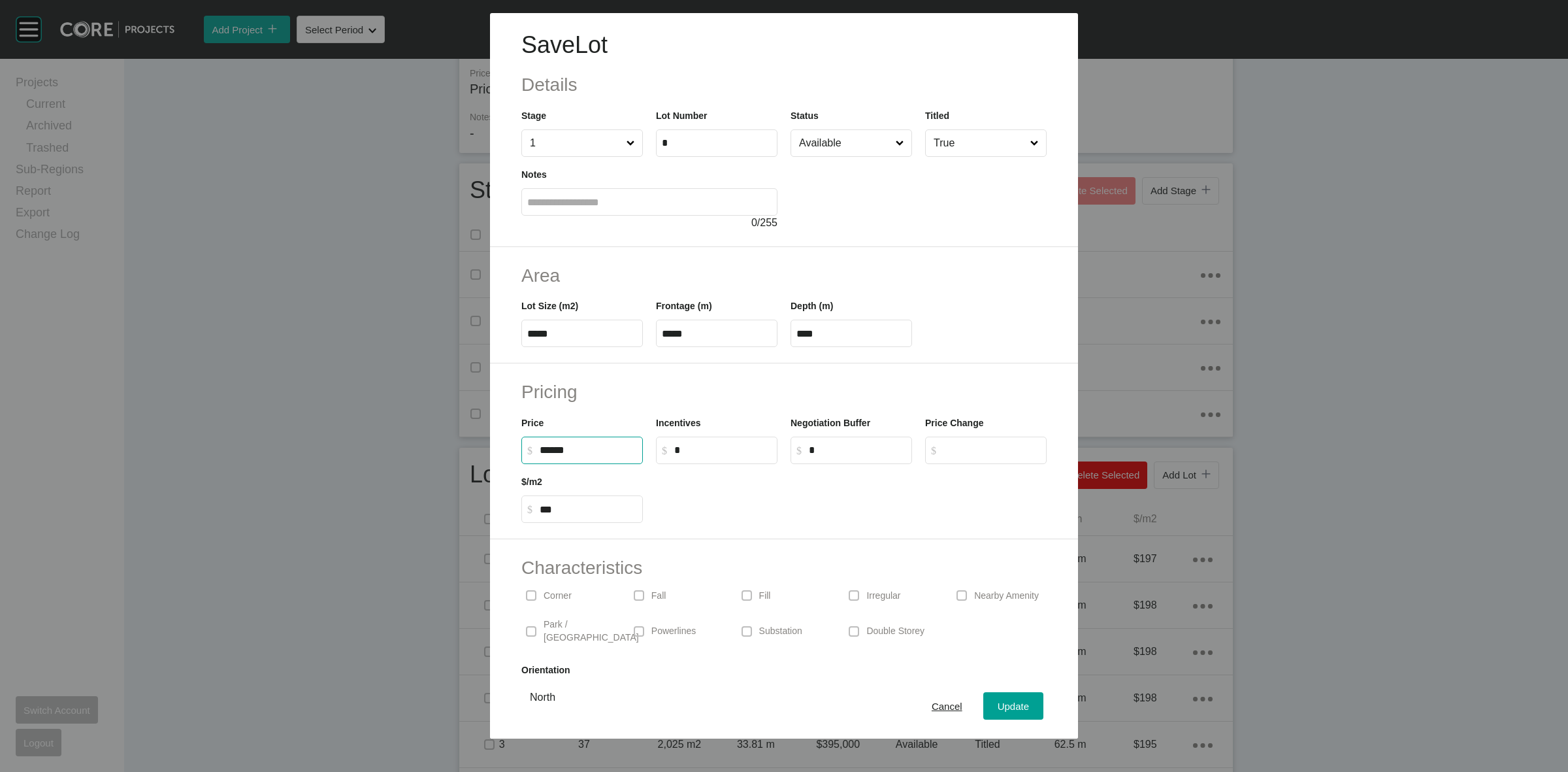
click at [548, 451] on input "******" at bounding box center [588, 450] width 97 height 11
type input "*******"
type input "******"
type input "***"
click at [874, 500] on div at bounding box center [850, 493] width 403 height 59
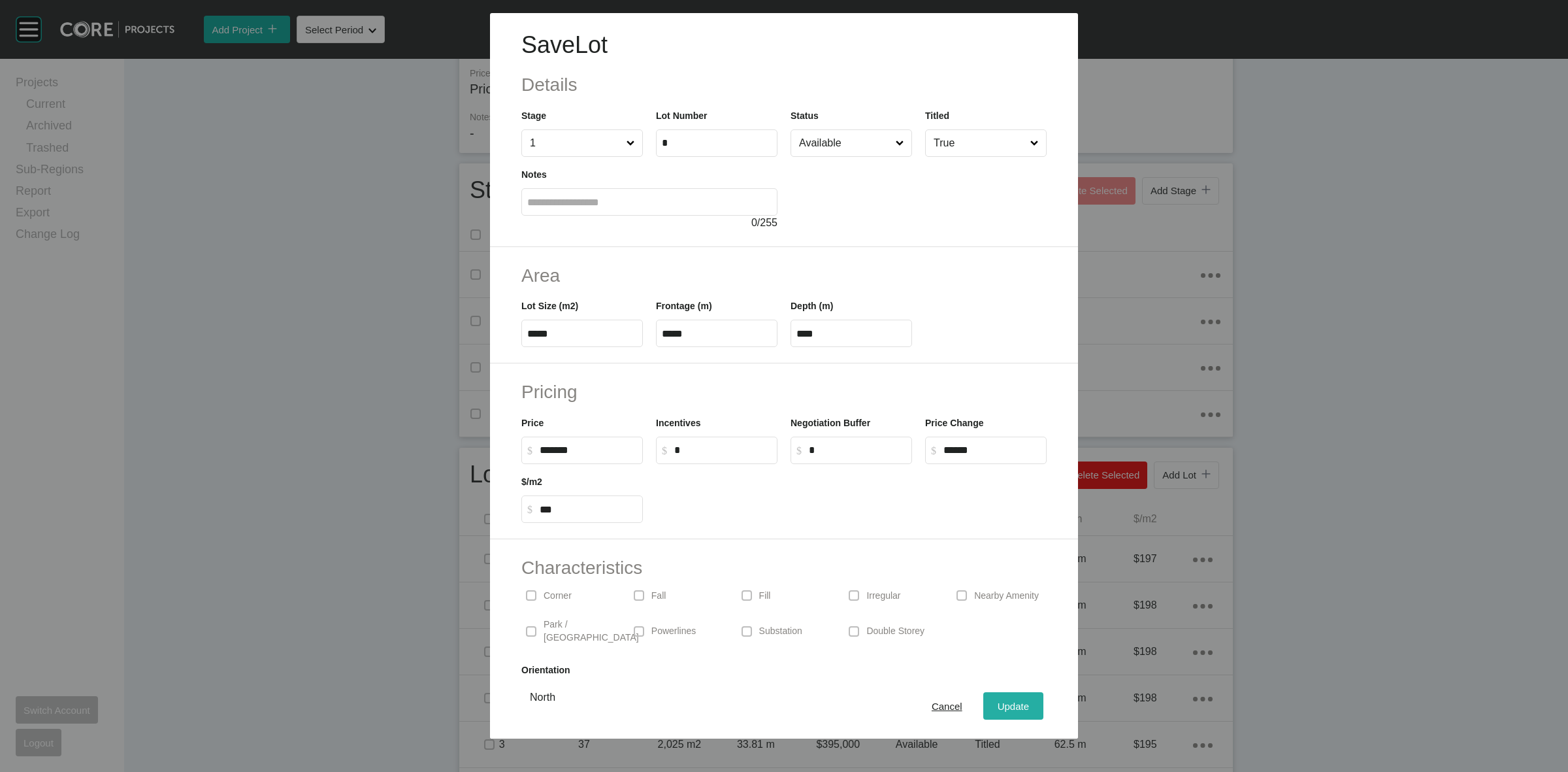
click at [1001, 708] on span "Update" at bounding box center [1012, 706] width 31 height 11
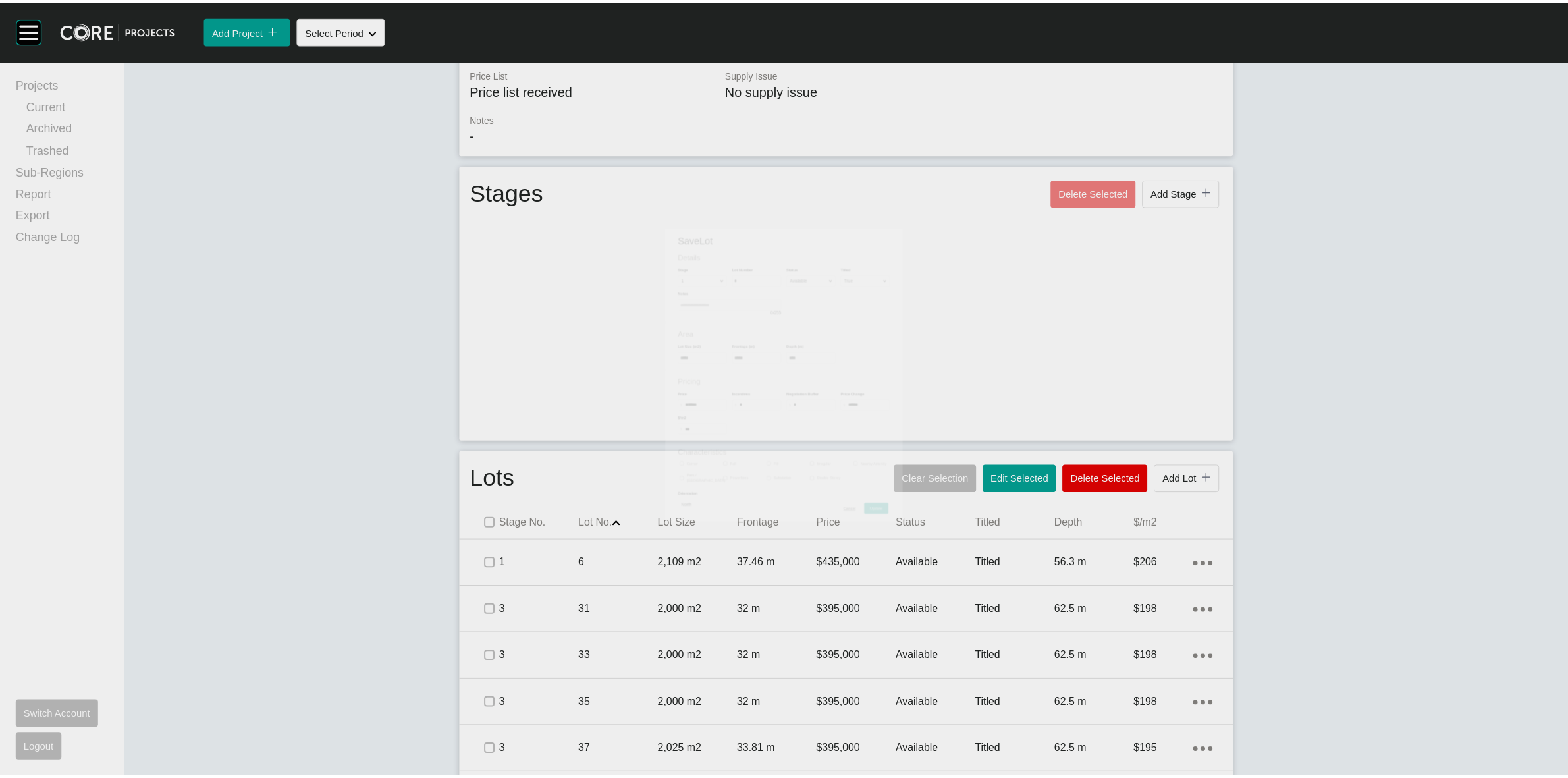
scroll to position [0, 0]
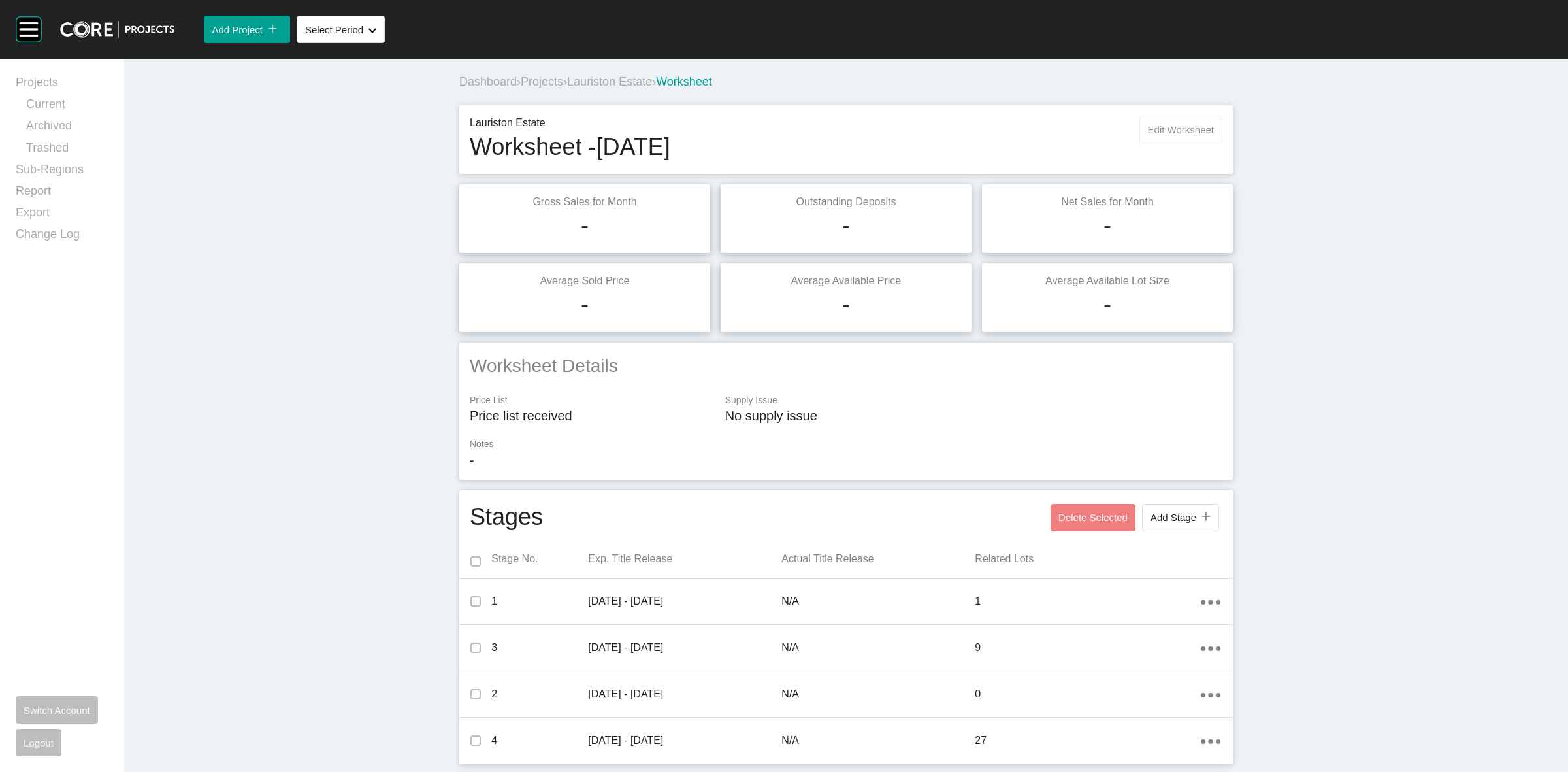
click at [1181, 118] on button "Edit Worksheet" at bounding box center [1180, 130] width 83 height 27
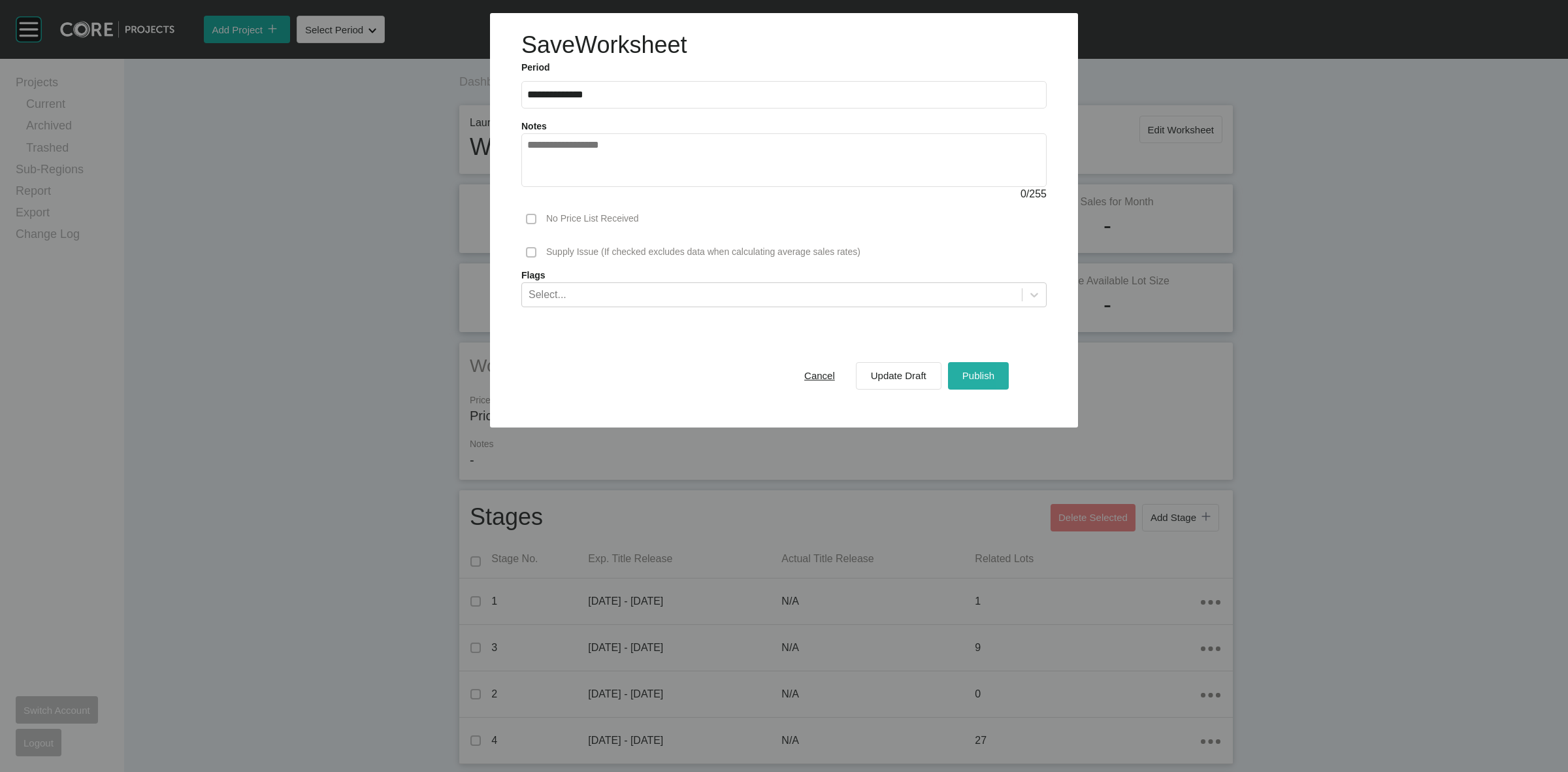
click at [990, 376] on span "Publish" at bounding box center [978, 376] width 32 height 11
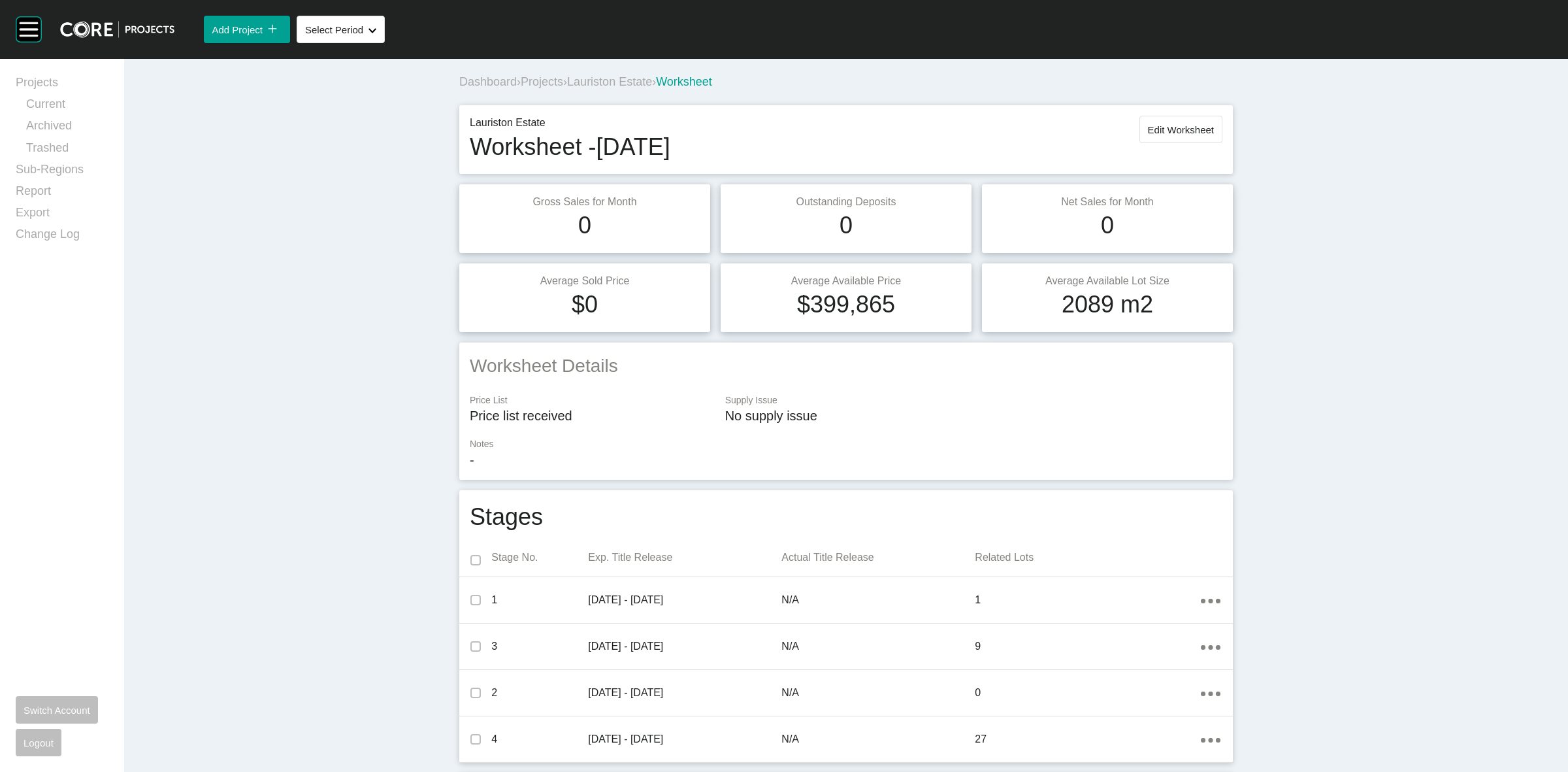
click at [589, 78] on span "Lauriston Estate" at bounding box center [609, 81] width 85 height 13
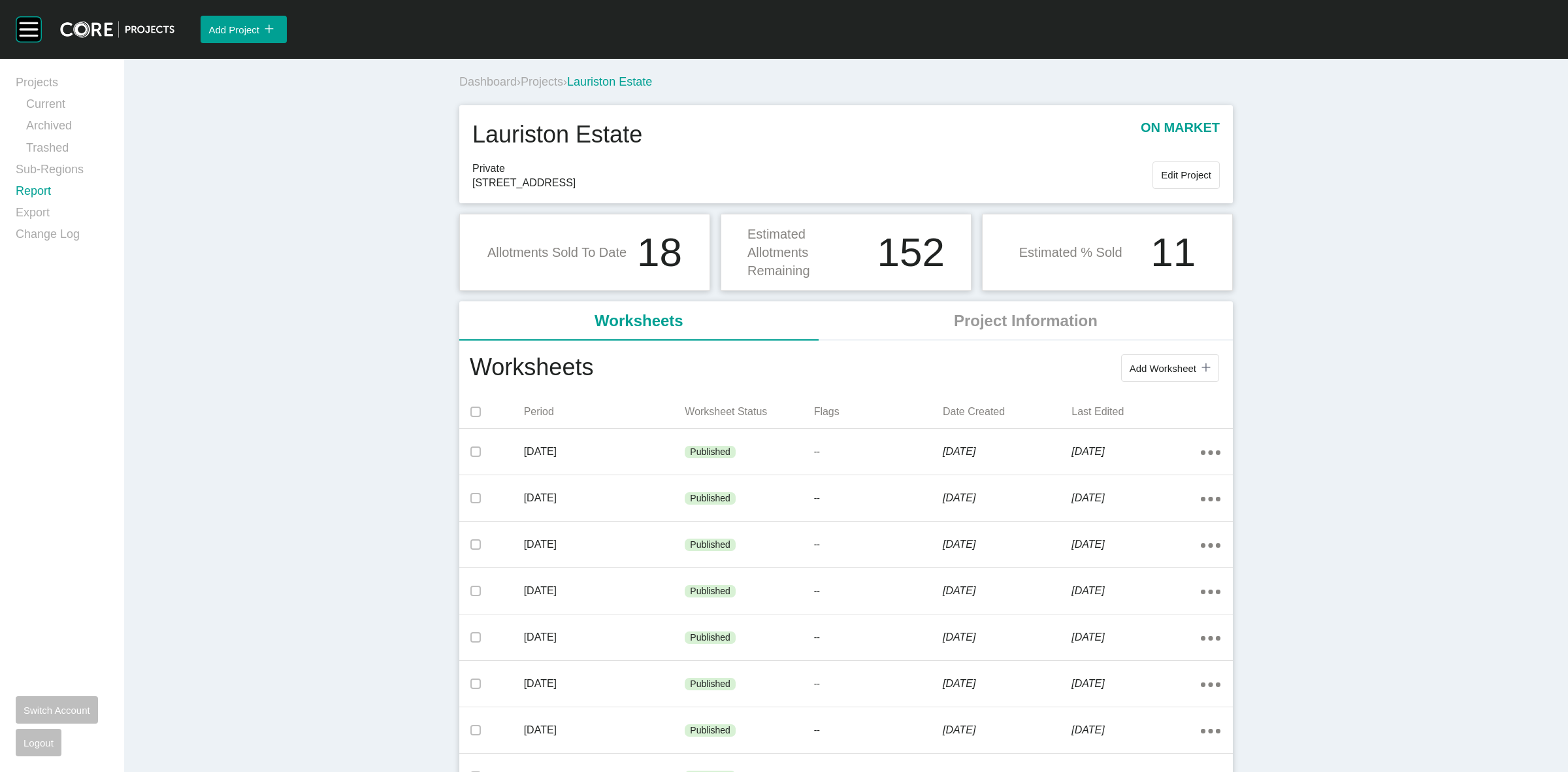
click at [40, 189] on link "Report" at bounding box center [61, 193] width 93 height 22
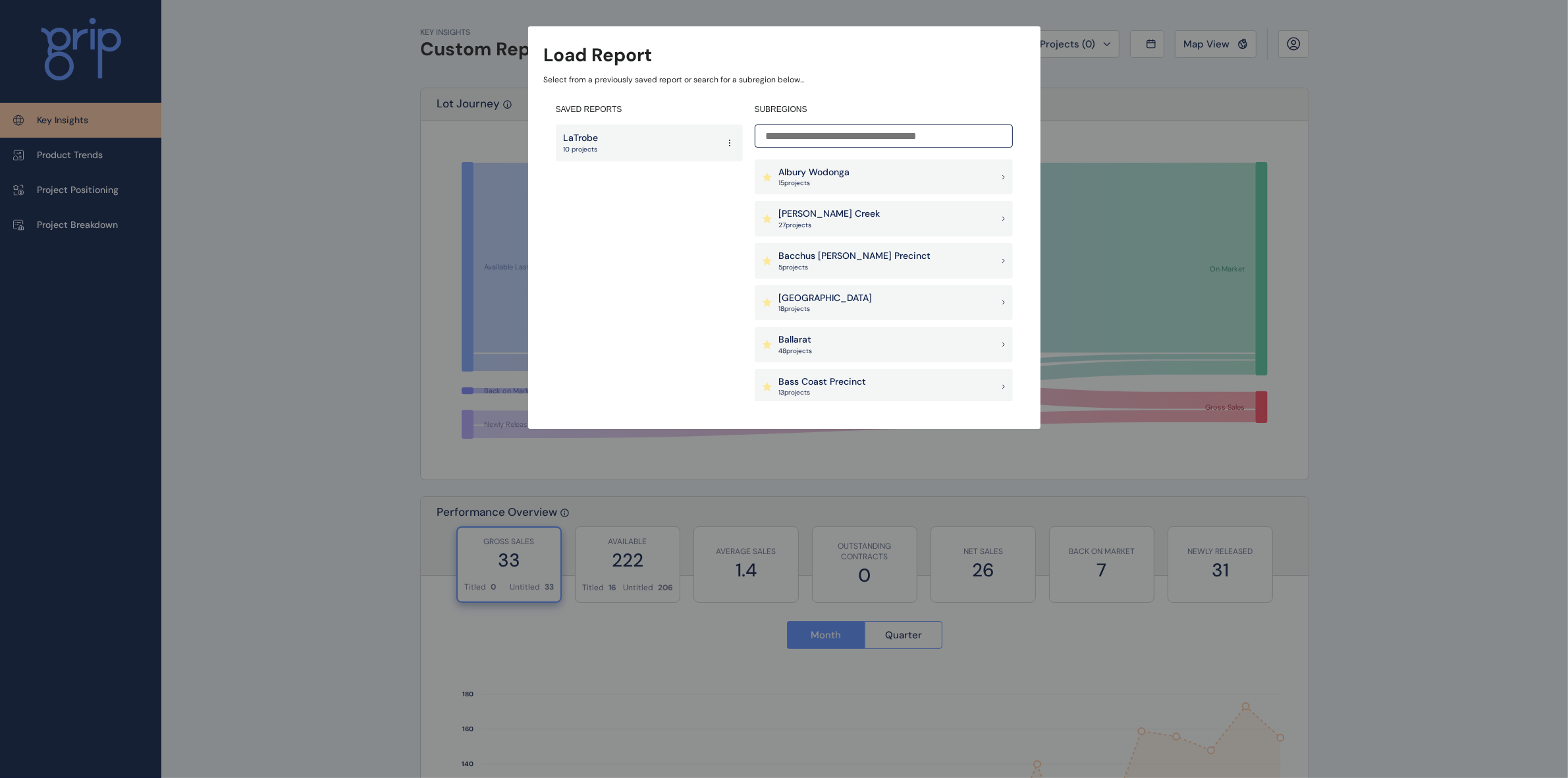
click at [884, 142] on input at bounding box center [883, 136] width 258 height 23
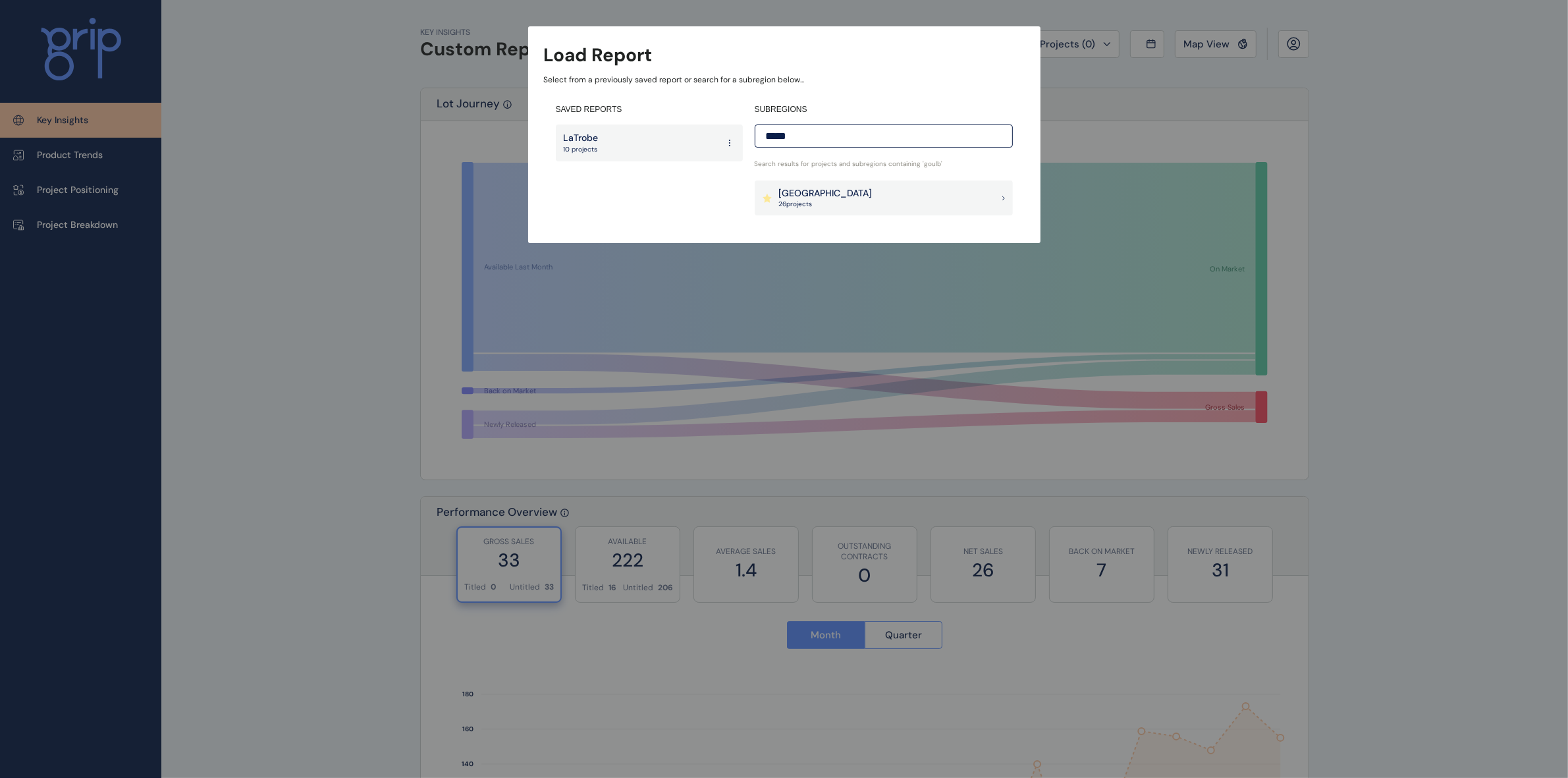
type input "*****"
click at [832, 201] on p "26 project s" at bounding box center [825, 204] width 93 height 9
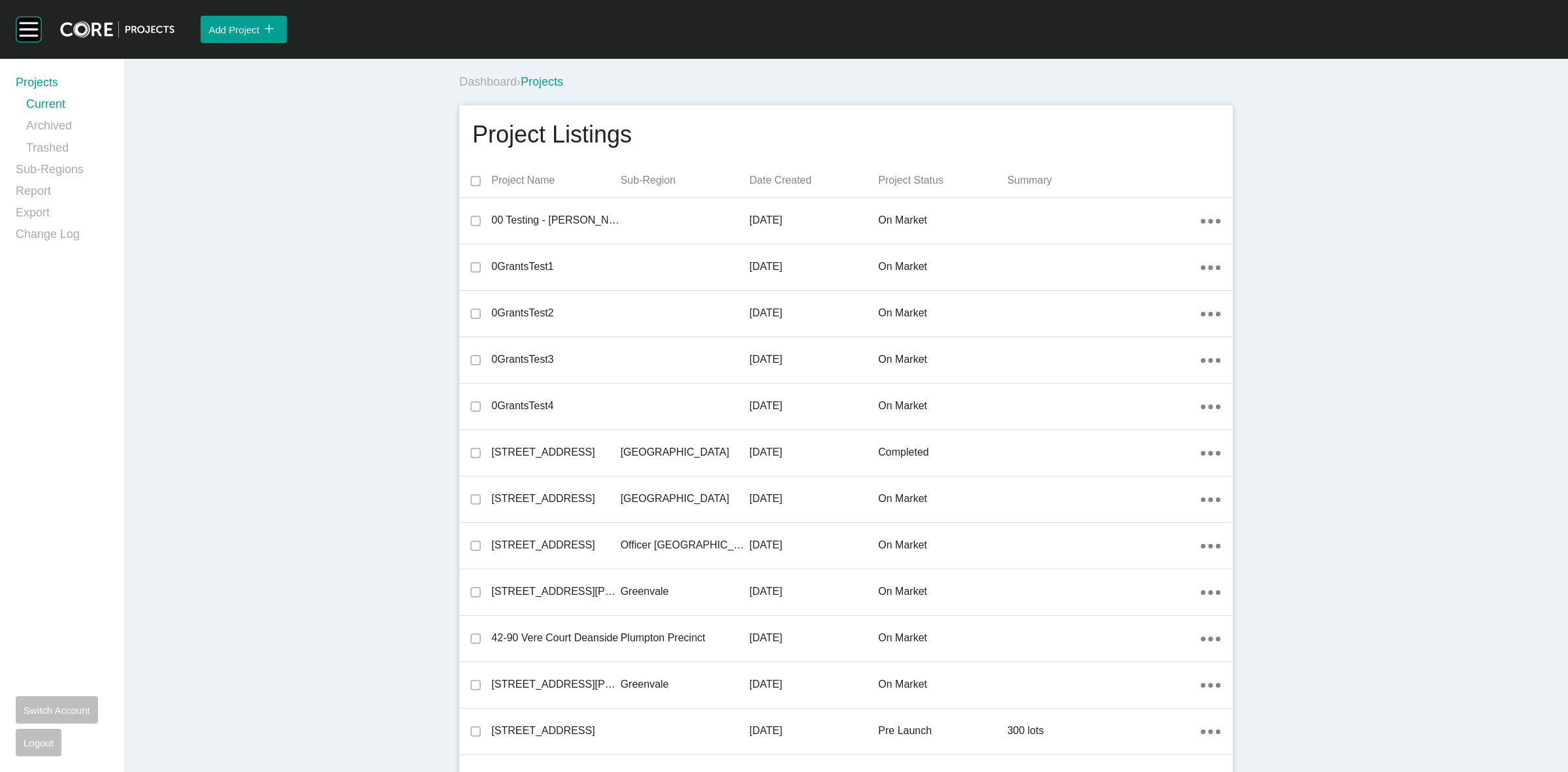
scroll to position [29060, 0]
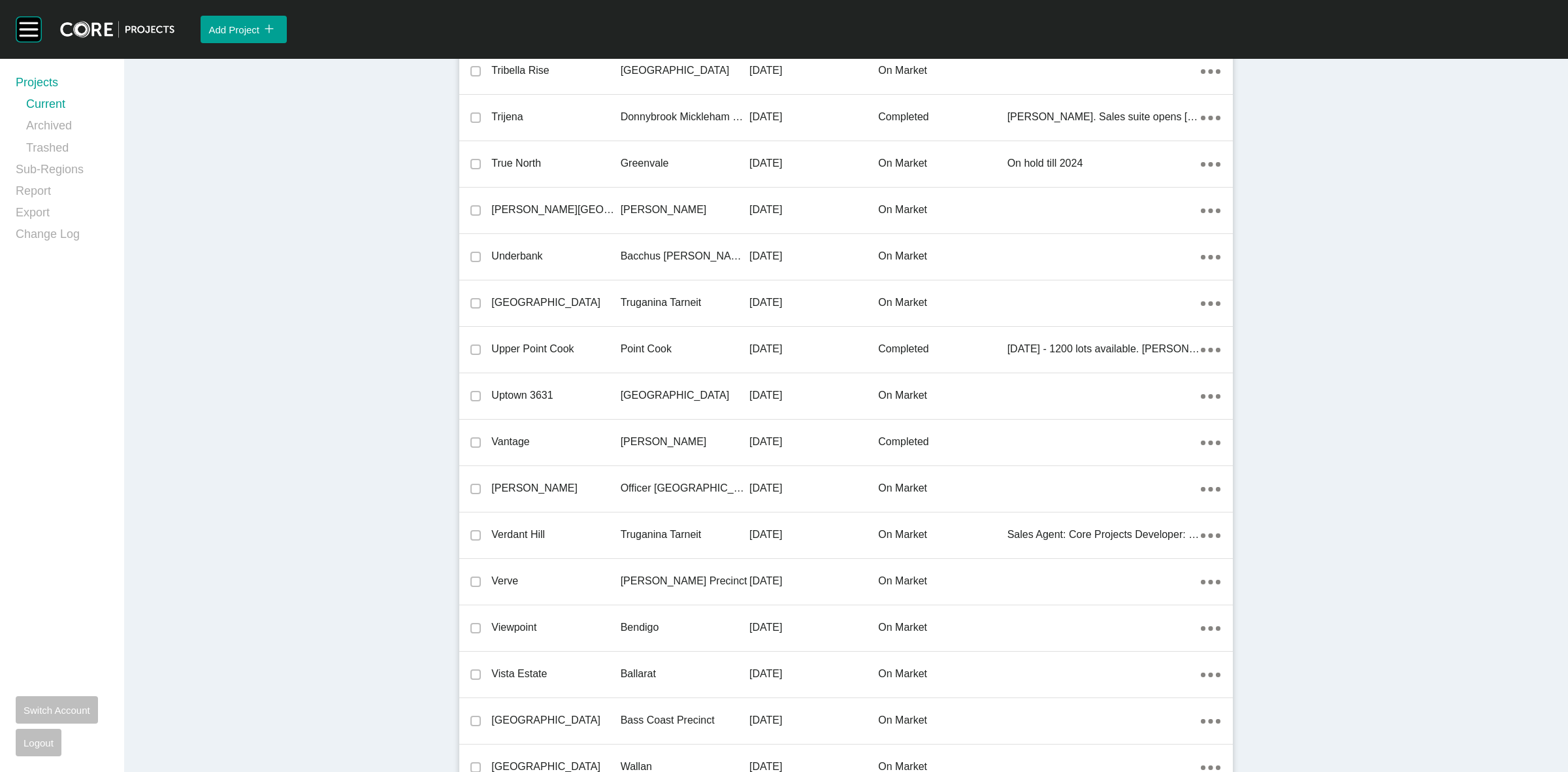
click at [702, 388] on p "[GEOGRAPHIC_DATA]" at bounding box center [685, 396] width 129 height 15
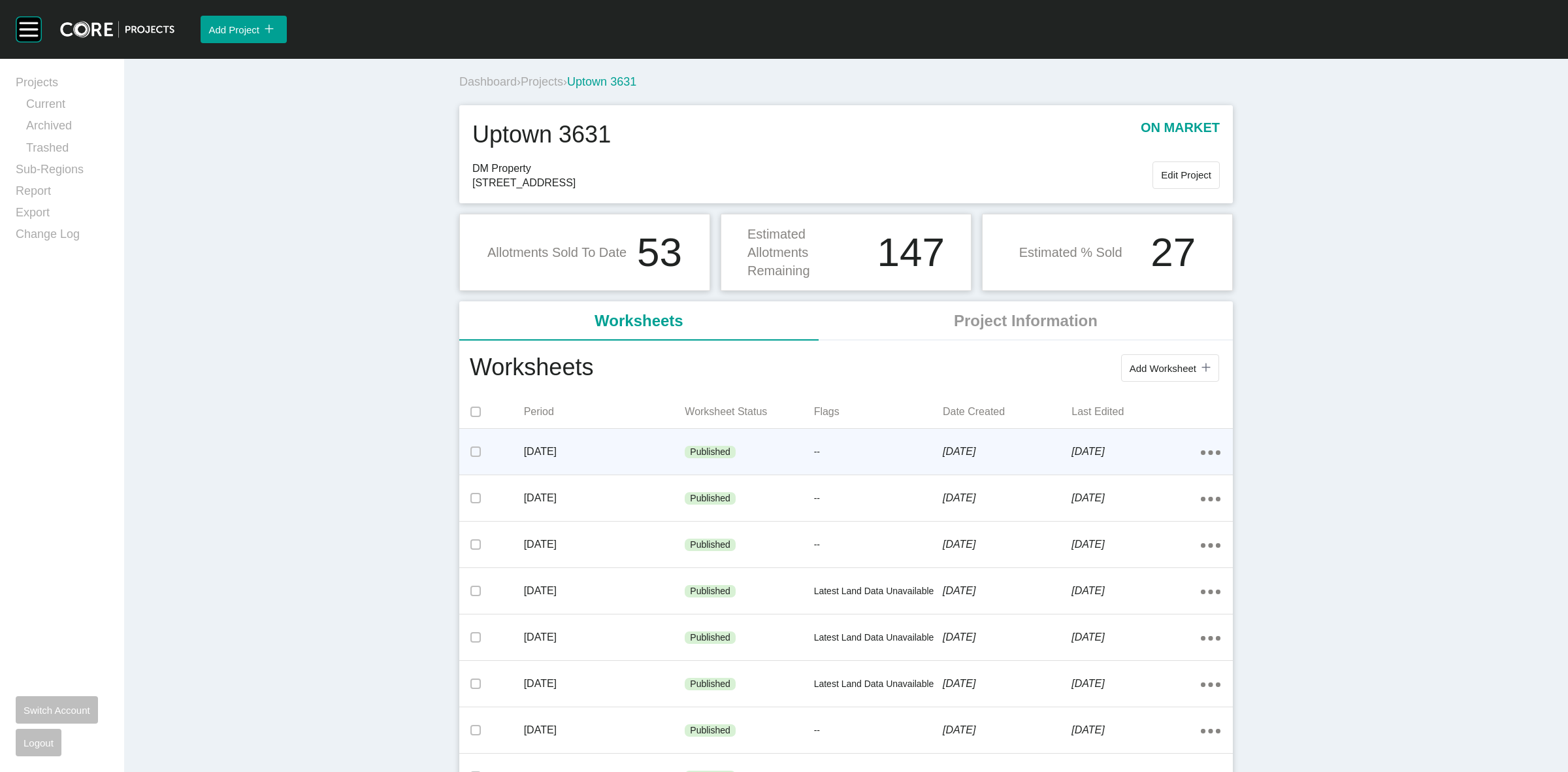
click at [866, 449] on p "--" at bounding box center [879, 452] width 129 height 13
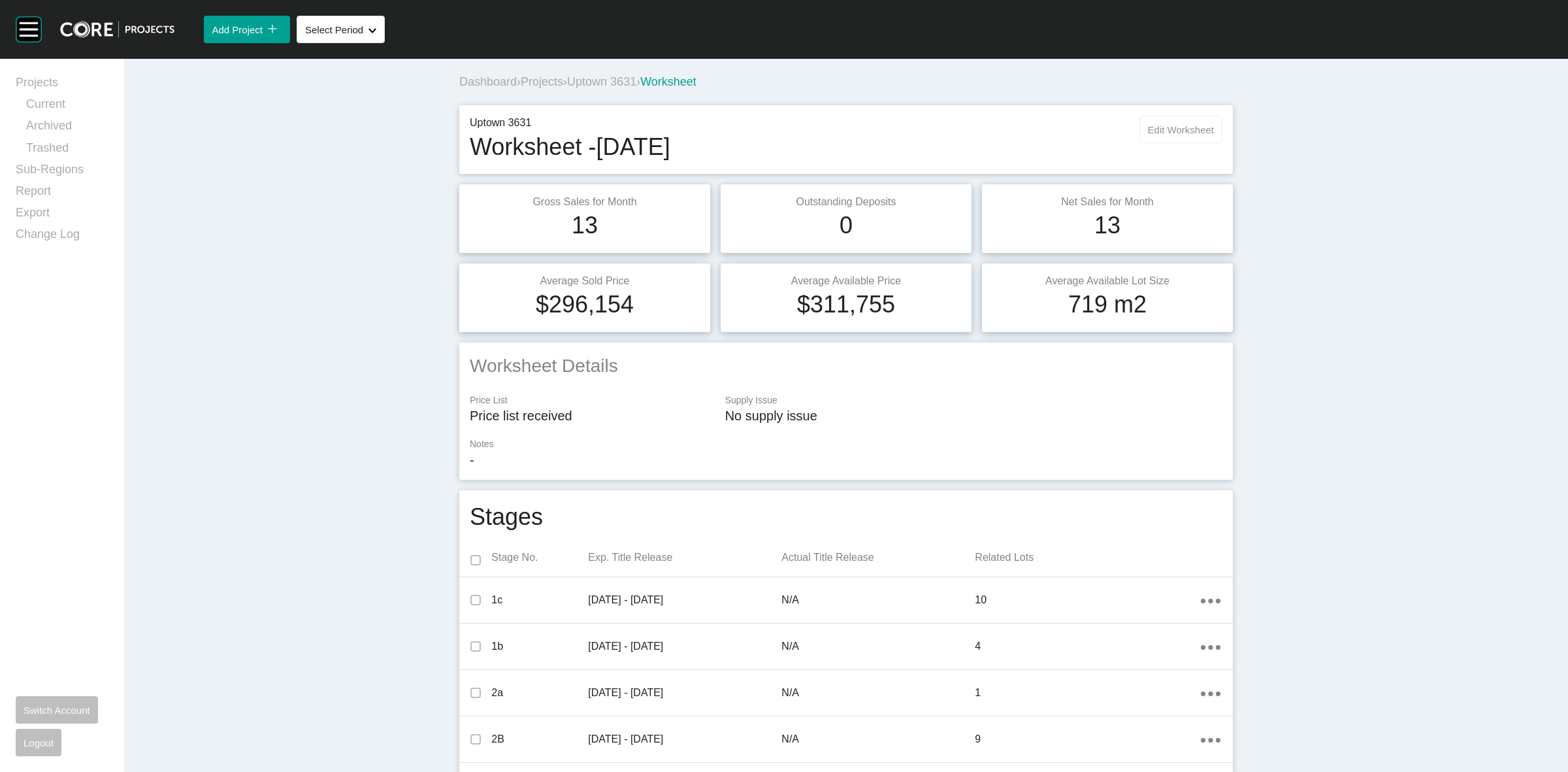
click at [1184, 128] on span "Edit Worksheet" at bounding box center [1181, 130] width 66 height 11
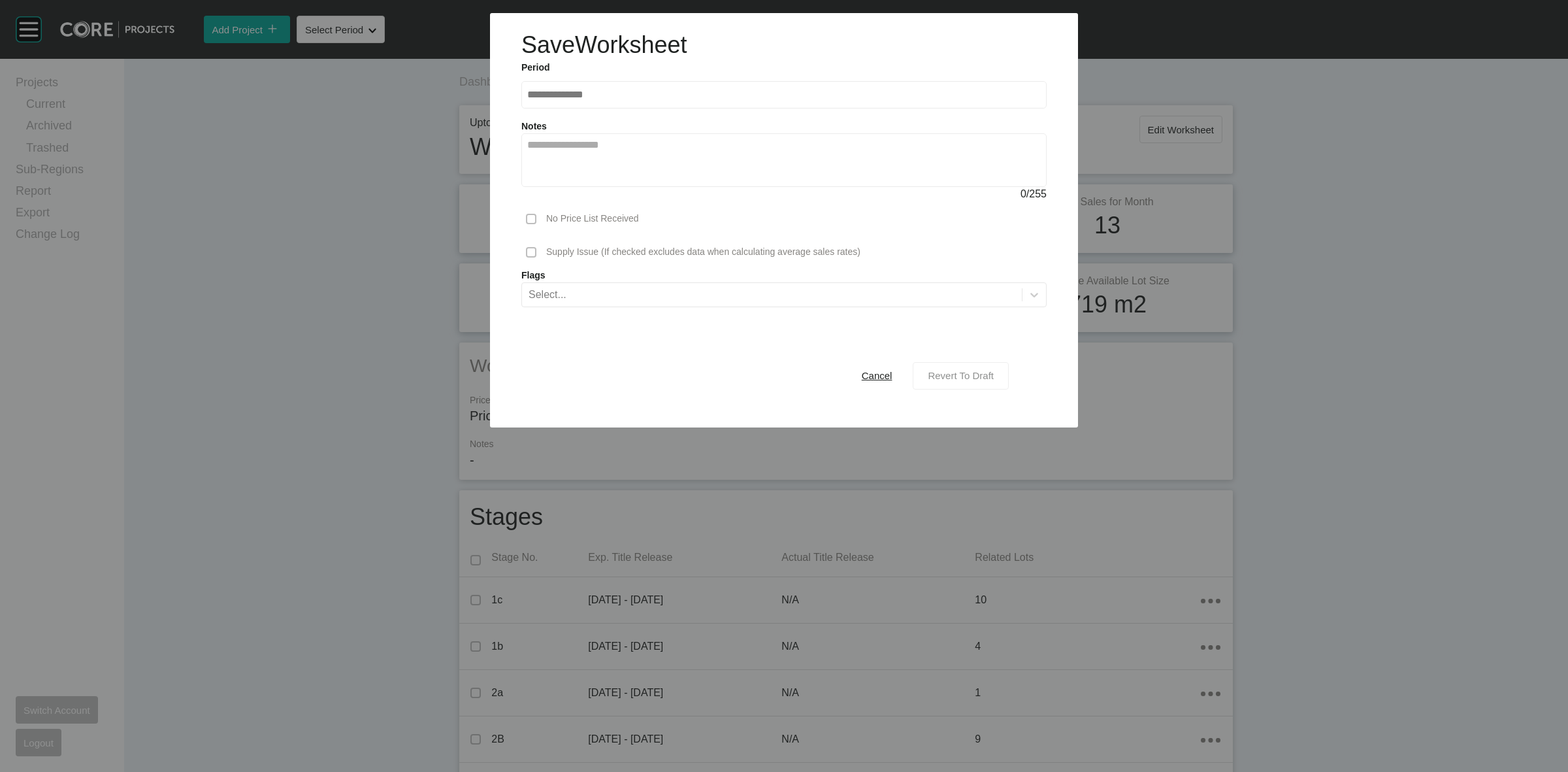
click at [970, 382] on div "Revert To Draft" at bounding box center [961, 376] width 72 height 18
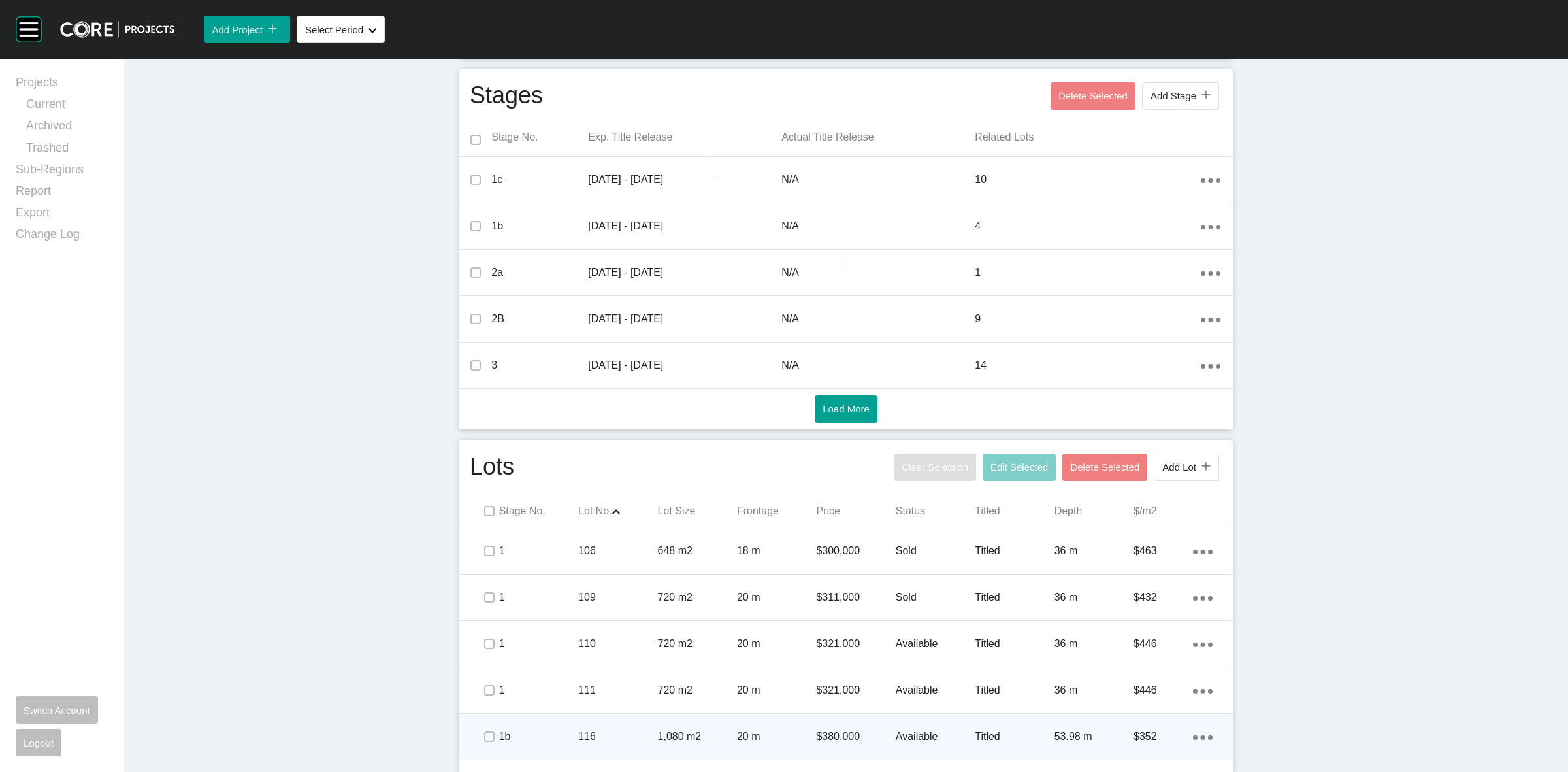
scroll to position [572, 0]
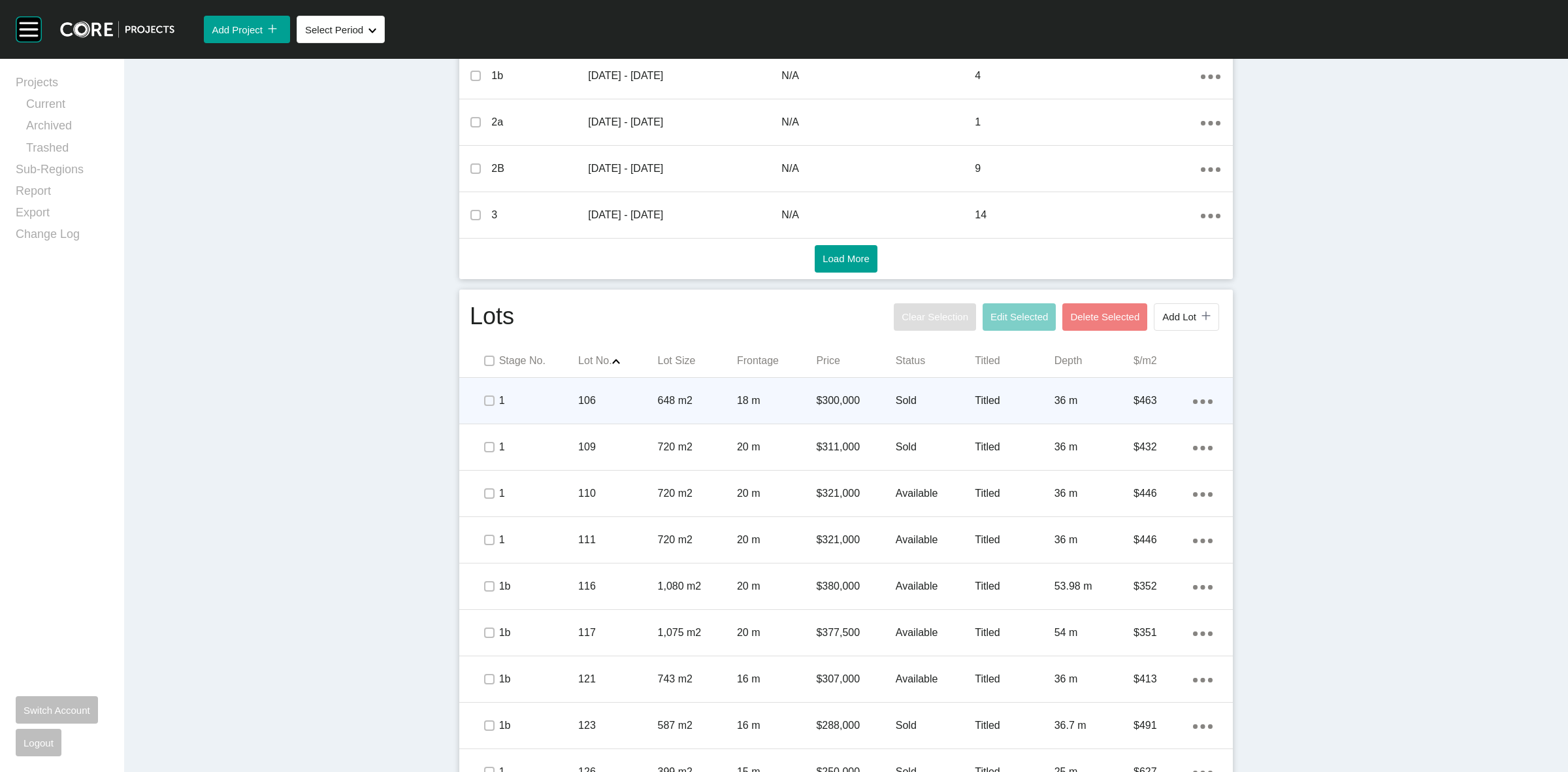
click at [612, 399] on p "106" at bounding box center [618, 401] width 79 height 15
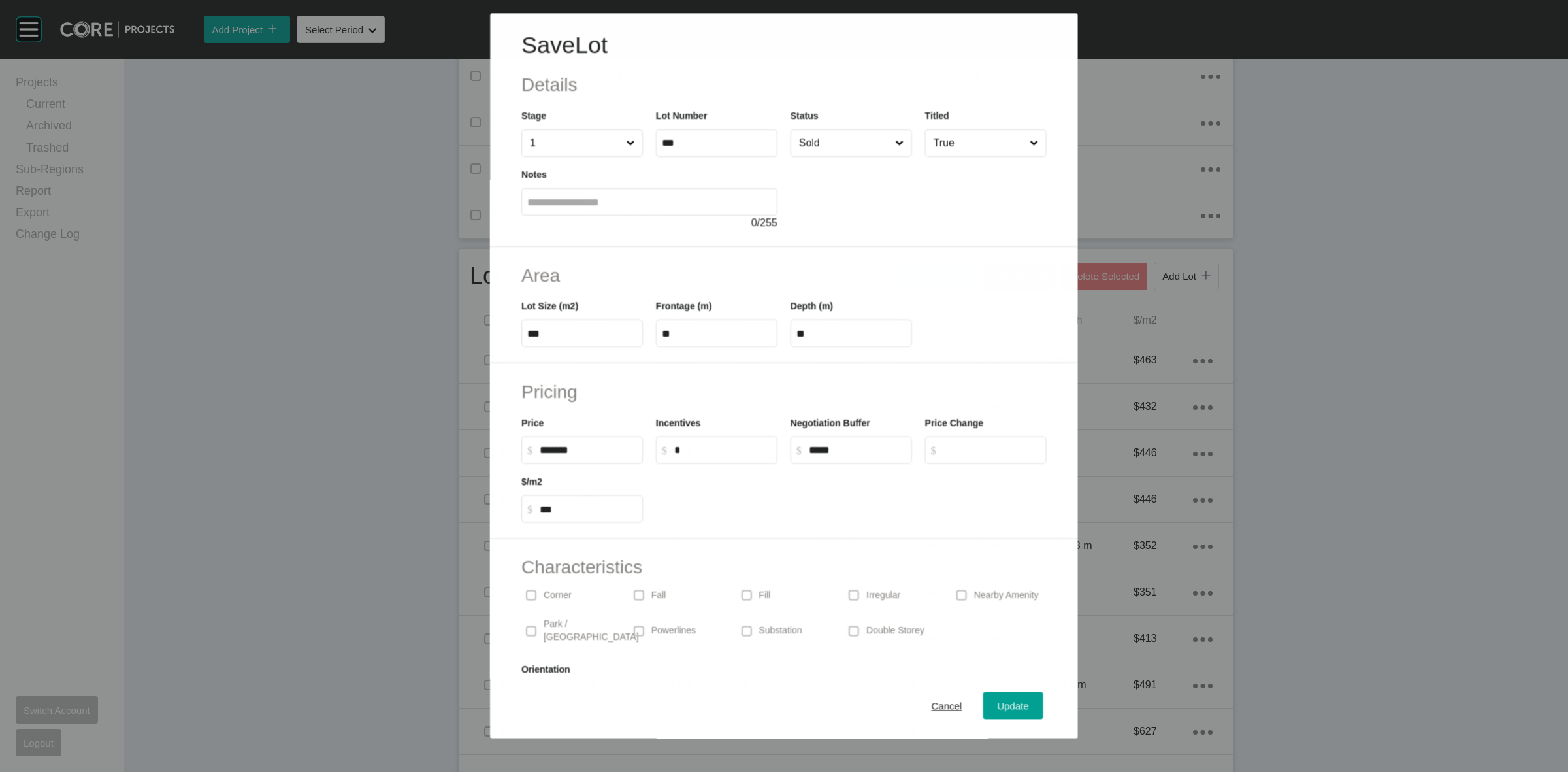
click at [833, 154] on input "Sold" at bounding box center [844, 143] width 96 height 26
click at [997, 704] on span "Update" at bounding box center [1012, 706] width 31 height 11
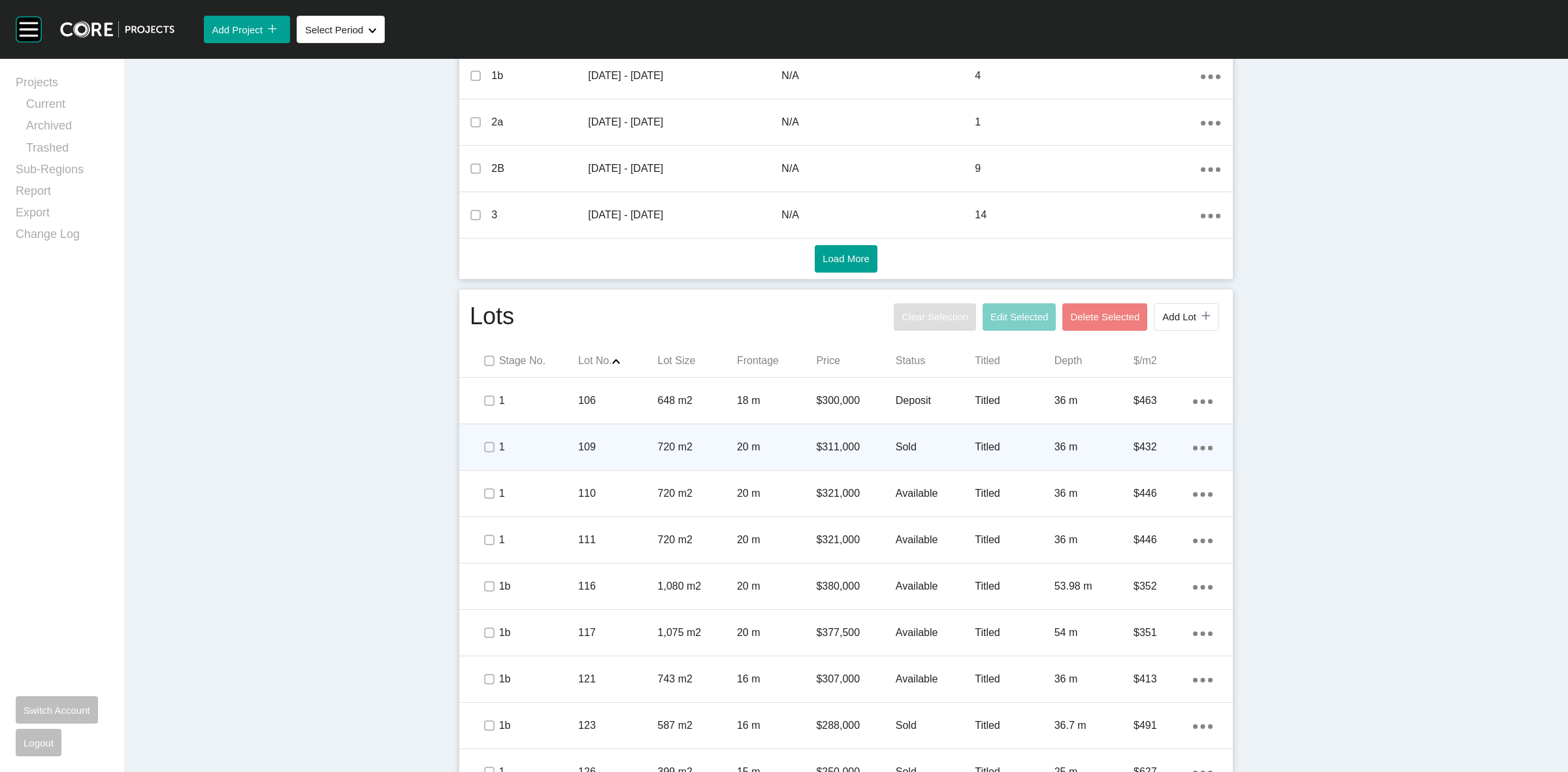
click at [785, 440] on p "20 m" at bounding box center [776, 447] width 79 height 15
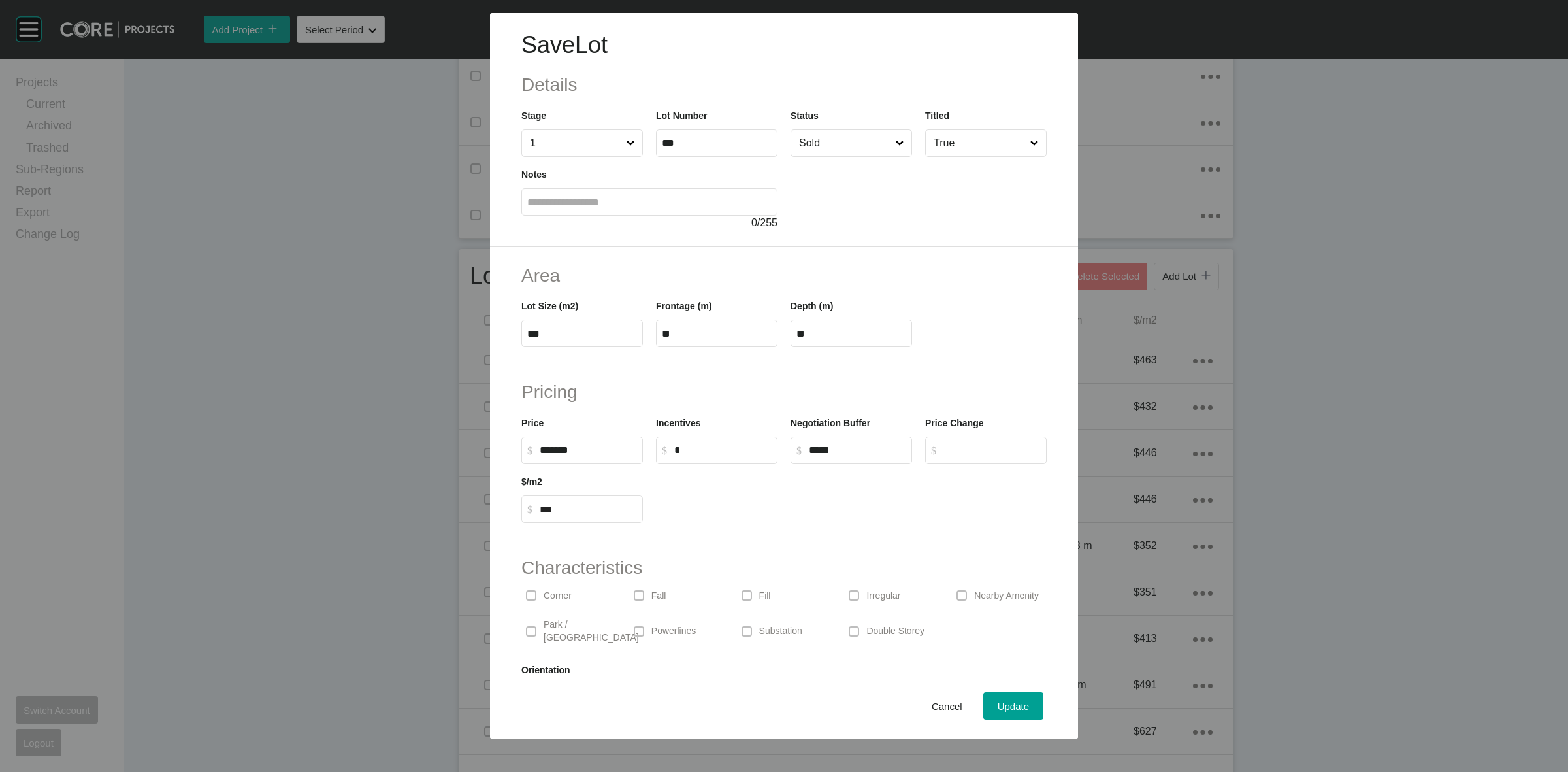
click at [834, 147] on input "Sold" at bounding box center [845, 143] width 97 height 26
click at [1001, 701] on span "Update" at bounding box center [1012, 706] width 31 height 11
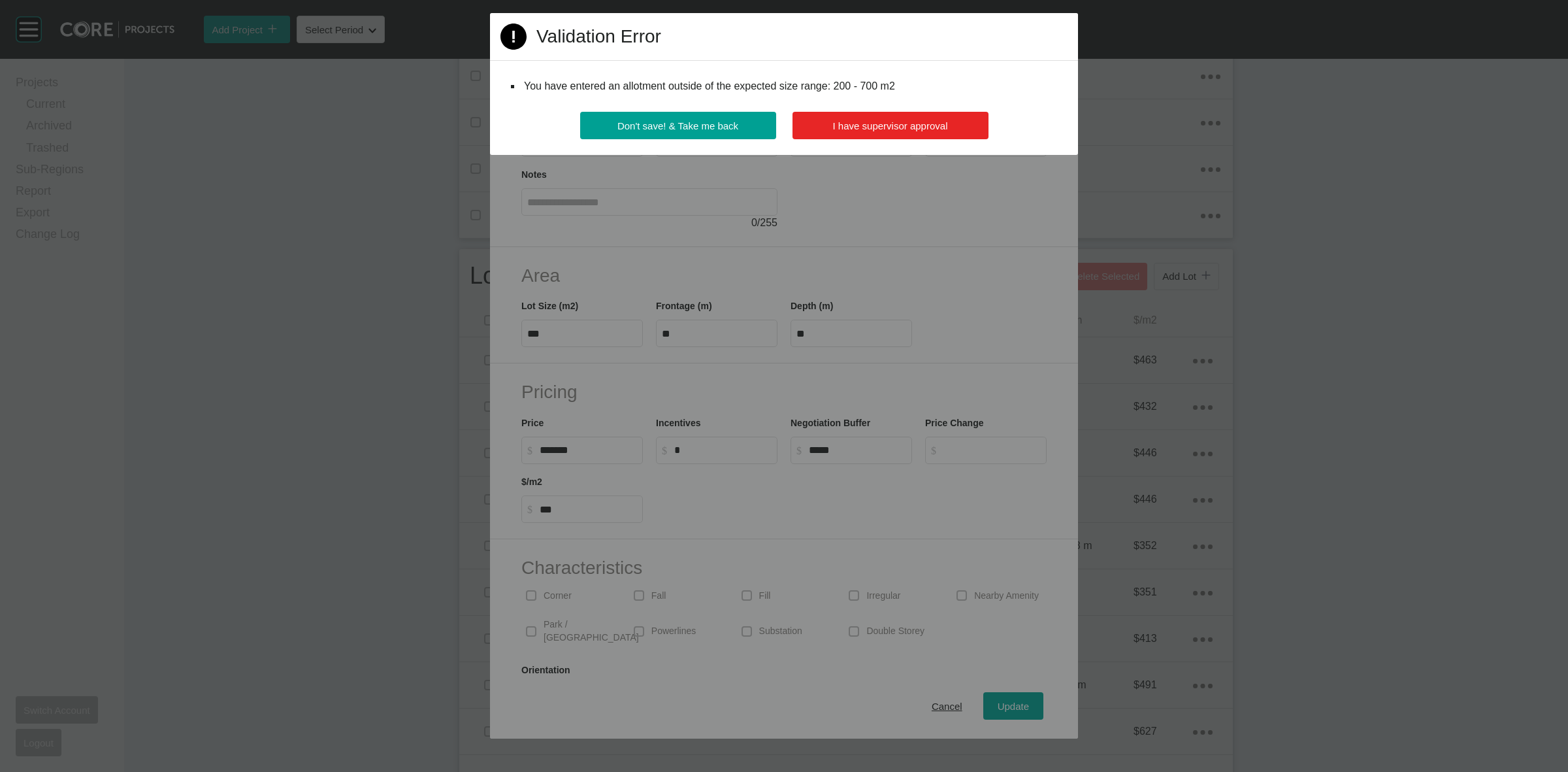
click at [906, 116] on button "I have supervisor approval" at bounding box center [890, 126] width 196 height 27
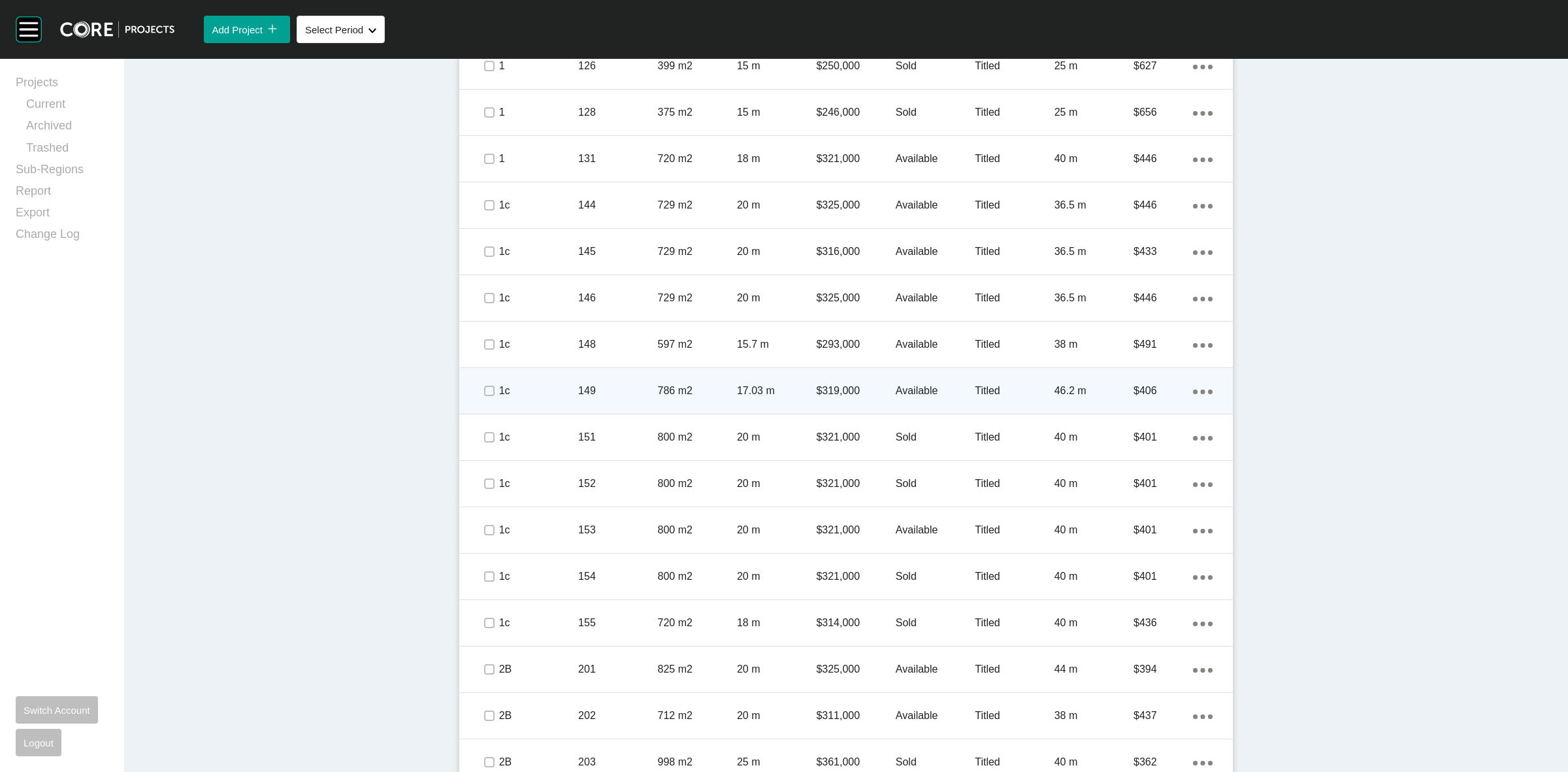
scroll to position [1307, 0]
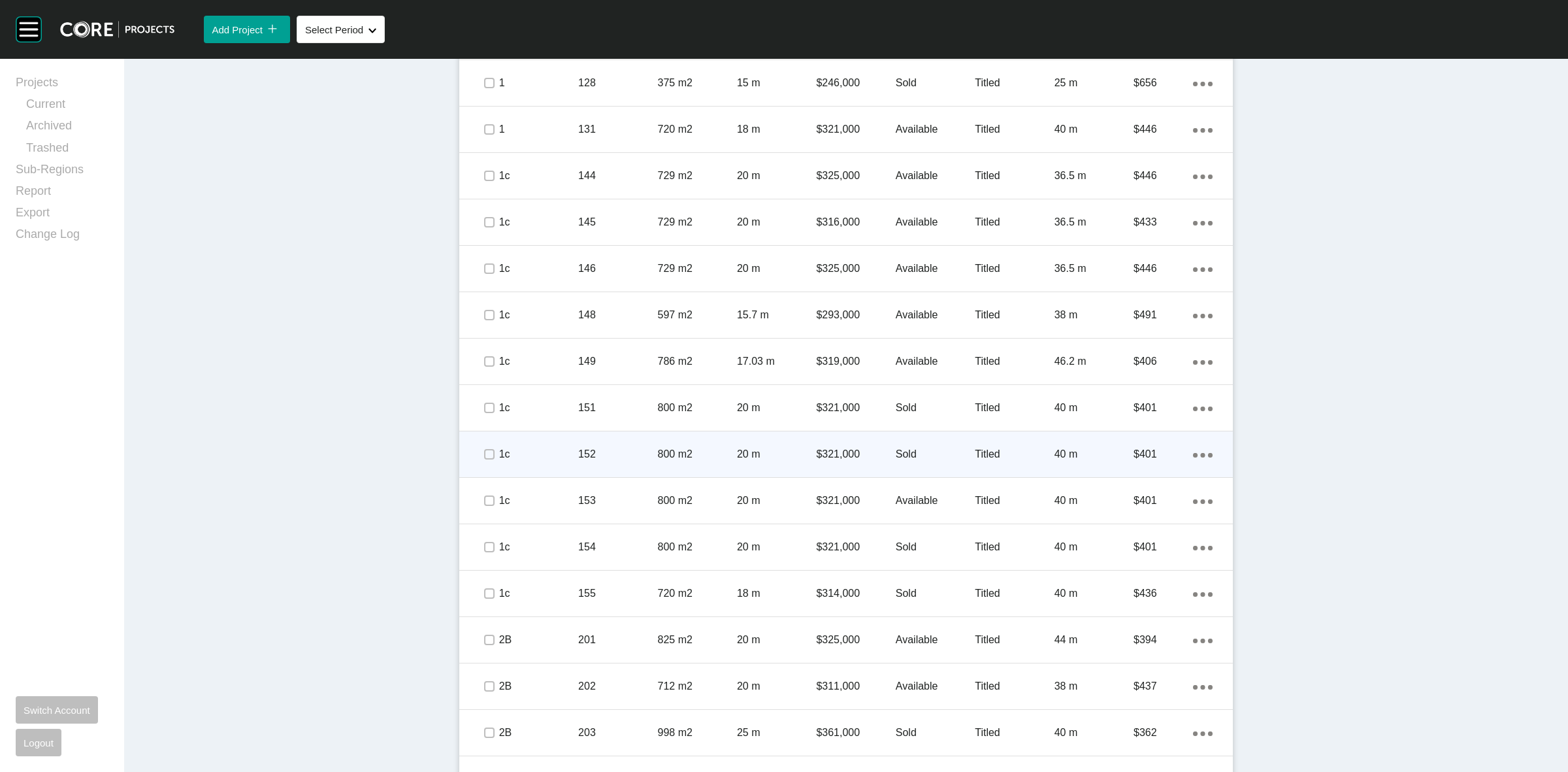
click at [723, 442] on div "800 m2" at bounding box center [697, 454] width 79 height 40
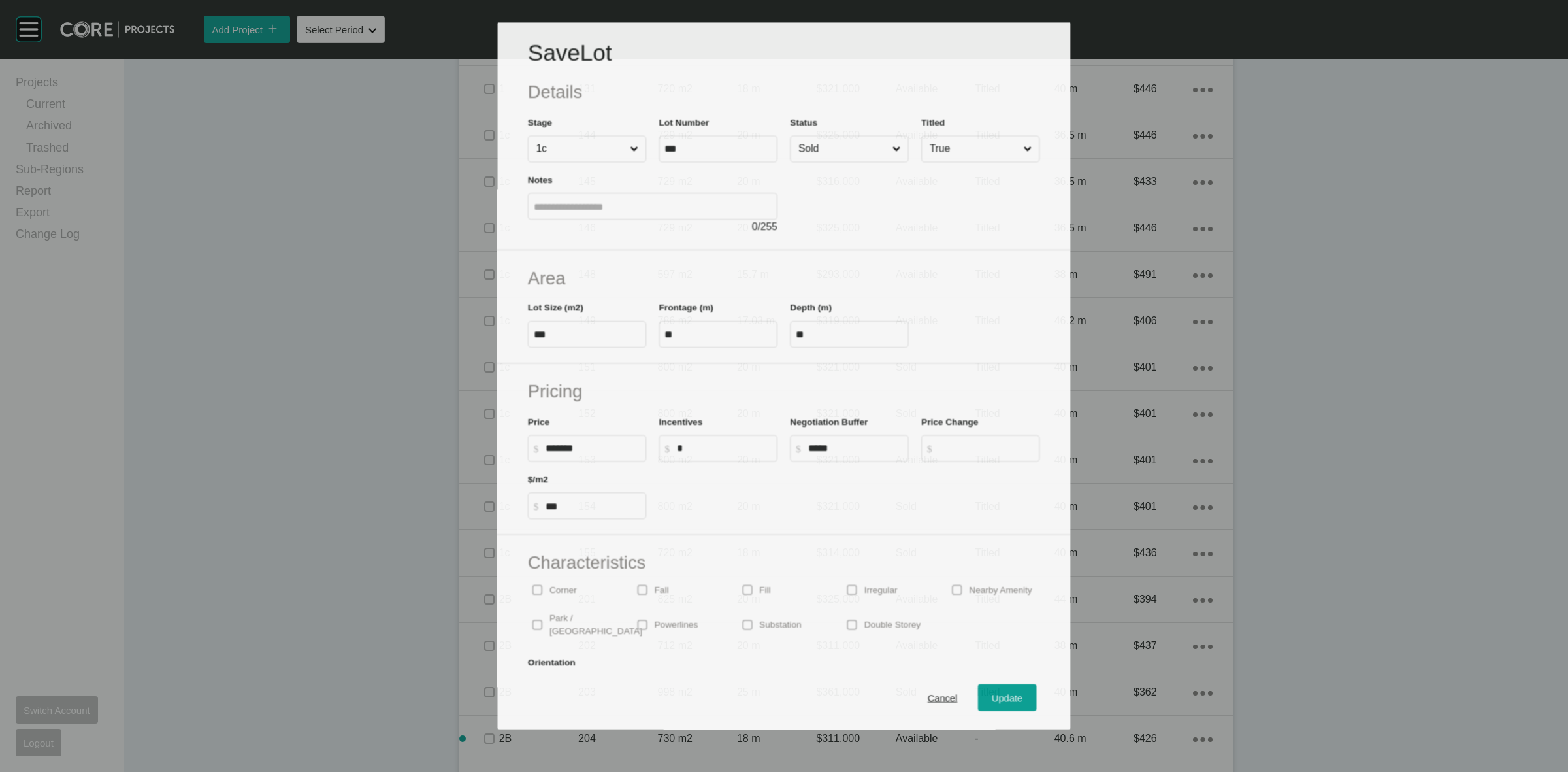
scroll to position [1266, 0]
click at [825, 158] on div "Save Lot Details Stage 1c Lot Number *** Status Sold Titled True Notes 0 / 255" at bounding box center [783, 136] width 573 height 228
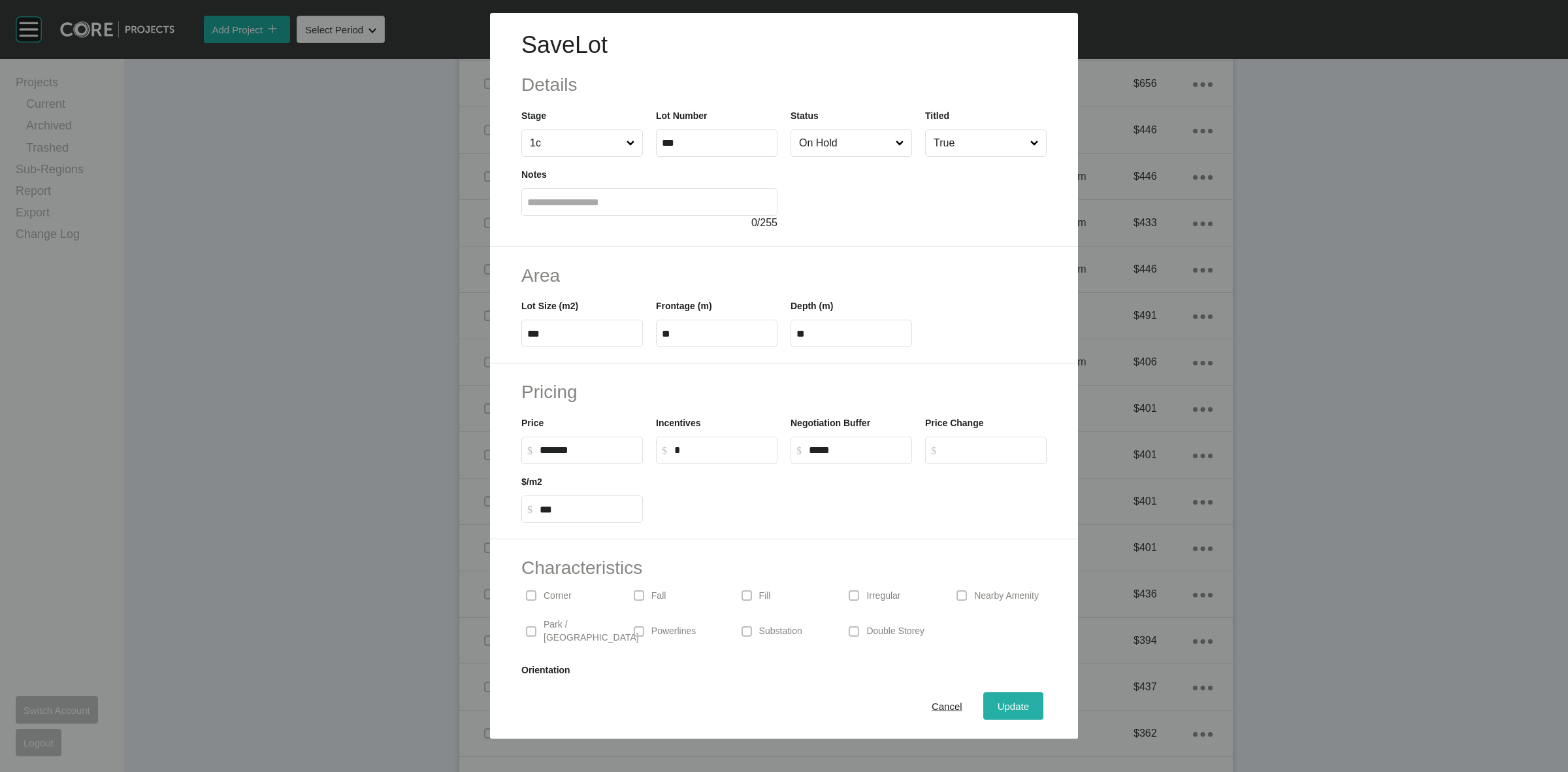
click at [994, 698] on div "Update" at bounding box center [1012, 706] width 38 height 18
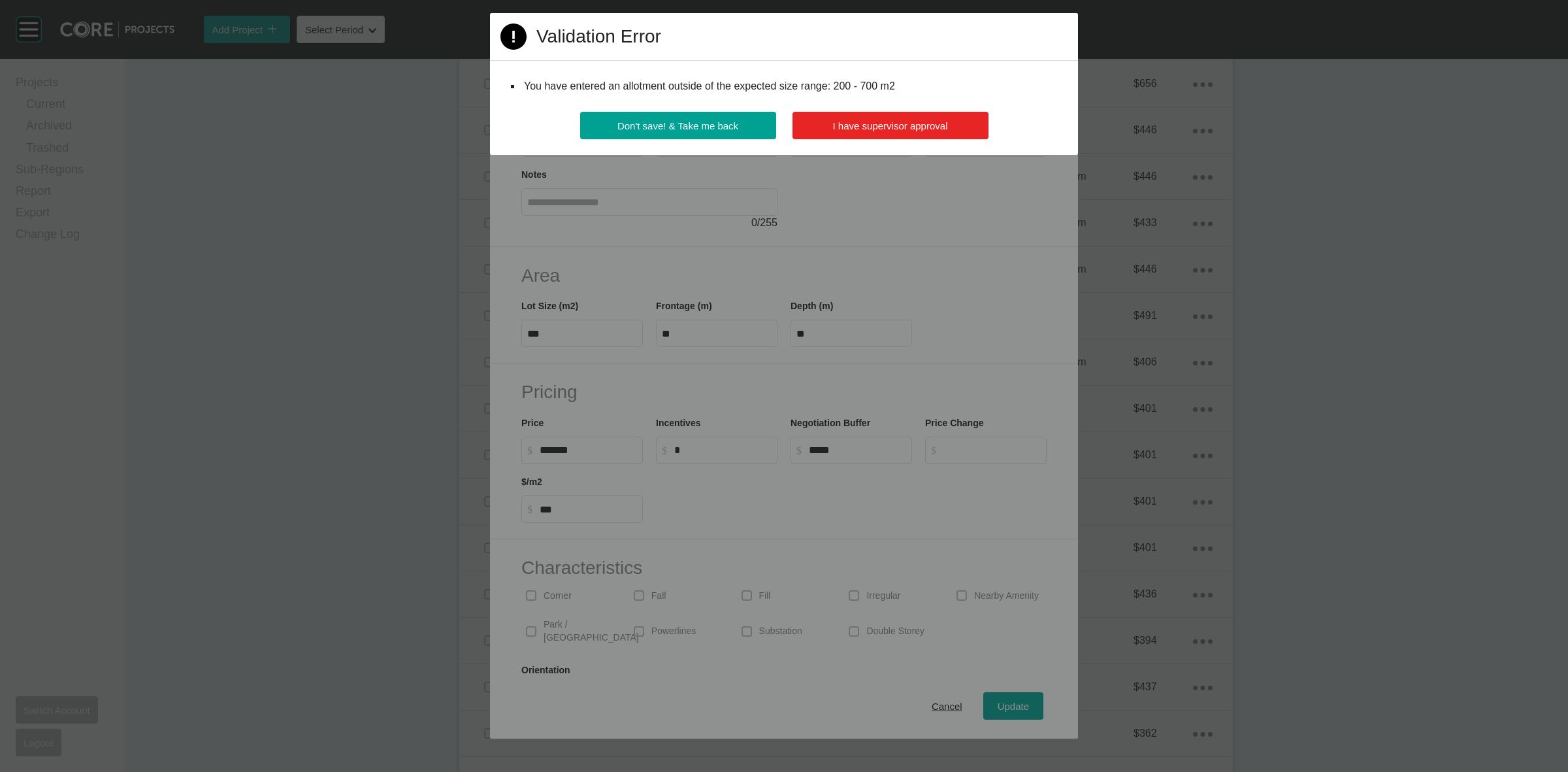
click at [828, 118] on button "I have supervisor approval" at bounding box center [890, 126] width 196 height 27
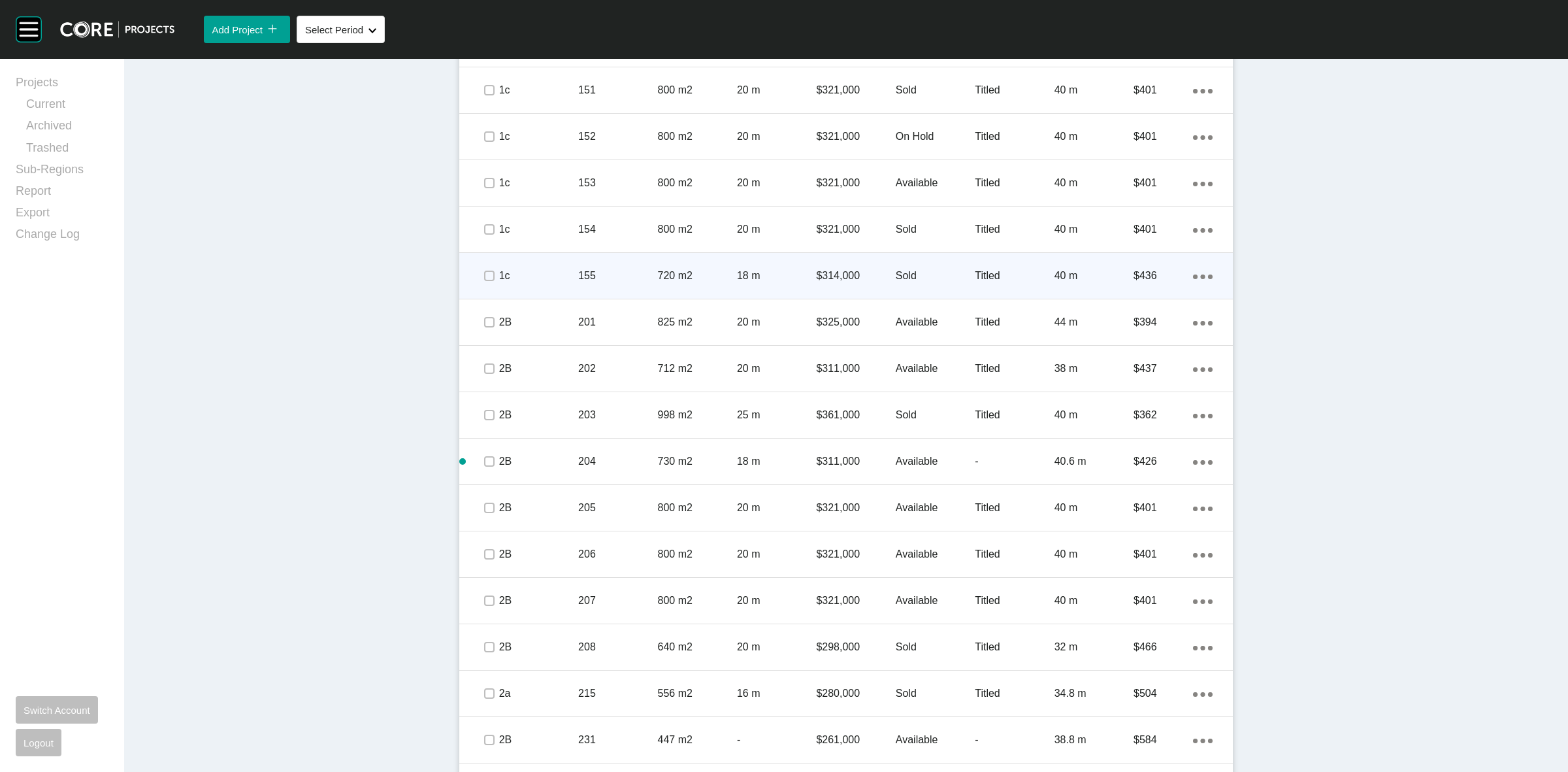
scroll to position [1634, 0]
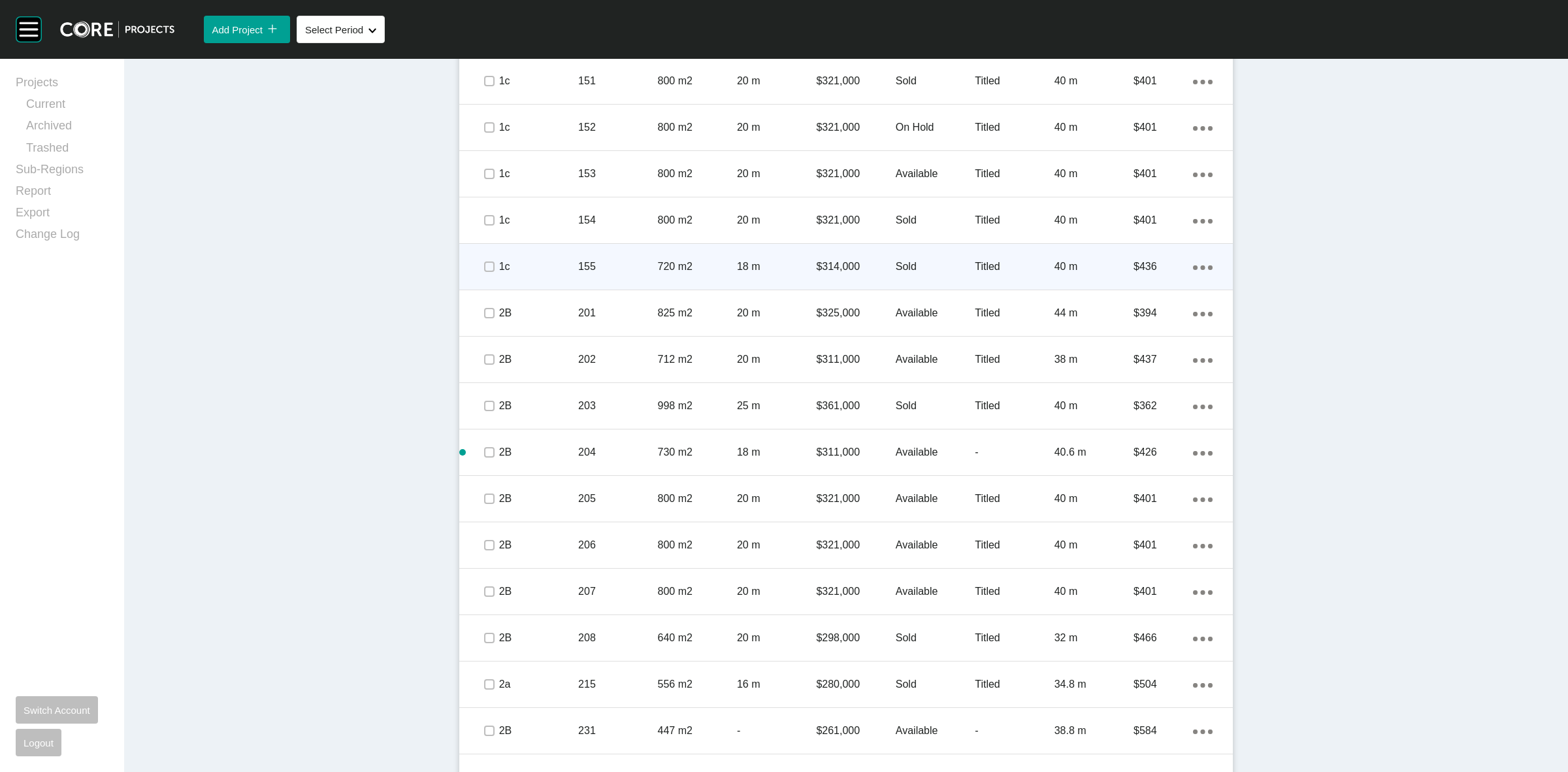
click at [737, 263] on p "18 m" at bounding box center [776, 267] width 79 height 15
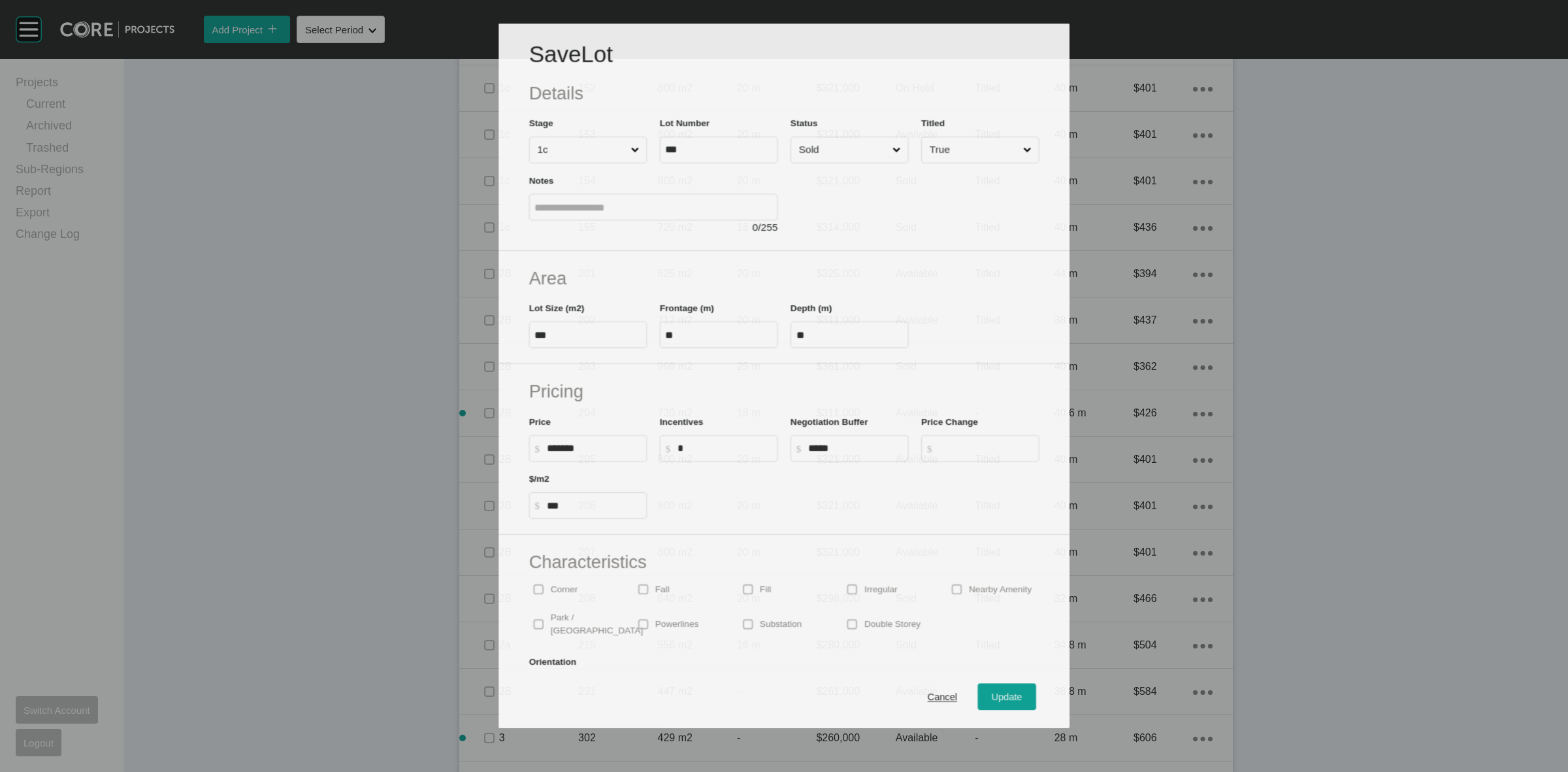
scroll to position [1593, 0]
click at [849, 156] on input "Sold" at bounding box center [842, 150] width 93 height 26
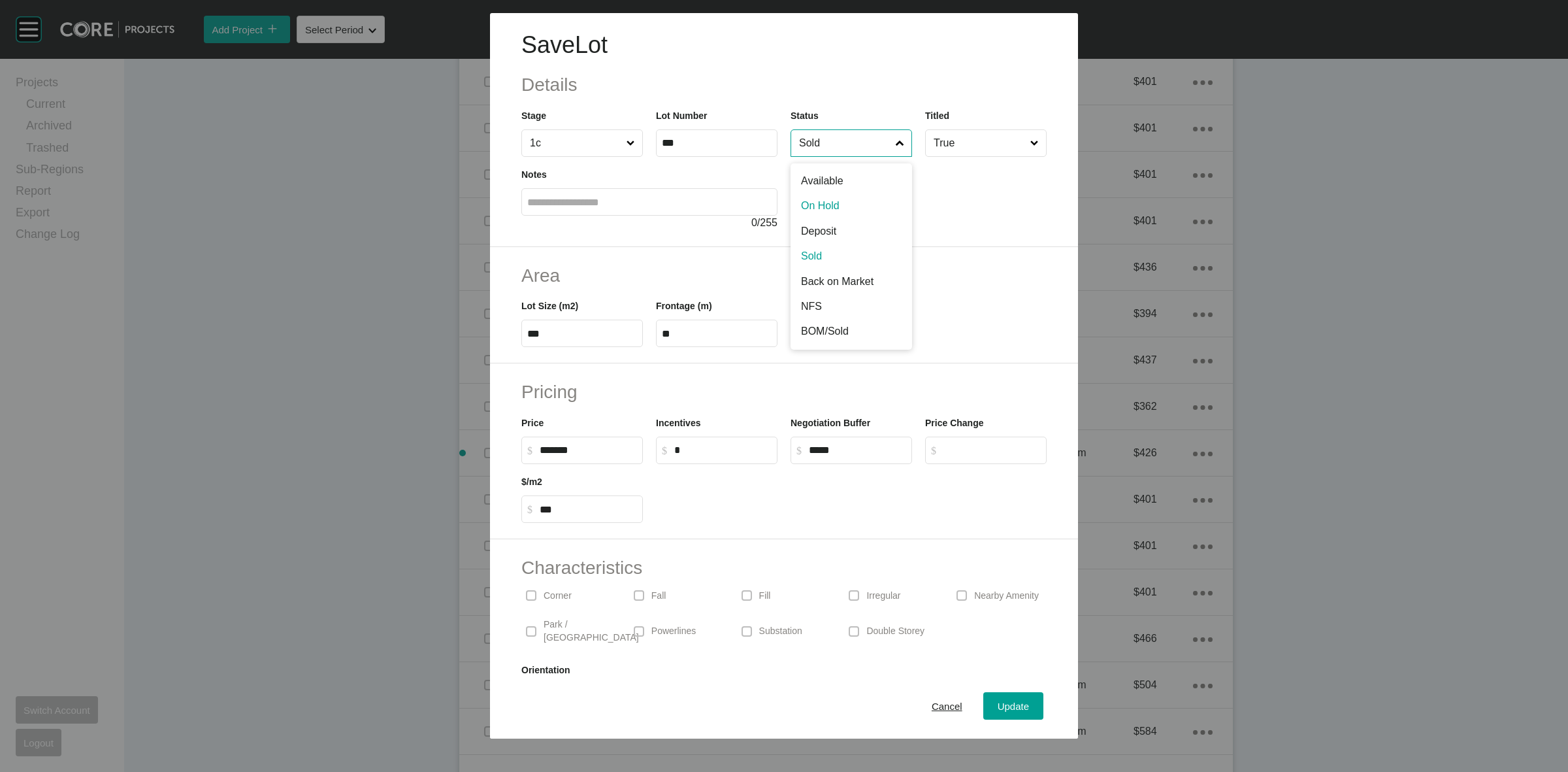
drag, startPoint x: 837, startPoint y: 197, endPoint x: 850, endPoint y: 252, distance: 56.5
click at [997, 708] on span "Update" at bounding box center [1012, 706] width 31 height 11
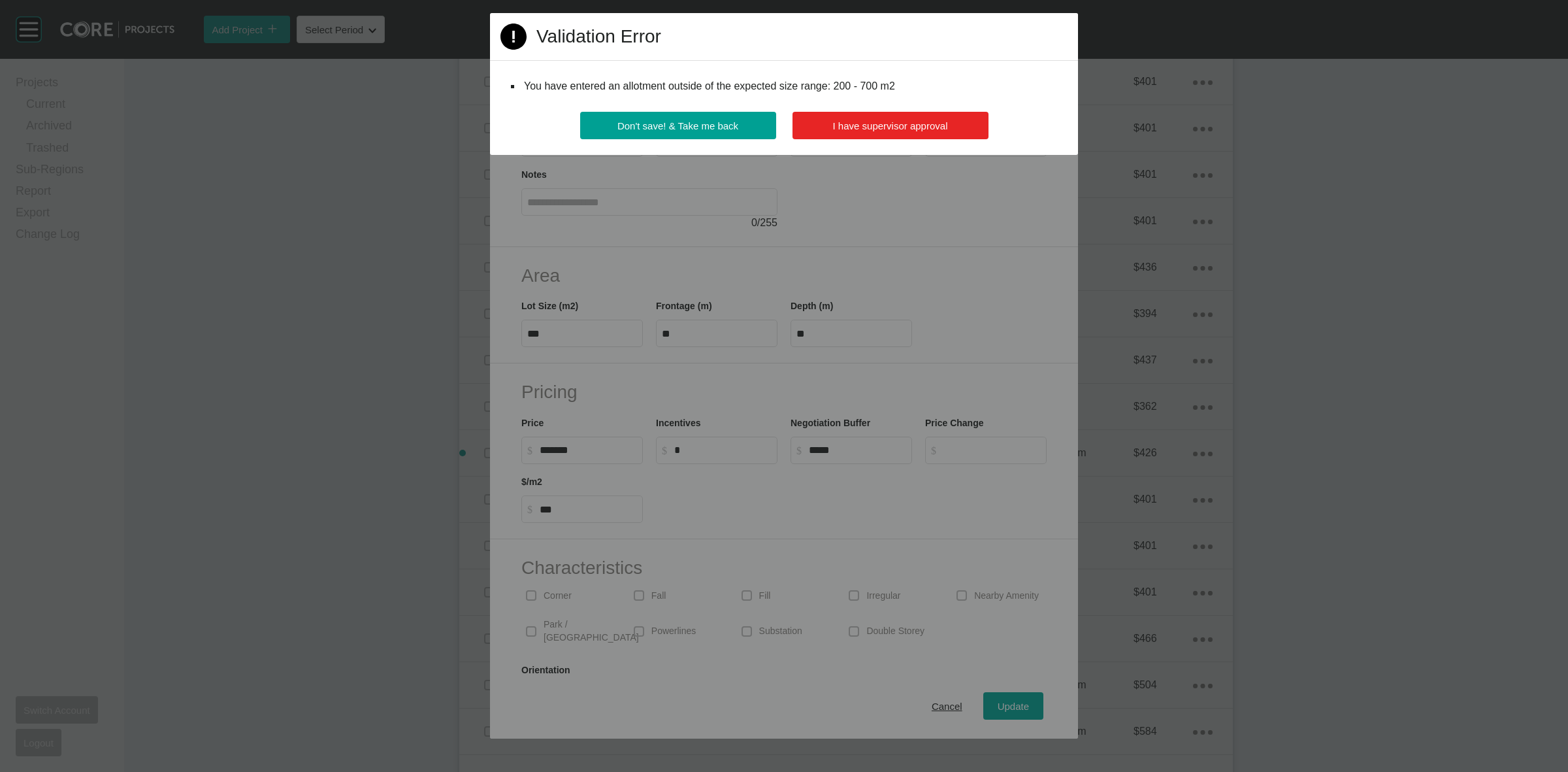
click at [842, 129] on span "I have supervisor approval" at bounding box center [890, 126] width 115 height 11
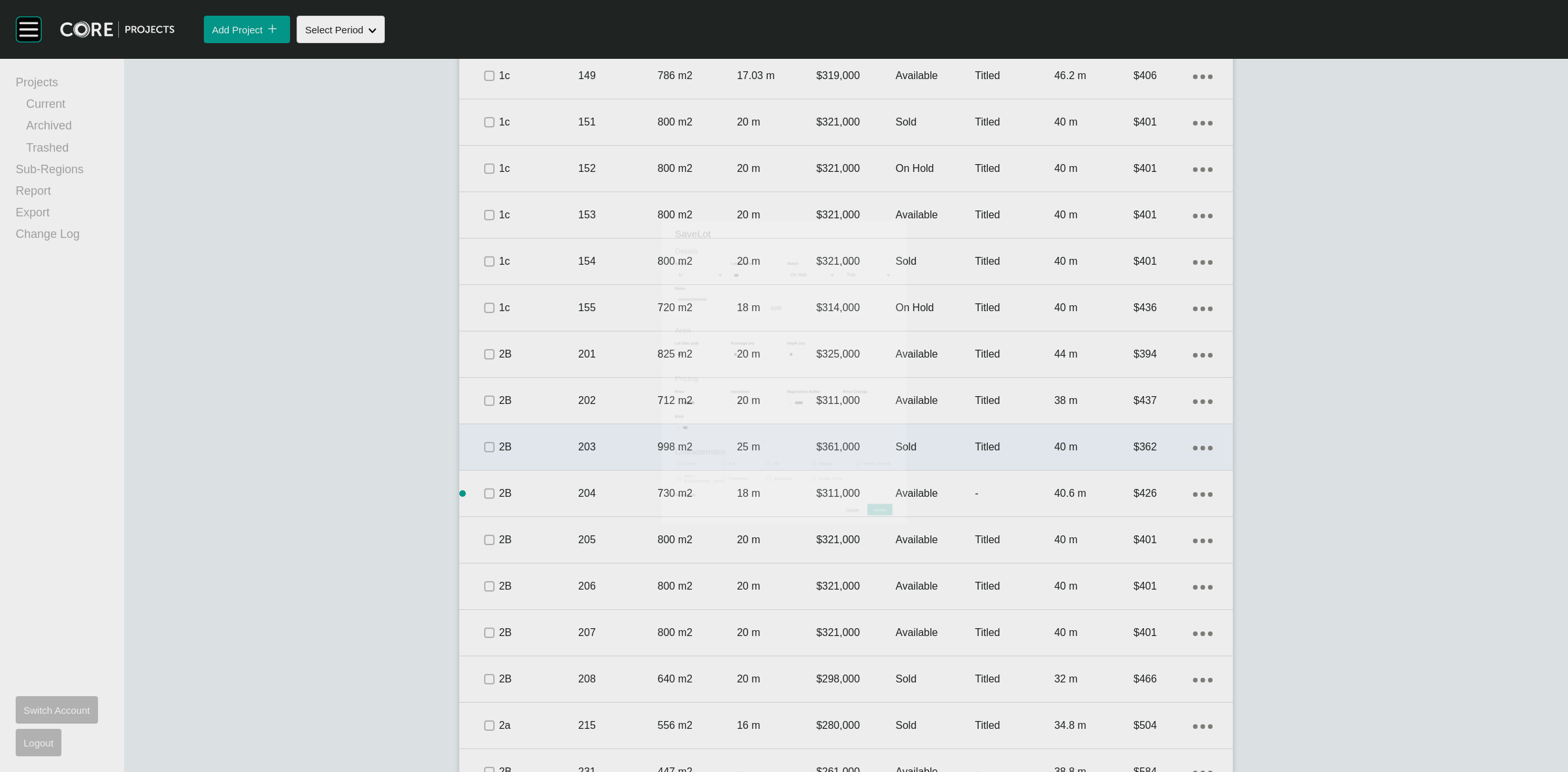
scroll to position [1634, 0]
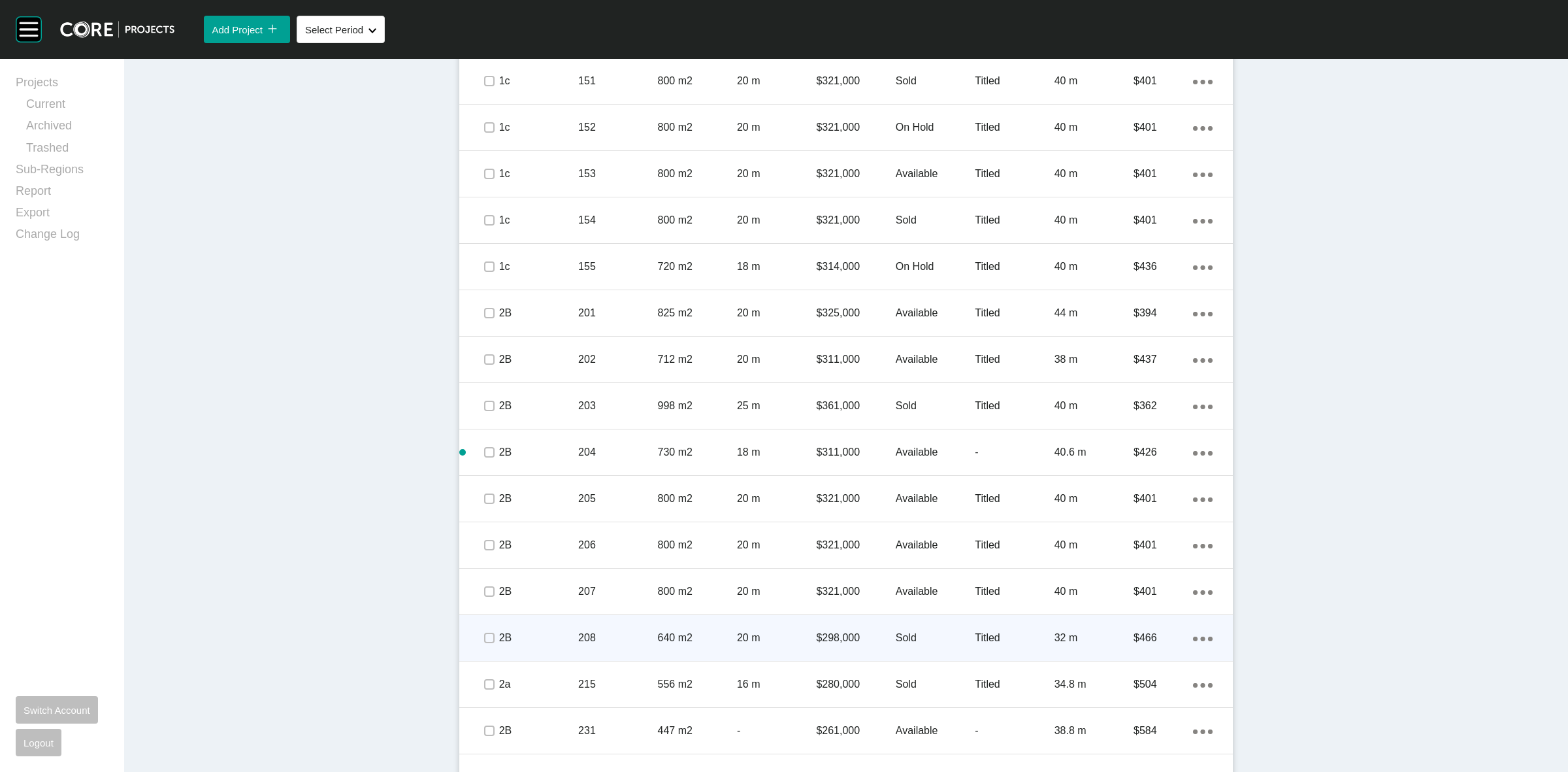
click at [610, 628] on div "208" at bounding box center [618, 637] width 79 height 40
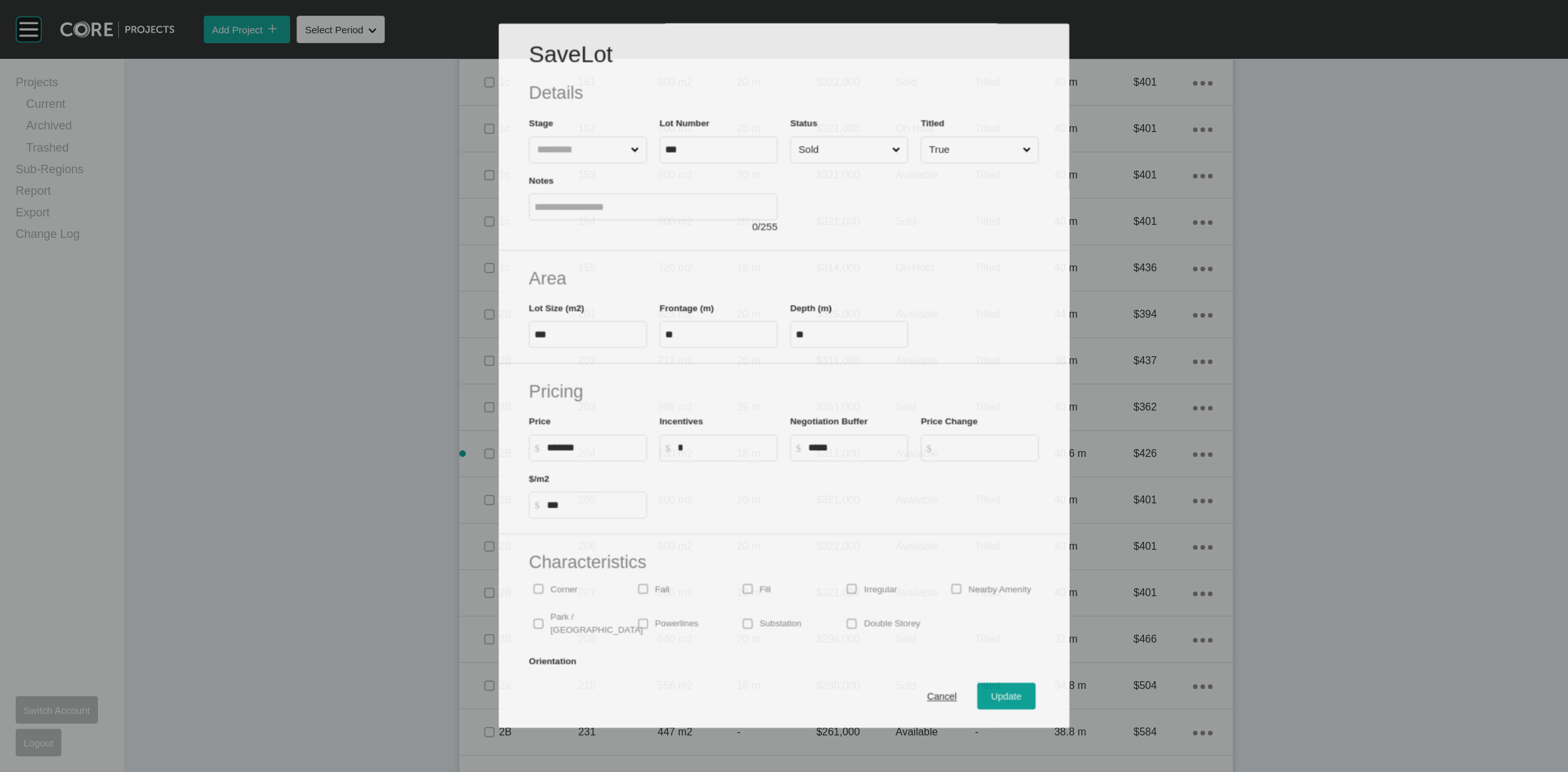
scroll to position [1593, 0]
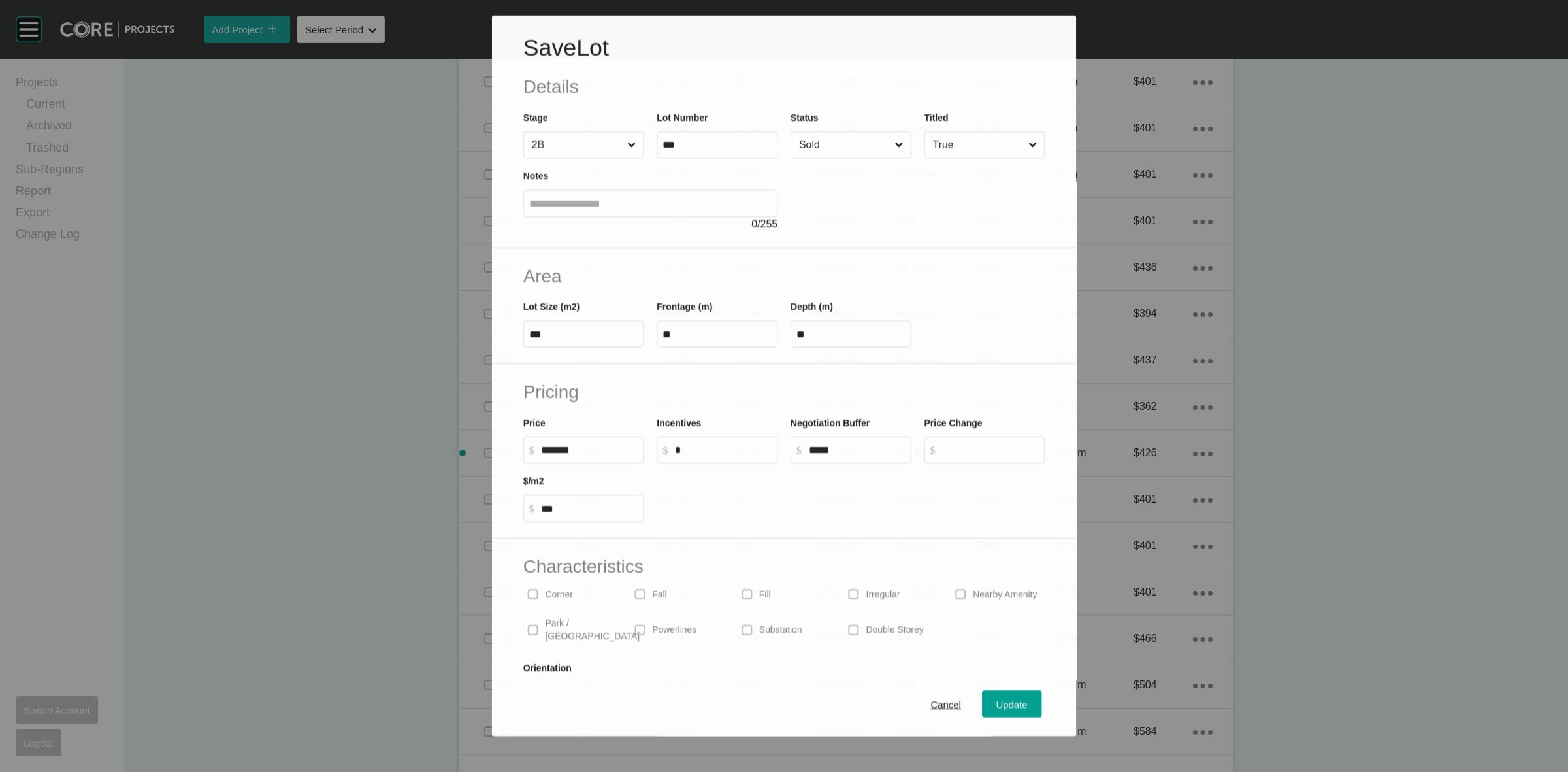
click at [834, 147] on input "Sold" at bounding box center [844, 144] width 96 height 26
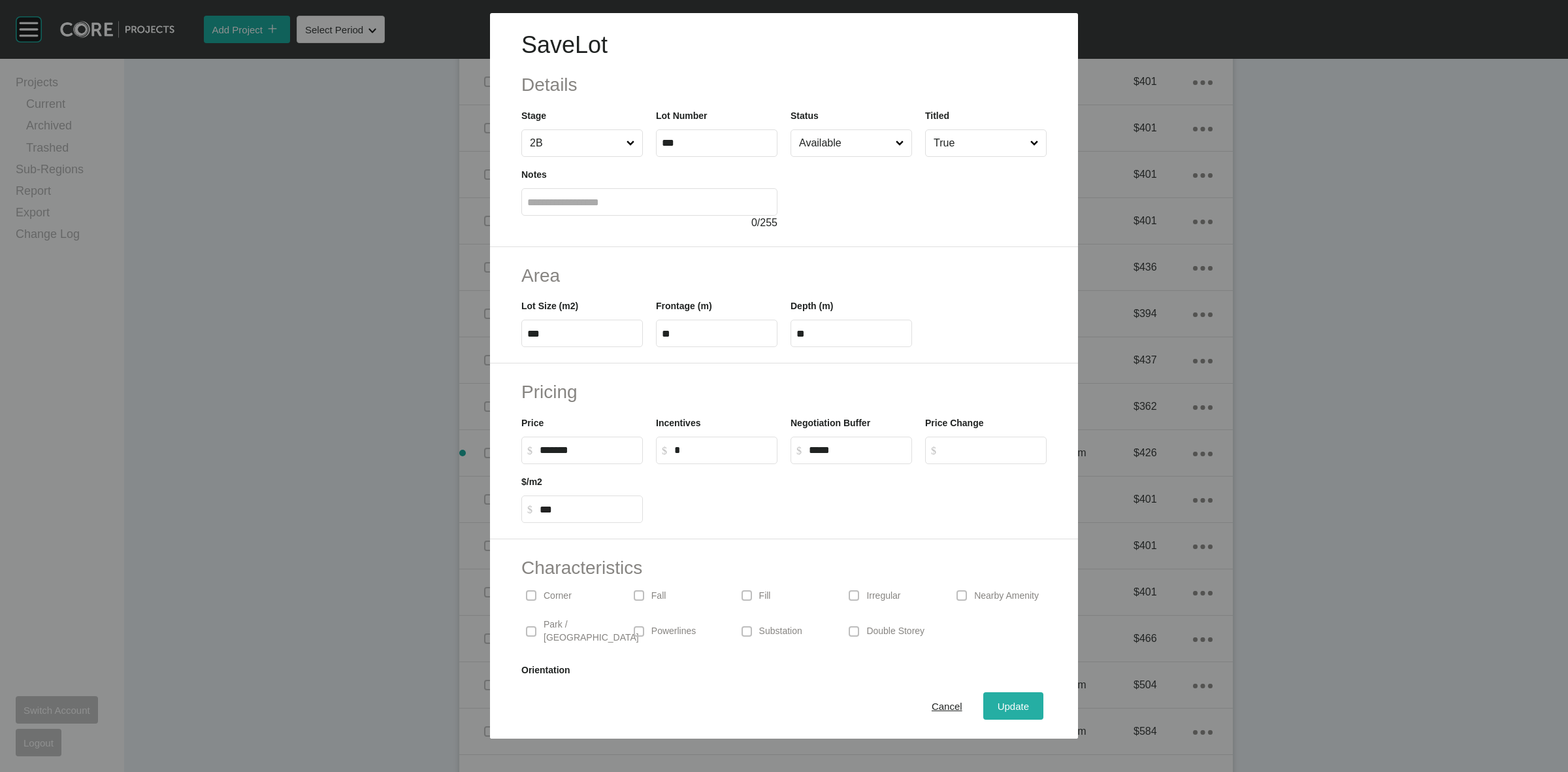
click at [1003, 700] on span "Update" at bounding box center [1012, 706] width 31 height 11
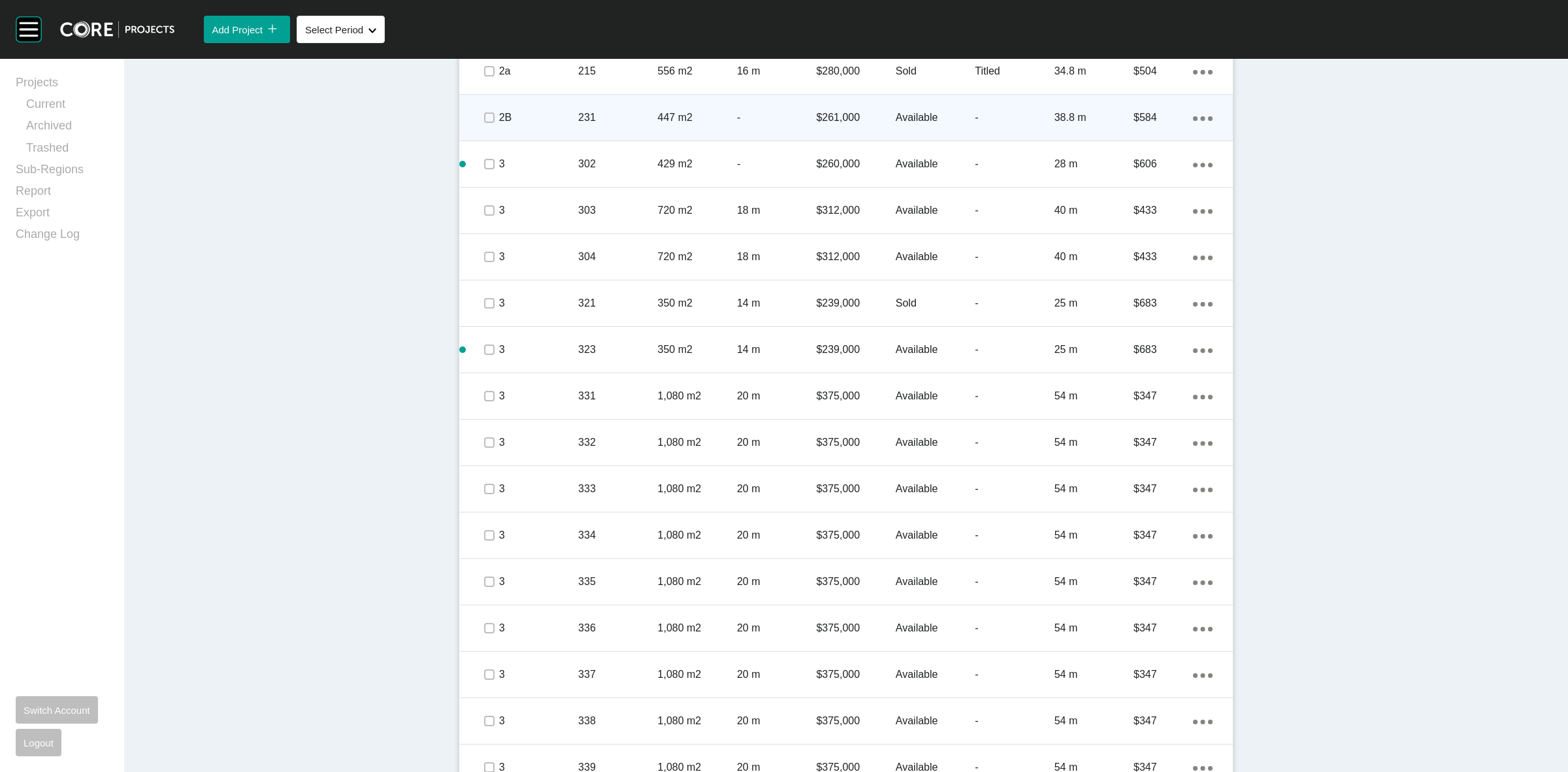
scroll to position [2270, 0]
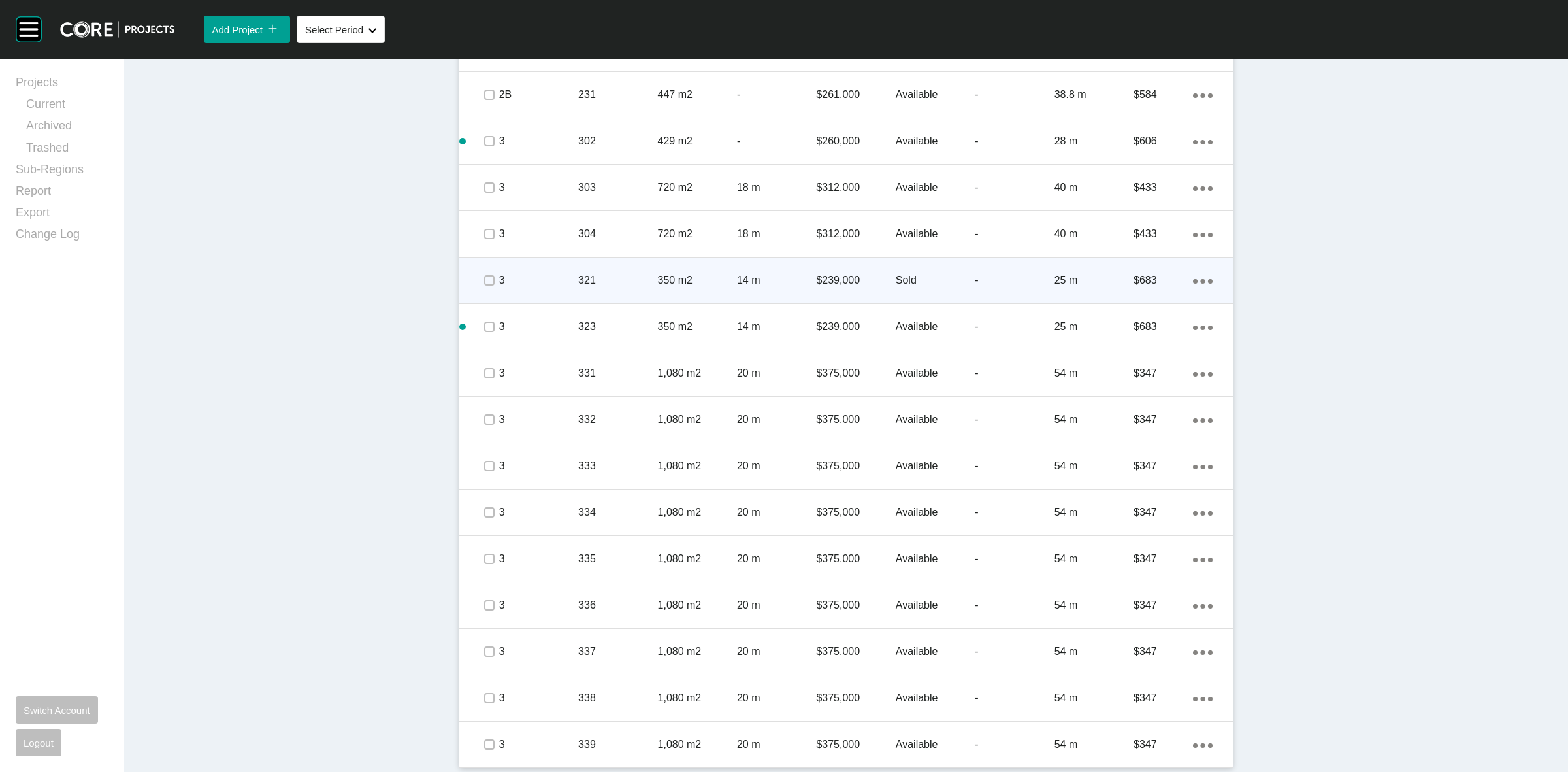
click at [650, 273] on p "321" at bounding box center [618, 280] width 79 height 15
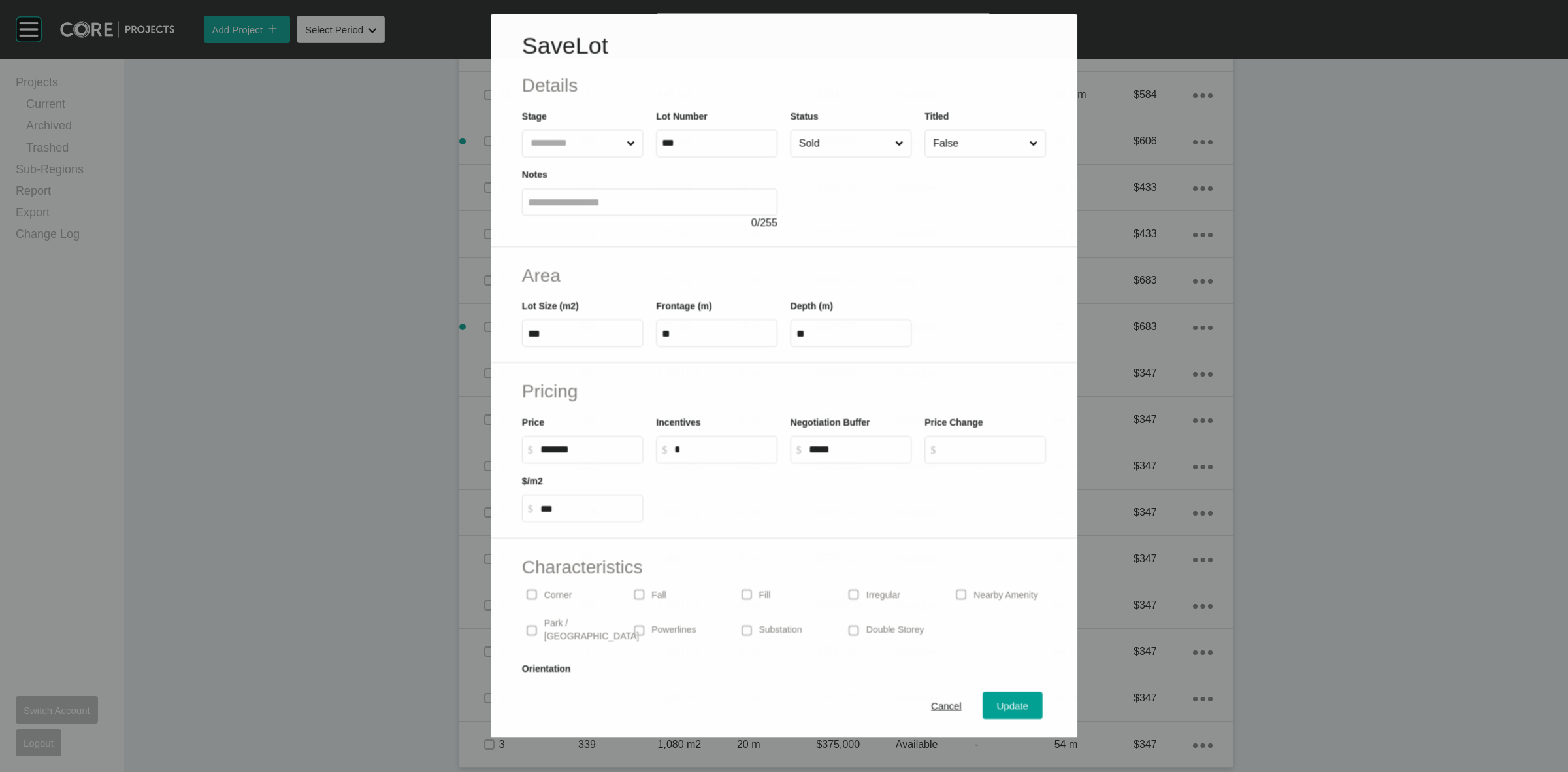
click at [834, 146] on input "Sold" at bounding box center [844, 143] width 96 height 26
drag, startPoint x: 845, startPoint y: 181, endPoint x: 966, endPoint y: 448, distance: 293.1
click at [994, 696] on button "Update" at bounding box center [1013, 706] width 60 height 27
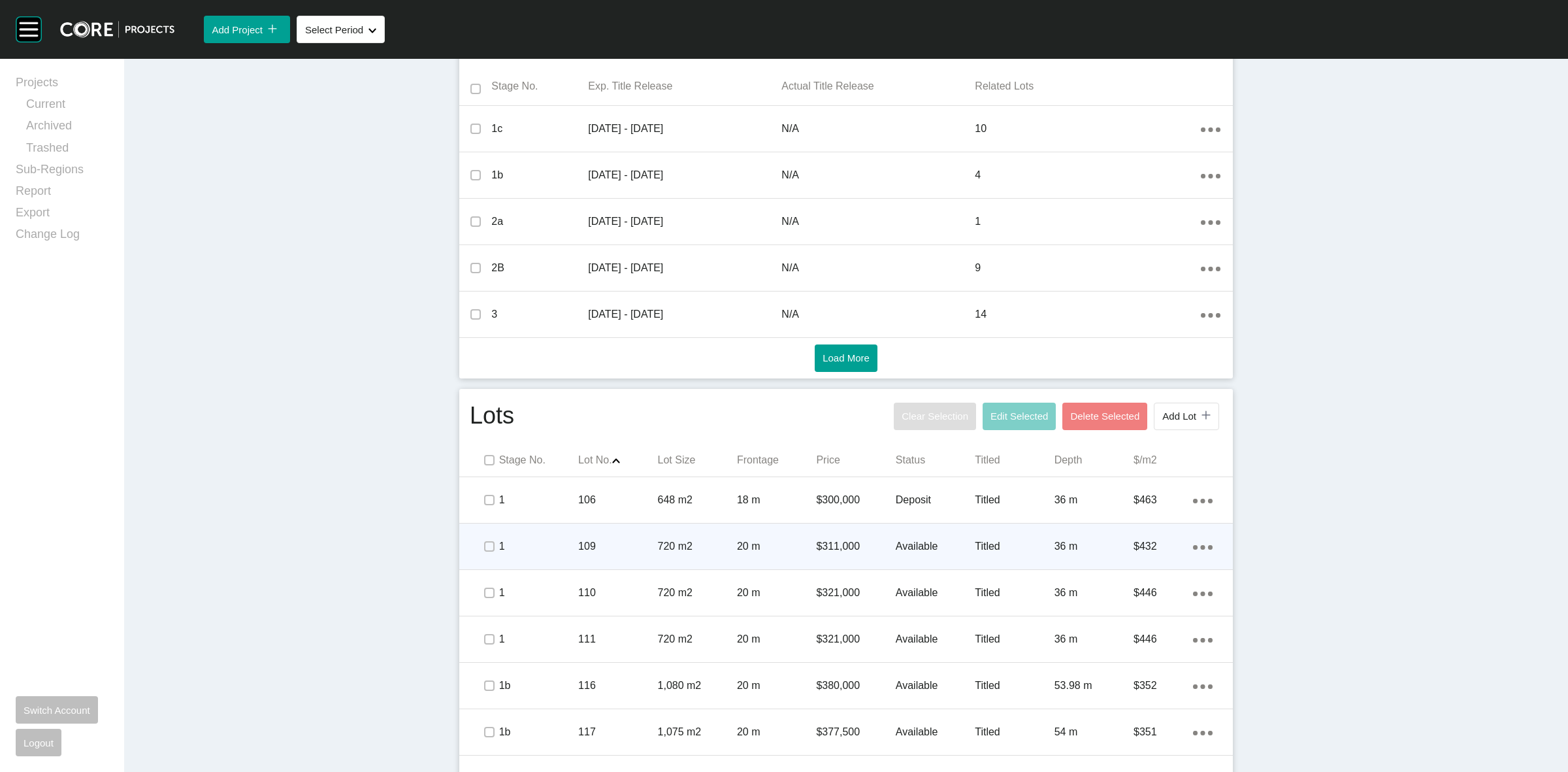
scroll to position [0, 0]
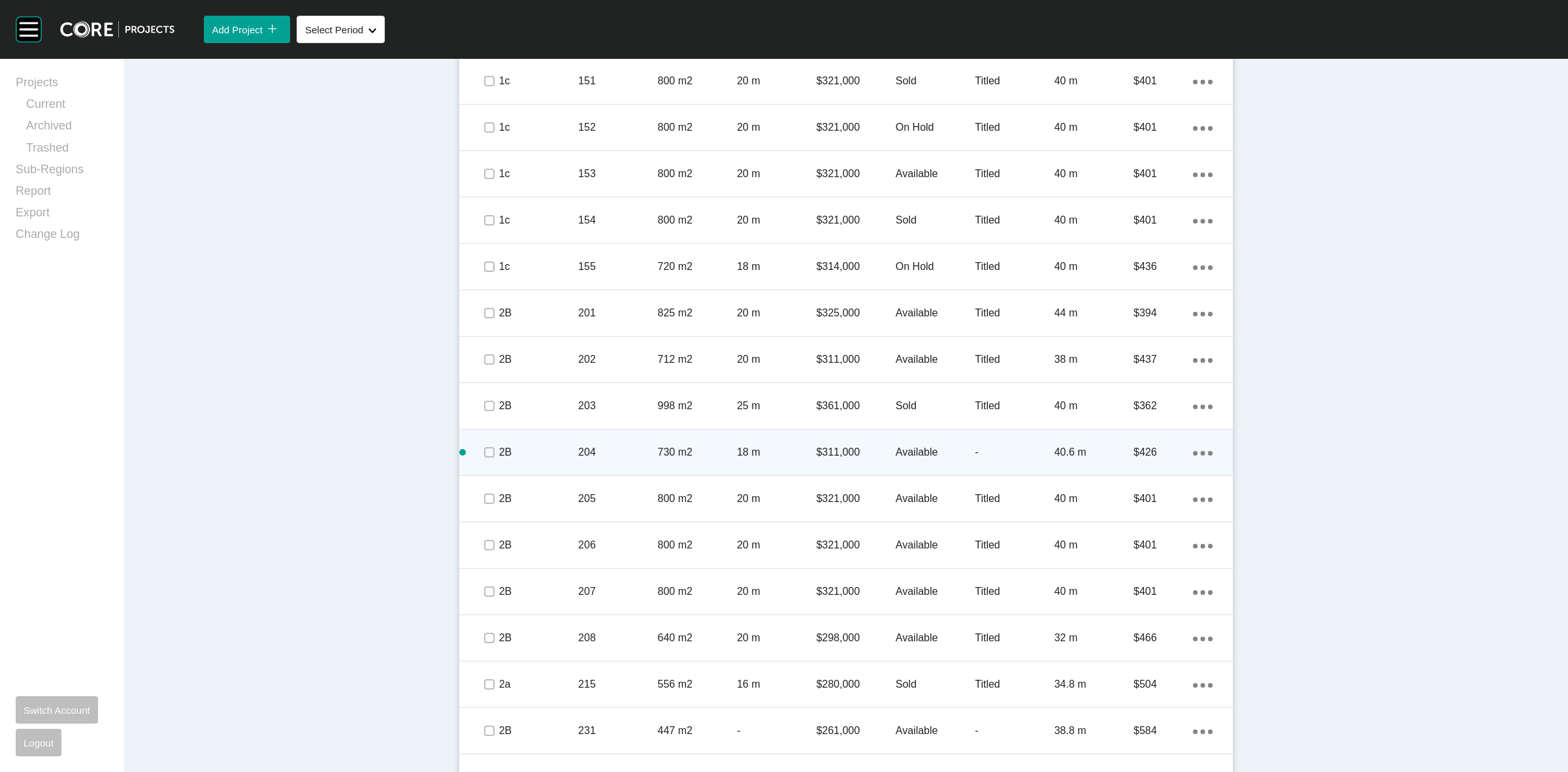
click at [694, 454] on p "730 m2" at bounding box center [697, 452] width 79 height 15
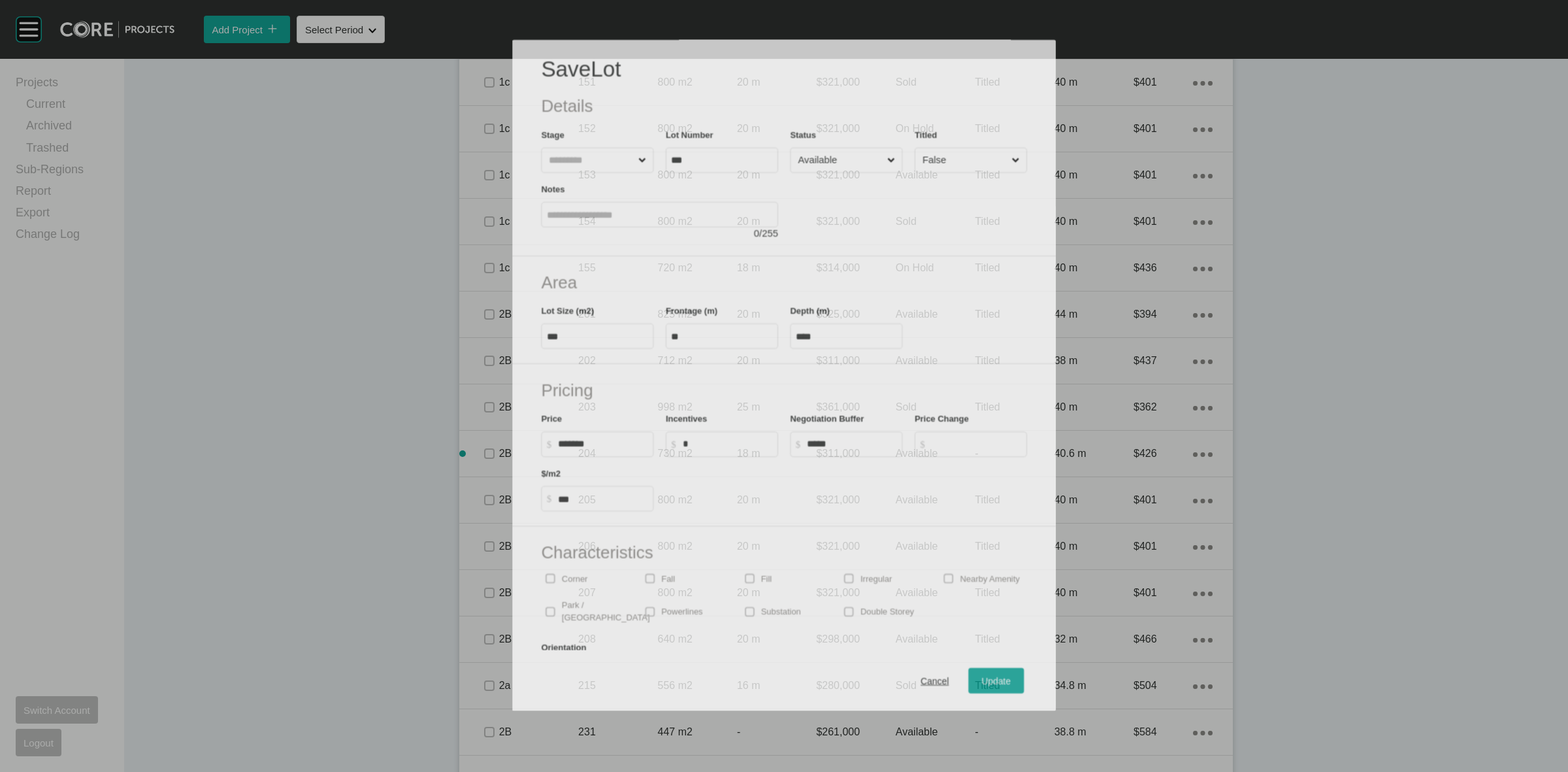
scroll to position [1593, 0]
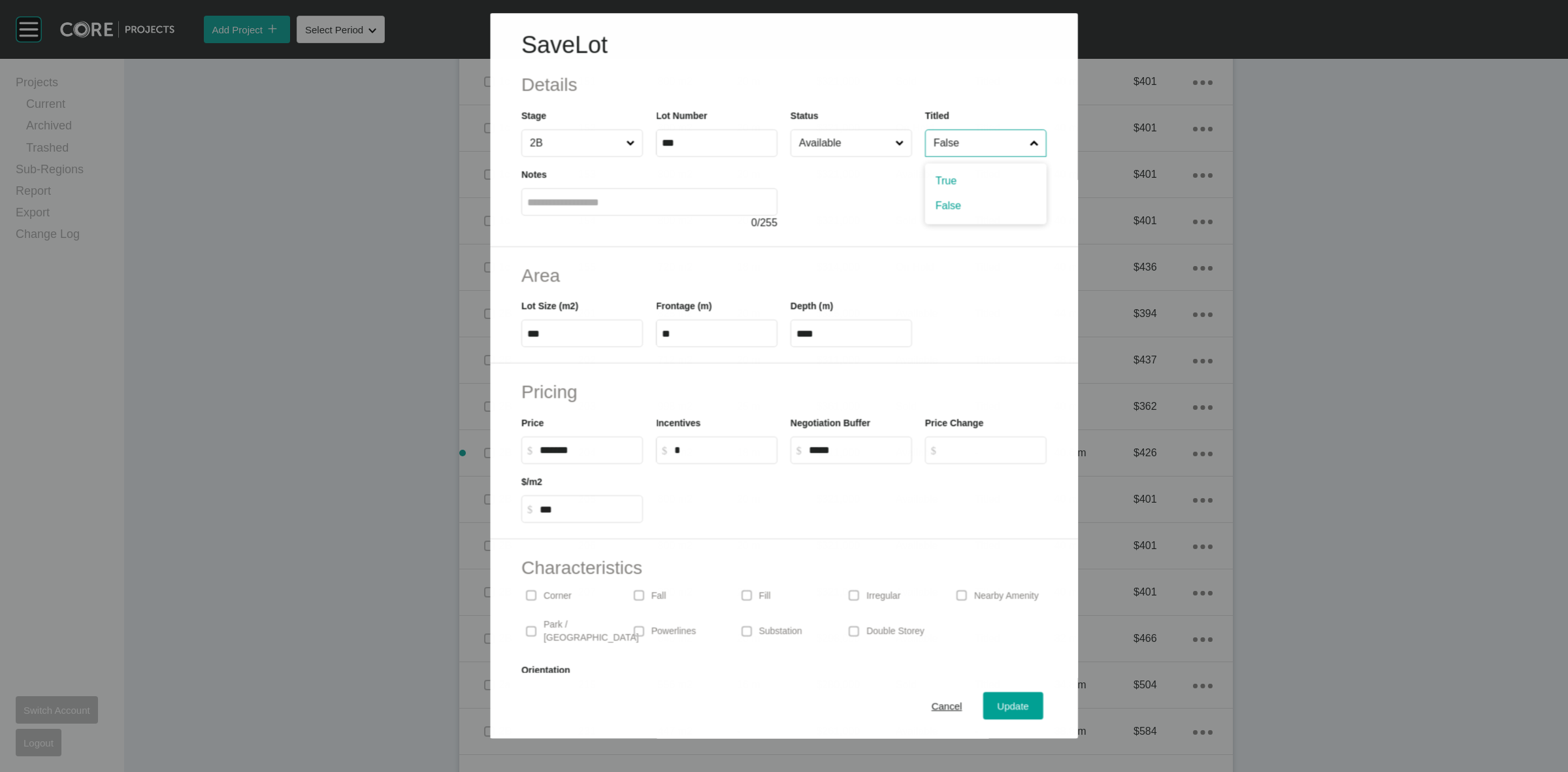
click at [950, 146] on input "False" at bounding box center [978, 143] width 96 height 26
click at [1007, 700] on span "Update" at bounding box center [1012, 706] width 31 height 11
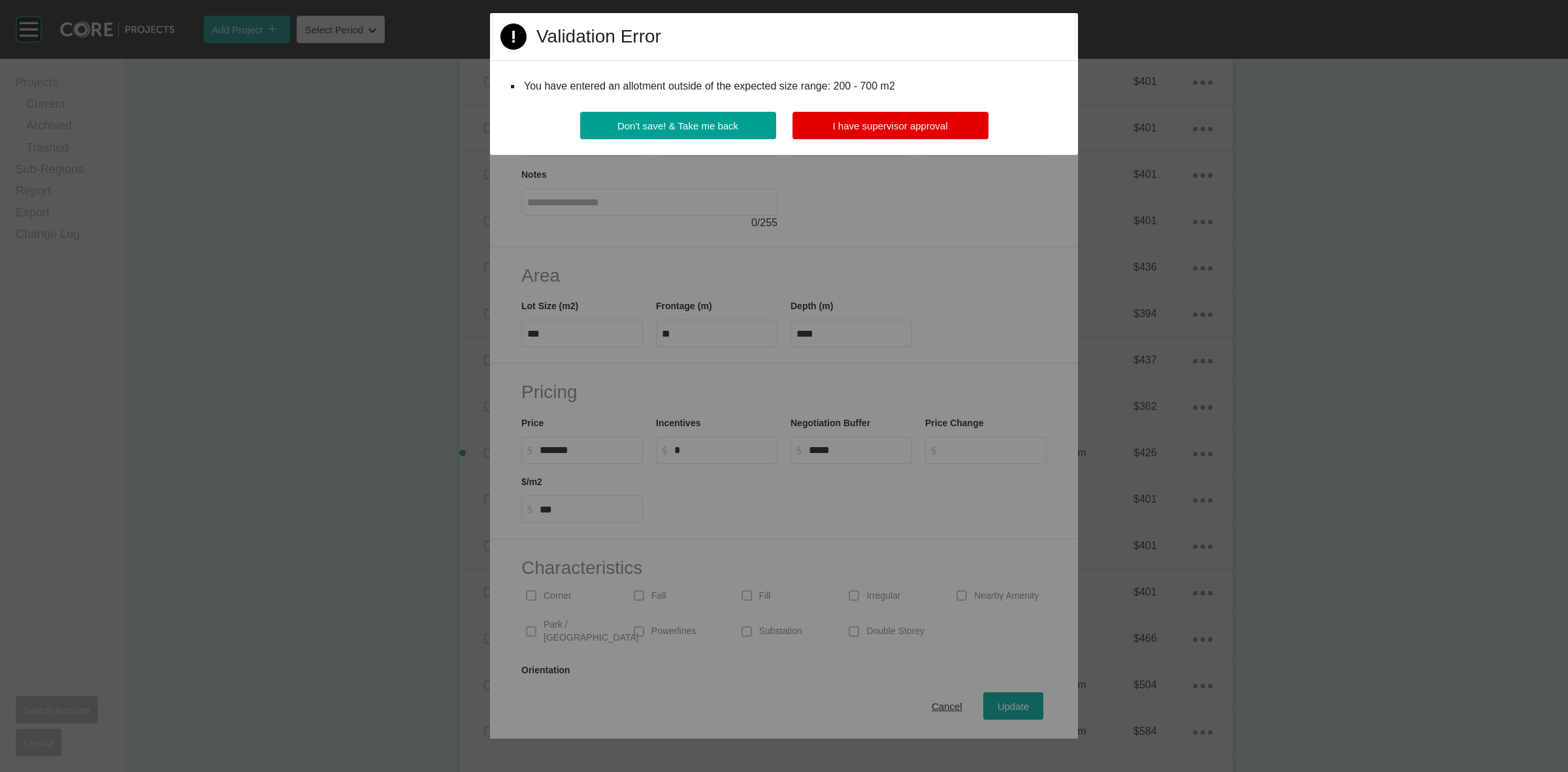
click at [947, 102] on div "Page 1 Created with Sketch. Validation Error You have entered an allotment outs…" at bounding box center [784, 84] width 588 height 142
click at [949, 127] on button "I have supervisor approval" at bounding box center [890, 126] width 196 height 27
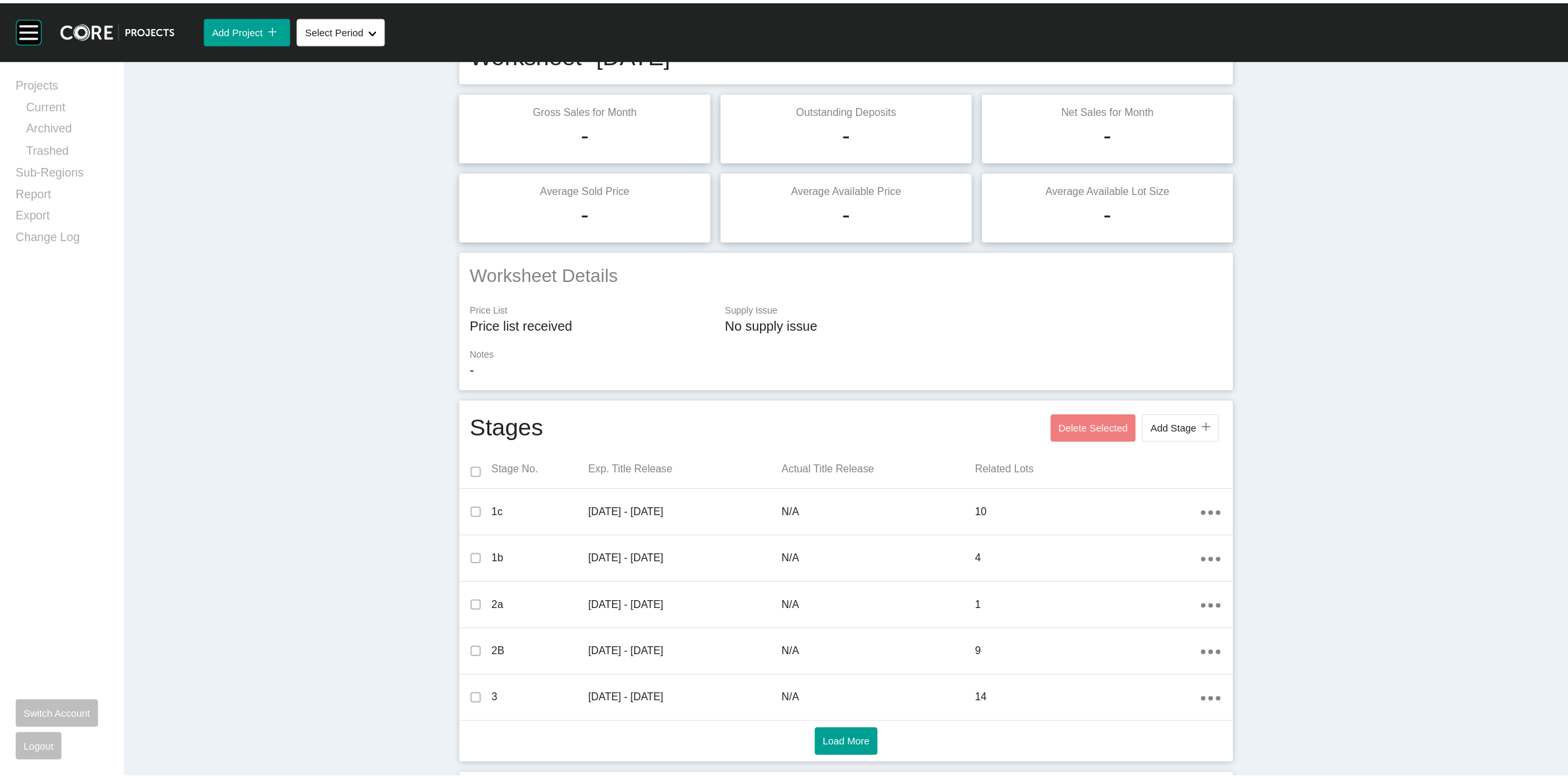
scroll to position [0, 0]
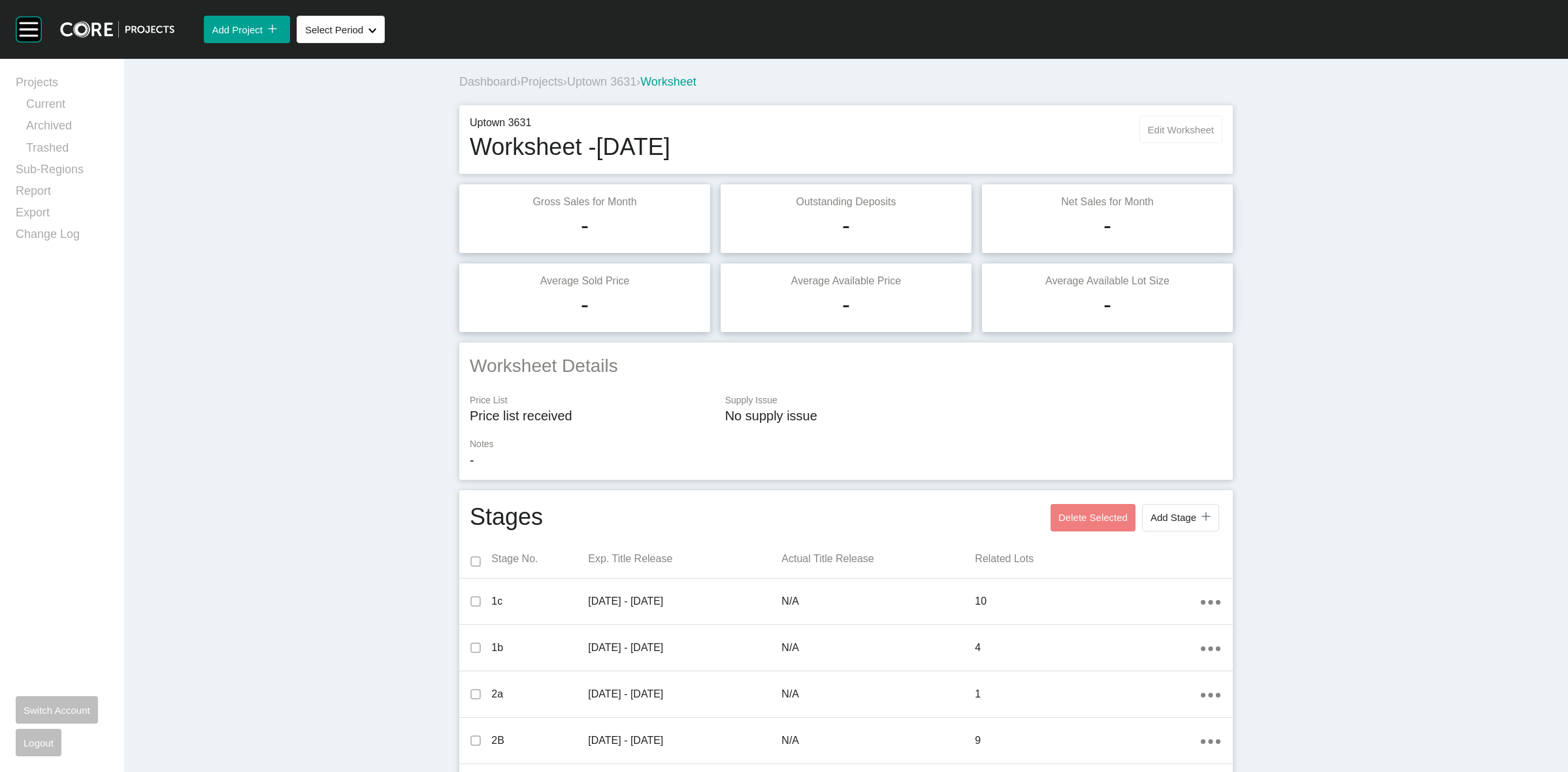
click at [1167, 128] on span "Edit Worksheet" at bounding box center [1181, 130] width 66 height 11
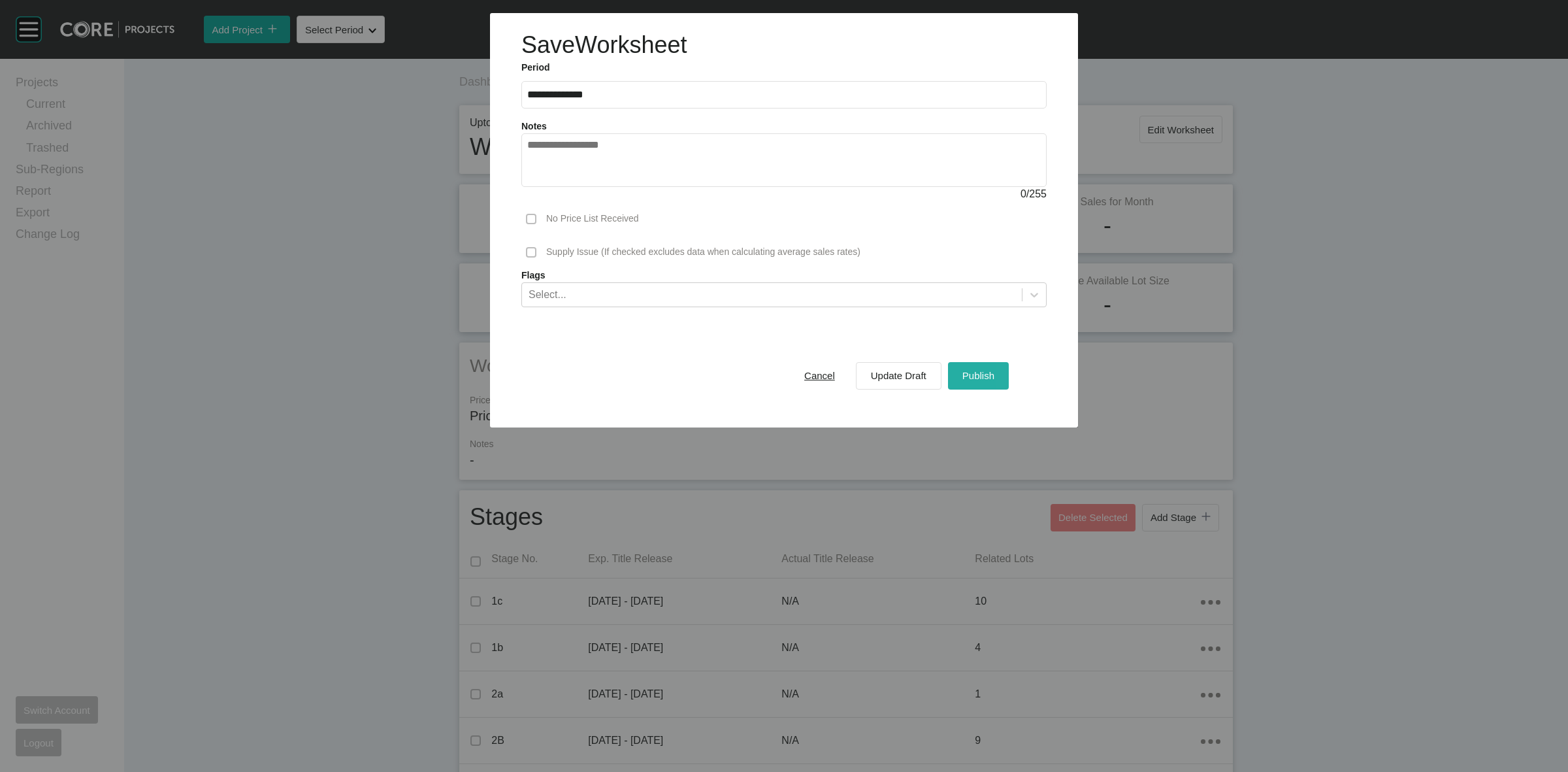
click at [974, 377] on span "Publish" at bounding box center [978, 376] width 32 height 11
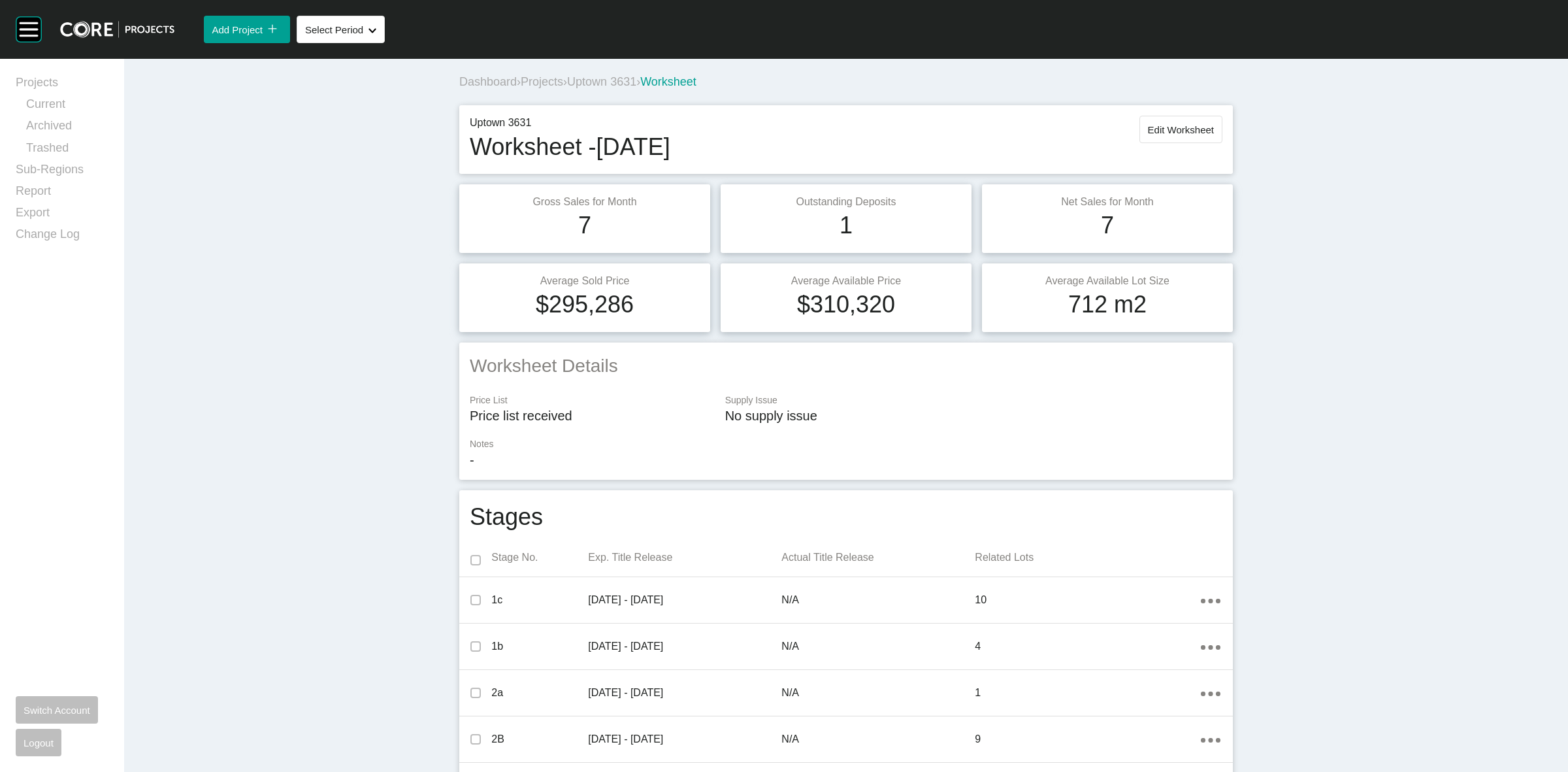
click at [599, 80] on span "Uptown 3631" at bounding box center [602, 81] width 69 height 13
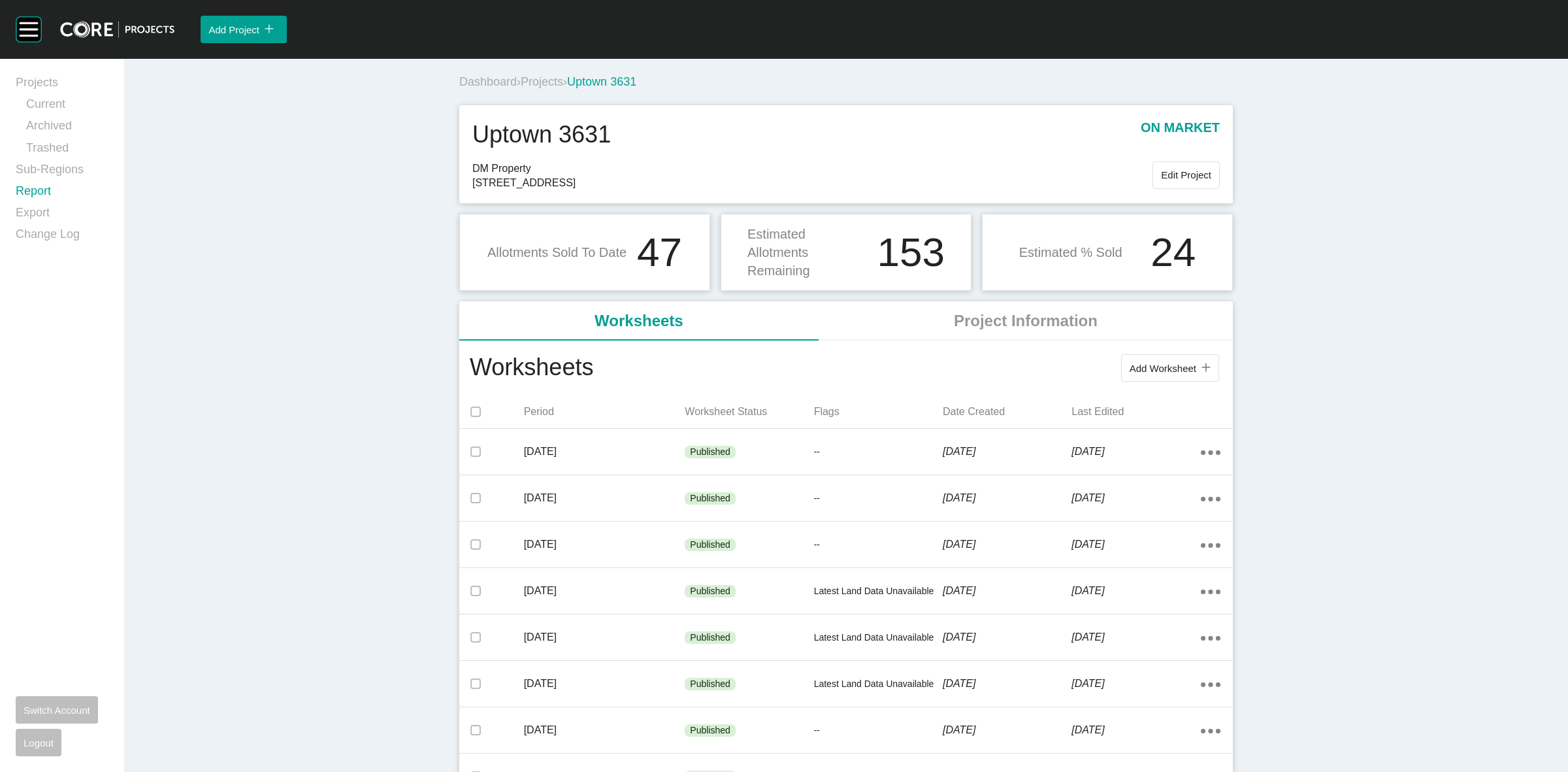
click at [31, 192] on link "Report" at bounding box center [61, 193] width 93 height 22
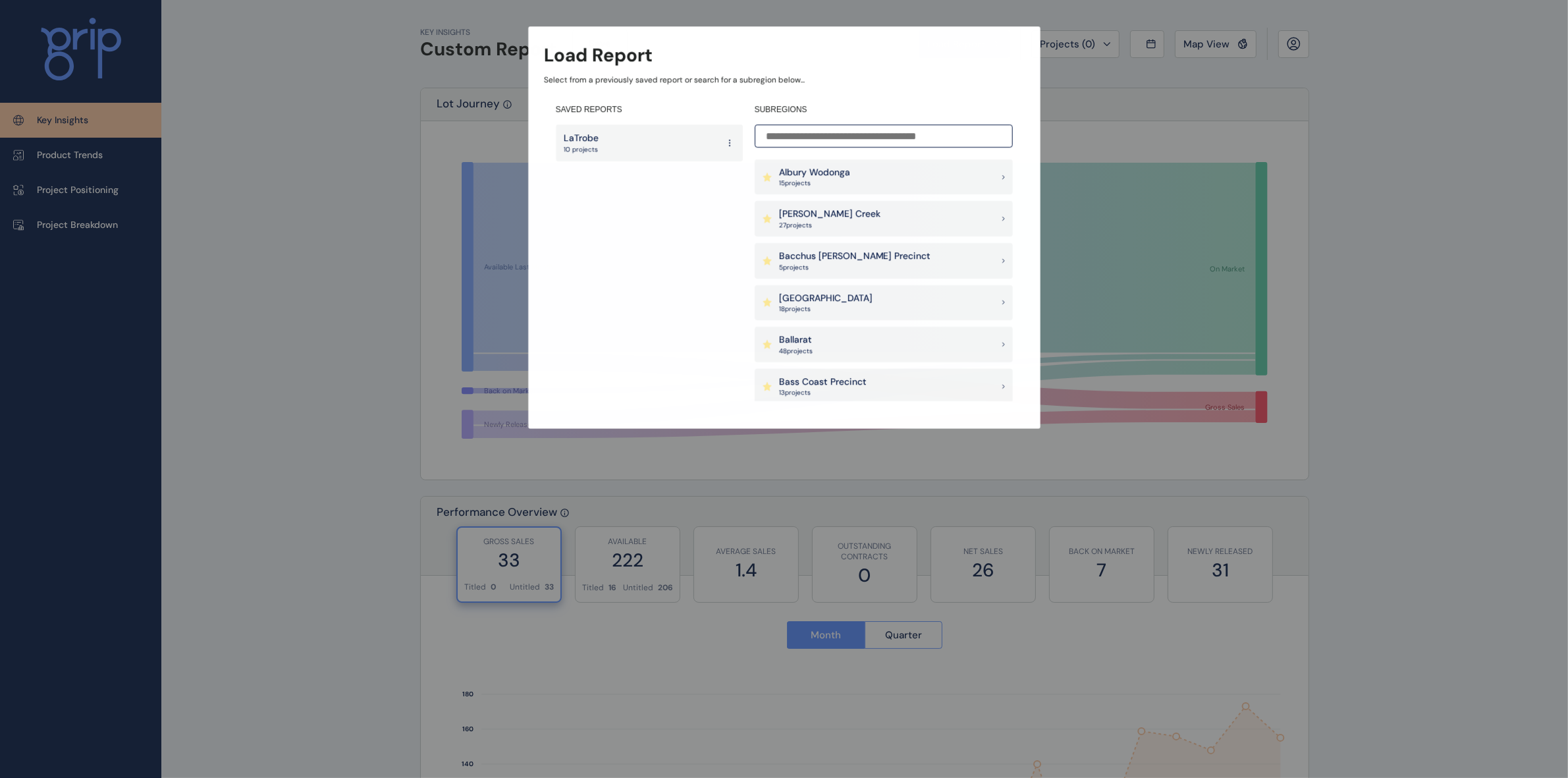
click at [854, 139] on input at bounding box center [883, 136] width 258 height 23
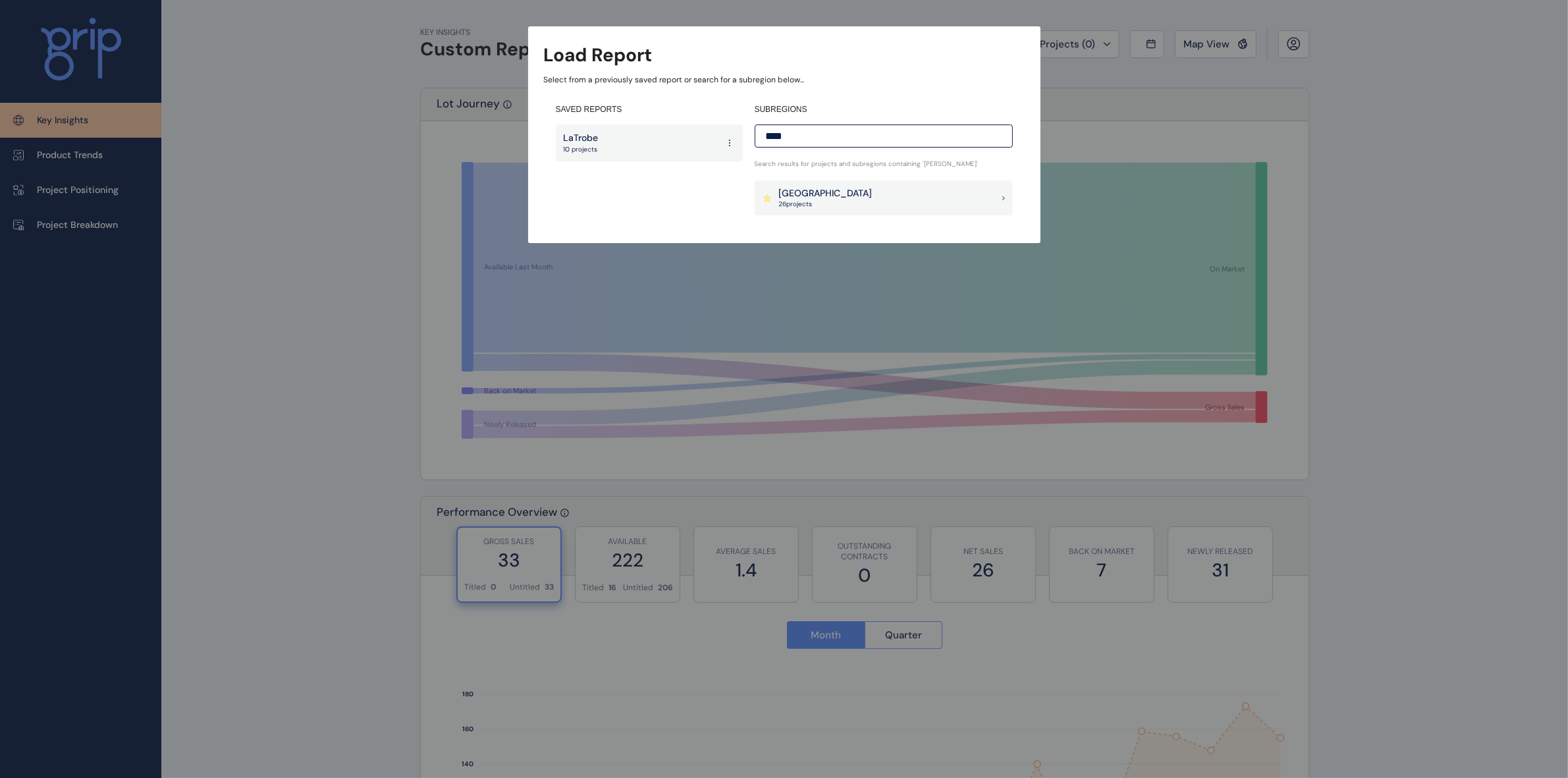
type input "****"
click at [810, 204] on p "26 project s" at bounding box center [825, 204] width 93 height 9
